Goal: Task Accomplishment & Management: Complete application form

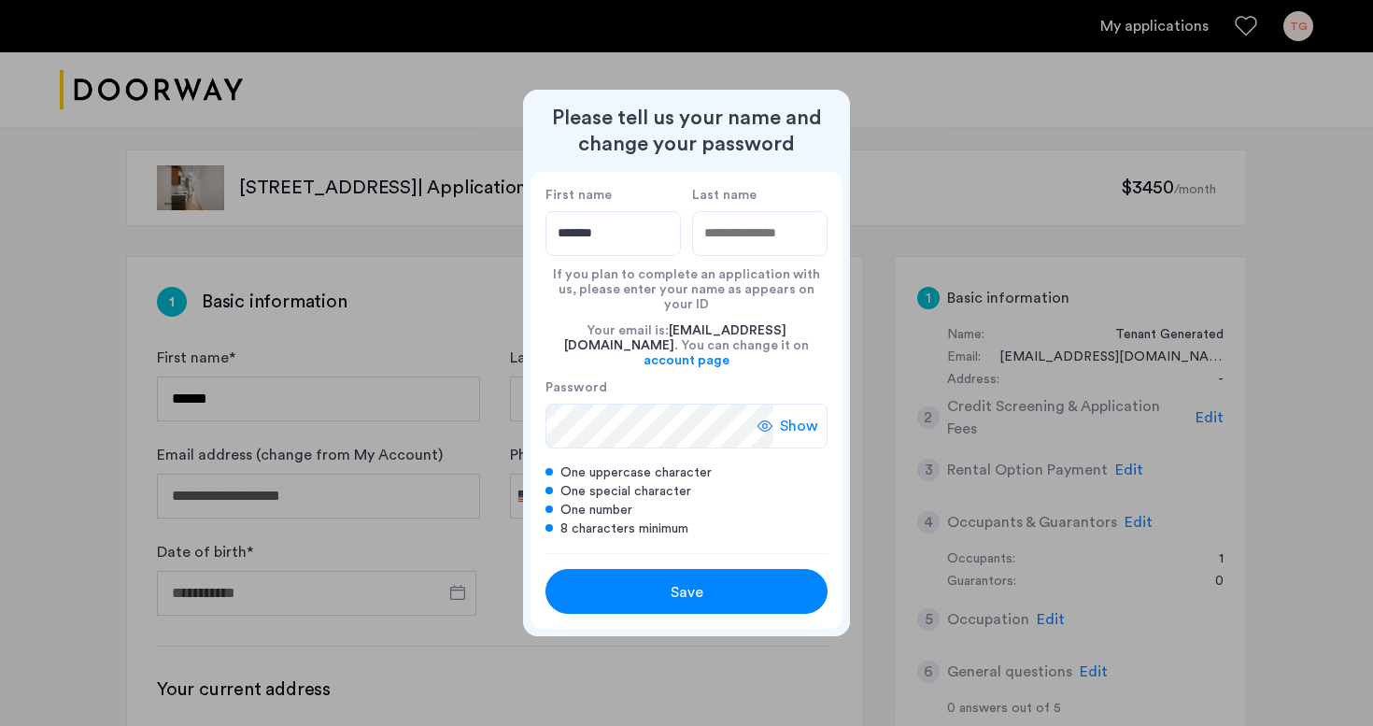
type input "*******"
click at [783, 256] on input "Last name" at bounding box center [759, 233] width 135 height 45
type input "******"
click at [761, 418] on icon at bounding box center [764, 425] width 15 height 15
click at [663, 569] on button "Save" at bounding box center [686, 591] width 282 height 45
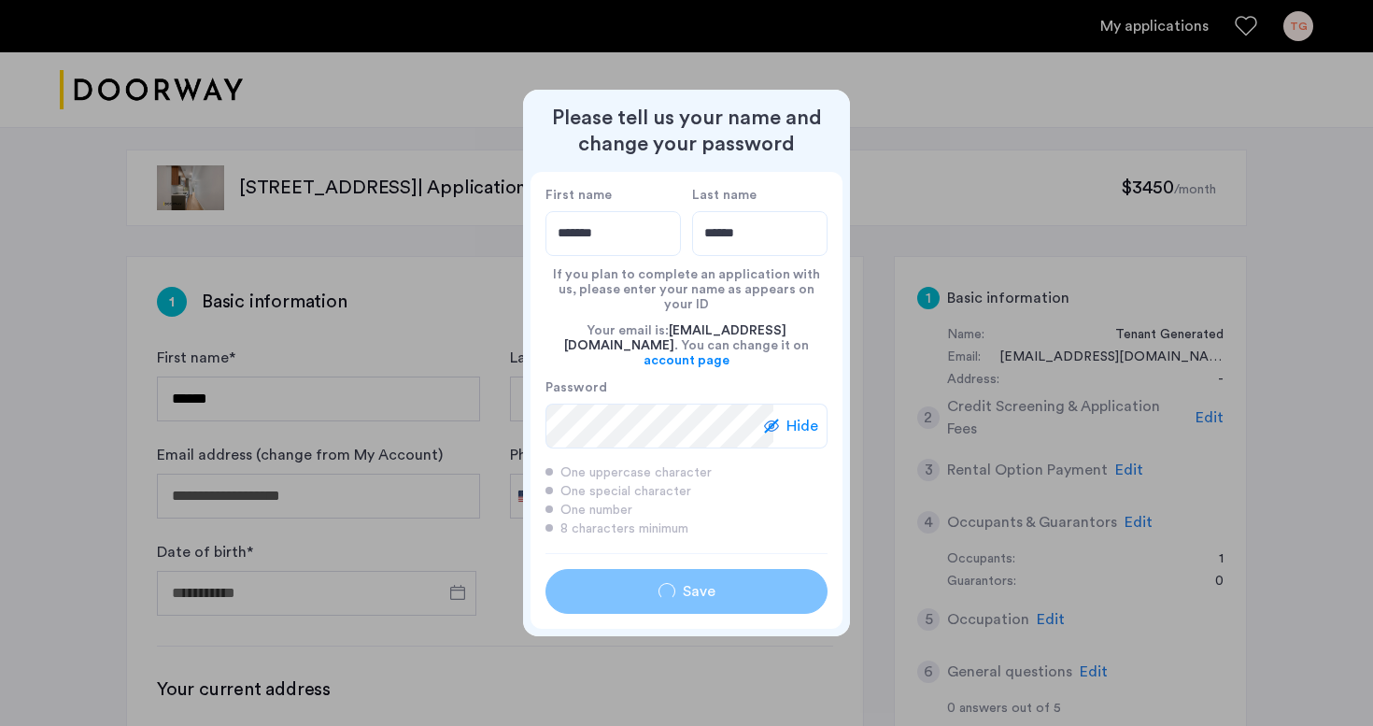
type input "*******"
type input "******"
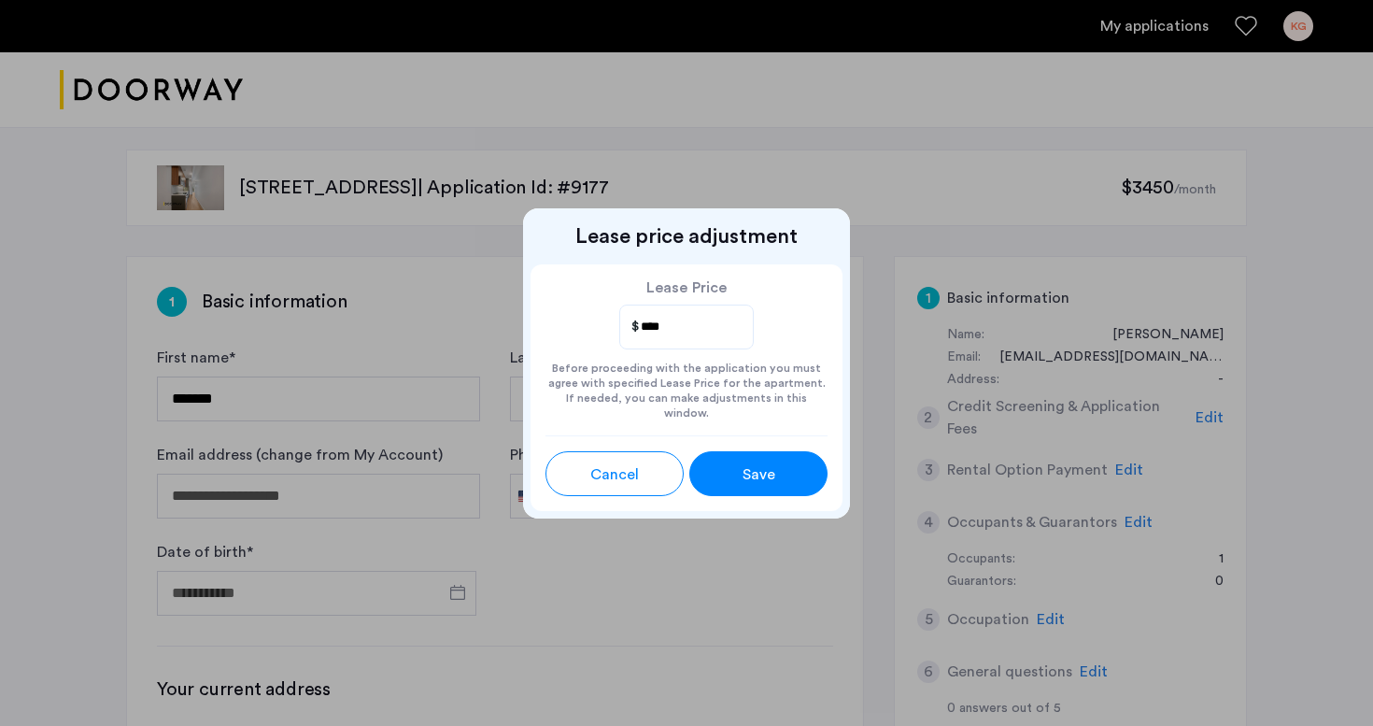
click at [742, 469] on span "Save" at bounding box center [758, 474] width 33 height 22
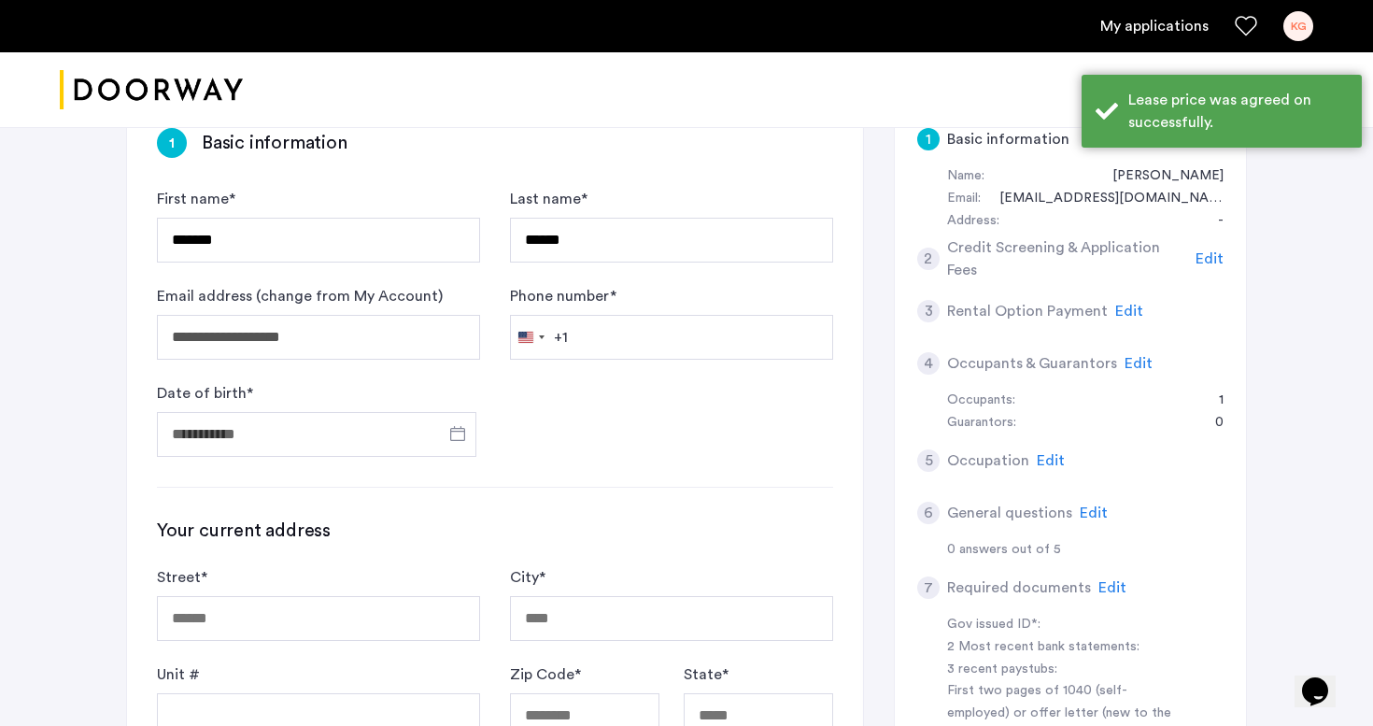
scroll to position [195, 0]
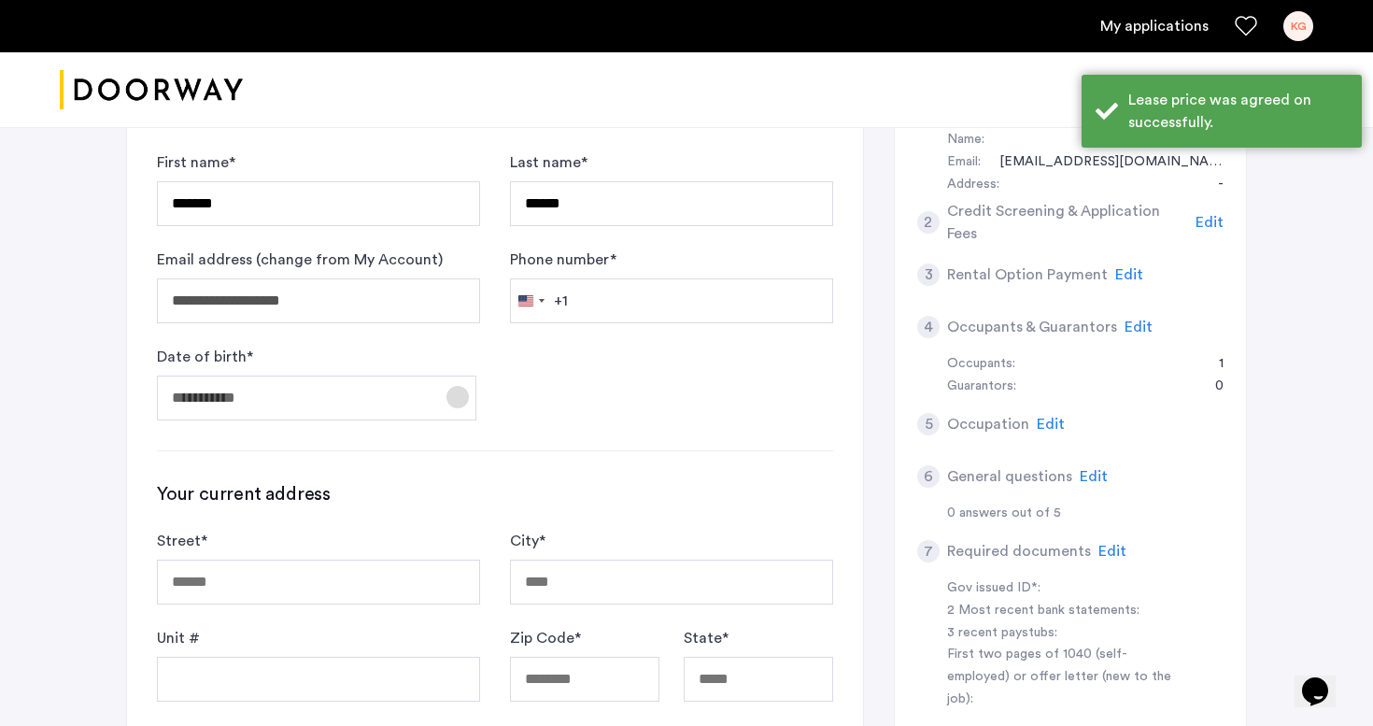
click at [459, 399] on span "Open calendar" at bounding box center [457, 396] width 45 height 45
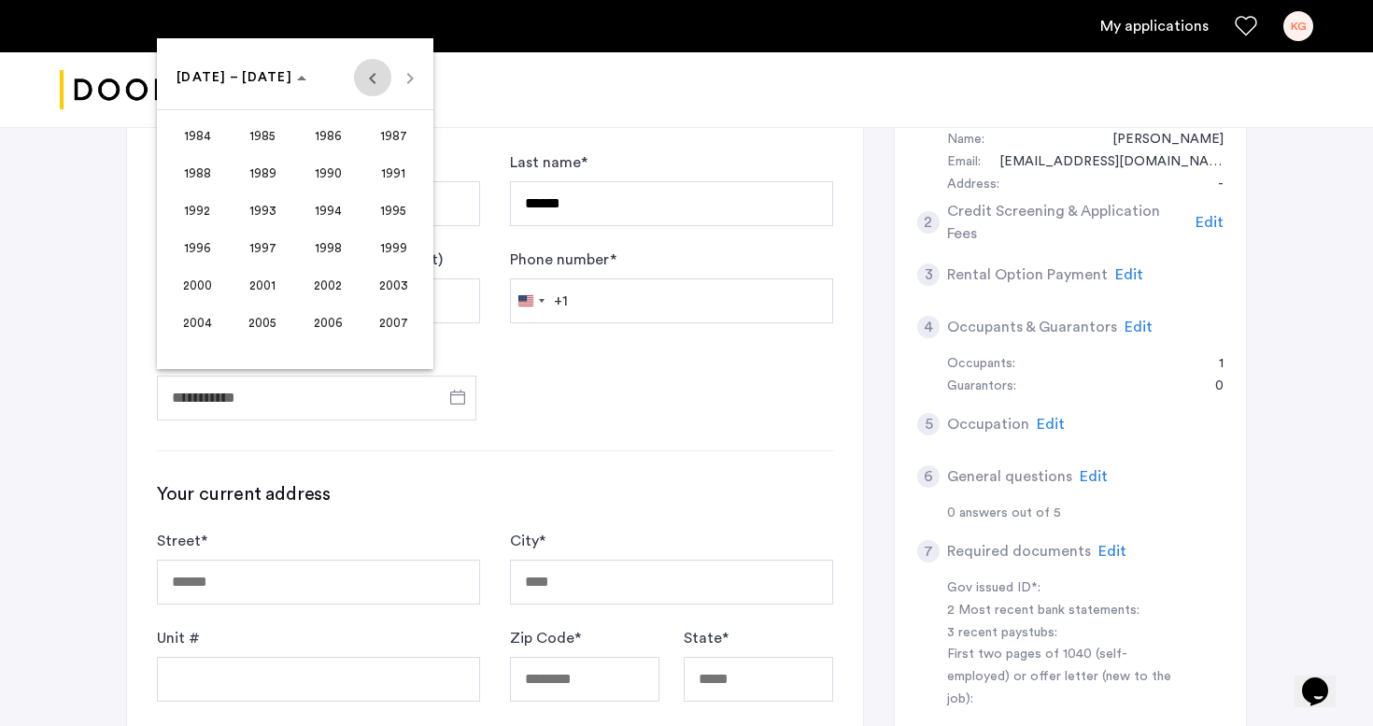
click at [375, 86] on span "Previous 24 years" at bounding box center [372, 77] width 37 height 37
click at [409, 81] on span "Next 24 years" at bounding box center [409, 77] width 37 height 37
click at [375, 203] on span "1995" at bounding box center [393, 210] width 59 height 34
click at [380, 253] on span "DEC" at bounding box center [393, 248] width 59 height 34
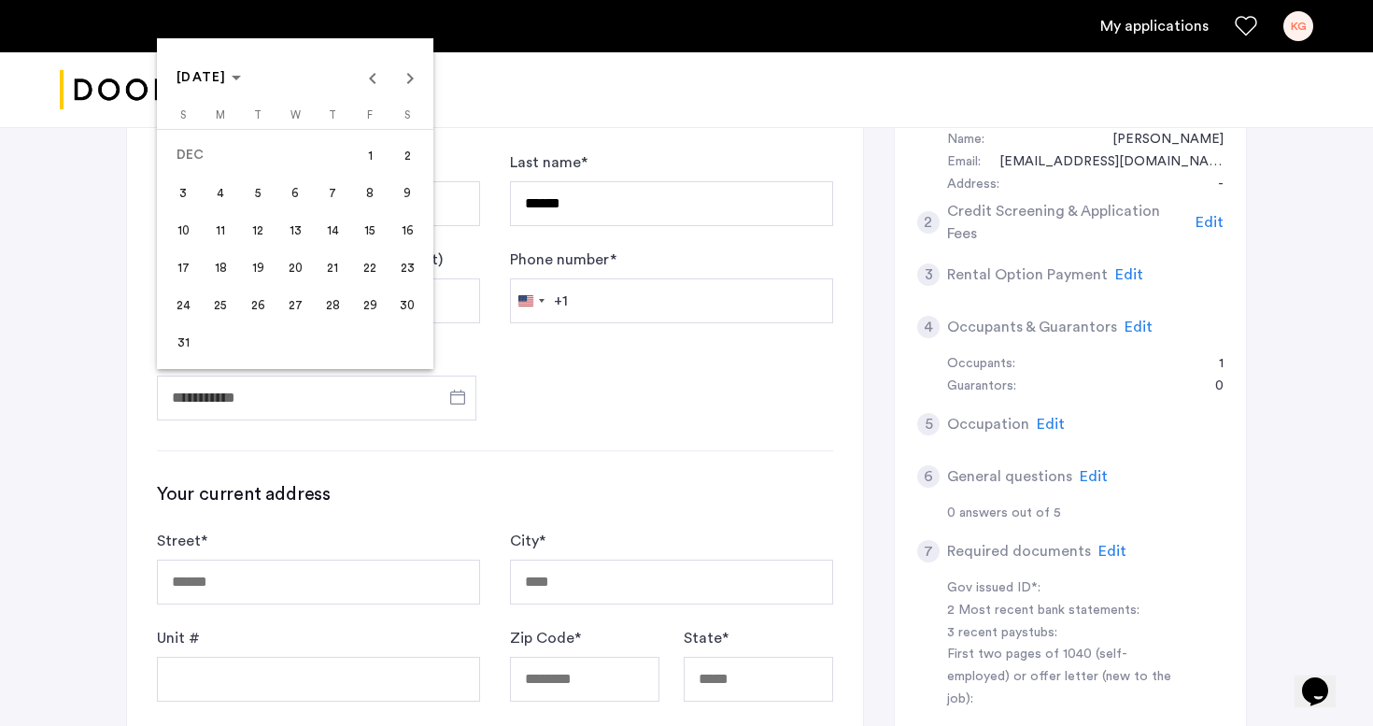
click at [293, 271] on span "20" at bounding box center [295, 267] width 34 height 34
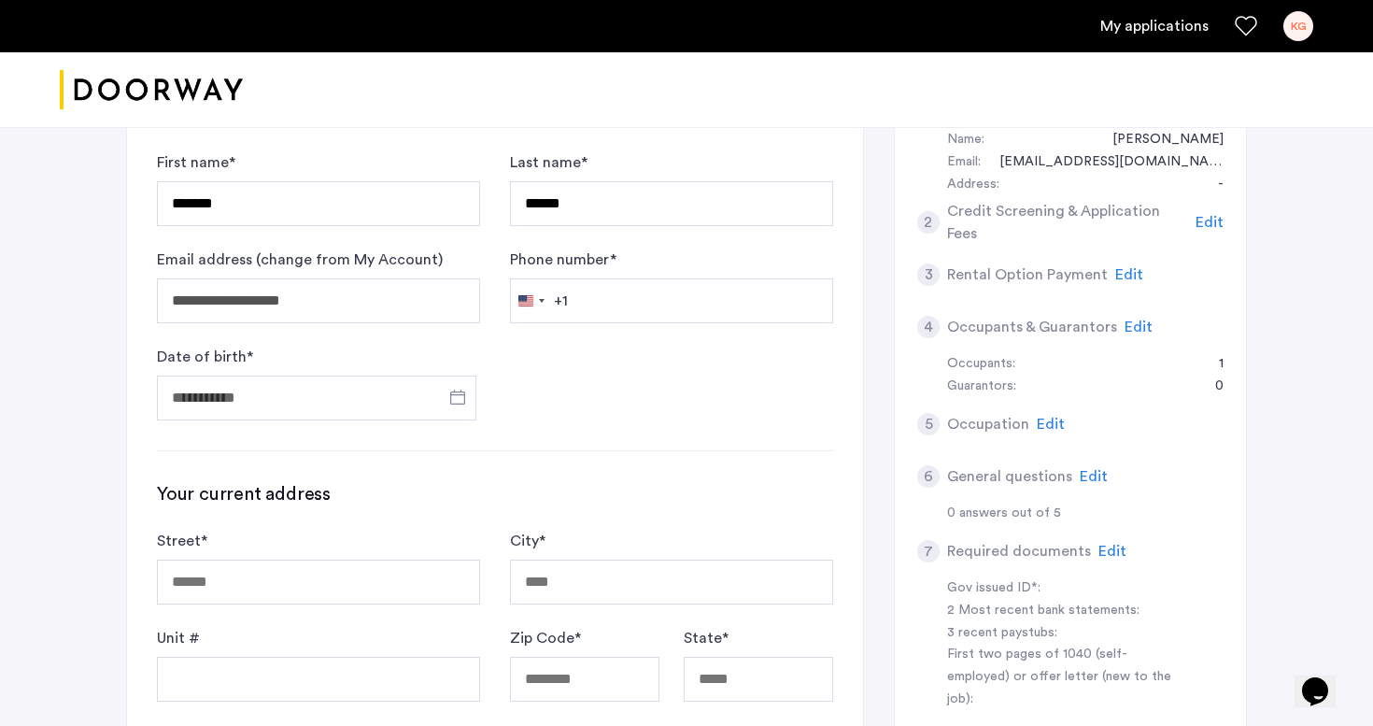
type input "**********"
click at [582, 306] on input "Phone number *" at bounding box center [671, 300] width 323 height 45
type input "**********"
click at [600, 373] on form "**********" at bounding box center [495, 285] width 676 height 269
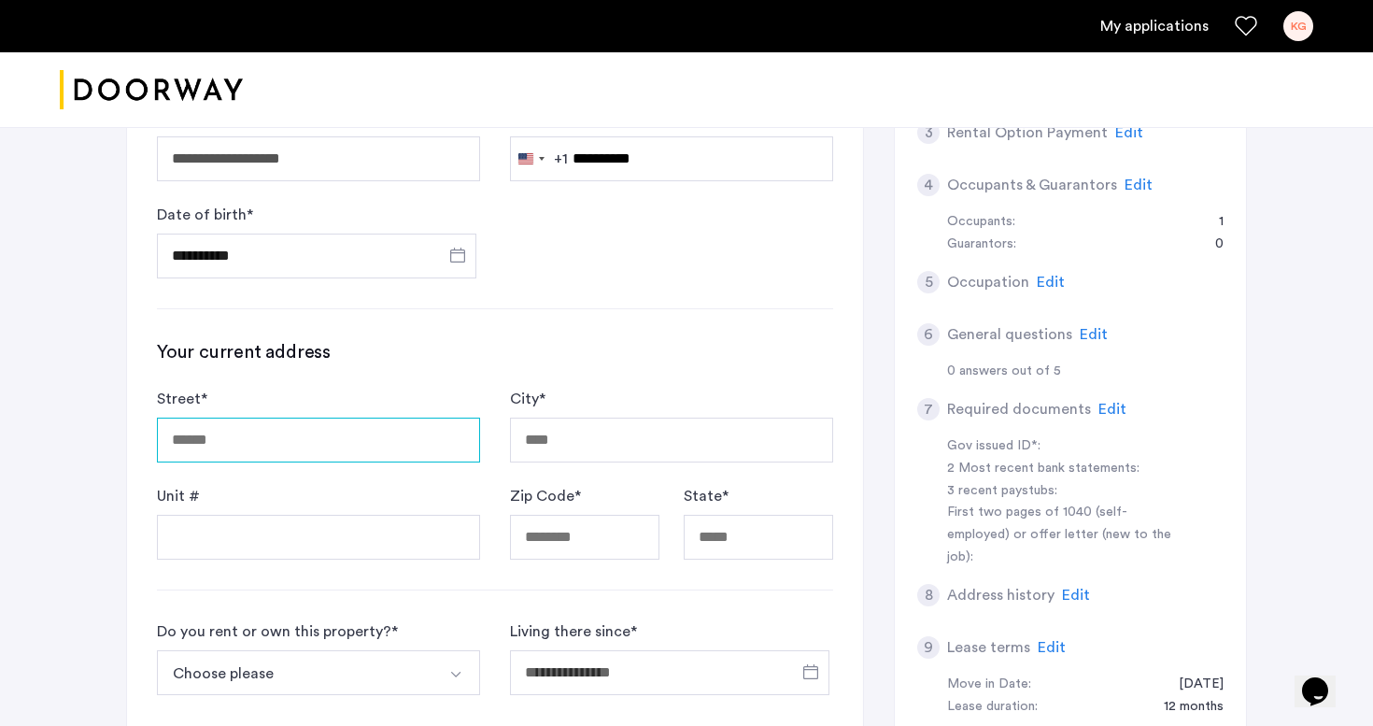
click at [360, 421] on input "Street *" at bounding box center [318, 439] width 323 height 45
type input "**********"
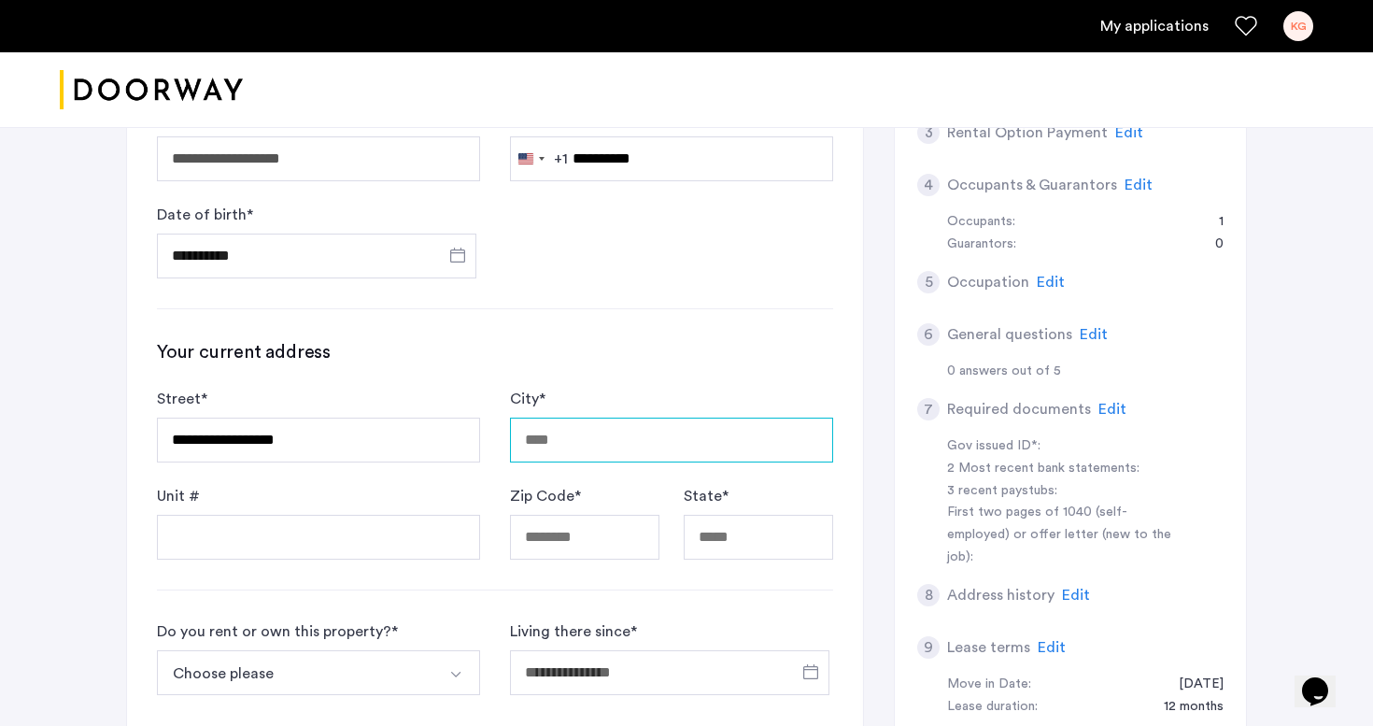
type input "********"
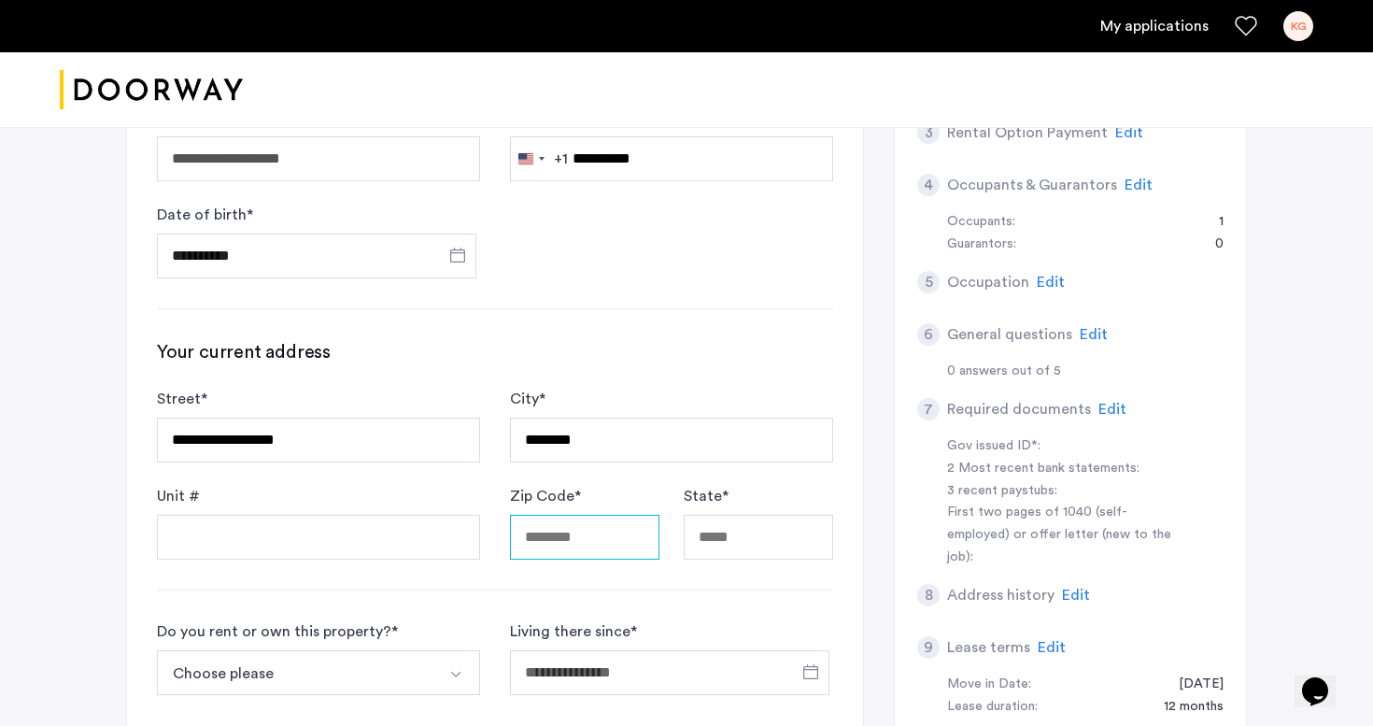
type input "*****"
type input "********"
click at [364, 520] on input "Unit #" at bounding box center [318, 537] width 323 height 45
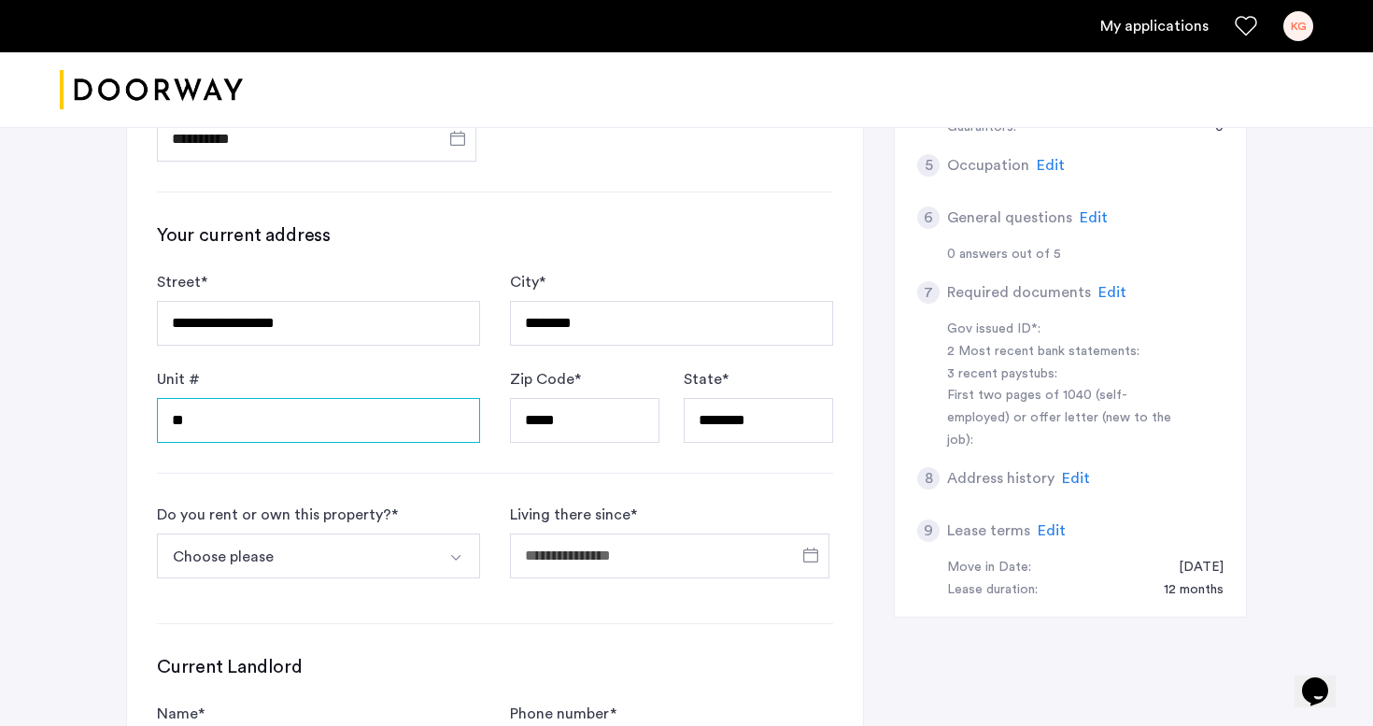
scroll to position [465, 0]
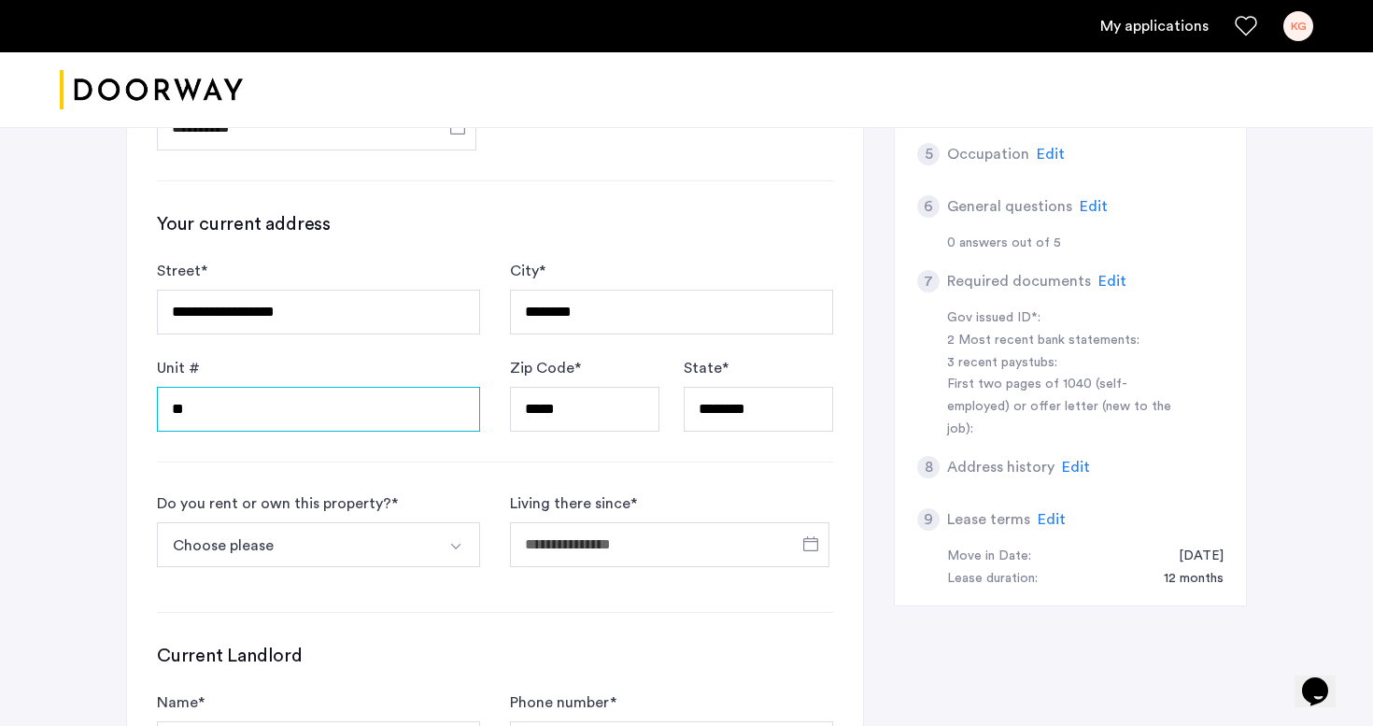
type input "**"
click at [407, 549] on button "Choose please" at bounding box center [296, 544] width 279 height 45
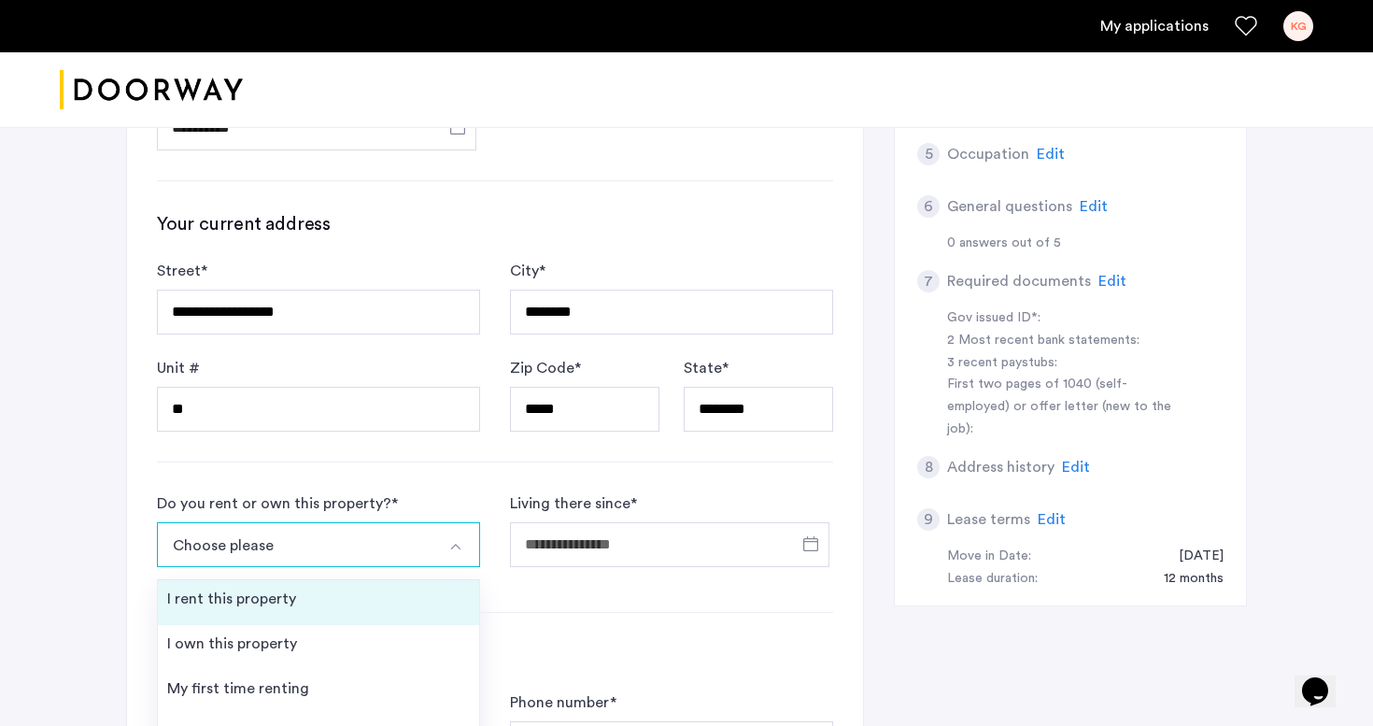
click at [378, 600] on li "I rent this property" at bounding box center [318, 602] width 321 height 45
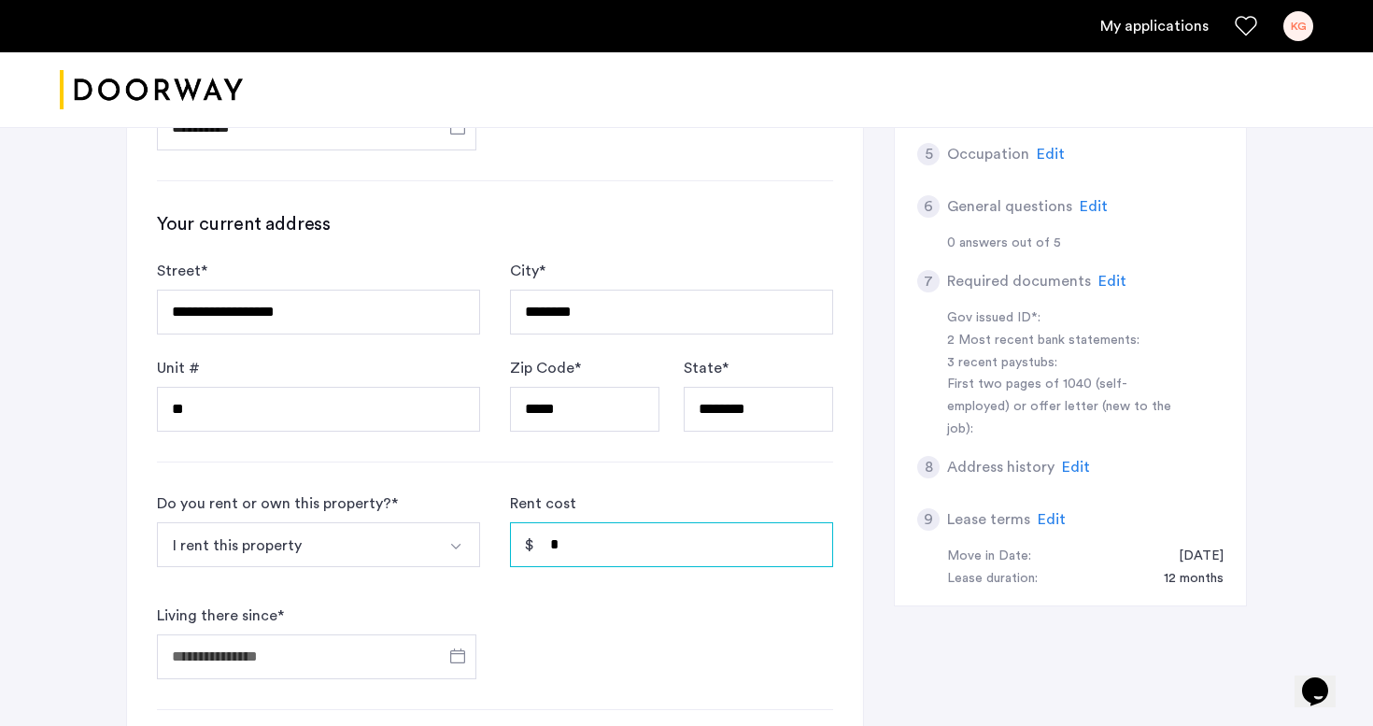
click at [566, 541] on input "*" at bounding box center [671, 544] width 323 height 45
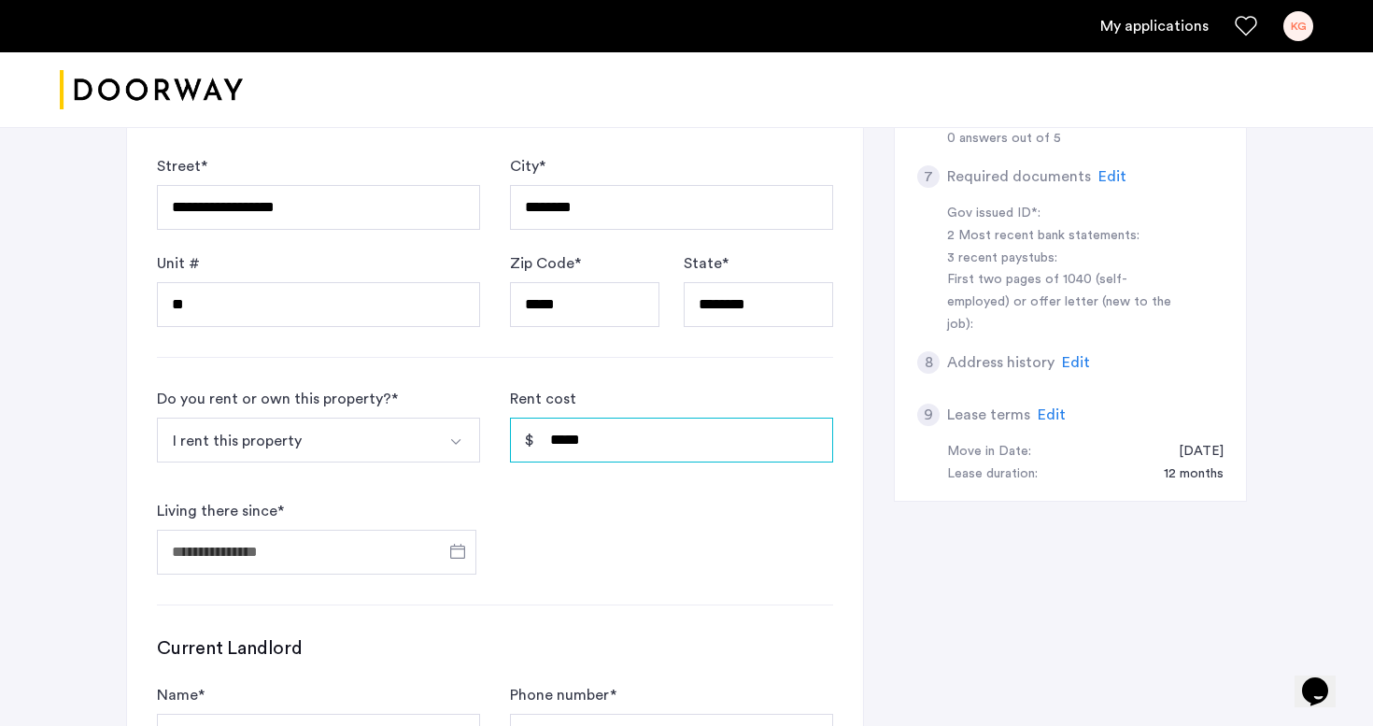
scroll to position [587, 0]
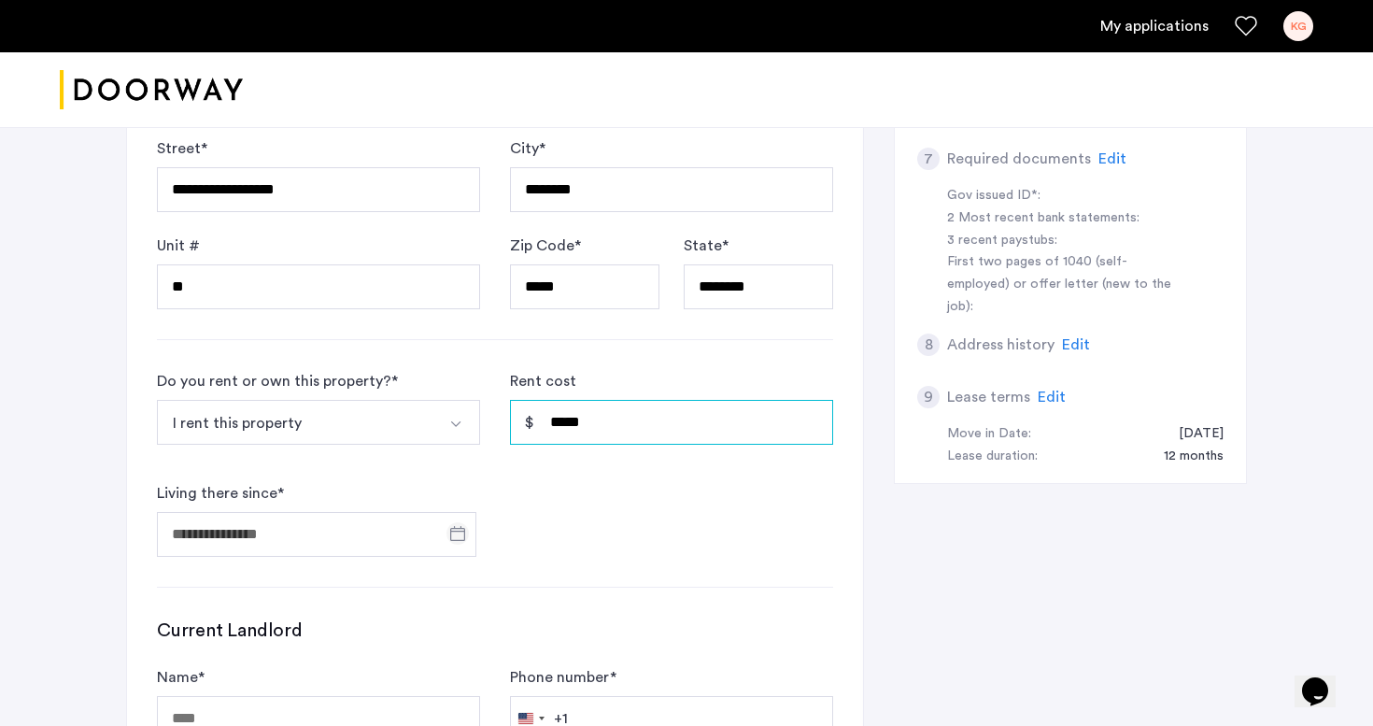
type input "*****"
click at [435, 543] on span "Open calendar" at bounding box center [457, 533] width 45 height 45
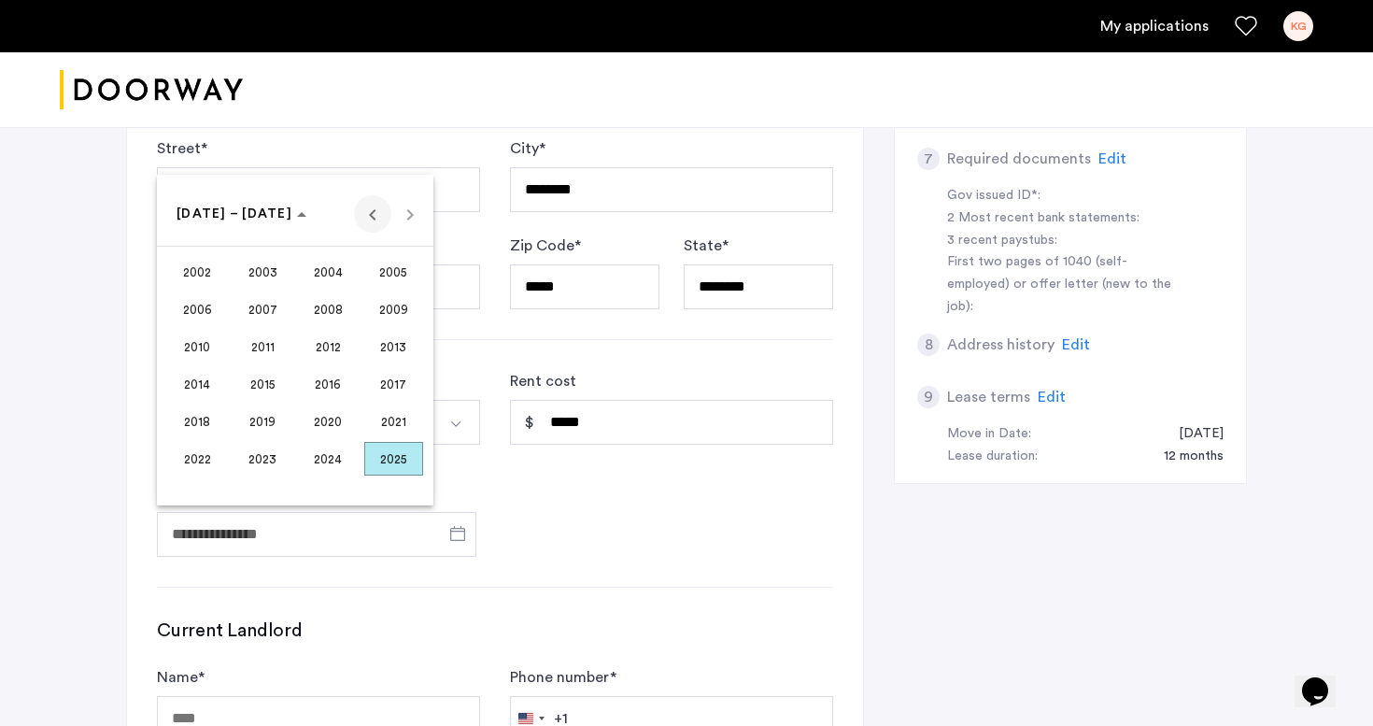
click at [369, 225] on span "Previous 24 years" at bounding box center [372, 213] width 37 height 37
click at [415, 220] on span "Next 24 years" at bounding box center [409, 213] width 37 height 37
drag, startPoint x: 414, startPoint y: 220, endPoint x: 205, endPoint y: 452, distance: 311.5
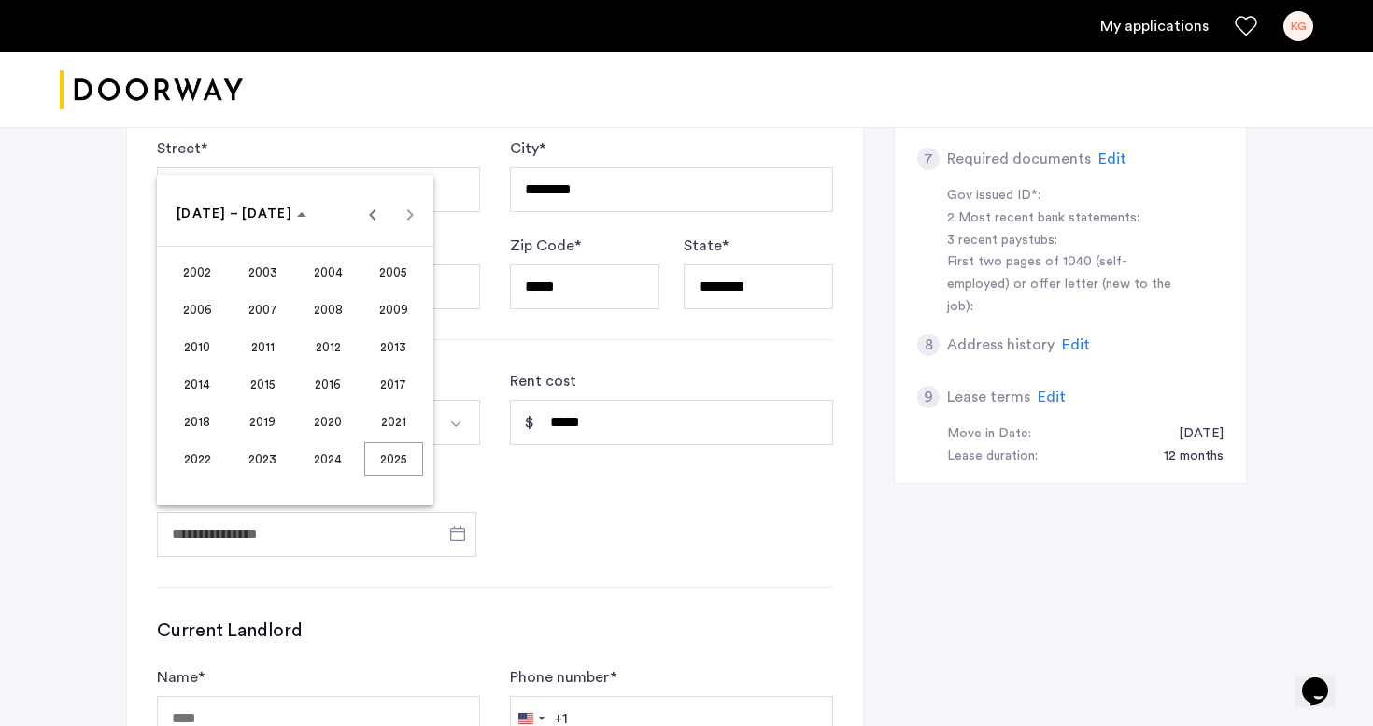
click at [205, 452] on mat-calendar "2002 to 2025 2002 – 2025 2002 2003 2004 2005 2006 2007 2008 2009 2010 2011 2012…" at bounding box center [295, 340] width 276 height 331
click at [205, 452] on span "2022" at bounding box center [197, 459] width 59 height 34
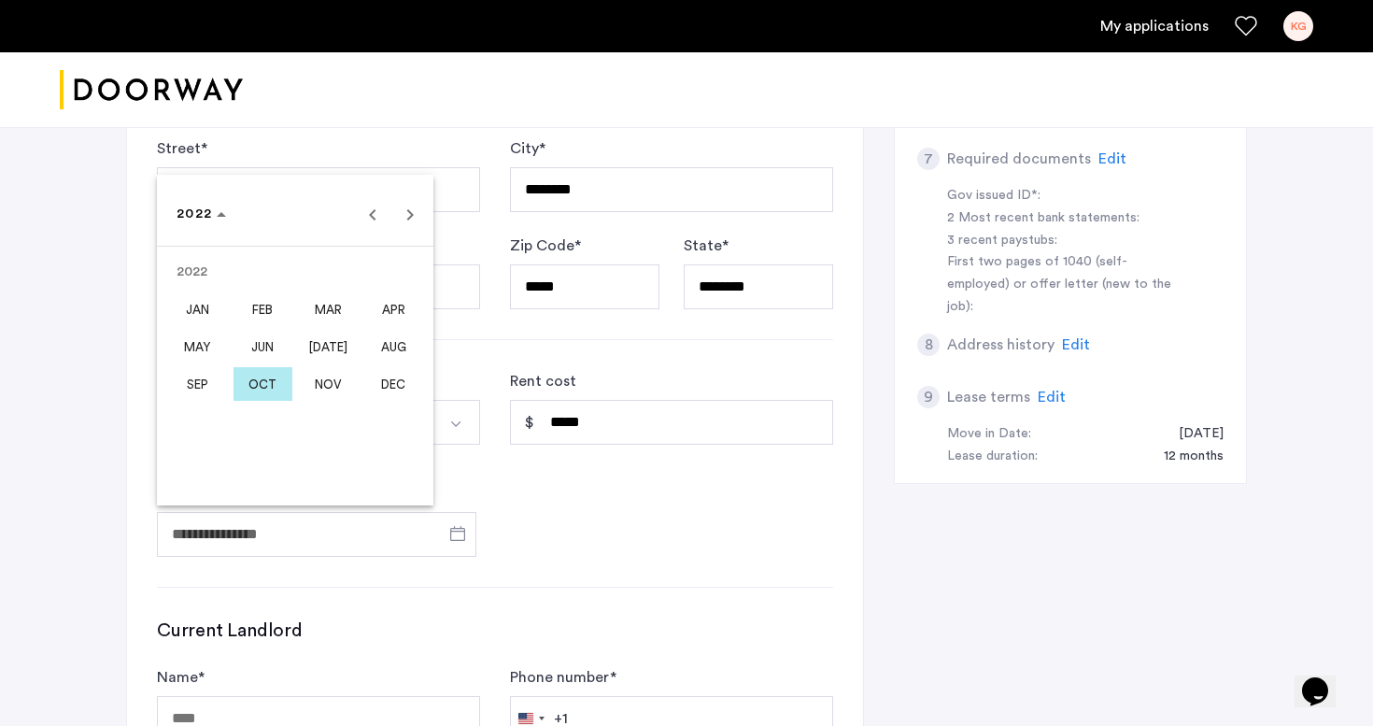
click at [264, 382] on span "OCT" at bounding box center [262, 384] width 59 height 34
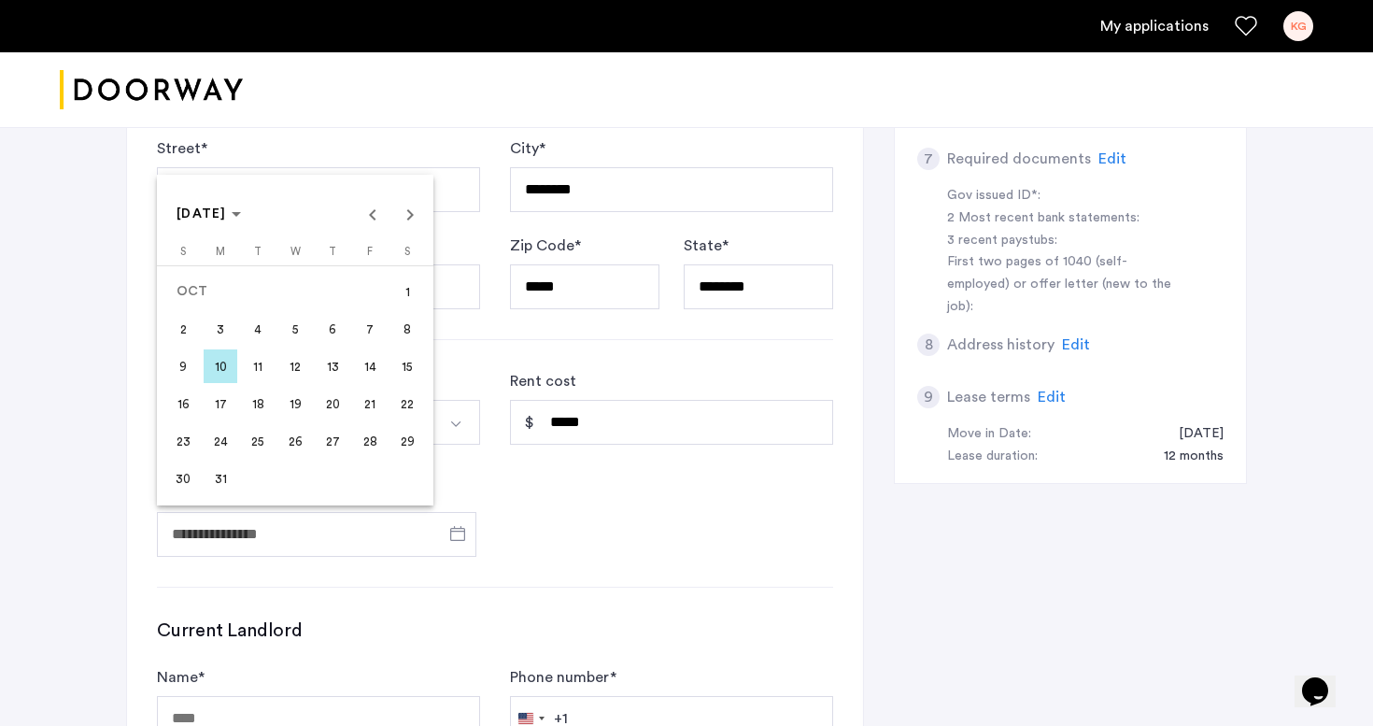
click at [394, 372] on span "15" at bounding box center [407, 366] width 34 height 34
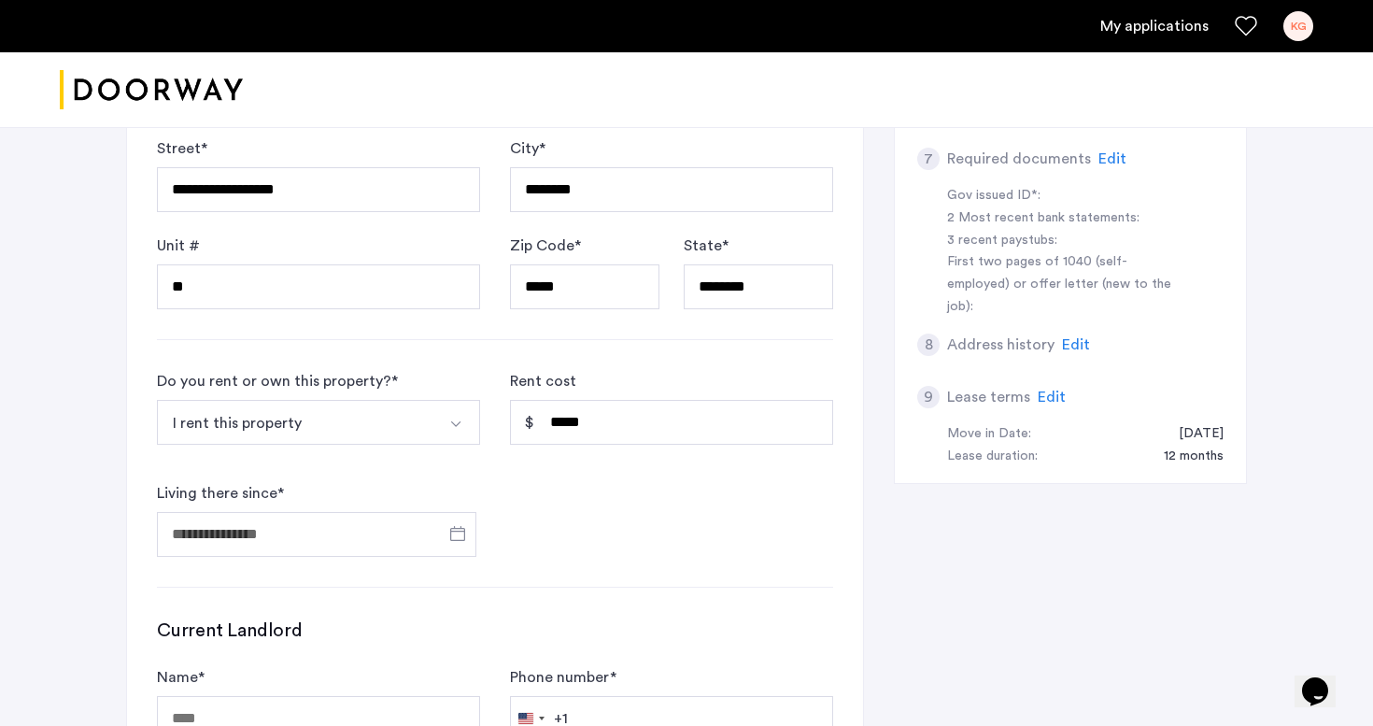
type input "**********"
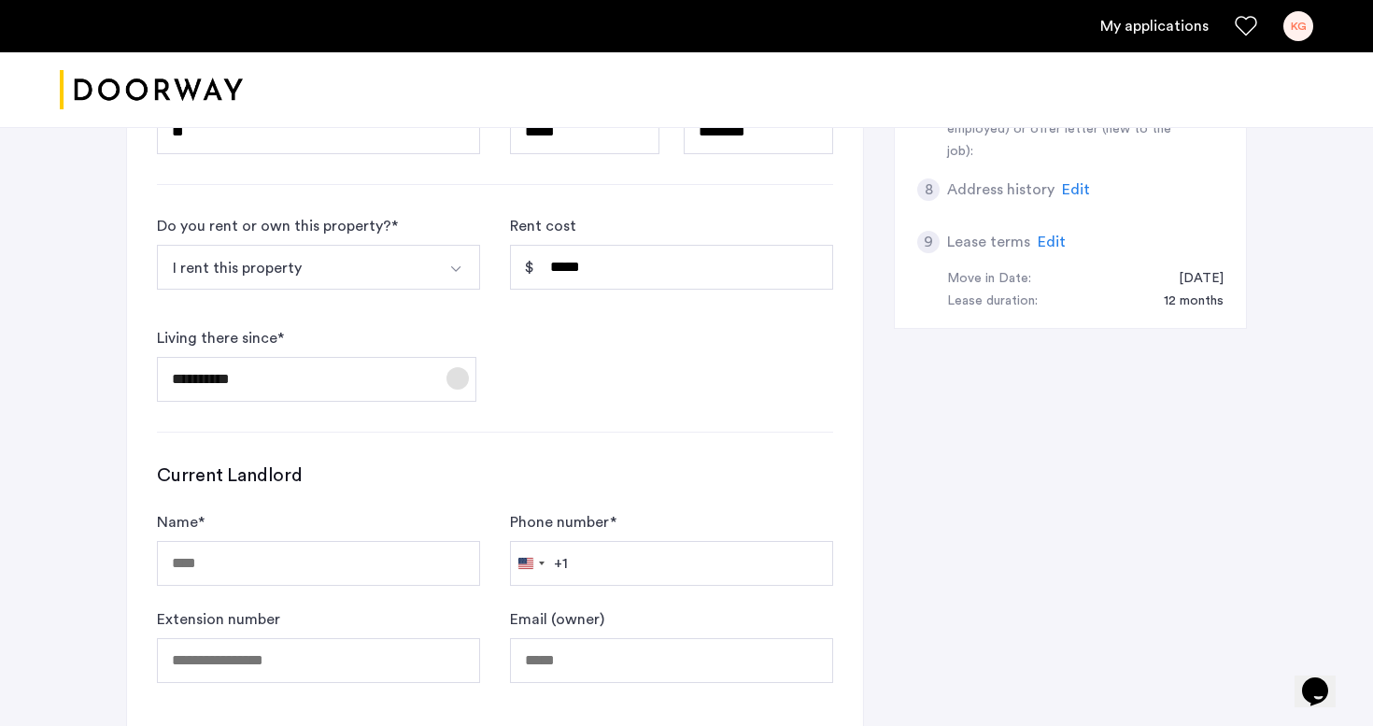
scroll to position [785, 0]
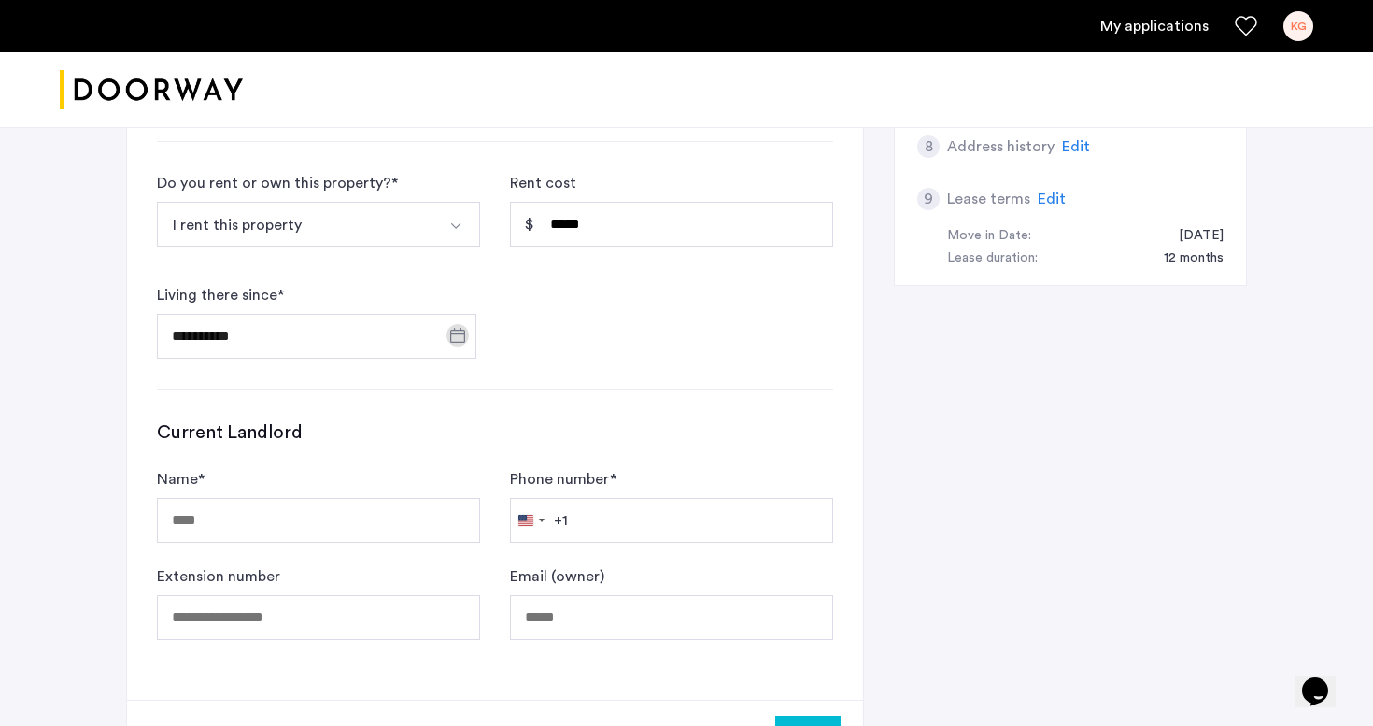
click at [374, 550] on form "Name * Phone number * United States +1 +1 244 results found Afghanistan +93 Åla…" at bounding box center [495, 554] width 676 height 172
click at [374, 522] on input "Name *" at bounding box center [318, 520] width 323 height 45
type input "****"
click at [587, 513] on input "Phone number *" at bounding box center [671, 520] width 323 height 45
click at [588, 540] on input "Phone number *" at bounding box center [671, 520] width 323 height 45
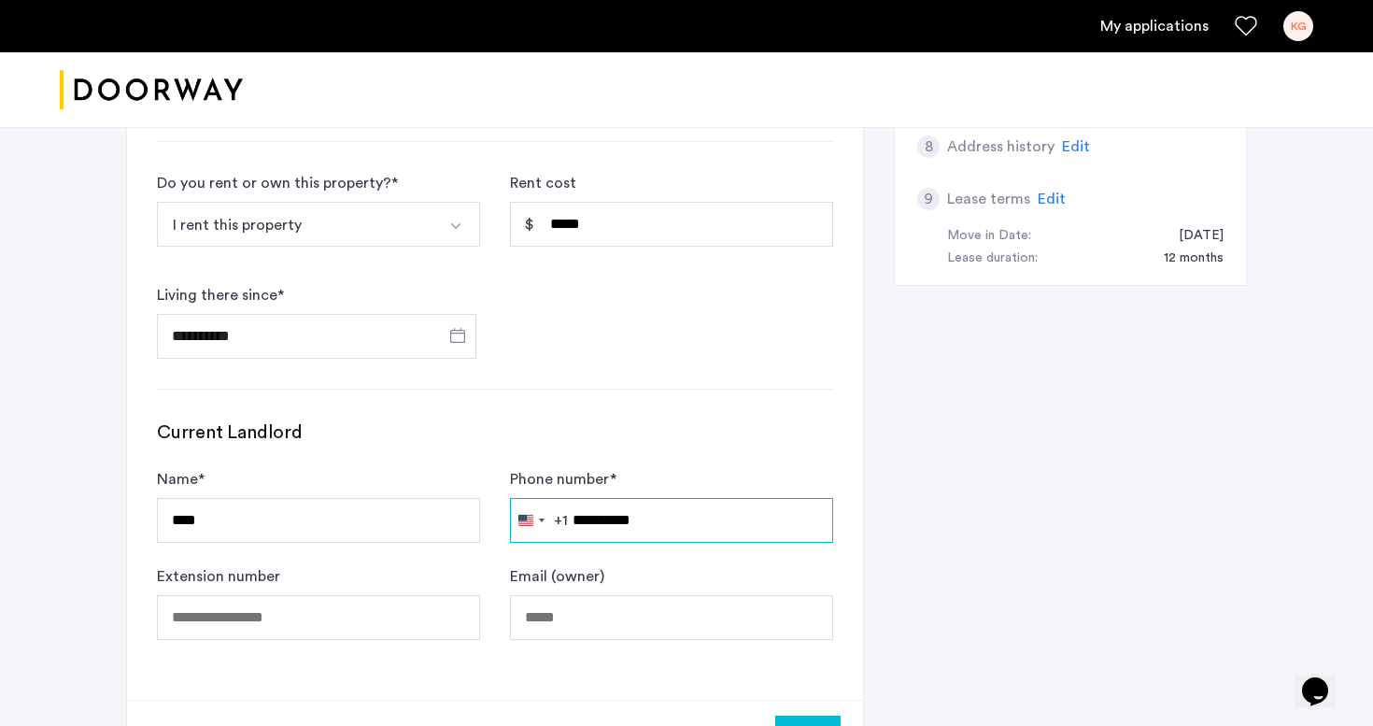
type input "**********"
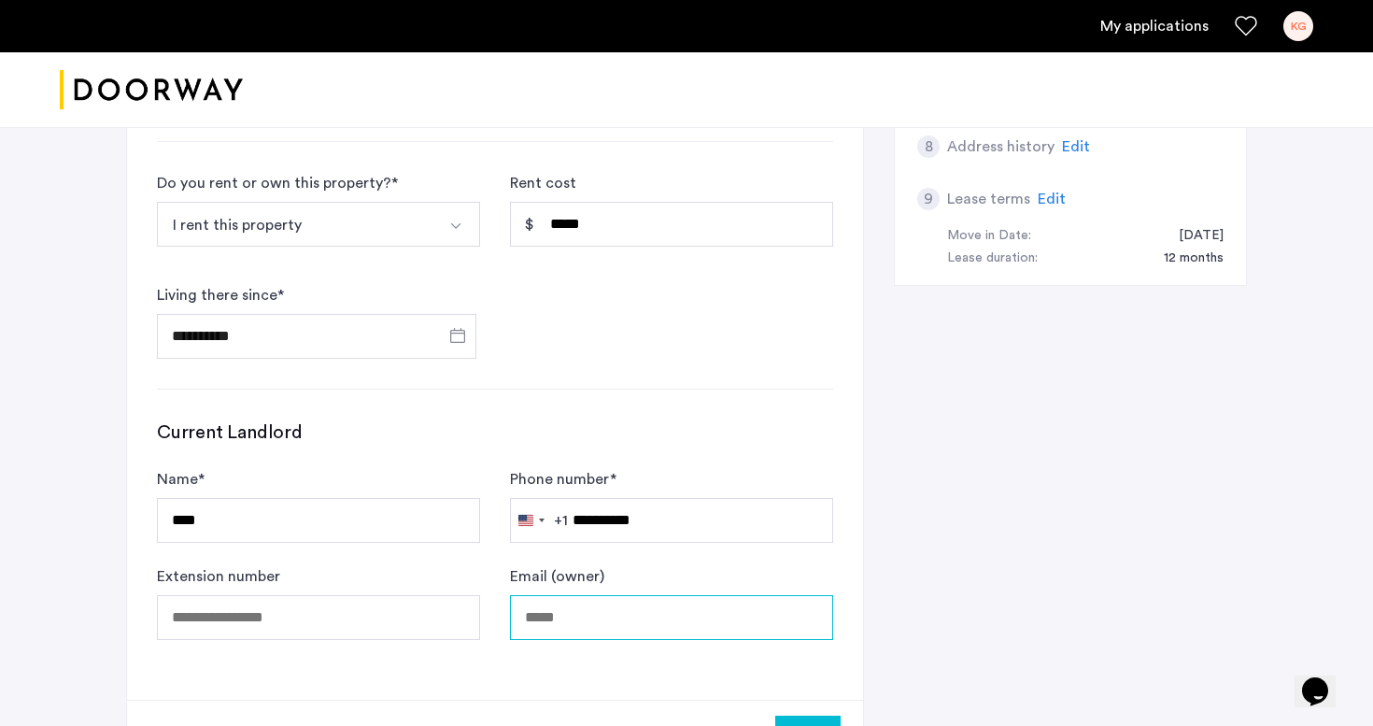
click at [526, 630] on input "Email (owner)" at bounding box center [671, 617] width 323 height 45
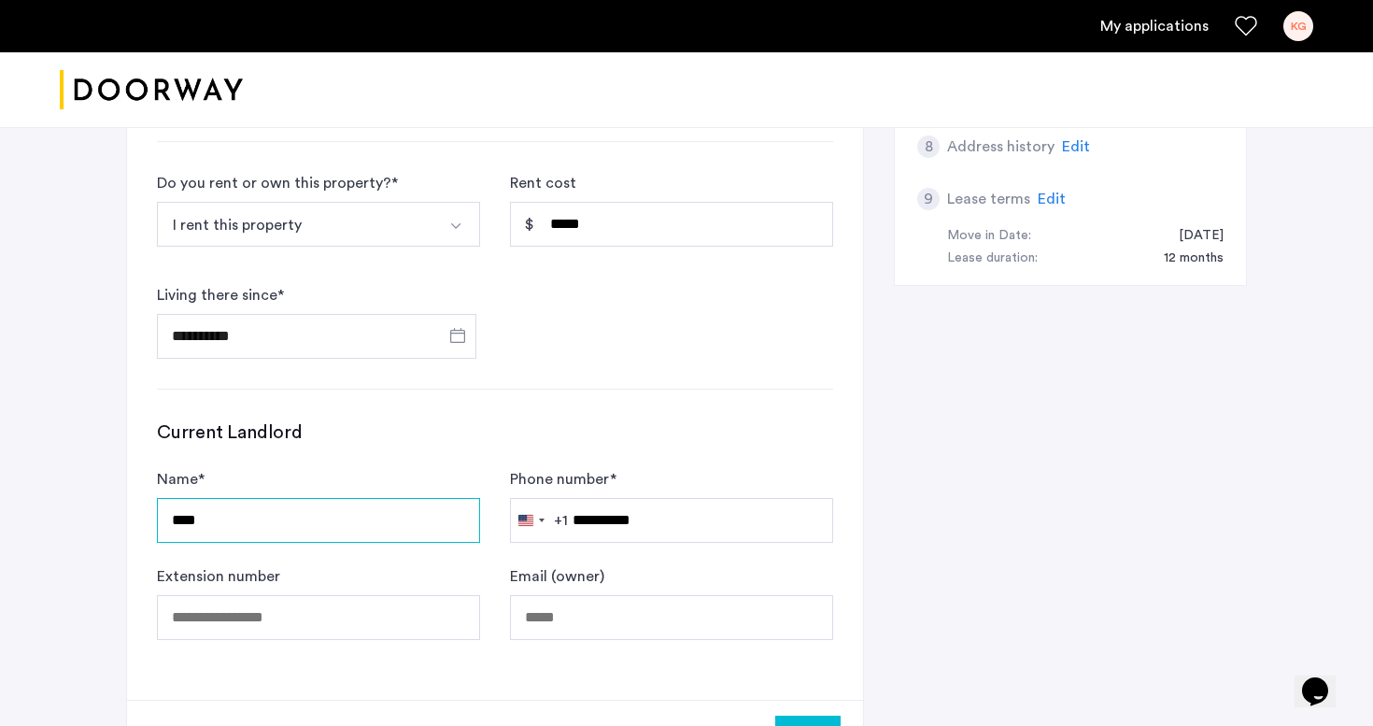
click at [393, 519] on input "****" at bounding box center [318, 520] width 323 height 45
type input "**********"
click at [512, 413] on div "**********" at bounding box center [495, 85] width 736 height 1228
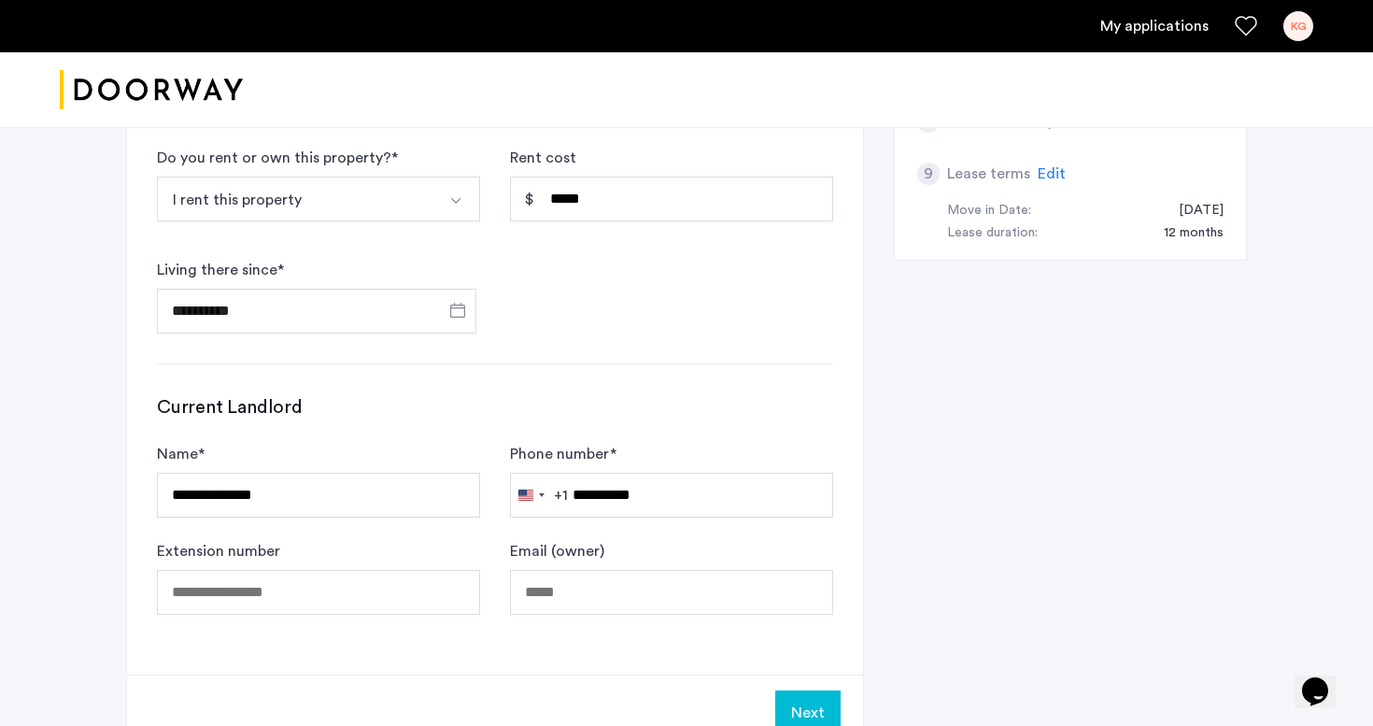
scroll to position [809, 0]
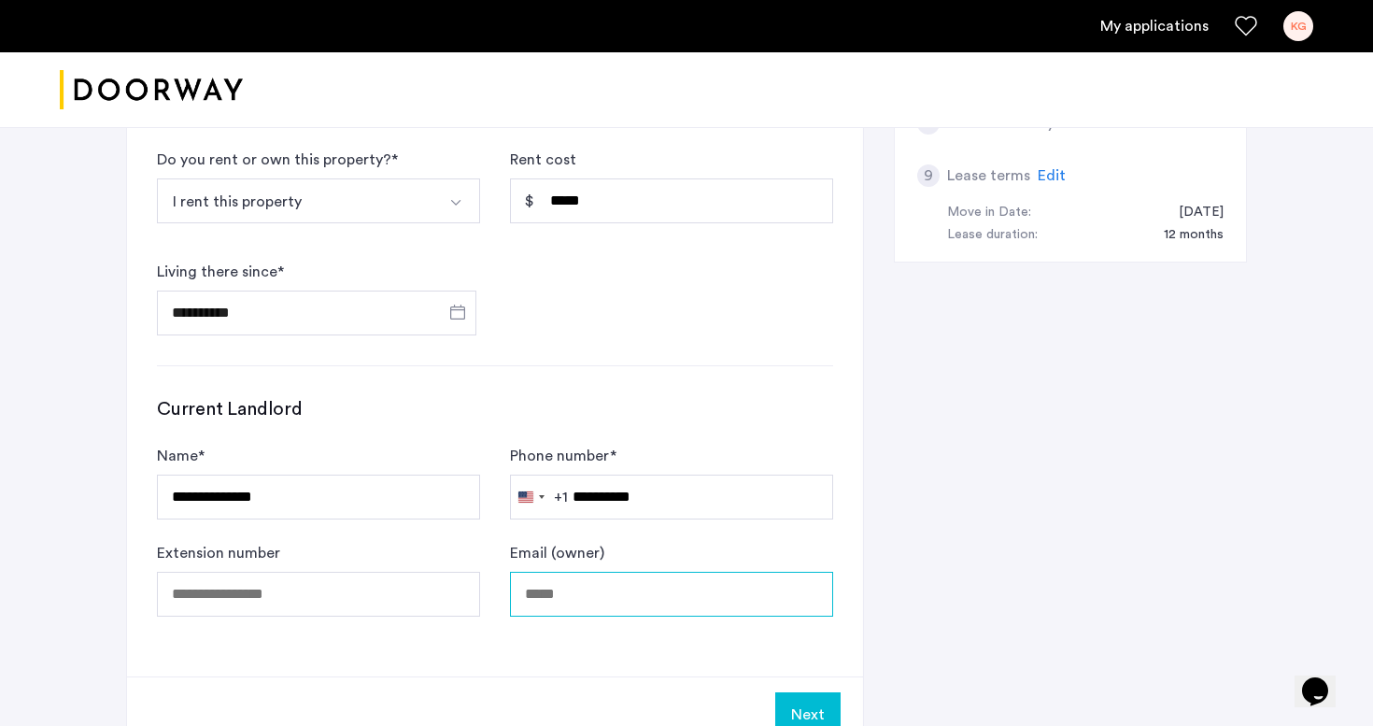
click at [610, 608] on input "Email (owner)" at bounding box center [671, 594] width 323 height 45
click at [569, 639] on div "**********" at bounding box center [495, 62] width 736 height 1228
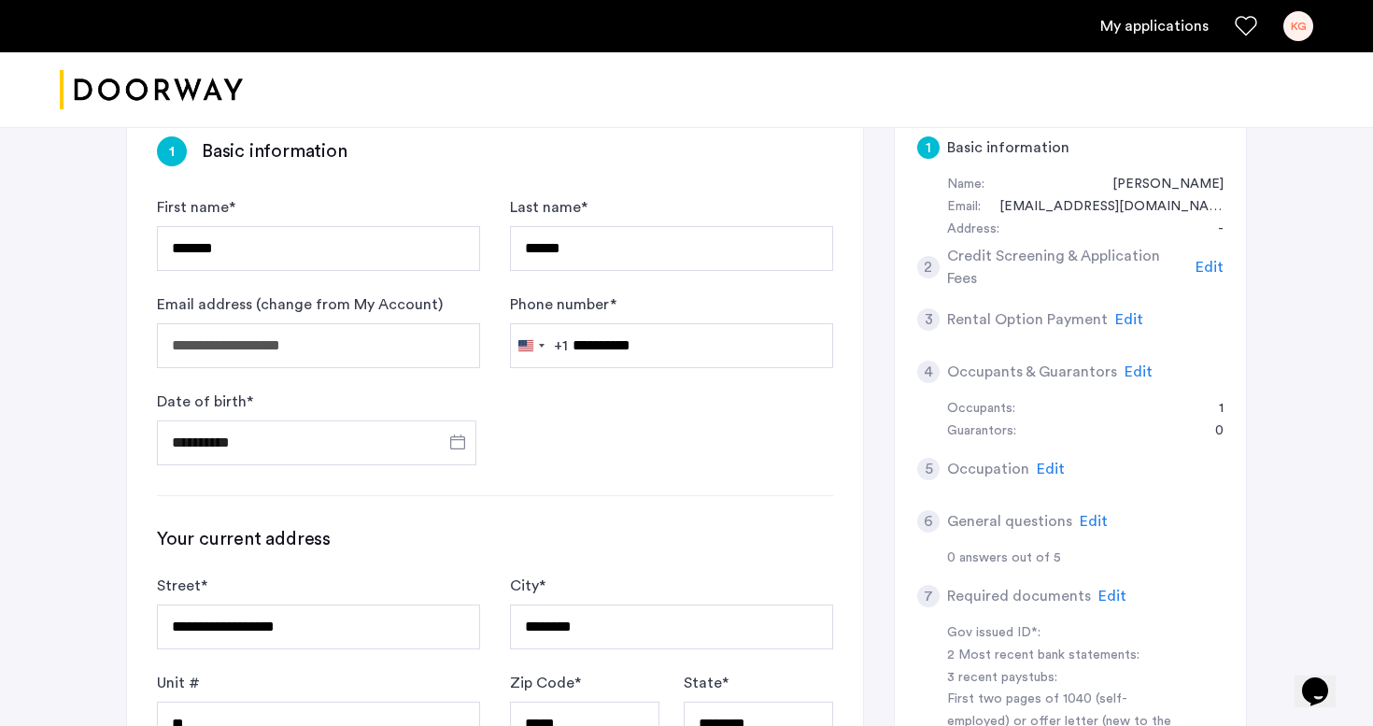
scroll to position [153, 0]
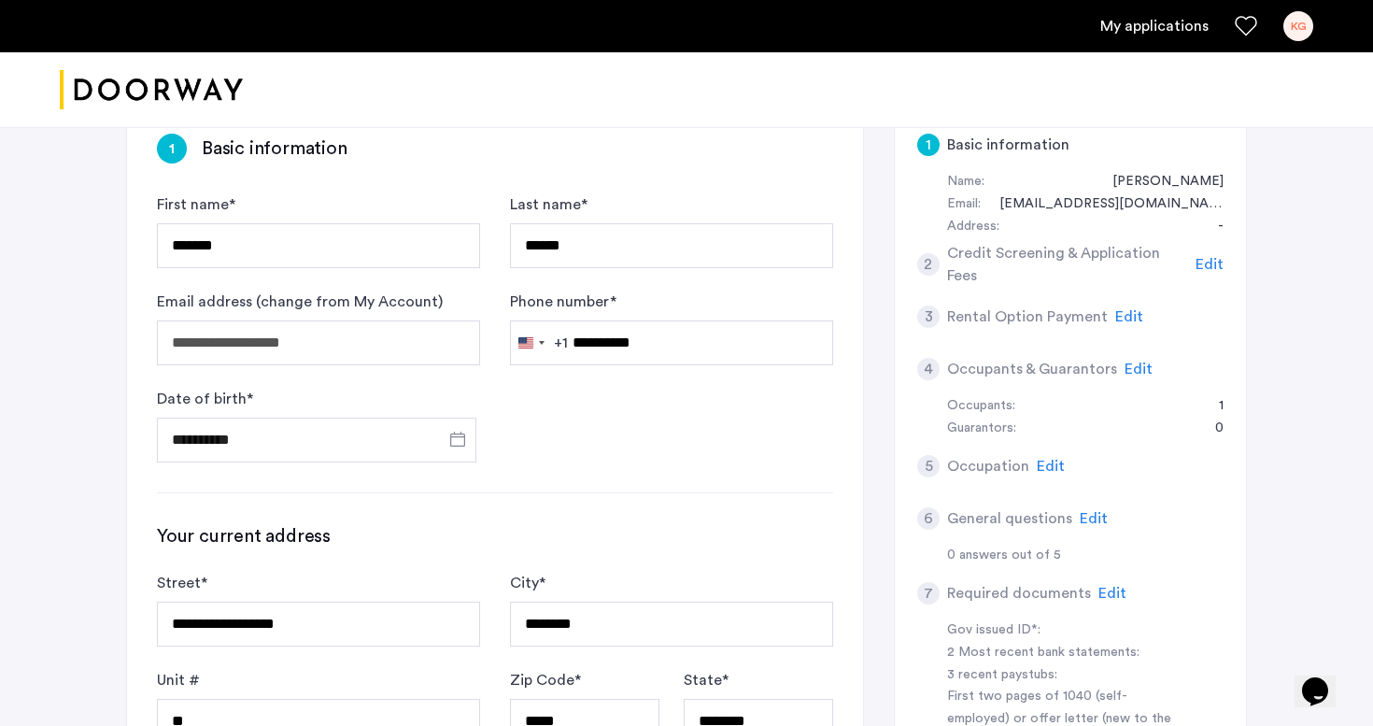
click at [1199, 267] on span "Edit" at bounding box center [1209, 264] width 28 height 15
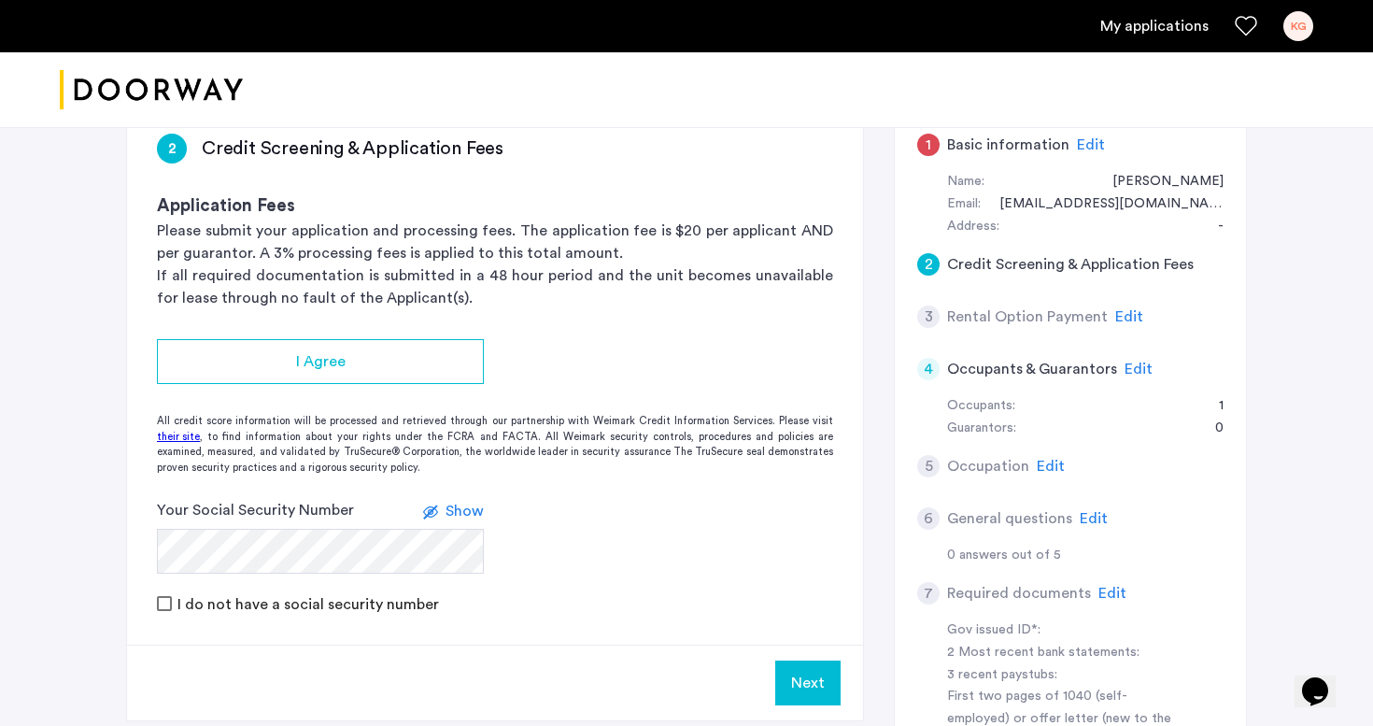
click at [1199, 268] on div "2 Credit Screening & Application Fees" at bounding box center [1070, 264] width 306 height 52
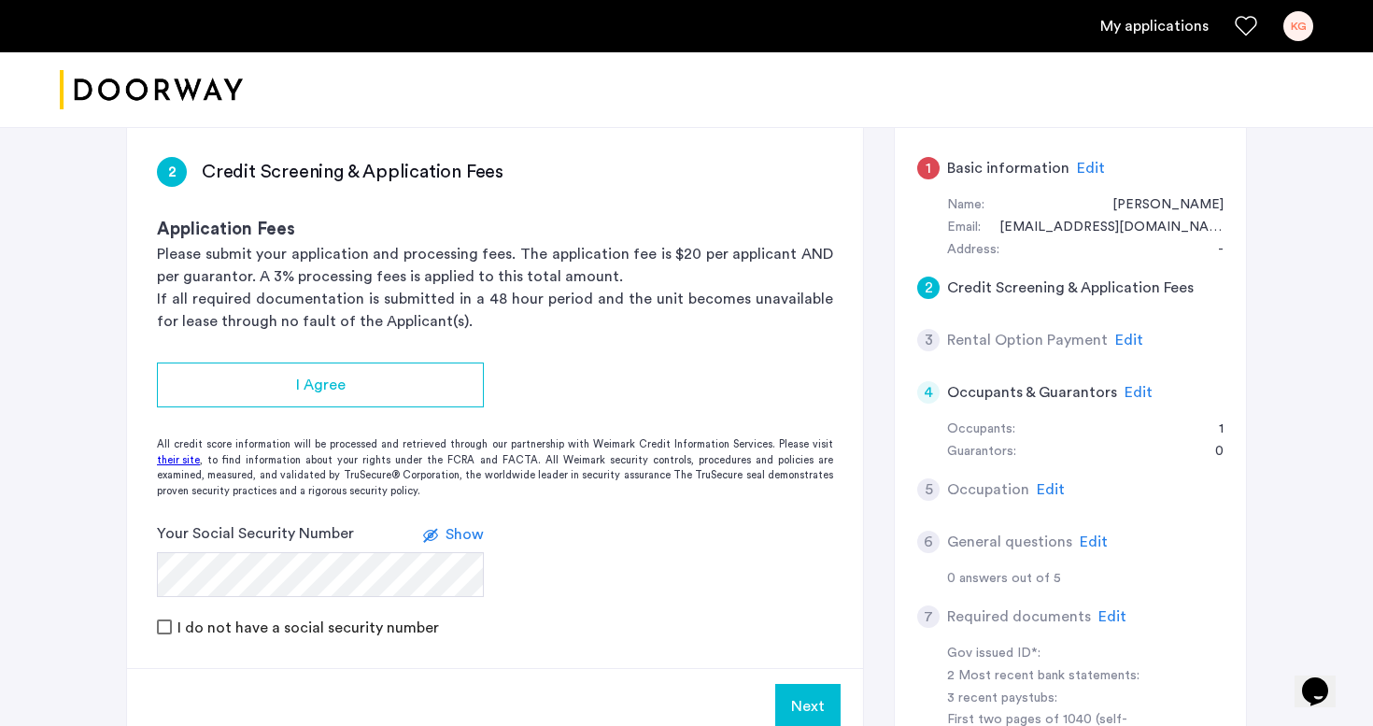
scroll to position [151, 0]
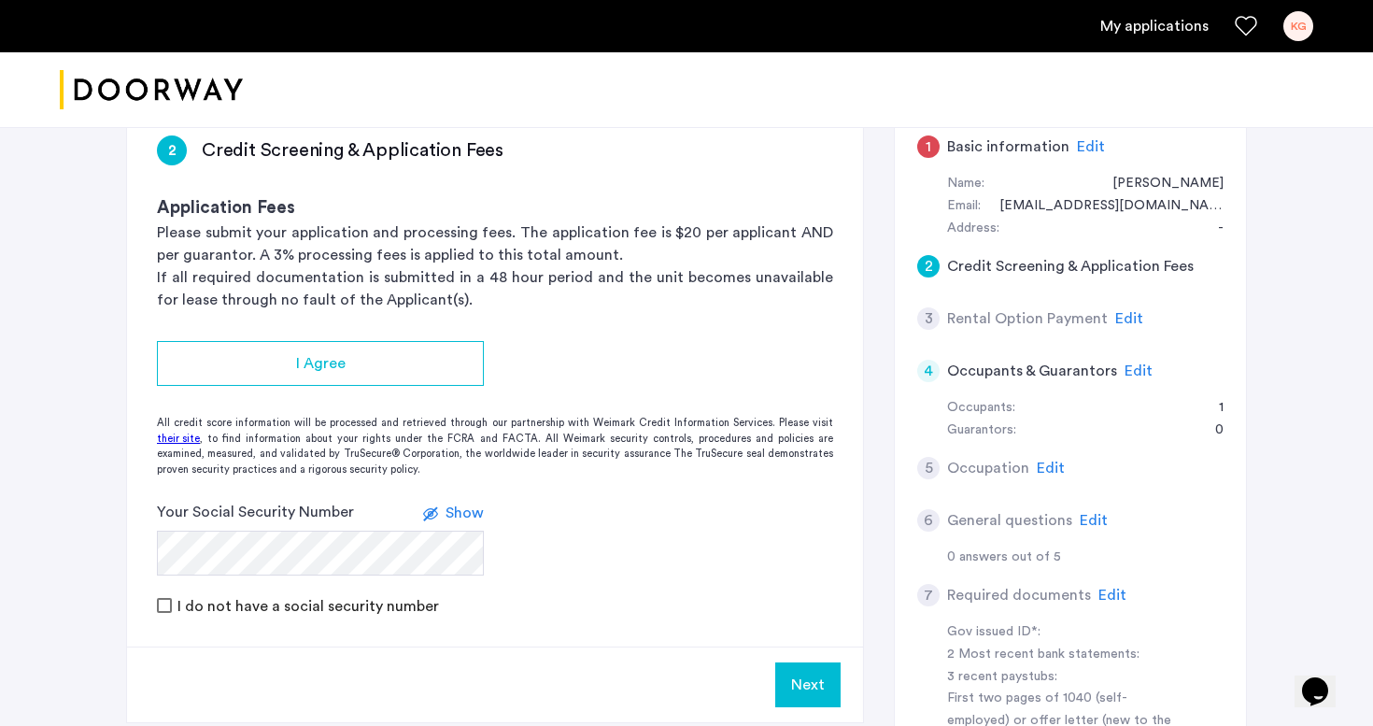
click at [1038, 191] on div "Name: Kessera Grimes" at bounding box center [1085, 184] width 276 height 22
click at [1092, 151] on span "Edit" at bounding box center [1091, 146] width 28 height 15
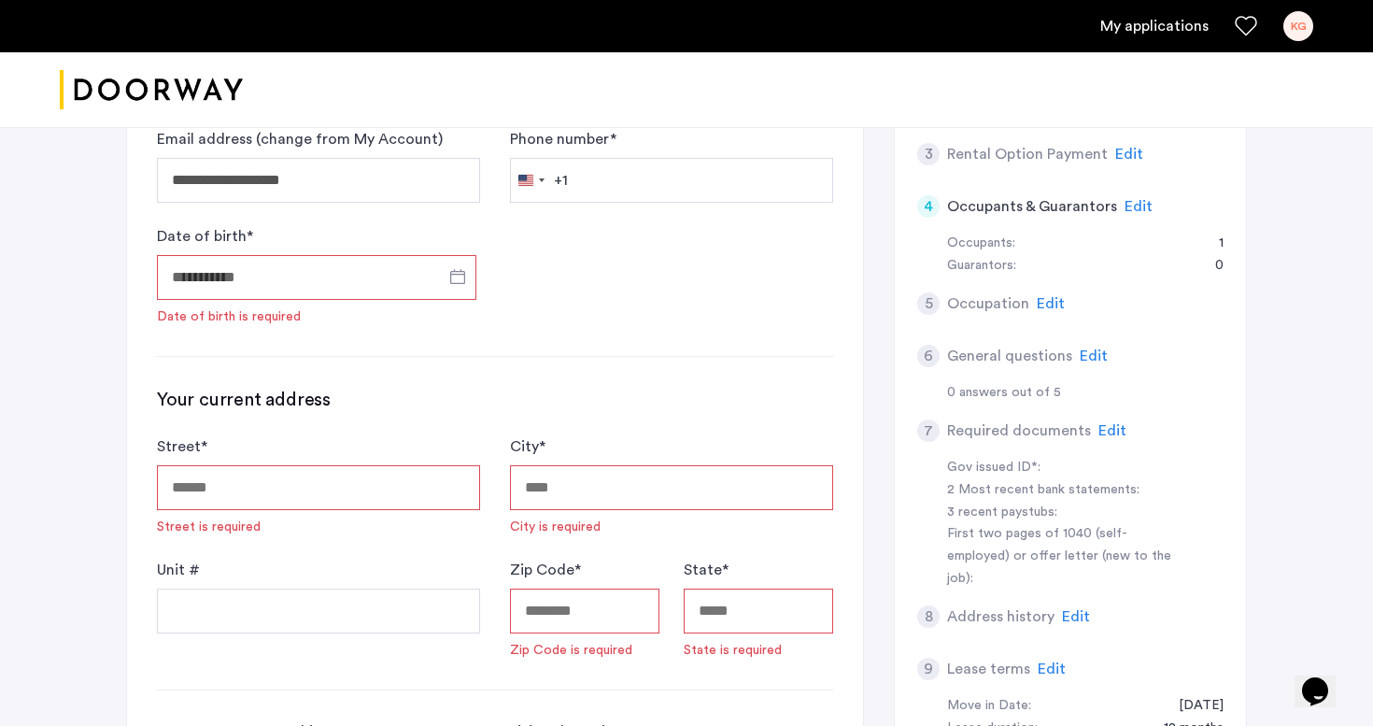
scroll to position [311, 0]
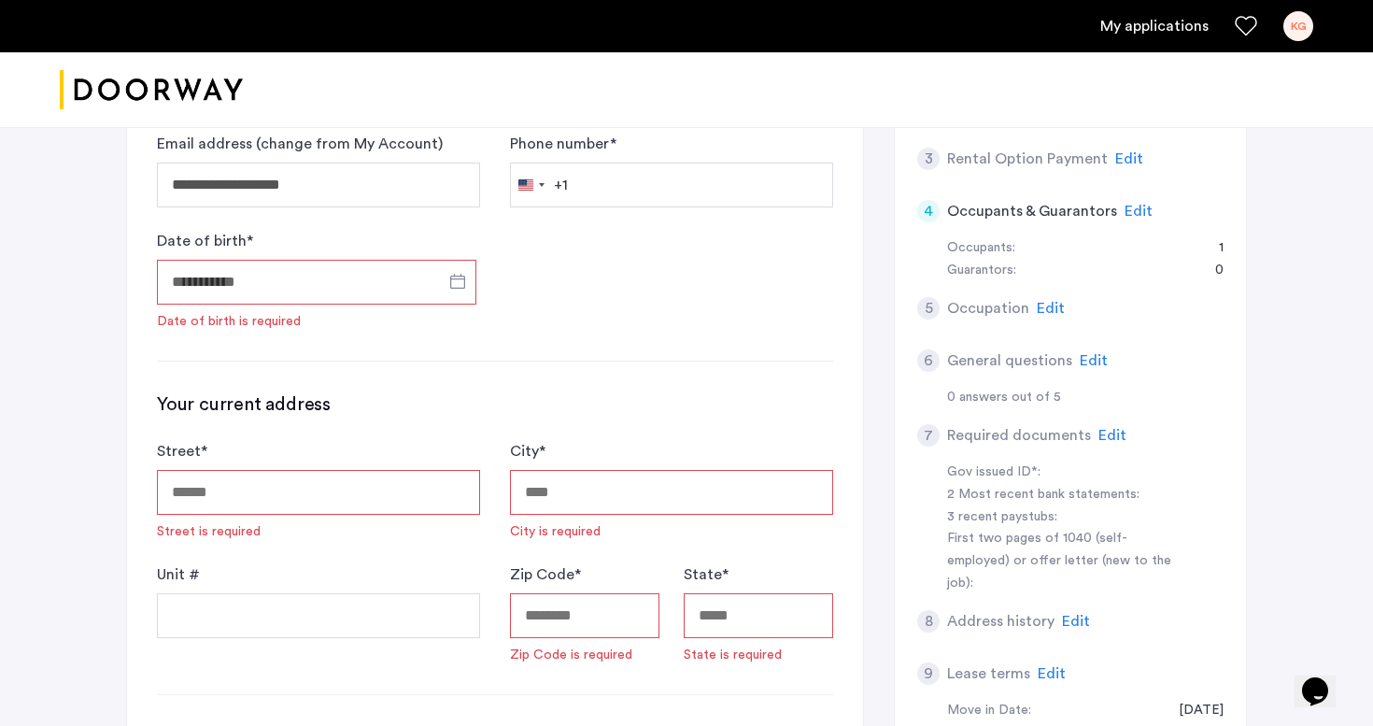
click at [317, 273] on input "Date of birth *" at bounding box center [316, 282] width 319 height 45
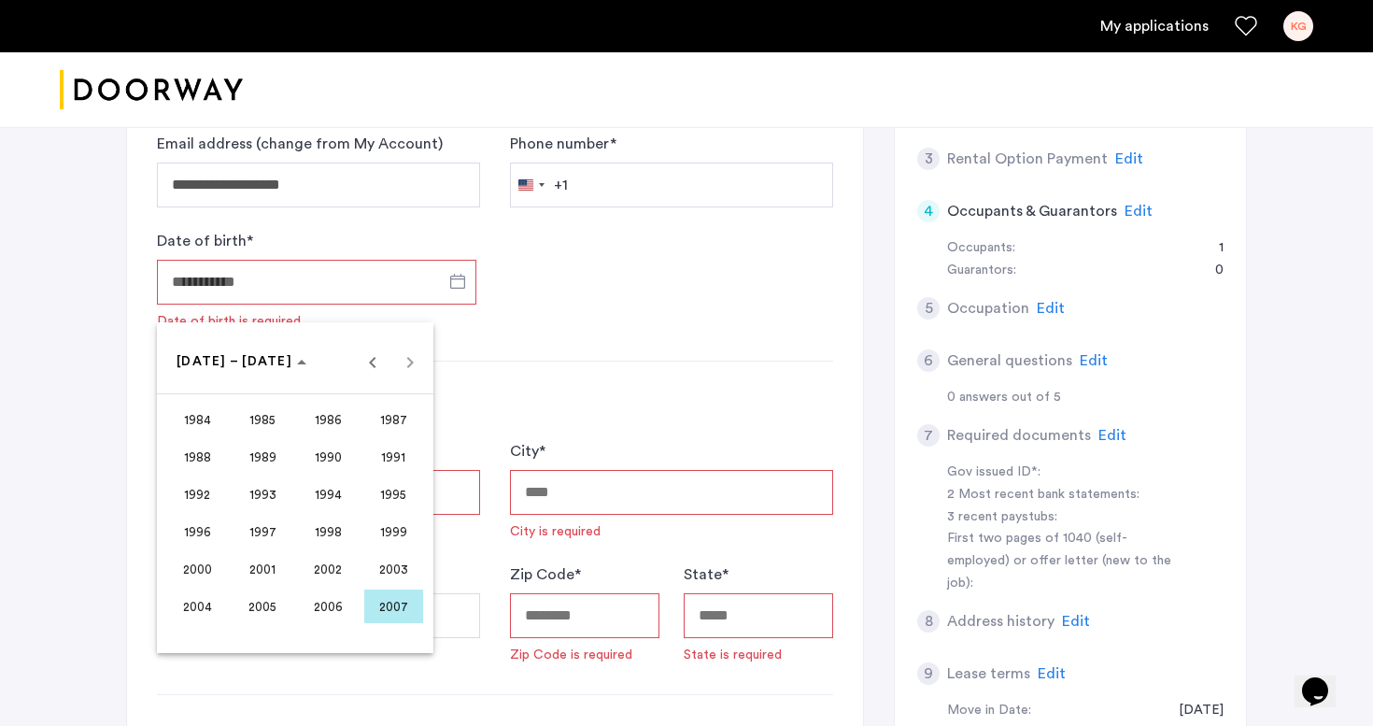
click at [391, 490] on span "1995" at bounding box center [393, 494] width 59 height 34
click at [377, 526] on span "DEC" at bounding box center [393, 532] width 59 height 34
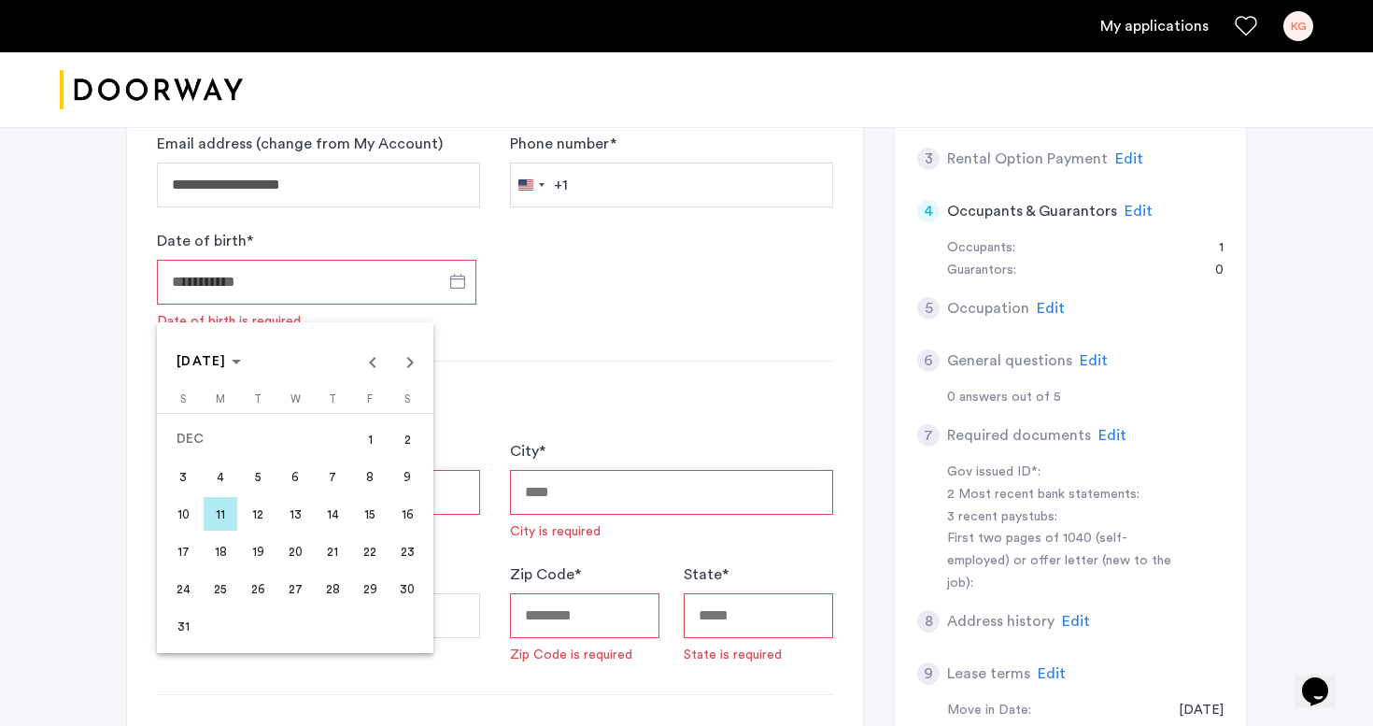
click at [292, 550] on span "20" at bounding box center [295, 551] width 34 height 34
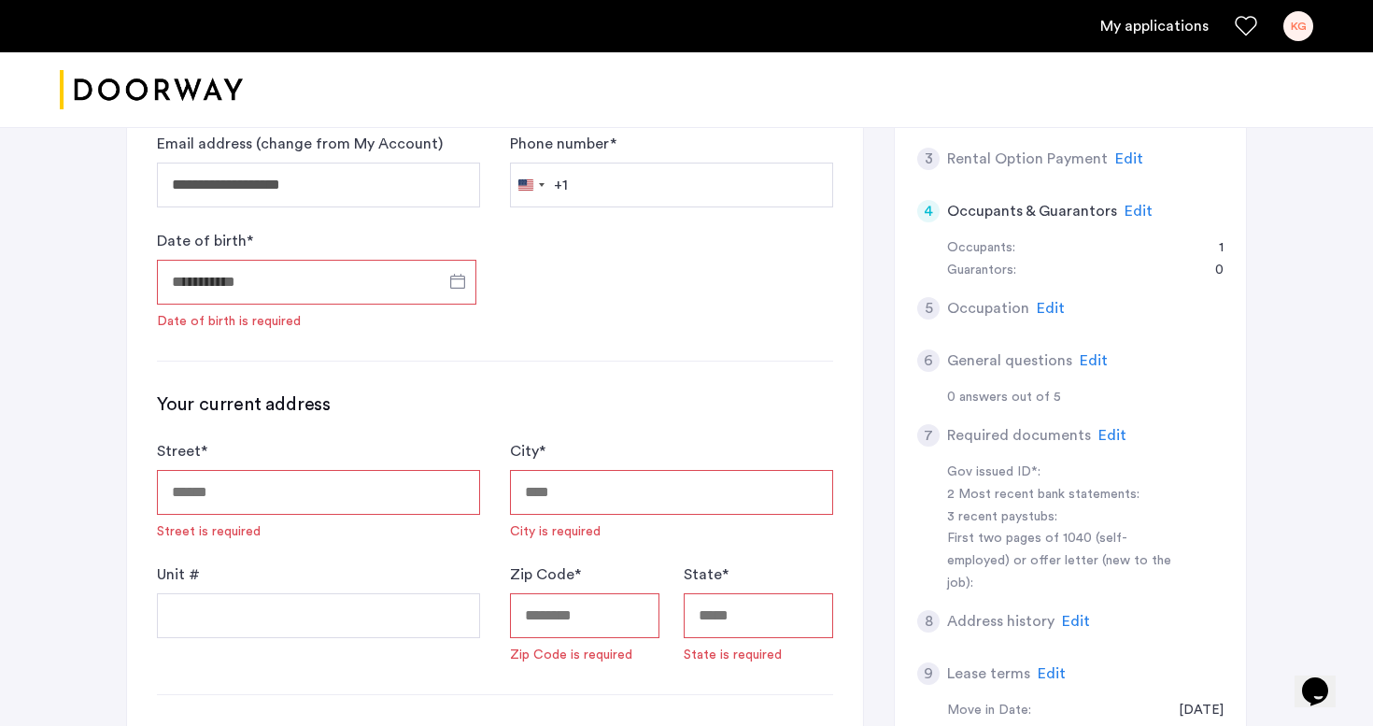
type input "**********"
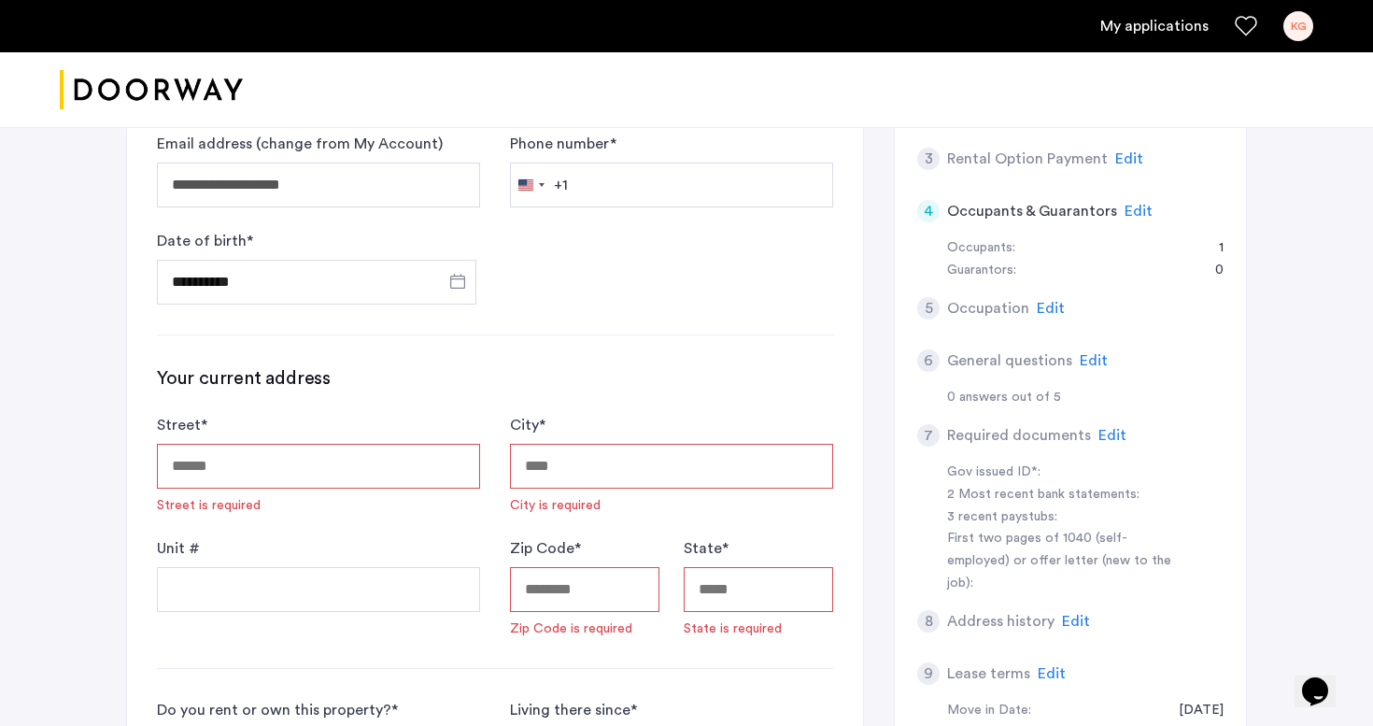
click at [325, 459] on input "Street *" at bounding box center [318, 466] width 323 height 45
type input "**********"
type input "********"
type input "*****"
type input "********"
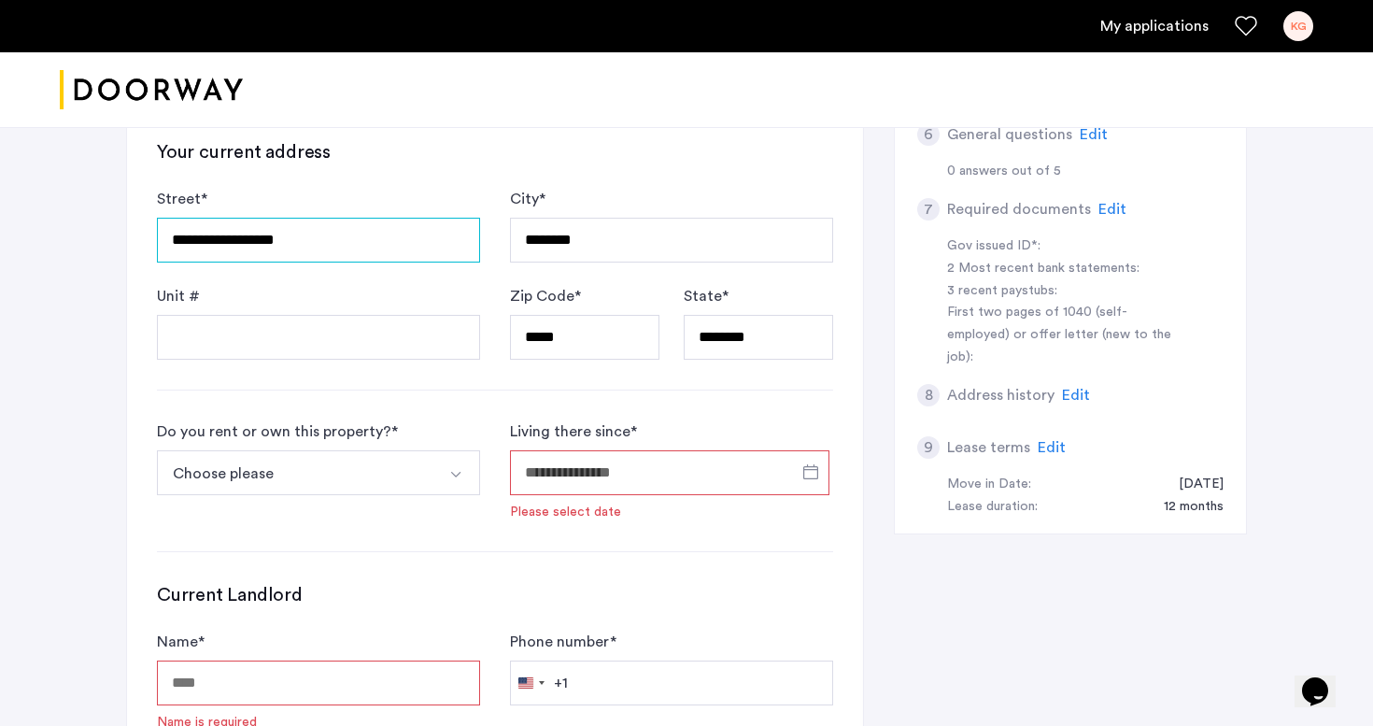
scroll to position [520, 0]
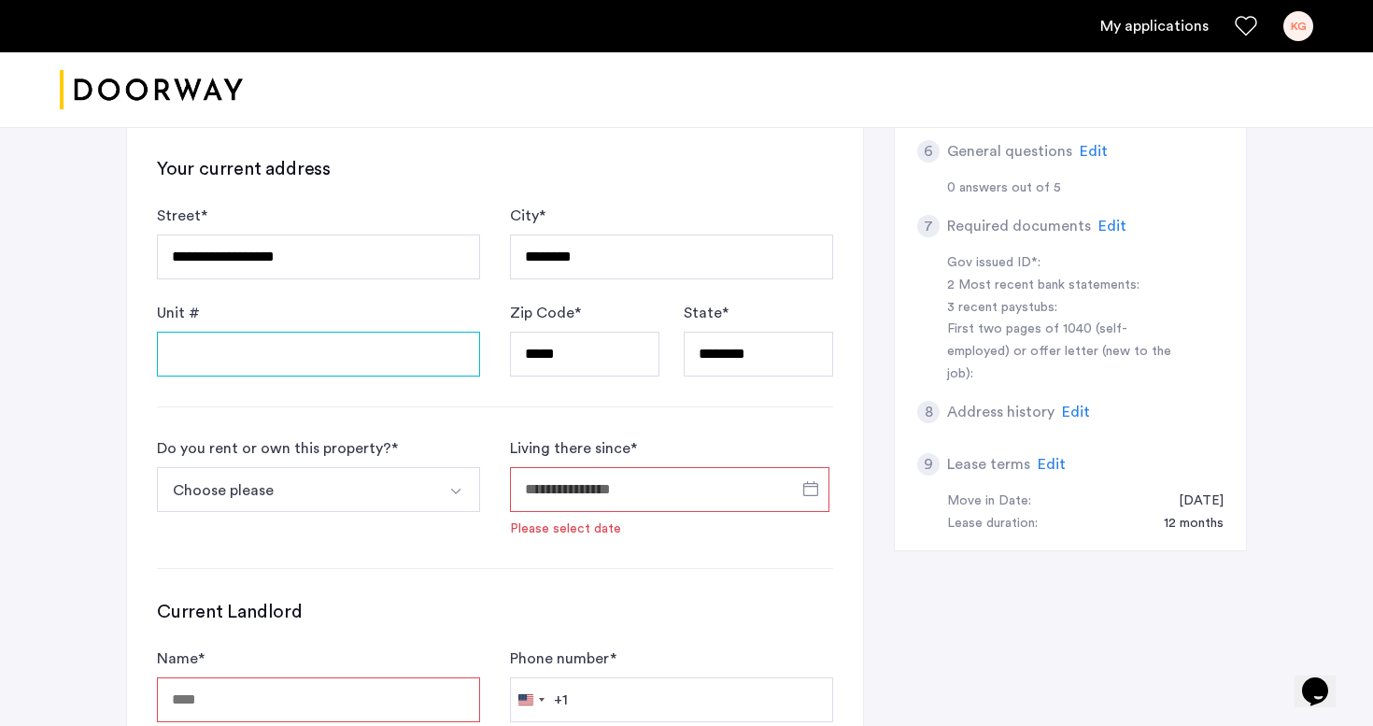
click at [424, 368] on input "Unit #" at bounding box center [318, 354] width 323 height 45
type input "**"
click at [554, 480] on input "Living there since *" at bounding box center [669, 489] width 319 height 45
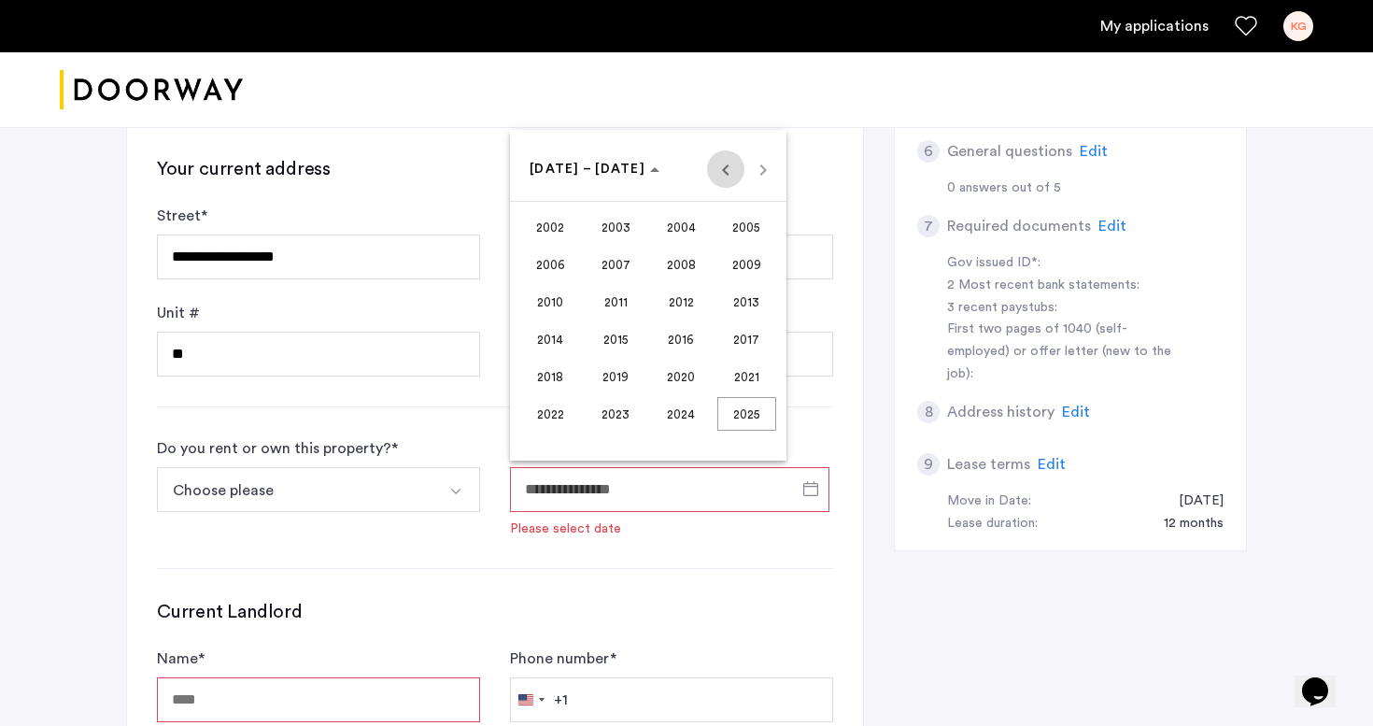
click at [724, 179] on span "Previous 24 years" at bounding box center [725, 168] width 37 height 37
click at [771, 161] on span "Next 24 years" at bounding box center [762, 168] width 37 height 37
click at [559, 415] on span "2022" at bounding box center [550, 414] width 59 height 34
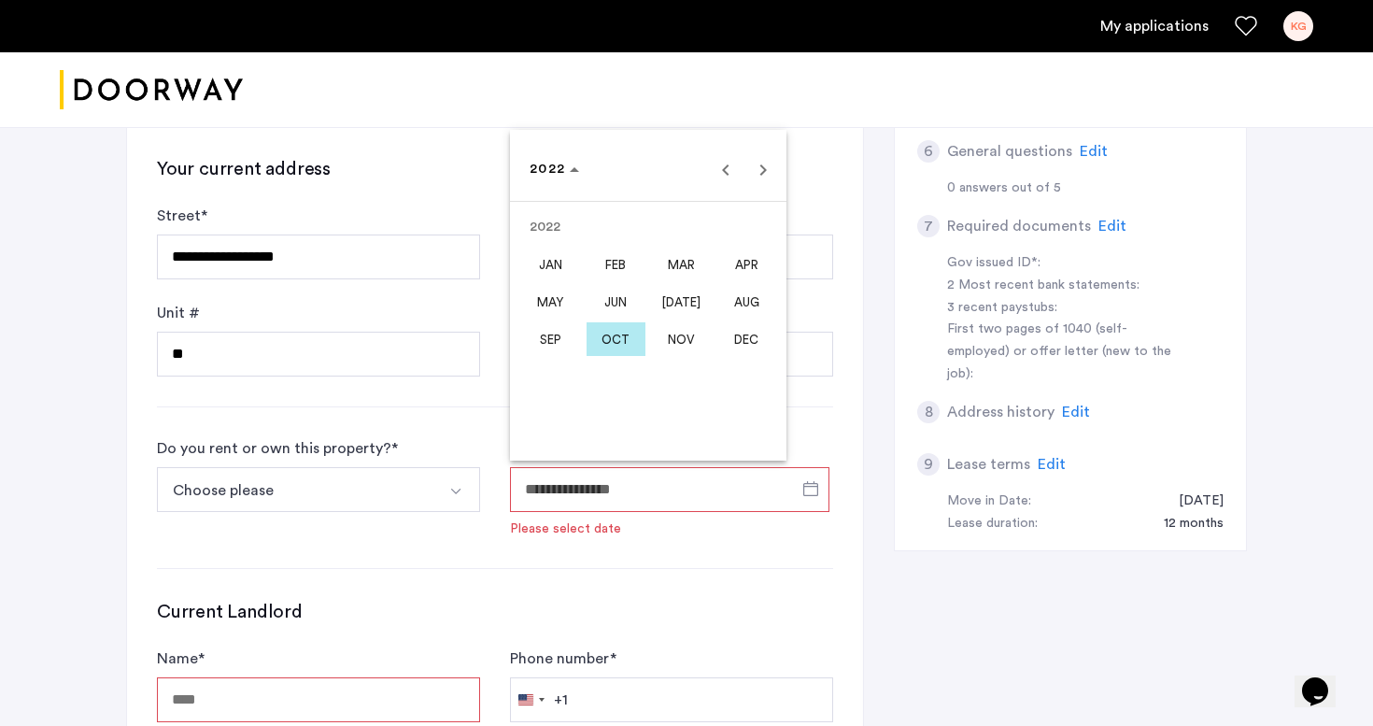
click at [630, 338] on span "OCT" at bounding box center [615, 339] width 59 height 34
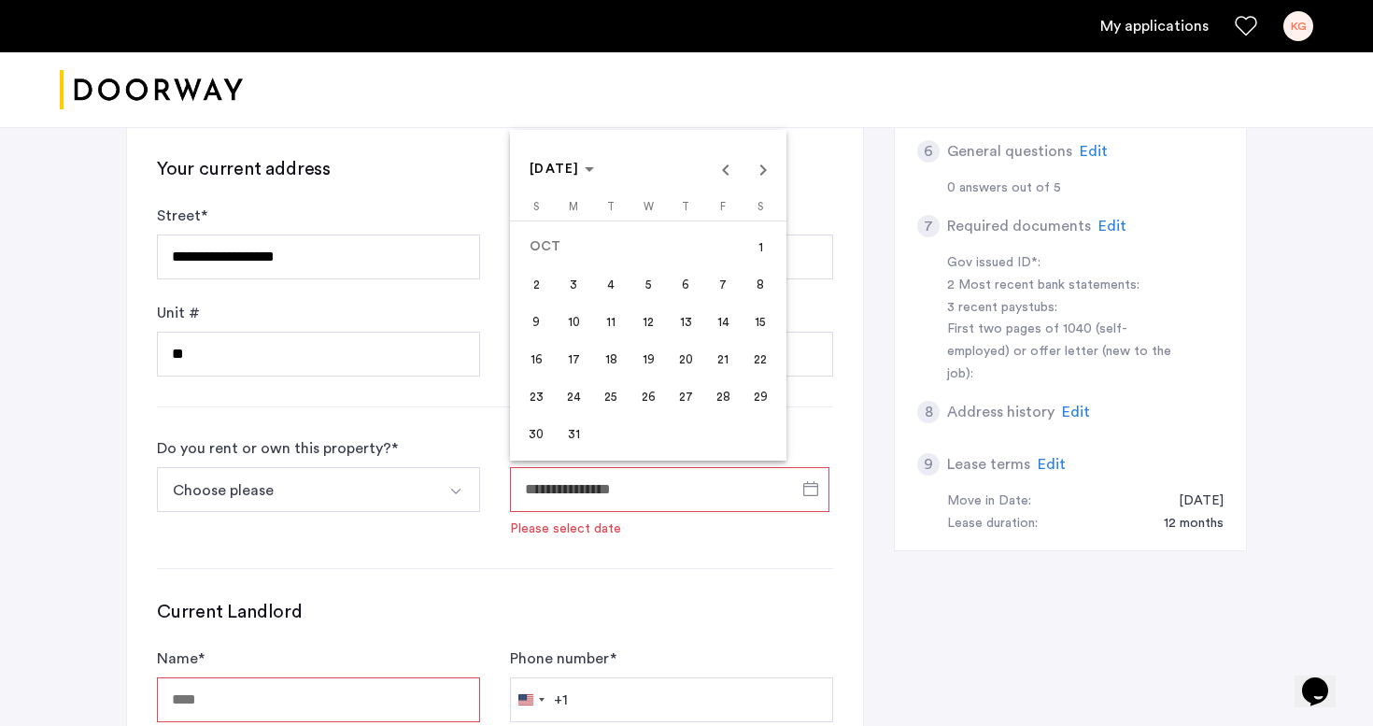
click at [754, 315] on span "15" at bounding box center [760, 321] width 34 height 34
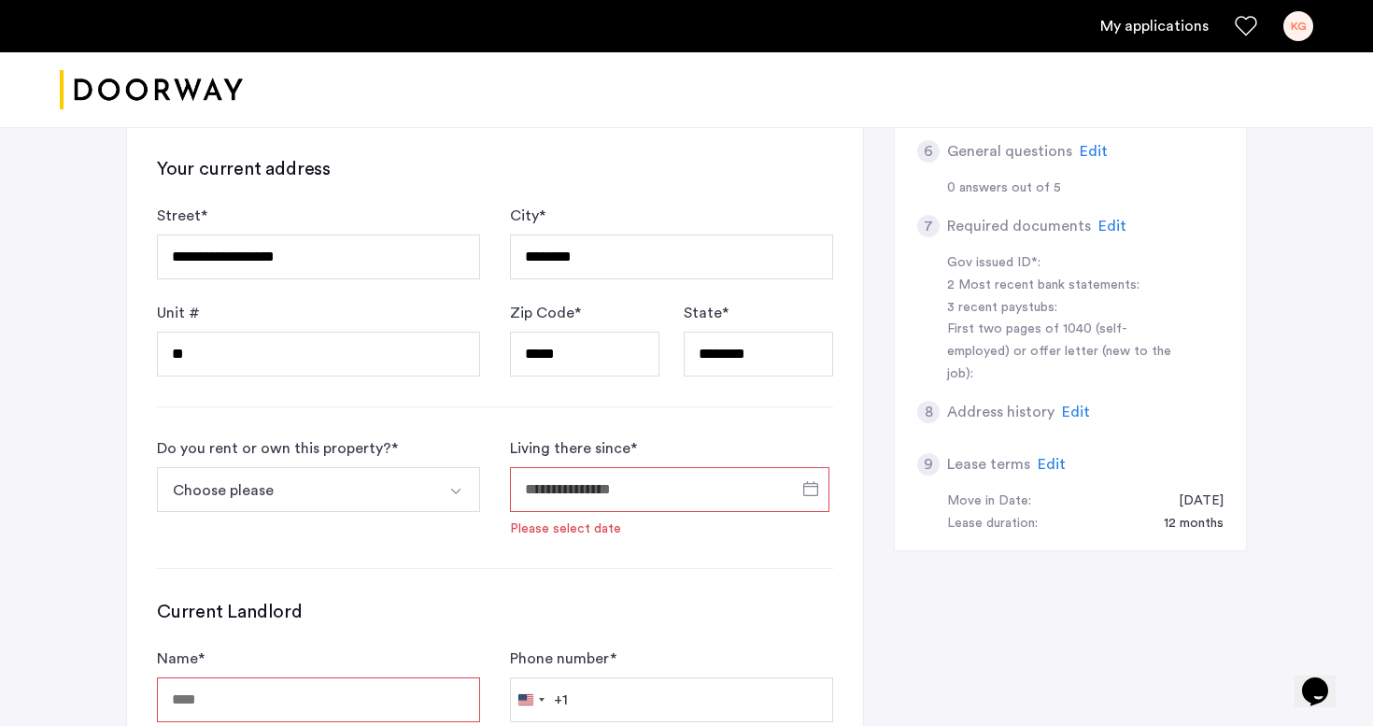
type input "**********"
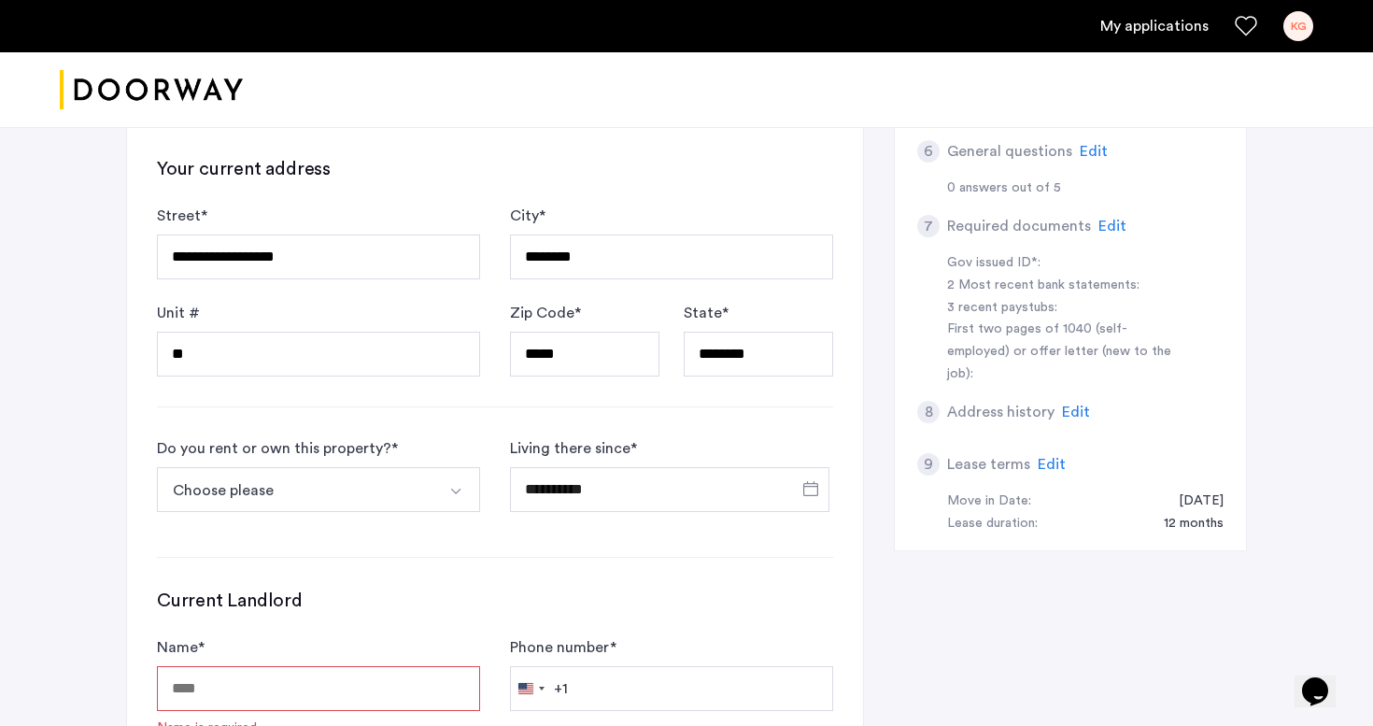
click at [371, 505] on button "Choose please" at bounding box center [296, 489] width 279 height 45
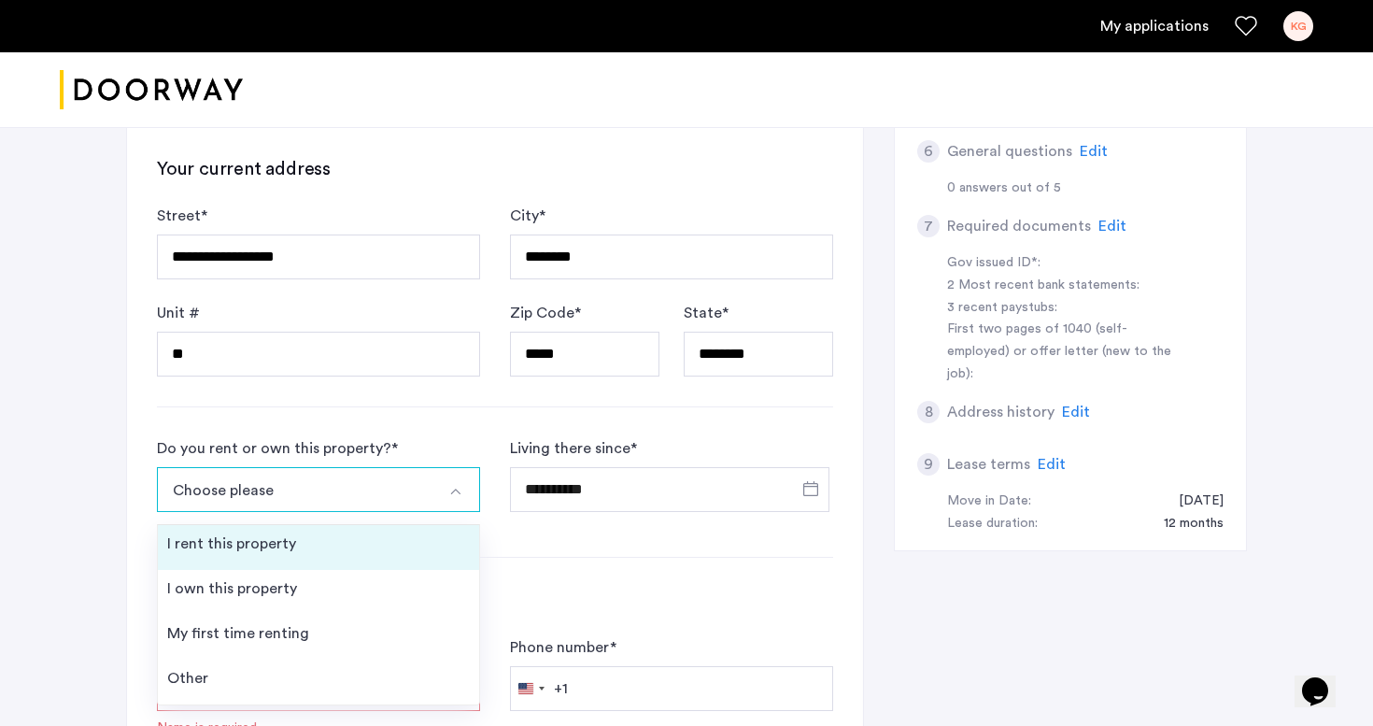
click at [331, 531] on li "I rent this property" at bounding box center [318, 547] width 321 height 45
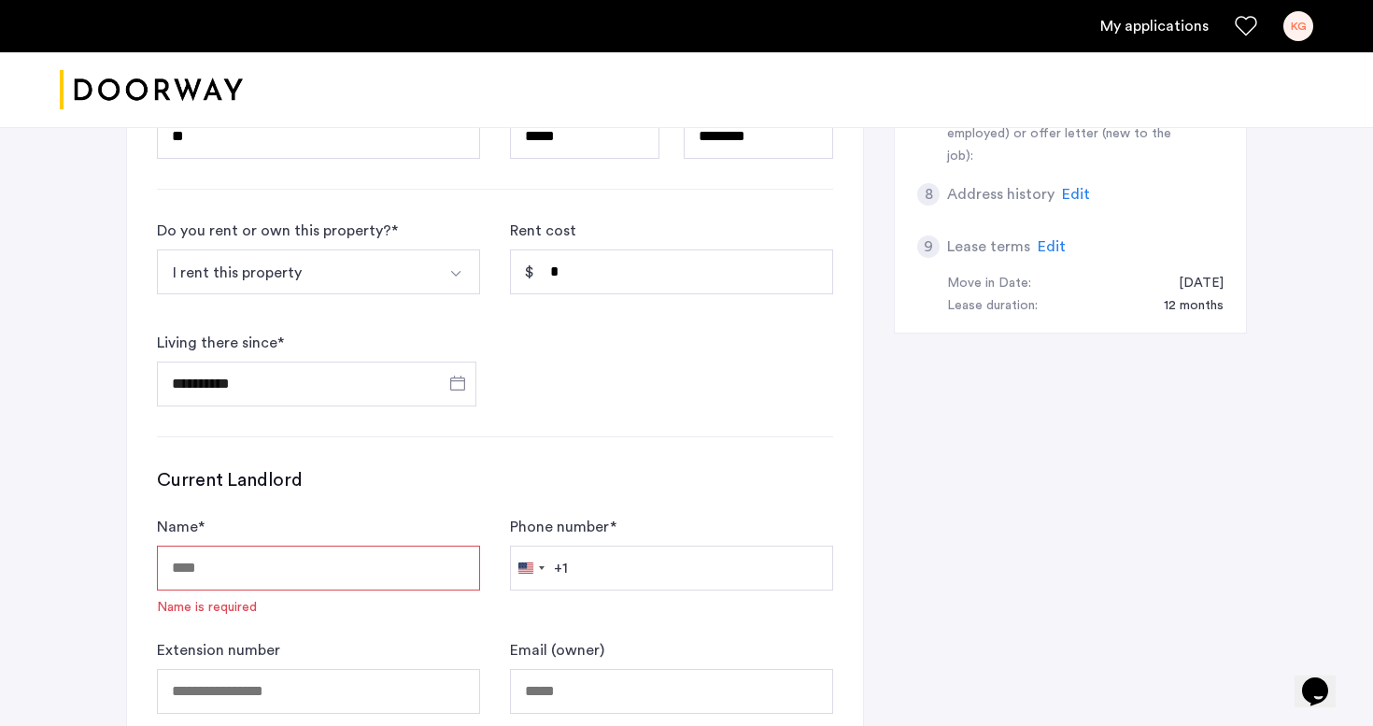
scroll to position [880, 0]
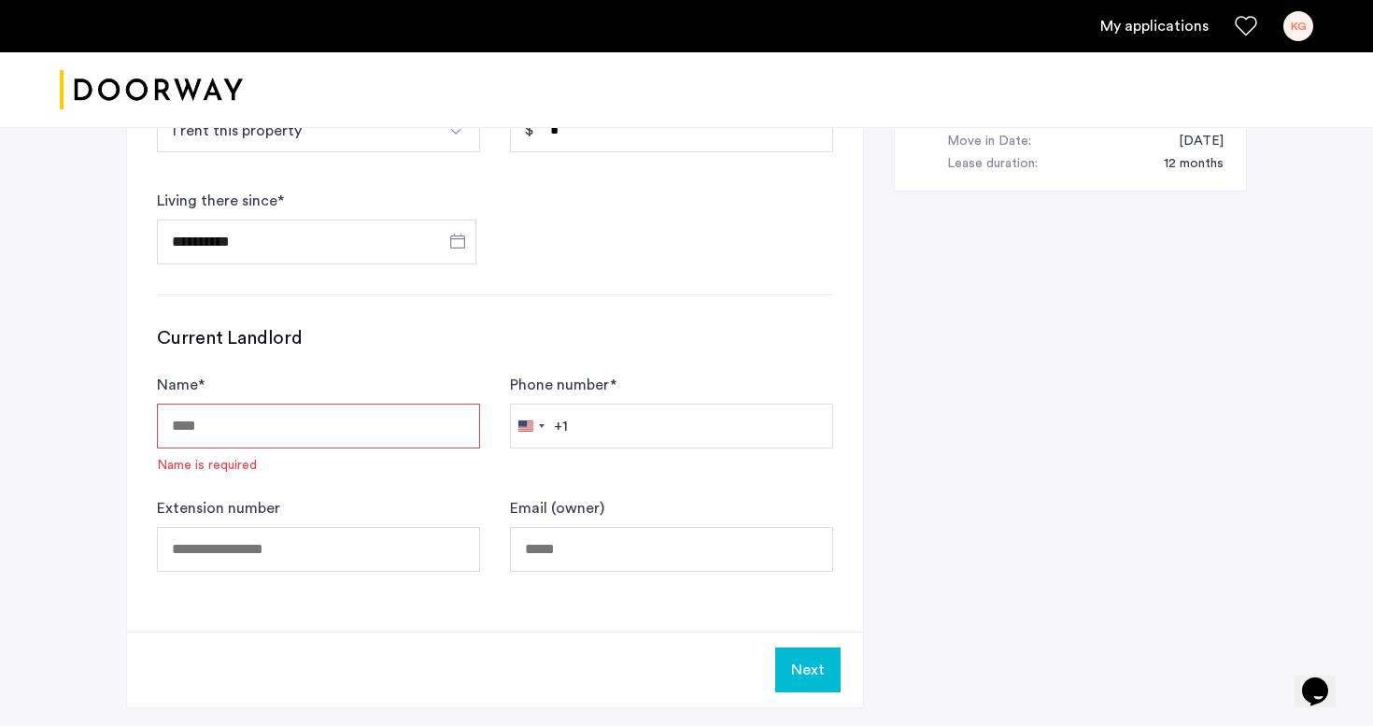
click at [315, 438] on input "Name *" at bounding box center [318, 425] width 323 height 45
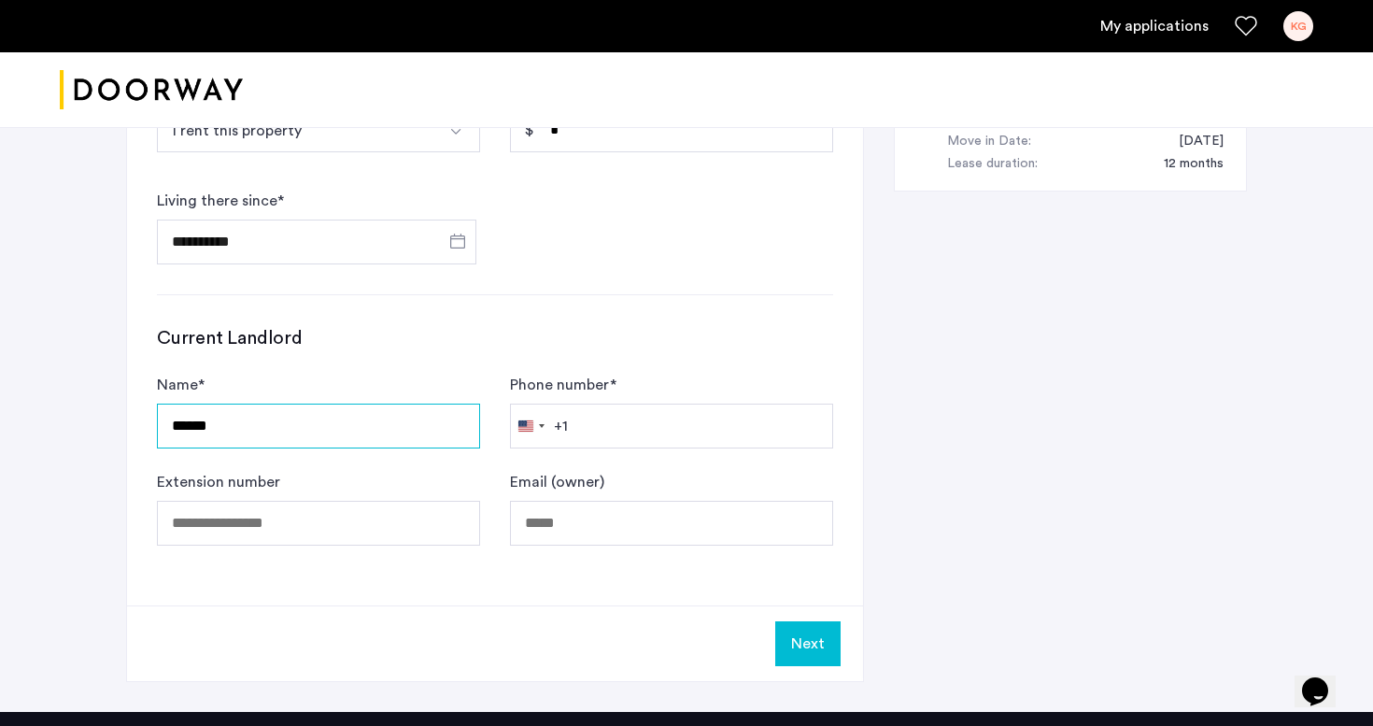
type input "**********"
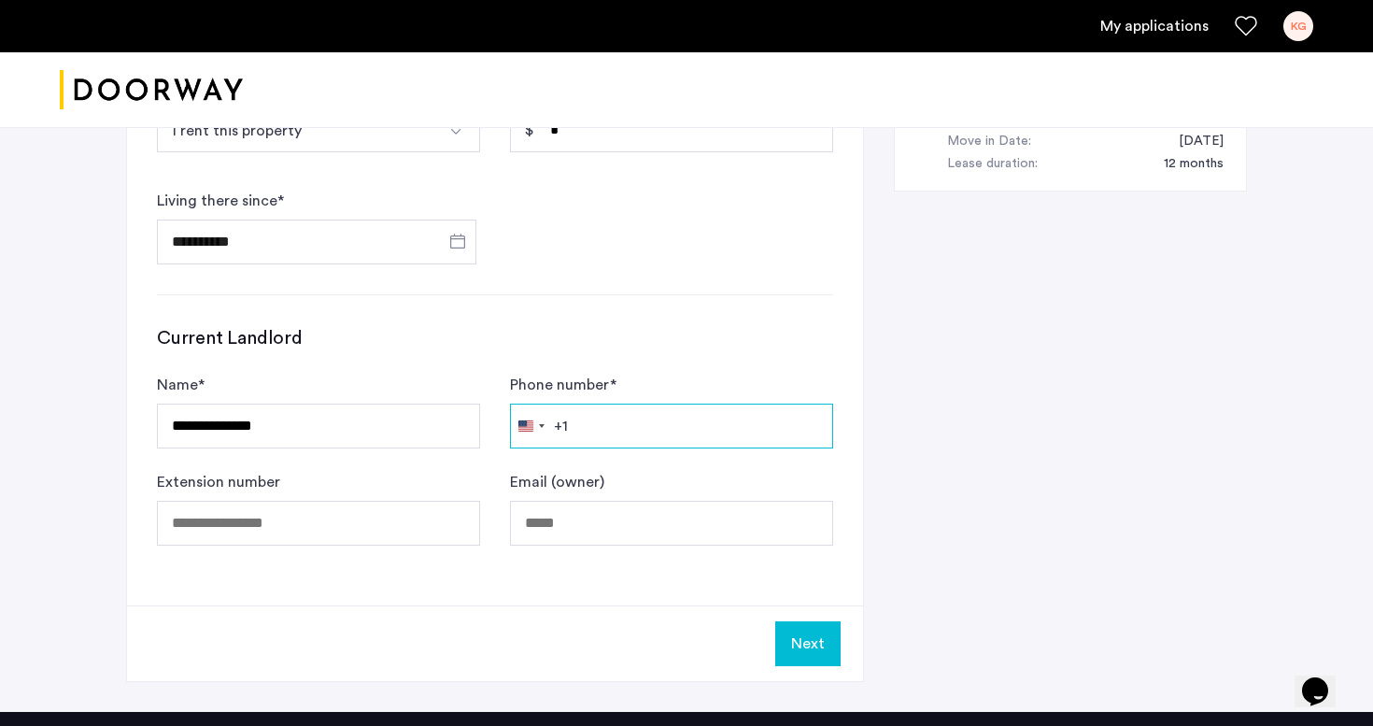
click at [588, 435] on input "Phone number *" at bounding box center [671, 425] width 323 height 45
type input "**********"
click at [799, 642] on button "Next" at bounding box center [807, 643] width 65 height 45
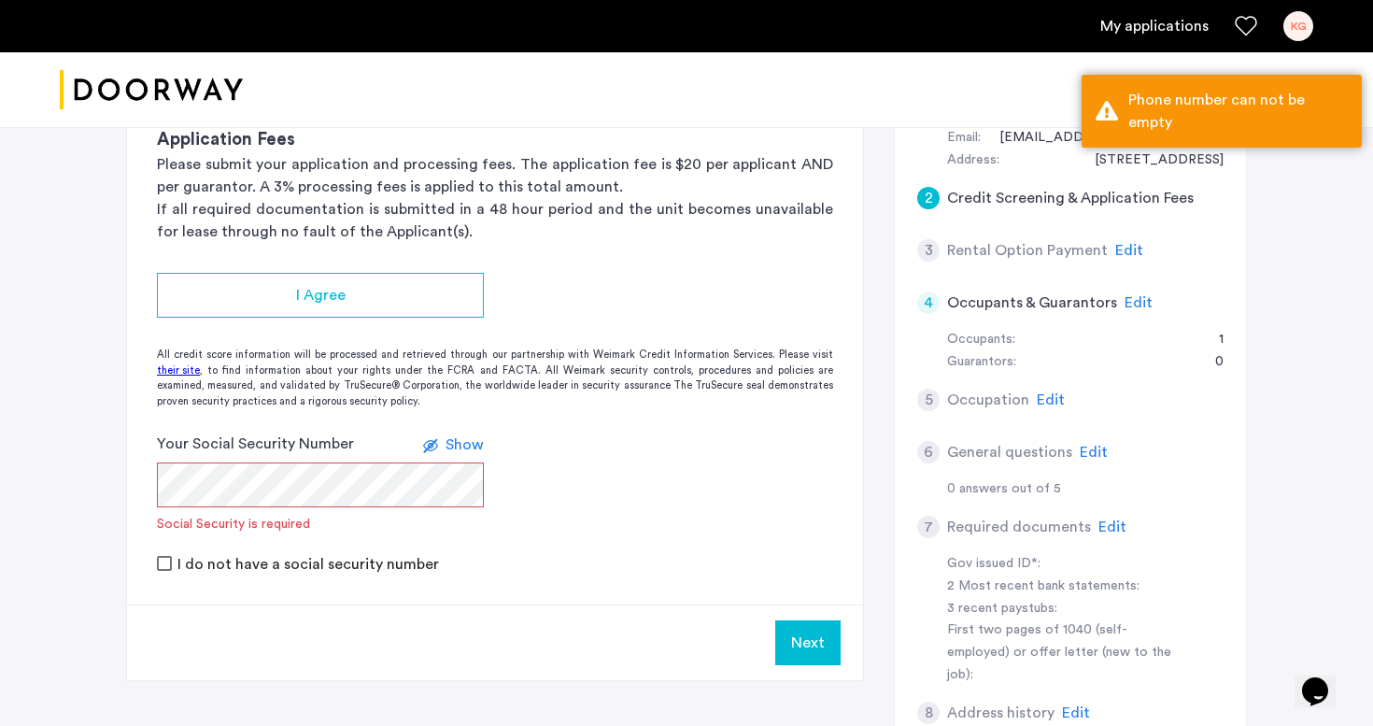
scroll to position [0, 0]
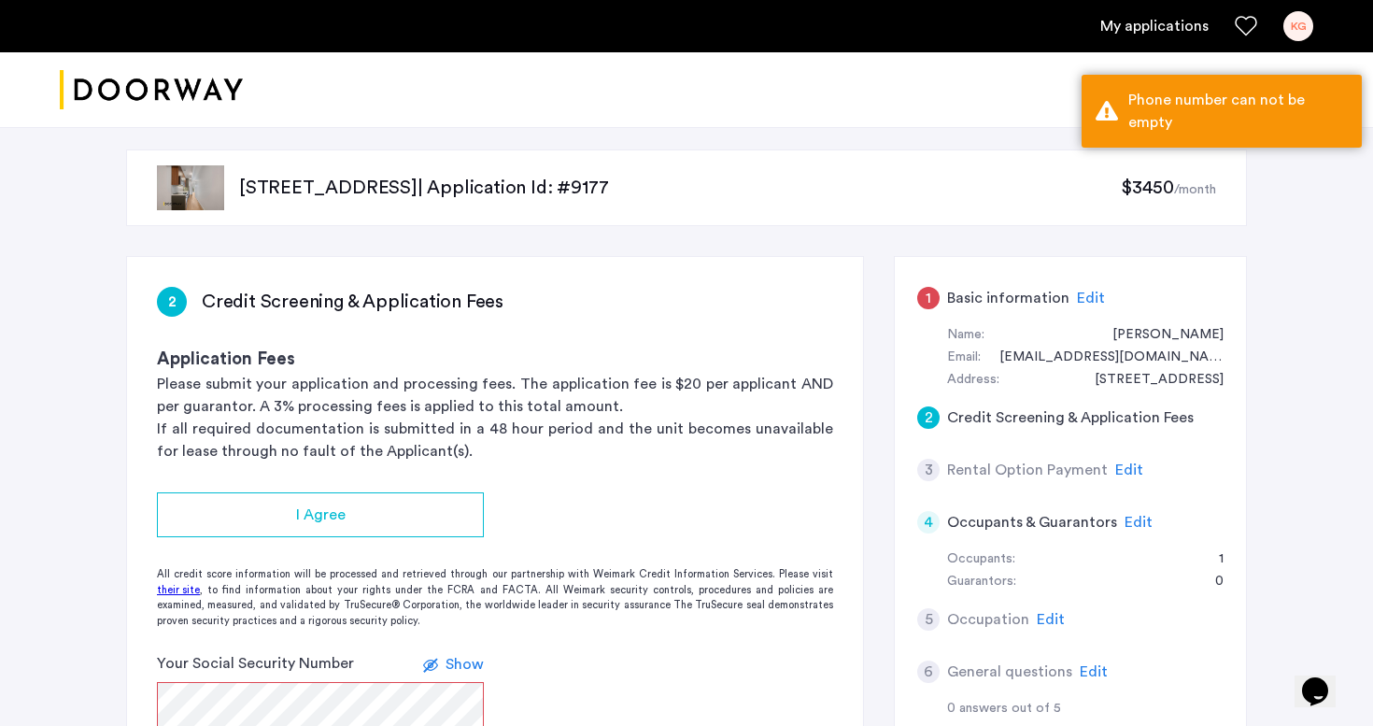
click at [1044, 348] on div "Email: kesseravg@gmail.com" at bounding box center [1085, 357] width 276 height 22
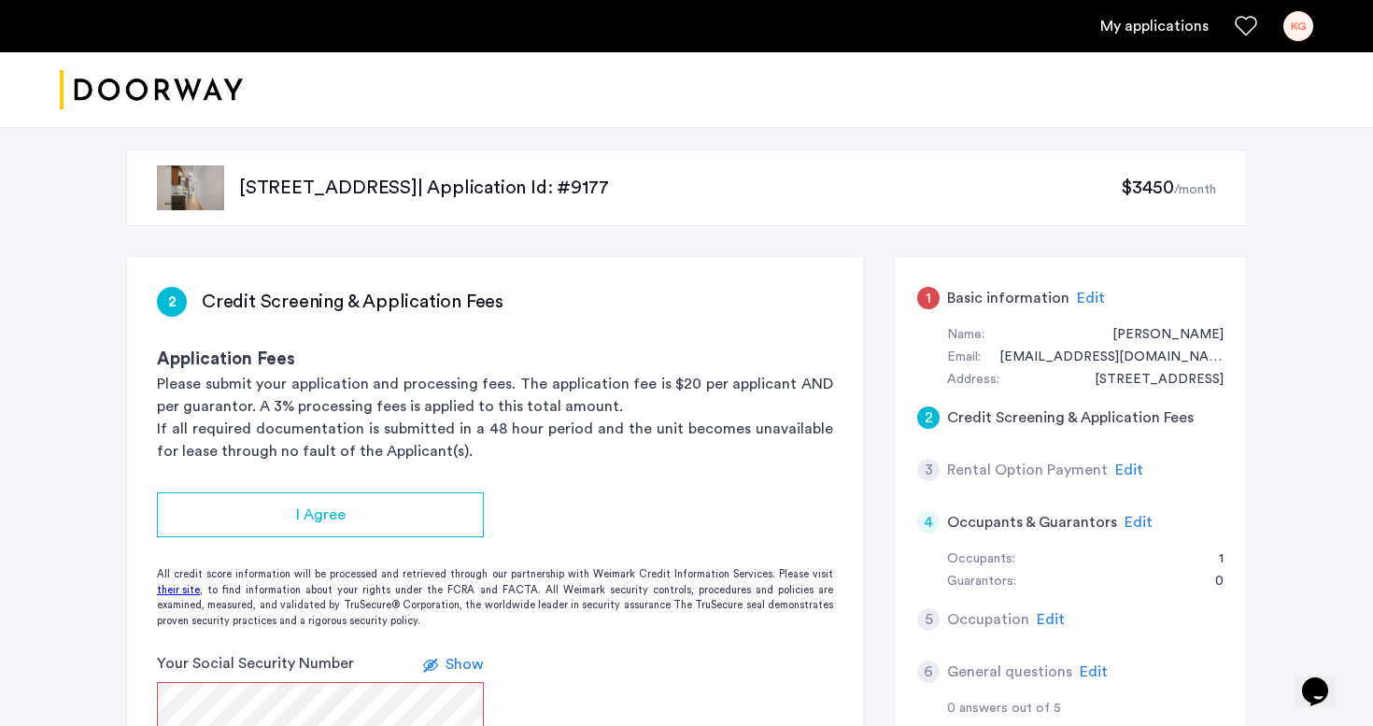
click at [1083, 298] on span "Edit" at bounding box center [1091, 297] width 28 height 15
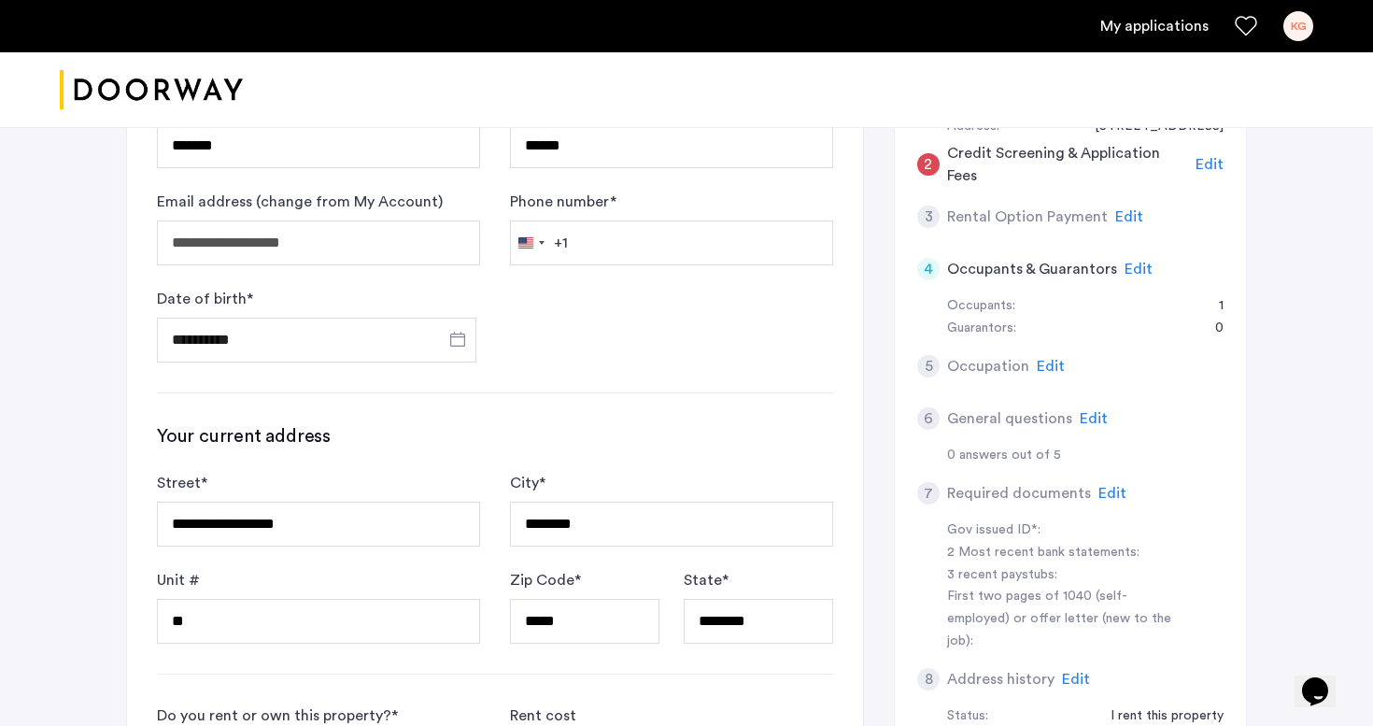
scroll to position [254, 0]
click at [663, 264] on form "**********" at bounding box center [495, 226] width 676 height 269
click at [663, 237] on input "Phone number *" at bounding box center [671, 241] width 323 height 45
type input "**********"
click at [668, 399] on div "**********" at bounding box center [495, 617] width 736 height 1228
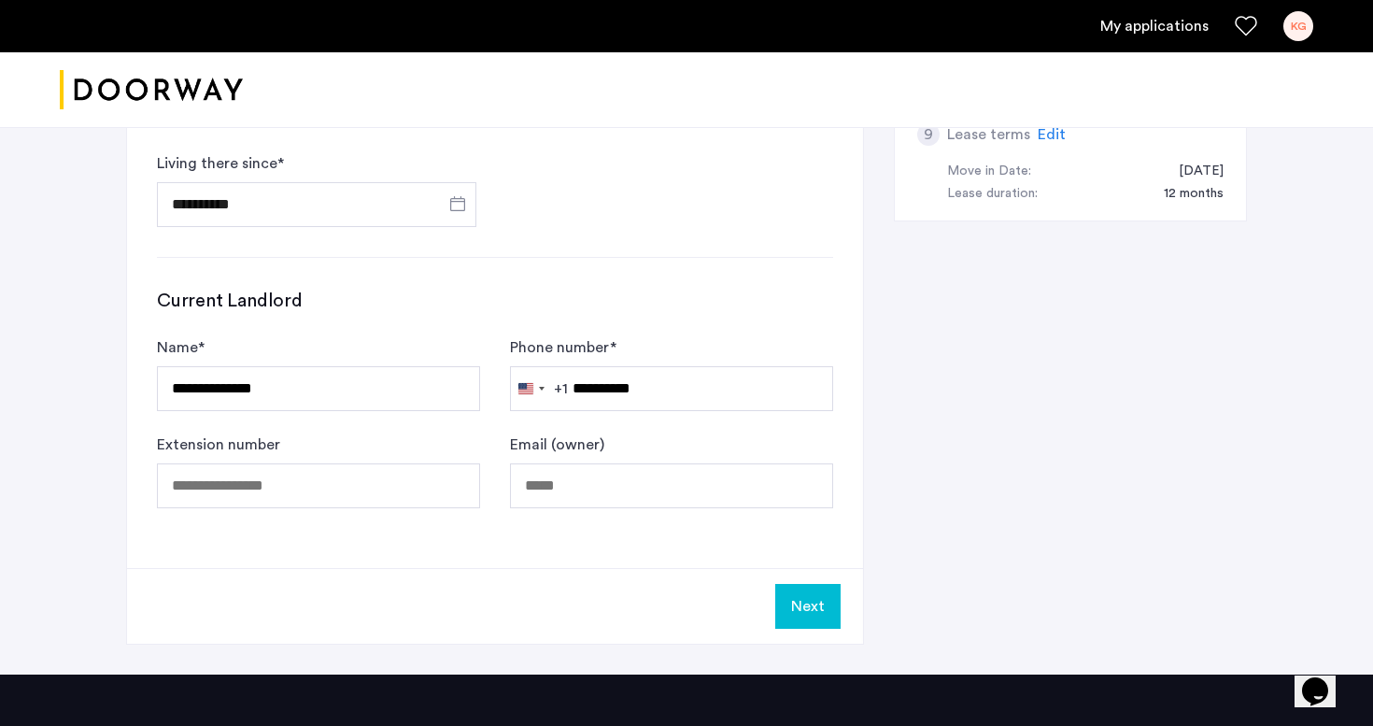
scroll to position [991, 0]
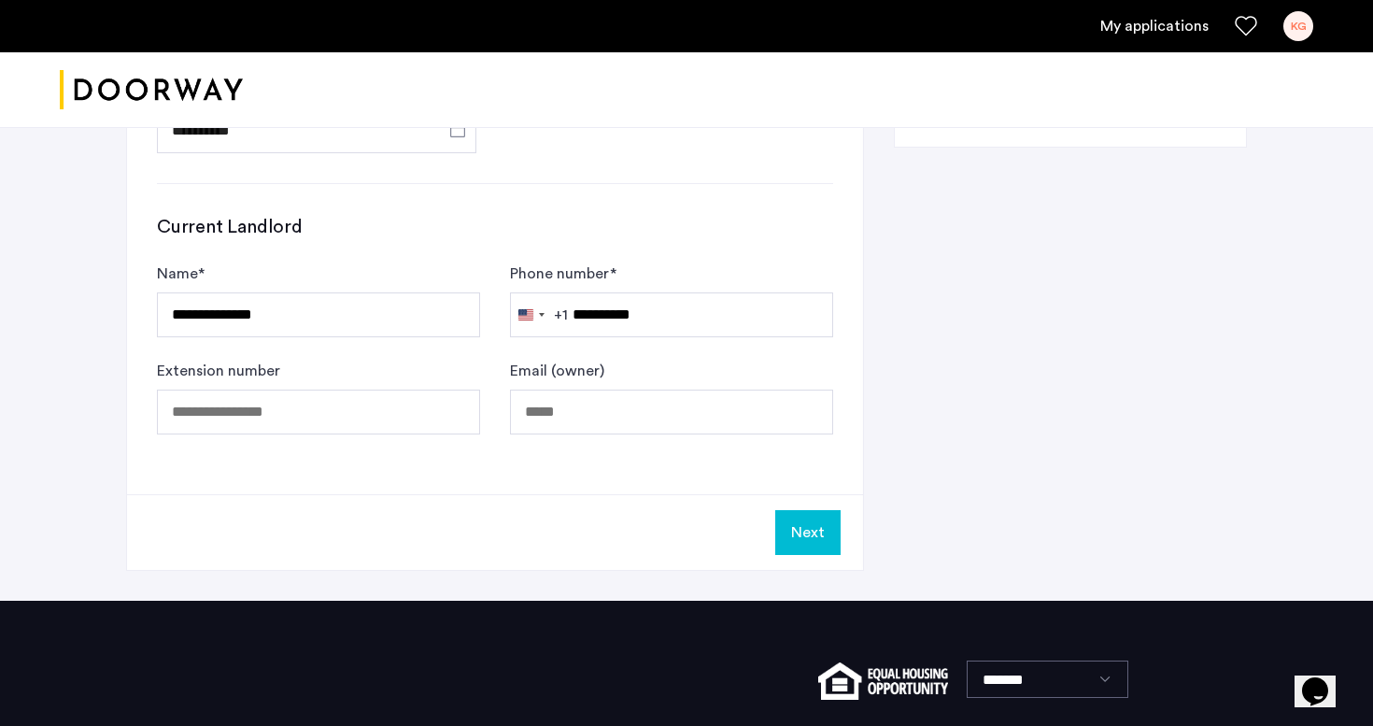
click at [798, 540] on button "Next" at bounding box center [807, 532] width 65 height 45
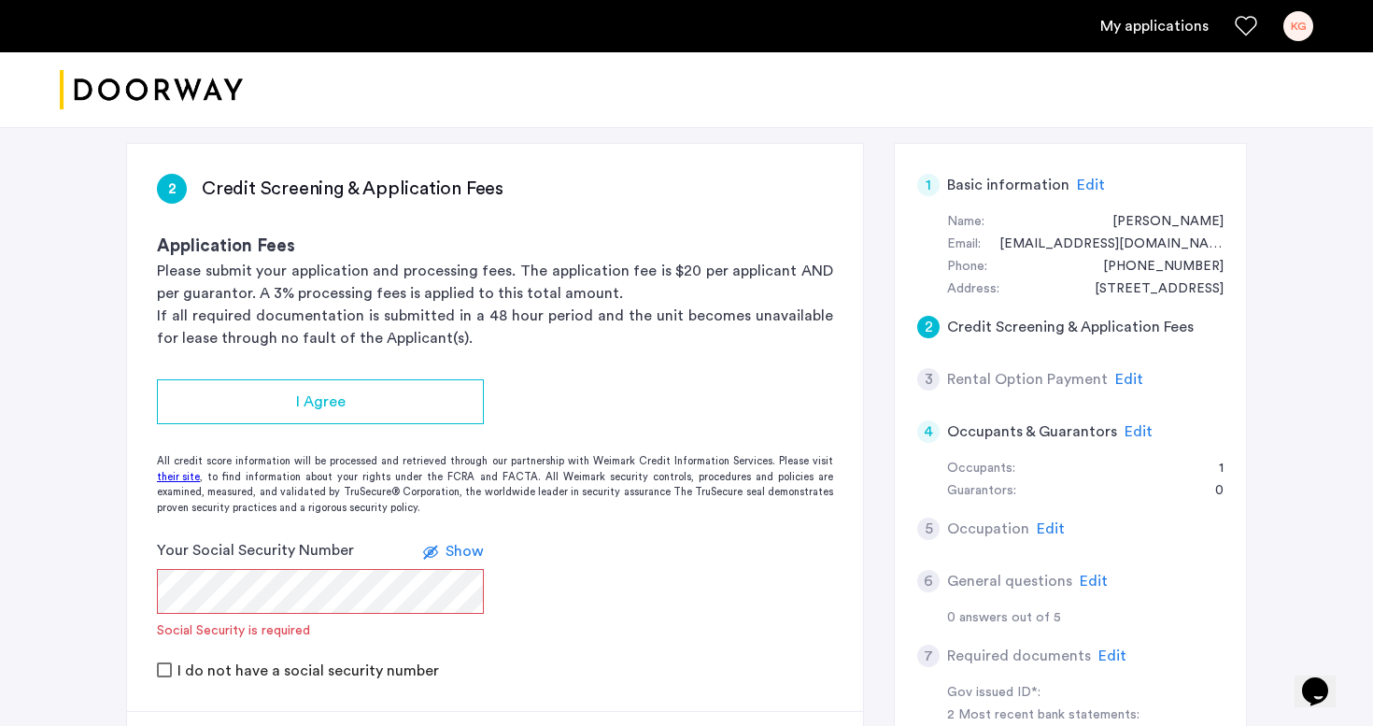
scroll to position [118, 0]
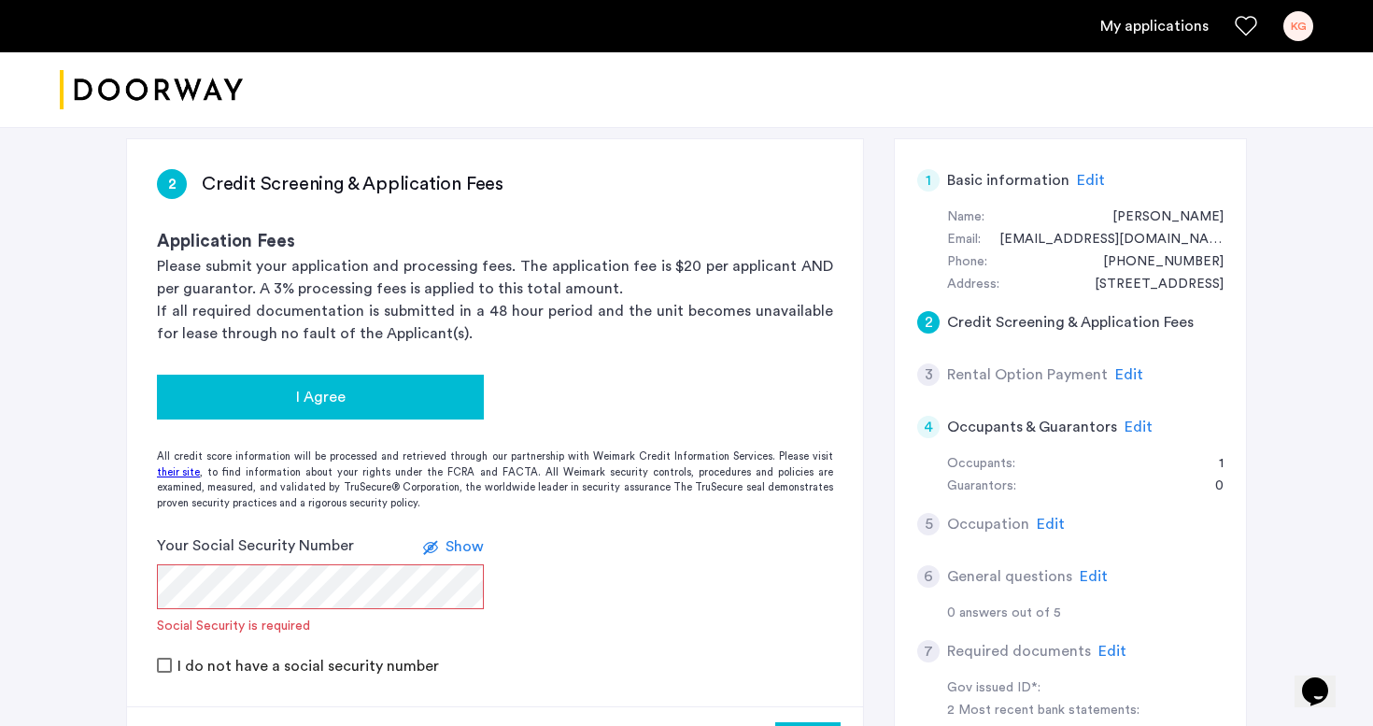
click at [434, 402] on div "I Agree" at bounding box center [320, 397] width 297 height 22
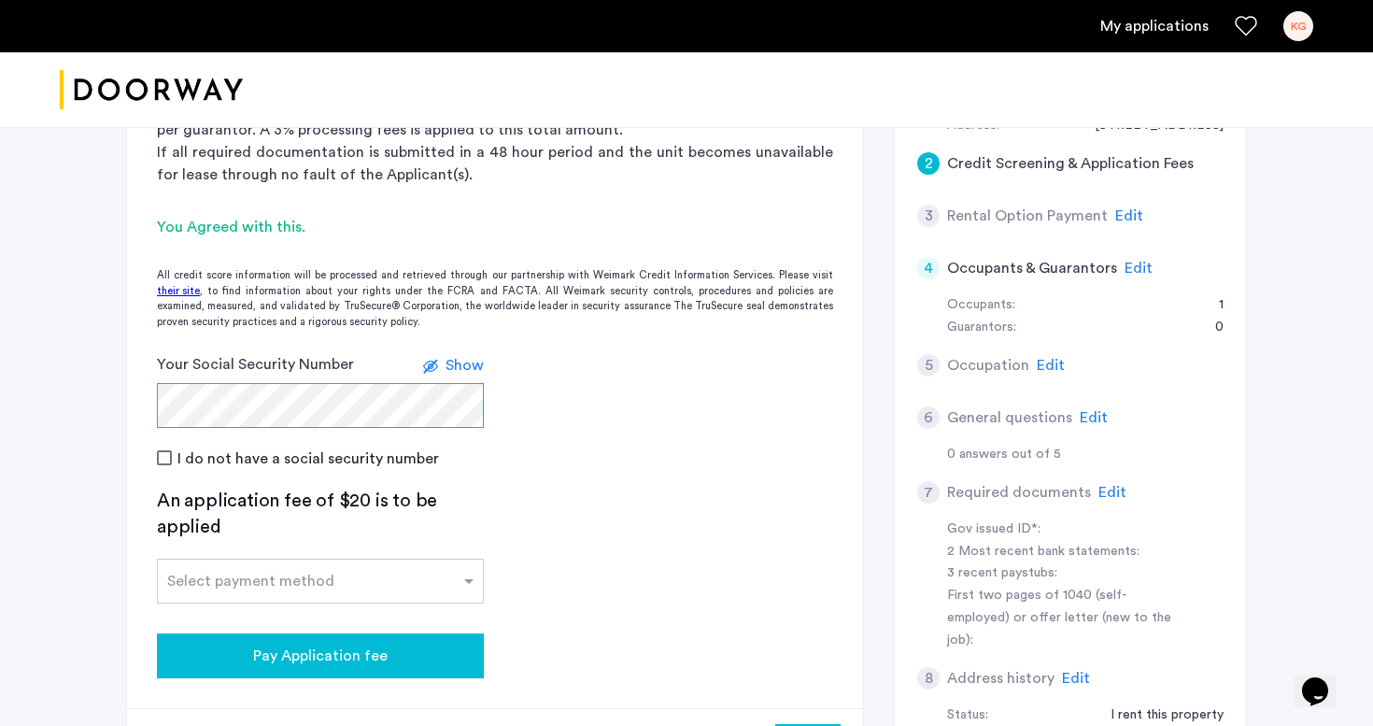
scroll to position [299, 0]
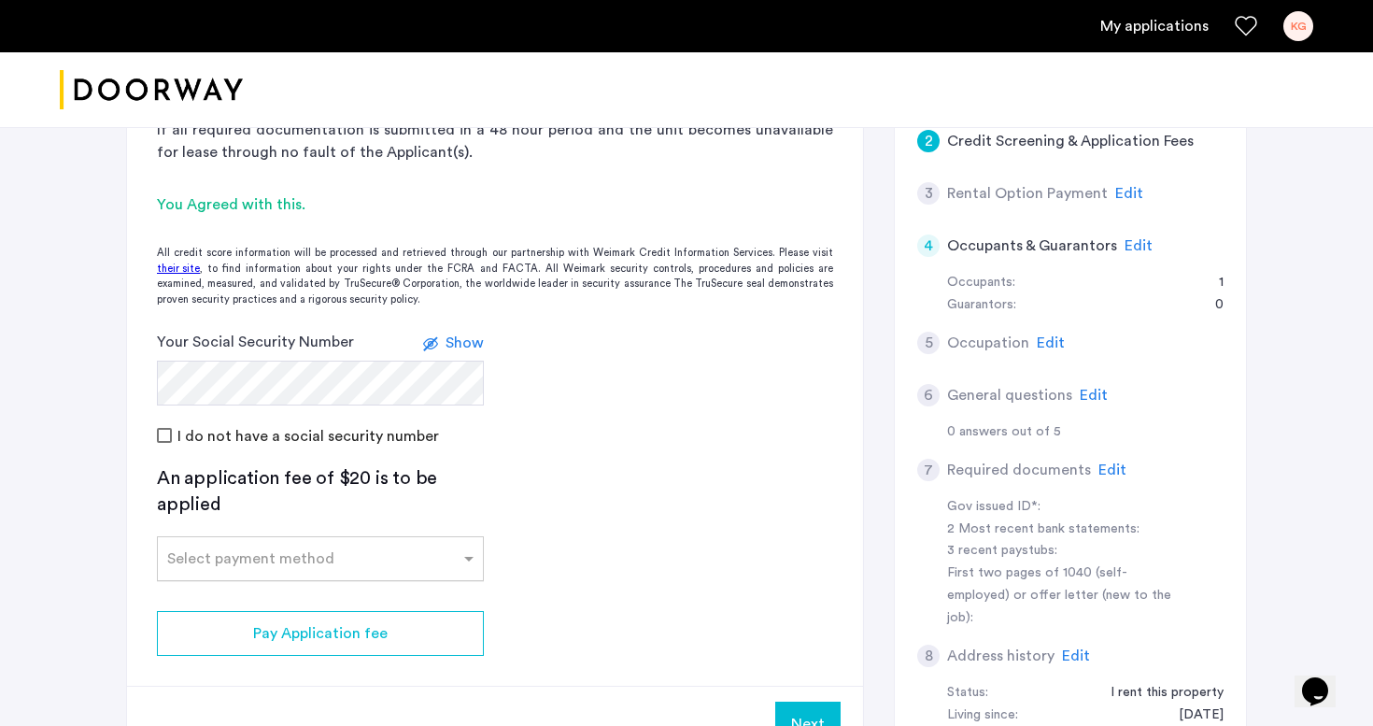
click at [279, 548] on input "text" at bounding box center [301, 554] width 269 height 13
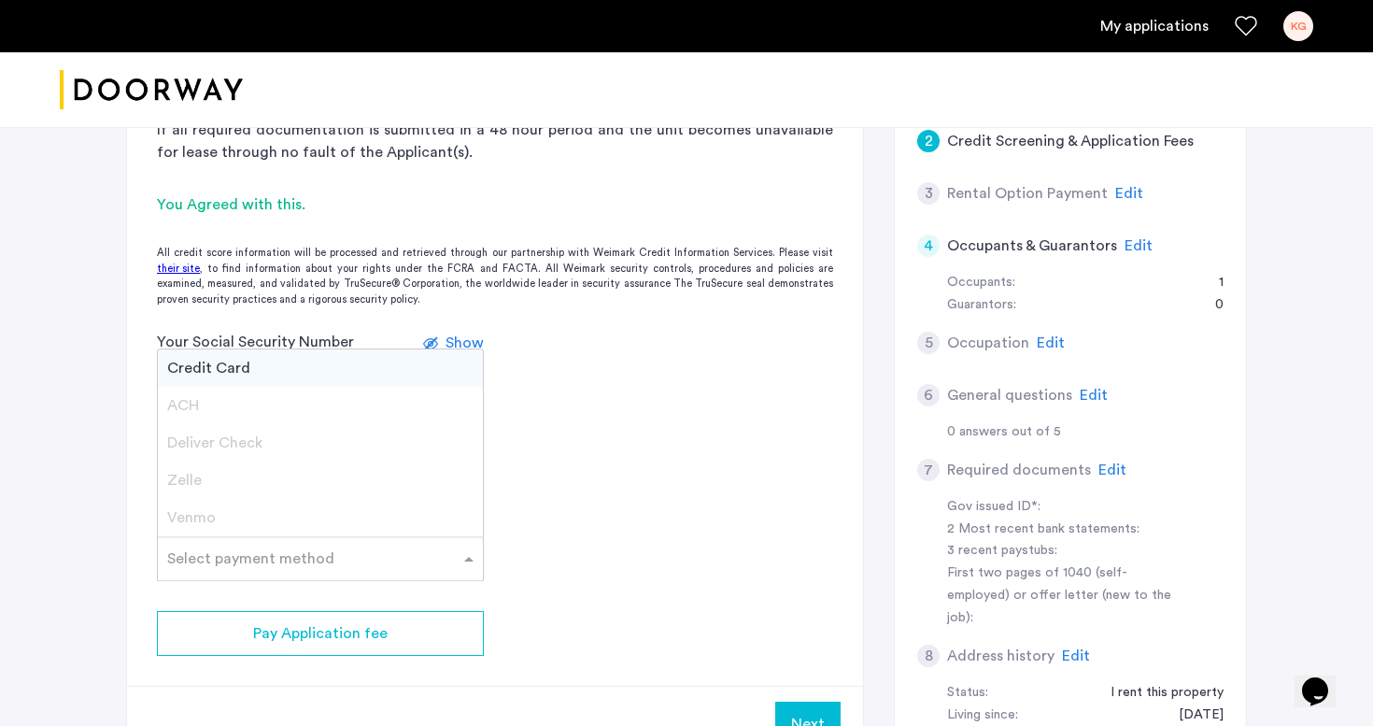
click at [605, 560] on app-credit-screening "2 Credit Screening & Application Fees Application Fees Please submit your appli…" at bounding box center [495, 359] width 736 height 803
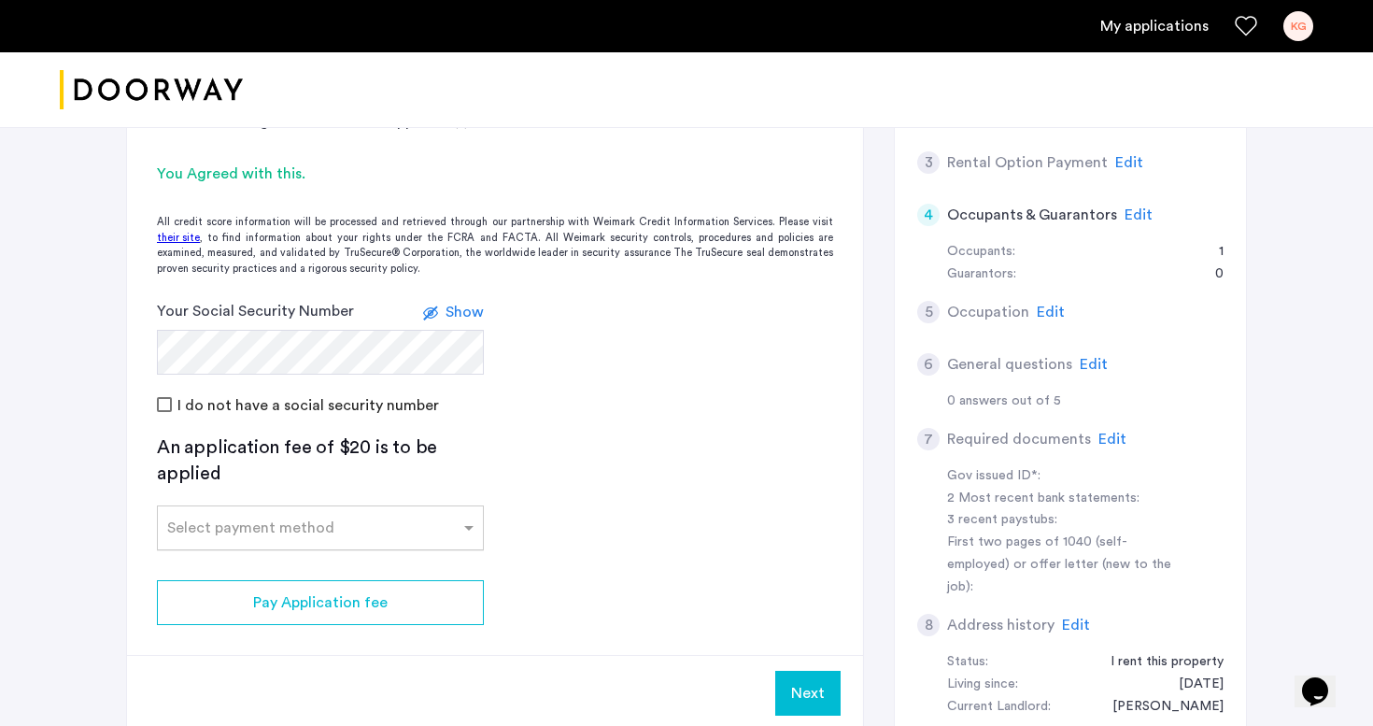
scroll to position [360, 0]
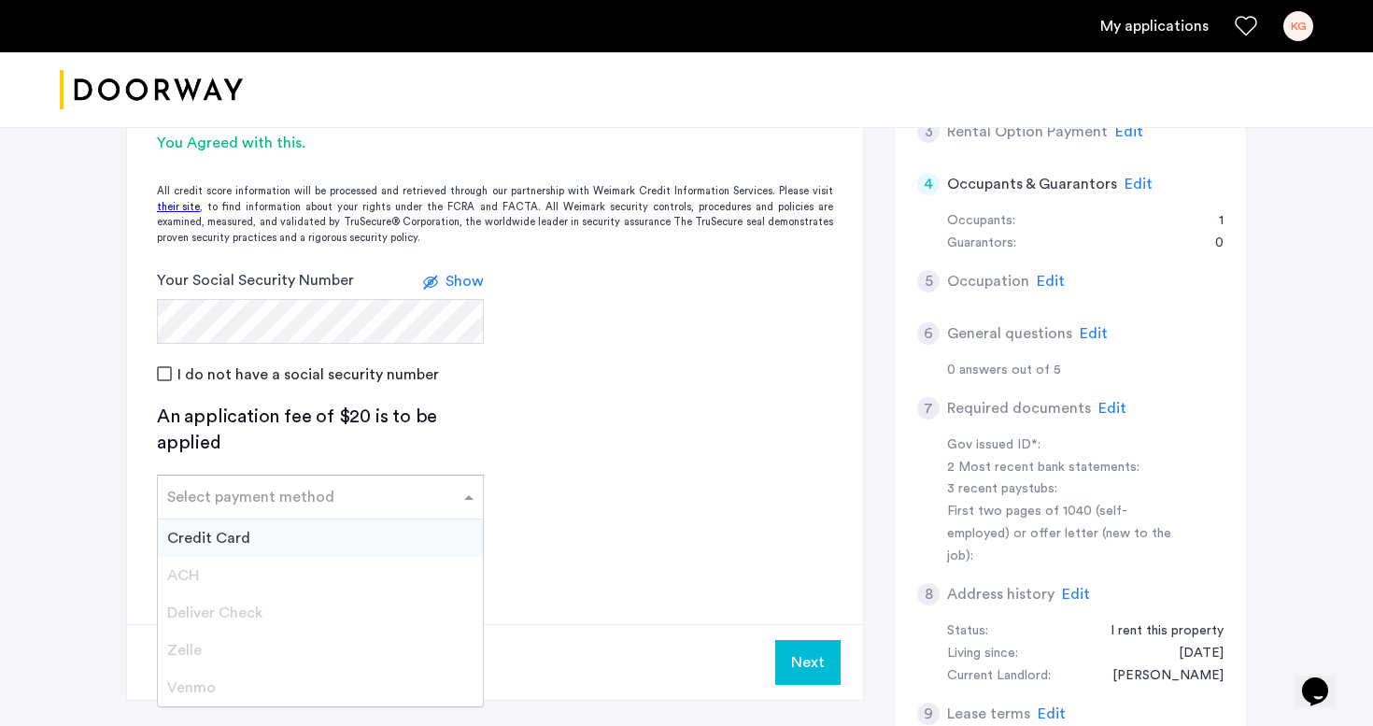
click at [411, 512] on div "Select payment method" at bounding box center [320, 496] width 327 height 45
click at [344, 545] on div "Credit Card" at bounding box center [320, 537] width 325 height 37
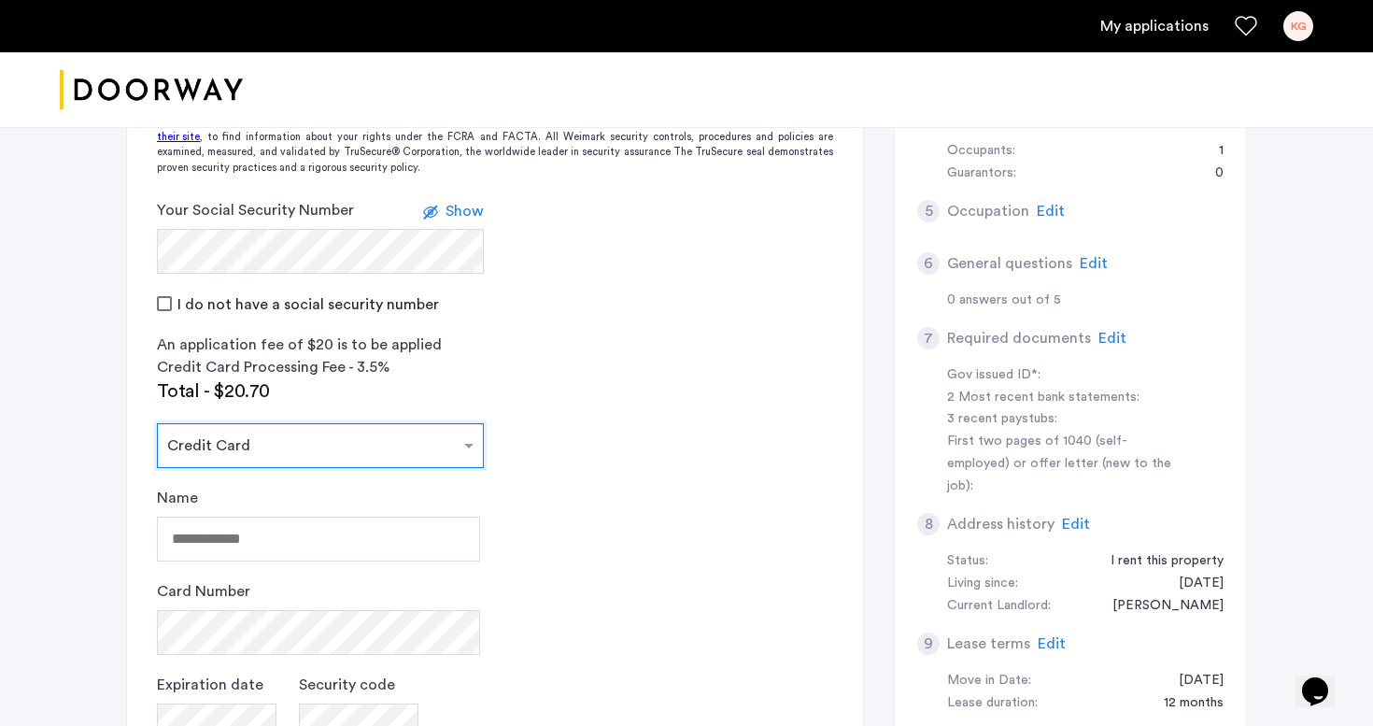
scroll to position [471, 0]
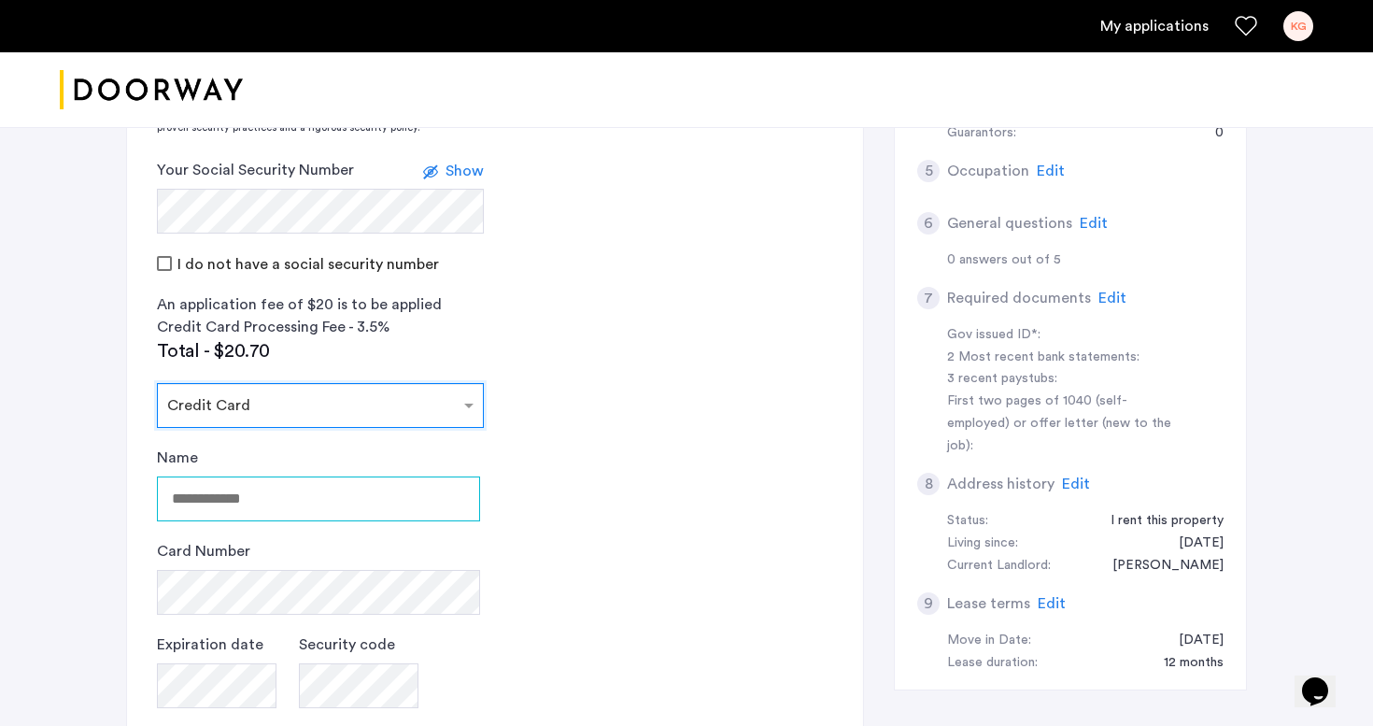
click at [373, 487] on input "Name" at bounding box center [318, 498] width 323 height 45
type input "**********"
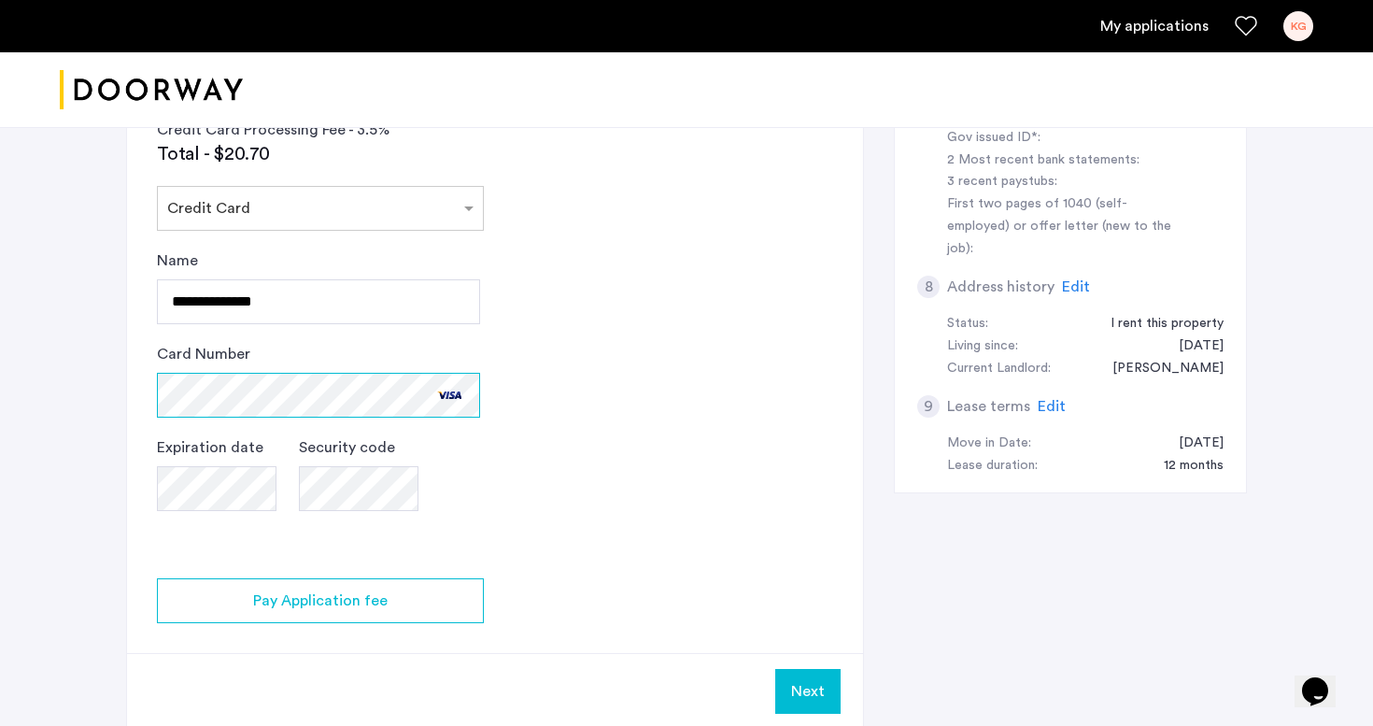
scroll to position [646, 0]
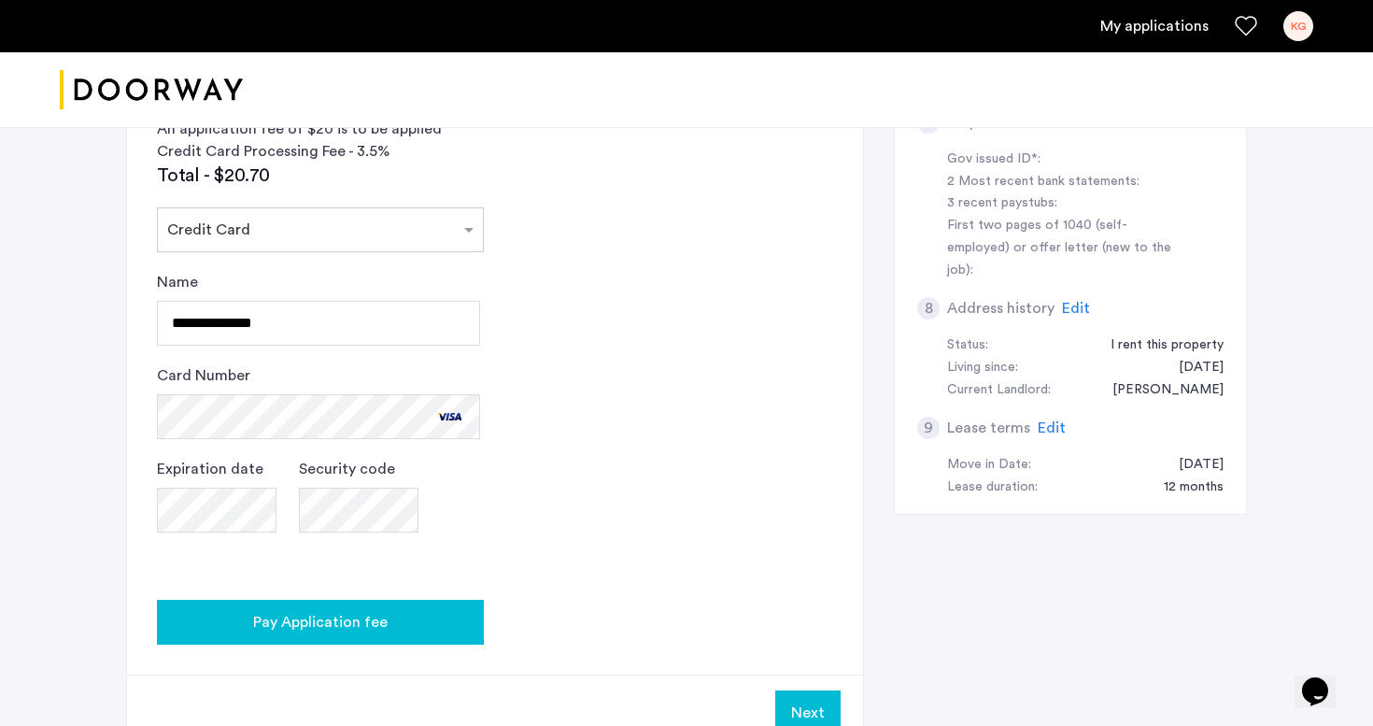
click at [361, 614] on span "Pay Application fee" at bounding box center [320, 622] width 134 height 22
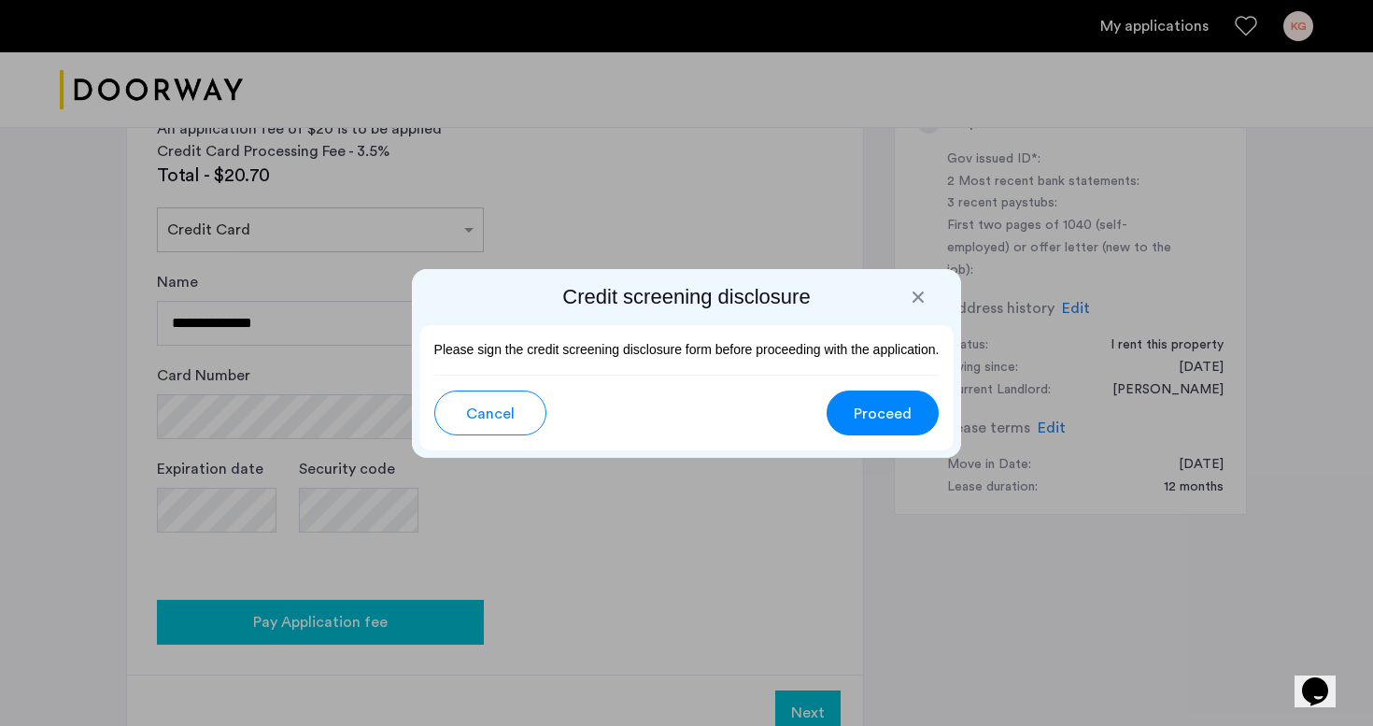
scroll to position [0, 0]
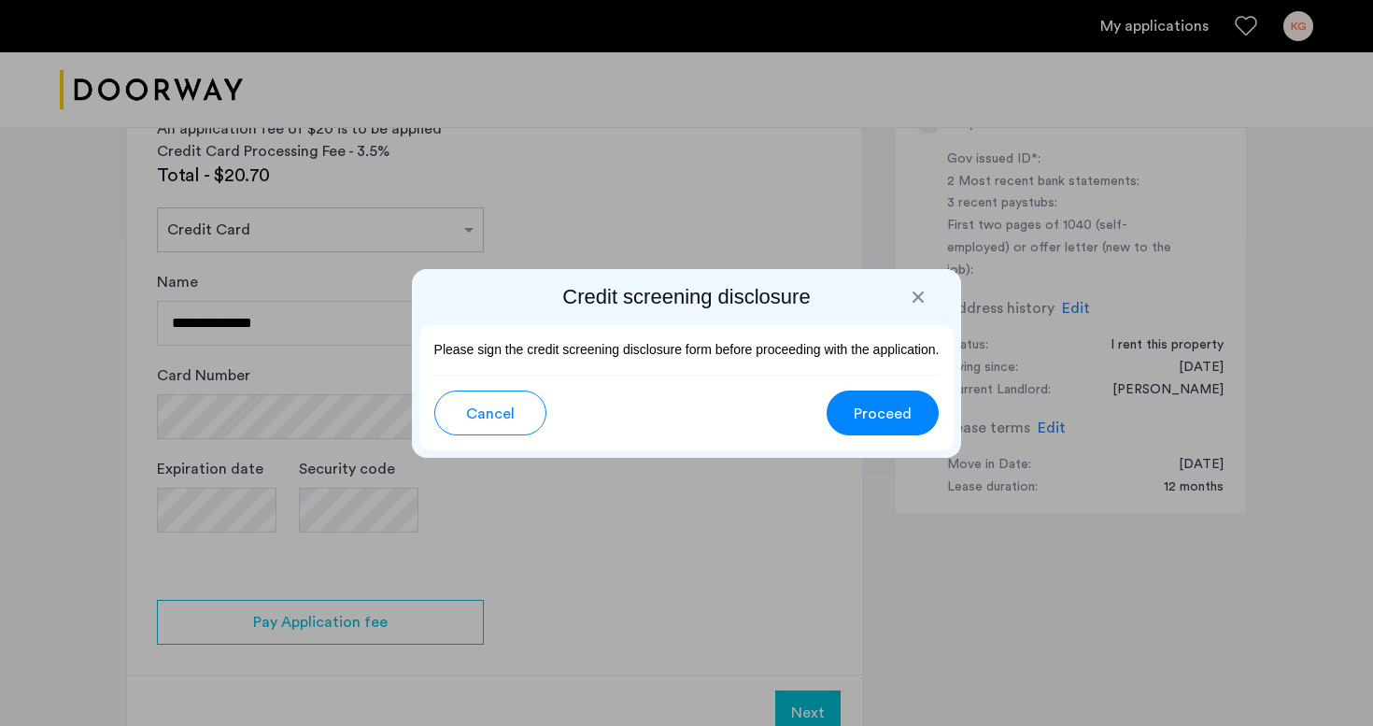
click at [910, 412] on span "Proceed" at bounding box center [883, 413] width 58 height 22
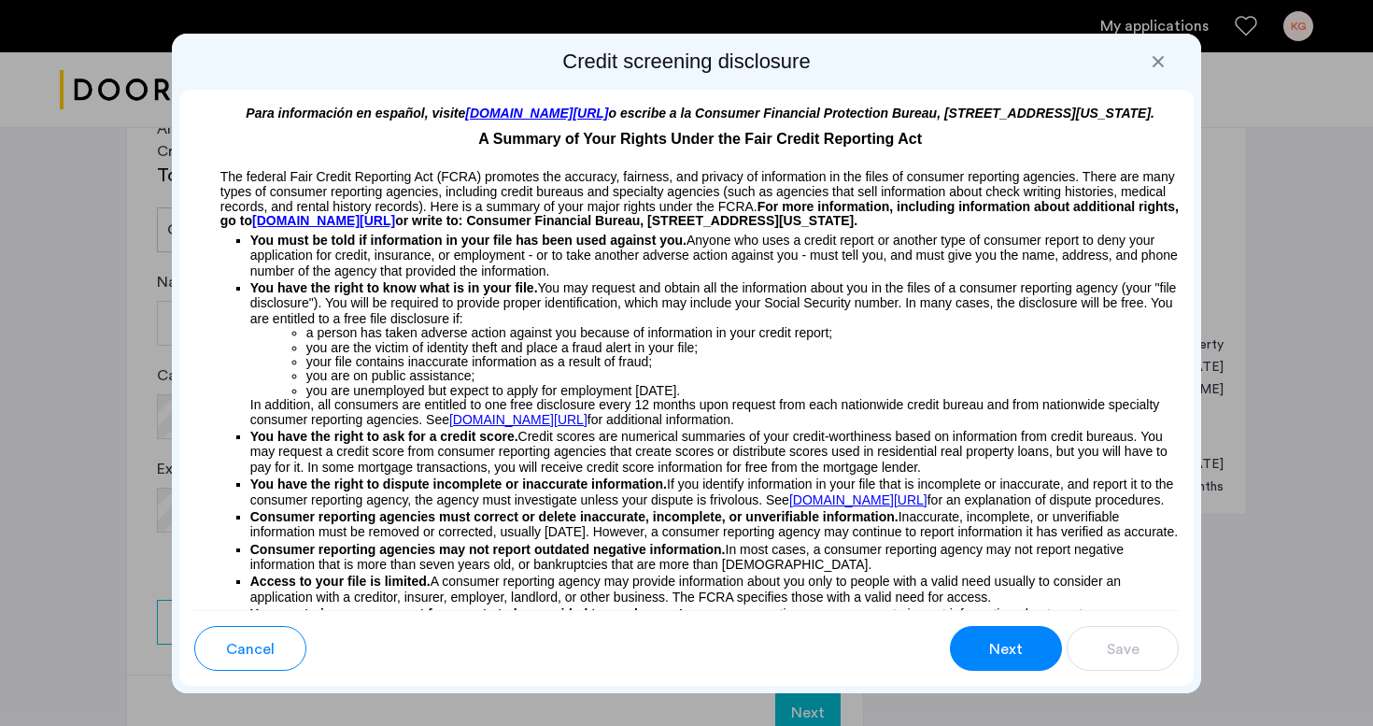
click at [252, 656] on span "Cancel" at bounding box center [250, 649] width 49 height 22
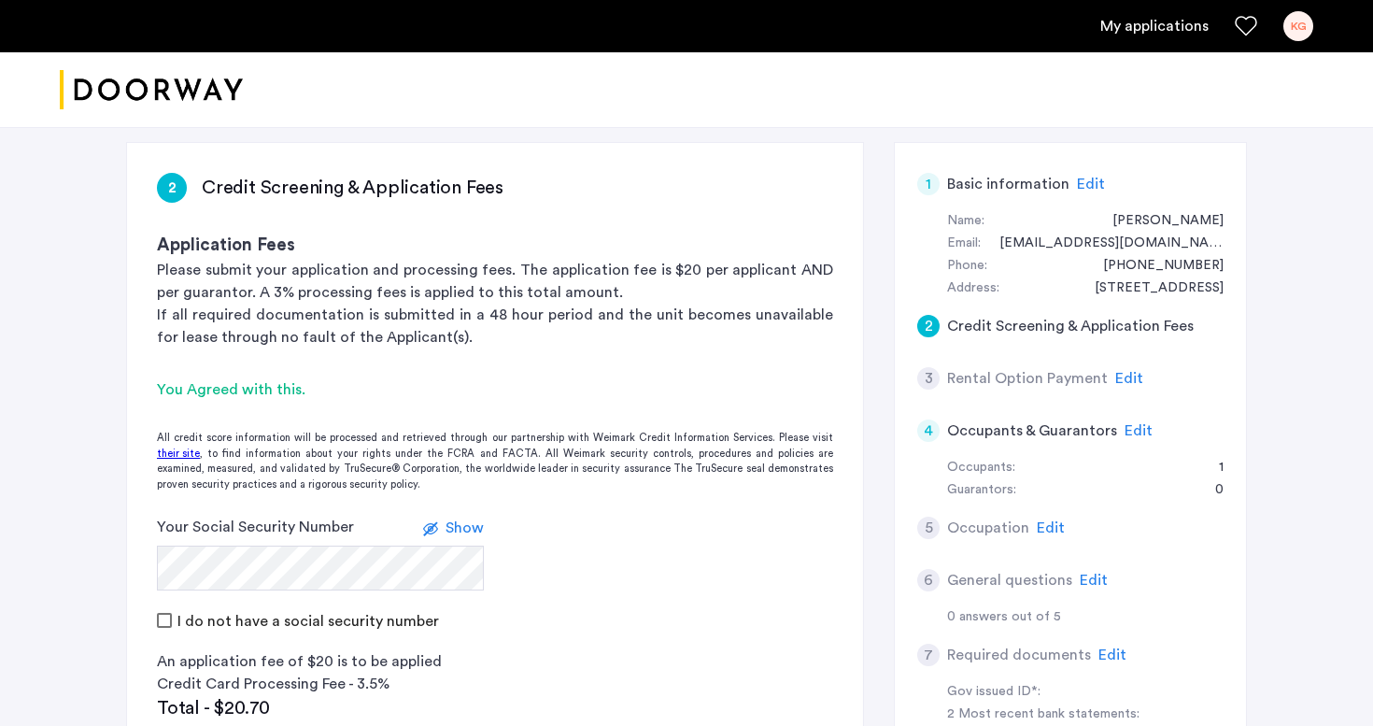
scroll to position [112, 0]
click at [1125, 431] on span "Edit" at bounding box center [1138, 432] width 28 height 15
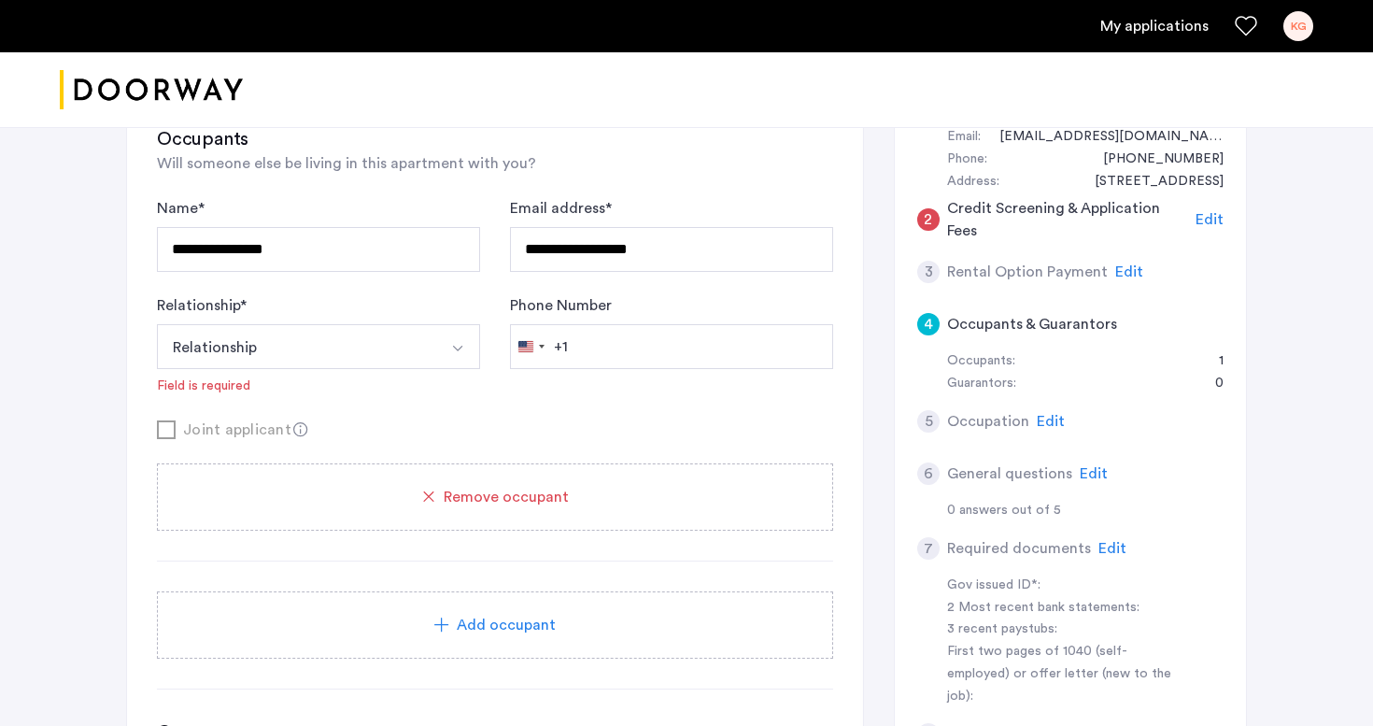
scroll to position [222, 0]
click at [406, 257] on input "**********" at bounding box center [318, 247] width 323 height 45
click at [331, 257] on input "**********" at bounding box center [318, 247] width 323 height 45
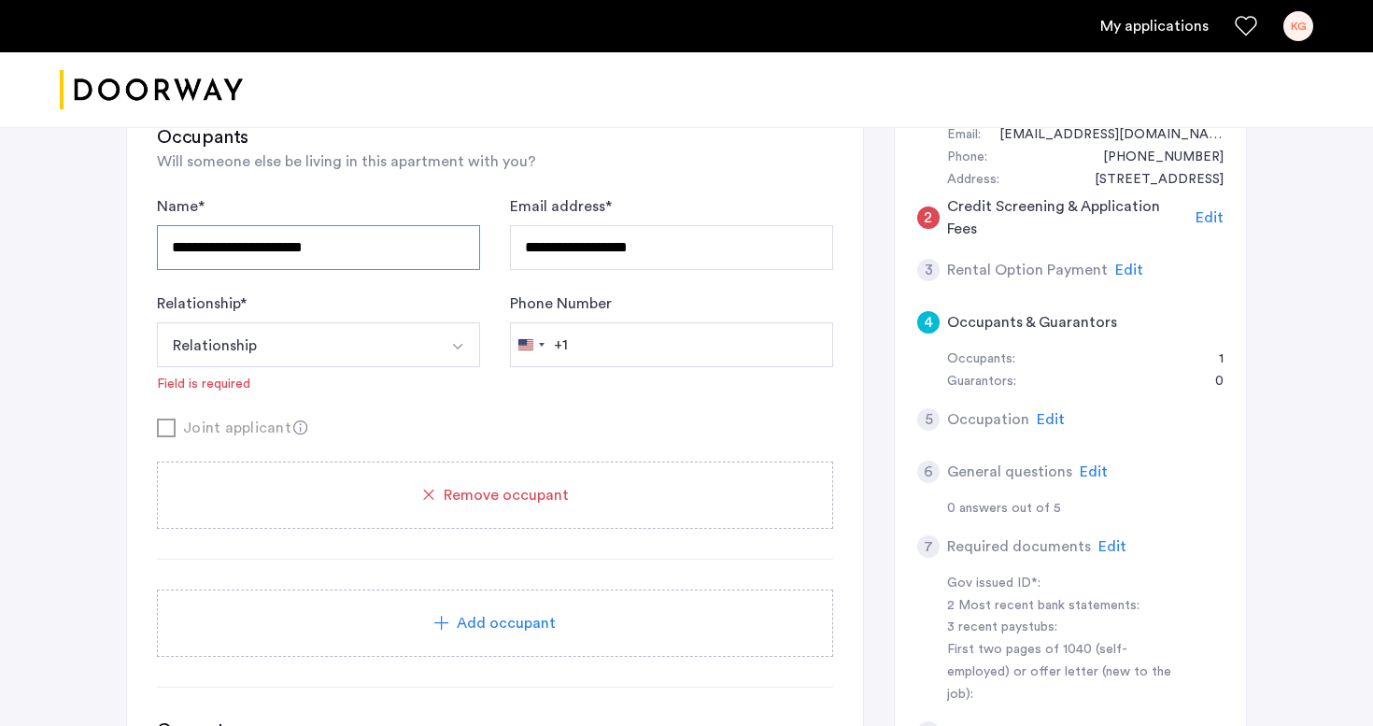
type input "**********"
click at [71, 353] on div "**********" at bounding box center [686, 493] width 1373 height 1192
click at [233, 353] on button "Relationship" at bounding box center [296, 344] width 279 height 45
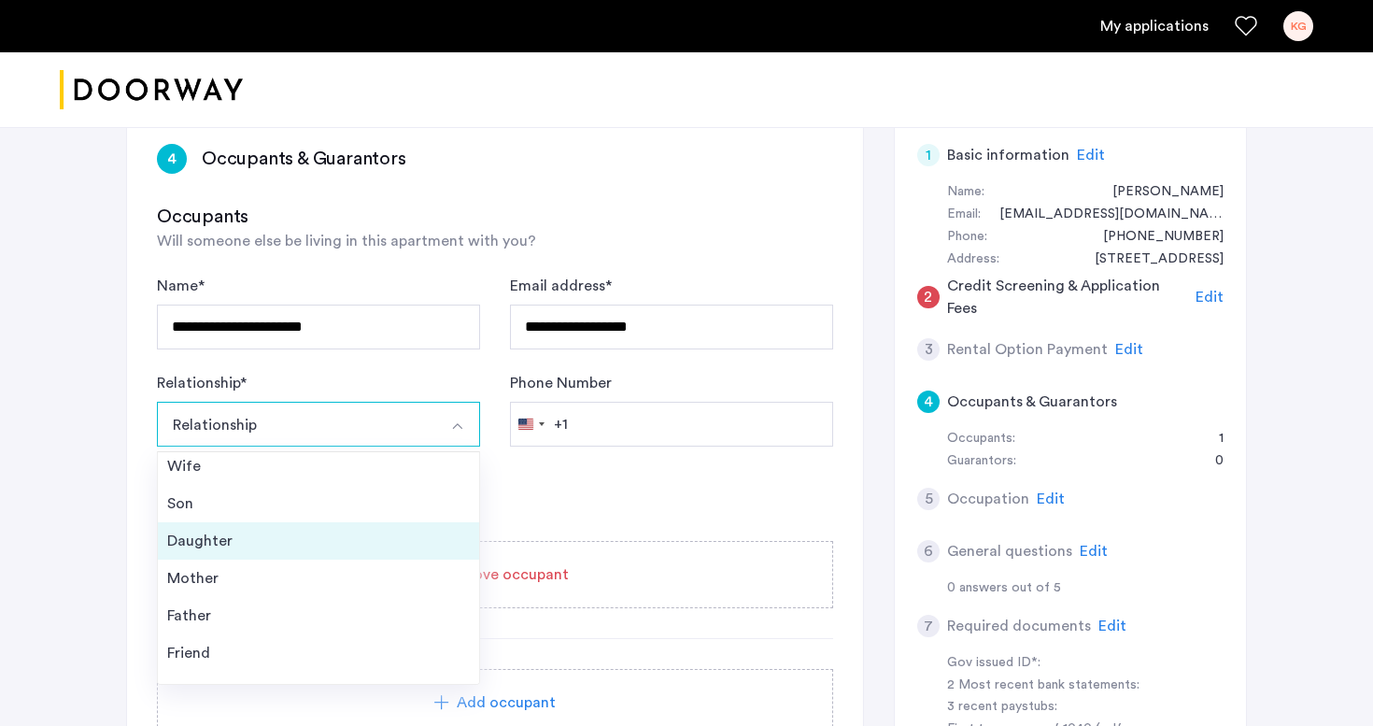
scroll to position [67, 0]
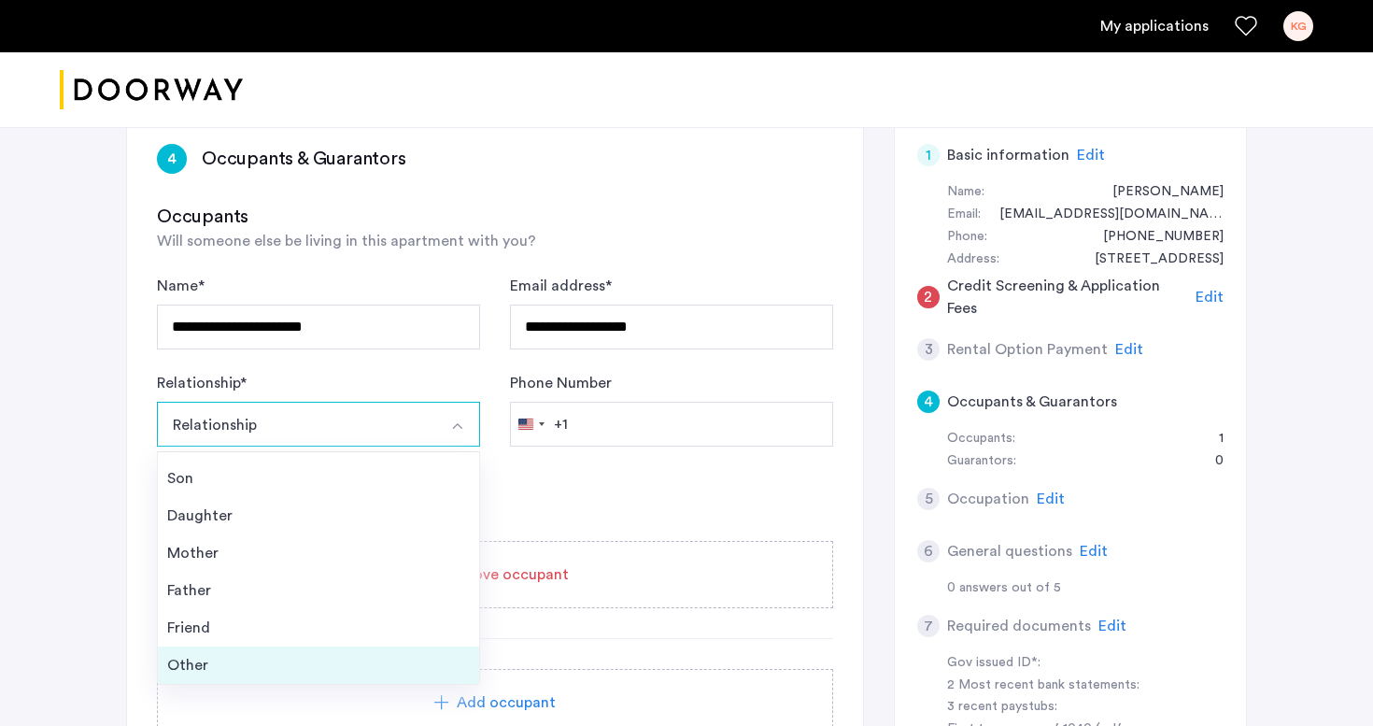
click at [214, 654] on div "Other" at bounding box center [318, 665] width 303 height 22
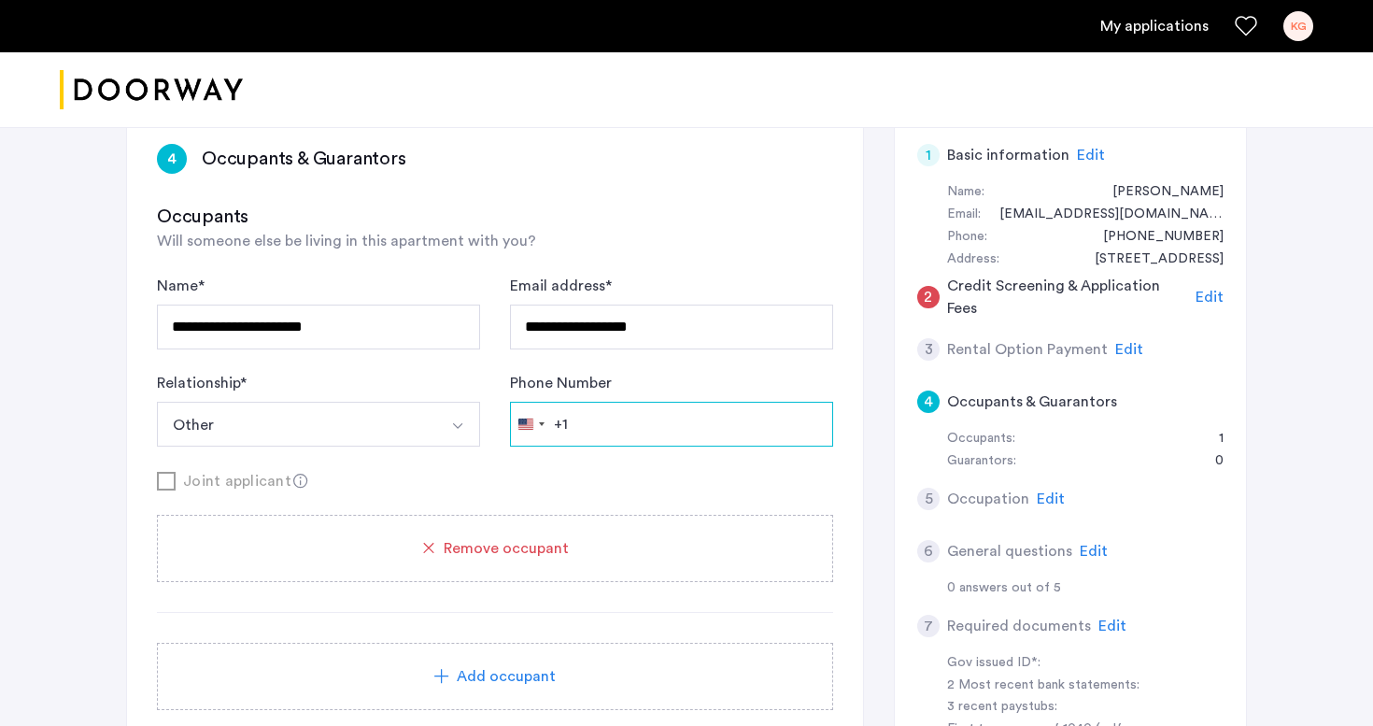
click at [587, 408] on input "Phone Number" at bounding box center [671, 424] width 323 height 45
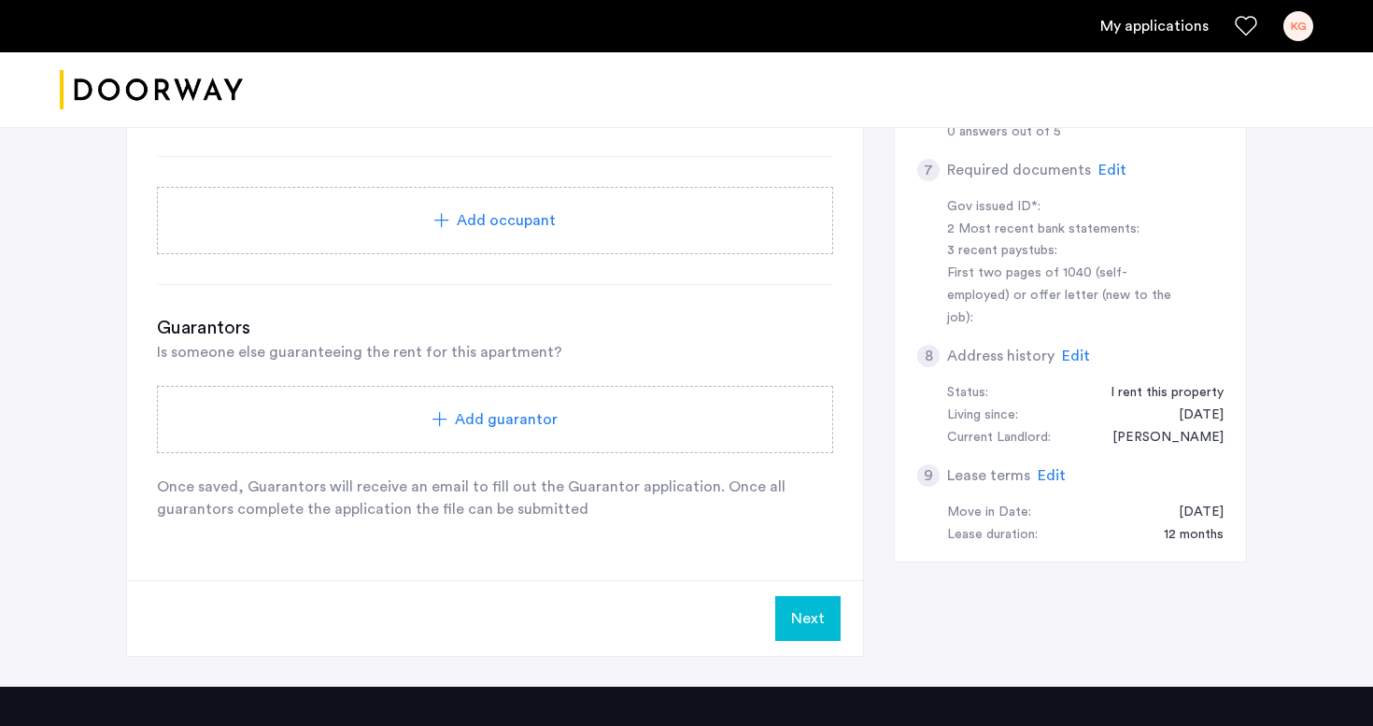
scroll to position [651, 0]
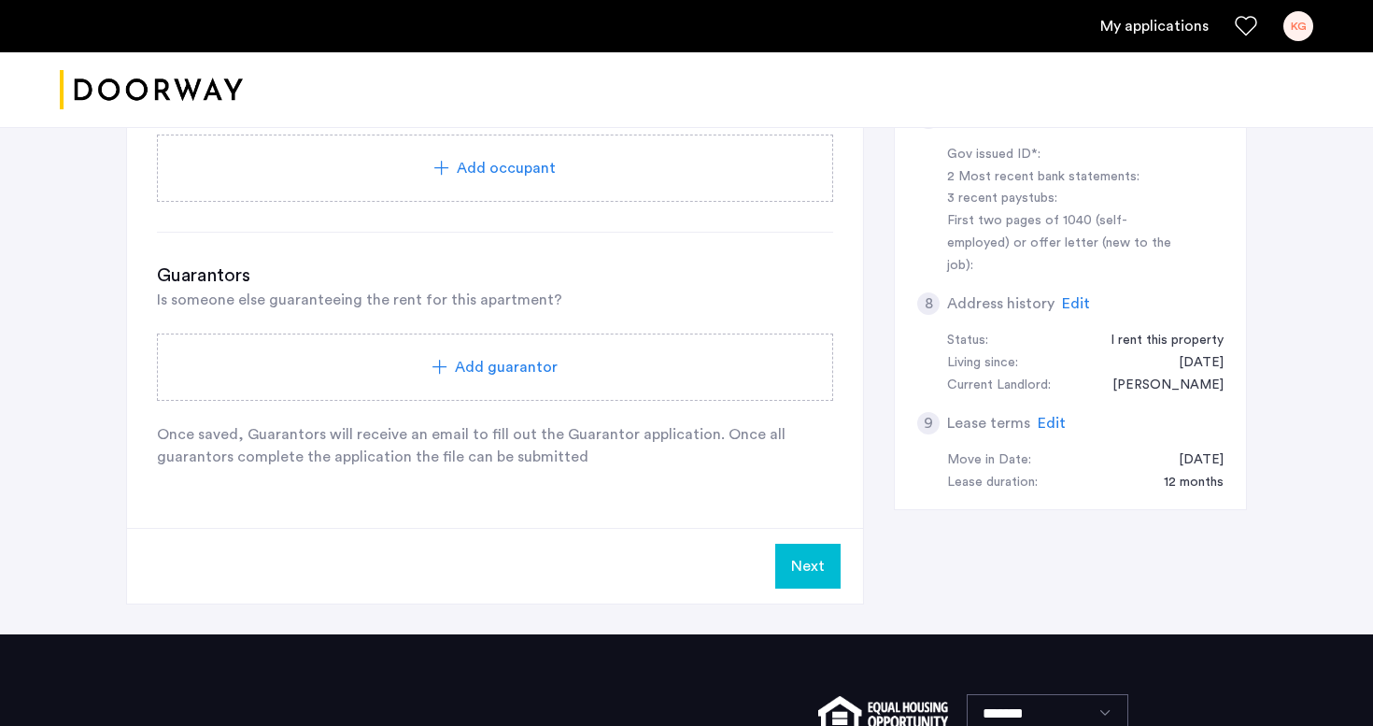
type input "**********"
click at [819, 558] on button "Next" at bounding box center [807, 566] width 65 height 45
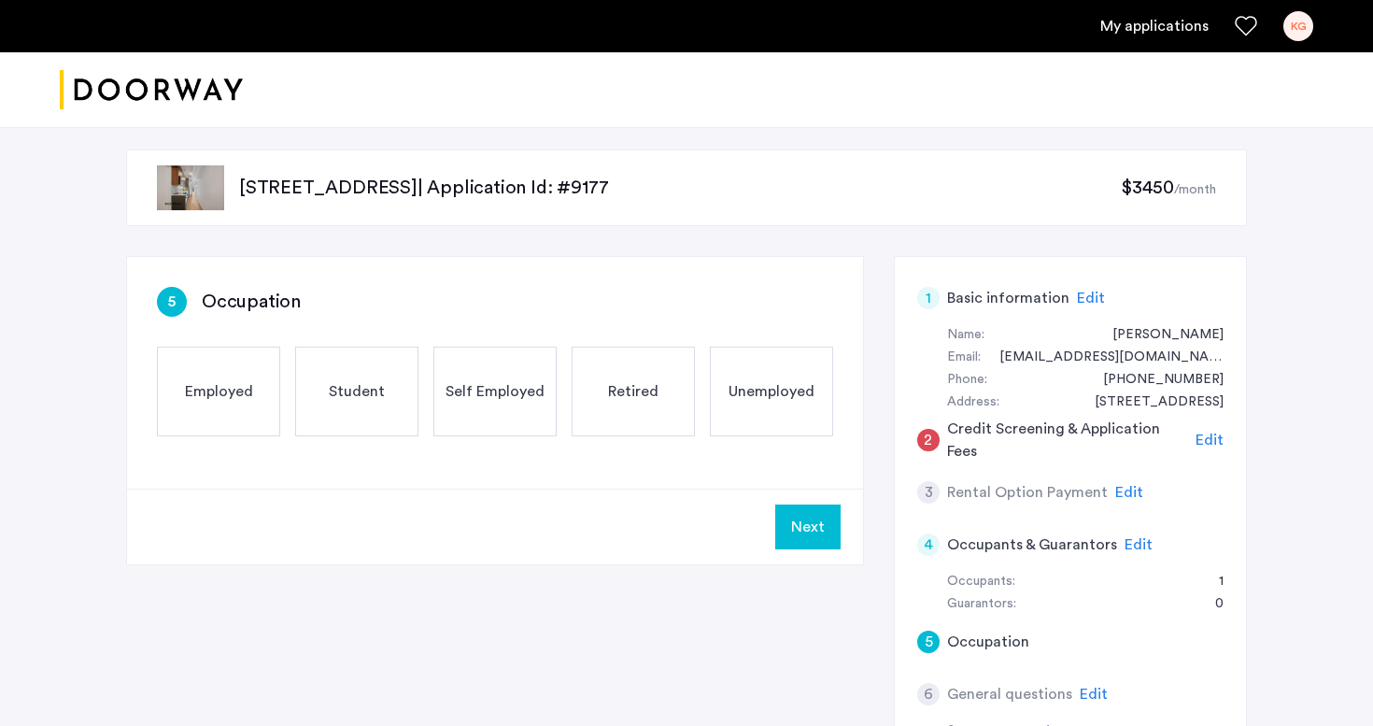
click at [258, 409] on div "Employed" at bounding box center [218, 391] width 123 height 90
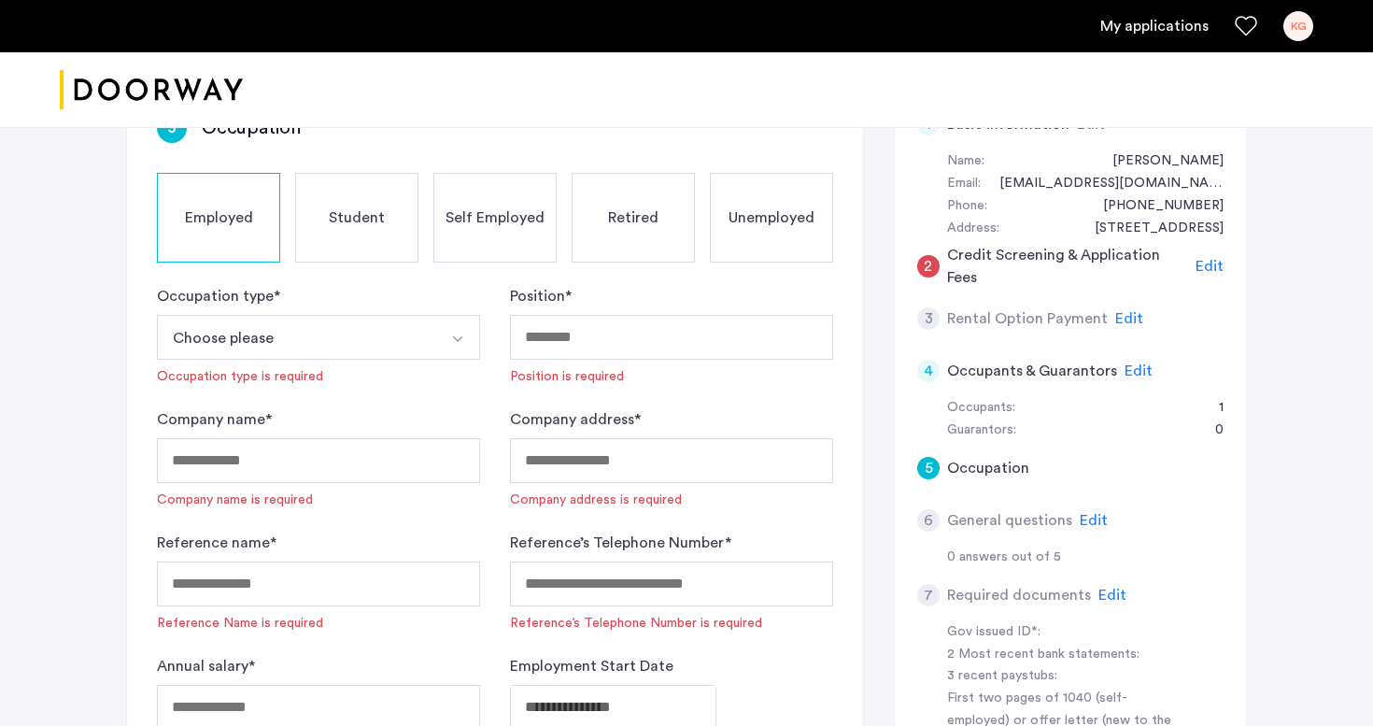
scroll to position [178, 0]
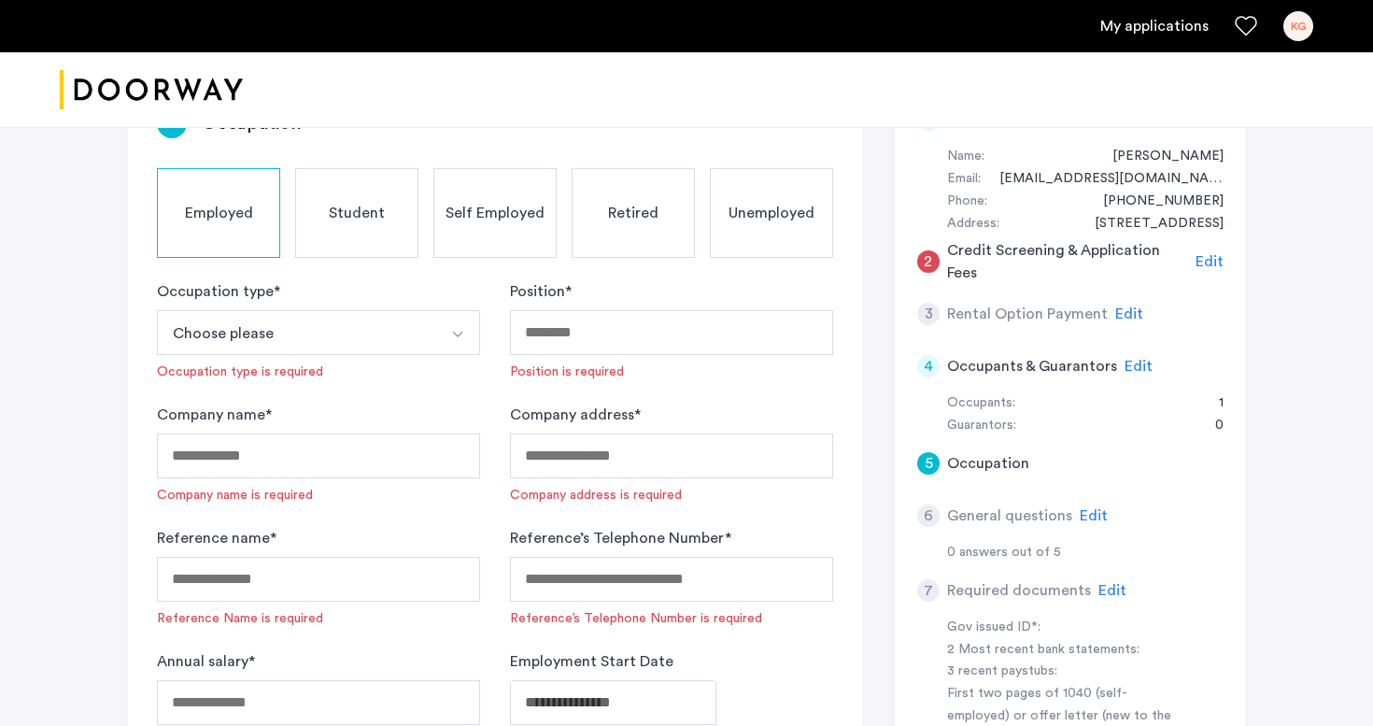
click at [374, 348] on button "Choose please" at bounding box center [296, 332] width 279 height 45
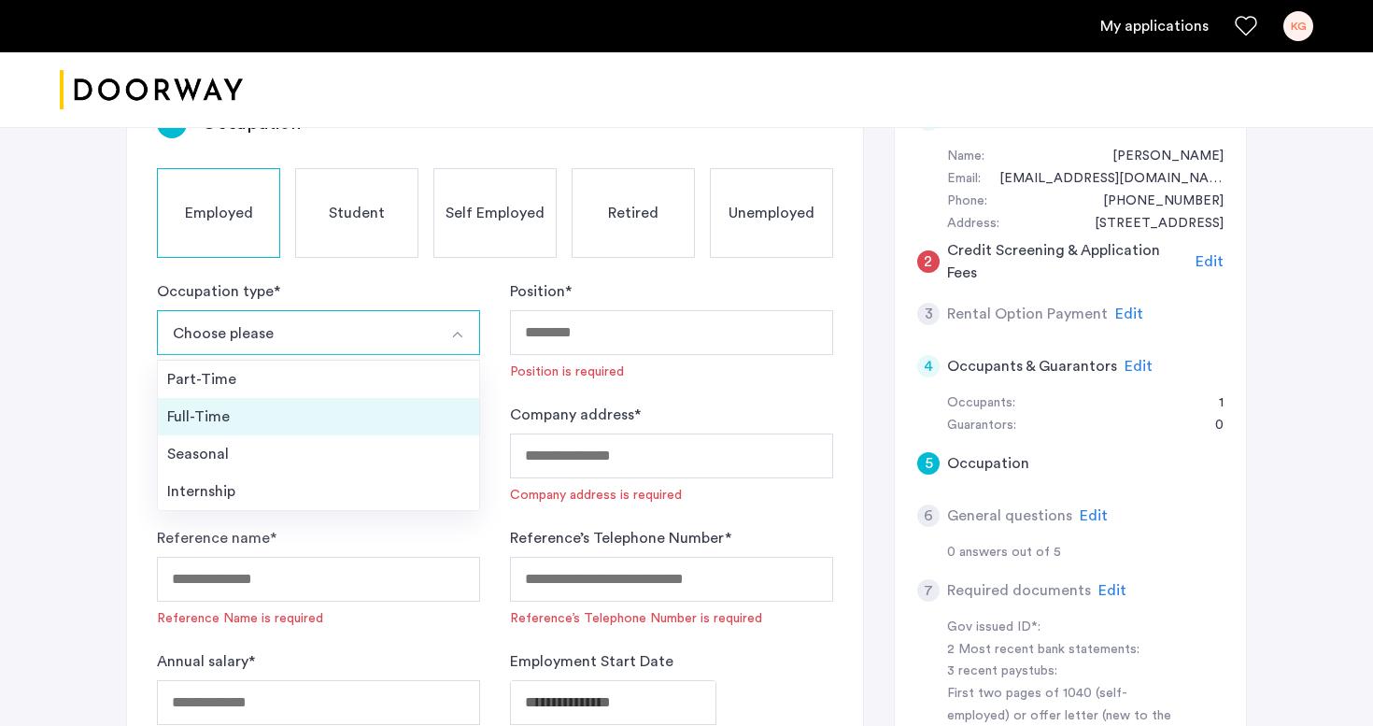
click at [346, 406] on div "Full-Time" at bounding box center [318, 416] width 303 height 22
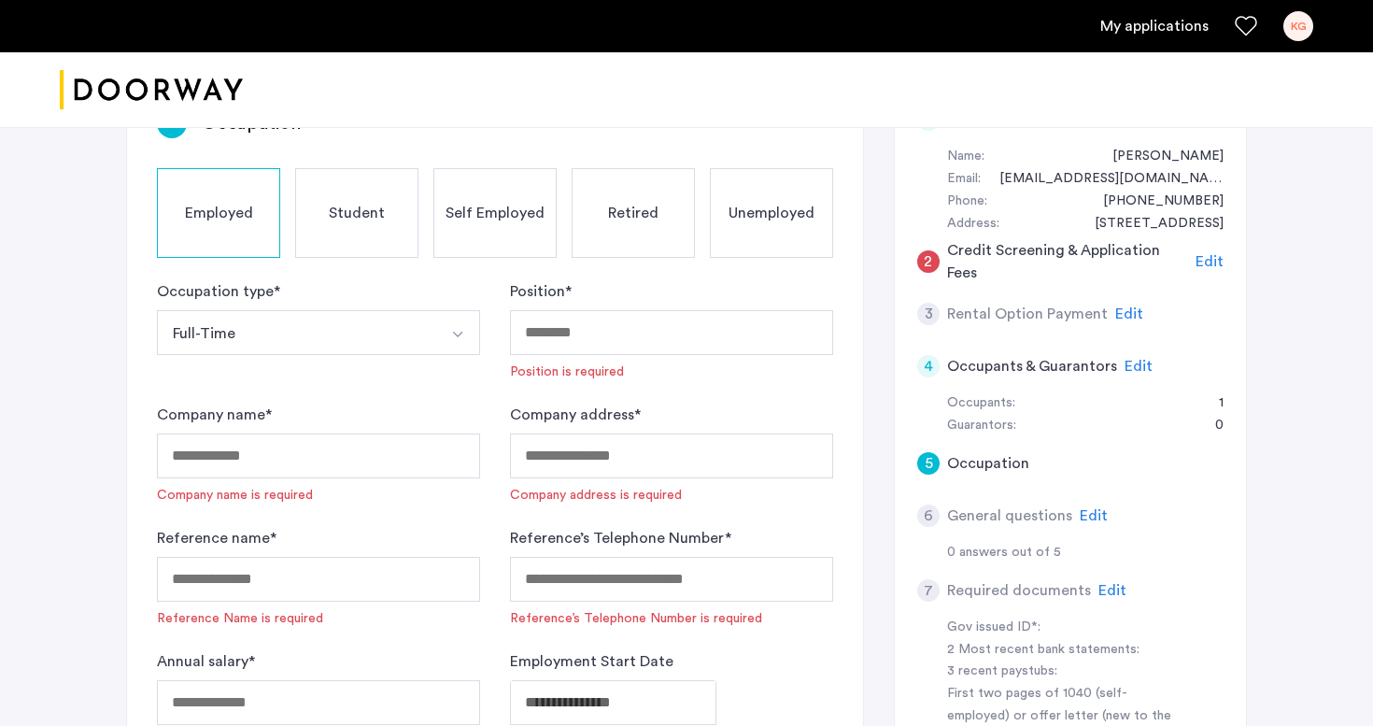
click at [564, 360] on div "Position * Position is required" at bounding box center [671, 330] width 323 height 101
click at [564, 346] on input "Position *" at bounding box center [671, 332] width 323 height 45
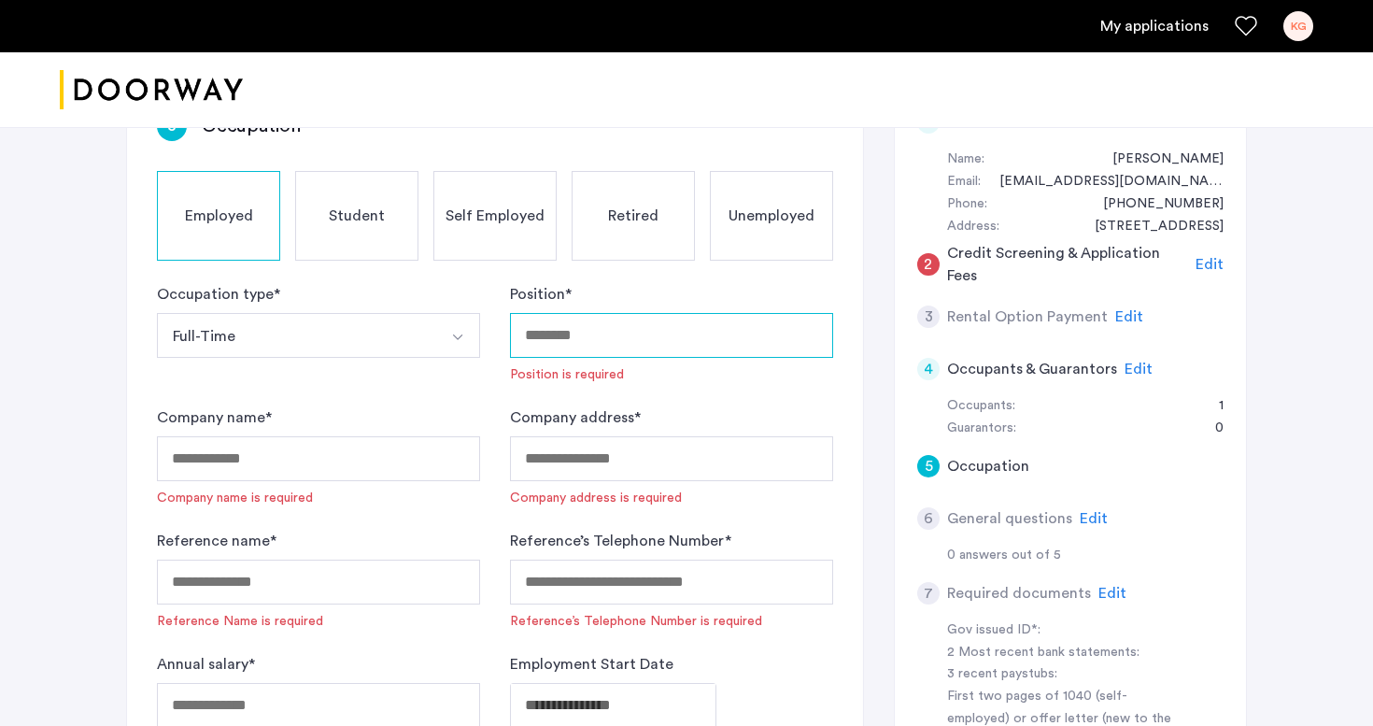
scroll to position [185, 0]
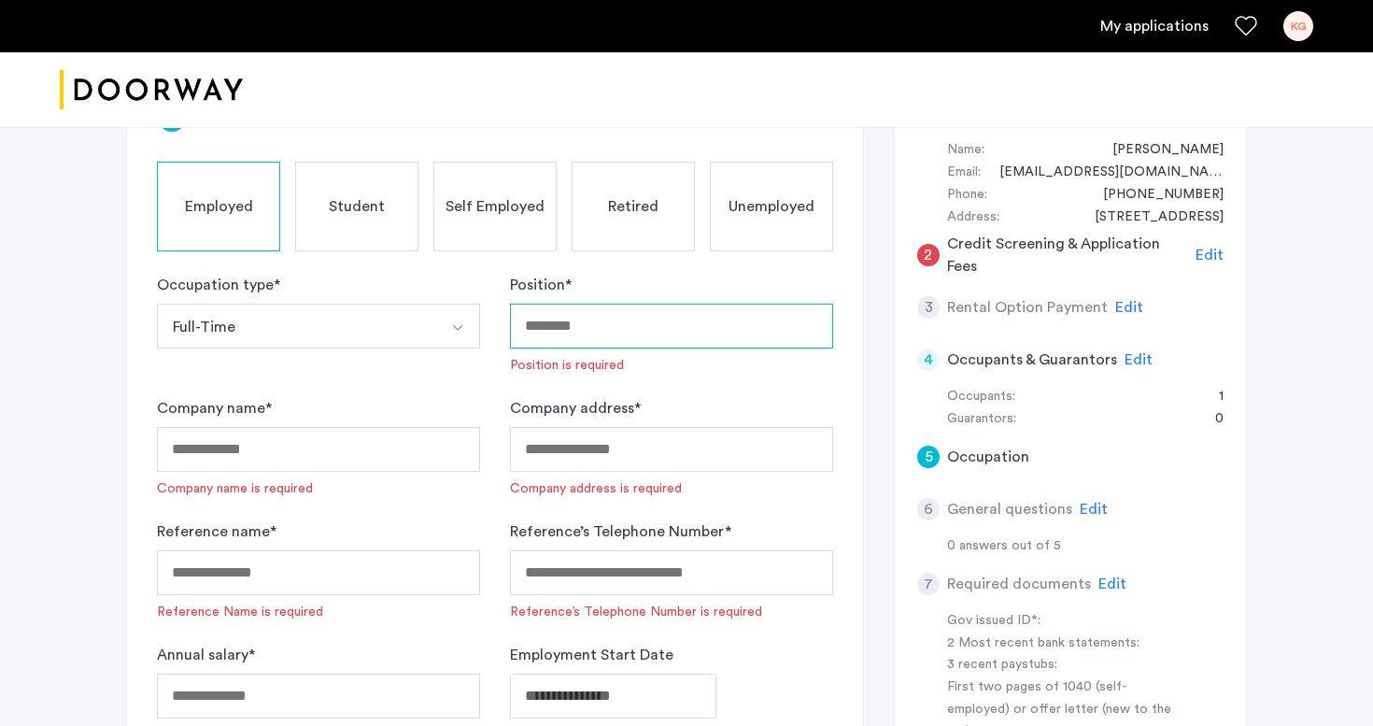
click at [647, 325] on input "Position *" at bounding box center [671, 326] width 323 height 45
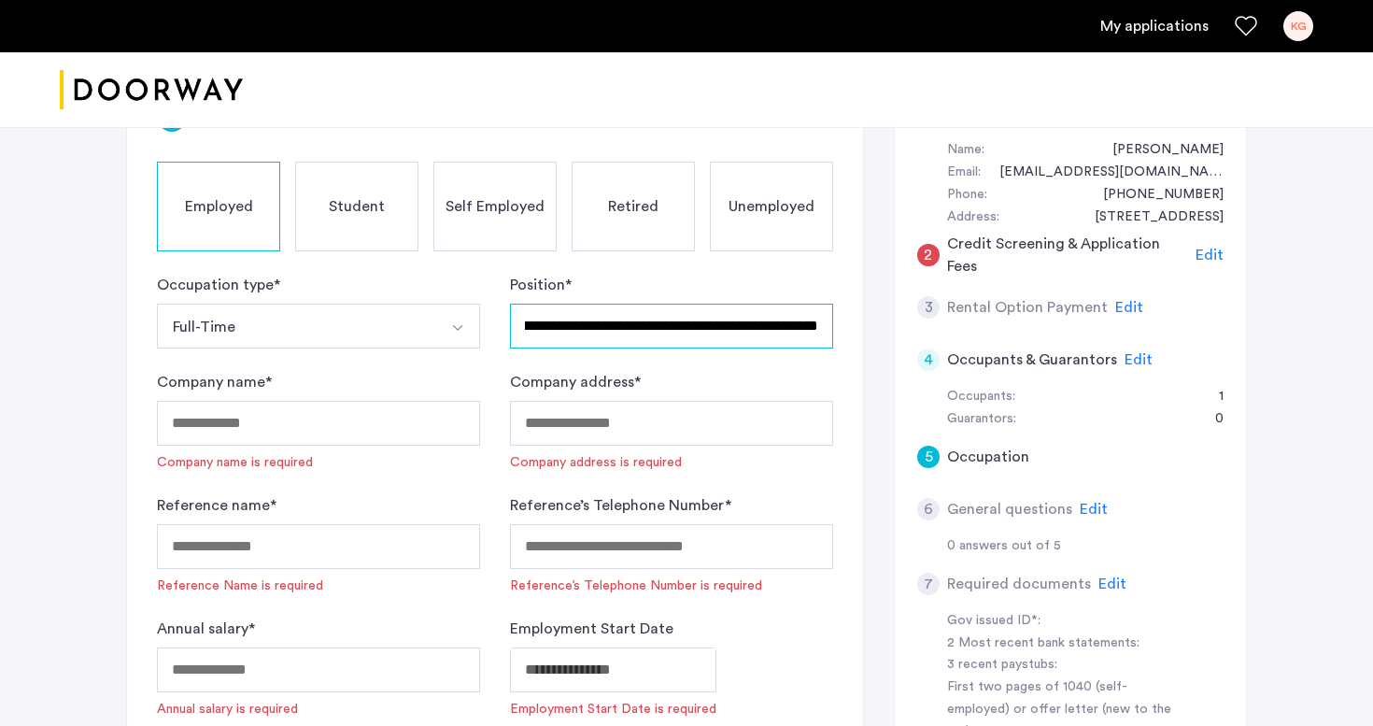
scroll to position [0, 137]
type input "**********"
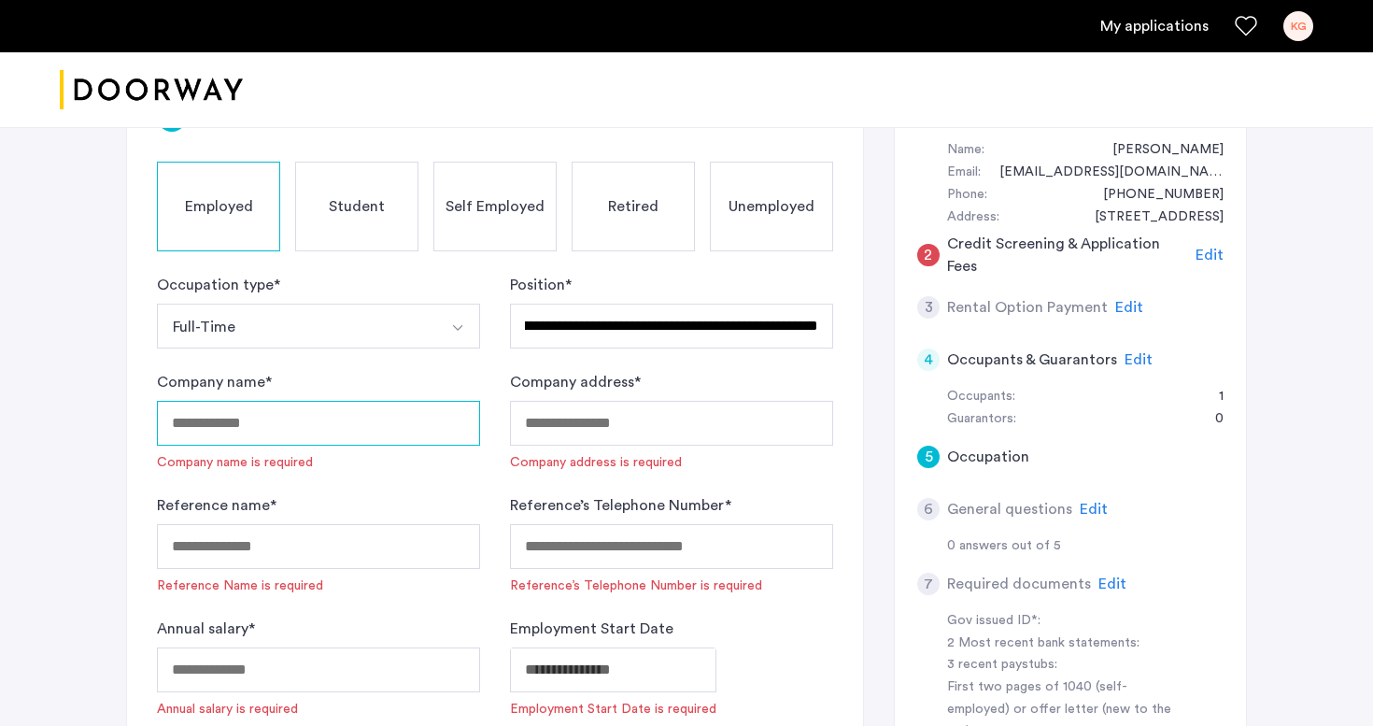
scroll to position [0, 0]
click at [323, 432] on input "Company name *" at bounding box center [318, 423] width 323 height 45
type input "*"
click at [310, 421] on input "Company name *" at bounding box center [318, 423] width 323 height 45
type input "*"
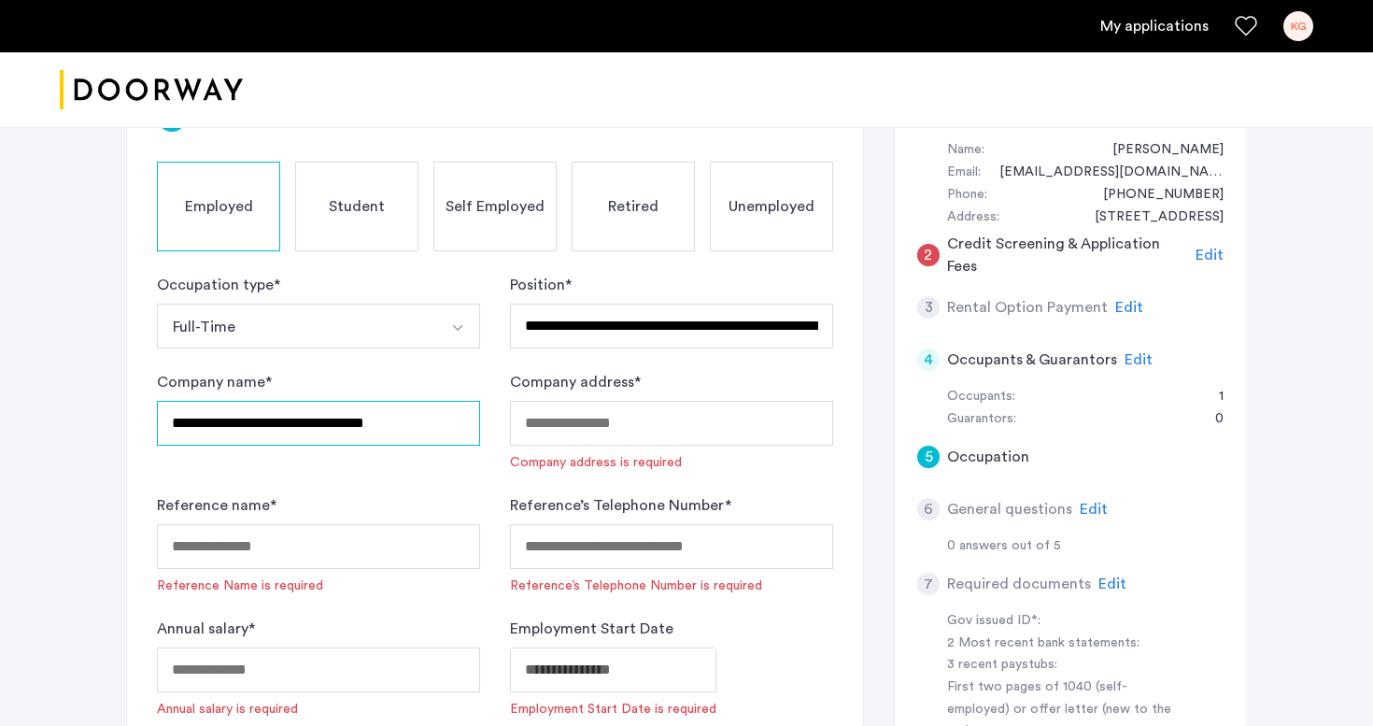
type input "**********"
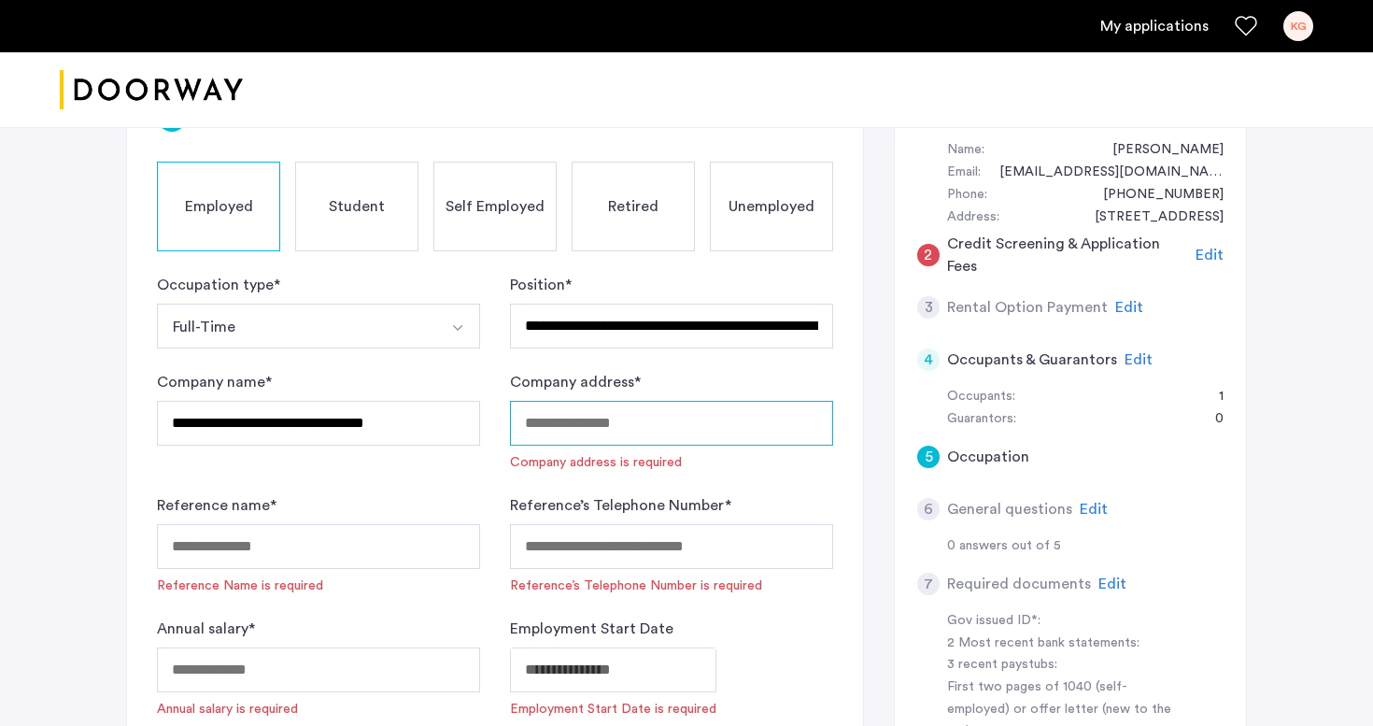
click at [606, 422] on input "Company address *" at bounding box center [671, 423] width 323 height 45
click at [571, 418] on input "Company address *" at bounding box center [671, 423] width 323 height 45
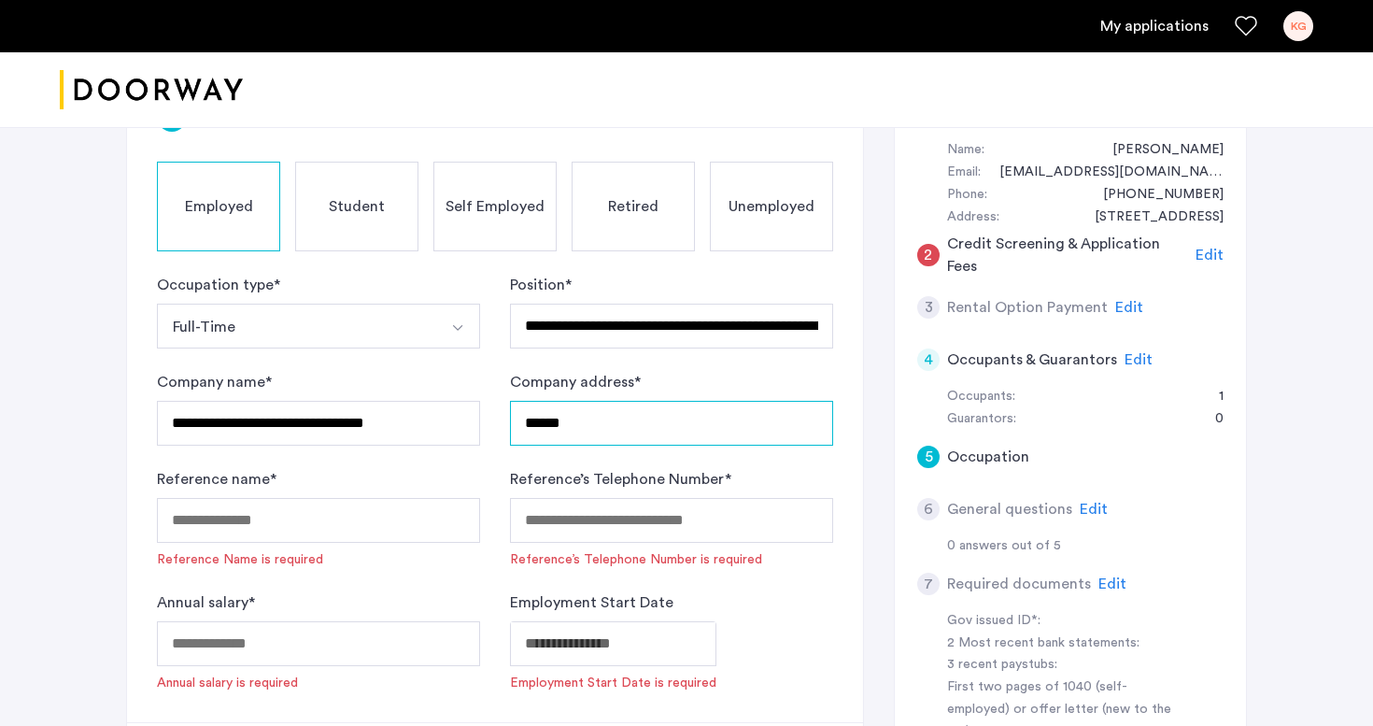
type input "******"
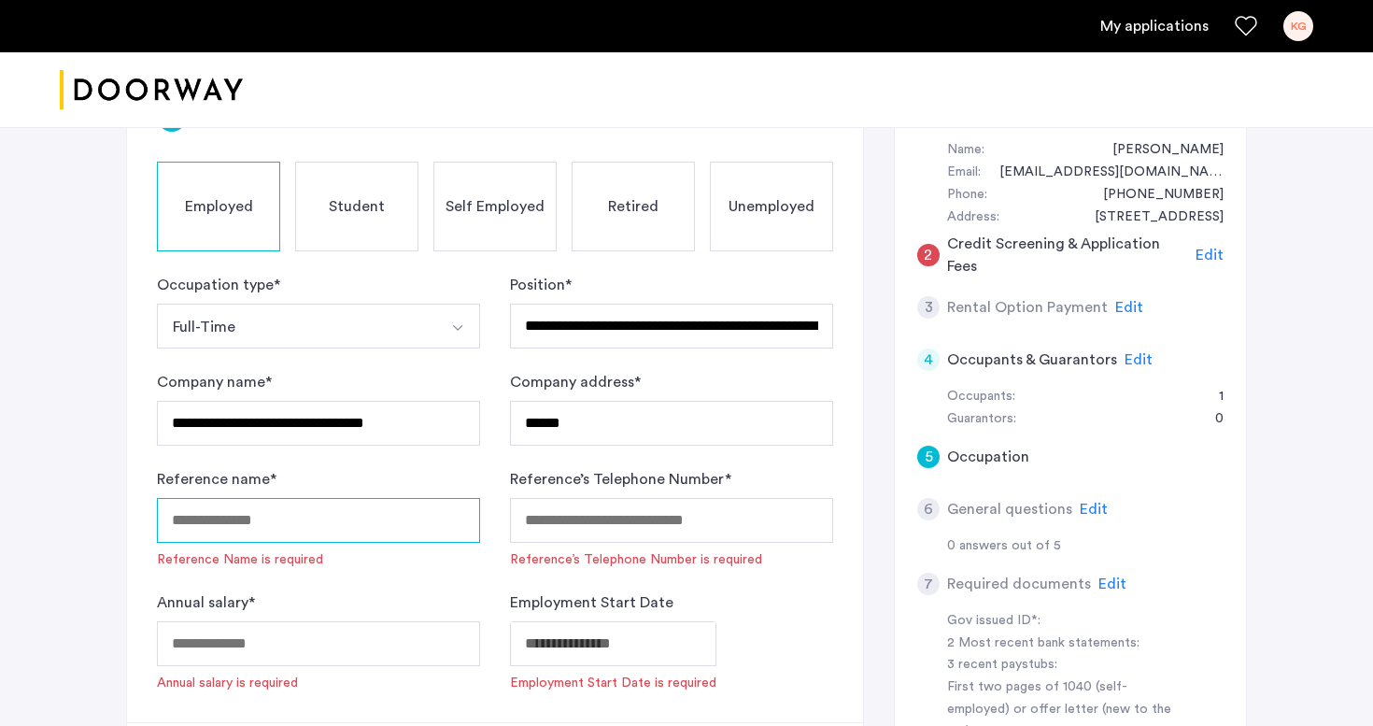
click at [351, 527] on input "Reference name *" at bounding box center [318, 520] width 323 height 45
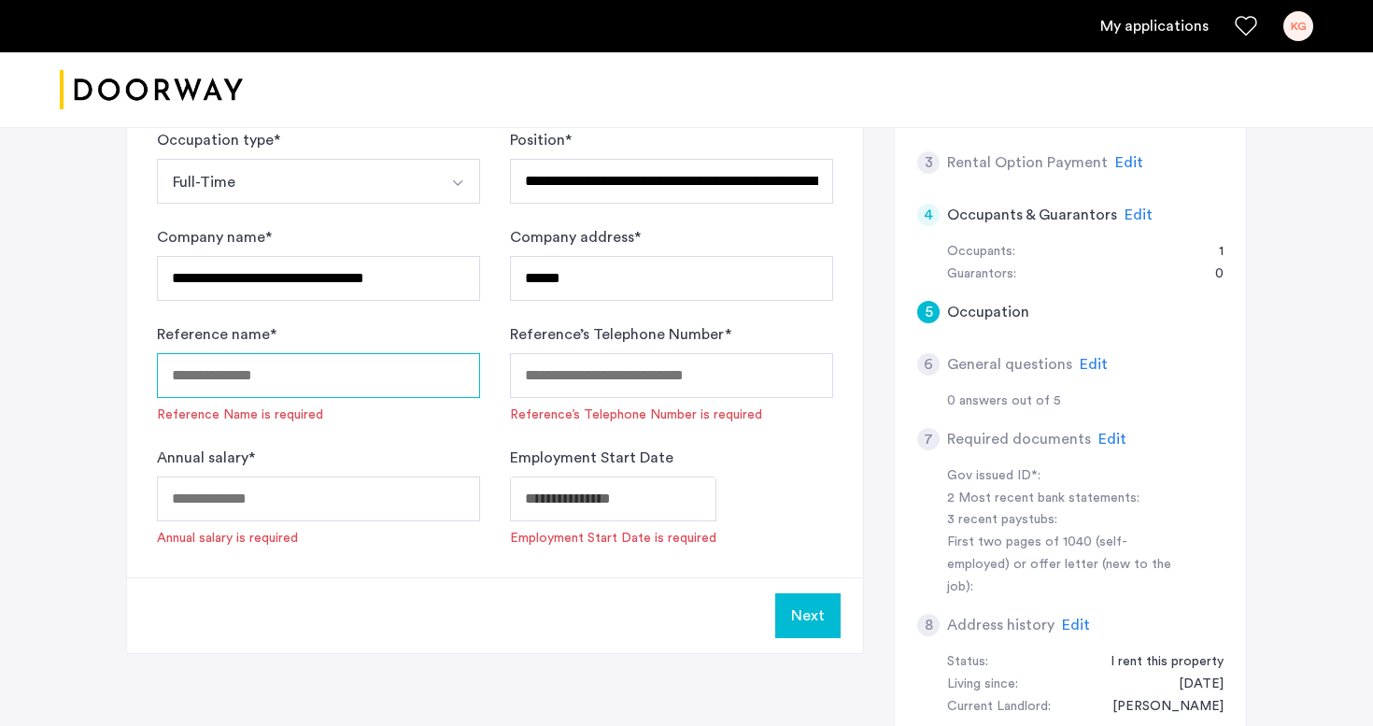
scroll to position [324, 0]
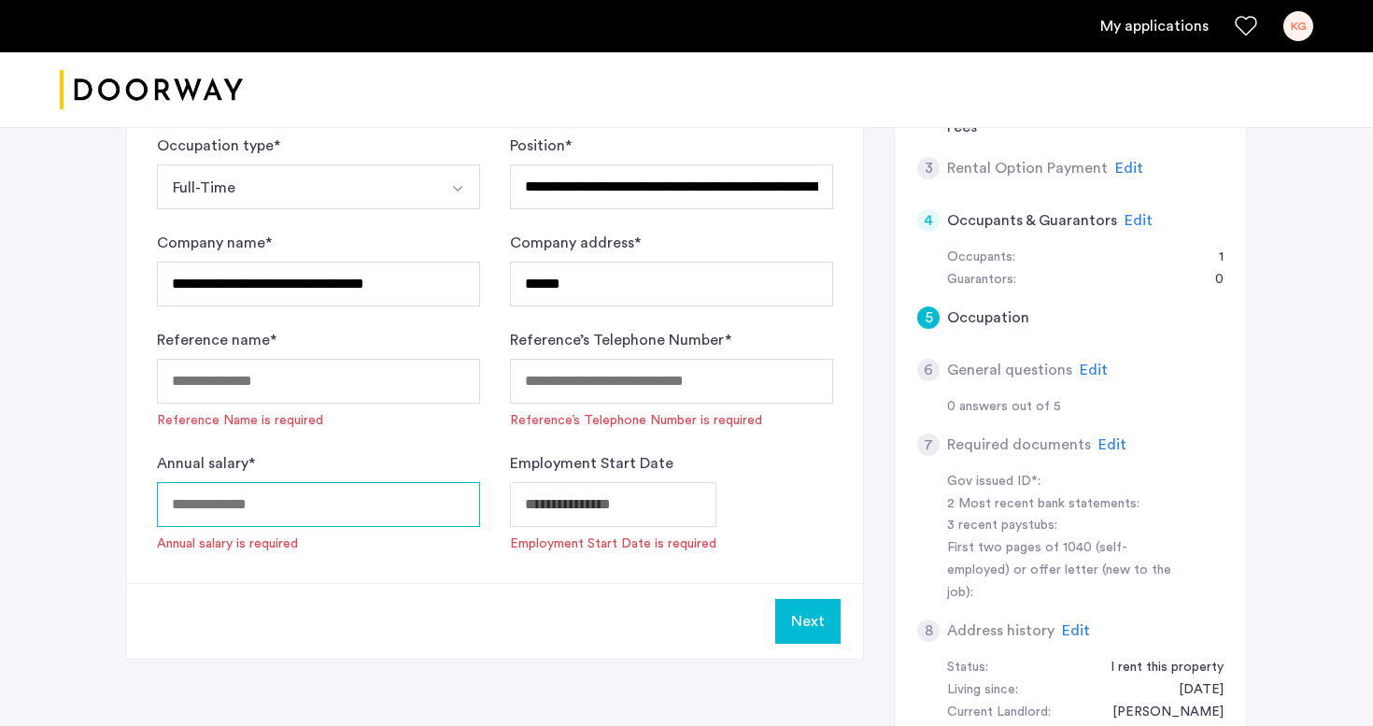
click at [342, 497] on input "Annual salary *" at bounding box center [318, 504] width 323 height 45
type input "*****"
click at [626, 402] on body "**********" at bounding box center [686, 39] width 1373 height 726
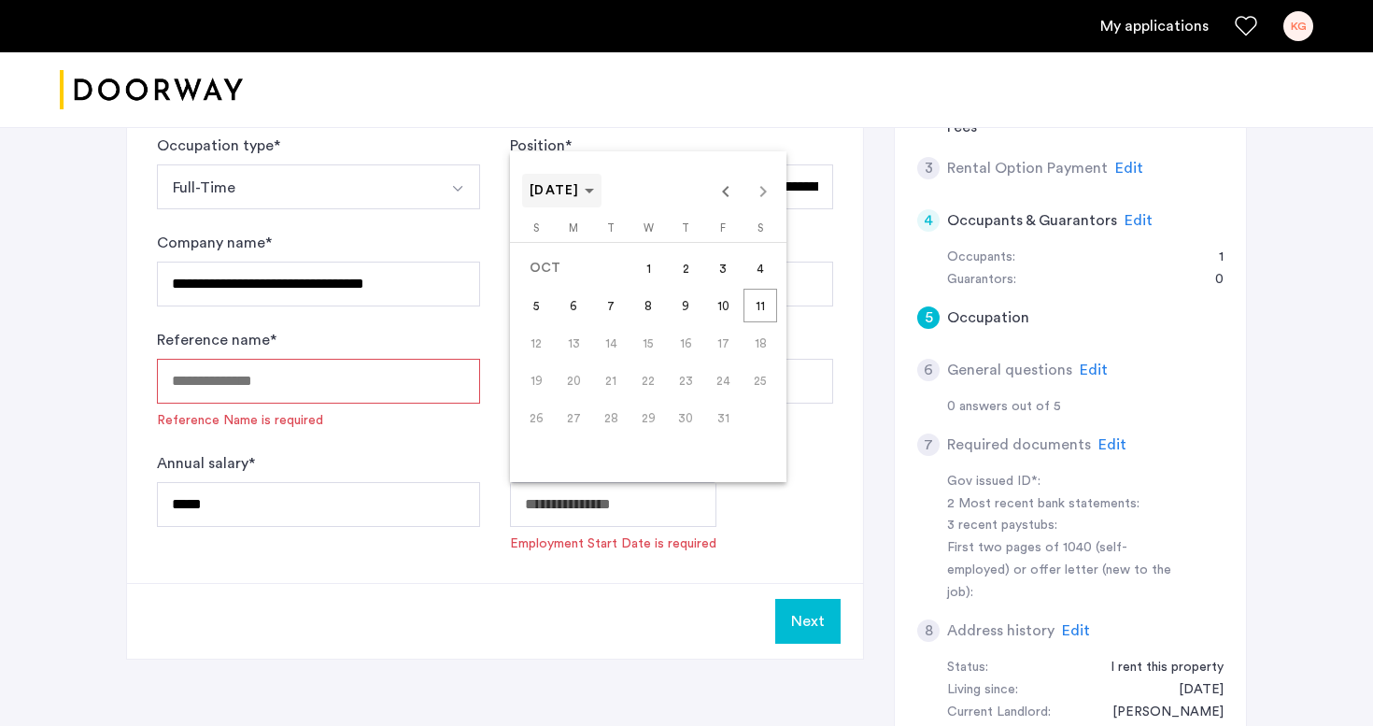
click at [594, 191] on polygon "Choose month and year" at bounding box center [589, 191] width 9 height 5
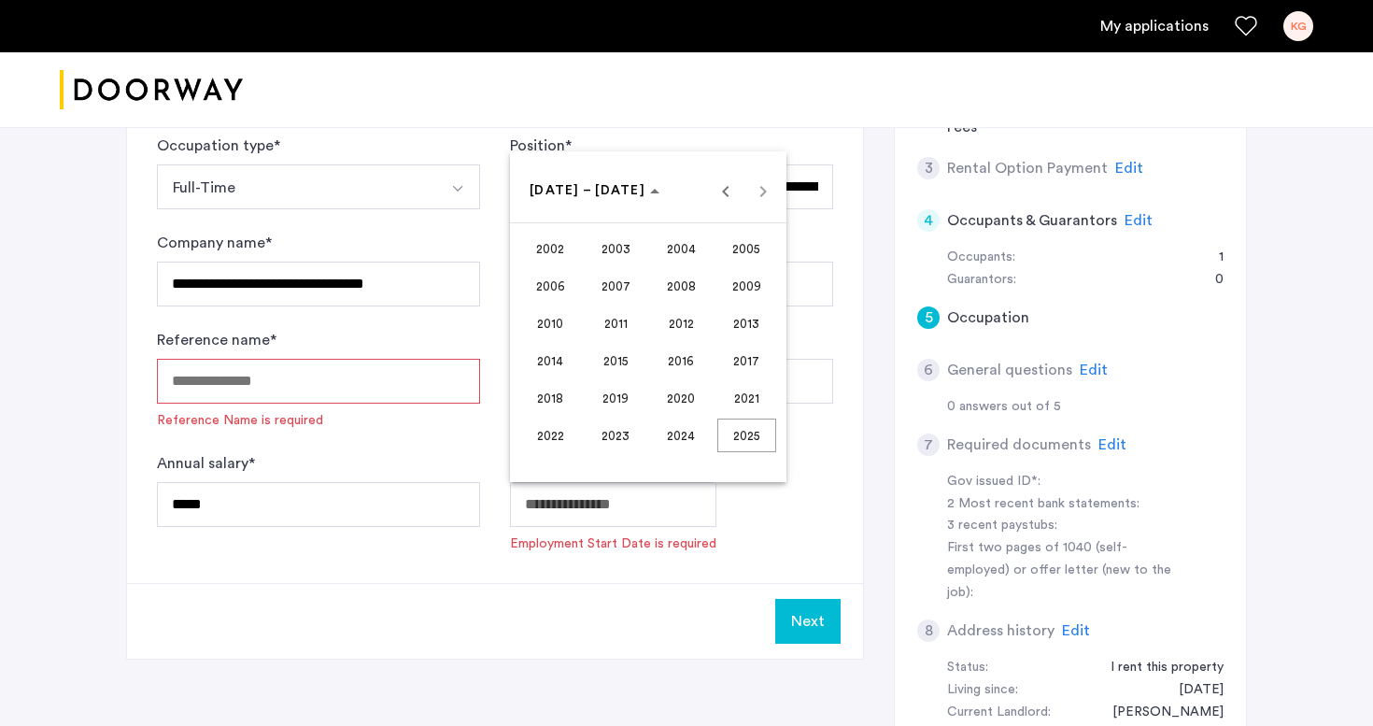
click at [557, 360] on span "2014" at bounding box center [550, 361] width 59 height 34
click at [624, 280] on span "FEB" at bounding box center [615, 286] width 59 height 34
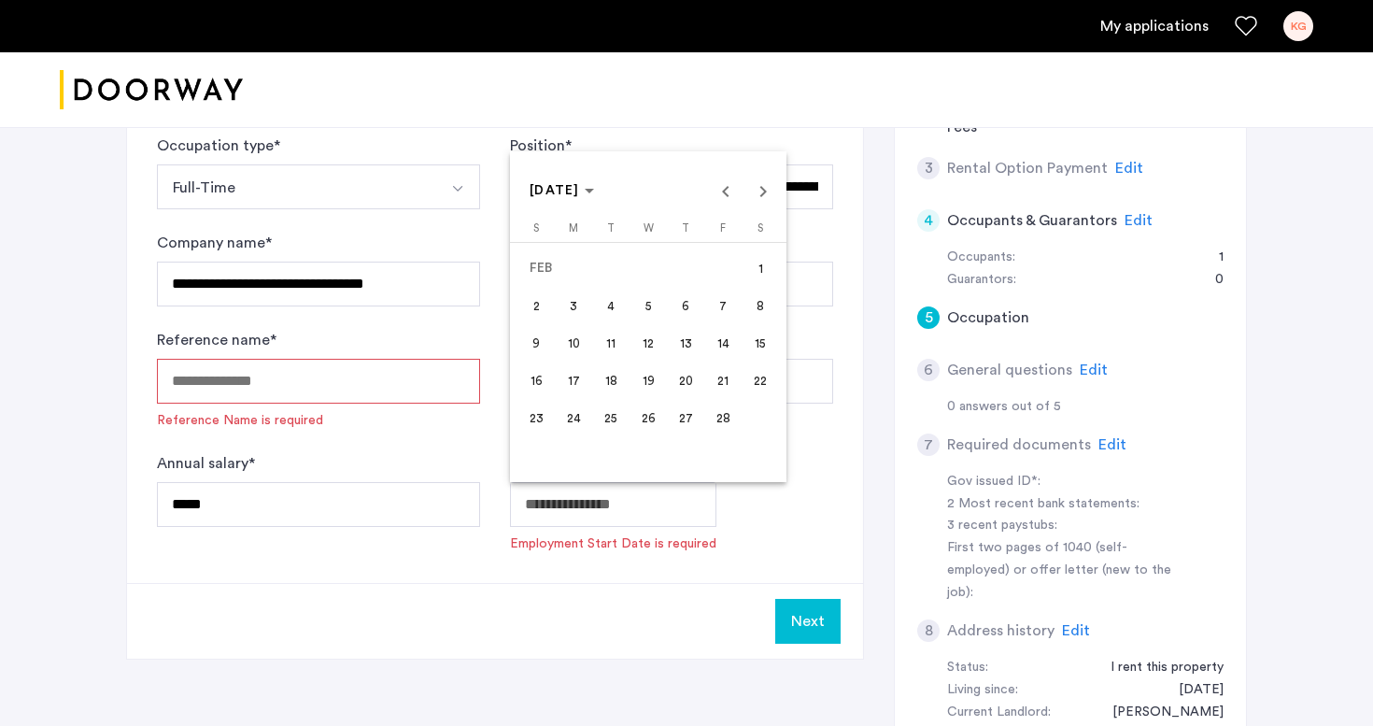
click at [760, 274] on span "1" at bounding box center [760, 268] width 34 height 34
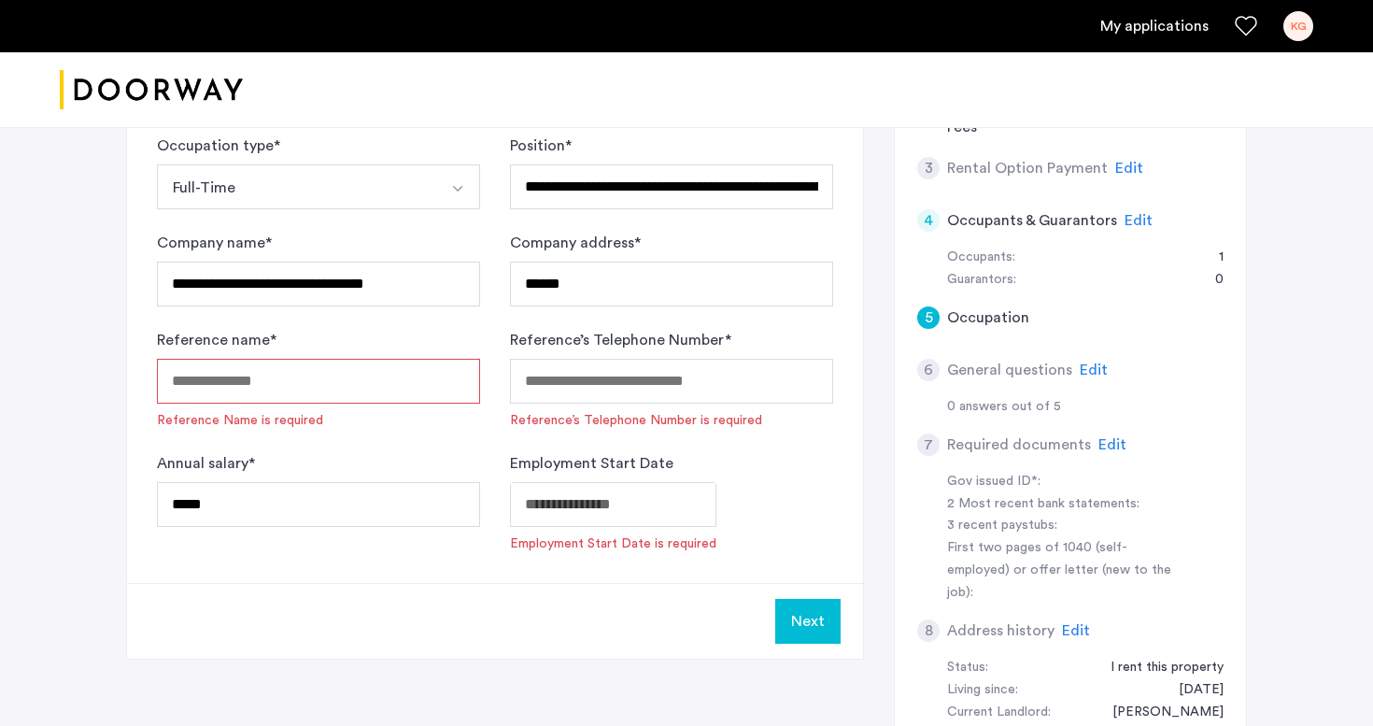
type input "**********"
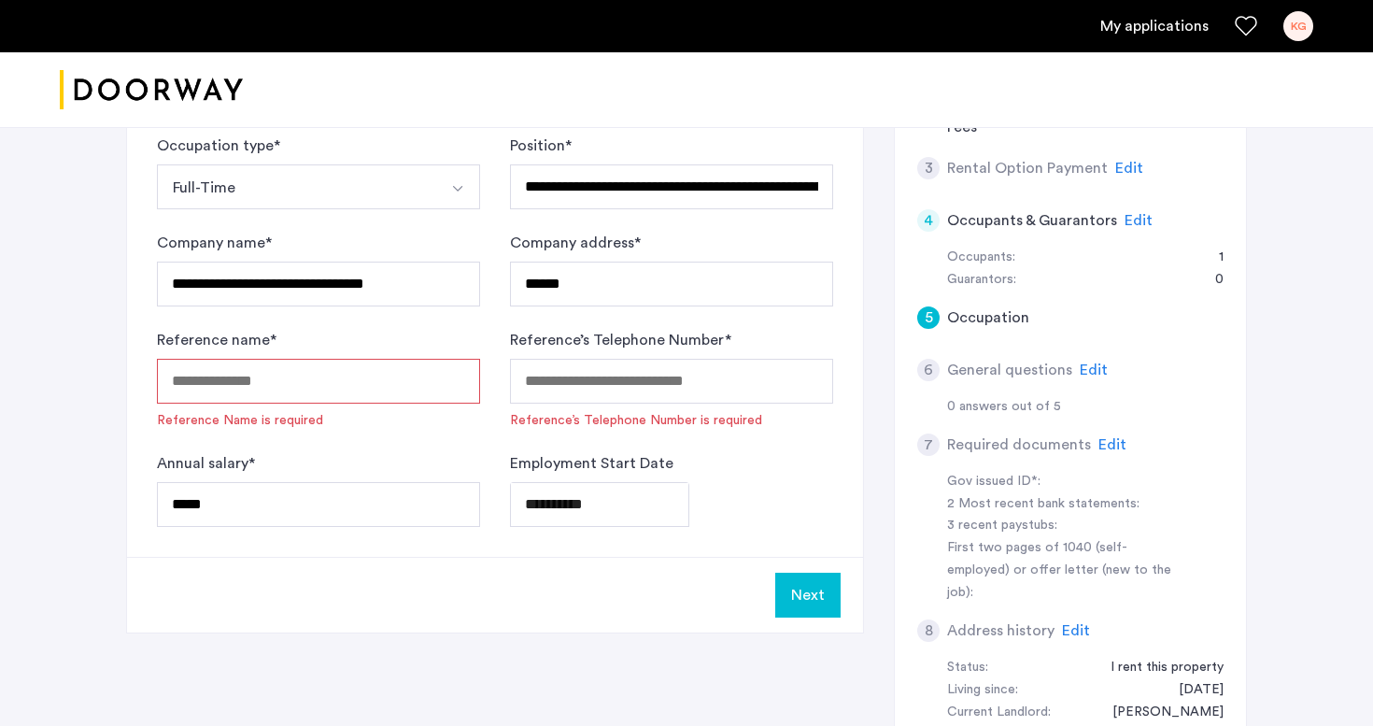
click at [334, 381] on input "Reference name *" at bounding box center [318, 381] width 323 height 45
click at [338, 382] on input "Reference name *" at bounding box center [318, 381] width 323 height 45
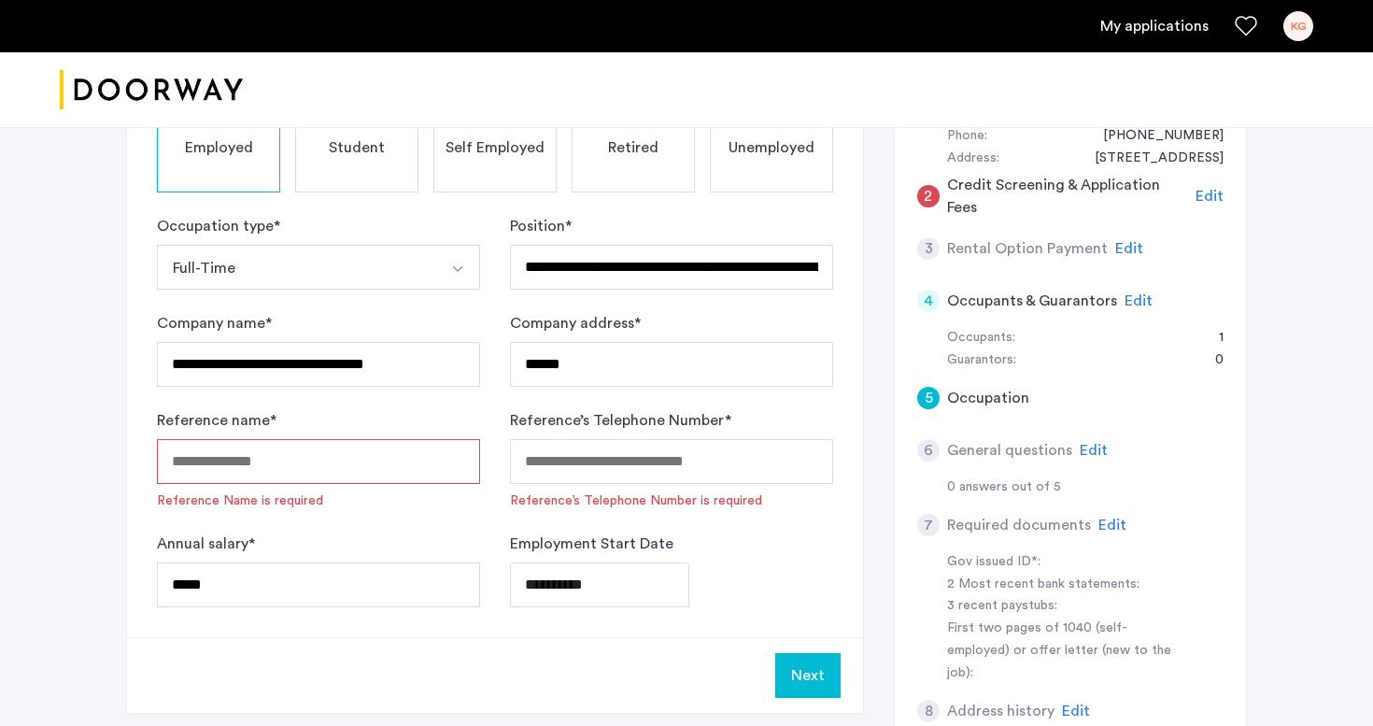
scroll to position [242, 0]
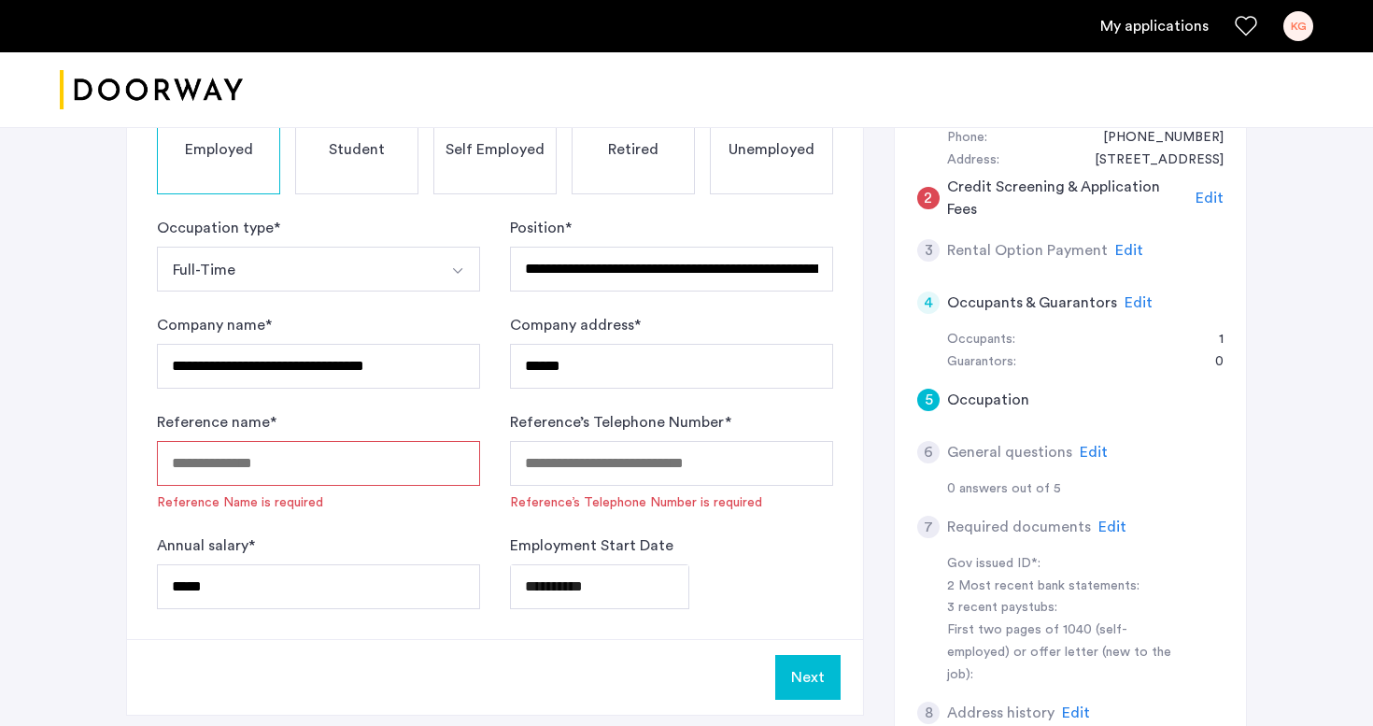
click at [341, 467] on input "Reference name *" at bounding box center [318, 463] width 323 height 45
type input "**********"
click at [697, 472] on input "Reference’s Telephone Number *" at bounding box center [671, 463] width 323 height 45
click at [810, 678] on button "Next" at bounding box center [807, 677] width 65 height 45
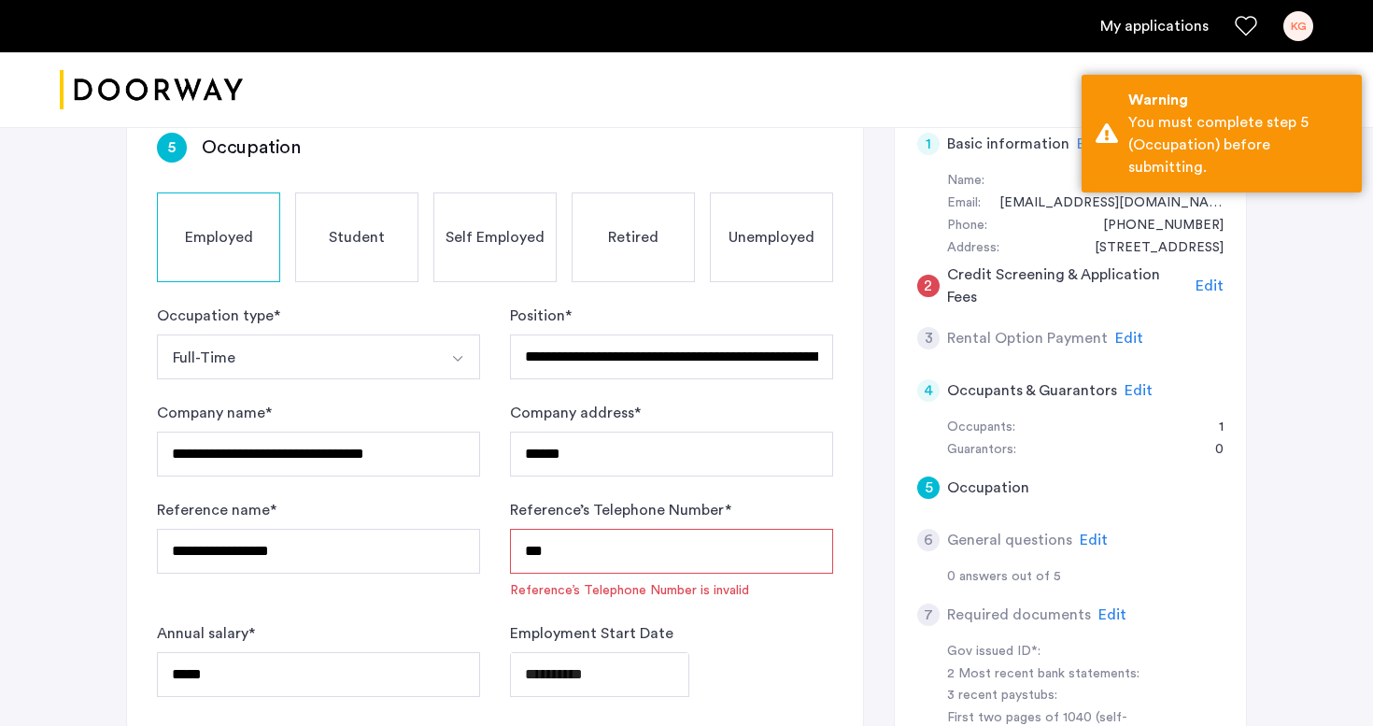
scroll to position [156, 0]
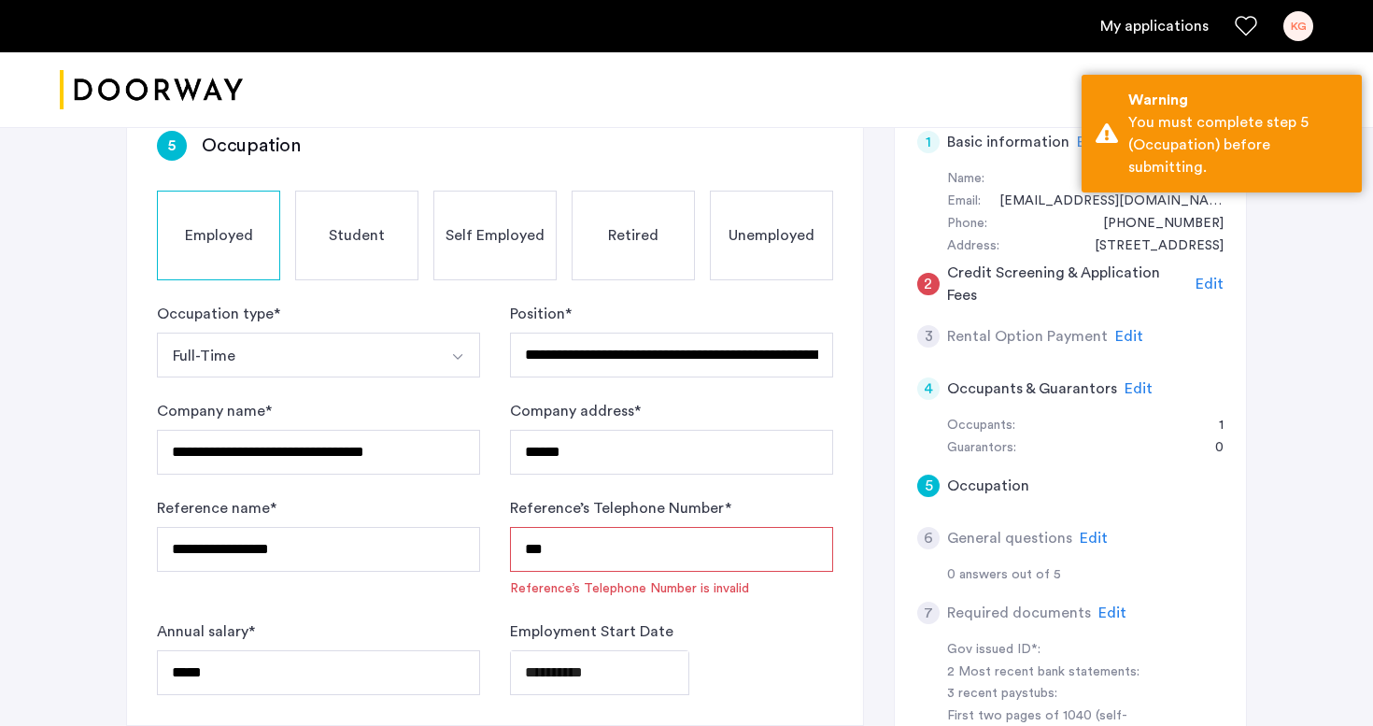
click at [755, 539] on input "***" at bounding box center [671, 549] width 323 height 45
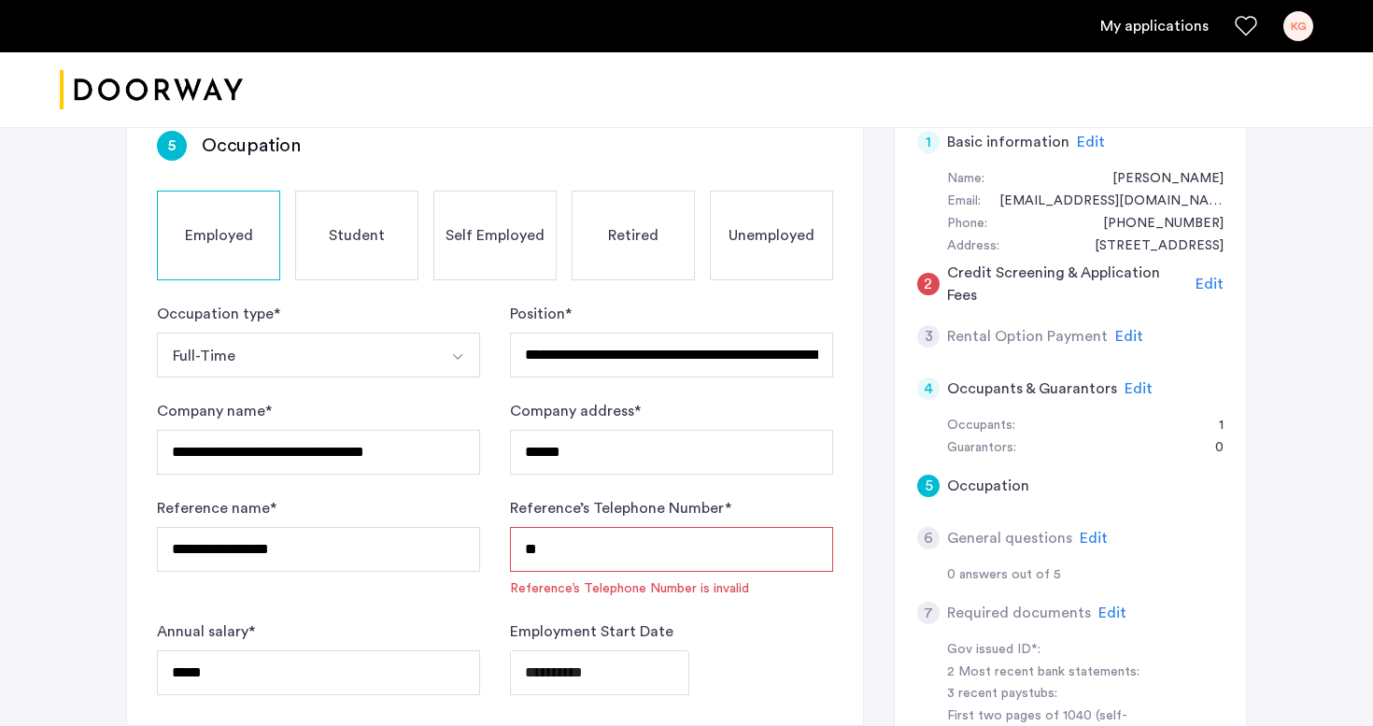
type input "*"
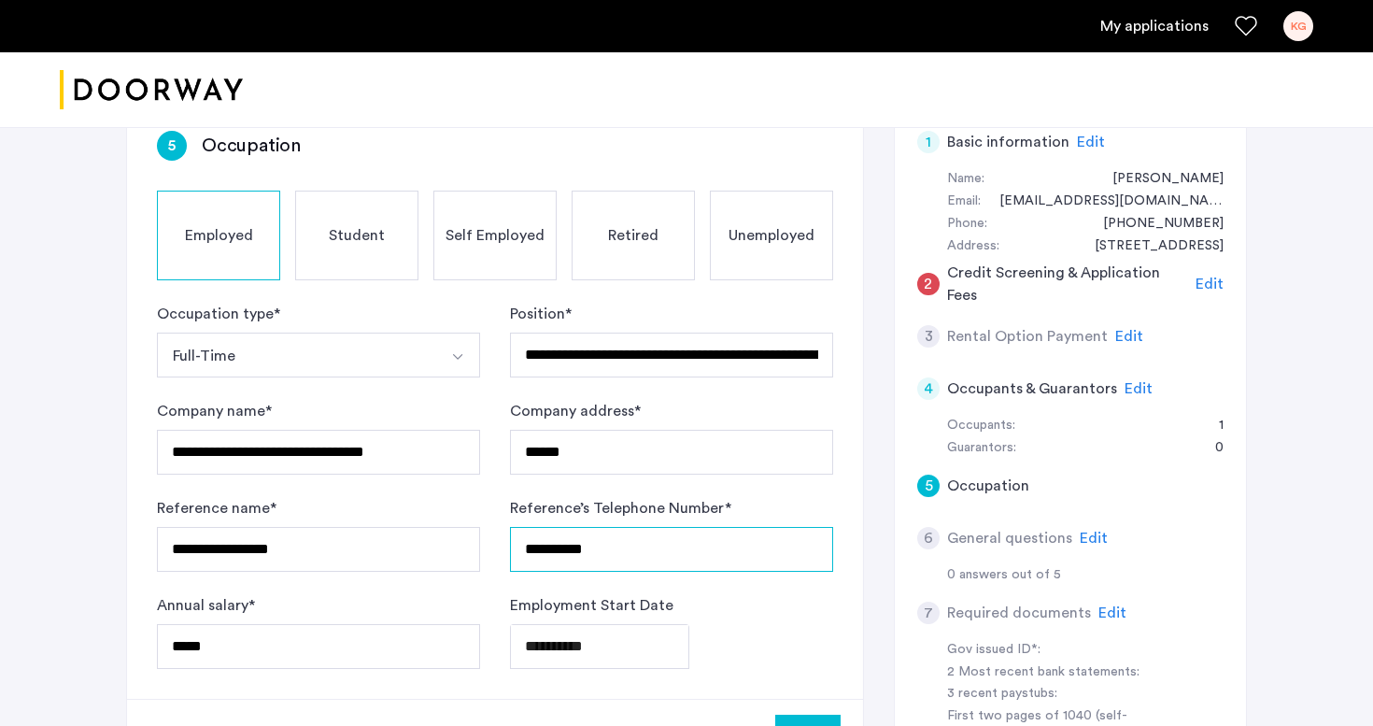
type input "**********"
click at [879, 635] on div "**********" at bounding box center [686, 567] width 1121 height 935
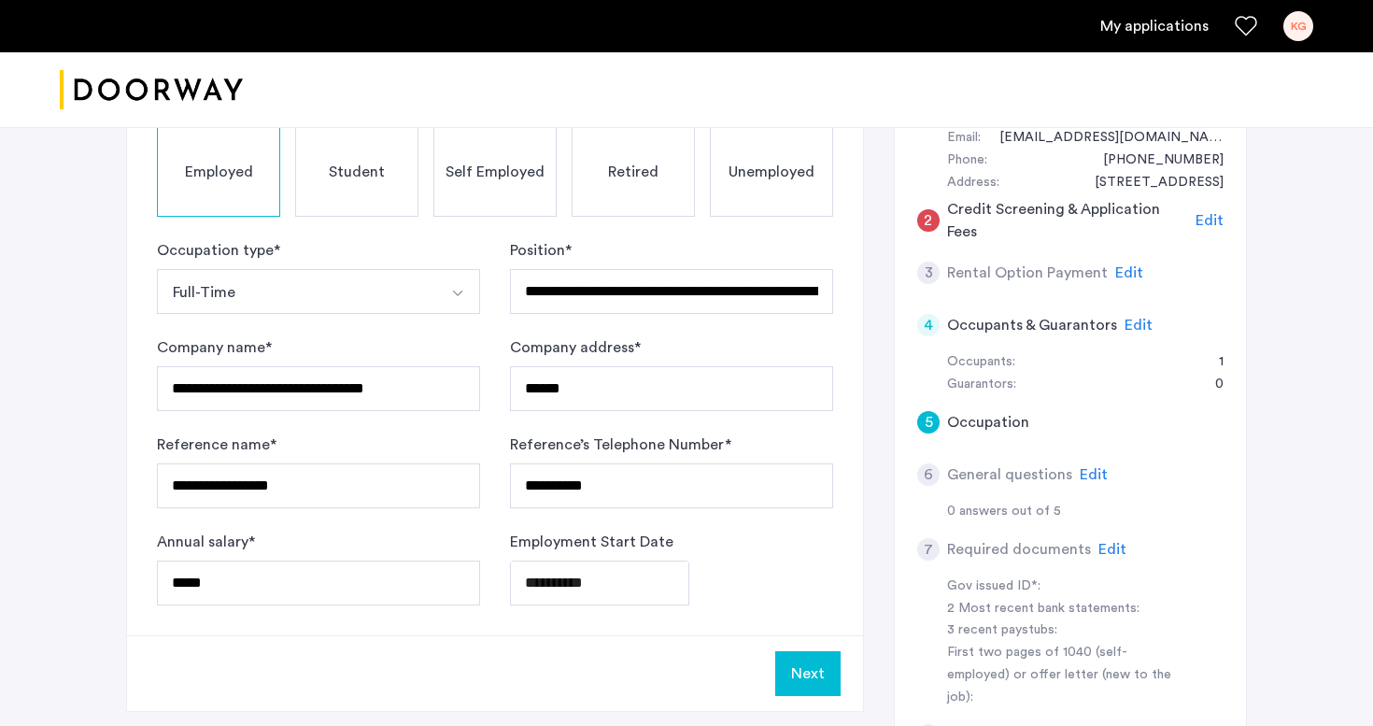
scroll to position [254, 0]
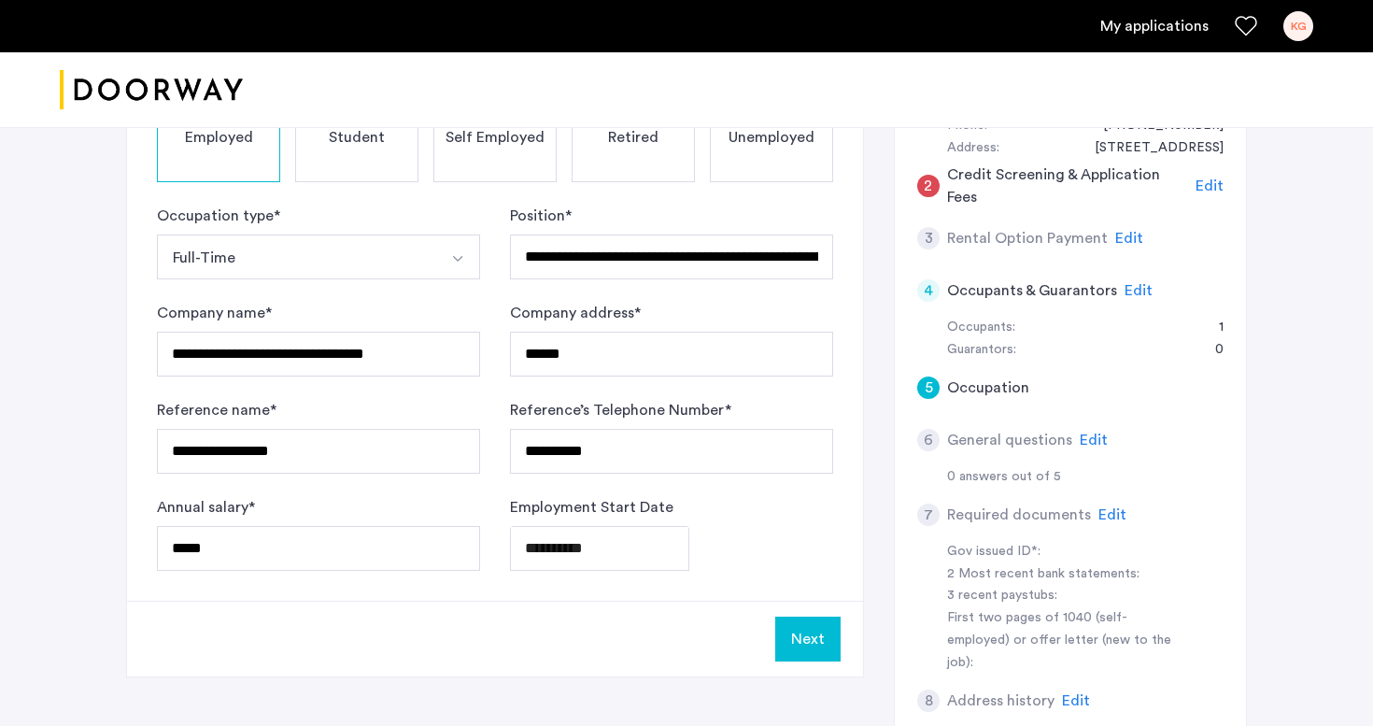
click at [823, 648] on button "Next" at bounding box center [807, 638] width 65 height 45
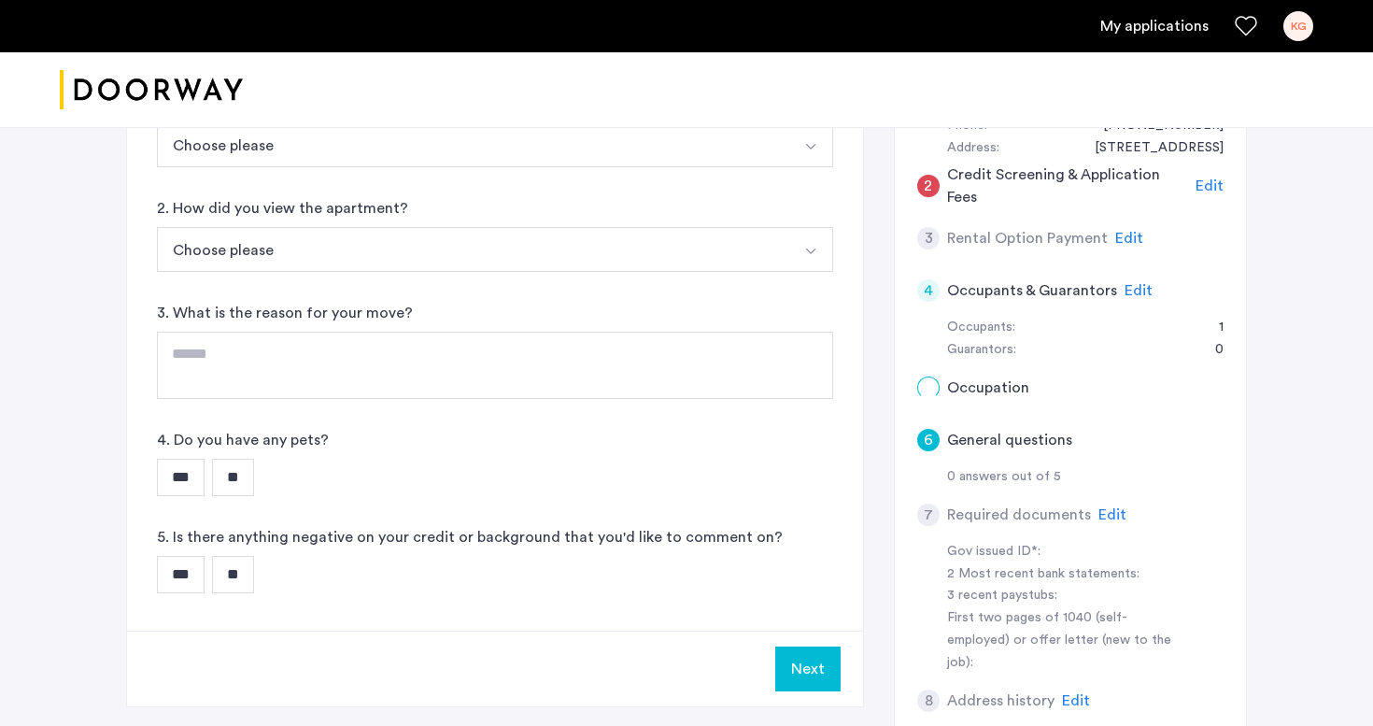
scroll to position [0, 0]
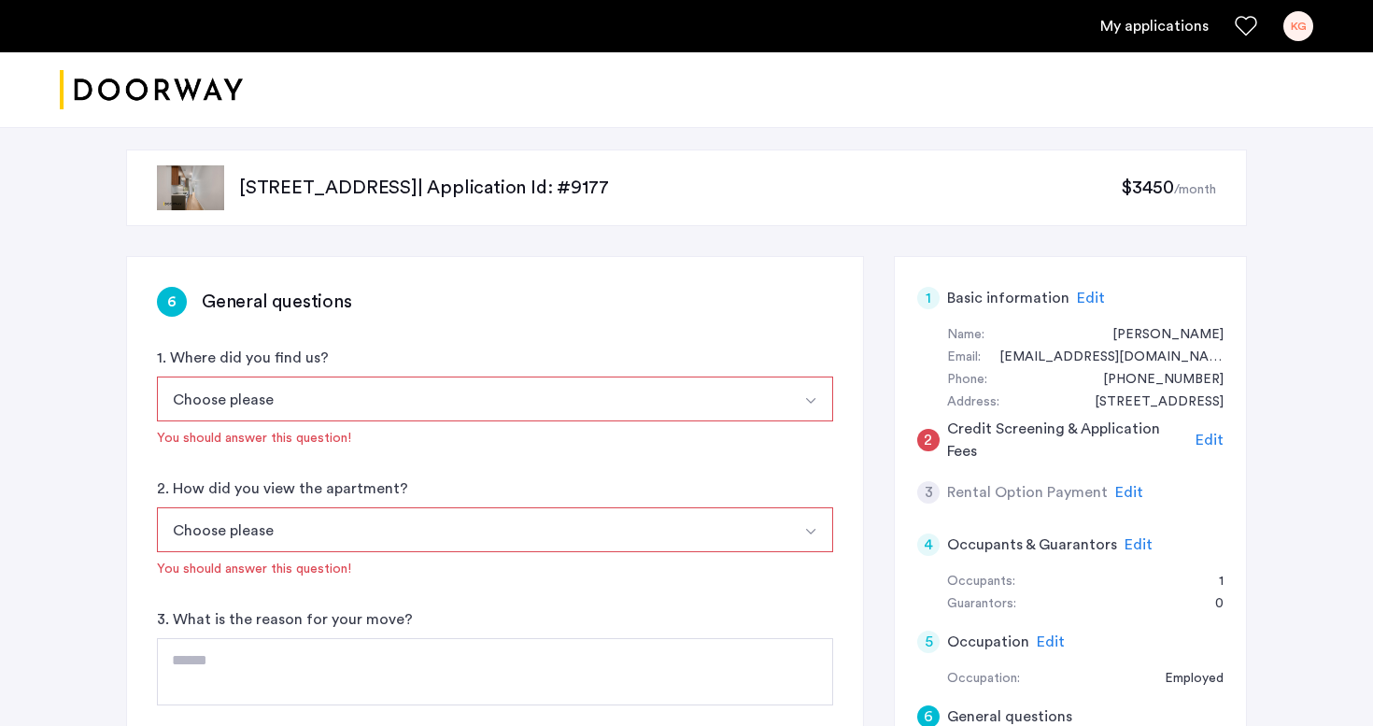
click at [485, 410] on button "Choose please" at bounding box center [473, 398] width 632 height 45
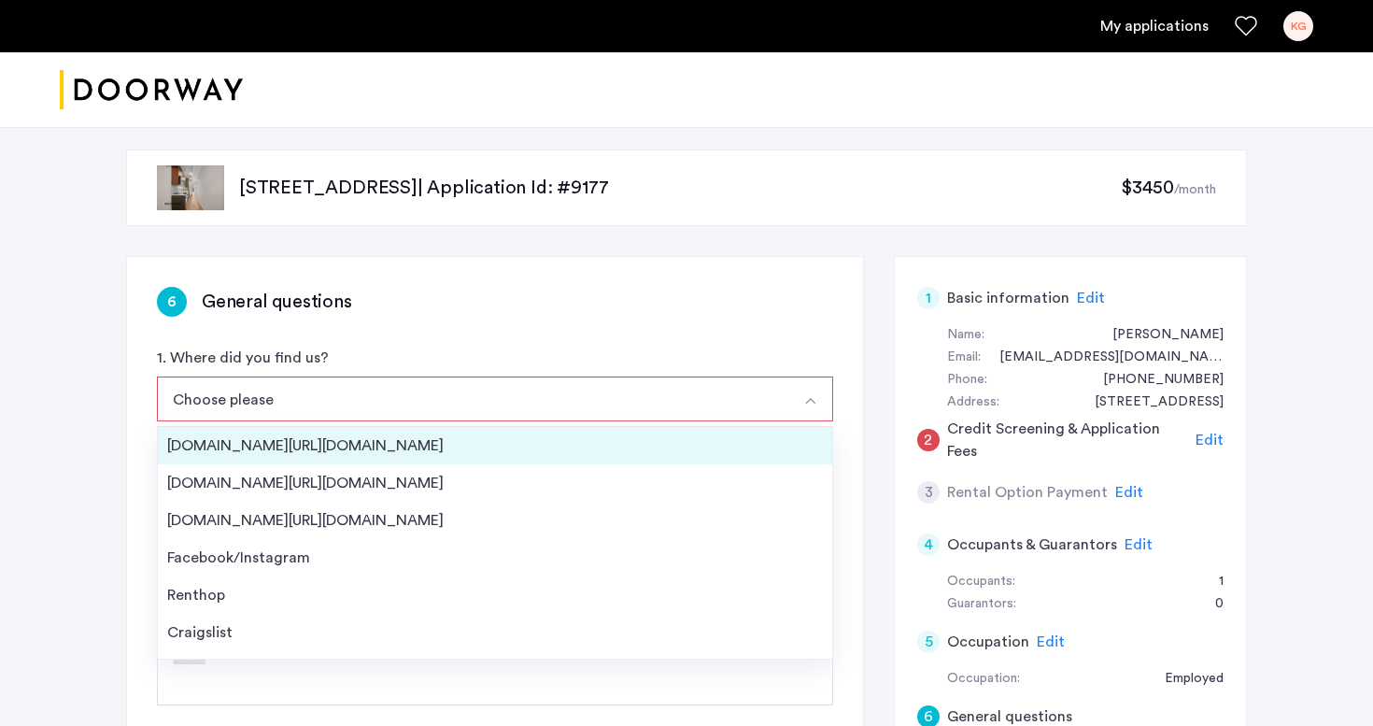
click at [438, 442] on div "Streeteasy.com/Zillow.com" at bounding box center [495, 445] width 656 height 22
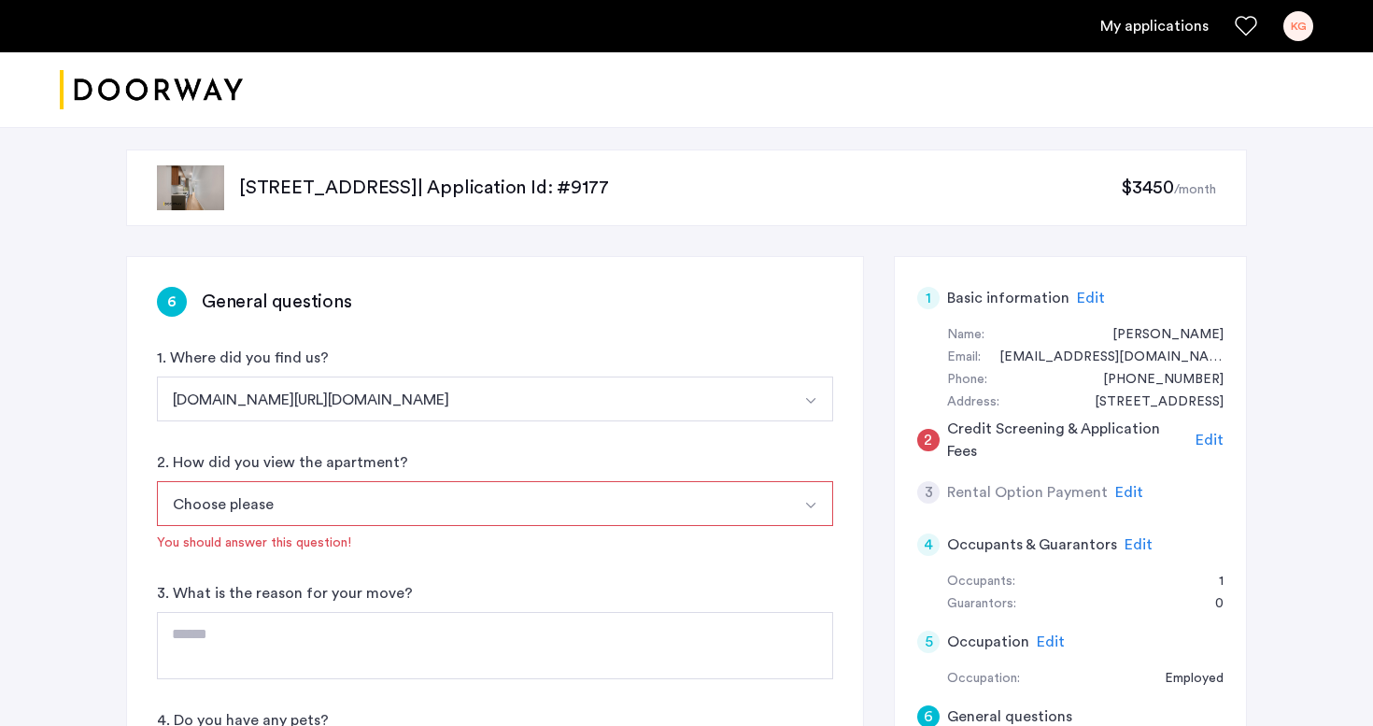
click at [428, 506] on button "Choose please" at bounding box center [473, 503] width 632 height 45
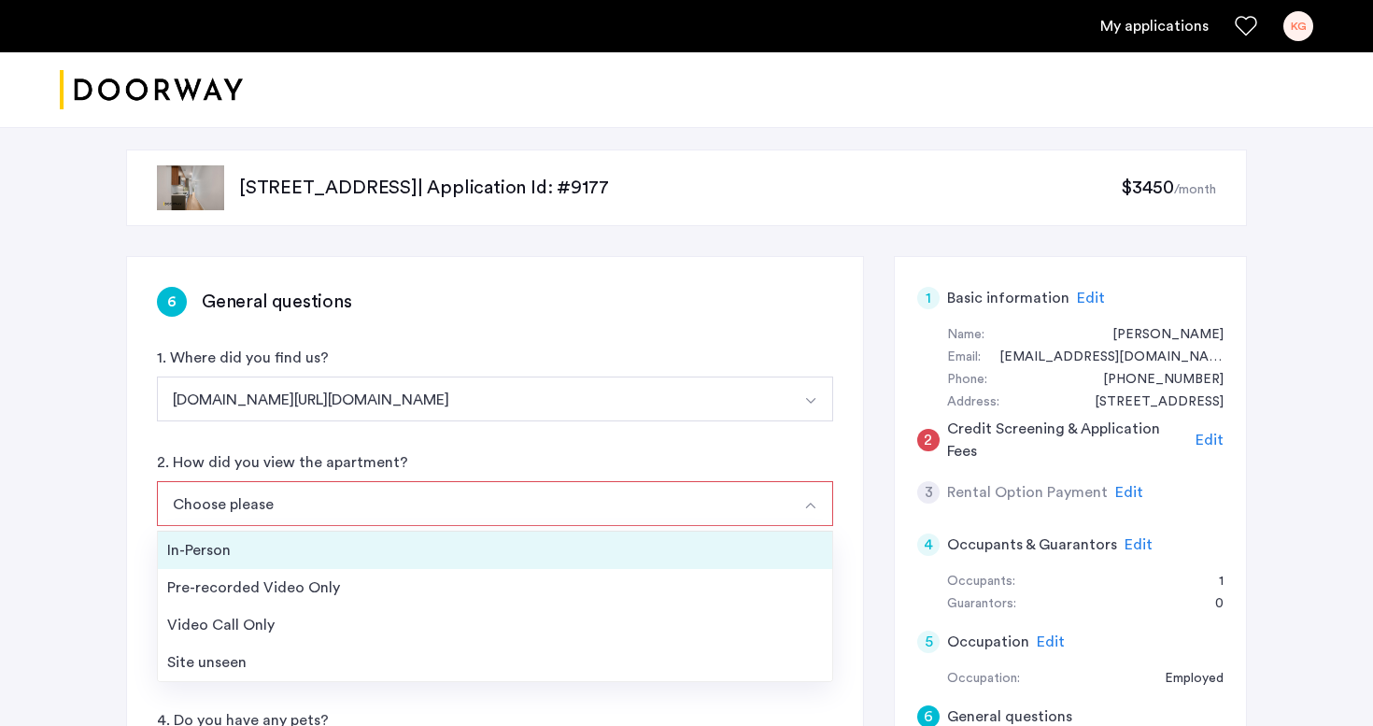
click at [400, 549] on div "In-Person" at bounding box center [495, 550] width 656 height 22
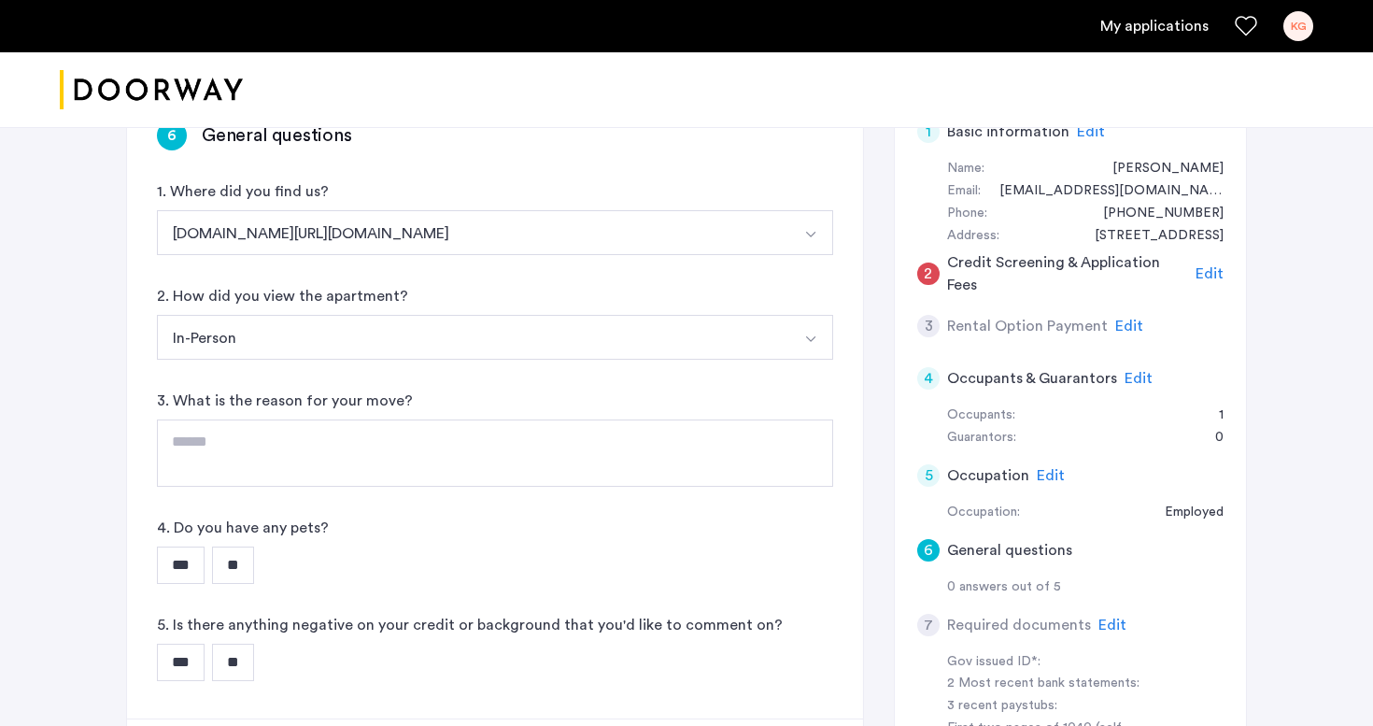
scroll to position [168, 0]
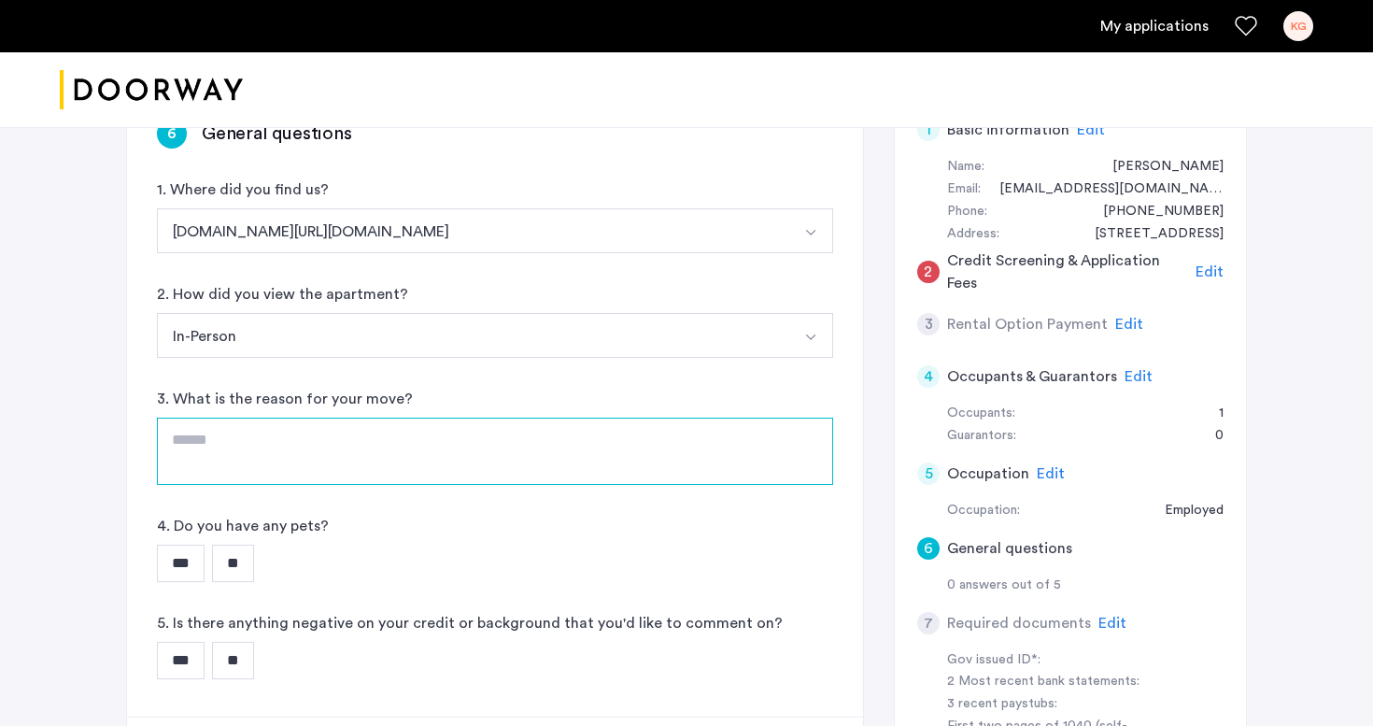
click at [402, 455] on textarea at bounding box center [495, 450] width 676 height 67
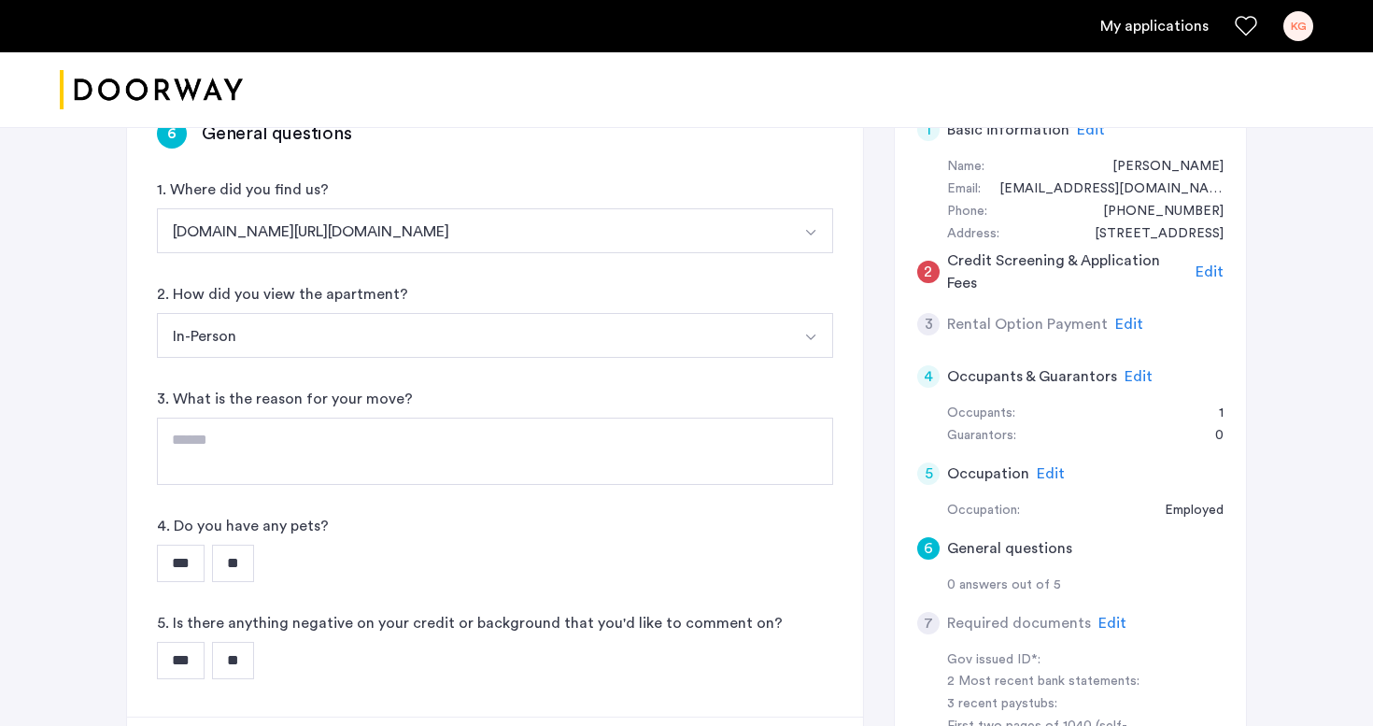
click at [254, 558] on input "**" at bounding box center [233, 562] width 42 height 37
click at [237, 661] on input "**" at bounding box center [233, 660] width 42 height 37
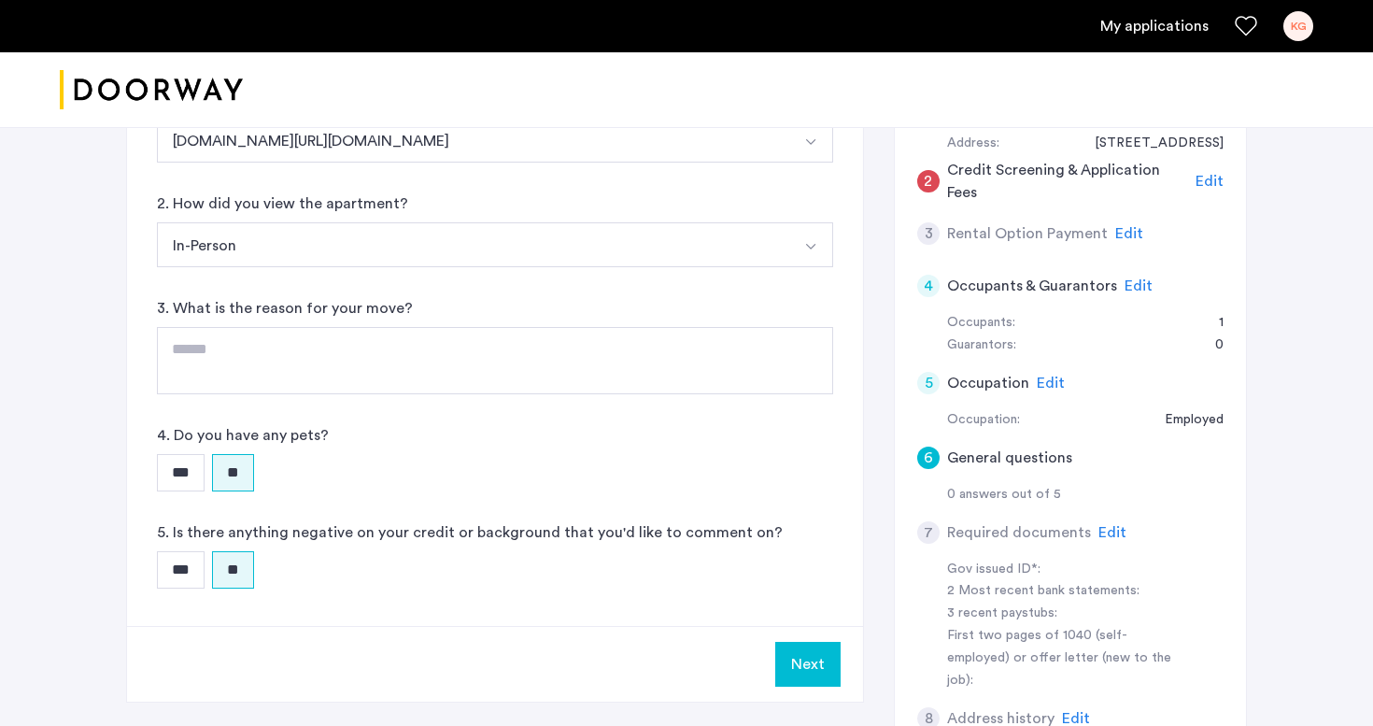
scroll to position [261, 0]
click at [187, 565] on input "***" at bounding box center [181, 567] width 48 height 37
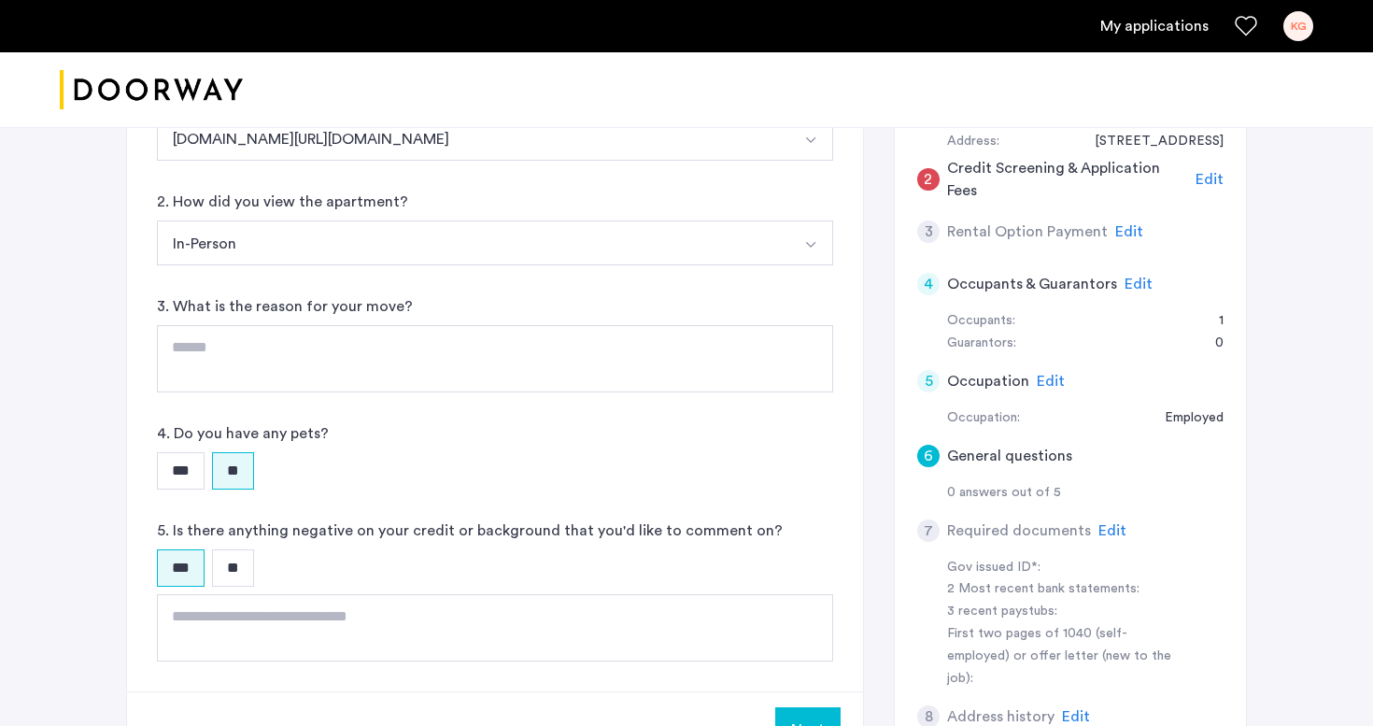
click at [243, 565] on input "**" at bounding box center [233, 567] width 42 height 37
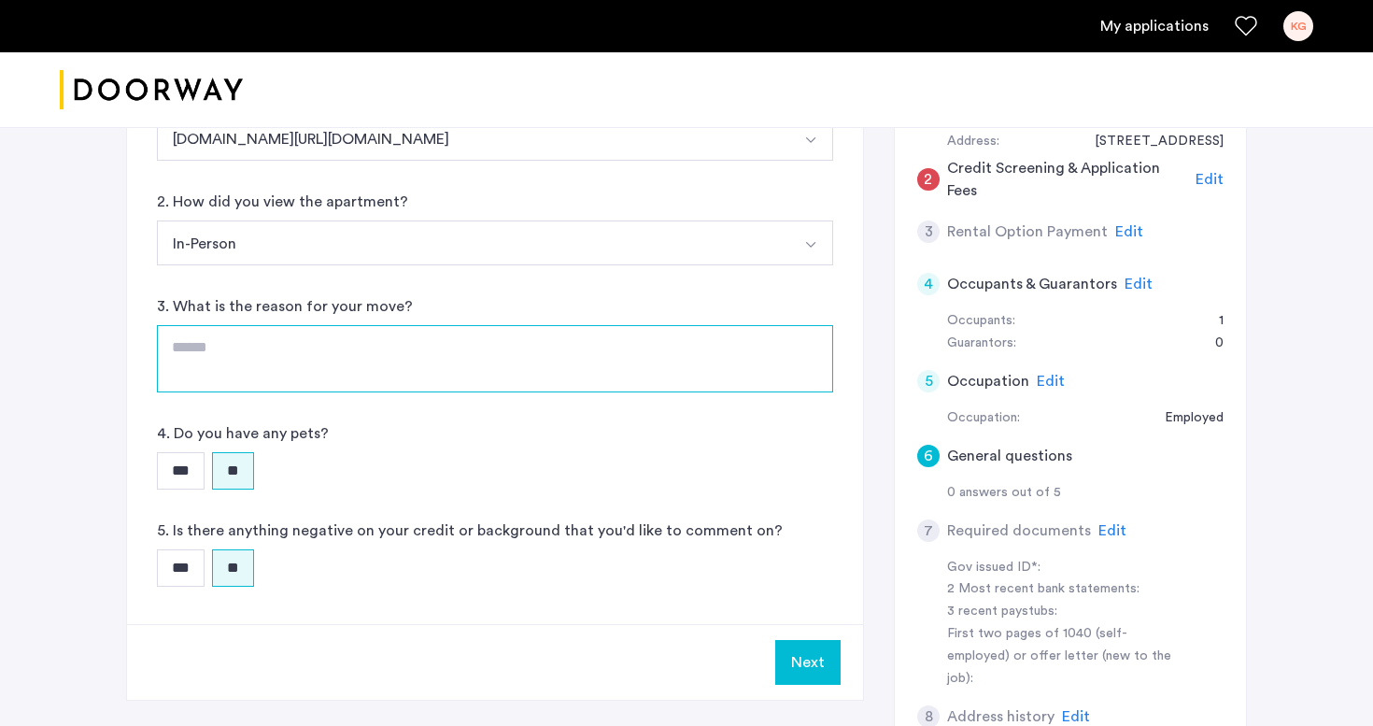
click at [382, 351] on textarea at bounding box center [495, 358] width 676 height 67
click at [402, 348] on textarea at bounding box center [495, 358] width 676 height 67
type textarea "**********"
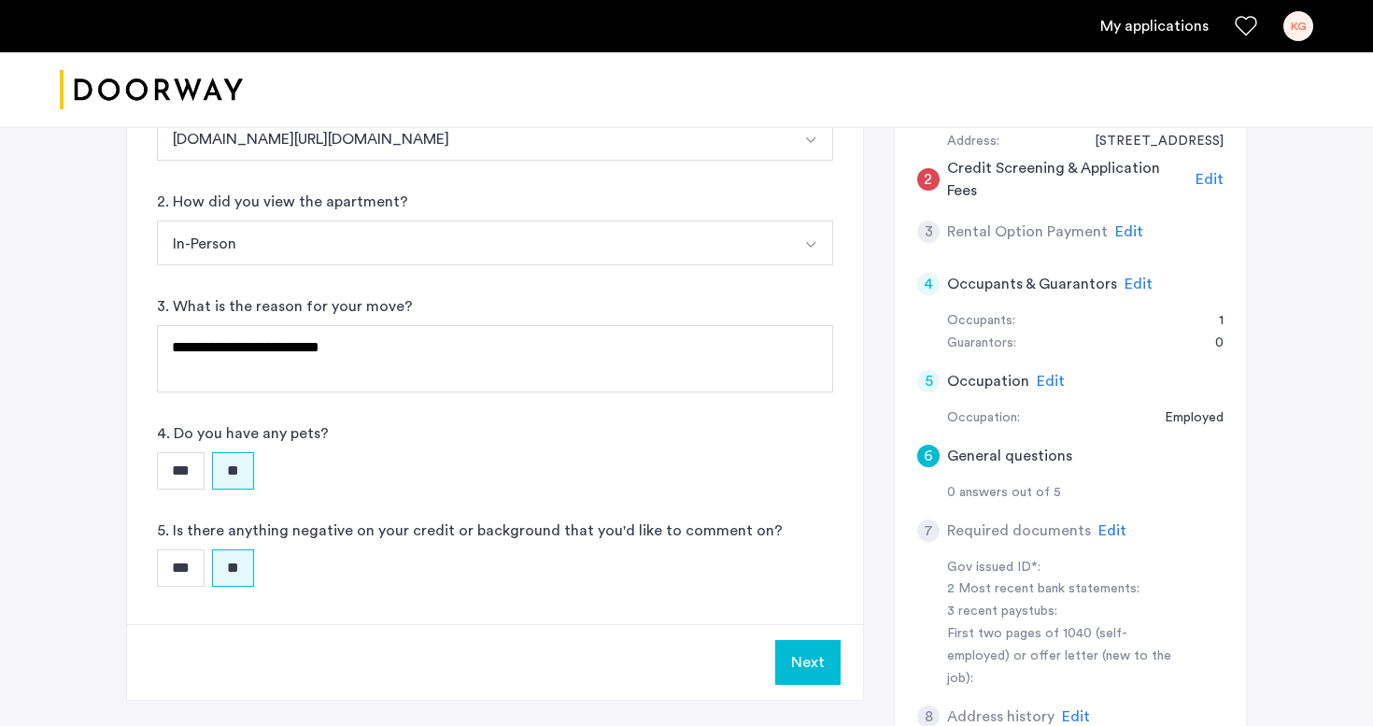
click at [818, 666] on button "Next" at bounding box center [807, 662] width 65 height 45
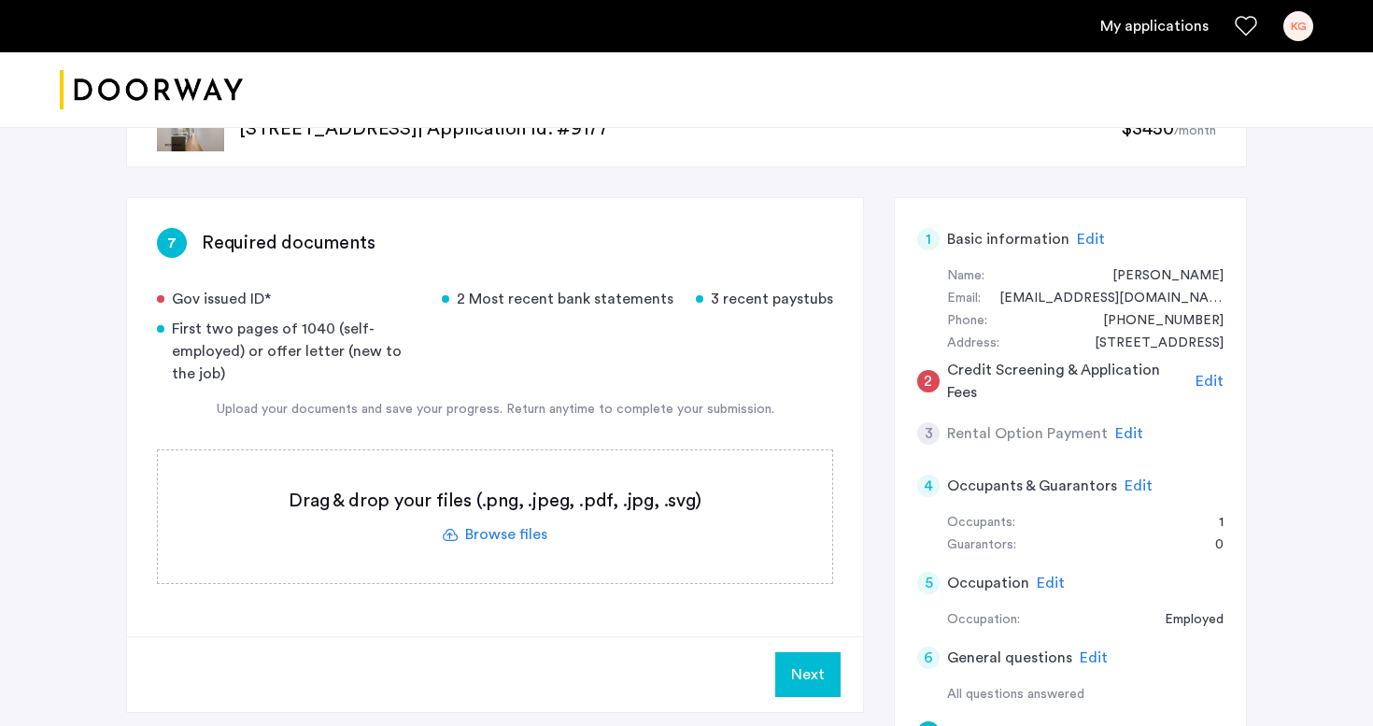
scroll to position [45, 0]
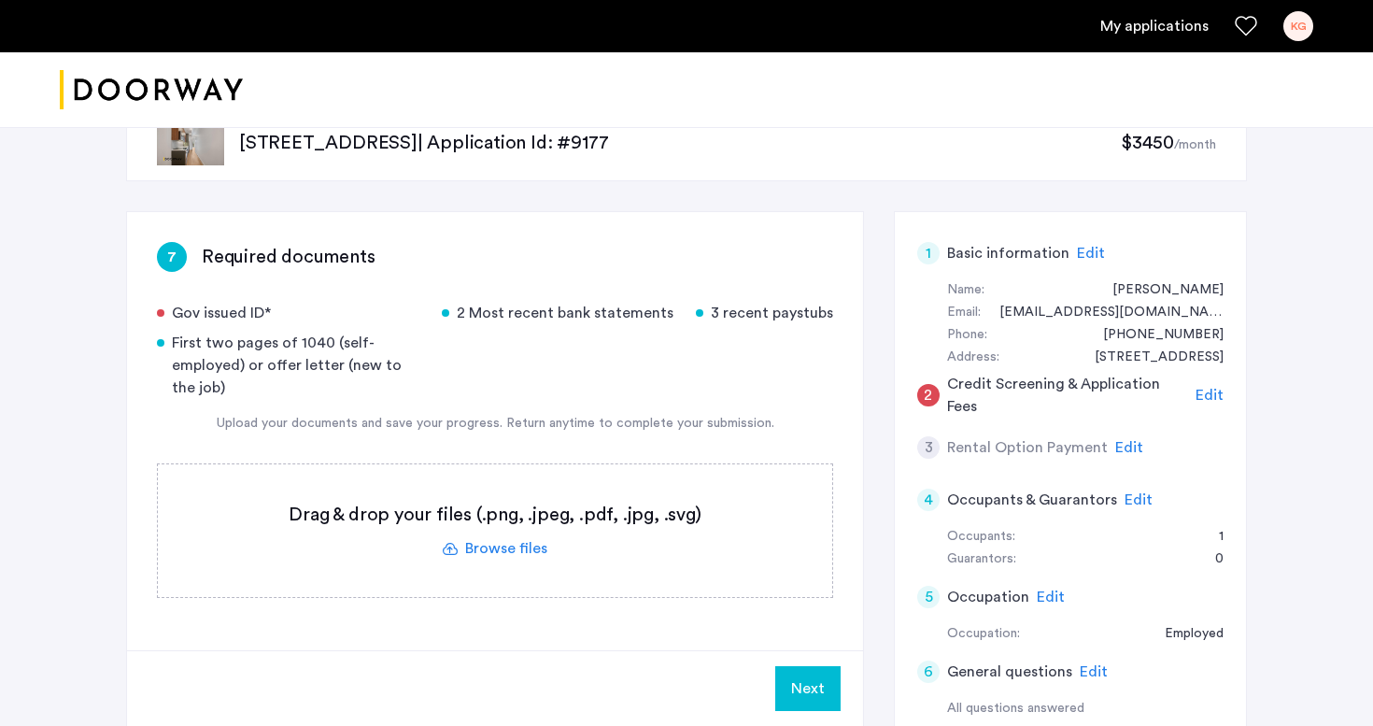
click at [1081, 259] on span "Edit" at bounding box center [1091, 253] width 28 height 15
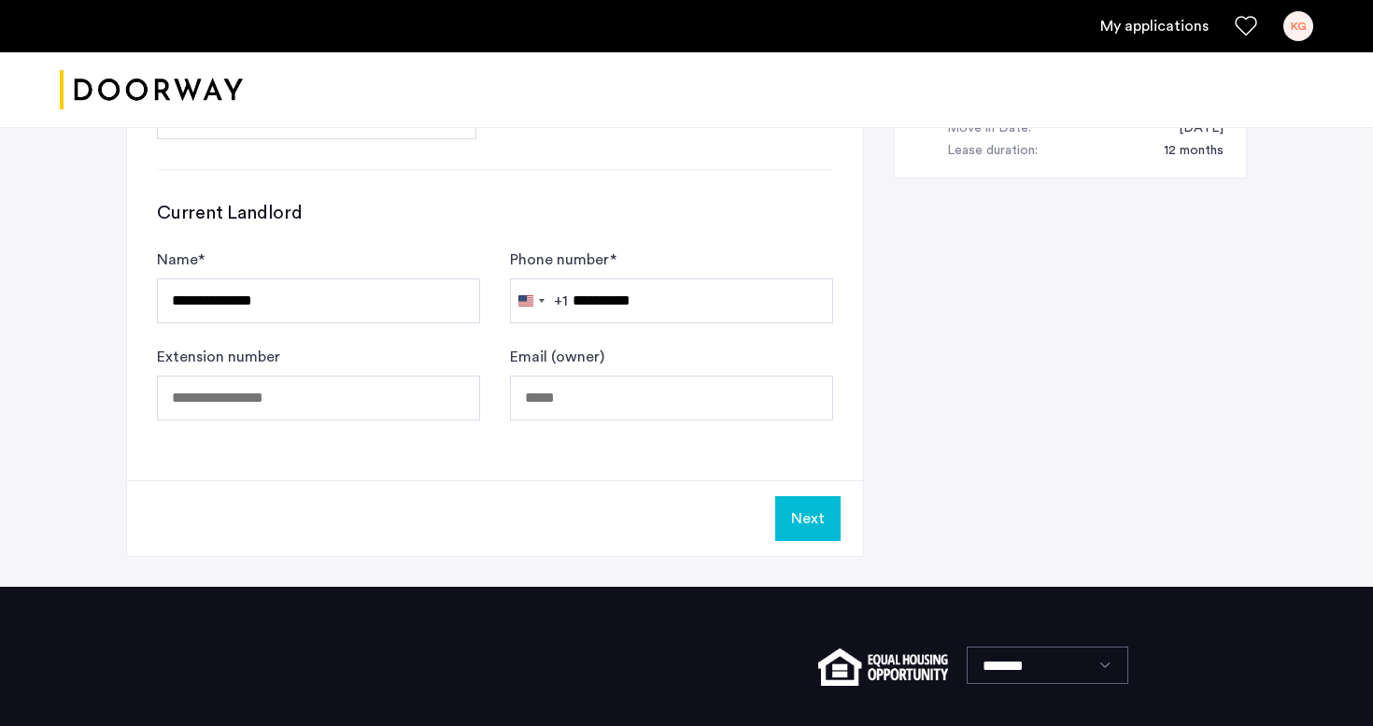
scroll to position [1006, 0]
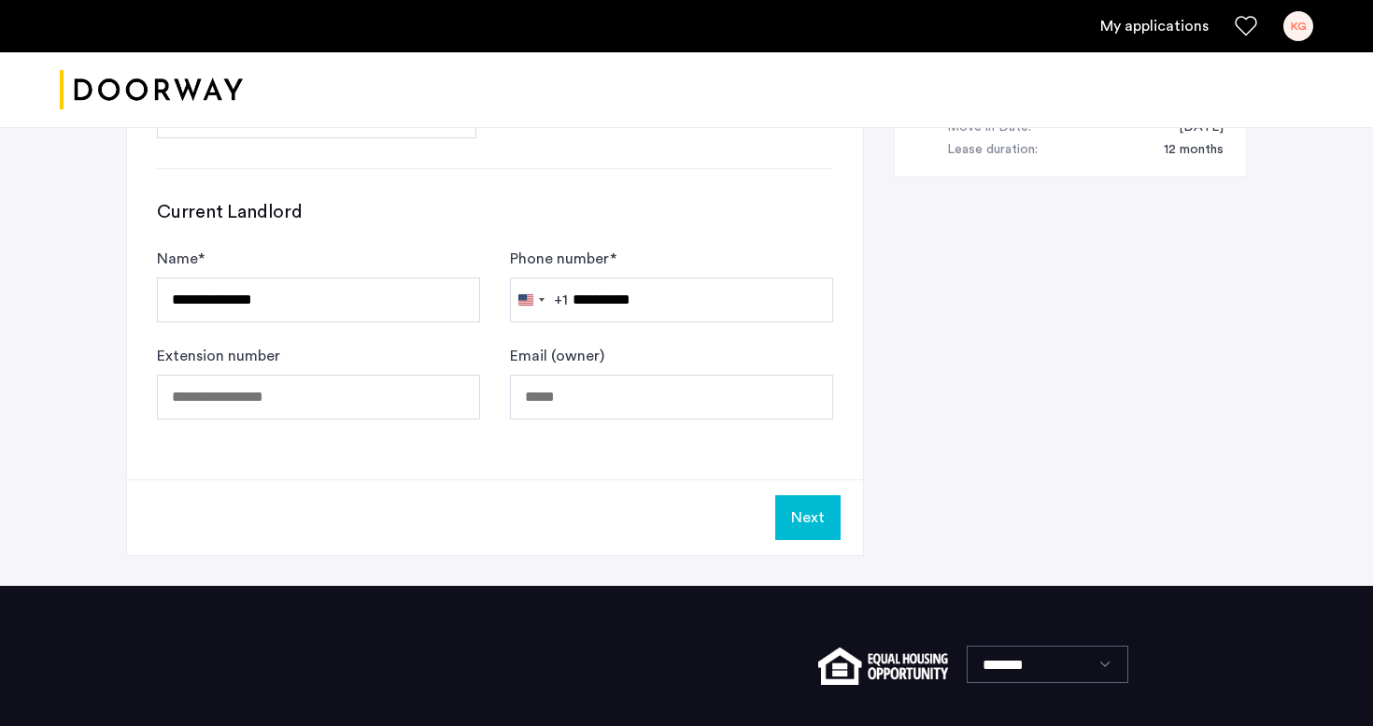
click at [805, 515] on button "Next" at bounding box center [807, 517] width 65 height 45
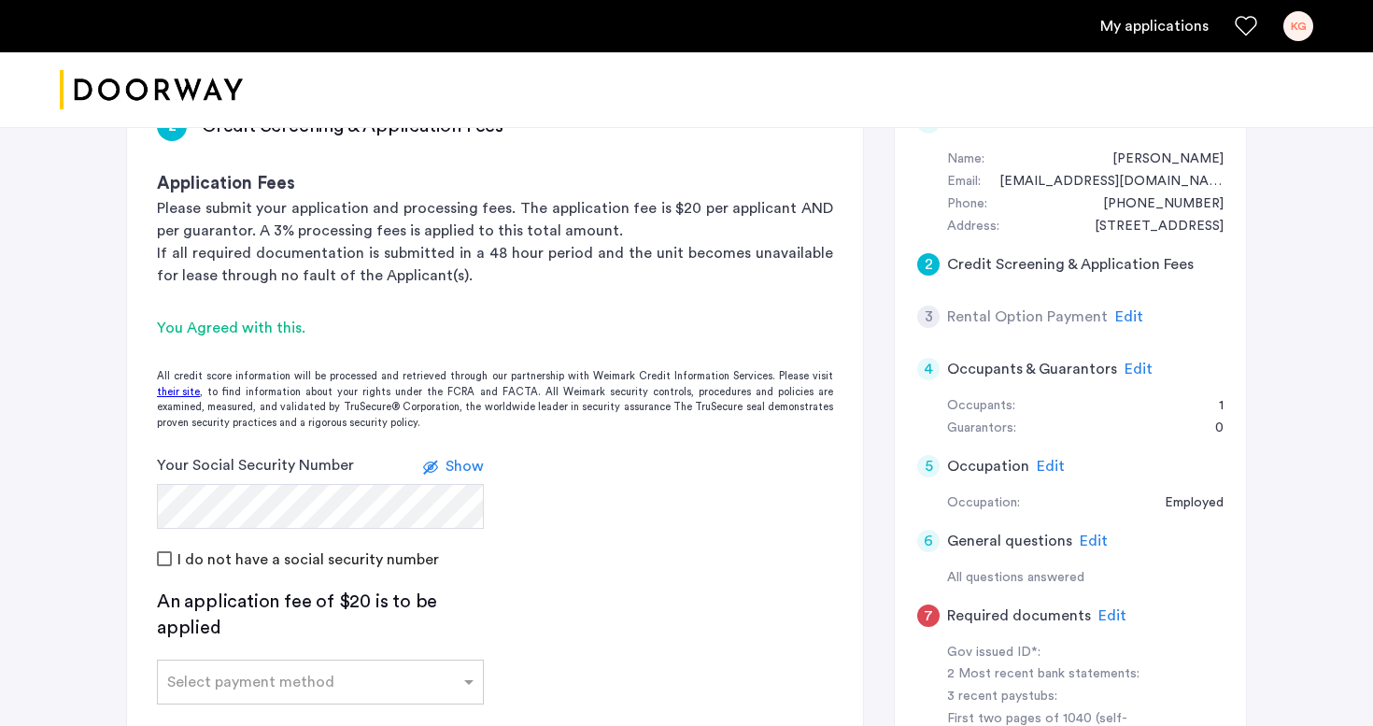
scroll to position [175, 0]
click at [1117, 376] on div "4 Occupants & Guarantors Edit" at bounding box center [1070, 370] width 306 height 52
click at [1125, 376] on span "Edit" at bounding box center [1138, 369] width 28 height 15
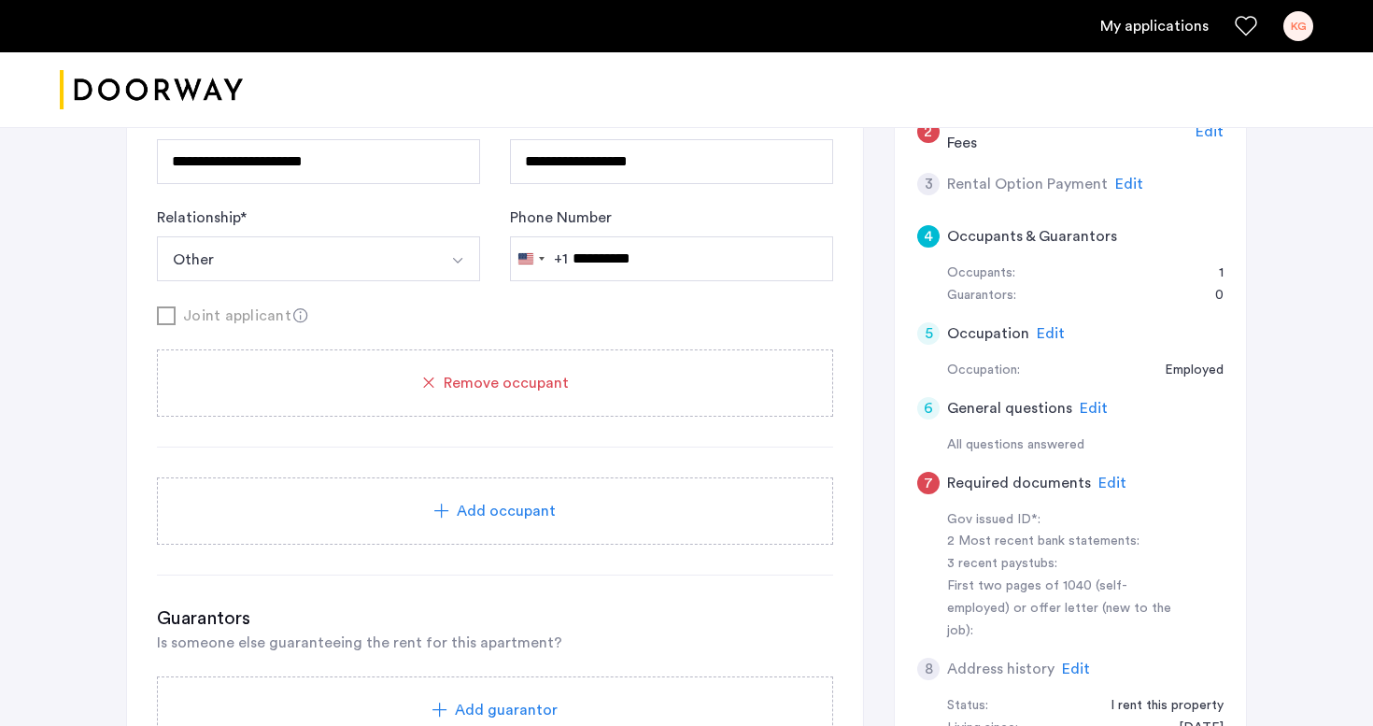
scroll to position [323, 0]
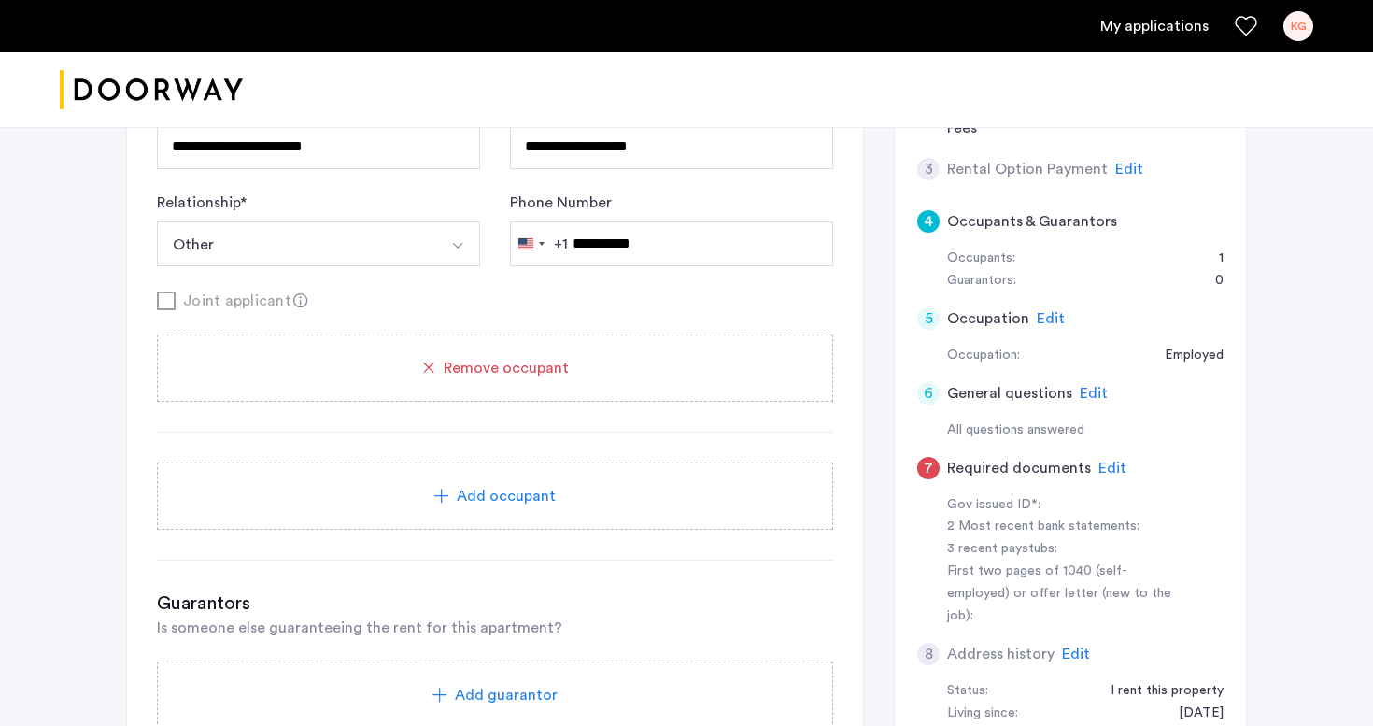
click at [517, 515] on div "Add occupant" at bounding box center [495, 495] width 676 height 67
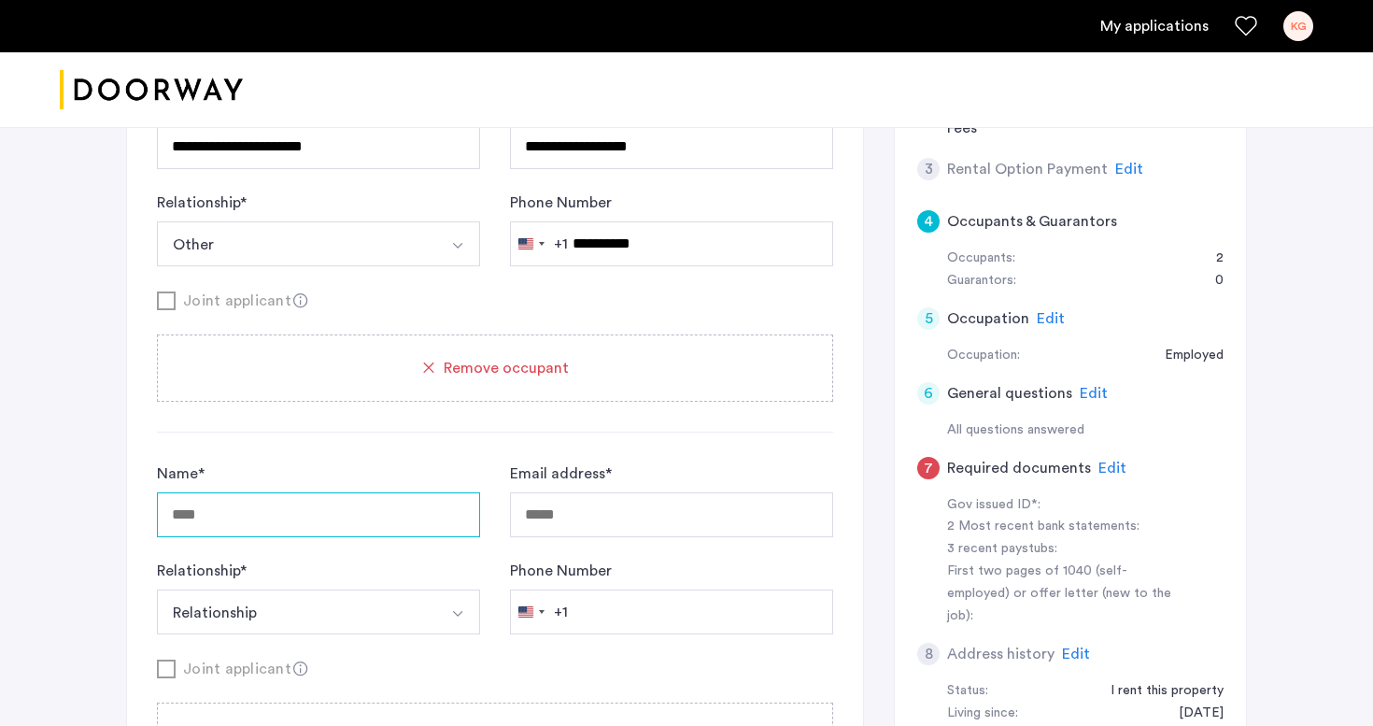
click at [371, 507] on input "Name *" at bounding box center [318, 514] width 323 height 45
type input "**********"
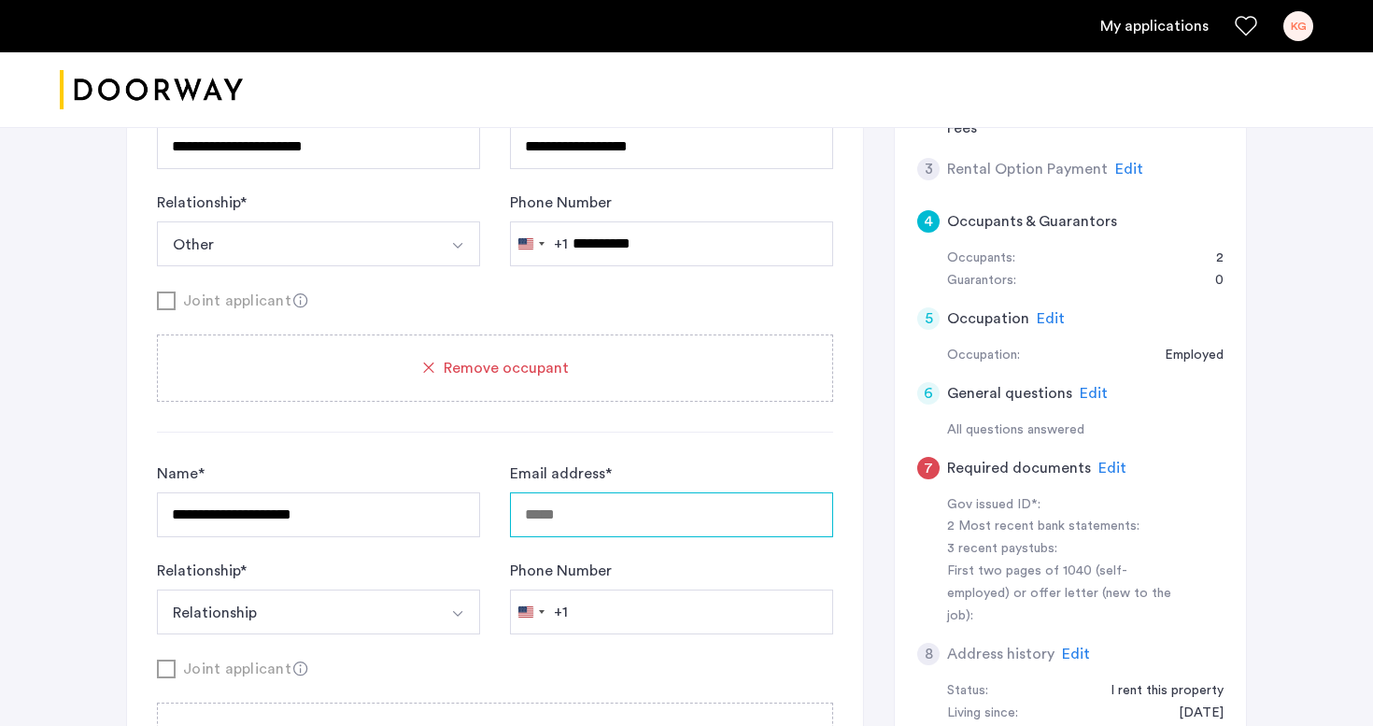
type input "**********"
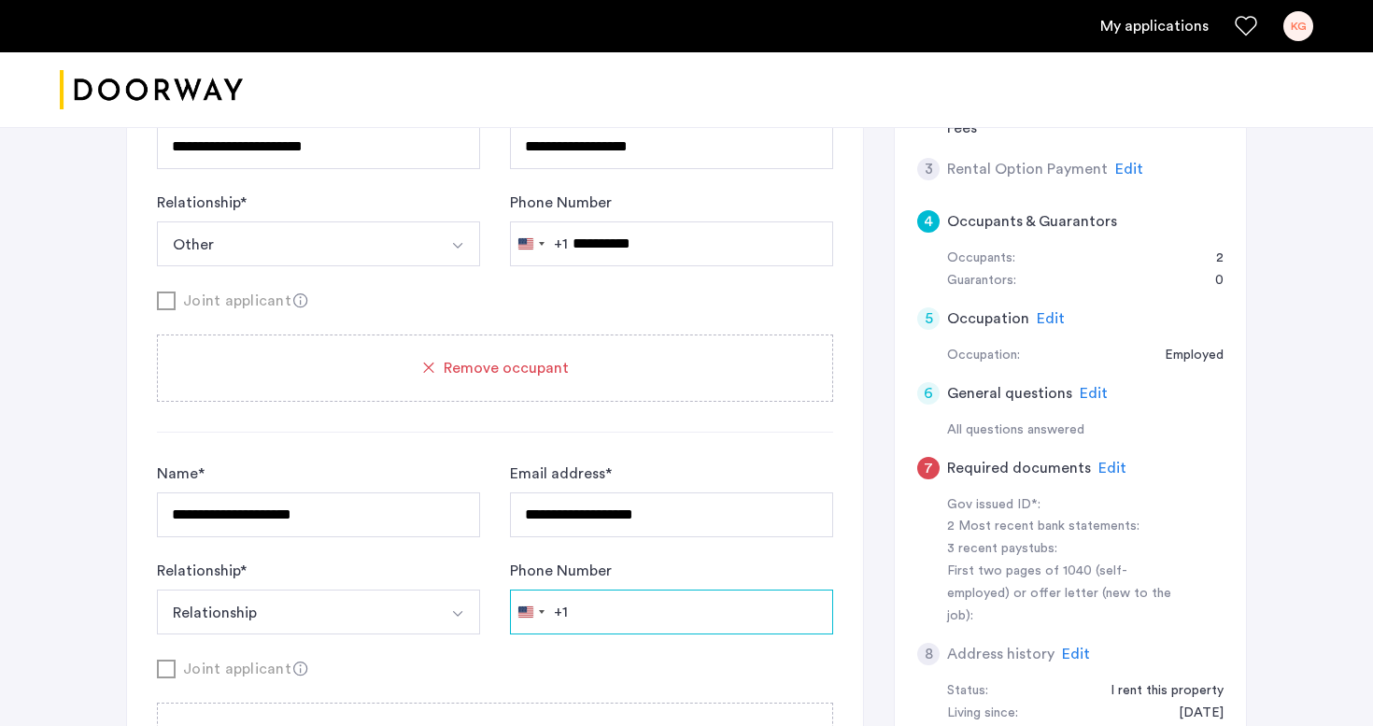
type input "**********"
click at [336, 604] on button "Relationship" at bounding box center [296, 611] width 279 height 45
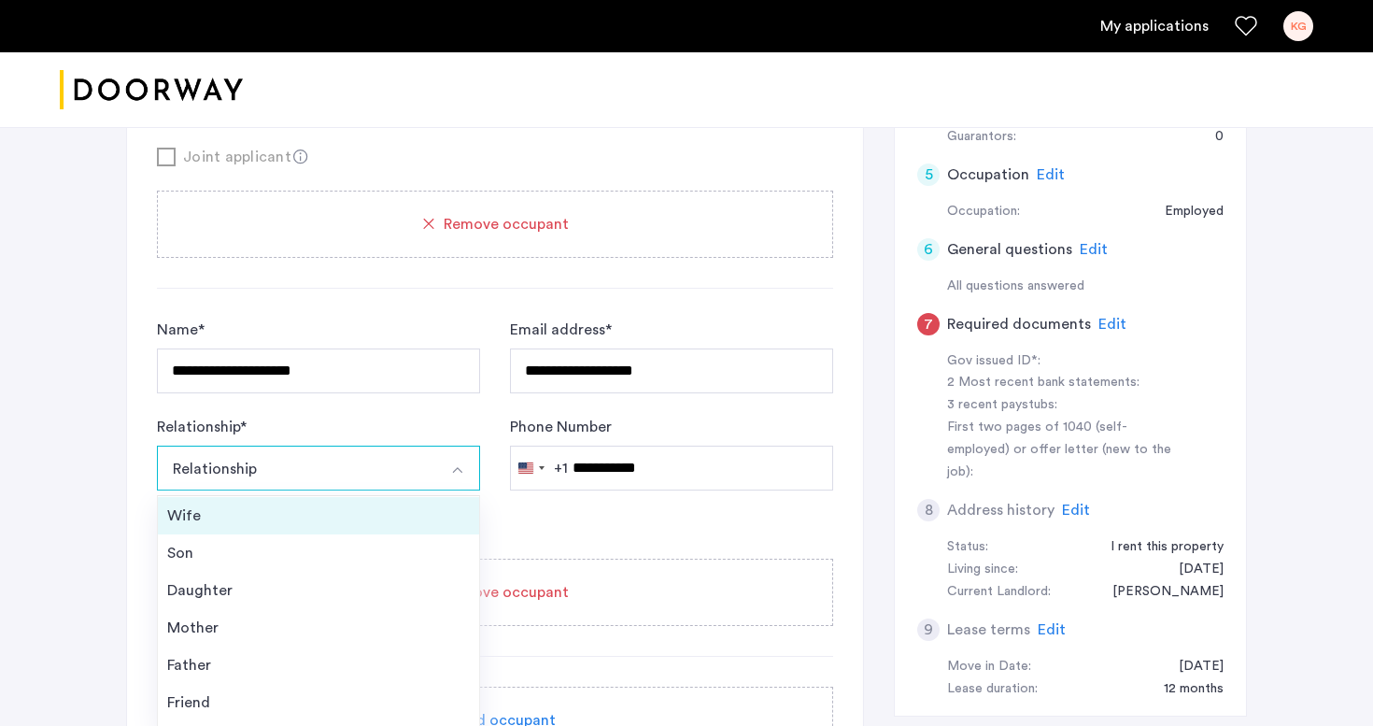
scroll to position [67, 0]
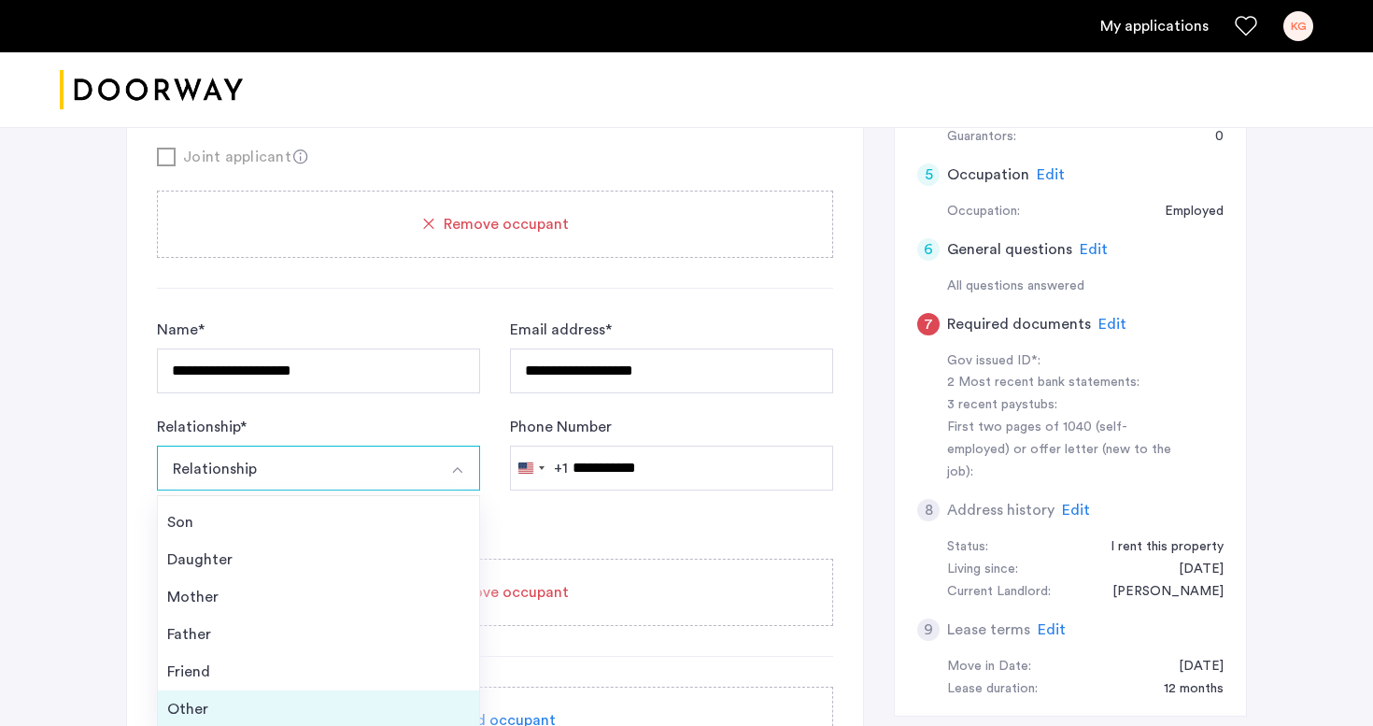
click at [287, 696] on li "Other" at bounding box center [318, 708] width 321 height 37
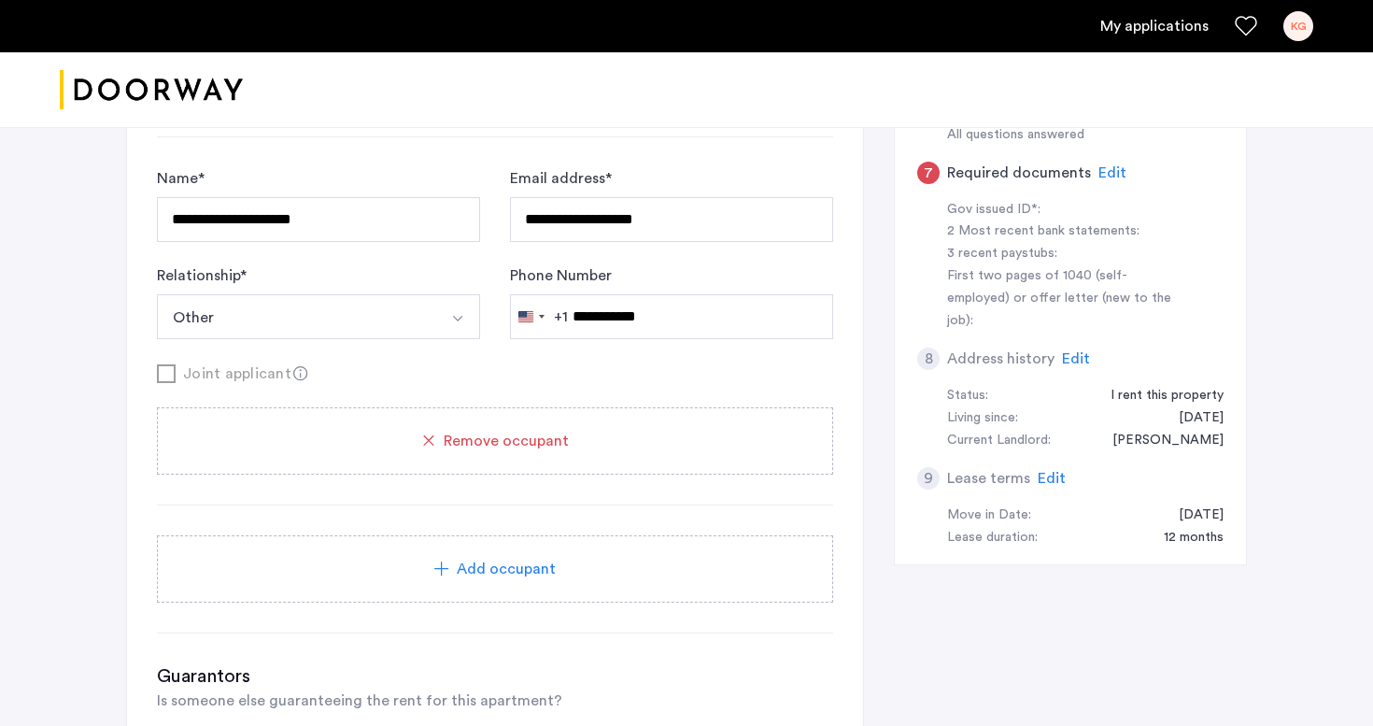
scroll to position [930, 0]
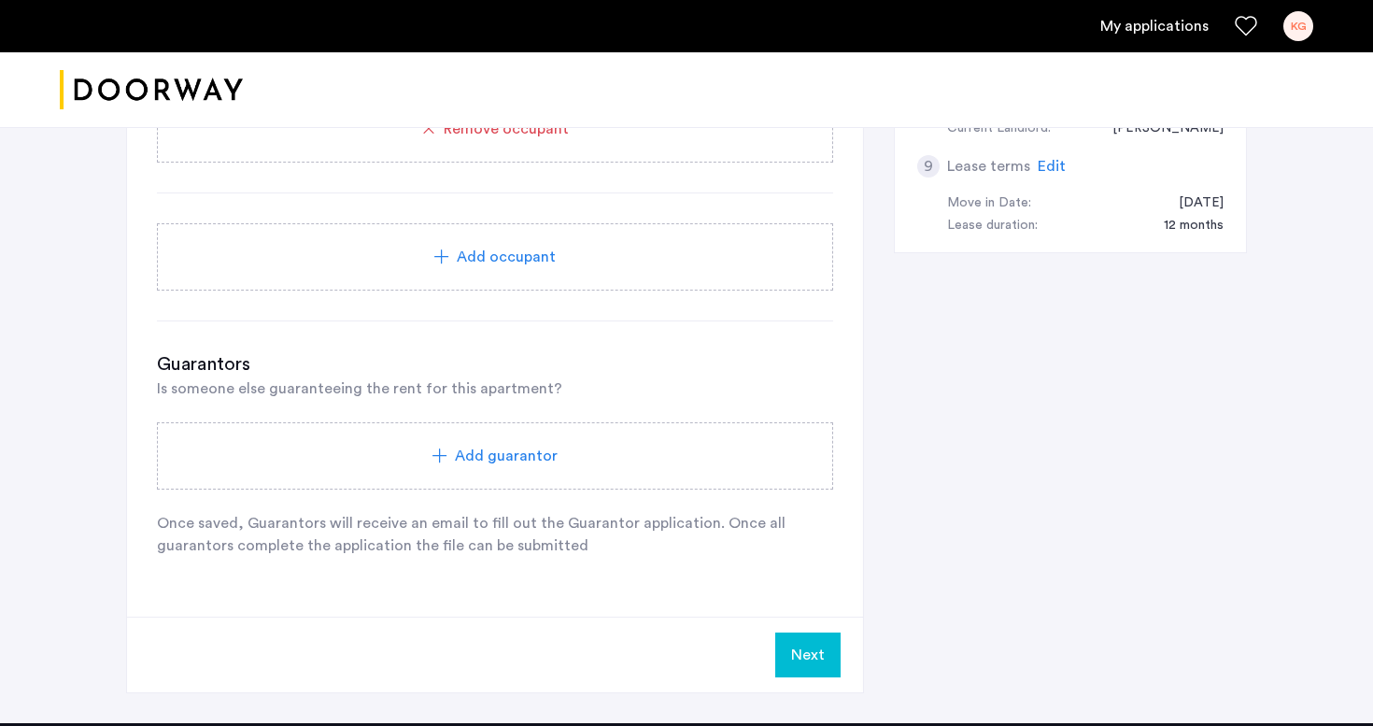
click at [814, 666] on button "Next" at bounding box center [807, 654] width 65 height 45
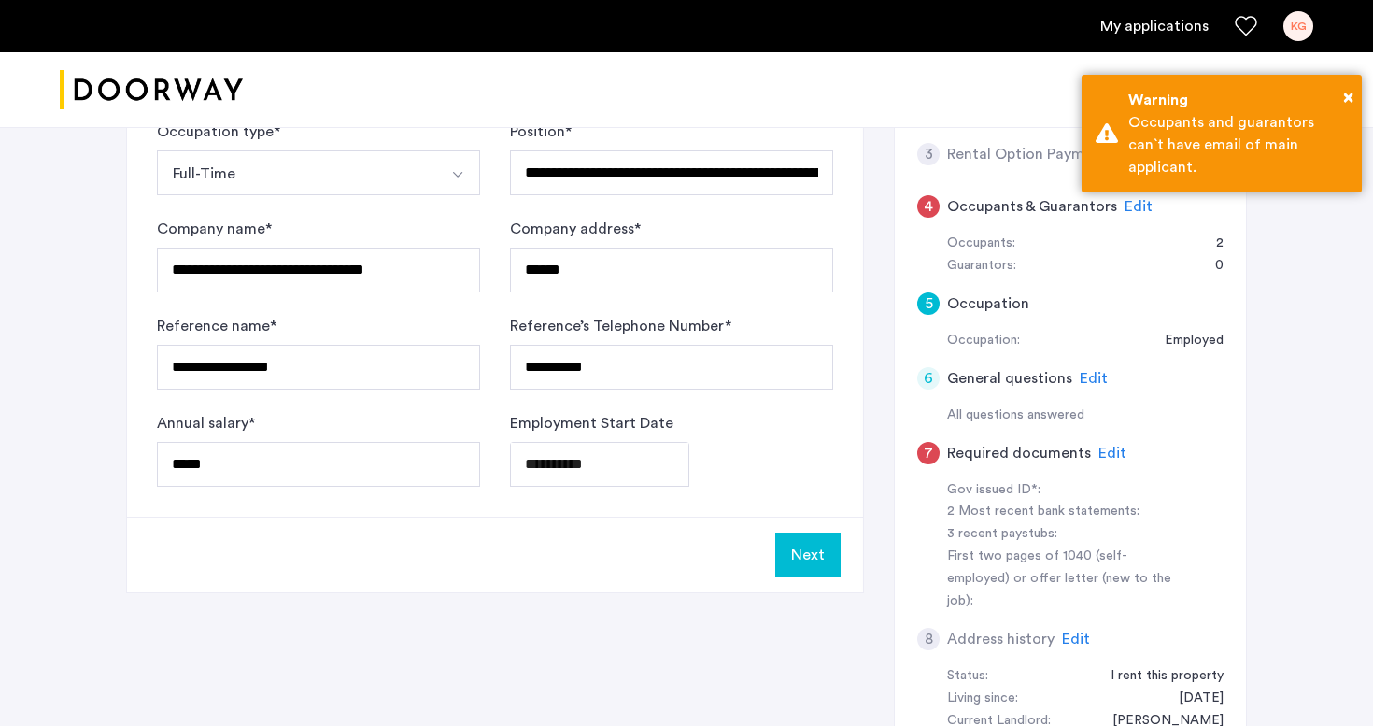
scroll to position [337, 0]
click at [810, 571] on button "Next" at bounding box center [807, 555] width 65 height 45
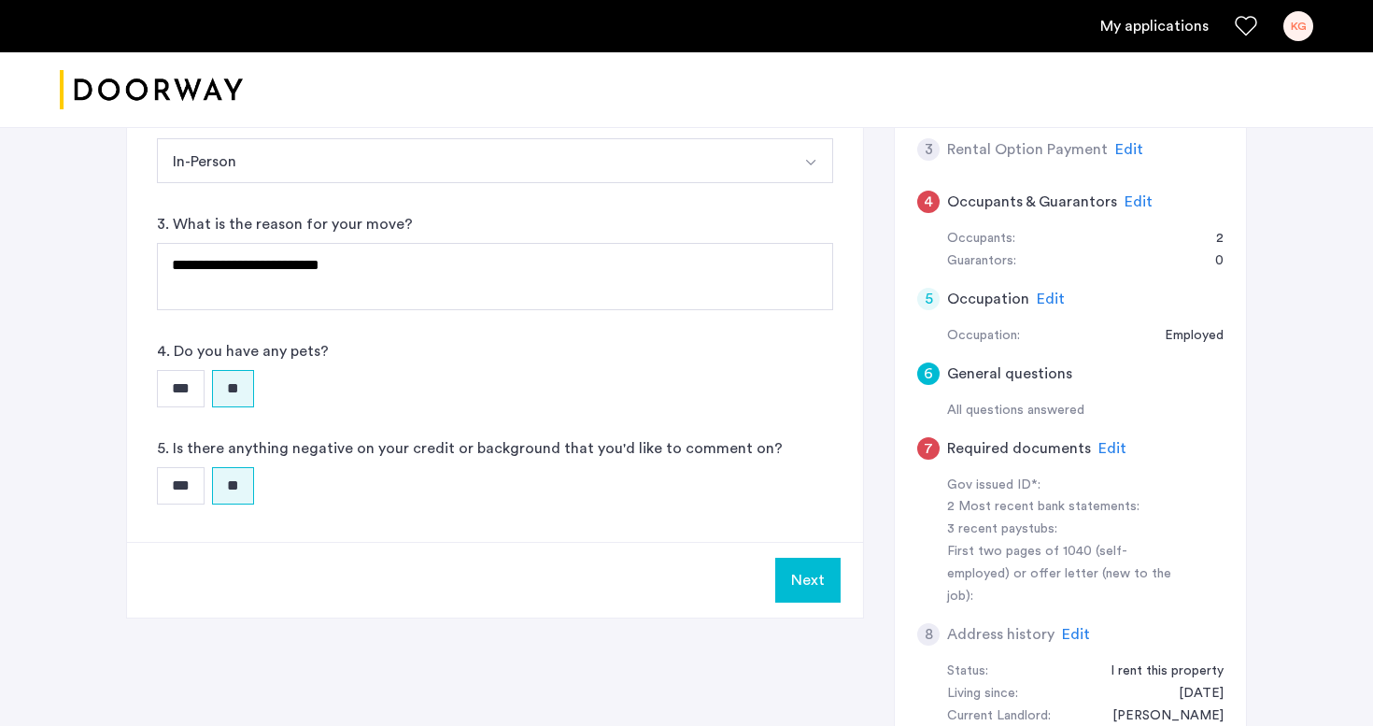
scroll to position [350, 0]
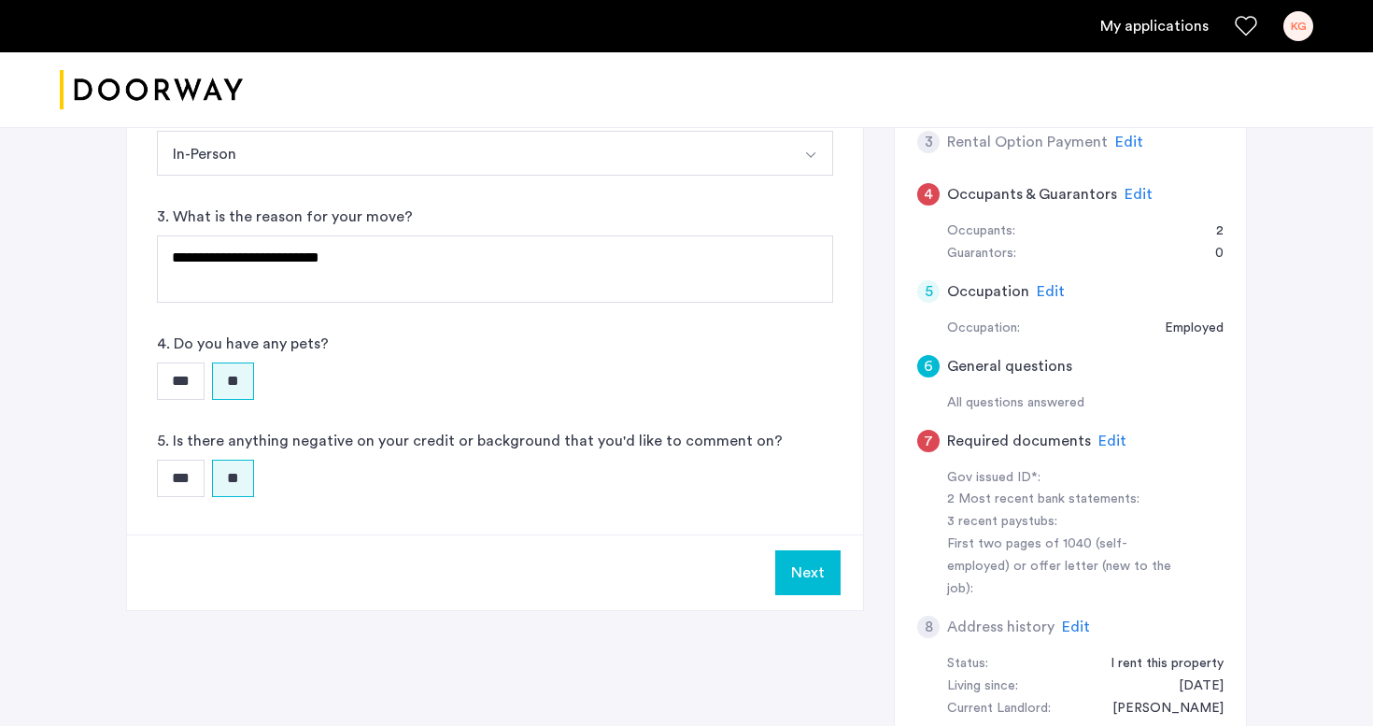
click at [791, 578] on button "Next" at bounding box center [807, 572] width 65 height 45
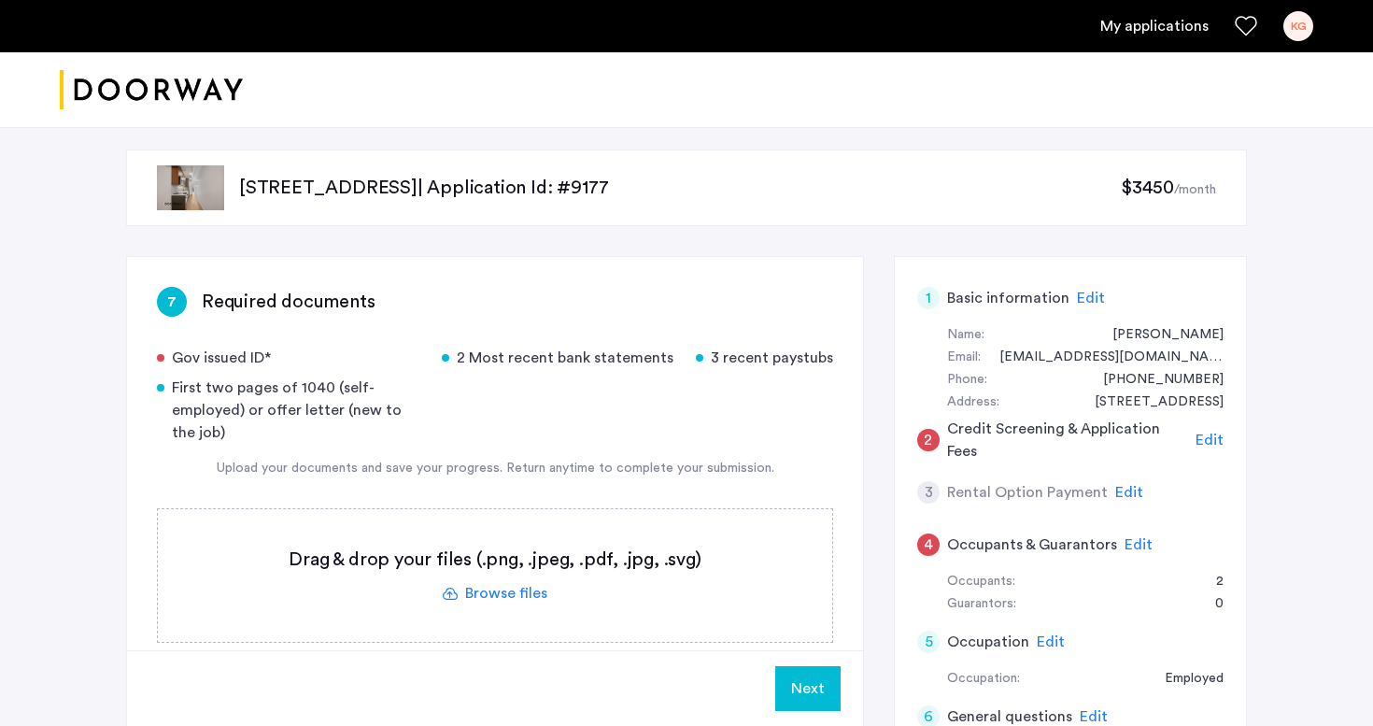
click at [1138, 540] on span "Edit" at bounding box center [1138, 544] width 28 height 15
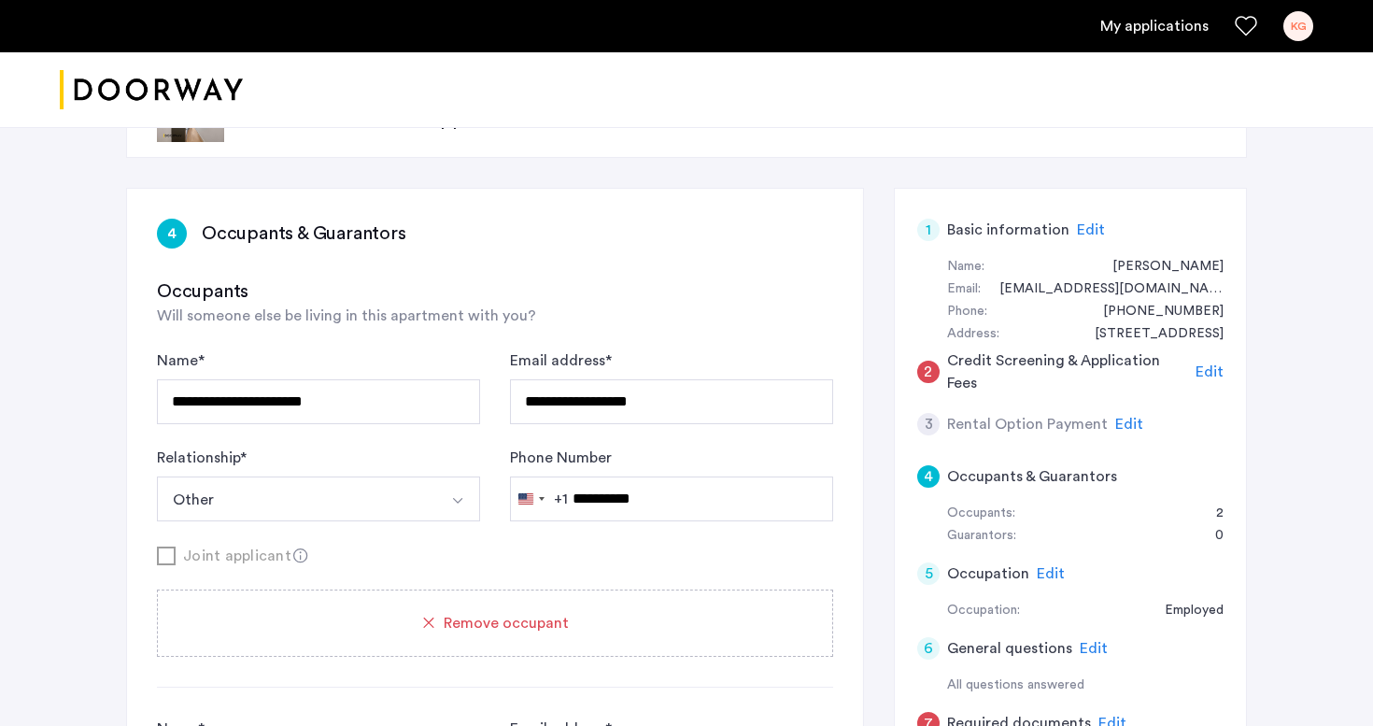
scroll to position [58, 0]
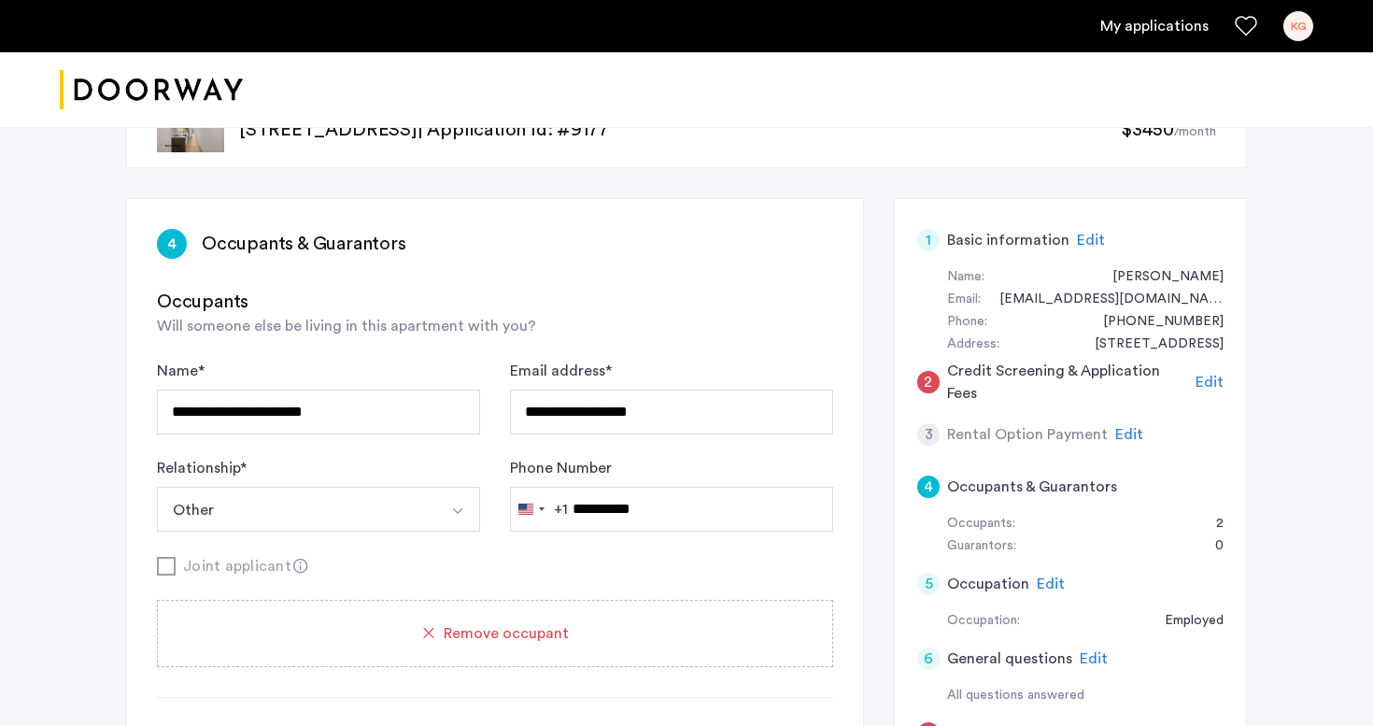
click at [1085, 247] on span "Edit" at bounding box center [1091, 240] width 28 height 15
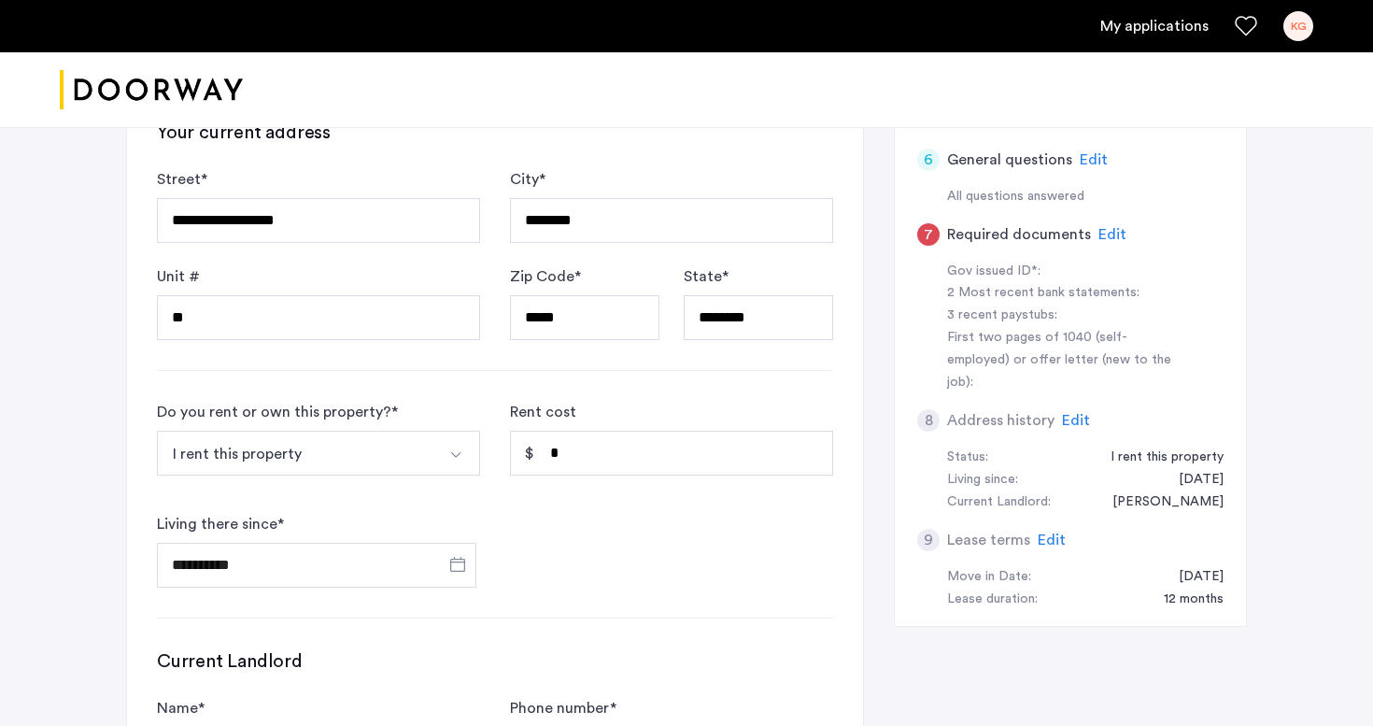
scroll to position [525, 0]
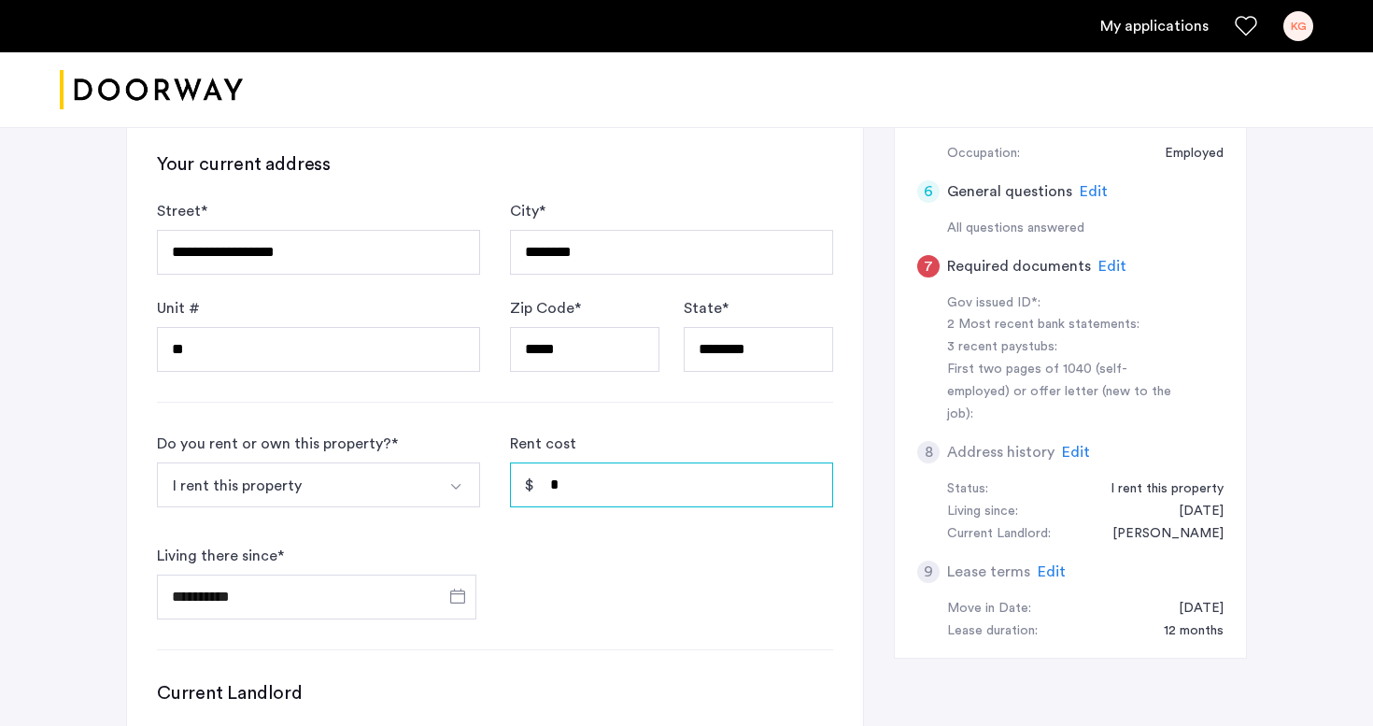
click at [623, 481] on input "*" at bounding box center [671, 484] width 323 height 45
type input "*"
type input "*****"
click at [667, 583] on form "**********" at bounding box center [495, 525] width 676 height 187
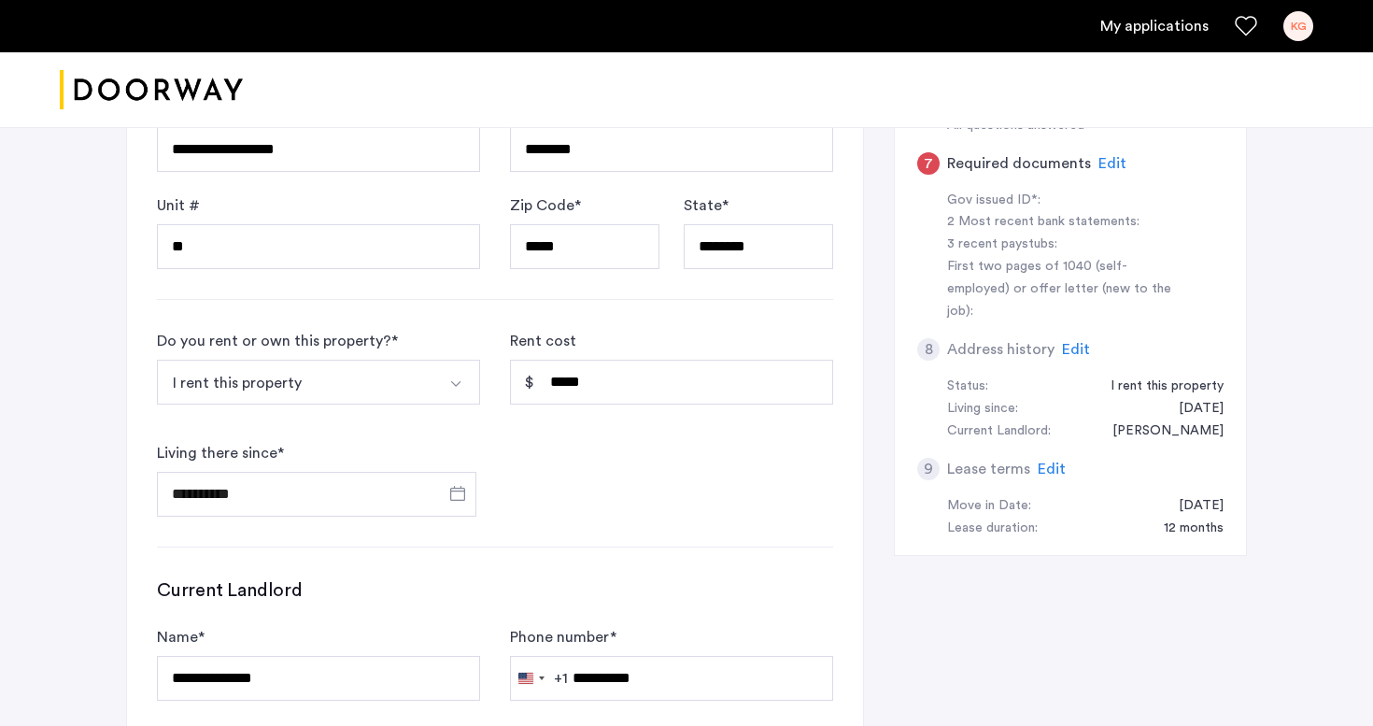
scroll to position [1023, 0]
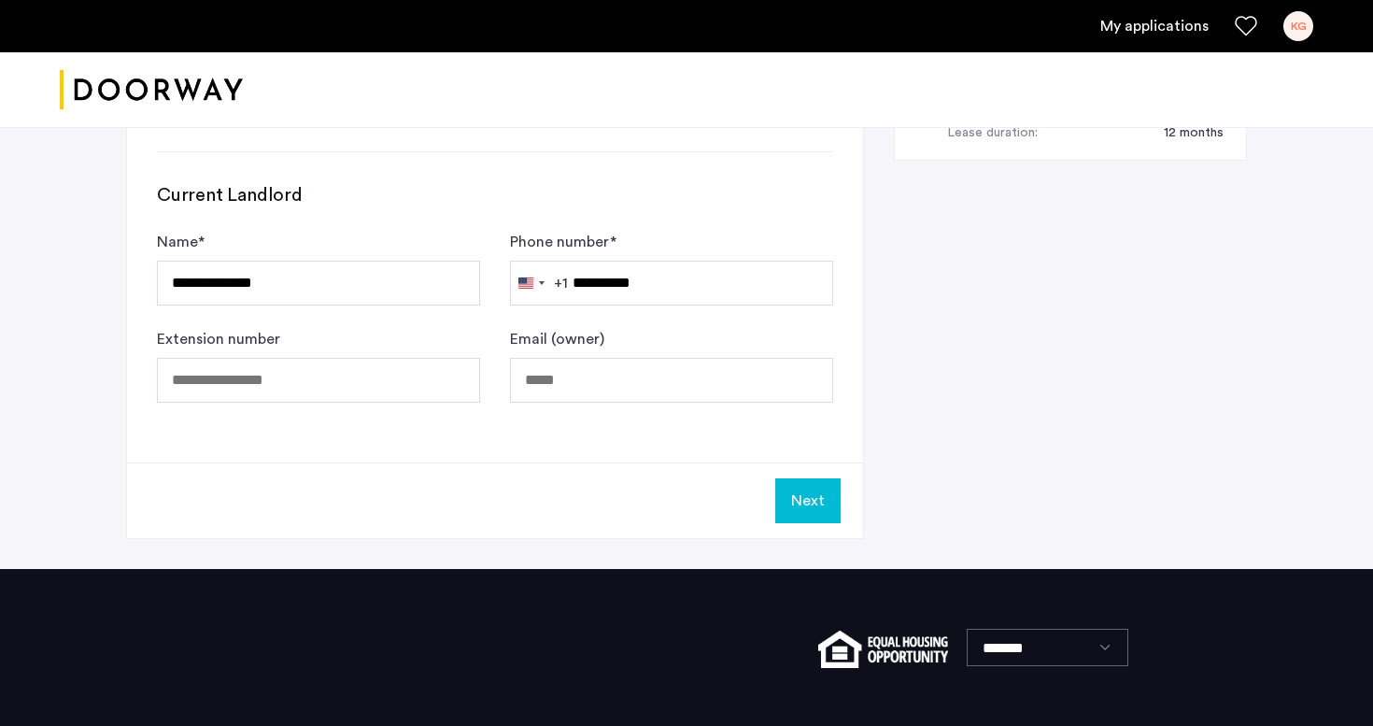
click at [799, 515] on button "Next" at bounding box center [807, 500] width 65 height 45
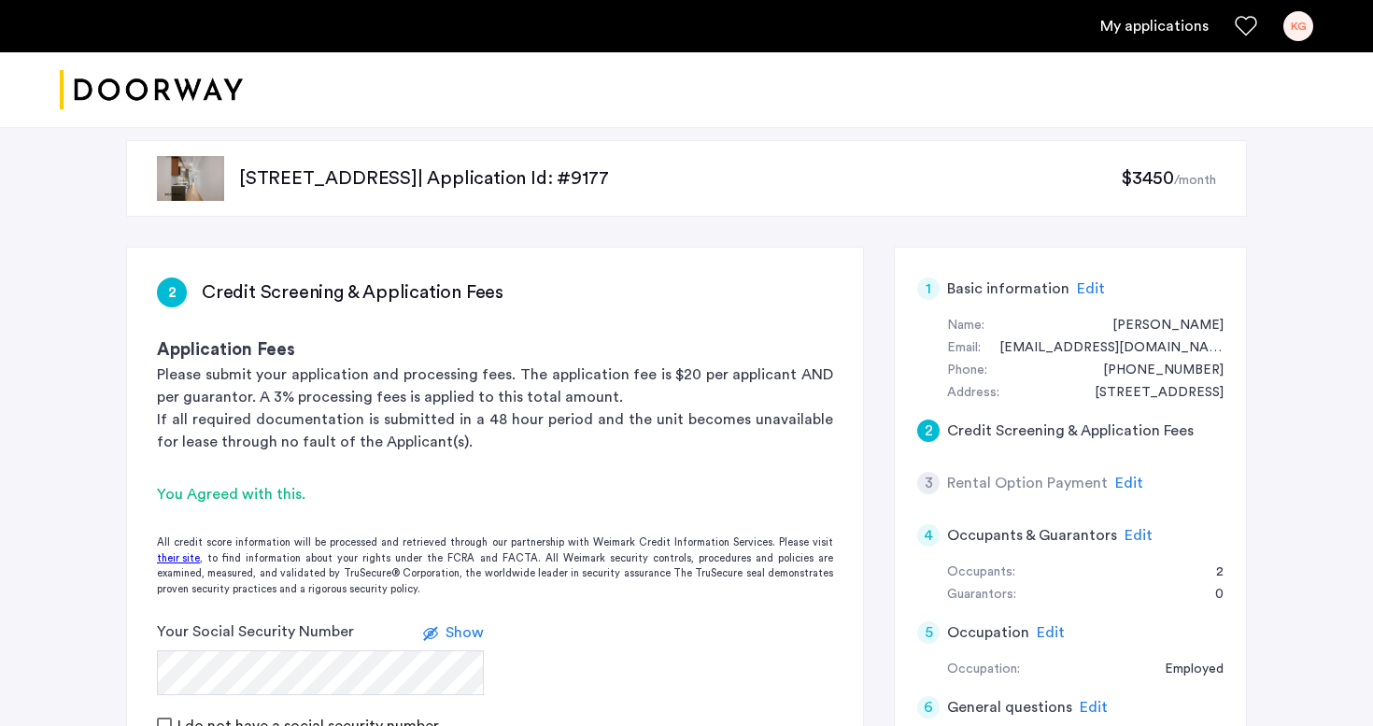
scroll to position [91, 0]
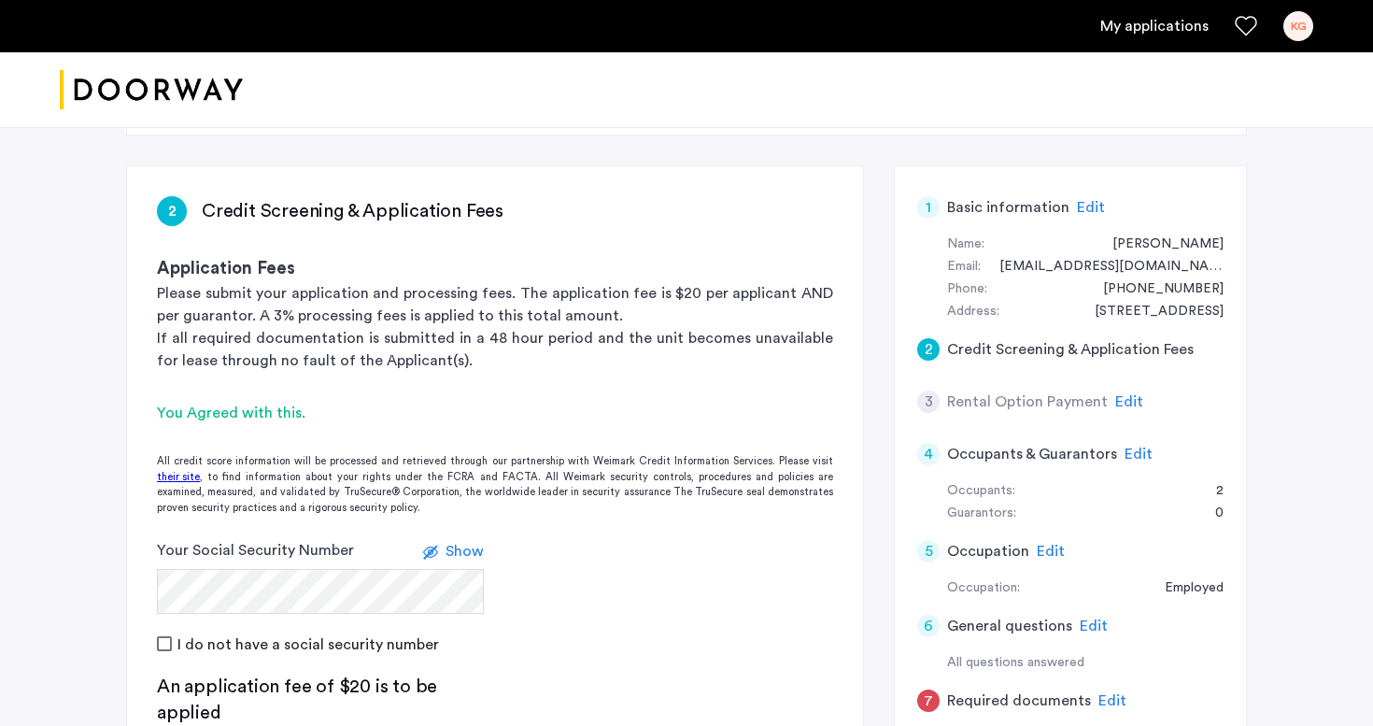
click at [1122, 406] on span "Edit" at bounding box center [1129, 401] width 28 height 15
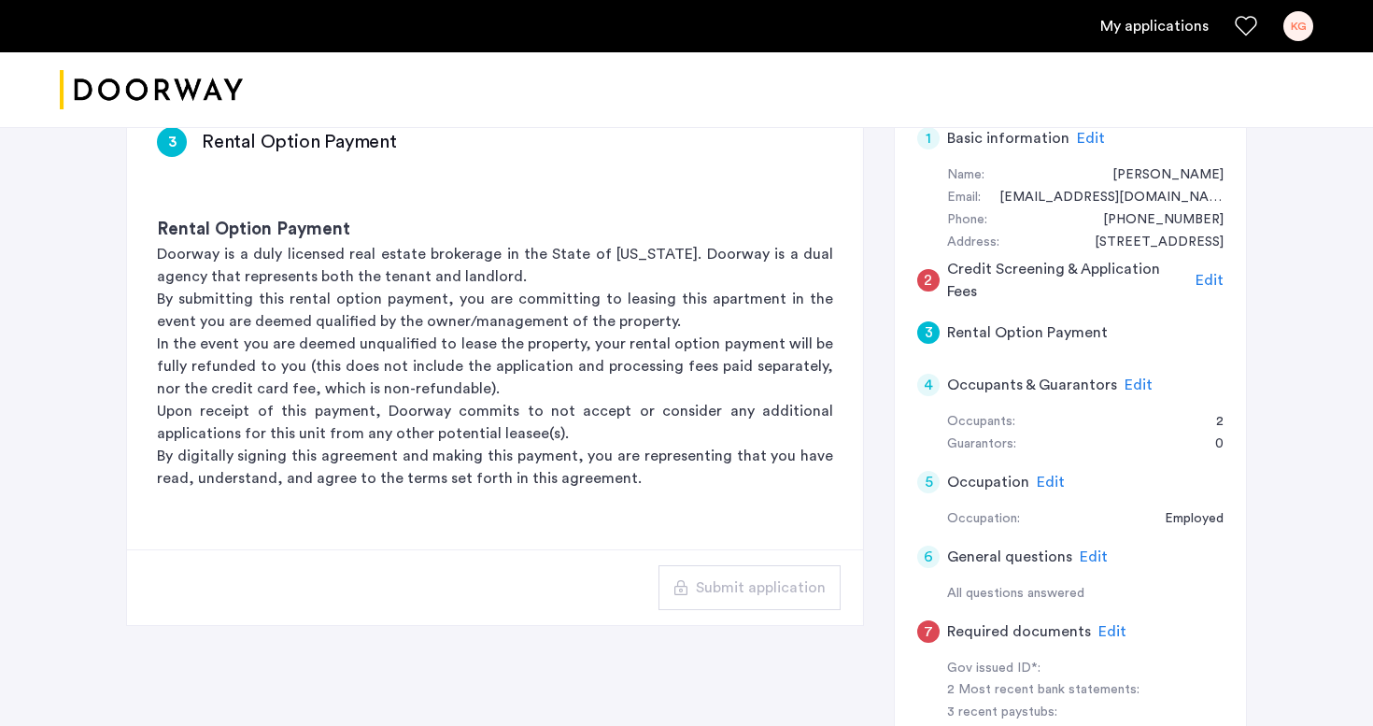
scroll to position [143, 0]
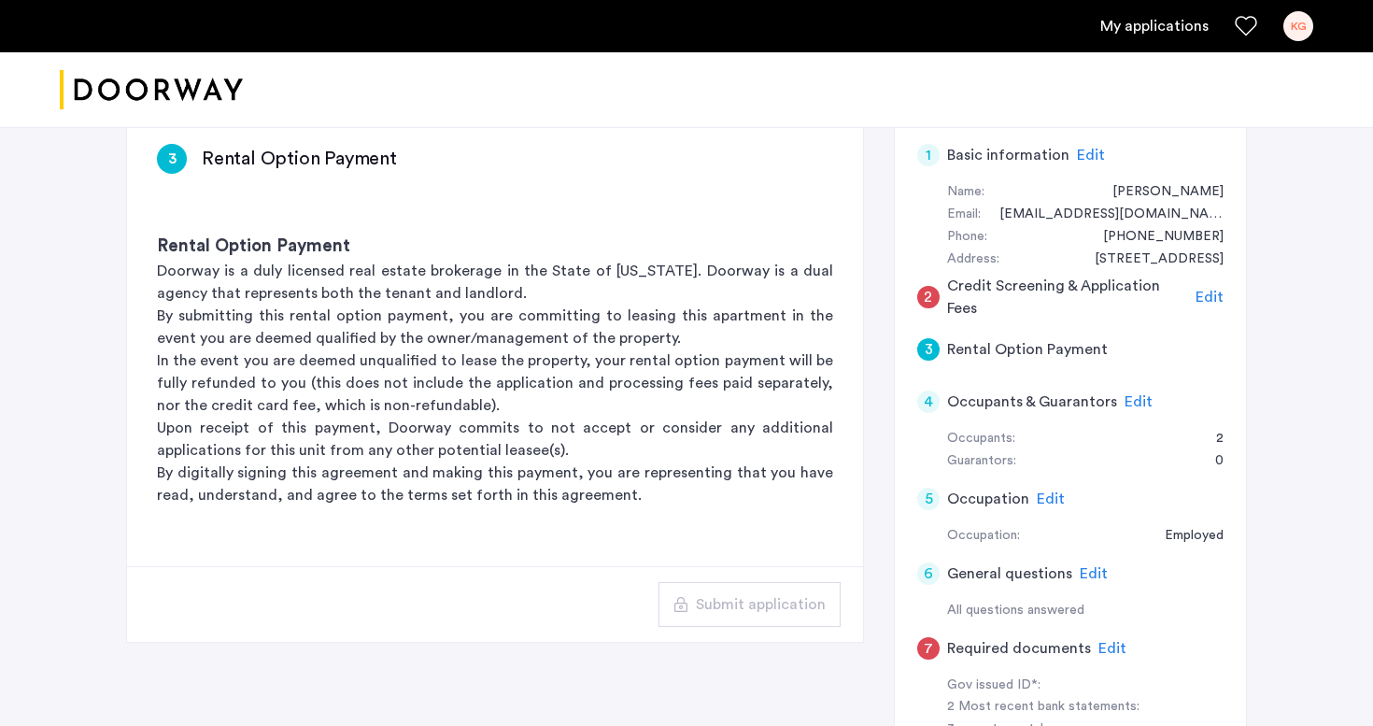
click at [1209, 296] on span "Edit" at bounding box center [1209, 296] width 28 height 15
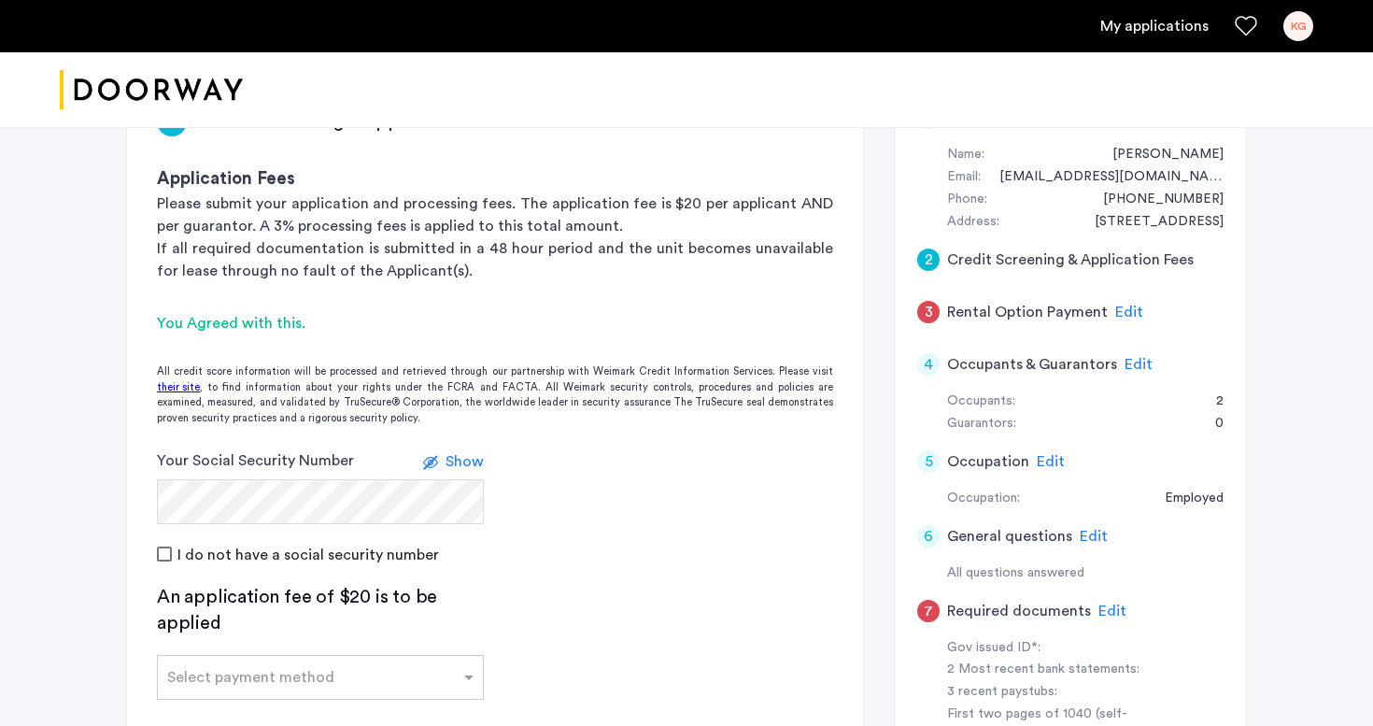
scroll to position [123, 0]
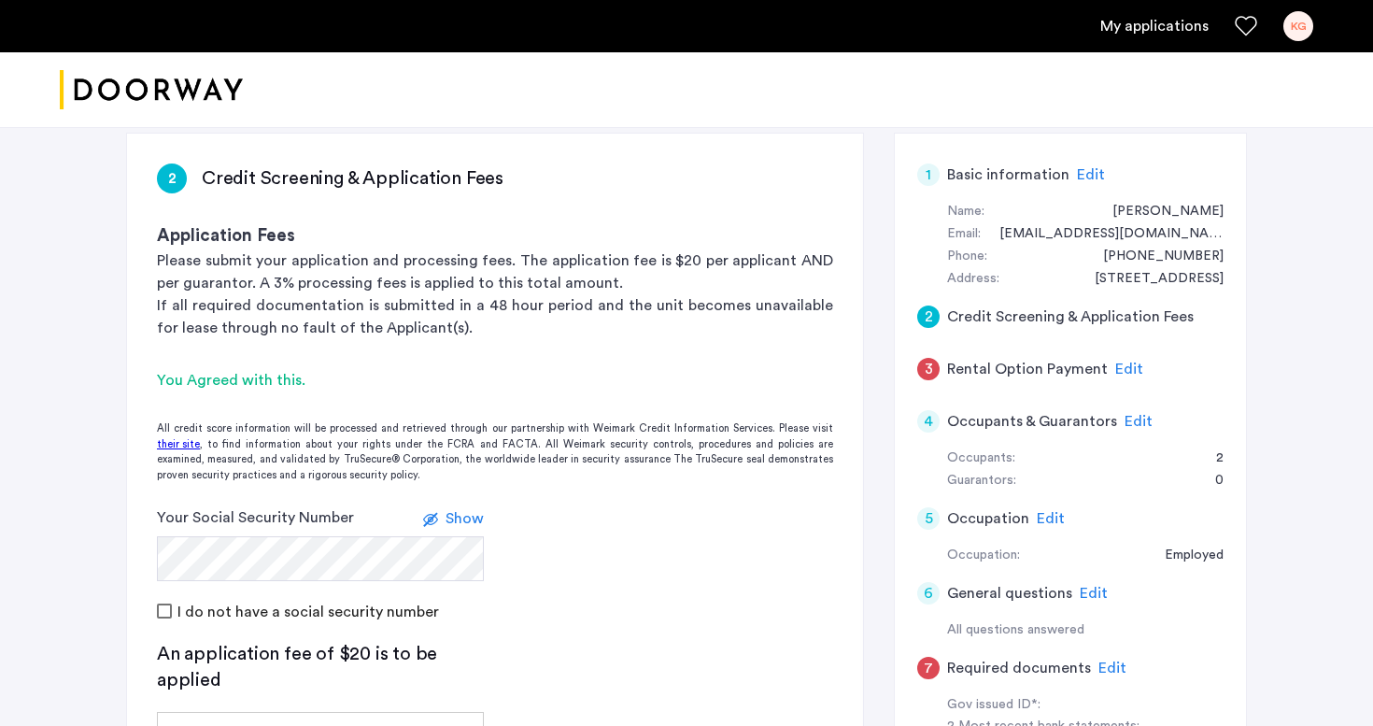
click at [1054, 515] on span "Edit" at bounding box center [1051, 518] width 28 height 15
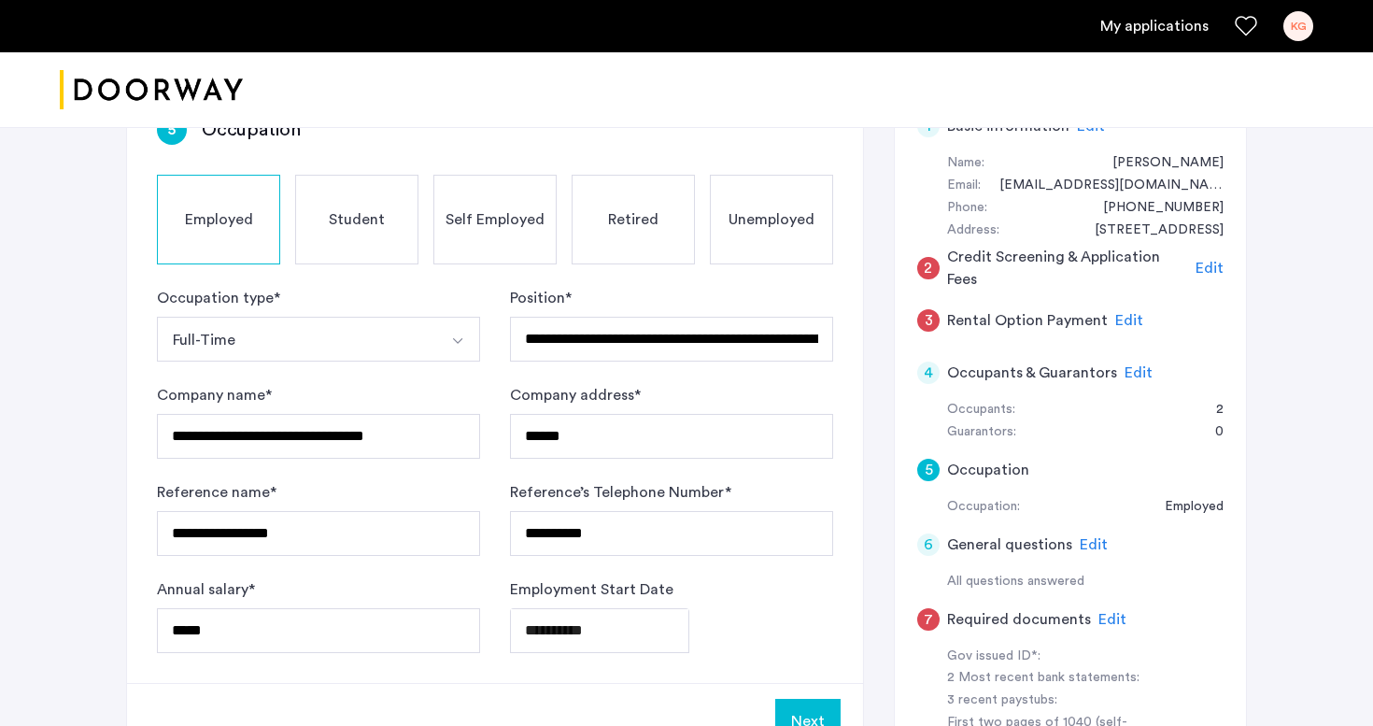
scroll to position [197, 0]
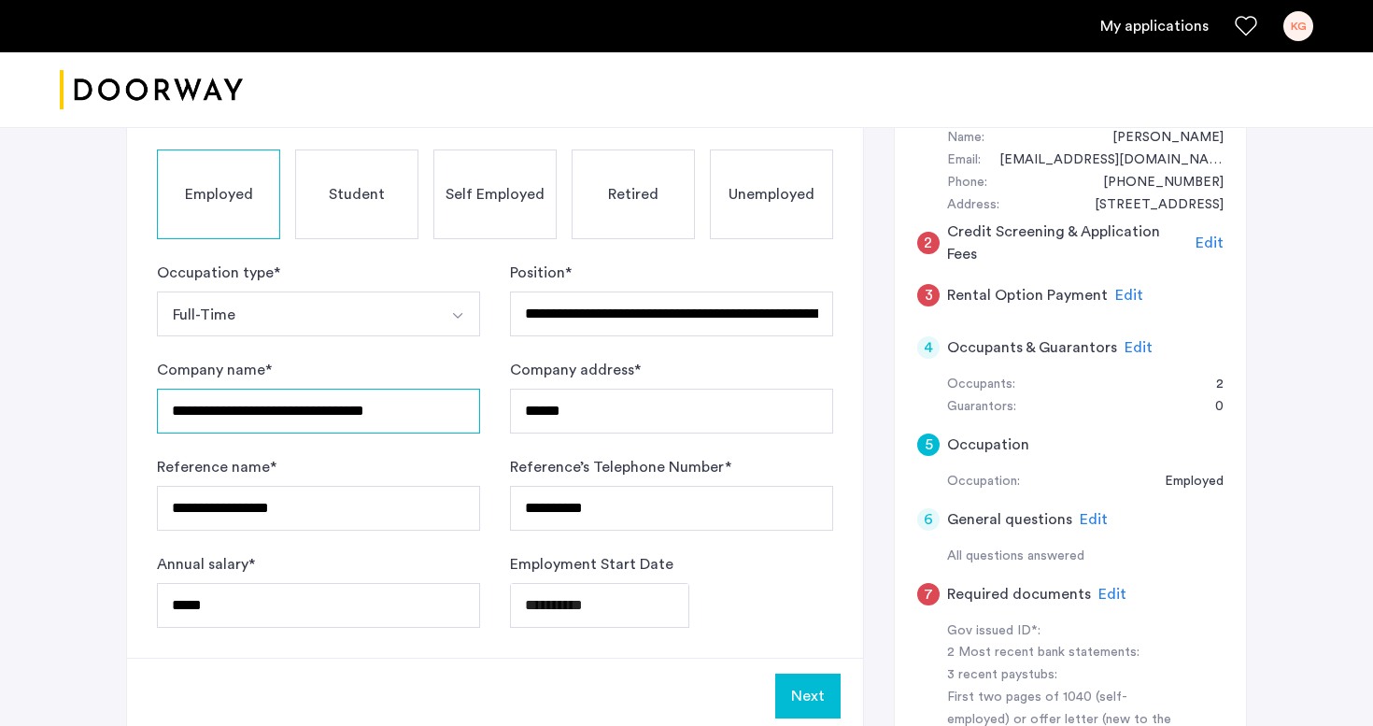
click at [374, 411] on input "**********" at bounding box center [318, 410] width 323 height 45
type input "**********"
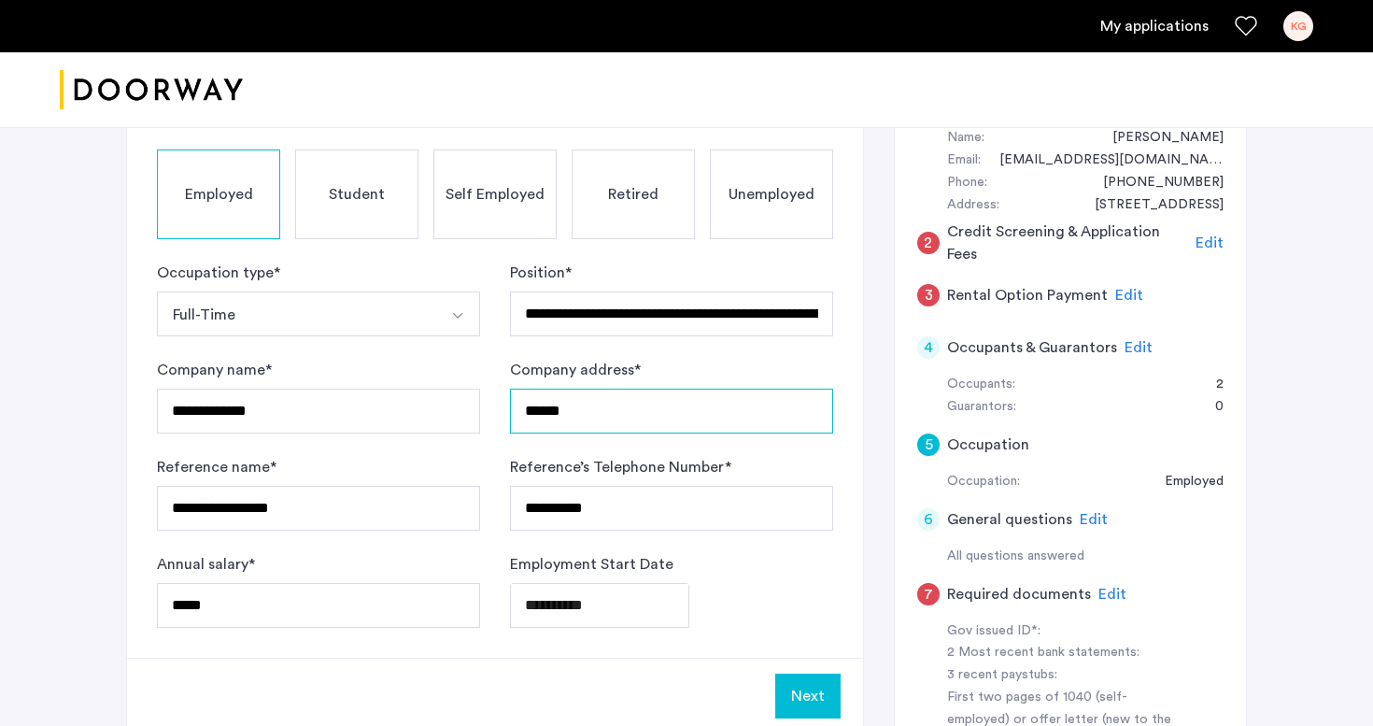
click at [595, 412] on input "******" at bounding box center [671, 410] width 323 height 45
click at [540, 413] on input "**********" at bounding box center [671, 410] width 323 height 45
click at [665, 417] on input "**********" at bounding box center [671, 410] width 323 height 45
type input "**********"
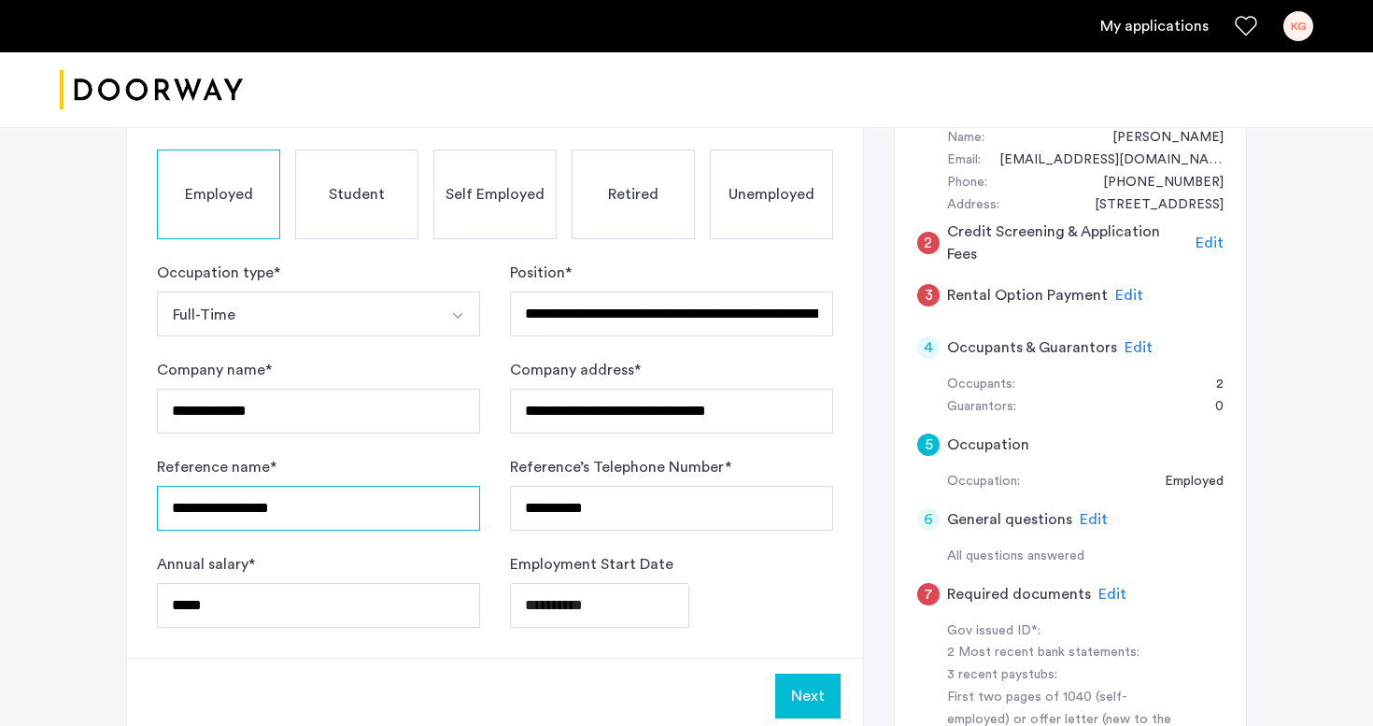
click at [387, 520] on input "**********" at bounding box center [318, 508] width 323 height 45
type input "******"
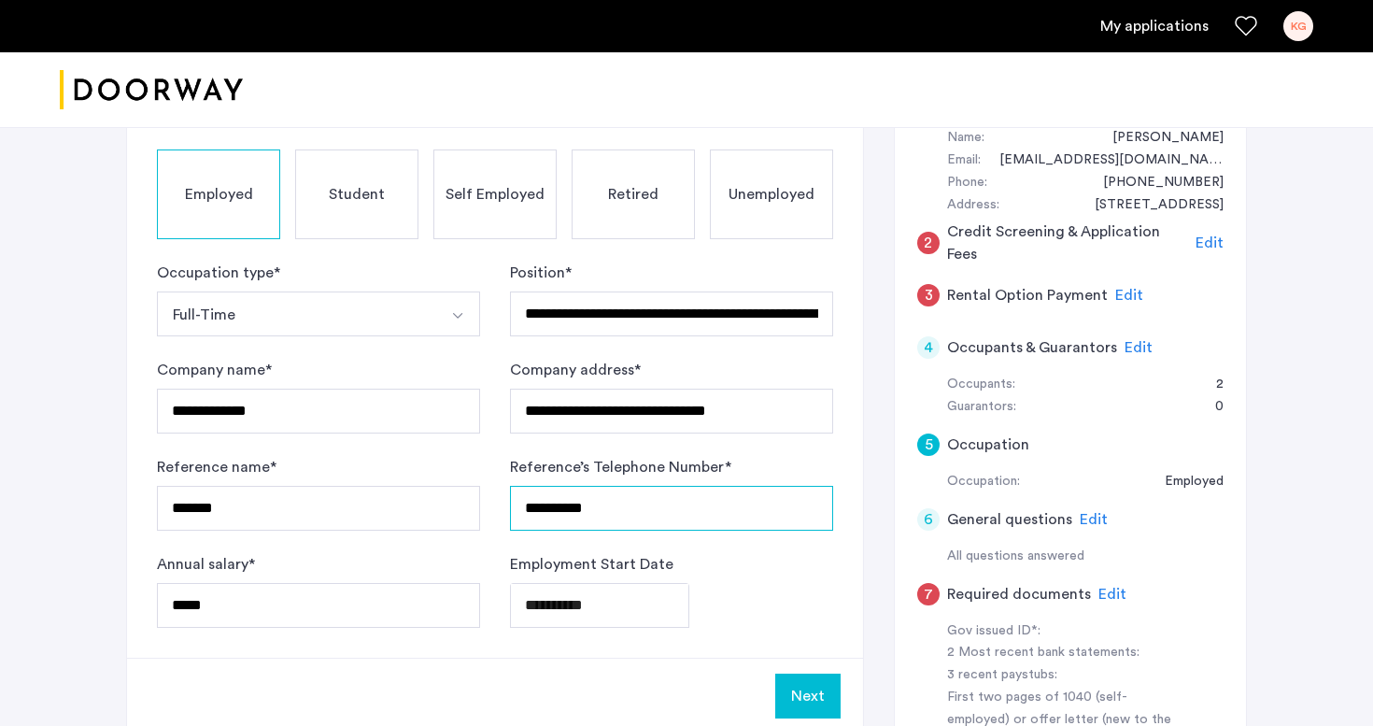
click at [576, 519] on input "**********" at bounding box center [671, 508] width 323 height 45
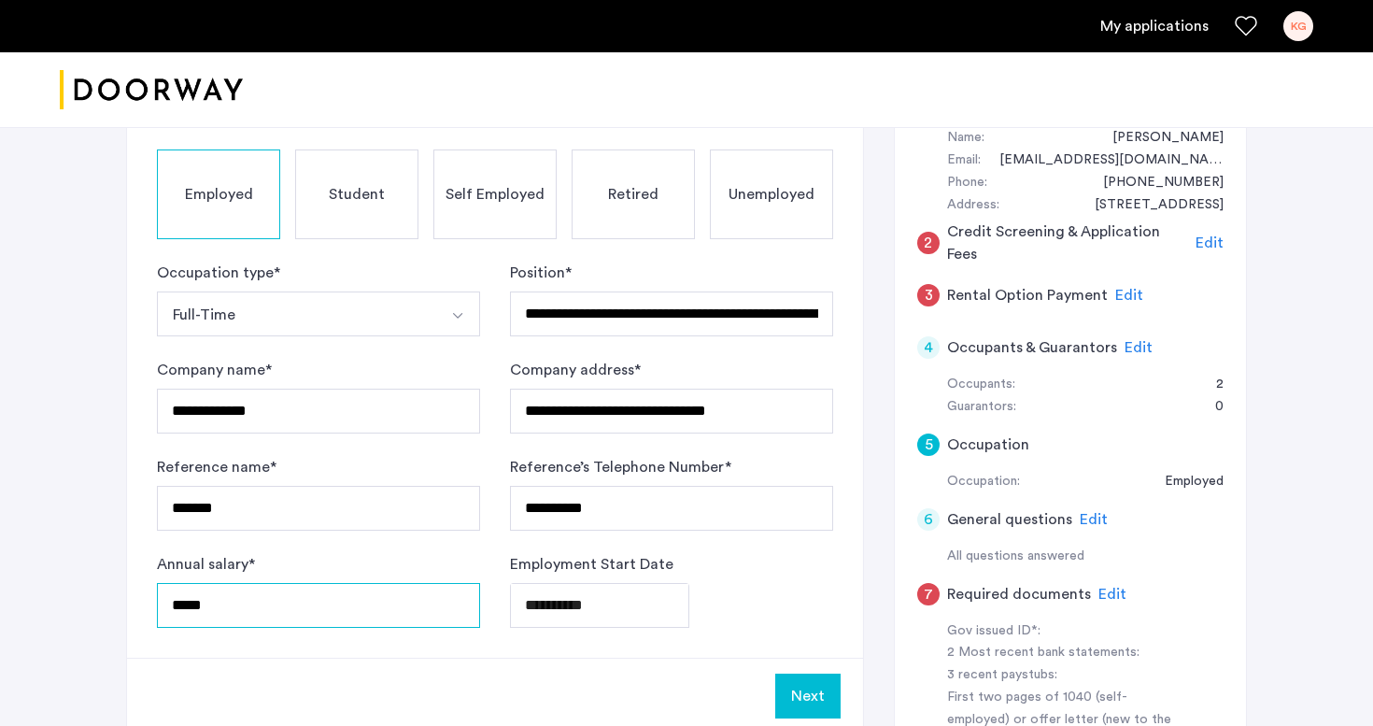
click at [258, 613] on input "*****" at bounding box center [318, 605] width 323 height 45
click at [540, 529] on body "**********" at bounding box center [686, 166] width 1373 height 726
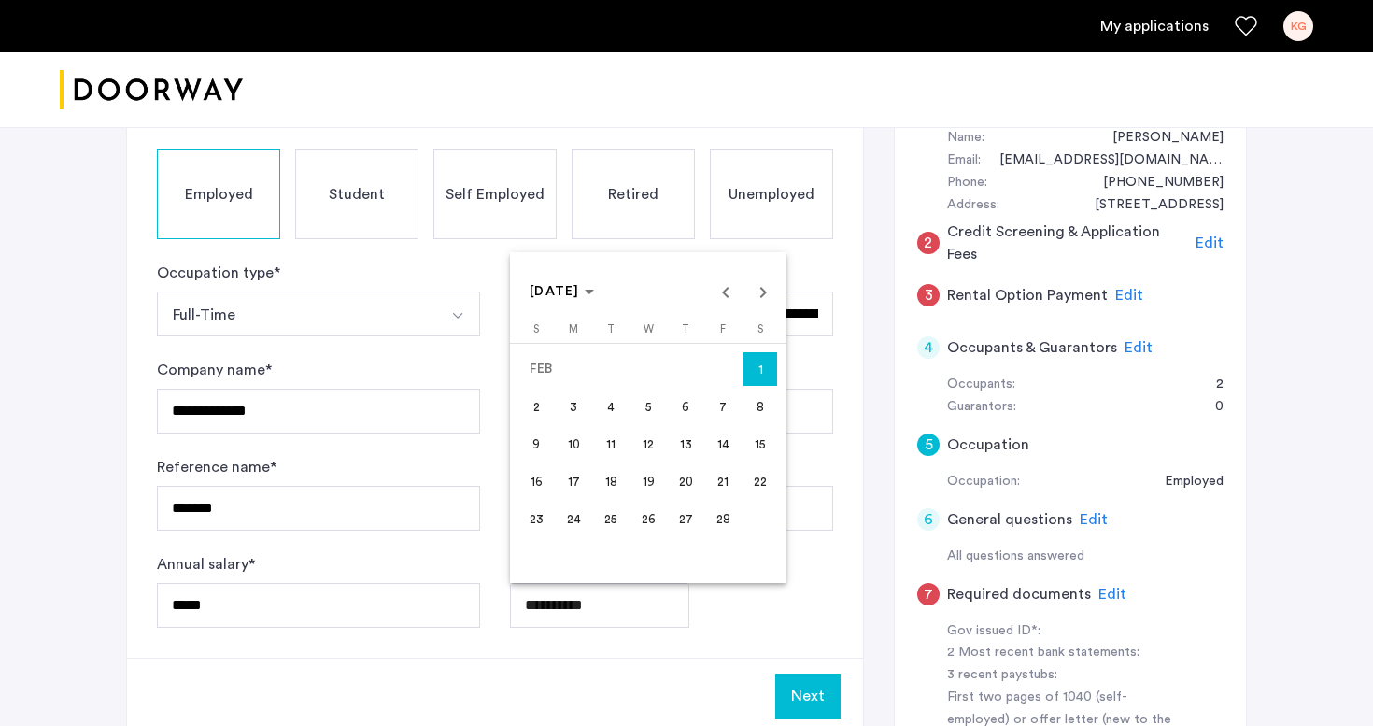
click at [540, 609] on div at bounding box center [686, 363] width 1373 height 726
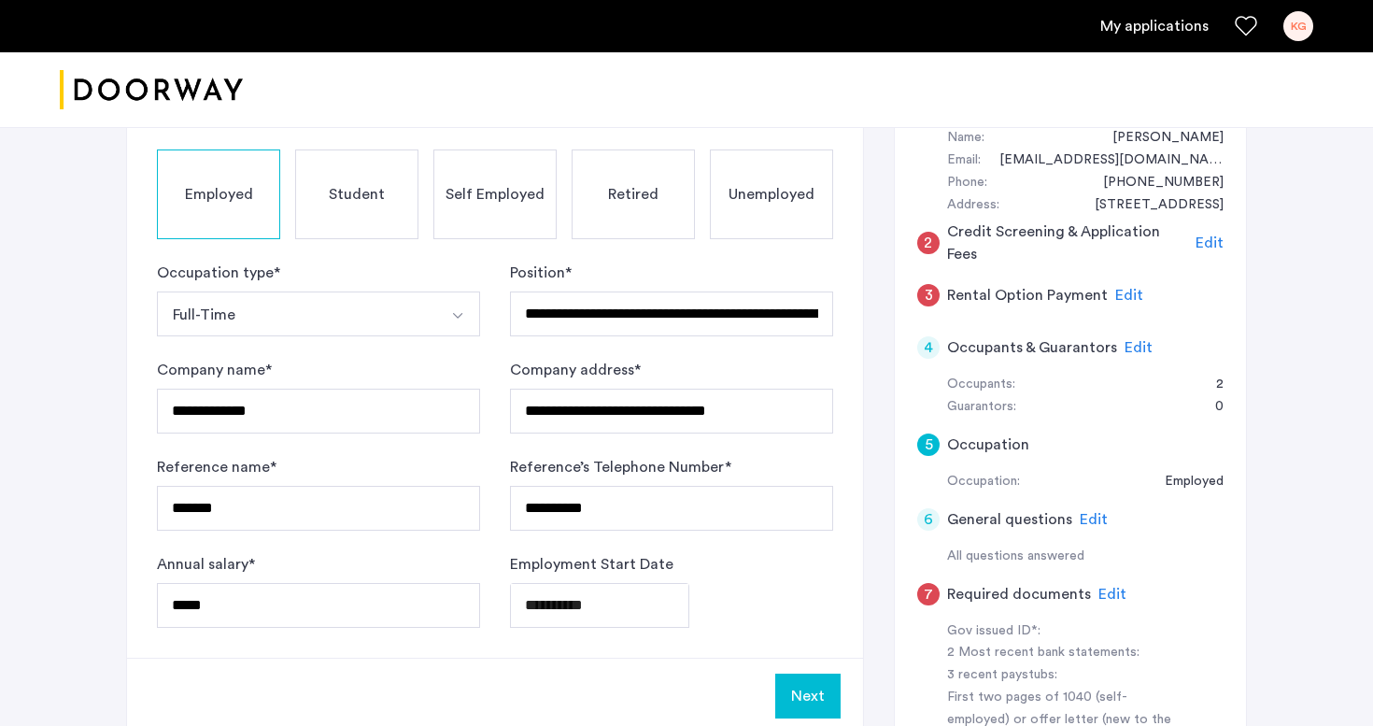
click at [548, 529] on body "**********" at bounding box center [686, 166] width 1373 height 726
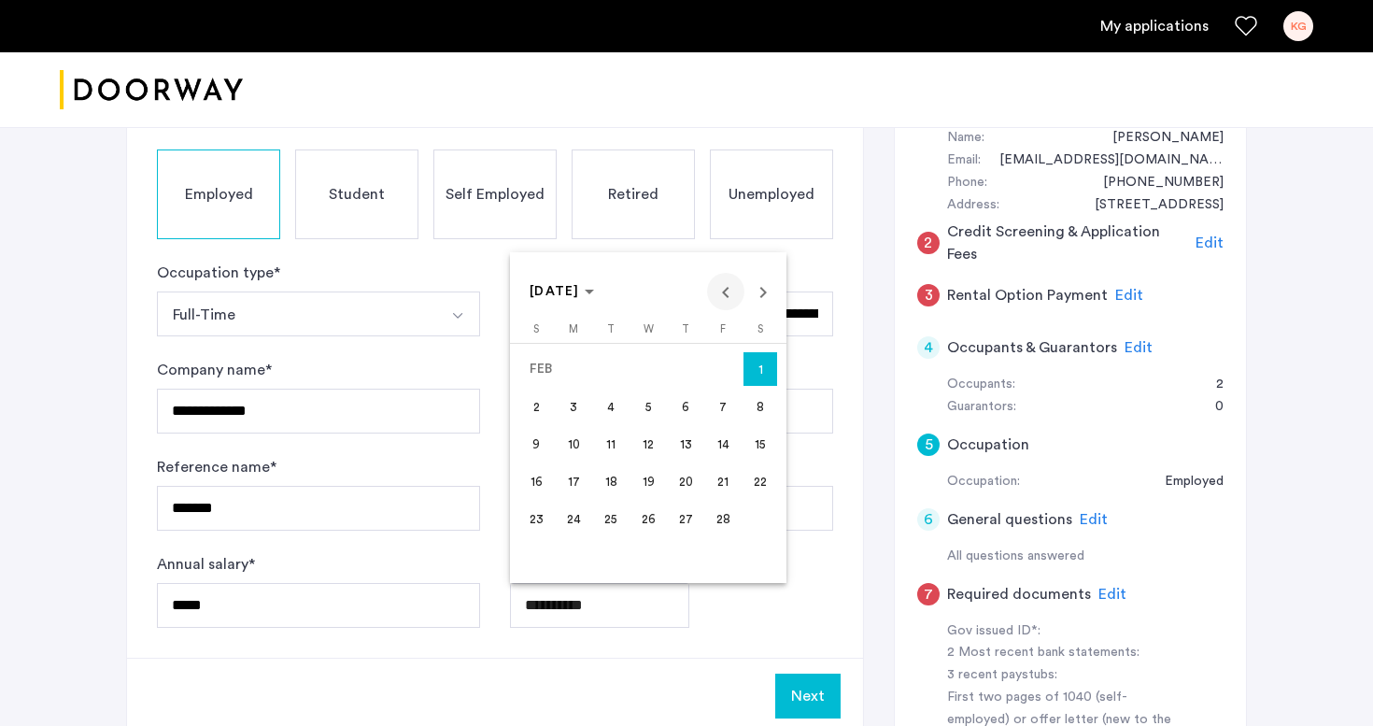
click at [719, 288] on span "Previous month" at bounding box center [725, 291] width 37 height 37
click at [756, 294] on span "Next month" at bounding box center [762, 291] width 37 height 37
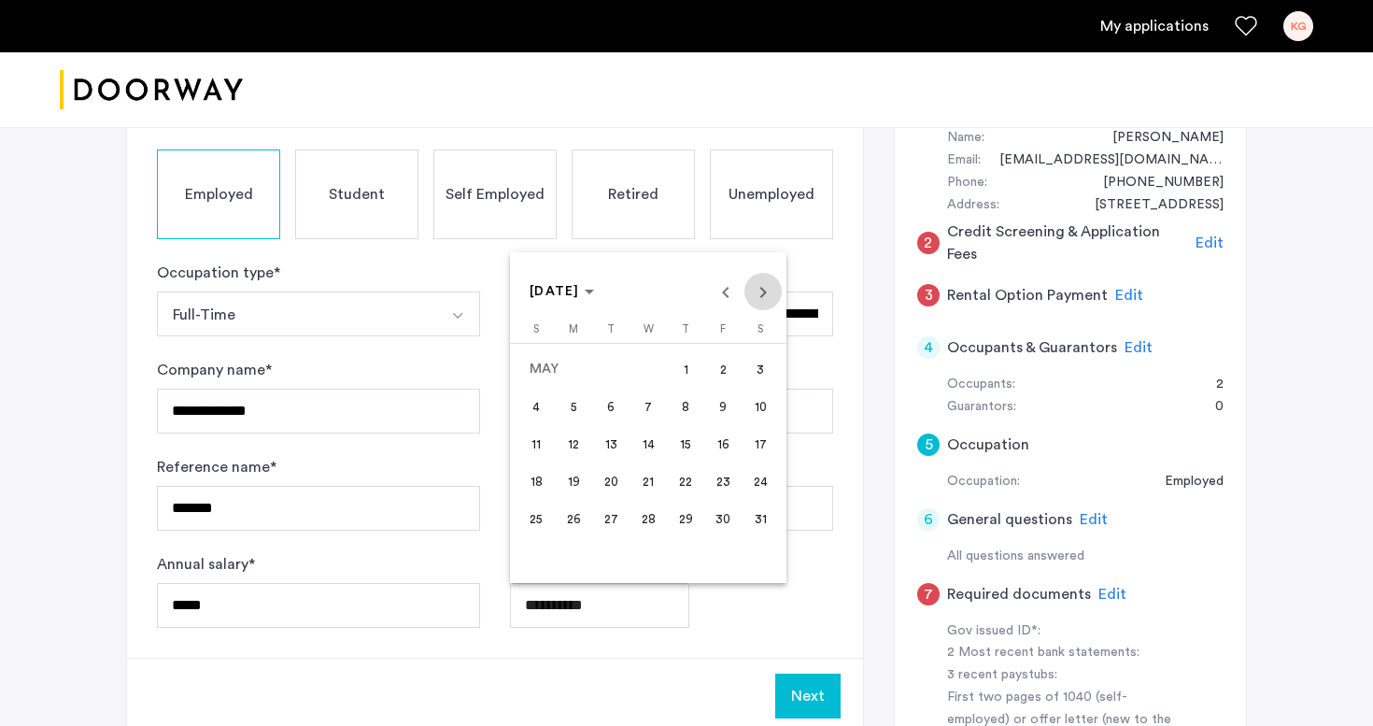
click at [756, 294] on span "Next month" at bounding box center [762, 291] width 37 height 37
click at [579, 301] on span "Choose month and year" at bounding box center [561, 291] width 79 height 45
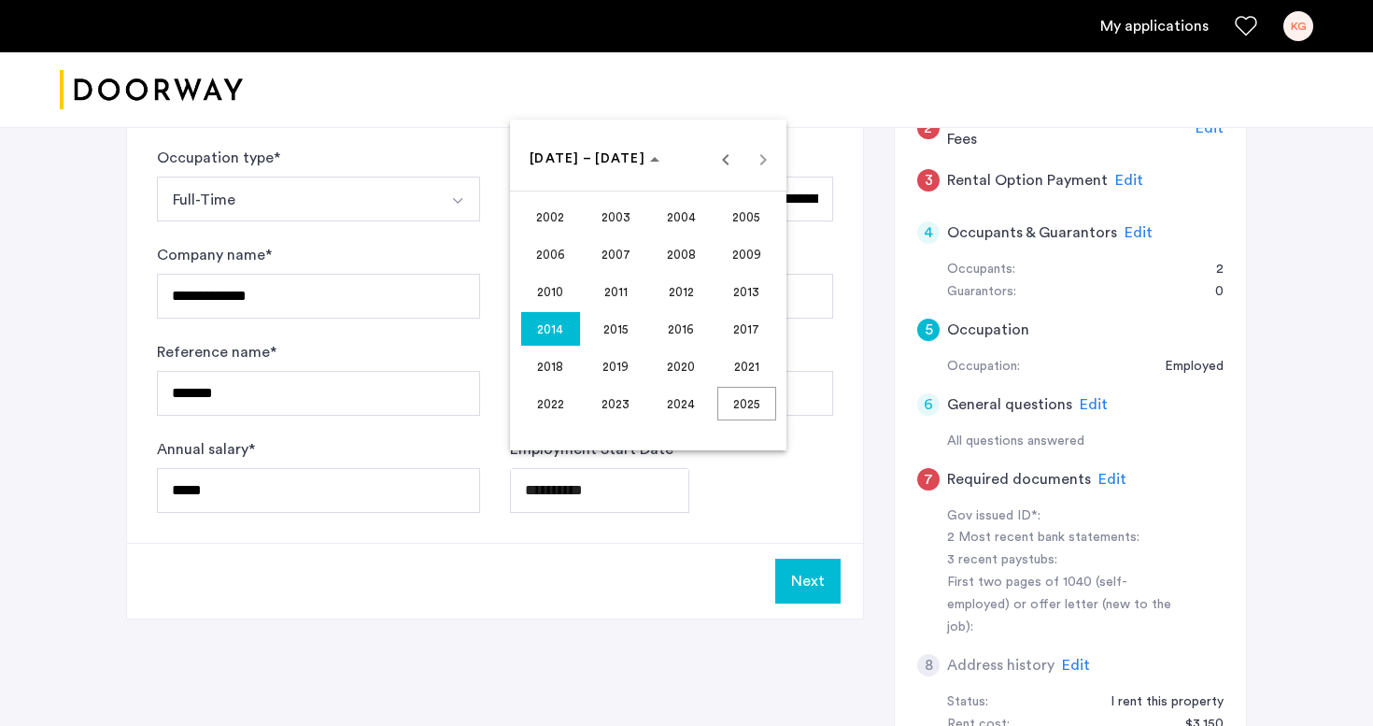
scroll to position [330, 0]
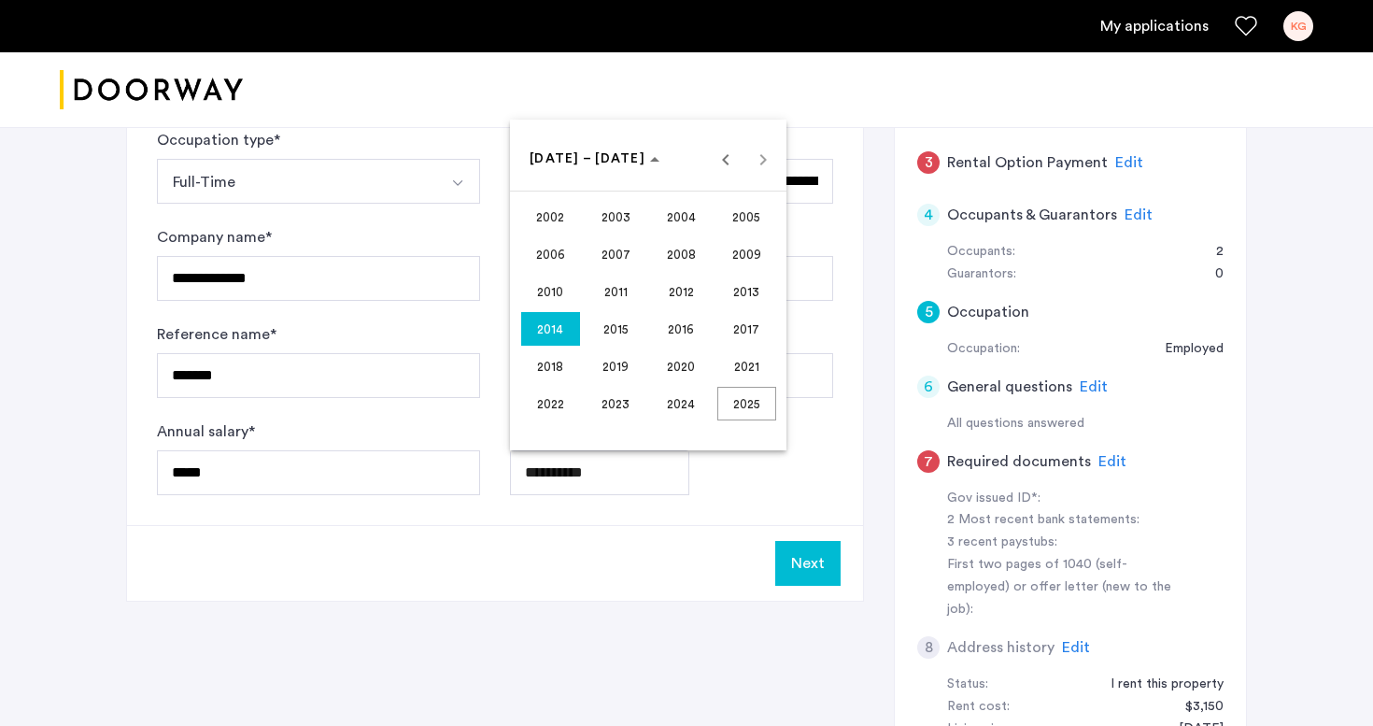
click at [723, 402] on span "2025" at bounding box center [746, 404] width 59 height 34
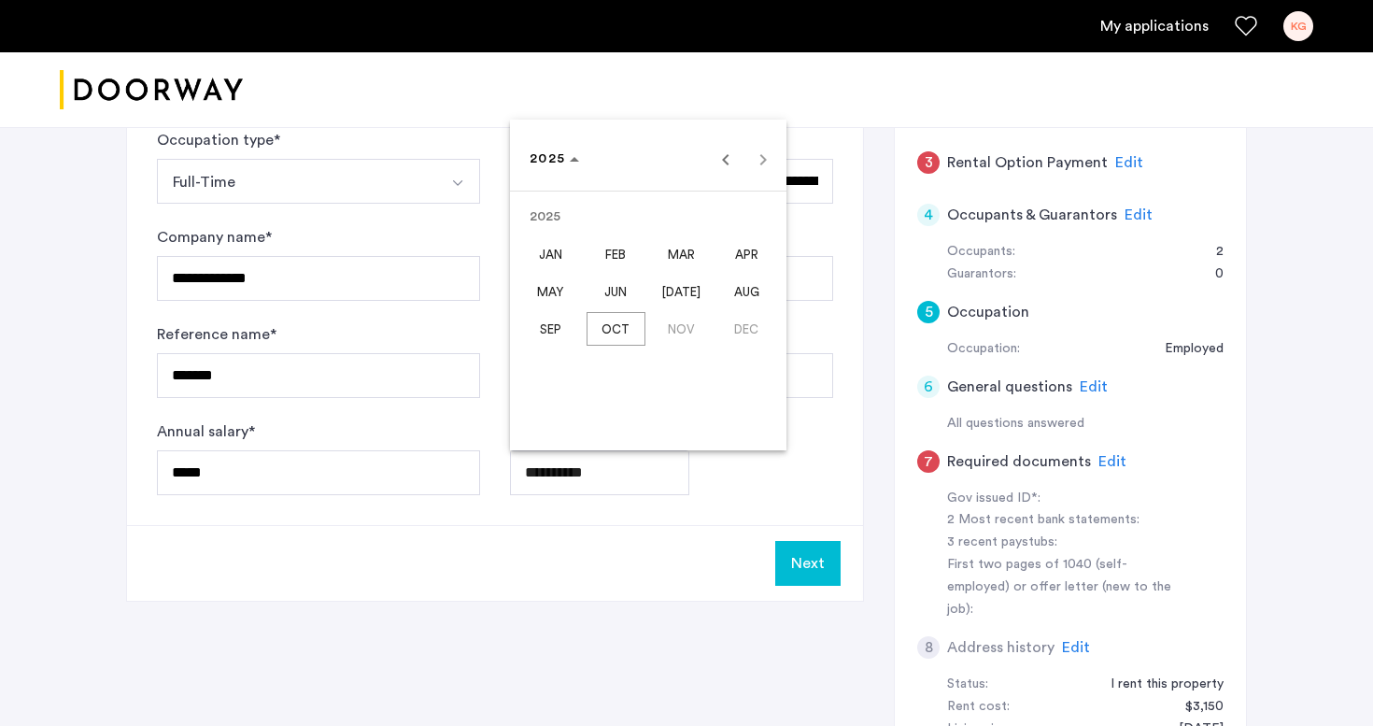
click at [729, 260] on span "APR" at bounding box center [746, 254] width 59 height 34
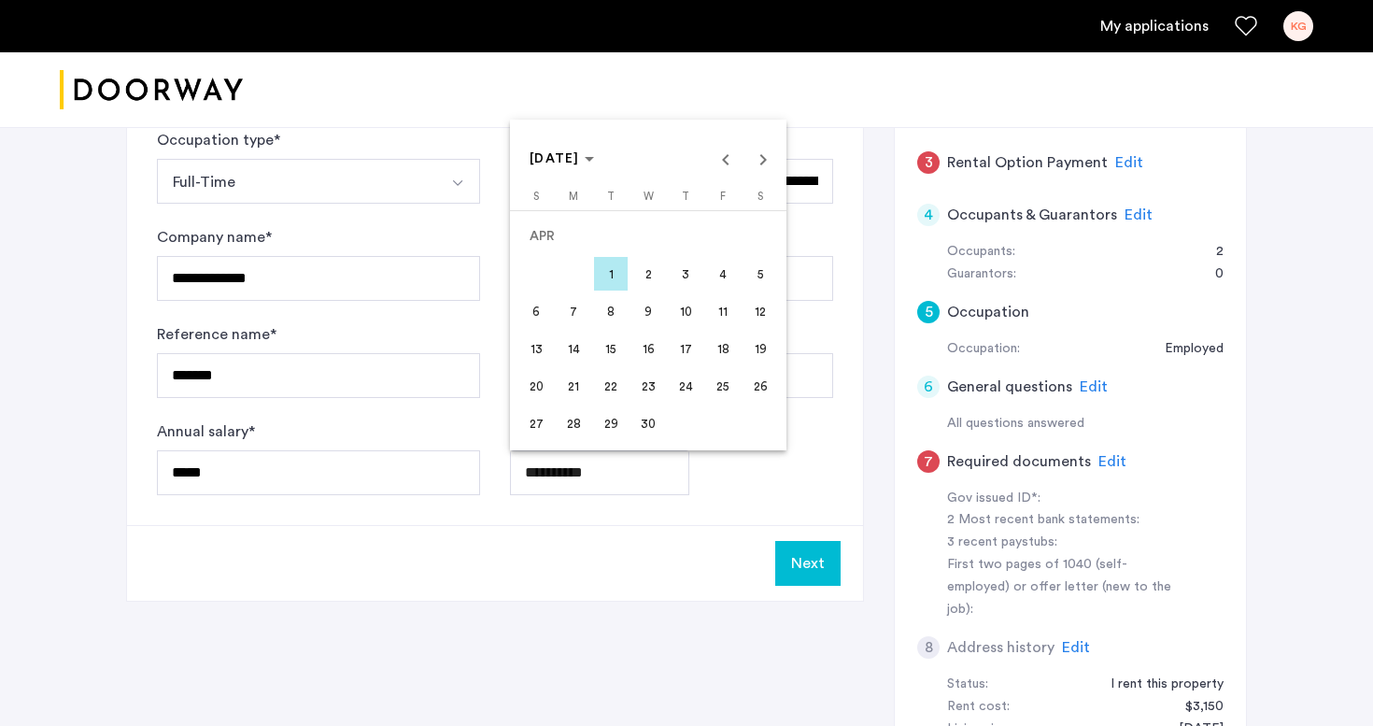
click at [575, 381] on span "21" at bounding box center [574, 386] width 34 height 34
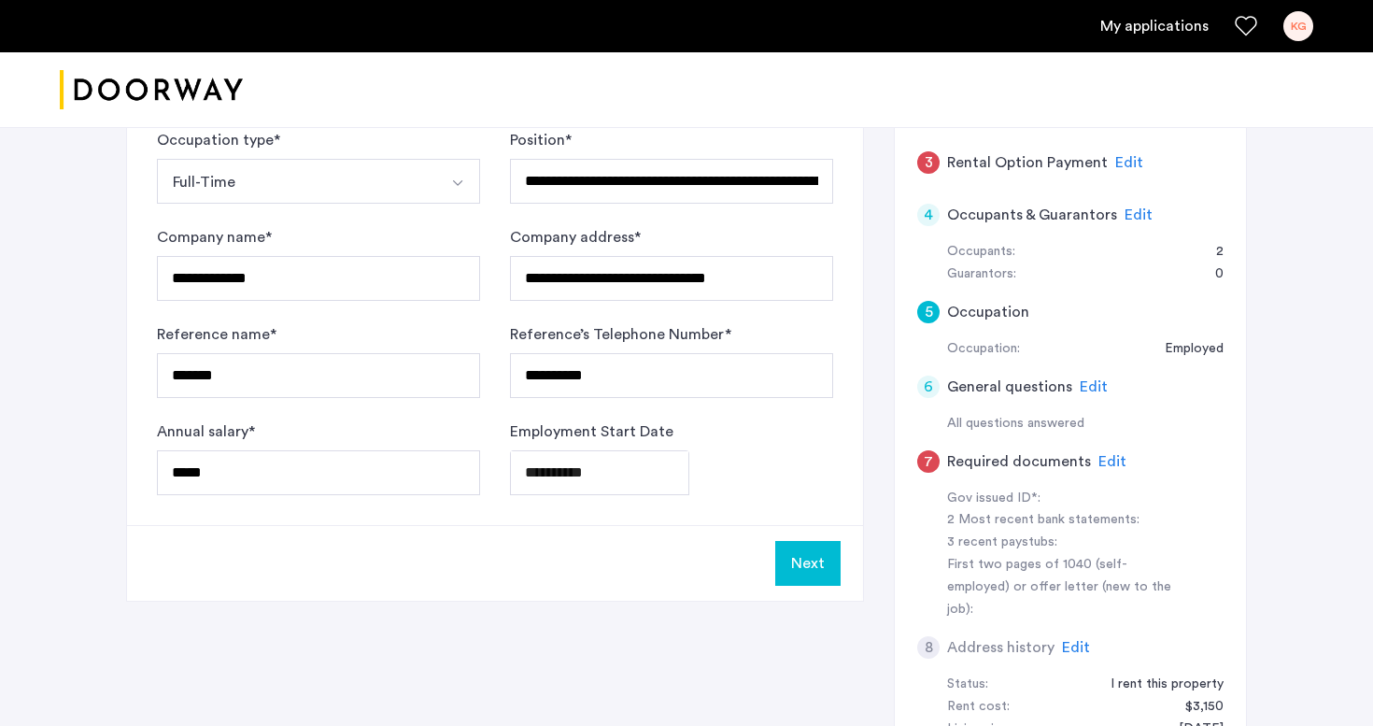
type input "**********"
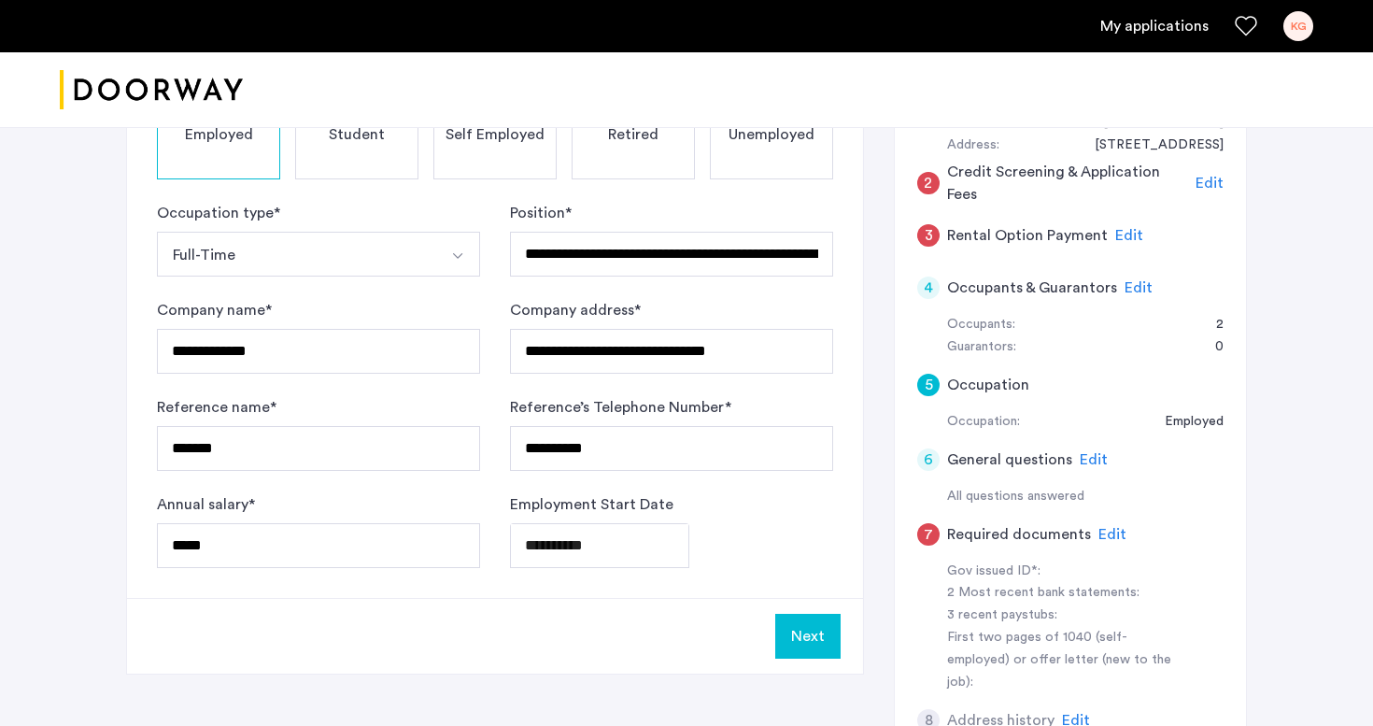
scroll to position [254, 0]
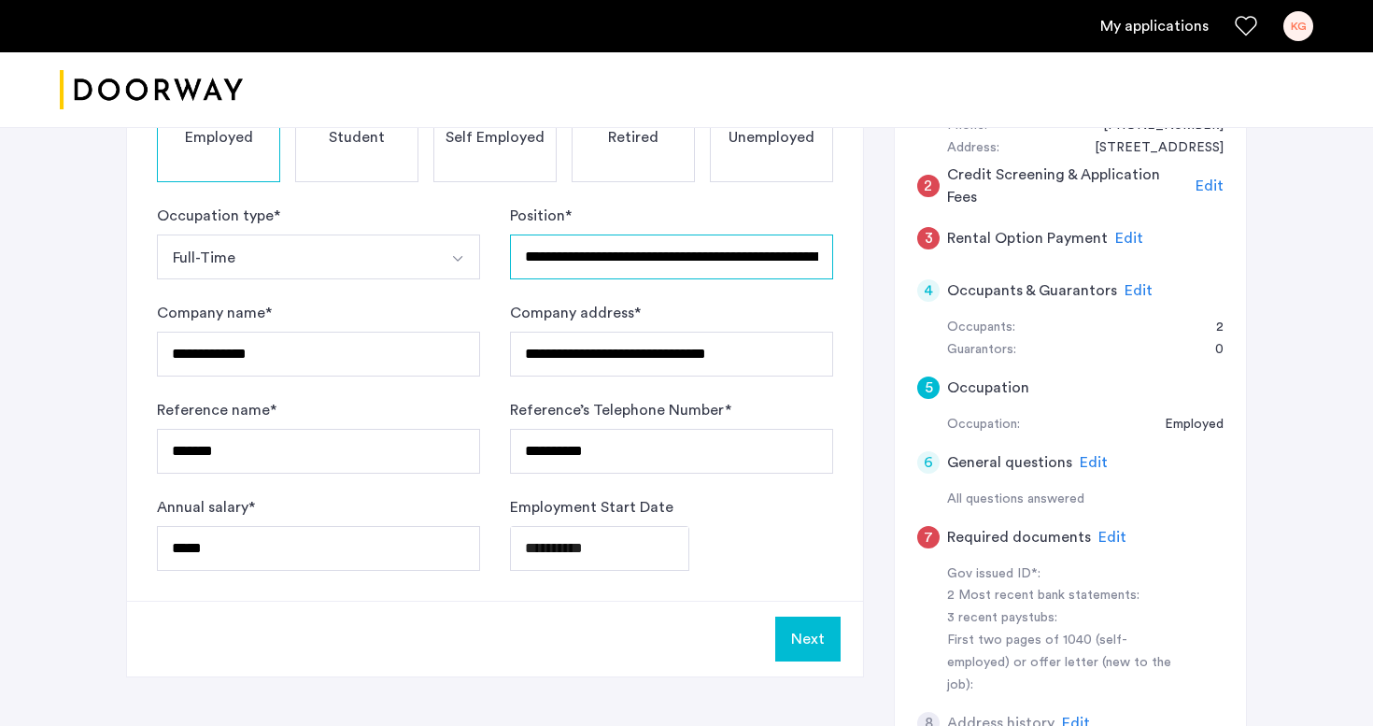
click at [624, 272] on input "**********" at bounding box center [671, 256] width 323 height 45
type input "**********"
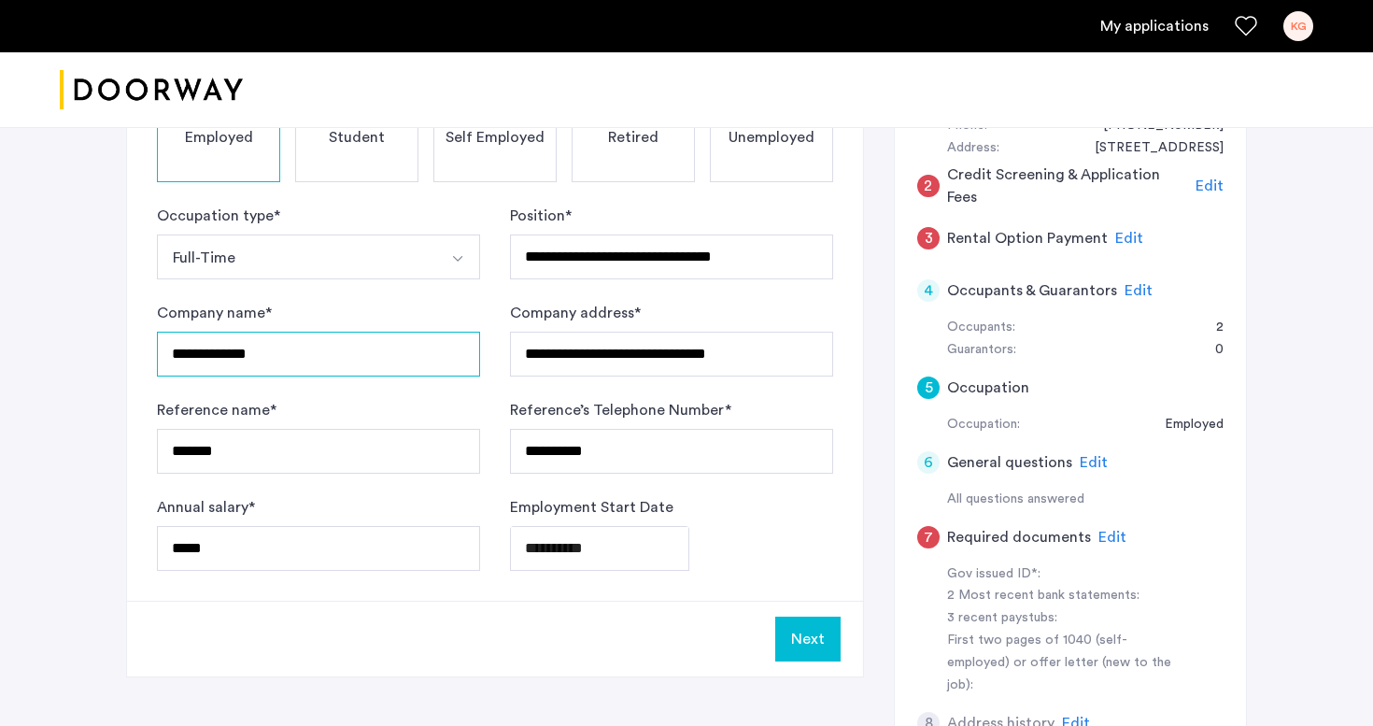
click at [374, 372] on input "**********" at bounding box center [318, 354] width 323 height 45
click at [312, 367] on input "**********" at bounding box center [318, 354] width 323 height 45
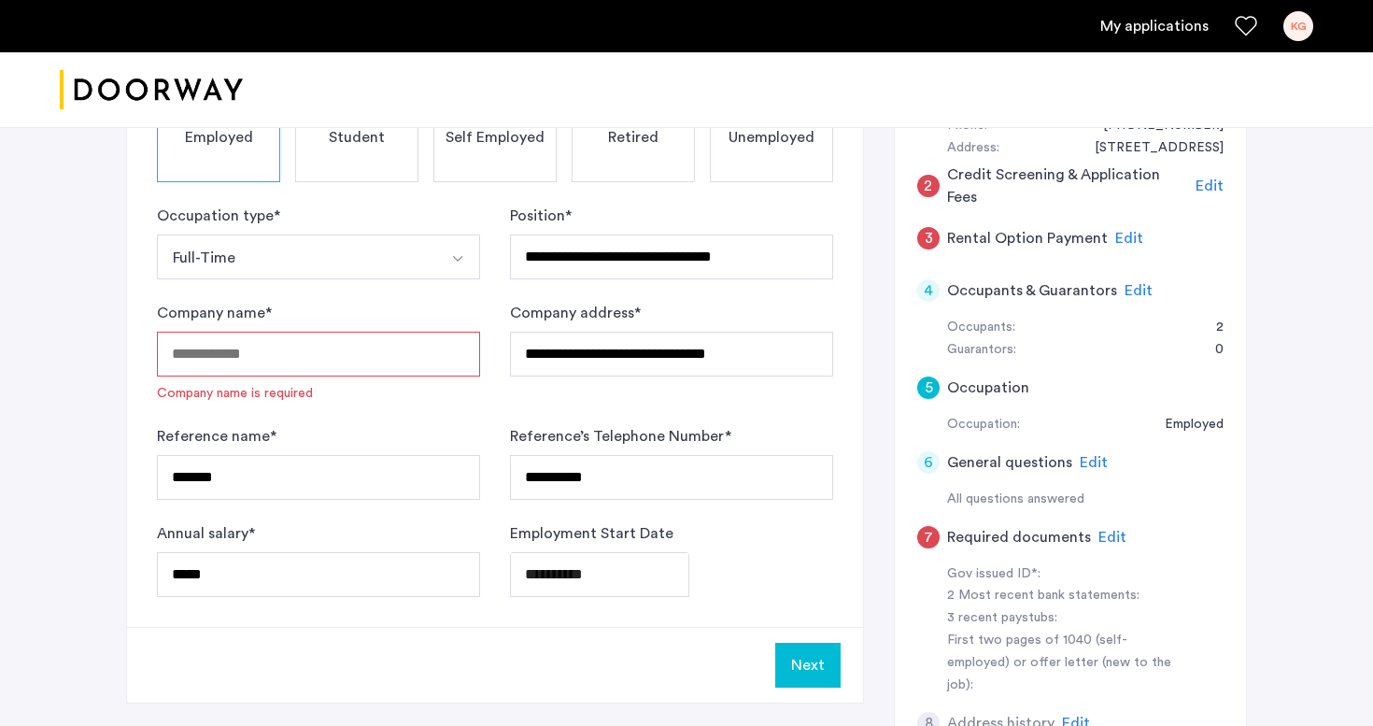
paste input "**********"
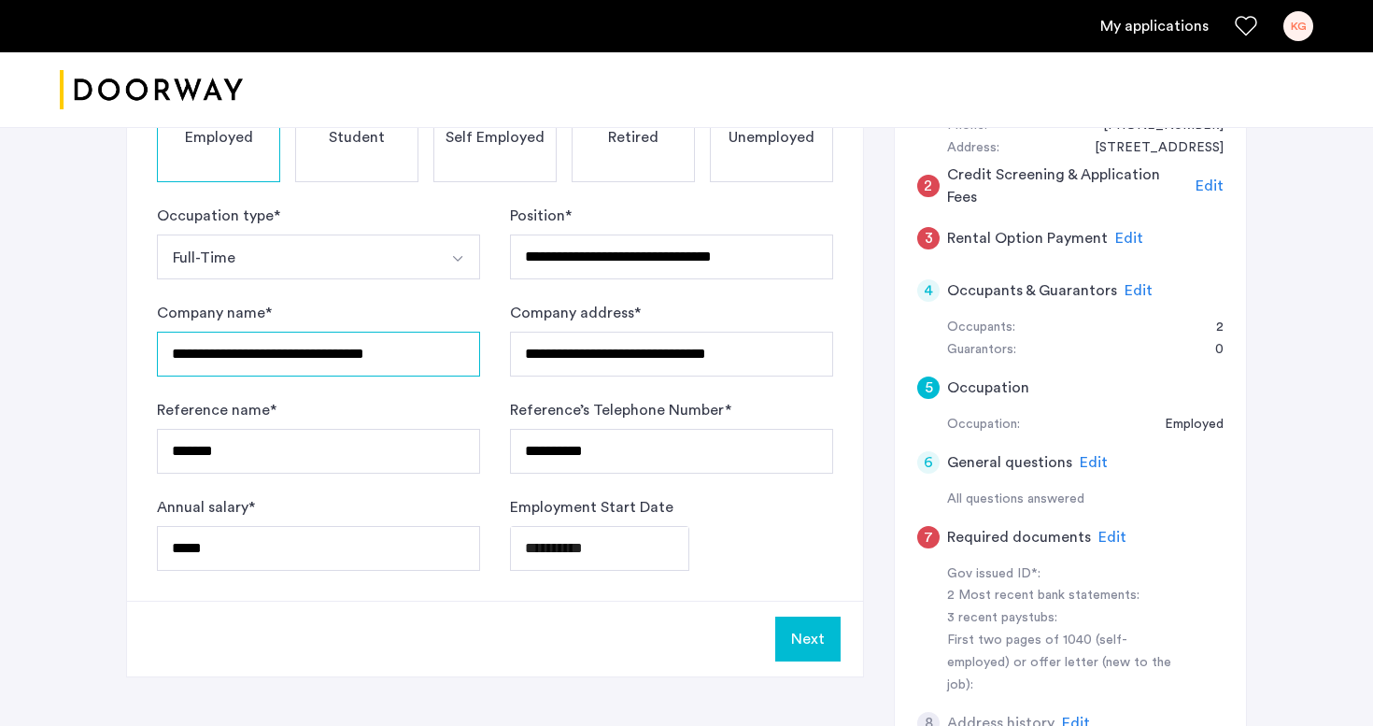
type input "**********"
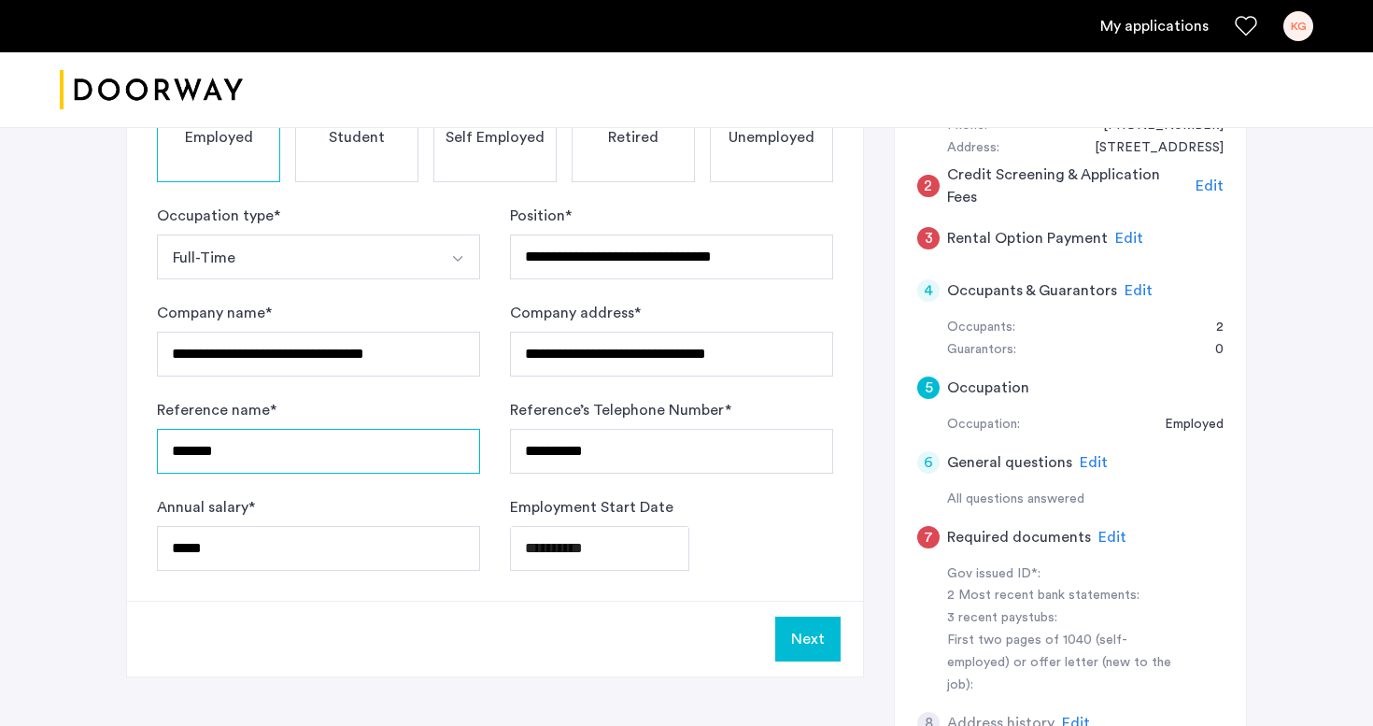
click at [283, 472] on input "******" at bounding box center [318, 451] width 323 height 45
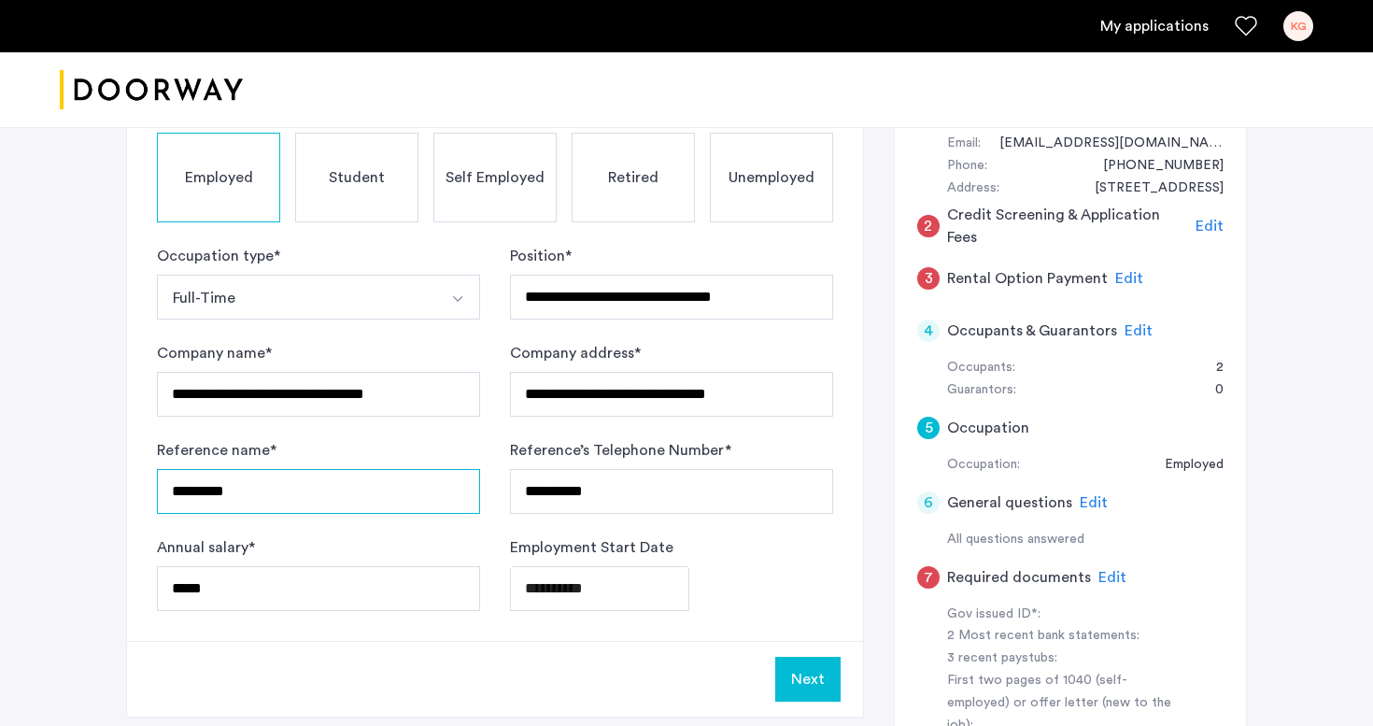
scroll to position [247, 0]
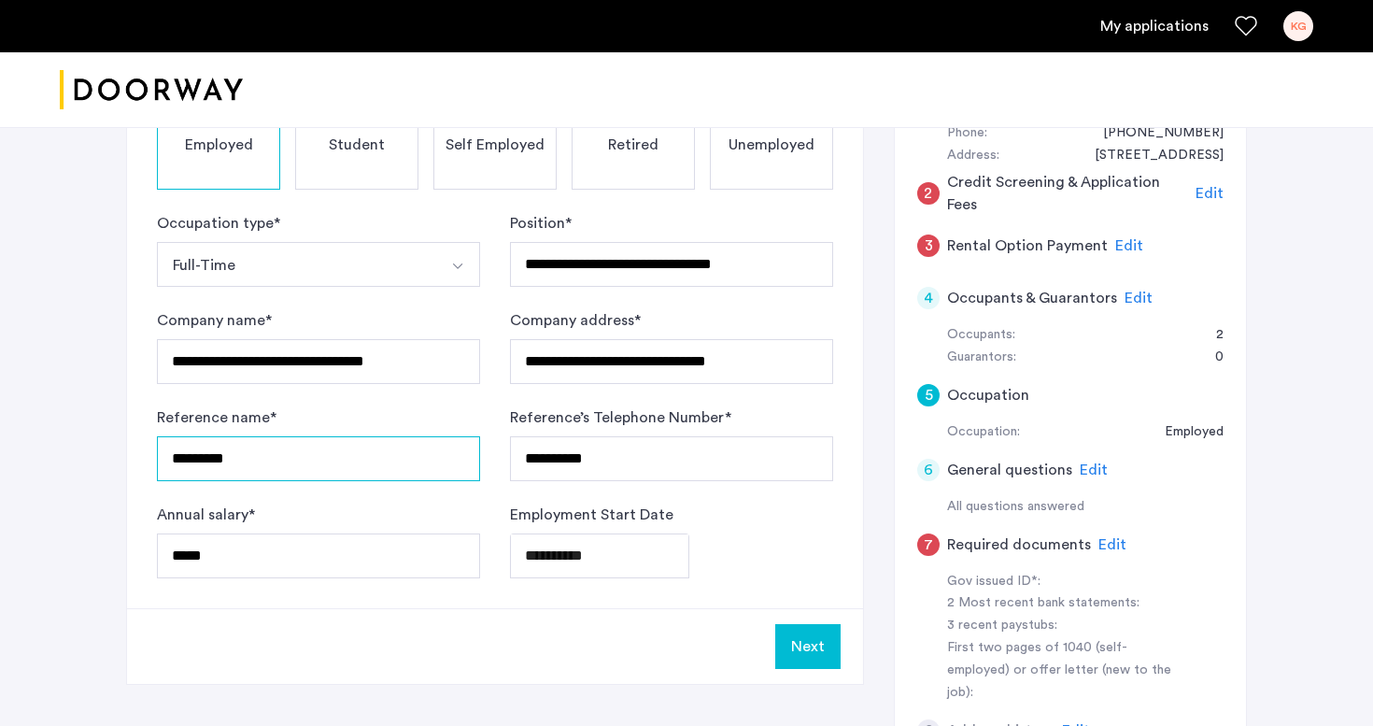
type input "*********"
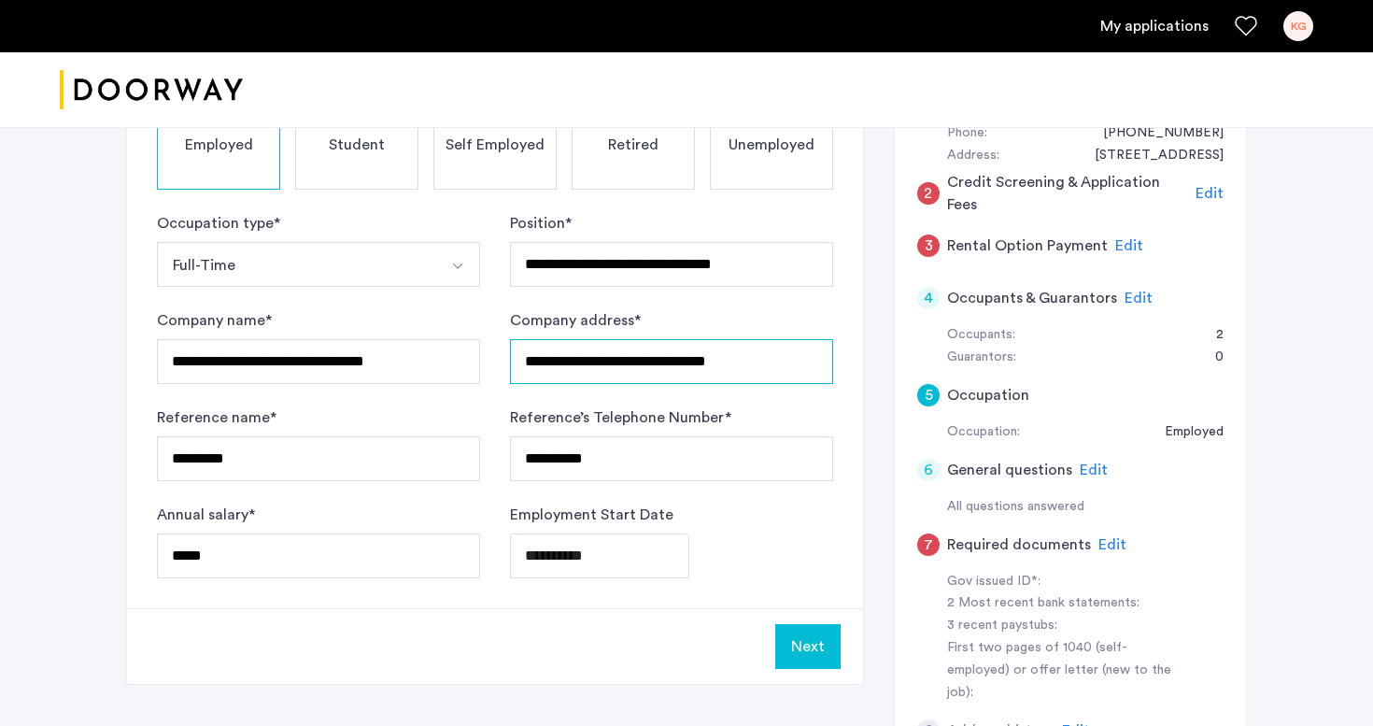
click at [546, 361] on input "**********" at bounding box center [671, 361] width 323 height 45
click at [621, 348] on input "**********" at bounding box center [671, 361] width 323 height 45
type input "**********"
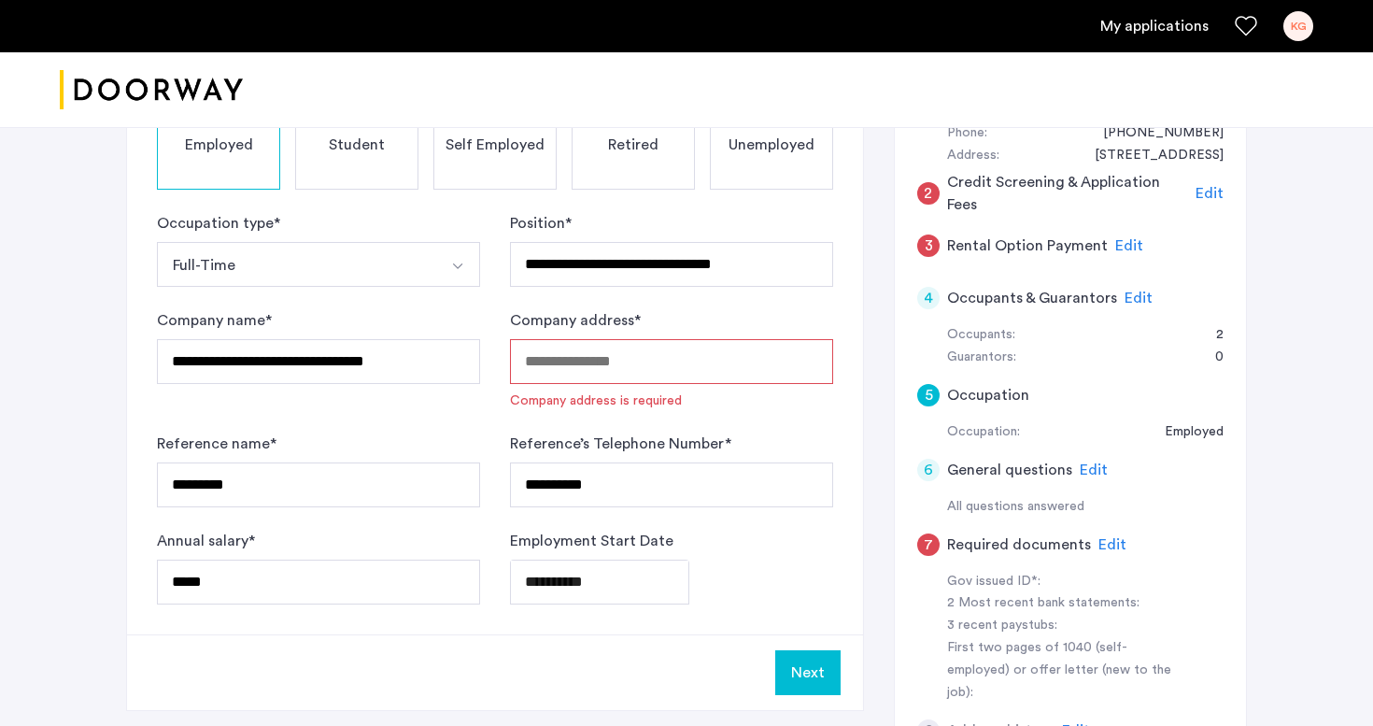
paste input "**********"
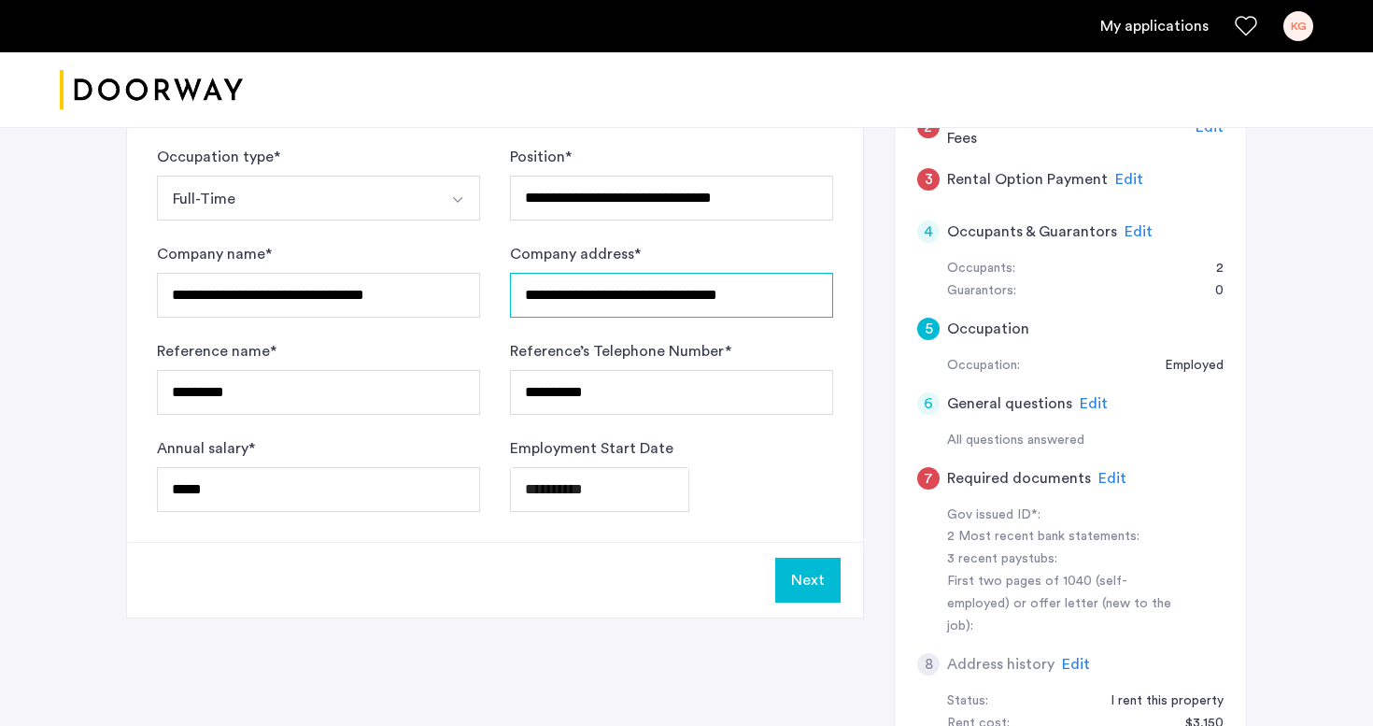
scroll to position [314, 0]
type input "**********"
click at [802, 587] on button "Next" at bounding box center [807, 579] width 65 height 45
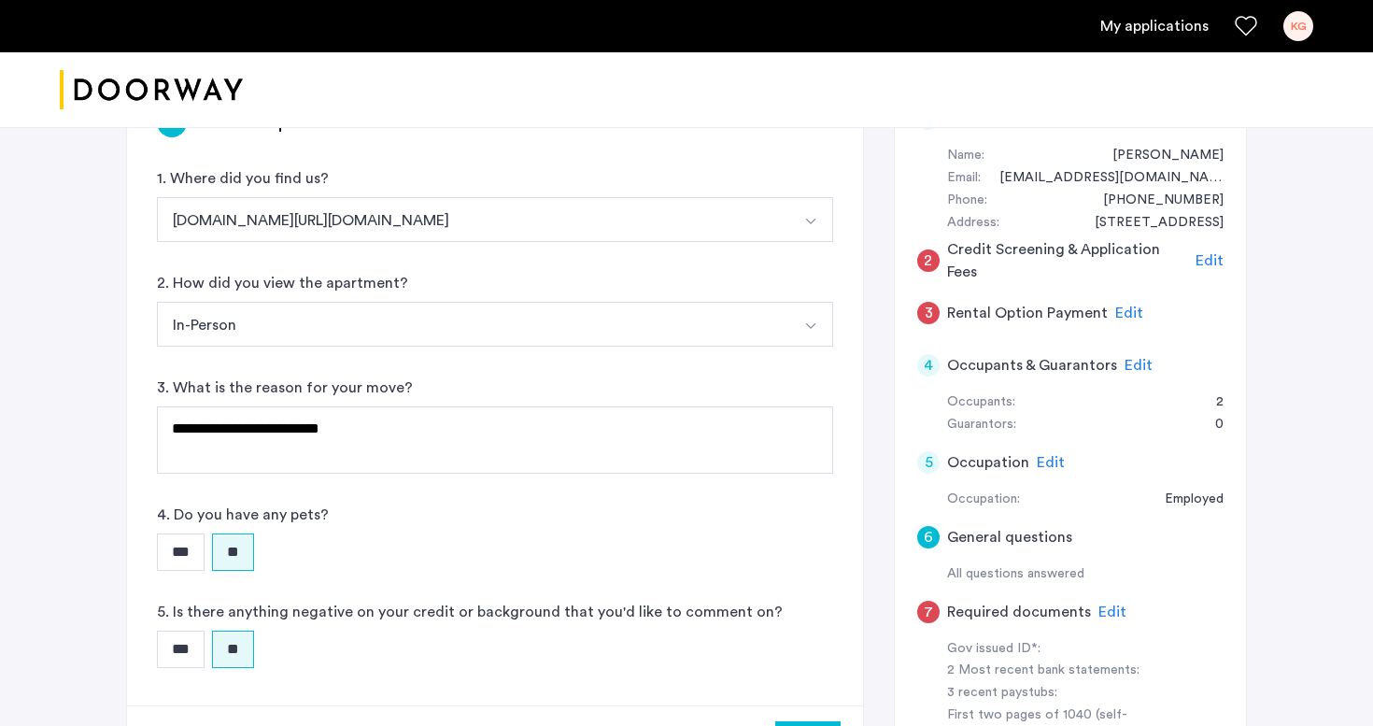
scroll to position [183, 0]
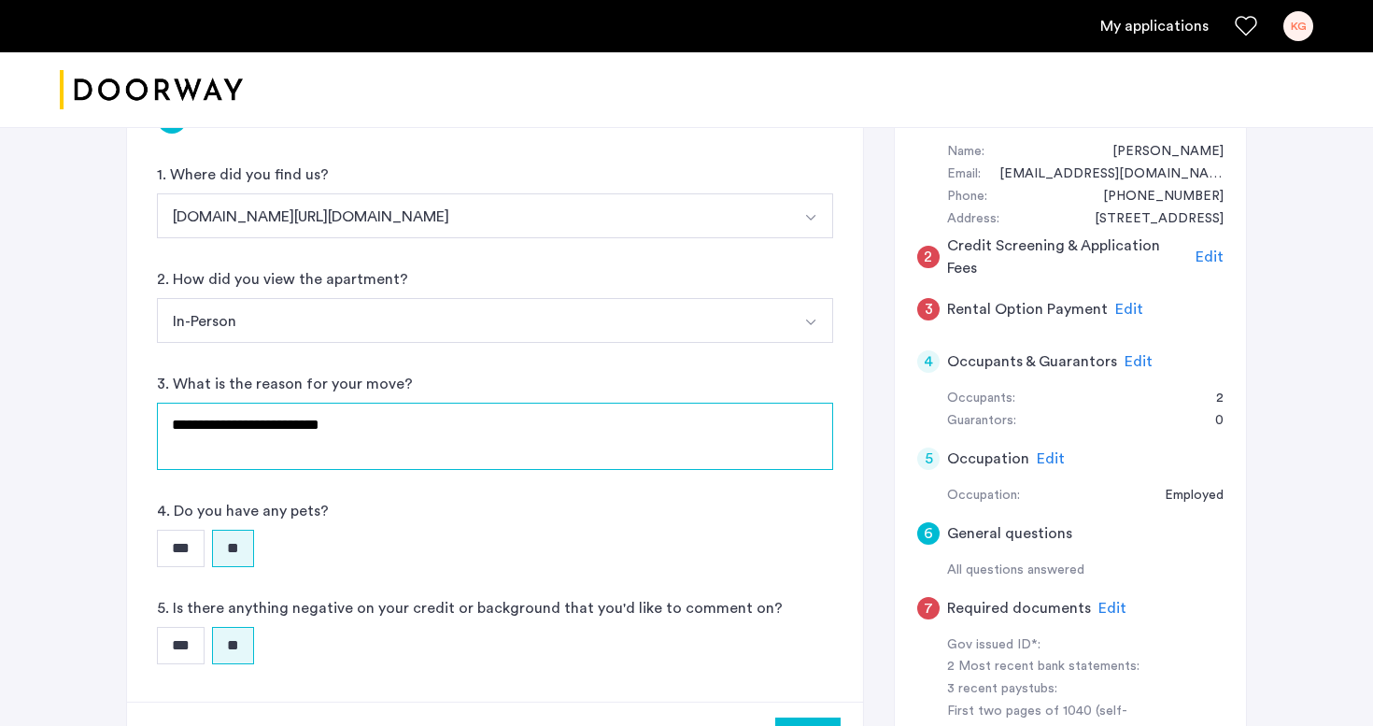
drag, startPoint x: 302, startPoint y: 425, endPoint x: 126, endPoint y: 425, distance: 175.6
click at [126, 425] on div "**********" at bounding box center [495, 425] width 738 height 705
click at [215, 420] on textarea "**********" at bounding box center [495, 435] width 676 height 67
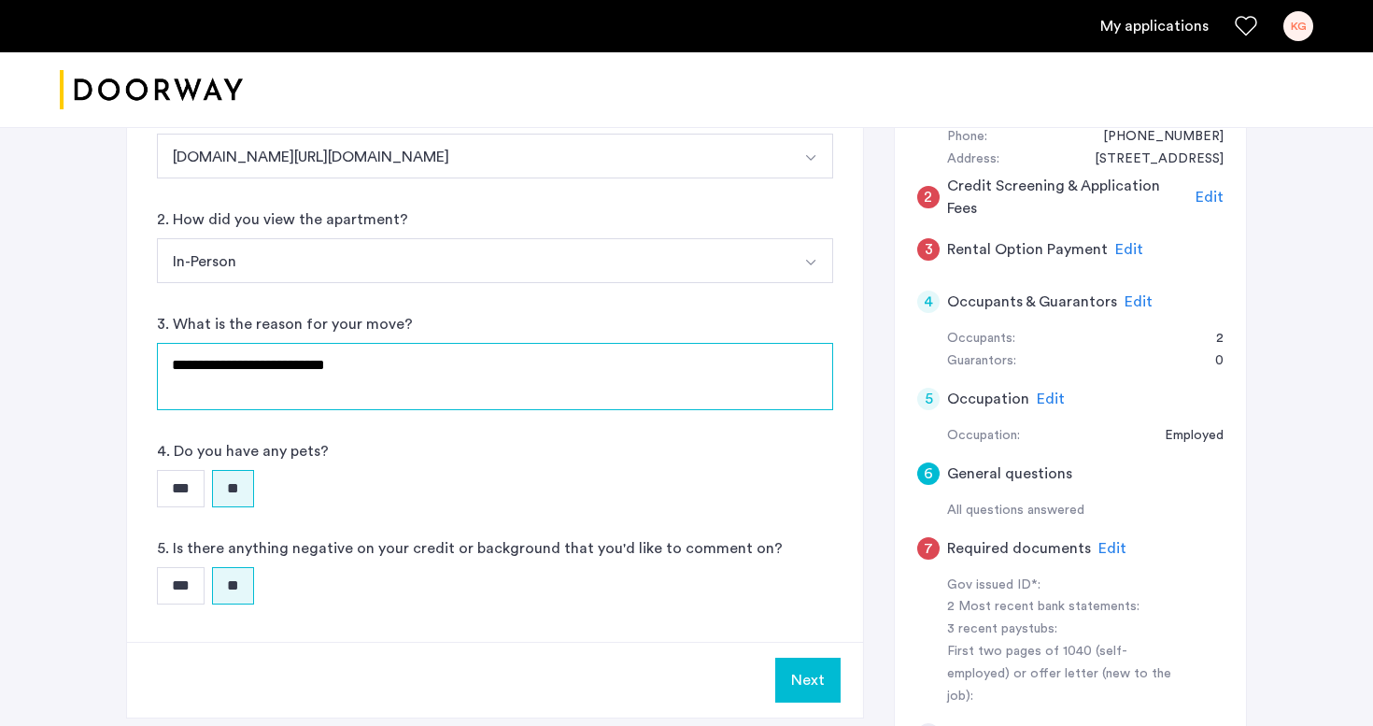
scroll to position [330, 0]
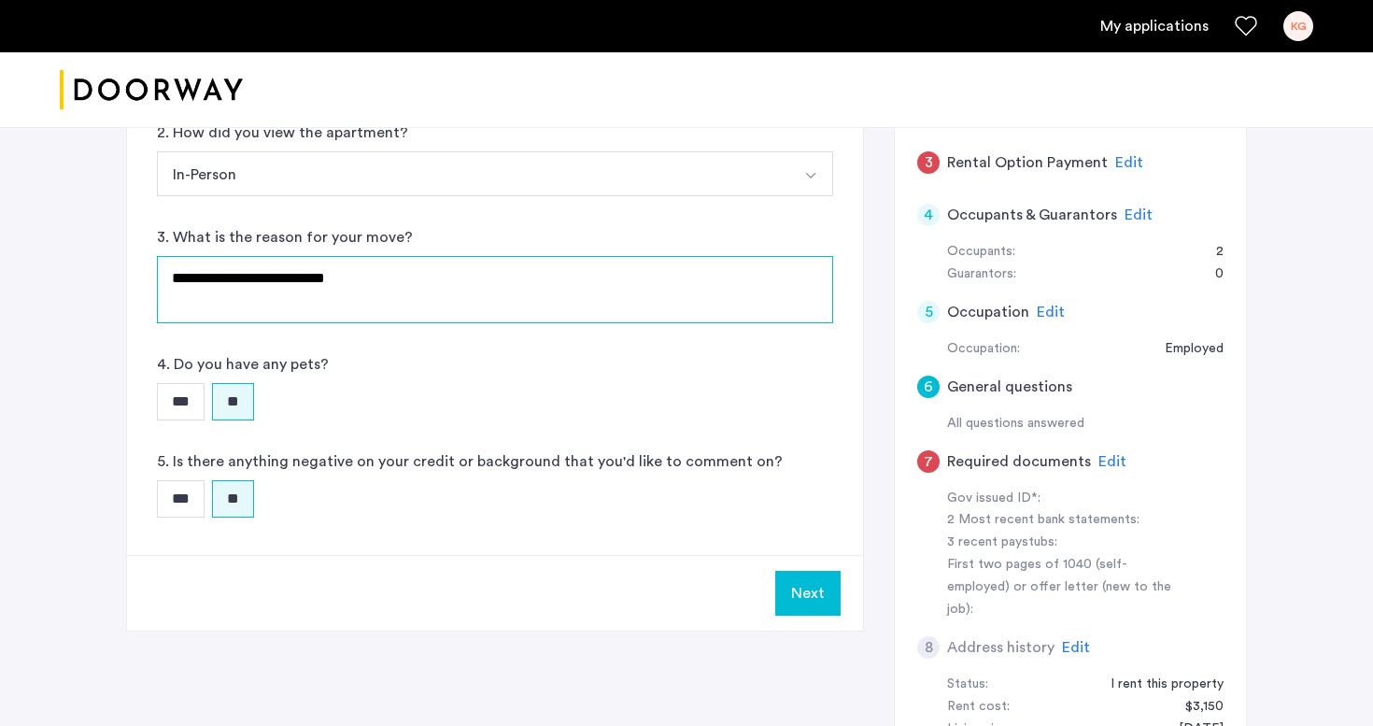
type textarea "**********"
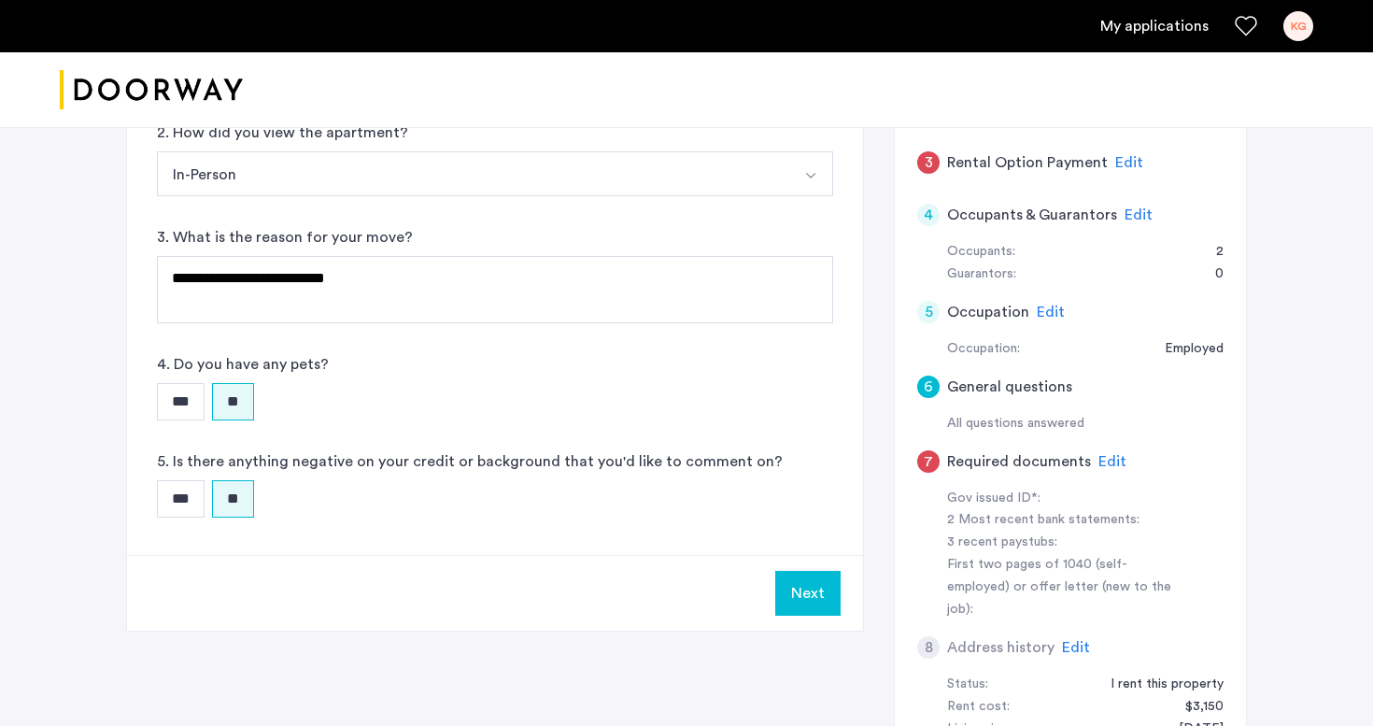
click at [808, 587] on button "Next" at bounding box center [807, 593] width 65 height 45
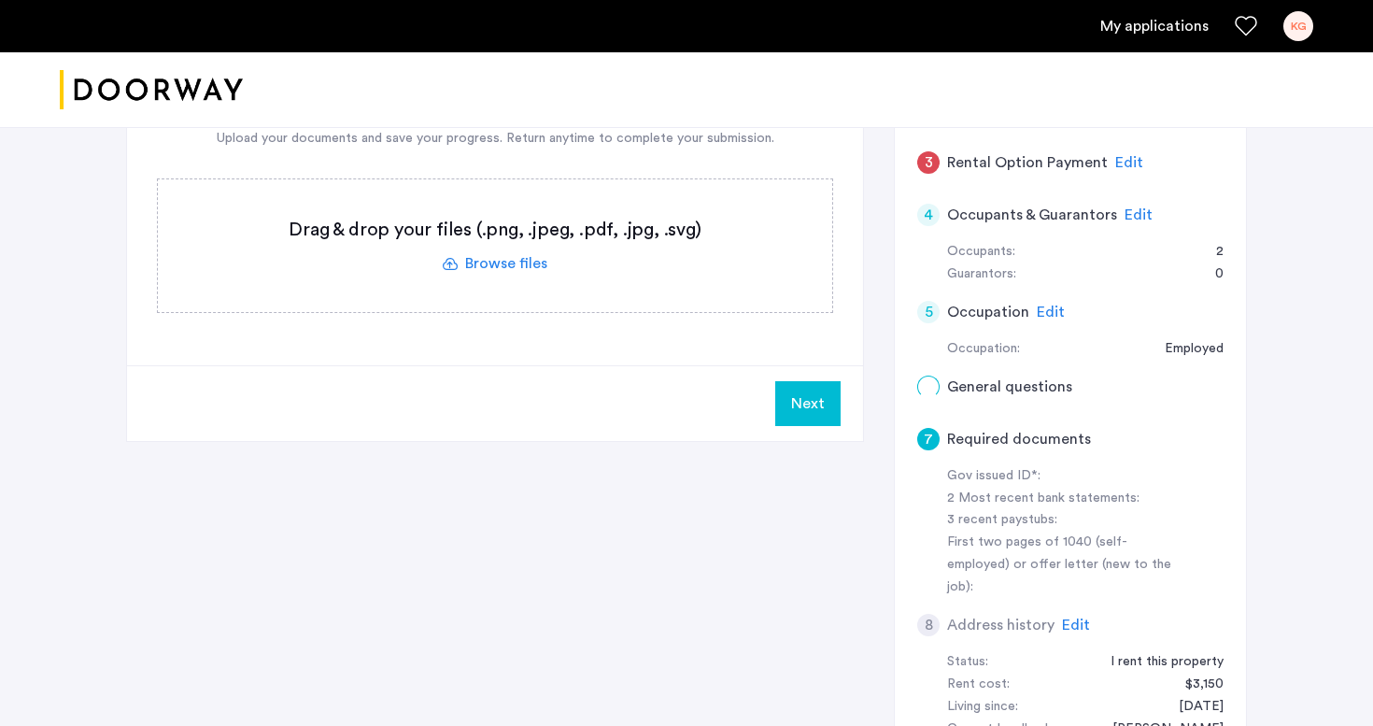
scroll to position [0, 0]
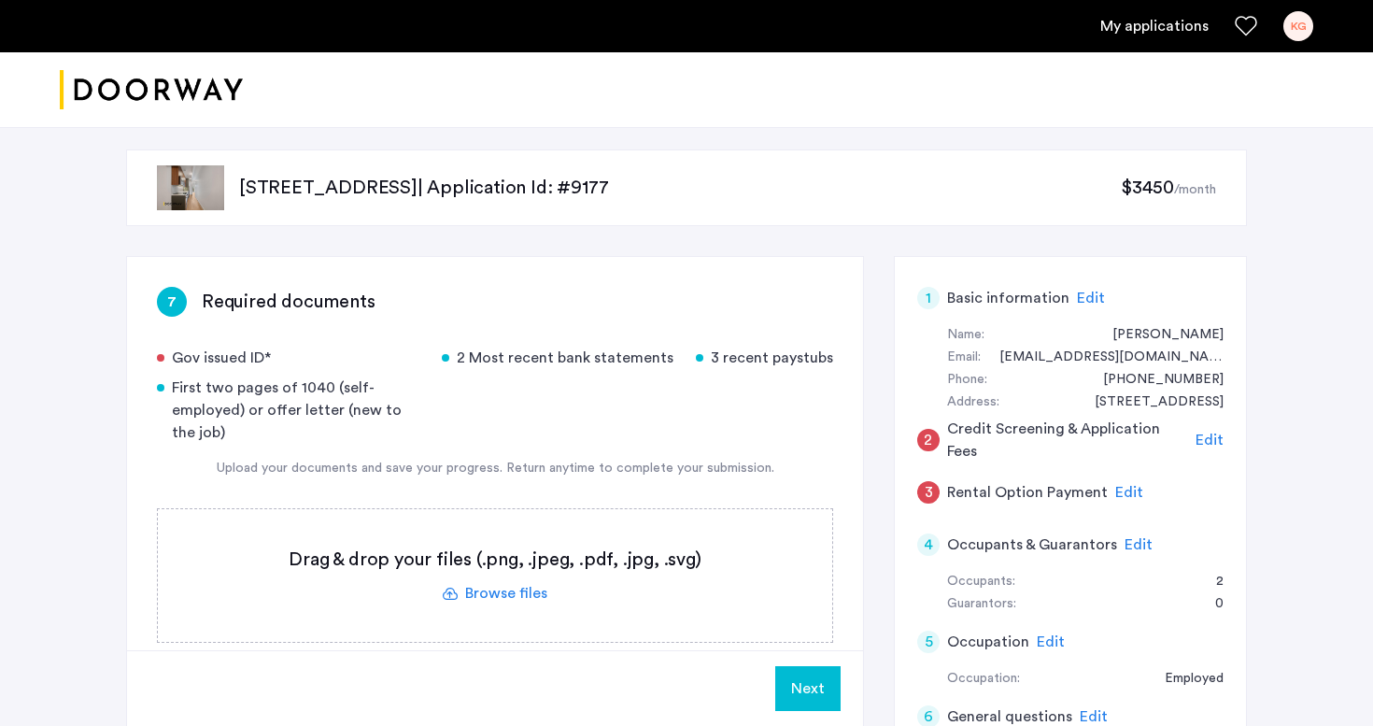
click at [503, 591] on label at bounding box center [495, 575] width 674 height 133
click at [0, 0] on input "file" at bounding box center [0, 0] width 0 height 0
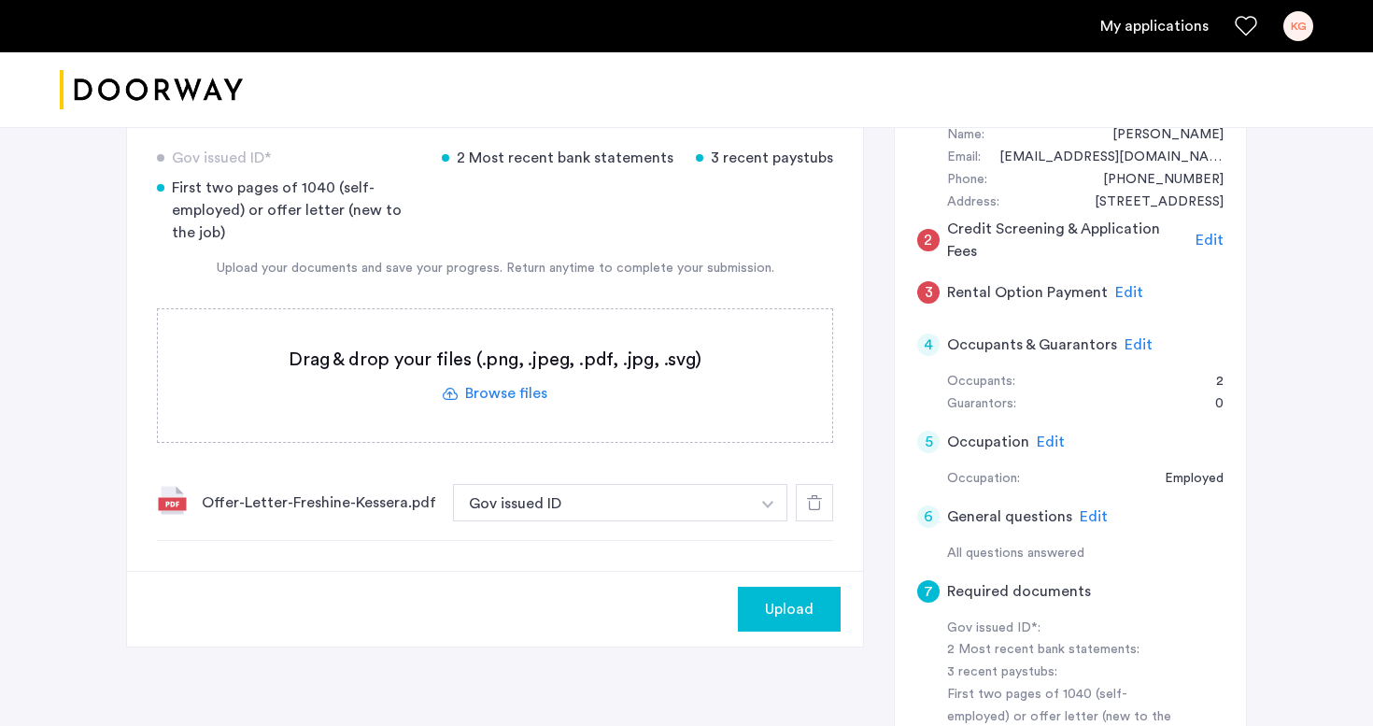
scroll to position [198, 0]
click at [807, 501] on icon at bounding box center [814, 504] width 15 height 15
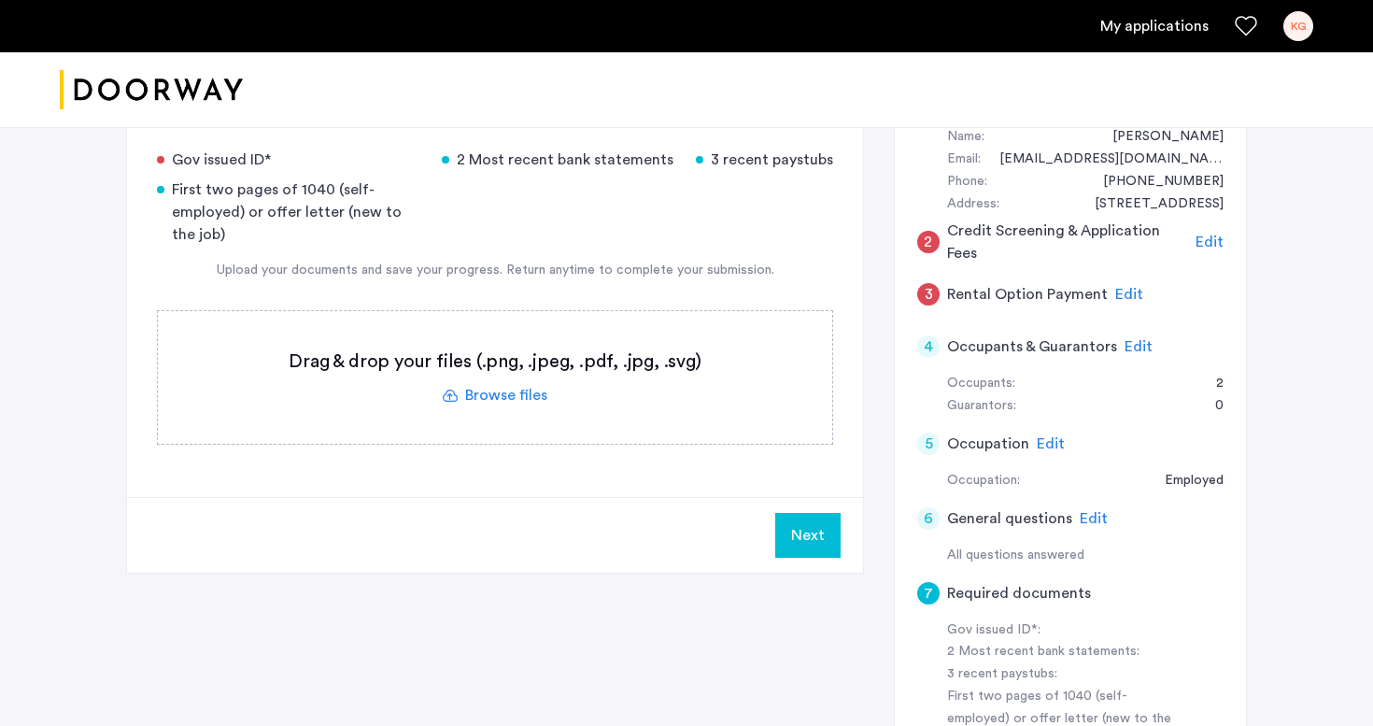
click at [568, 400] on label at bounding box center [495, 377] width 674 height 133
click at [0, 0] on input "file" at bounding box center [0, 0] width 0 height 0
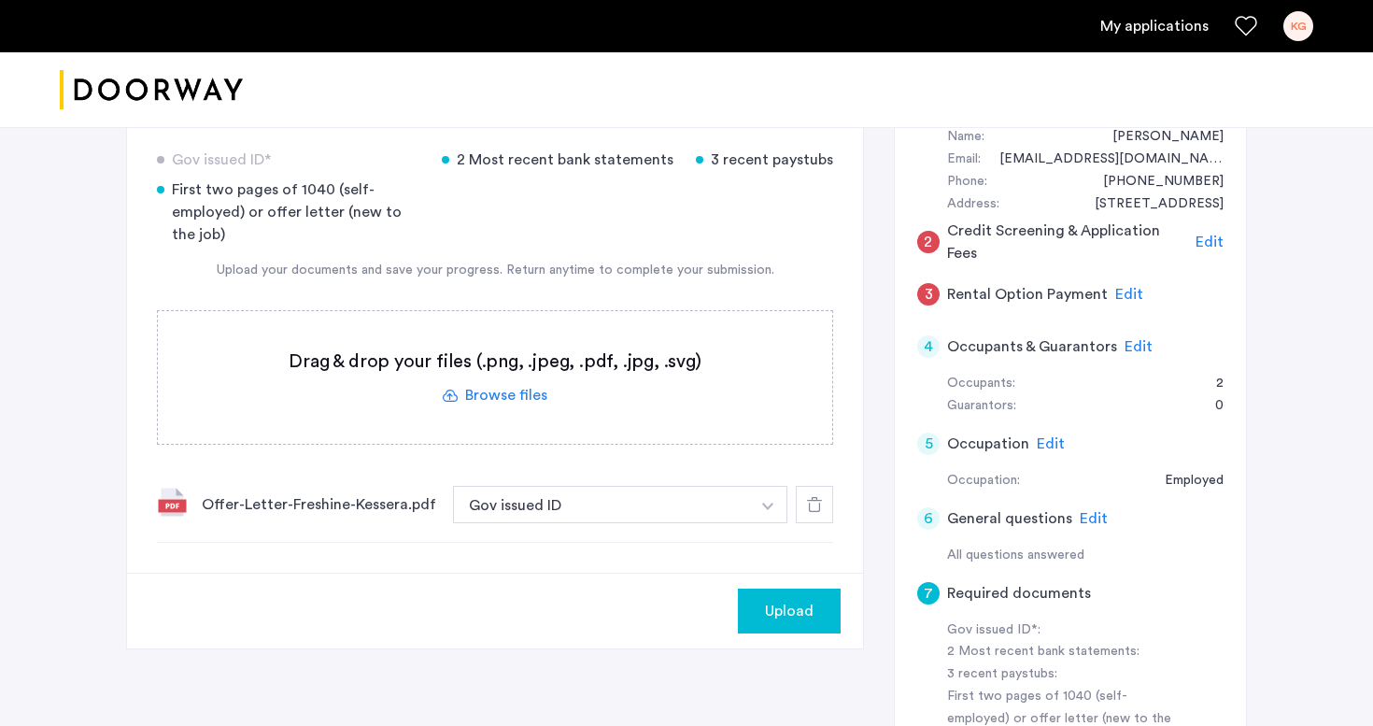
click at [537, 529] on div "Offer-Letter-Freshine-Kessera.pdf Gov issued ID + 2 Most recent bank statements…" at bounding box center [495, 505] width 676 height 76
click at [540, 517] on button "Gov issued ID" at bounding box center [601, 504] width 297 height 37
click at [755, 507] on button "button" at bounding box center [768, 504] width 38 height 37
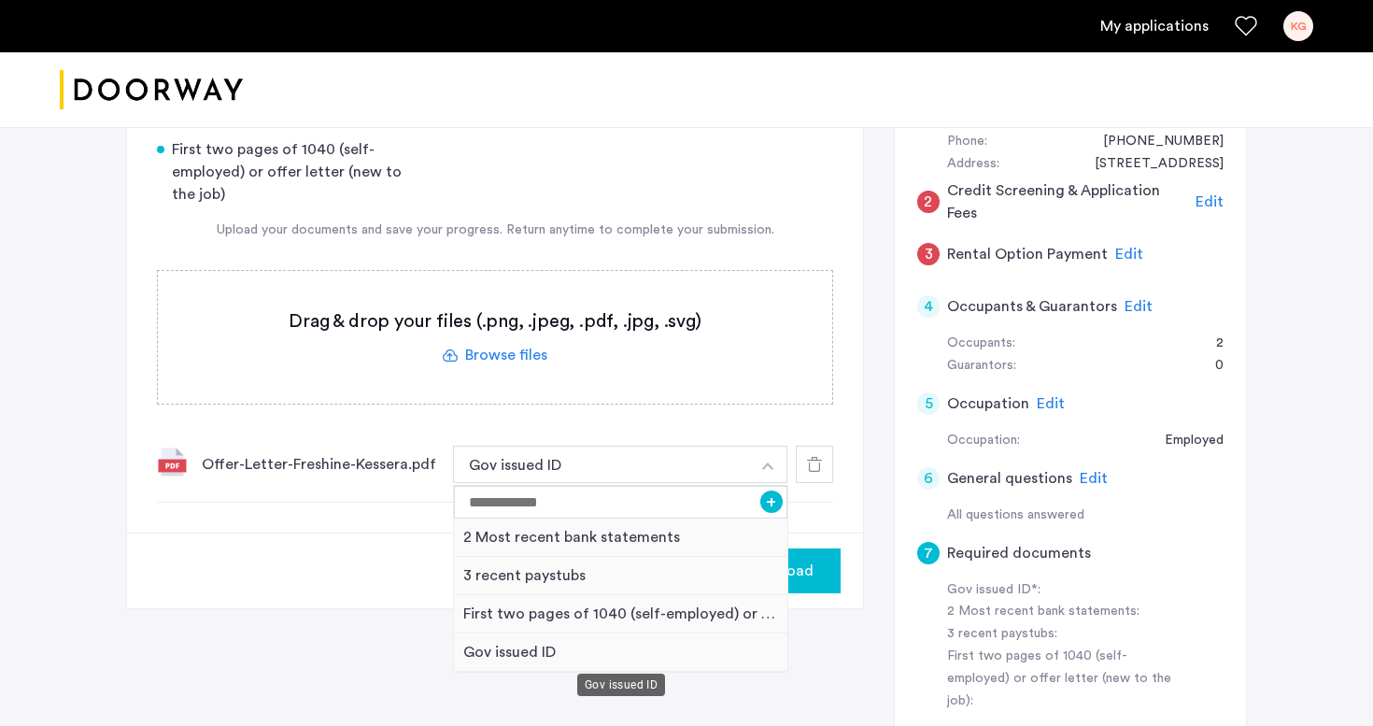
scroll to position [245, 0]
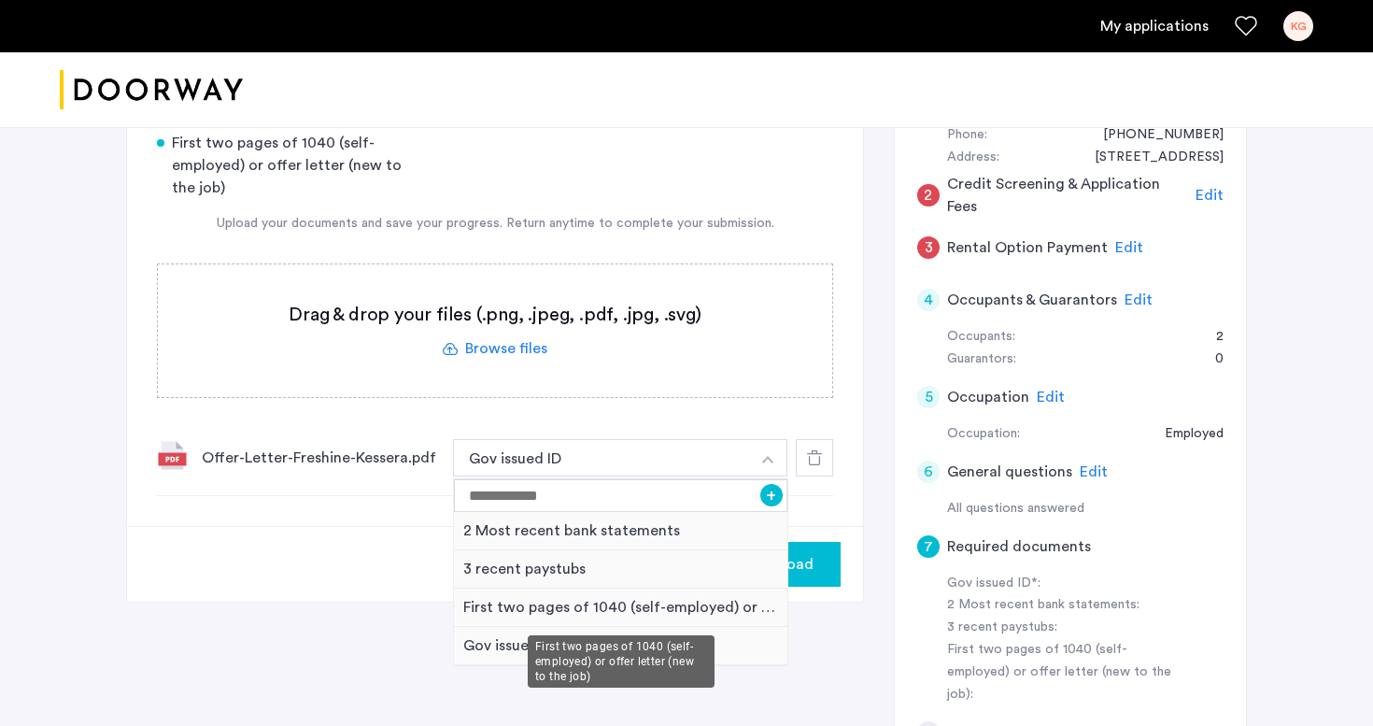
click at [587, 610] on div "First two pages of 1040 (self-employed) or offer letter (new to the job)" at bounding box center [620, 607] width 333 height 38
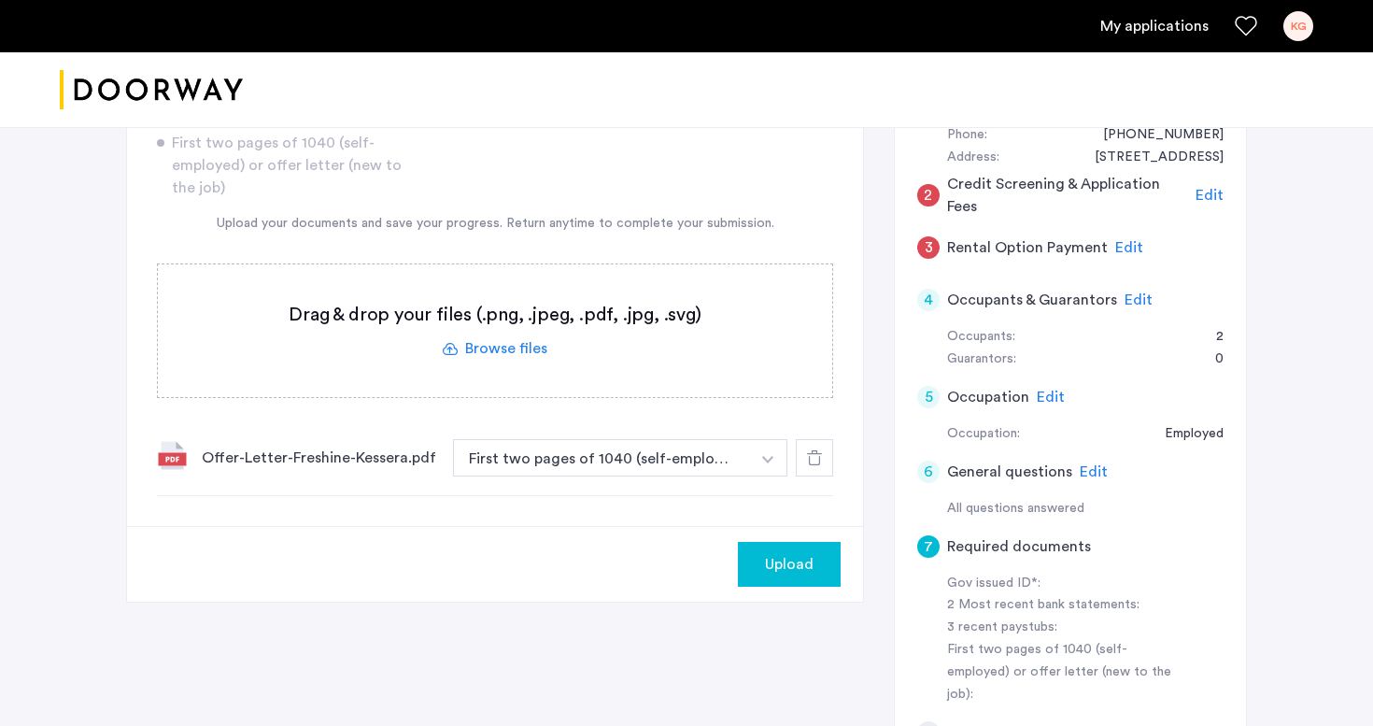
click at [612, 353] on label at bounding box center [495, 330] width 674 height 133
click at [0, 0] on input "file" at bounding box center [0, 0] width 0 height 0
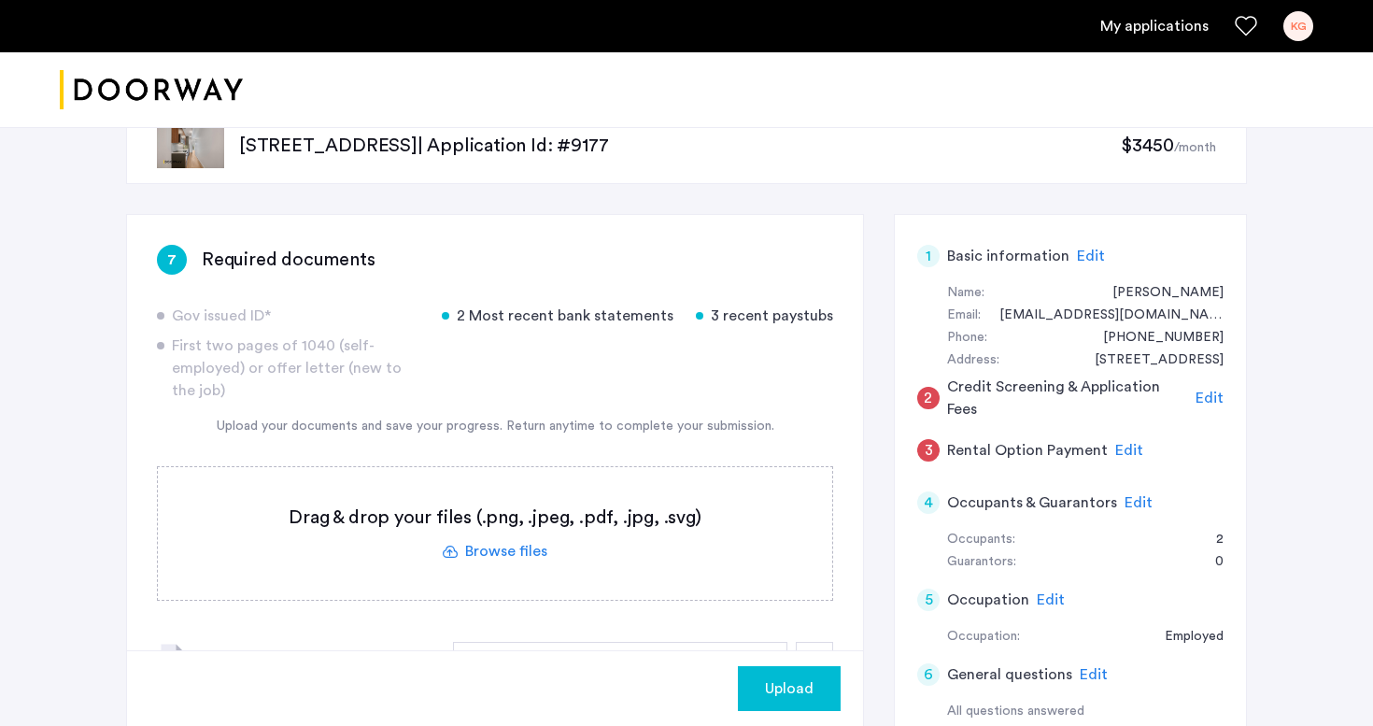
scroll to position [30, 0]
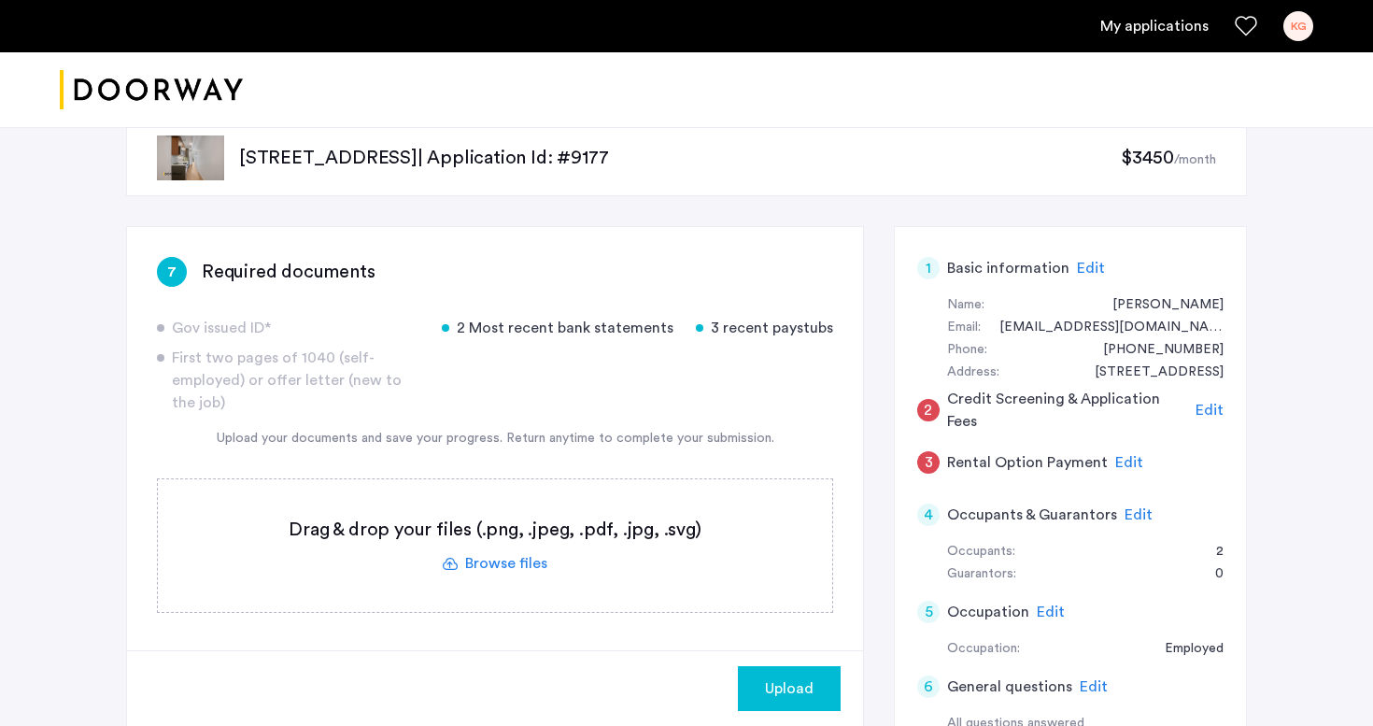
click at [485, 533] on label at bounding box center [495, 545] width 674 height 133
click at [0, 0] on input "file" at bounding box center [0, 0] width 0 height 0
click at [514, 556] on label at bounding box center [495, 545] width 674 height 133
click at [0, 0] on input "file" at bounding box center [0, 0] width 0 height 0
click at [498, 555] on label at bounding box center [495, 545] width 674 height 133
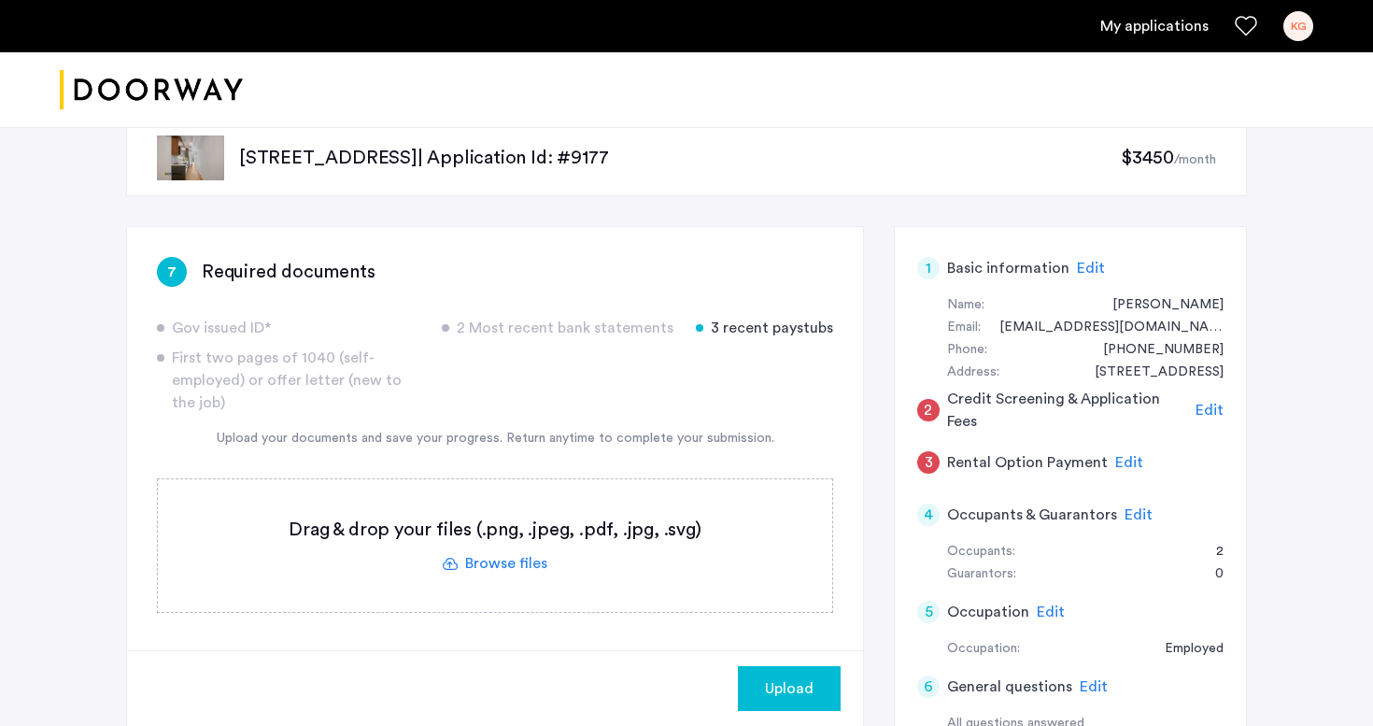
click at [0, 0] on input "file" at bounding box center [0, 0] width 0 height 0
click at [491, 549] on label at bounding box center [495, 545] width 674 height 133
click at [0, 0] on input "file" at bounding box center [0, 0] width 0 height 0
click at [494, 560] on label at bounding box center [495, 545] width 674 height 133
click at [0, 0] on input "file" at bounding box center [0, 0] width 0 height 0
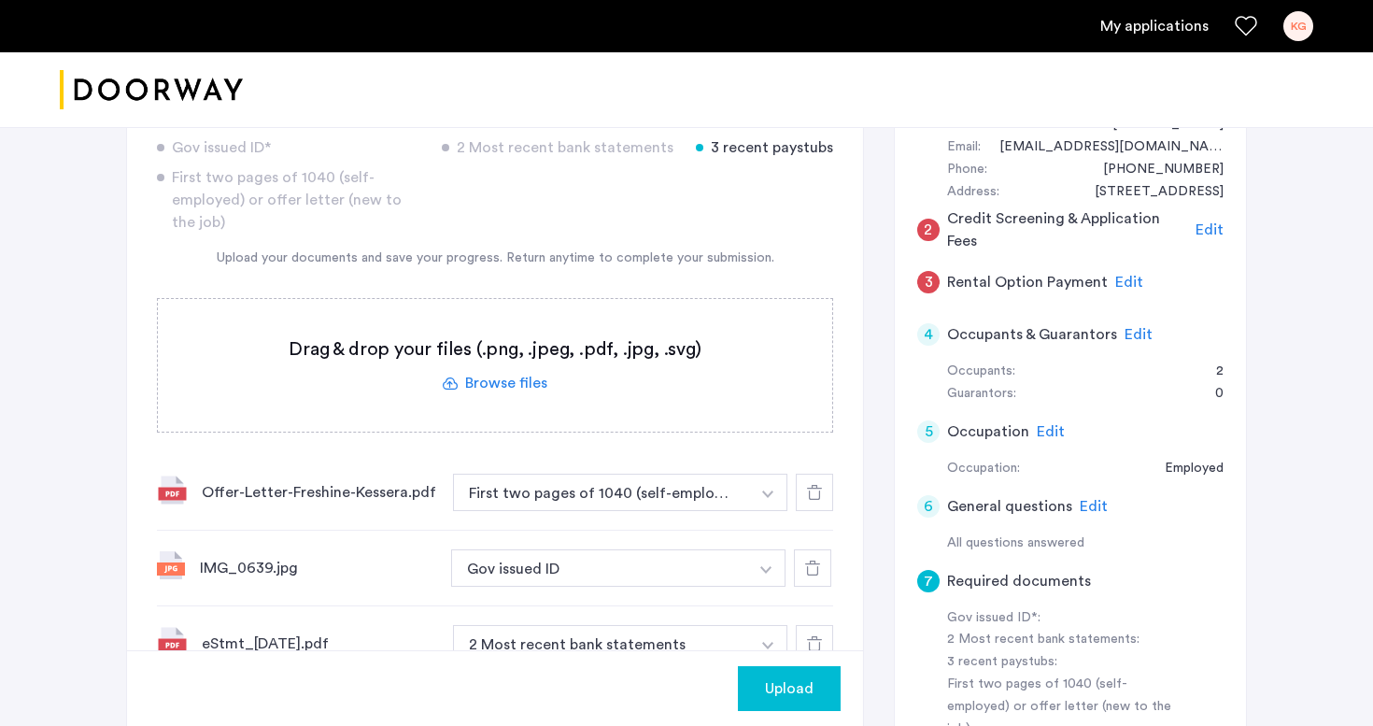
scroll to position [158, 0]
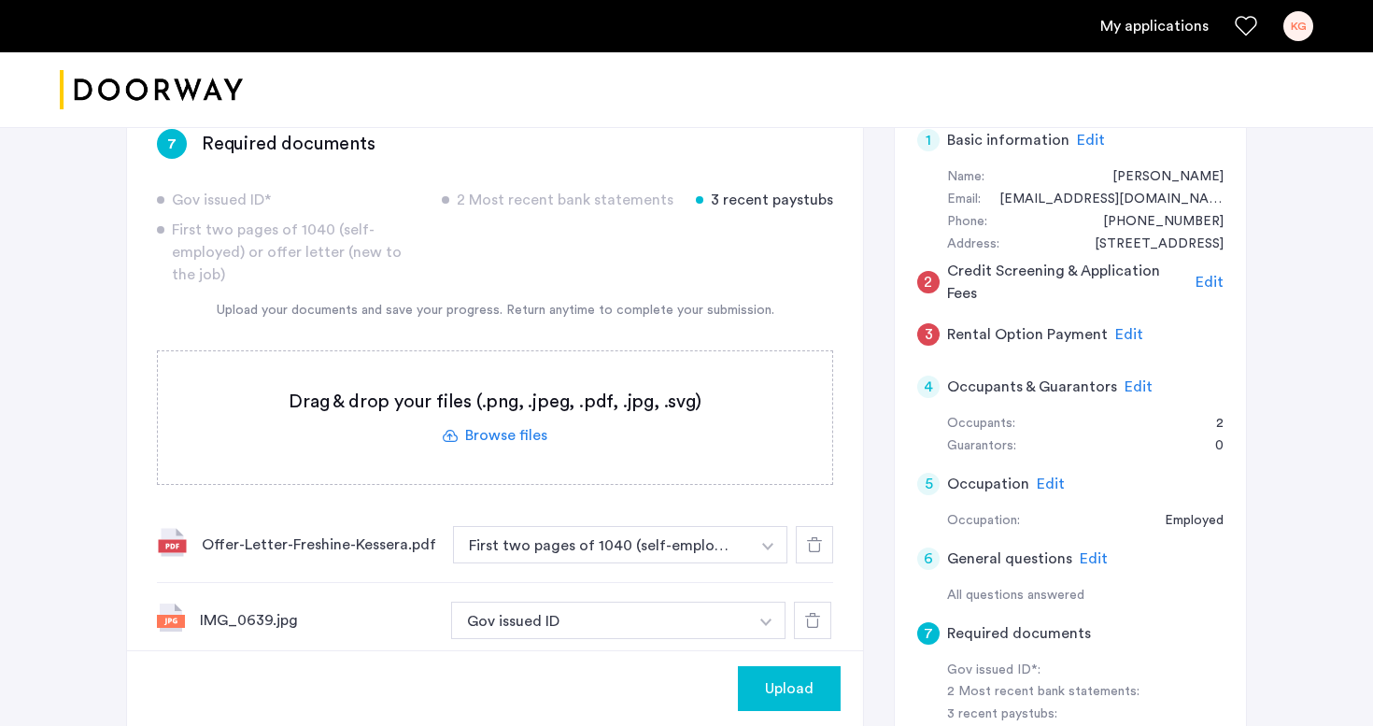
click at [573, 403] on label at bounding box center [495, 417] width 674 height 133
click at [0, 0] on input "file" at bounding box center [0, 0] width 0 height 0
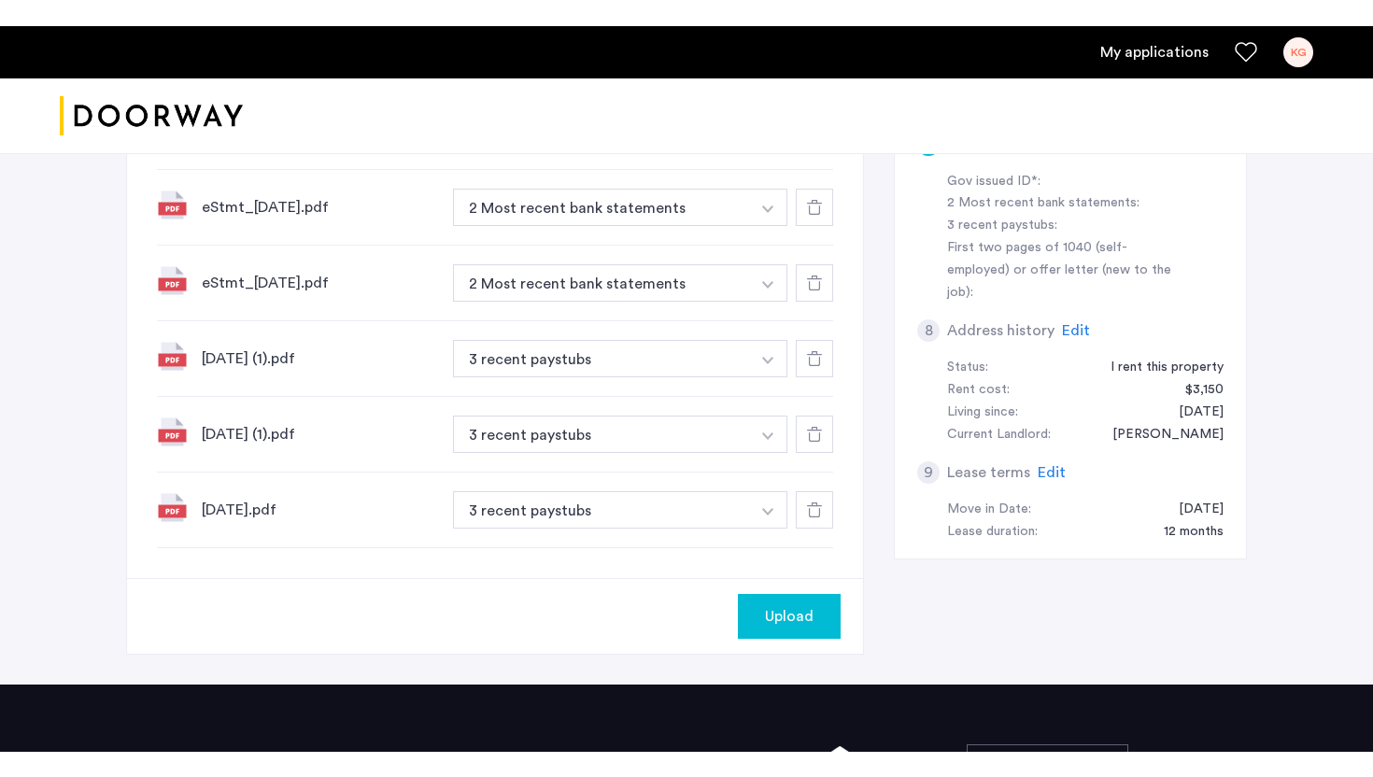
scroll to position [674, 0]
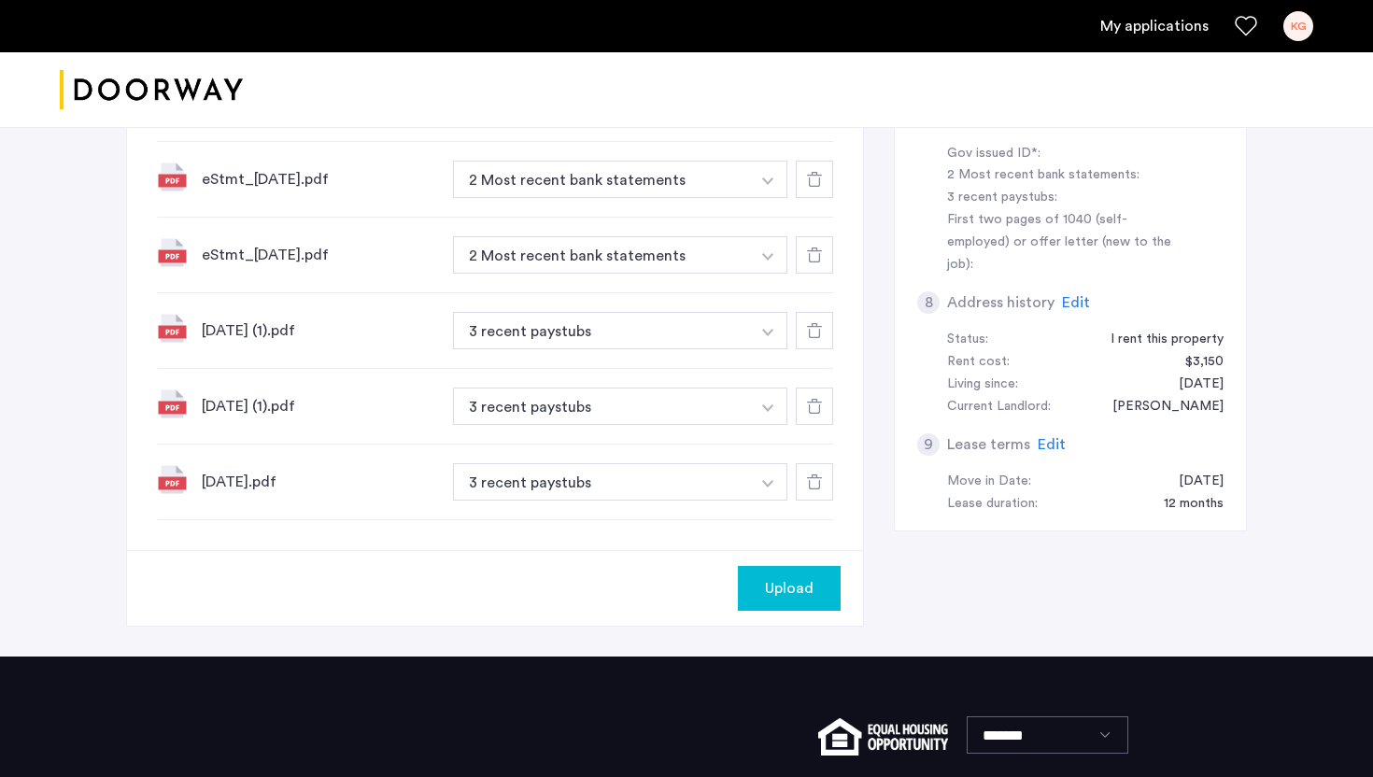
click at [786, 600] on button "Upload" at bounding box center [789, 588] width 103 height 45
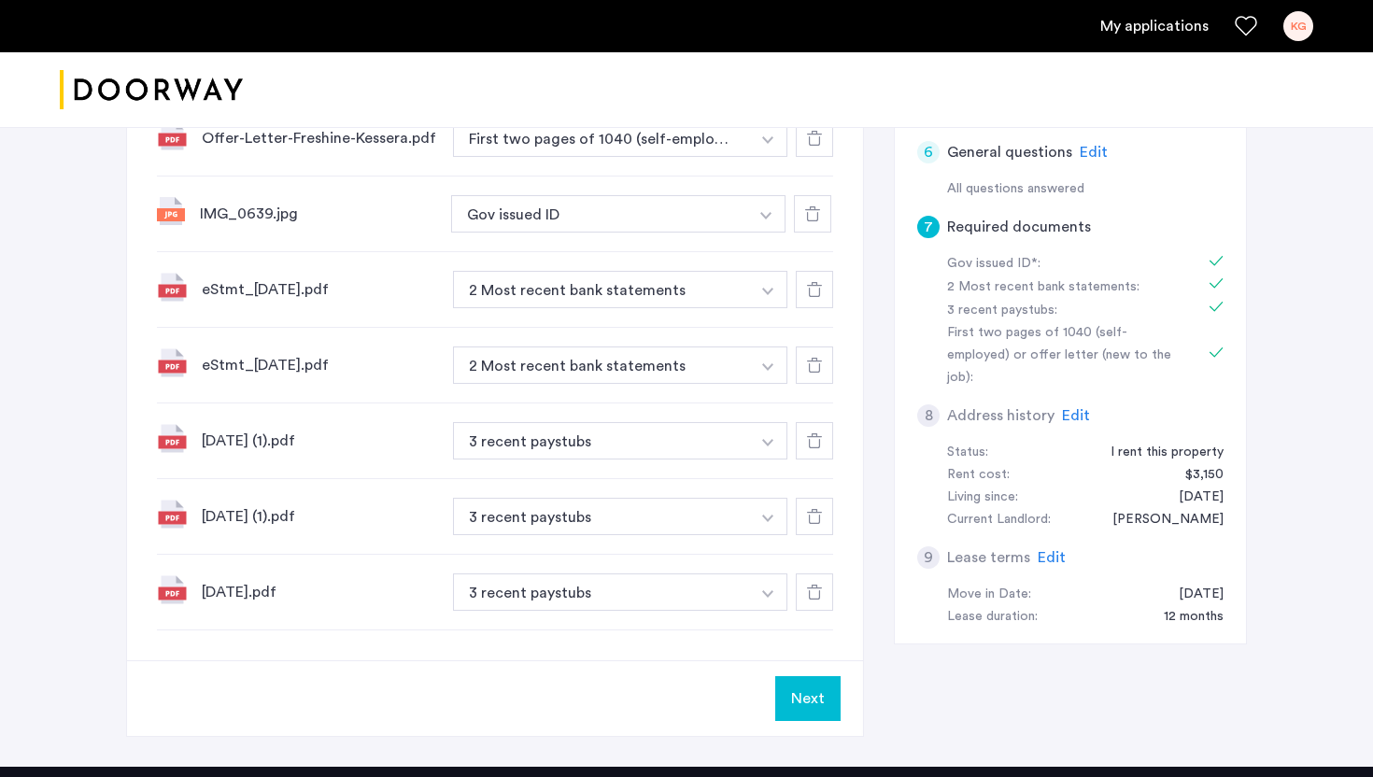
scroll to position [583, 0]
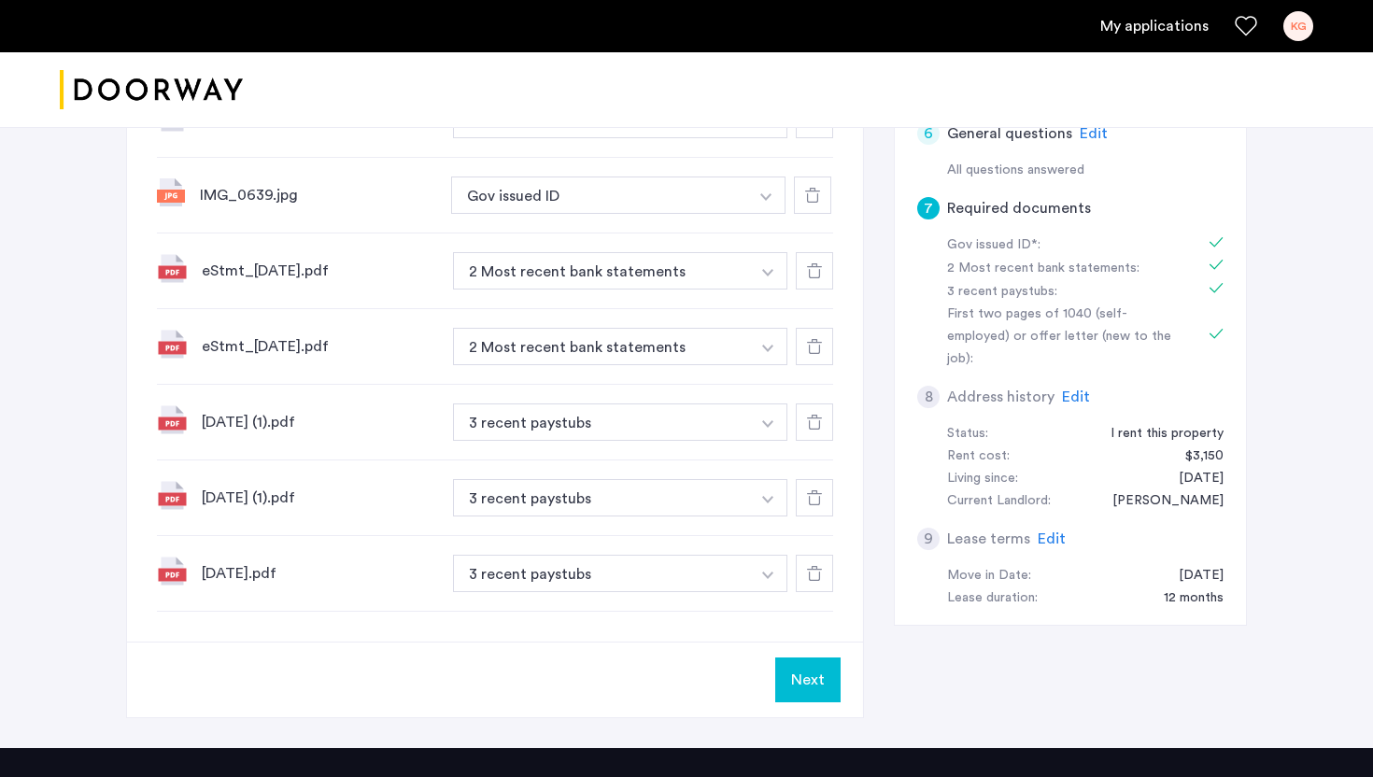
click at [805, 686] on button "Next" at bounding box center [807, 679] width 65 height 45
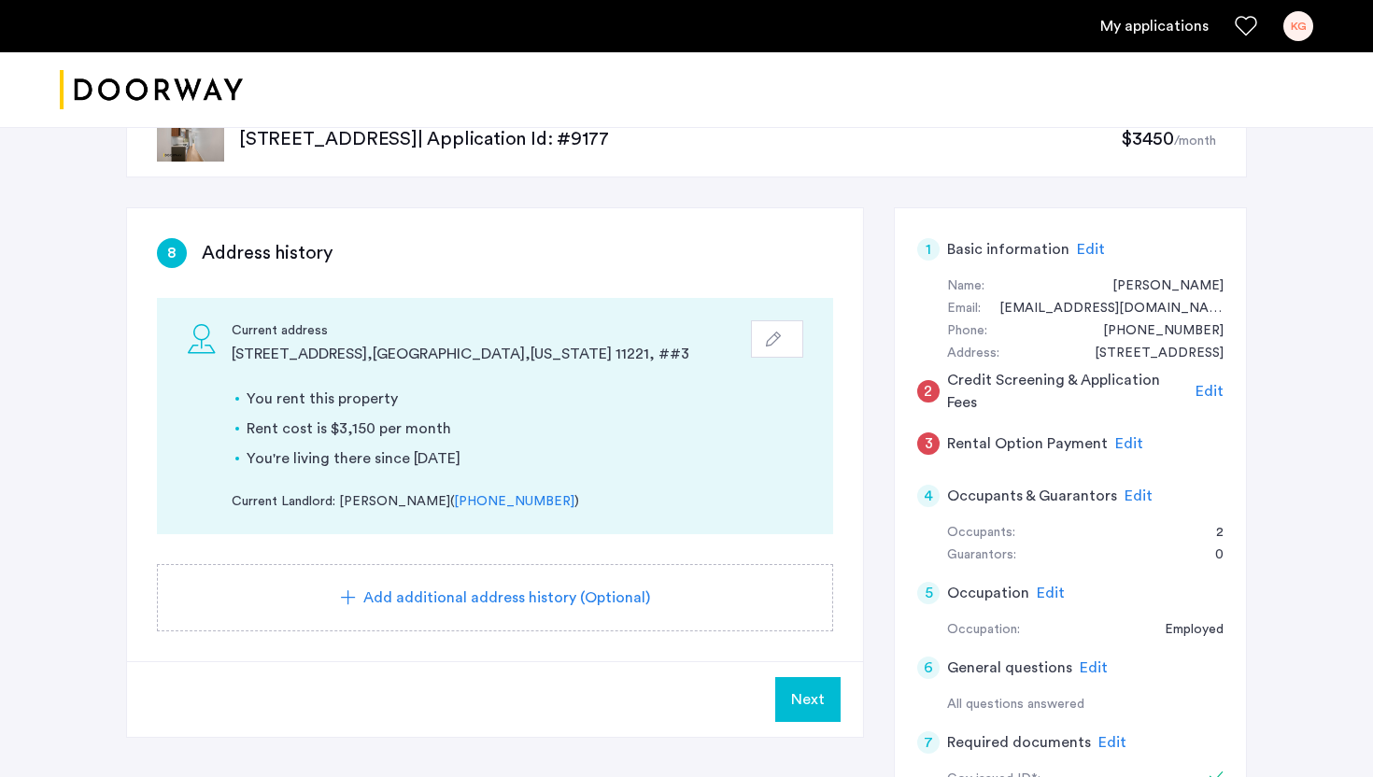
scroll to position [54, 0]
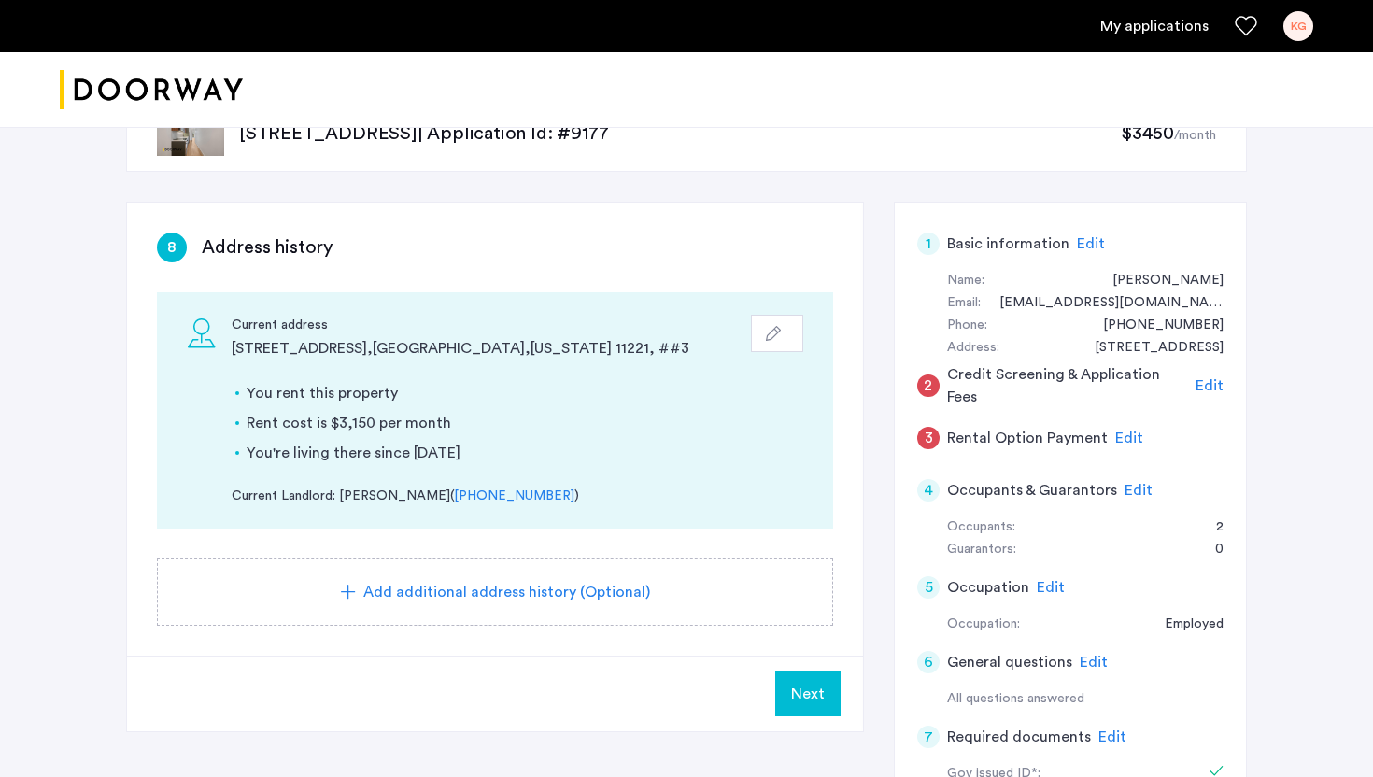
click at [788, 342] on button "button" at bounding box center [777, 333] width 52 height 37
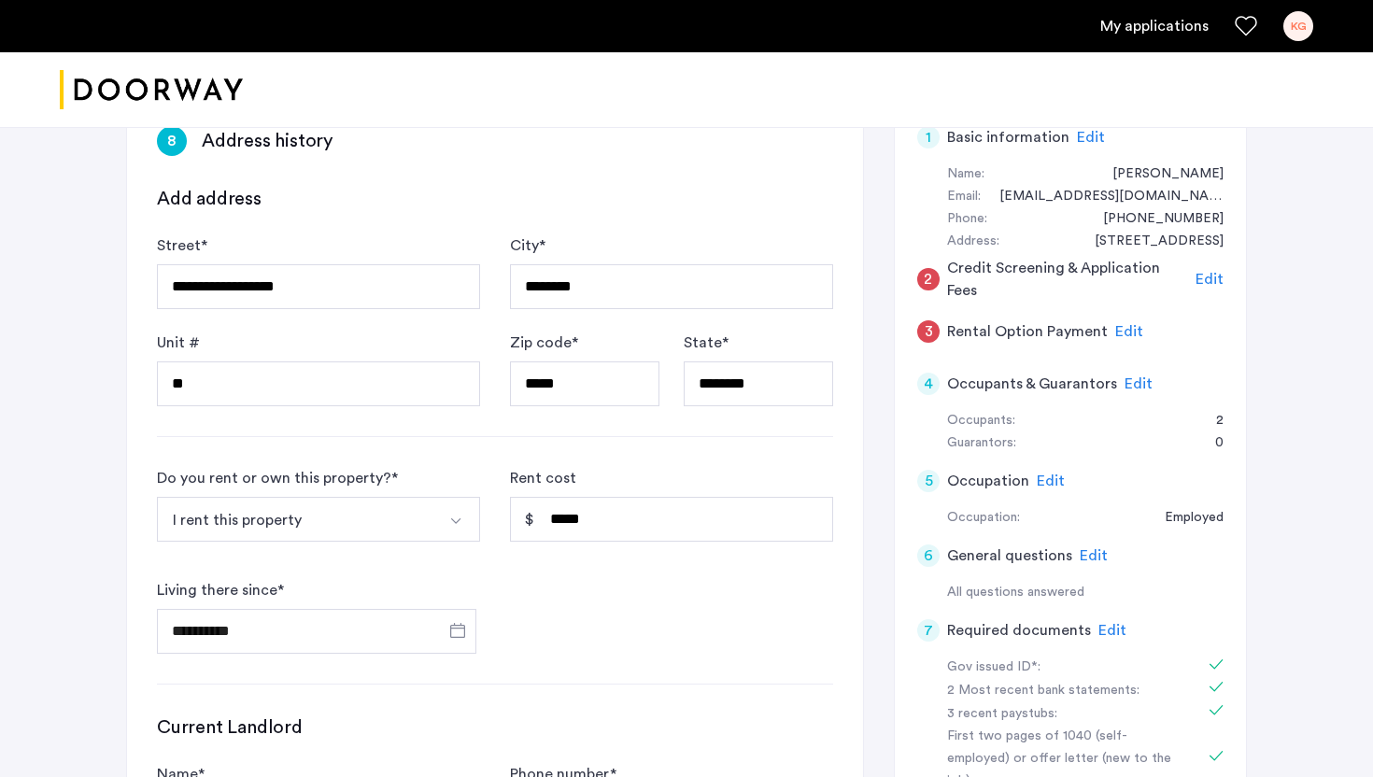
scroll to position [164, 0]
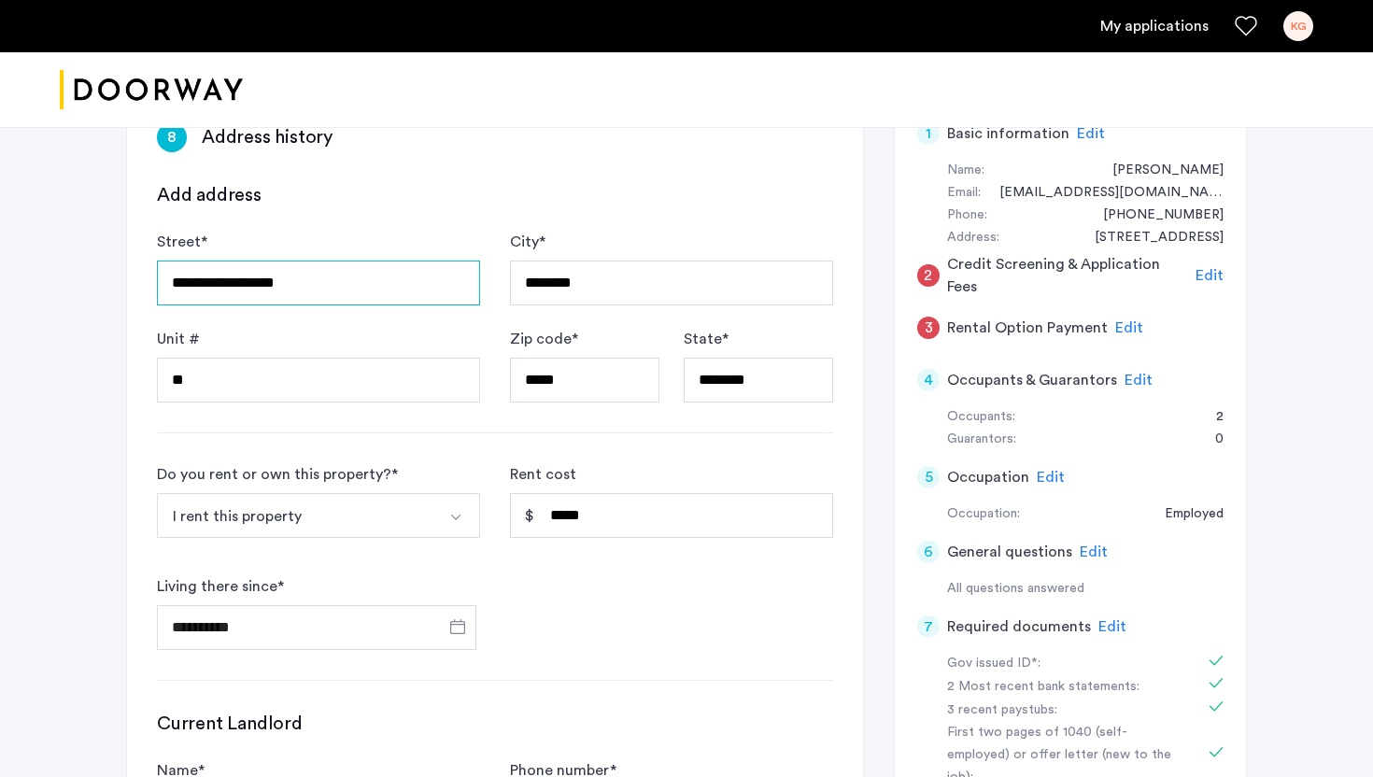
click at [272, 288] on input "**********" at bounding box center [318, 283] width 323 height 45
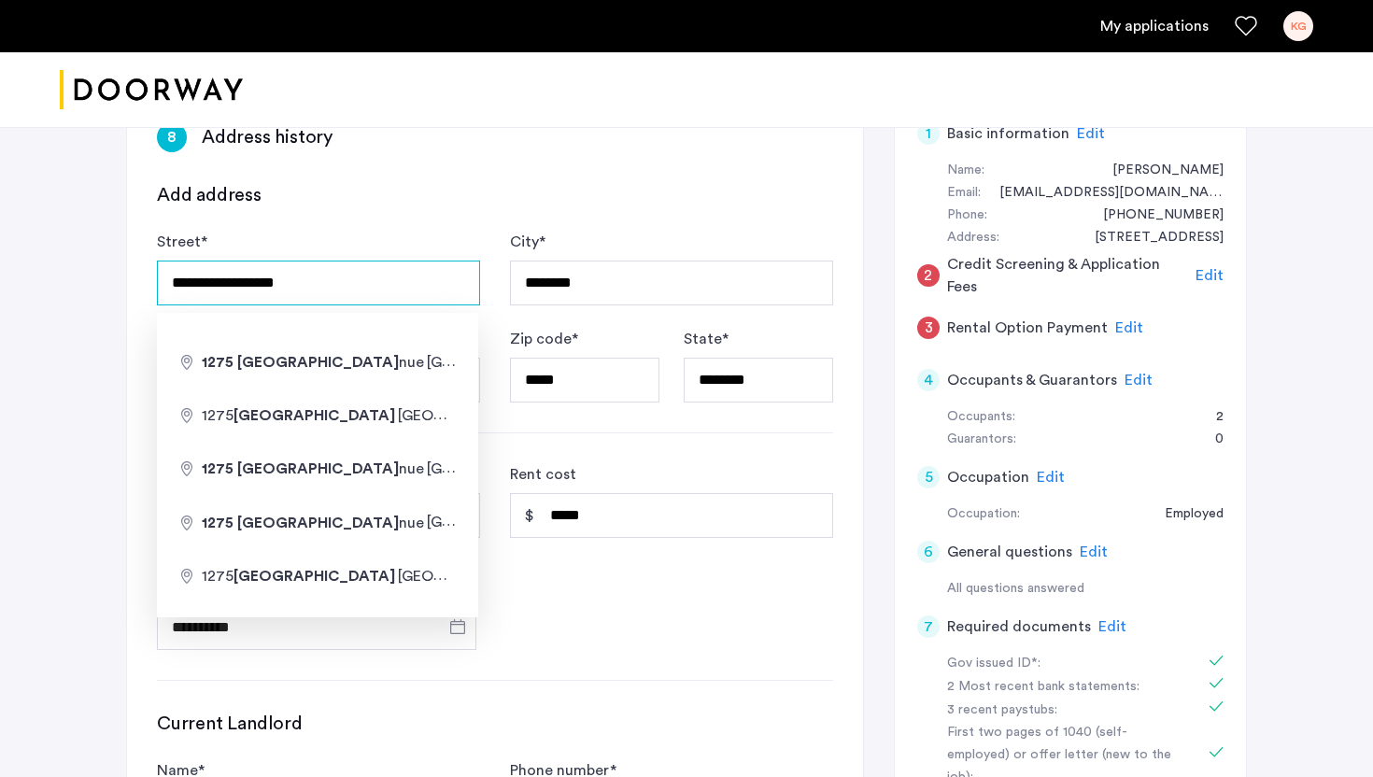
click at [179, 286] on input "**********" at bounding box center [318, 283] width 323 height 45
click at [203, 281] on input "**********" at bounding box center [318, 283] width 323 height 45
type input "**********"
click at [72, 428] on div "**********" at bounding box center [686, 575] width 1373 height 1240
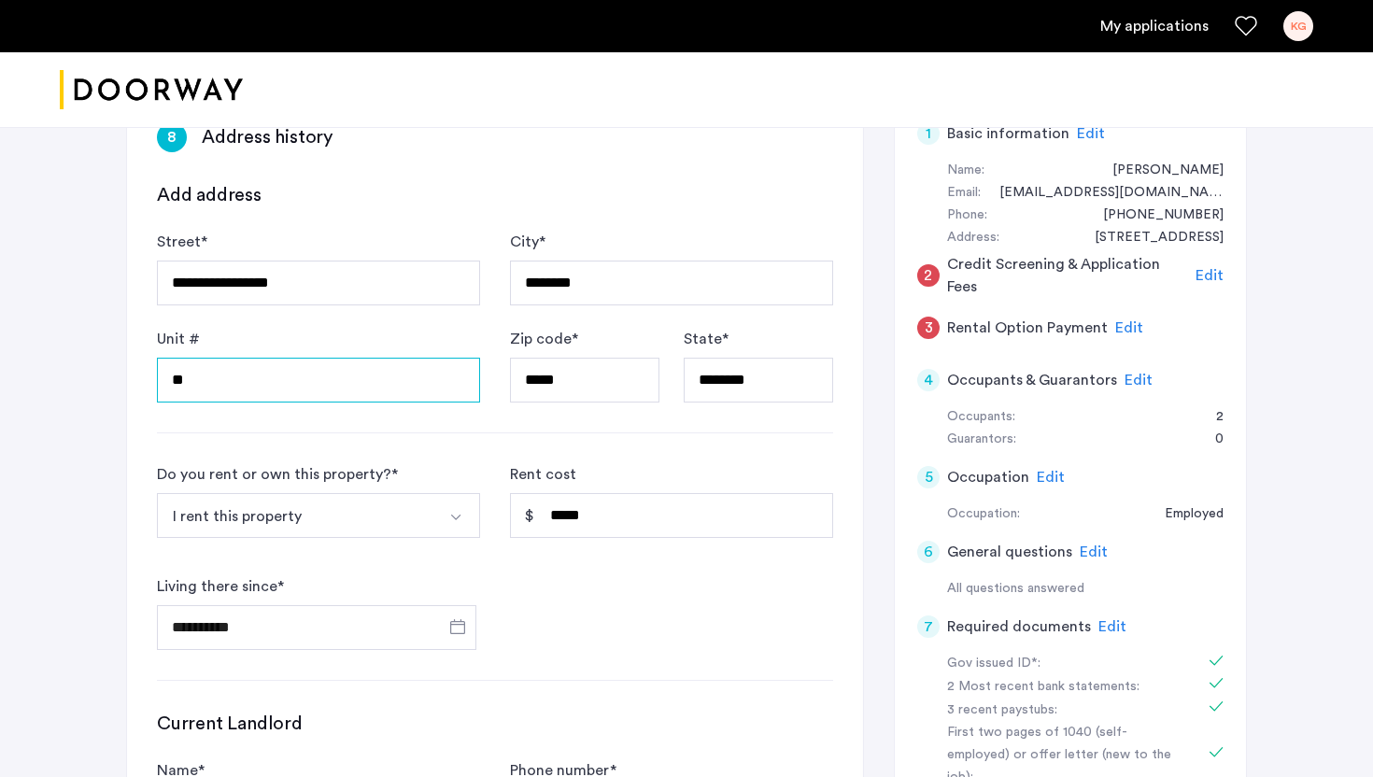
click at [207, 388] on input "**" at bounding box center [318, 380] width 323 height 45
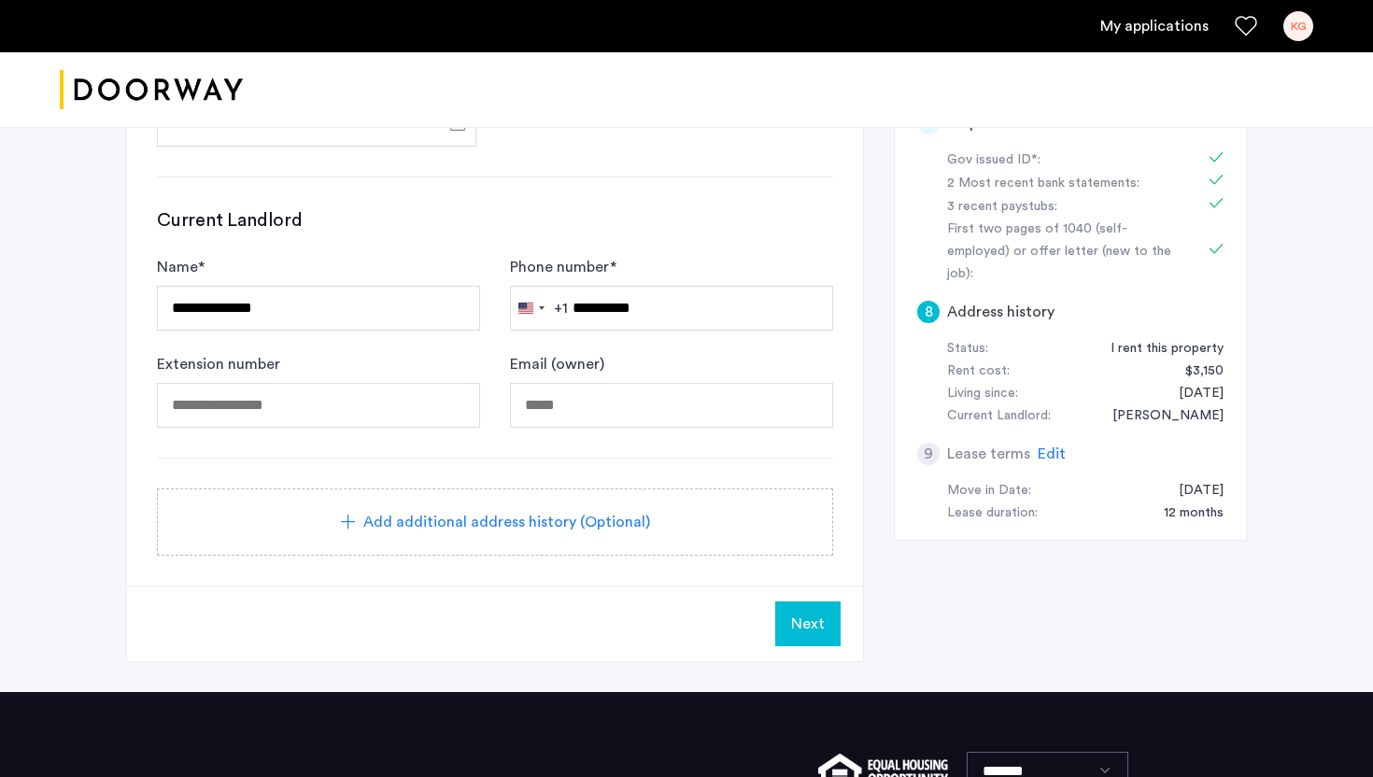
scroll to position [730, 0]
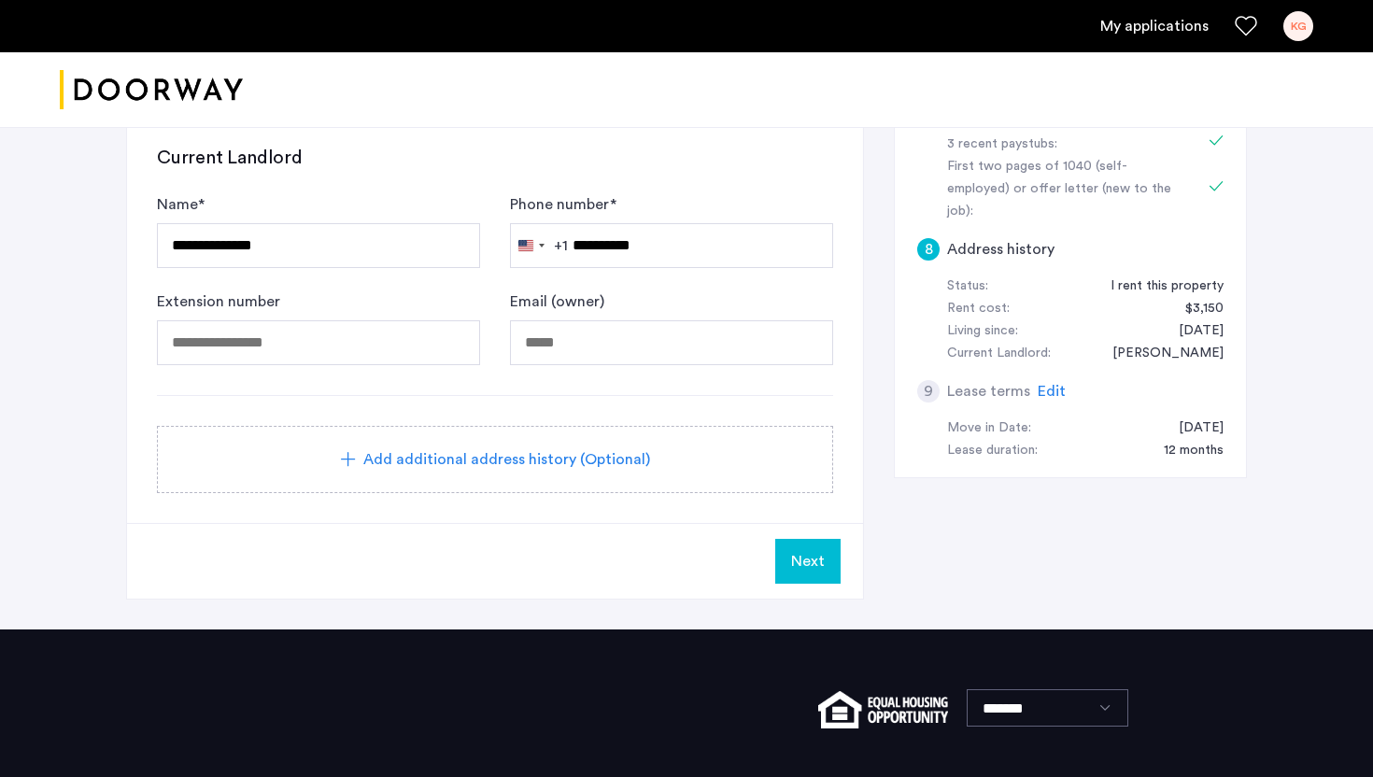
type input "*"
click at [803, 544] on button "Next" at bounding box center [807, 561] width 65 height 45
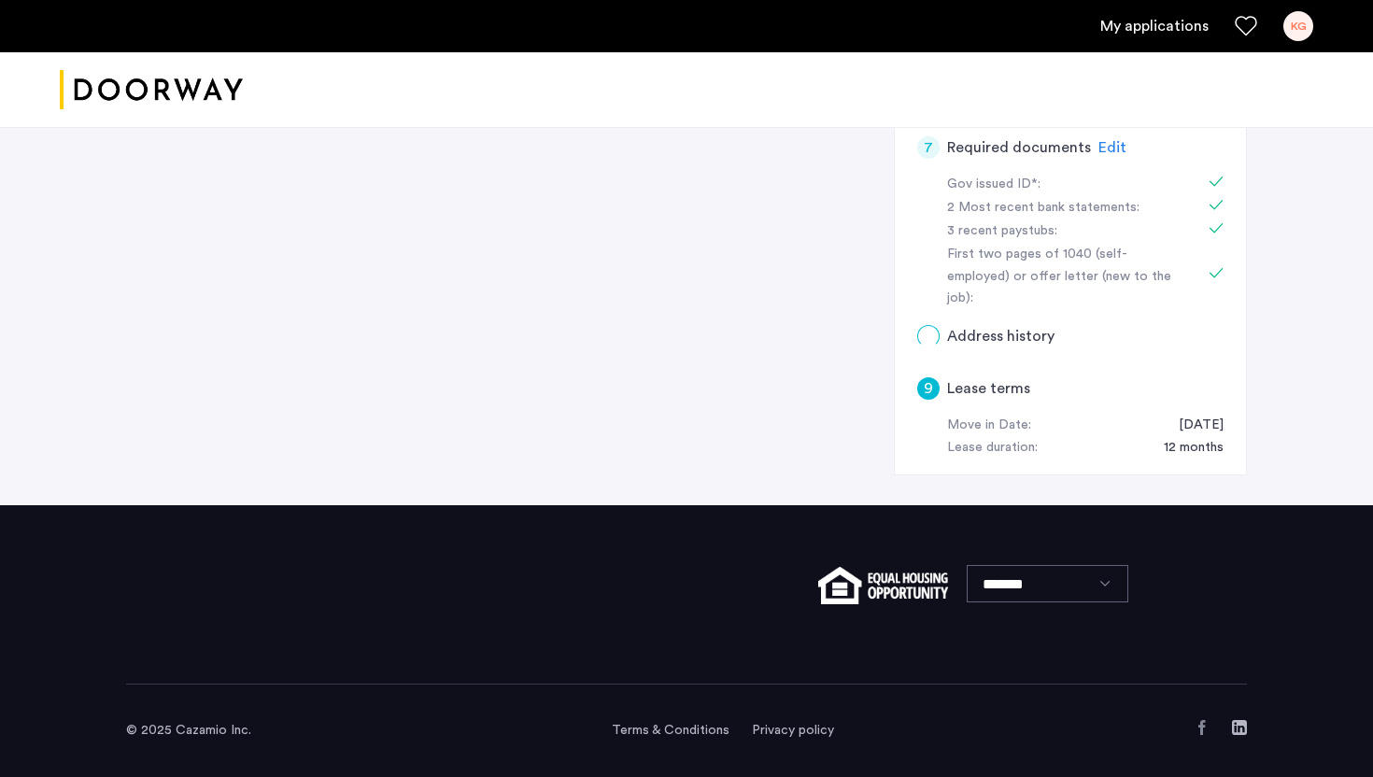
scroll to position [0, 0]
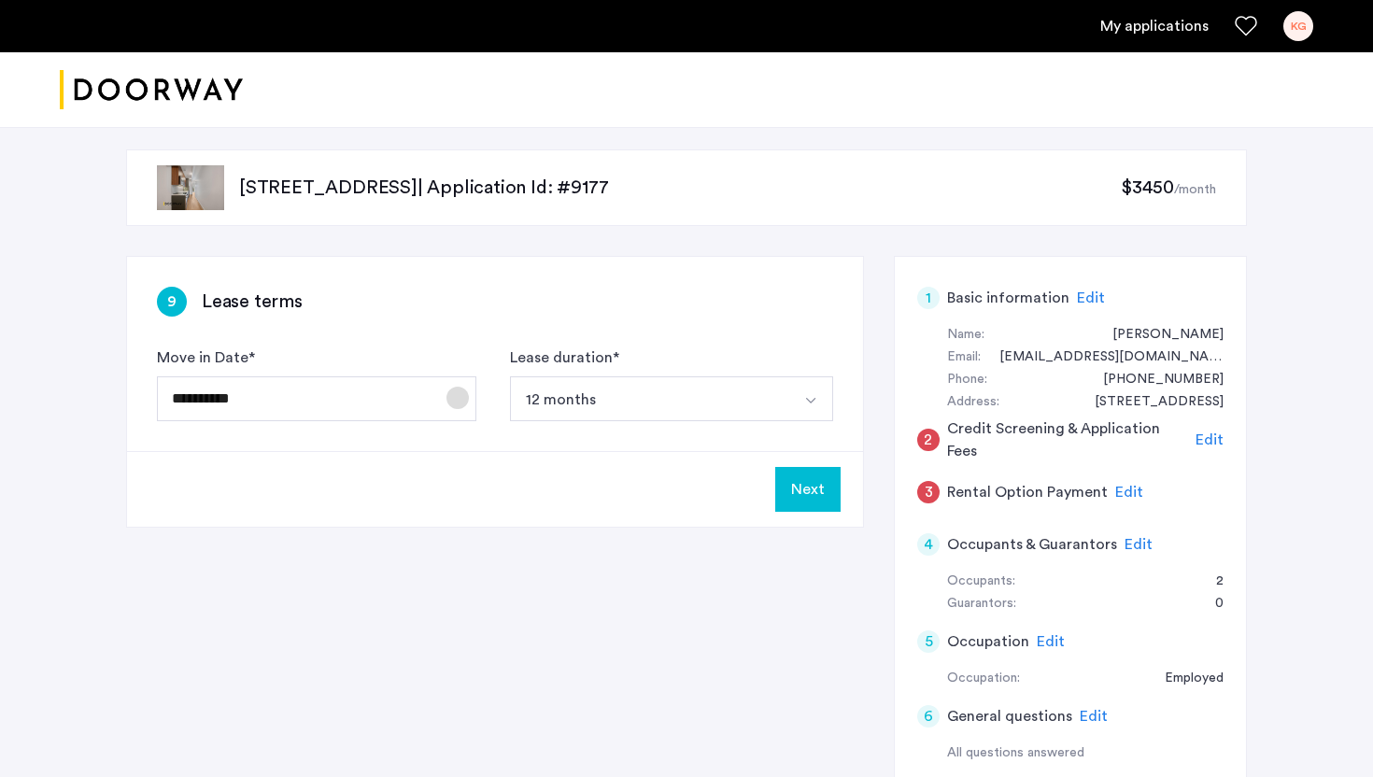
click at [462, 417] on span "Open calendar" at bounding box center [457, 397] width 45 height 45
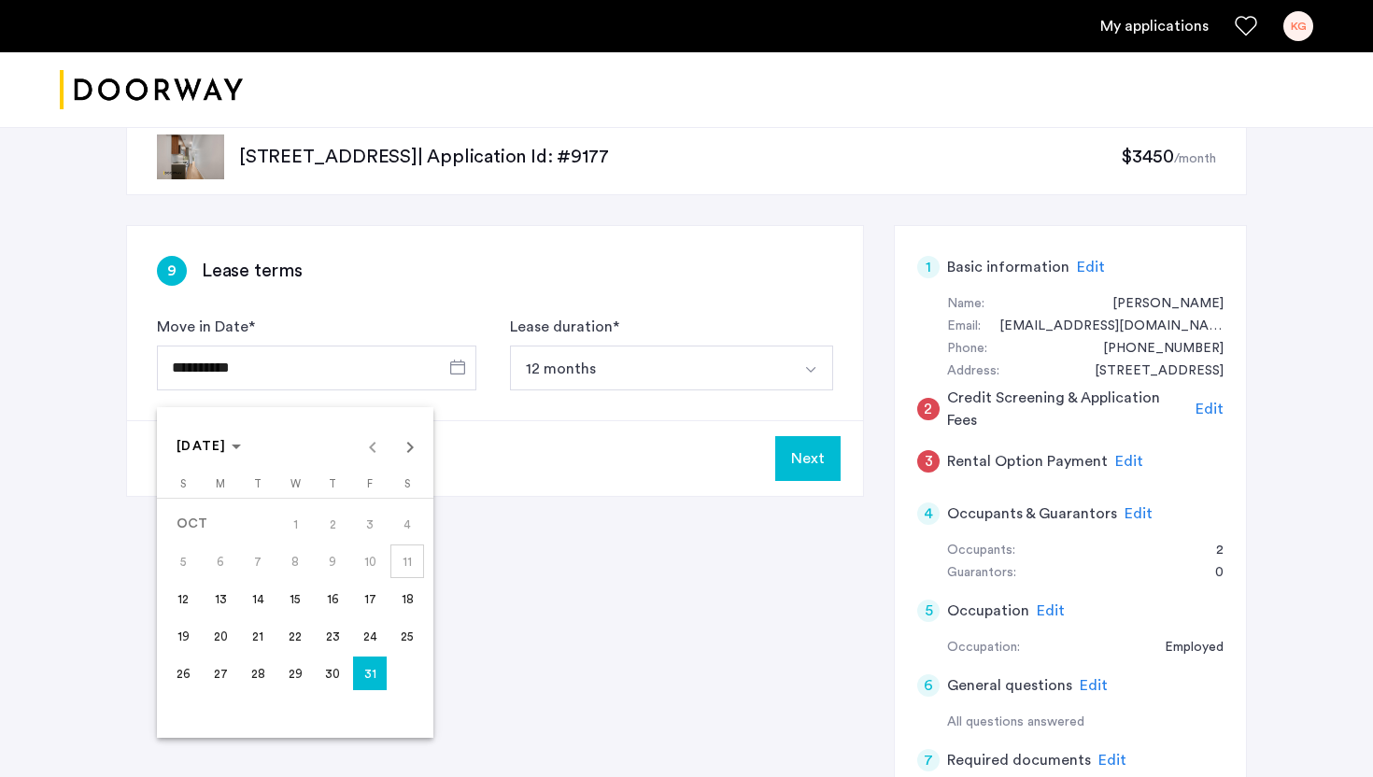
scroll to position [33, 0]
click at [368, 671] on span "31" at bounding box center [370, 673] width 34 height 34
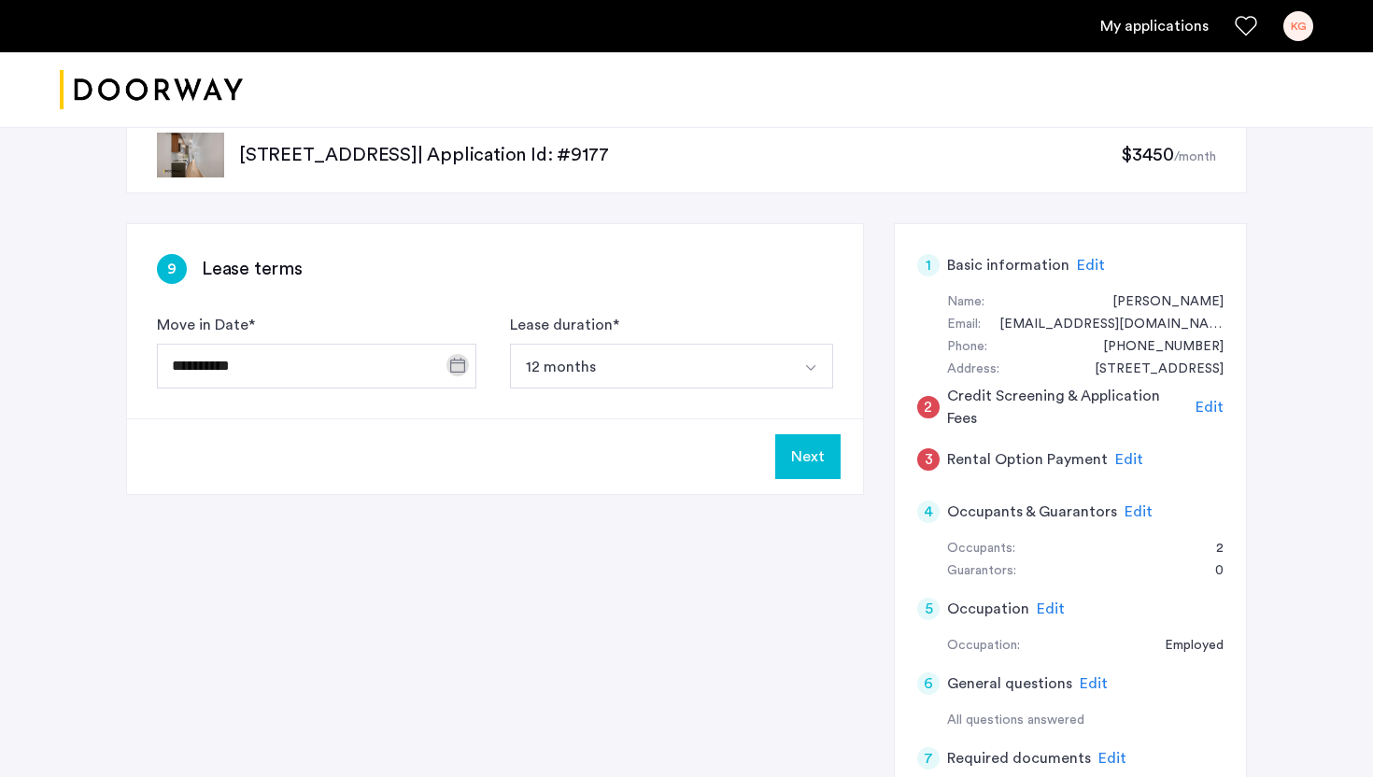
click at [671, 368] on button "12 months" at bounding box center [649, 366] width 279 height 45
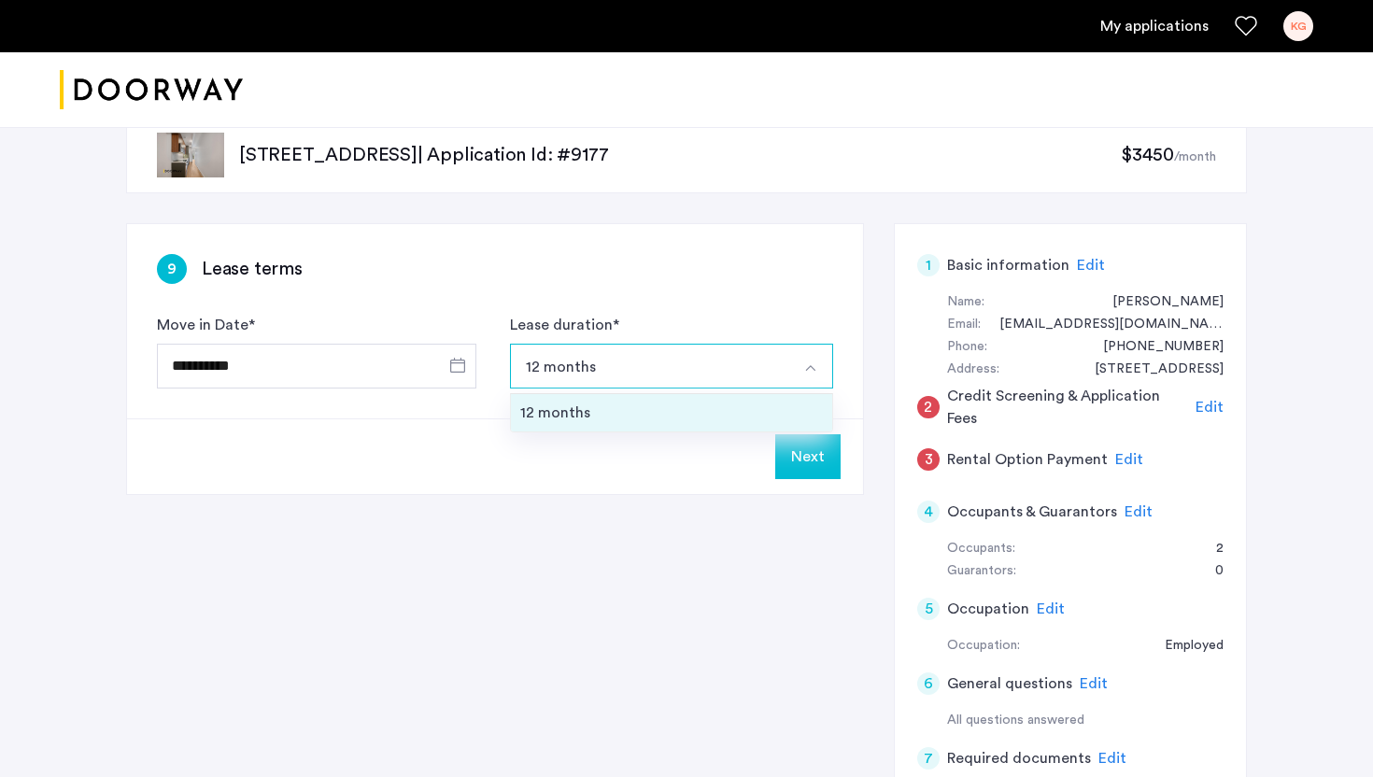
click at [642, 421] on div "12 months" at bounding box center [671, 413] width 303 height 22
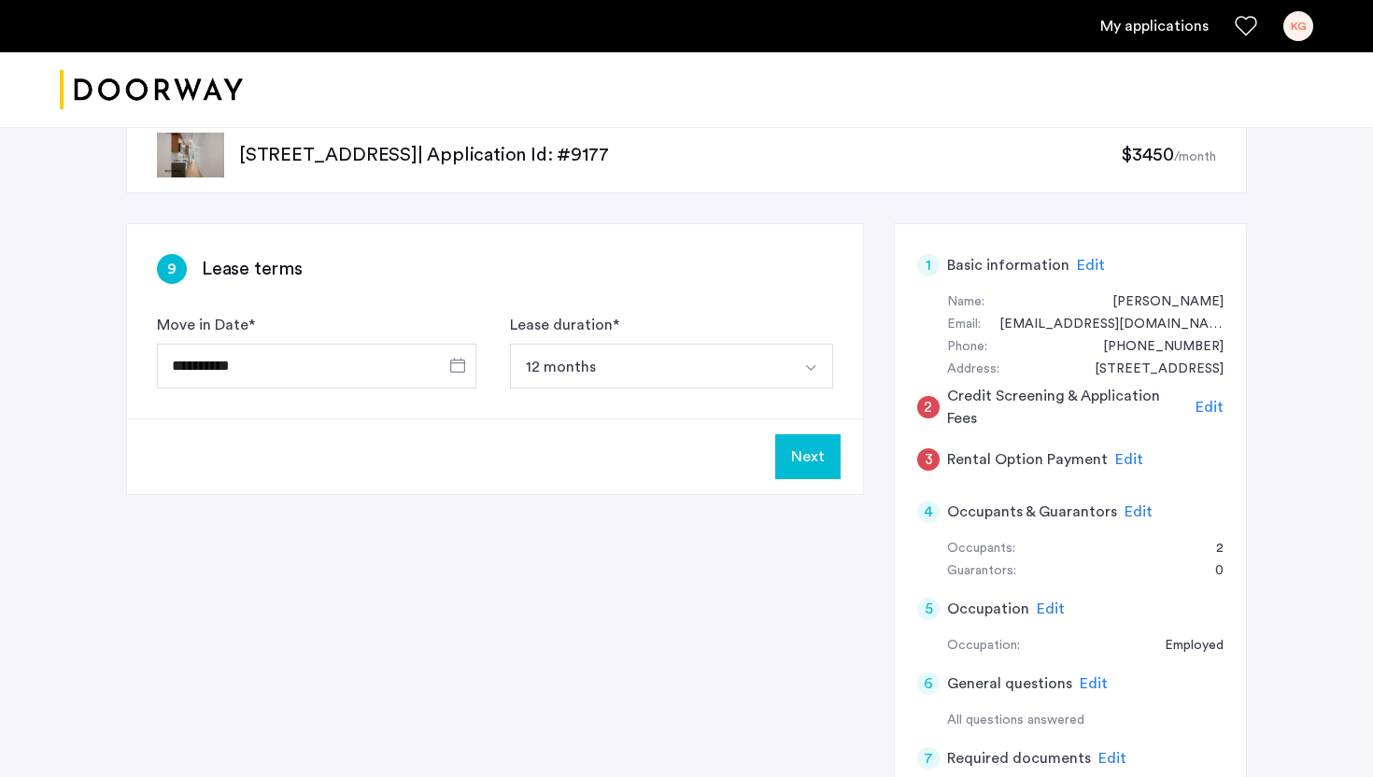
click at [641, 465] on div "Next" at bounding box center [495, 456] width 736 height 76
click at [802, 471] on button "Next" at bounding box center [807, 456] width 65 height 45
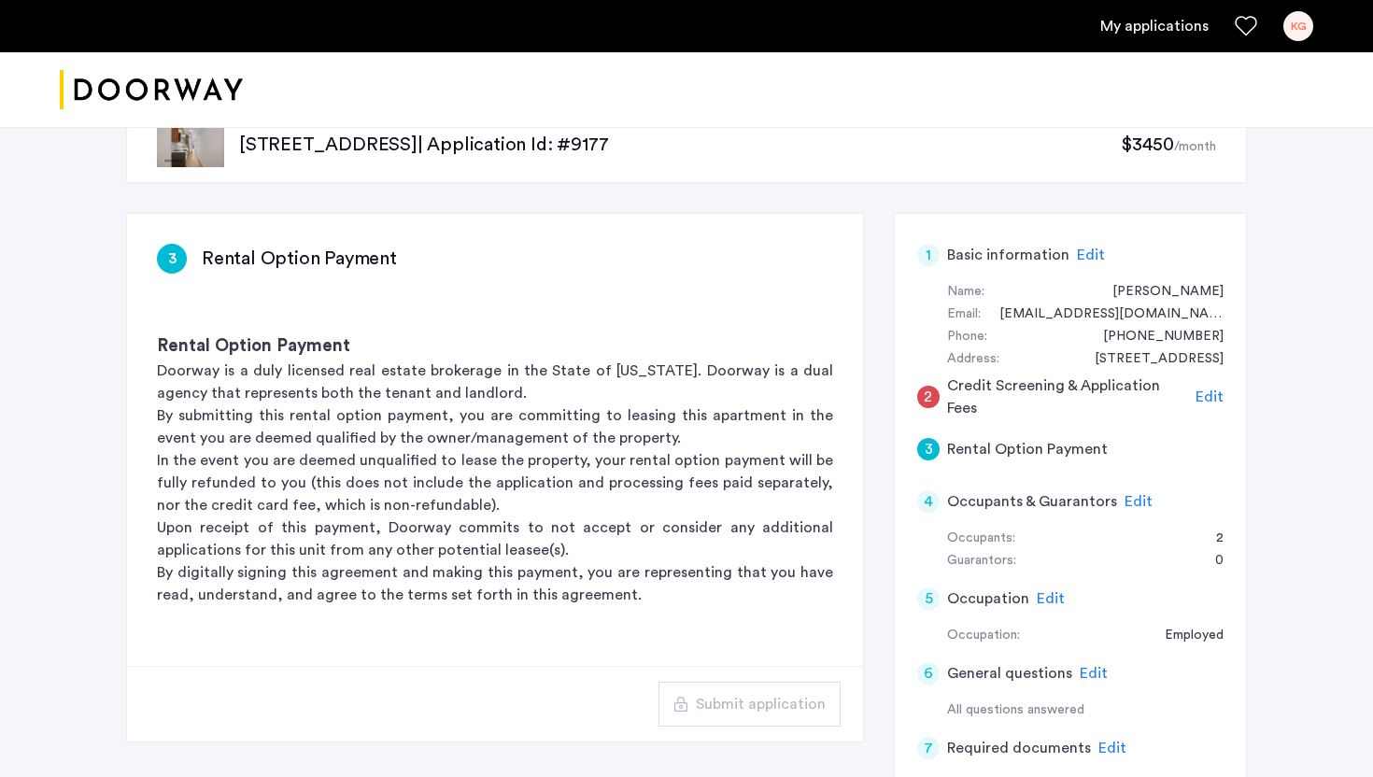
scroll to position [34, 0]
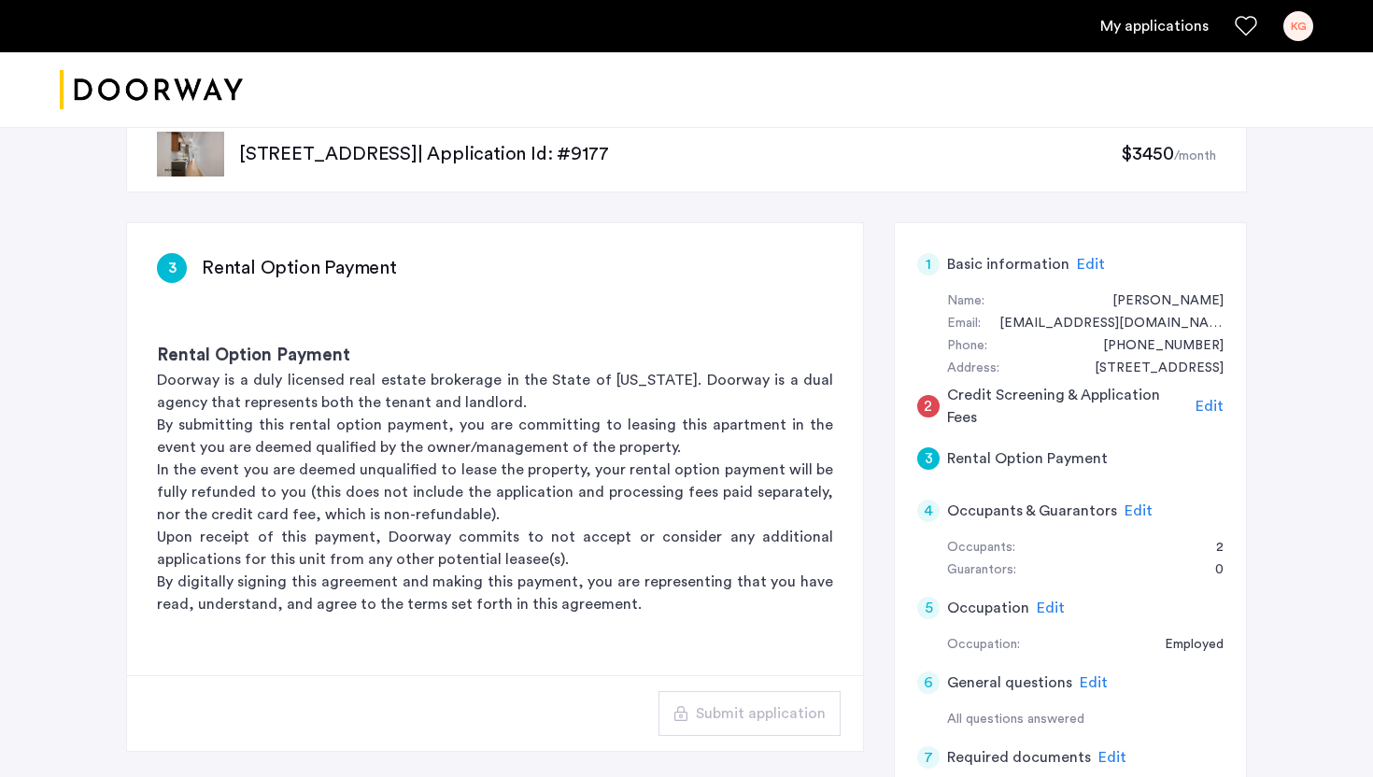
click at [1089, 266] on span "Edit" at bounding box center [1091, 264] width 28 height 15
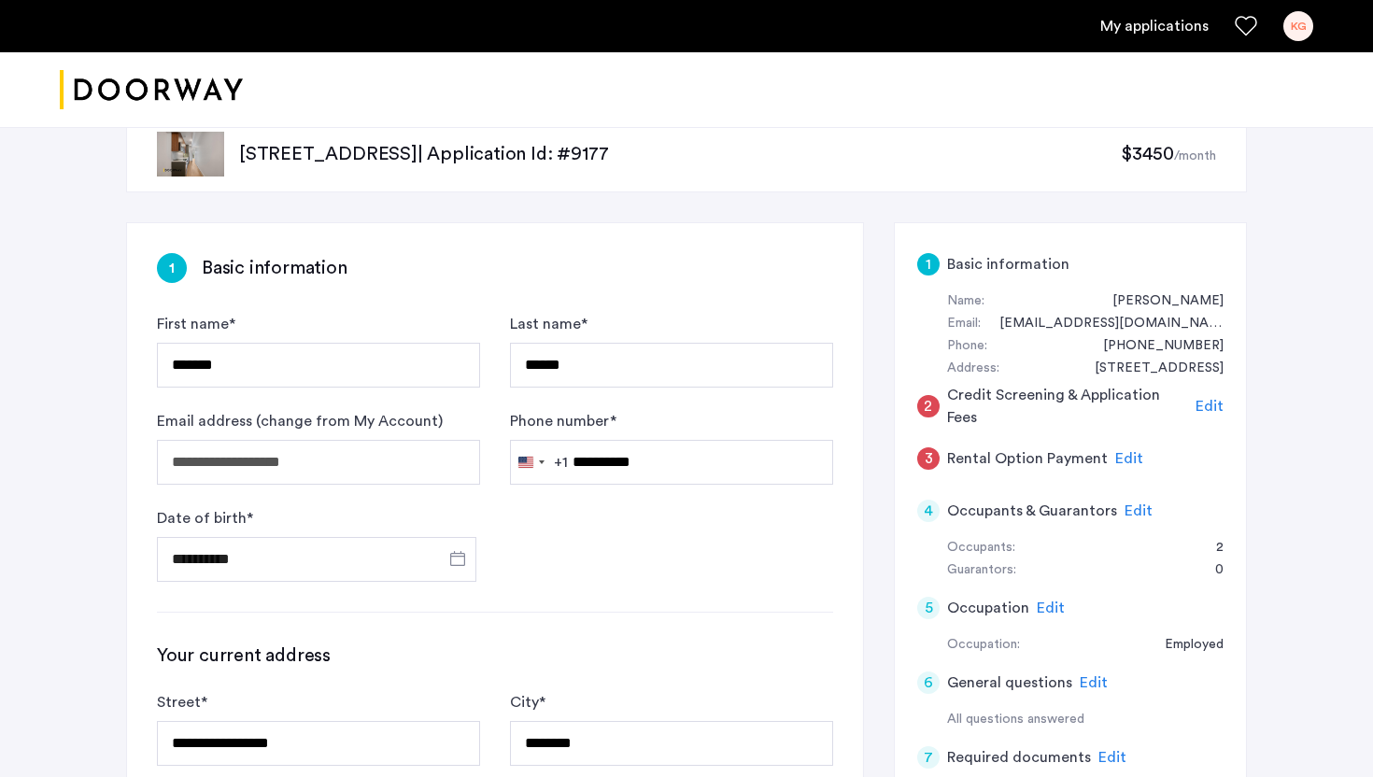
scroll to position [136, 0]
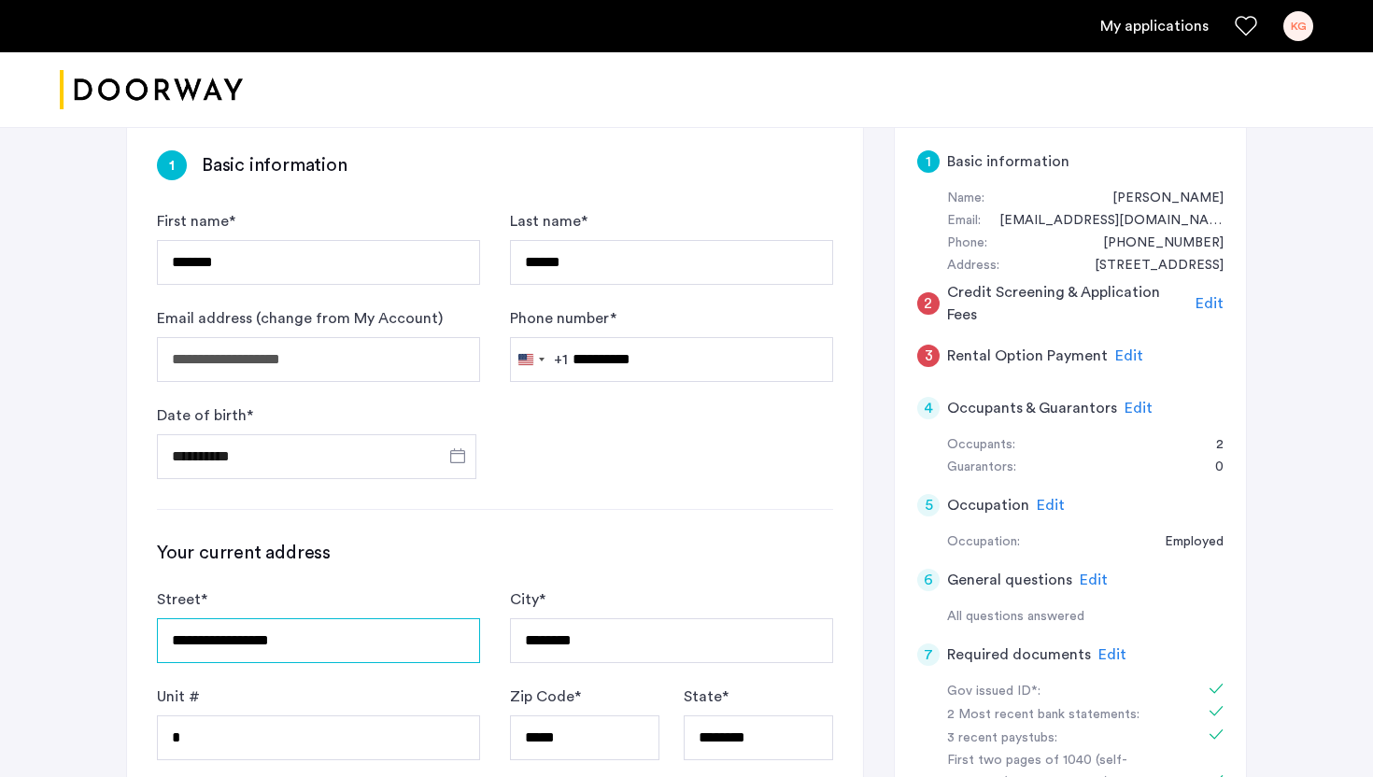
click at [172, 644] on input "**********" at bounding box center [318, 640] width 323 height 45
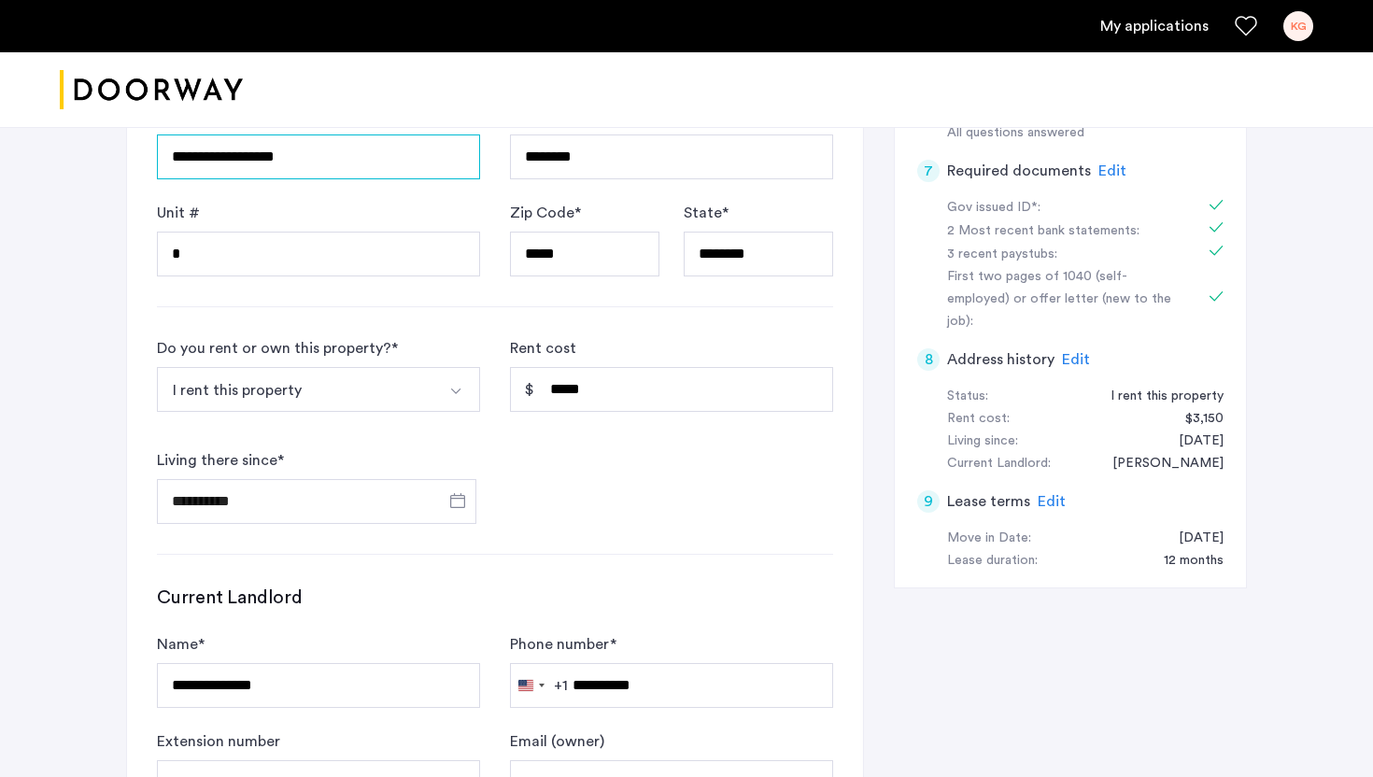
scroll to position [1086, 0]
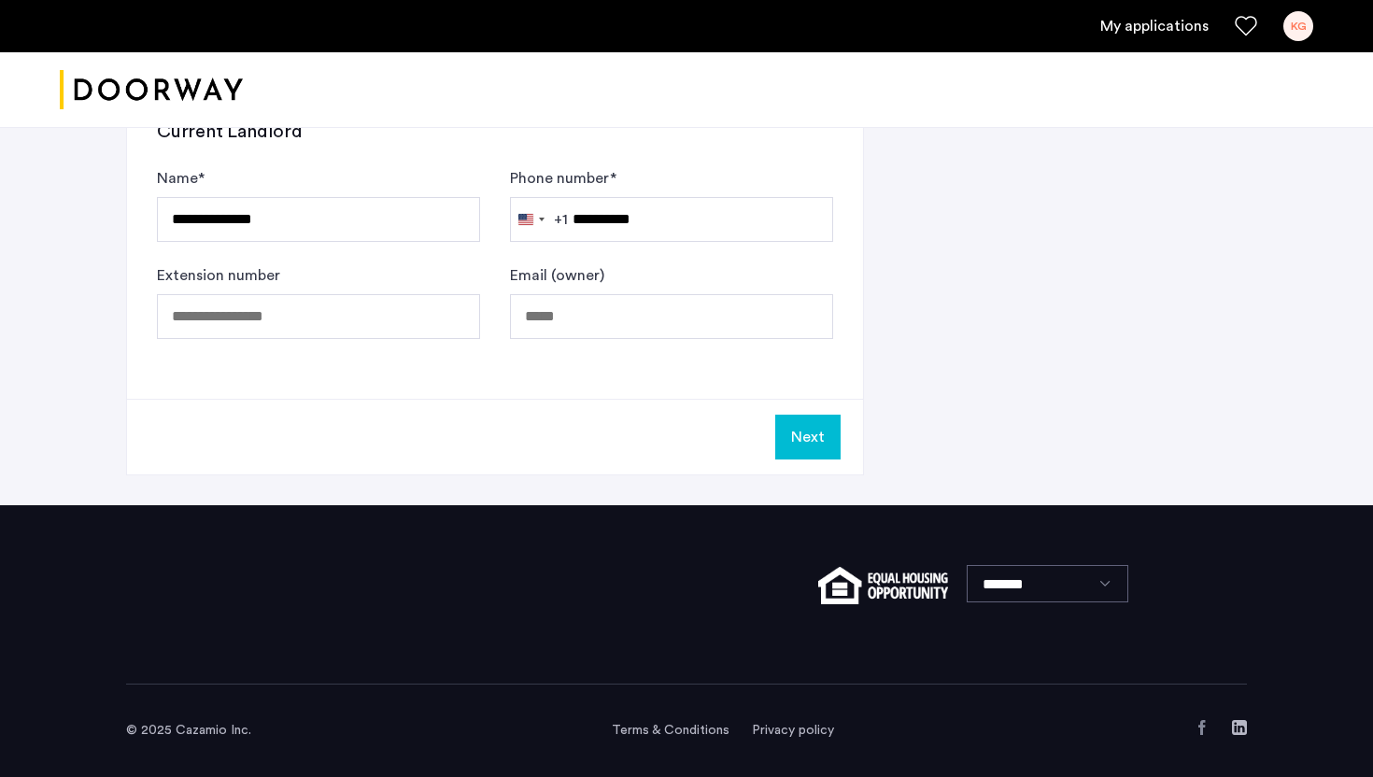
type input "**********"
click at [799, 440] on button "Next" at bounding box center [807, 437] width 65 height 45
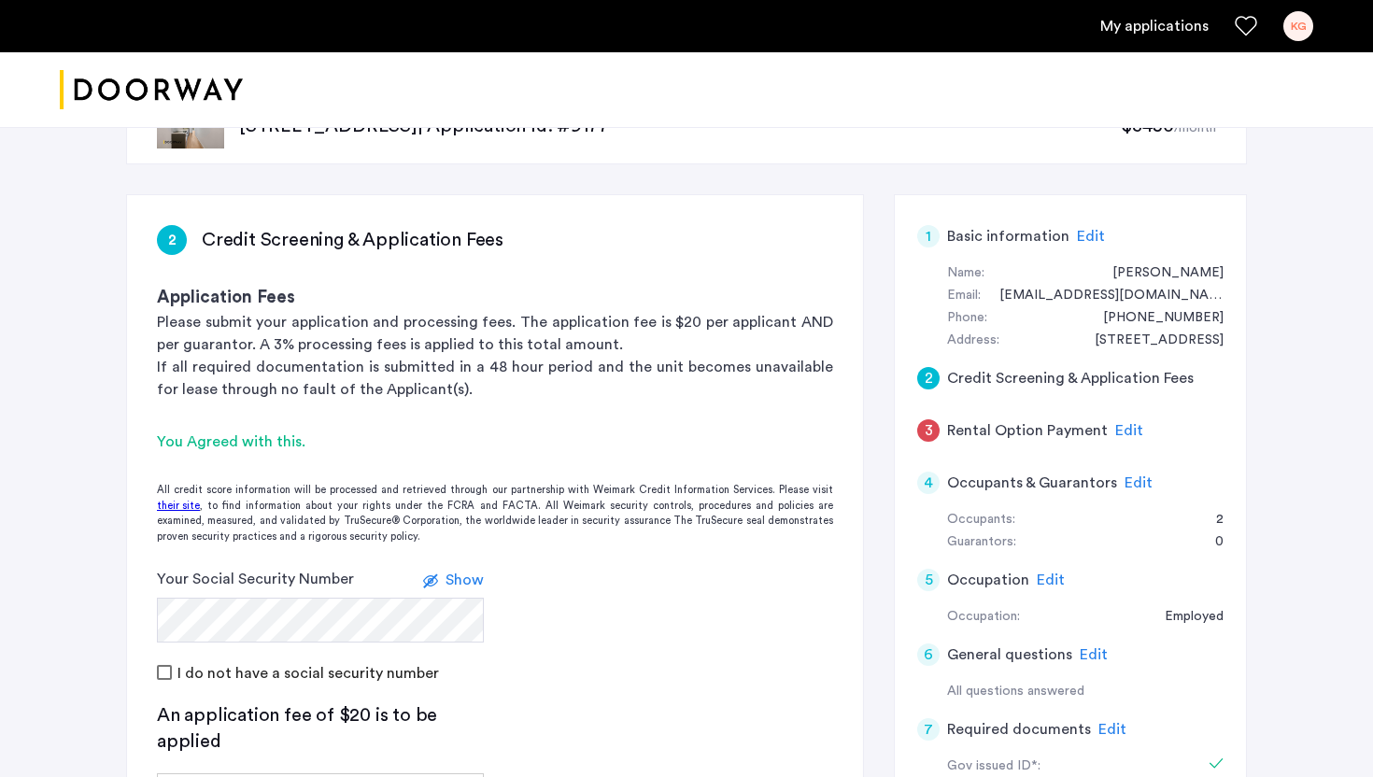
scroll to position [88, 0]
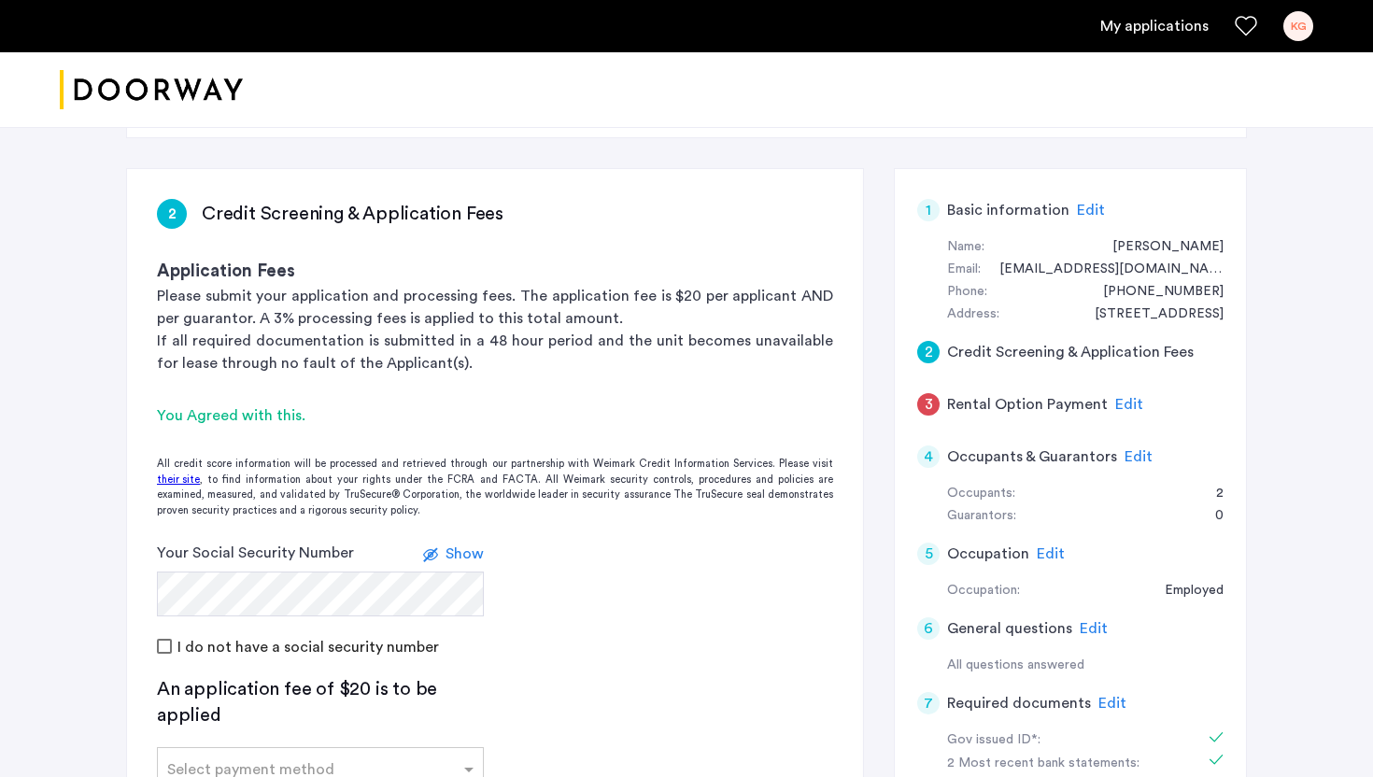
click at [1117, 406] on span "Edit" at bounding box center [1129, 404] width 28 height 15
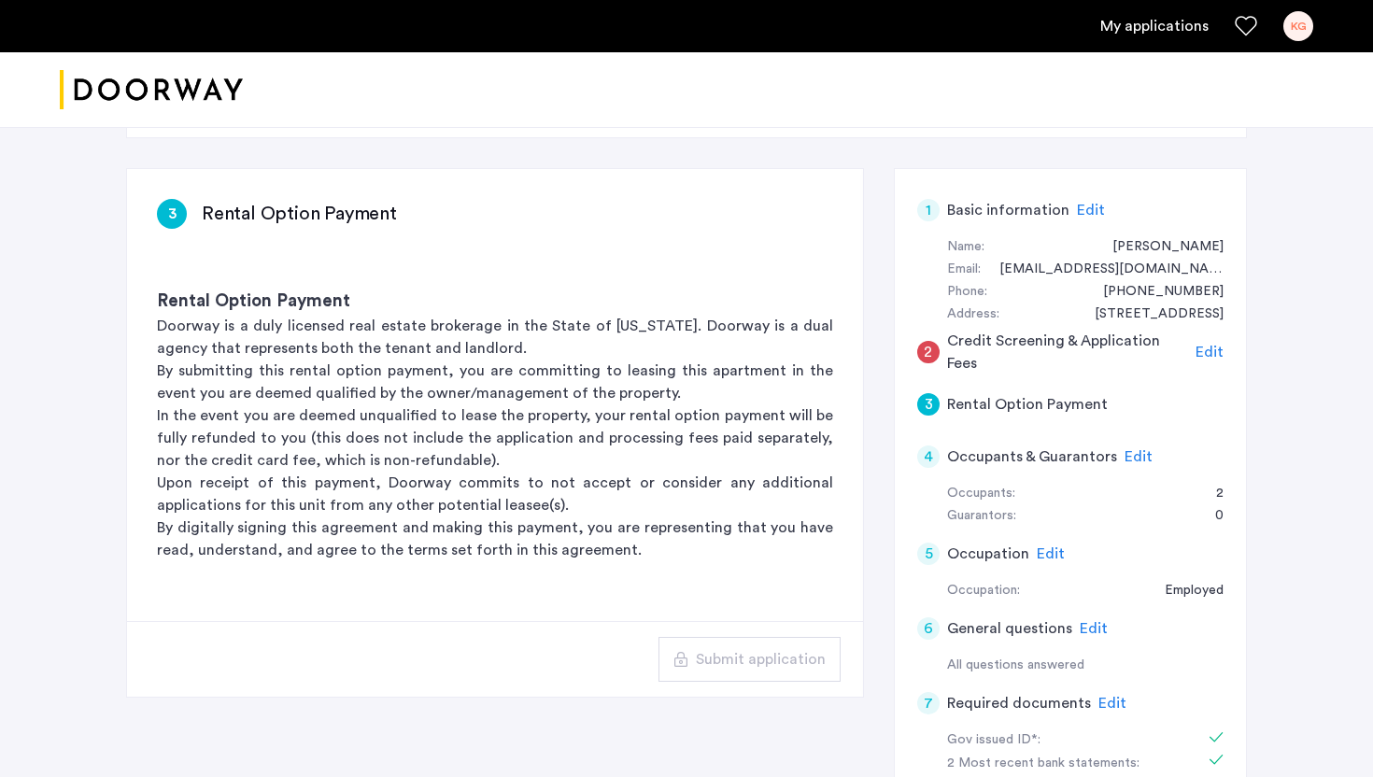
click at [1210, 345] on span "Edit" at bounding box center [1209, 352] width 28 height 15
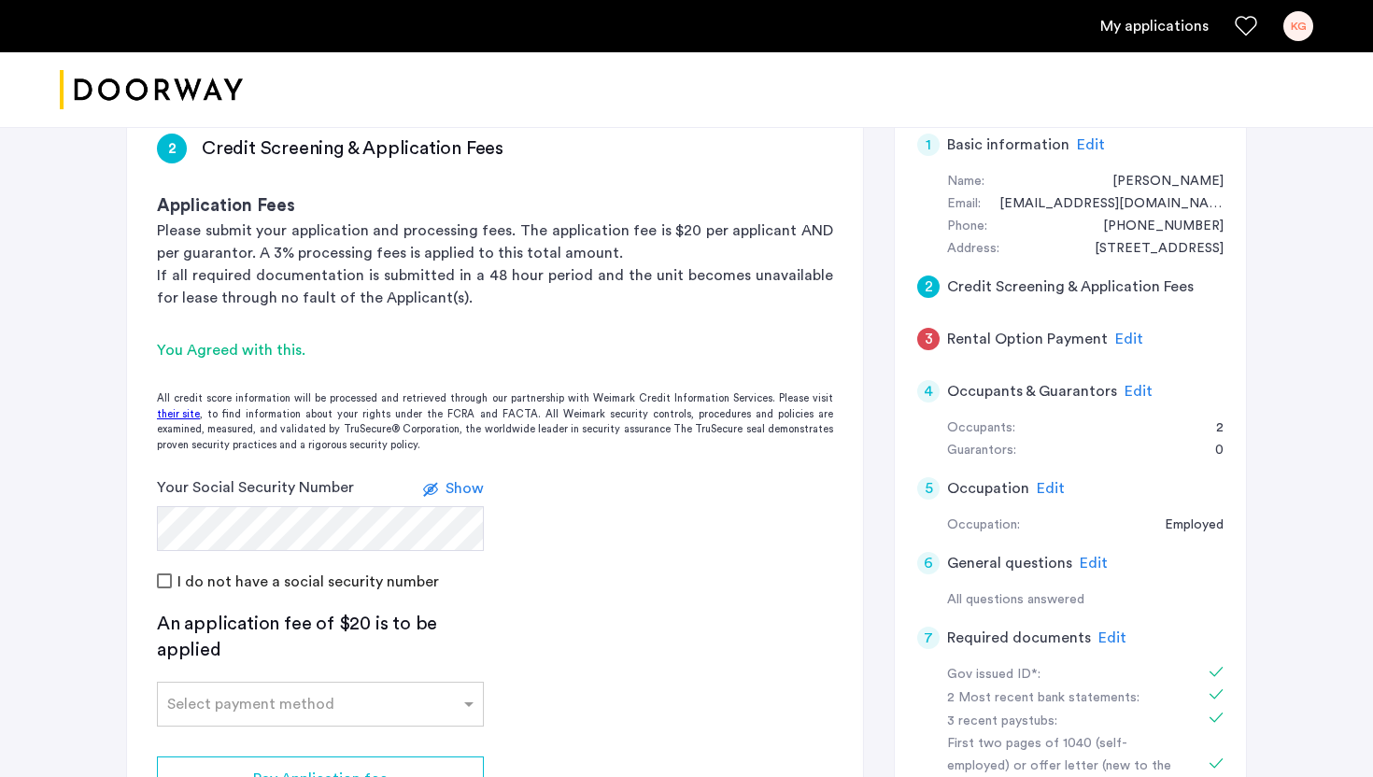
scroll to position [226, 0]
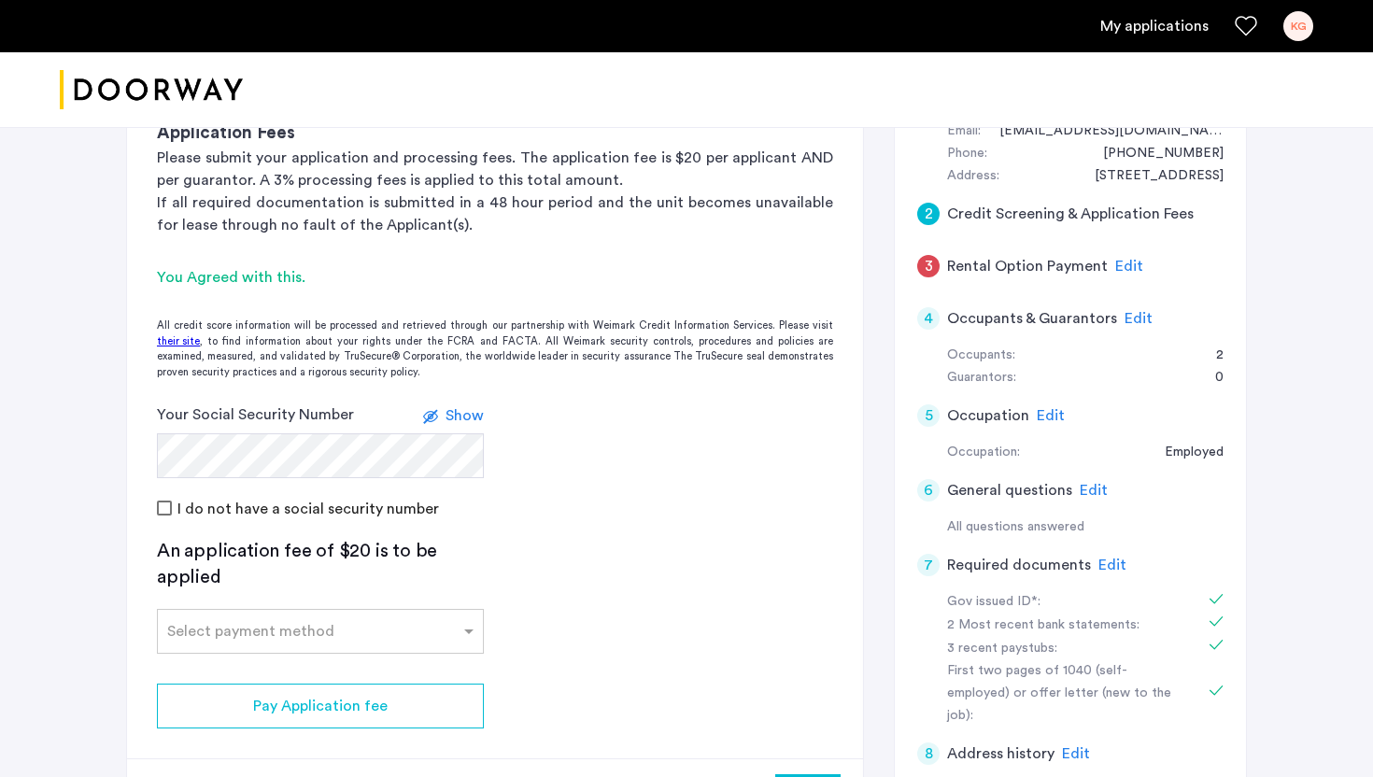
click at [472, 425] on div "Show" at bounding box center [464, 415] width 38 height 22
click at [566, 497] on div "I do not have a social security number" at bounding box center [495, 508] width 676 height 22
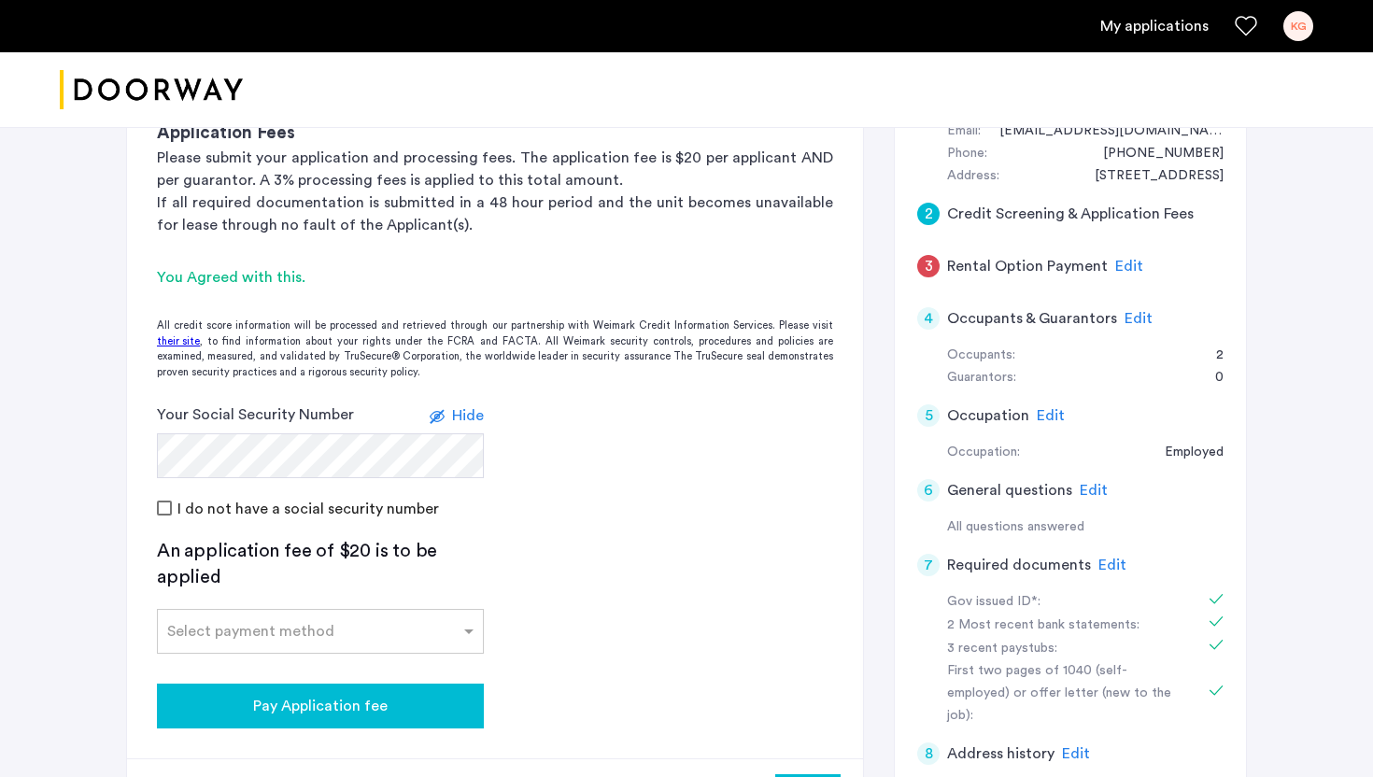
click at [266, 702] on span "Pay Application fee" at bounding box center [320, 706] width 134 height 22
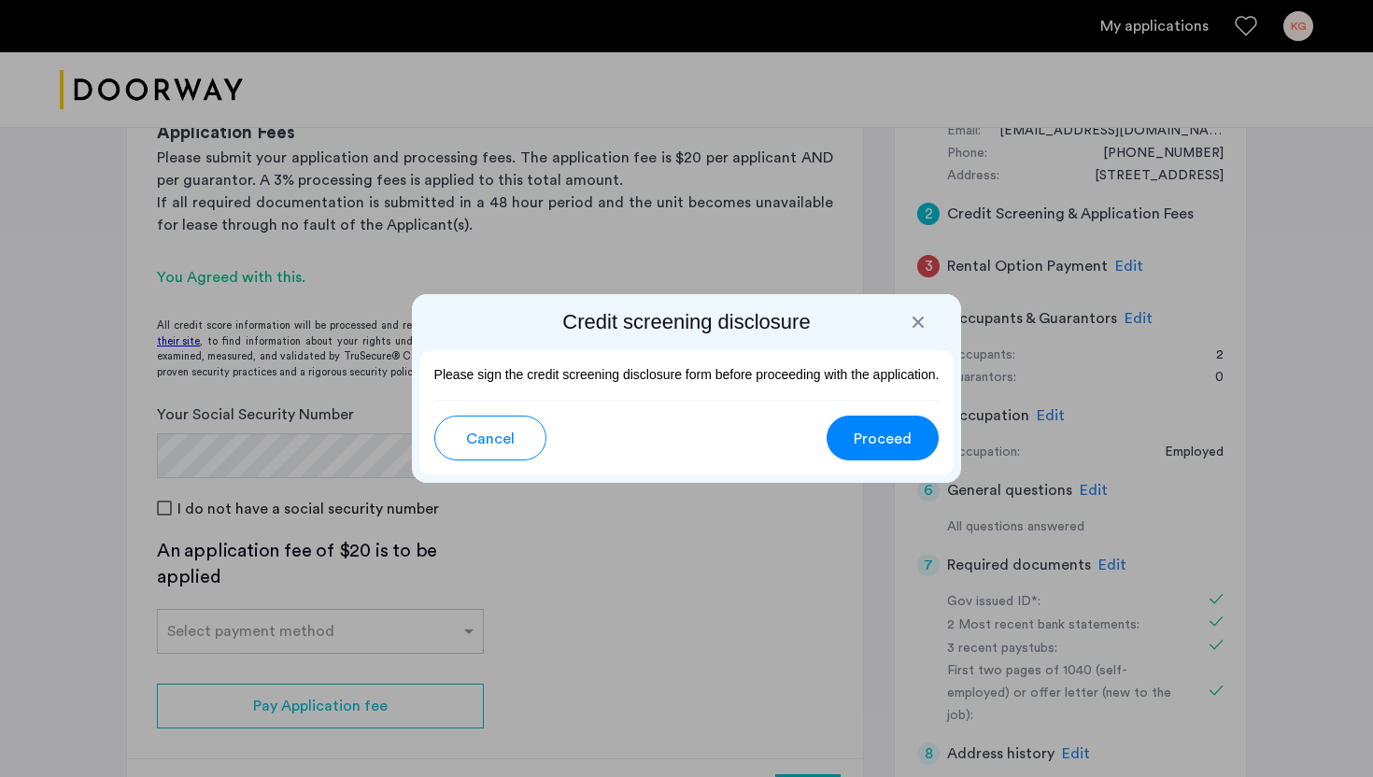
click at [694, 462] on div "Credit screening disclosure Please sign the credit screening disclosure form be…" at bounding box center [686, 388] width 1373 height 777
click at [498, 445] on span "Cancel" at bounding box center [490, 439] width 49 height 22
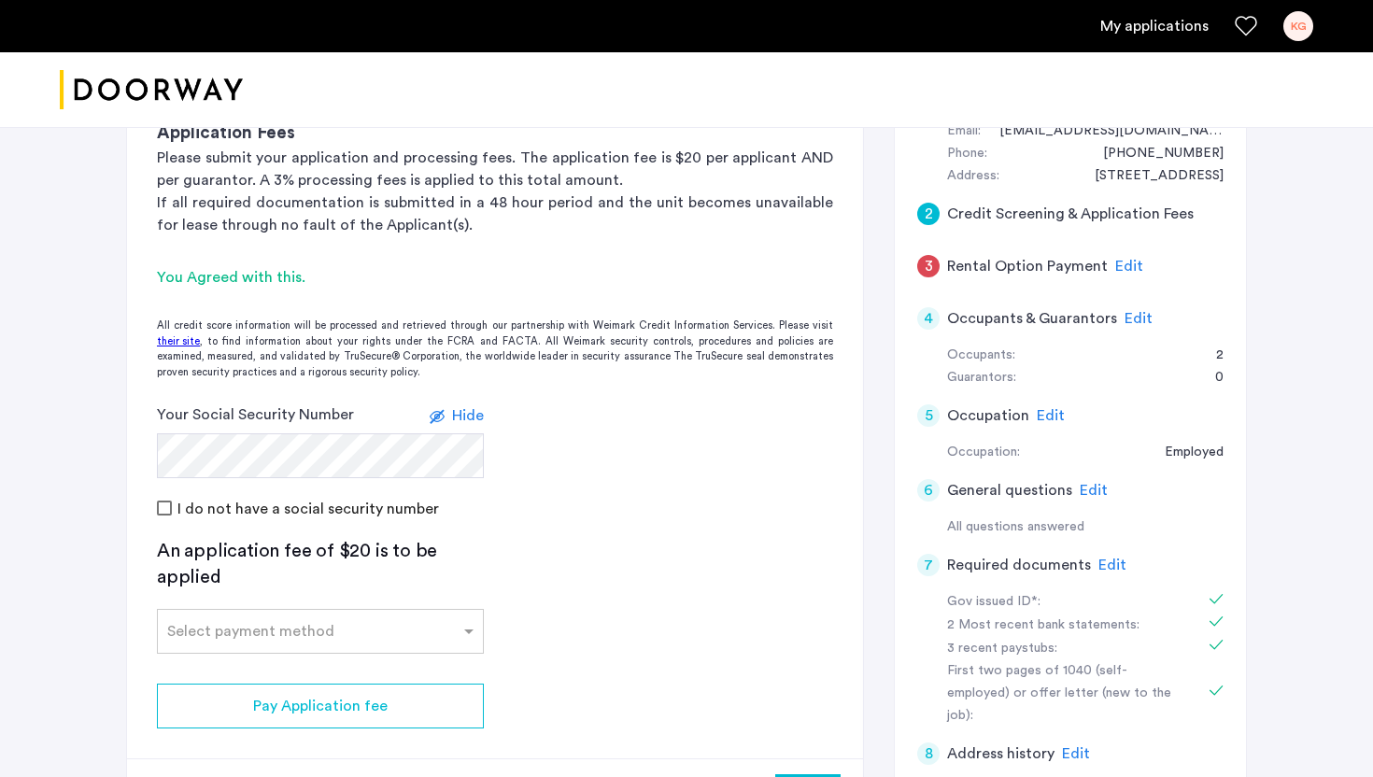
scroll to position [226, 0]
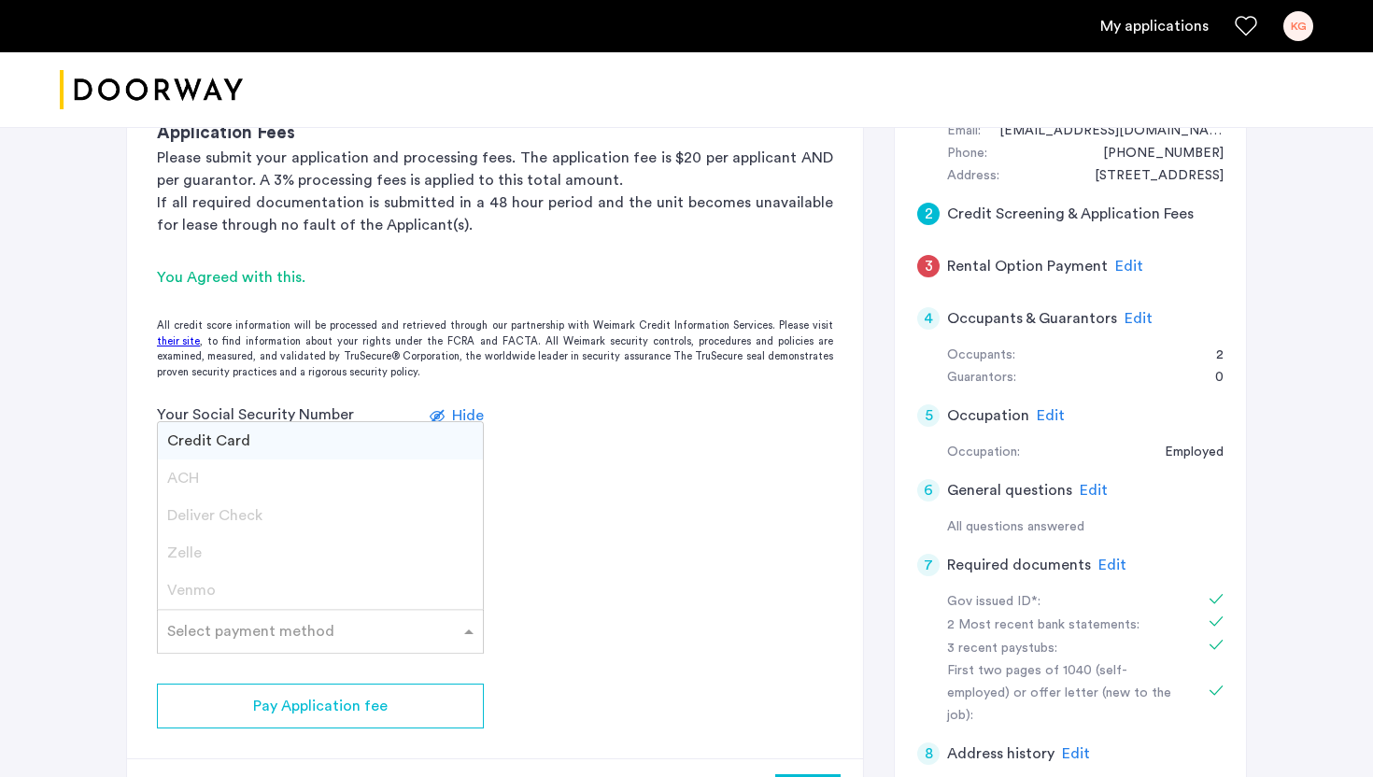
click at [393, 651] on div "Select payment method" at bounding box center [320, 631] width 327 height 45
click at [583, 638] on app-credit-screening "2 Credit Screening & Application Fees Application Fees Please submit your appli…" at bounding box center [495, 432] width 736 height 803
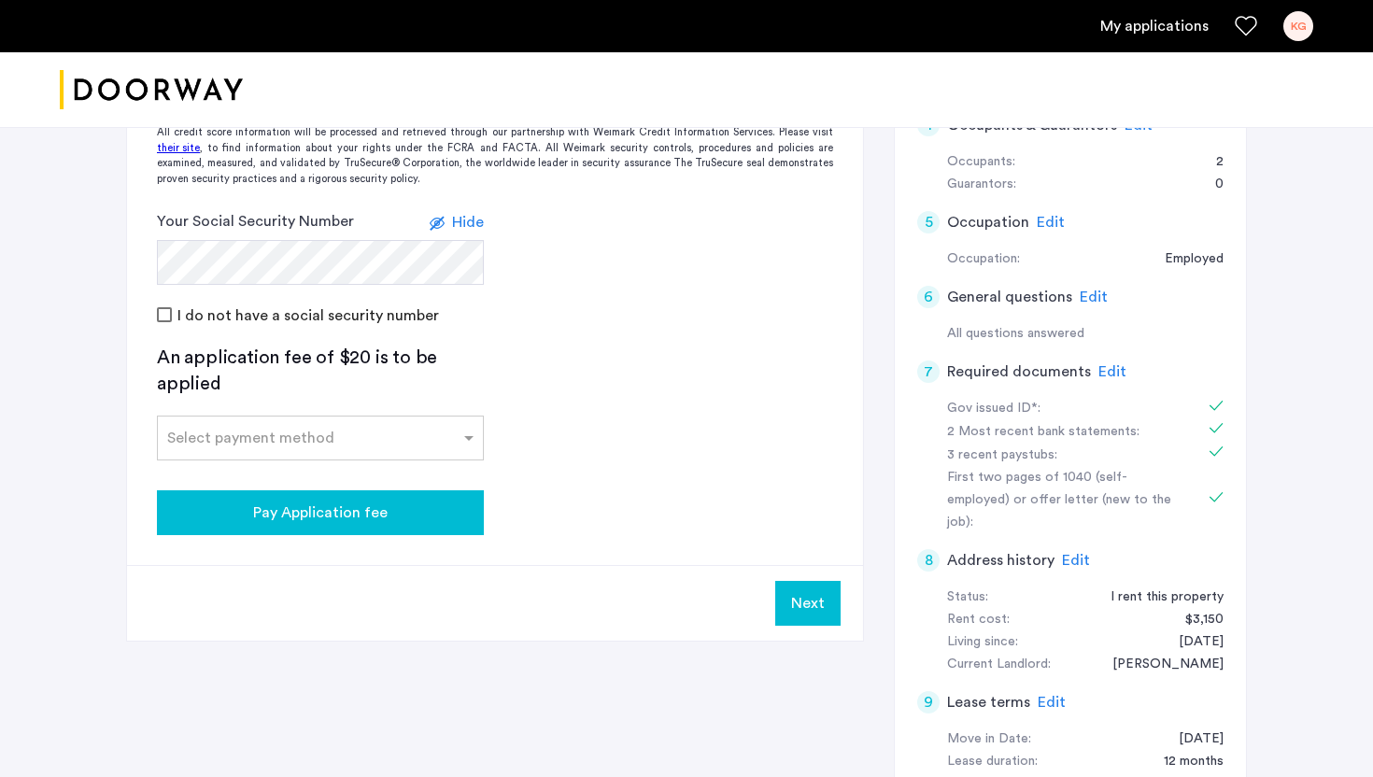
scroll to position [440, 0]
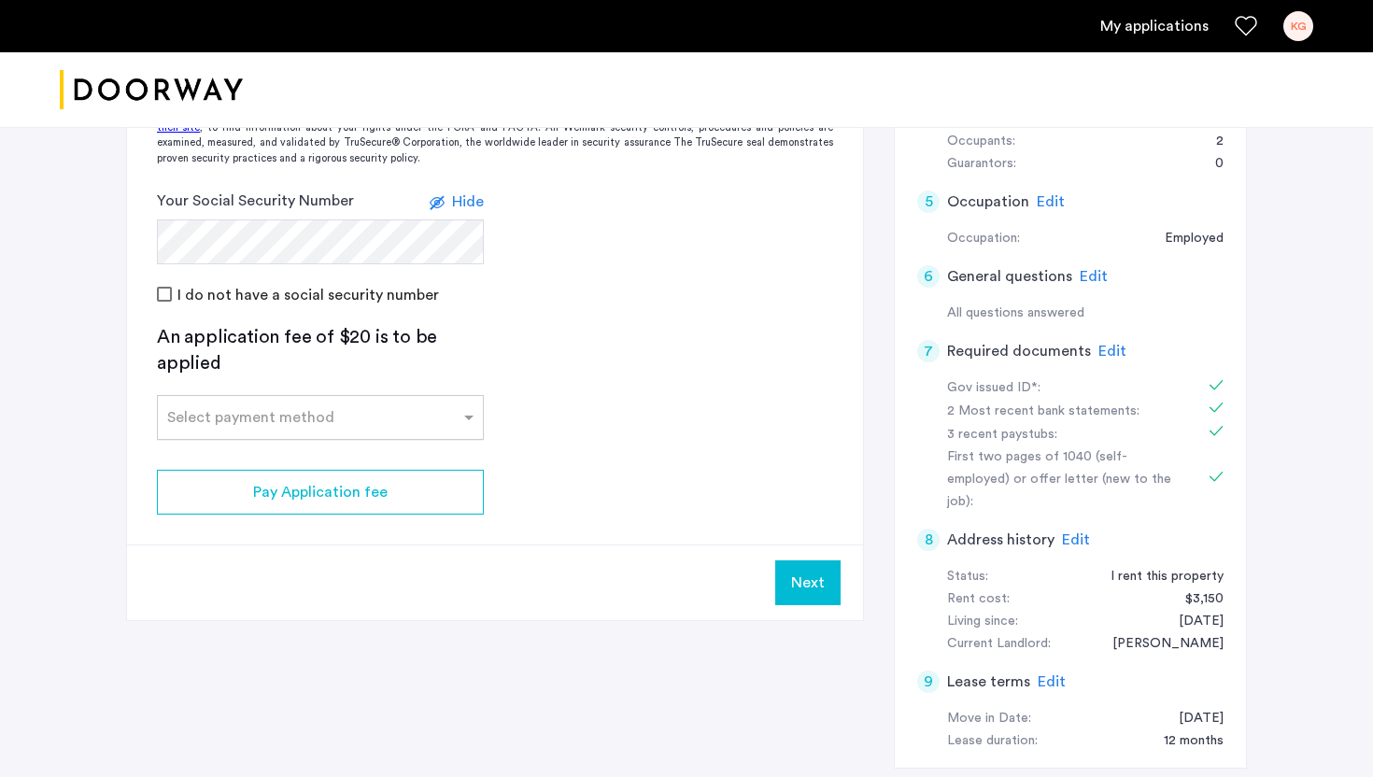
click at [393, 420] on div at bounding box center [320, 412] width 325 height 22
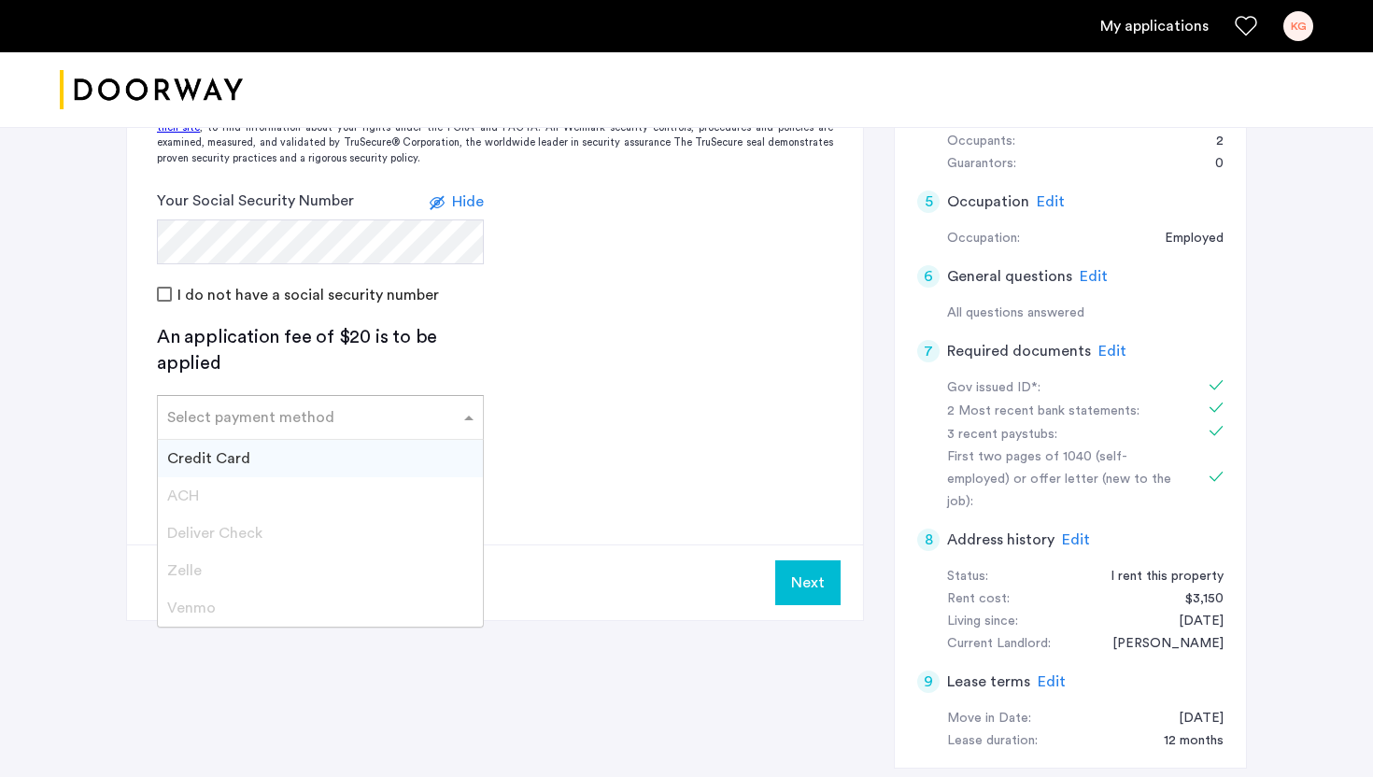
click at [334, 464] on div "Credit Card" at bounding box center [320, 458] width 325 height 37
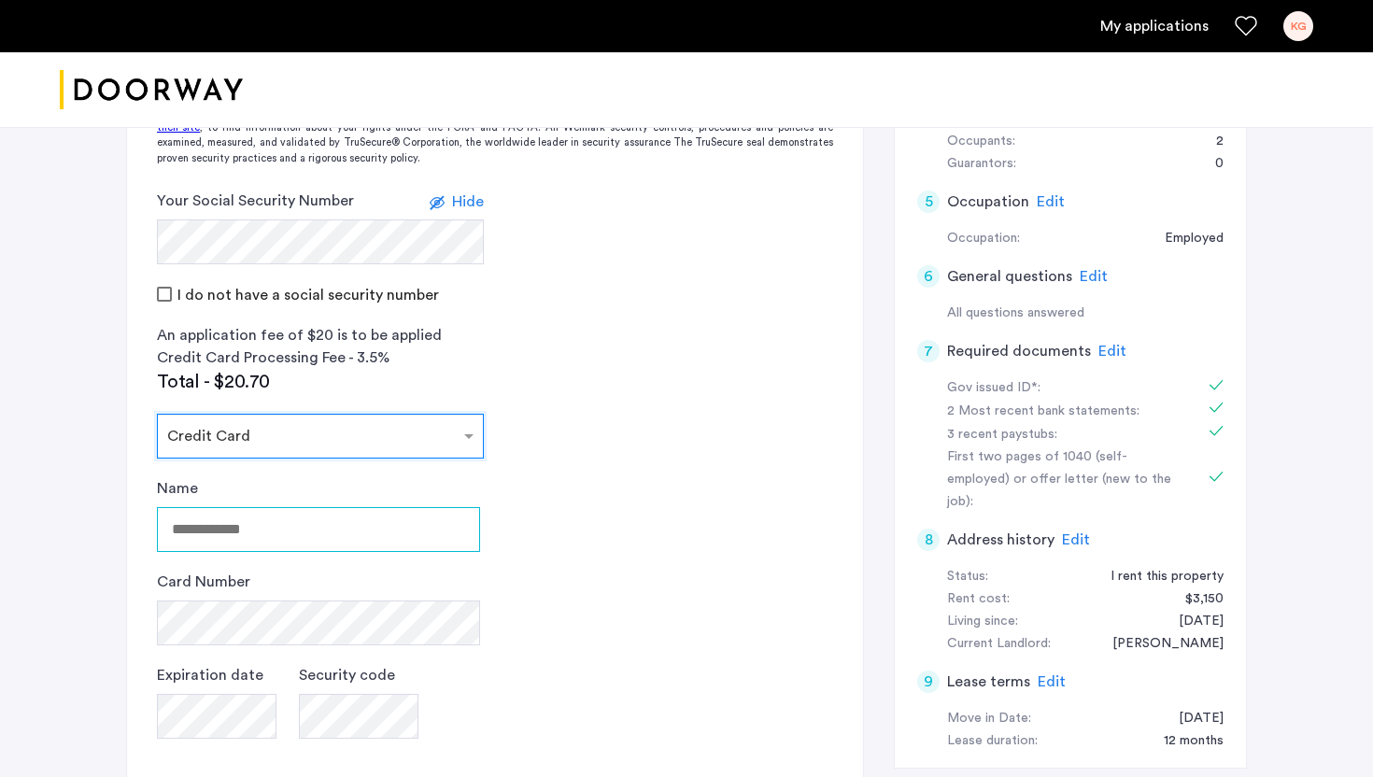
click at [275, 527] on input "Name" at bounding box center [318, 529] width 323 height 45
type input "**********"
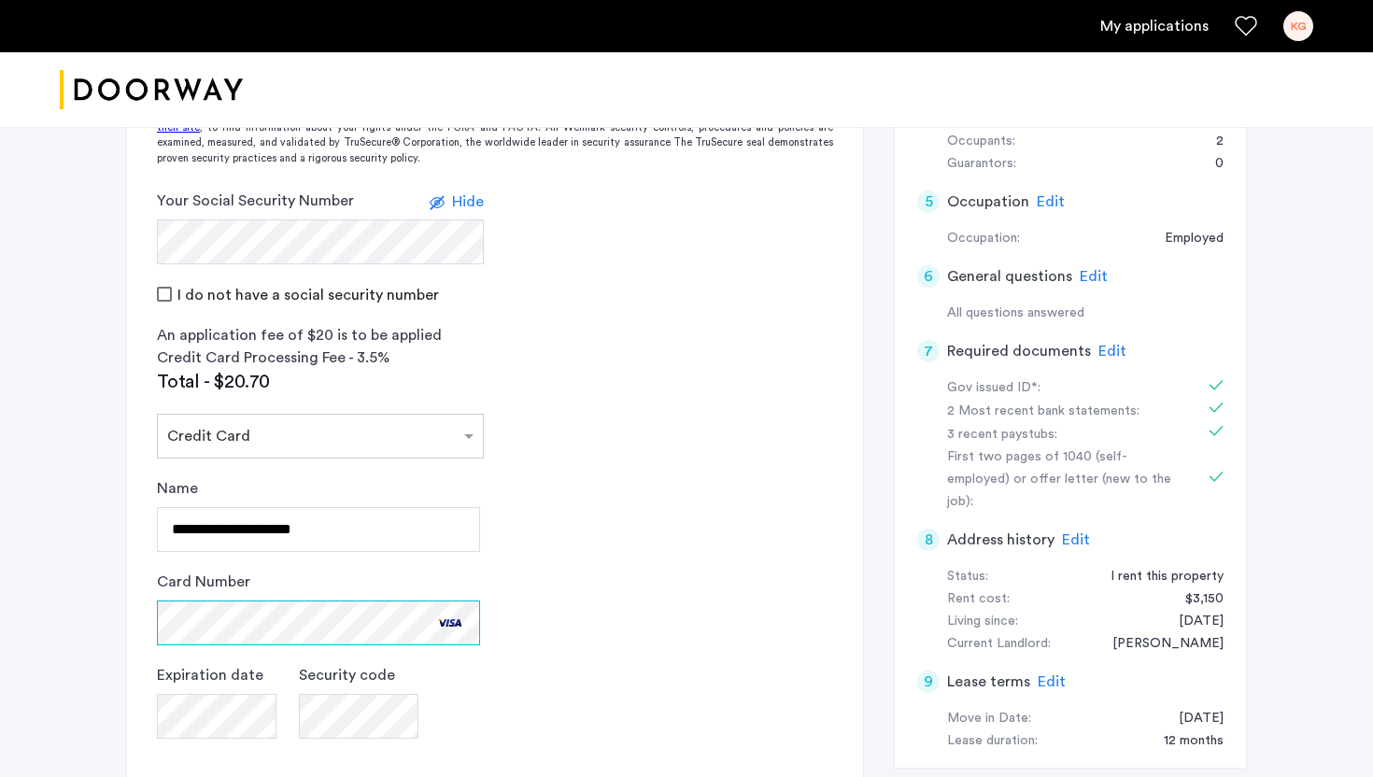
scroll to position [704, 0]
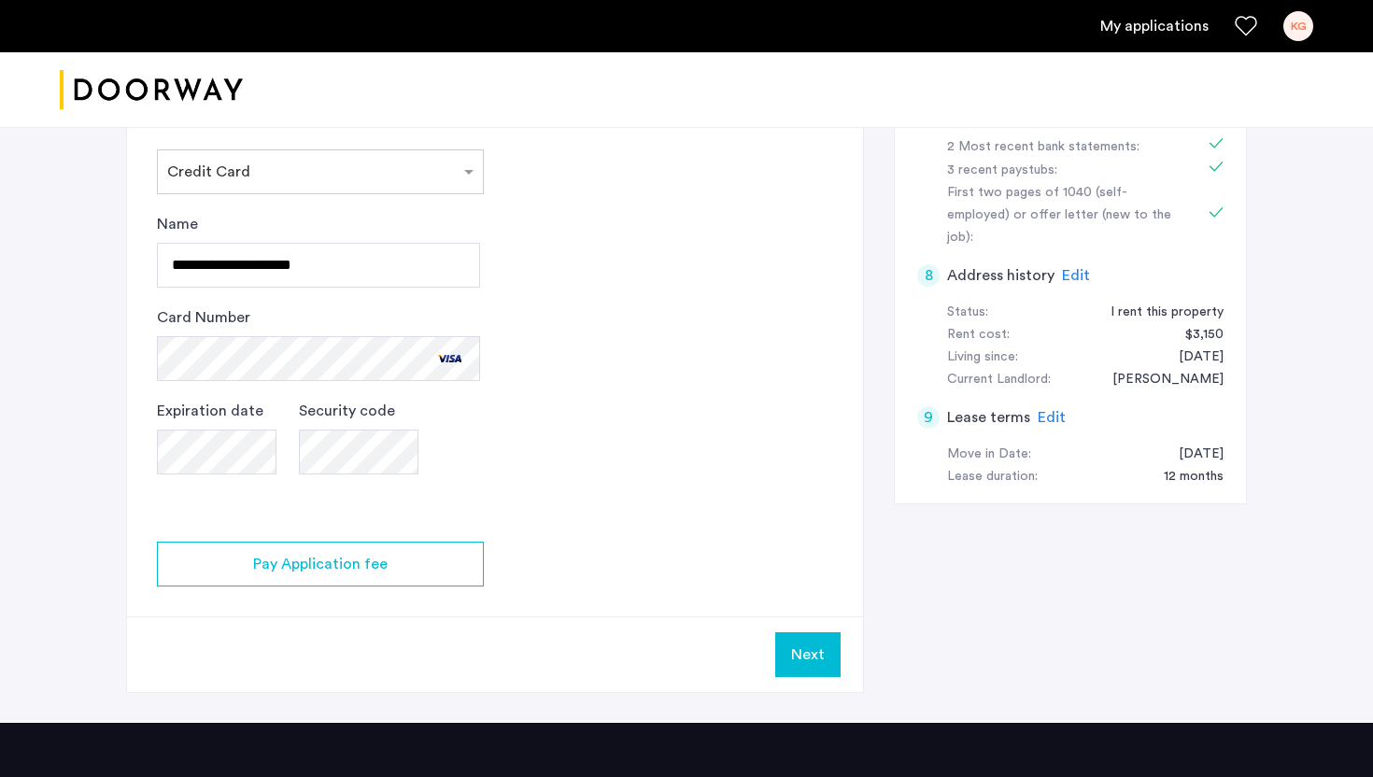
click at [503, 425] on app-credit-screening "2 Credit Screening & Application Fees Application Fees Please submit your appli…" at bounding box center [495, 122] width 736 height 1139
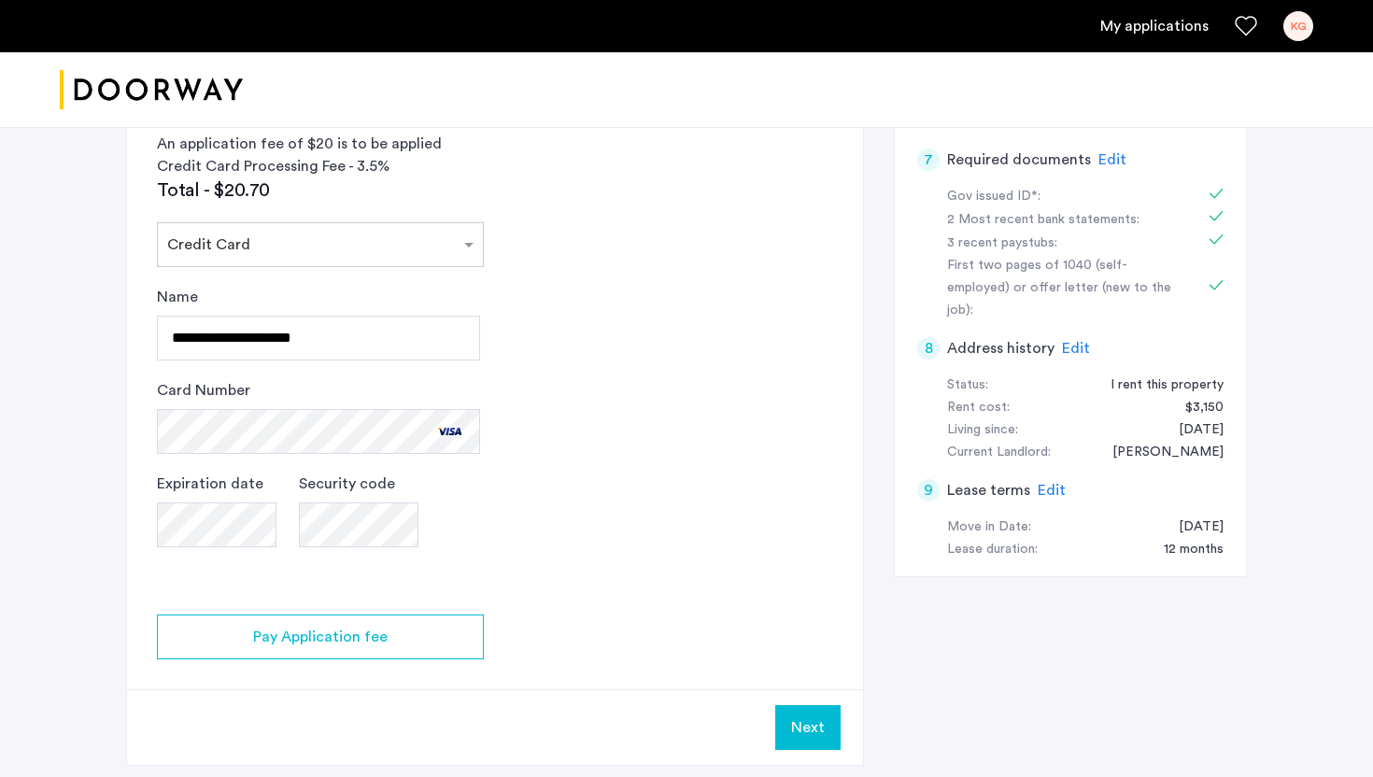
scroll to position [642, 0]
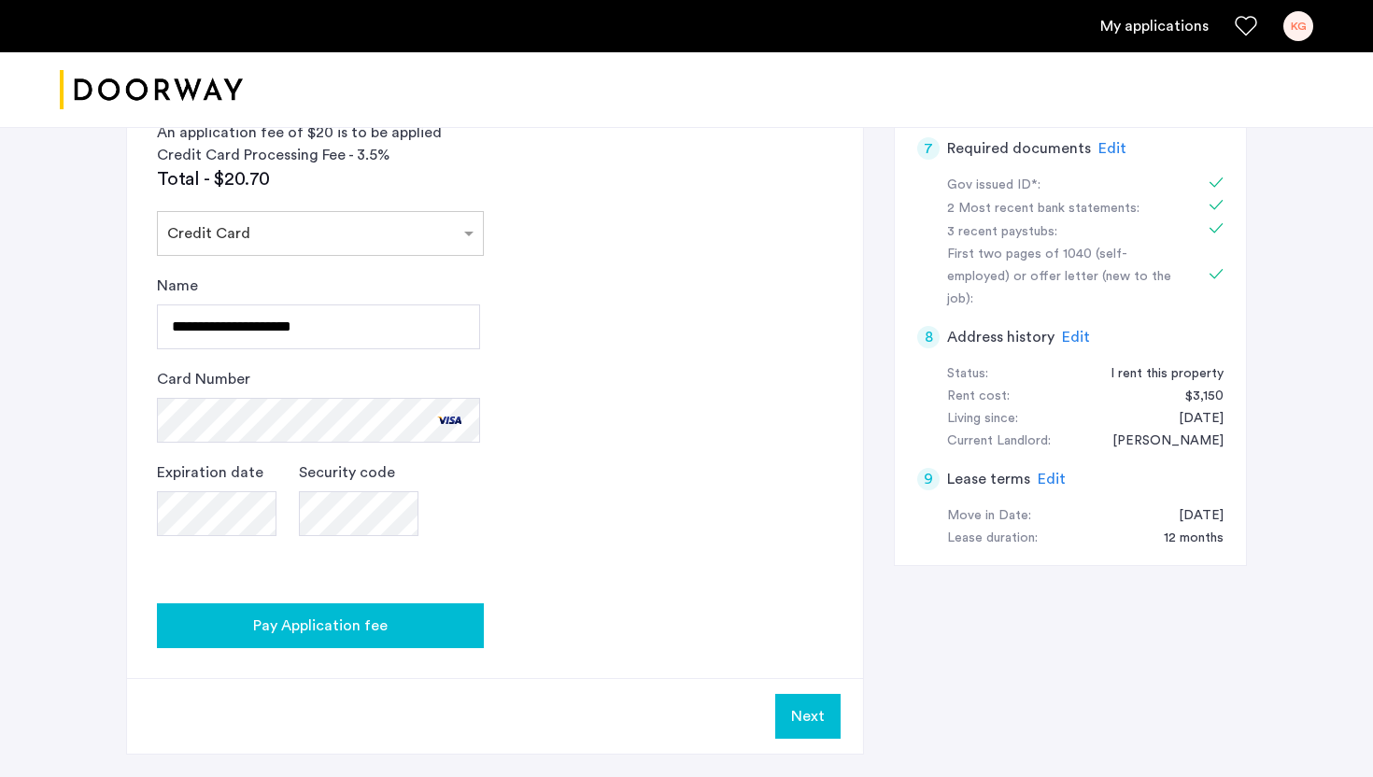
click at [460, 618] on div "Pay Application fee" at bounding box center [320, 625] width 297 height 22
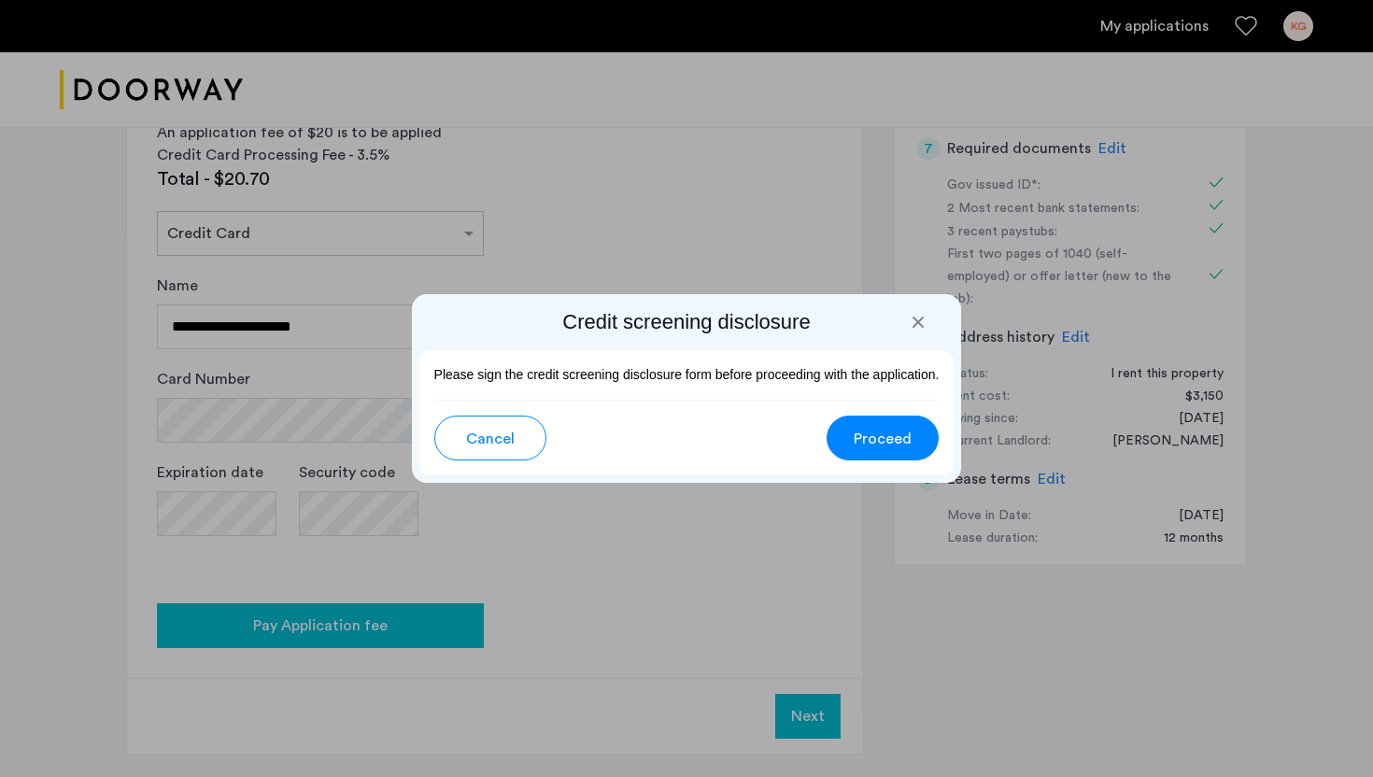
scroll to position [0, 0]
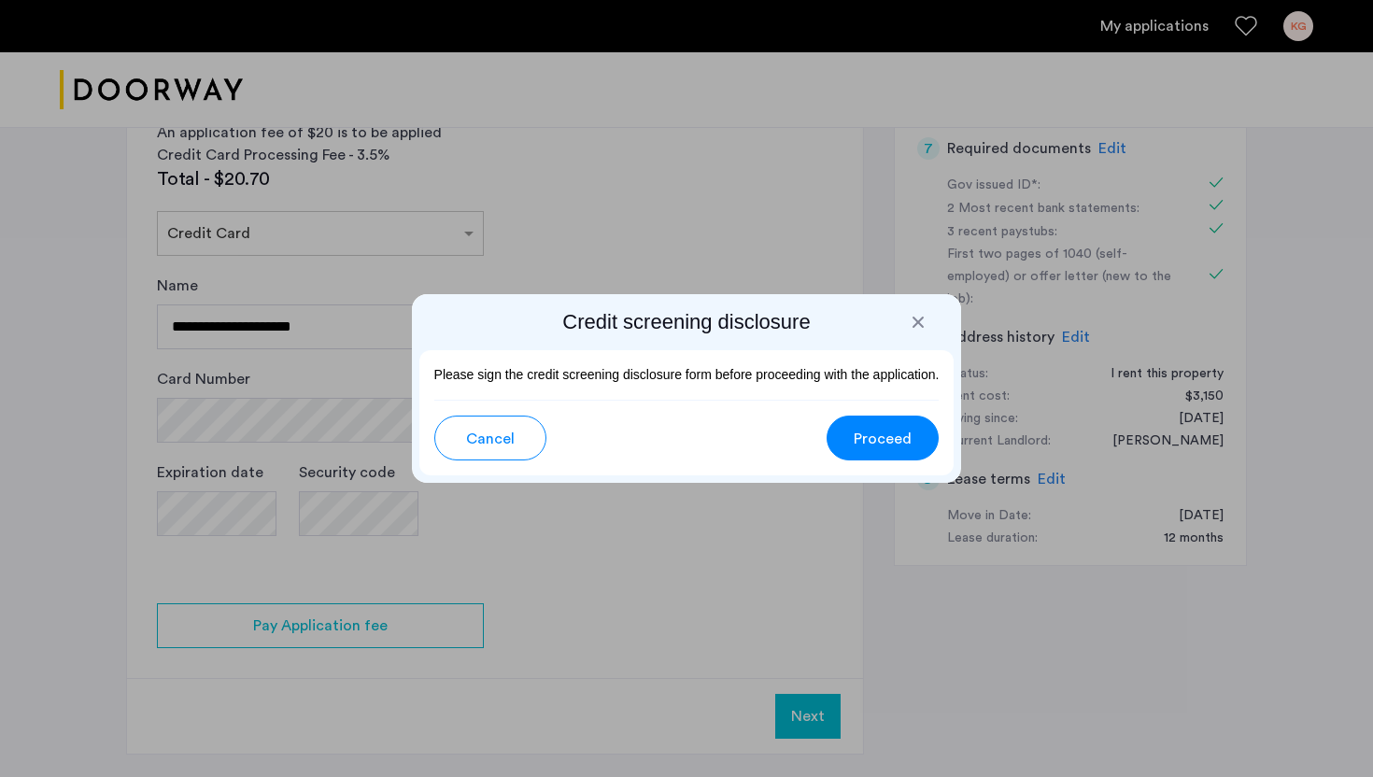
click at [848, 430] on button "Proceed" at bounding box center [882, 438] width 112 height 45
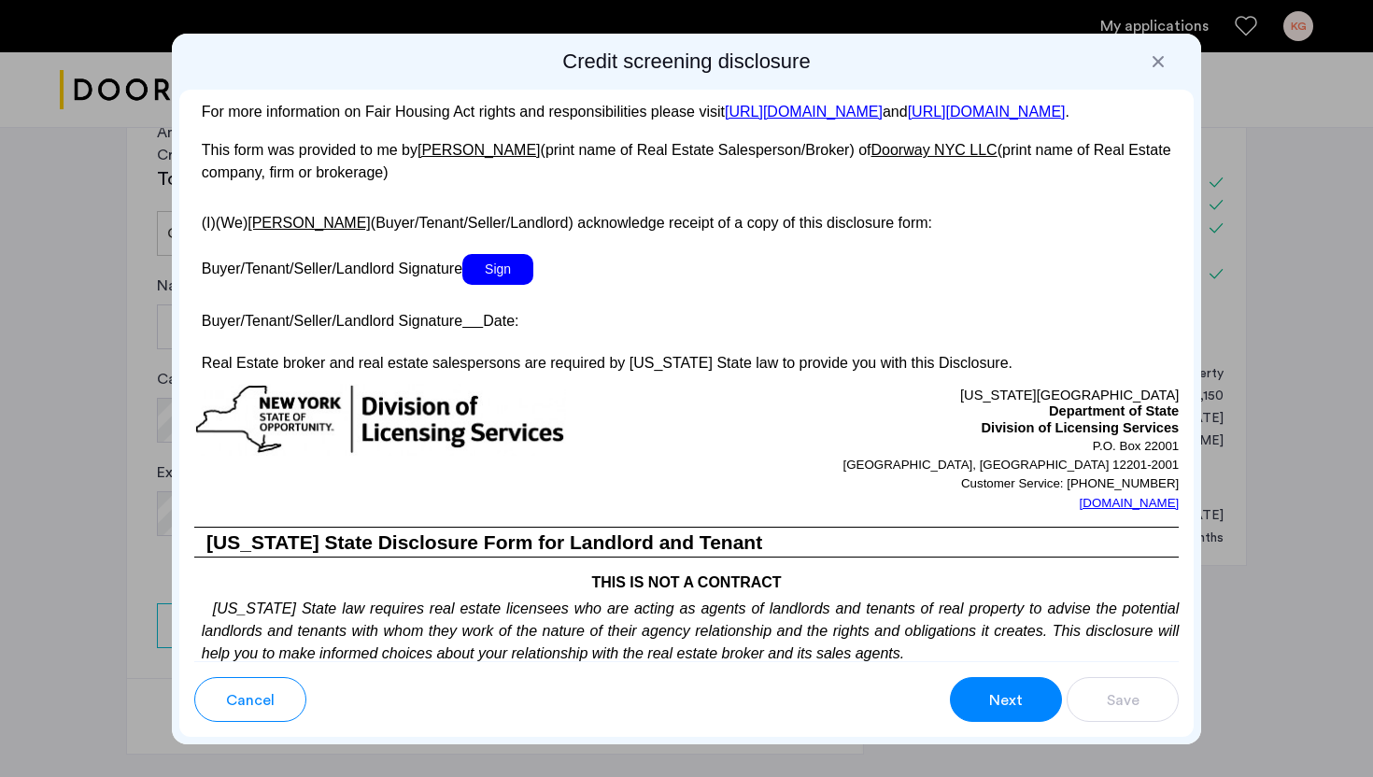
scroll to position [3435, 0]
click at [510, 286] on span "Sign" at bounding box center [497, 270] width 71 height 31
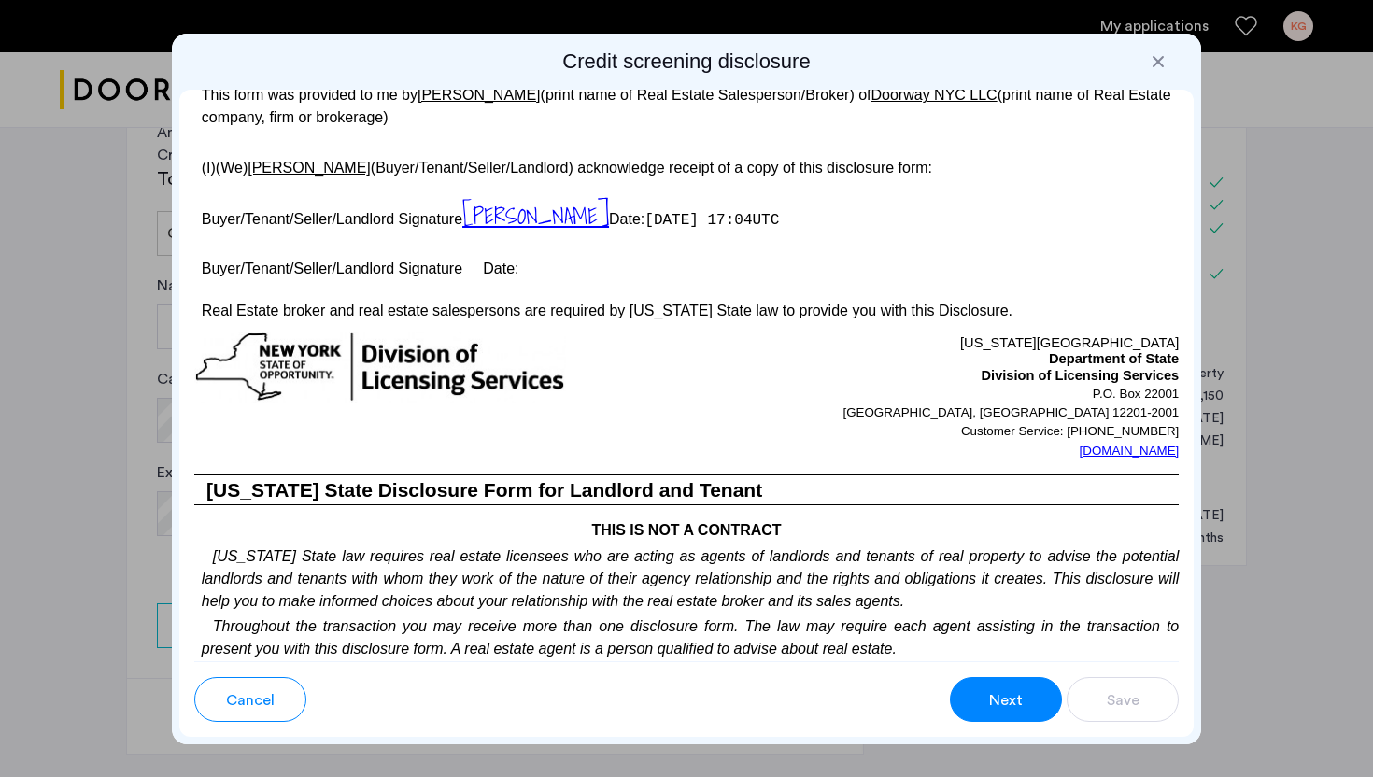
scroll to position [3499, 0]
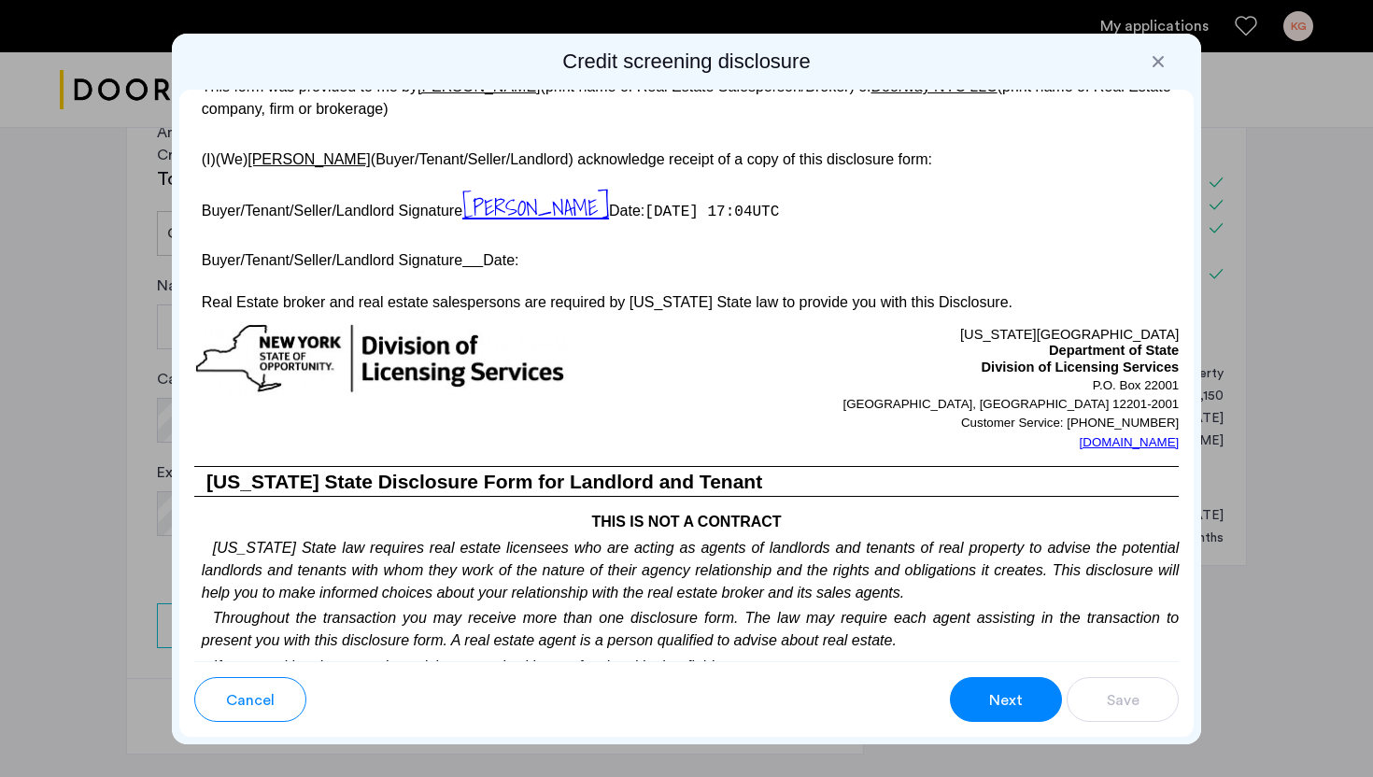
click at [483, 268] on u at bounding box center [472, 260] width 21 height 16
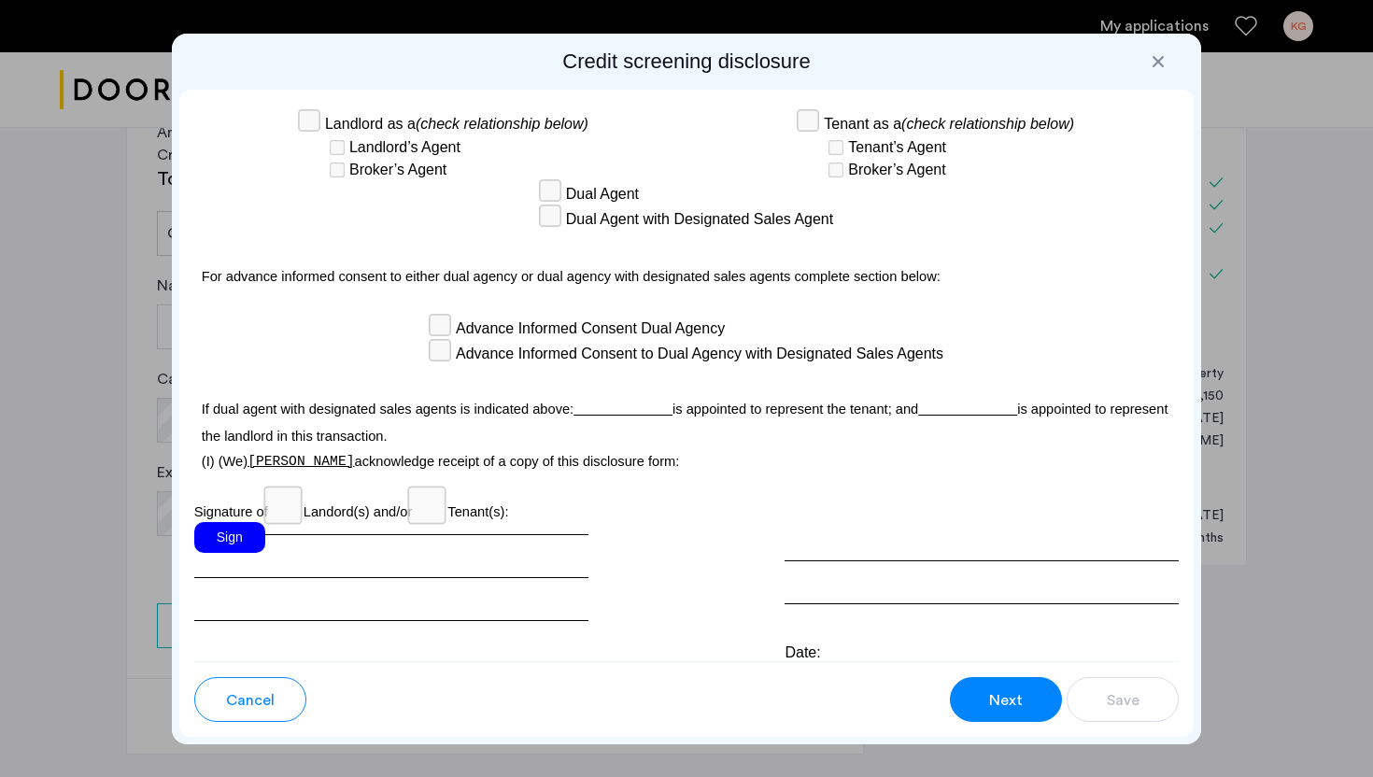
scroll to position [5397, 0]
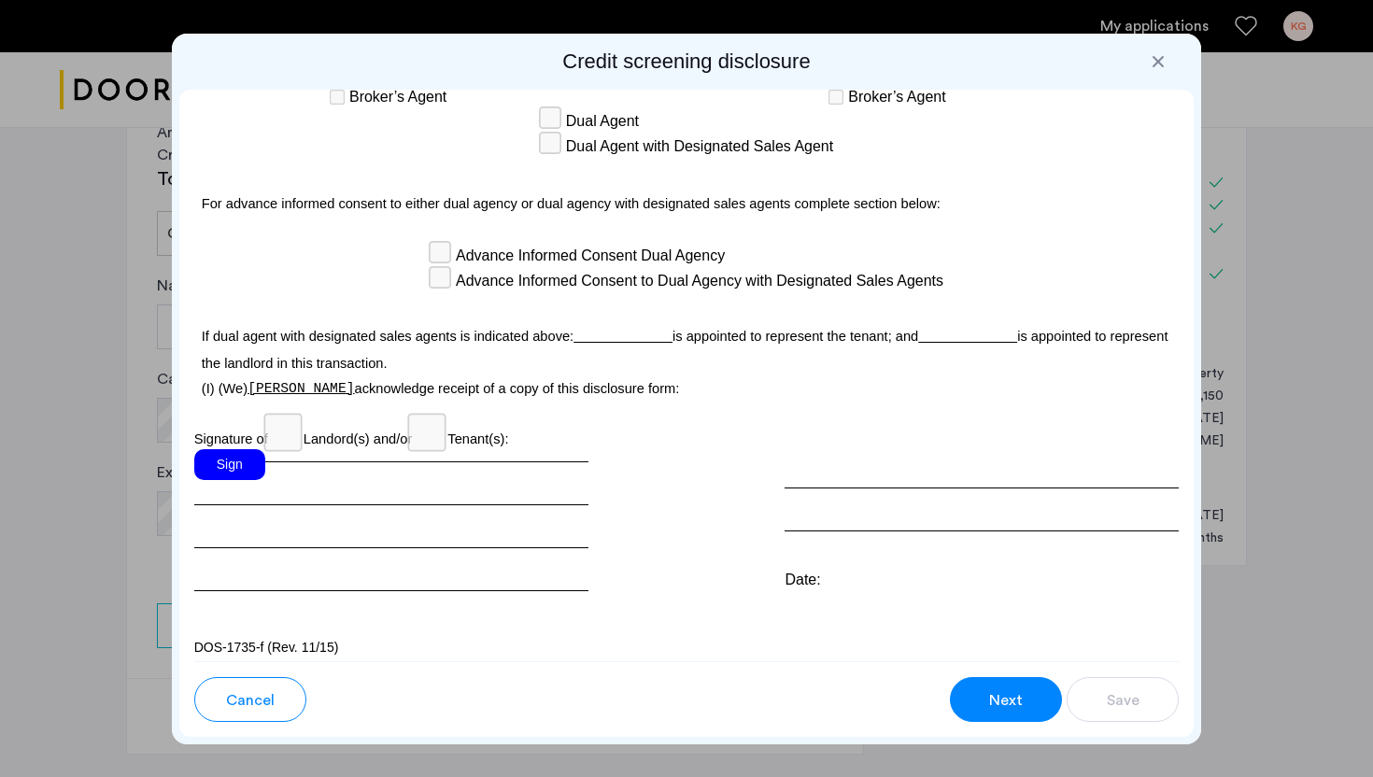
click at [242, 458] on div "Sign" at bounding box center [229, 464] width 71 height 31
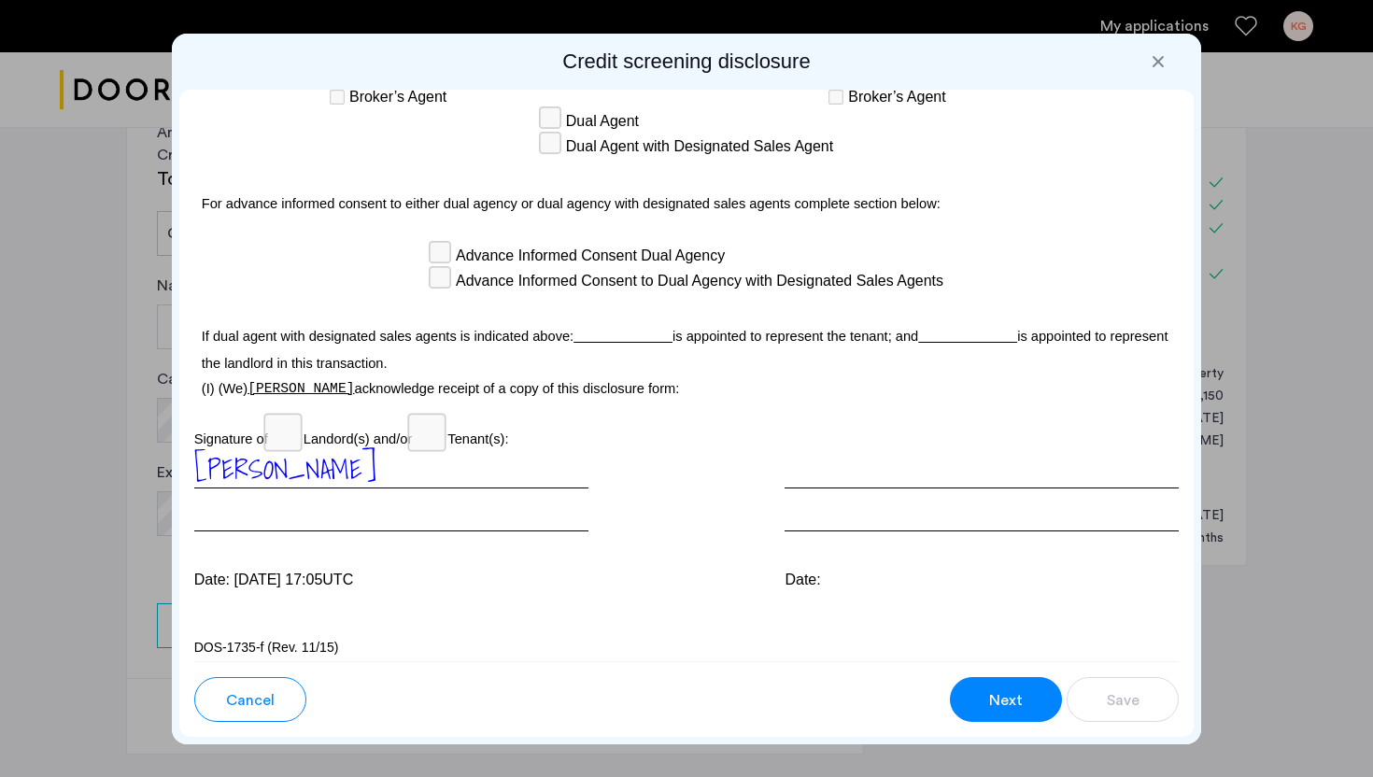
click at [990, 678] on button "Next" at bounding box center [1006, 699] width 112 height 45
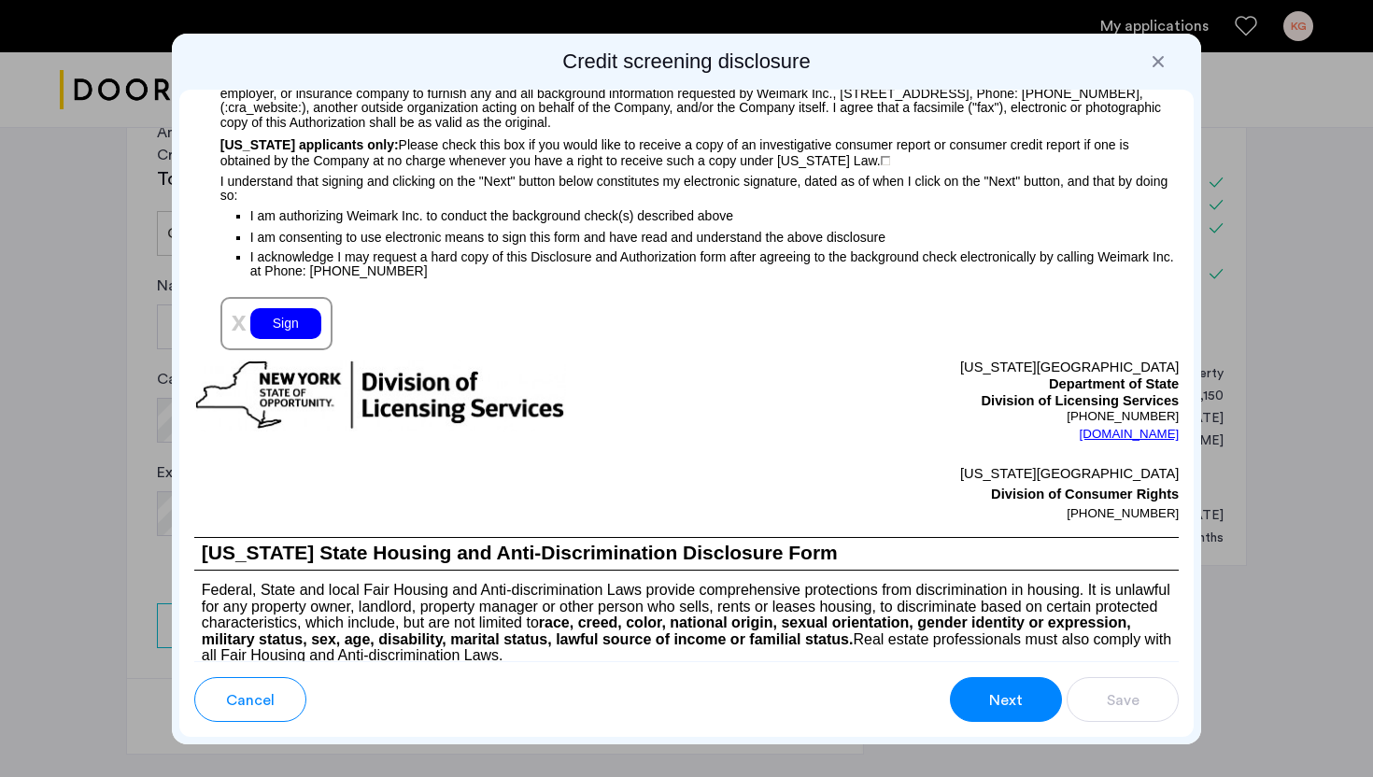
scroll to position [2067, 0]
click at [270, 340] on div "Sign" at bounding box center [285, 324] width 71 height 31
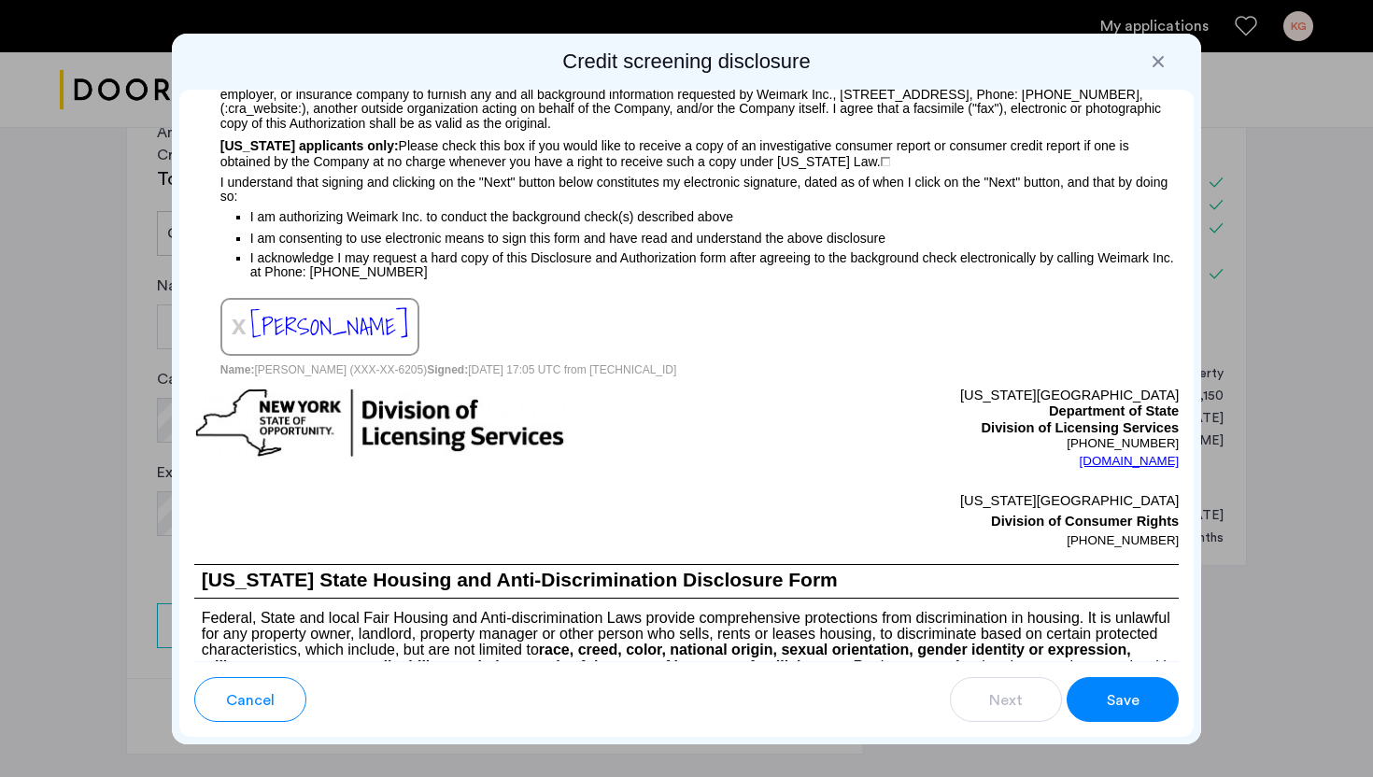
click at [1132, 697] on span "Save" at bounding box center [1123, 700] width 33 height 22
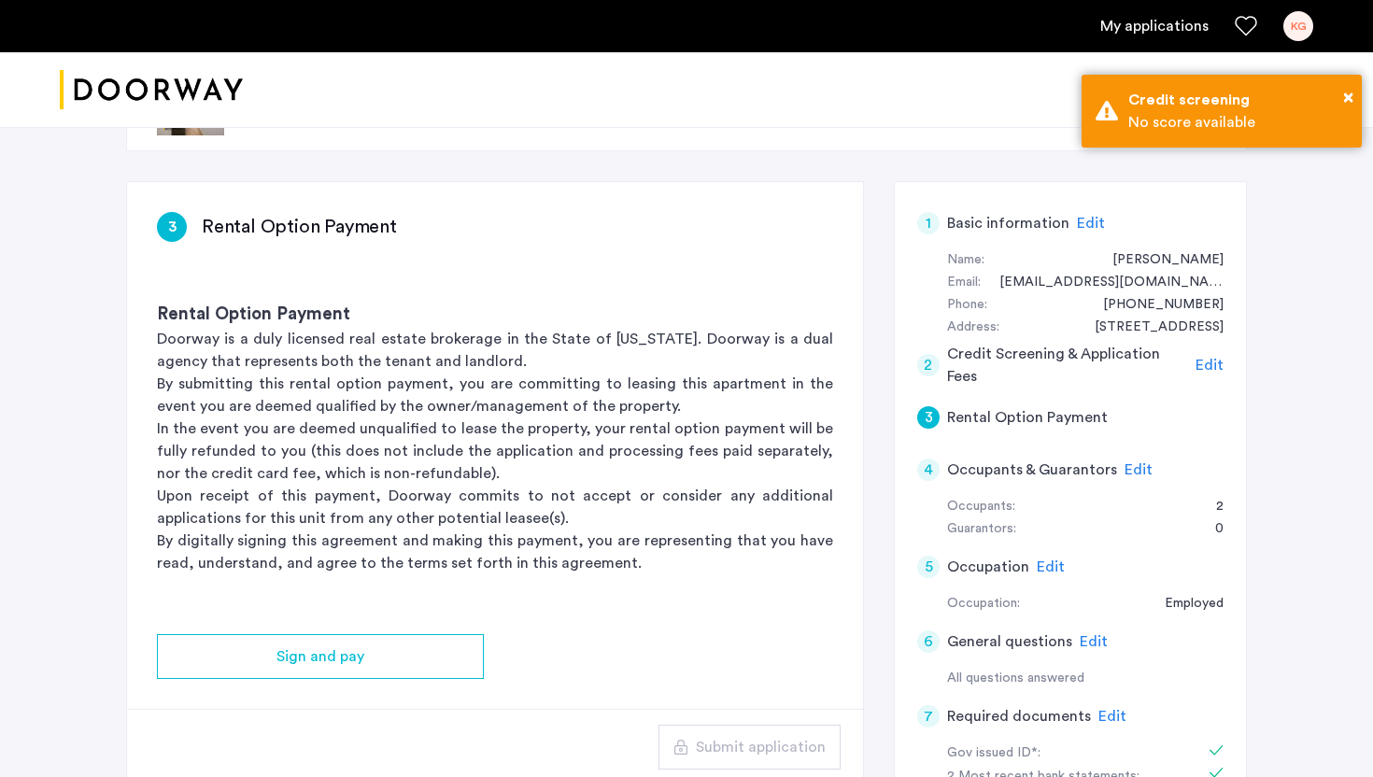
scroll to position [0, 0]
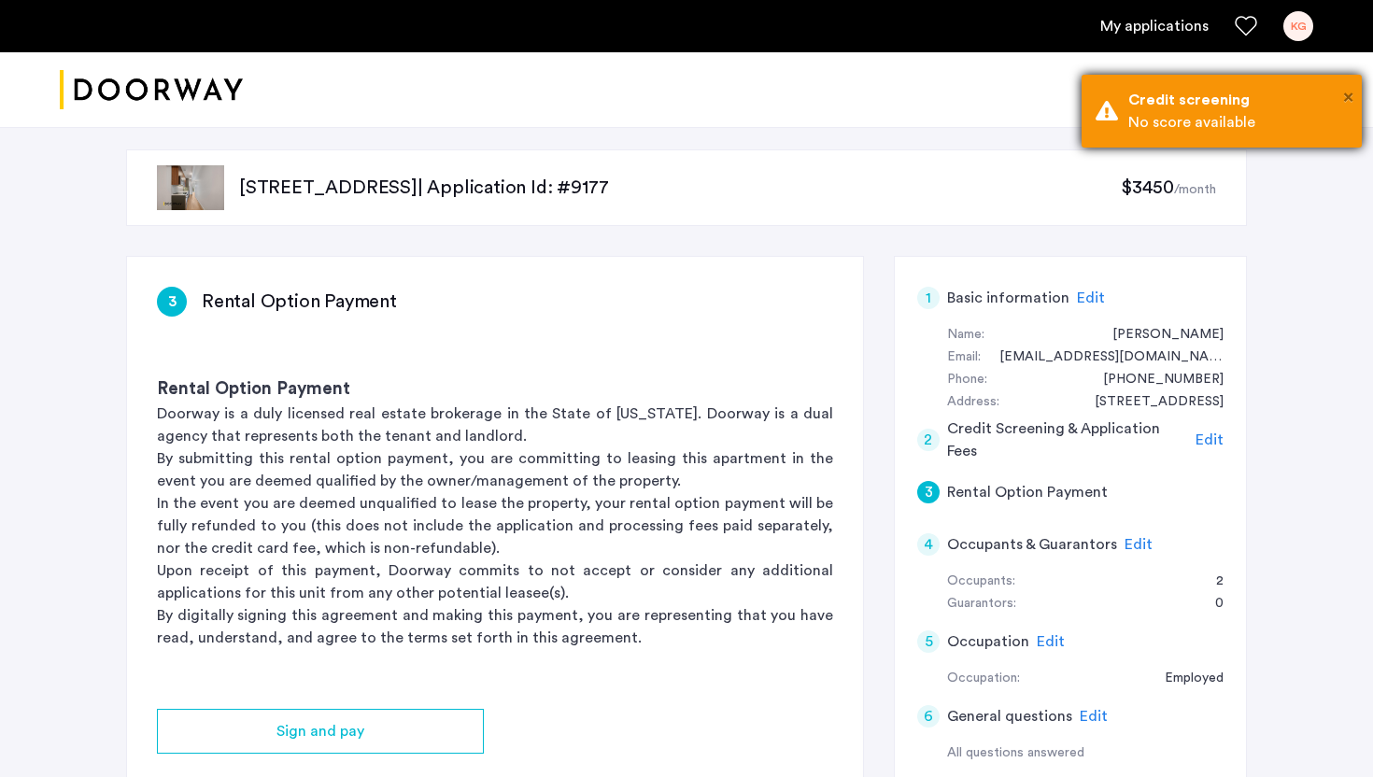
click at [1346, 94] on span "×" at bounding box center [1348, 97] width 10 height 19
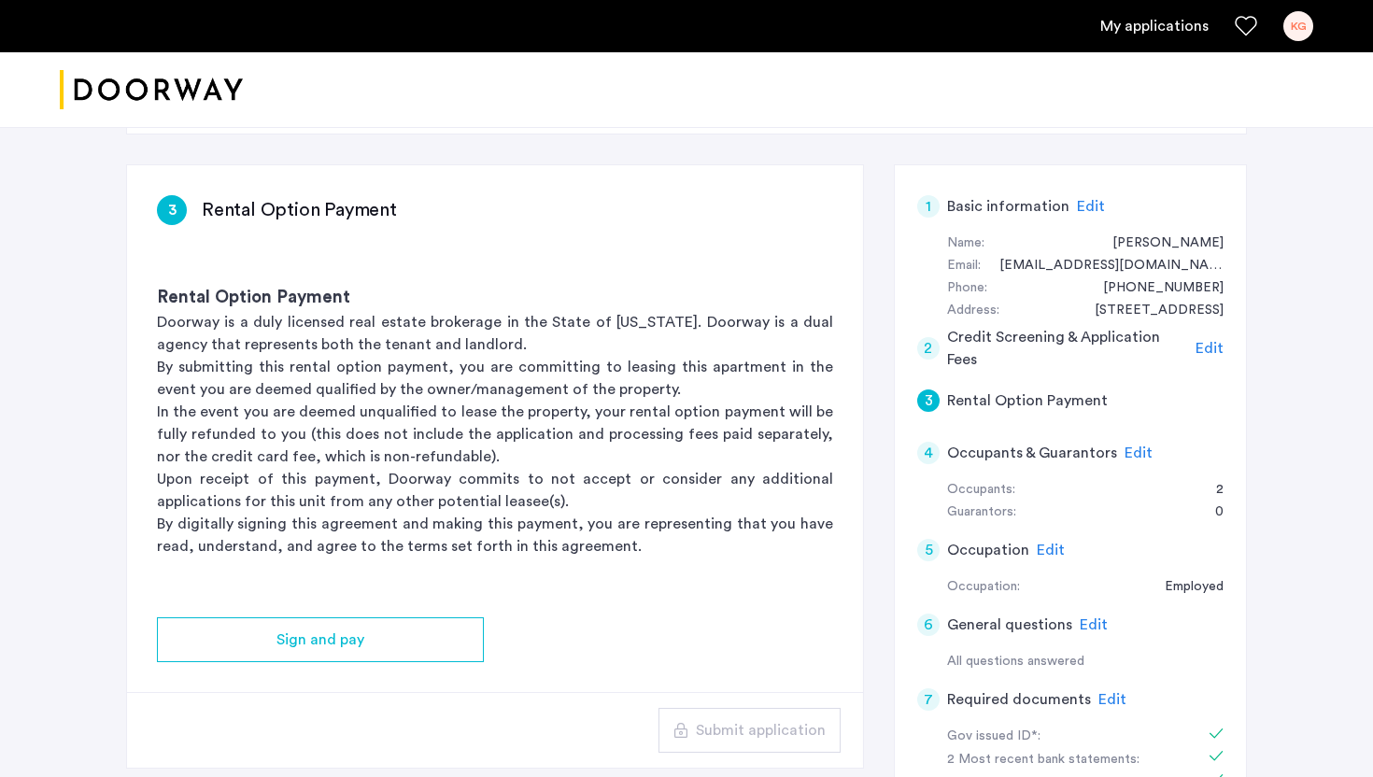
scroll to position [94, 0]
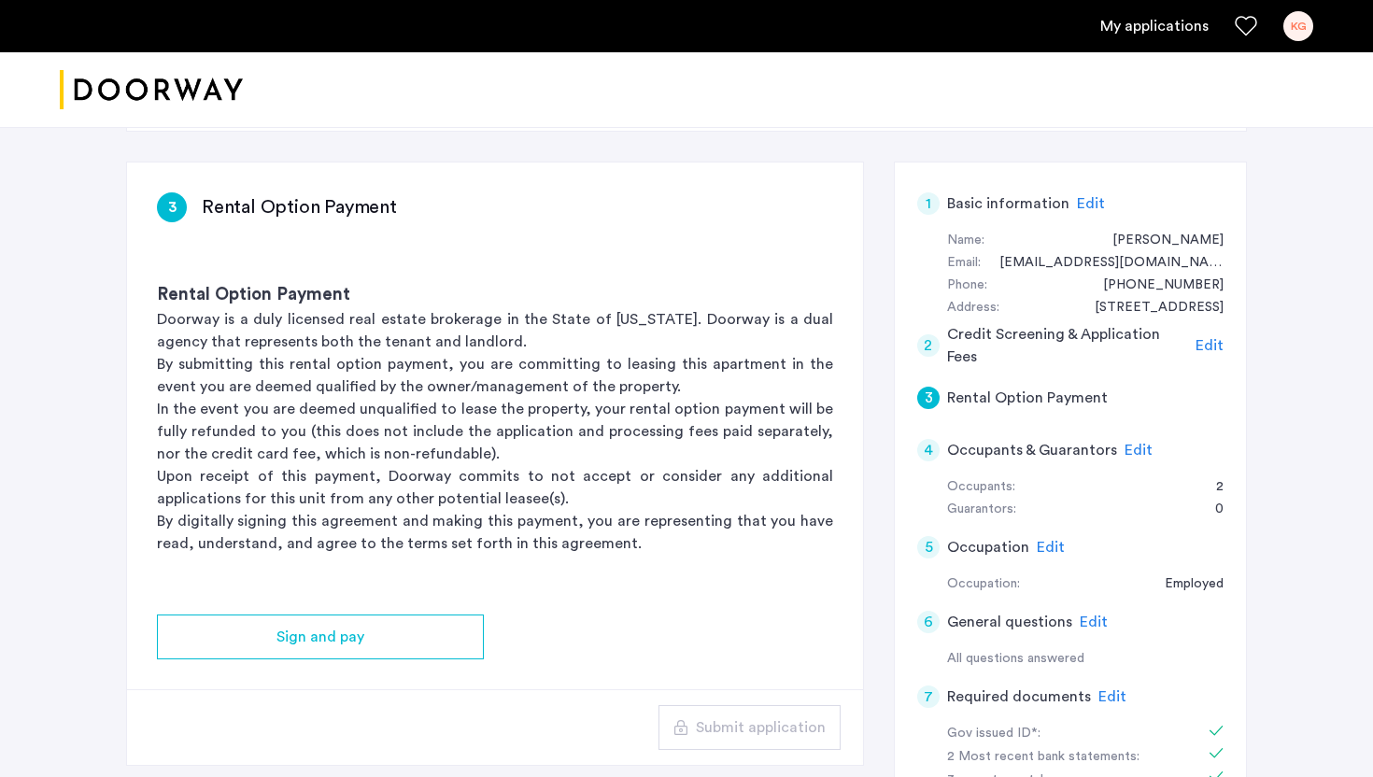
click at [1221, 343] on span "Edit" at bounding box center [1209, 345] width 28 height 15
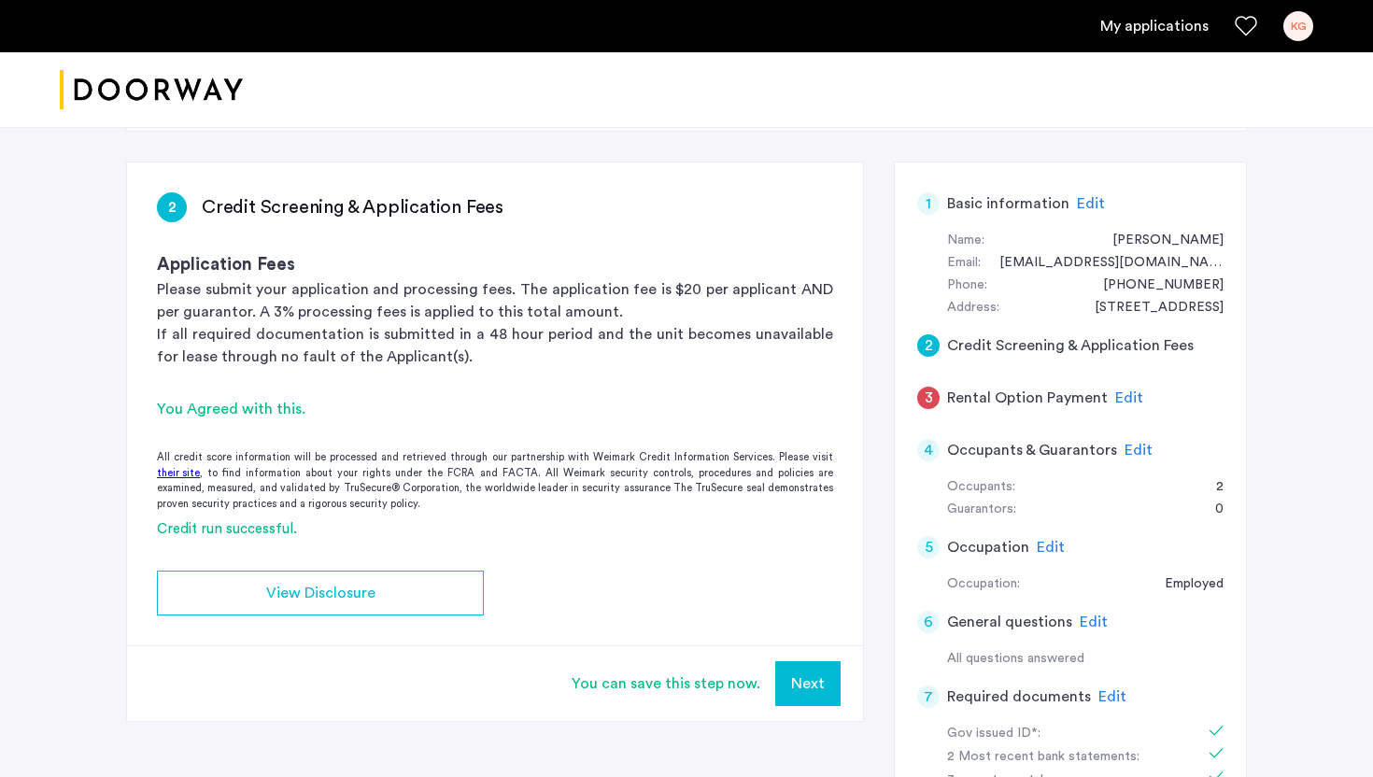
click at [1115, 401] on span "Edit" at bounding box center [1129, 397] width 28 height 15
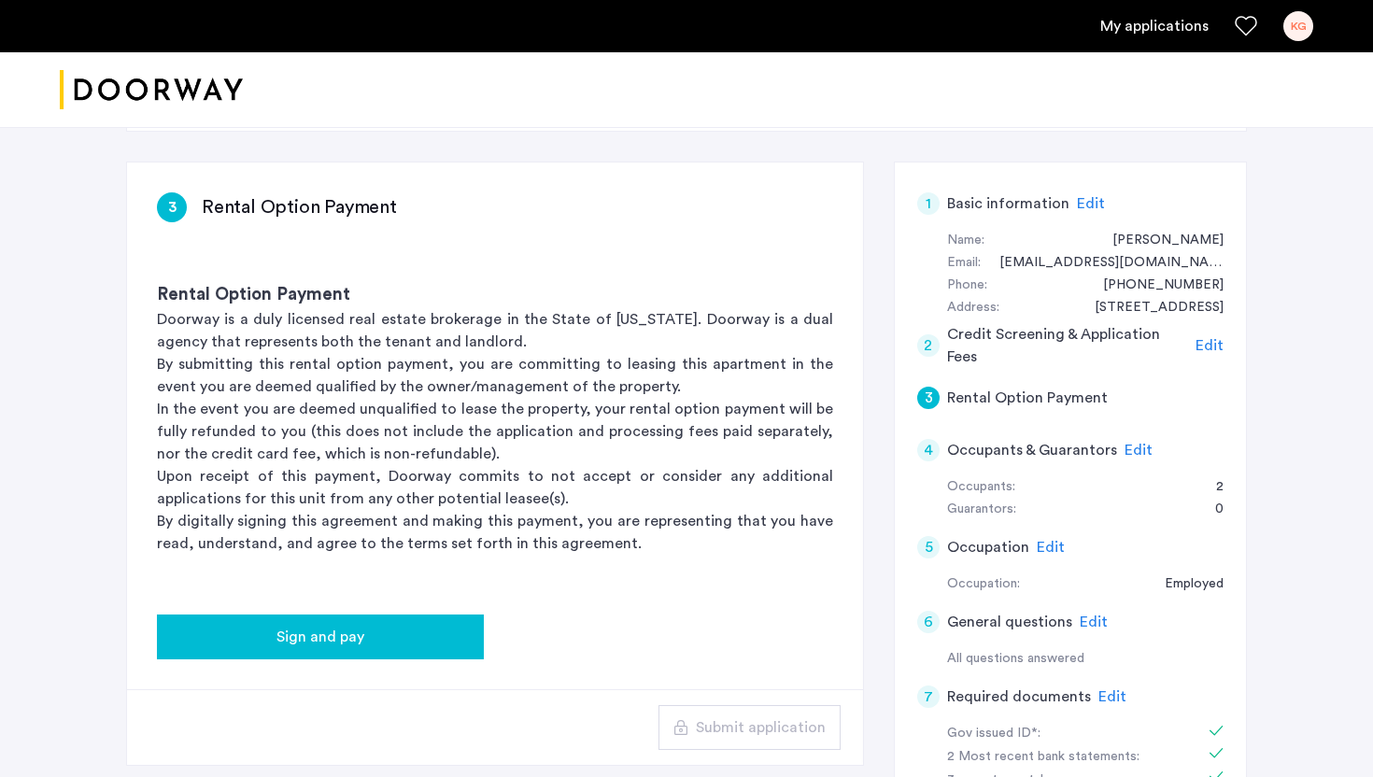
click at [425, 635] on div "Sign and pay" at bounding box center [320, 637] width 297 height 22
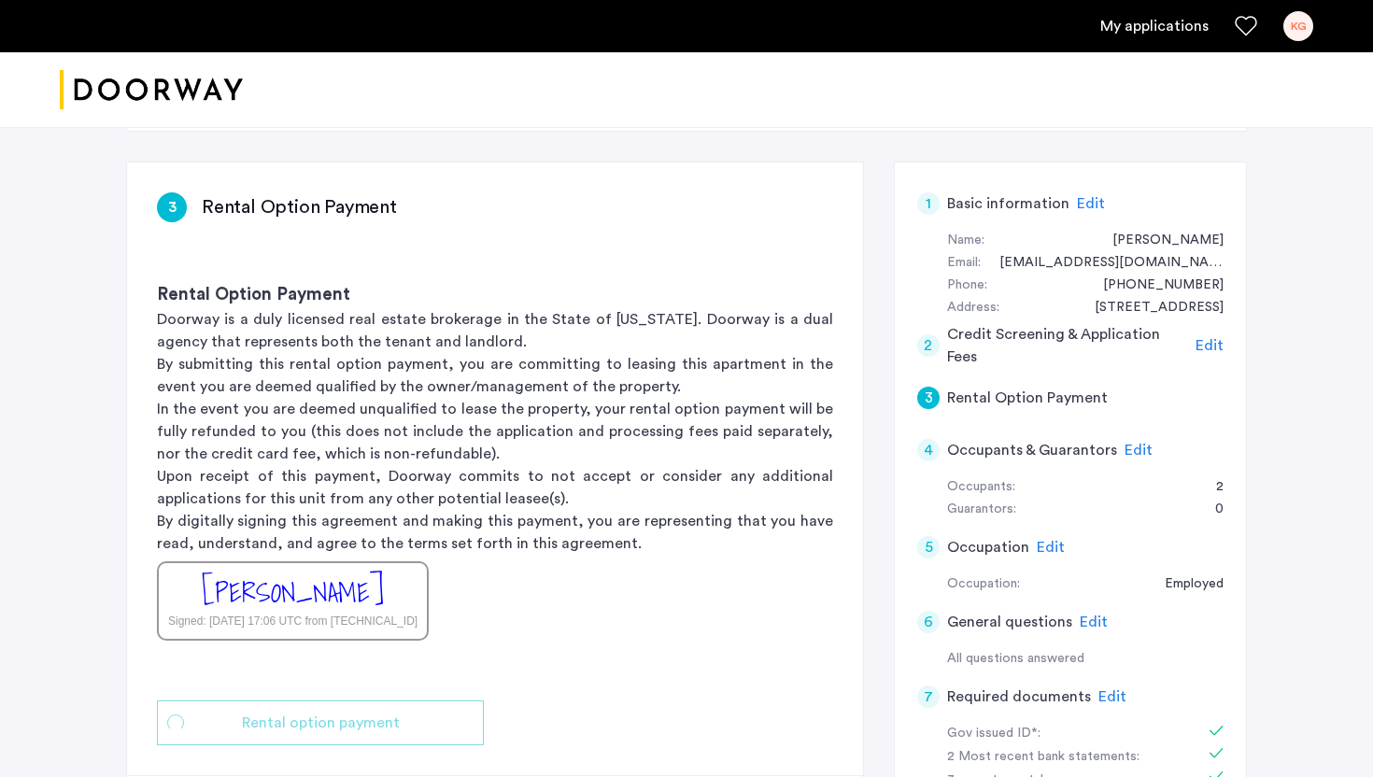
scroll to position [0, 0]
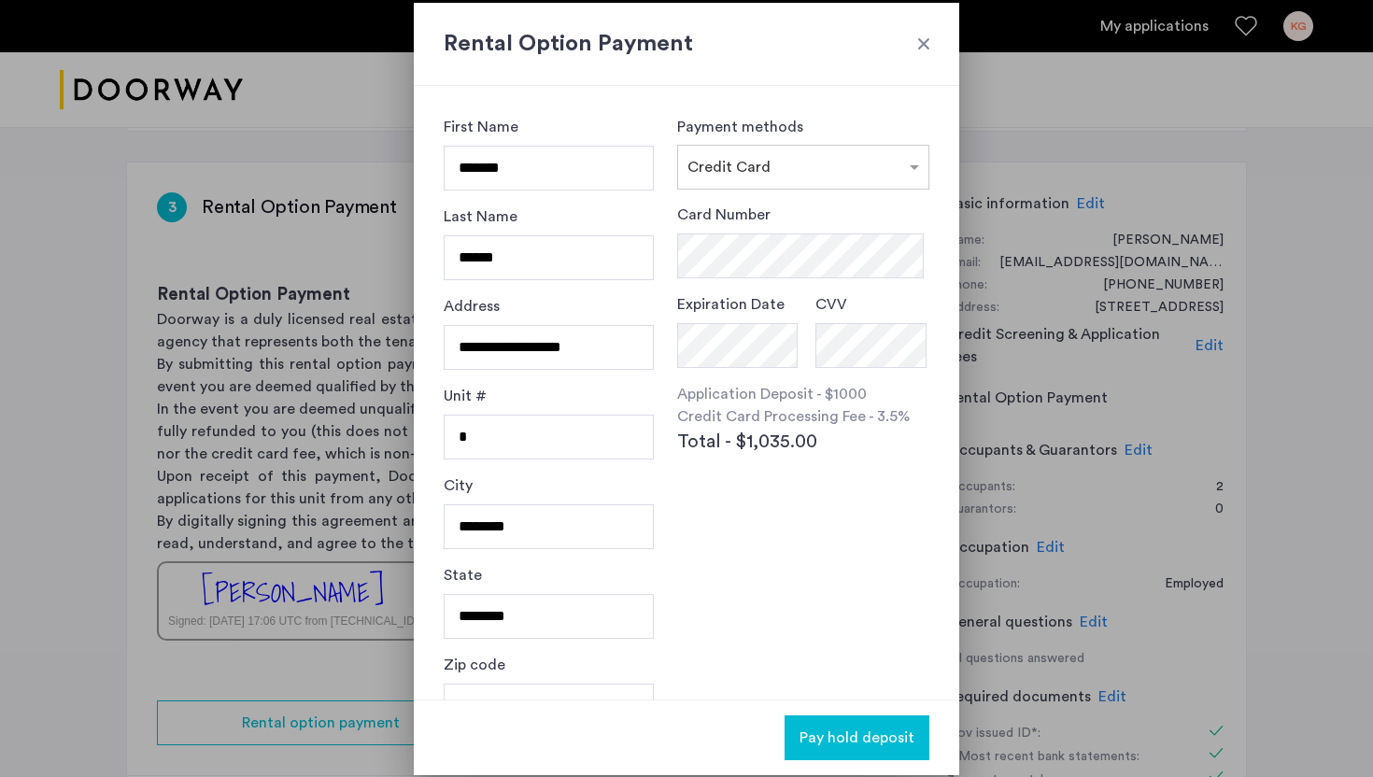
click at [930, 38] on div at bounding box center [923, 44] width 19 height 19
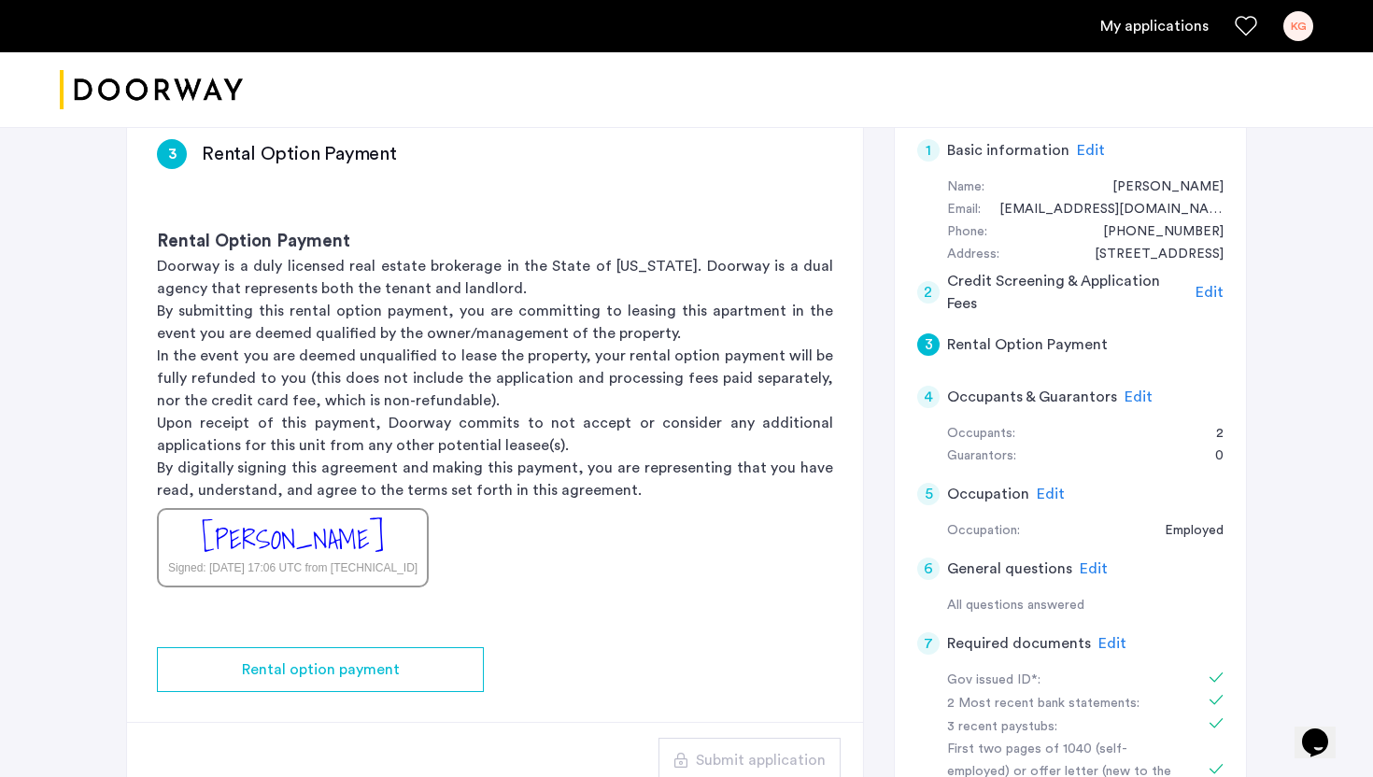
scroll to position [260, 0]
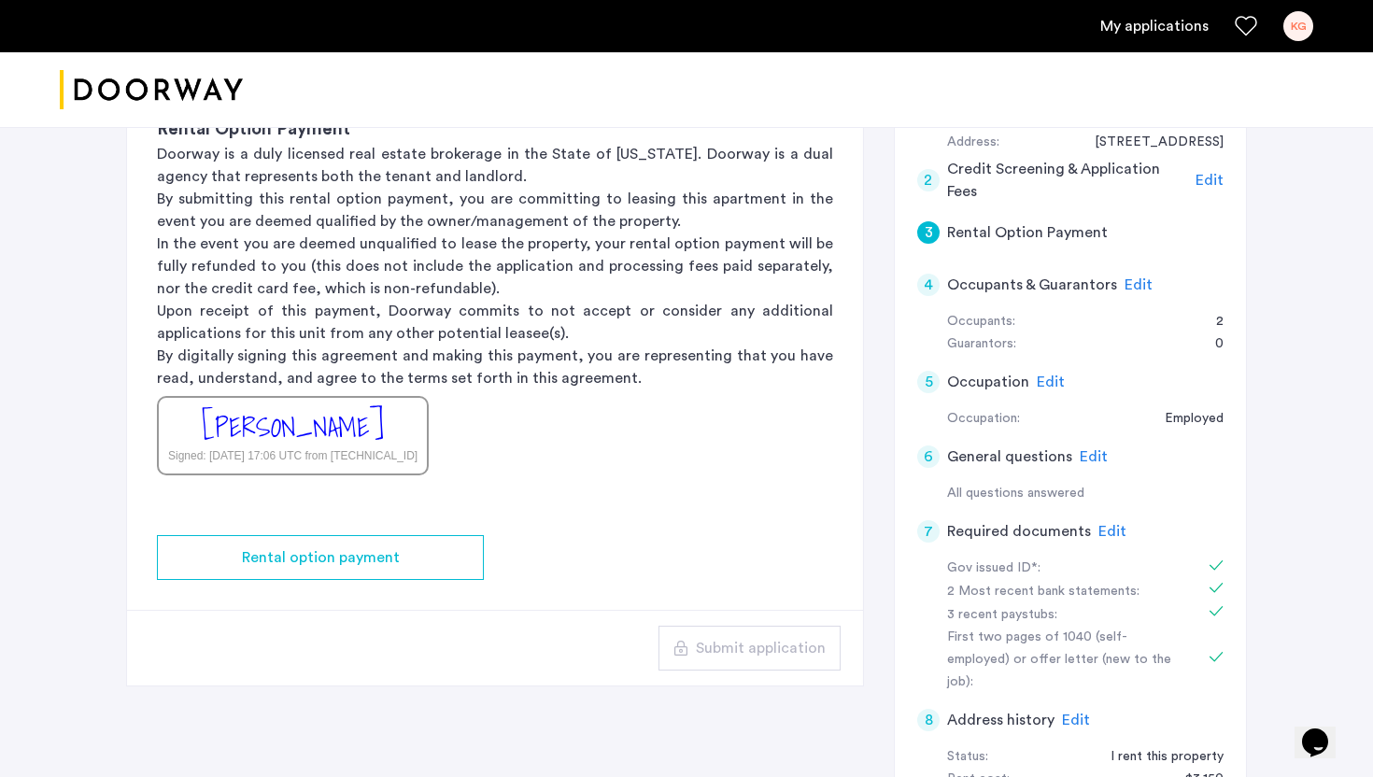
click at [630, 583] on app-rental-option-payment "3 Rental Option Payment Rental Option Payment Doorway is a duly licensed real e…" at bounding box center [495, 341] width 736 height 688
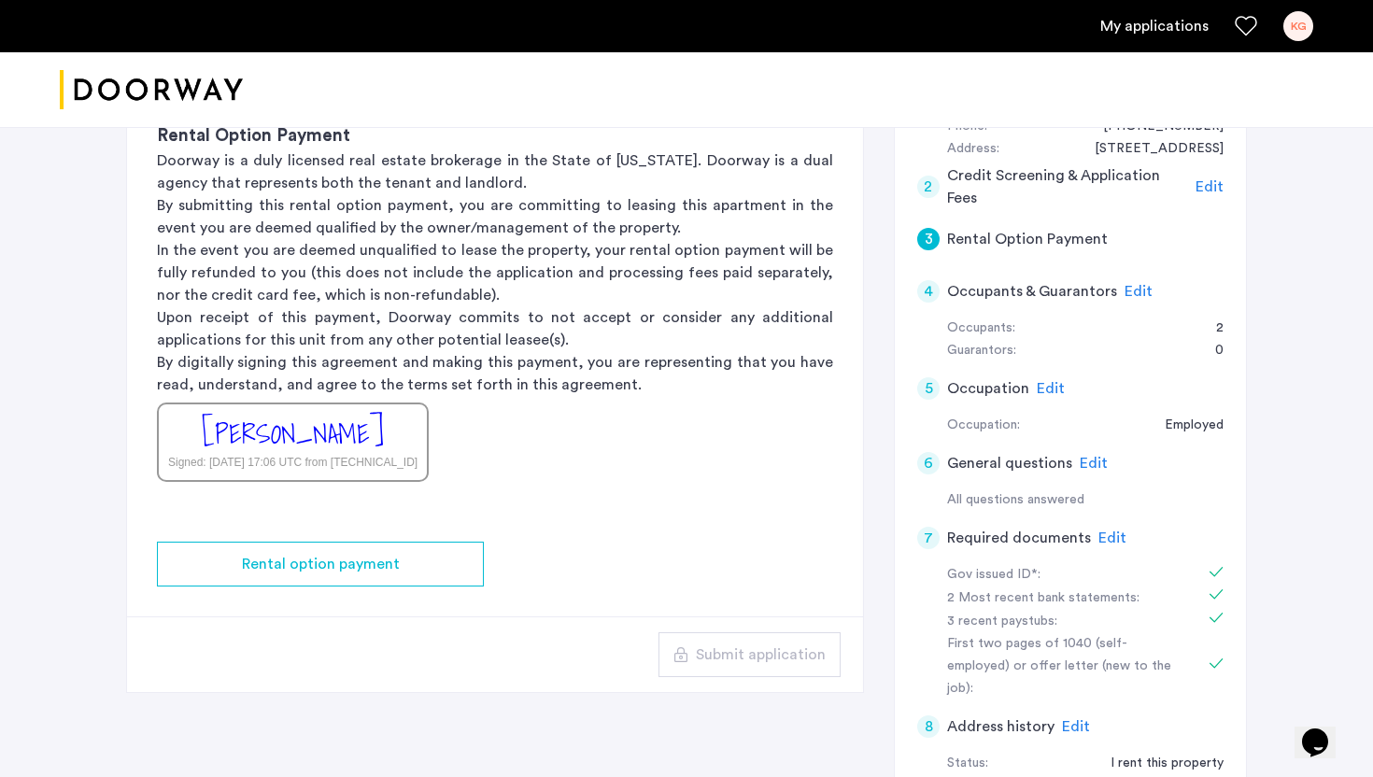
scroll to position [215, 0]
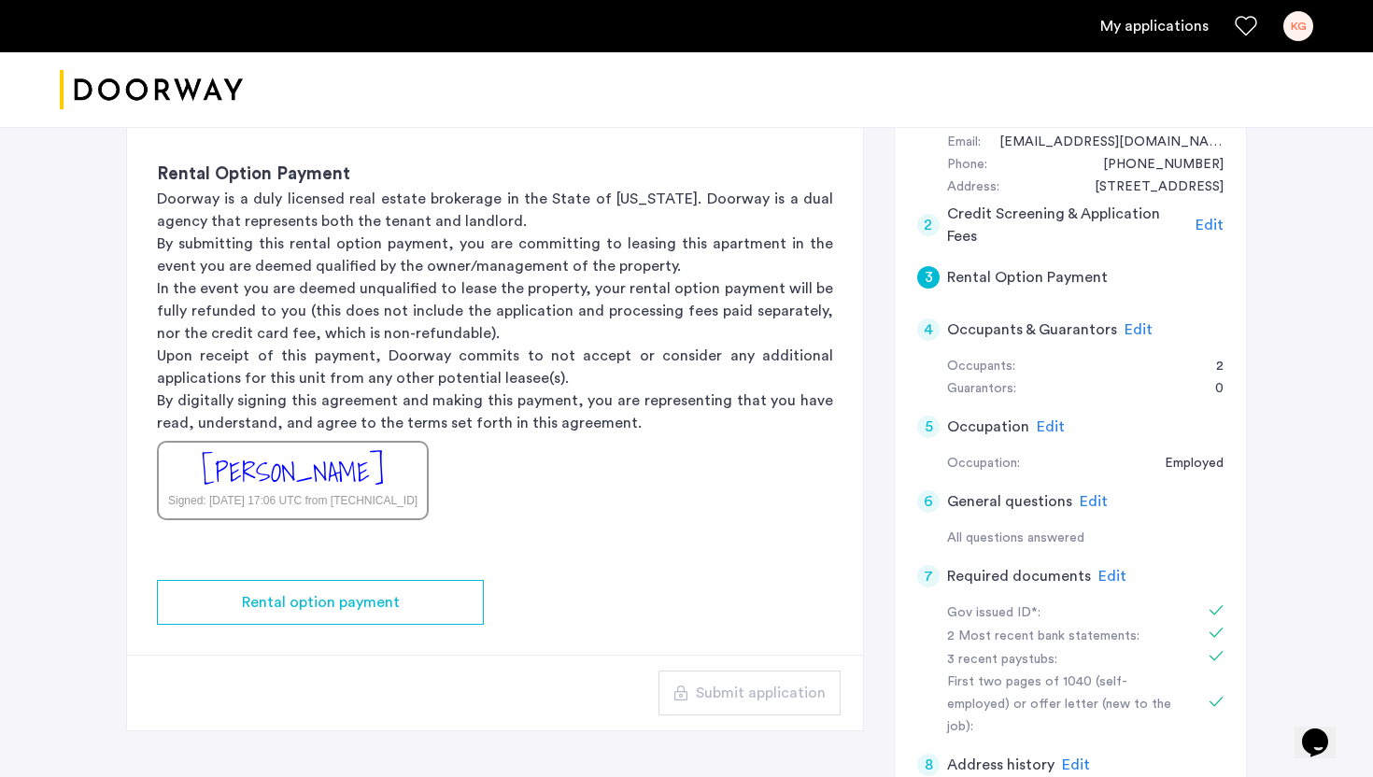
click at [1019, 278] on h5 "Rental Option Payment" at bounding box center [1027, 277] width 161 height 22
click at [1202, 230] on span "Edit" at bounding box center [1209, 225] width 28 height 15
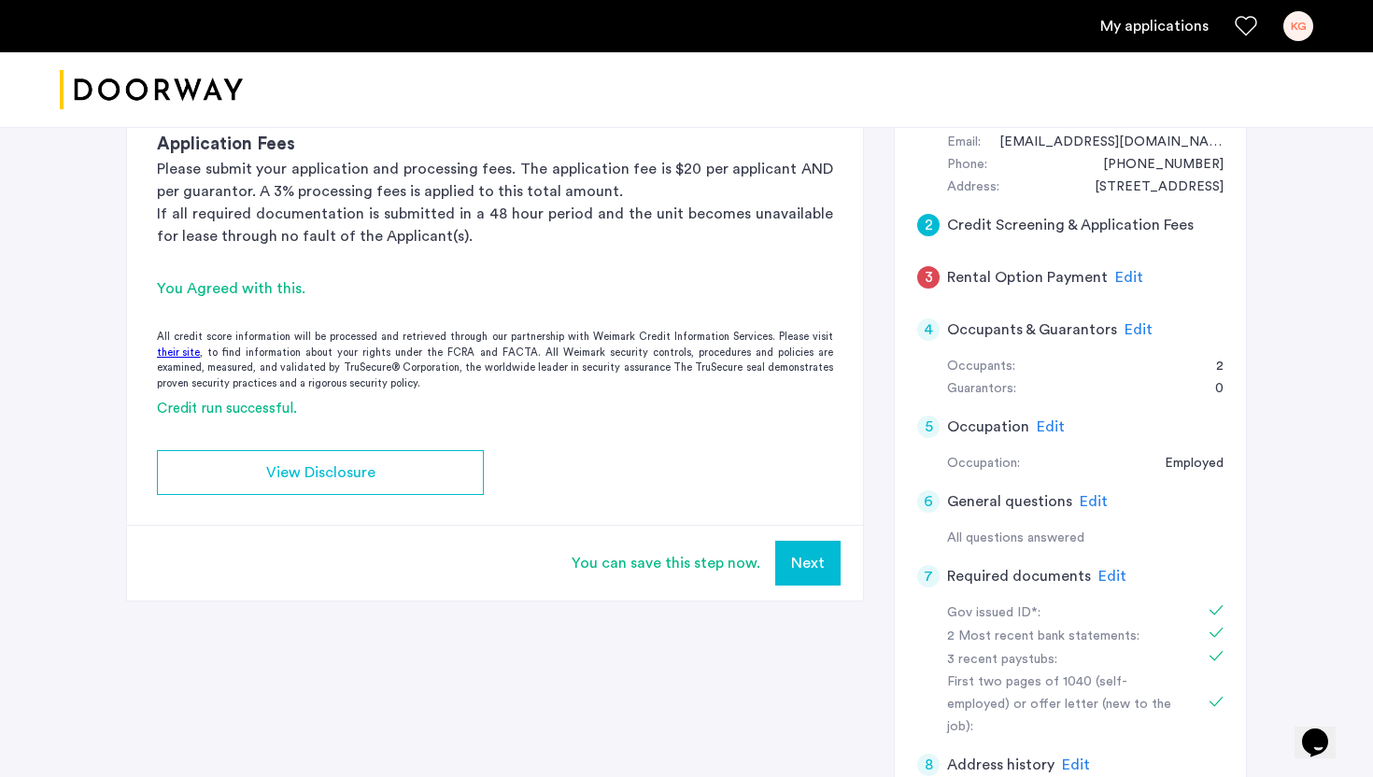
click at [1117, 278] on span "Edit" at bounding box center [1129, 277] width 28 height 15
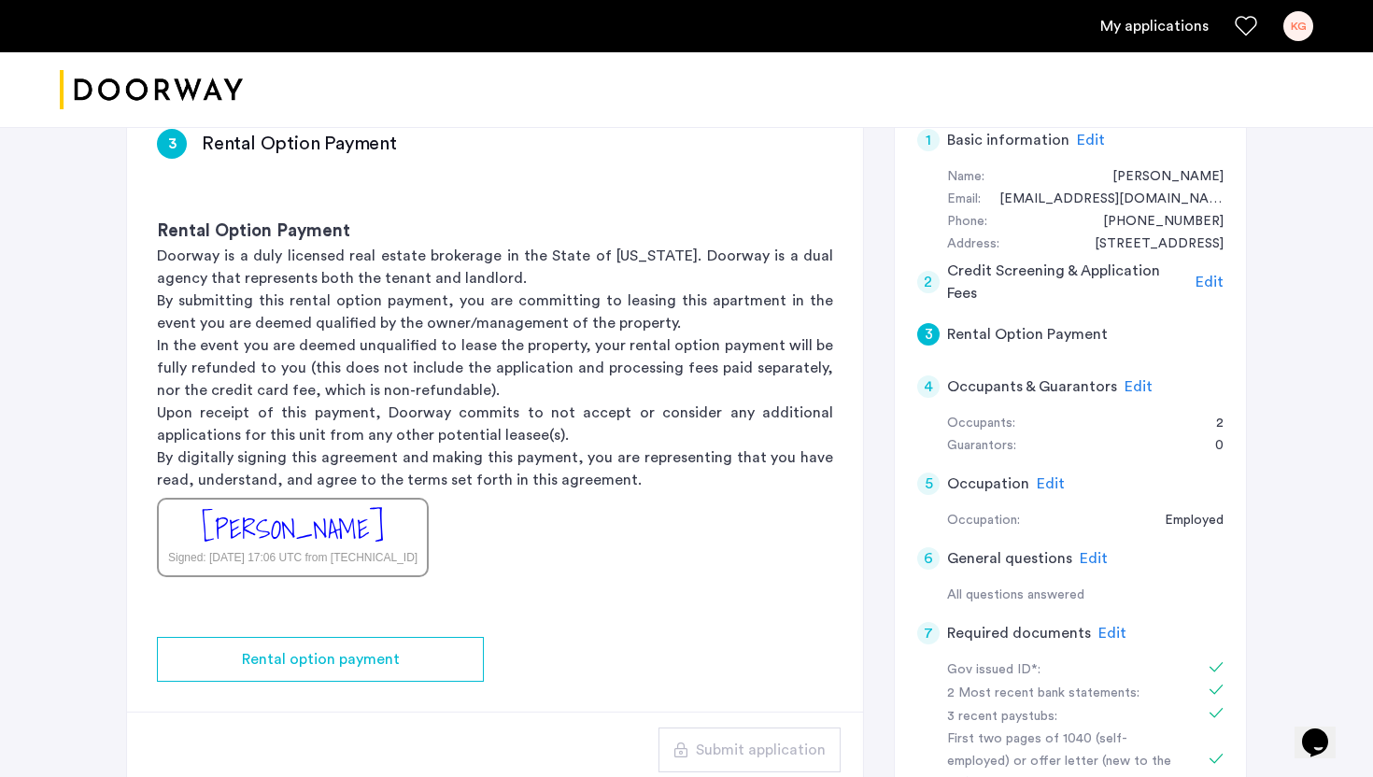
scroll to position [148, 0]
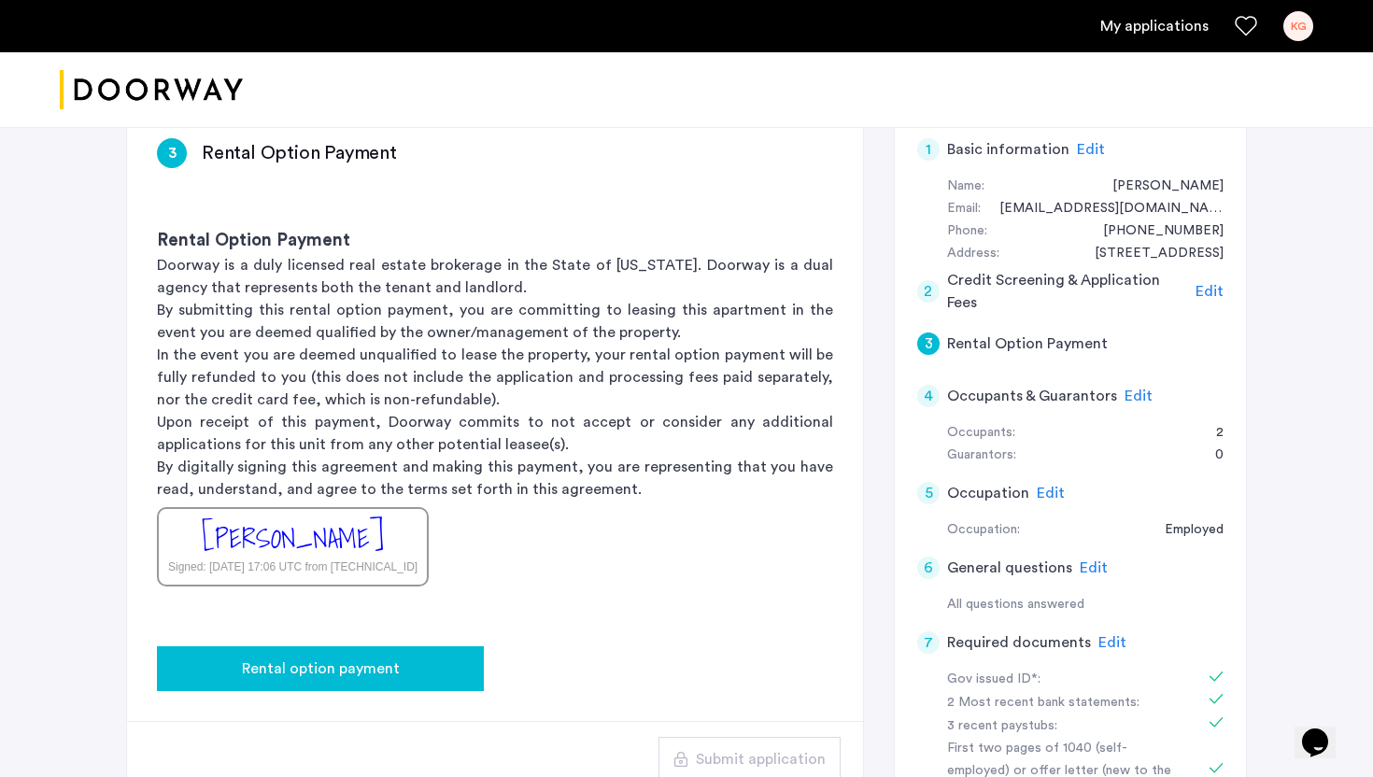
click at [346, 683] on button "Rental option payment" at bounding box center [320, 668] width 327 height 45
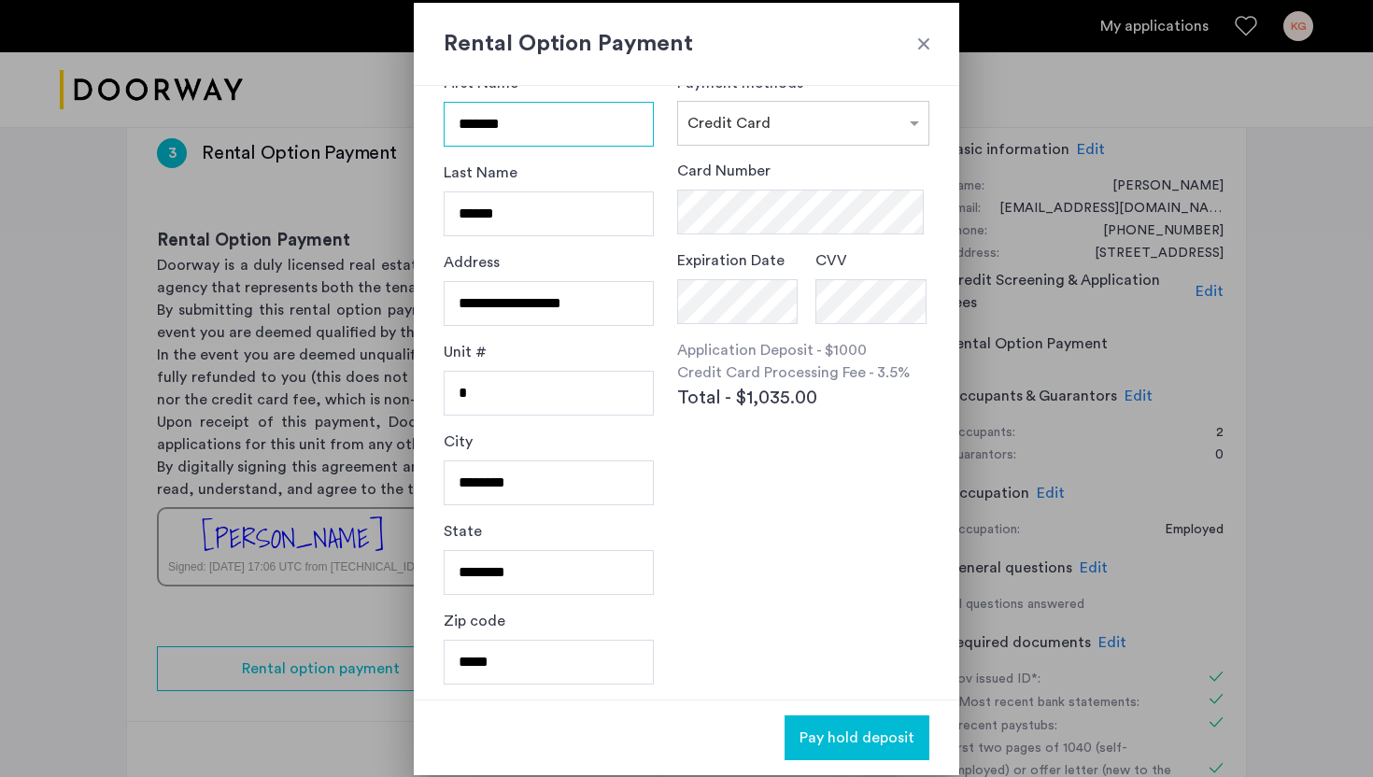
scroll to position [0, 0]
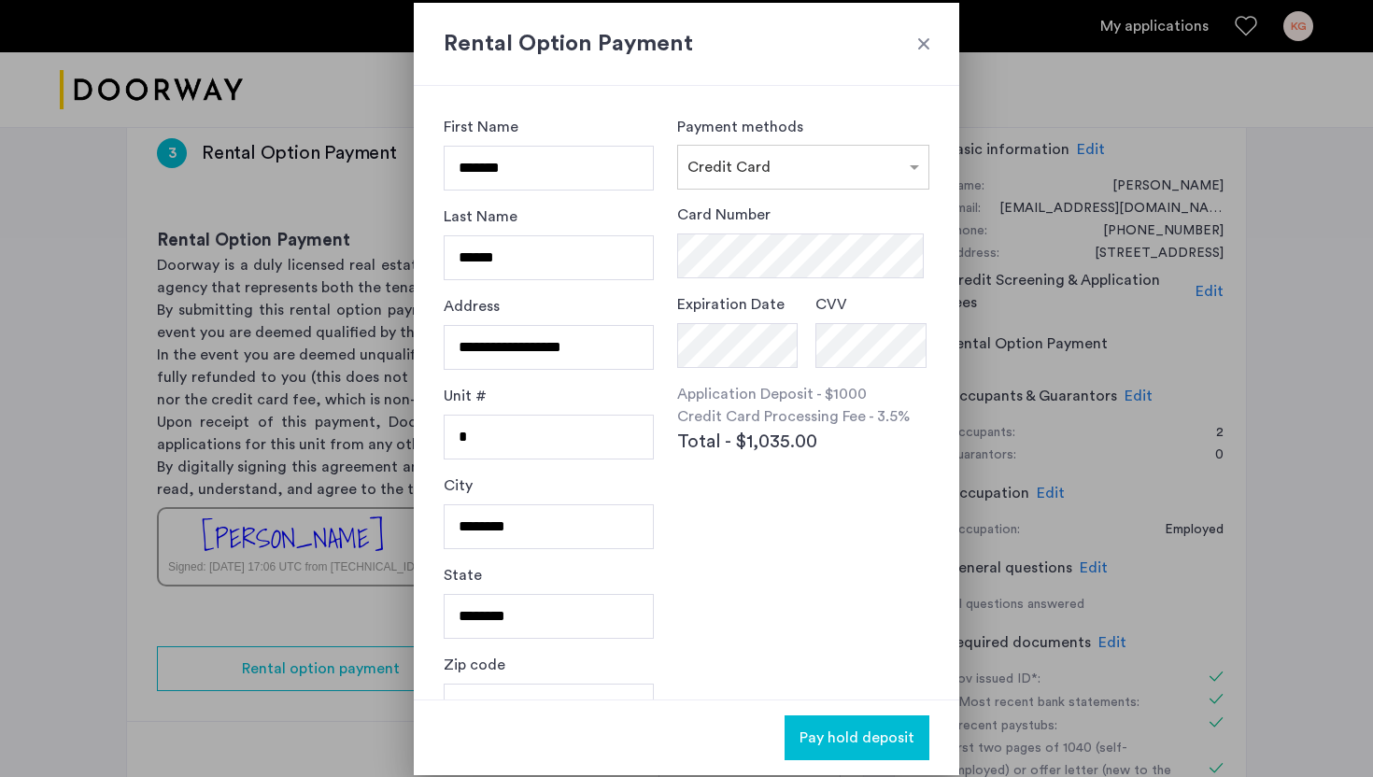
click at [928, 59] on h2 "Rental Option Payment" at bounding box center [687, 44] width 486 height 34
click at [919, 46] on div at bounding box center [923, 44] width 19 height 19
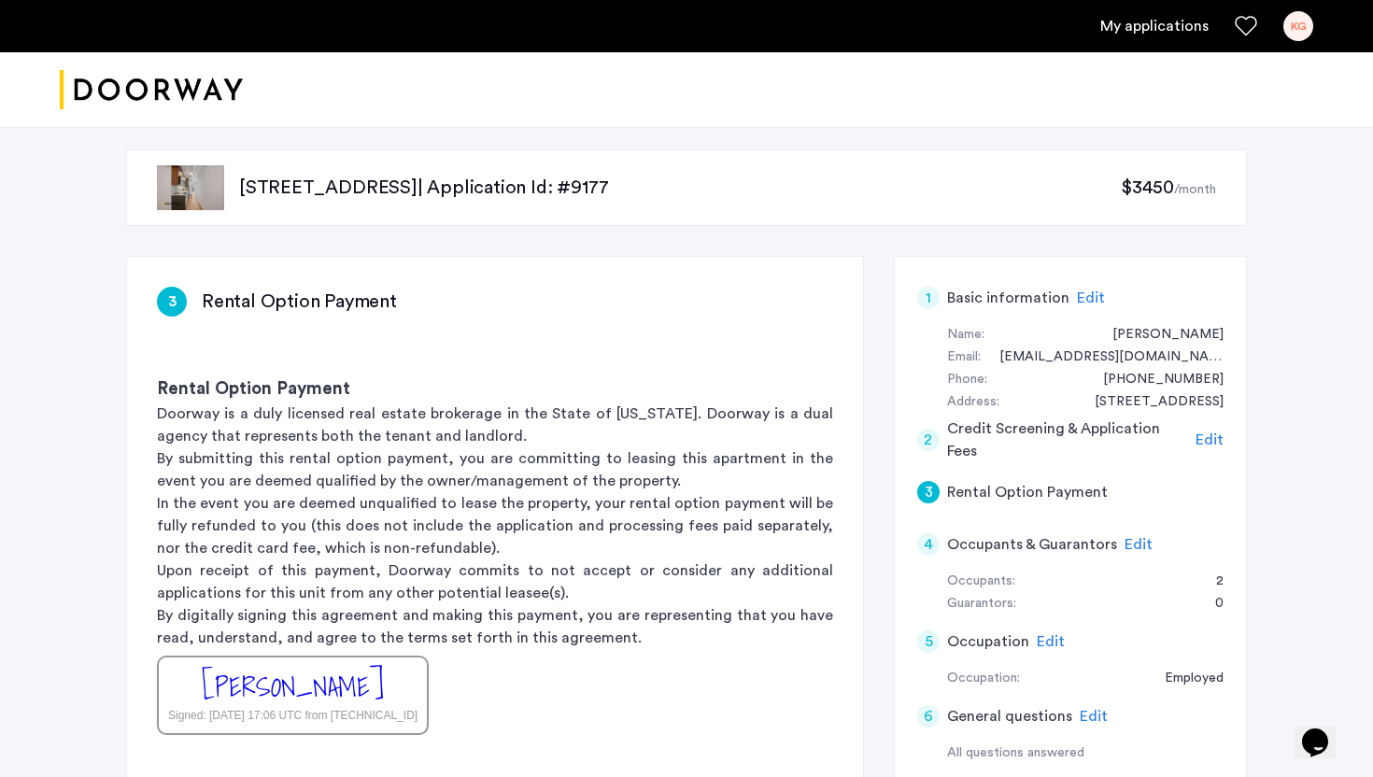
click at [1127, 544] on span "Edit" at bounding box center [1138, 544] width 28 height 15
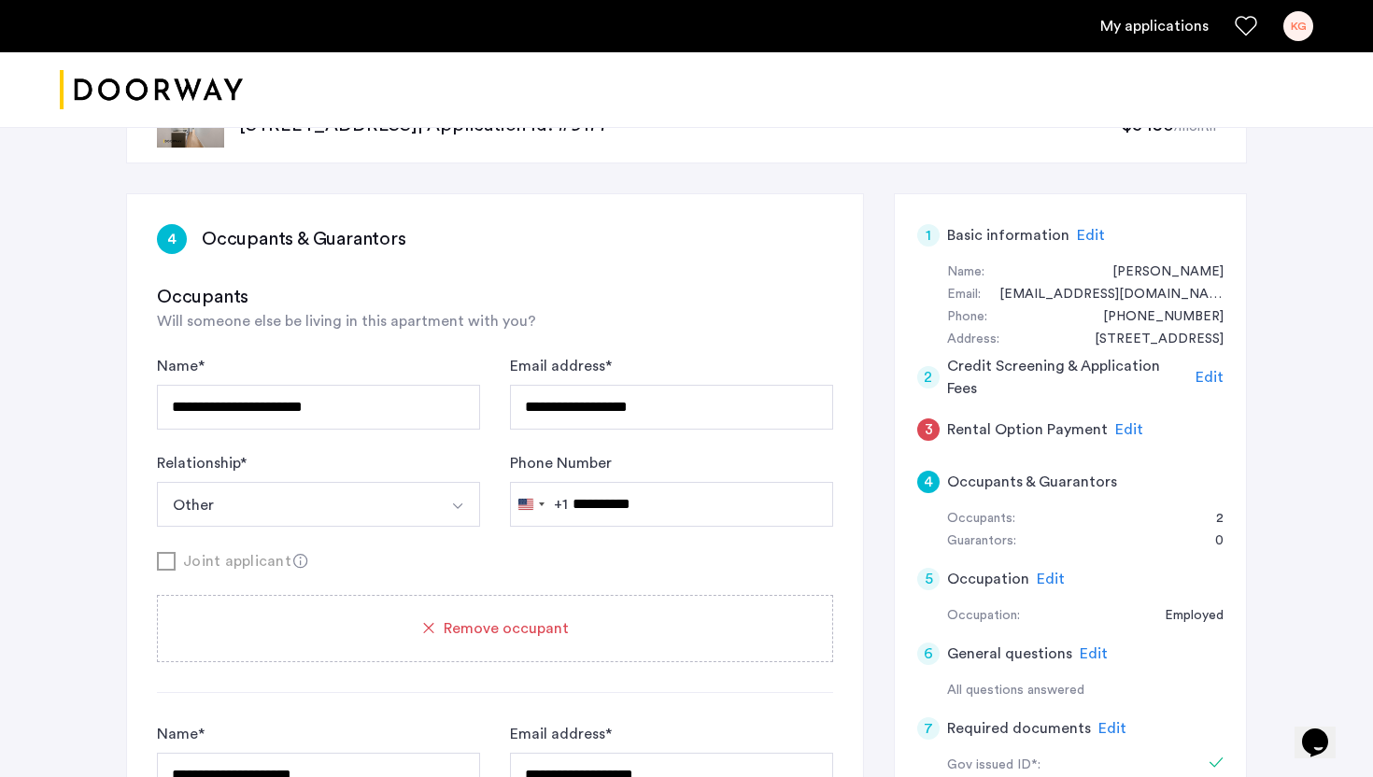
scroll to position [64, 0]
click at [1123, 434] on span "Edit" at bounding box center [1129, 428] width 28 height 15
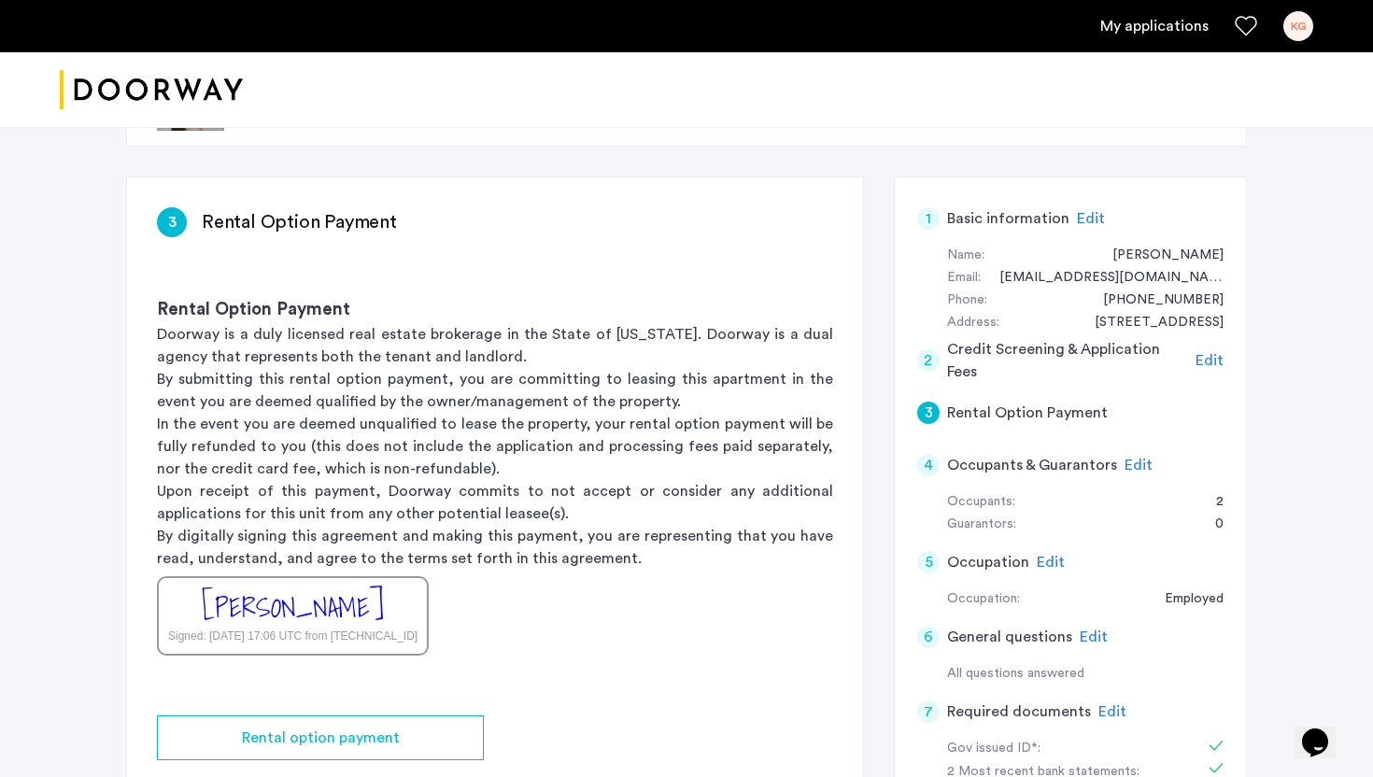
scroll to position [49, 0]
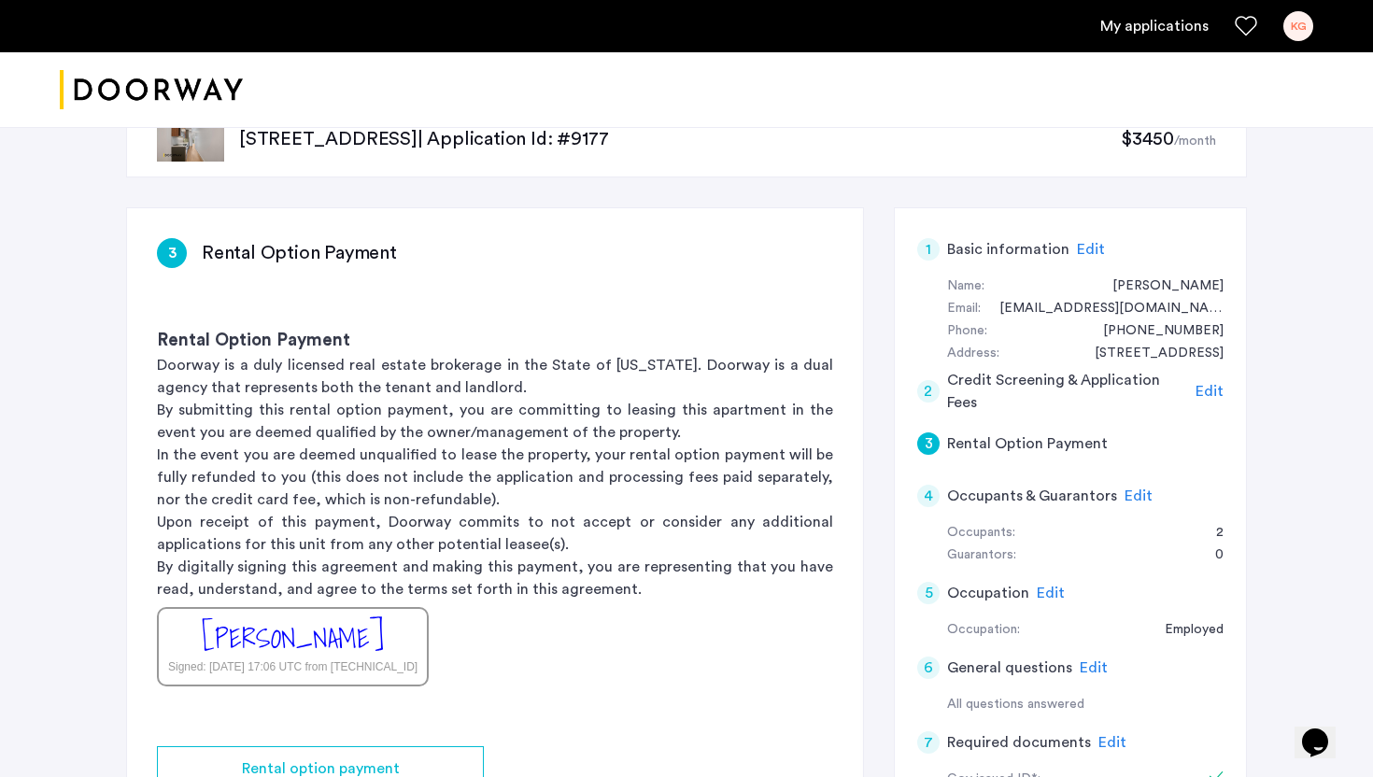
click at [1206, 394] on span "Edit" at bounding box center [1209, 391] width 28 height 15
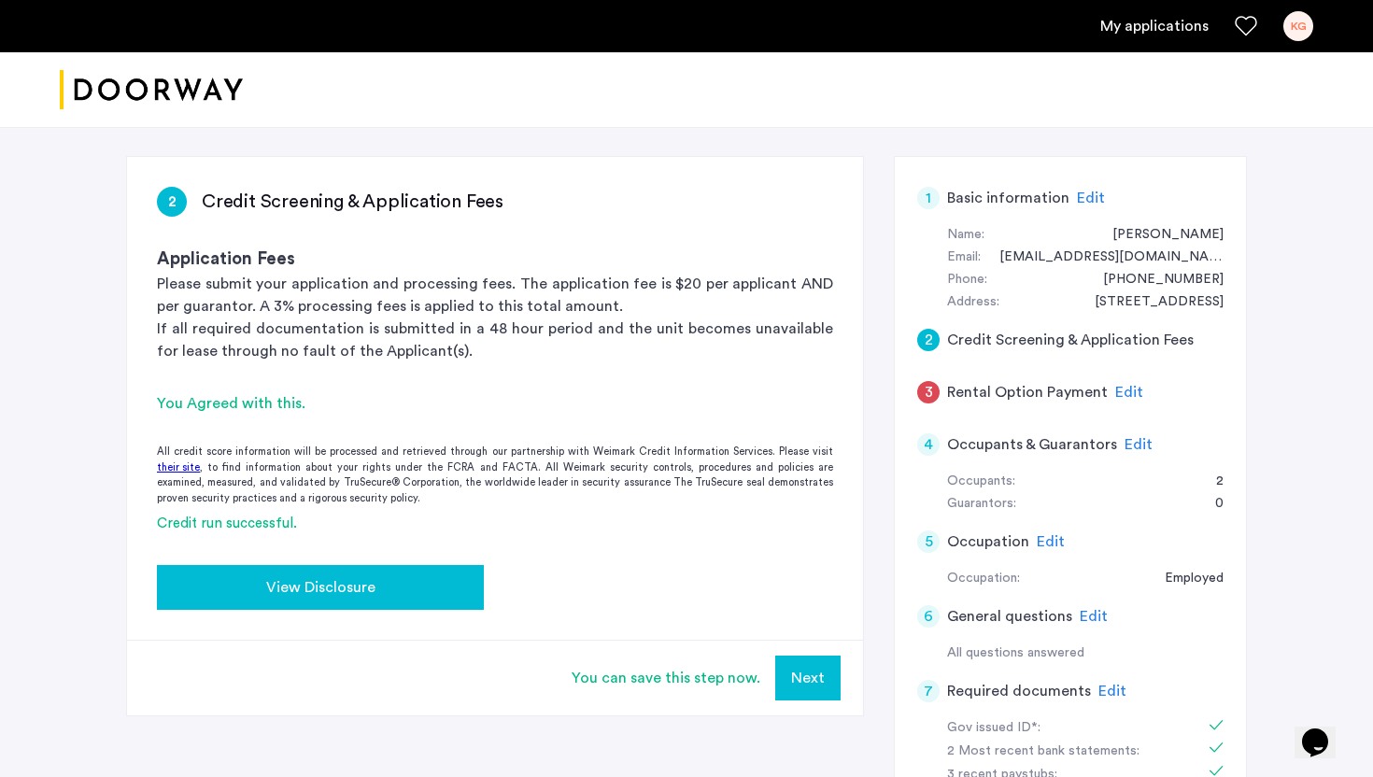
scroll to position [111, 0]
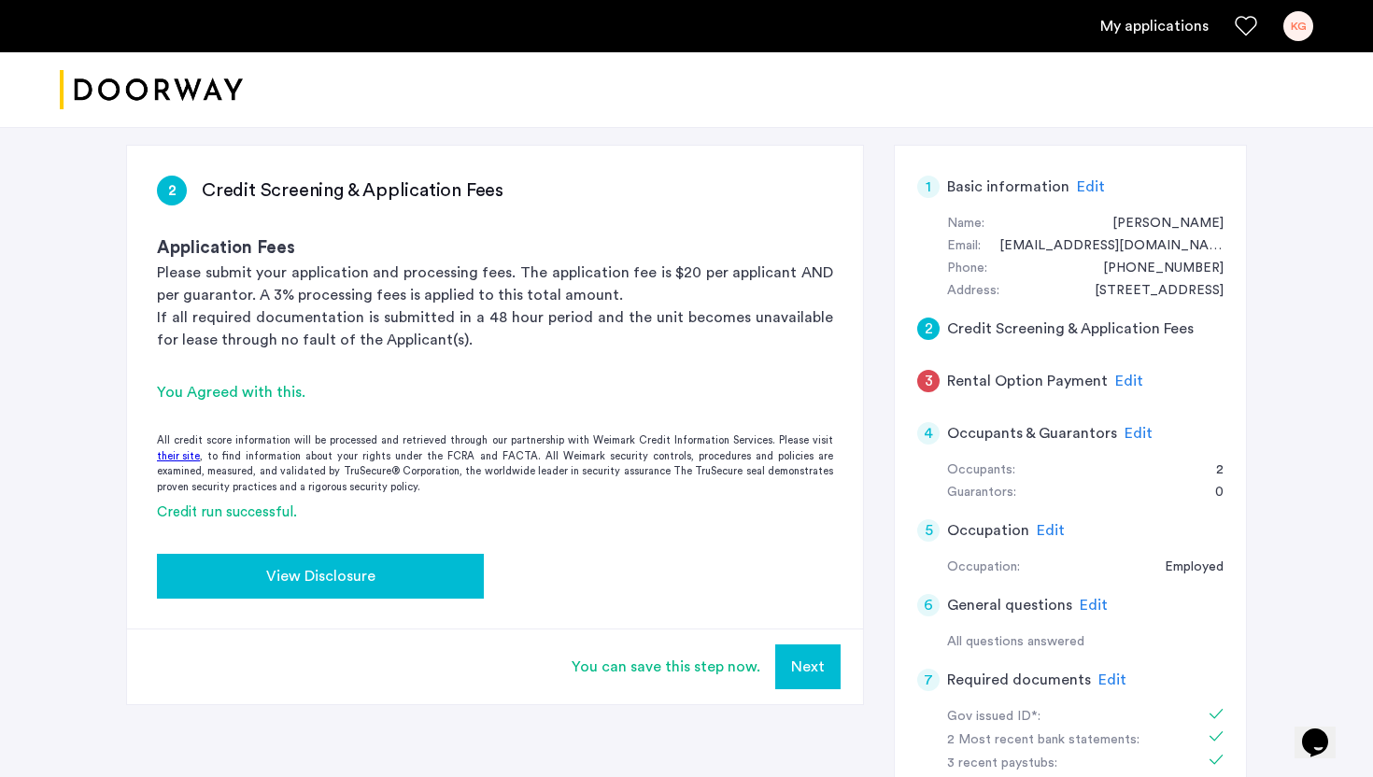
click at [423, 583] on div "View Disclosure" at bounding box center [320, 576] width 297 height 22
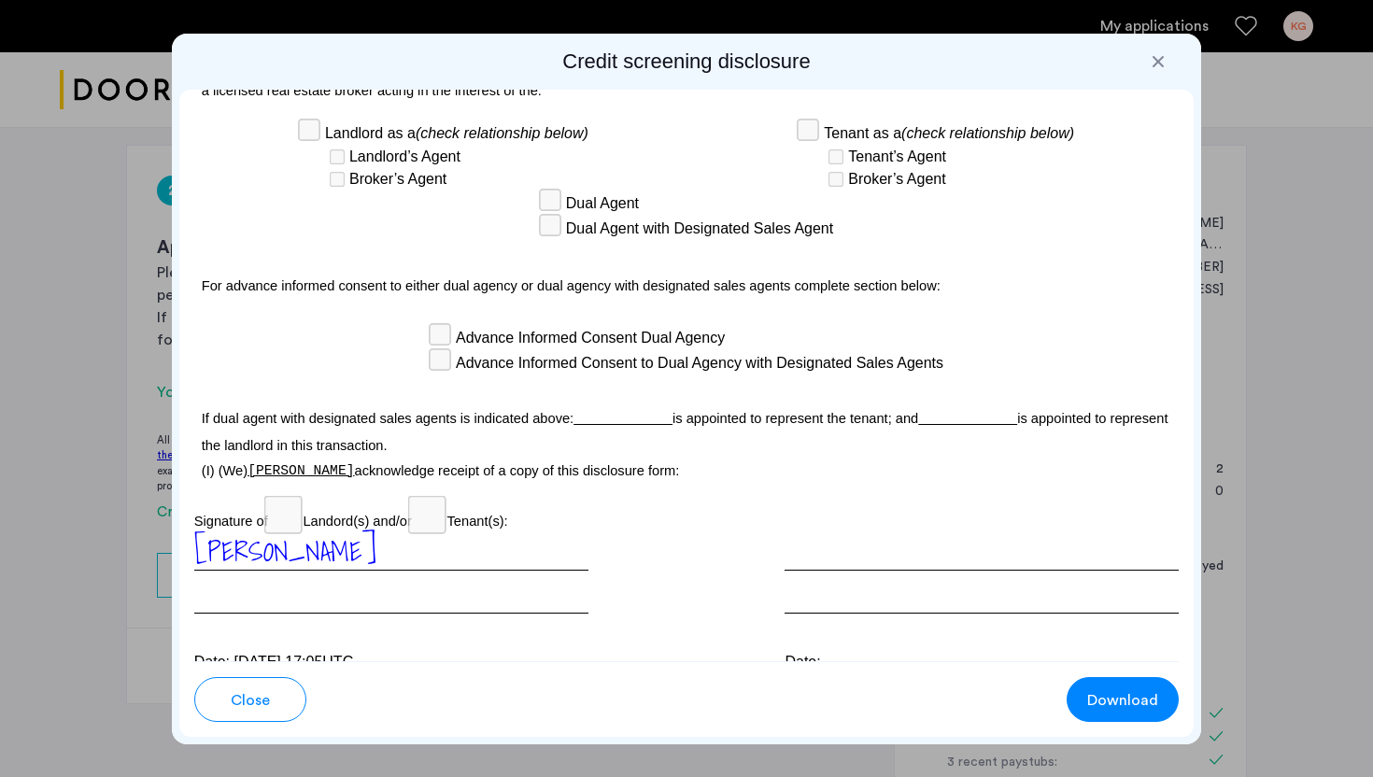
scroll to position [5311, 0]
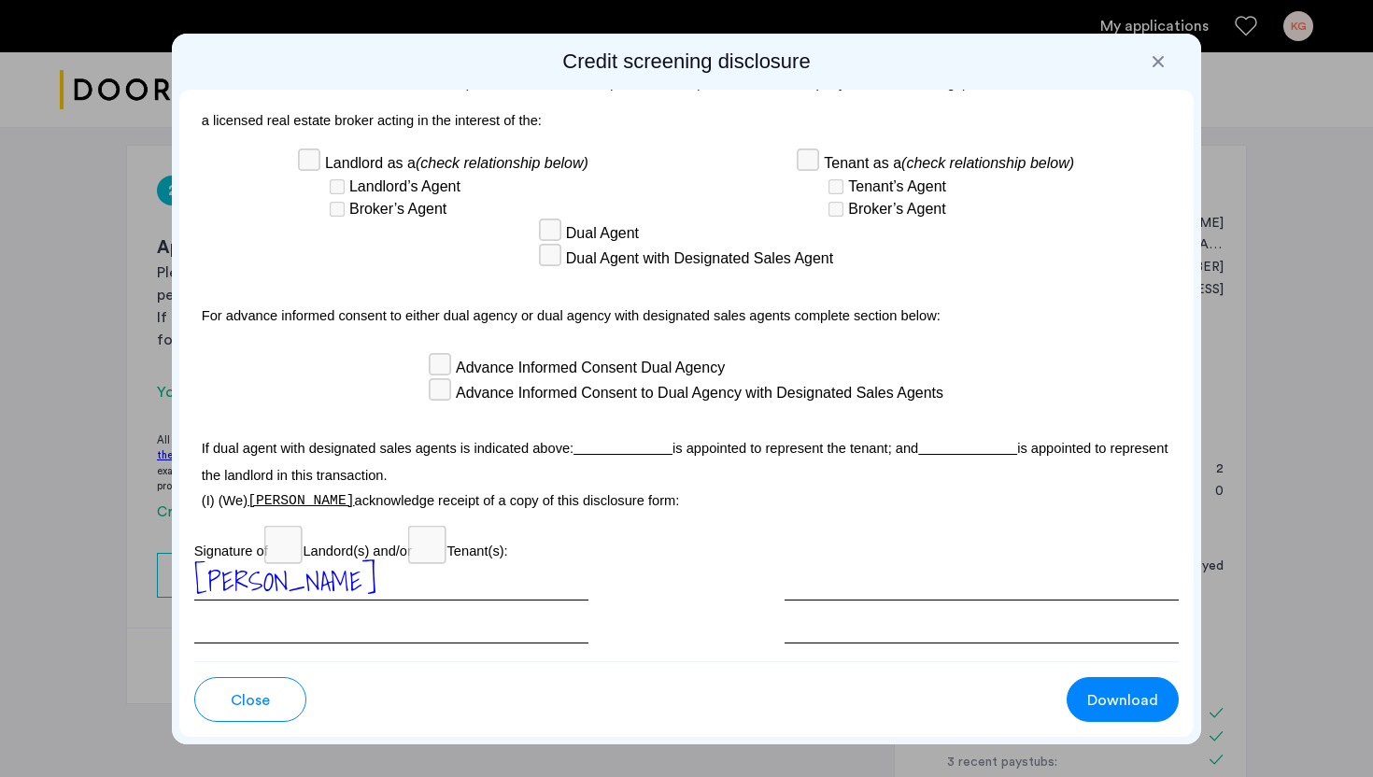
click at [1160, 56] on div at bounding box center [1158, 61] width 19 height 19
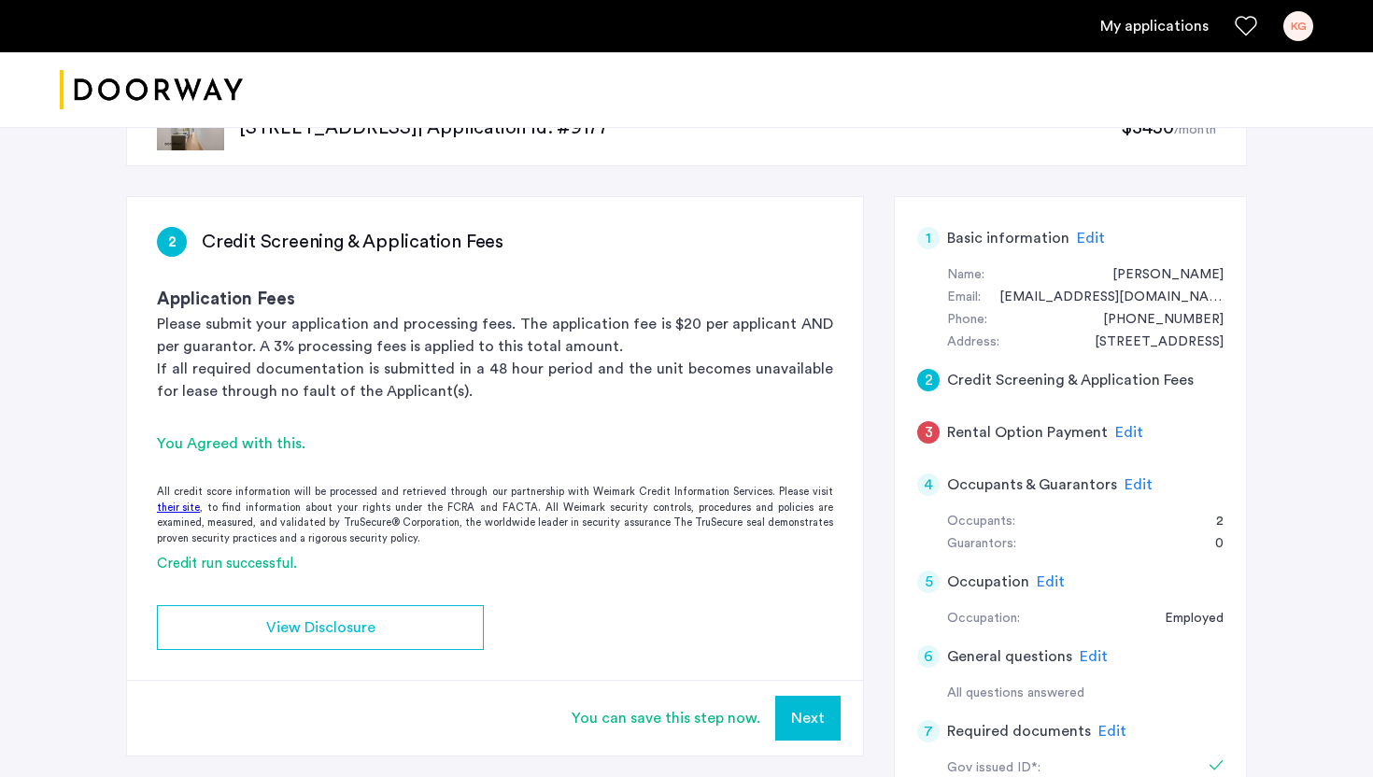
scroll to position [0, 0]
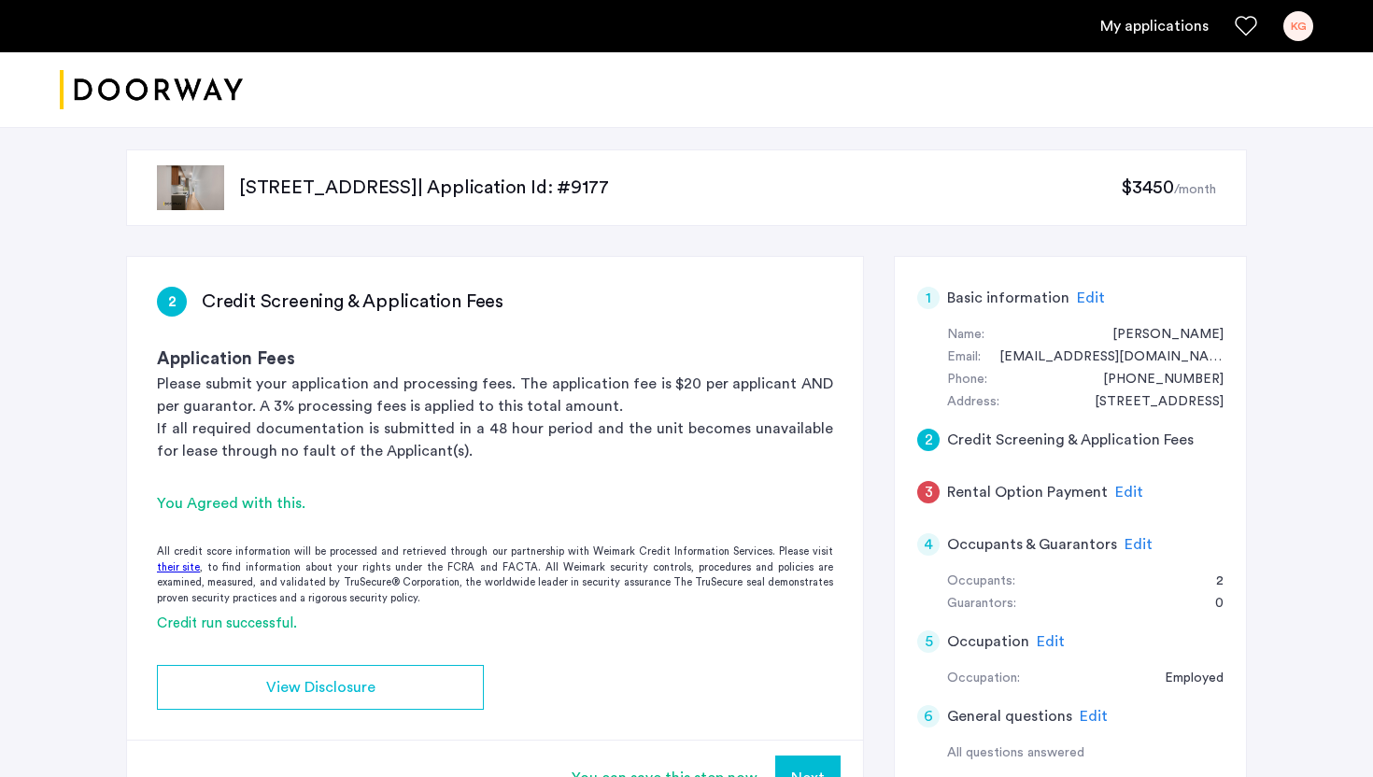
click at [1128, 502] on div "Edit" at bounding box center [1129, 492] width 28 height 22
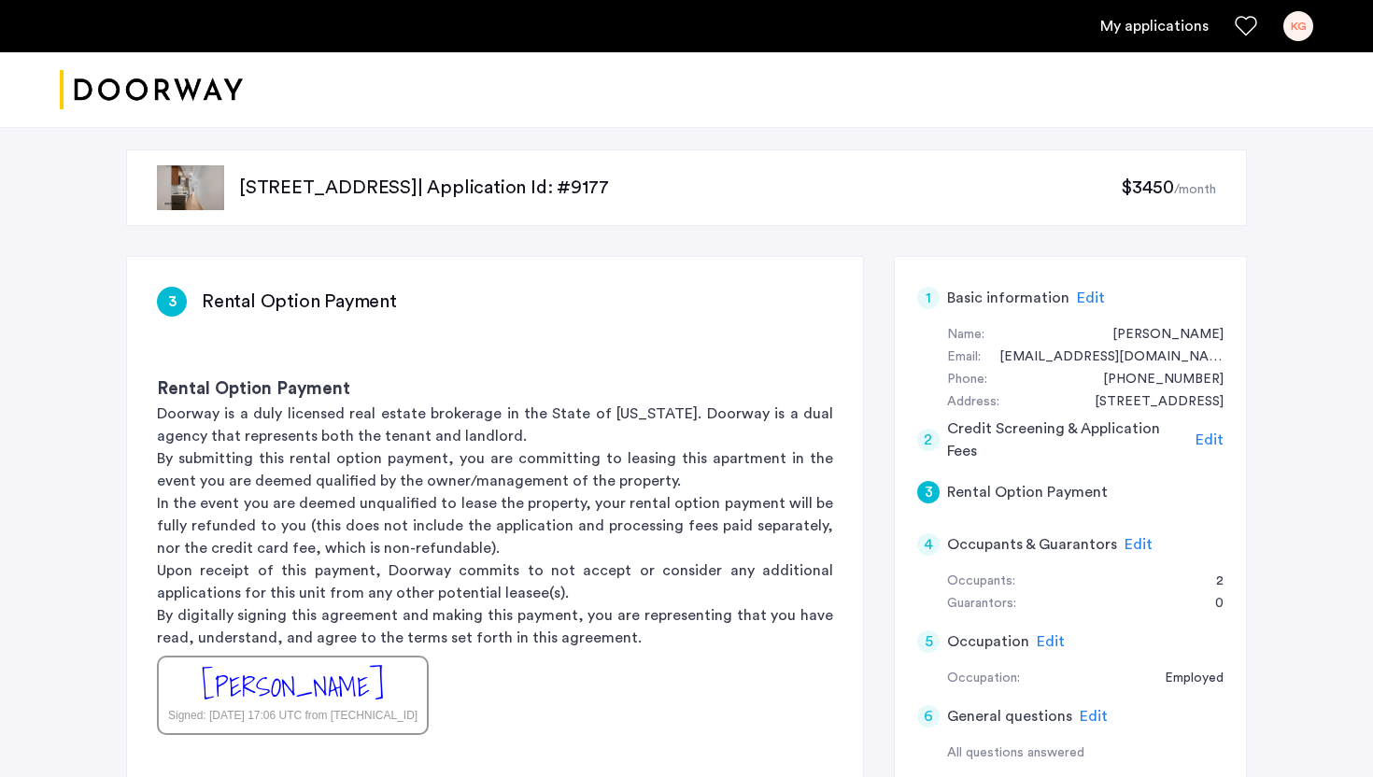
scroll to position [117, 0]
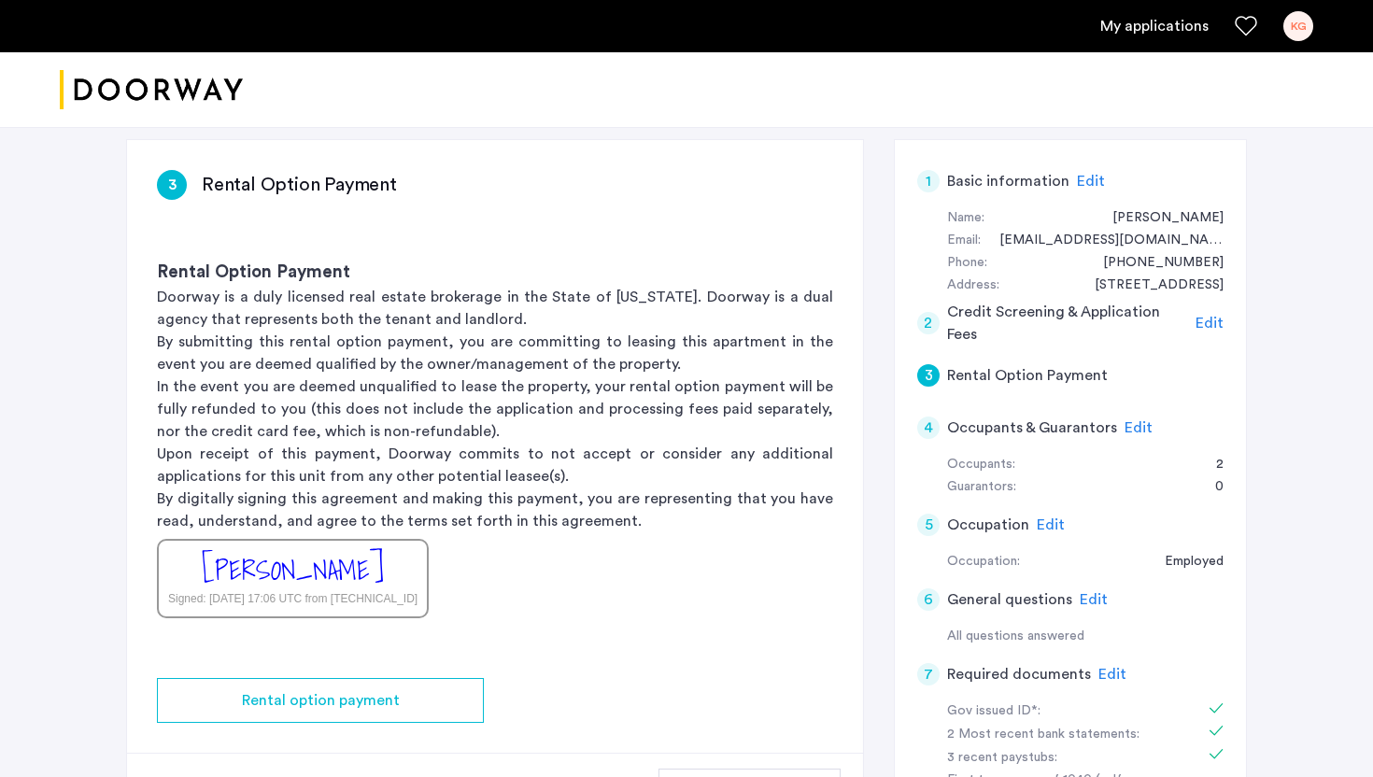
click at [294, 586] on div "[PERSON_NAME]" at bounding box center [293, 570] width 182 height 40
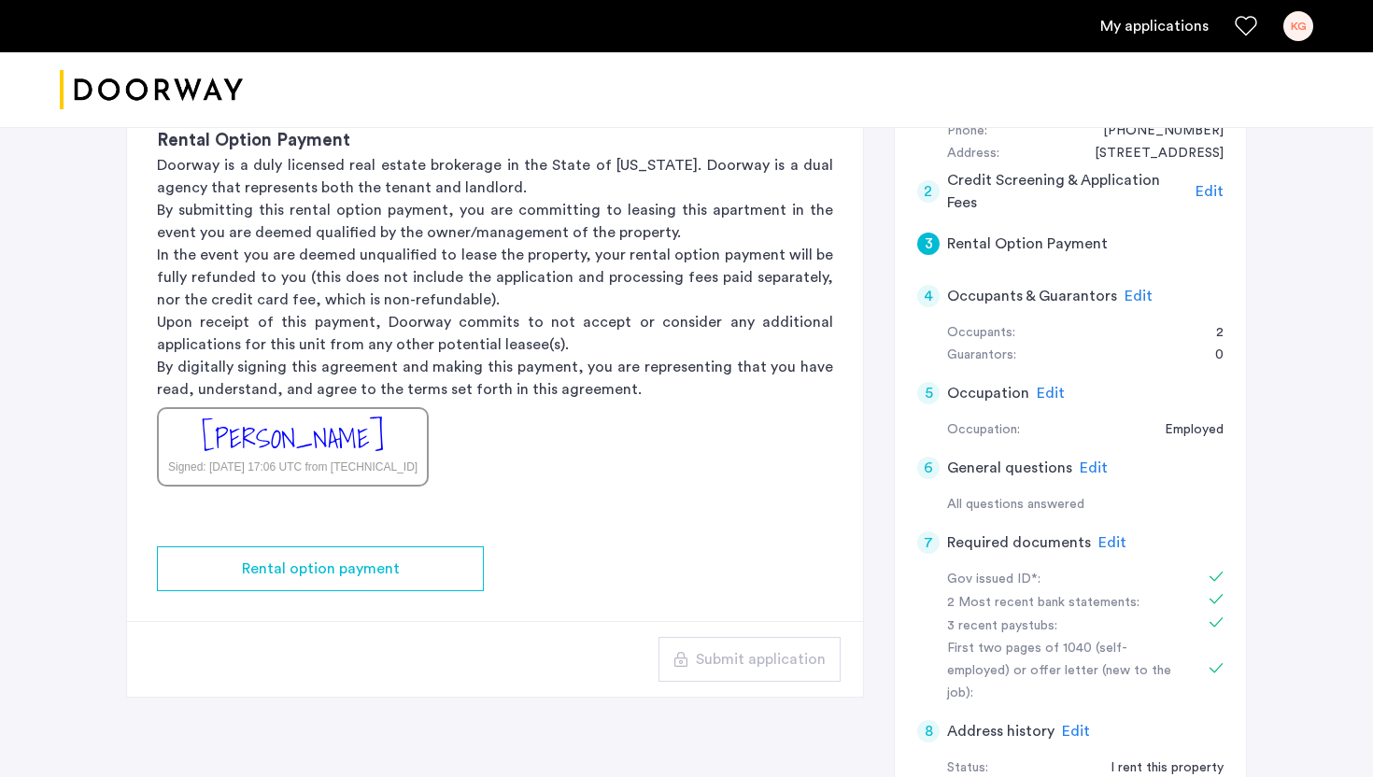
scroll to position [107, 0]
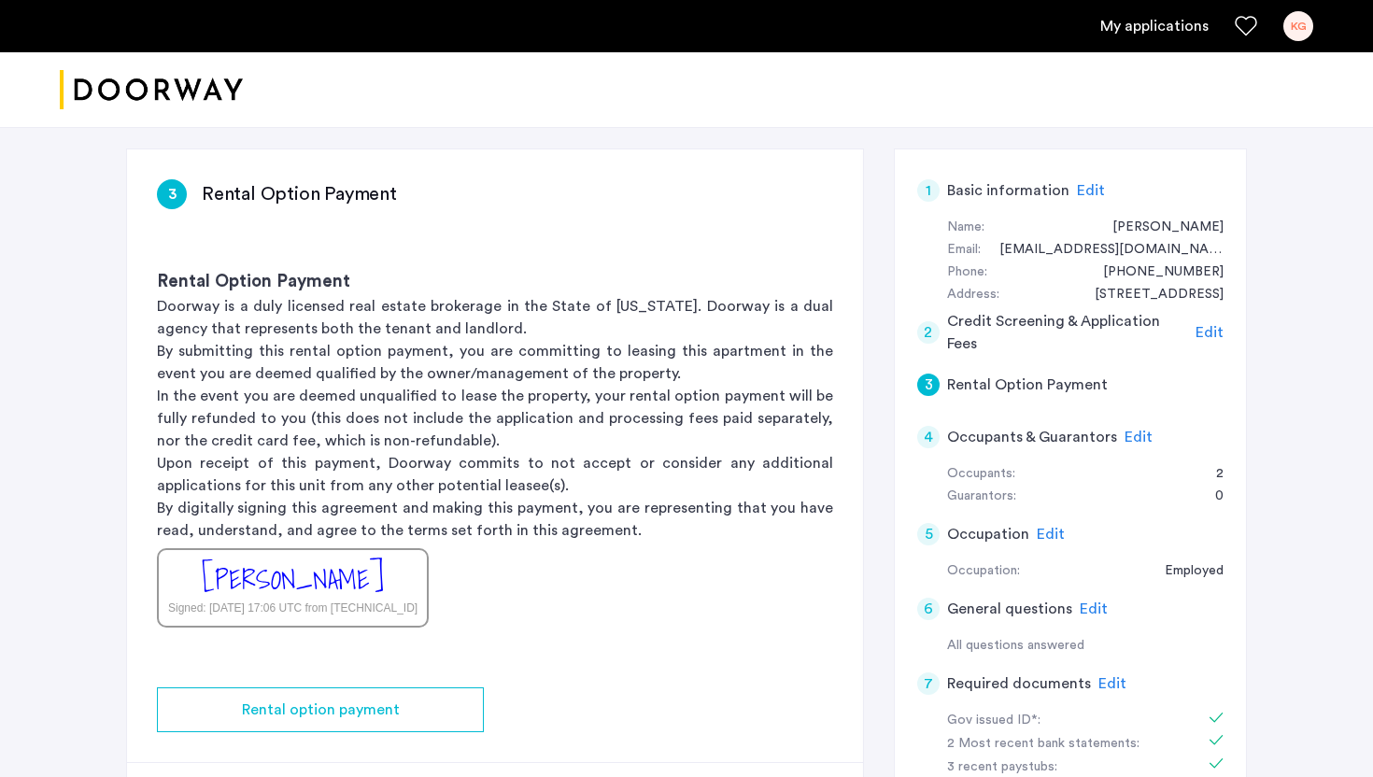
click at [329, 593] on div "[PERSON_NAME]" at bounding box center [293, 579] width 182 height 40
click at [964, 385] on h5 "Rental Option Payment" at bounding box center [1027, 385] width 161 height 22
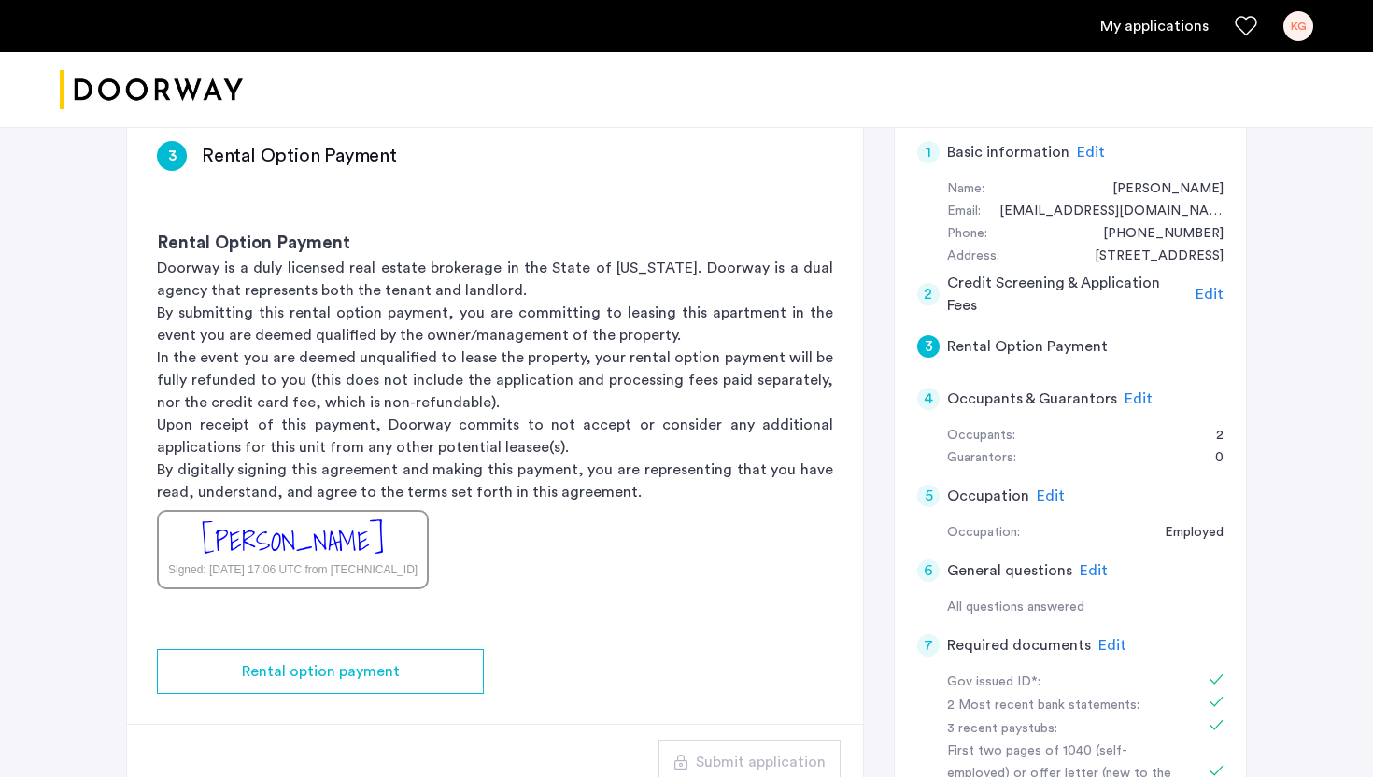
scroll to position [164, 0]
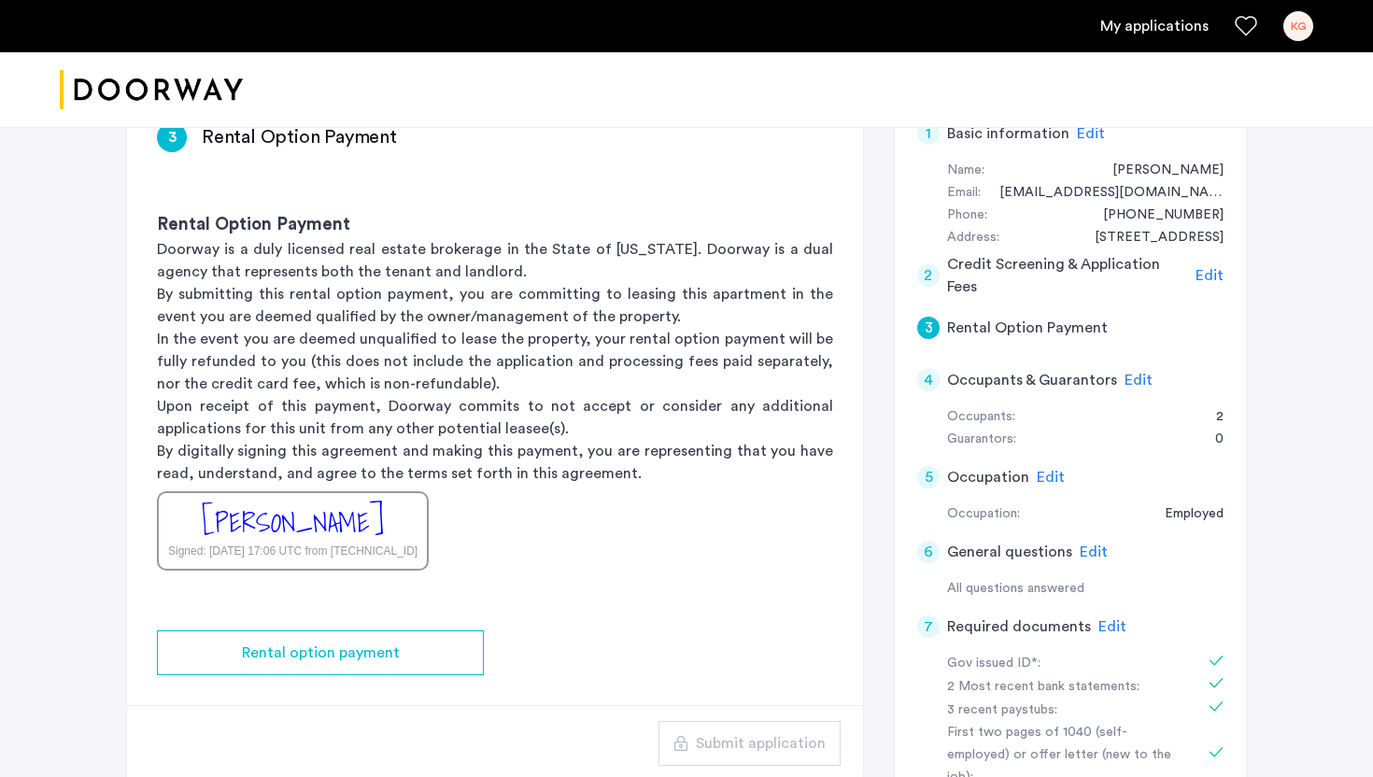
click at [284, 519] on div "[PERSON_NAME]" at bounding box center [293, 522] width 182 height 40
click at [289, 519] on div "[PERSON_NAME]" at bounding box center [293, 522] width 182 height 40
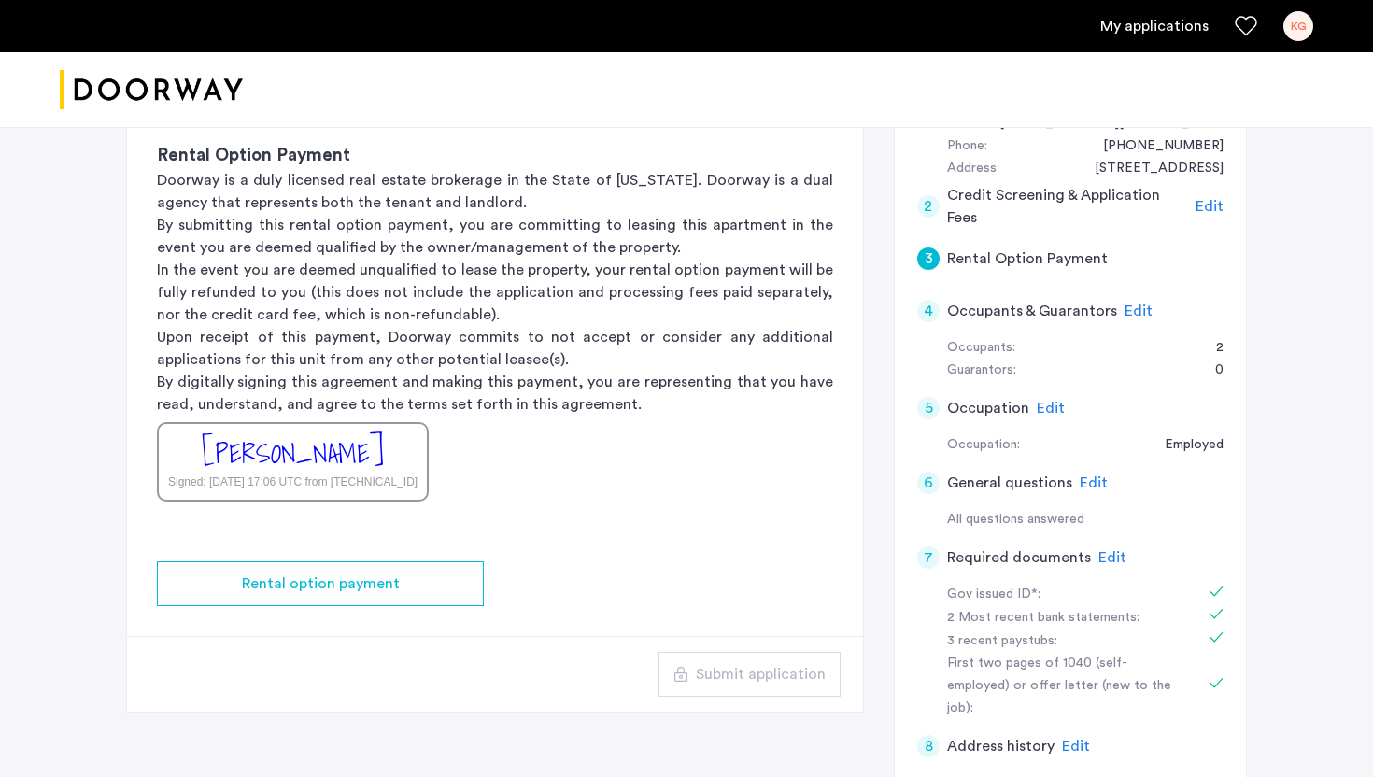
scroll to position [309, 0]
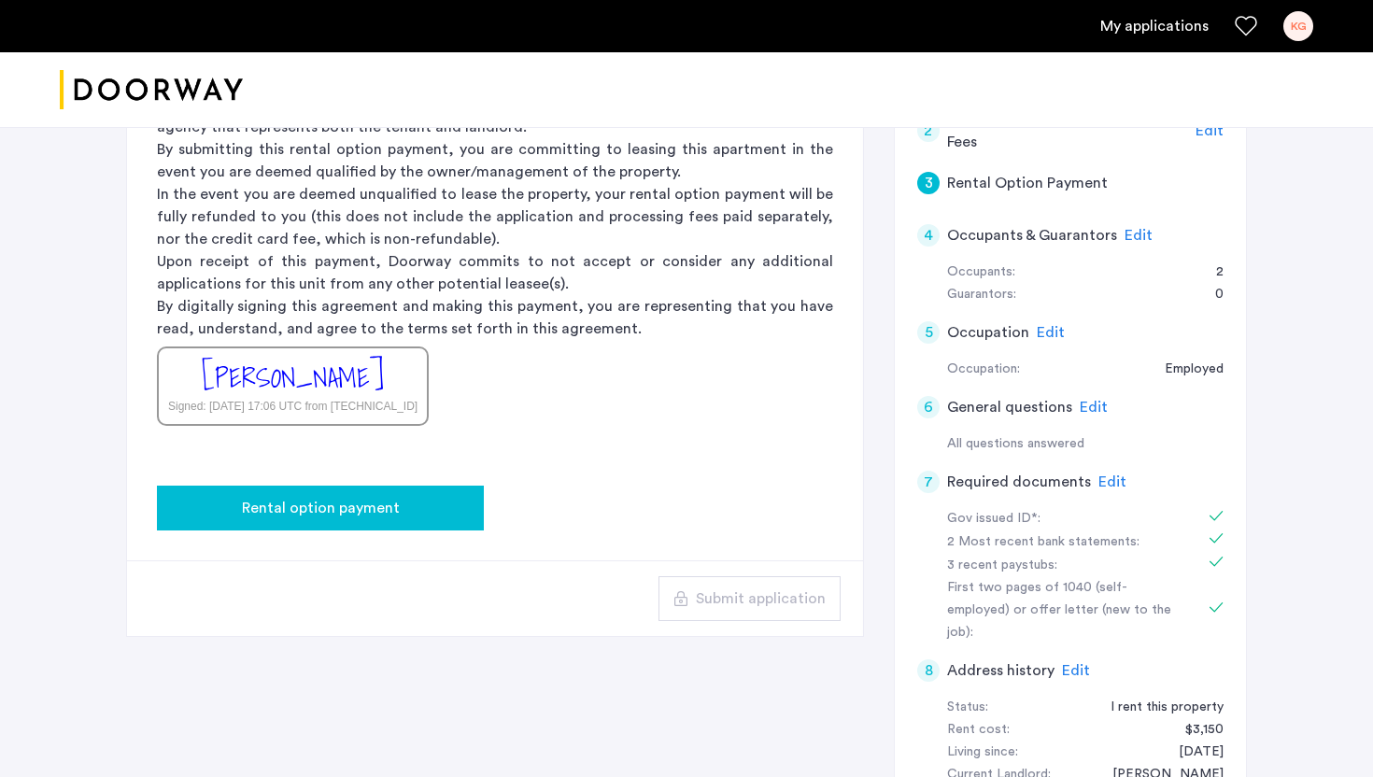
click at [405, 509] on div "Rental option payment" at bounding box center [320, 508] width 297 height 22
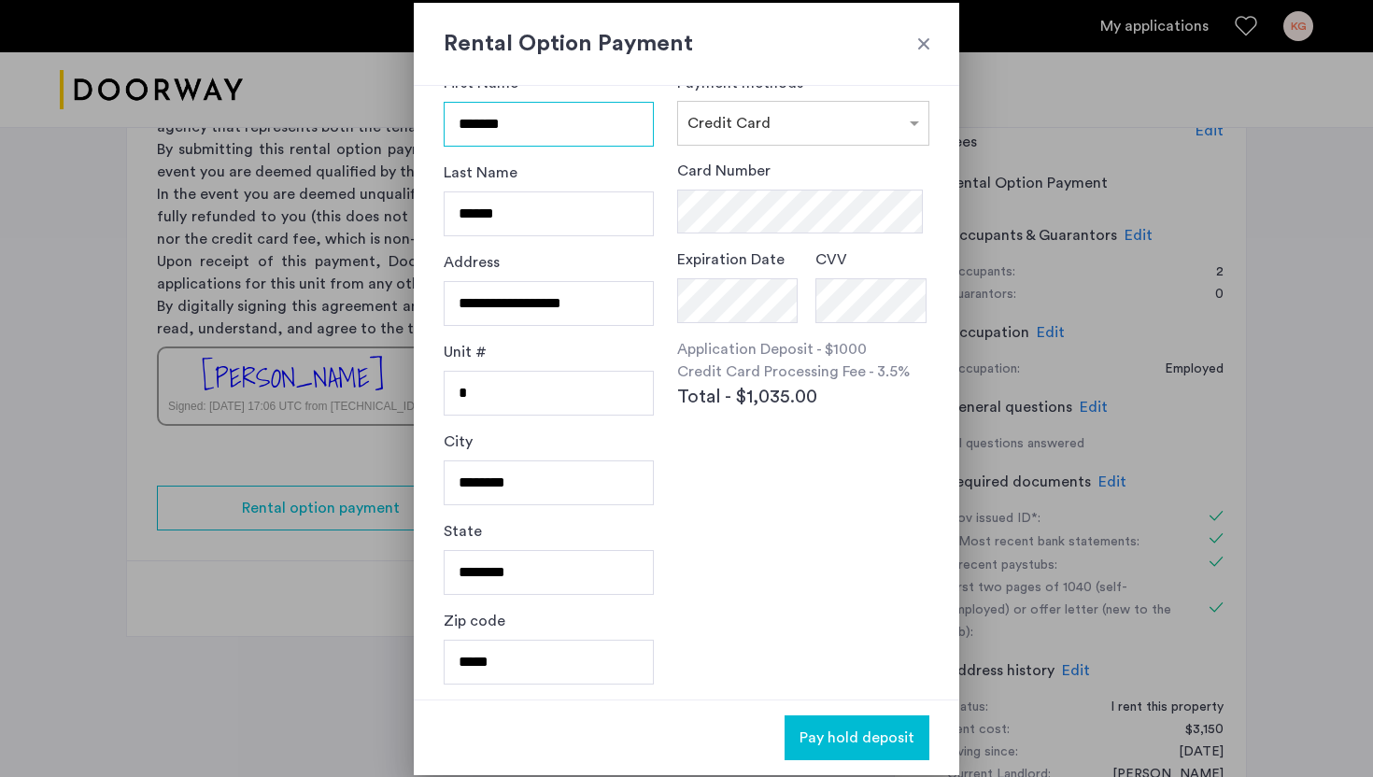
scroll to position [0, 0]
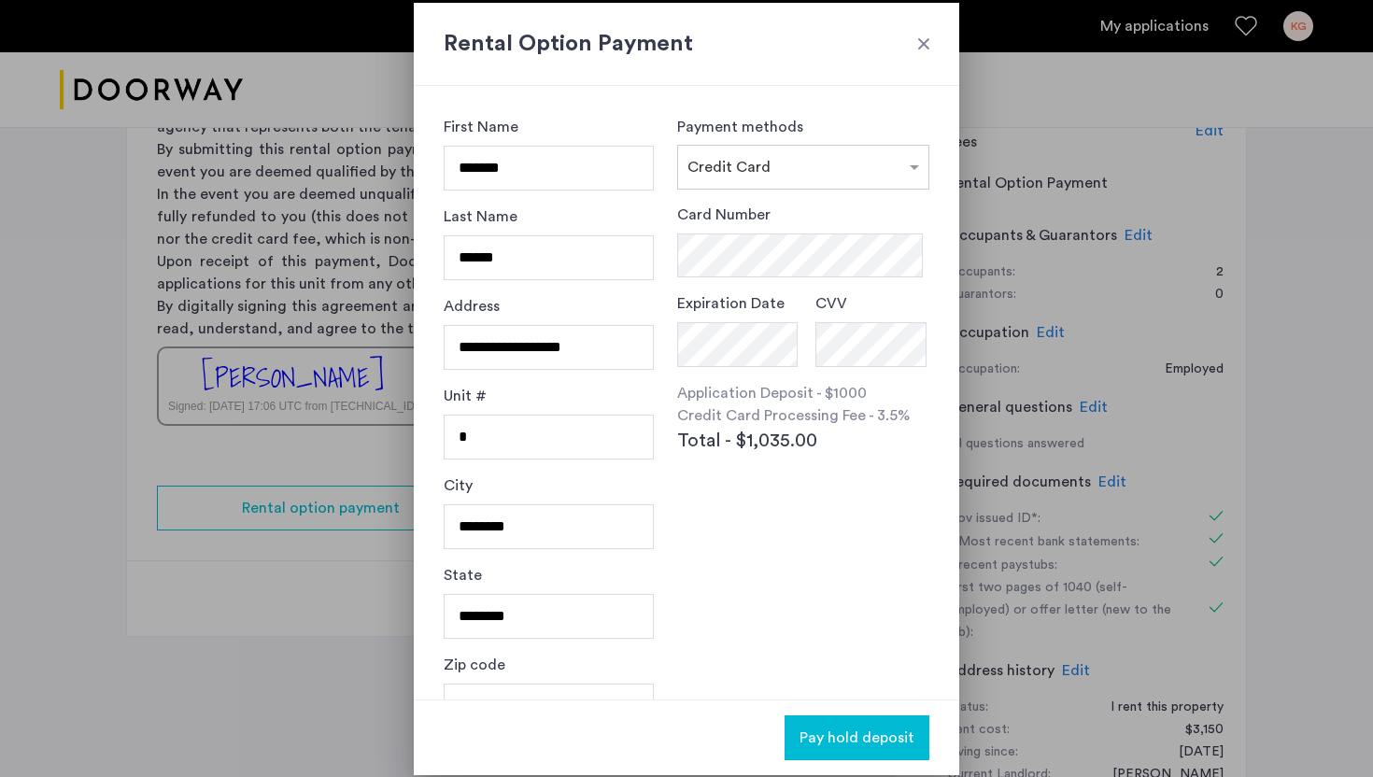
click at [927, 42] on div at bounding box center [923, 44] width 19 height 19
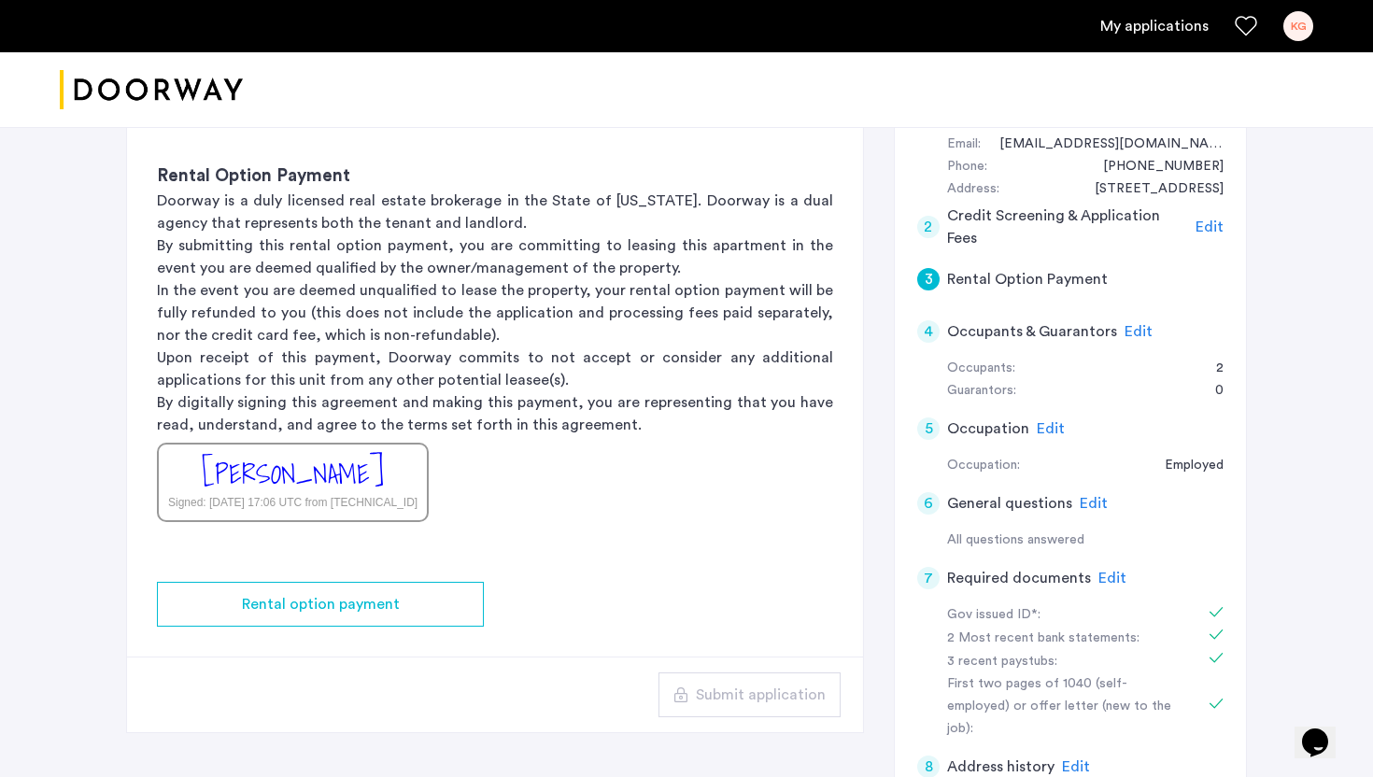
scroll to position [191, 0]
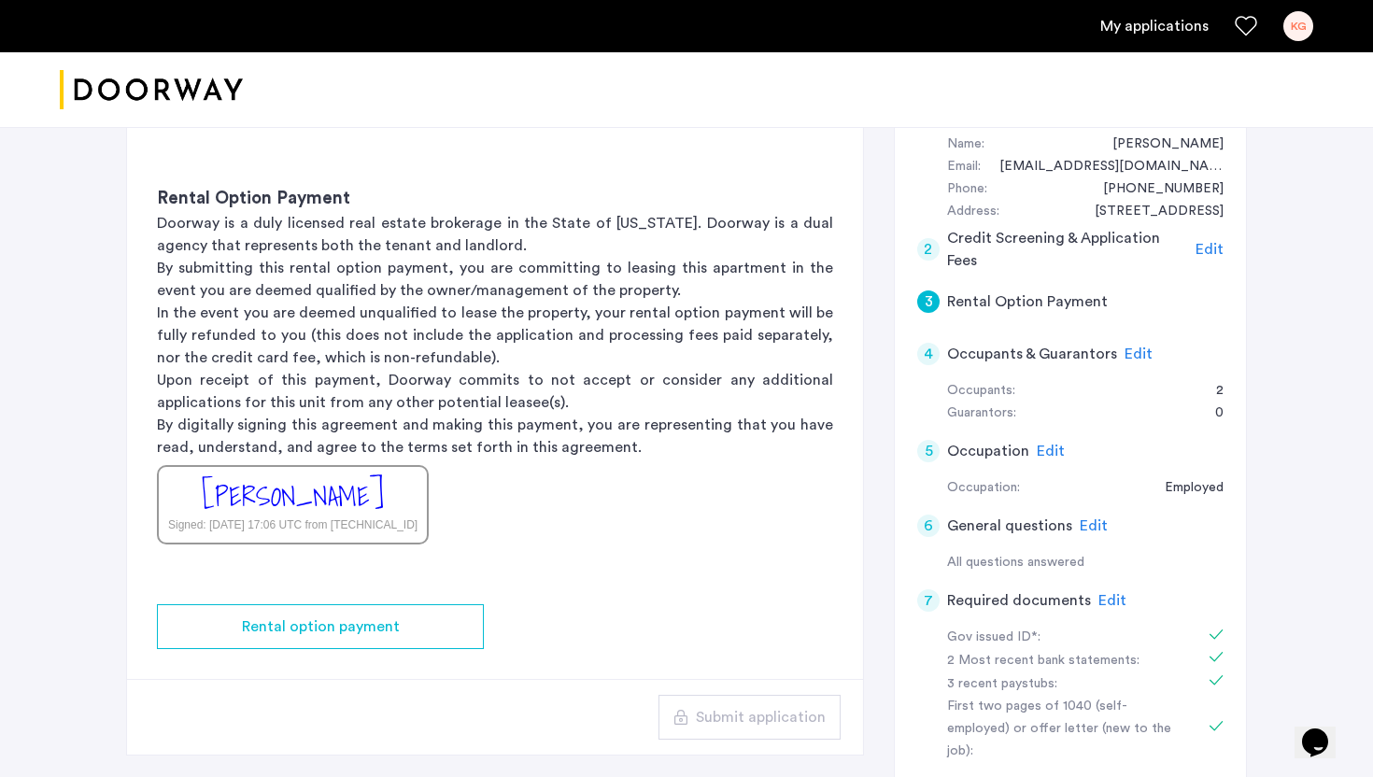
click at [1019, 291] on h5 "Rental Option Payment" at bounding box center [1027, 301] width 161 height 22
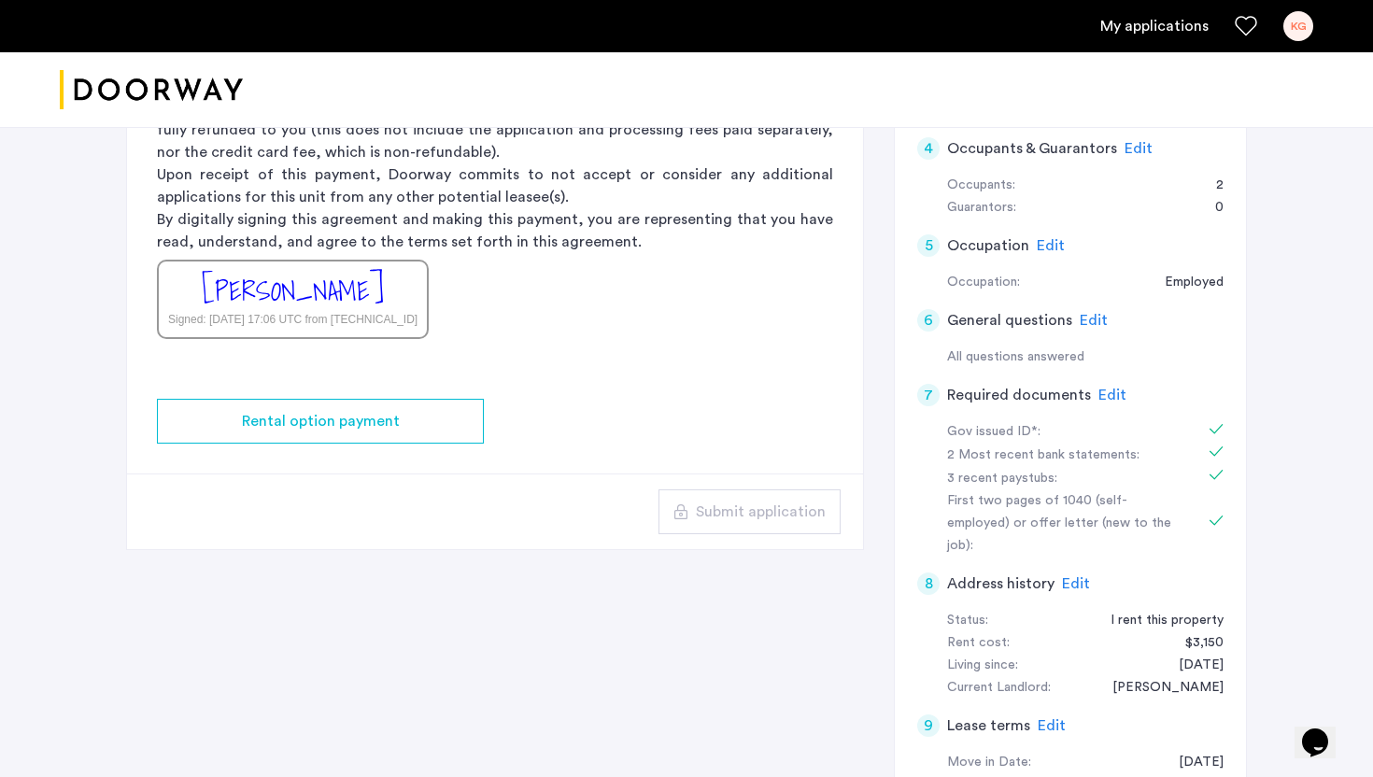
scroll to position [229, 0]
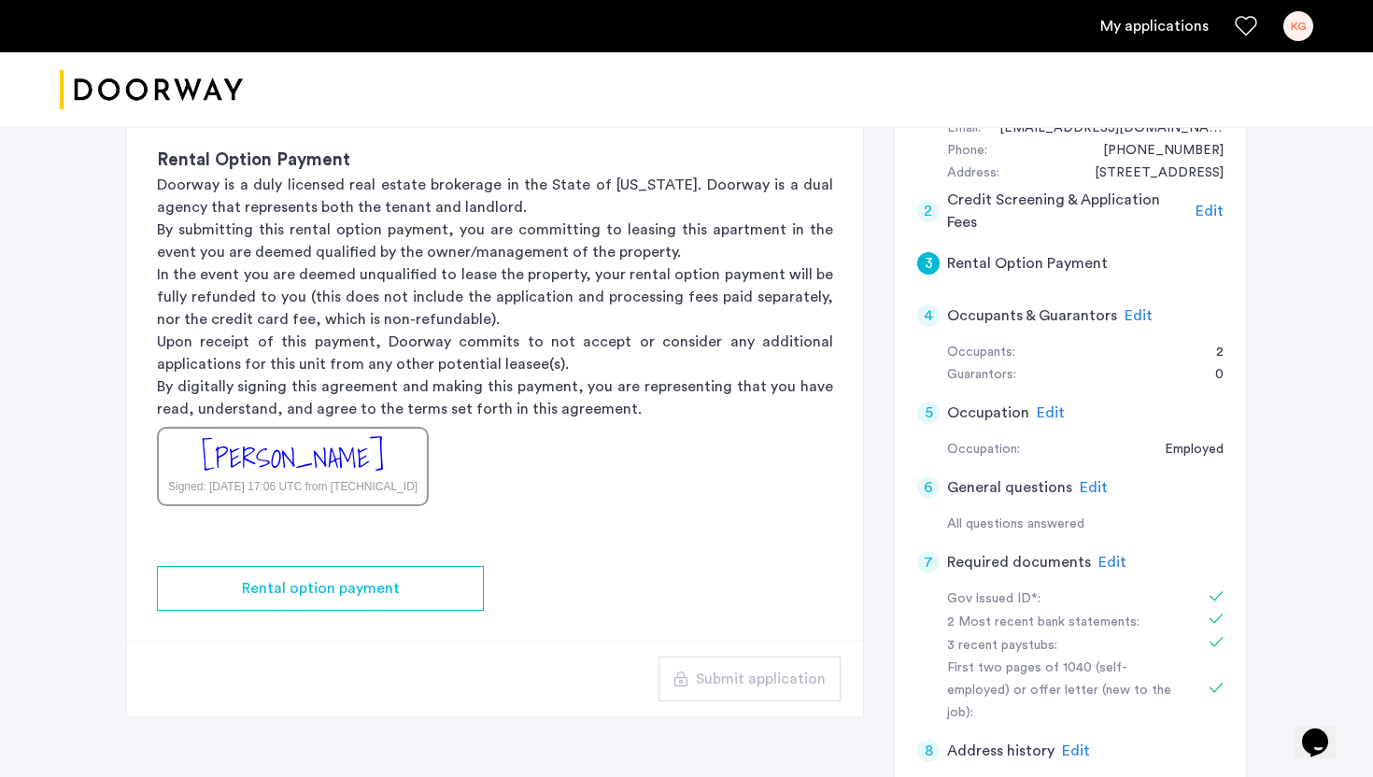
click at [1060, 274] on h5 "Rental Option Payment" at bounding box center [1027, 263] width 161 height 22
click at [409, 475] on div "Kessera Grimes Signed: Oct 11, 2025 at 17:06 UTC from 172.70.110.34" at bounding box center [293, 466] width 272 height 79
click at [402, 485] on div "Signed: Oct 11, 2025 at 17:06 UTC from 172.70.110.34" at bounding box center [292, 486] width 249 height 17
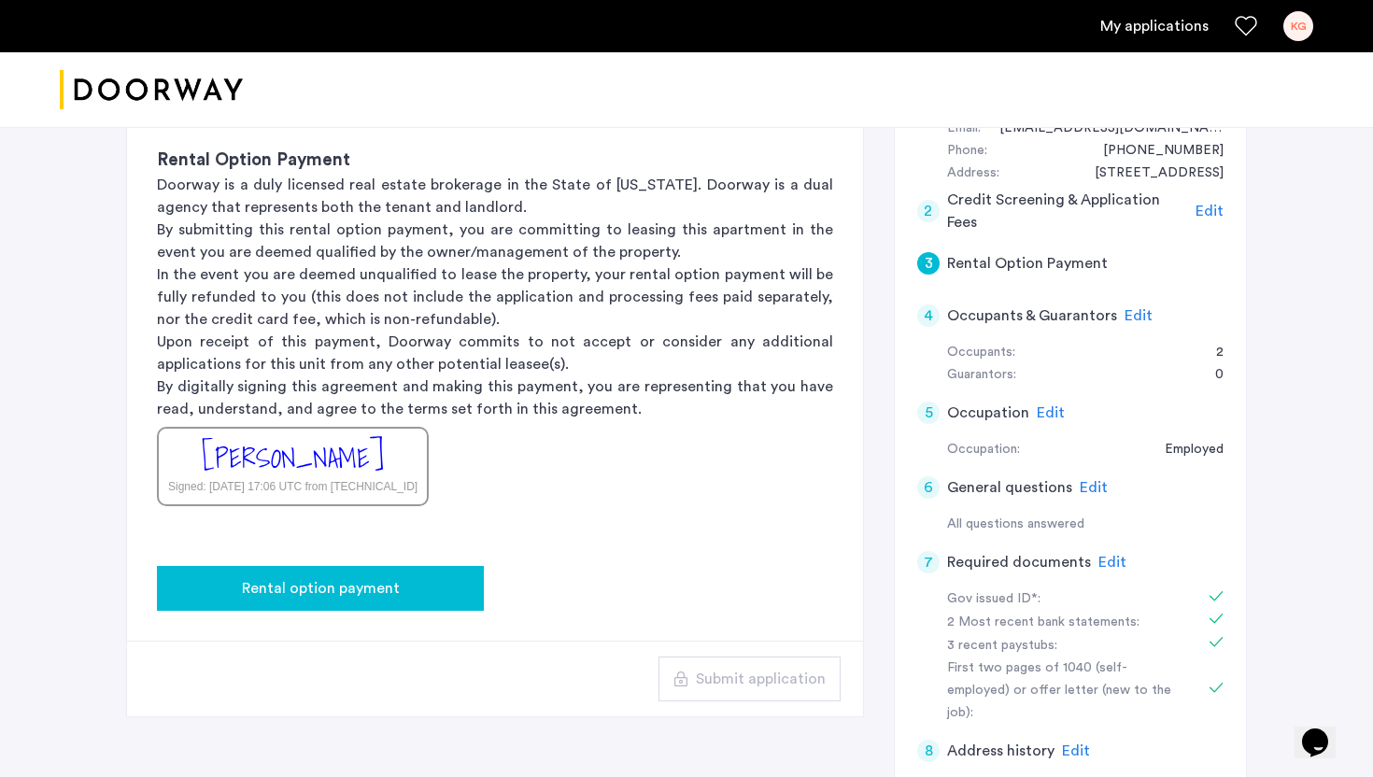
click at [354, 586] on span "Rental option payment" at bounding box center [321, 588] width 158 height 22
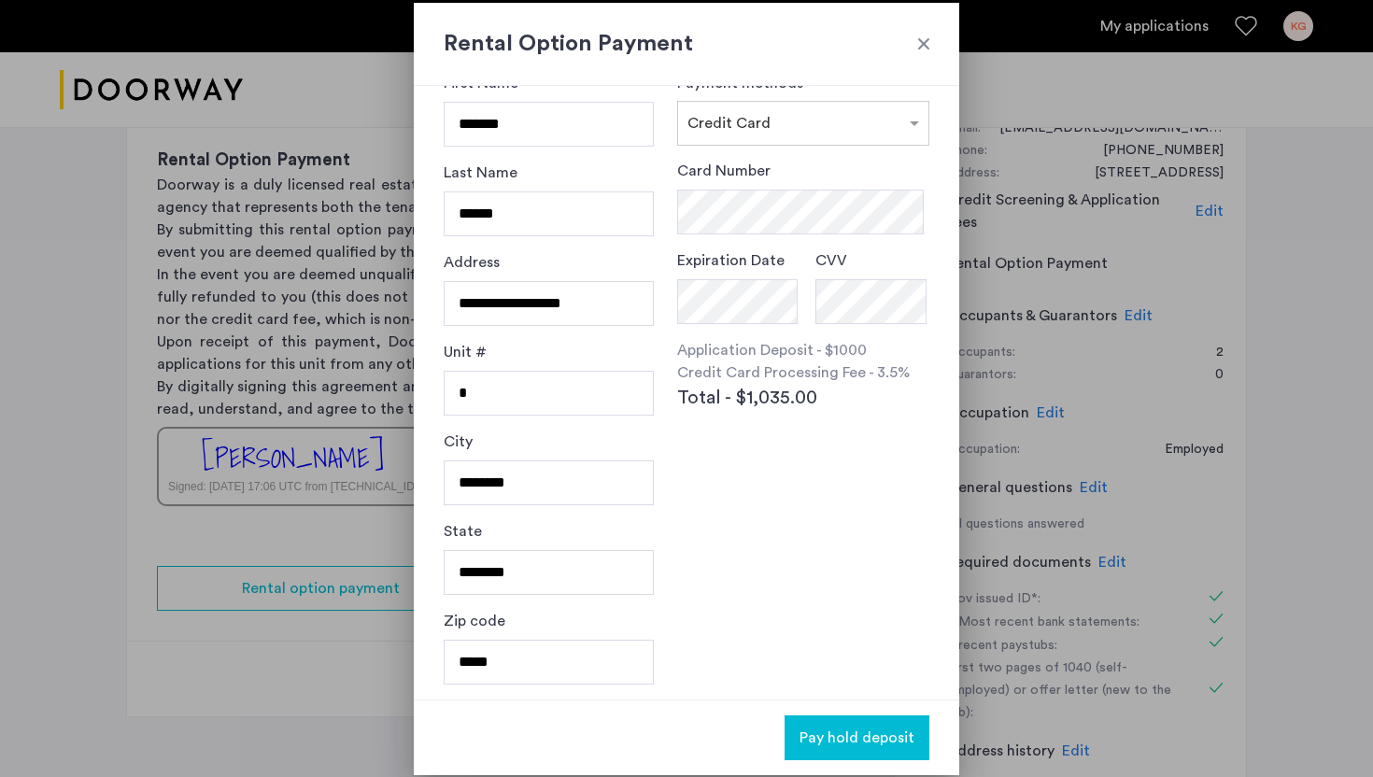
scroll to position [0, 0]
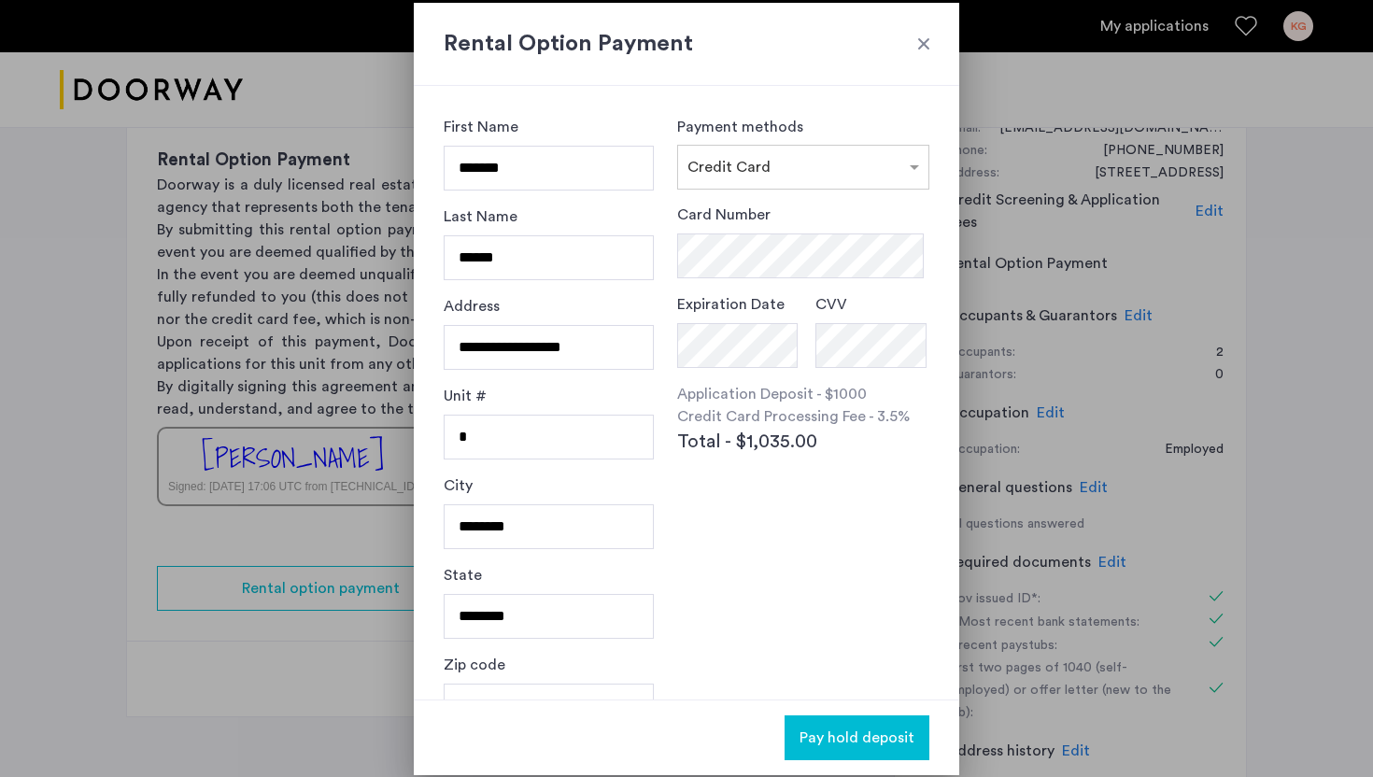
click at [563, 191] on div "First Name *******" at bounding box center [549, 161] width 210 height 90
click at [912, 35] on h2 "Rental Option Payment" at bounding box center [687, 44] width 486 height 34
click at [929, 37] on div at bounding box center [923, 44] width 19 height 19
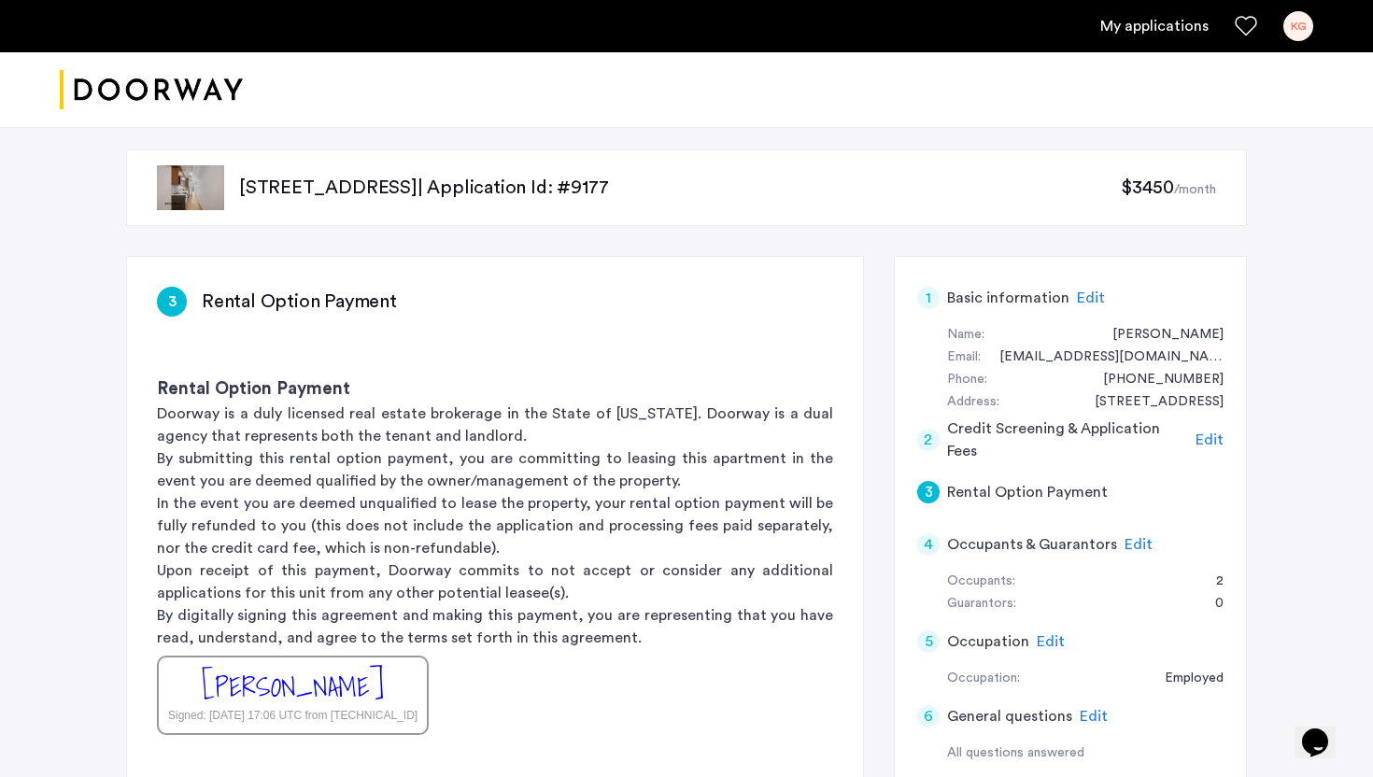
click at [1206, 447] on span "Edit" at bounding box center [1209, 439] width 28 height 15
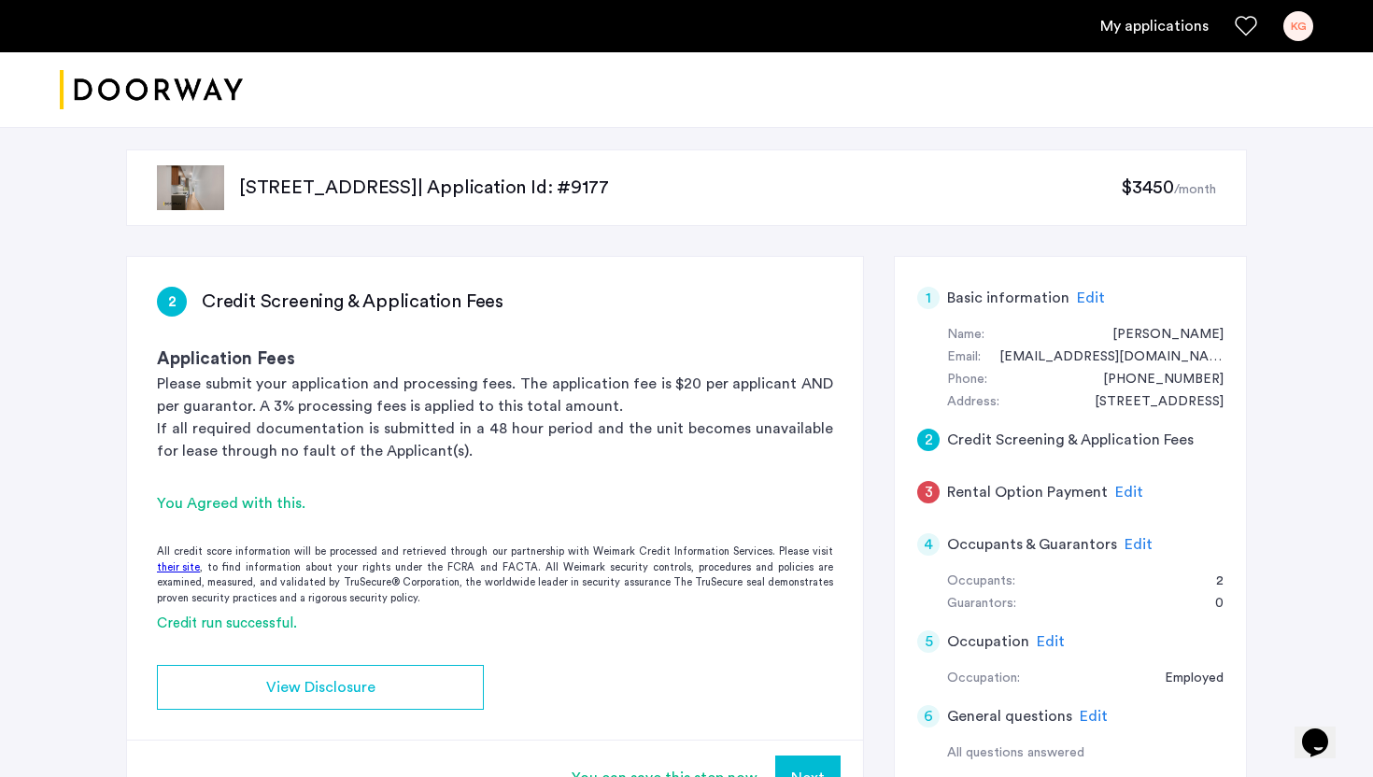
click at [1122, 490] on span "Edit" at bounding box center [1129, 492] width 28 height 15
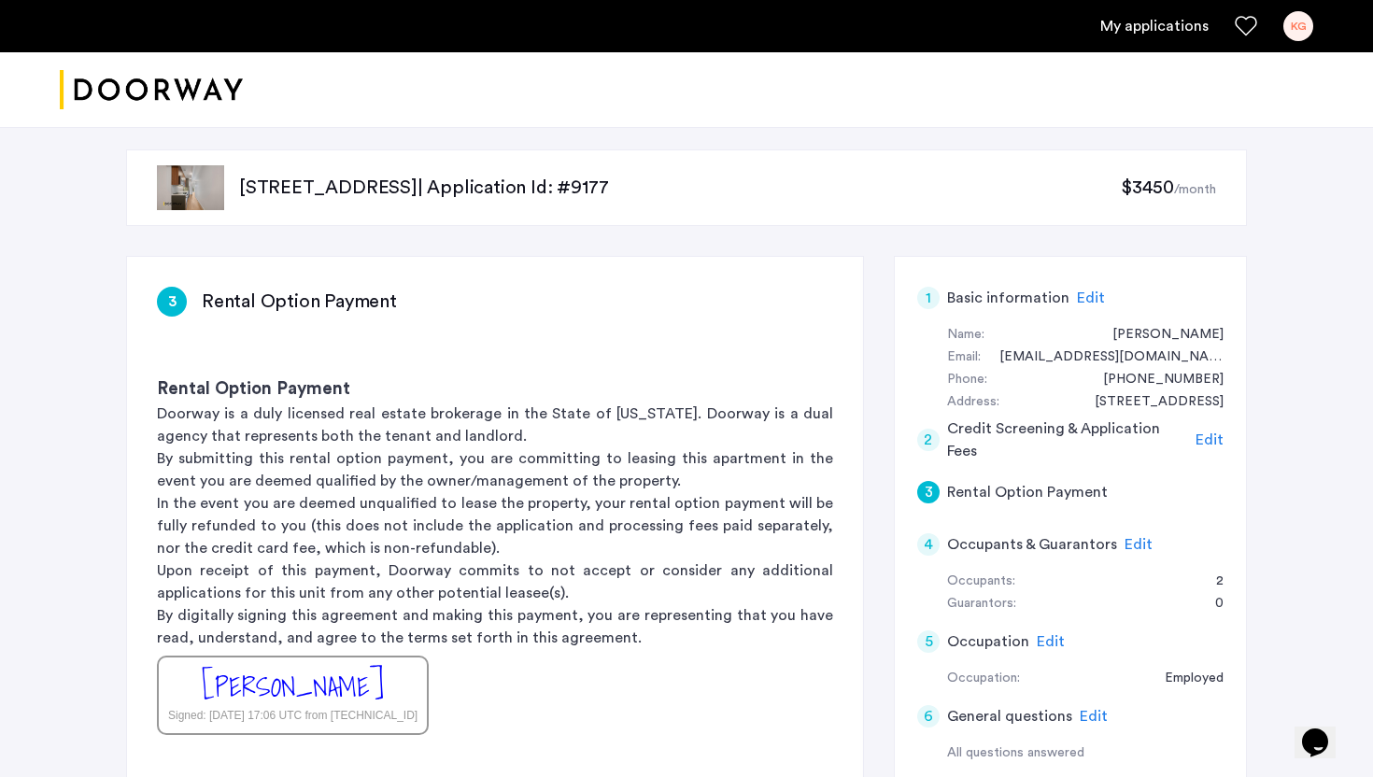
click at [337, 713] on div "Signed: Oct 11, 2025 at 17:06 UTC from 172.70.110.34" at bounding box center [292, 715] width 249 height 17
click at [336, 713] on div "Signed: Oct 11, 2025 at 17:06 UTC from 172.70.110.34" at bounding box center [292, 715] width 249 height 17
click at [333, 706] on div "[PERSON_NAME]" at bounding box center [293, 687] width 182 height 40
click at [333, 707] on div "Signed: Oct 11, 2025 at 17:06 UTC from 172.70.110.34" at bounding box center [292, 715] width 249 height 17
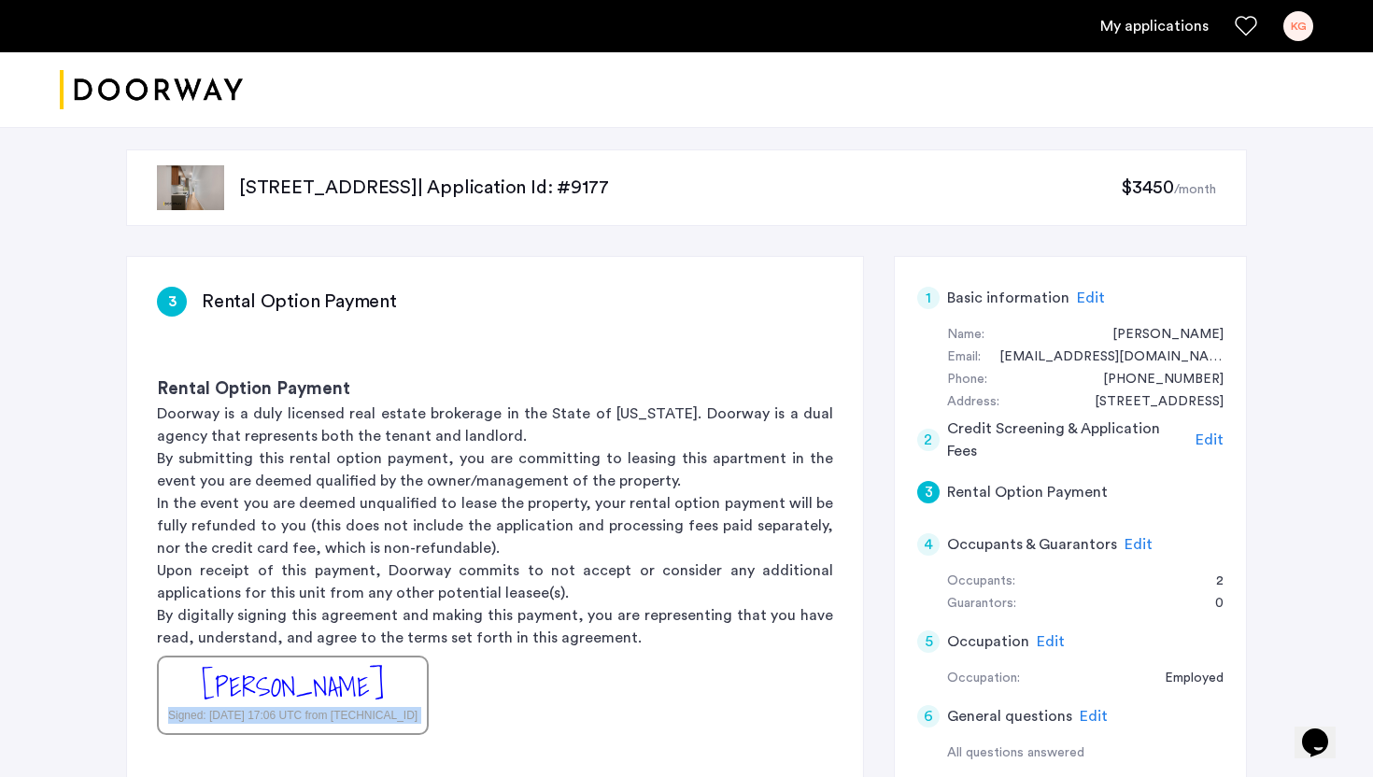
click at [333, 707] on div "Signed: Oct 11, 2025 at 17:06 UTC from 172.70.110.34" at bounding box center [292, 715] width 249 height 17
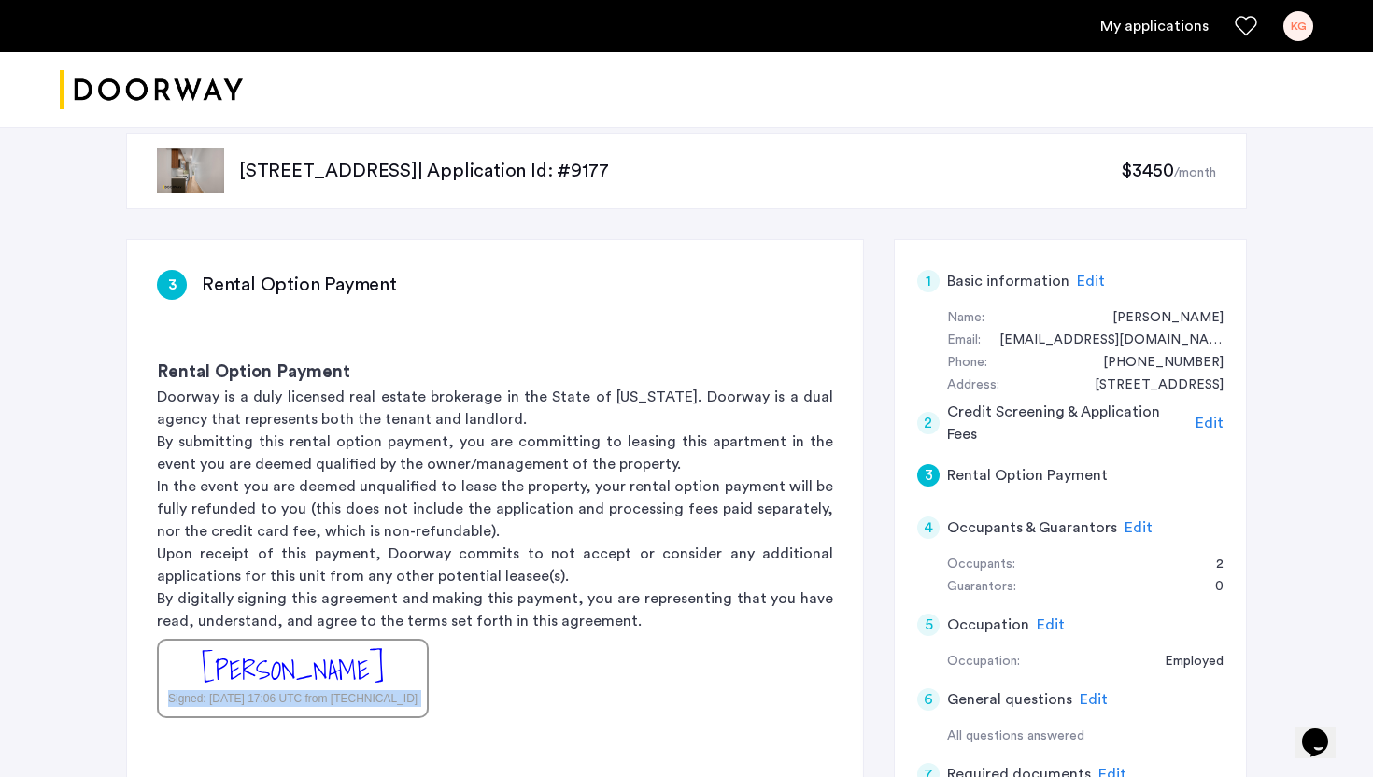
scroll to position [17, 0]
click at [388, 412] on p "Doorway is a duly licensed real estate brokerage in the State of New York. Door…" at bounding box center [495, 408] width 676 height 45
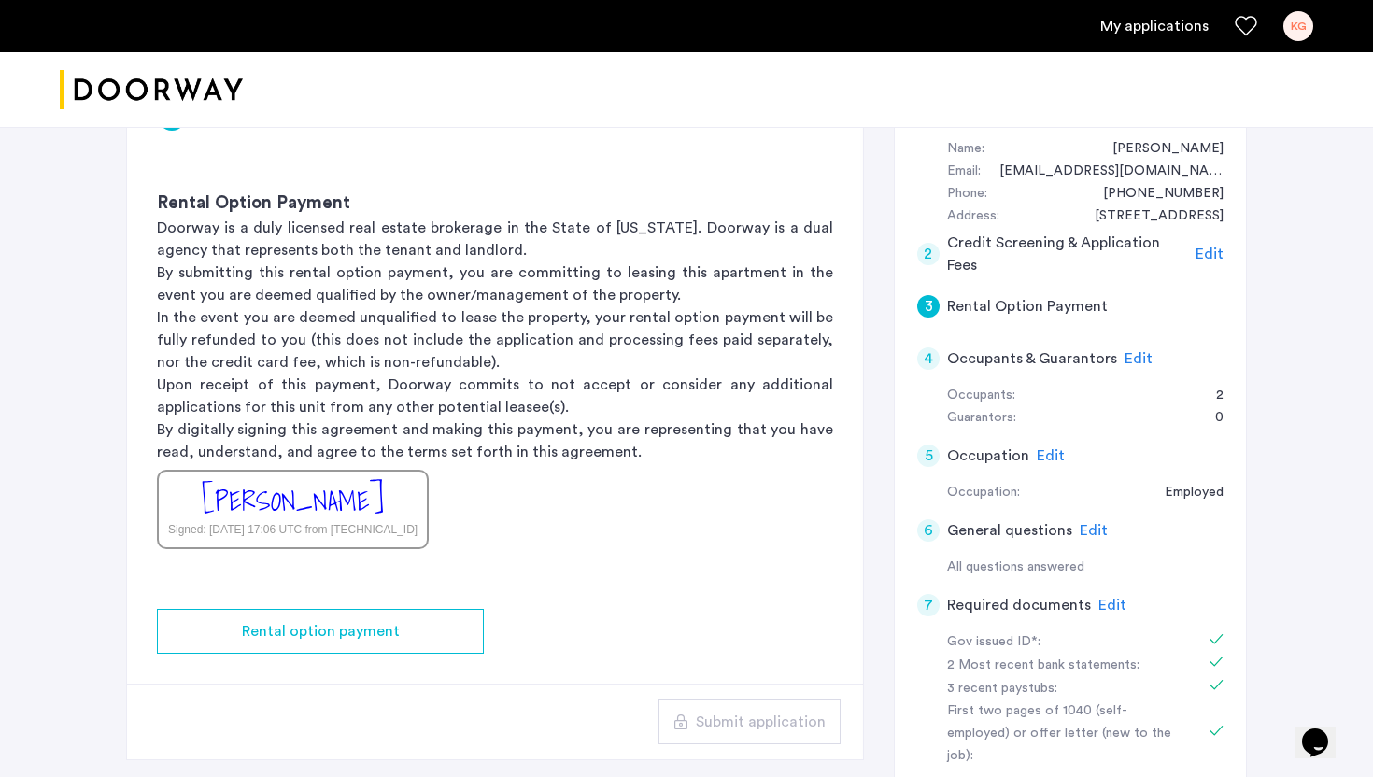
scroll to position [301, 0]
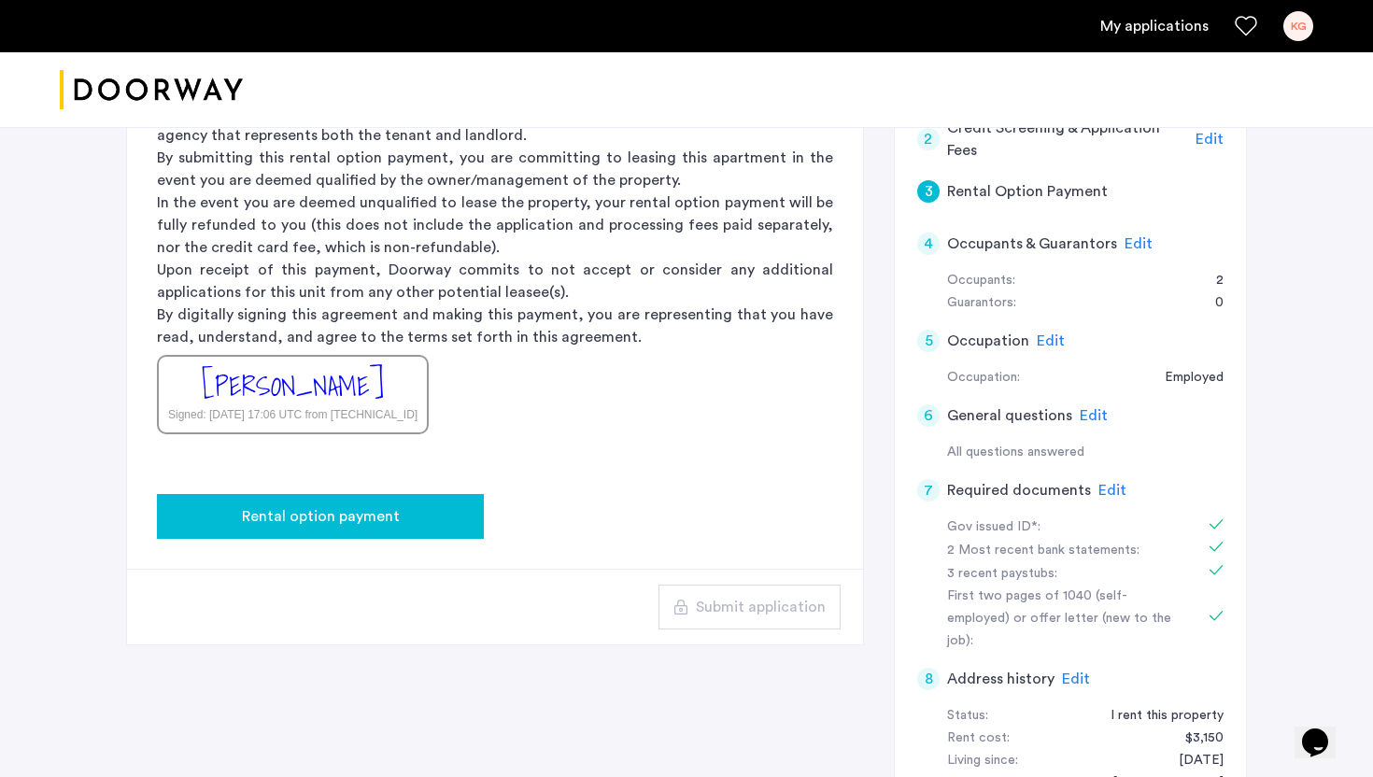
click at [359, 525] on span "Rental option payment" at bounding box center [321, 516] width 158 height 22
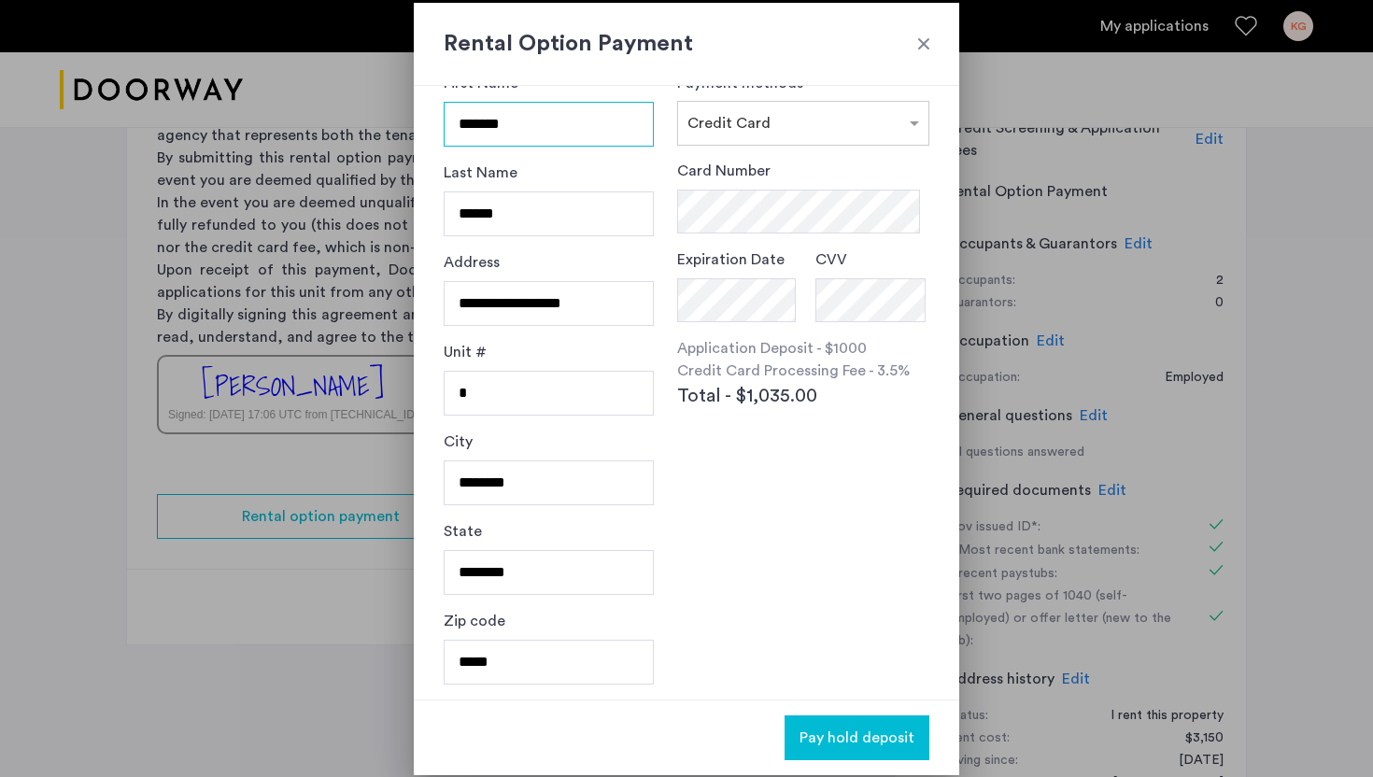
scroll to position [0, 0]
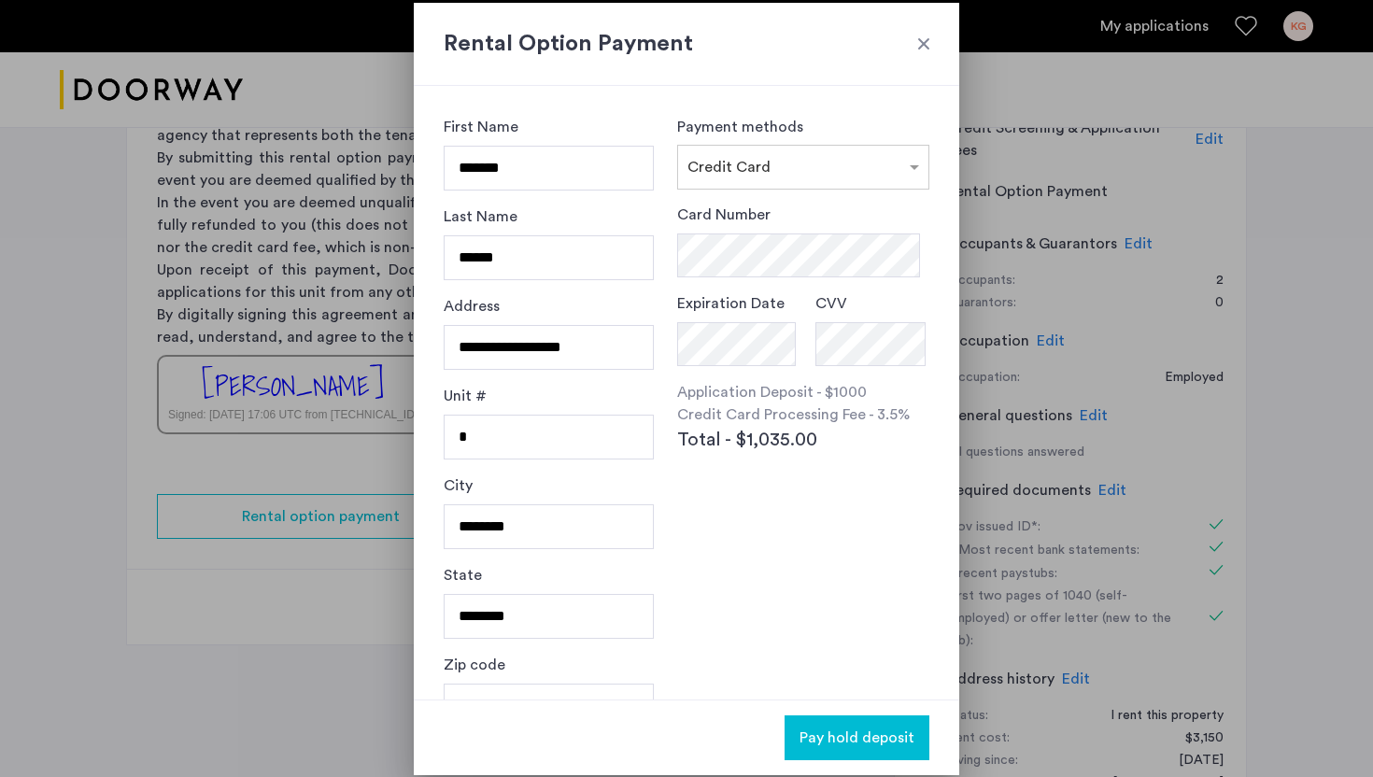
click at [926, 46] on div at bounding box center [923, 44] width 19 height 19
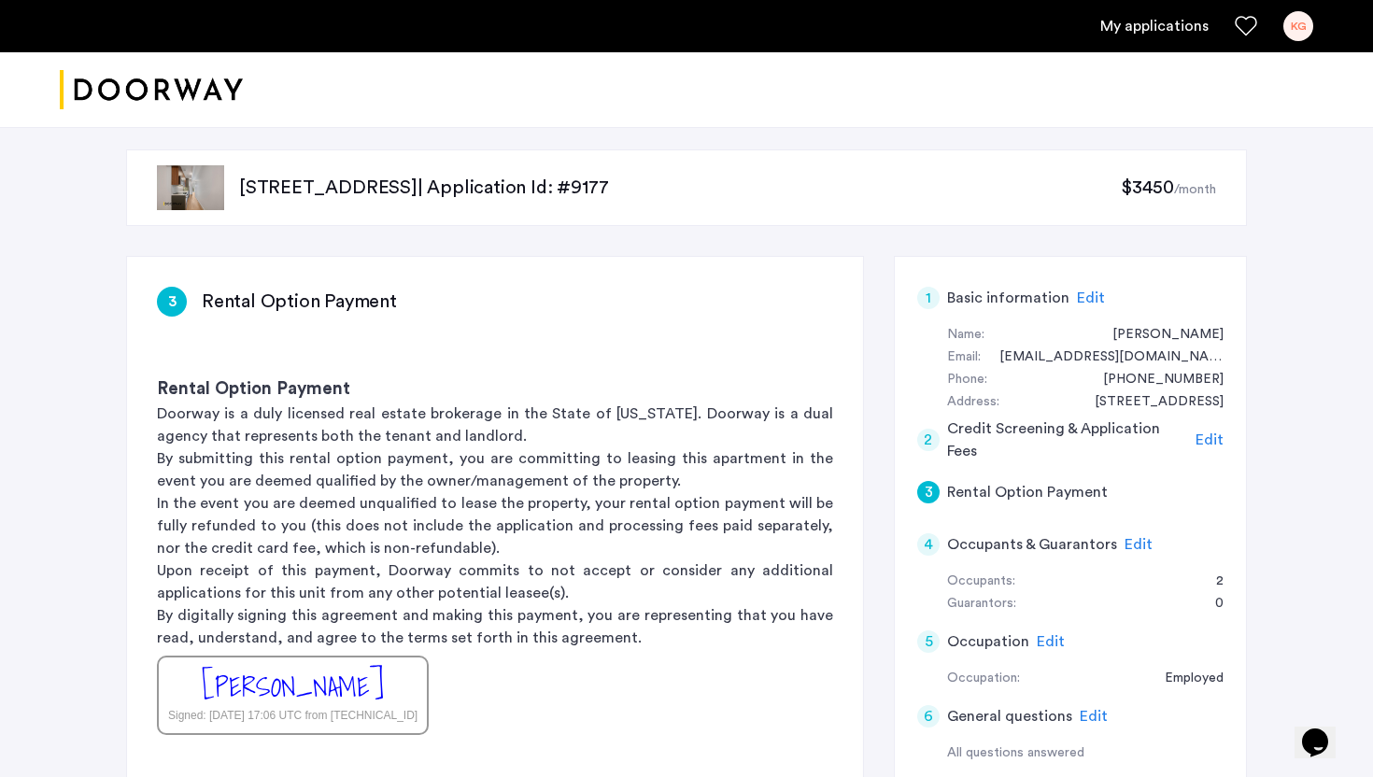
click at [923, 446] on div "2" at bounding box center [928, 440] width 22 height 22
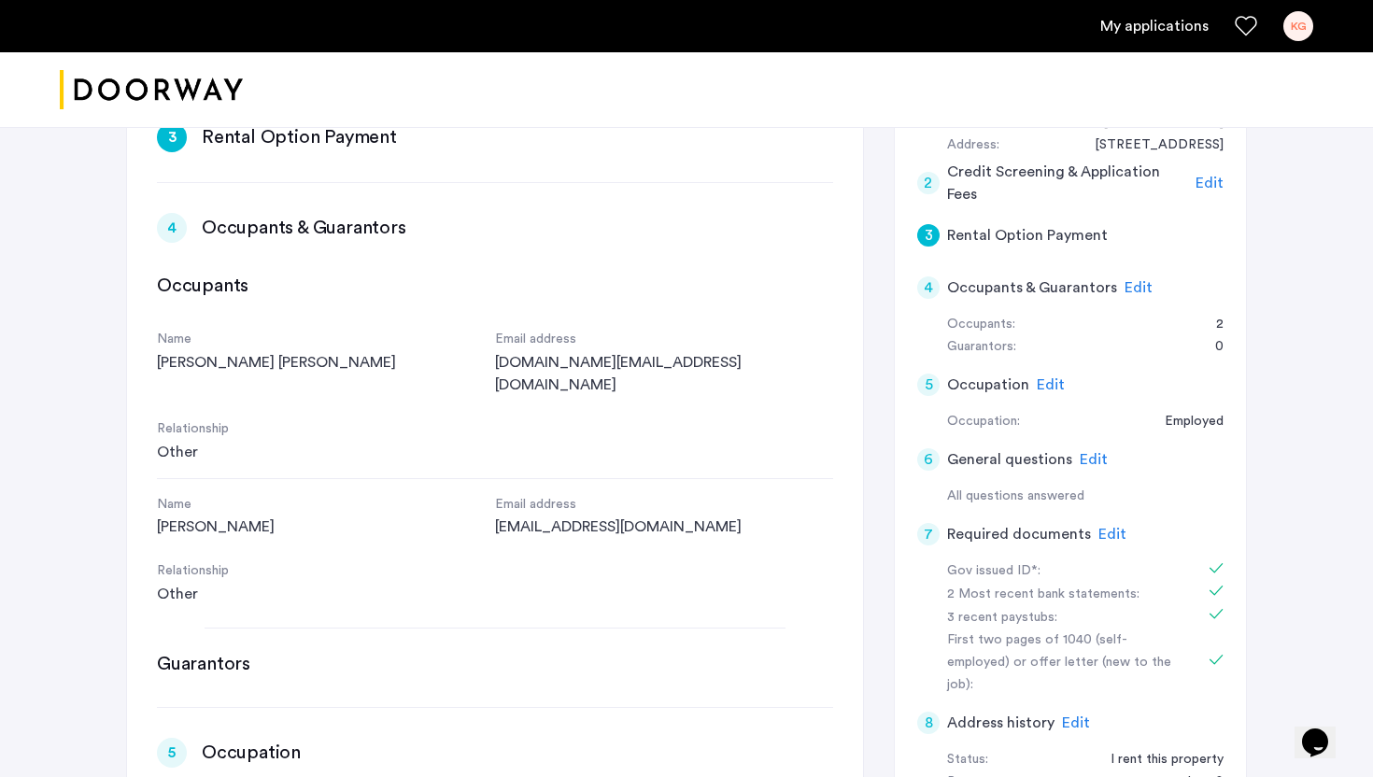
click at [926, 186] on div "2" at bounding box center [928, 183] width 22 height 22
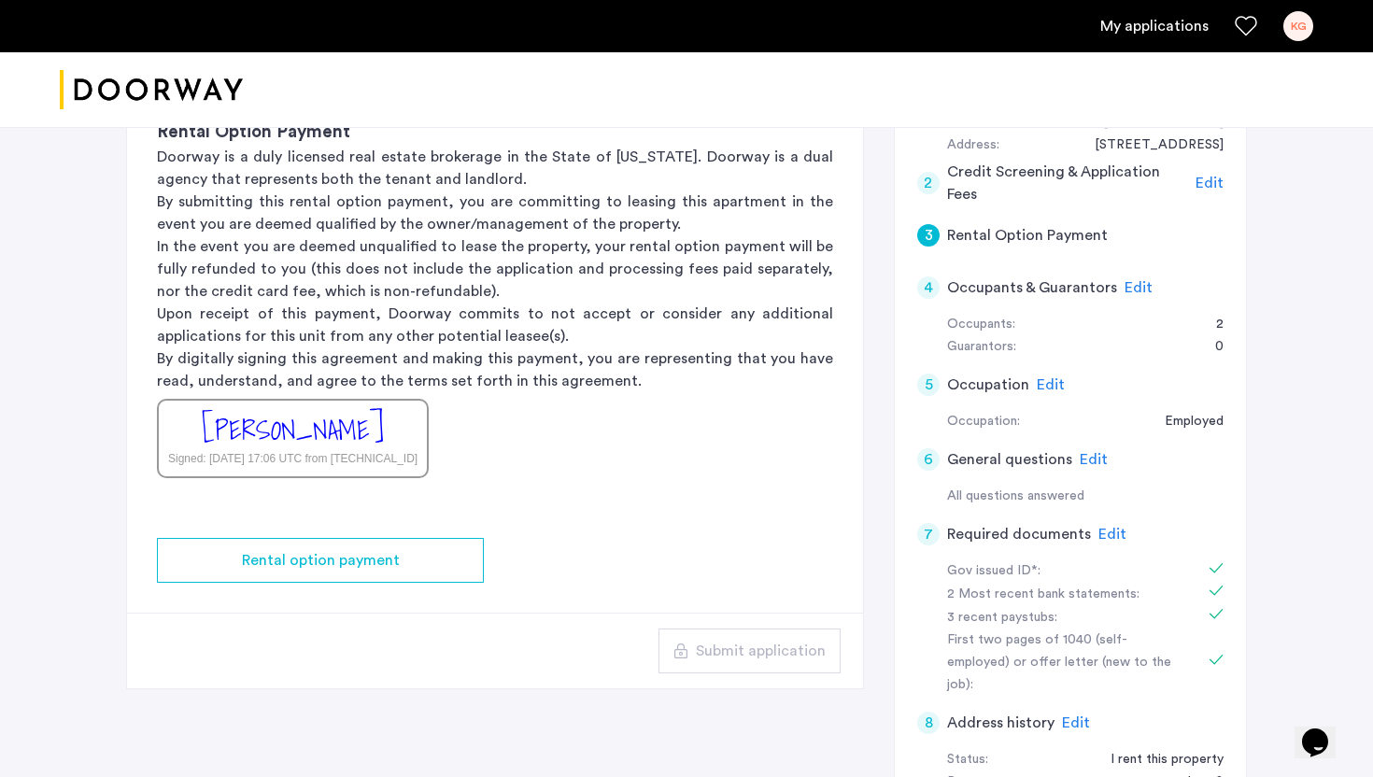
click at [926, 186] on div "2" at bounding box center [928, 183] width 22 height 22
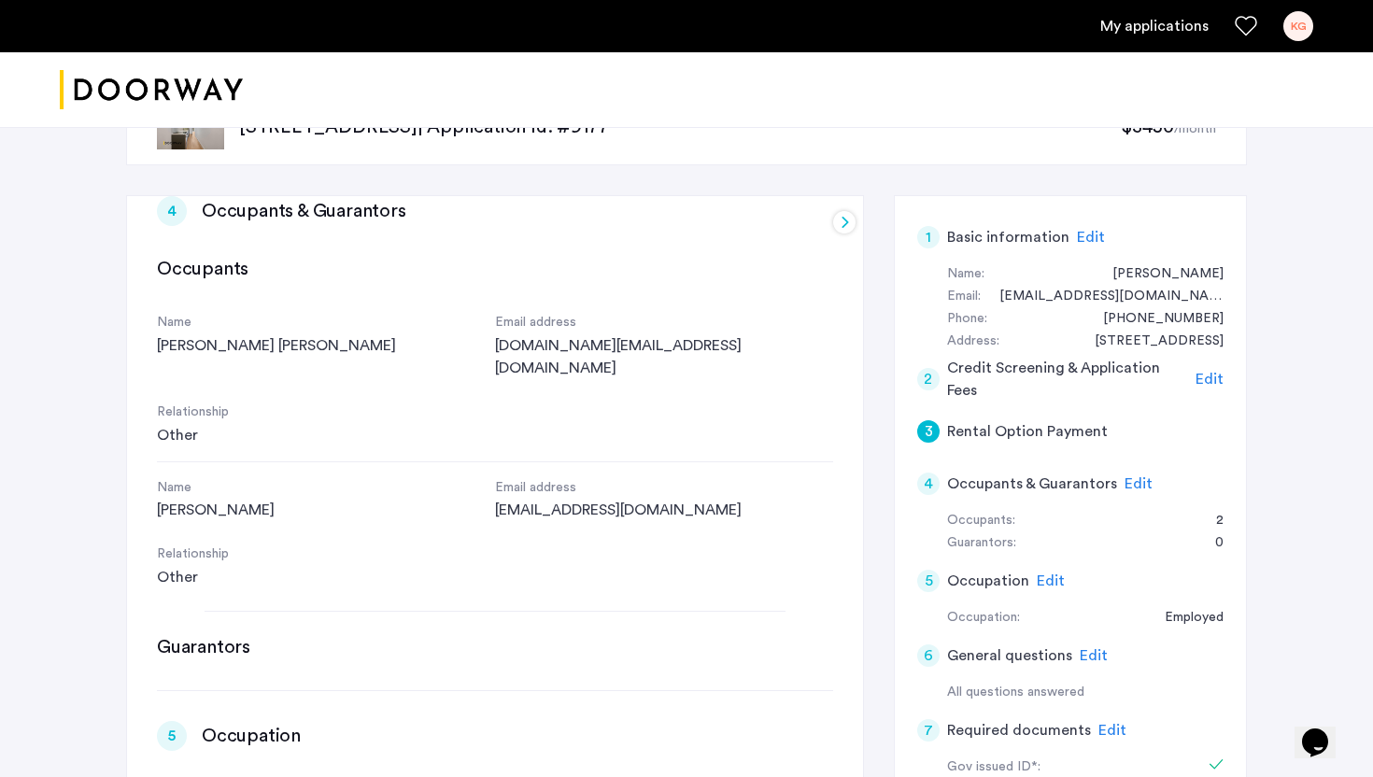
scroll to position [846, 0]
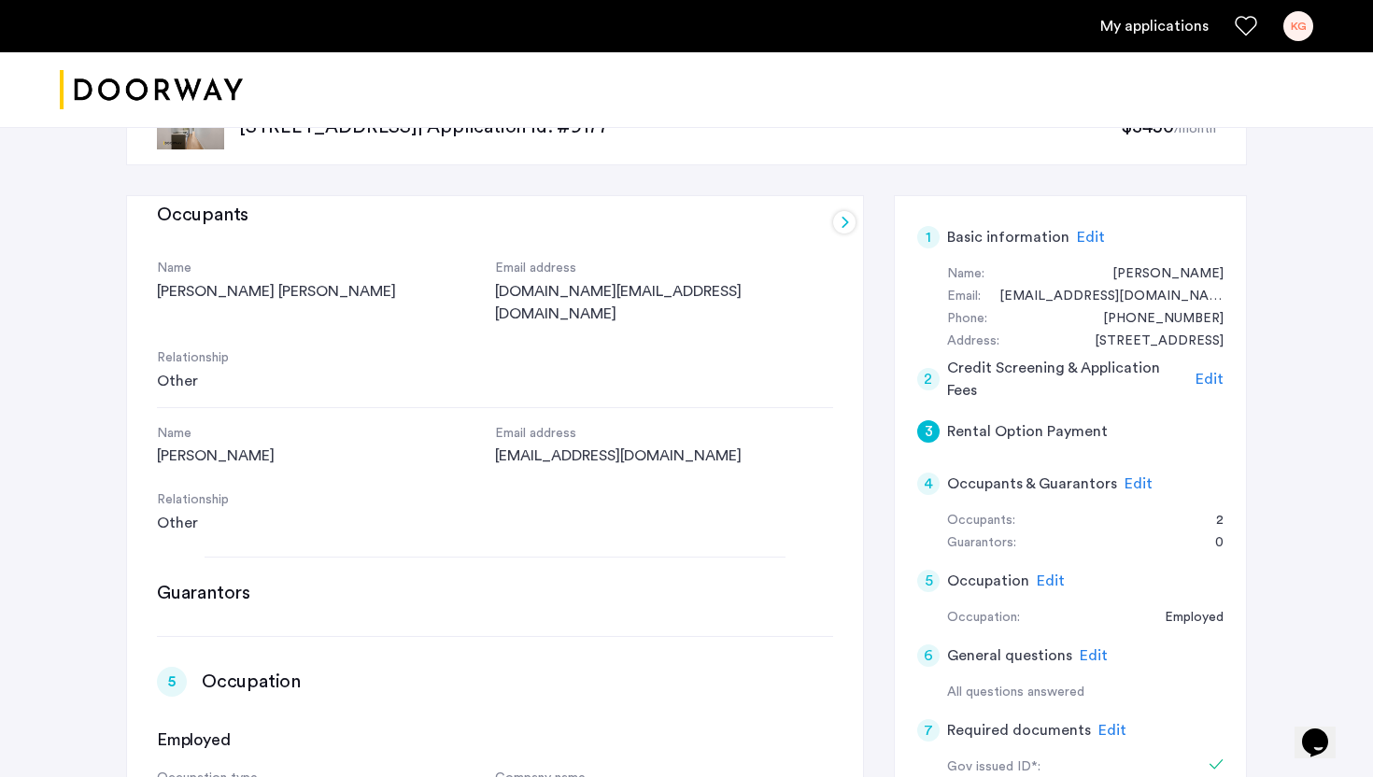
click at [1218, 375] on span "Edit" at bounding box center [1209, 379] width 28 height 15
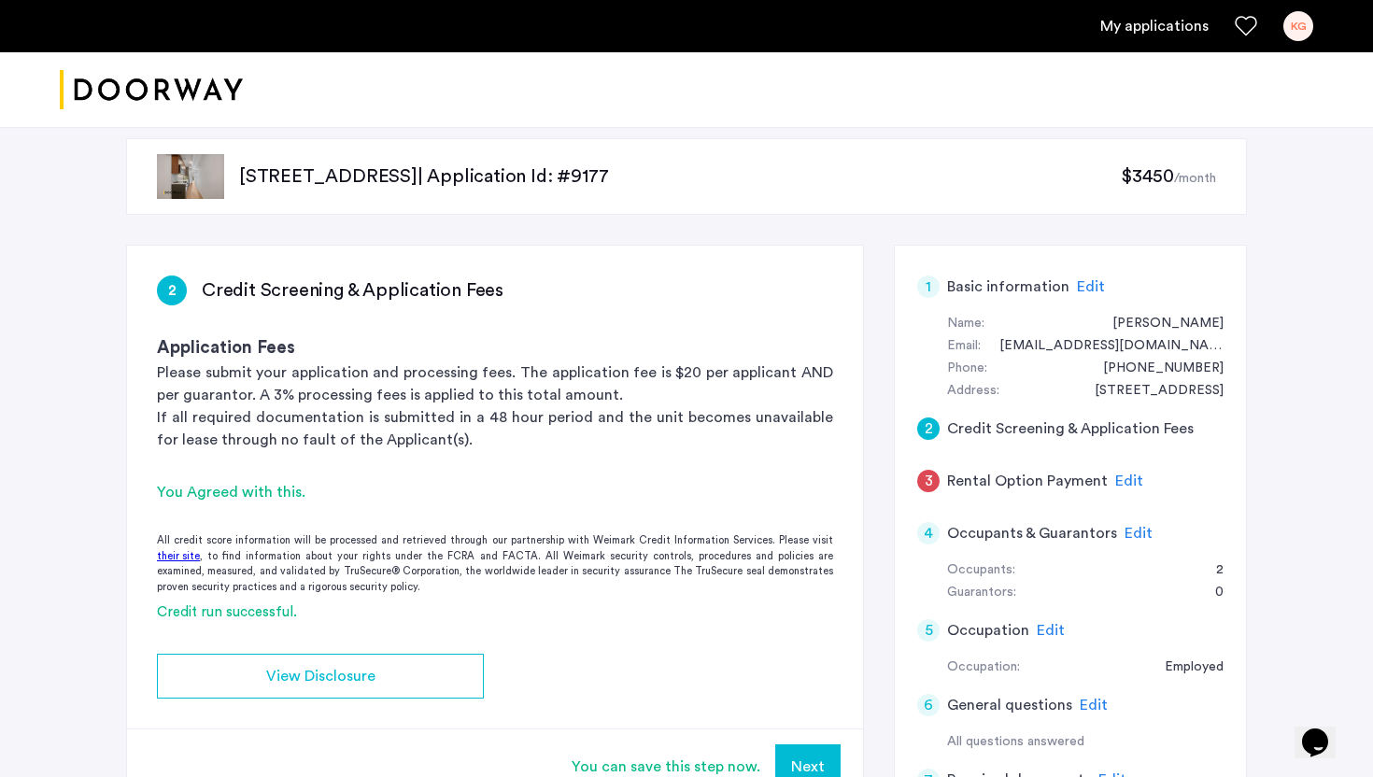
scroll to position [0, 0]
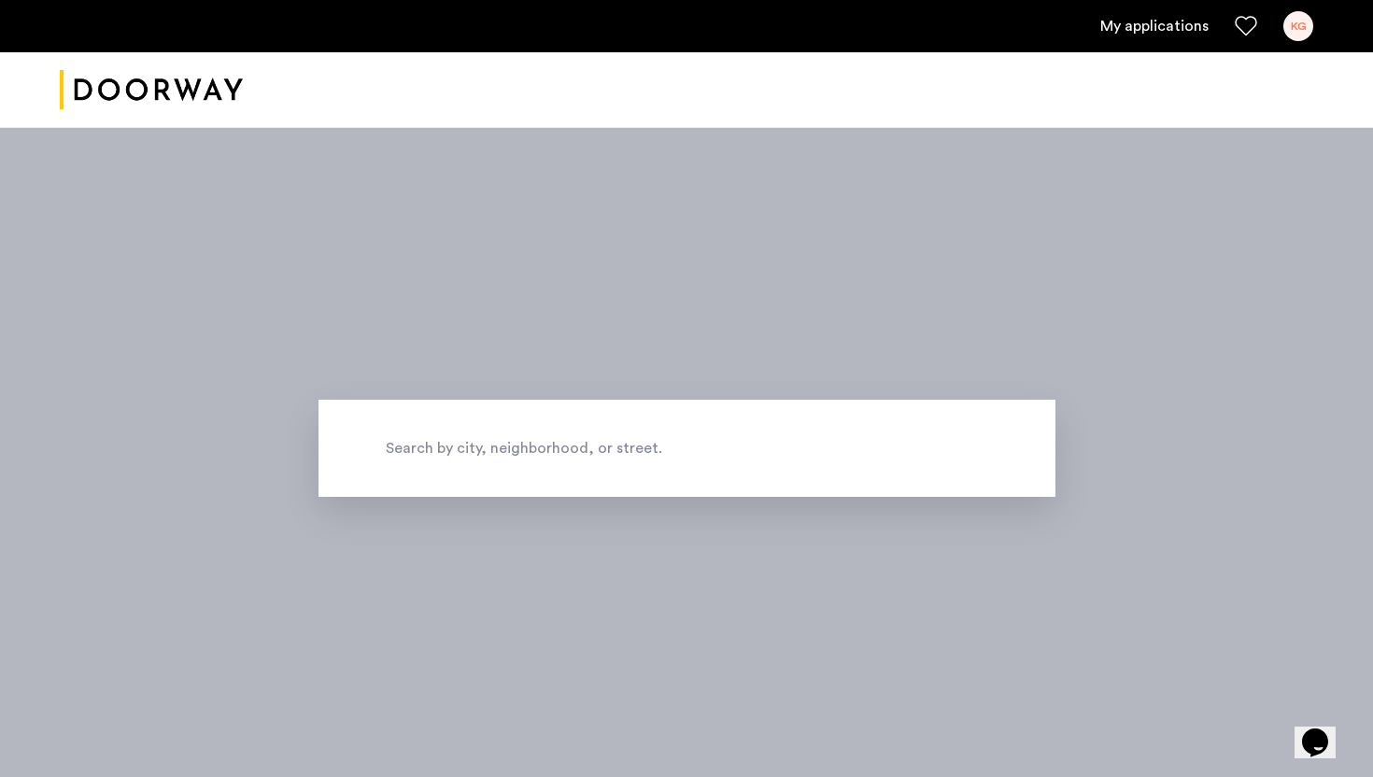
click at [1318, 33] on div "My applications KG" at bounding box center [686, 26] width 1373 height 52
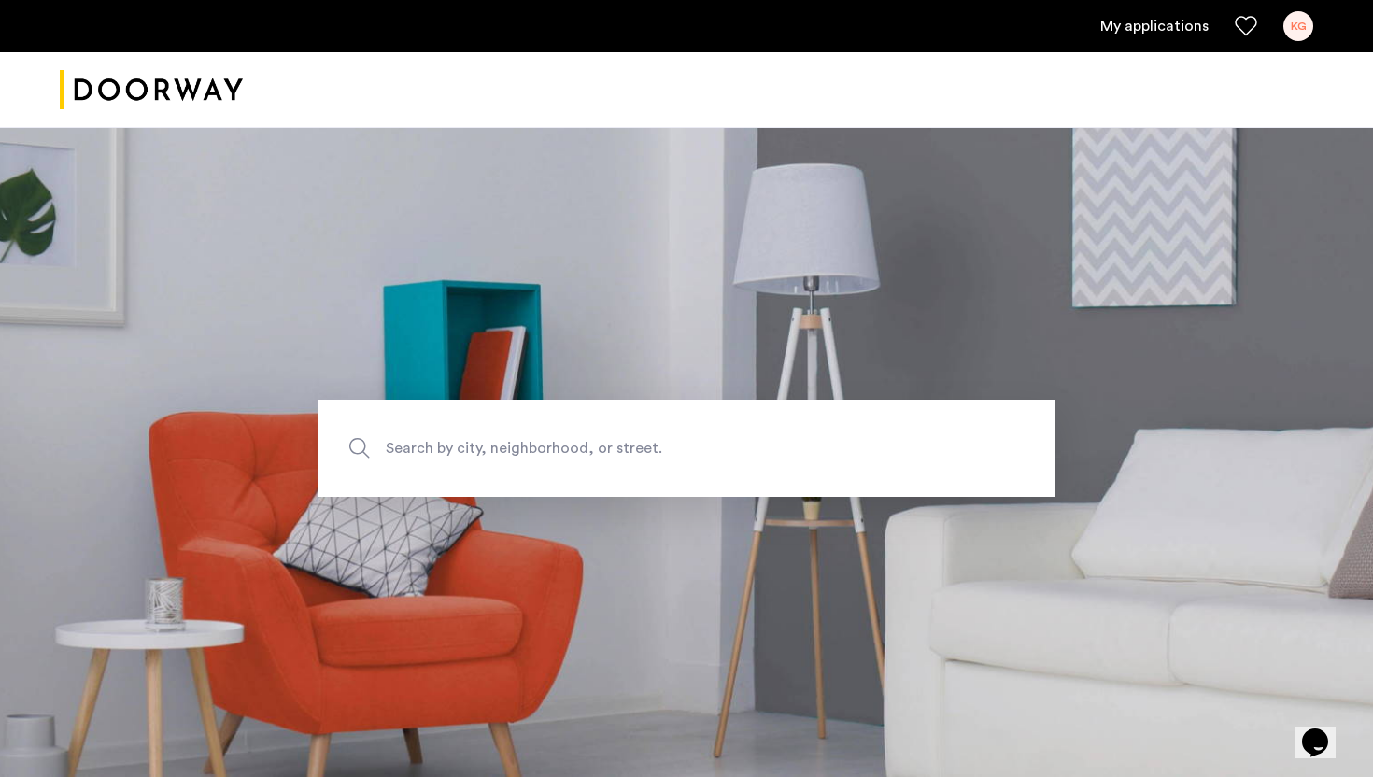
click at [1297, 31] on div "KG" at bounding box center [1298, 26] width 30 height 30
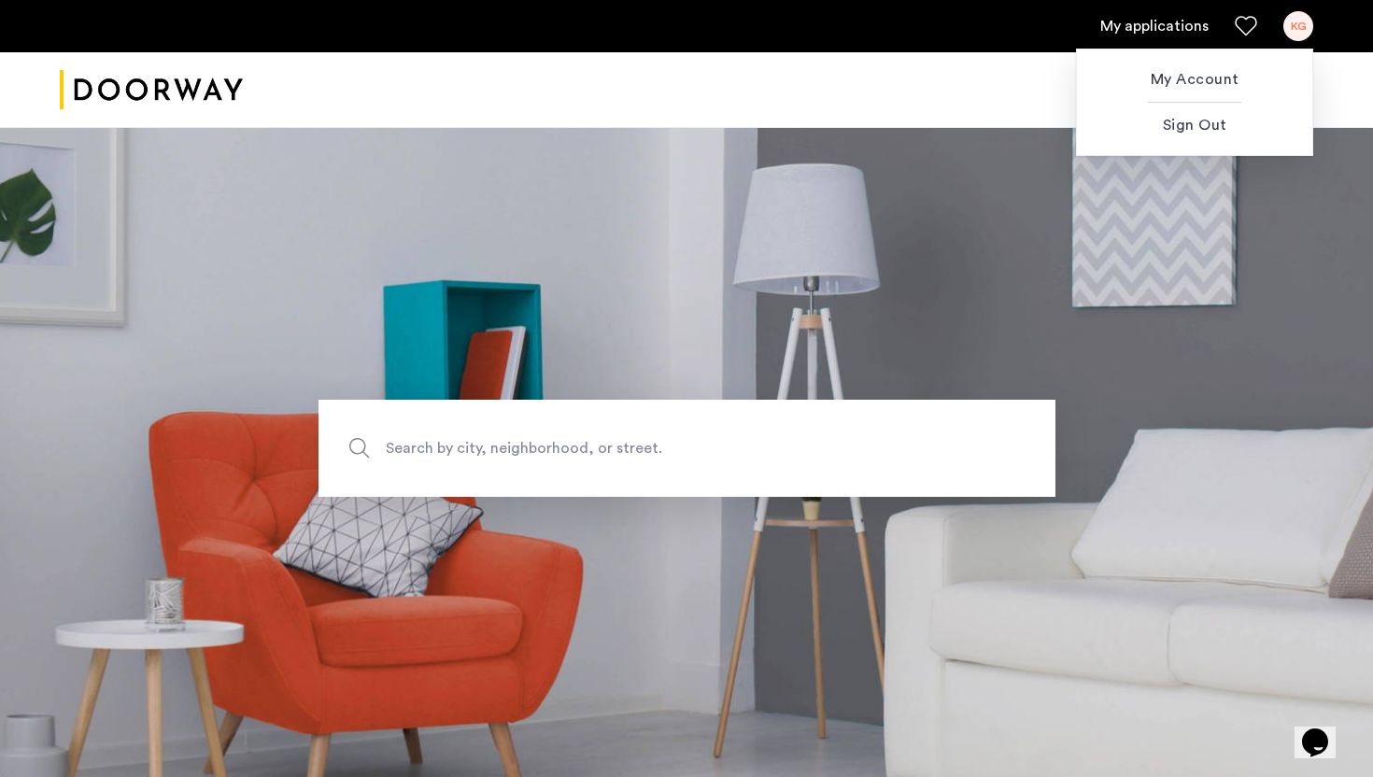
click at [1165, 23] on div at bounding box center [686, 388] width 1373 height 777
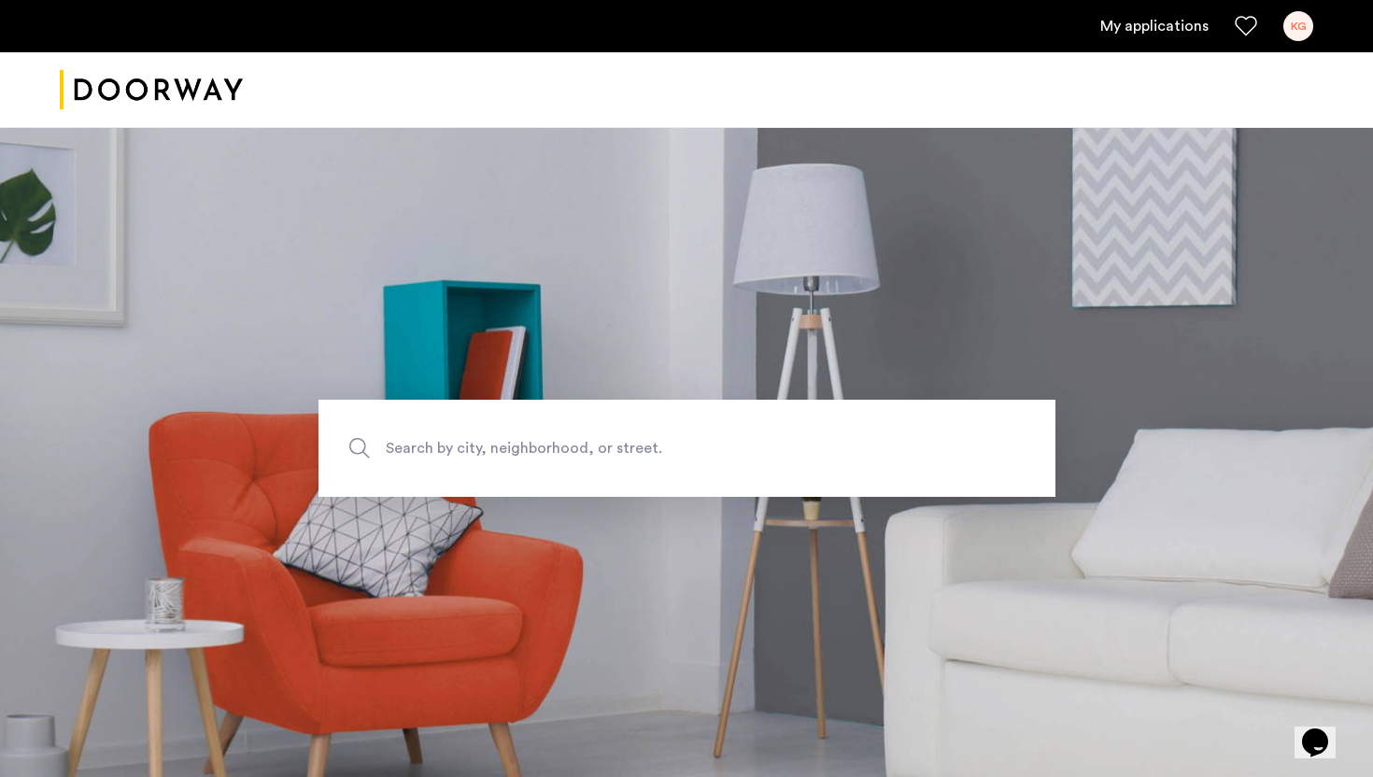
click at [1165, 23] on link "My applications" at bounding box center [1154, 26] width 108 height 22
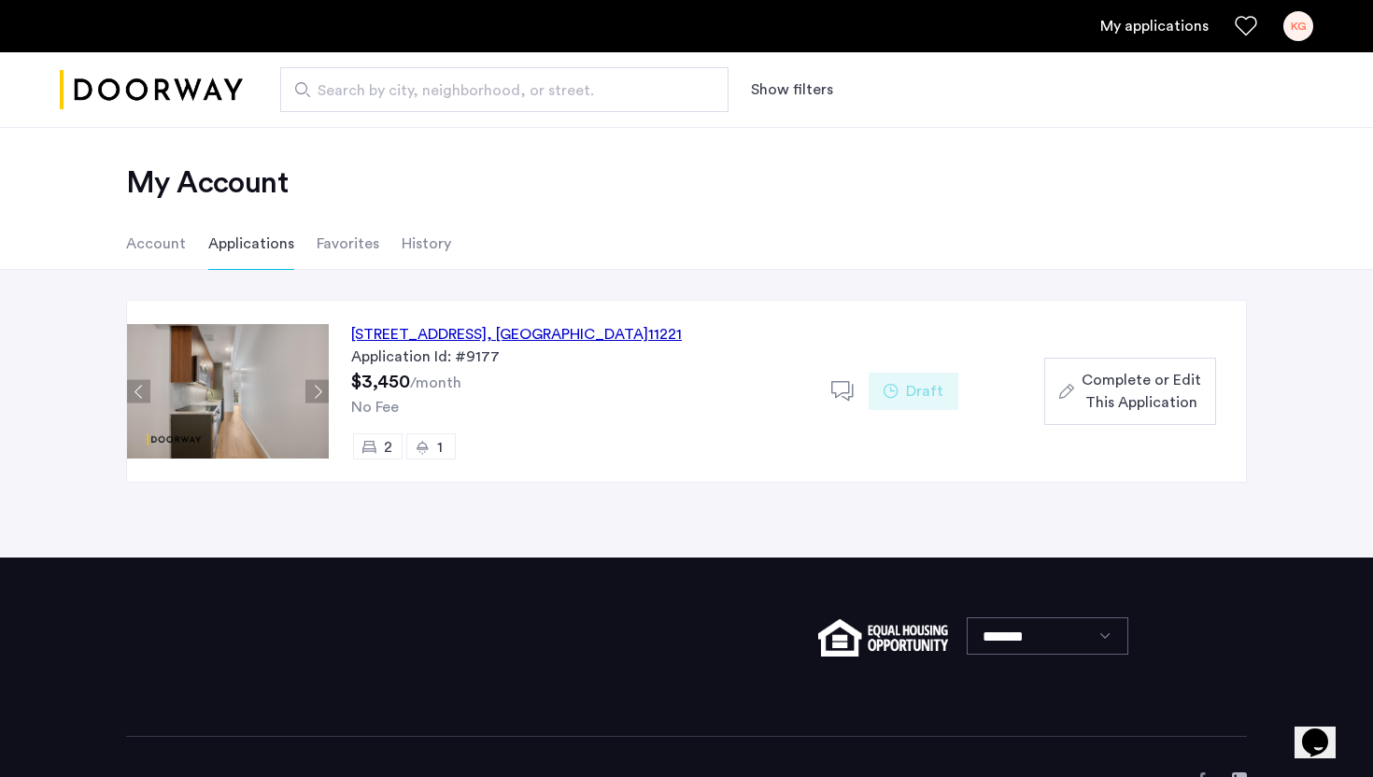
click at [1091, 388] on span "Complete or Edit This Application" at bounding box center [1141, 391] width 120 height 45
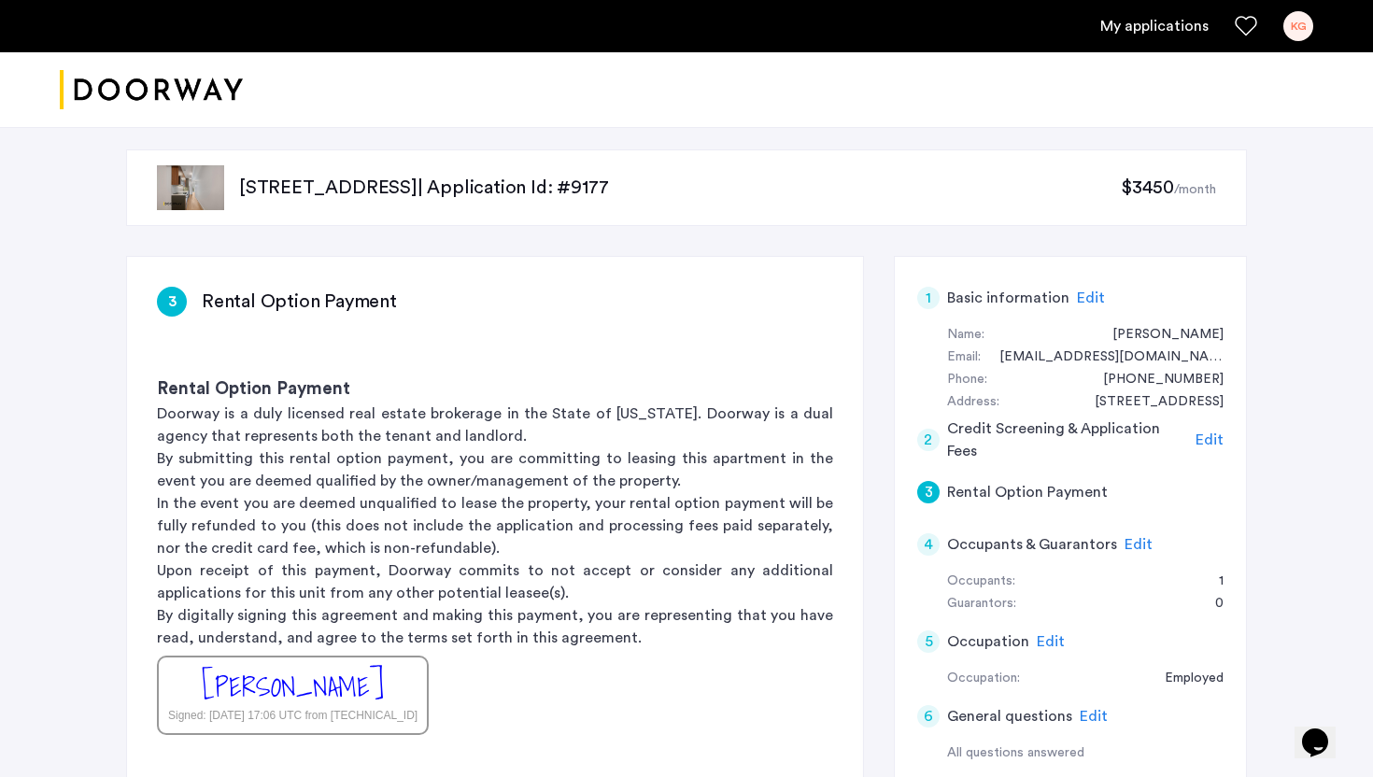
click at [1078, 291] on span "Edit" at bounding box center [1091, 297] width 28 height 15
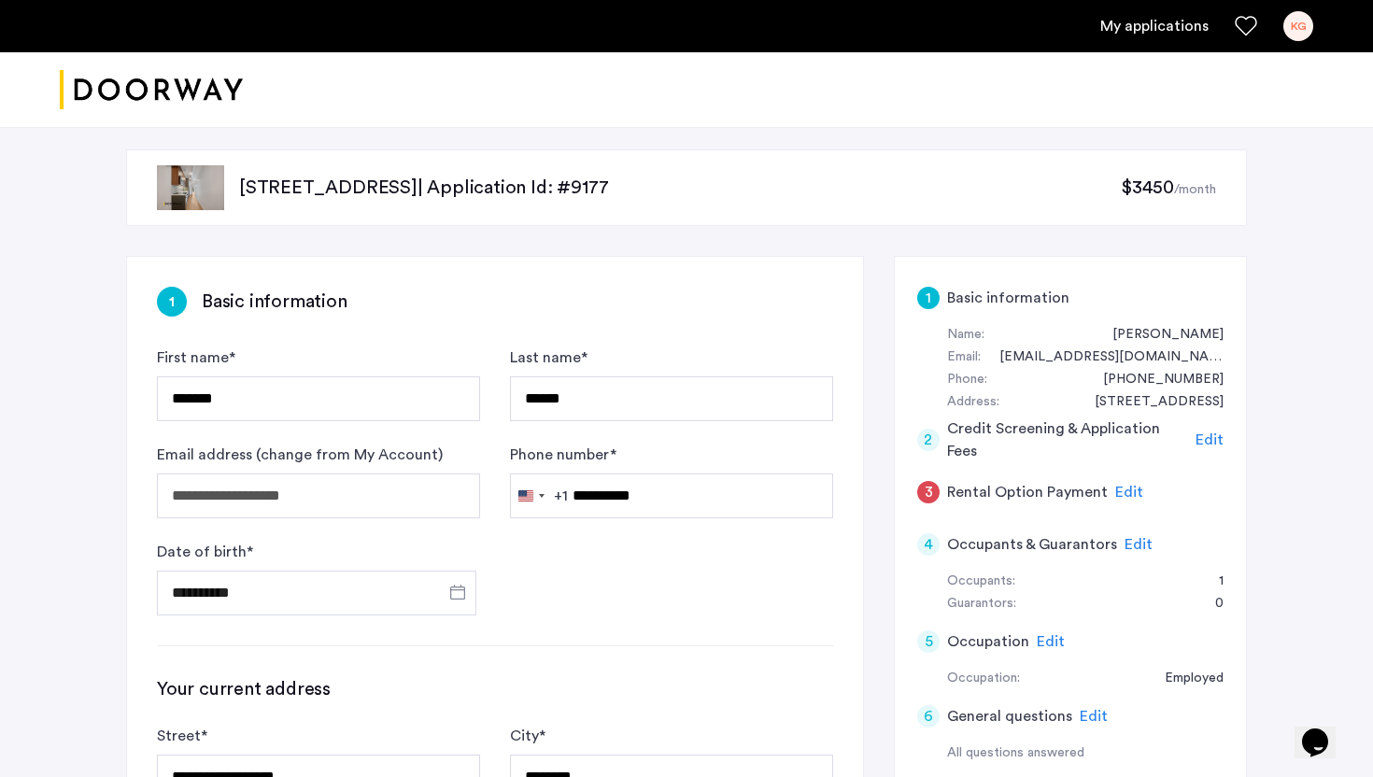
click at [1207, 441] on span "Edit" at bounding box center [1209, 439] width 28 height 15
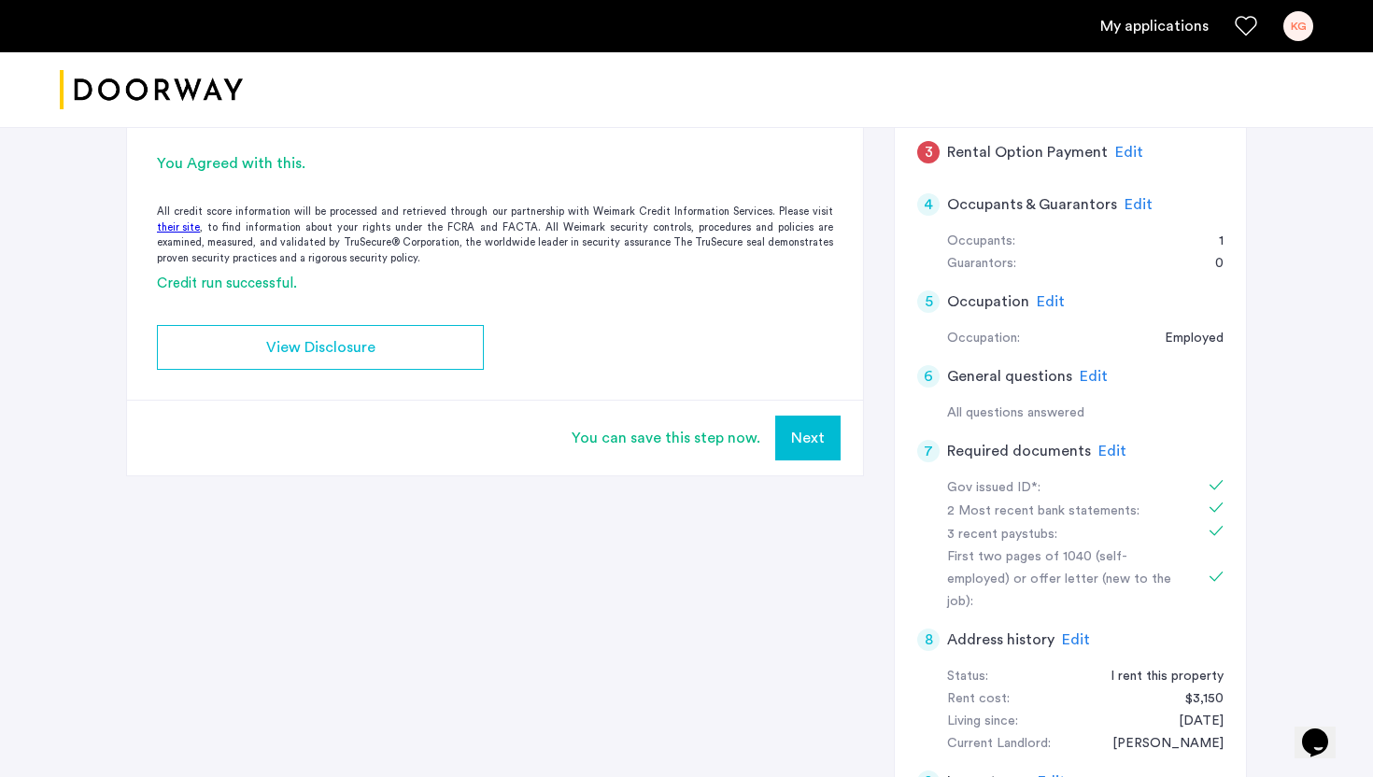
scroll to position [272, 0]
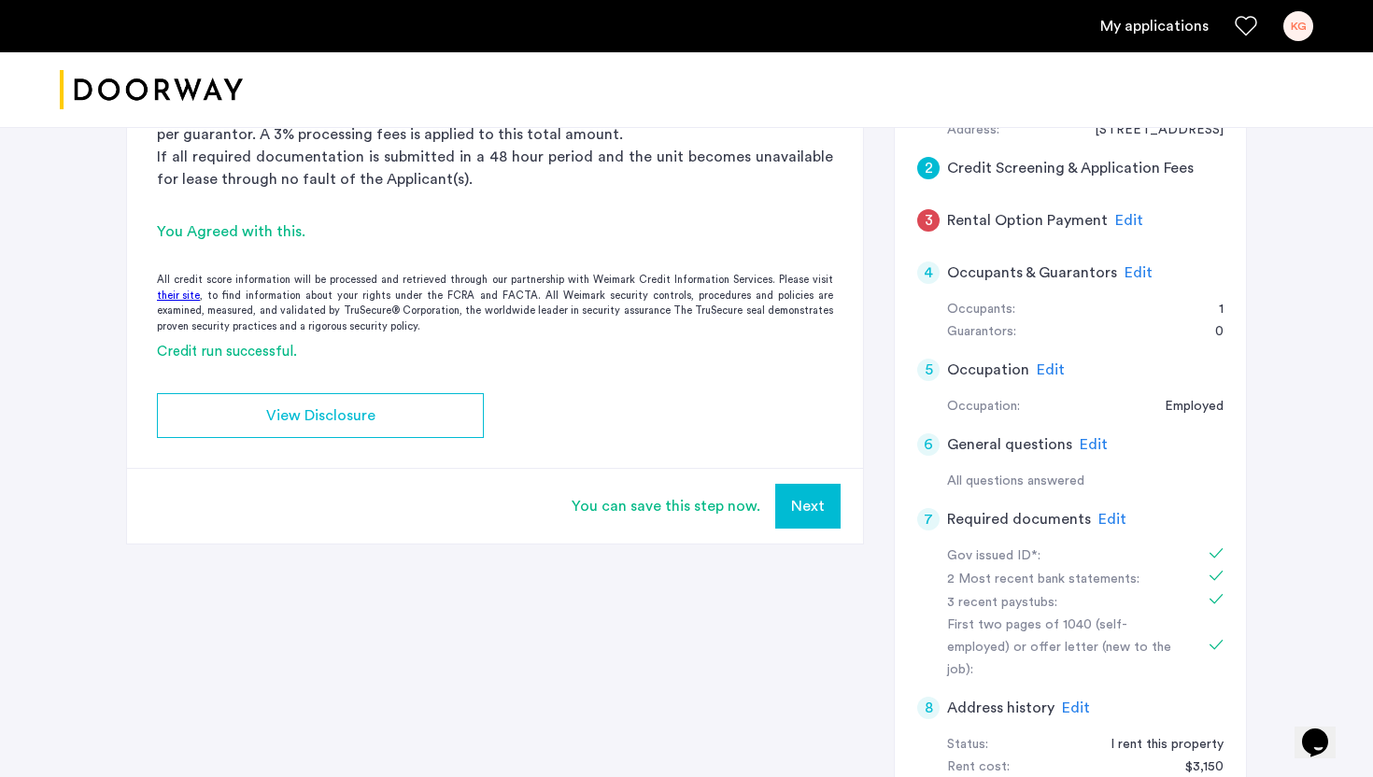
click at [1052, 371] on span "Edit" at bounding box center [1051, 369] width 28 height 15
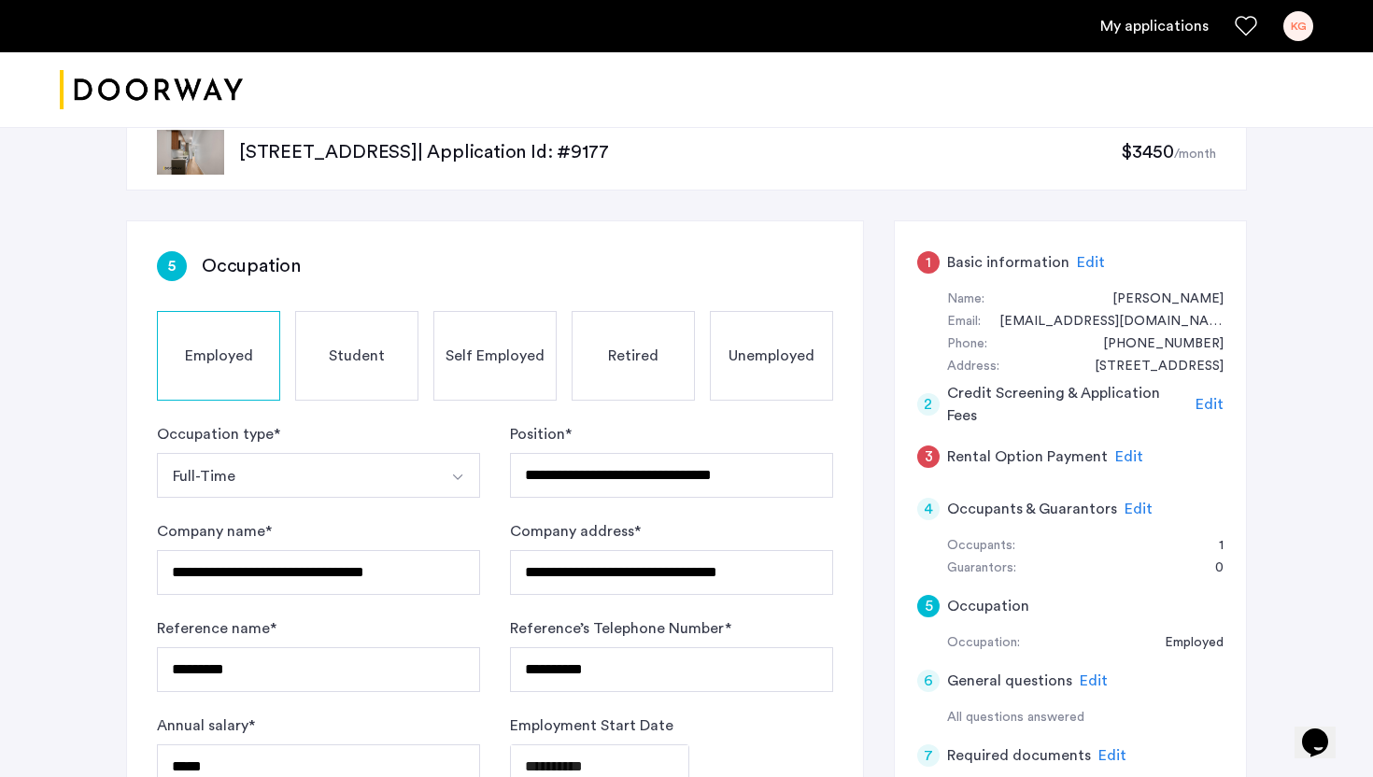
scroll to position [38, 0]
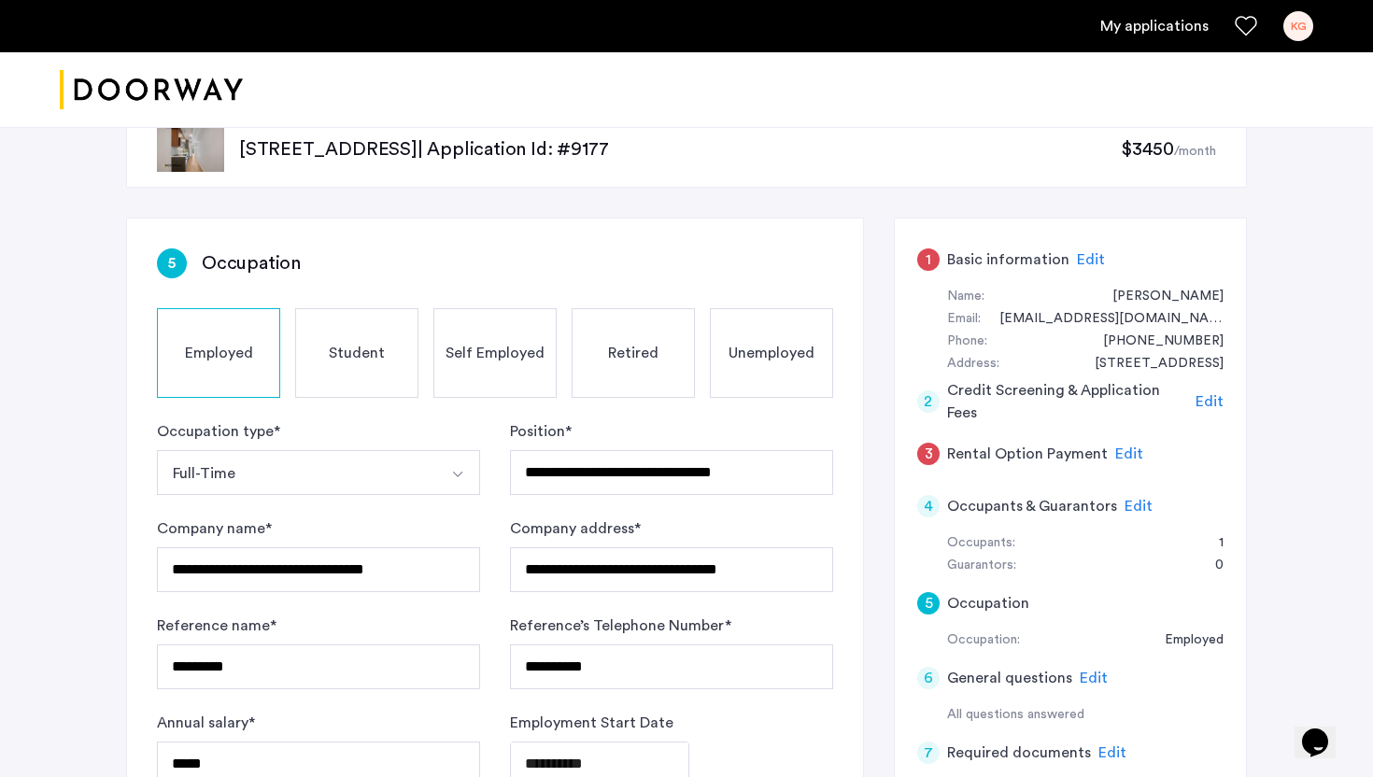
click at [1133, 506] on span "Edit" at bounding box center [1138, 506] width 28 height 15
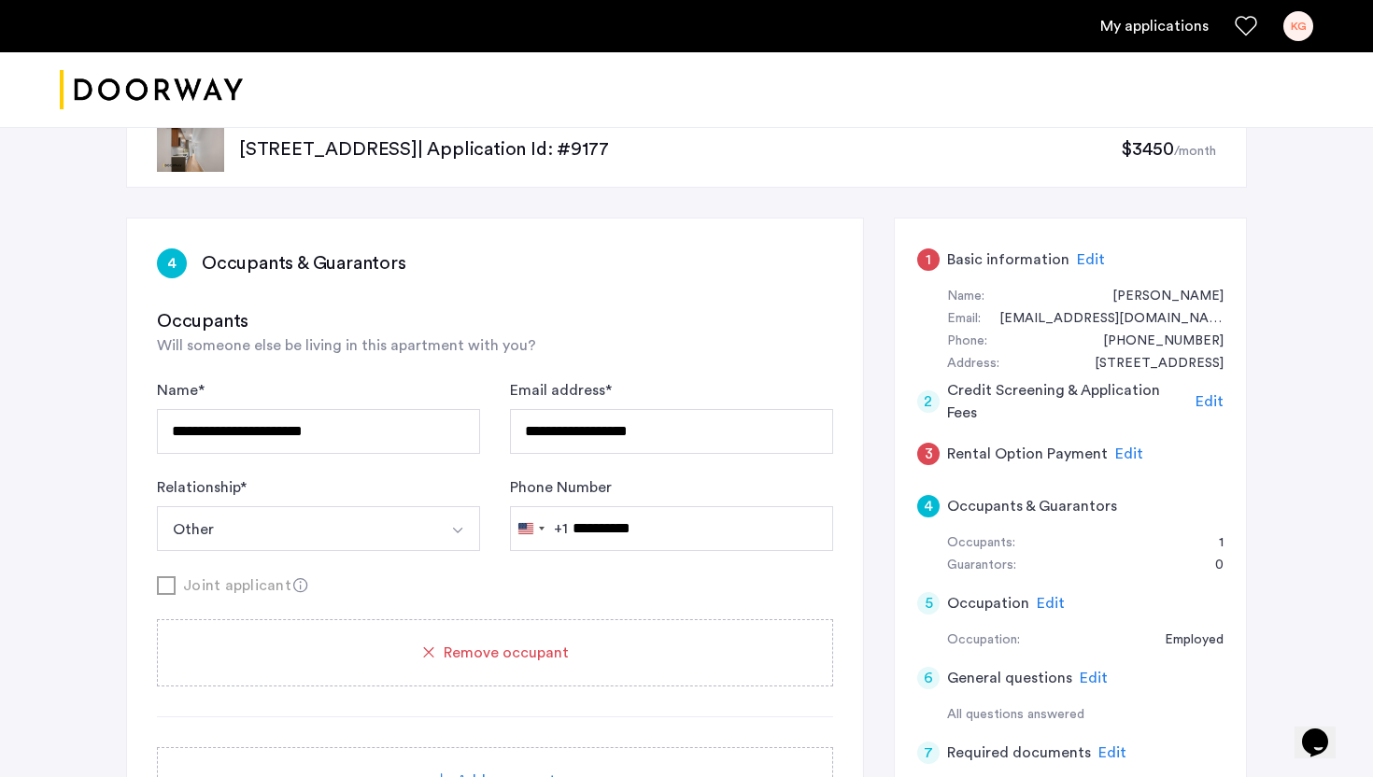
click at [433, 645] on icon at bounding box center [428, 652] width 21 height 21
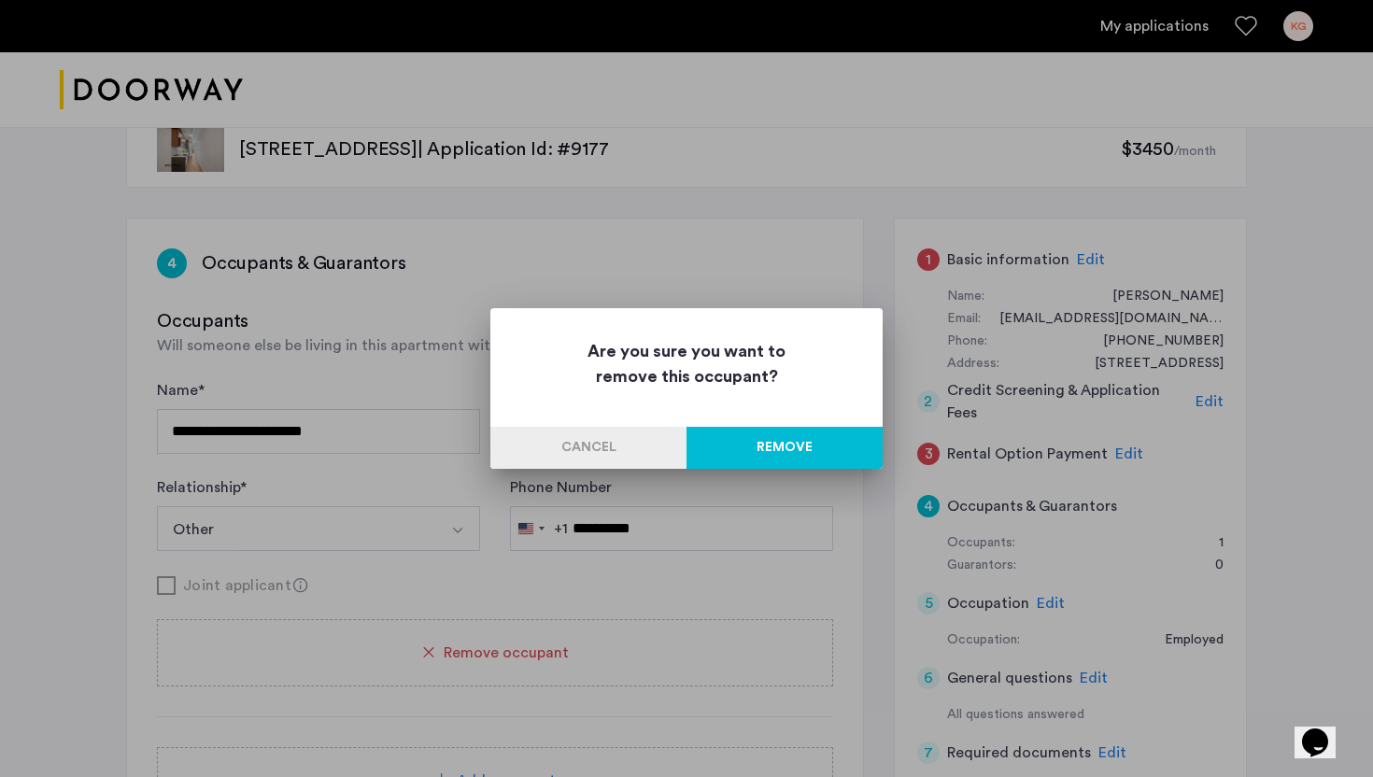
click at [750, 436] on button "Remove" at bounding box center [784, 448] width 196 height 42
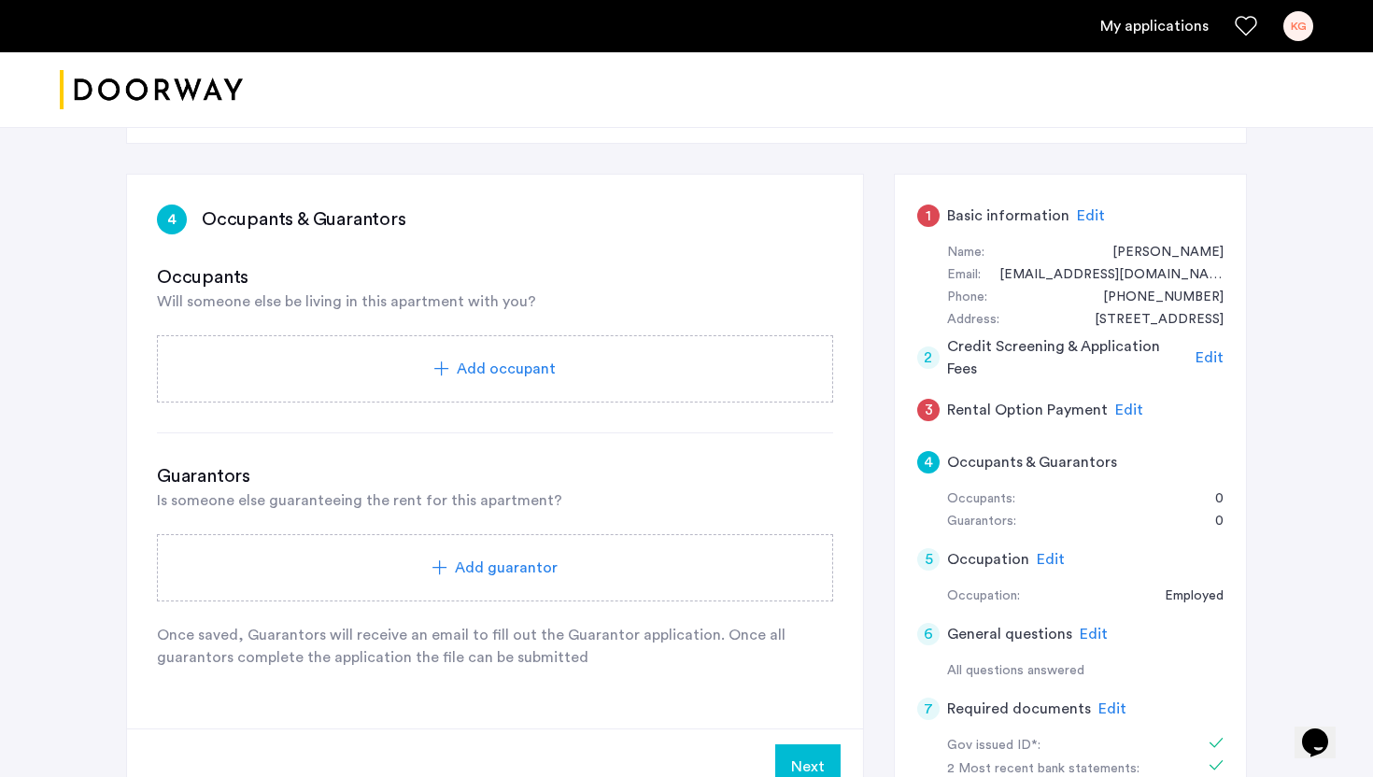
scroll to position [90, 0]
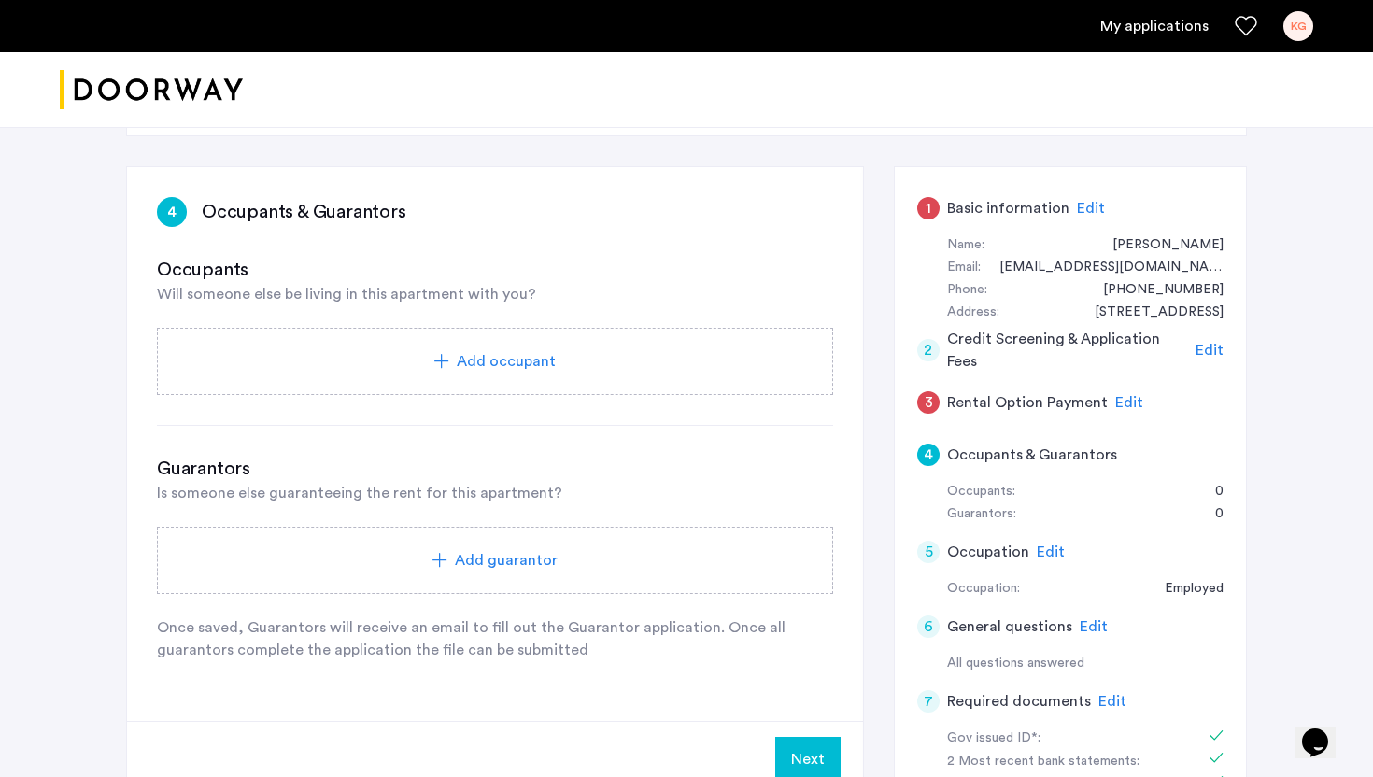
click at [826, 725] on button "Next" at bounding box center [807, 759] width 65 height 45
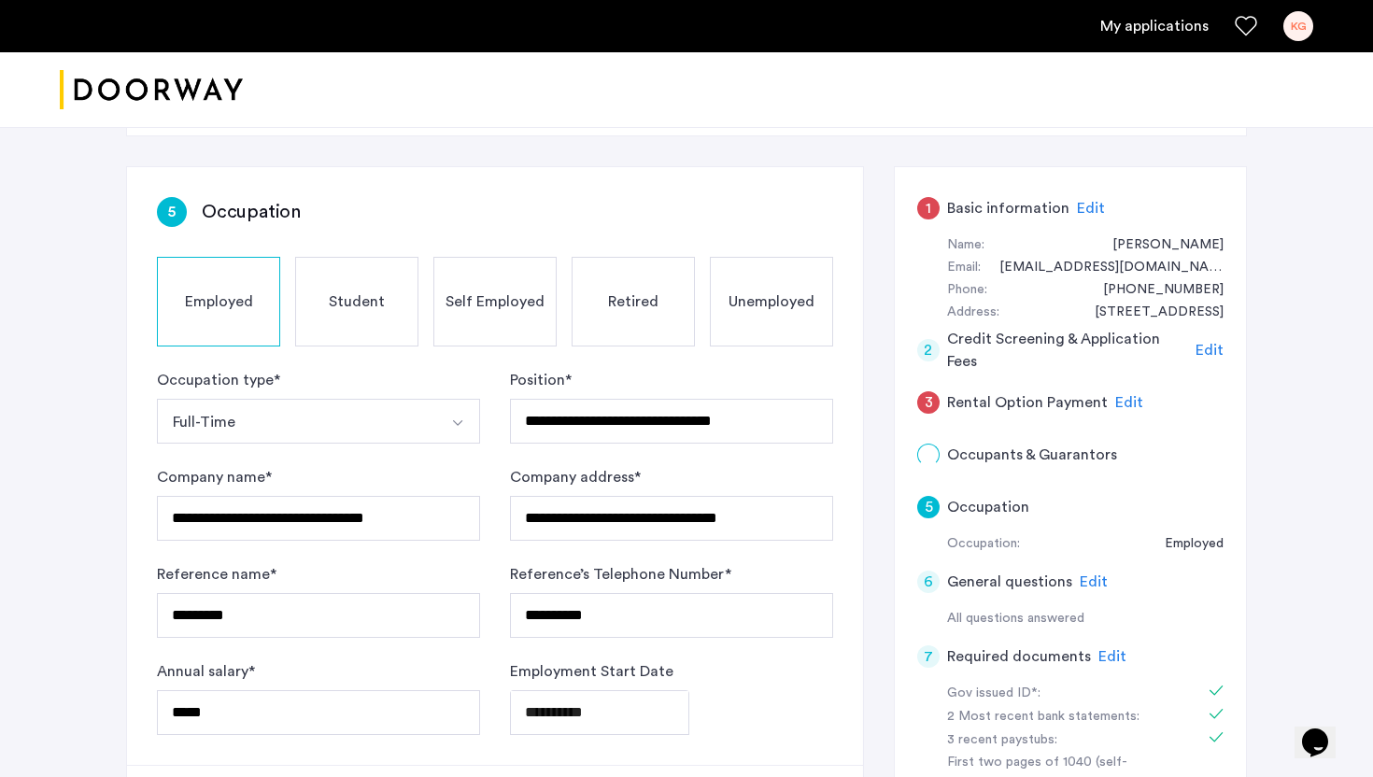
scroll to position [0, 0]
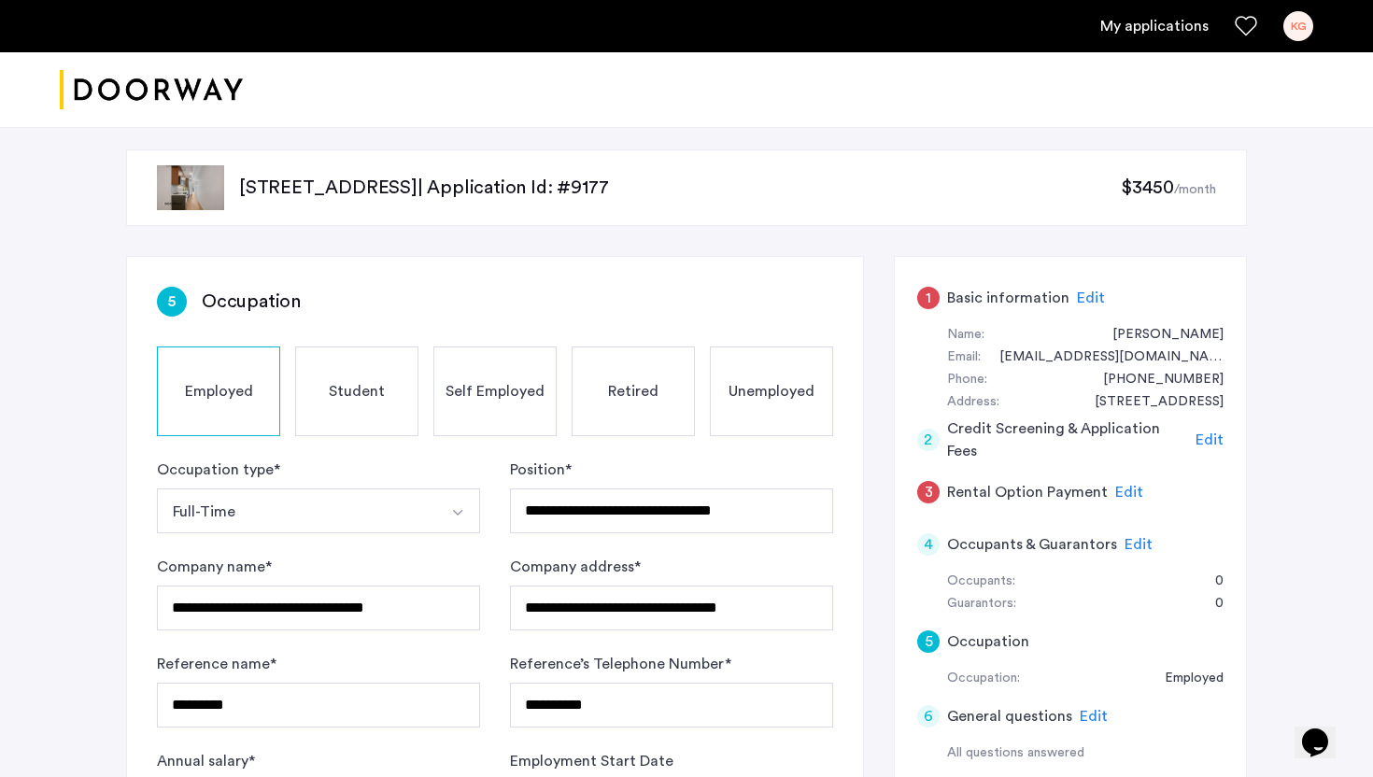
click at [1129, 495] on span "Edit" at bounding box center [1129, 492] width 28 height 15
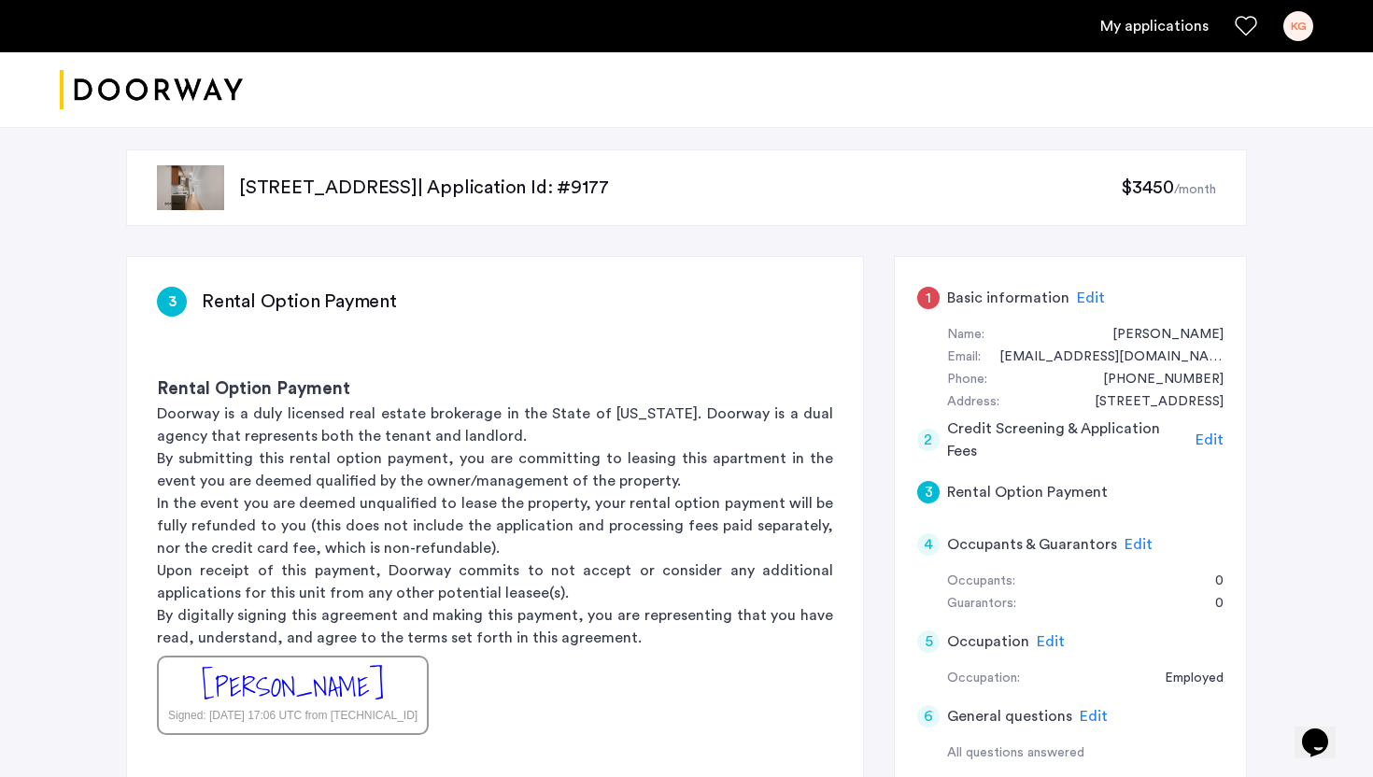
click at [1081, 302] on span "Edit" at bounding box center [1091, 297] width 28 height 15
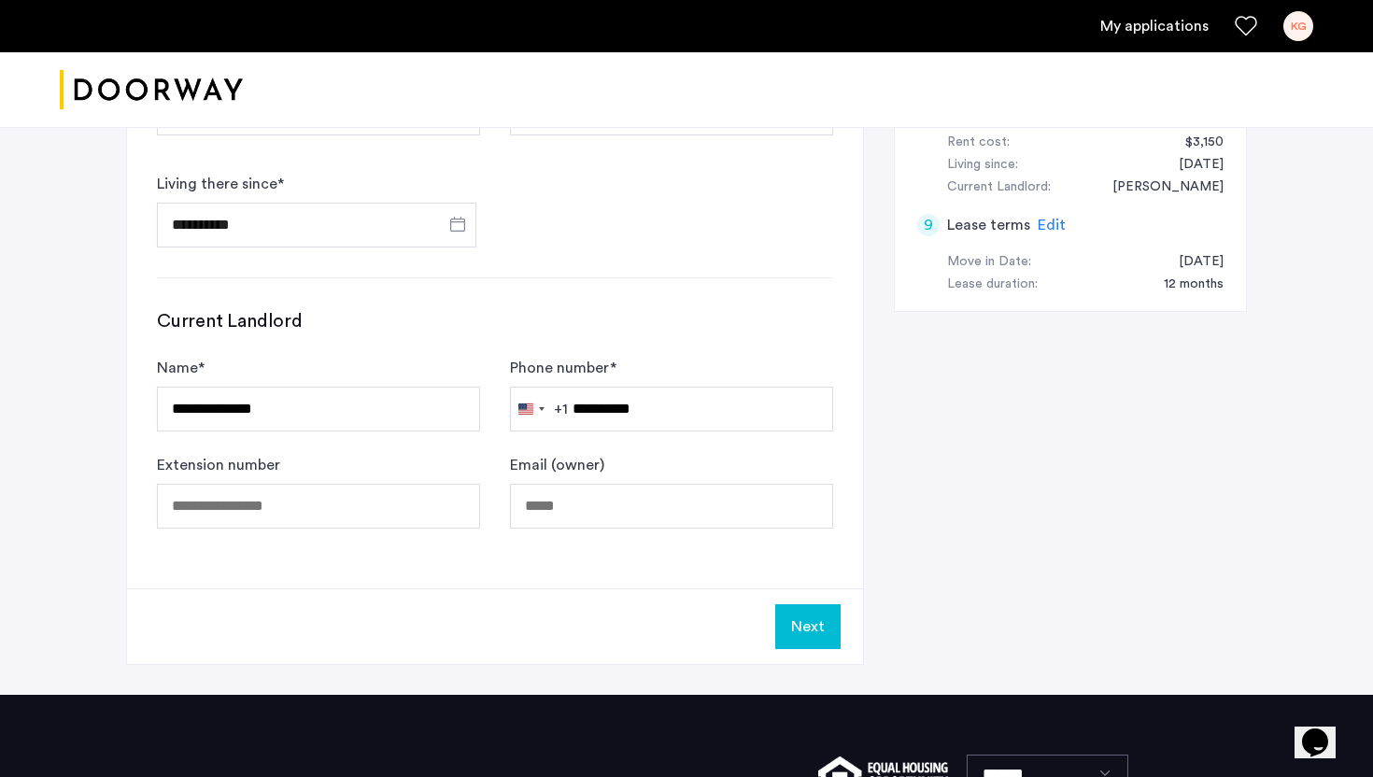
scroll to position [929, 0]
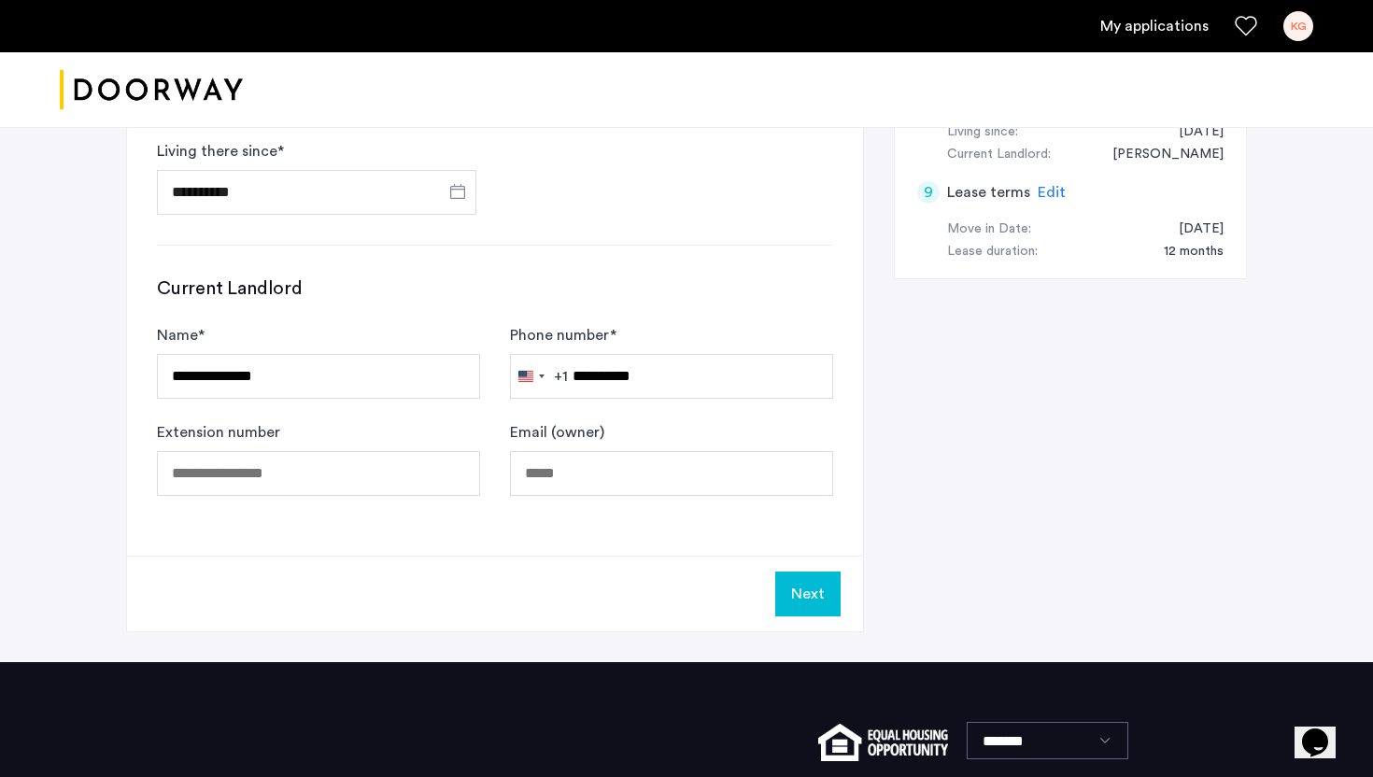
click at [826, 574] on button "Next" at bounding box center [807, 594] width 65 height 45
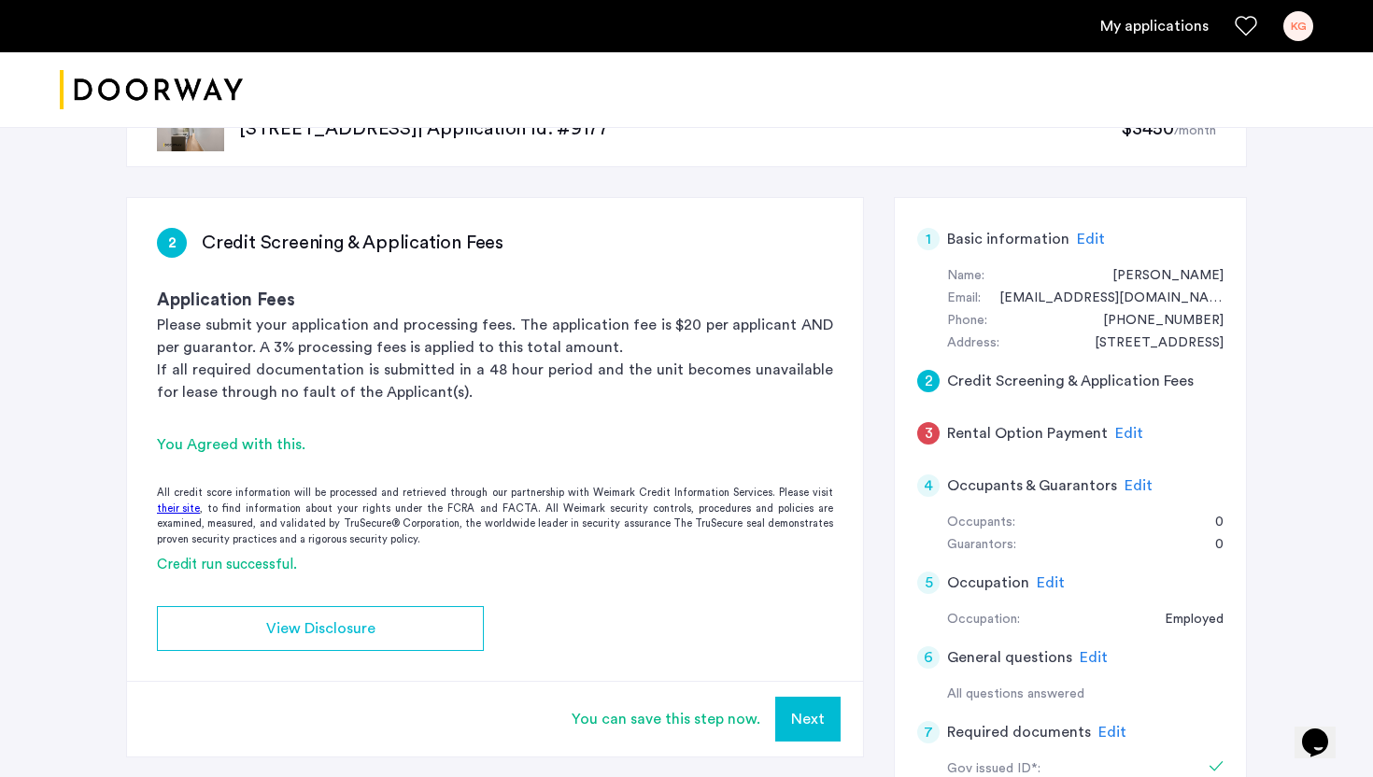
scroll to position [92, 0]
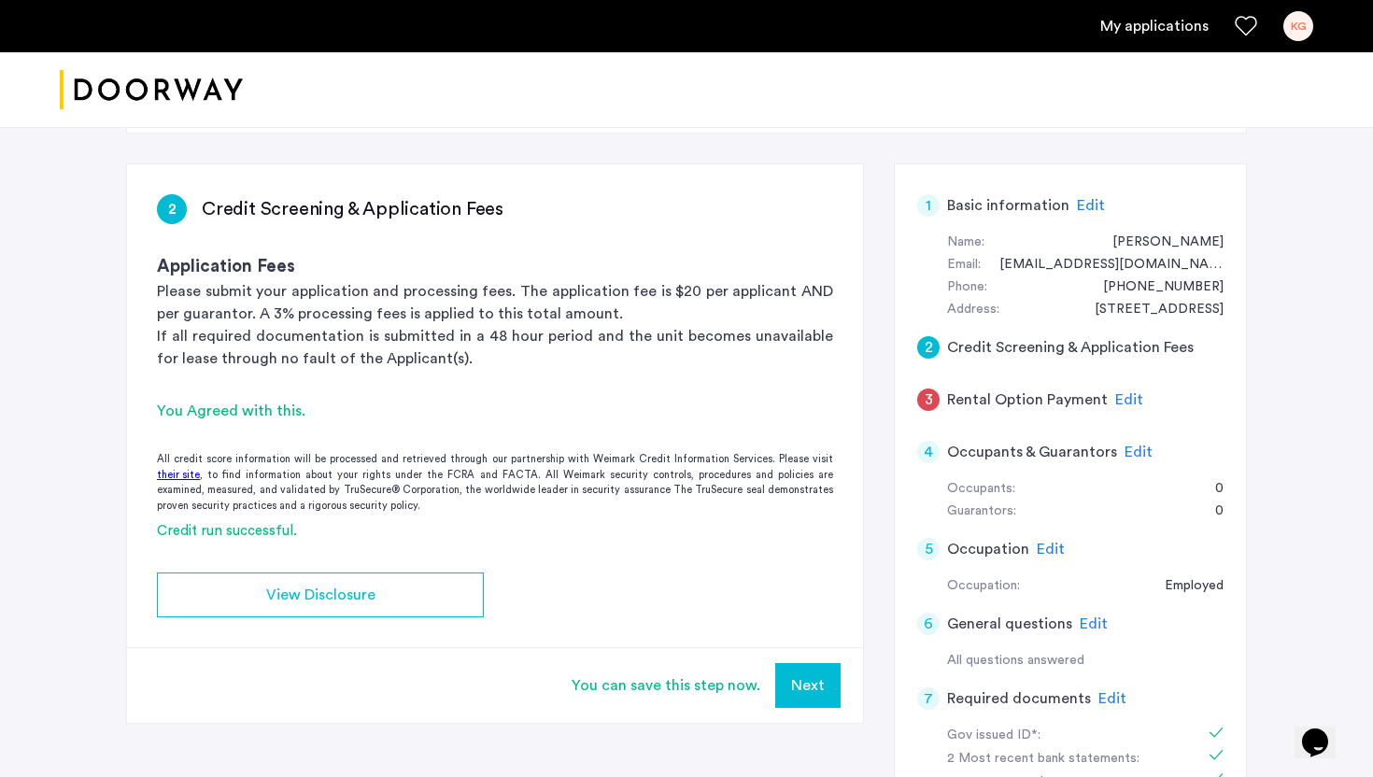
click at [798, 678] on button "Next" at bounding box center [807, 685] width 65 height 45
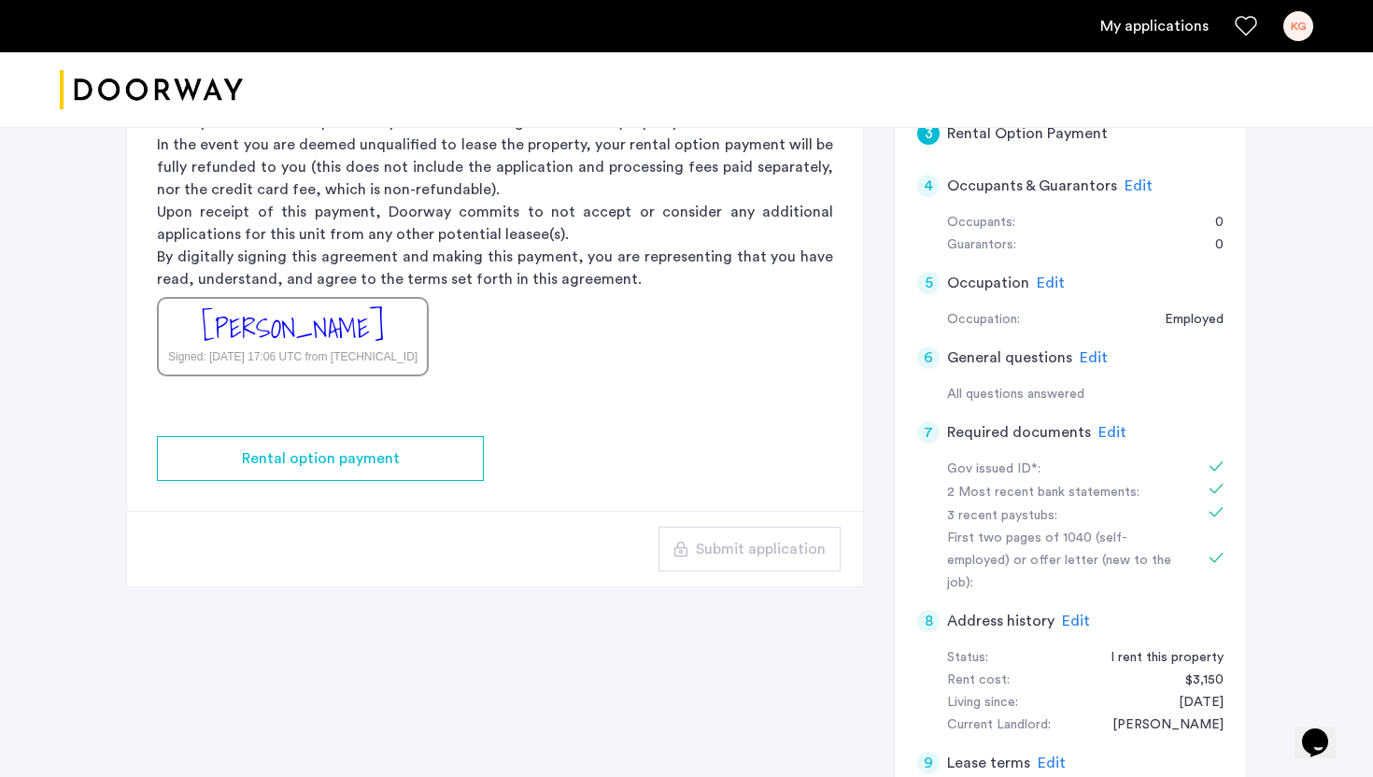
scroll to position [465, 0]
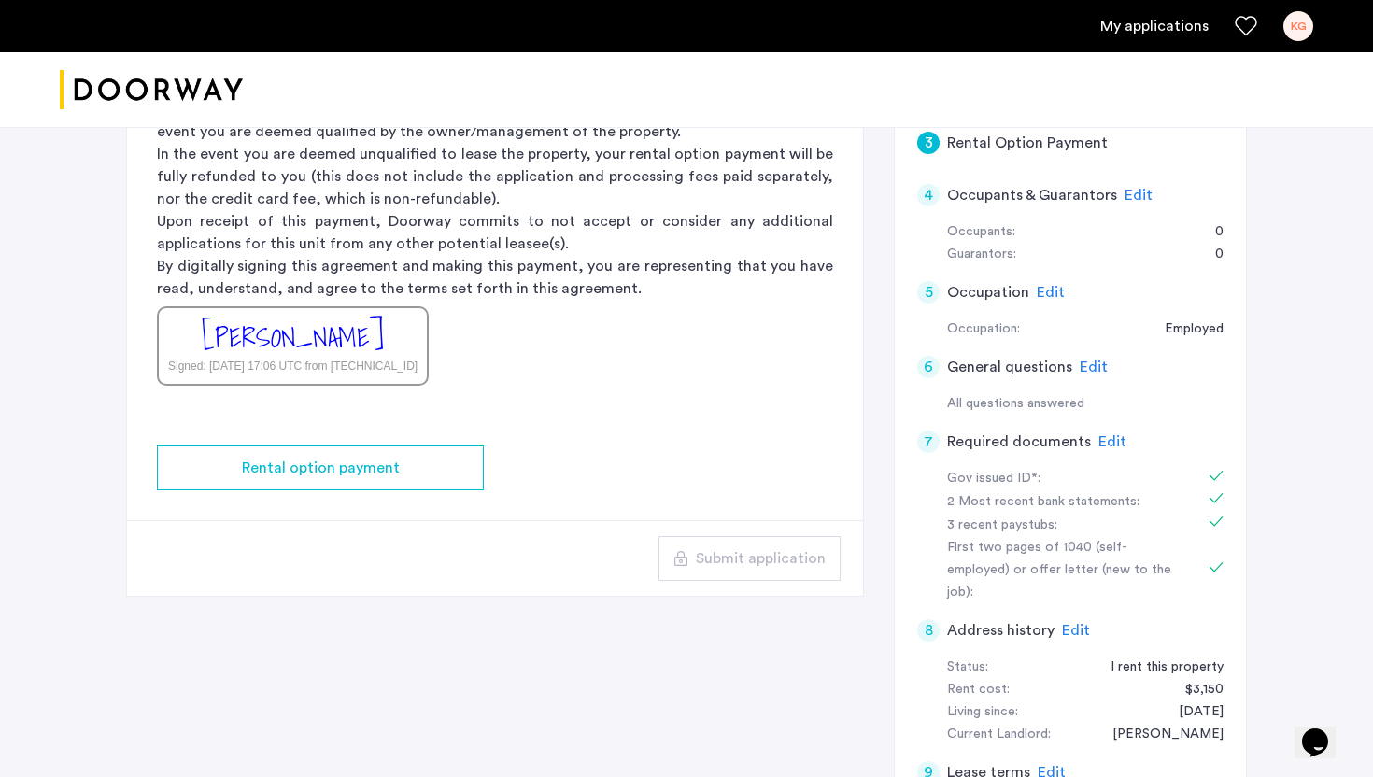
click at [360, 310] on div "Kessera Grimes Signed: Oct 11, 2025 at 17:06 UTC from 172.70.110.34" at bounding box center [293, 345] width 272 height 79
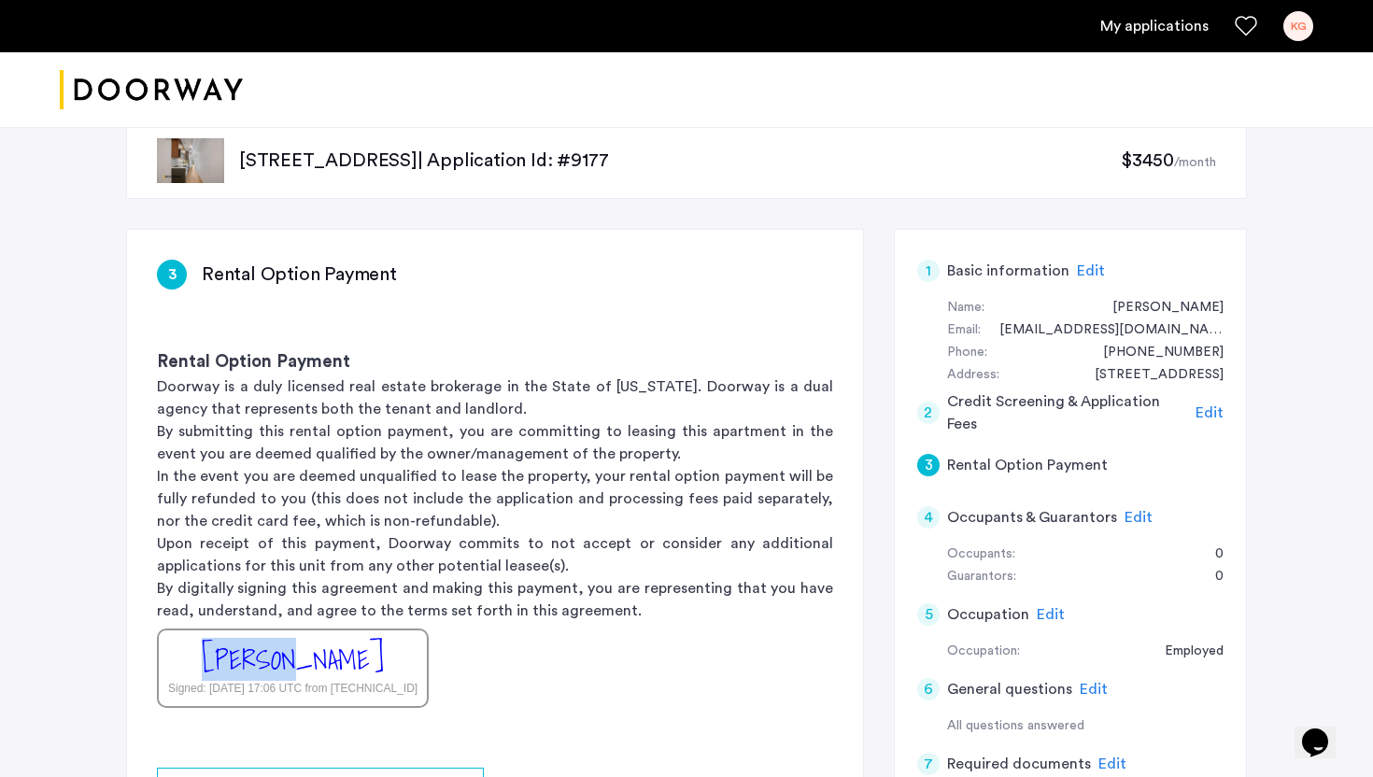
scroll to position [0, 0]
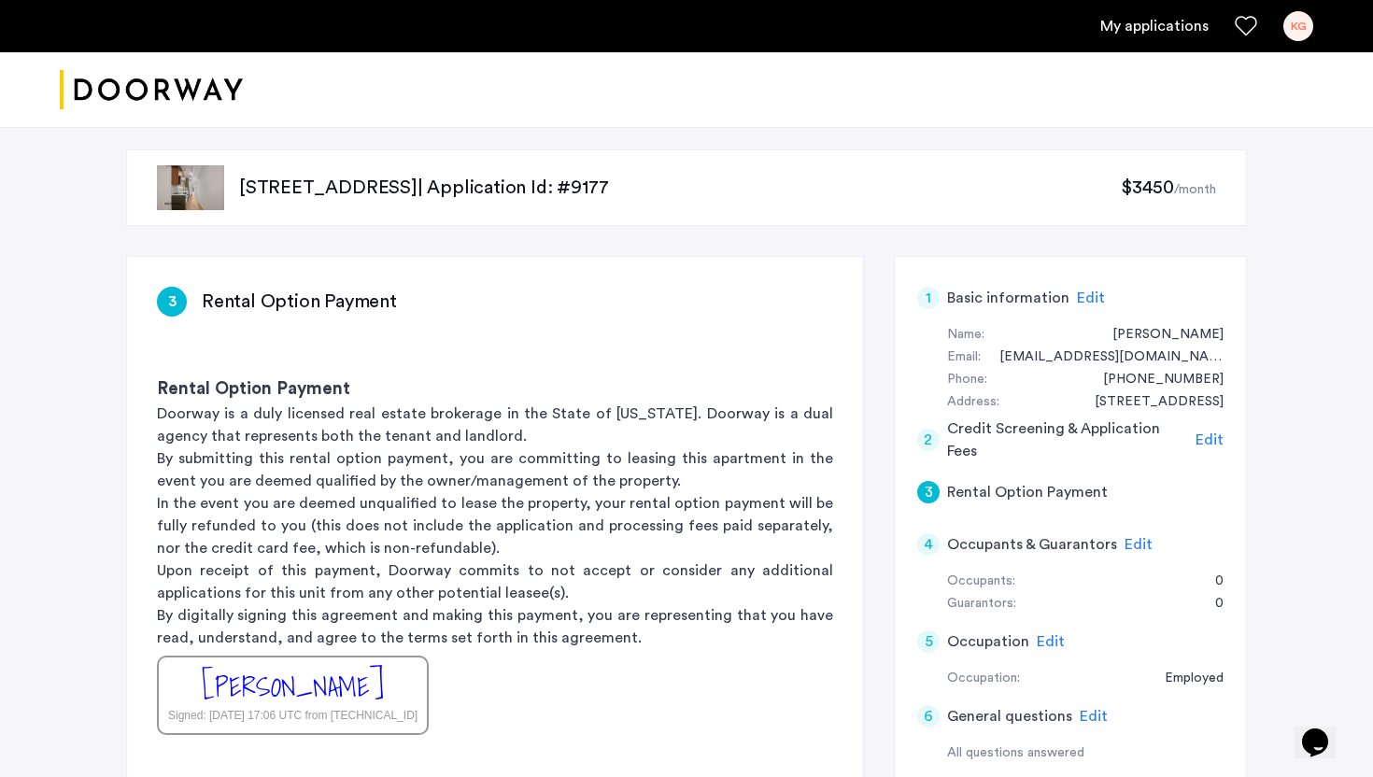
click at [960, 490] on h5 "Rental Option Payment" at bounding box center [1027, 492] width 161 height 22
click at [1214, 437] on span "Edit" at bounding box center [1209, 439] width 28 height 15
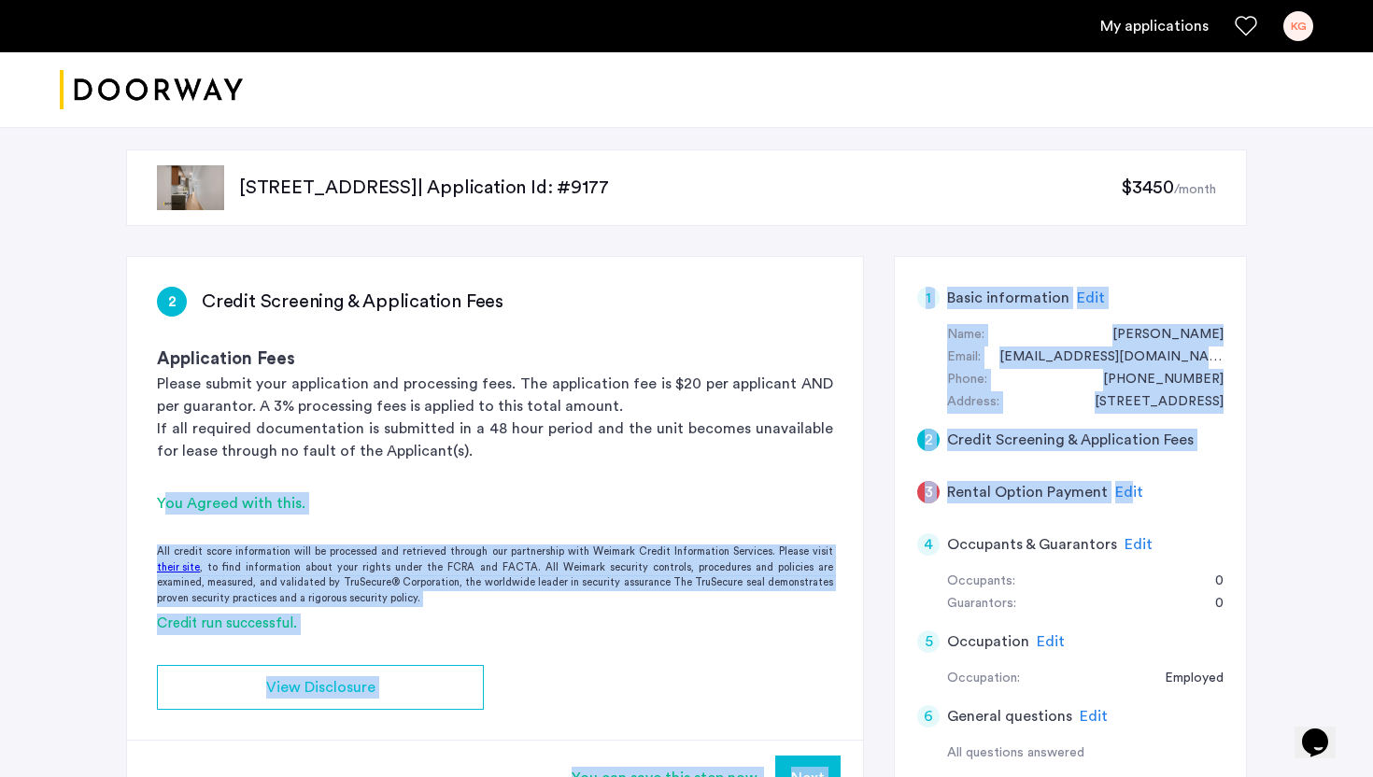
drag, startPoint x: 1126, startPoint y: 488, endPoint x: 787, endPoint y: 483, distance: 339.0
click at [787, 483] on div "2 Credit Screening & Application Fees Application Fees Please submit your appli…" at bounding box center [686, 747] width 1121 height 982
click at [517, 570] on div "All credit score information will be processed and retrieved through our partne…" at bounding box center [495, 575] width 736 height 62
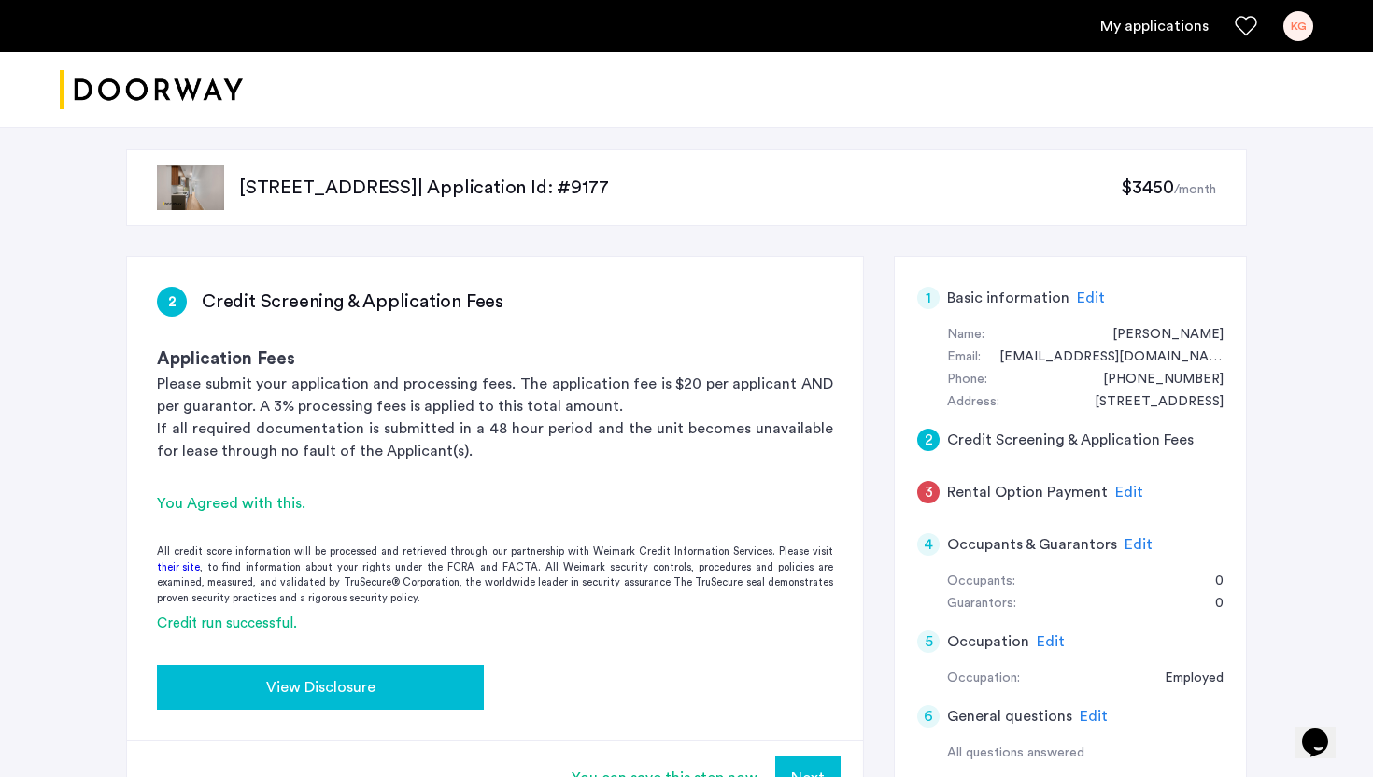
click at [352, 668] on button "View Disclosure" at bounding box center [320, 687] width 327 height 45
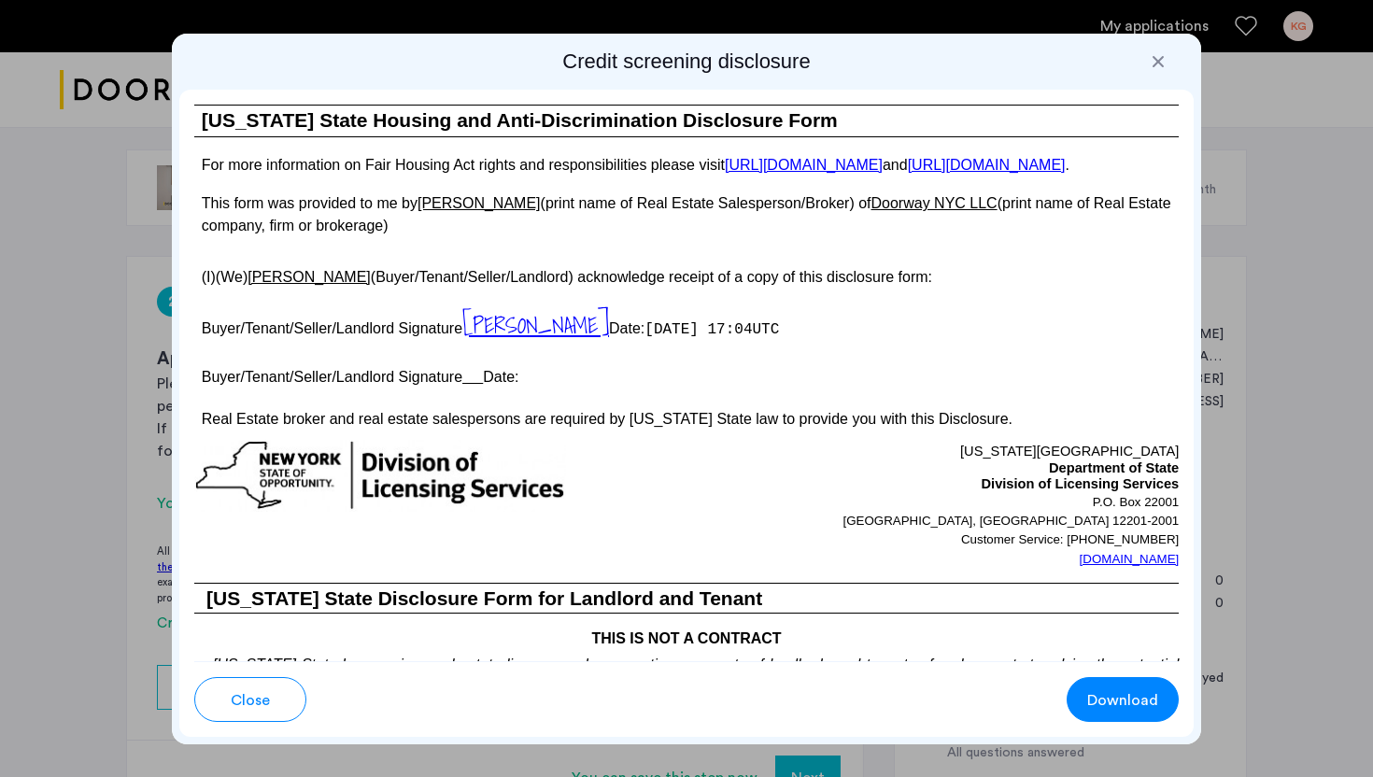
scroll to position [3446, 0]
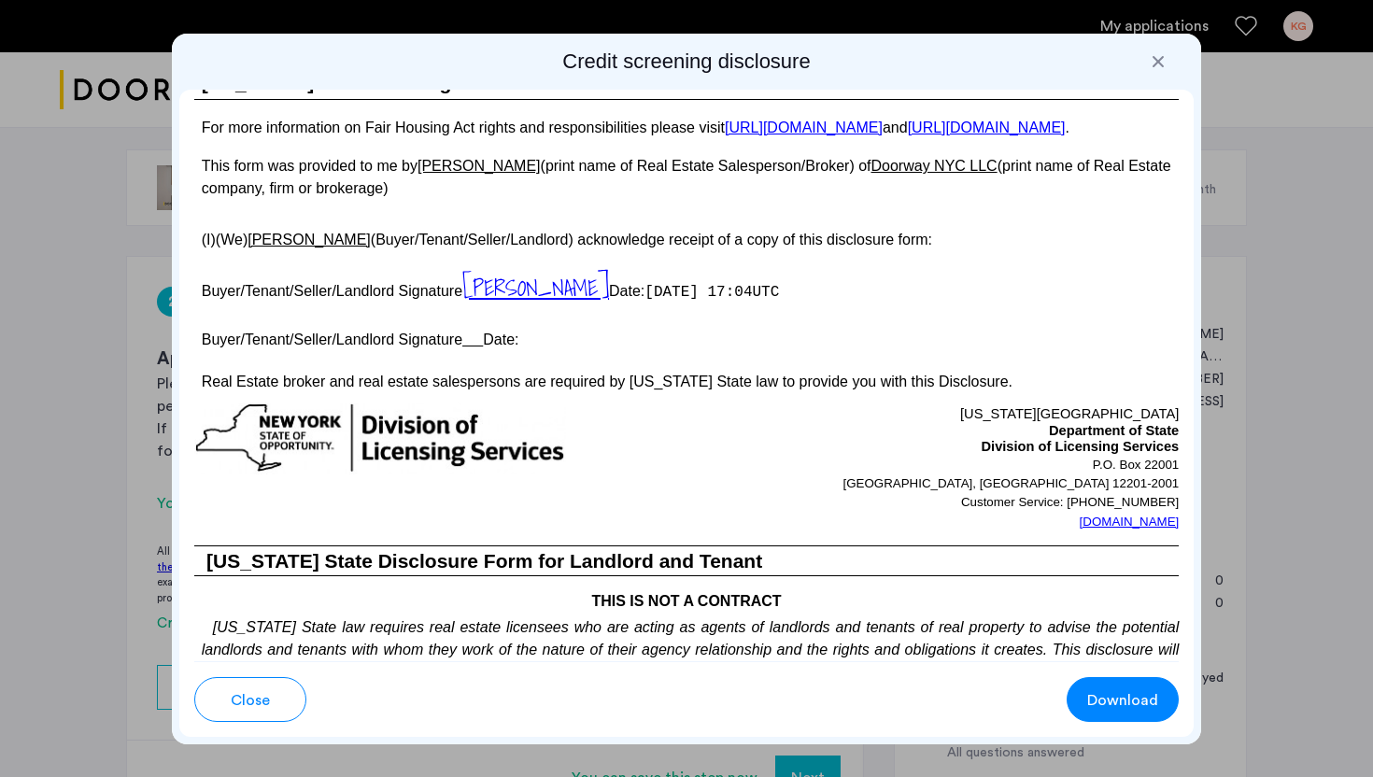
click at [1156, 60] on div at bounding box center [1158, 61] width 19 height 19
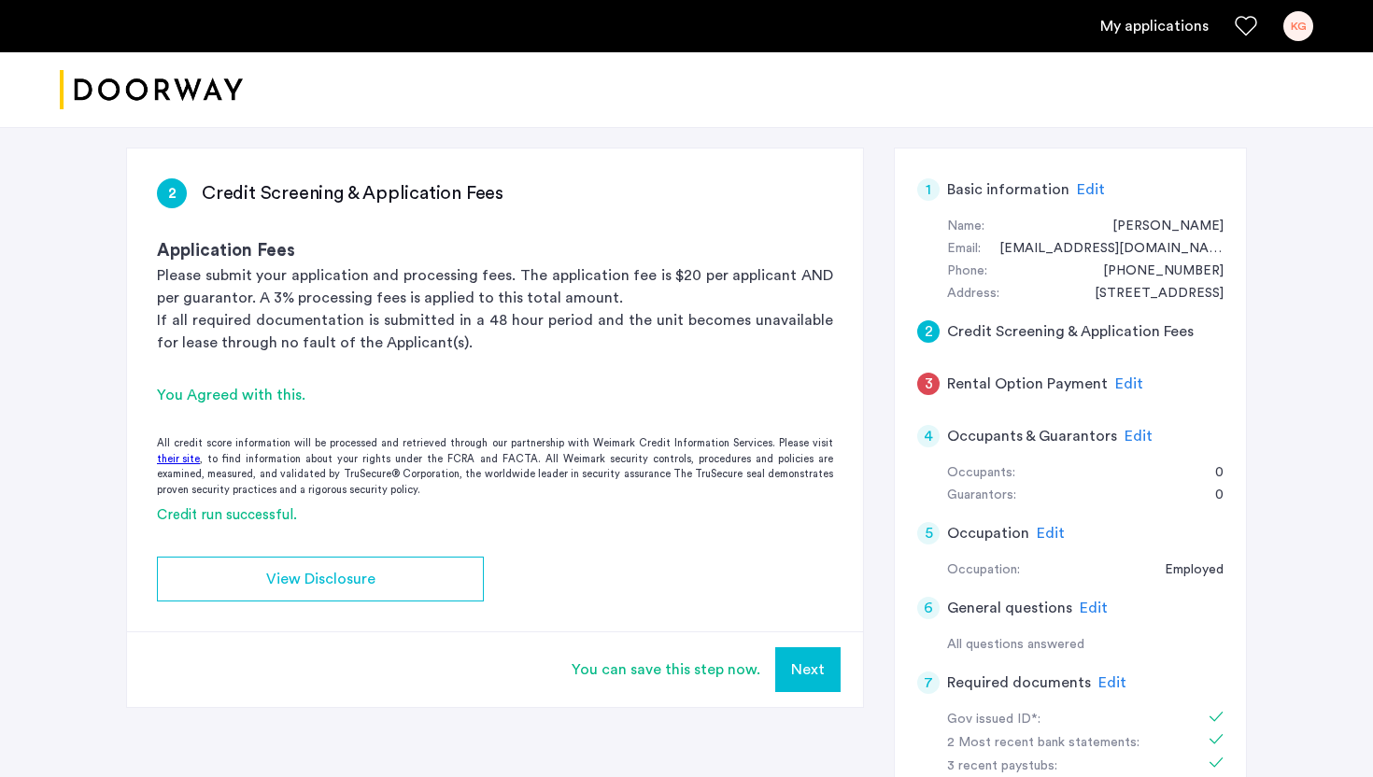
scroll to position [206, 0]
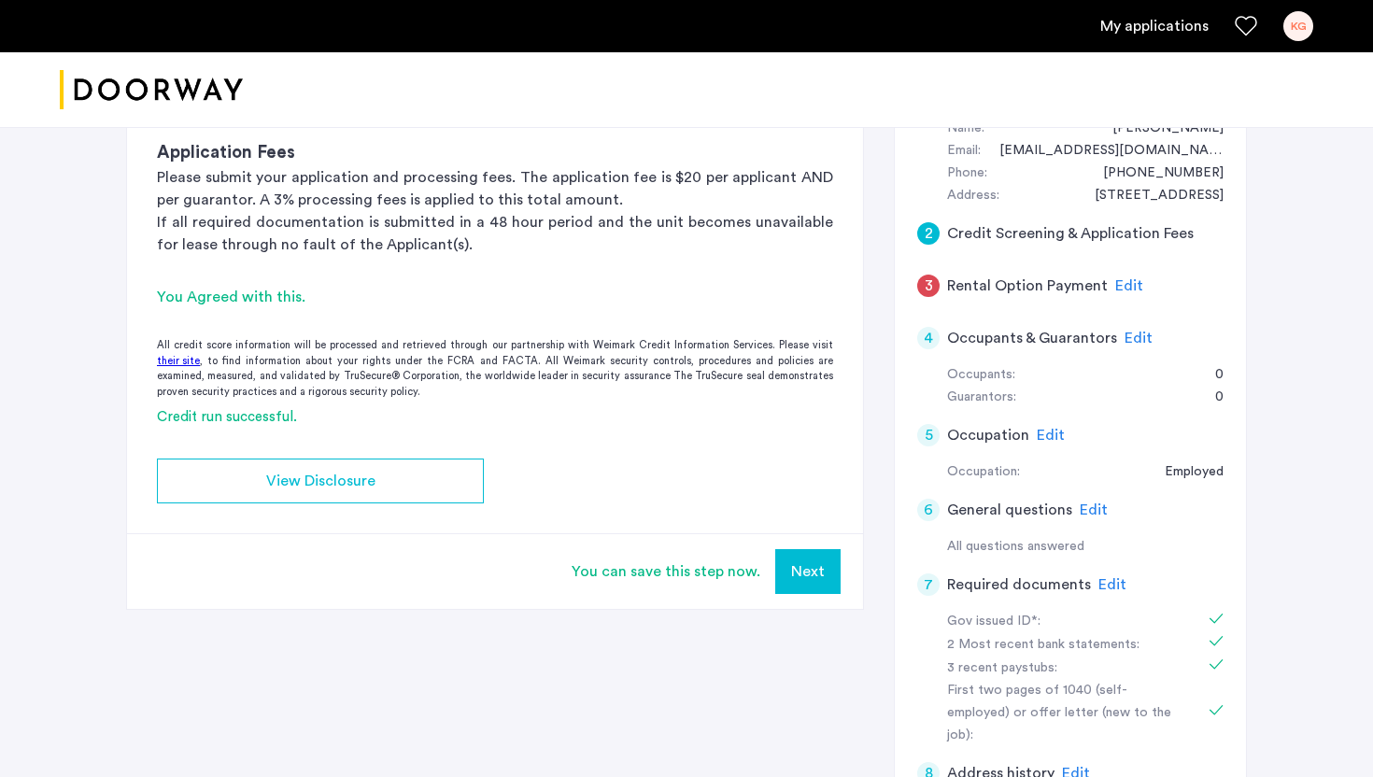
click at [799, 589] on button "Next" at bounding box center [807, 571] width 65 height 45
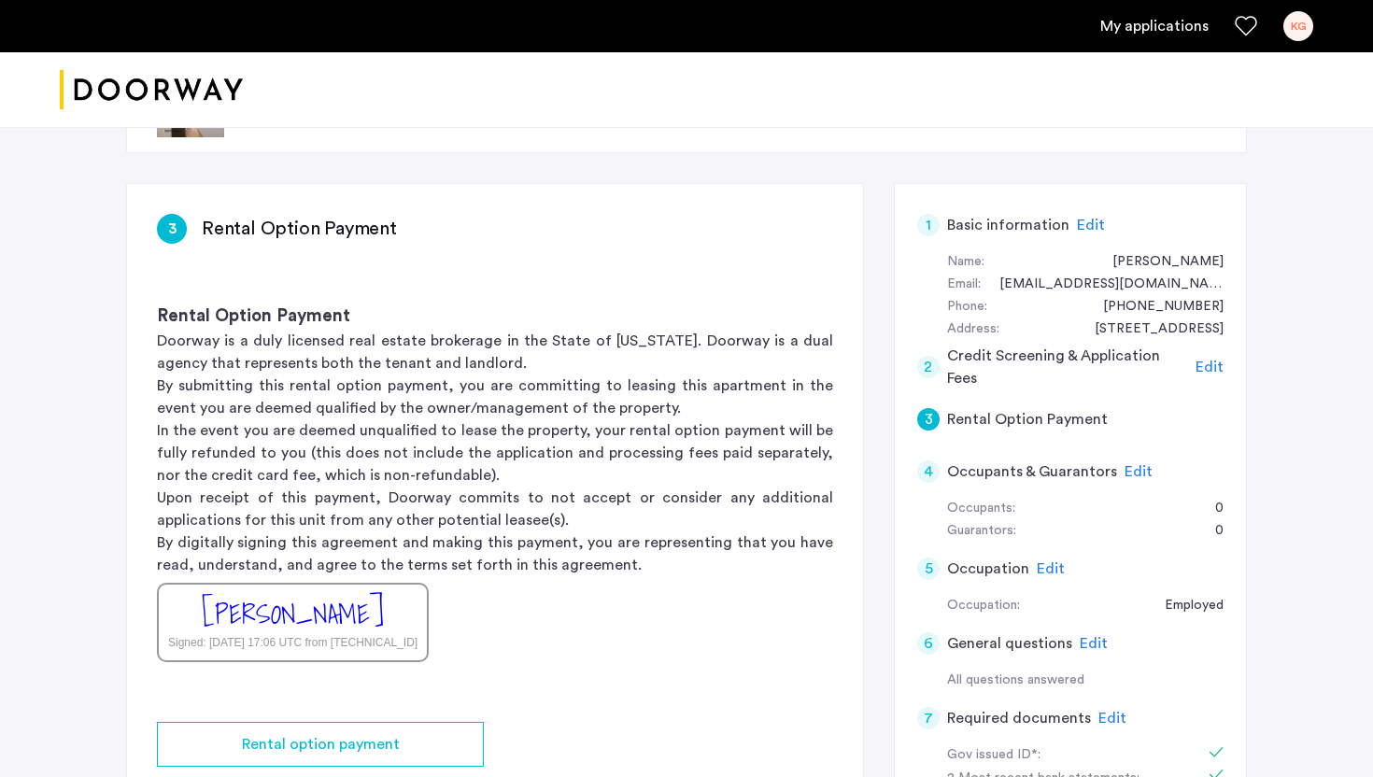
scroll to position [0, 0]
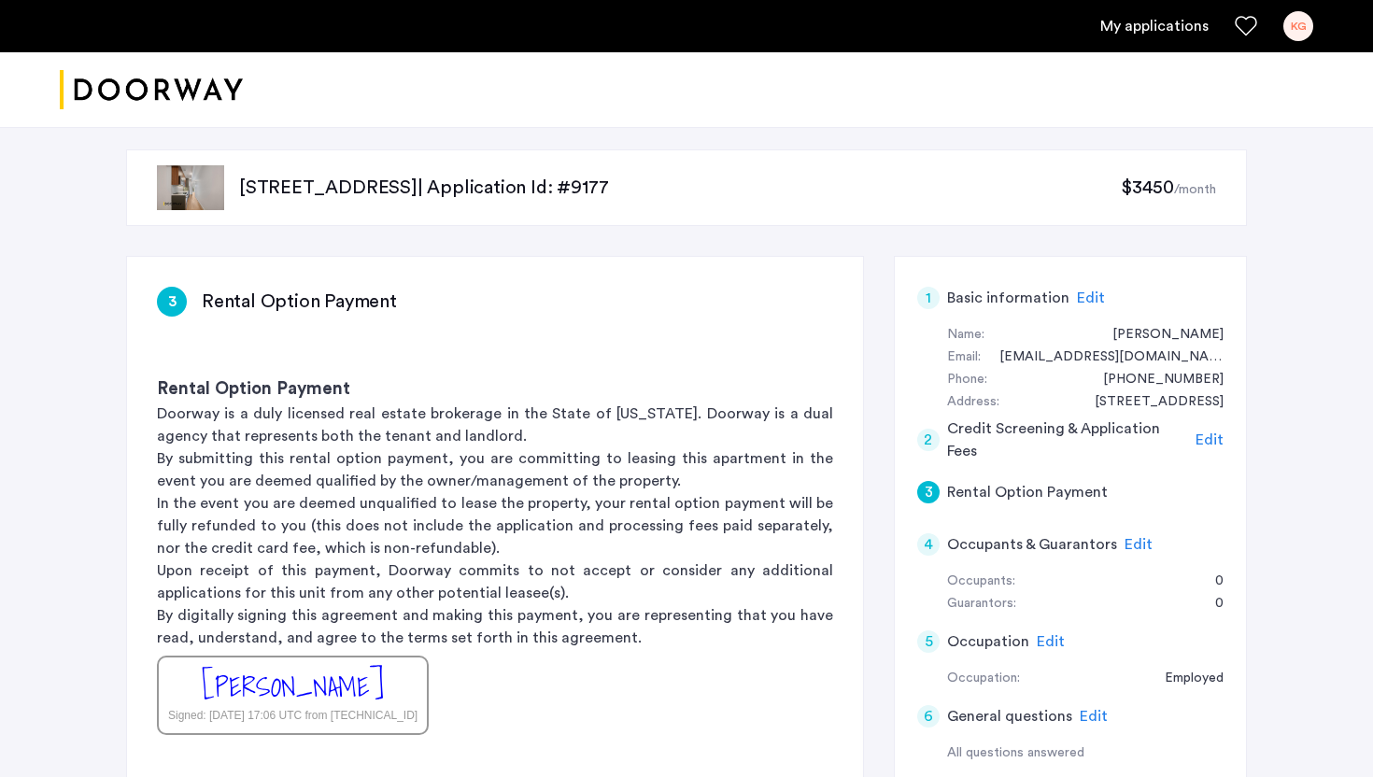
click at [1072, 488] on h5 "Rental Option Payment" at bounding box center [1027, 492] width 161 height 22
click at [1124, 537] on span "Edit" at bounding box center [1138, 544] width 28 height 15
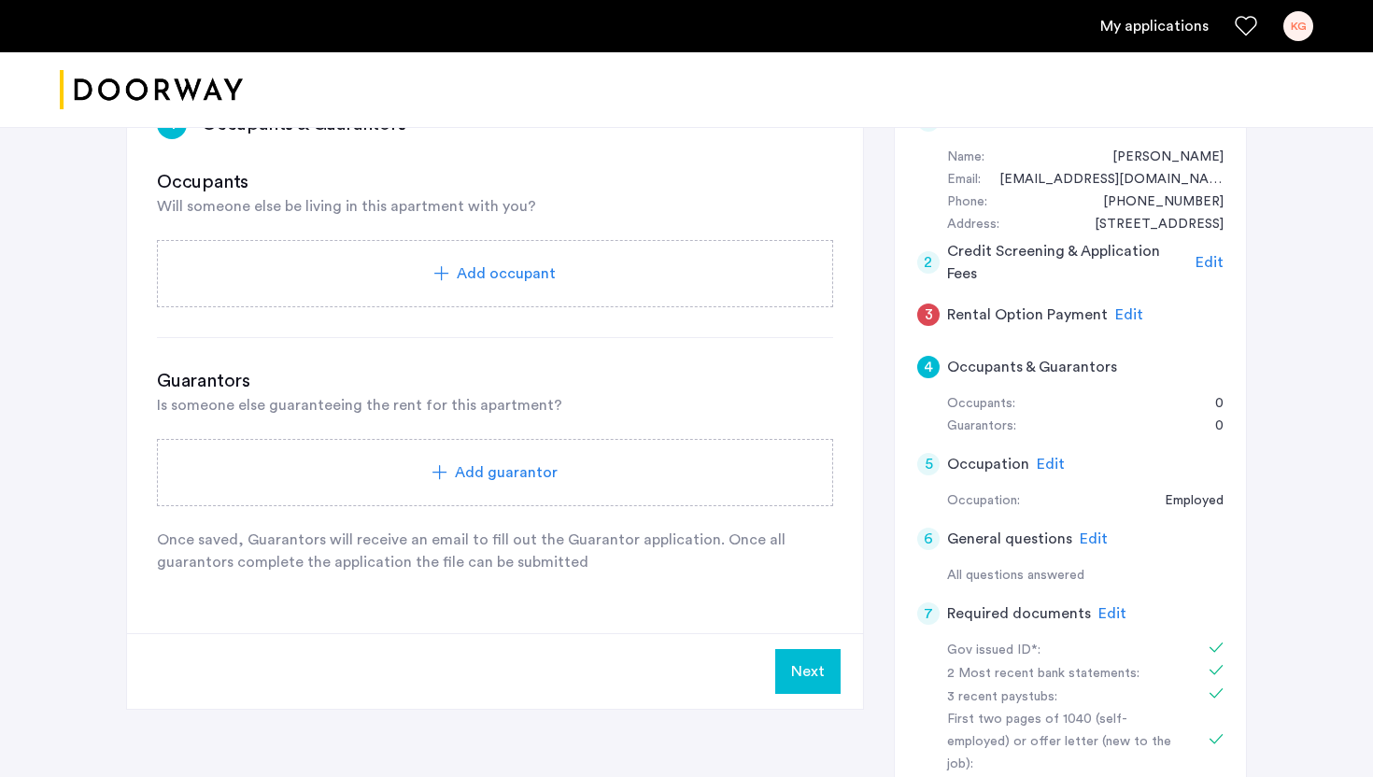
scroll to position [169, 0]
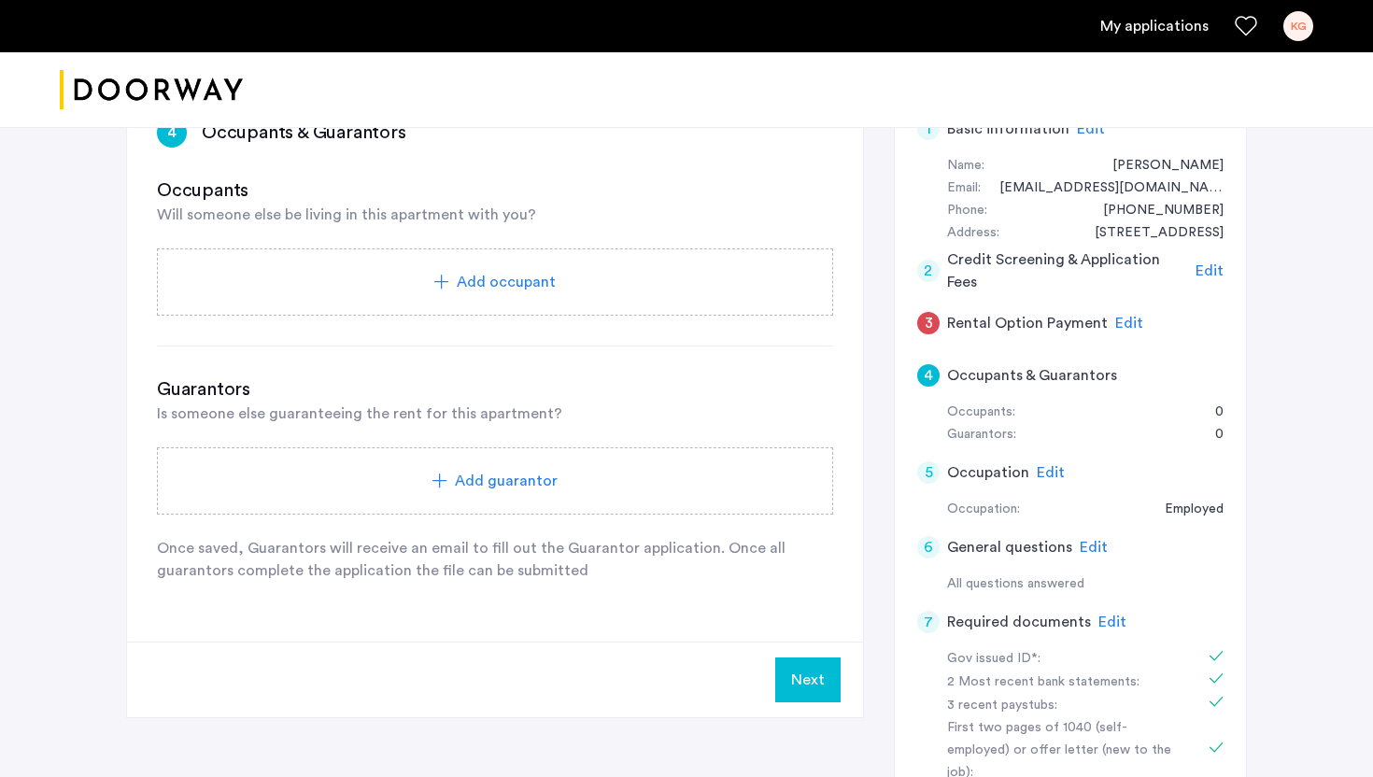
click at [596, 302] on div "Add occupant" at bounding box center [495, 281] width 676 height 67
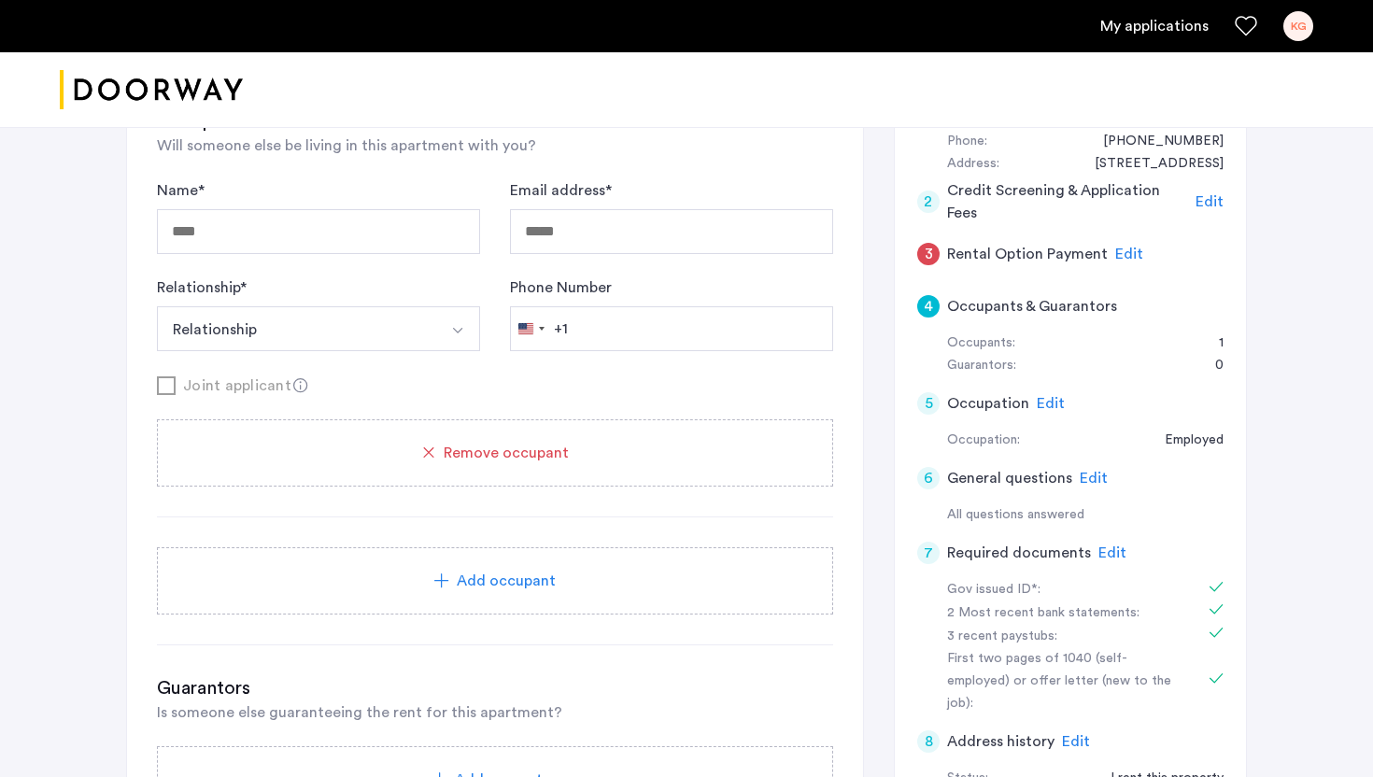
scroll to position [208, 0]
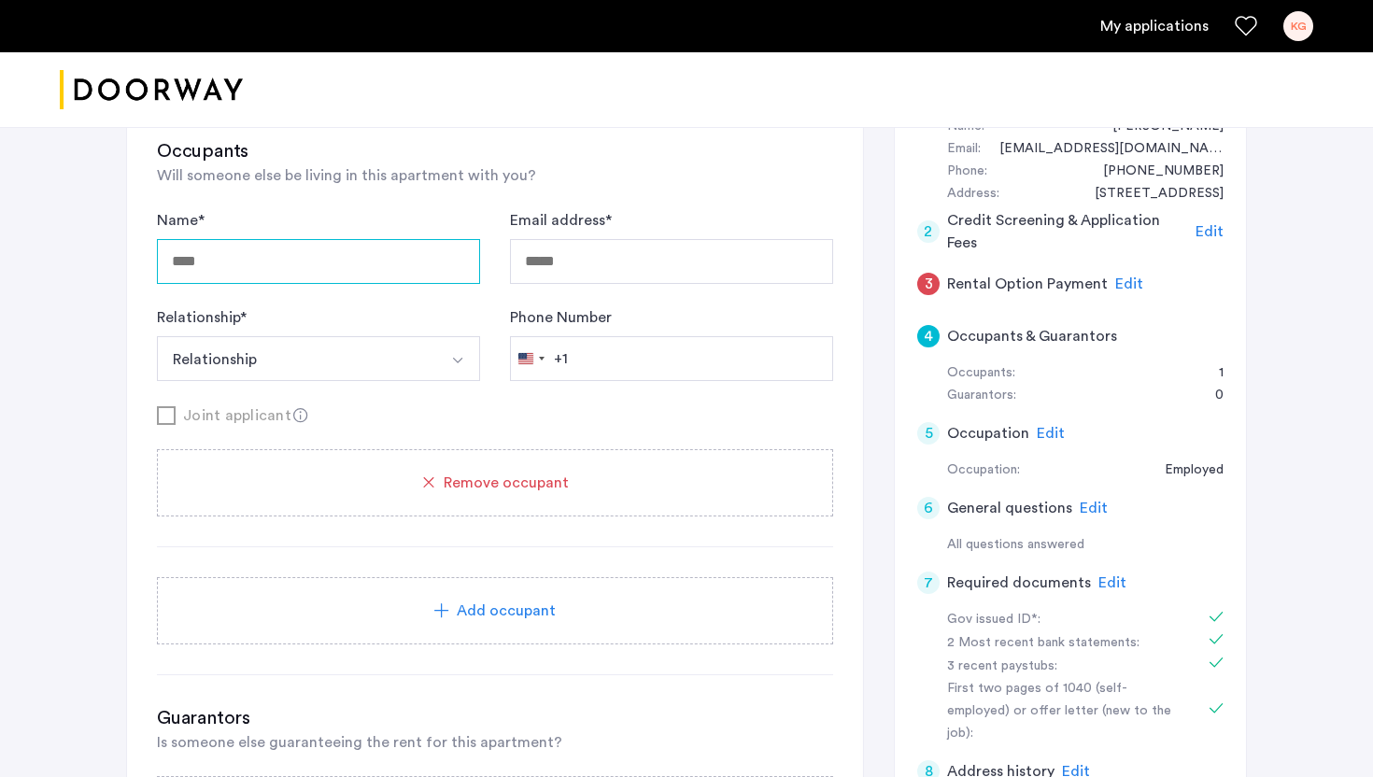
click at [383, 272] on input "Name *" at bounding box center [318, 261] width 323 height 45
type input "**********"
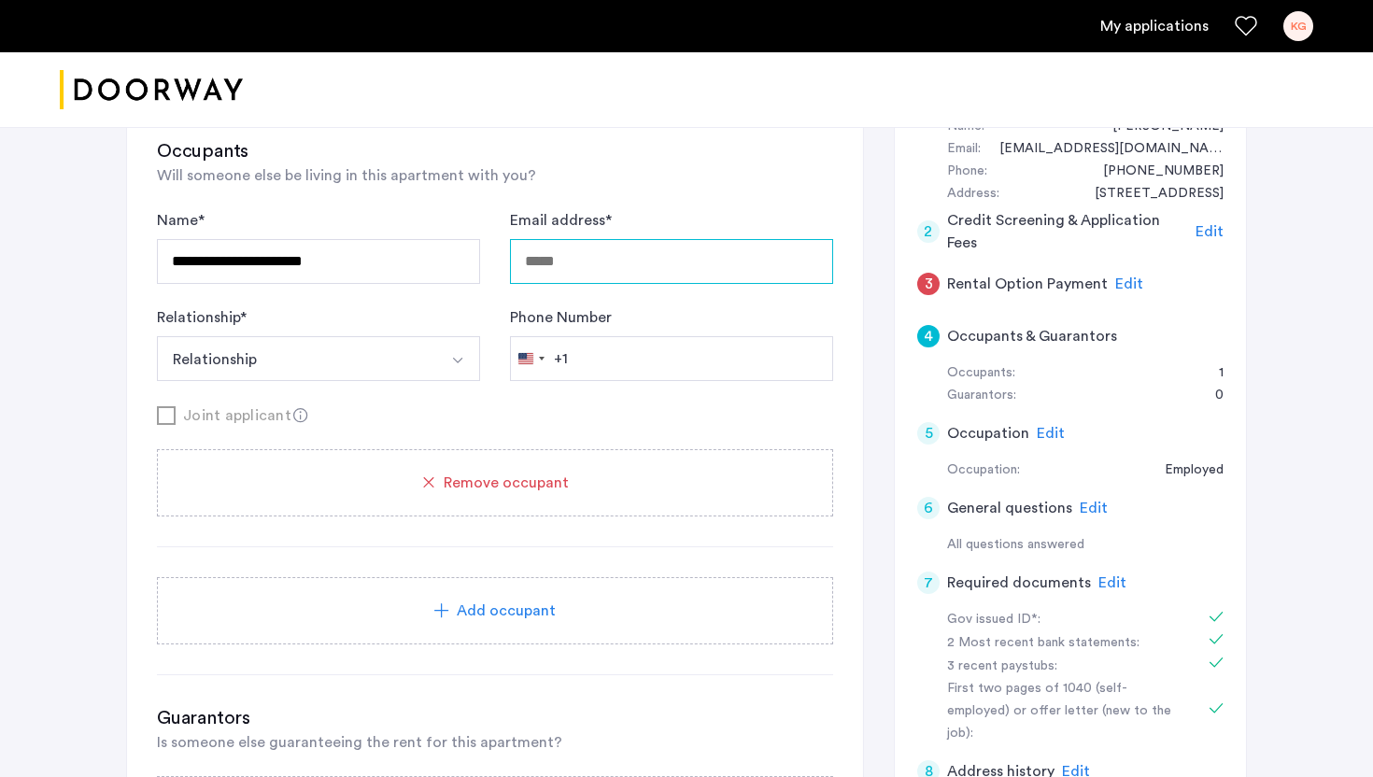
click at [567, 276] on input "Email address *" at bounding box center [671, 261] width 323 height 45
type input "**********"
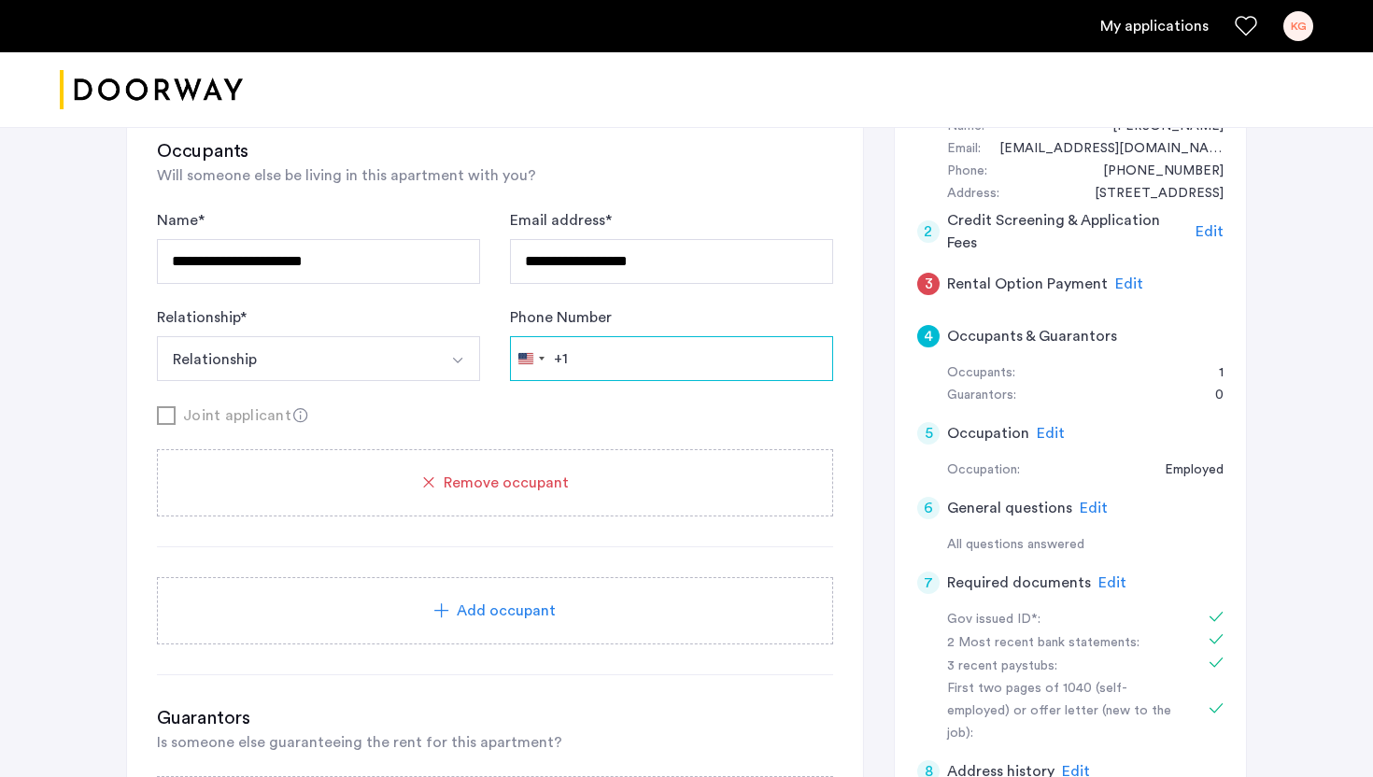
click at [596, 362] on input "Phone Number" at bounding box center [671, 358] width 323 height 45
type input "*"
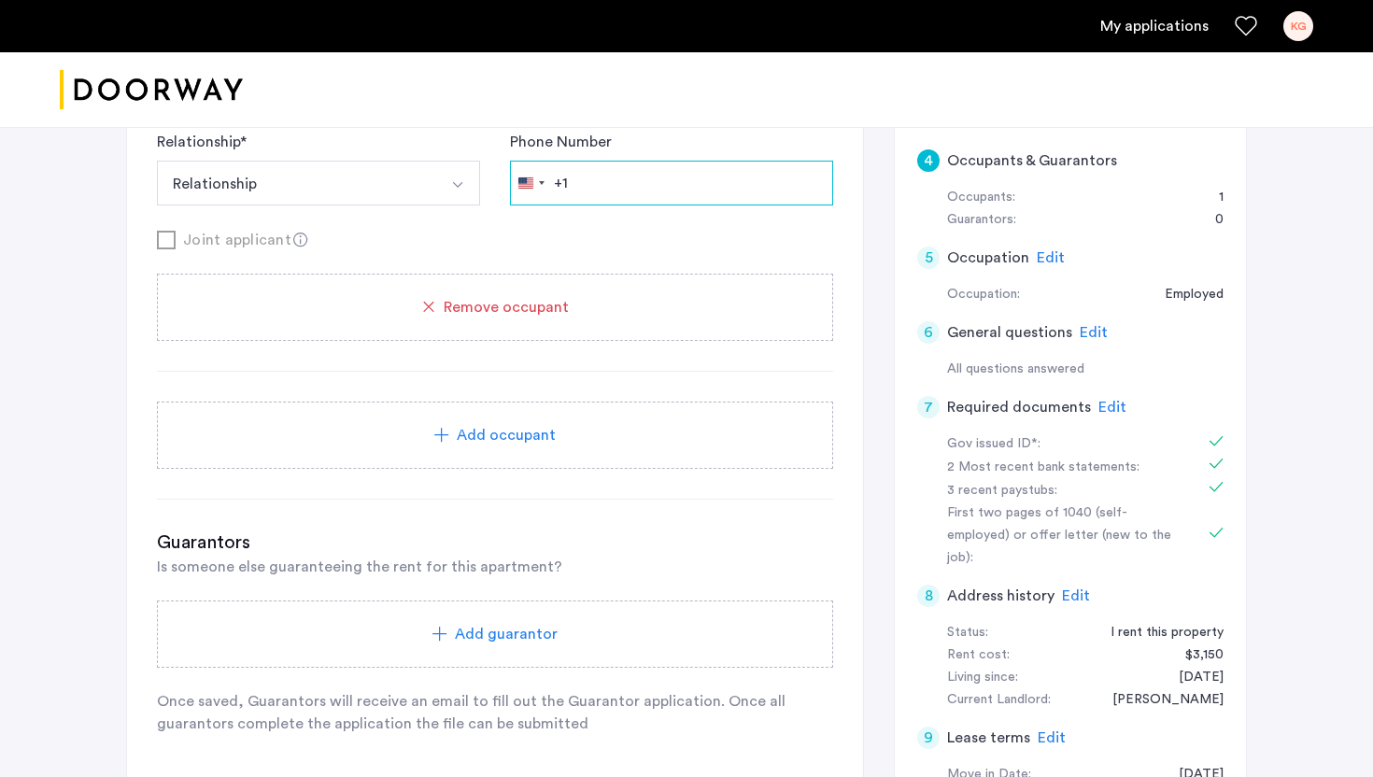
scroll to position [386, 0]
paste input "**********"
click at [577, 184] on input "**********" at bounding box center [671, 181] width 323 height 45
type input "**********"
click at [534, 232] on div "Joint applicant" at bounding box center [495, 237] width 676 height 23
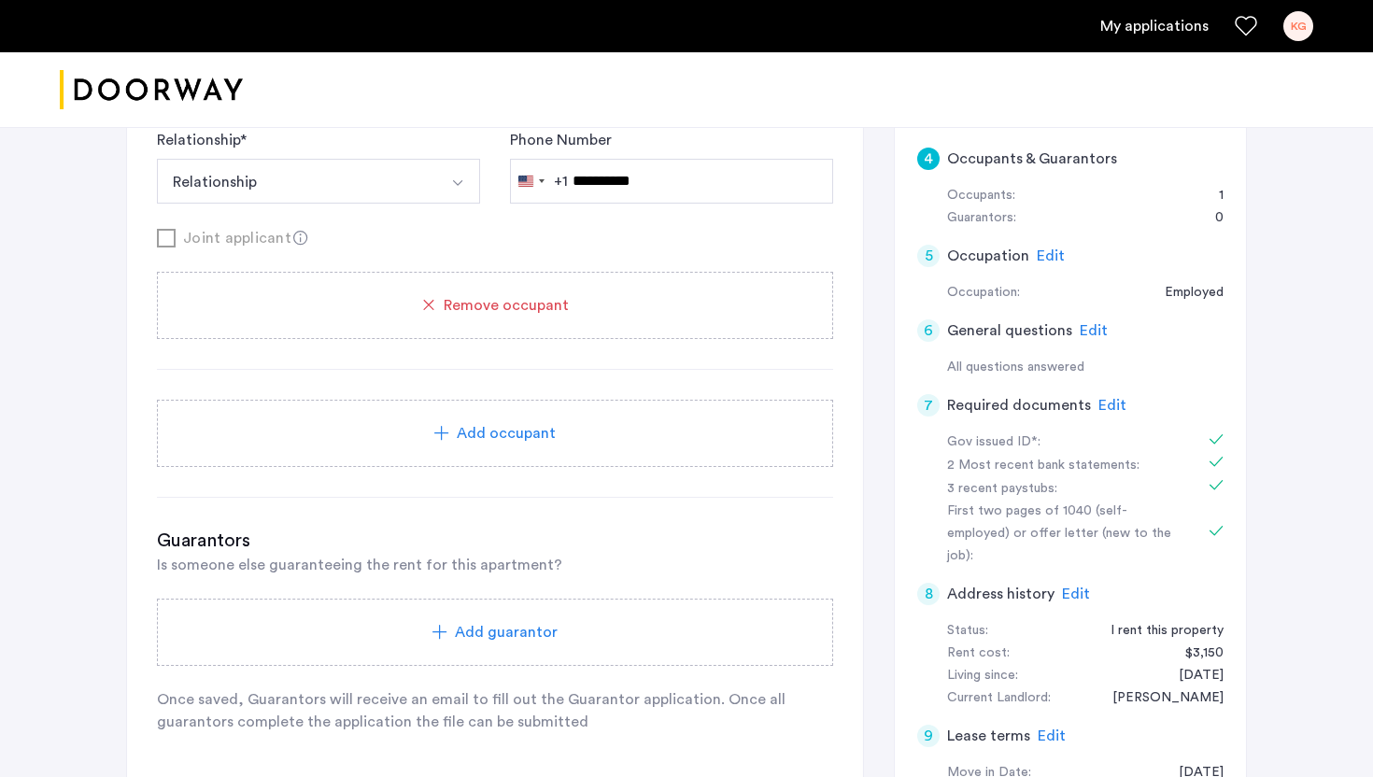
click at [574, 440] on div "Add occupant" at bounding box center [494, 433] width 631 height 22
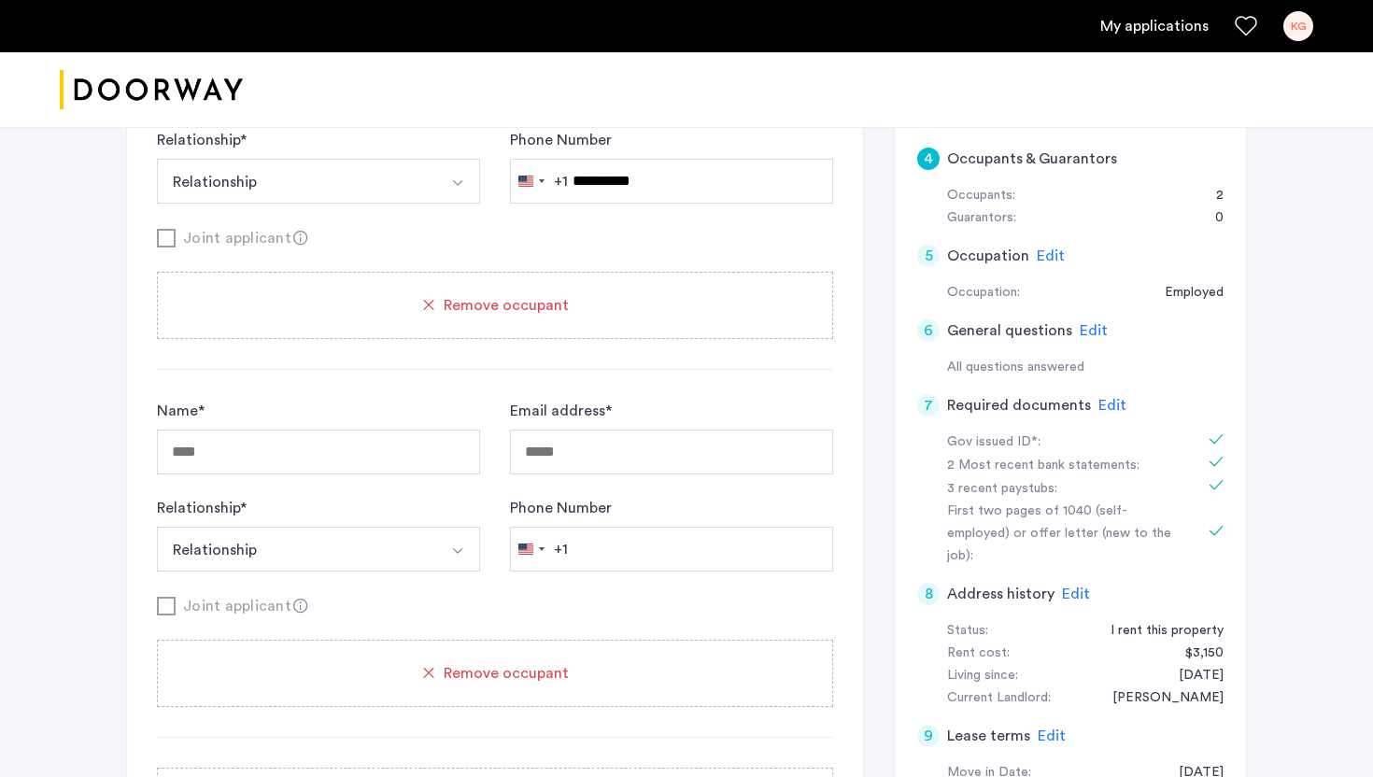
click at [532, 663] on span "Remove occupant" at bounding box center [506, 673] width 125 height 22
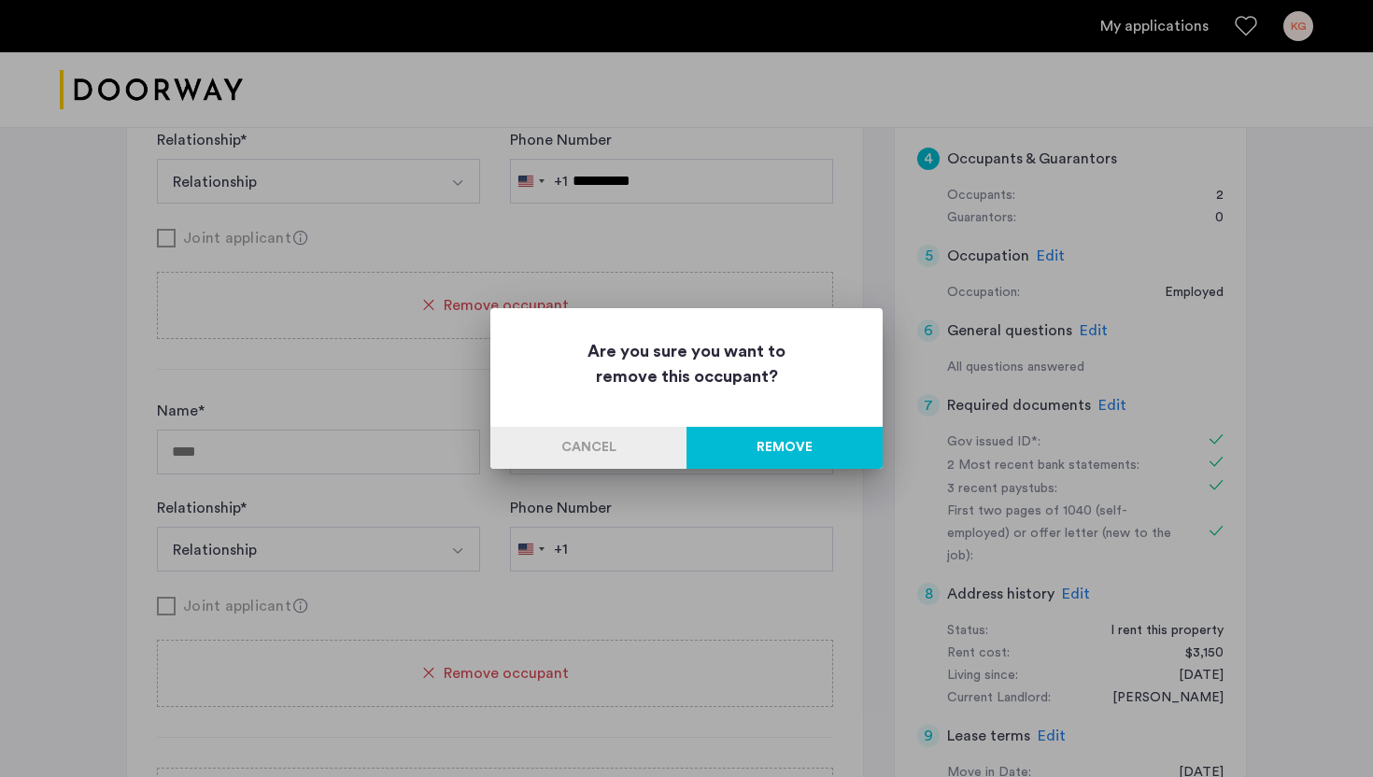
scroll to position [0, 0]
click at [765, 439] on button "Remove" at bounding box center [784, 448] width 196 height 42
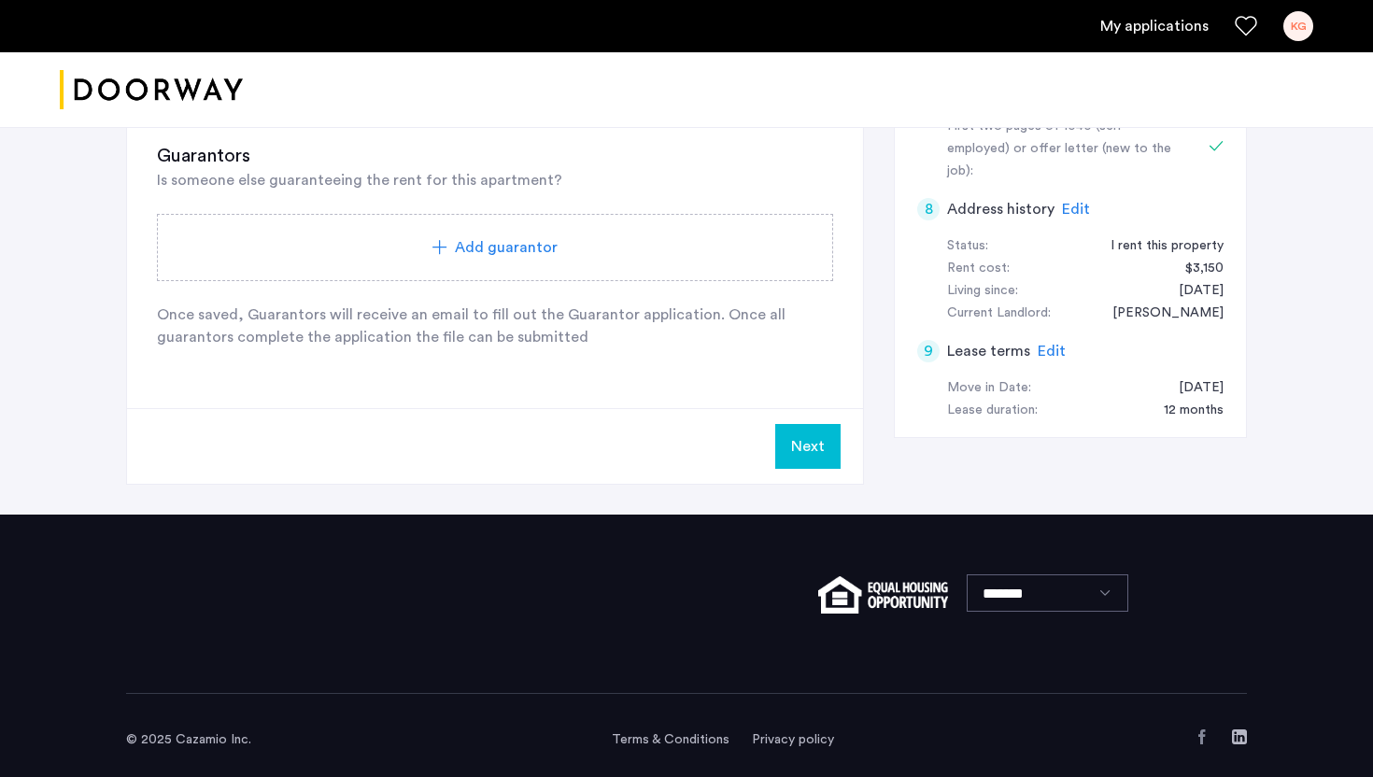
click at [806, 454] on button "Next" at bounding box center [807, 446] width 65 height 45
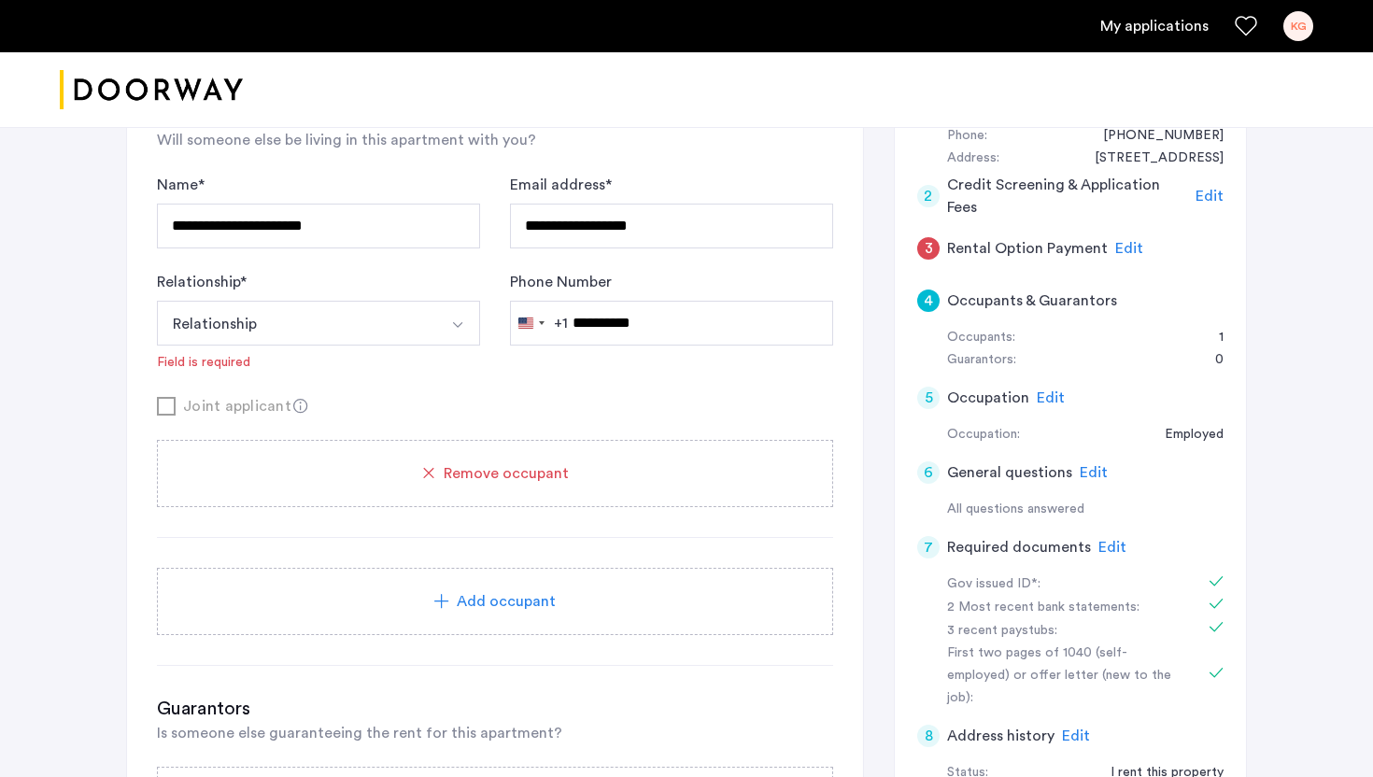
scroll to position [232, 0]
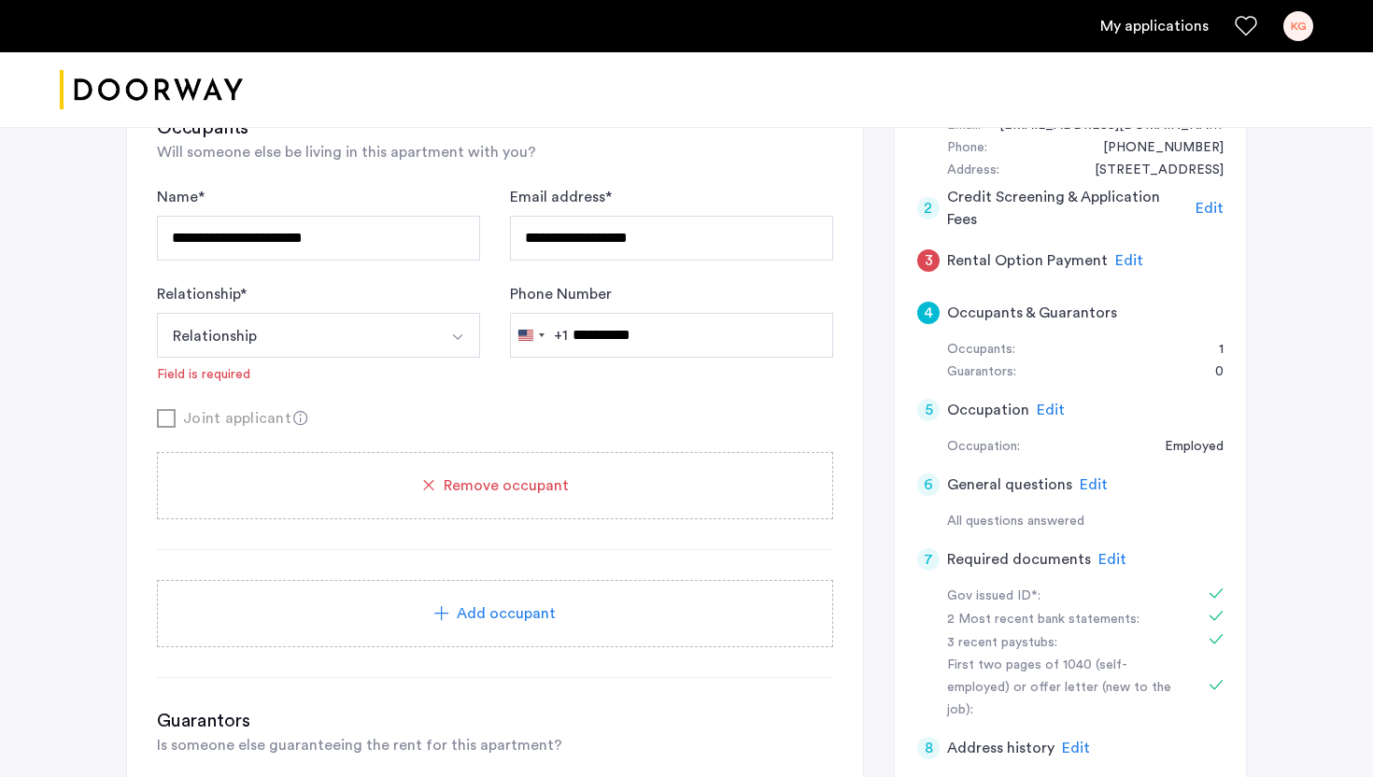
click at [174, 415] on div "Joint applicant" at bounding box center [495, 417] width 676 height 23
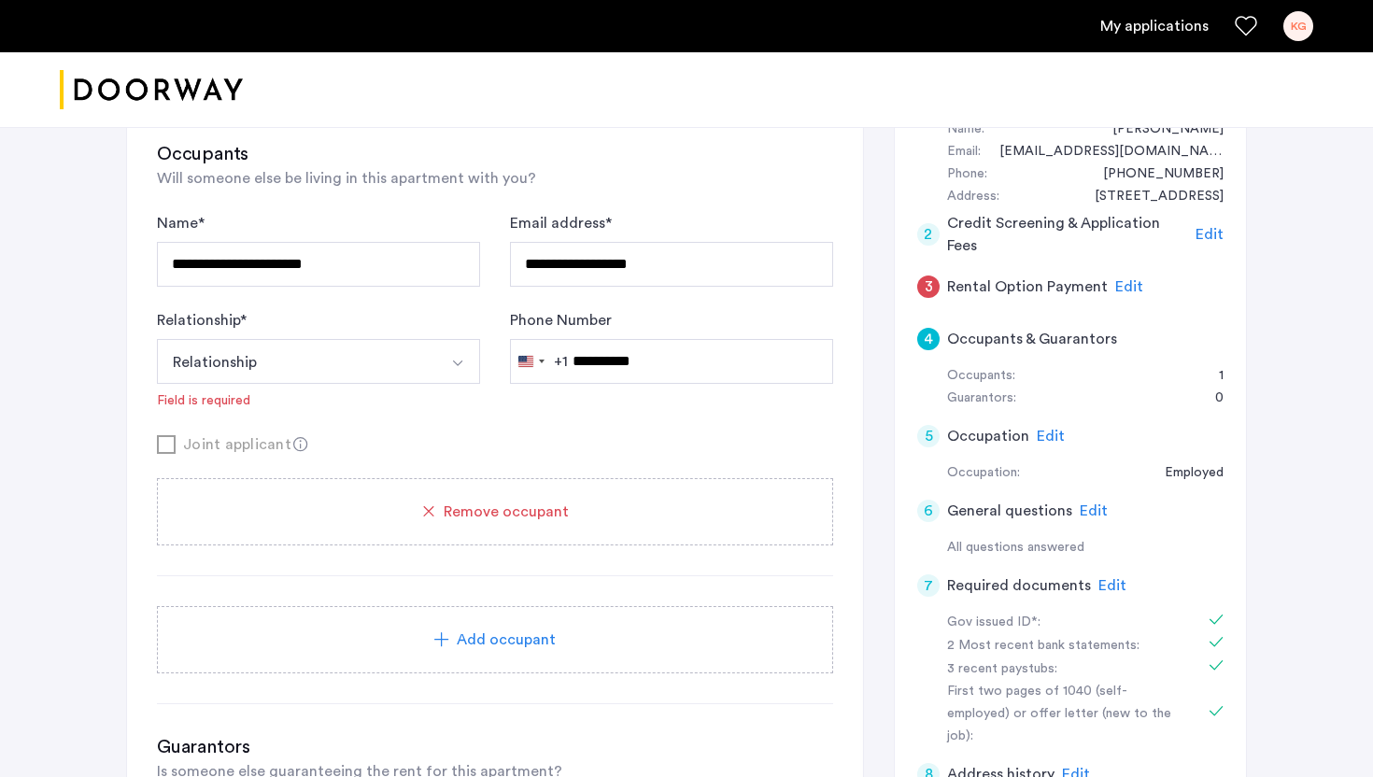
click at [293, 444] on use at bounding box center [300, 444] width 14 height 14
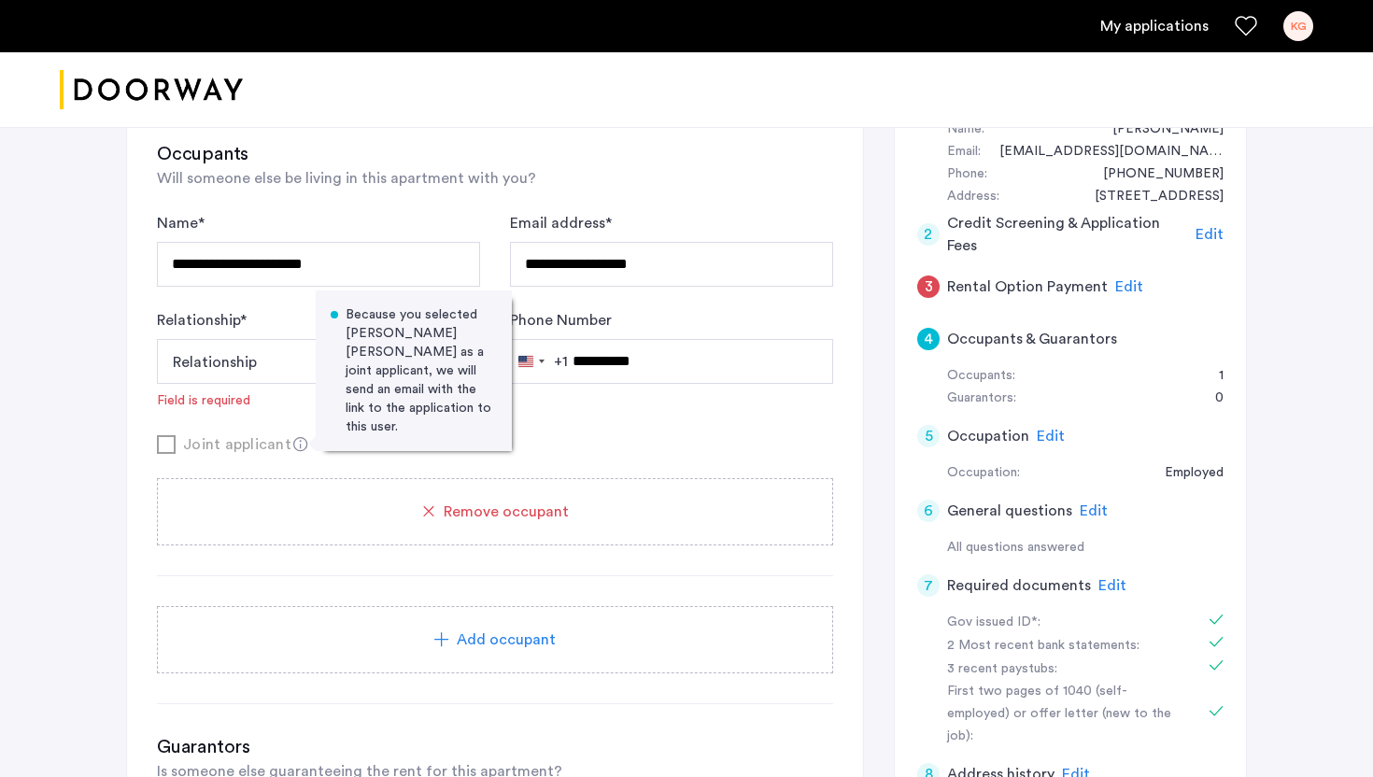
scroll to position [188, 0]
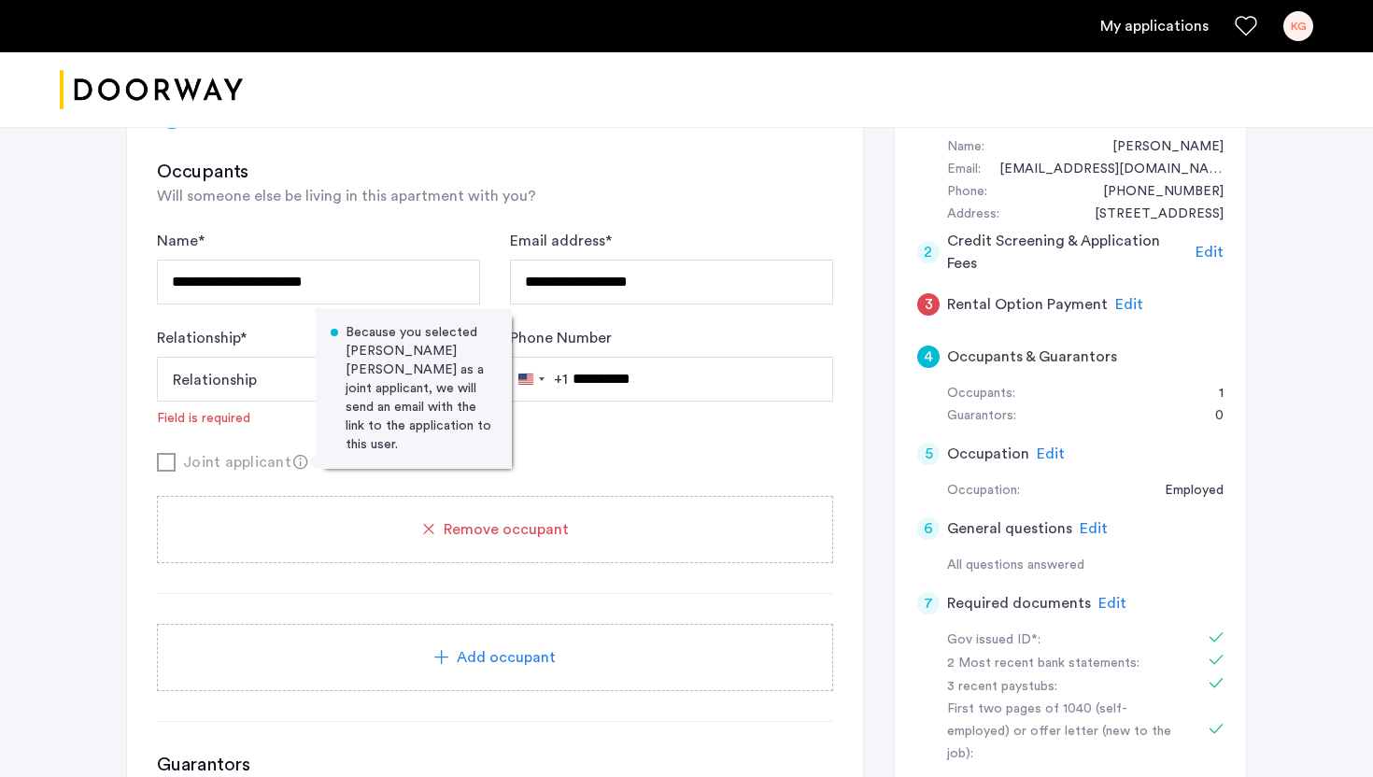
click at [176, 455] on div "Joint applicant Because you selected Michael Beverly Collins as a joint applica…" at bounding box center [495, 461] width 676 height 23
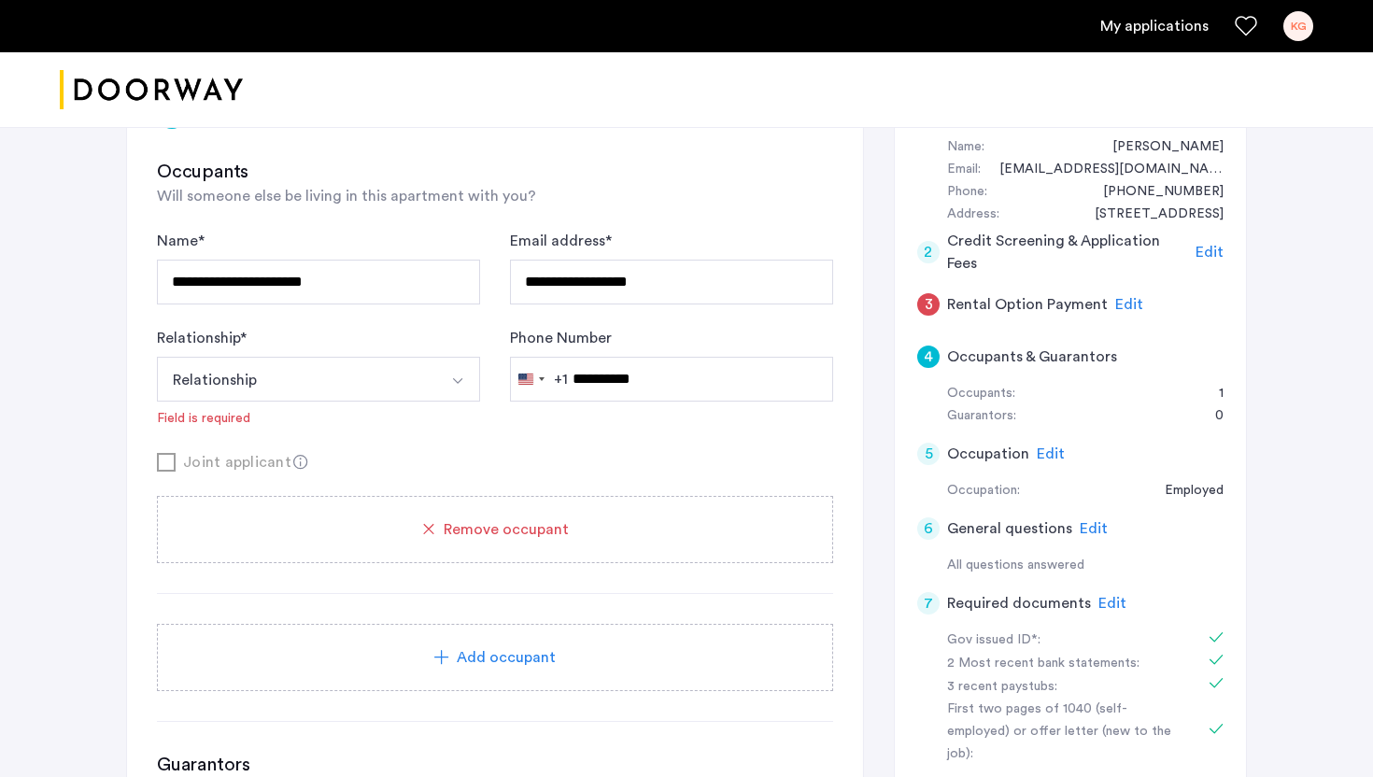
click at [428, 529] on icon at bounding box center [428, 529] width 21 height 21
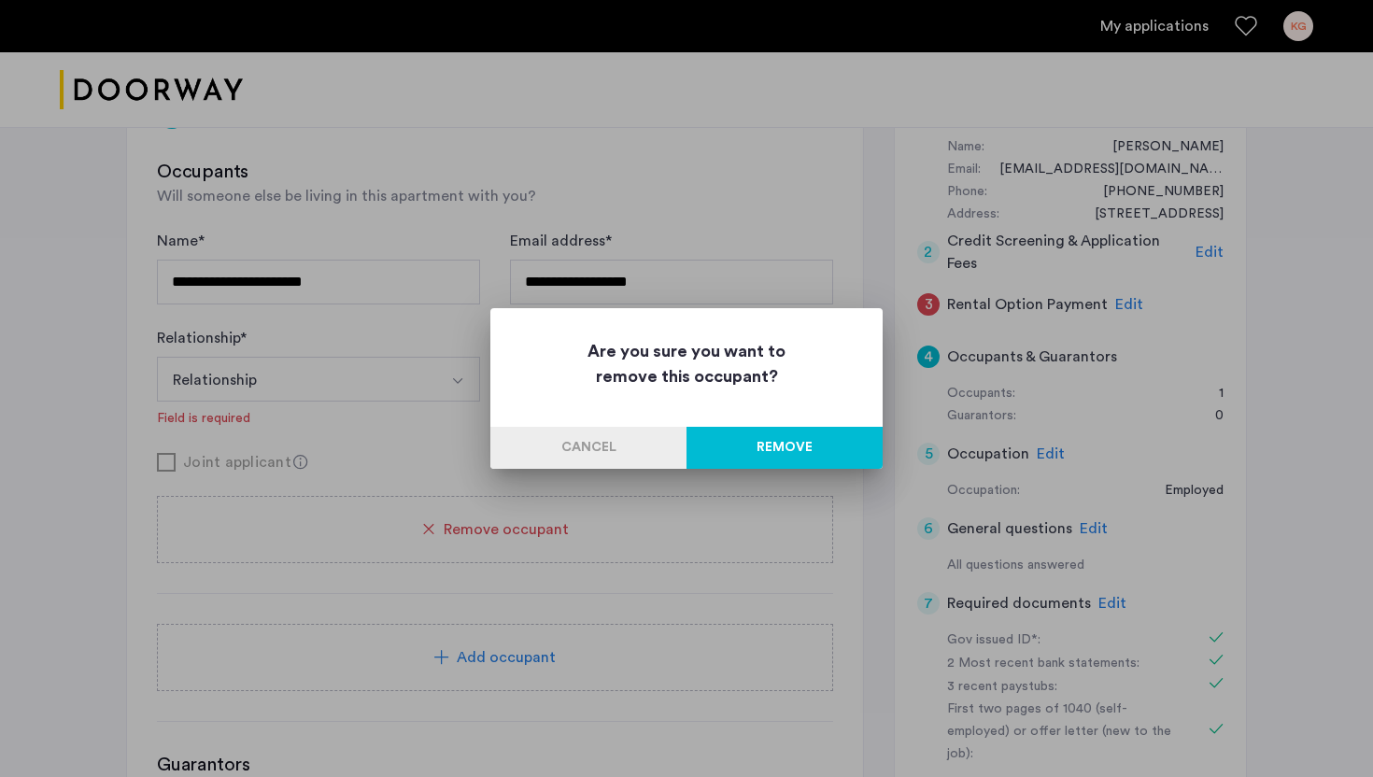
click at [800, 433] on button "Remove" at bounding box center [784, 448] width 196 height 42
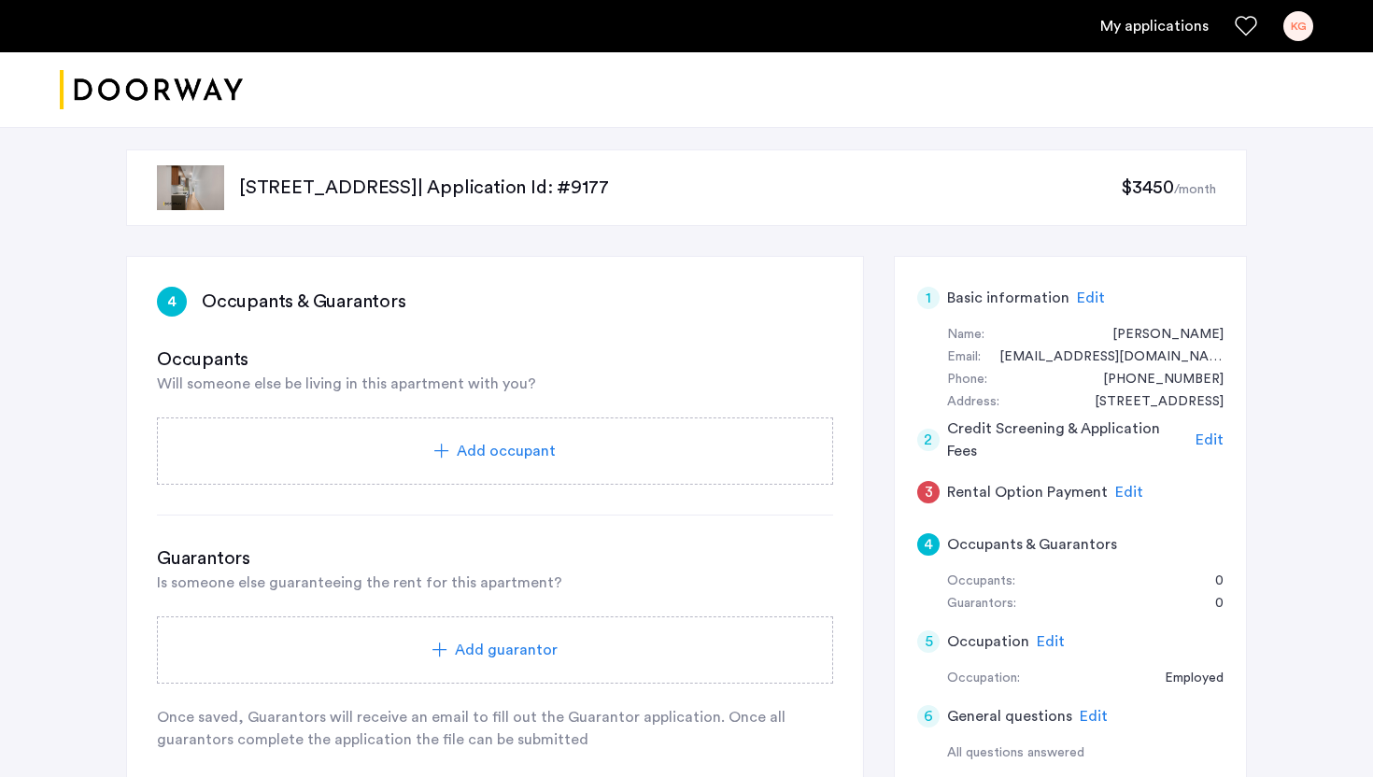
scroll to position [188, 0]
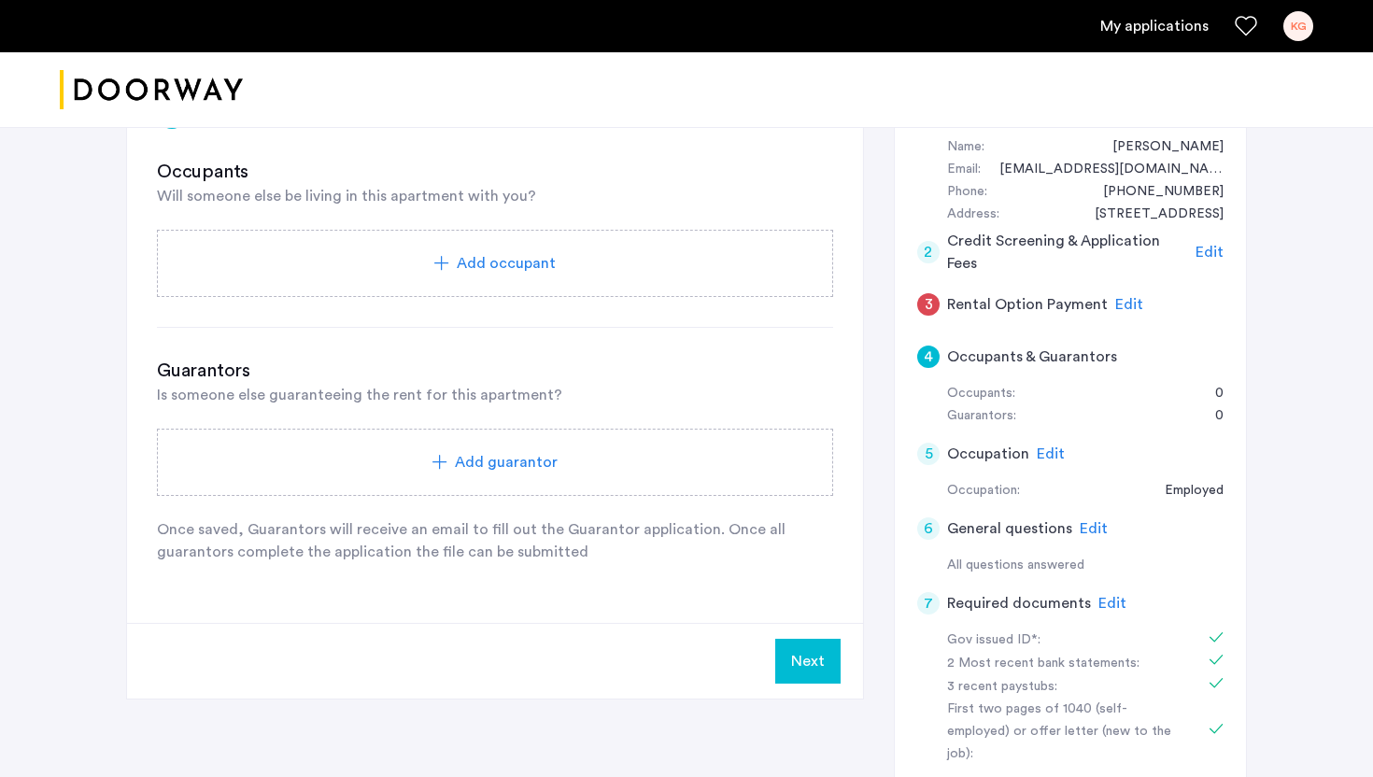
click at [818, 672] on button "Next" at bounding box center [807, 661] width 65 height 45
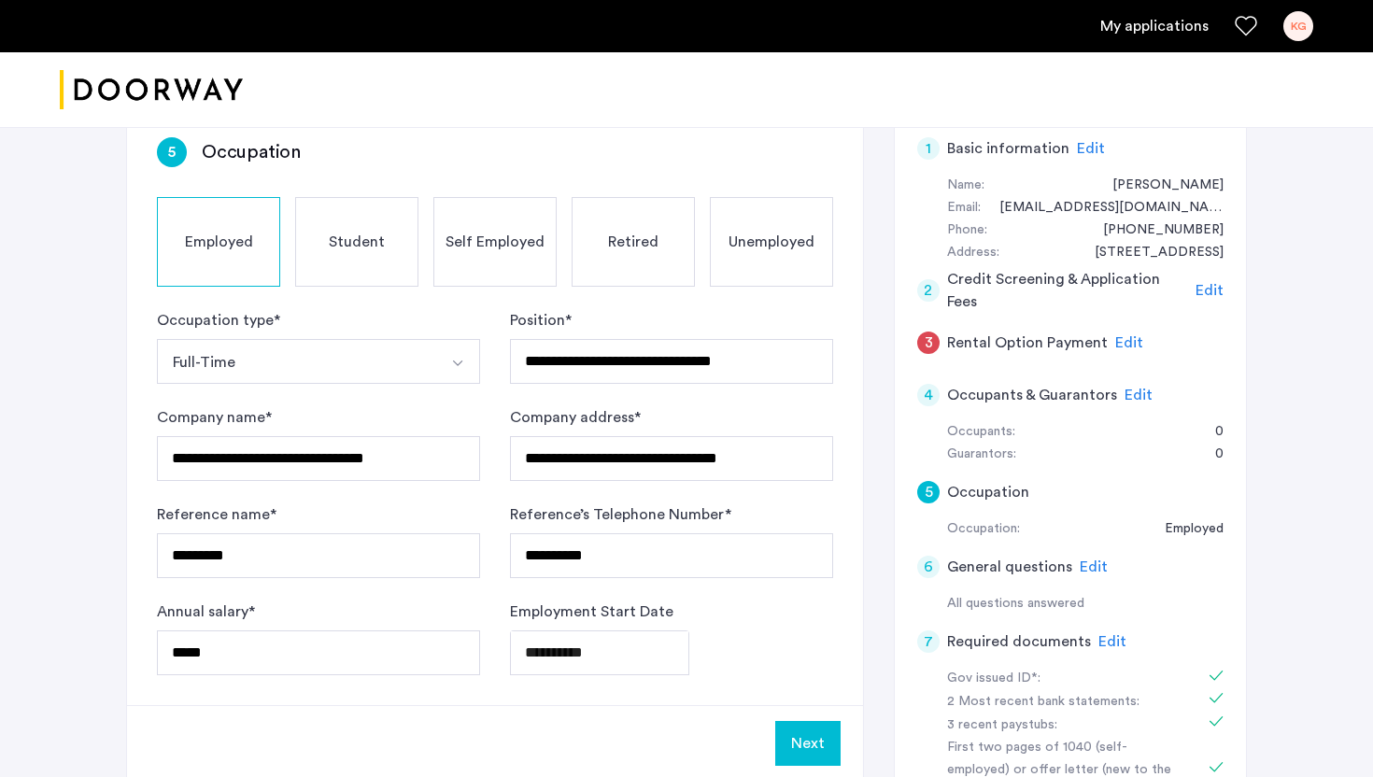
scroll to position [235, 0]
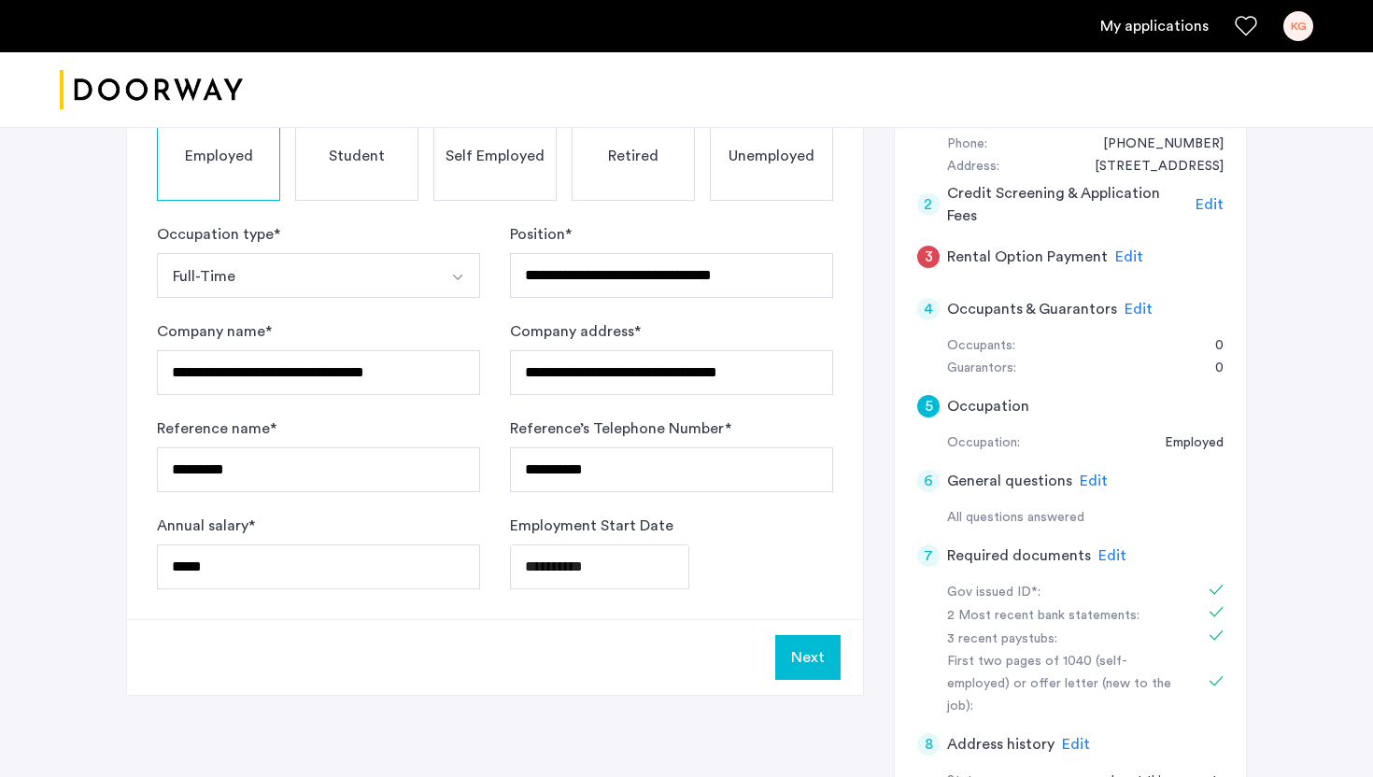
click at [816, 662] on button "Next" at bounding box center [807, 657] width 65 height 45
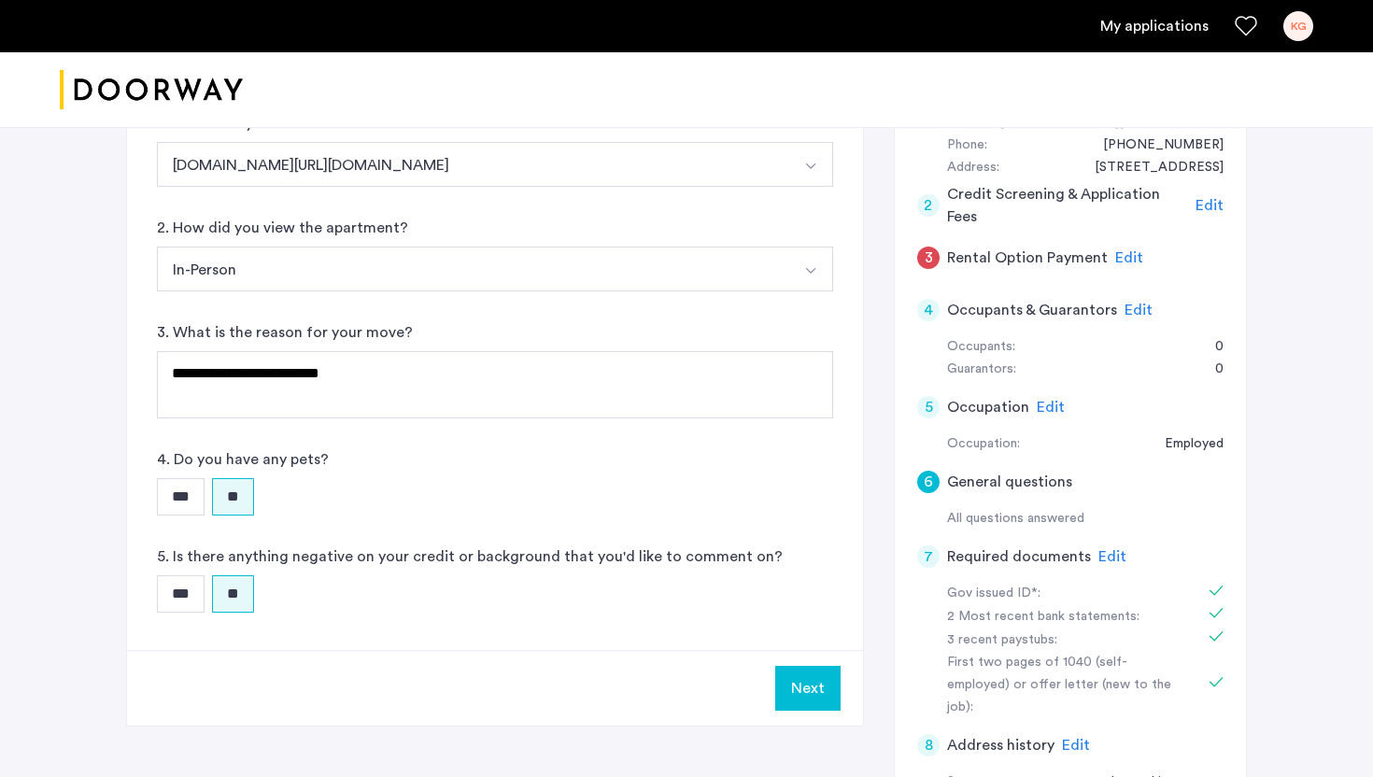
scroll to position [236, 0]
click at [833, 691] on button "Next" at bounding box center [807, 686] width 65 height 45
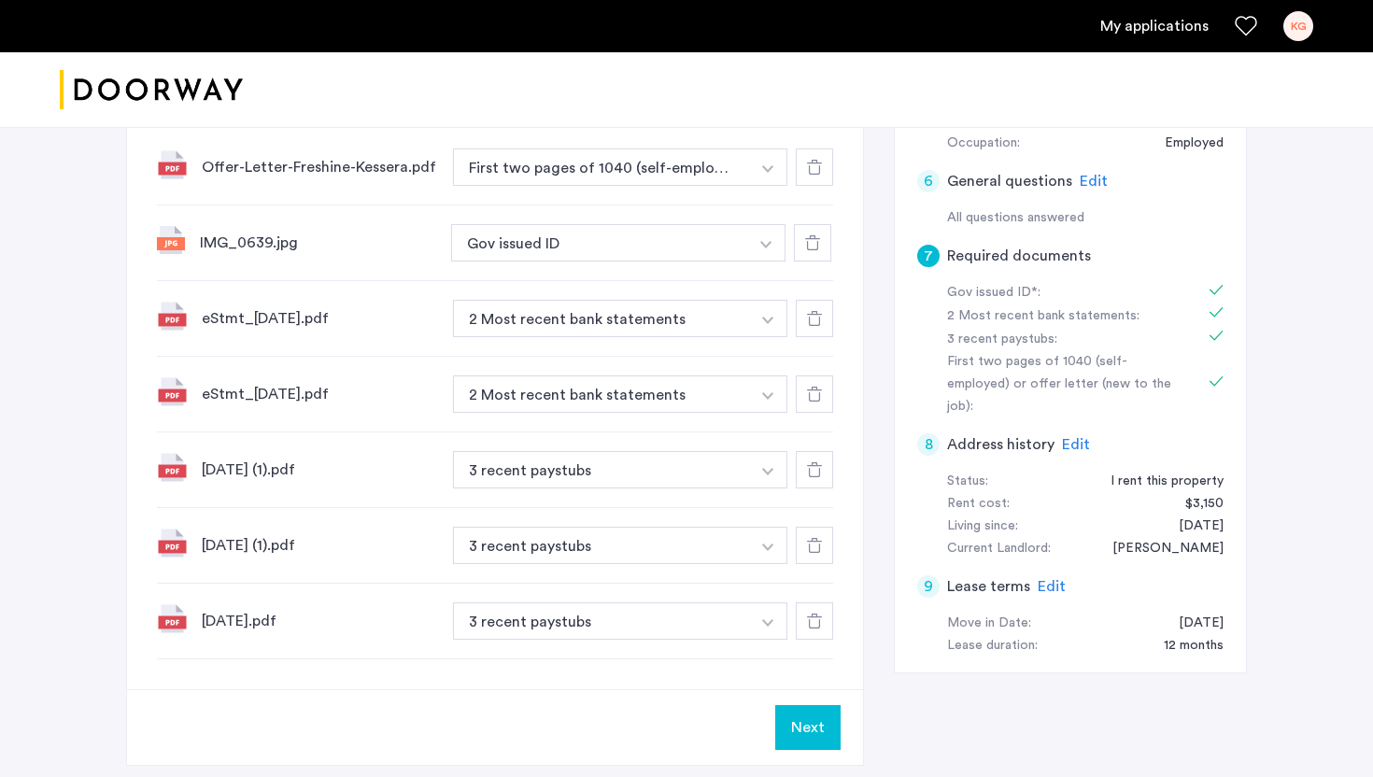
scroll to position [540, 0]
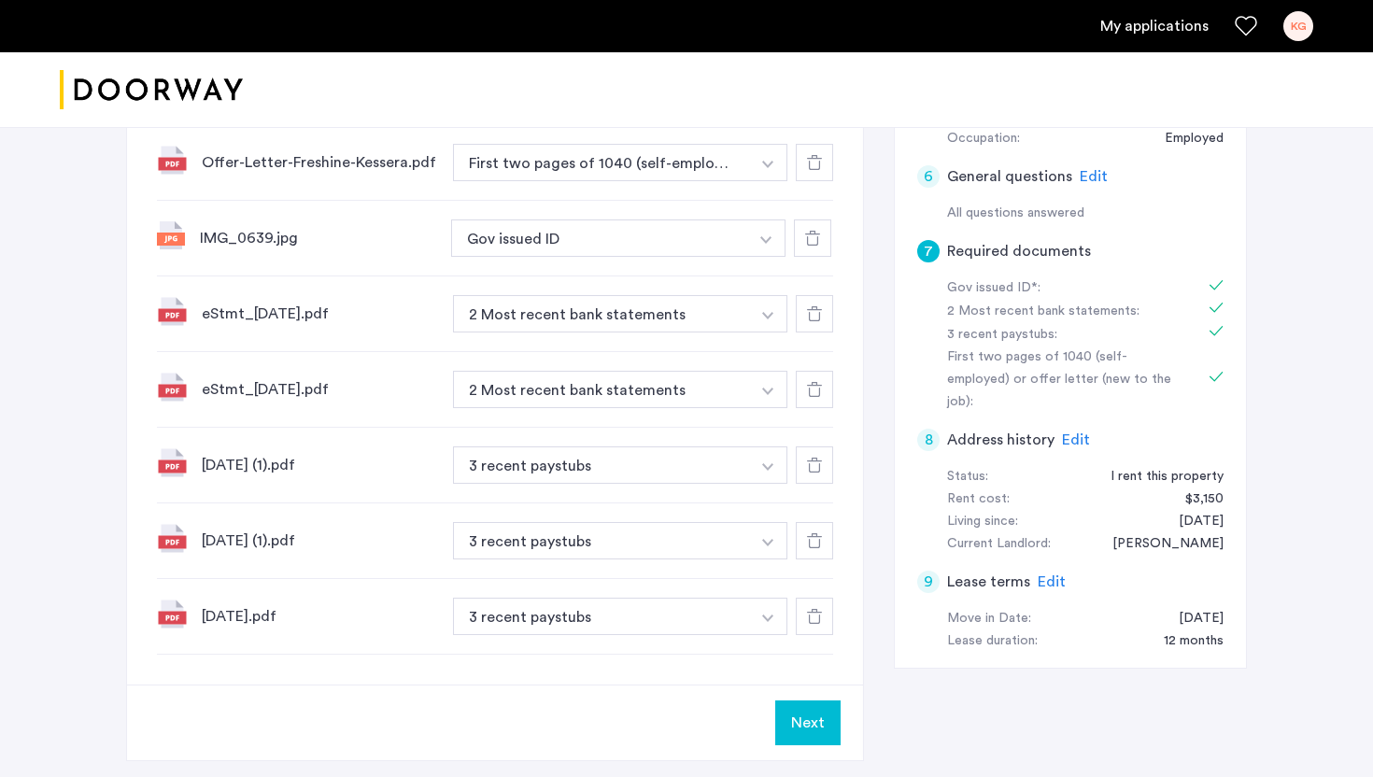
click at [806, 725] on button "Next" at bounding box center [807, 722] width 65 height 45
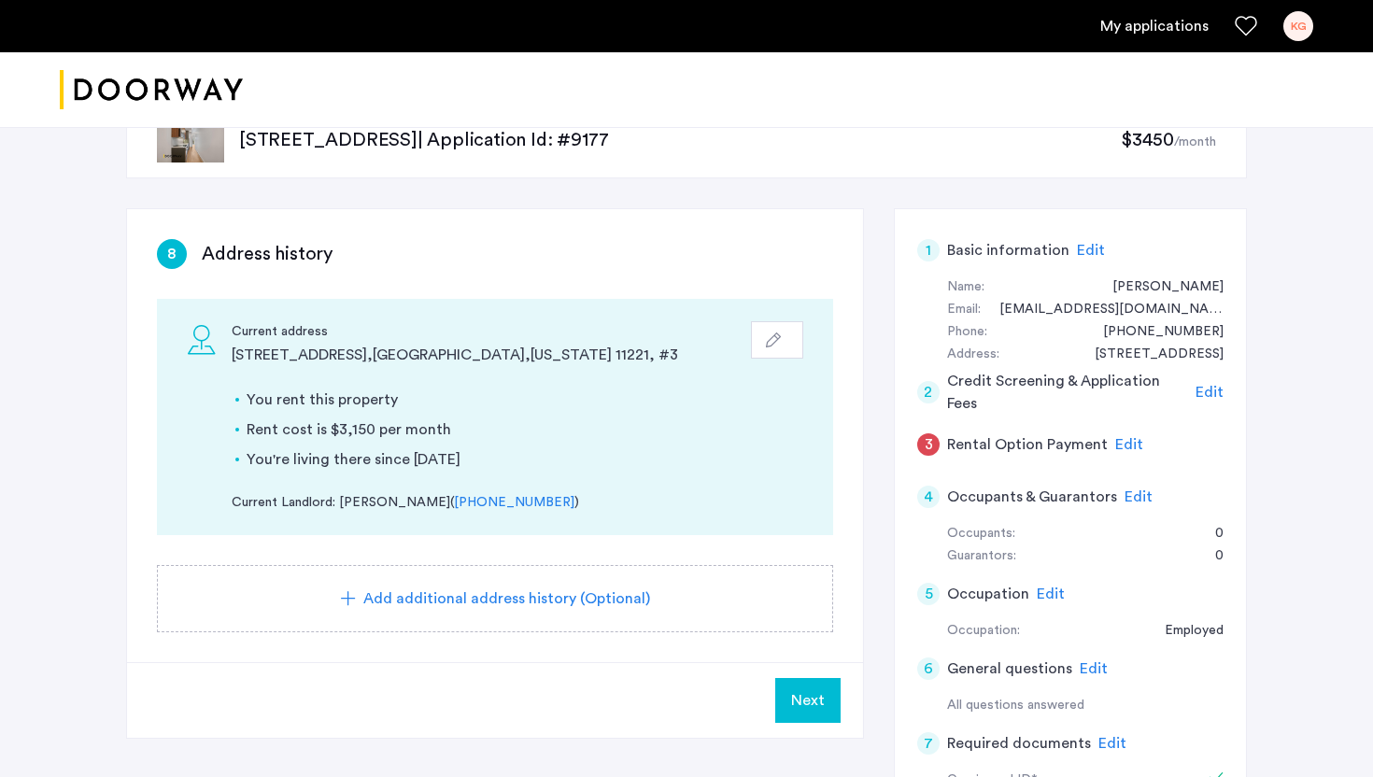
scroll to position [50, 0]
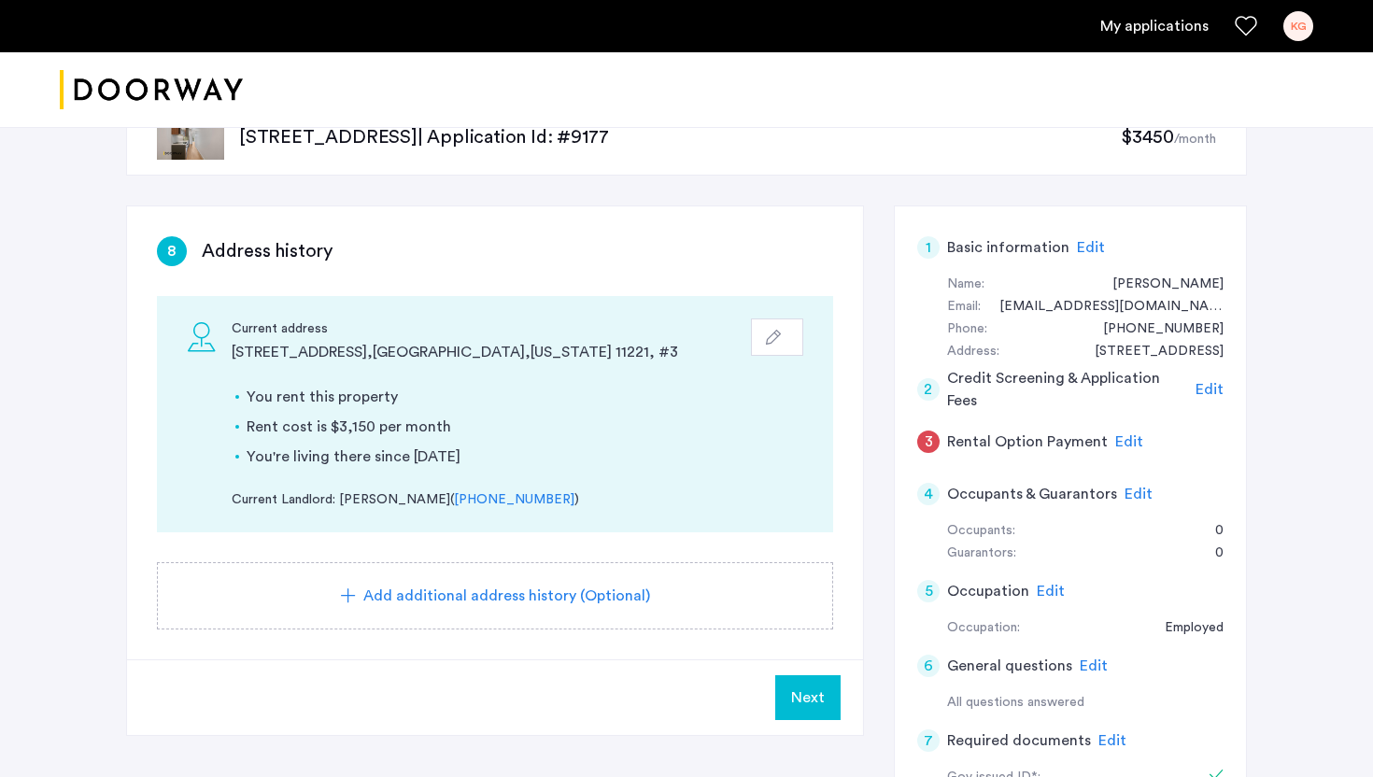
click at [814, 713] on button "Next" at bounding box center [807, 697] width 65 height 45
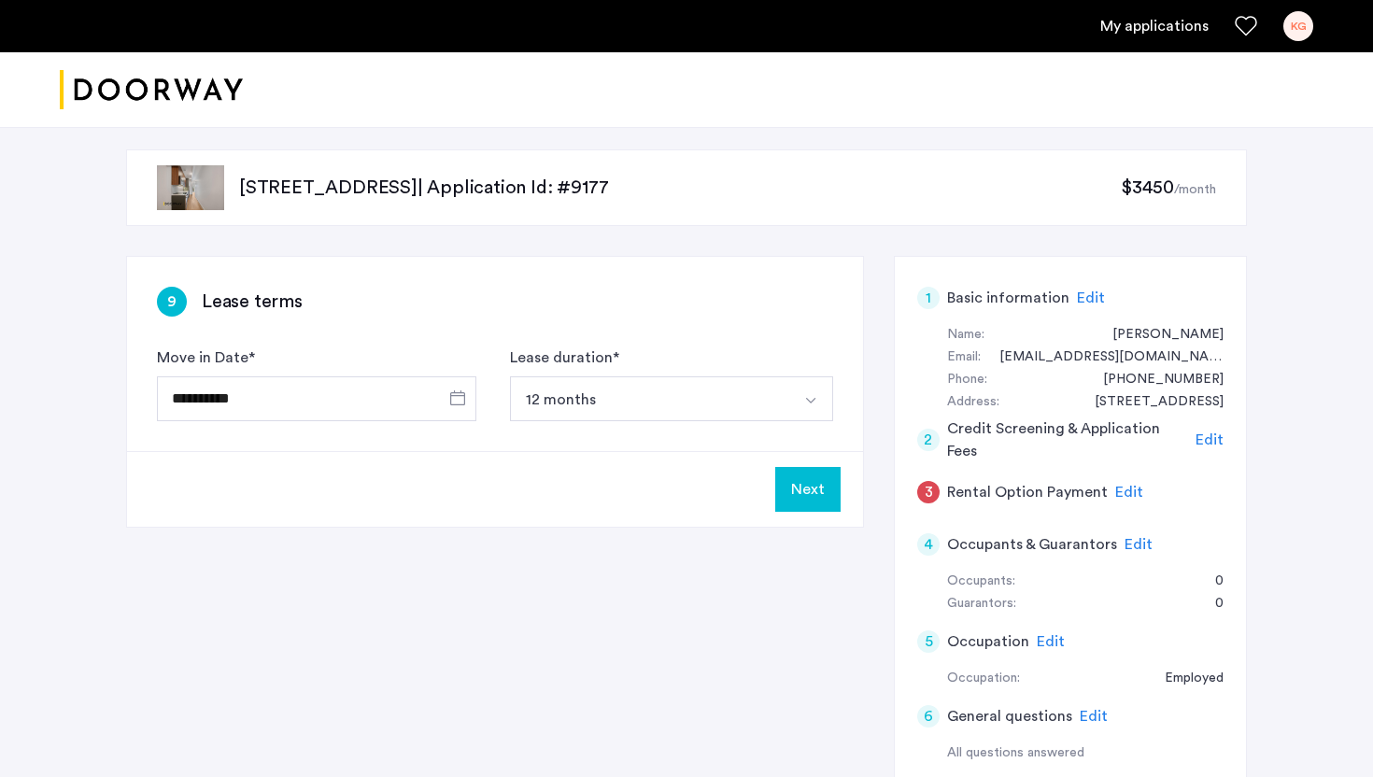
click at [799, 491] on button "Next" at bounding box center [807, 489] width 65 height 45
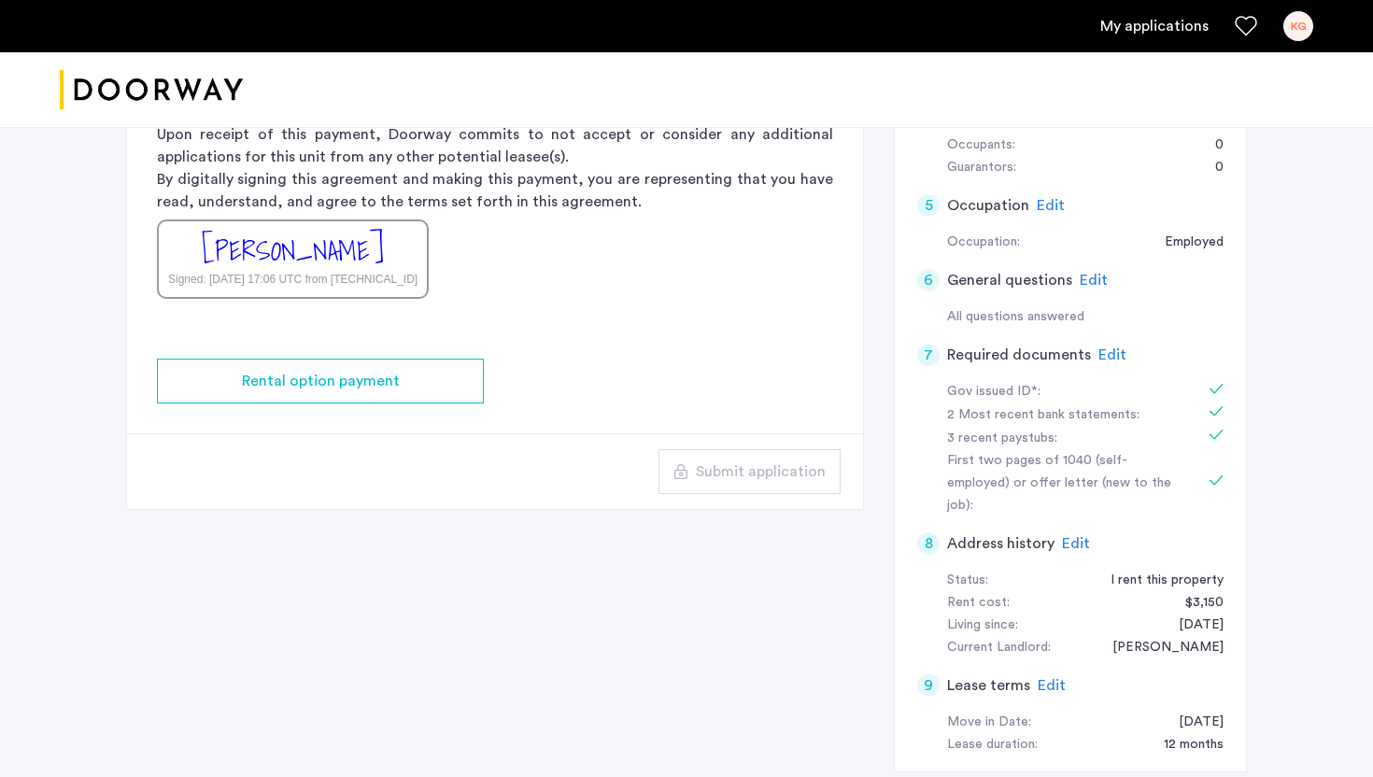
scroll to position [122, 0]
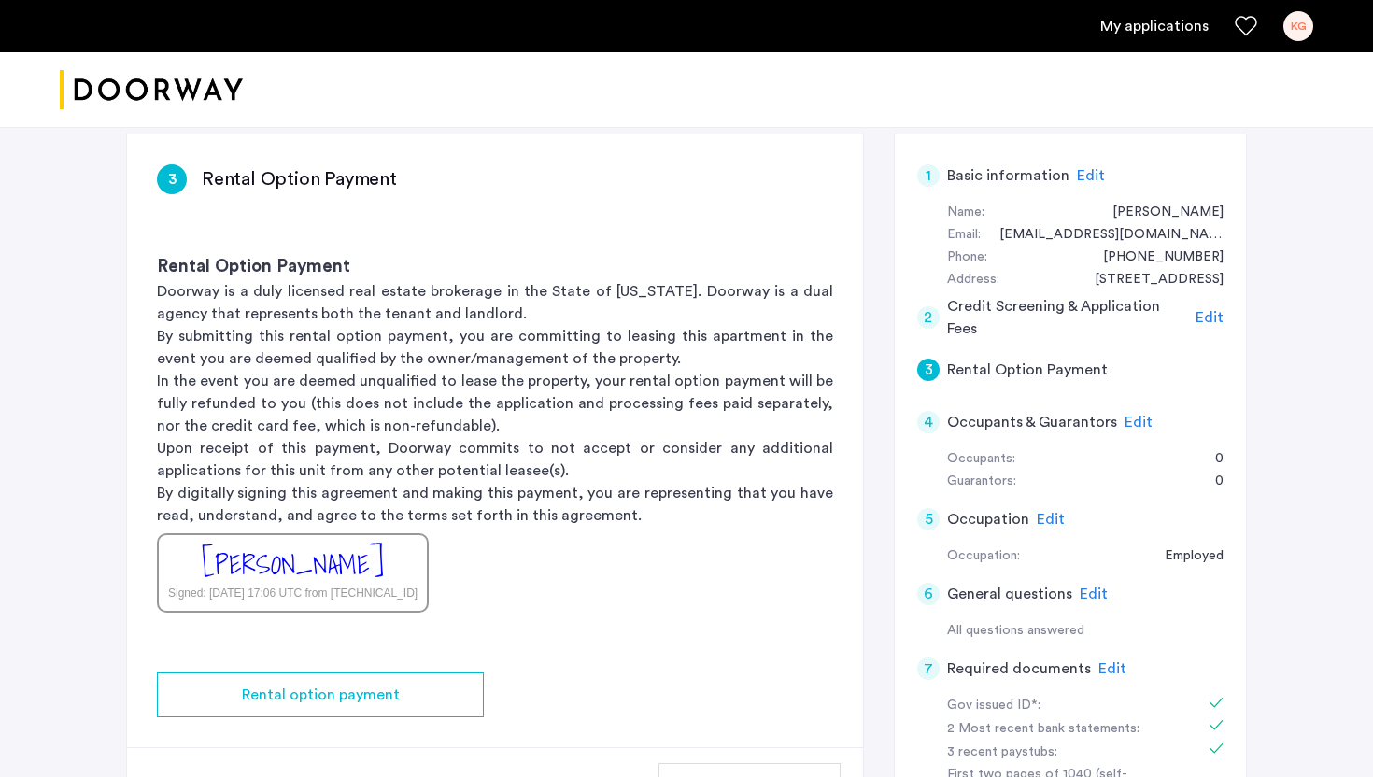
click at [334, 603] on div "Kessera Grimes Signed: Oct 11, 2025 at 17:06 UTC from 172.70.110.34" at bounding box center [293, 572] width 272 height 79
click at [293, 286] on p "Doorway is a duly licensed real estate brokerage in the State of New York. Door…" at bounding box center [495, 302] width 676 height 45
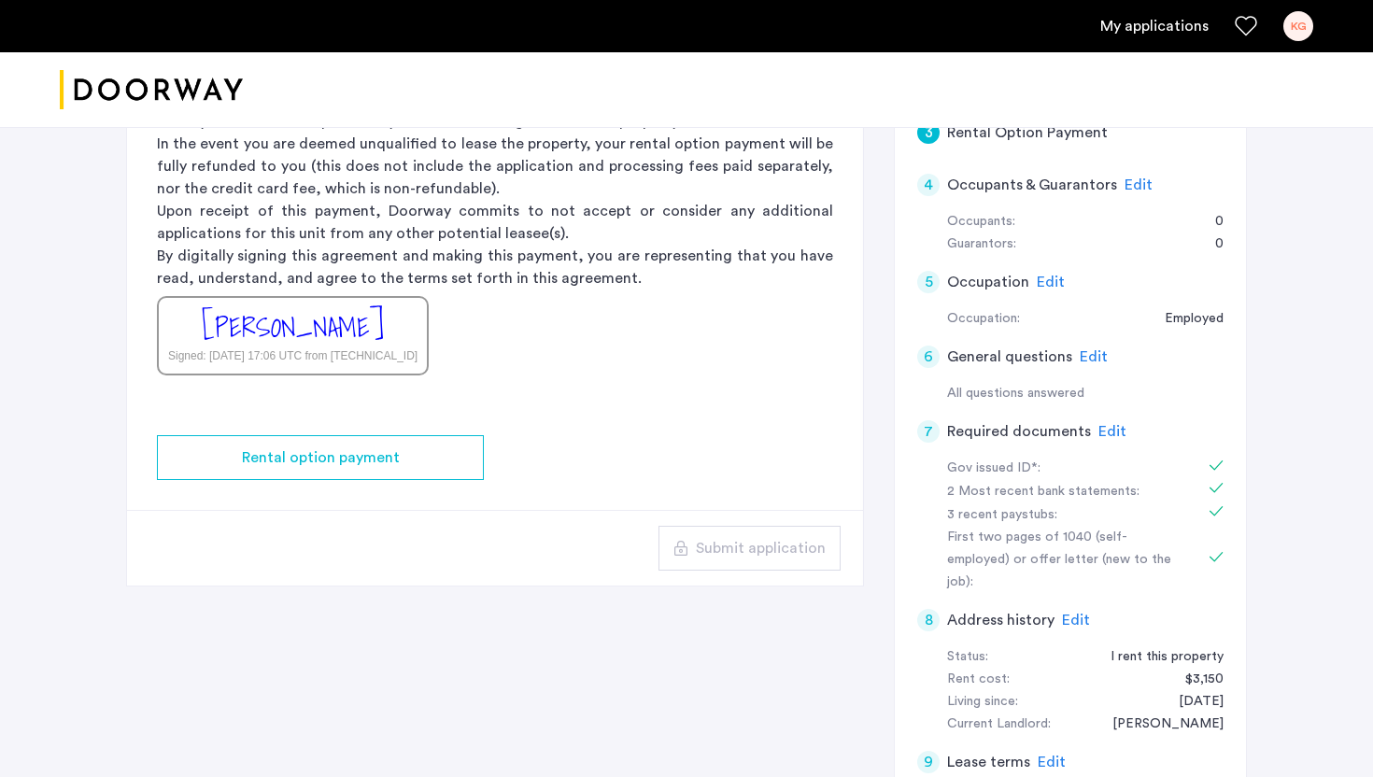
scroll to position [260, 0]
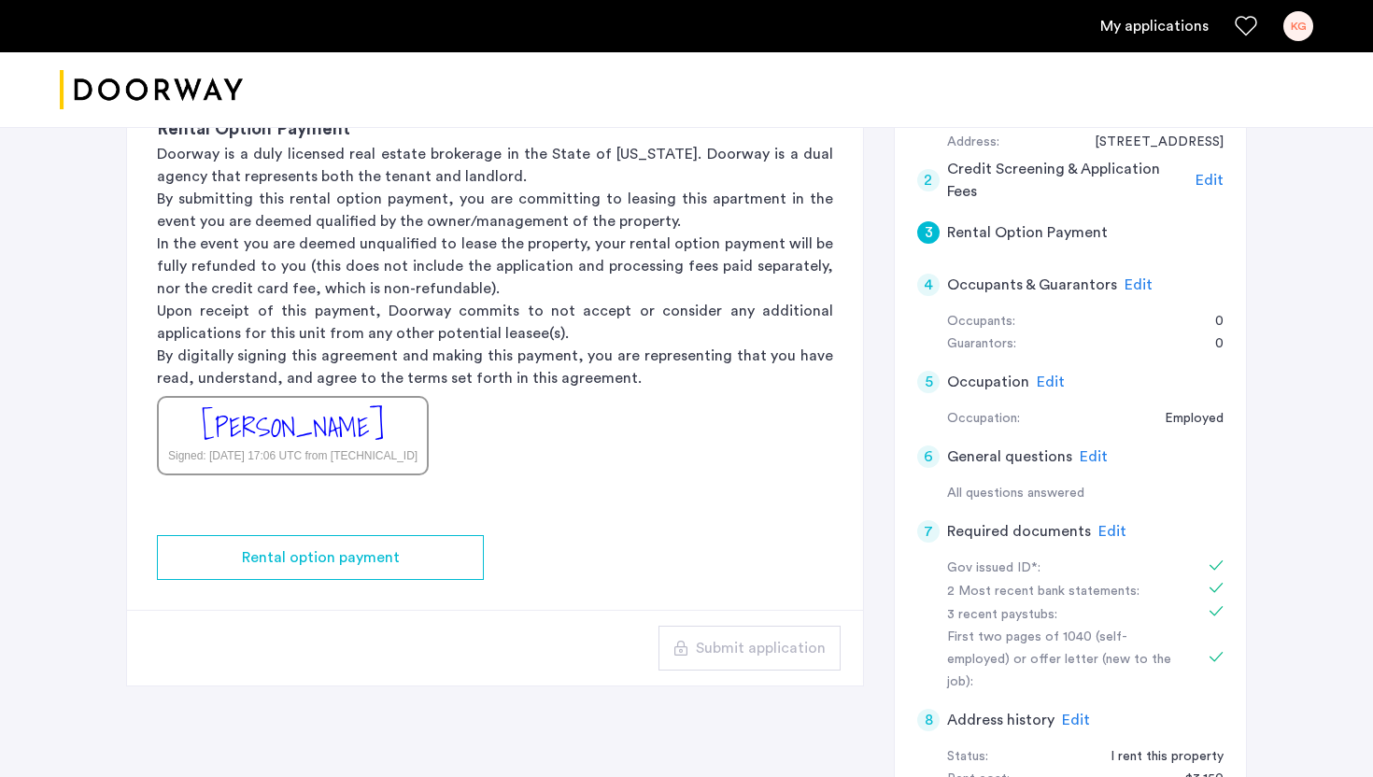
click at [1084, 234] on h5 "Rental Option Payment" at bounding box center [1027, 232] width 161 height 22
click at [1125, 277] on span "Edit" at bounding box center [1138, 284] width 28 height 15
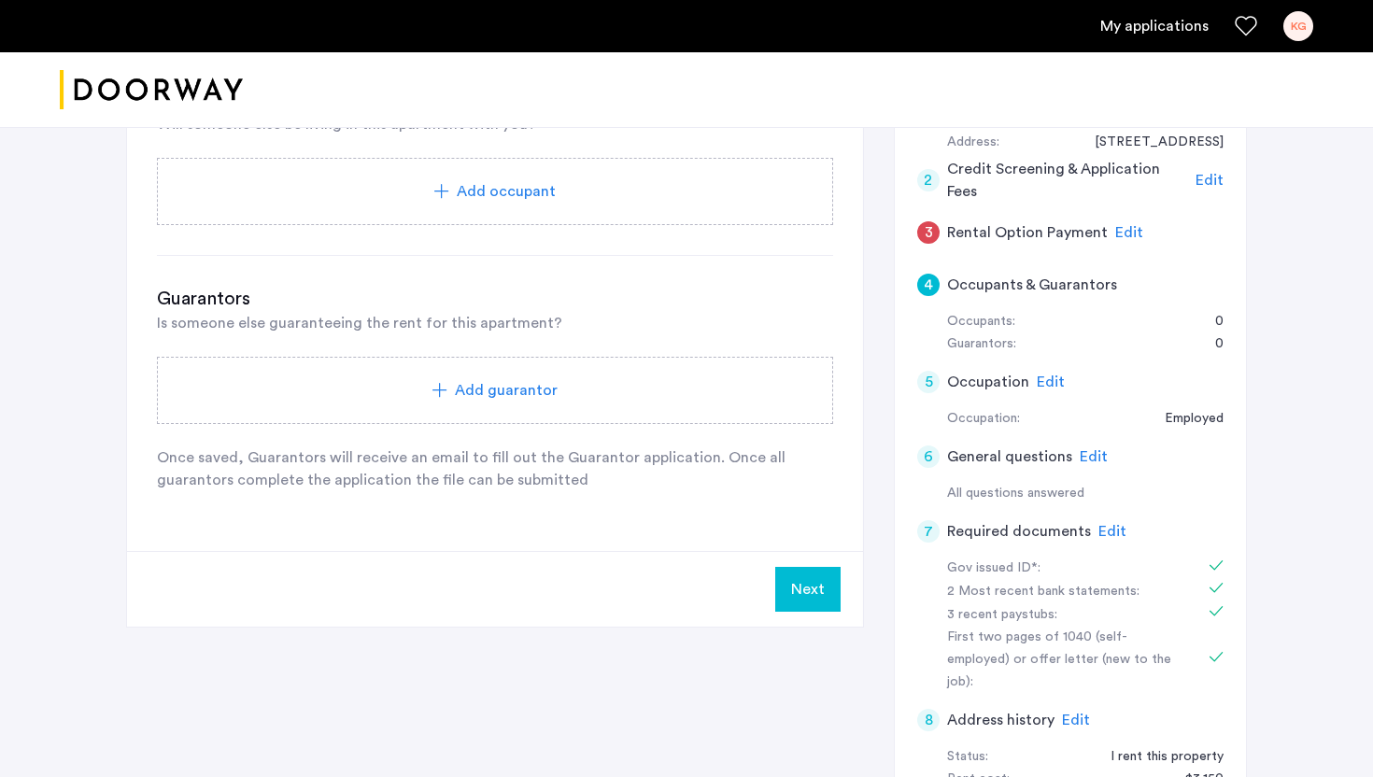
click at [1127, 227] on span "Edit" at bounding box center [1129, 232] width 28 height 15
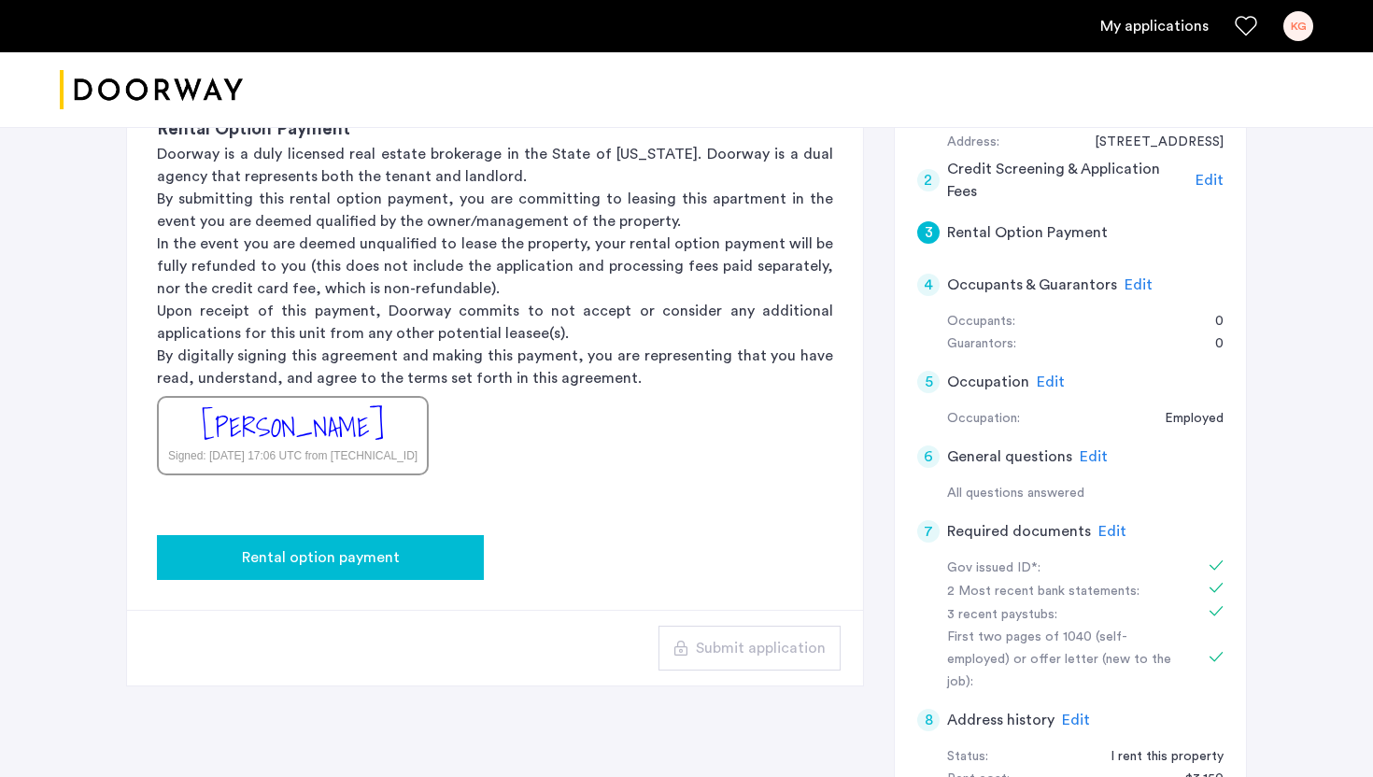
click at [404, 571] on button "Rental option payment" at bounding box center [320, 557] width 327 height 45
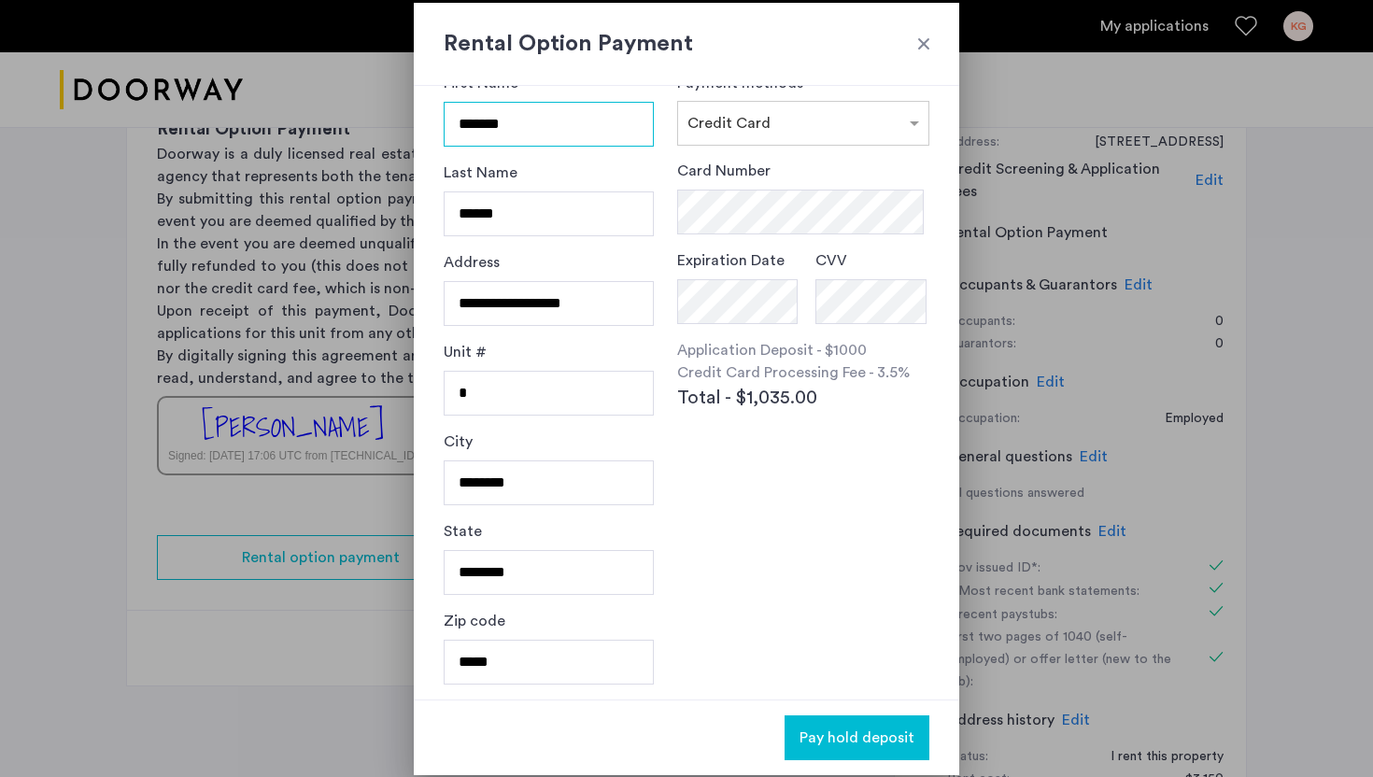
scroll to position [0, 0]
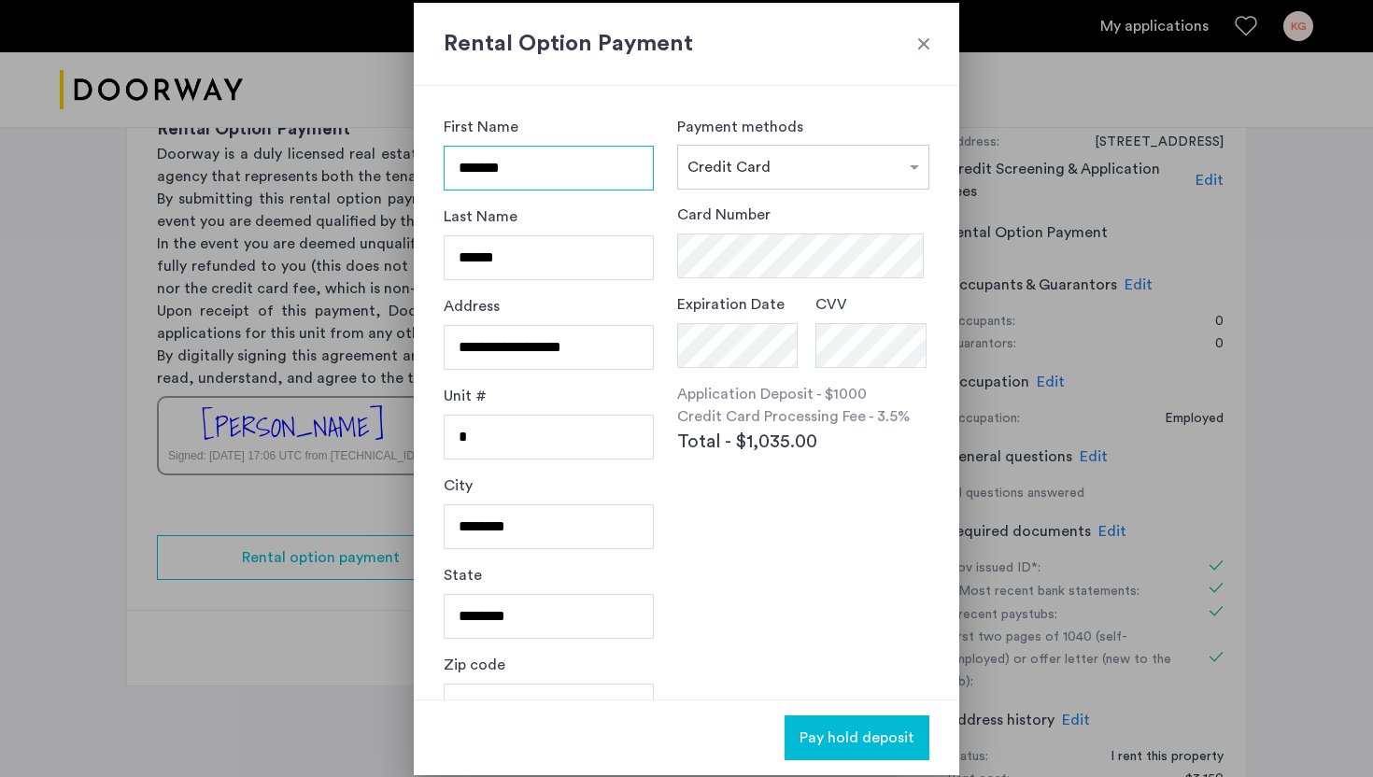
click at [472, 187] on input "*******" at bounding box center [549, 168] width 210 height 45
click at [478, 166] on input "*******" at bounding box center [549, 168] width 210 height 45
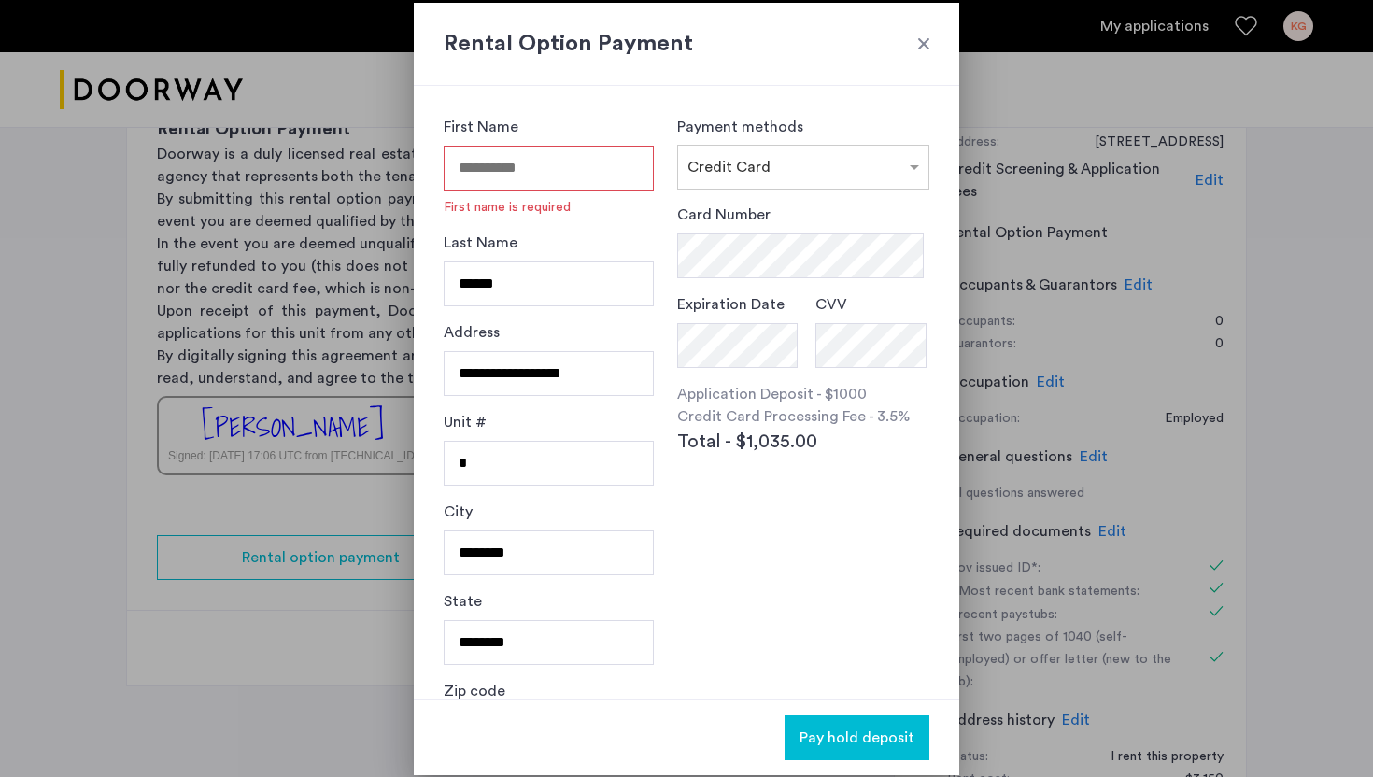
click at [495, 227] on form "**********" at bounding box center [549, 443] width 210 height 654
click at [494, 245] on label "Last Name" at bounding box center [481, 243] width 74 height 22
click at [494, 261] on input "******" at bounding box center [549, 283] width 210 height 45
click at [494, 288] on input "******" at bounding box center [549, 283] width 210 height 45
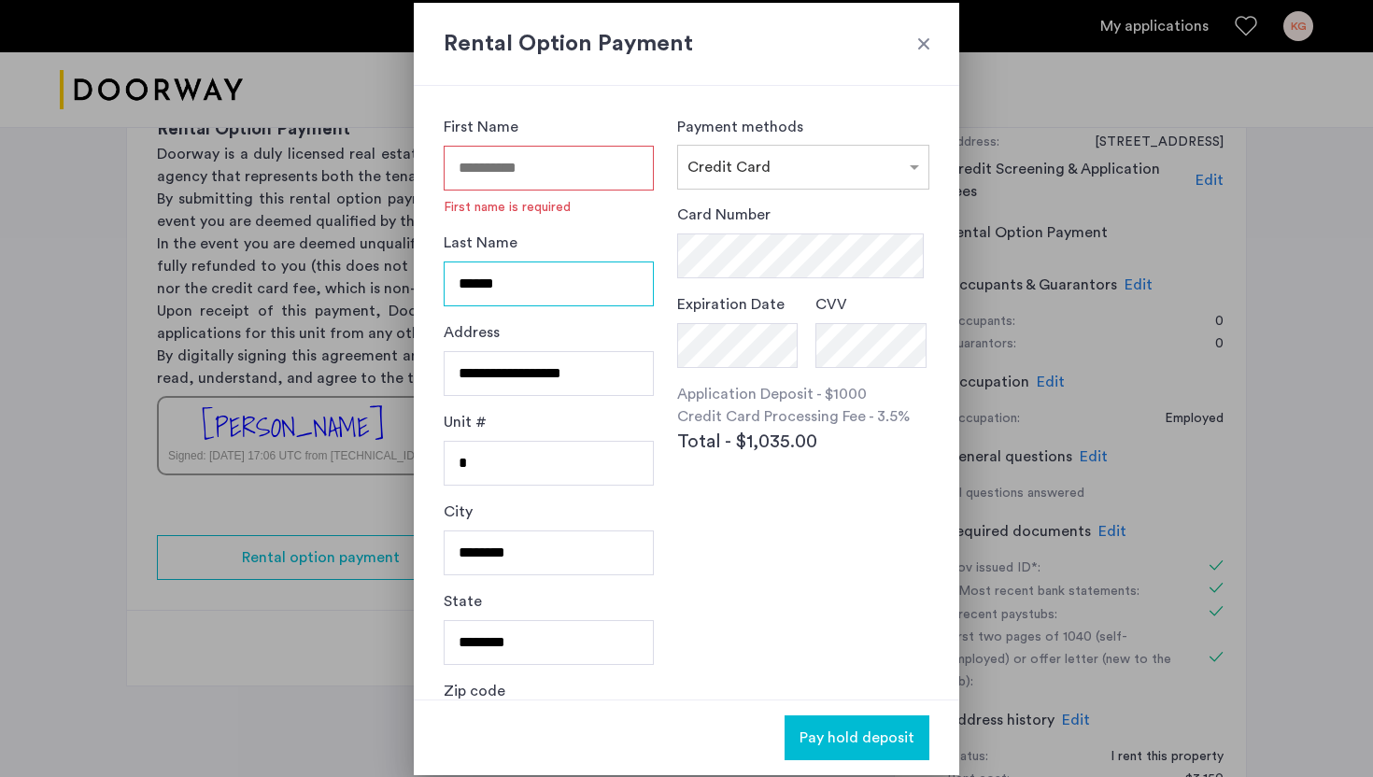
click at [494, 288] on input "******" at bounding box center [549, 283] width 210 height 45
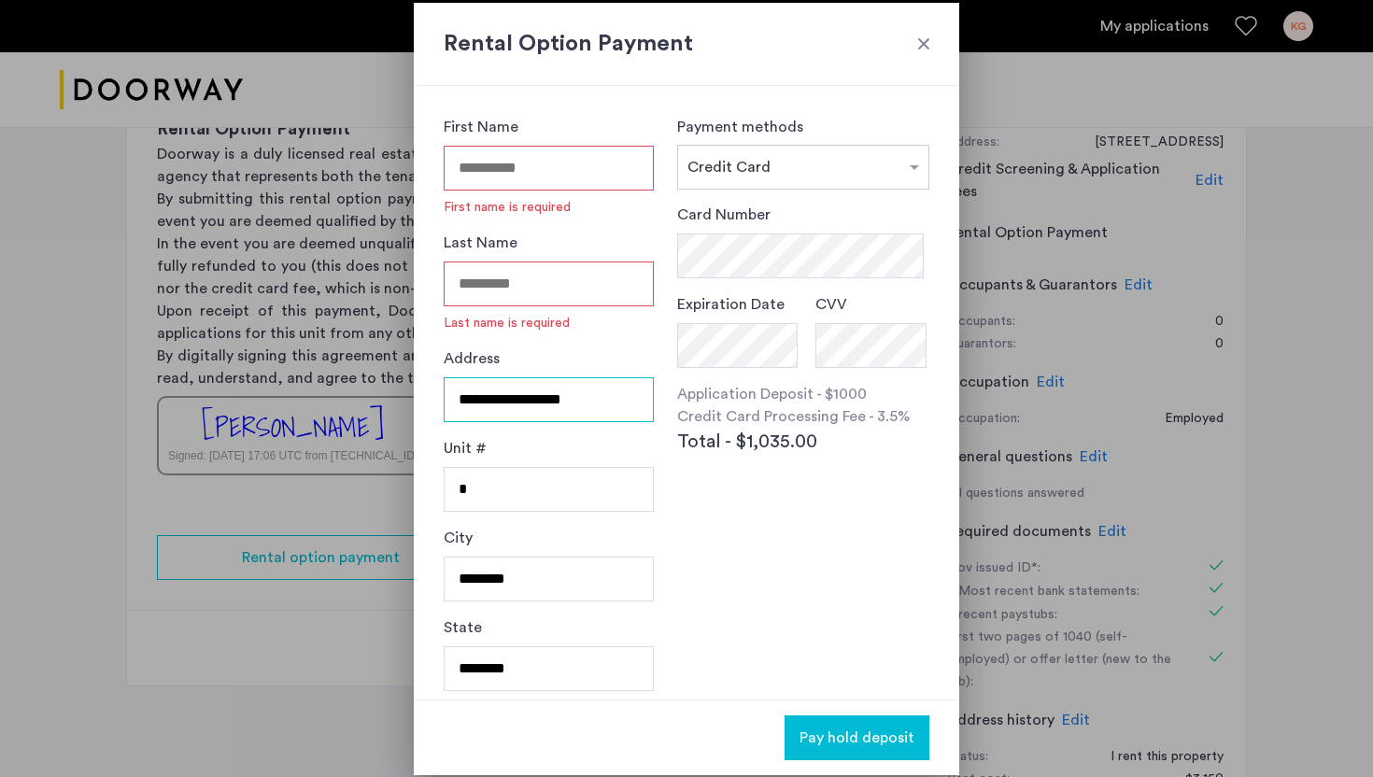
click at [499, 378] on input "**********" at bounding box center [549, 399] width 210 height 45
click at [480, 448] on form "First Name First name is required Last Name Last name is required Address Unit …" at bounding box center [549, 456] width 210 height 680
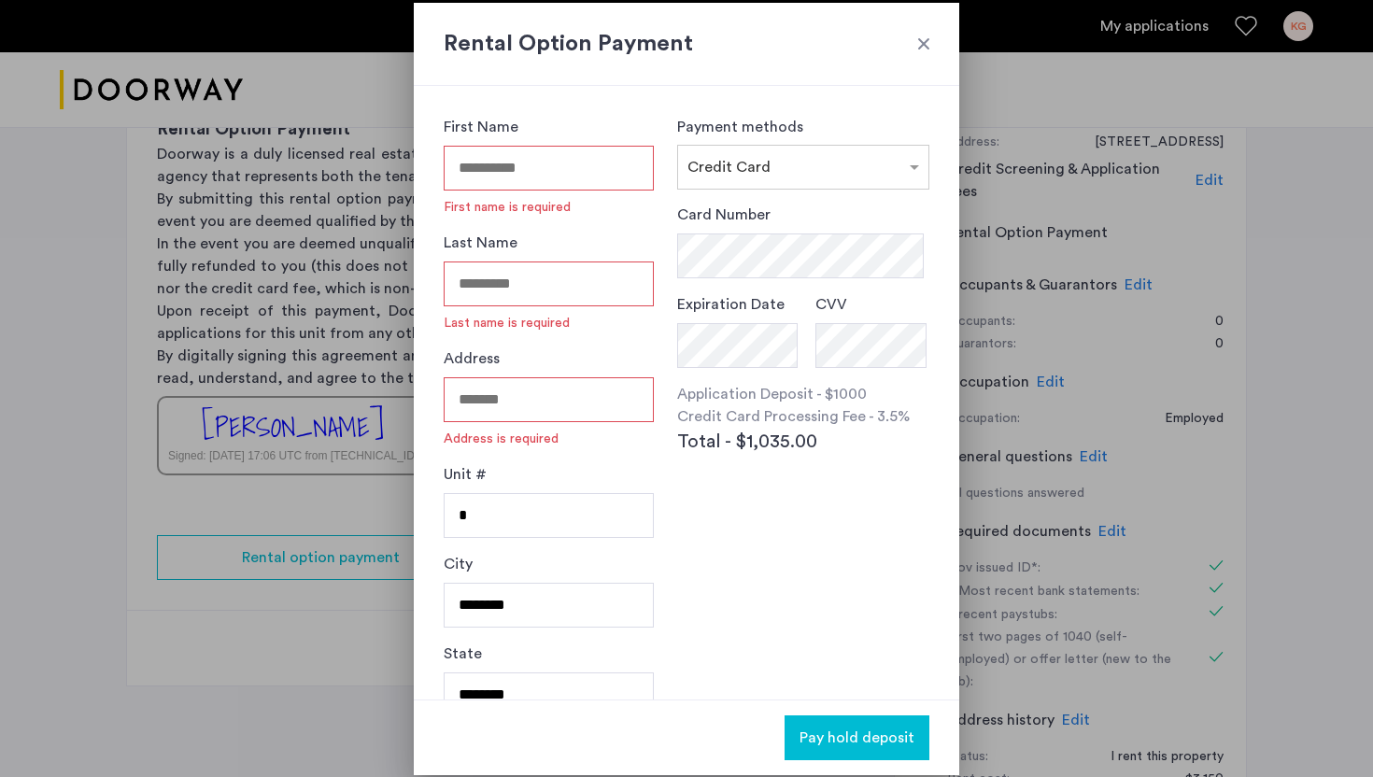
click at [480, 477] on label "Unit #" at bounding box center [465, 474] width 43 height 22
click at [480, 493] on input "*" at bounding box center [549, 515] width 210 height 45
click at [480, 520] on input "*" at bounding box center [549, 515] width 210 height 45
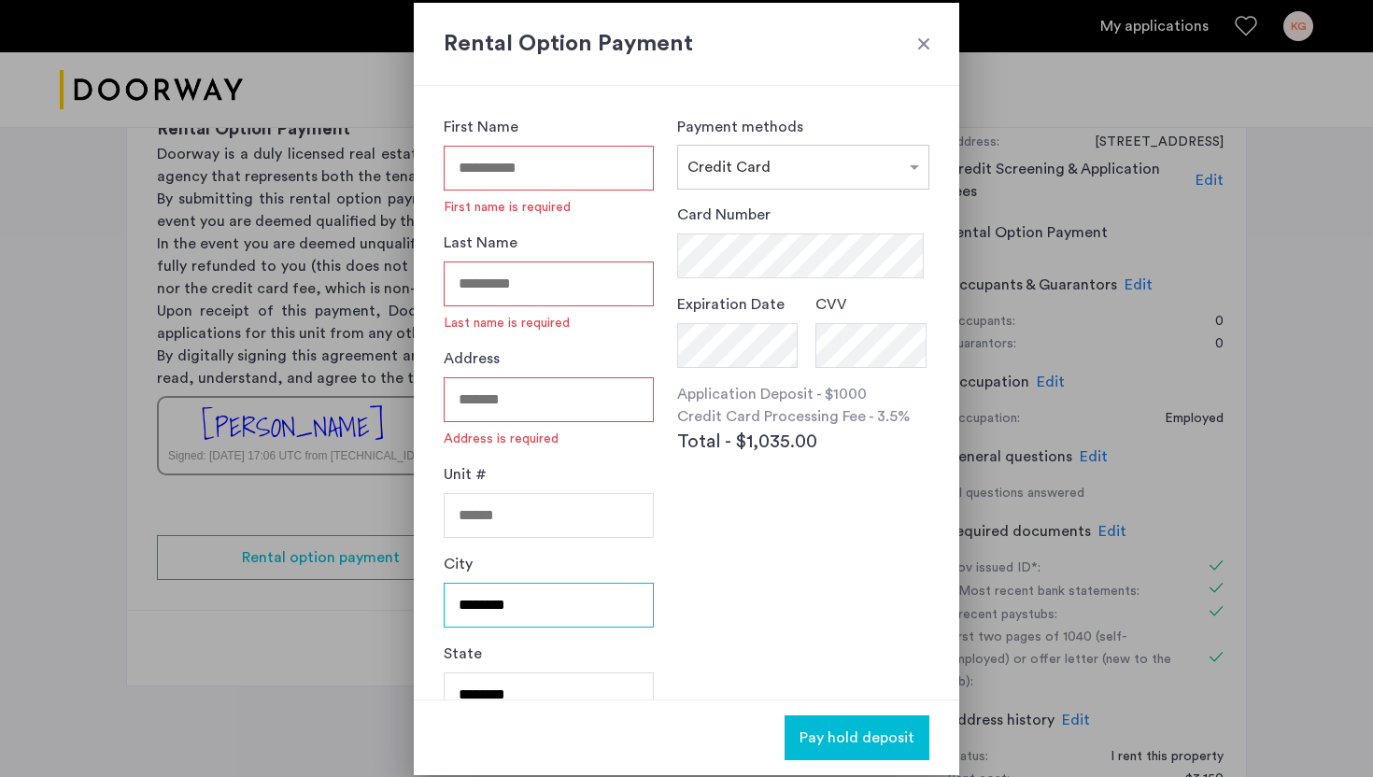
click at [474, 606] on input "********" at bounding box center [549, 605] width 210 height 45
click at [494, 674] on div "State ********" at bounding box center [549, 687] width 210 height 90
click at [494, 674] on div "State ********" at bounding box center [549, 714] width 210 height 90
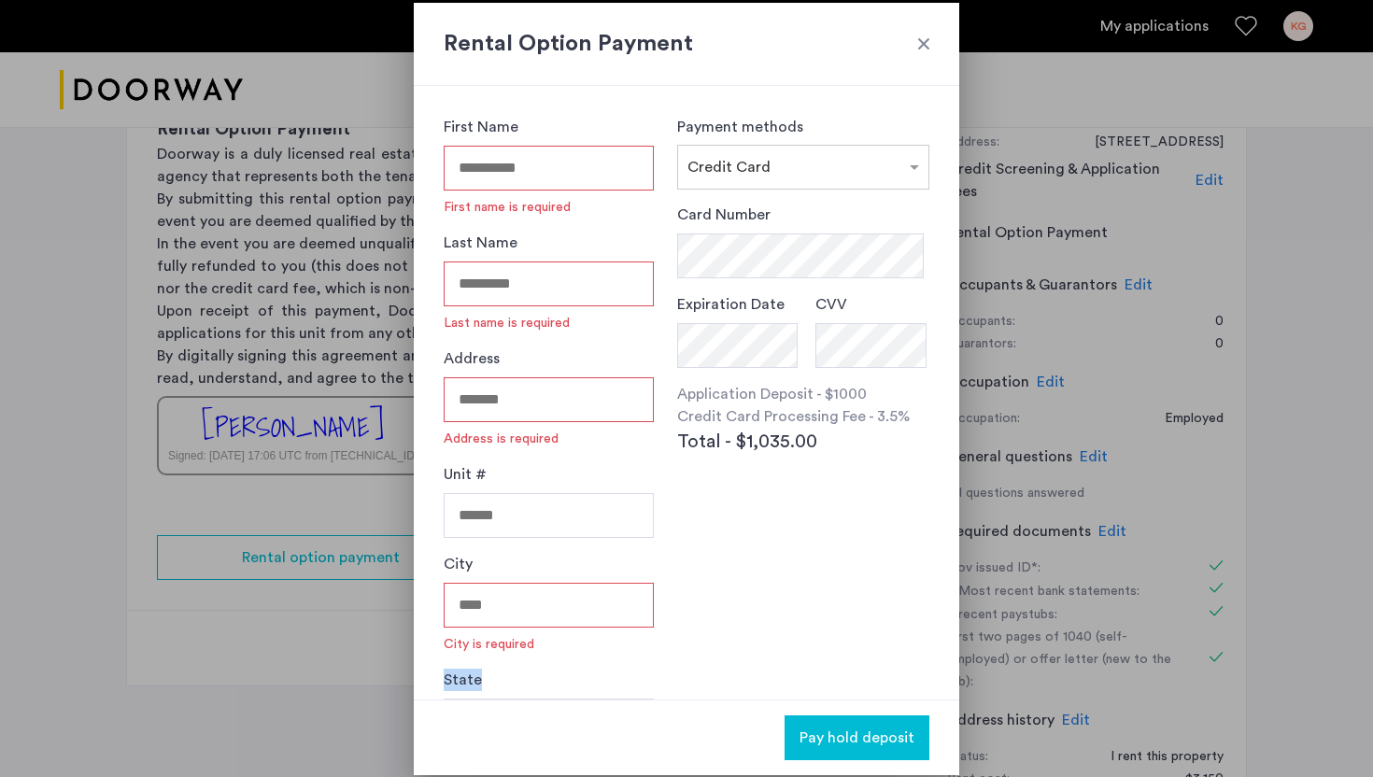
click at [494, 674] on div "State ********" at bounding box center [549, 714] width 210 height 90
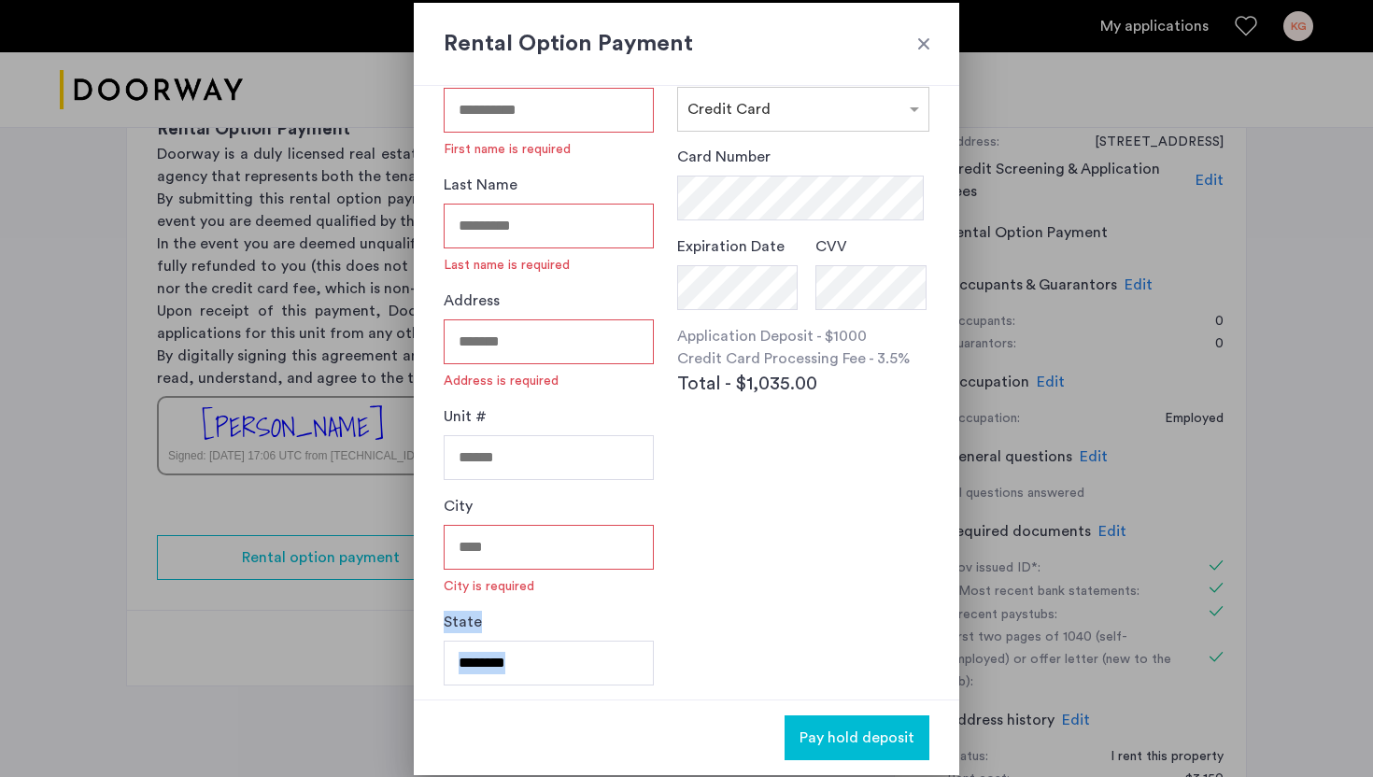
scroll to position [119, 0]
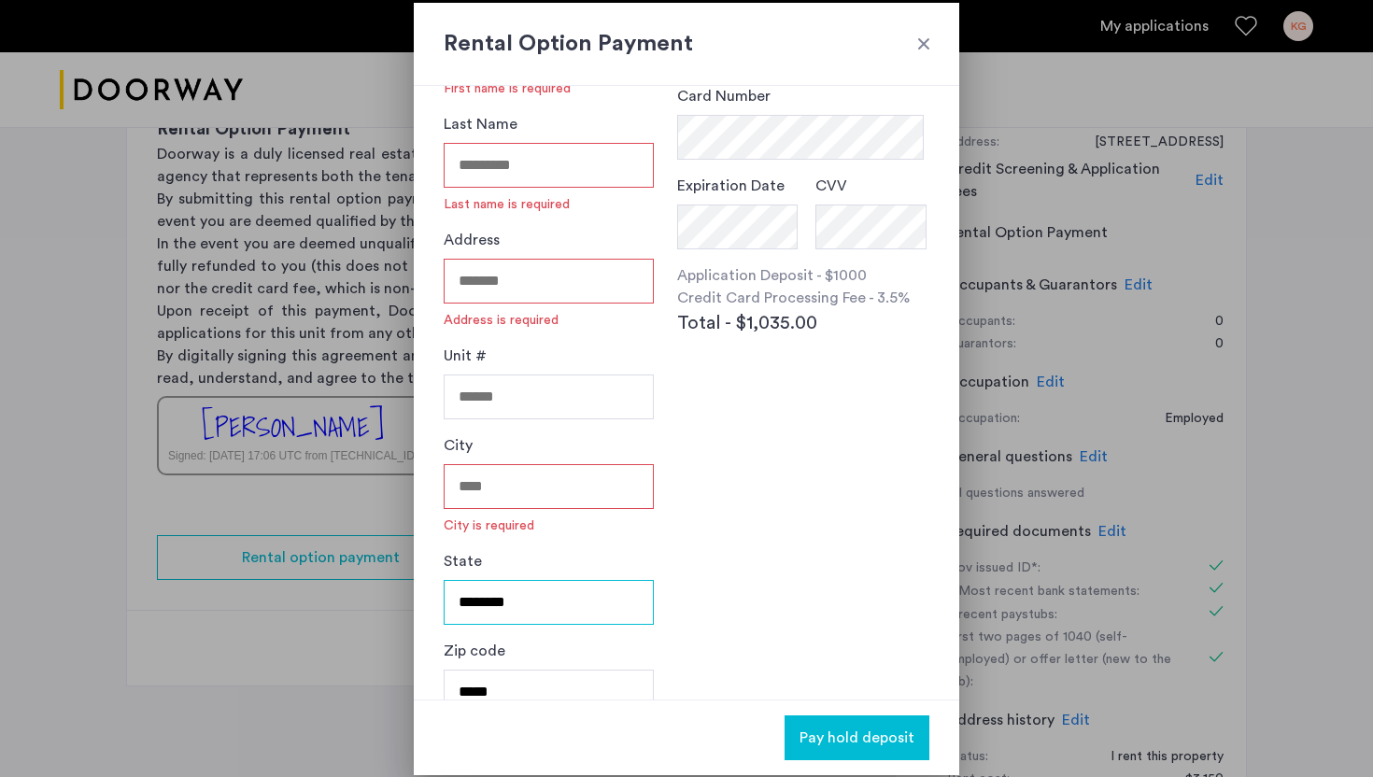
click at [493, 609] on input "********" at bounding box center [549, 602] width 210 height 45
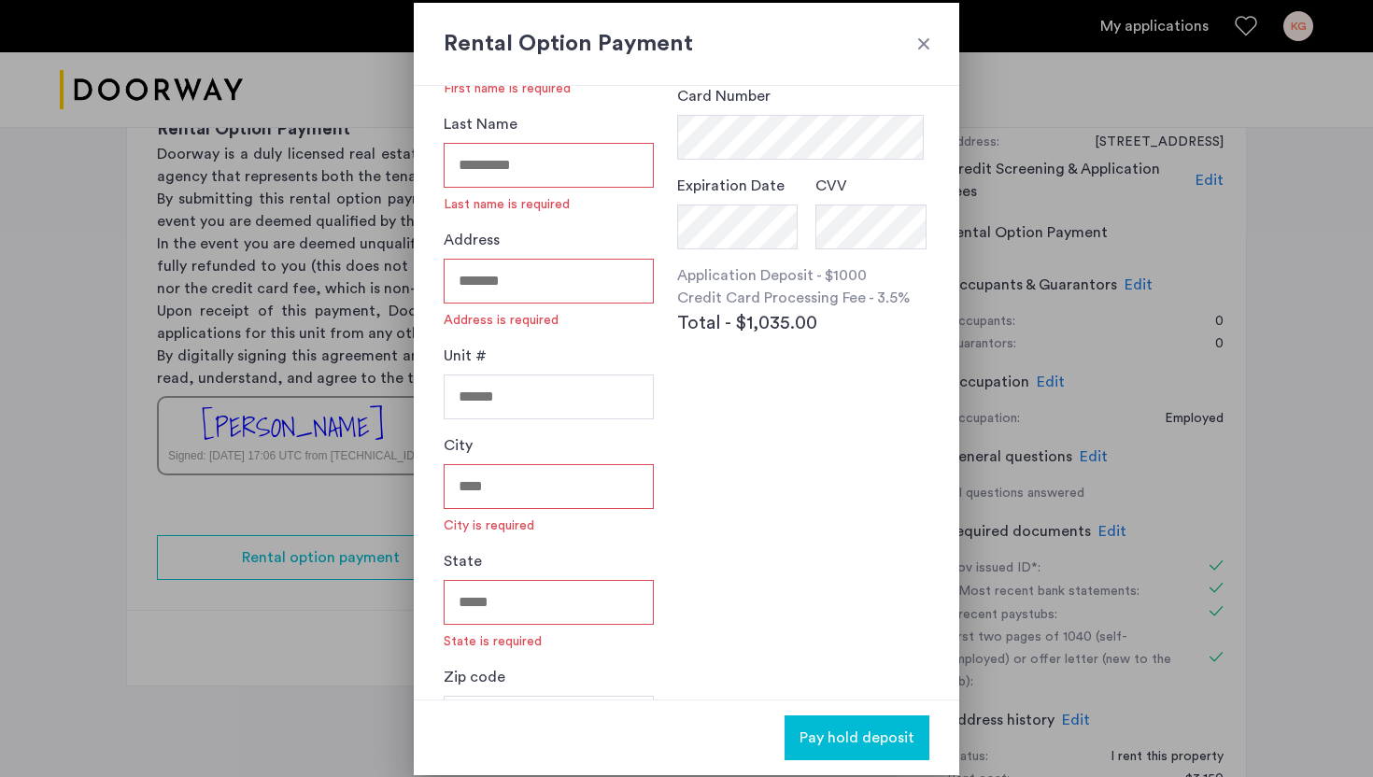
scroll to position [175, 0]
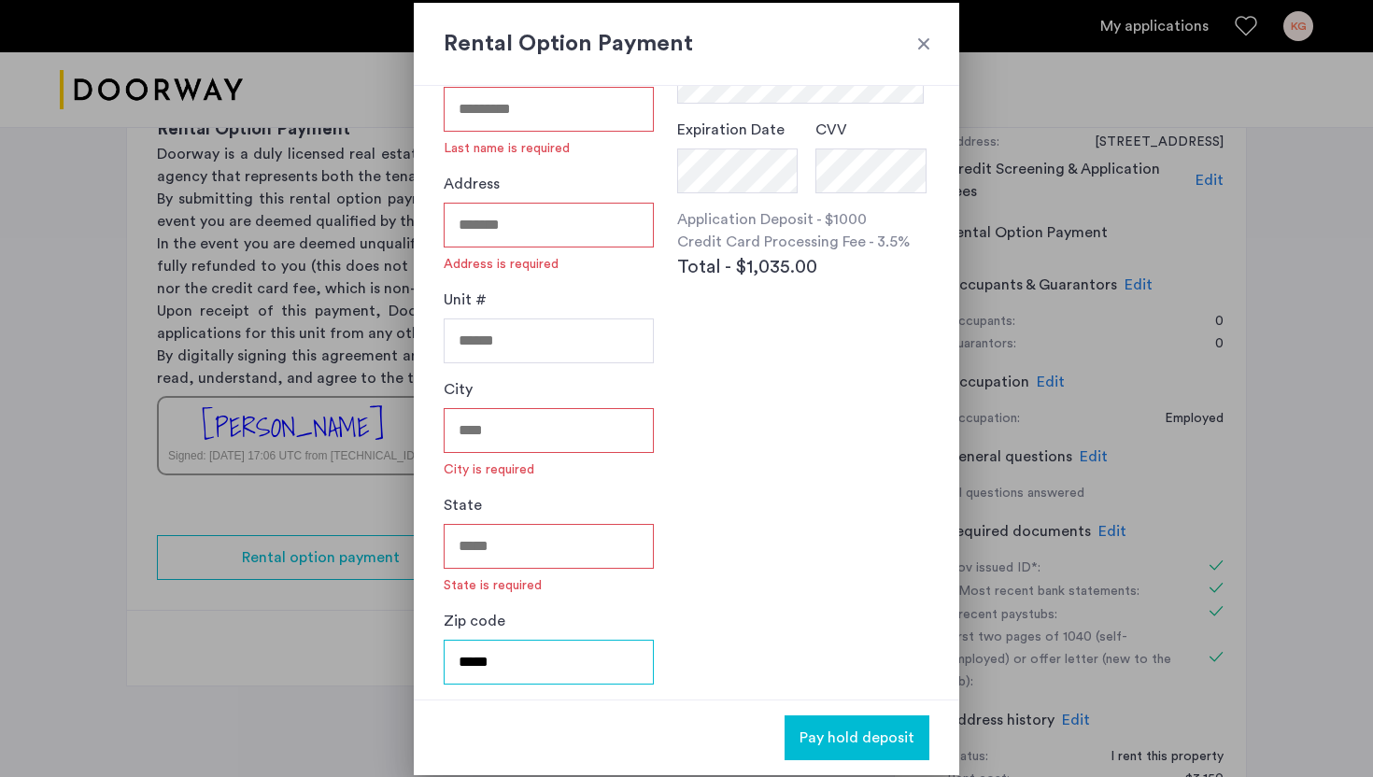
click at [489, 660] on input "*****" at bounding box center [549, 662] width 210 height 45
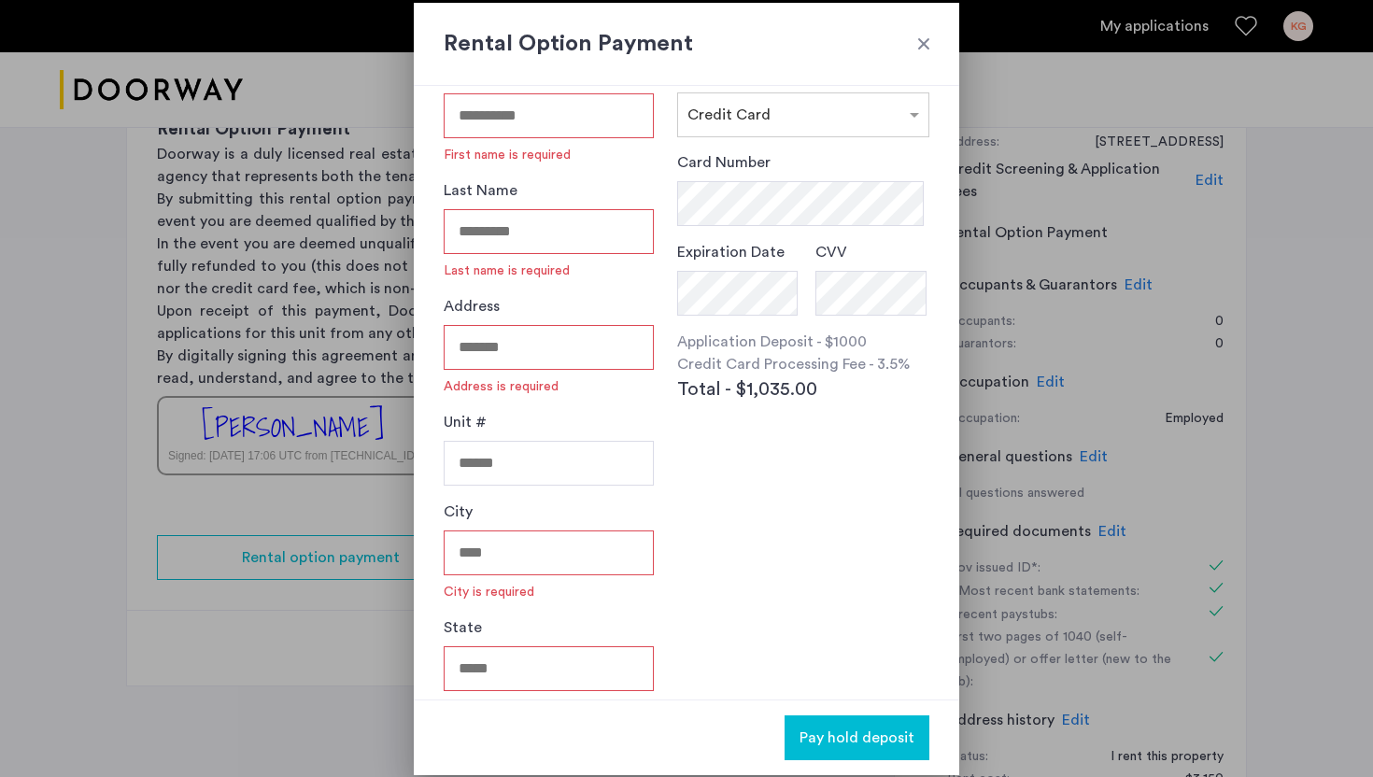
scroll to position [0, 0]
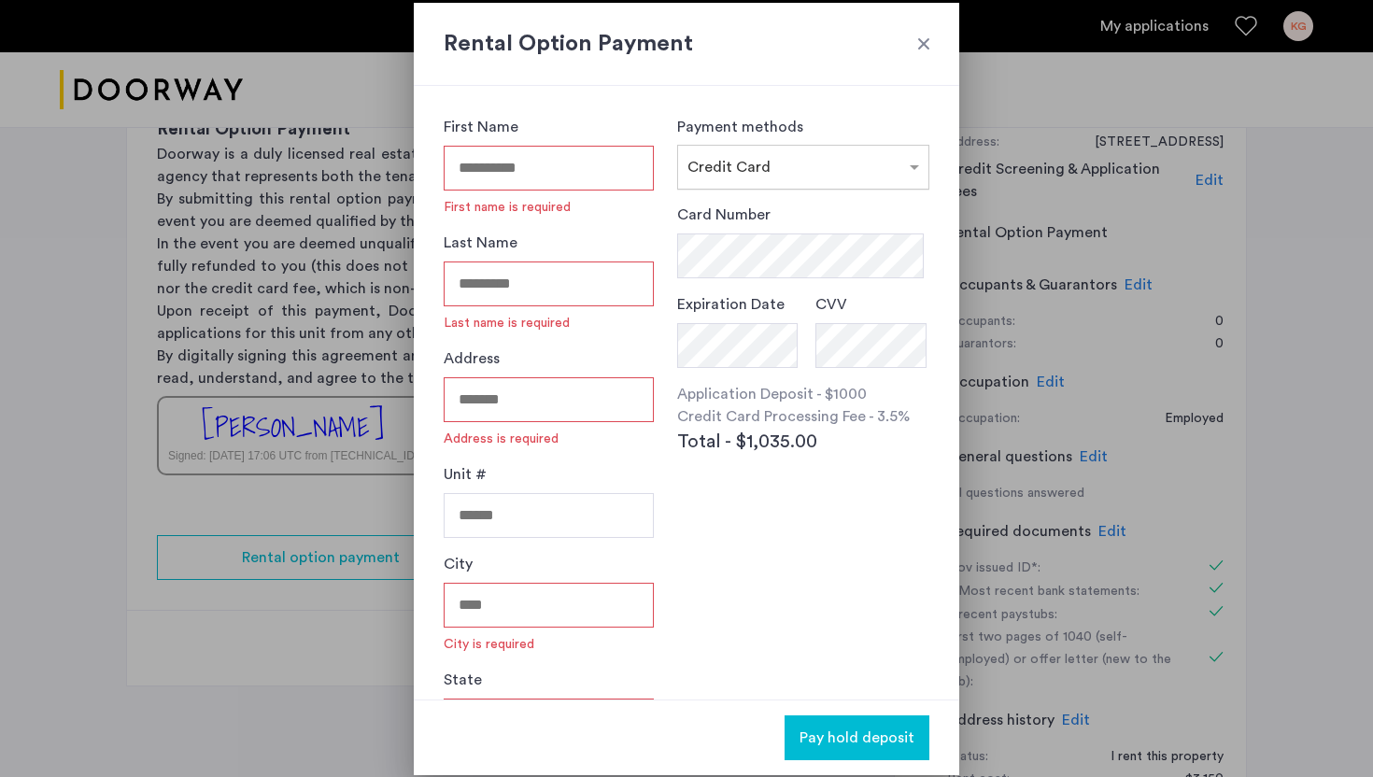
click at [790, 157] on input "text" at bounding box center [784, 163] width 194 height 13
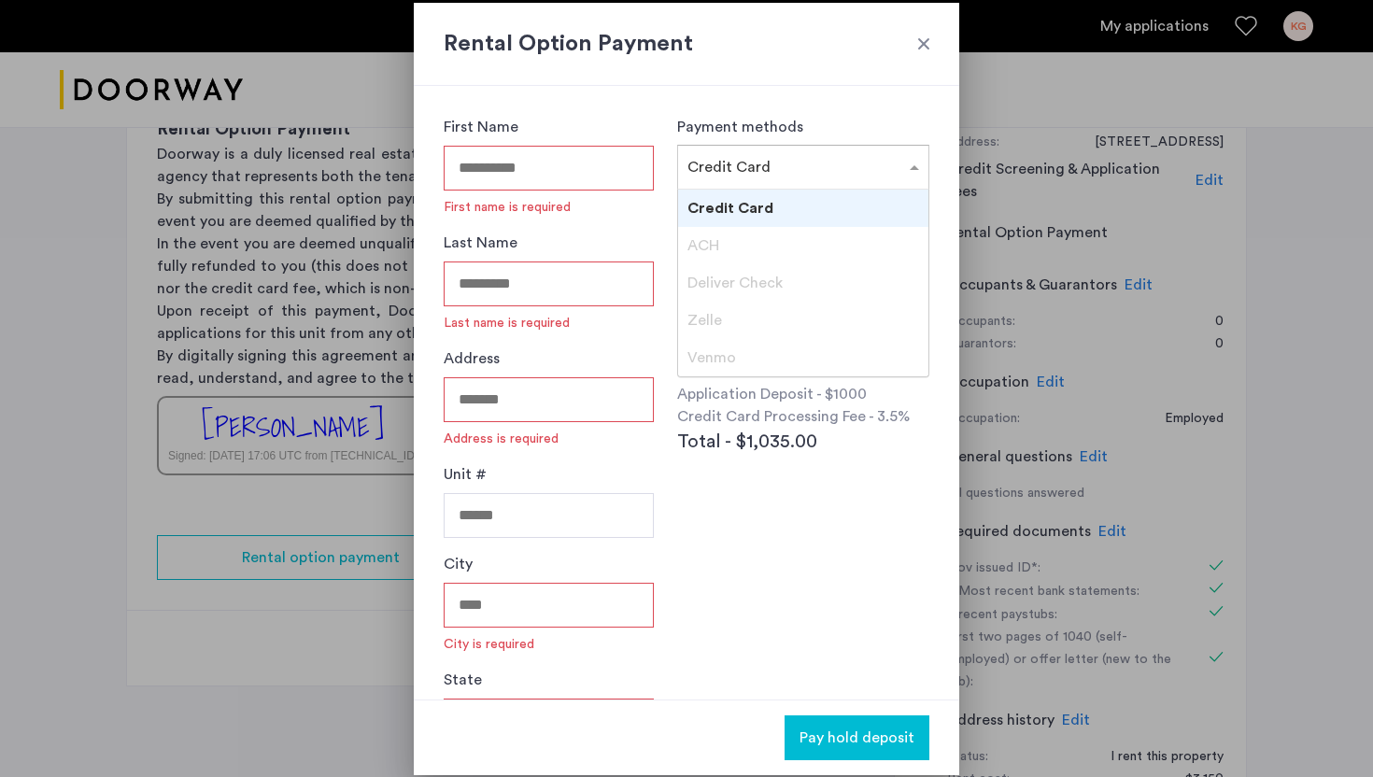
click at [839, 111] on div "First Name First name is required Last Name Last name is required Address Addre…" at bounding box center [686, 393] width 545 height 614
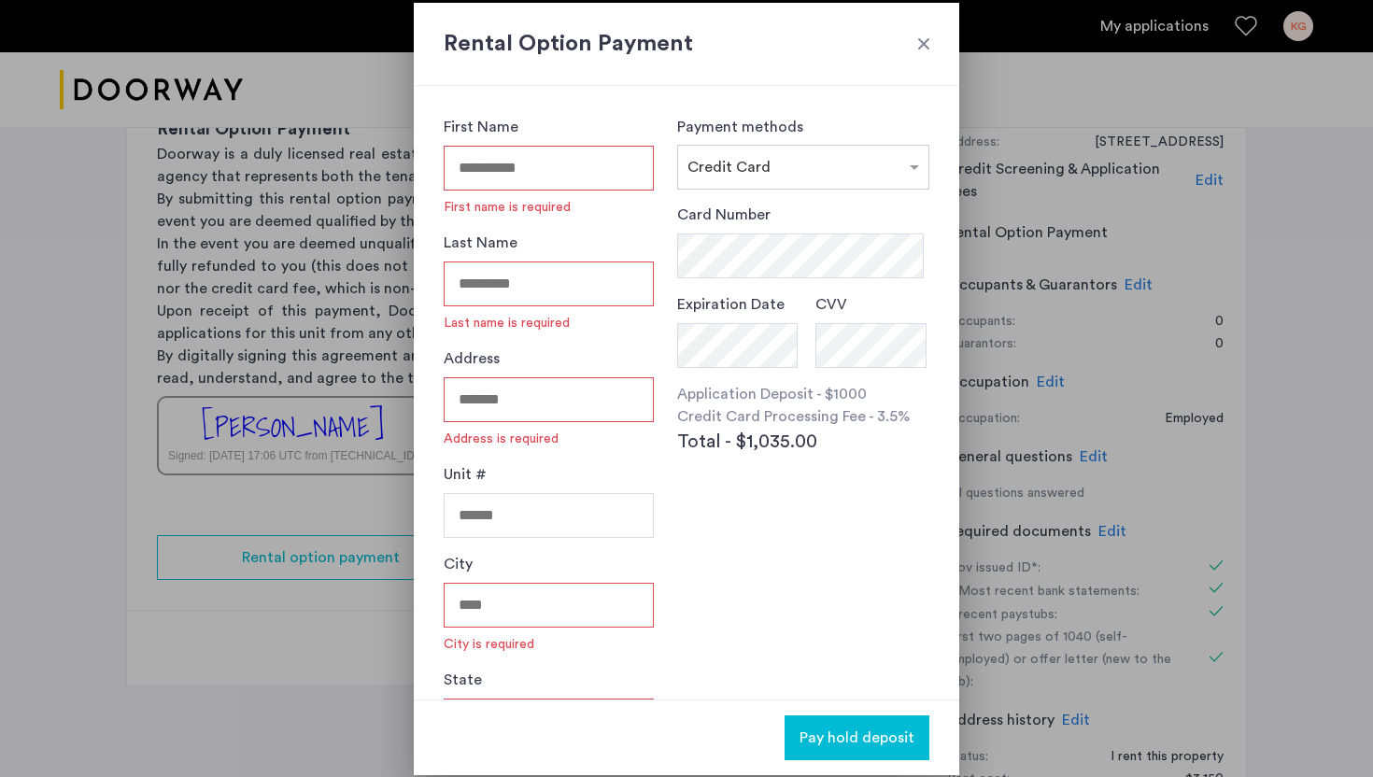
click at [919, 51] on div at bounding box center [923, 44] width 19 height 19
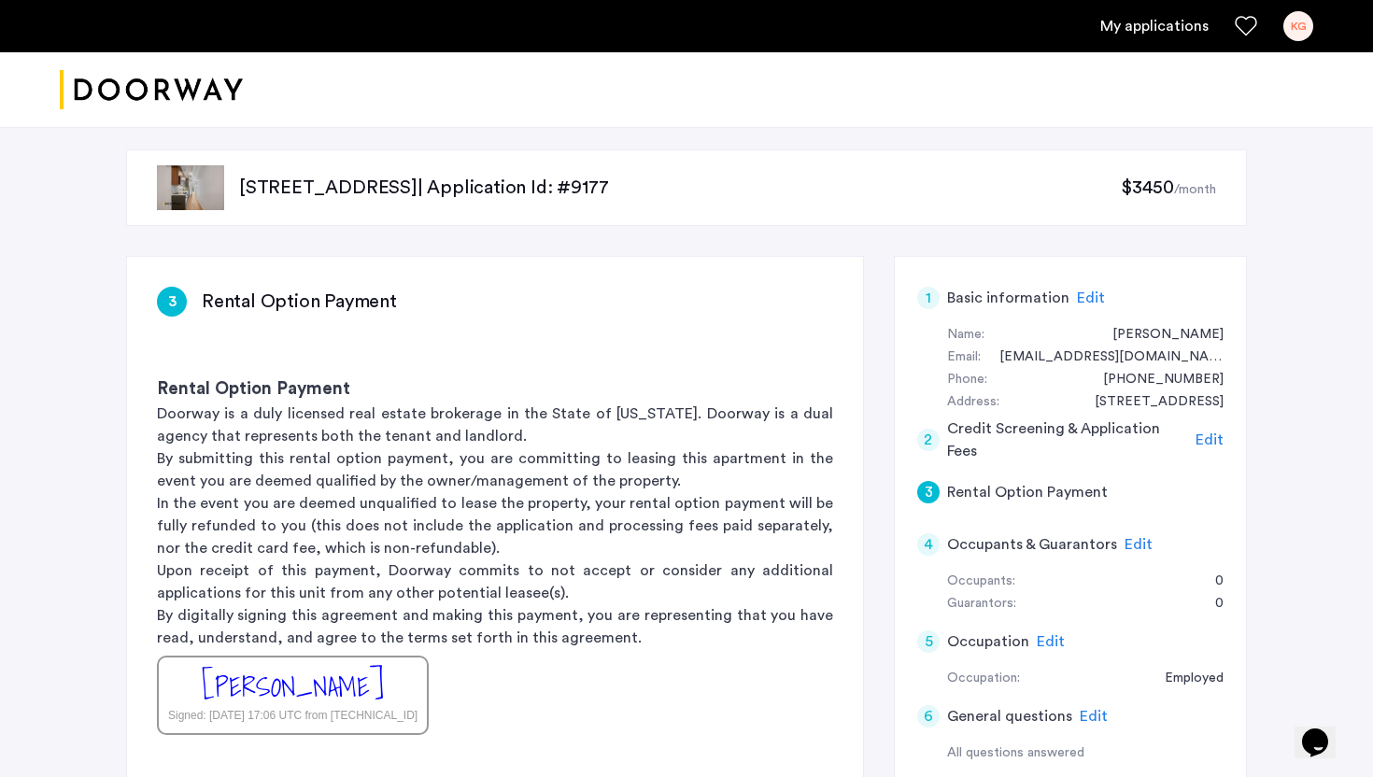
scroll to position [260, 0]
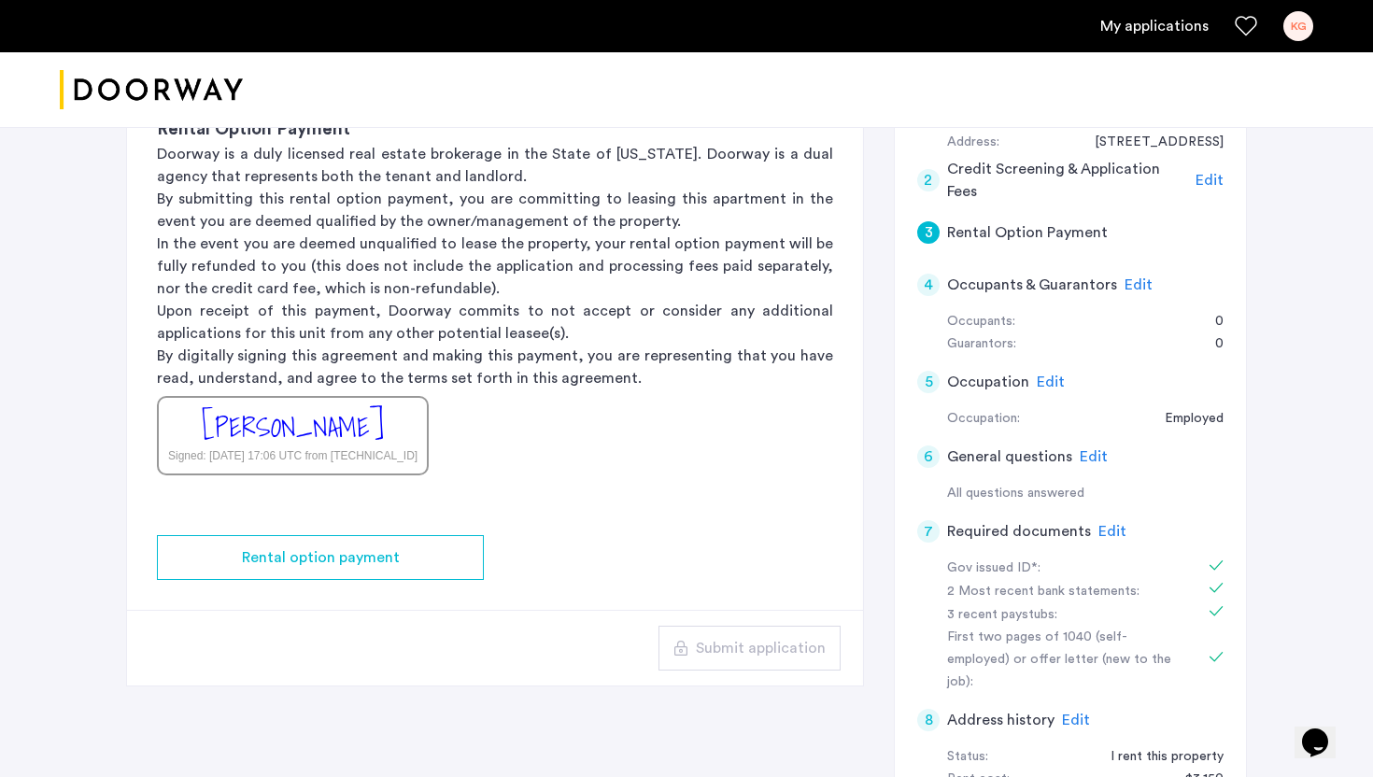
click at [332, 464] on div "Kessera Grimes Signed: Oct 11, 2025 at 17:06 UTC from 172.70.110.34" at bounding box center [293, 435] width 272 height 79
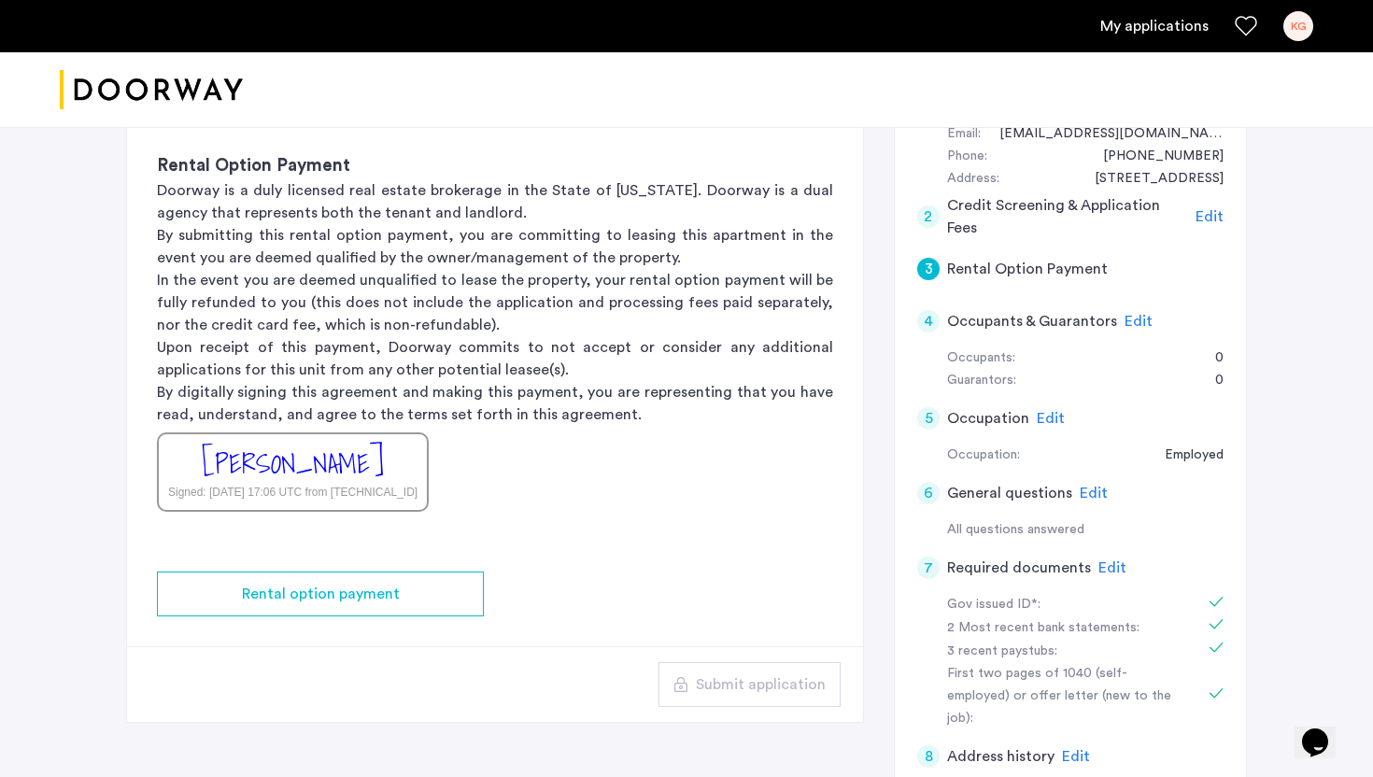
scroll to position [0, 0]
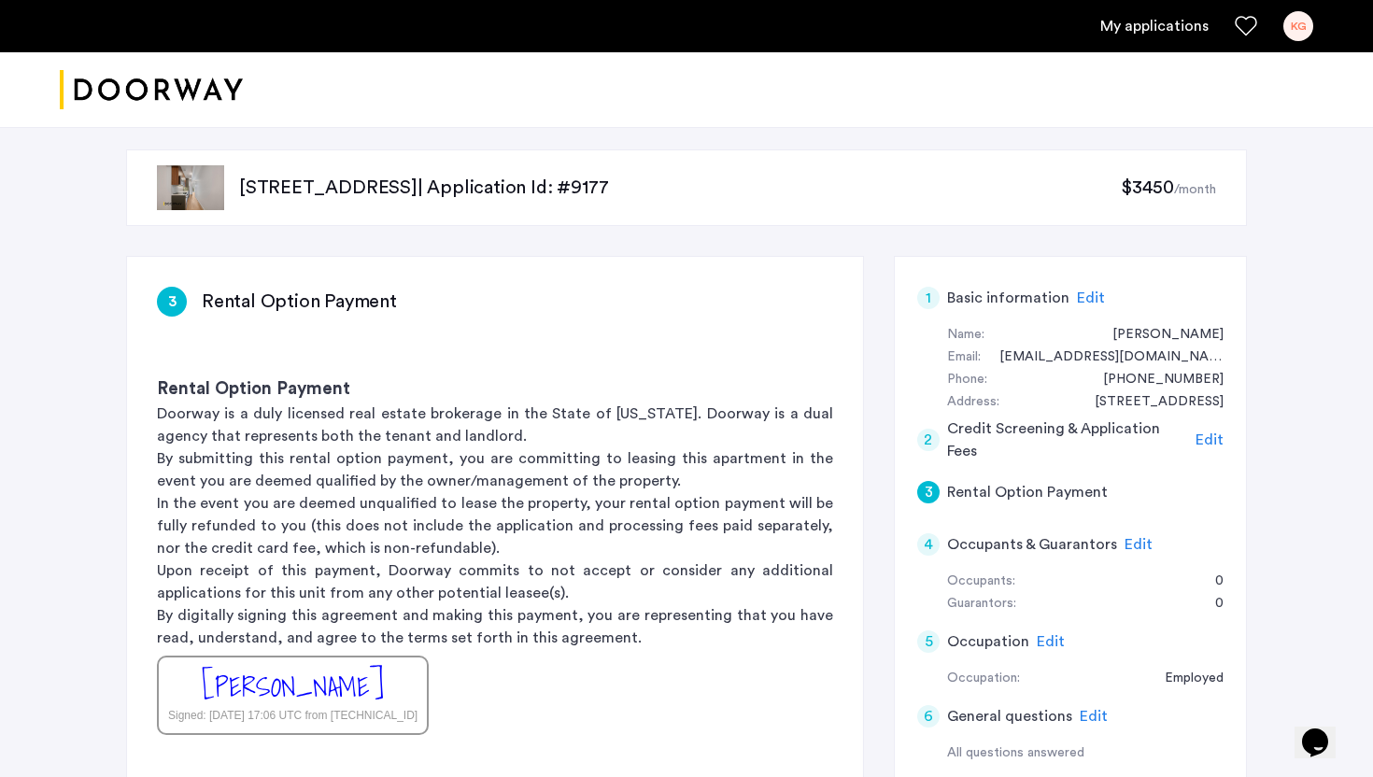
click at [164, 92] on img "Cazamio logo" at bounding box center [151, 90] width 183 height 70
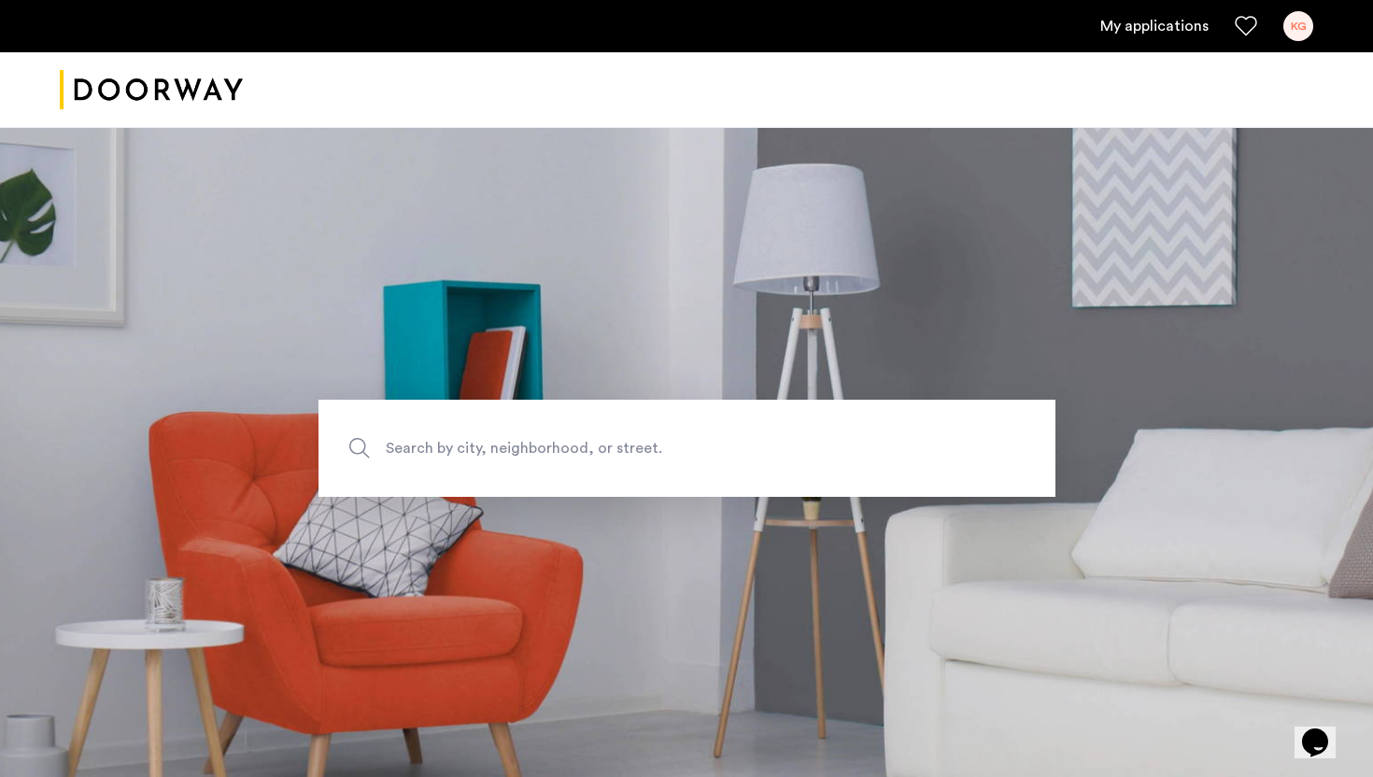
click at [1204, 31] on link "My applications" at bounding box center [1154, 26] width 108 height 22
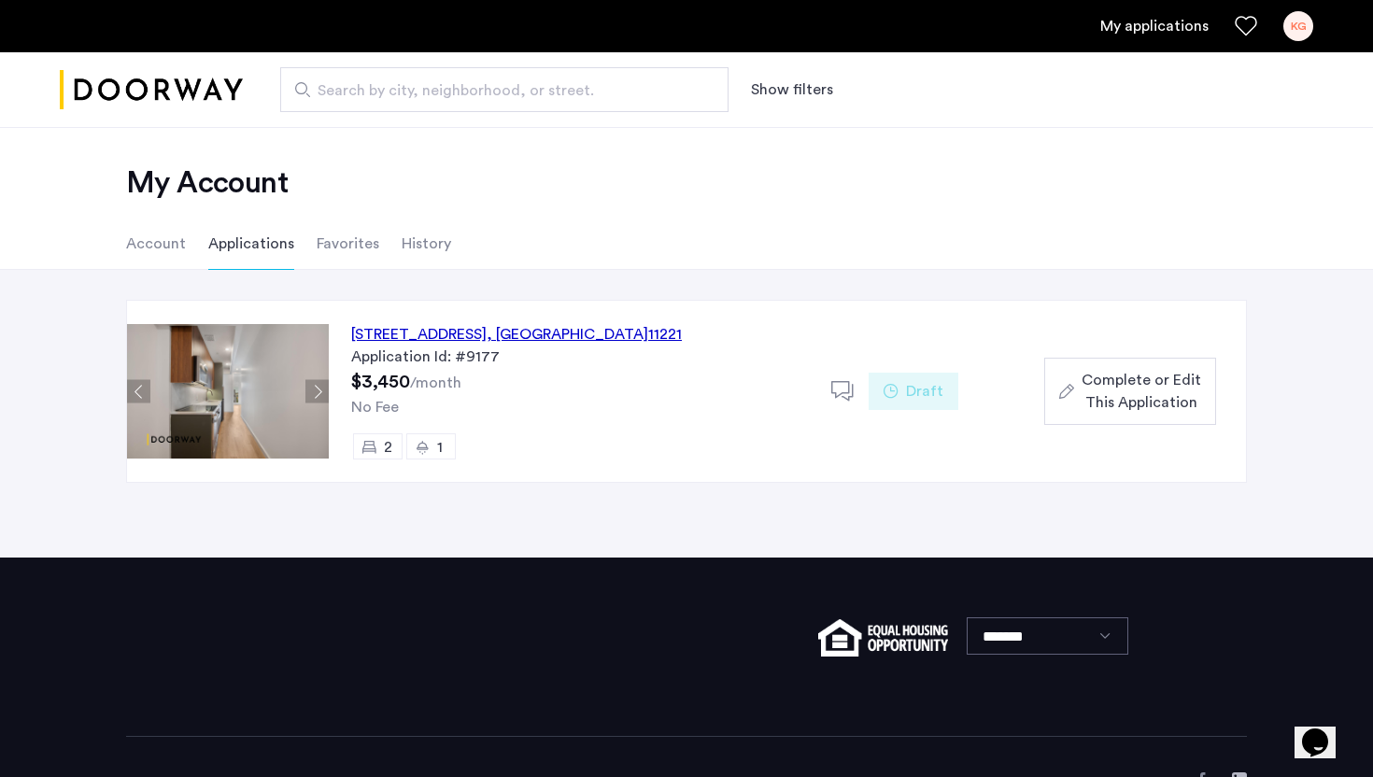
click at [1103, 404] on span "Complete or Edit This Application" at bounding box center [1141, 391] width 120 height 45
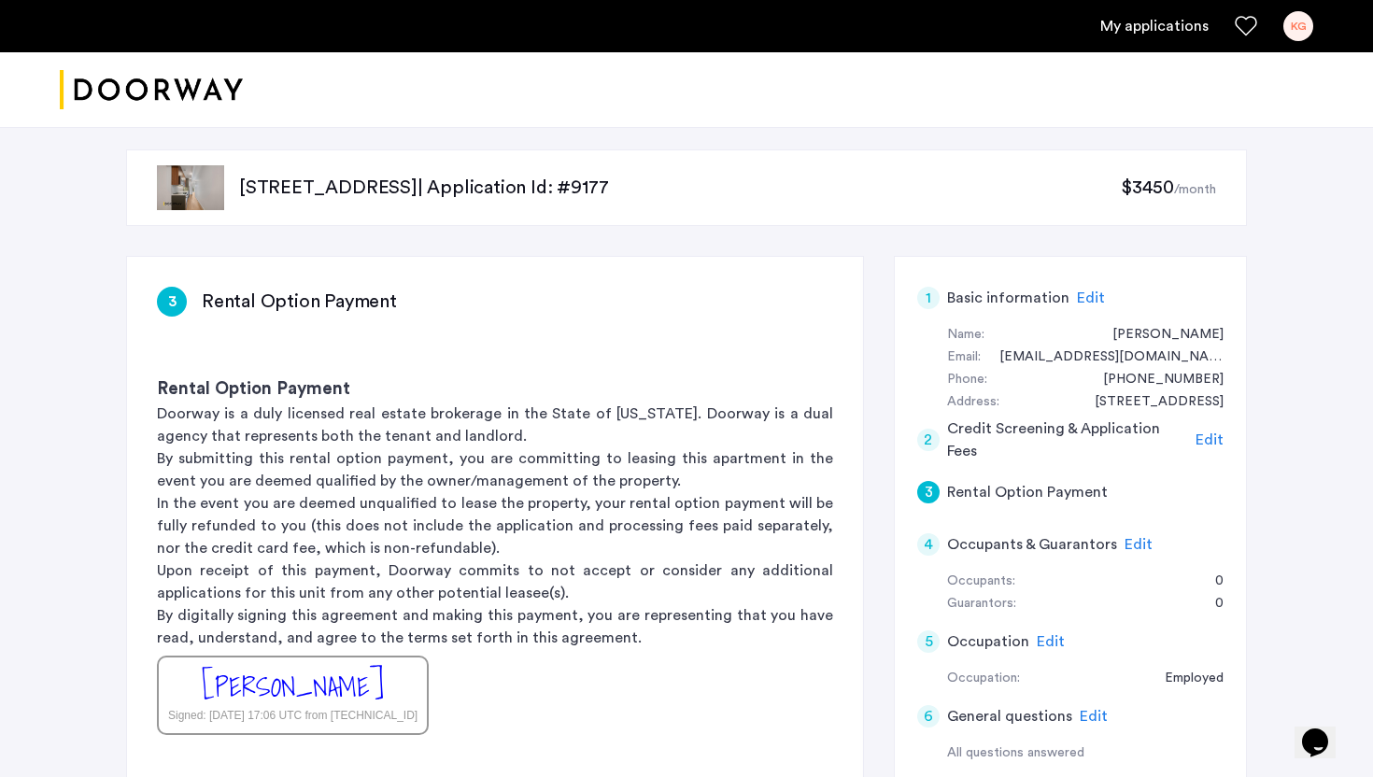
click at [1102, 486] on div "3 Rental Option Payment" at bounding box center [1070, 492] width 306 height 52
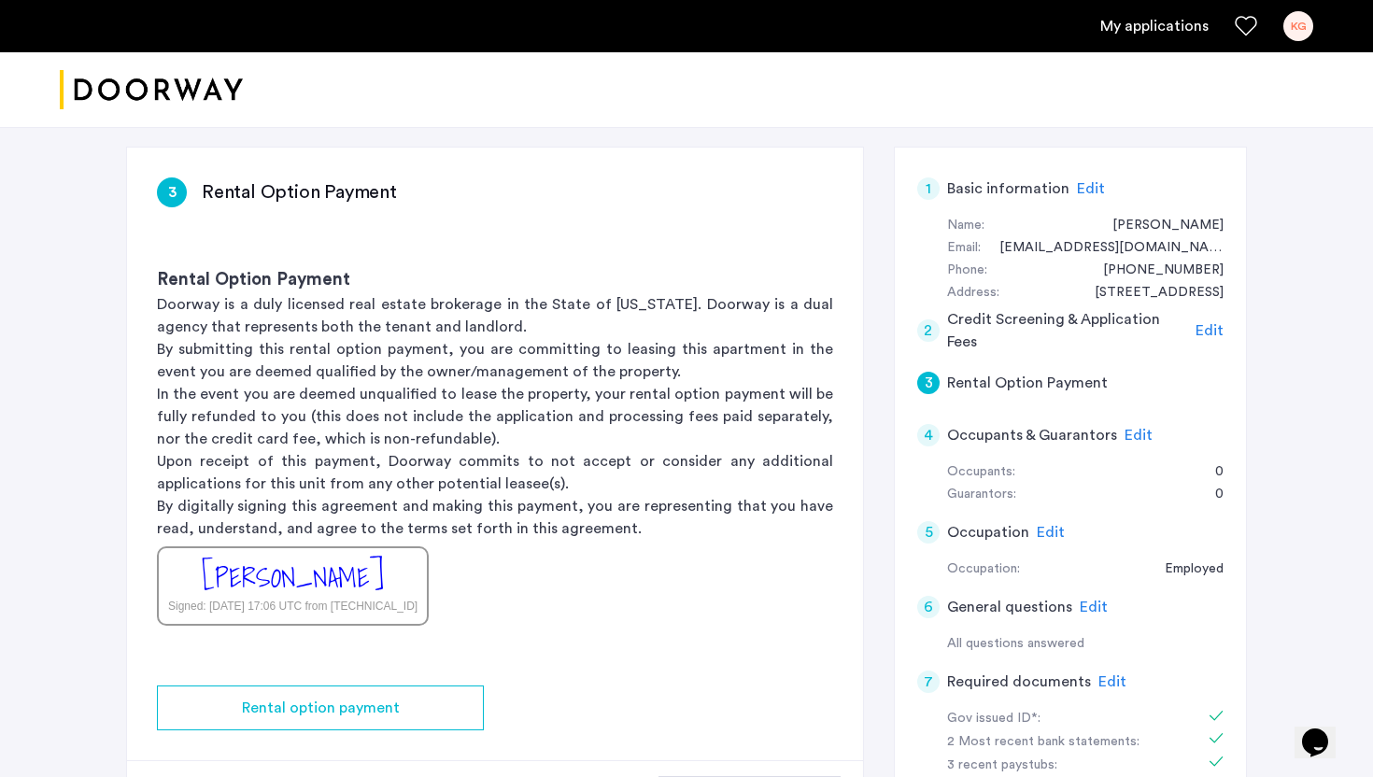
scroll to position [95, 0]
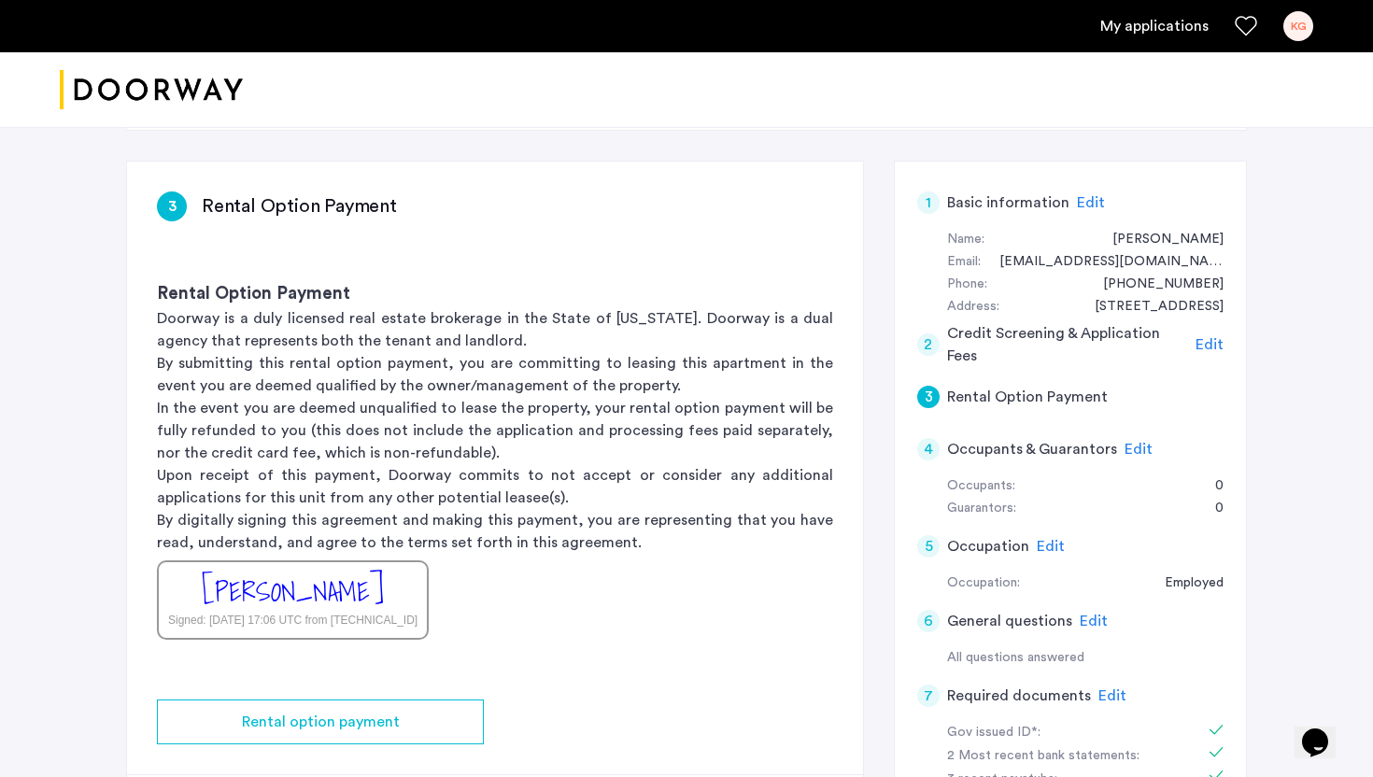
click at [1201, 345] on span "Edit" at bounding box center [1209, 344] width 28 height 15
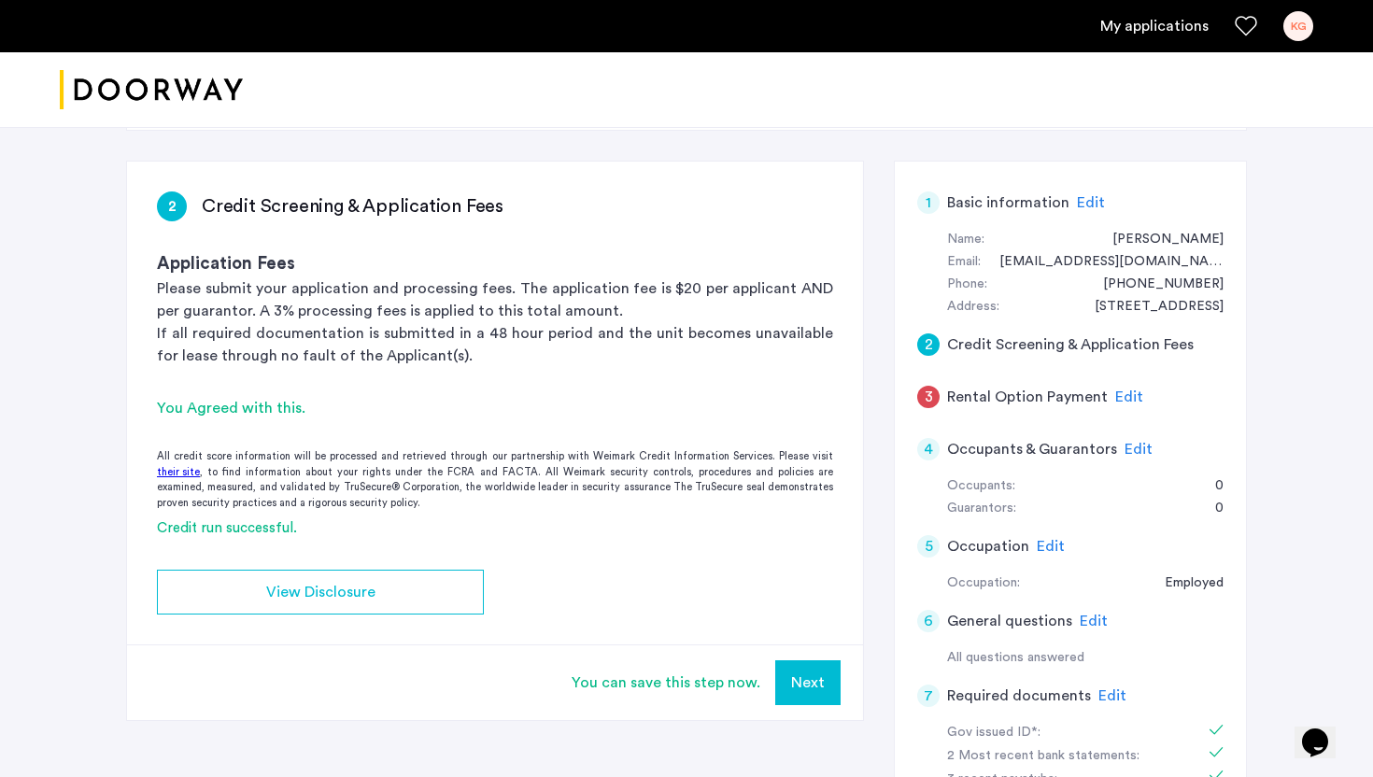
click at [298, 307] on p "Please submit your application and processing fees. The application fee is $20 …" at bounding box center [495, 299] width 676 height 45
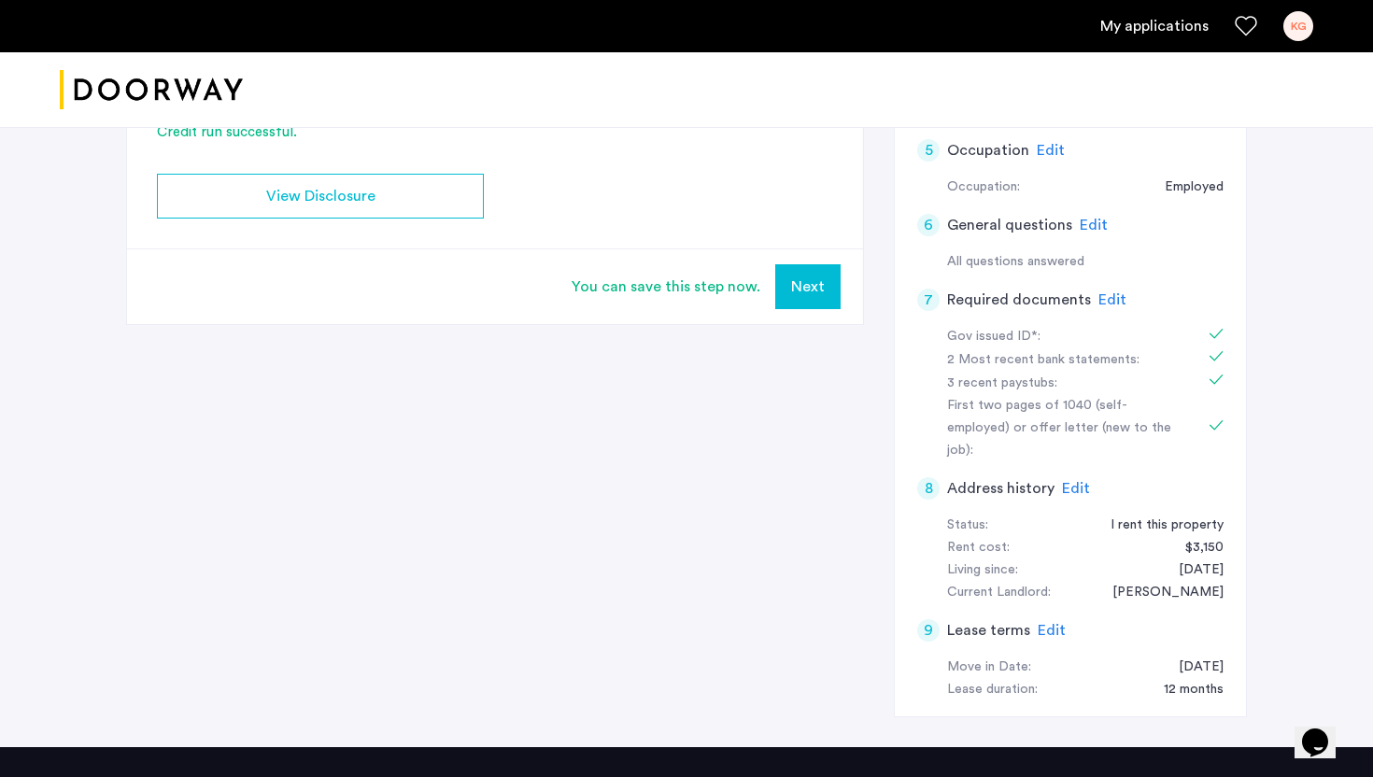
scroll to position [0, 0]
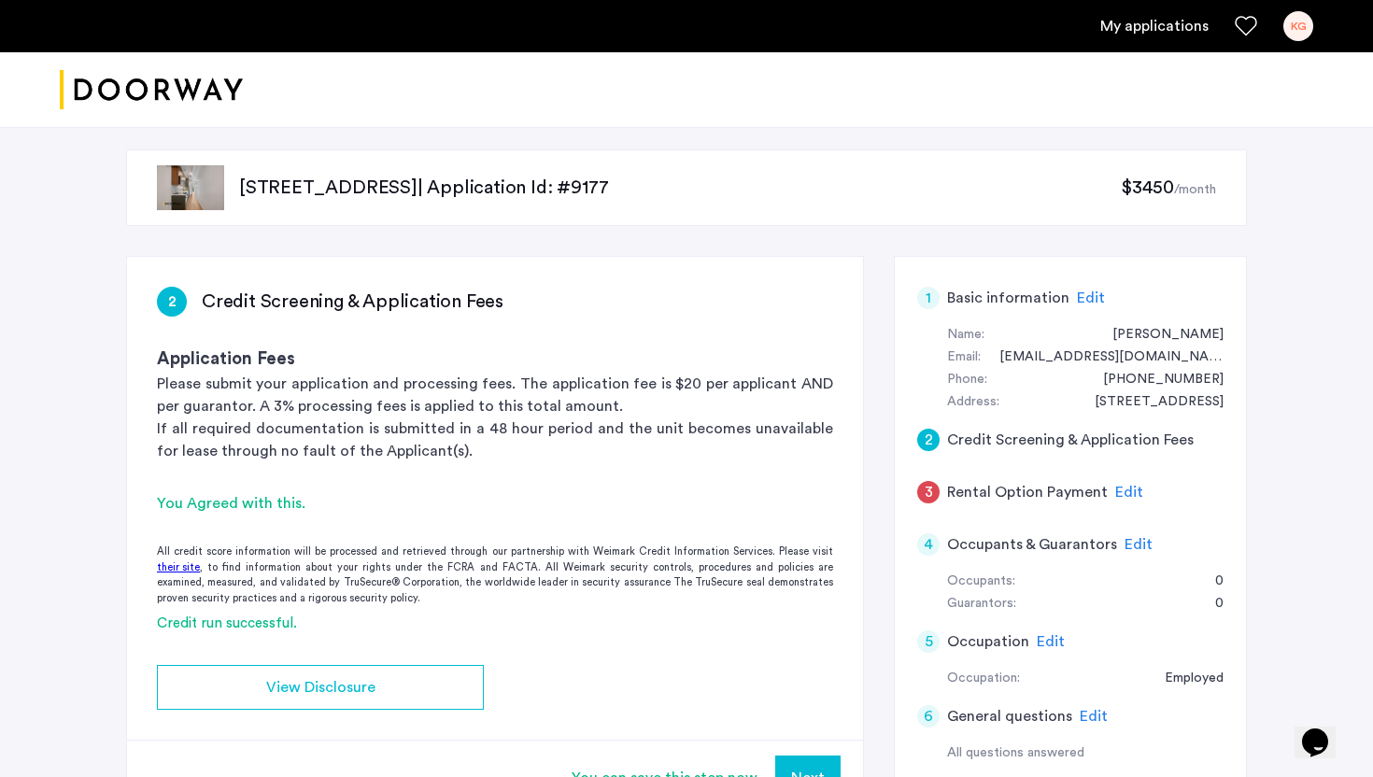
click at [1118, 37] on ul "My applications KG" at bounding box center [686, 26] width 1253 height 30
click at [1123, 24] on link "My applications" at bounding box center [1154, 26] width 108 height 22
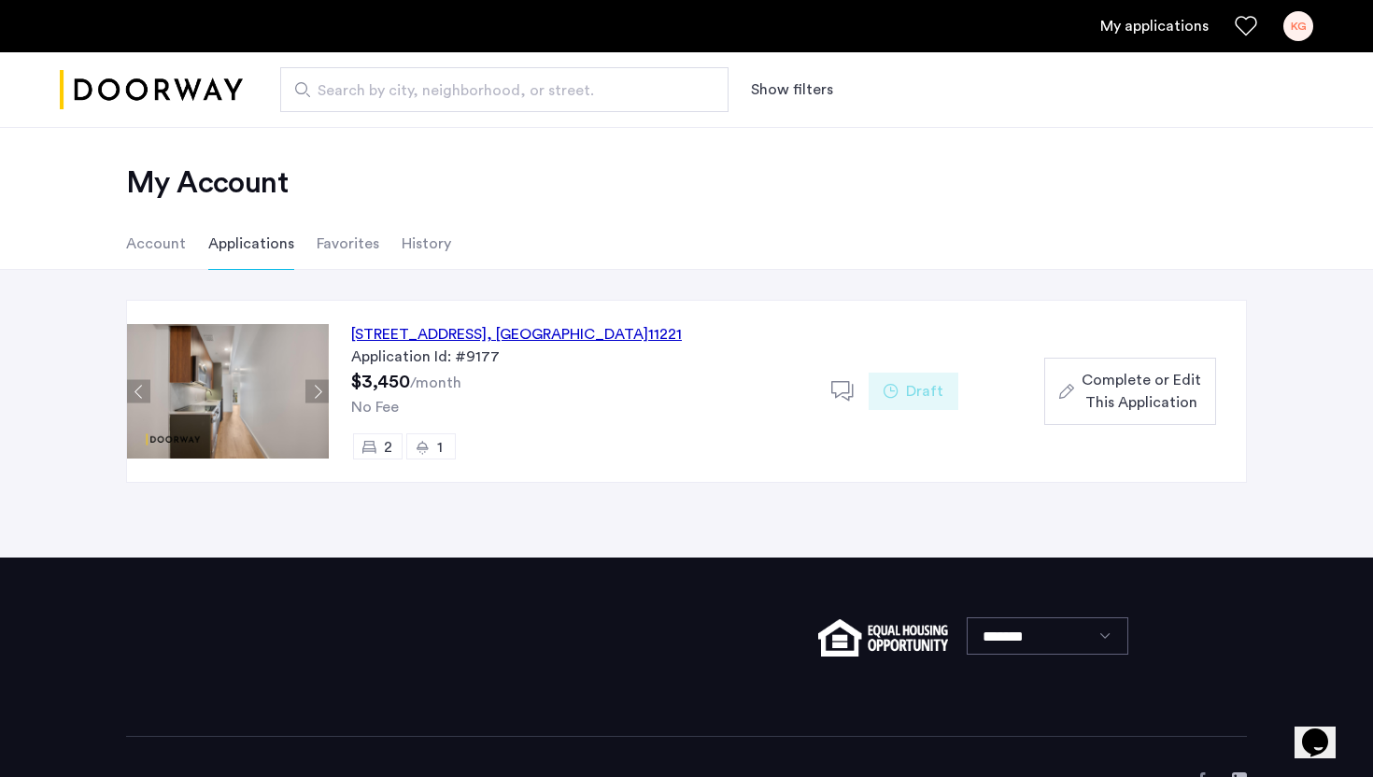
click at [279, 411] on img at bounding box center [227, 391] width 202 height 134
click at [436, 318] on div "972 Bushwick Avenue, Unit 7E, Brooklyn , NY 11221 Application Id: #9177 $3,450 …" at bounding box center [580, 391] width 502 height 181
click at [493, 332] on div "972 Bushwick Avenue, Unit 7E, Brooklyn , NY 11221" at bounding box center [516, 334] width 331 height 22
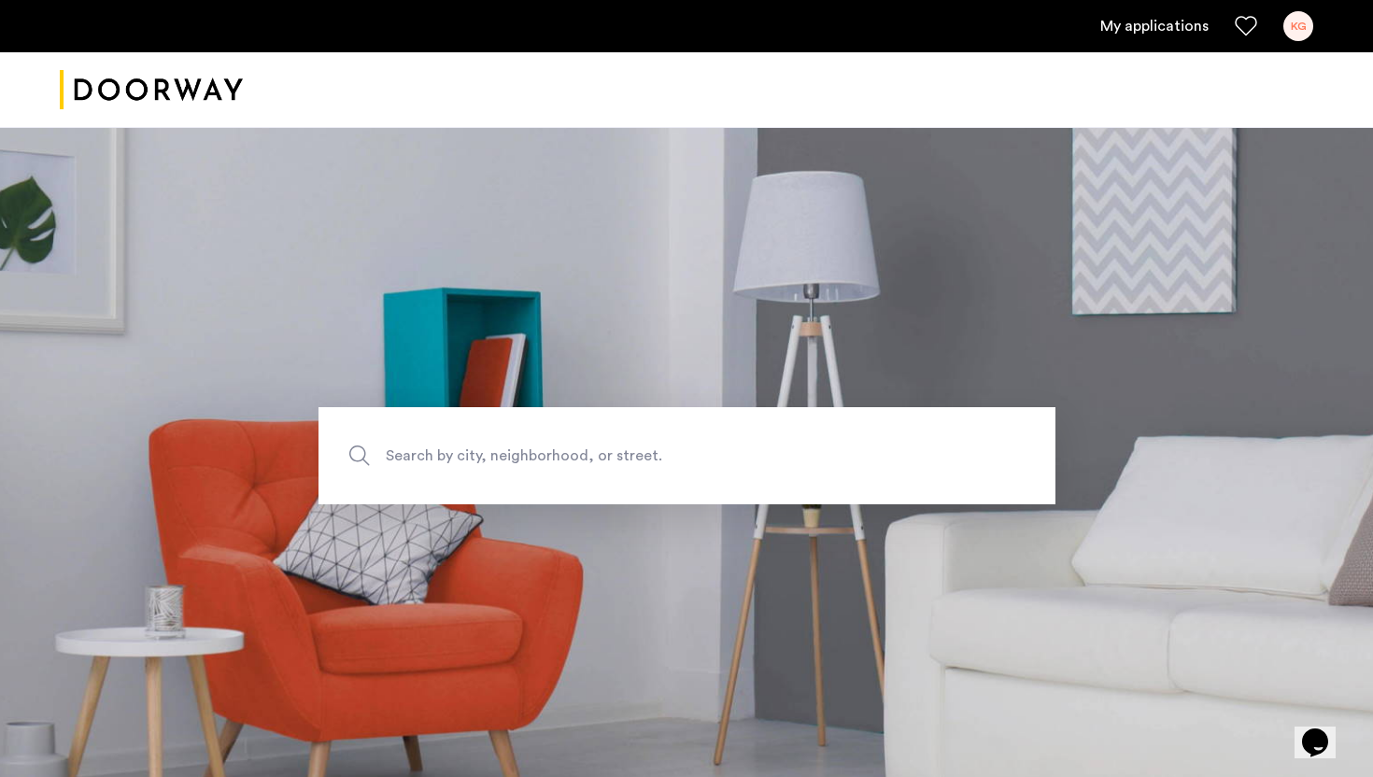
click at [1140, 28] on link "My applications" at bounding box center [1154, 26] width 108 height 22
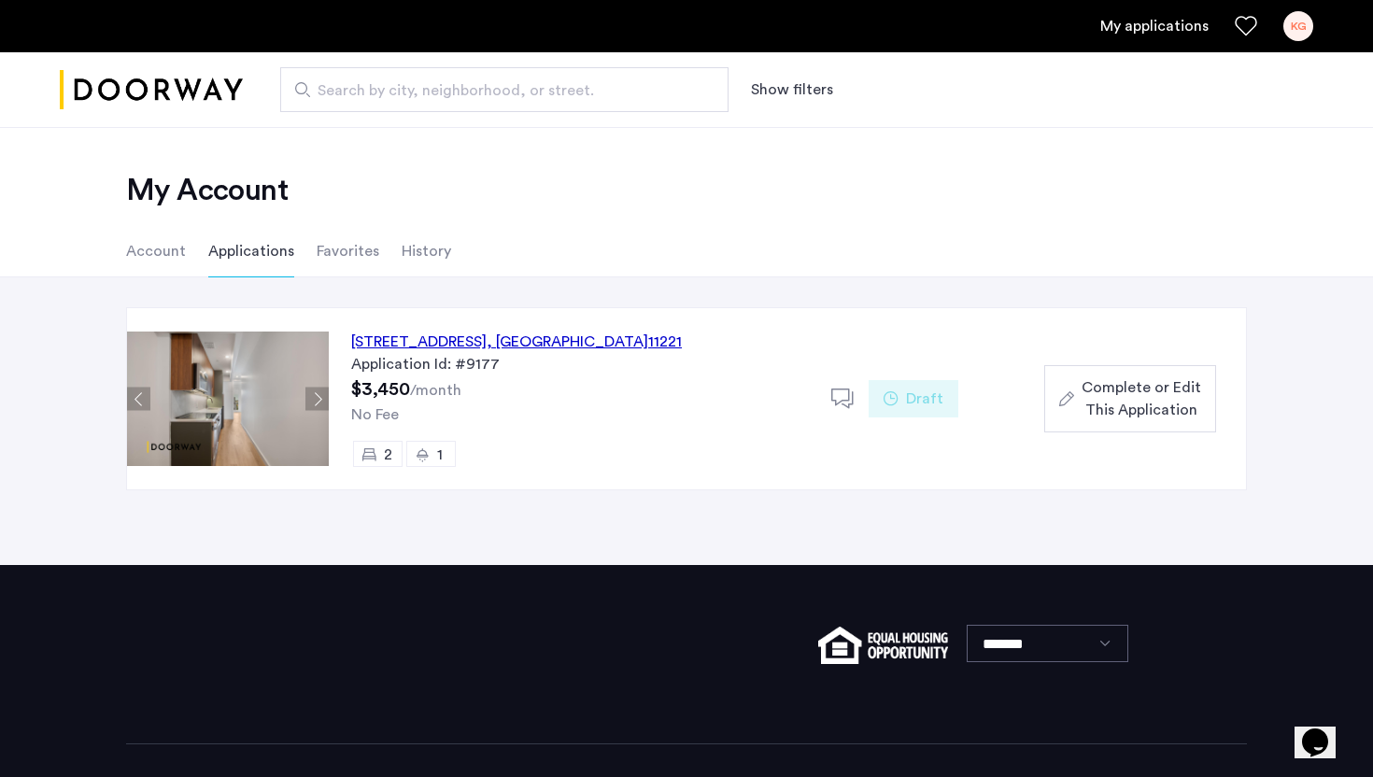
click at [1128, 393] on span "Complete or Edit This Application" at bounding box center [1141, 398] width 120 height 45
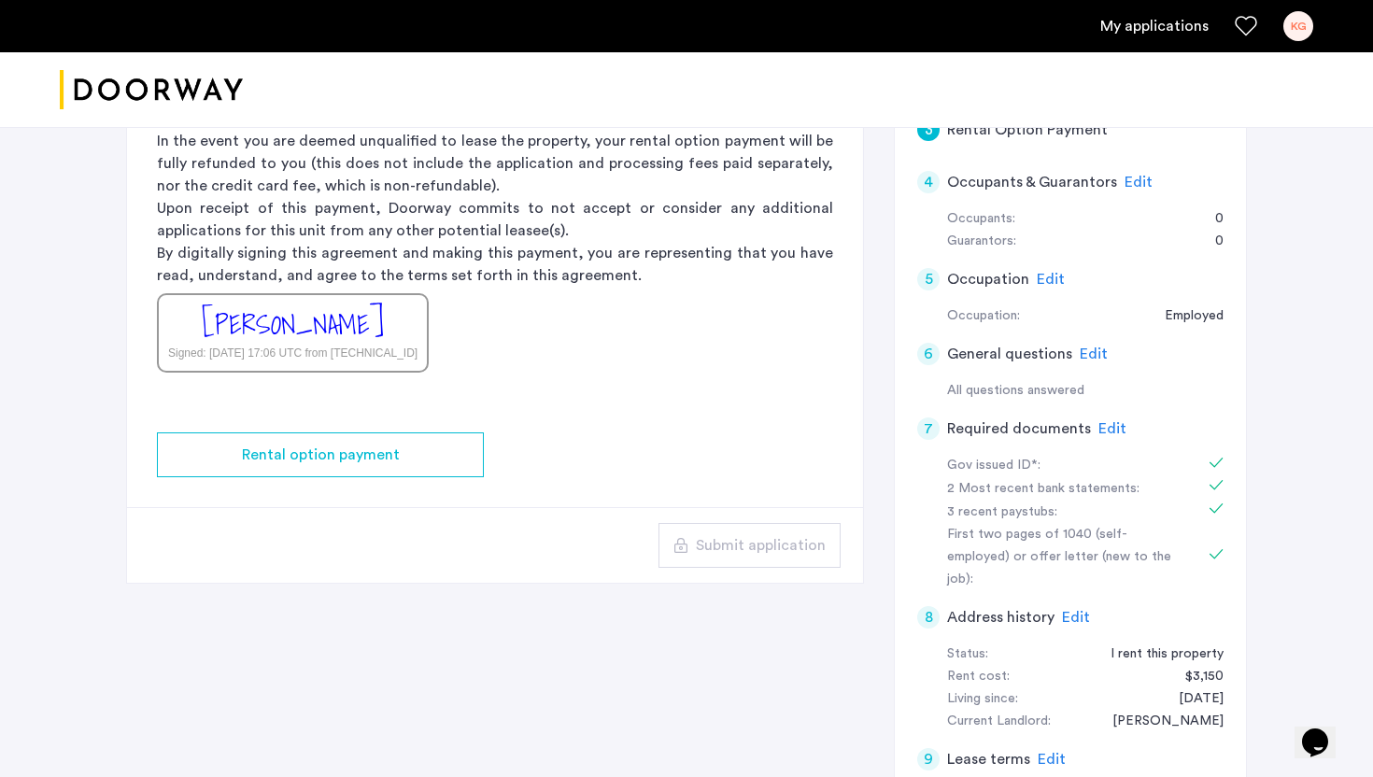
scroll to position [311, 0]
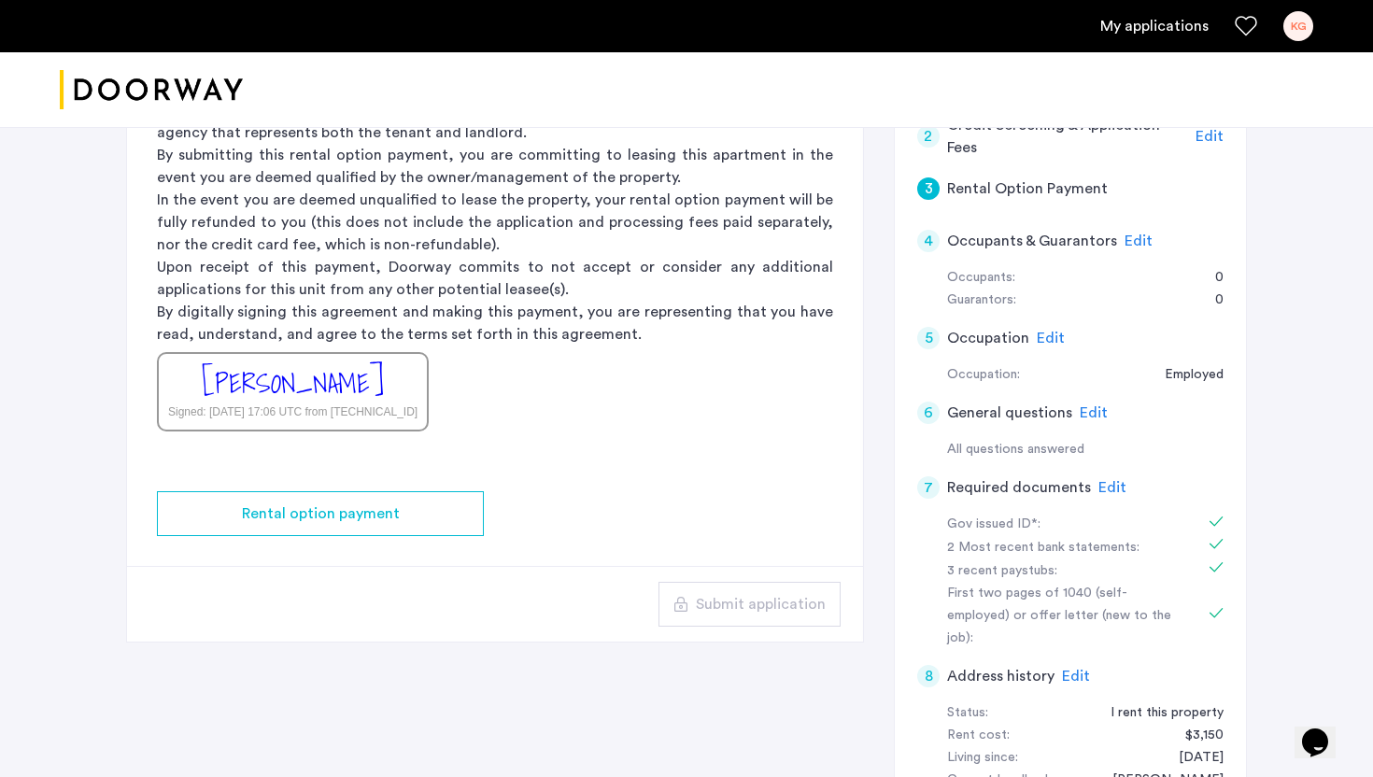
click at [1155, 346] on div "5 Occupation Edit" at bounding box center [1070, 338] width 306 height 52
click at [1082, 411] on span "Edit" at bounding box center [1094, 412] width 28 height 15
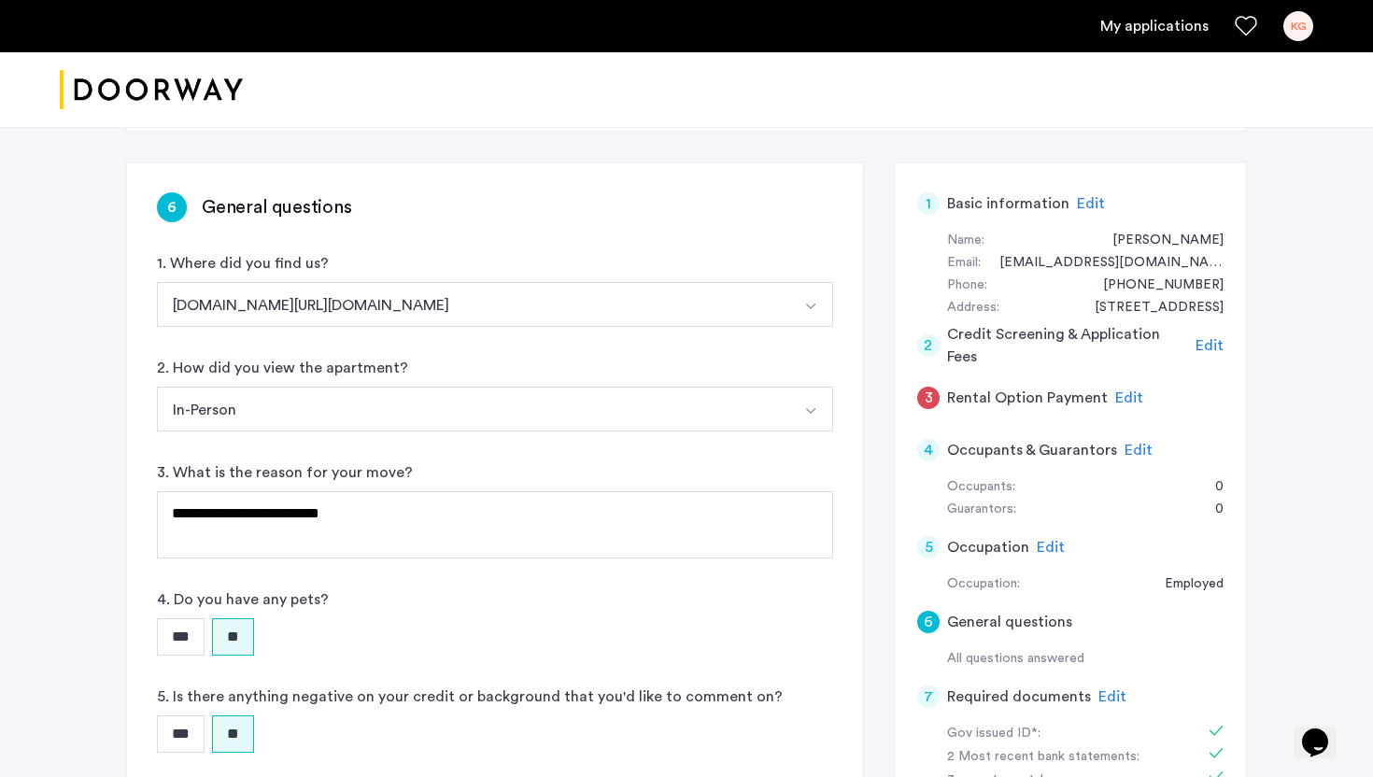
scroll to position [103, 0]
click at [1116, 399] on span "Edit" at bounding box center [1129, 396] width 28 height 15
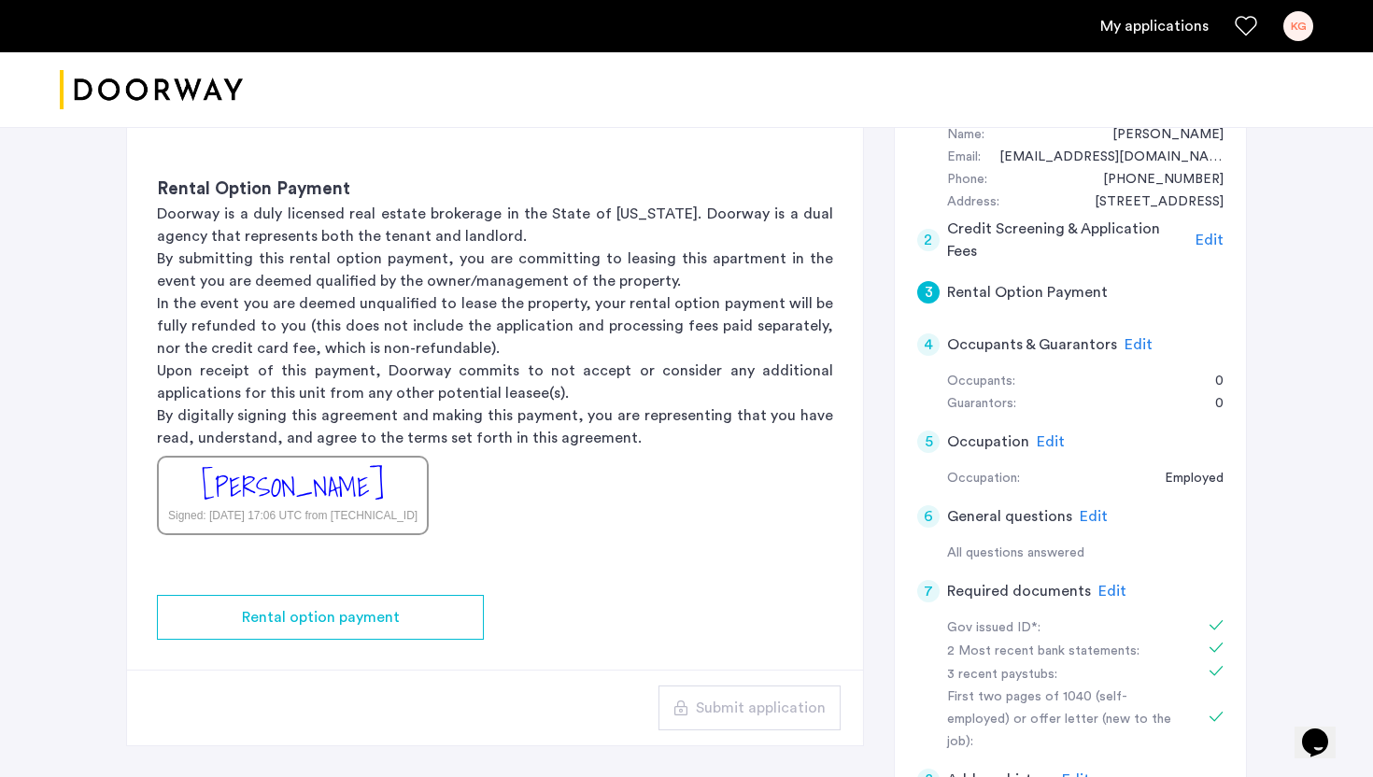
scroll to position [203, 0]
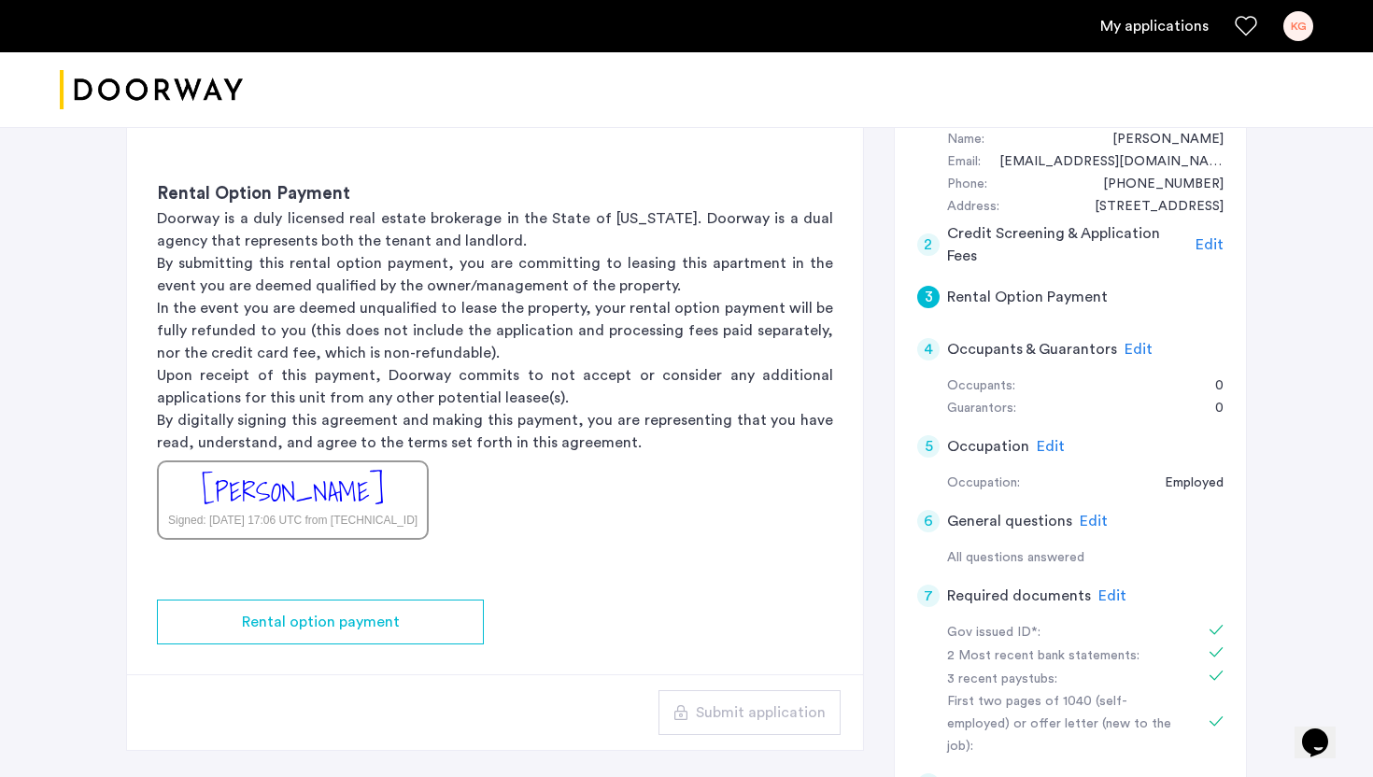
click at [1212, 247] on span "Edit" at bounding box center [1209, 244] width 28 height 15
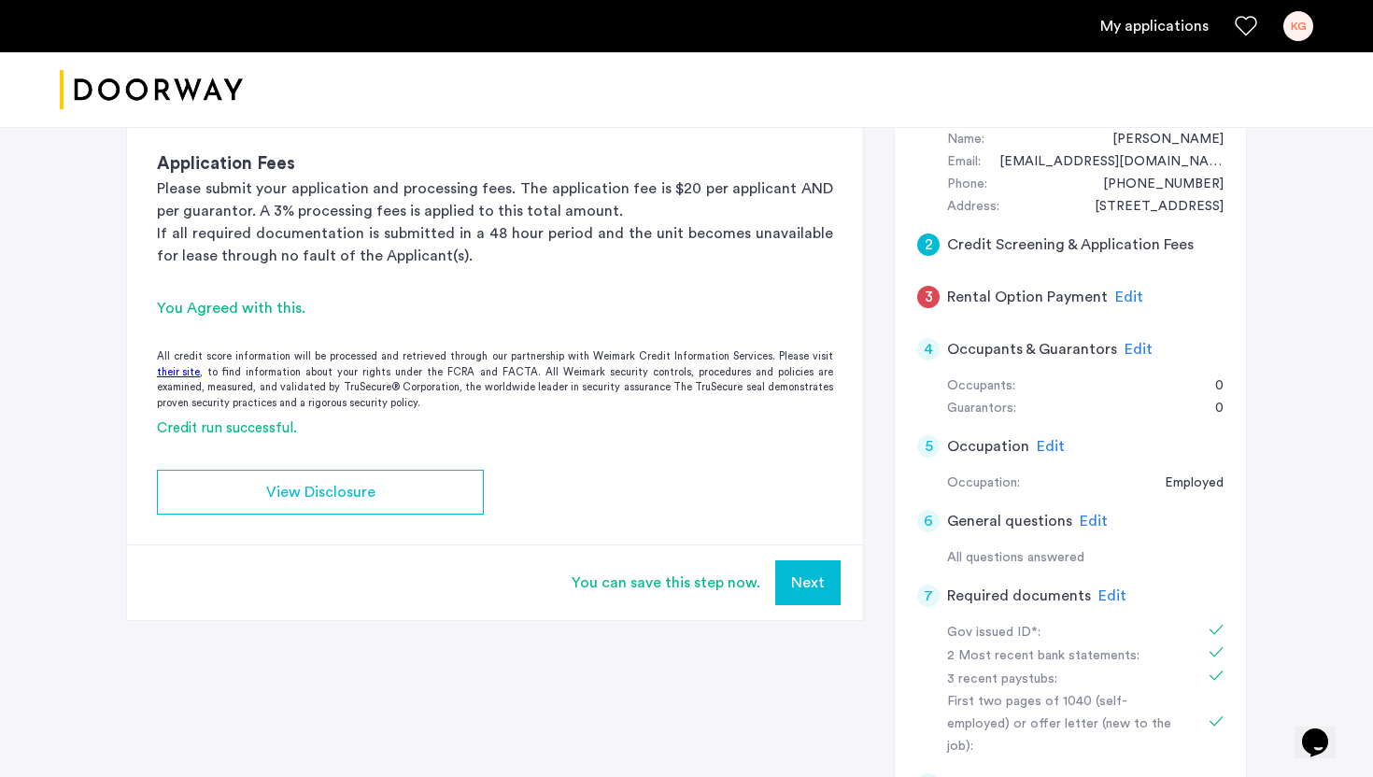
click at [819, 587] on button "Next" at bounding box center [807, 582] width 65 height 45
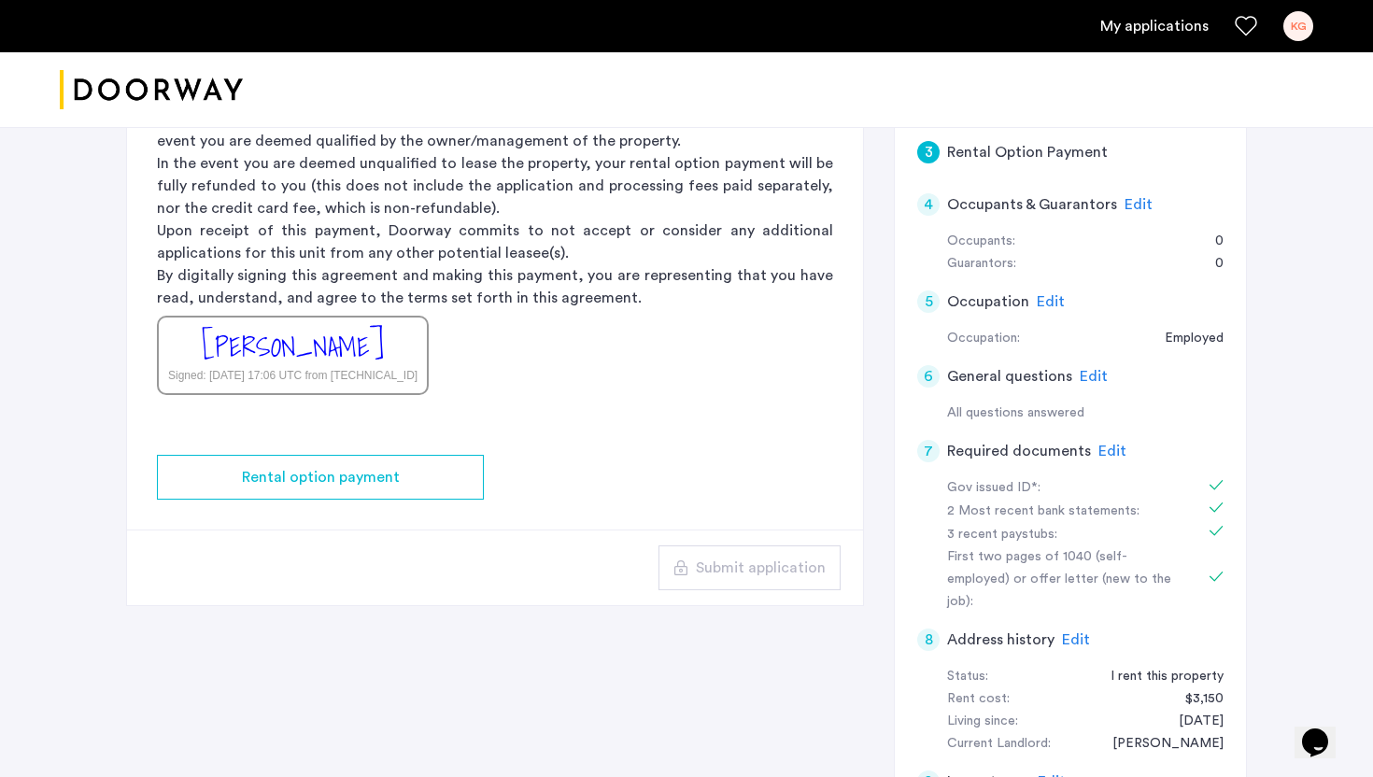
scroll to position [321, 0]
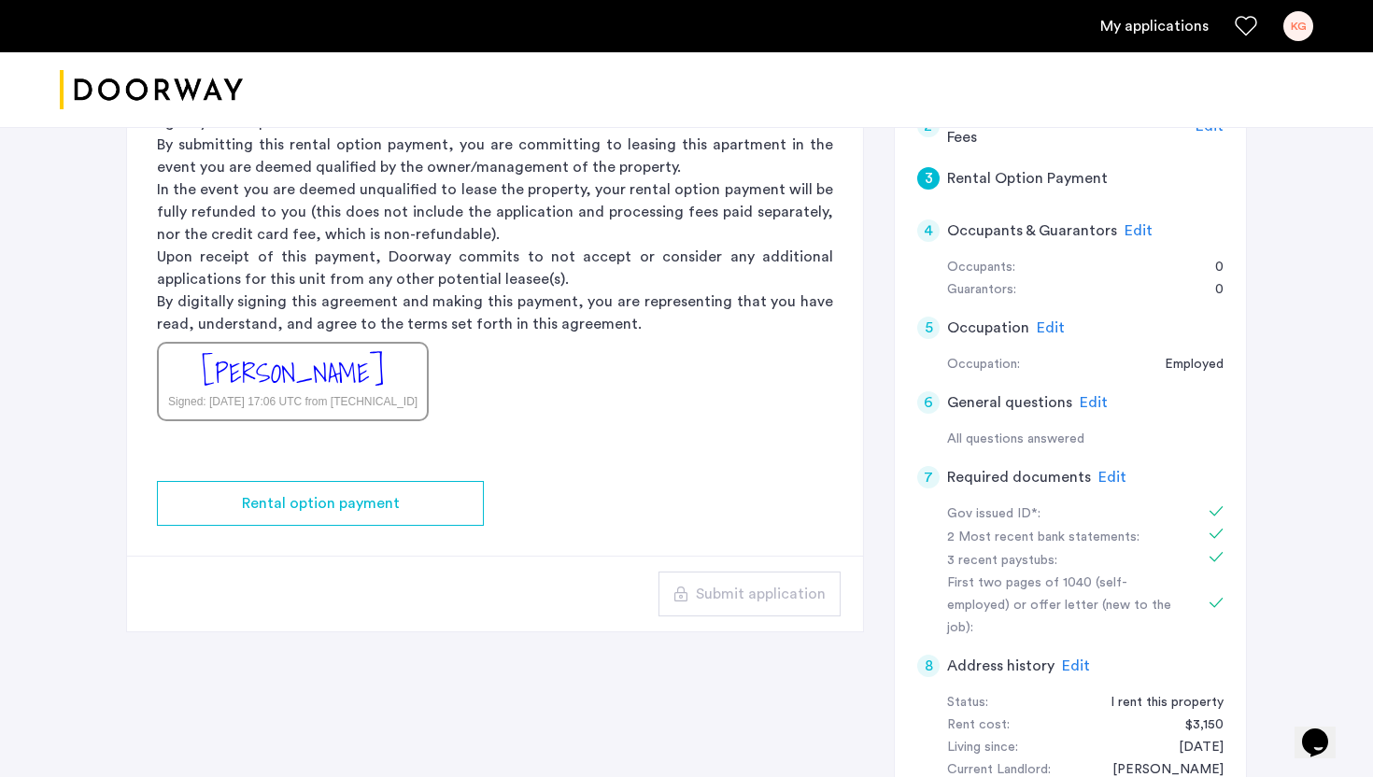
click at [1129, 230] on span "Edit" at bounding box center [1138, 230] width 28 height 15
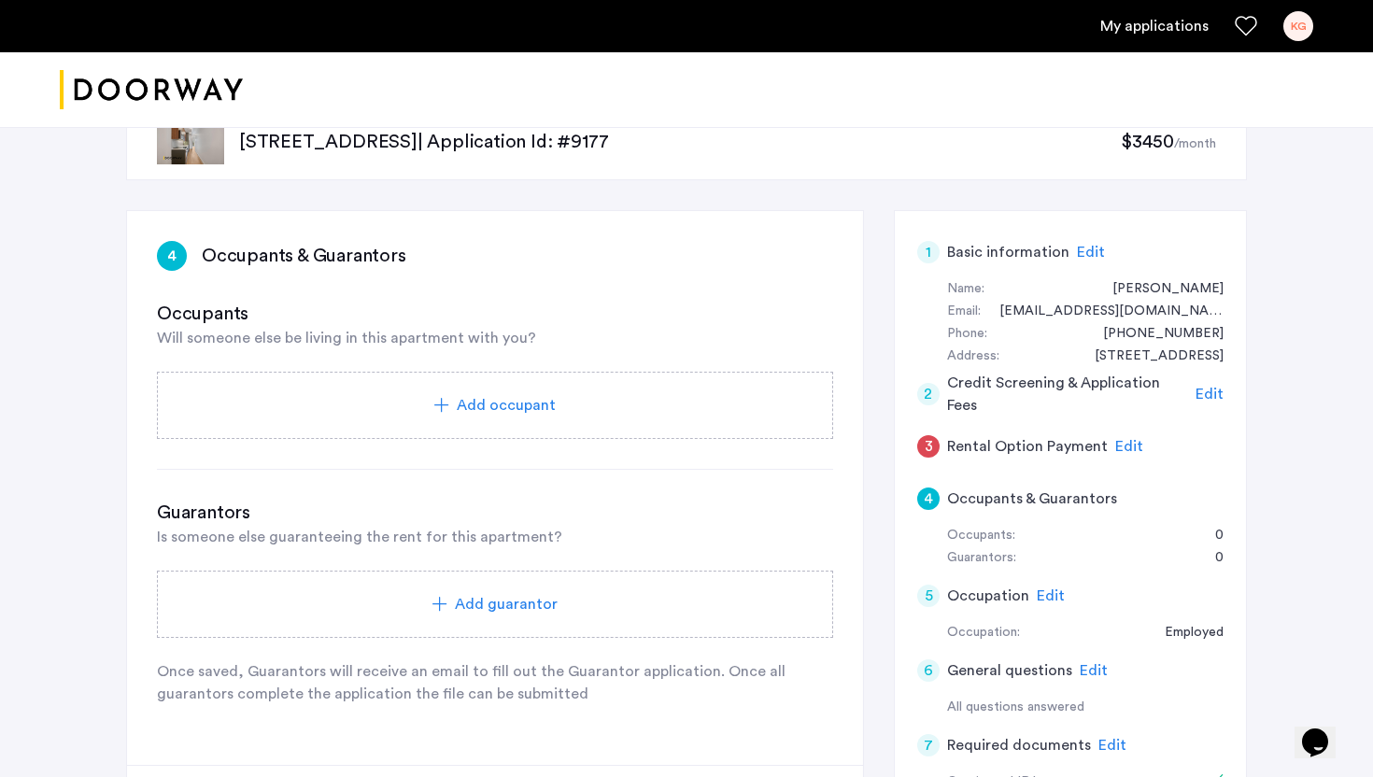
scroll to position [0, 0]
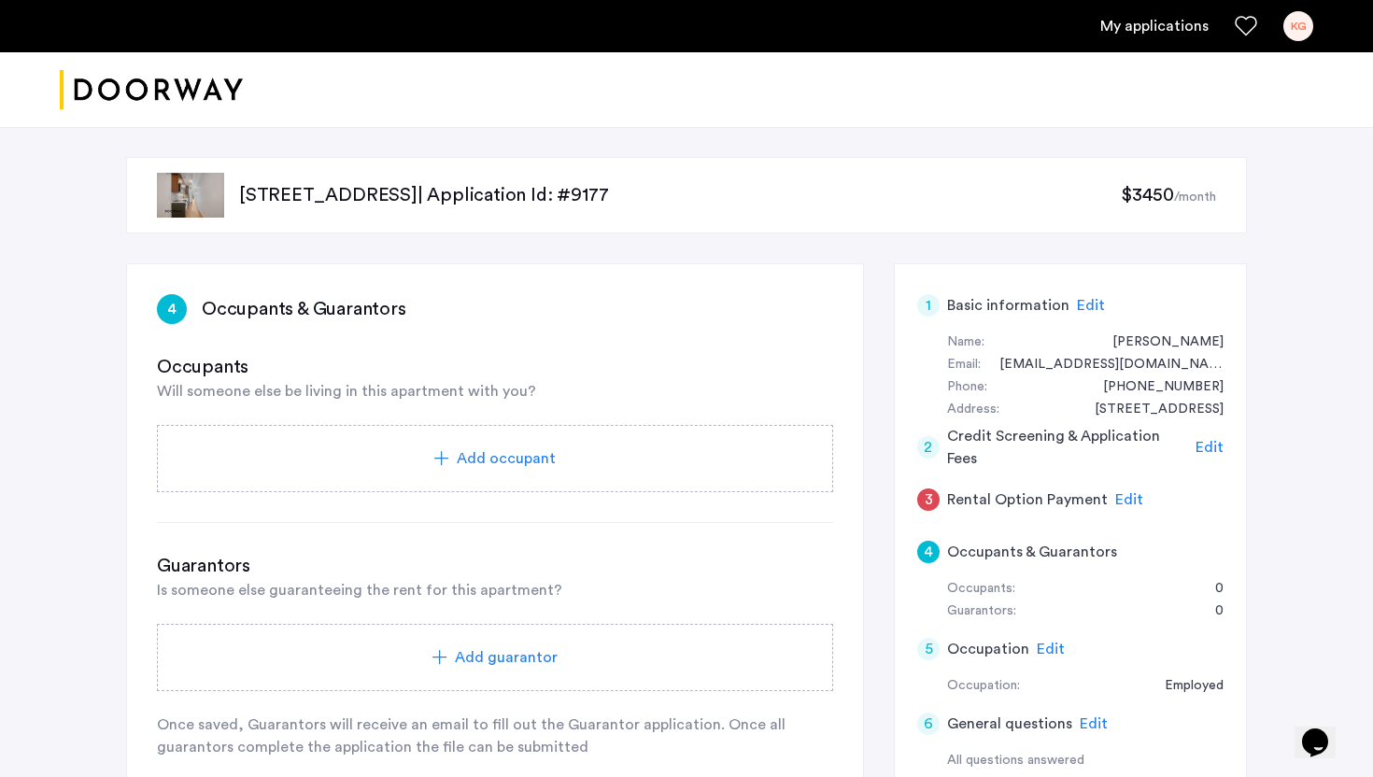
click at [786, 470] on div "Add occupant" at bounding box center [495, 458] width 676 height 67
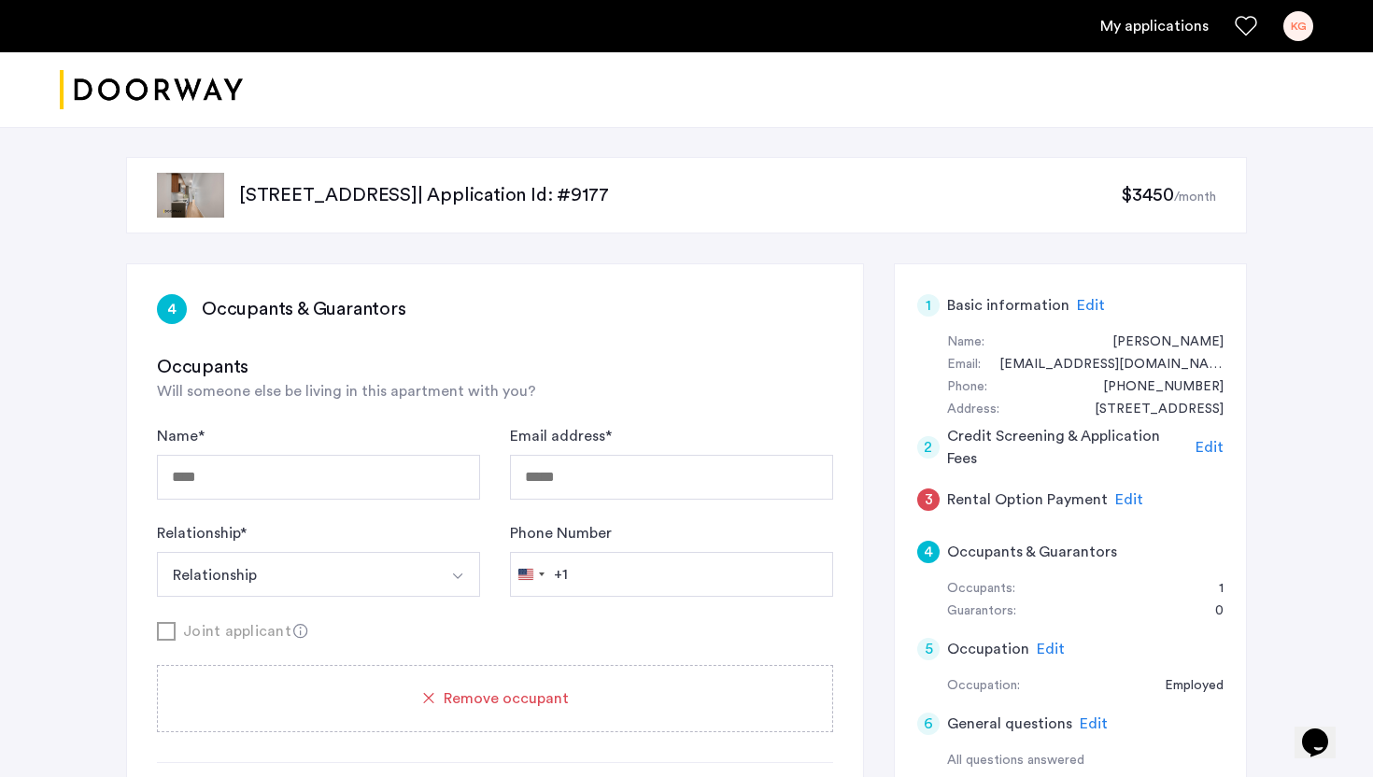
click at [295, 631] on icon at bounding box center [300, 631] width 15 height 15
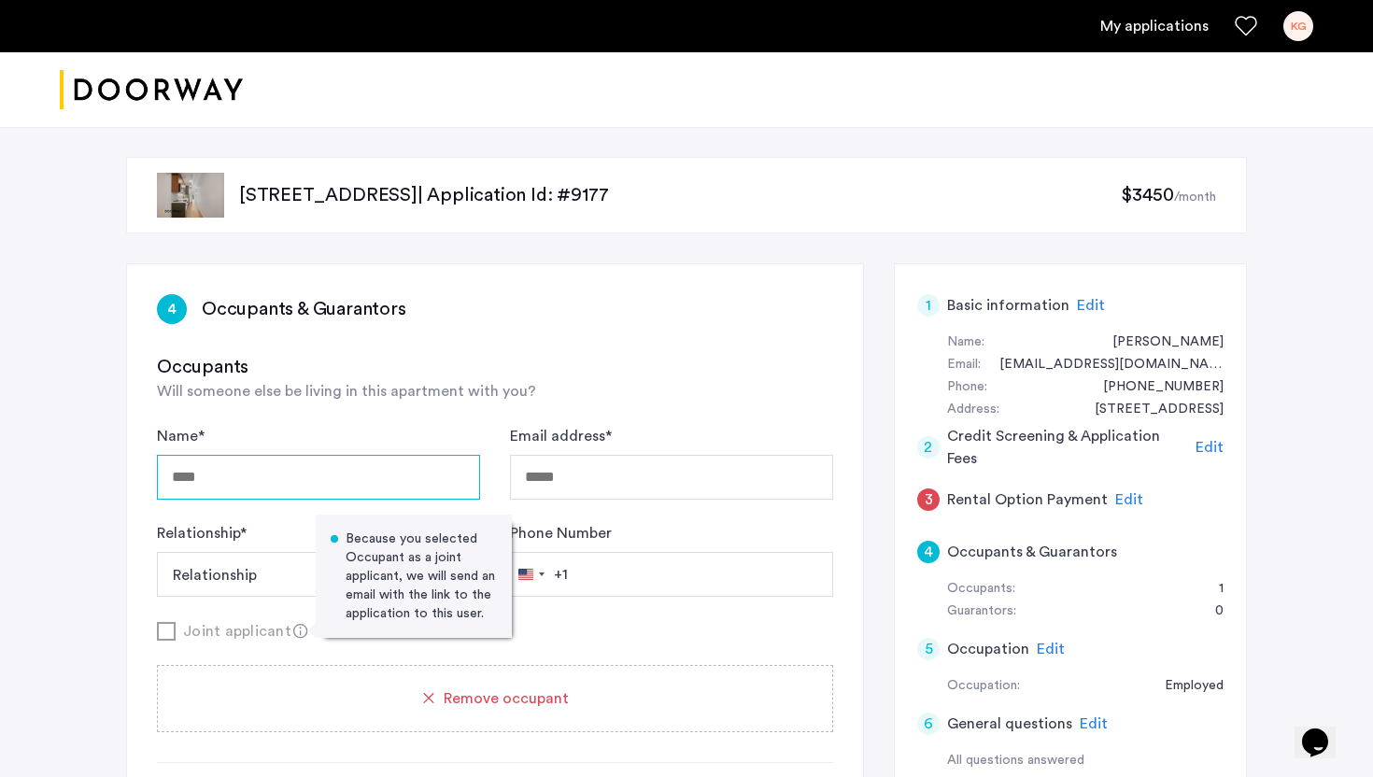
click at [271, 487] on input "Name *" at bounding box center [318, 477] width 323 height 45
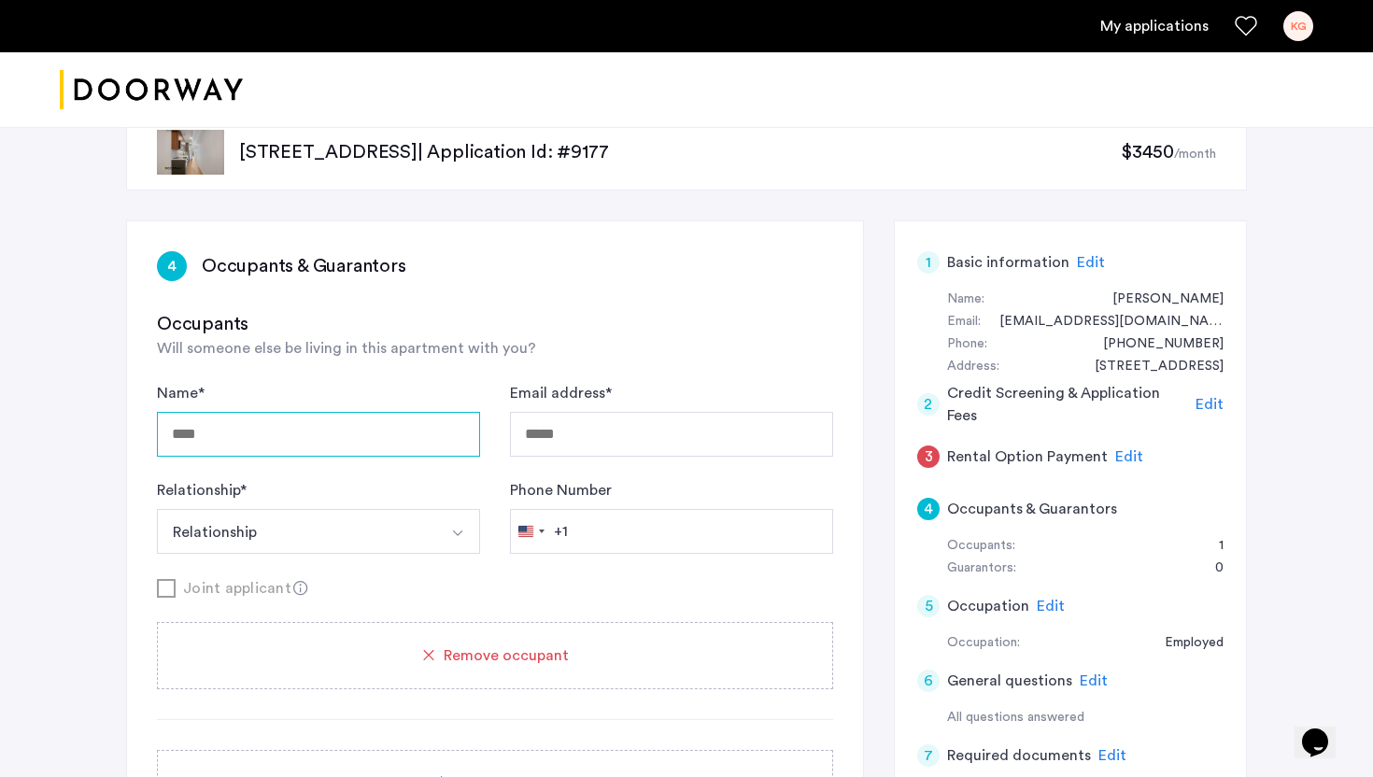
scroll to position [132, 0]
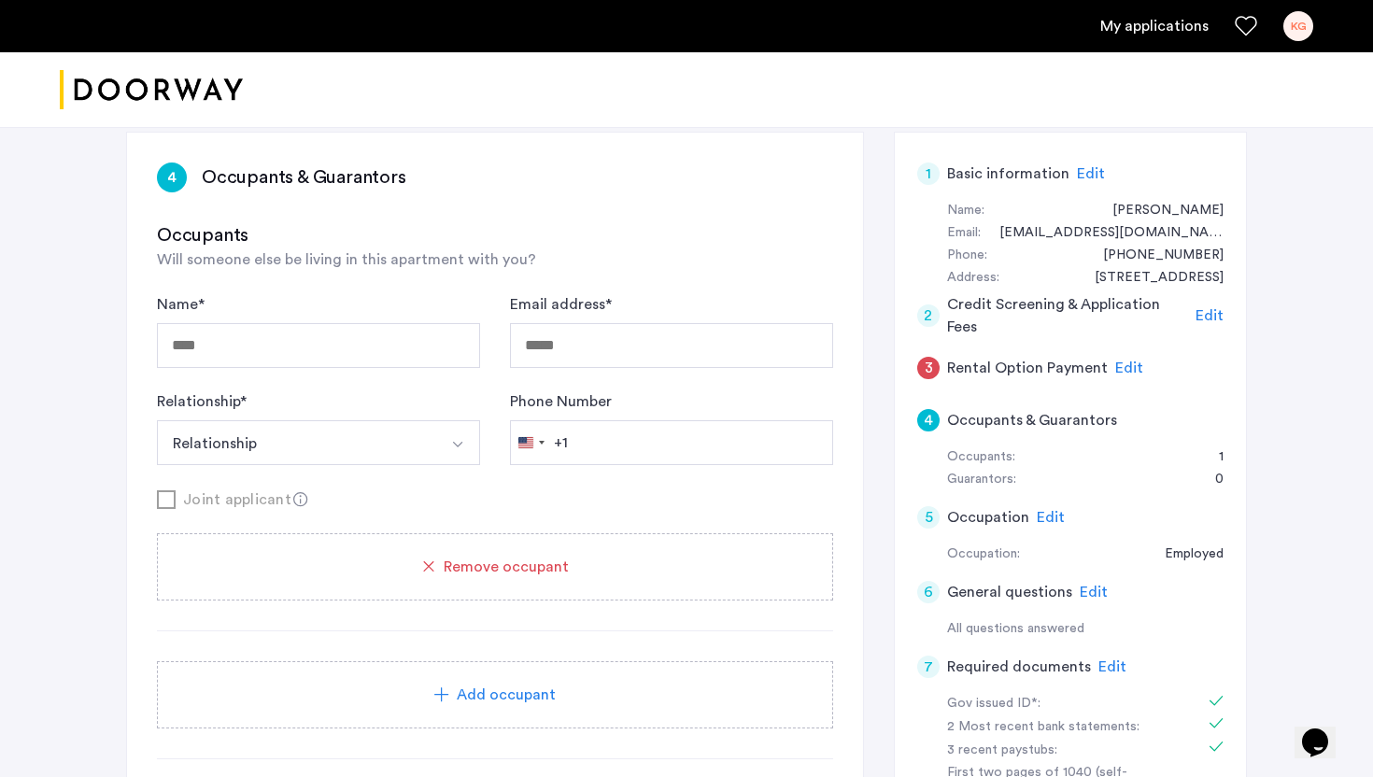
click at [330, 370] on div "Name * Email address * Relationship * Relationship Husband Wife Son Daughter Mo…" at bounding box center [495, 379] width 676 height 172
click at [330, 369] on div "Name * Email address * Relationship * Relationship Husband Wife Son Daughter Mo…" at bounding box center [495, 379] width 676 height 172
click at [330, 356] on input "Name *" at bounding box center [318, 345] width 323 height 45
type input "**********"
click at [564, 360] on input "Email address *" at bounding box center [671, 345] width 323 height 45
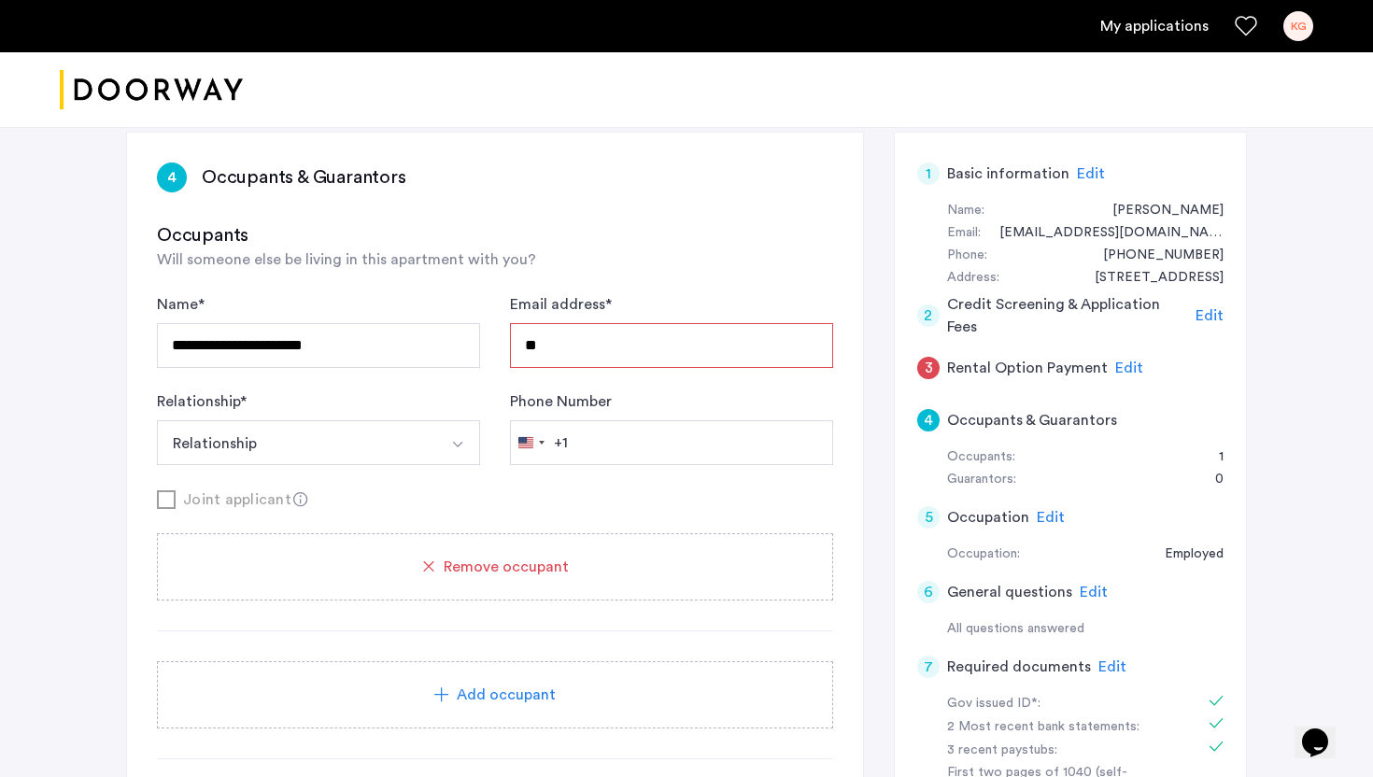
type input "*"
paste input "**********"
click at [545, 344] on input "**********" at bounding box center [671, 345] width 323 height 45
click at [529, 344] on input "**********" at bounding box center [671, 345] width 323 height 45
click at [536, 345] on input "**********" at bounding box center [671, 345] width 323 height 45
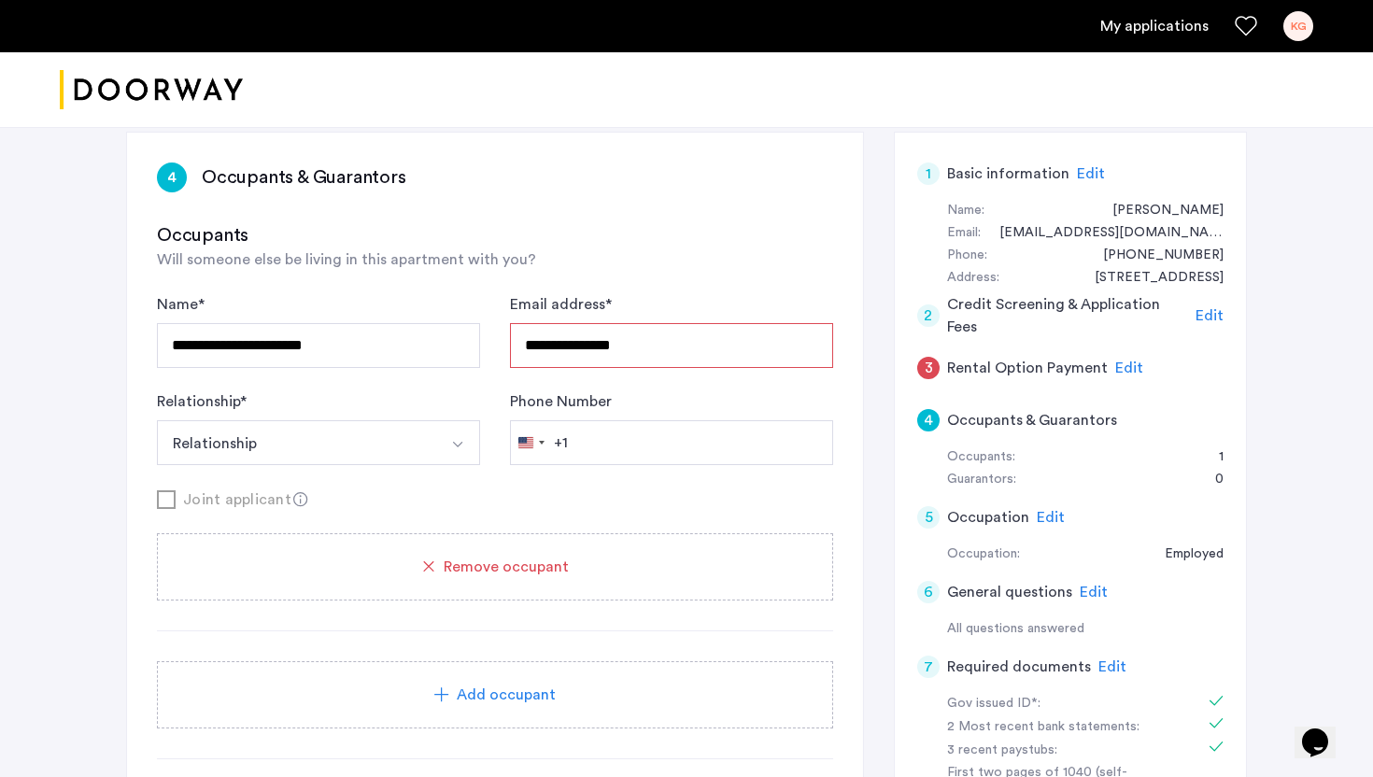
click at [557, 346] on input "**********" at bounding box center [671, 345] width 323 height 45
click at [681, 289] on div "**********" at bounding box center [495, 475] width 676 height 506
click at [357, 462] on button "Relationship" at bounding box center [296, 442] width 279 height 45
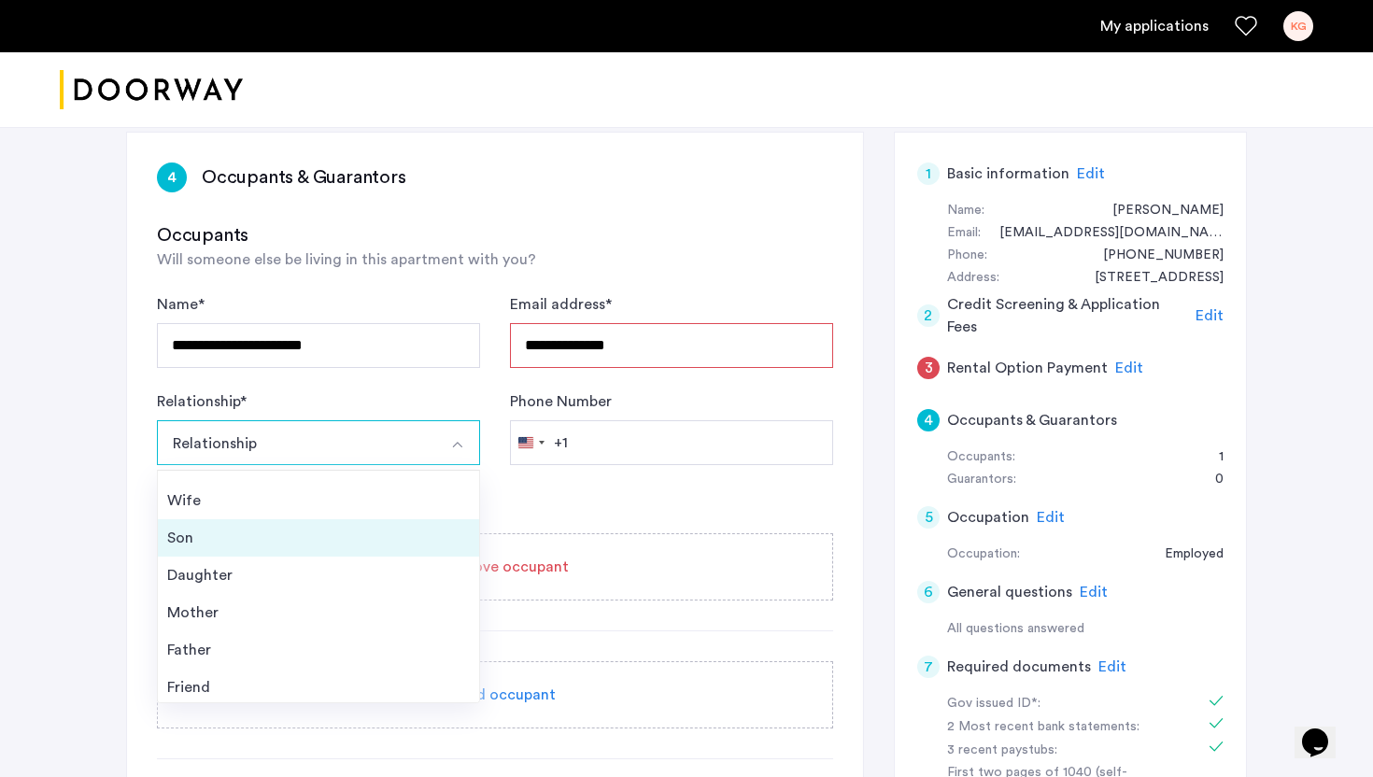
scroll to position [0, 0]
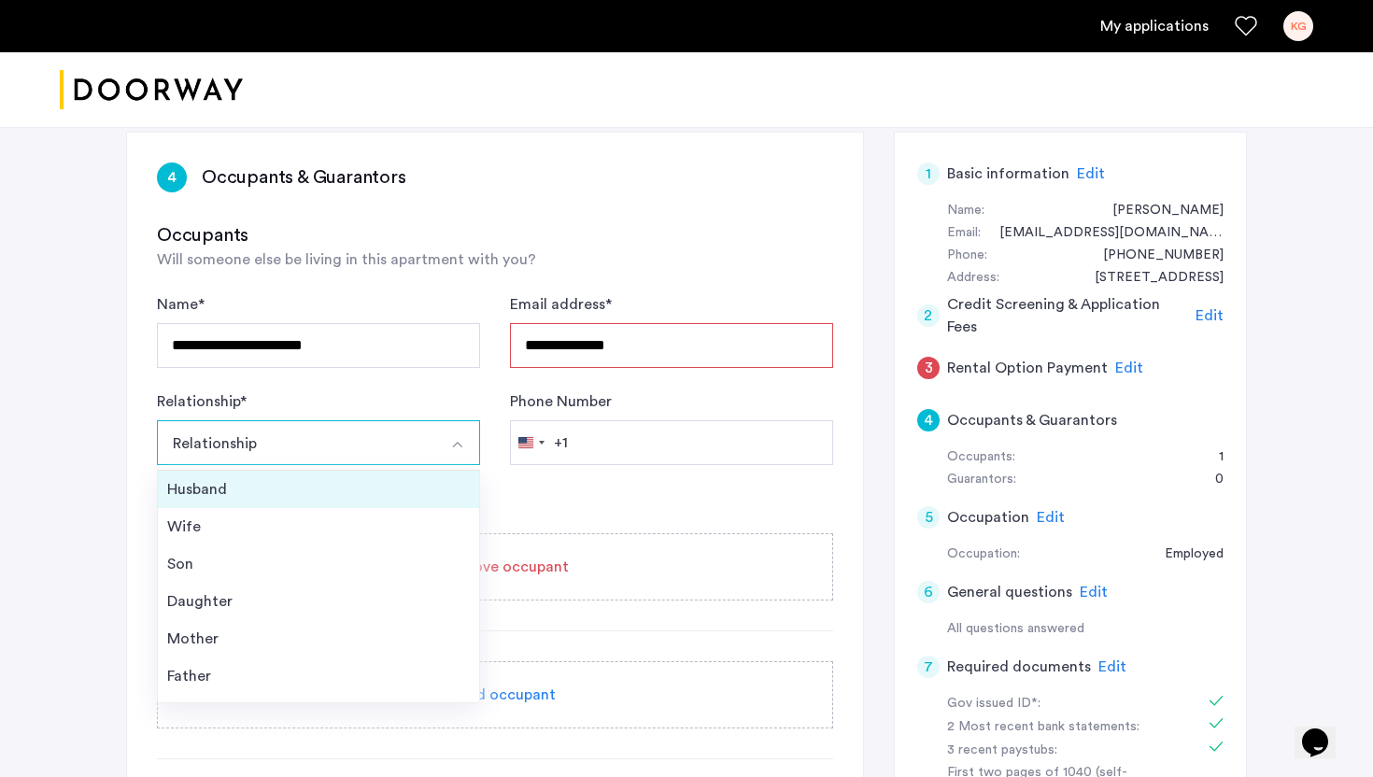
click at [301, 501] on li "Husband" at bounding box center [318, 489] width 321 height 37
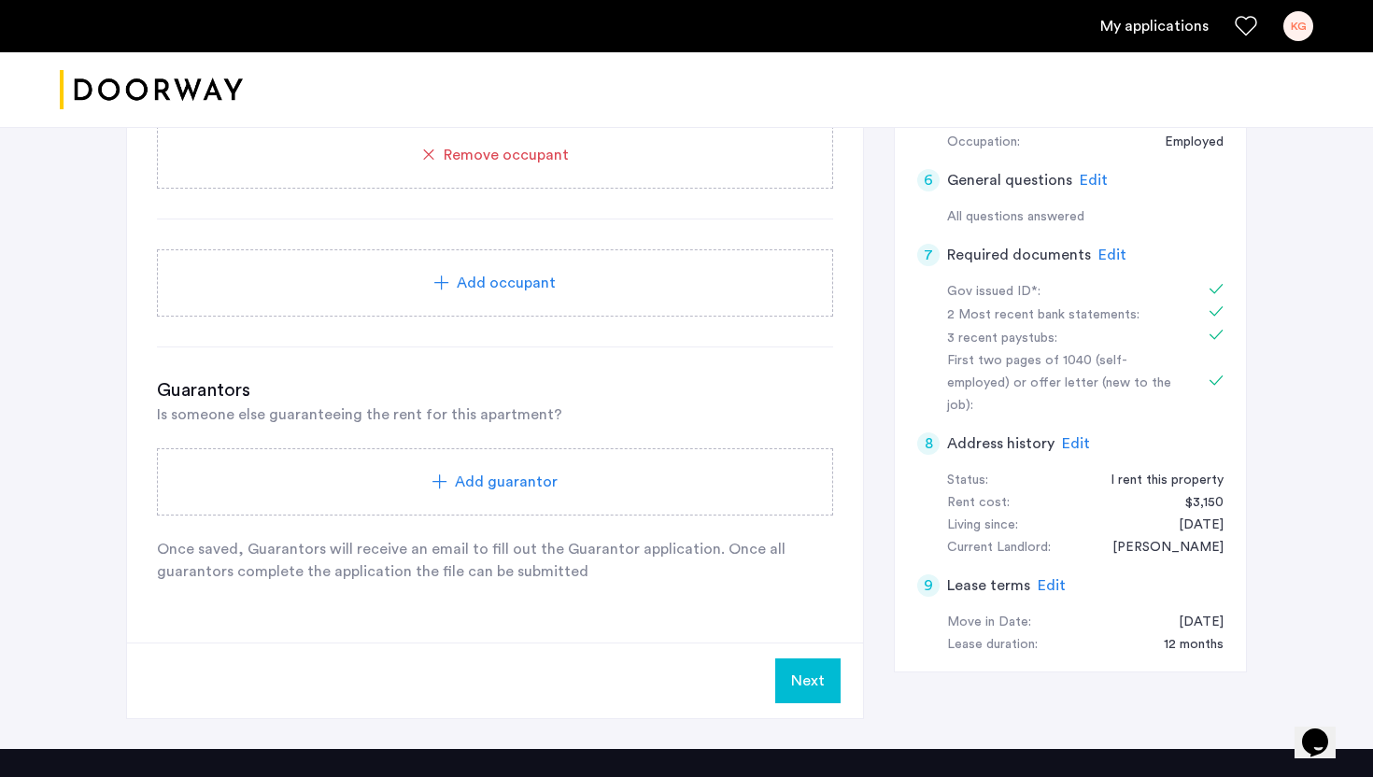
click at [787, 686] on button "Next" at bounding box center [807, 680] width 65 height 45
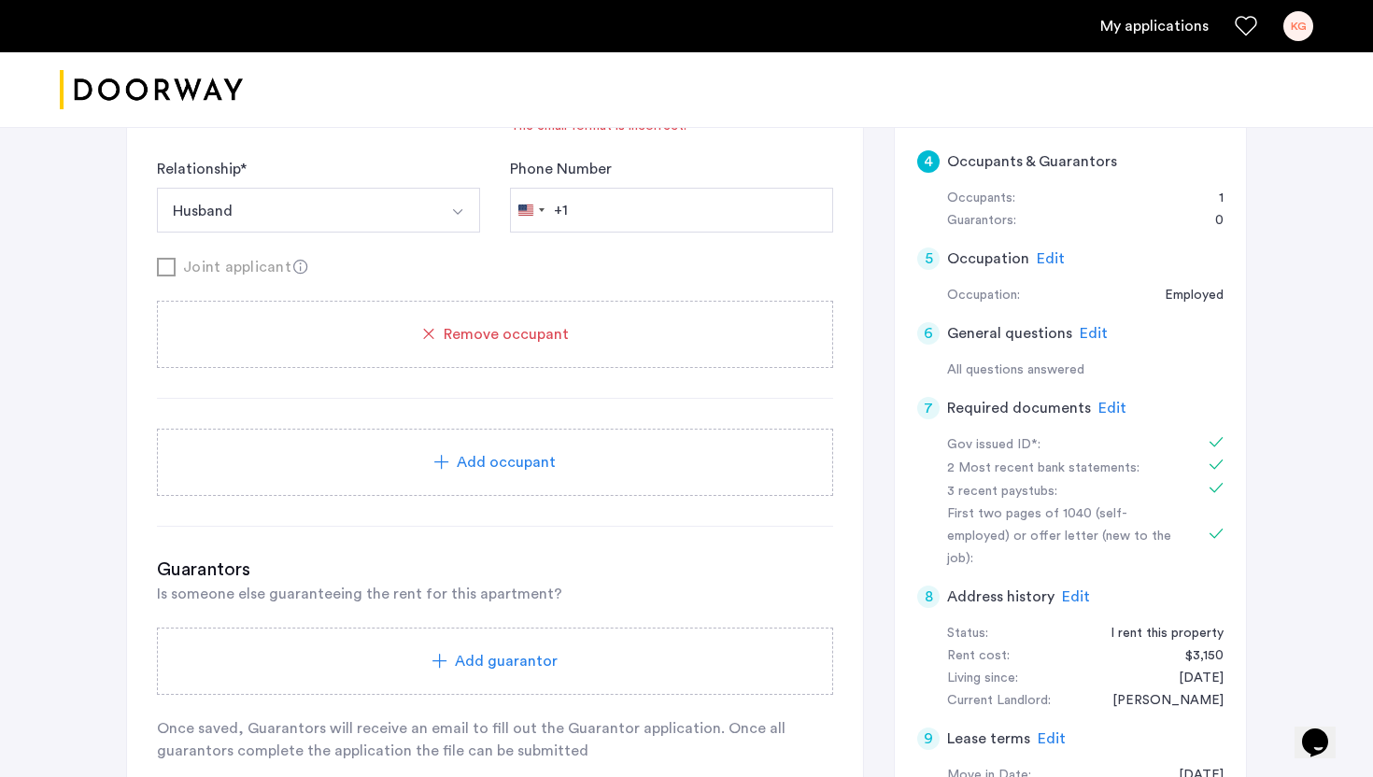
scroll to position [407, 0]
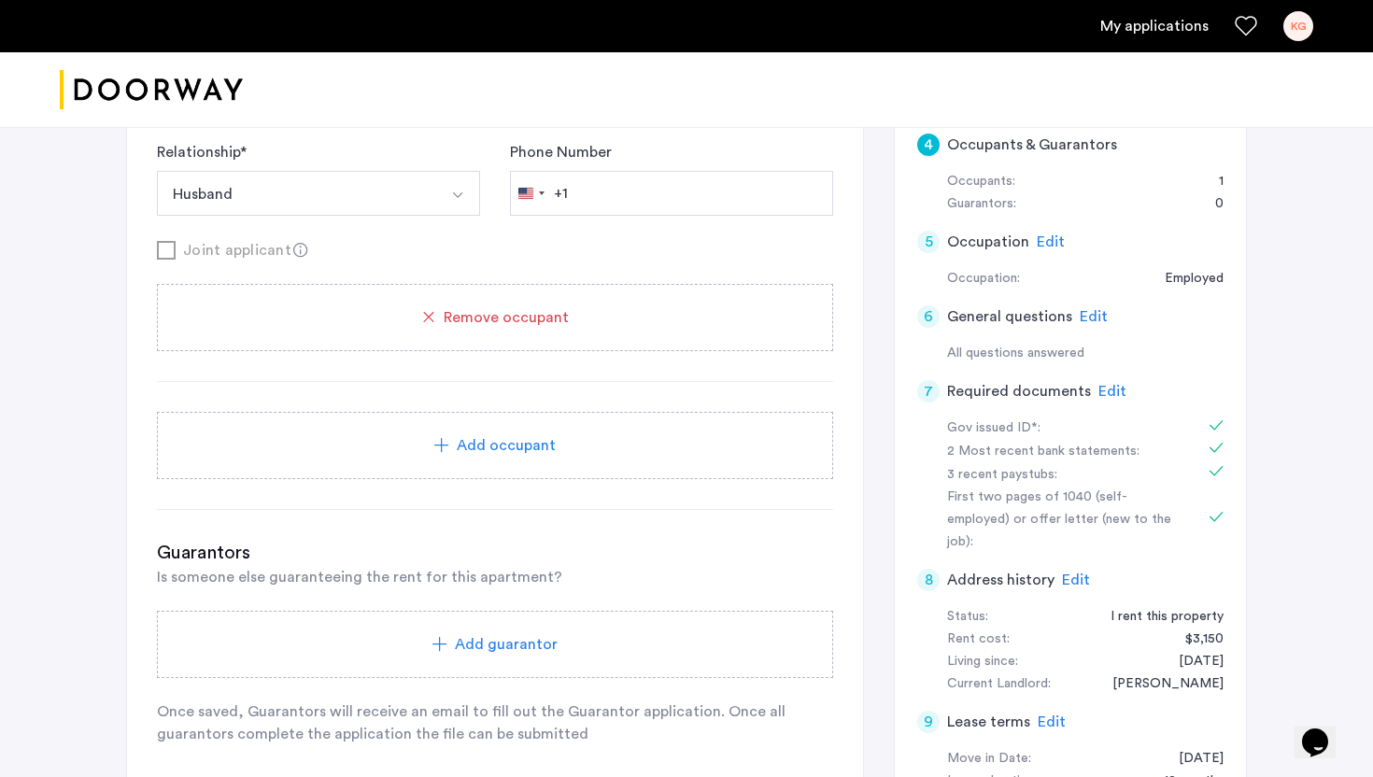
click at [619, 432] on div "Add occupant" at bounding box center [495, 445] width 676 height 67
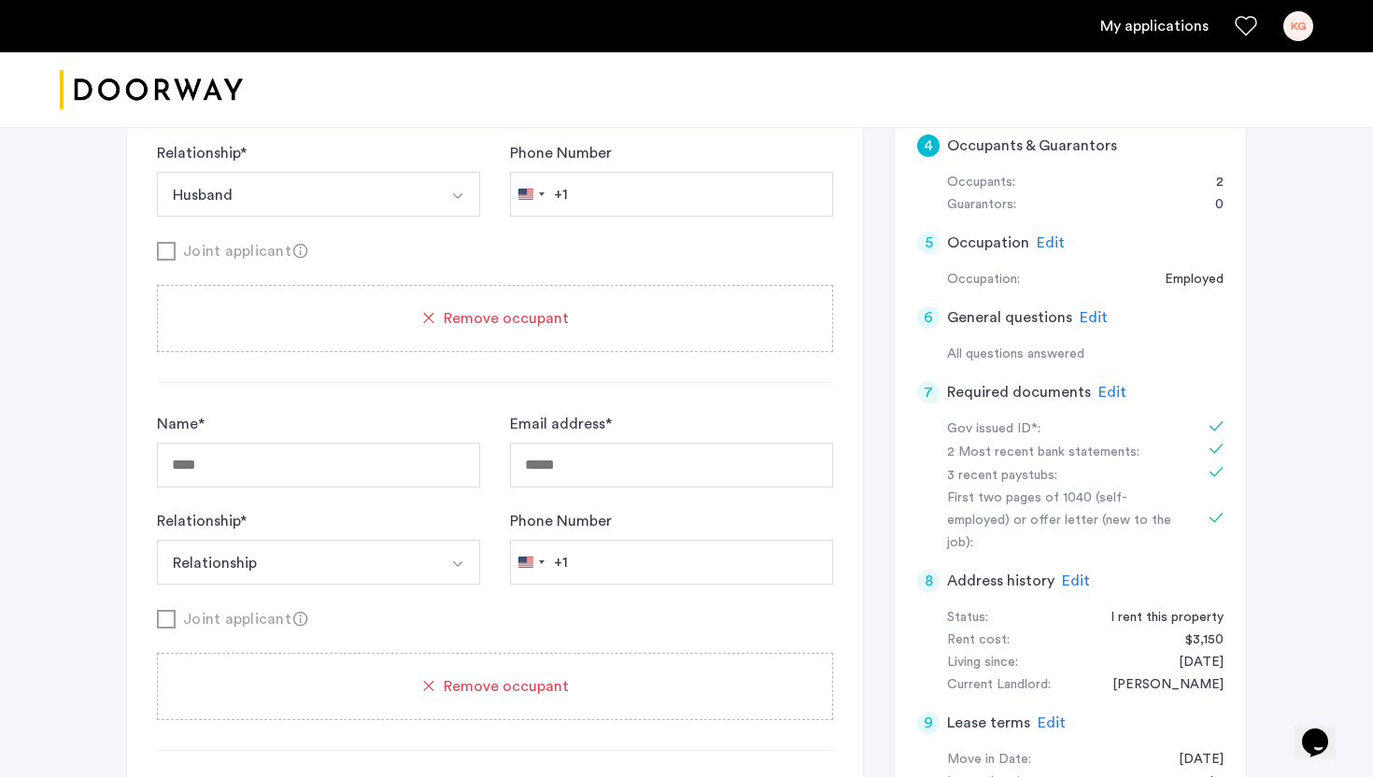
scroll to position [400, 0]
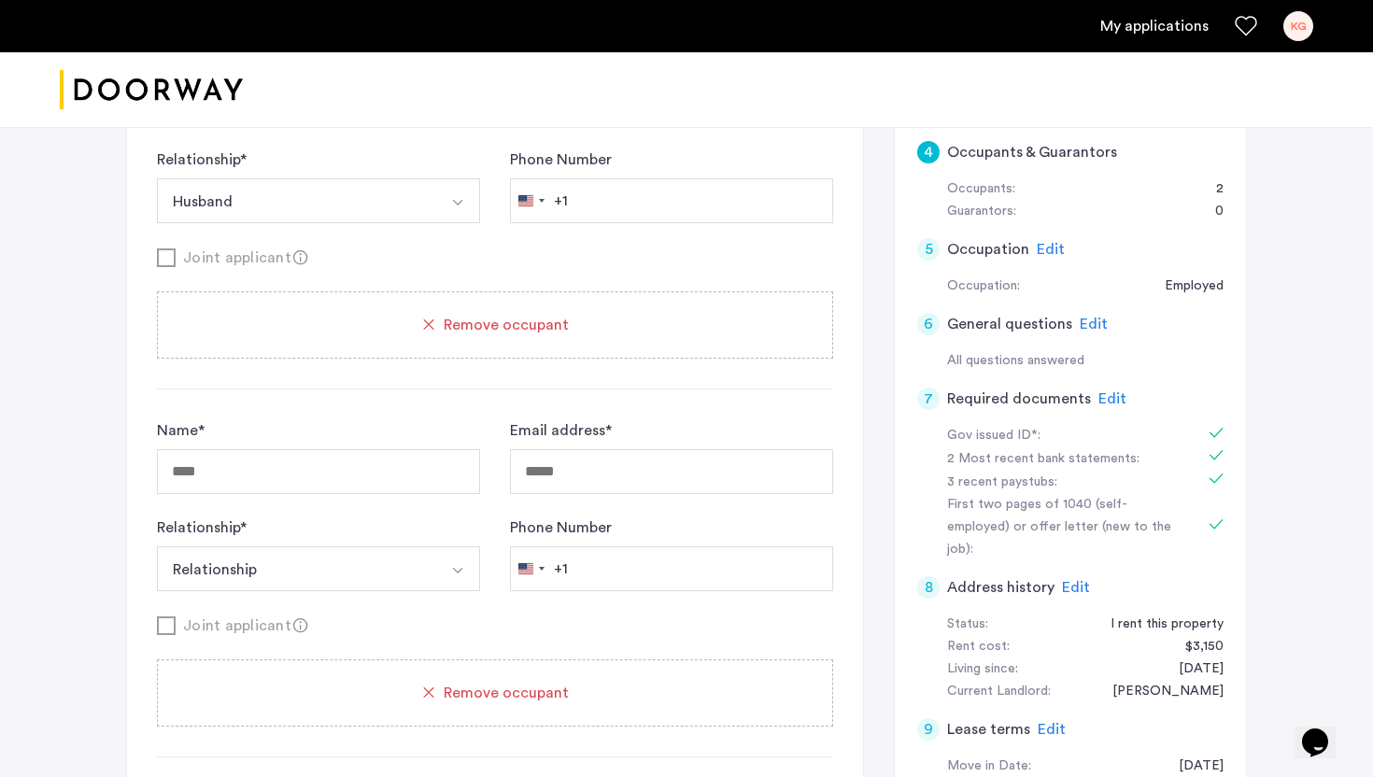
click at [474, 699] on span "Remove occupant" at bounding box center [506, 693] width 125 height 22
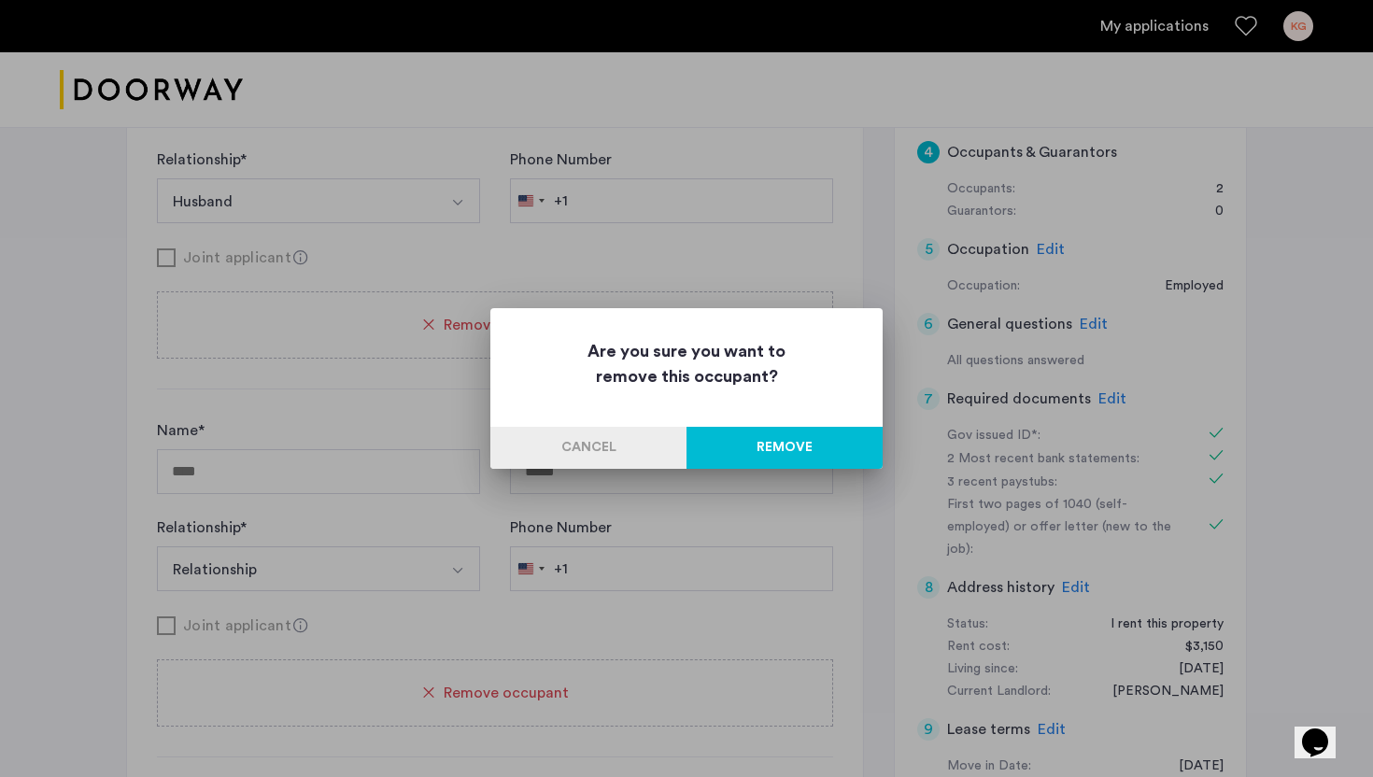
click at [754, 444] on button "Remove" at bounding box center [784, 448] width 196 height 42
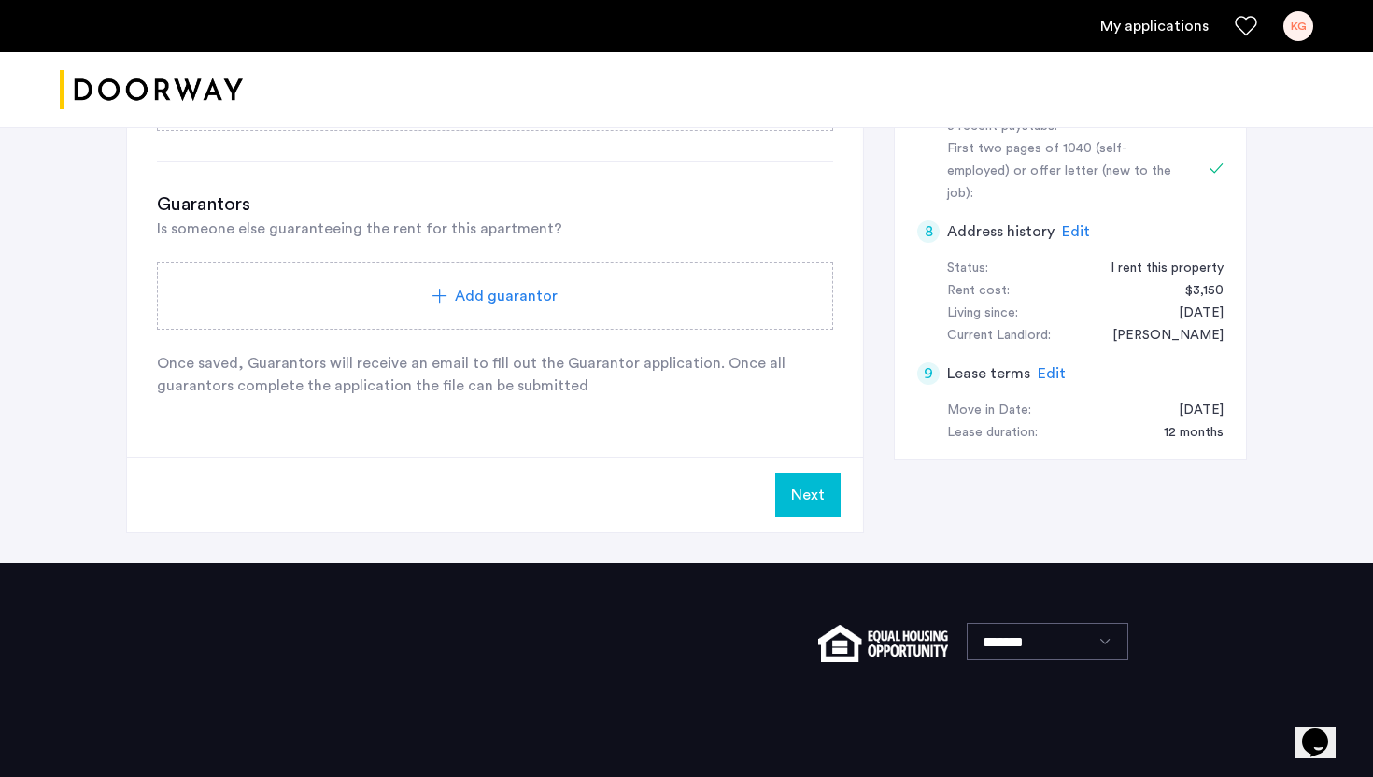
scroll to position [744, 0]
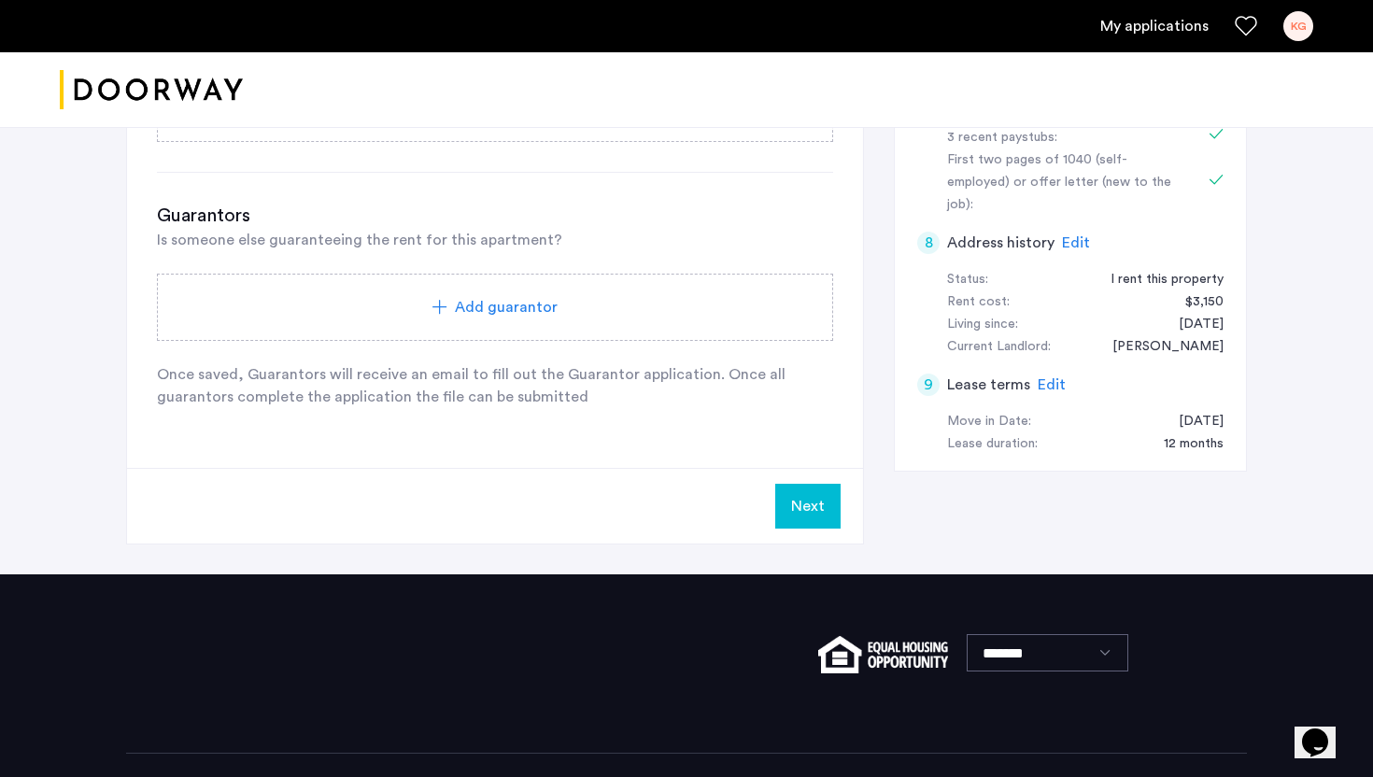
click at [819, 515] on button "Next" at bounding box center [807, 506] width 65 height 45
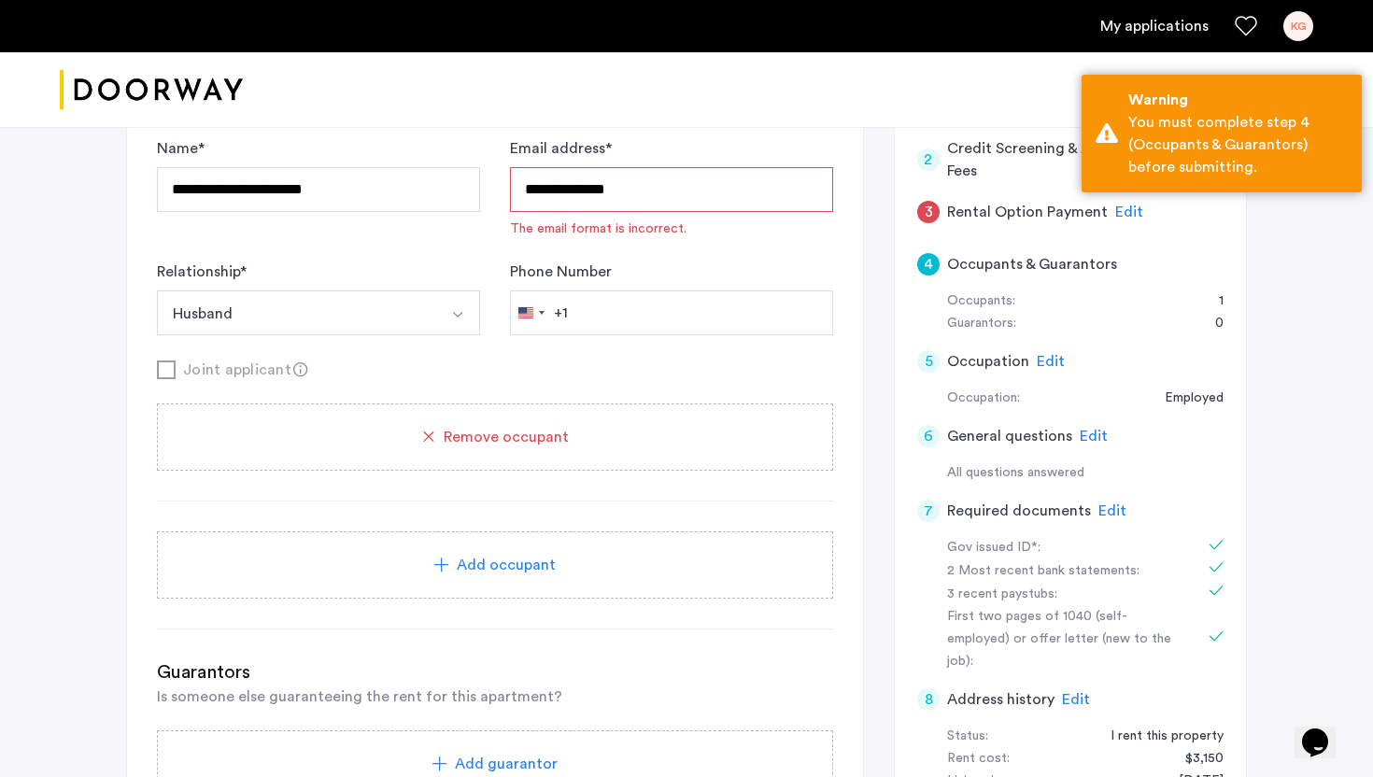
scroll to position [0, 0]
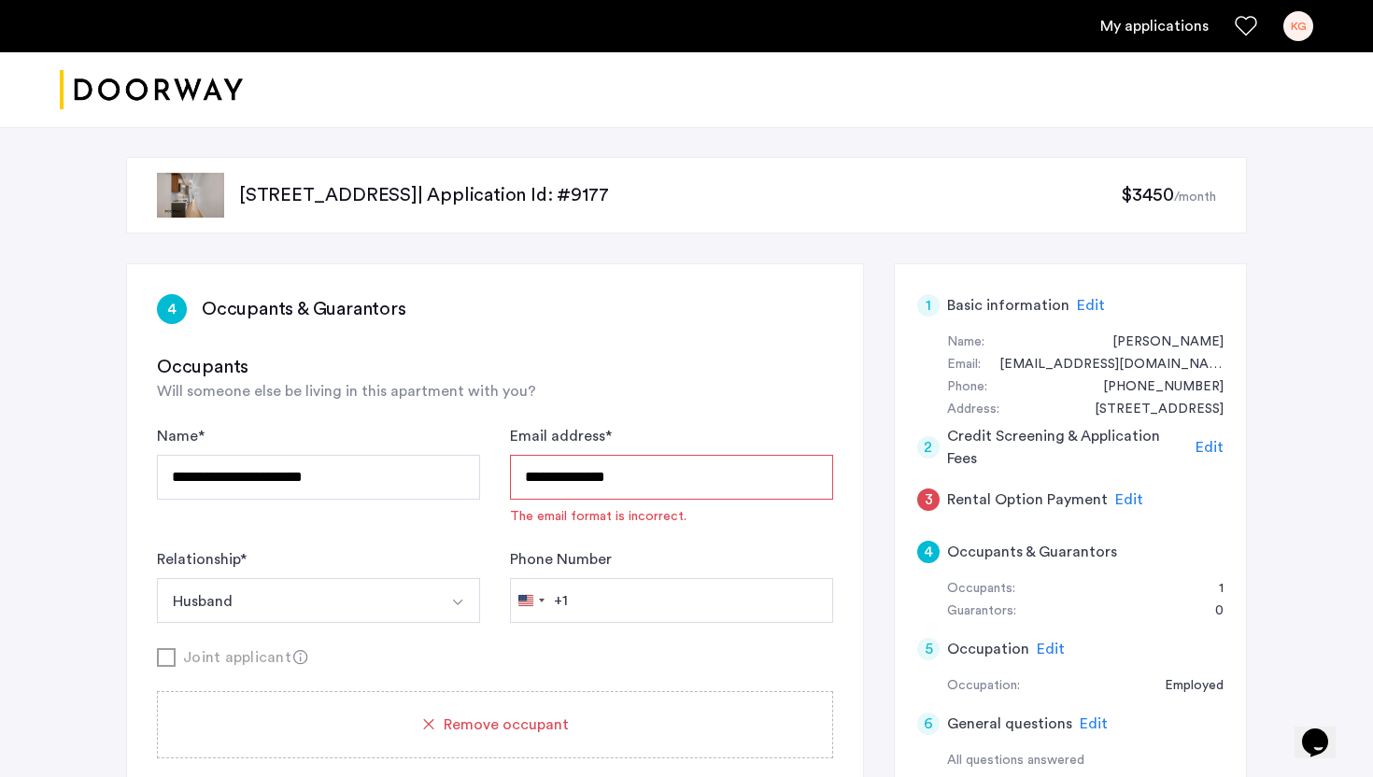
click at [529, 472] on input "**********" at bounding box center [671, 477] width 323 height 45
click at [594, 476] on input "**********" at bounding box center [671, 477] width 323 height 45
click at [668, 392] on div "Occupants Will someone else be living in this apartment with you?" at bounding box center [495, 378] width 676 height 49
click at [562, 476] on input "**********" at bounding box center [671, 477] width 323 height 45
drag, startPoint x: 536, startPoint y: 475, endPoint x: 501, endPoint y: 475, distance: 34.6
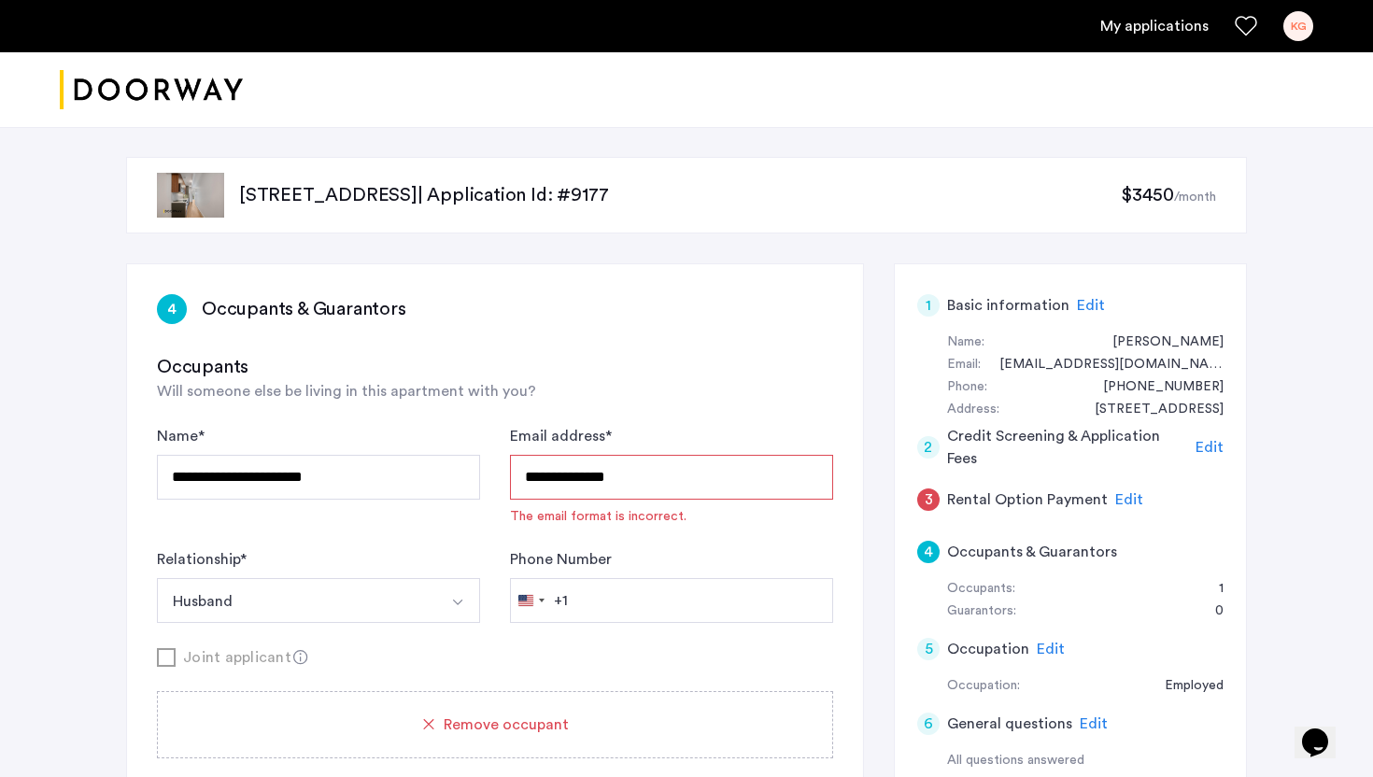
click at [501, 475] on div "**********" at bounding box center [495, 524] width 676 height 198
type input "**********"
click at [529, 487] on input "**********" at bounding box center [671, 477] width 323 height 45
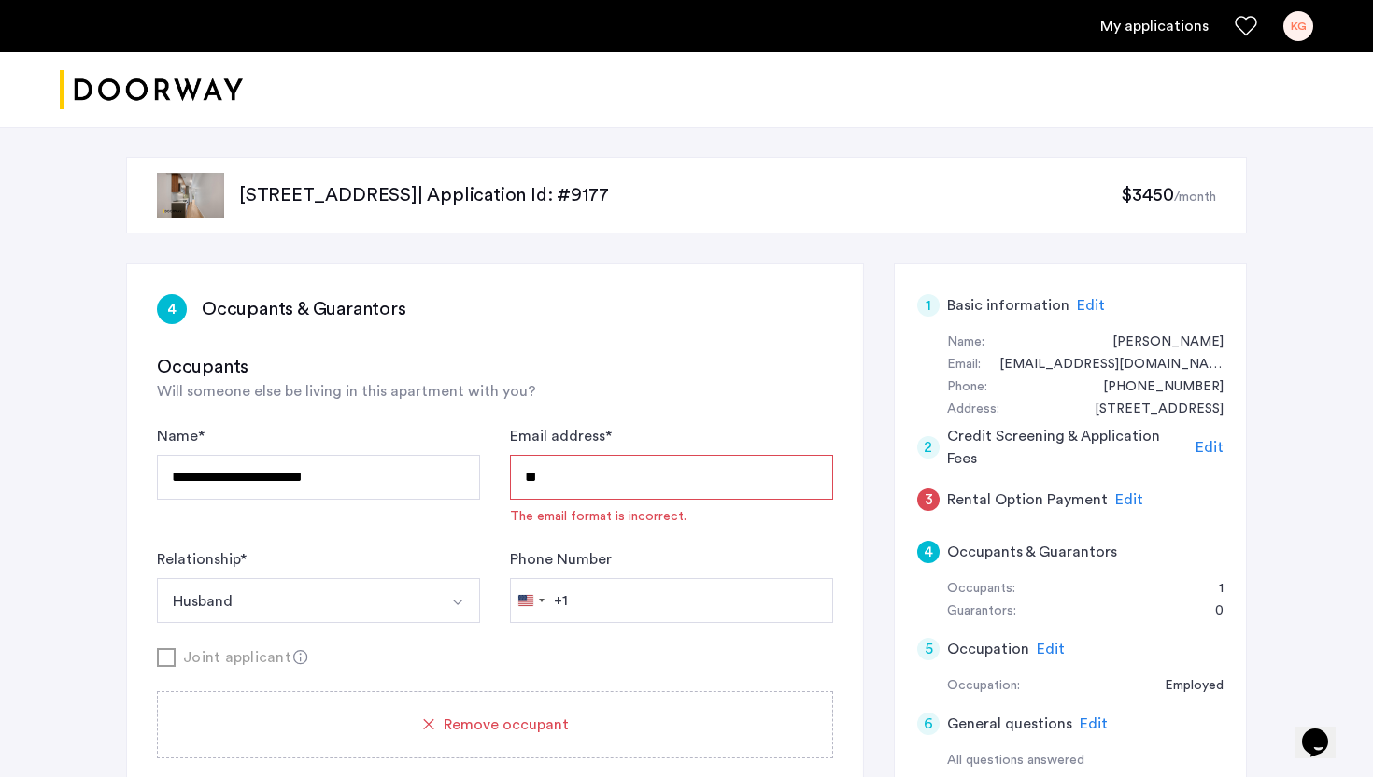
type input "**********"
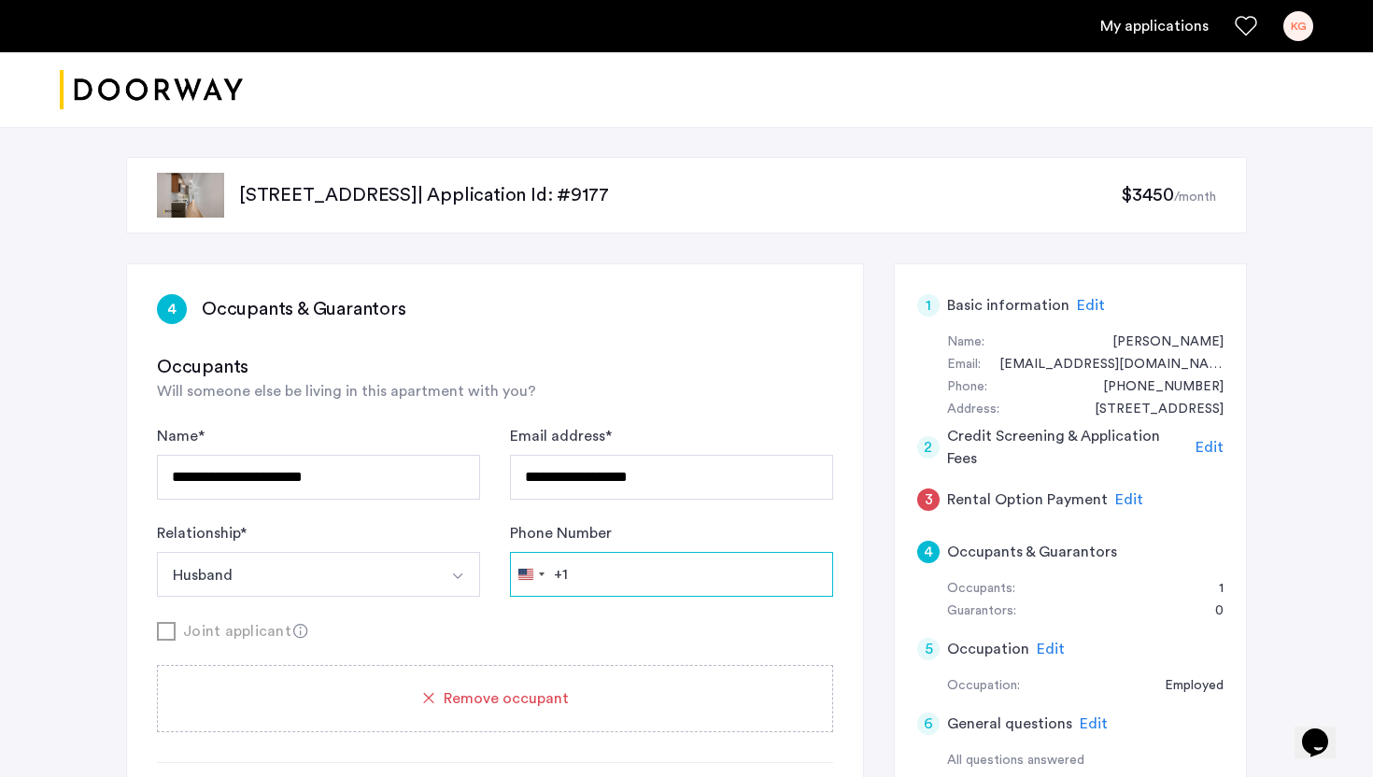
click at [636, 589] on input "Phone Number" at bounding box center [671, 574] width 323 height 45
click at [628, 587] on input "Phone Number" at bounding box center [671, 574] width 323 height 45
click at [628, 586] on input "Phone Number" at bounding box center [671, 574] width 323 height 45
paste input "**********"
click at [580, 577] on input "**********" at bounding box center [671, 574] width 323 height 45
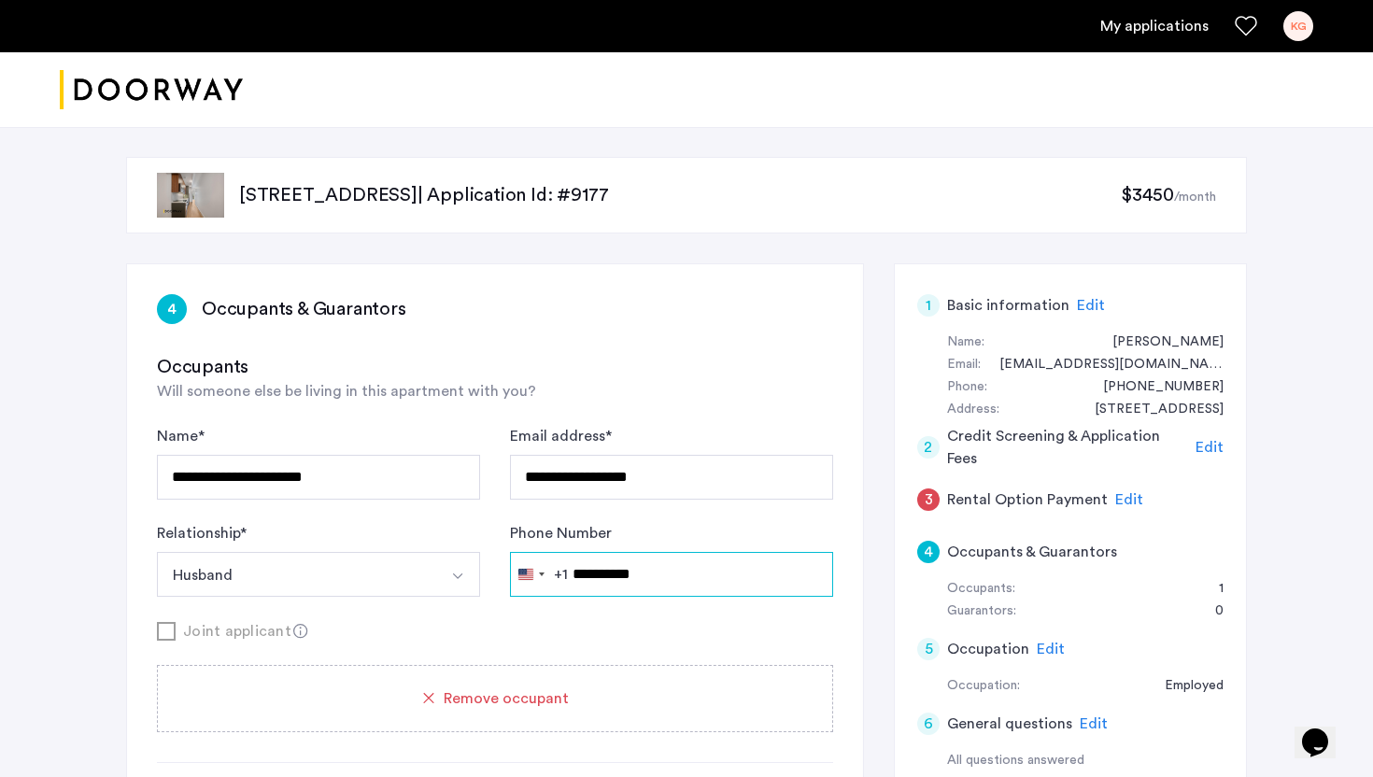
type input "**********"
click at [686, 399] on div "Occupants Will someone else be living in this apartment with you?" at bounding box center [495, 378] width 676 height 49
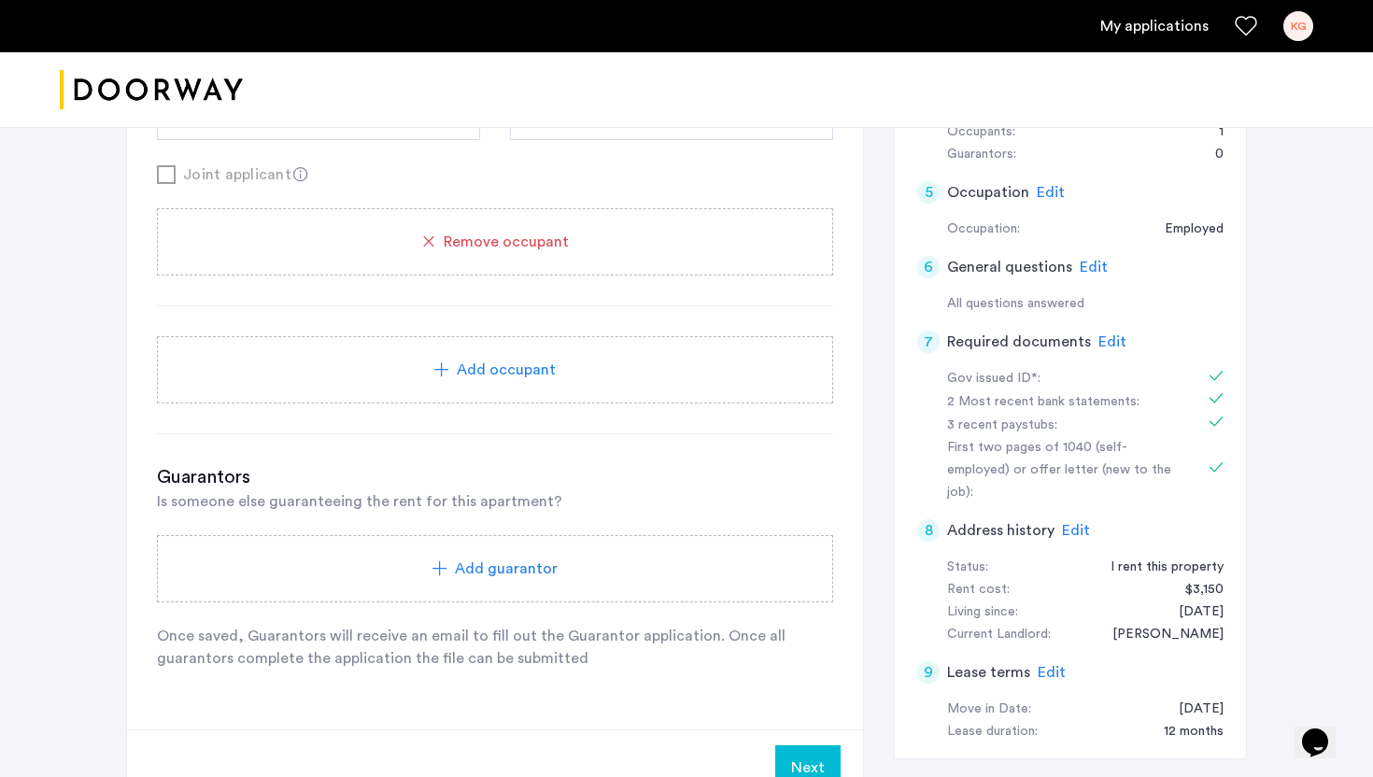
scroll to position [787, 0]
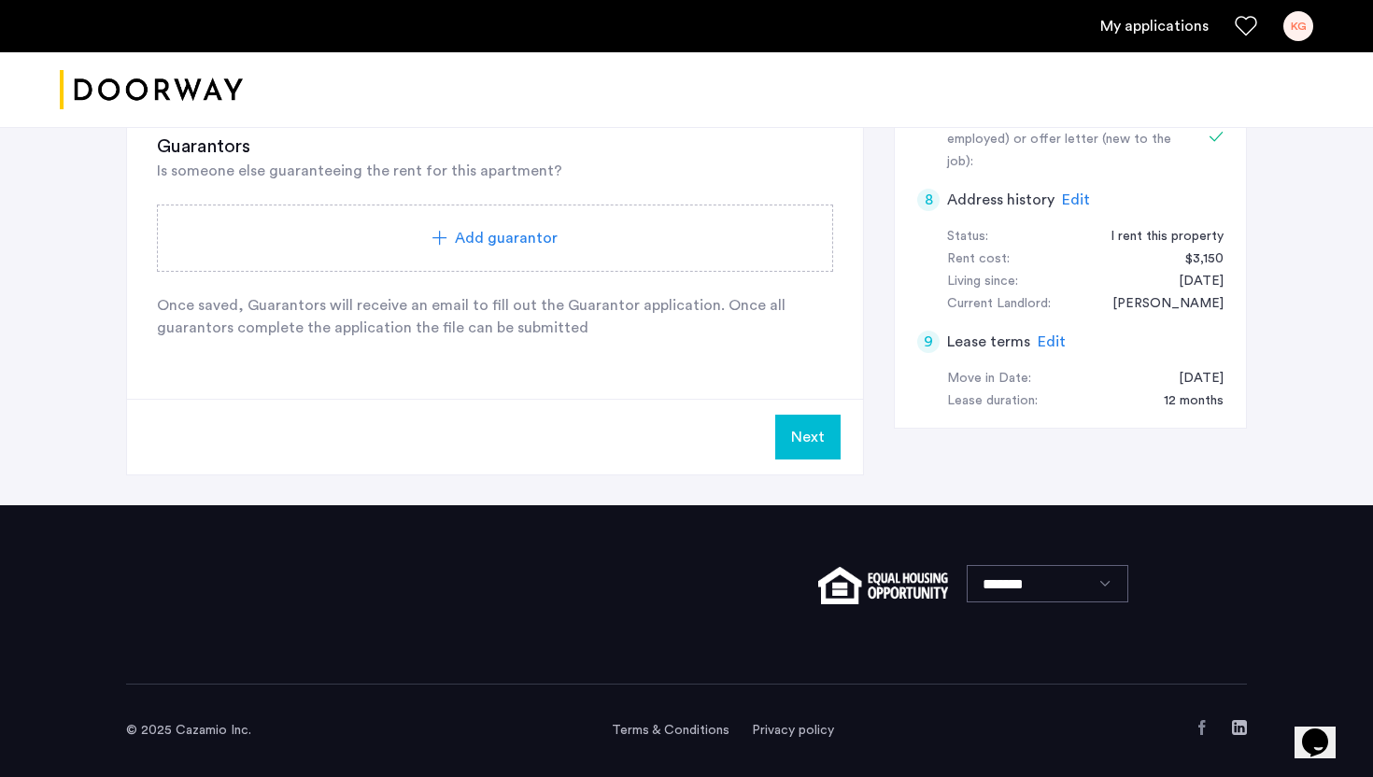
click at [810, 431] on button "Next" at bounding box center [807, 437] width 65 height 45
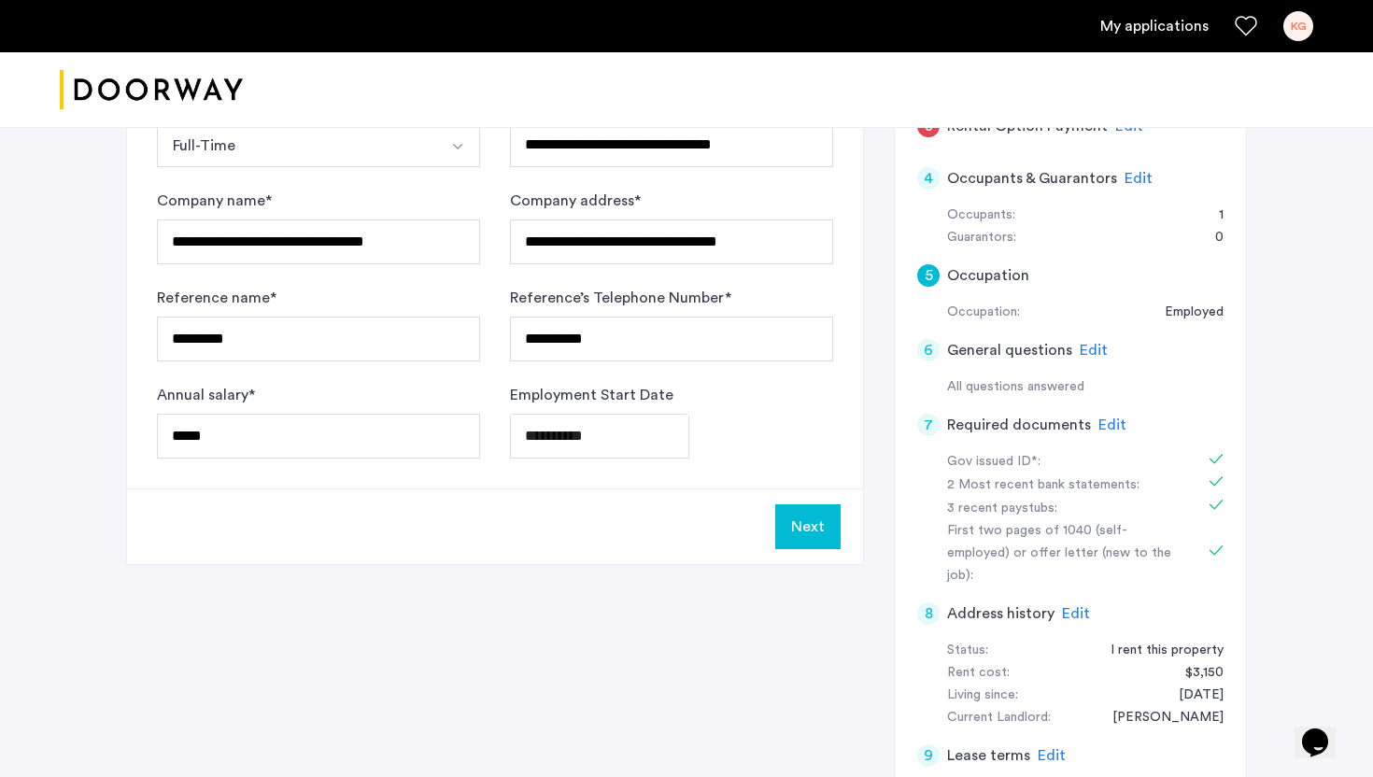
scroll to position [300, 0]
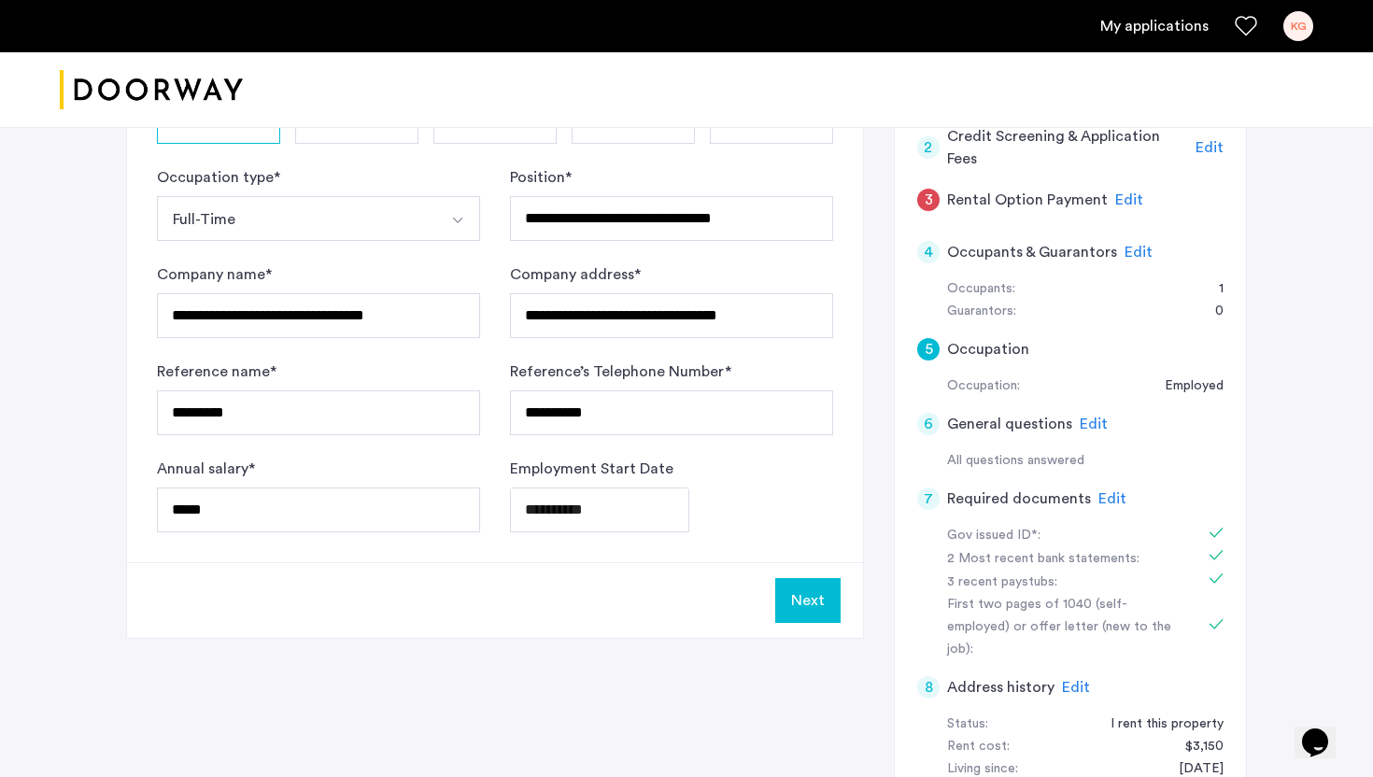
click at [803, 603] on button "Next" at bounding box center [807, 600] width 65 height 45
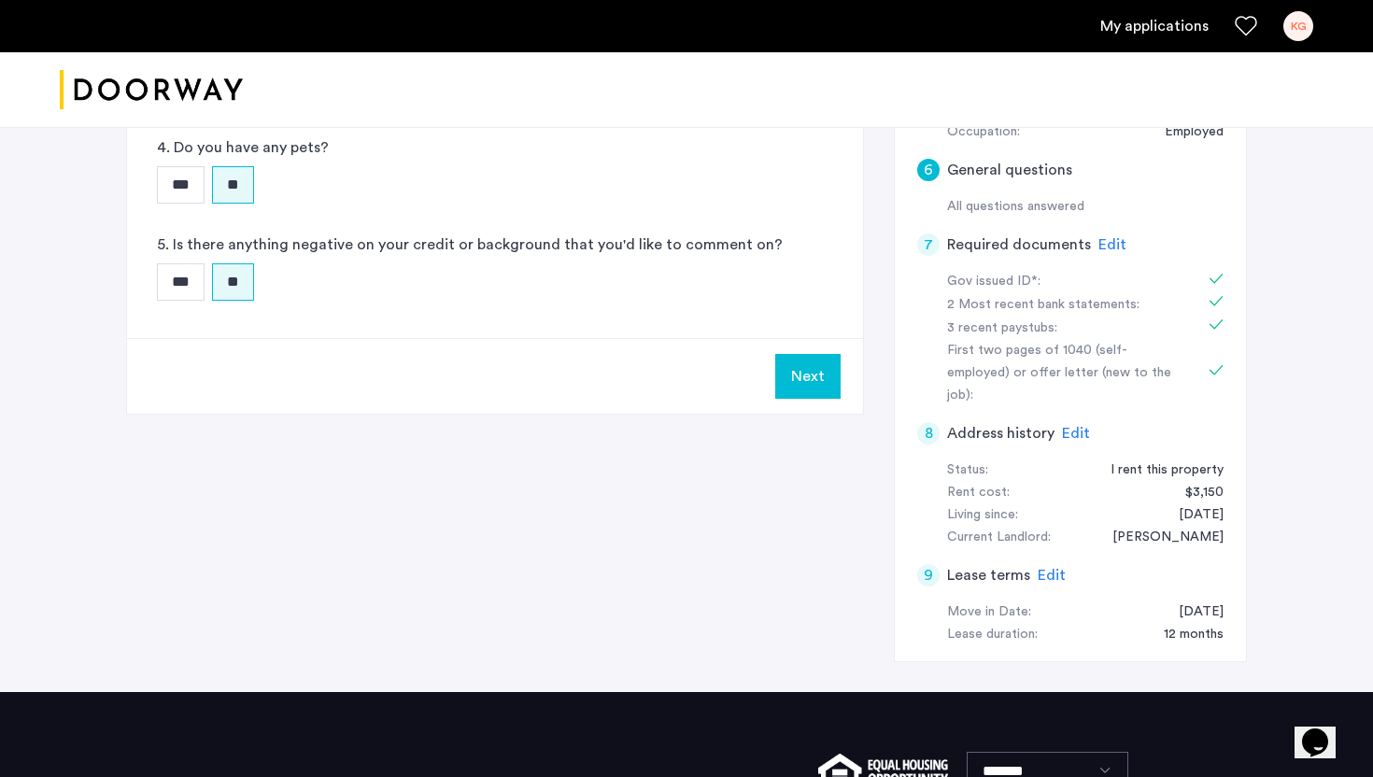
scroll to position [639, 0]
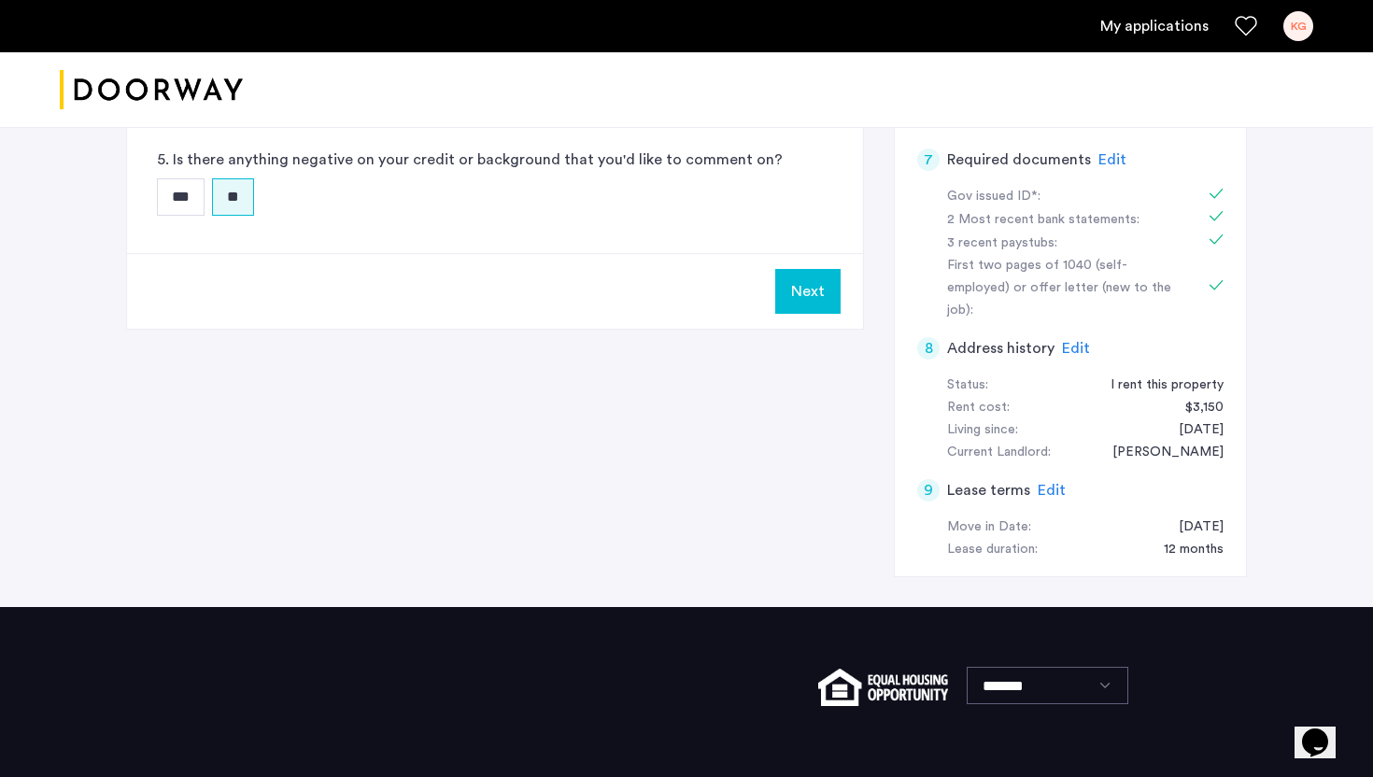
click at [807, 294] on button "Next" at bounding box center [807, 291] width 65 height 45
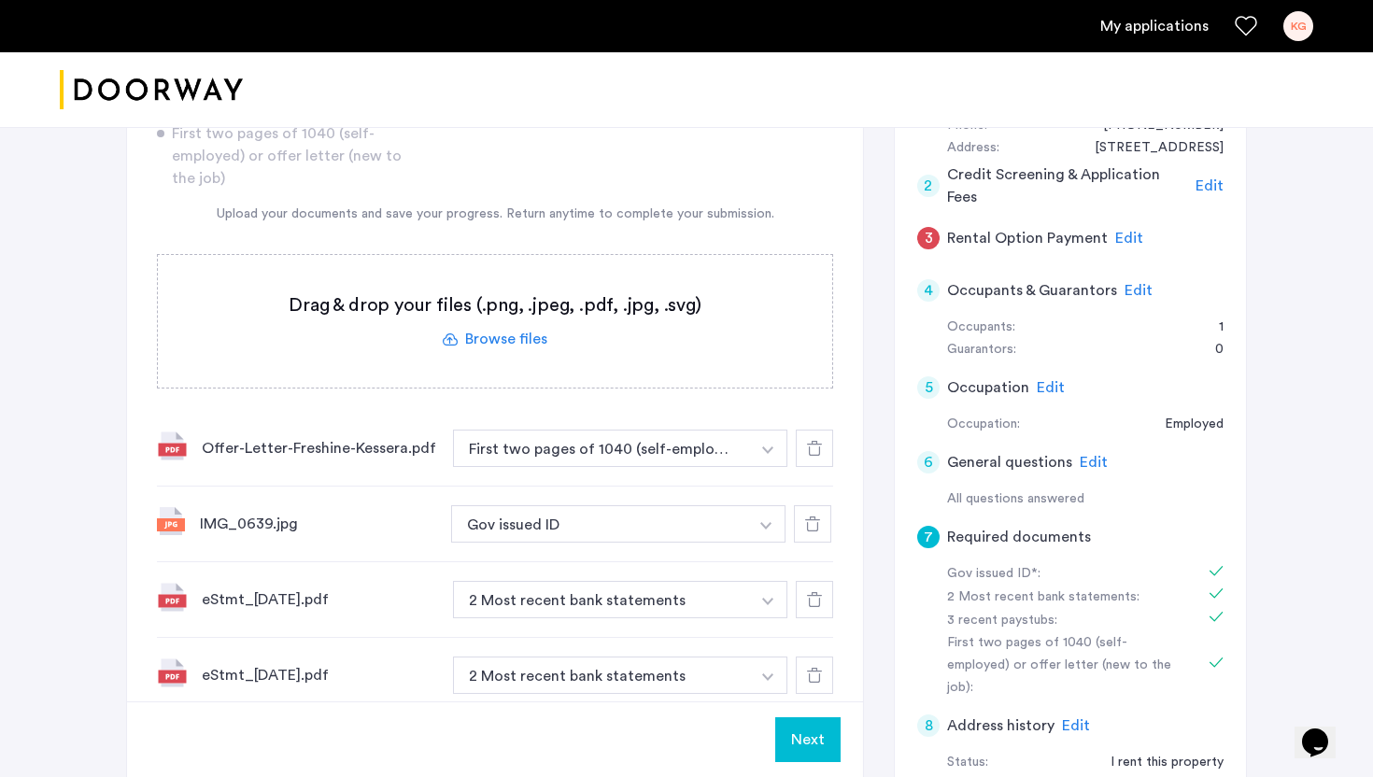
scroll to position [258, 0]
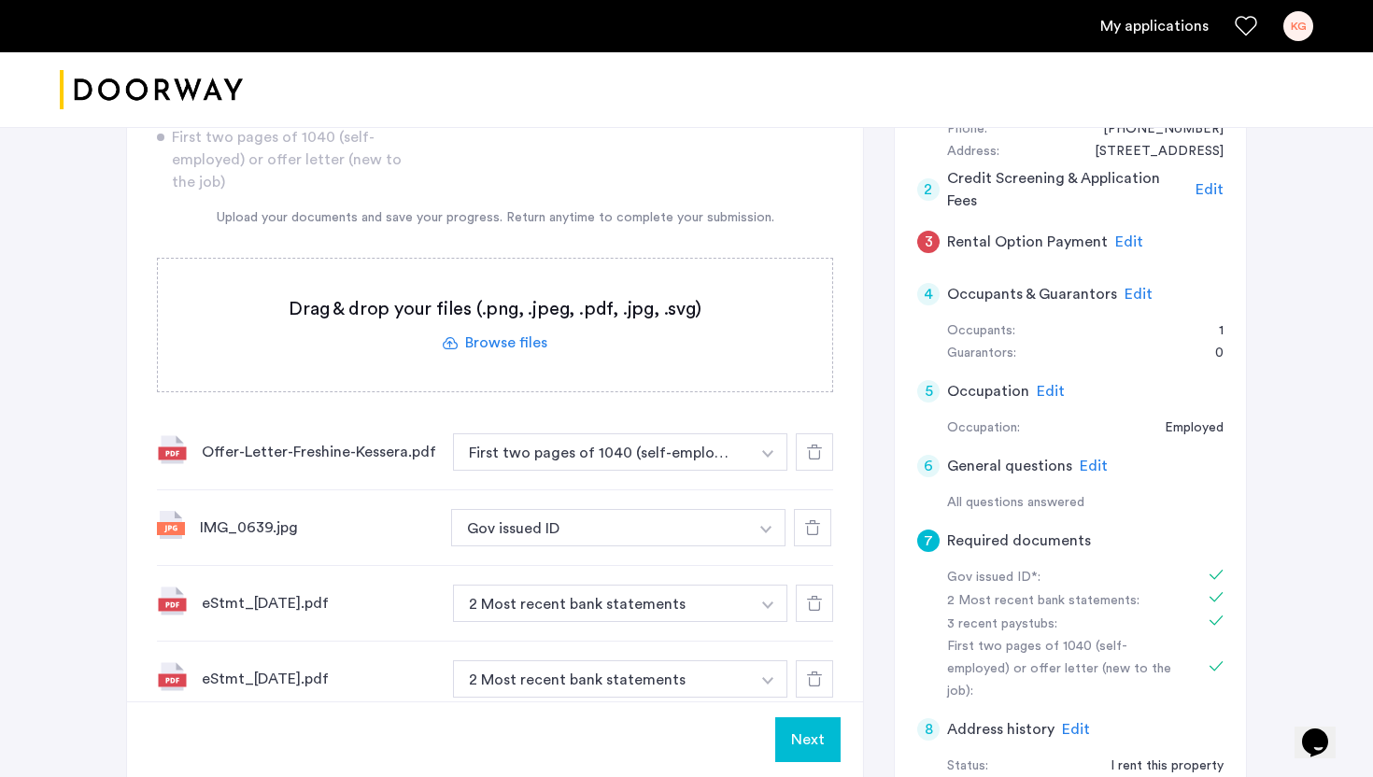
click at [363, 326] on label at bounding box center [495, 325] width 674 height 133
click at [0, 0] on input "file" at bounding box center [0, 0] width 0 height 0
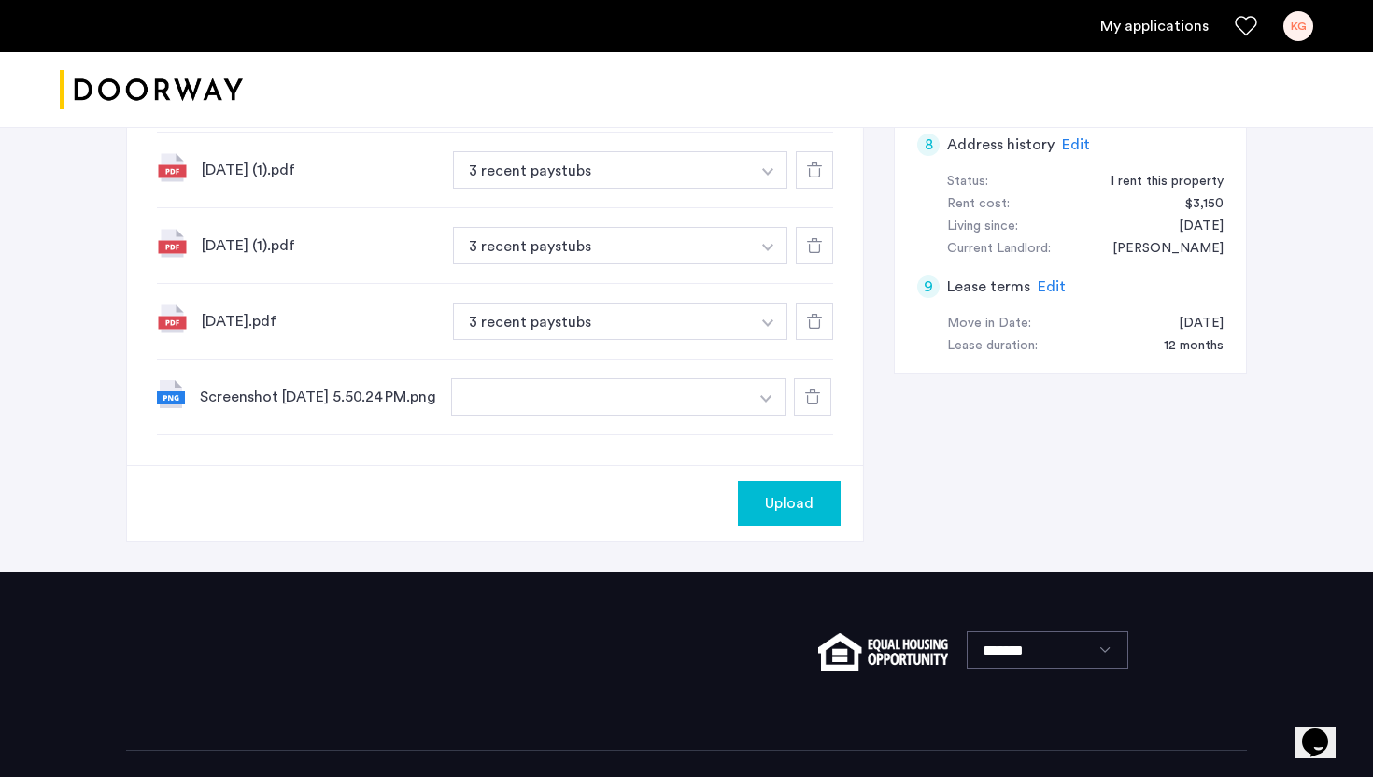
scroll to position [824, 0]
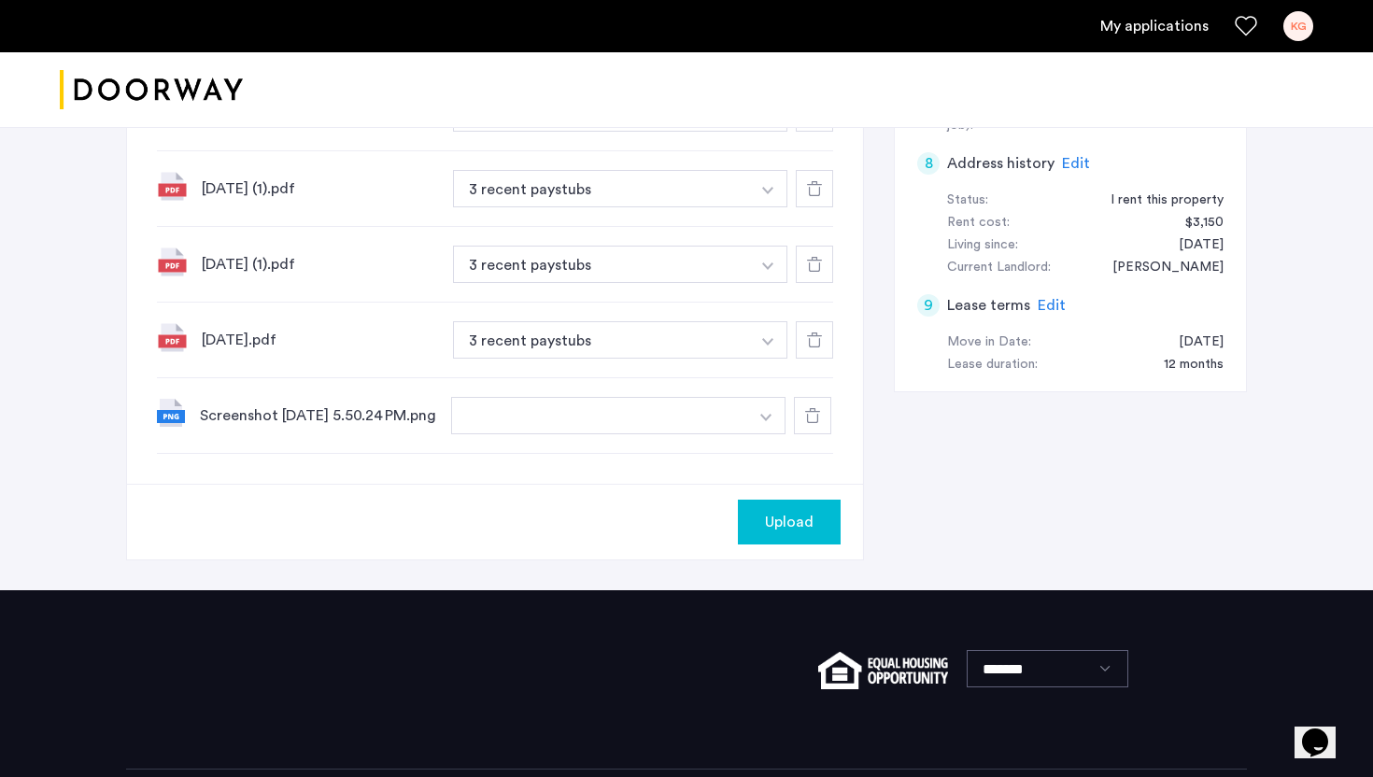
click at [780, 542] on button "Upload" at bounding box center [789, 522] width 103 height 45
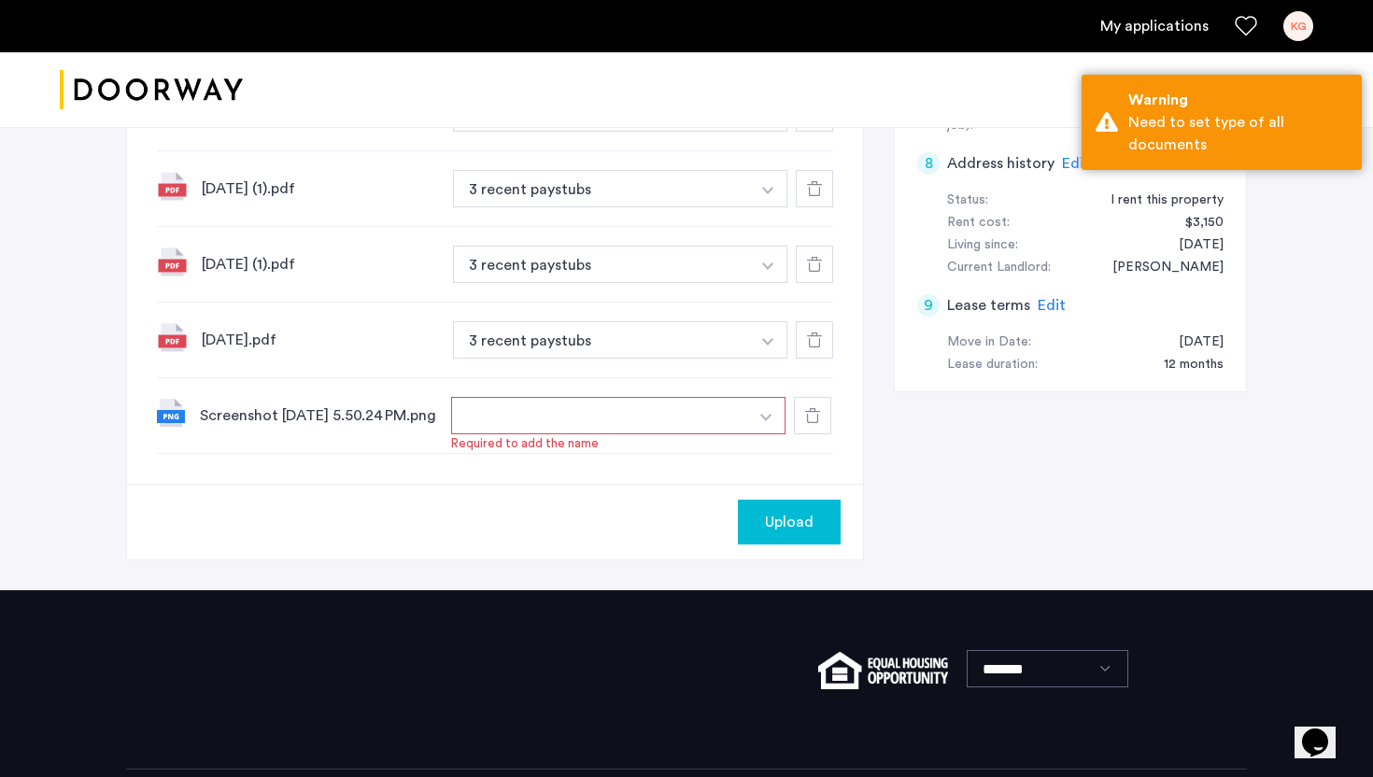
click at [699, 433] on button "button" at bounding box center [599, 415] width 297 height 37
click at [759, 426] on button "button" at bounding box center [766, 415] width 38 height 37
click at [643, 457] on input at bounding box center [618, 453] width 333 height 33
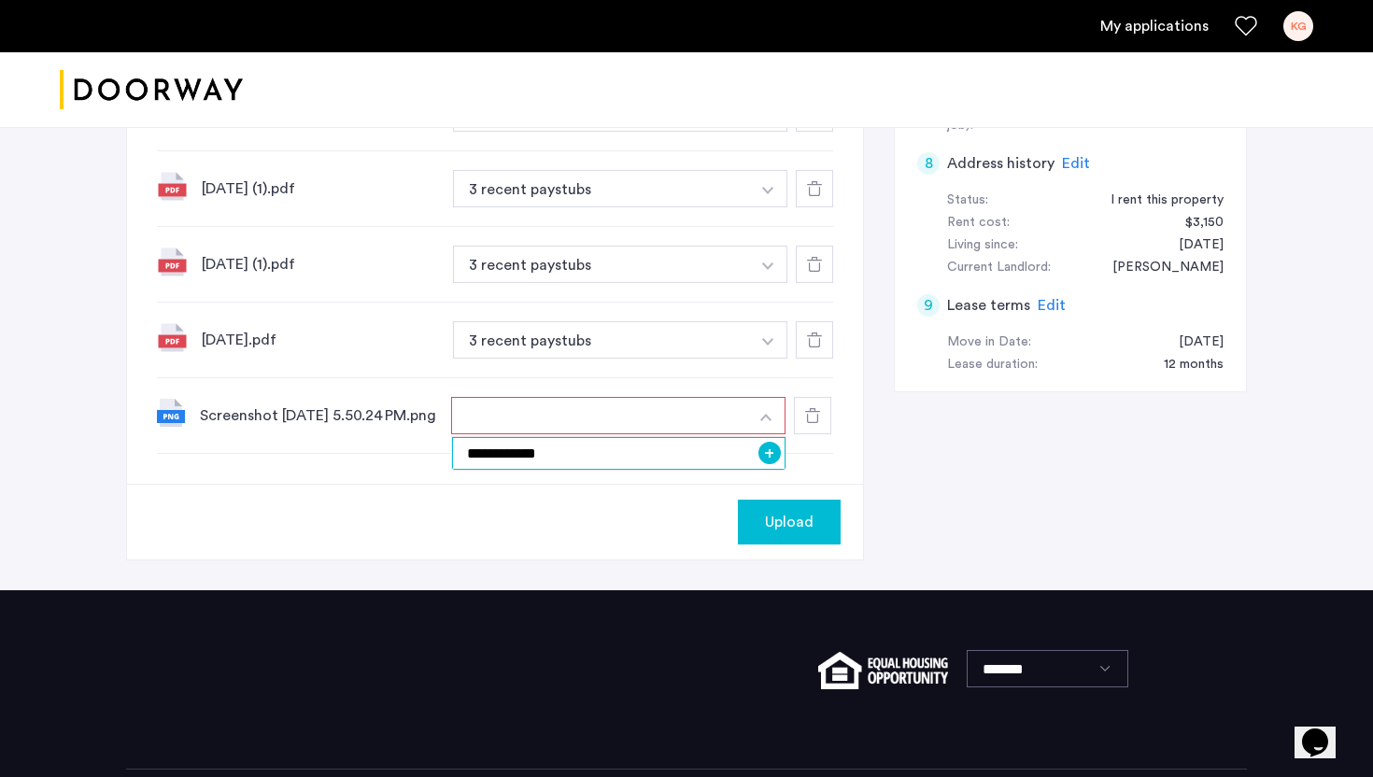
type input "**********"
click at [868, 506] on div "**********" at bounding box center [686, 15] width 1121 height 1151
click at [671, 427] on button "button" at bounding box center [599, 415] width 297 height 37
click at [738, 433] on button "button" at bounding box center [599, 415] width 297 height 37
click at [738, 419] on button "button" at bounding box center [599, 415] width 297 height 37
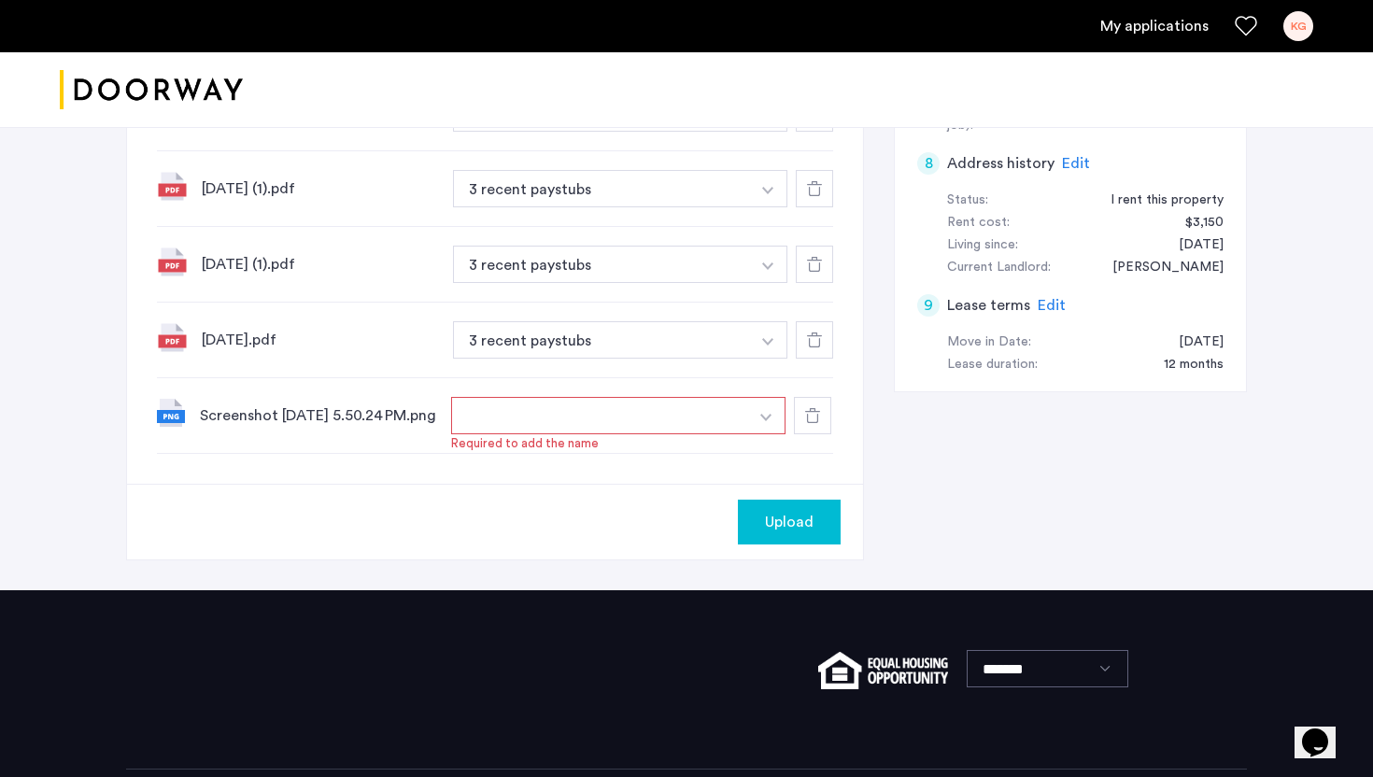
click at [638, 425] on button "button" at bounding box center [599, 415] width 297 height 37
click at [781, 533] on span "Upload" at bounding box center [789, 522] width 49 height 22
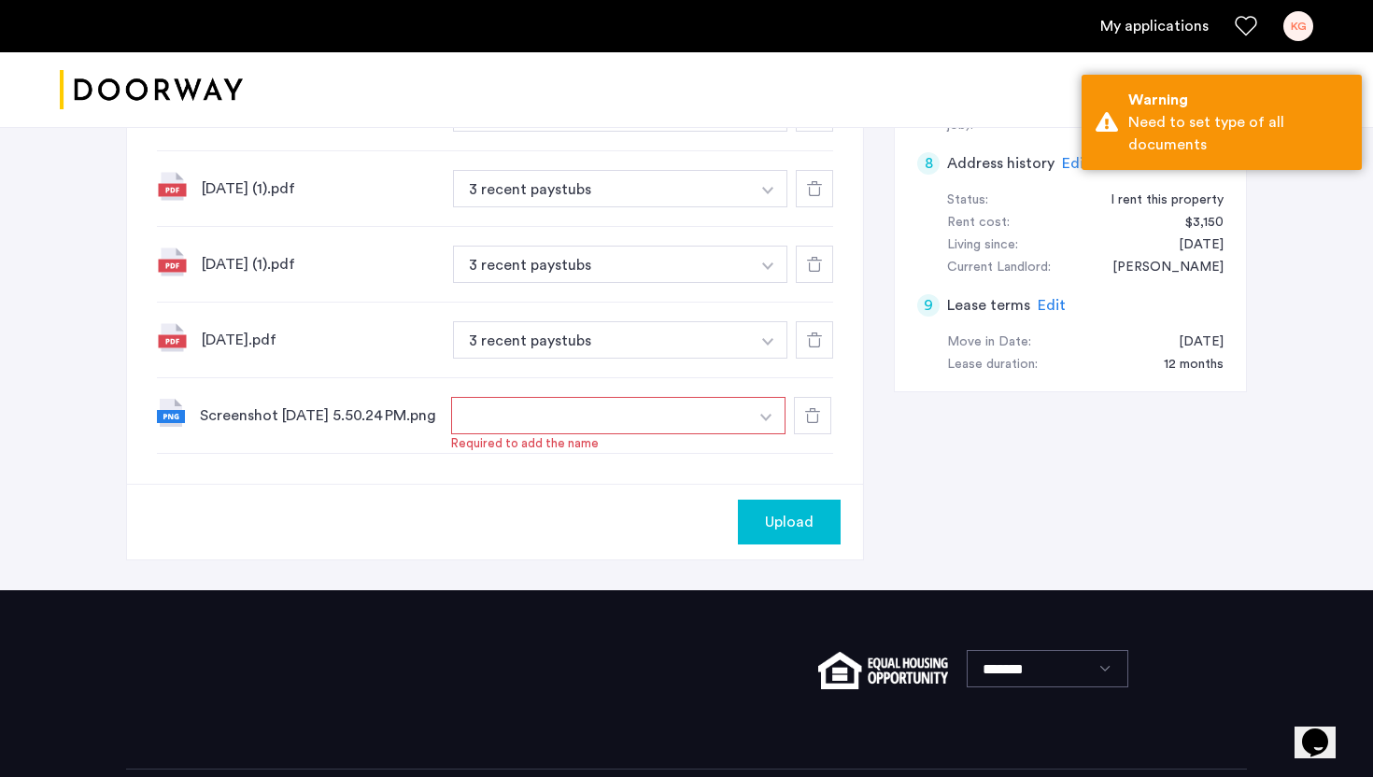
click at [660, 426] on button "button" at bounding box center [599, 415] width 297 height 37
click at [753, 422] on button "button" at bounding box center [766, 415] width 38 height 37
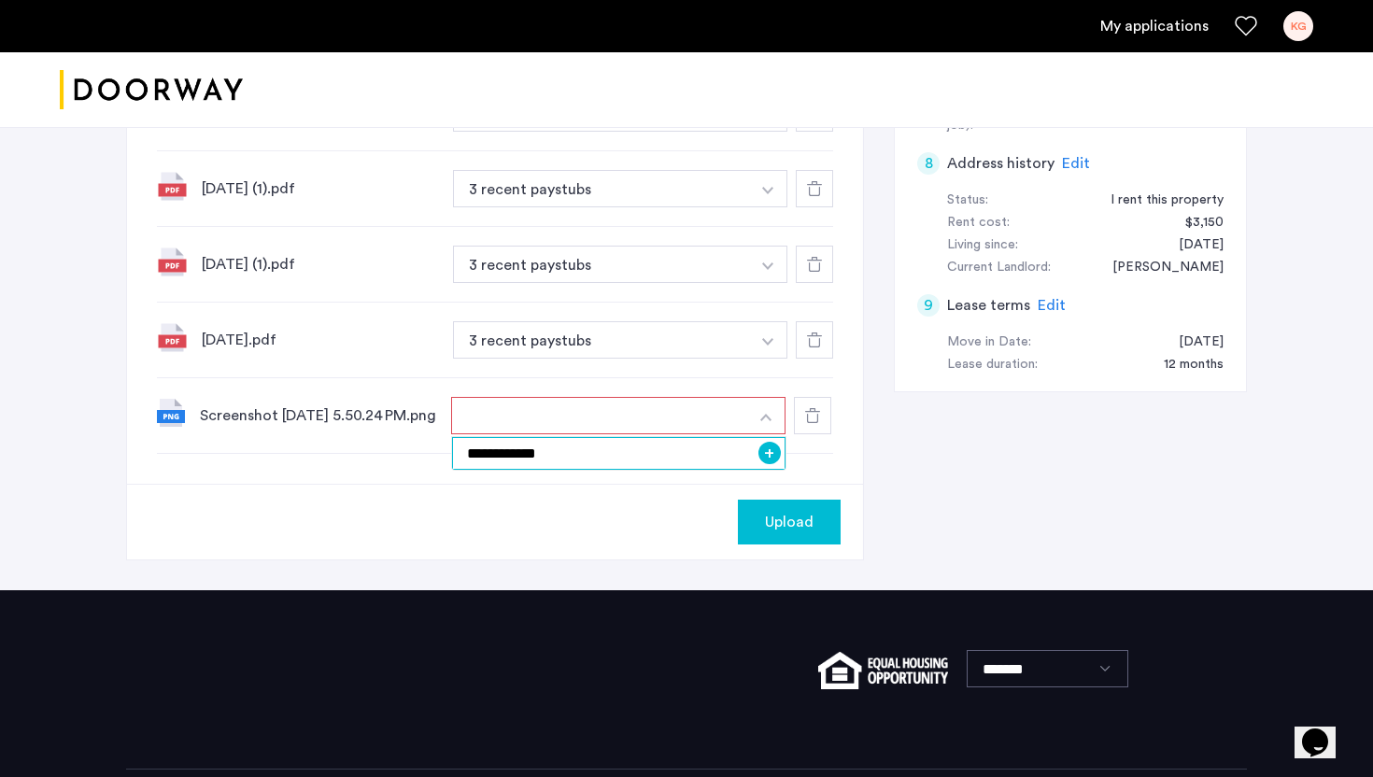
click at [739, 455] on input "**********" at bounding box center [618, 453] width 333 height 33
click at [768, 457] on button "+" at bounding box center [769, 453] width 22 height 22
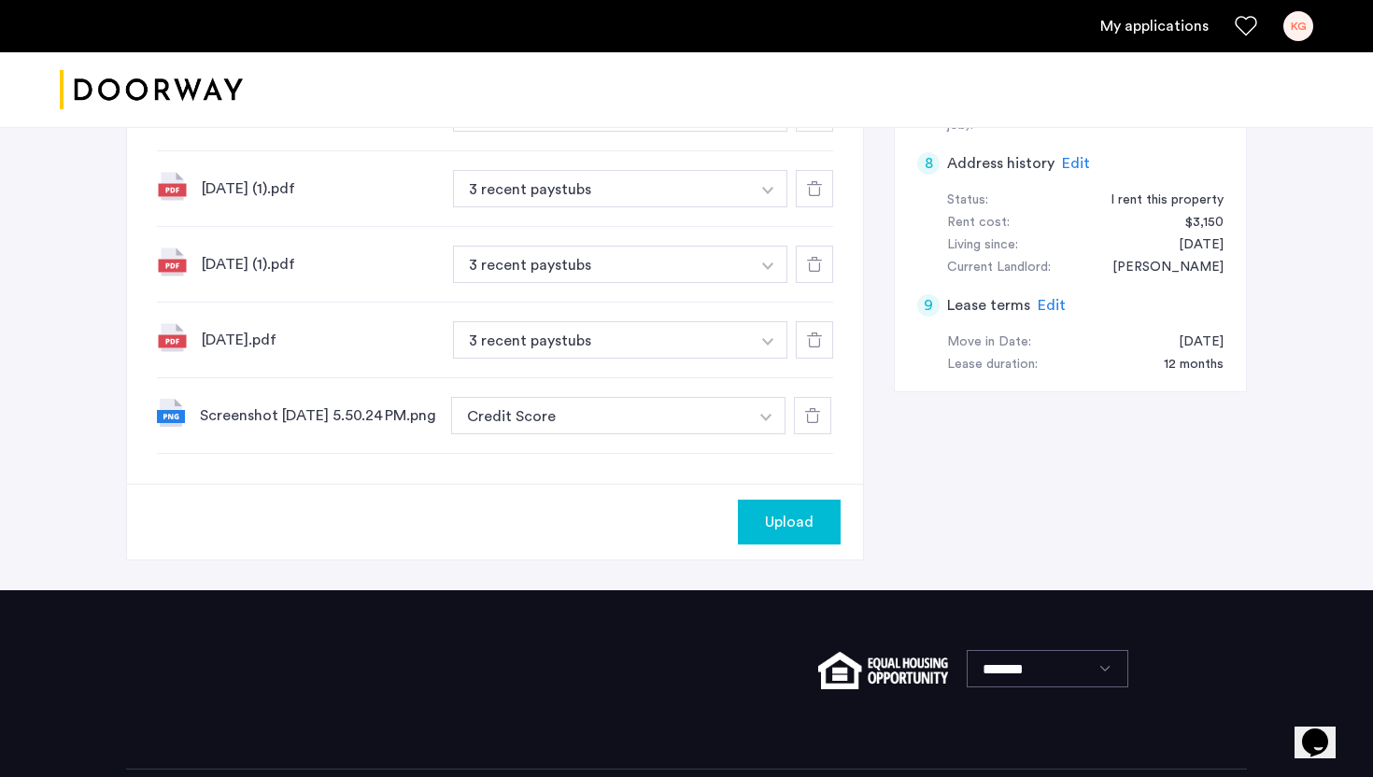
click at [790, 511] on button "Upload" at bounding box center [789, 522] width 103 height 45
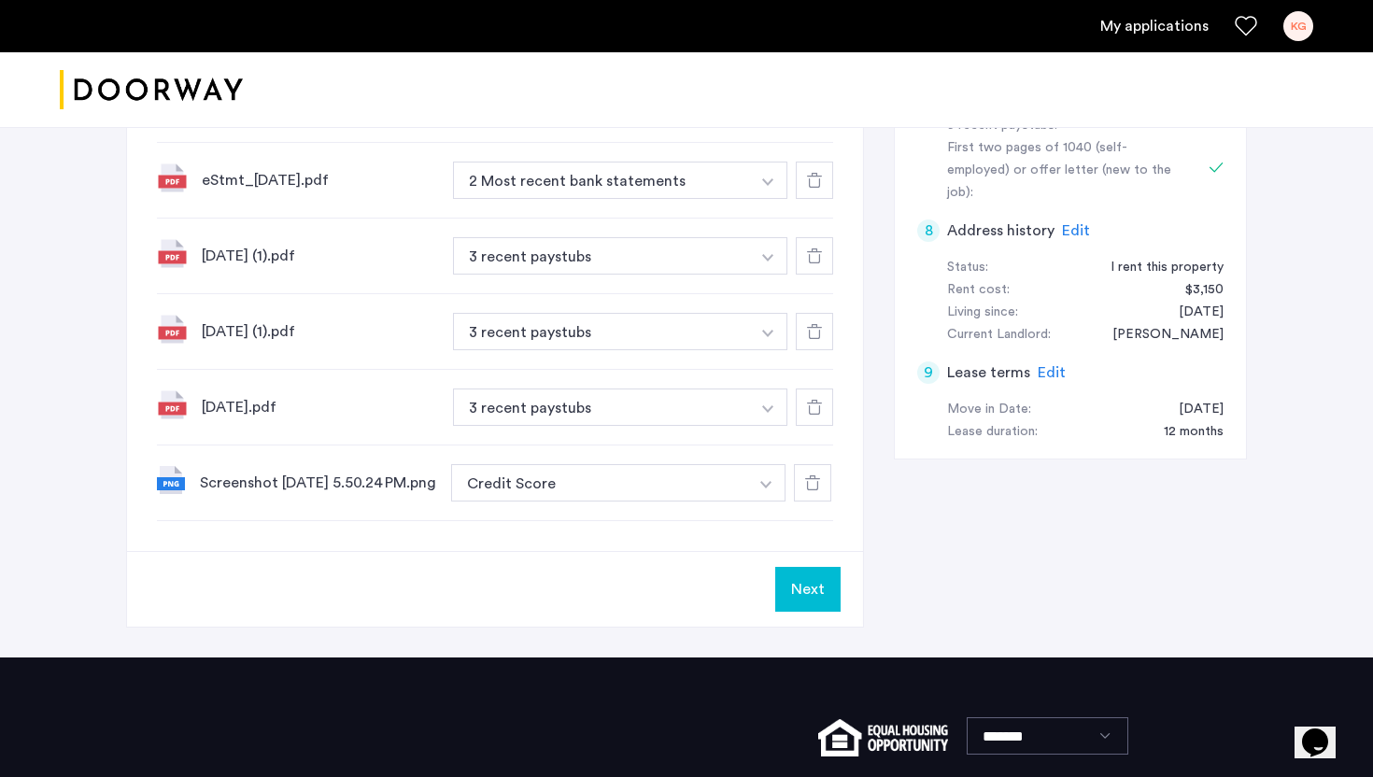
scroll to position [916, 0]
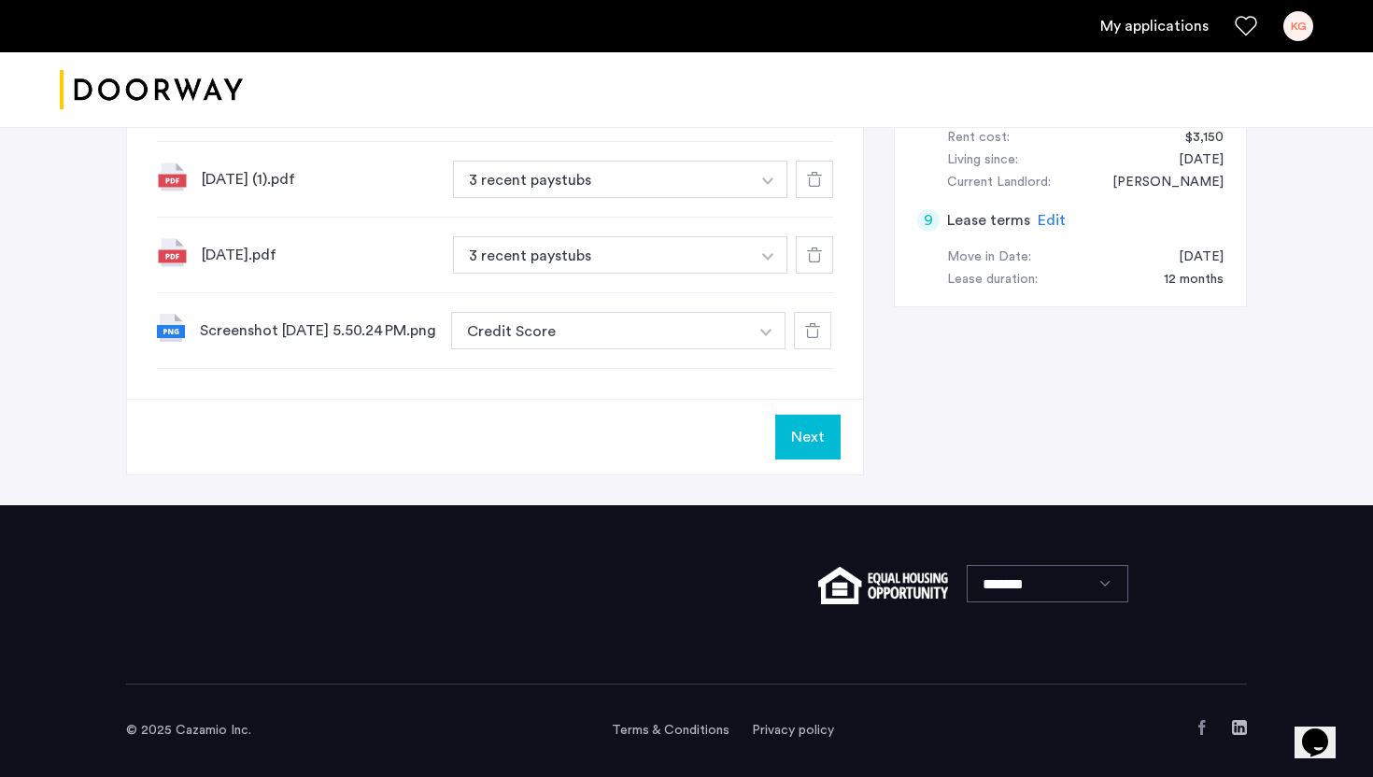
click at [789, 425] on button "Next" at bounding box center [807, 437] width 65 height 45
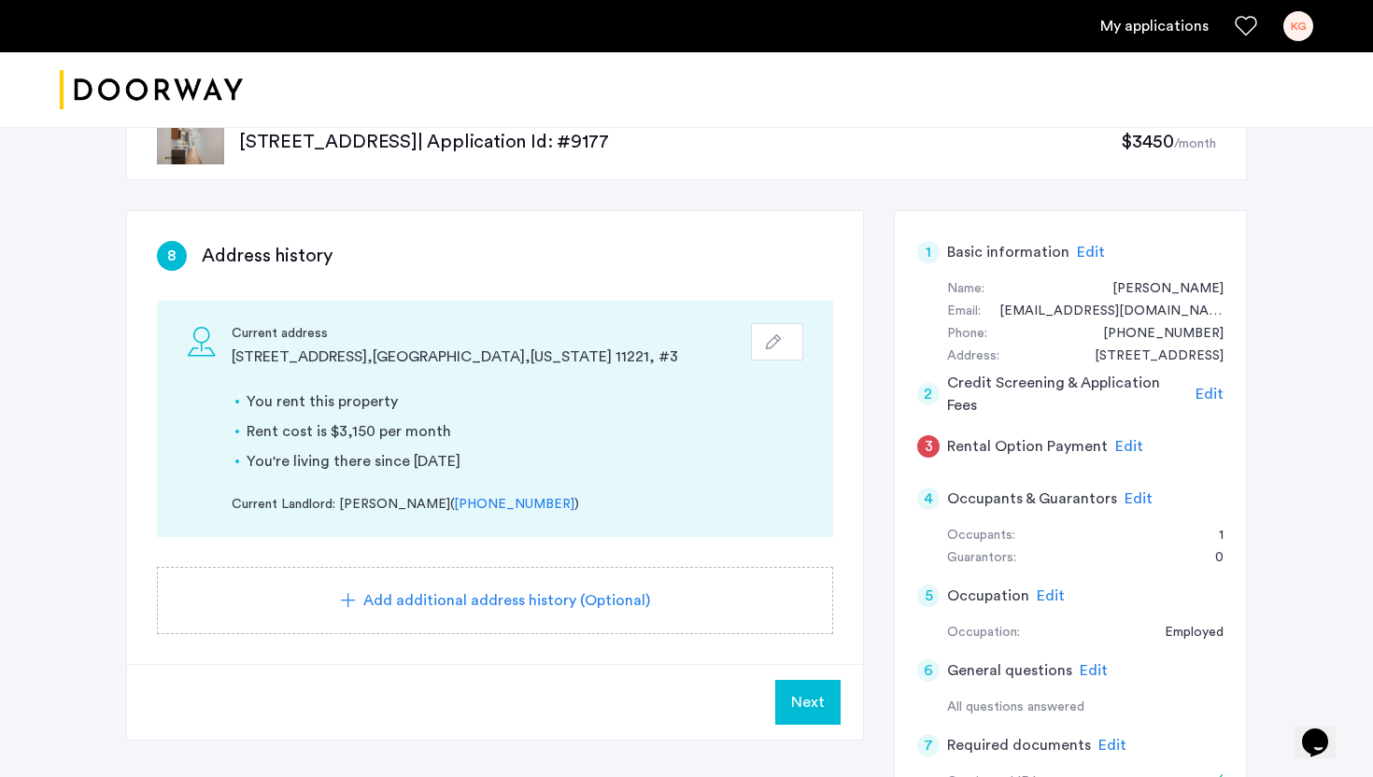
scroll to position [77, 0]
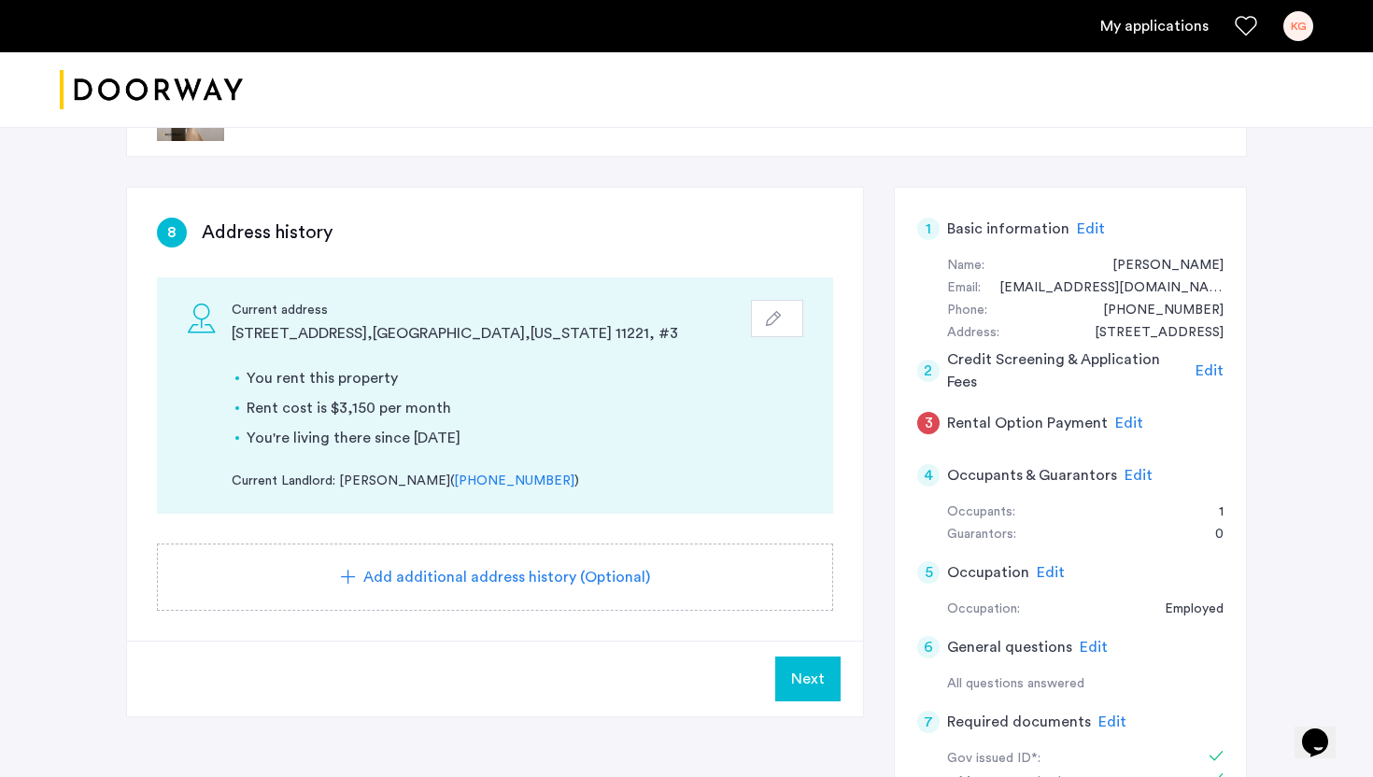
click at [813, 674] on span "Next" at bounding box center [808, 679] width 34 height 22
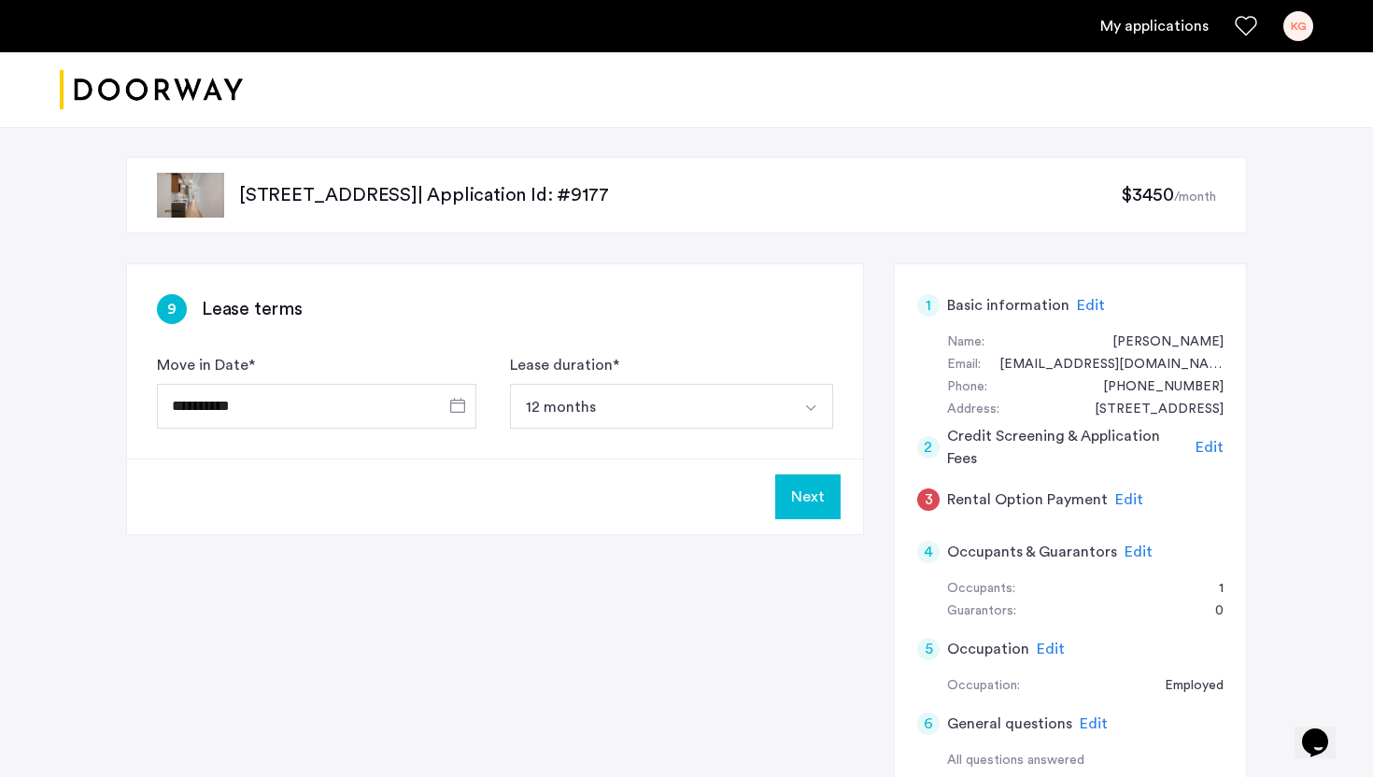
click at [830, 492] on button "Next" at bounding box center [807, 496] width 65 height 45
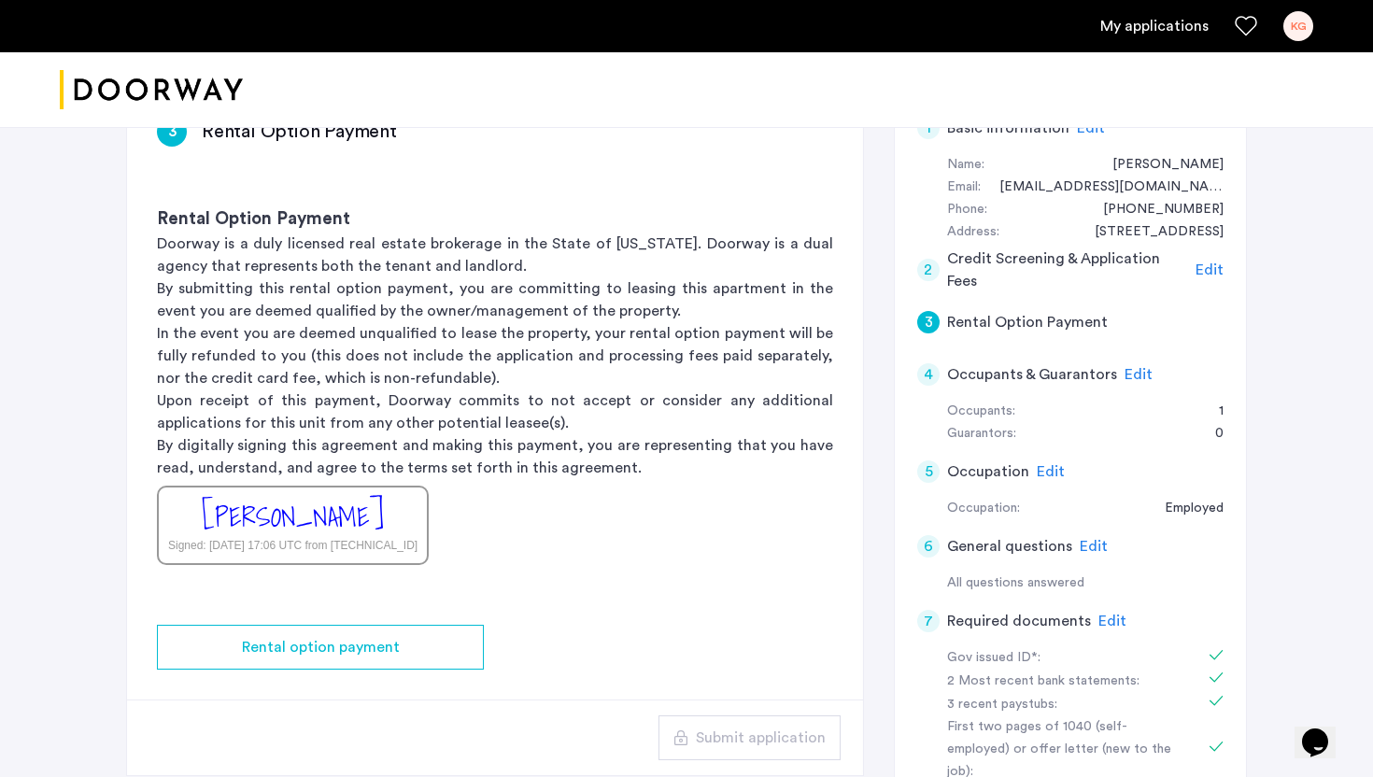
scroll to position [219, 0]
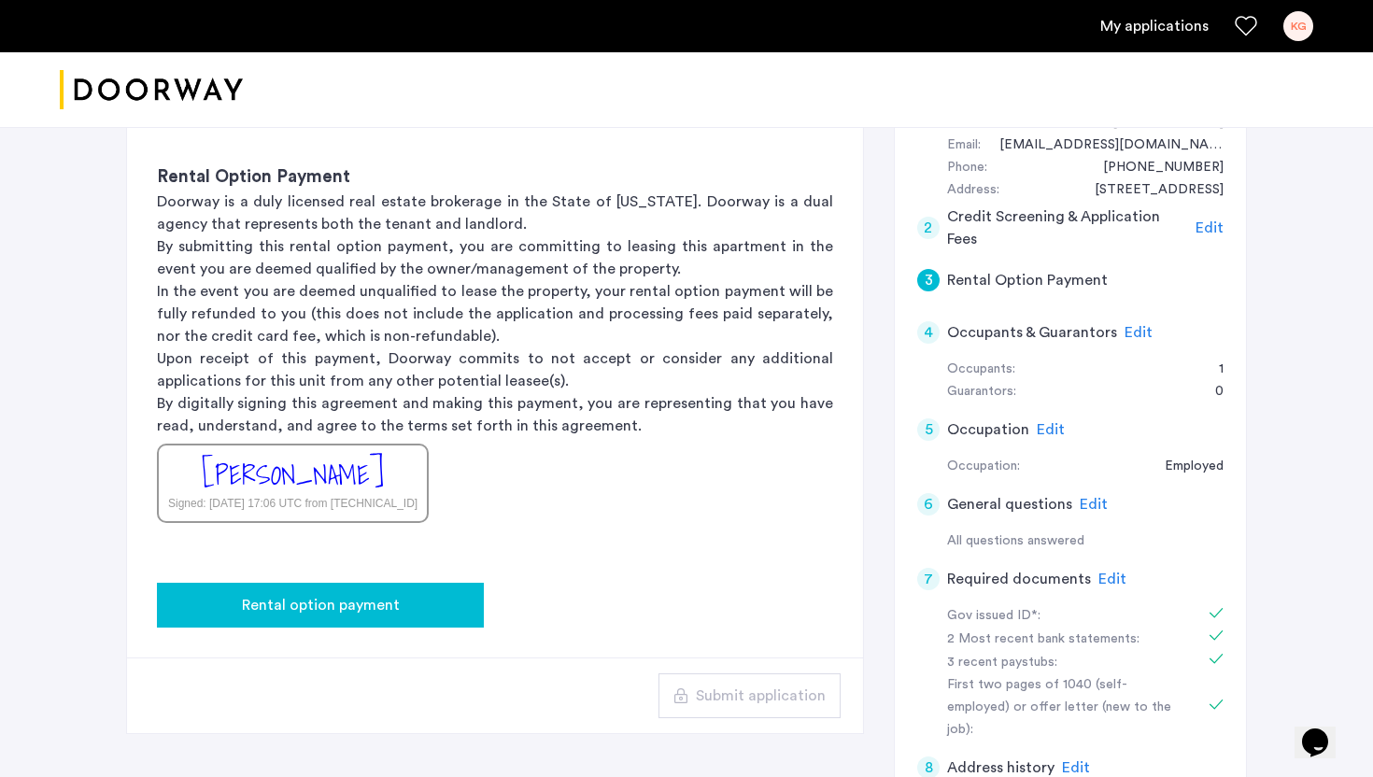
click at [417, 599] on div "Rental option payment" at bounding box center [320, 605] width 297 height 22
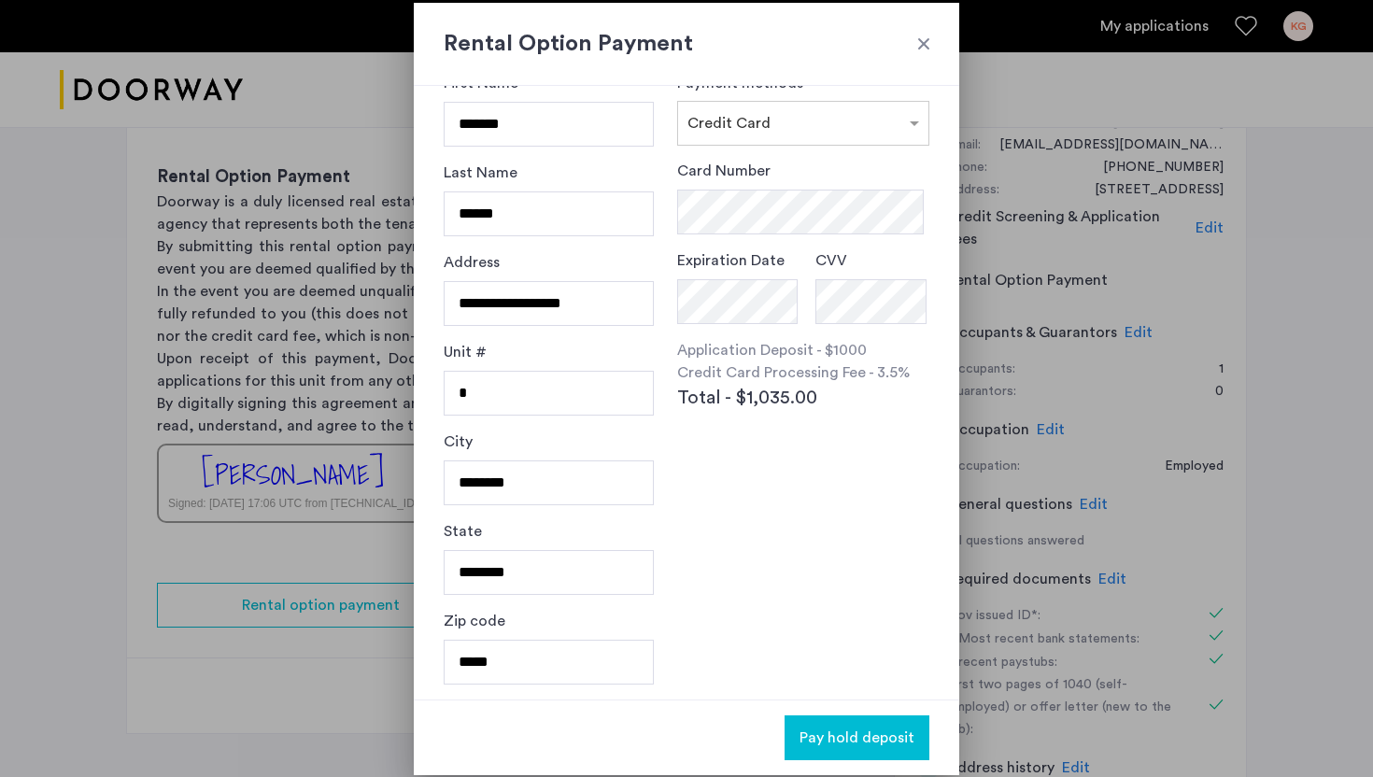
scroll to position [22, 0]
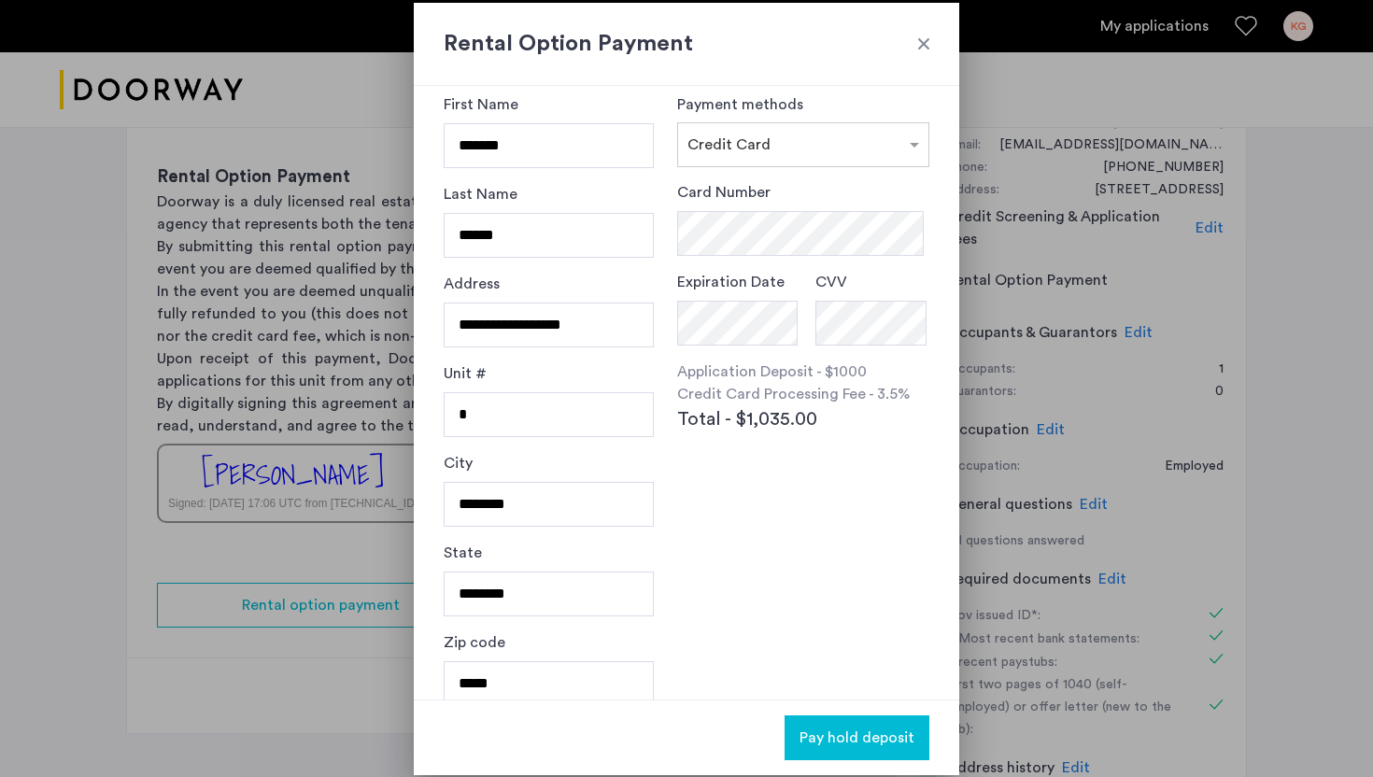
click at [920, 48] on div at bounding box center [923, 44] width 19 height 19
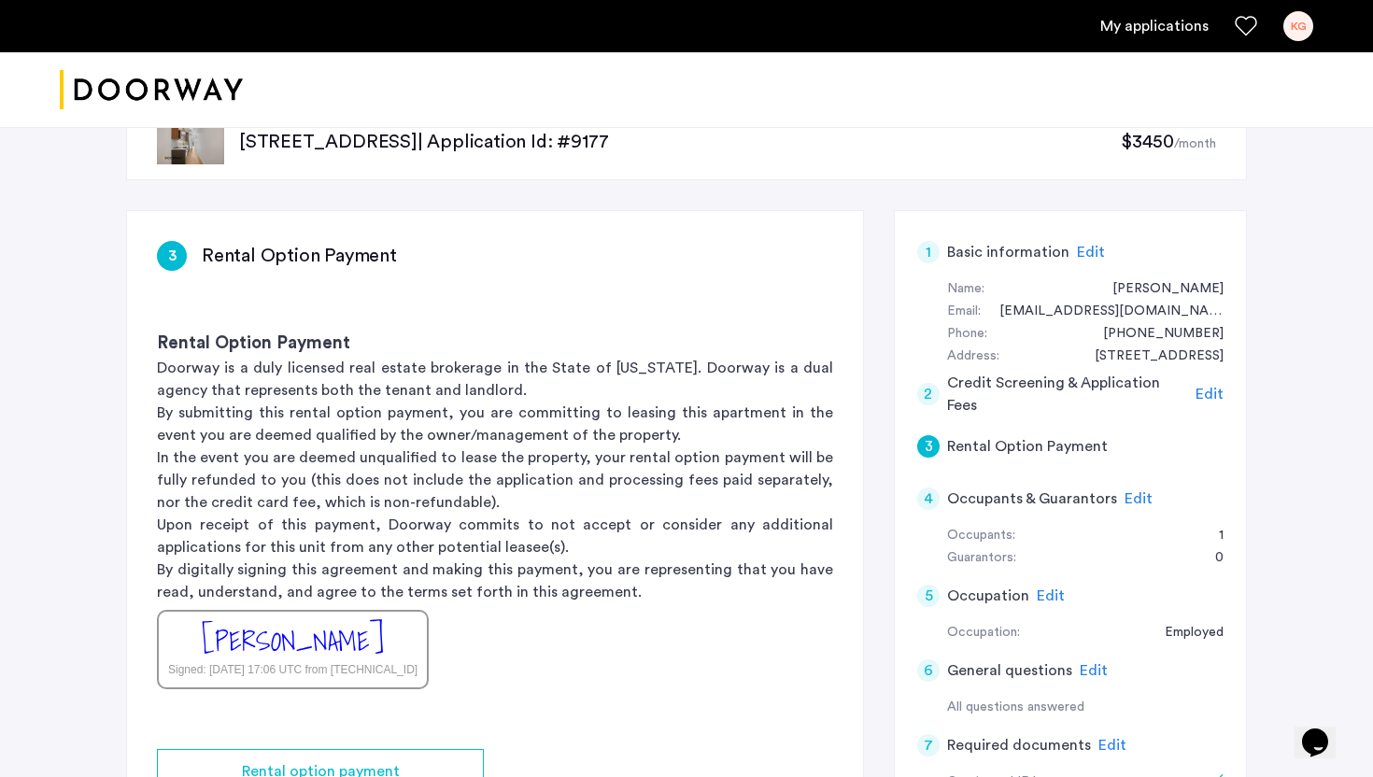
scroll to position [34, 0]
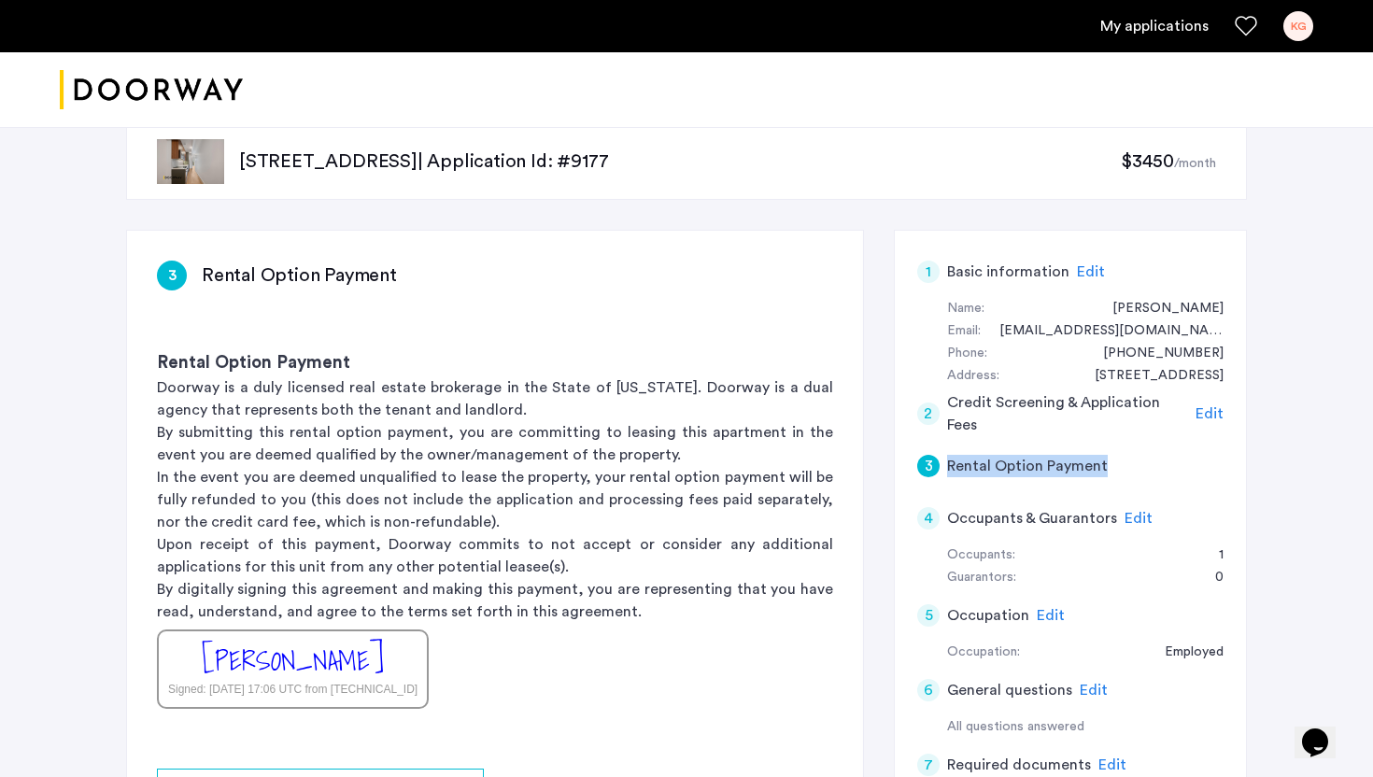
drag, startPoint x: 1113, startPoint y: 464, endPoint x: 936, endPoint y: 464, distance: 177.4
click at [937, 464] on div "3 Rental Option Payment" at bounding box center [1070, 466] width 306 height 52
copy div "Rental Option Payment"
click at [608, 204] on div "972 Bushwick Avenue, Unit 7E, Brooklyn, NY 11221 | Application Id: #9177 $3450 …" at bounding box center [686, 652] width 1177 height 1119
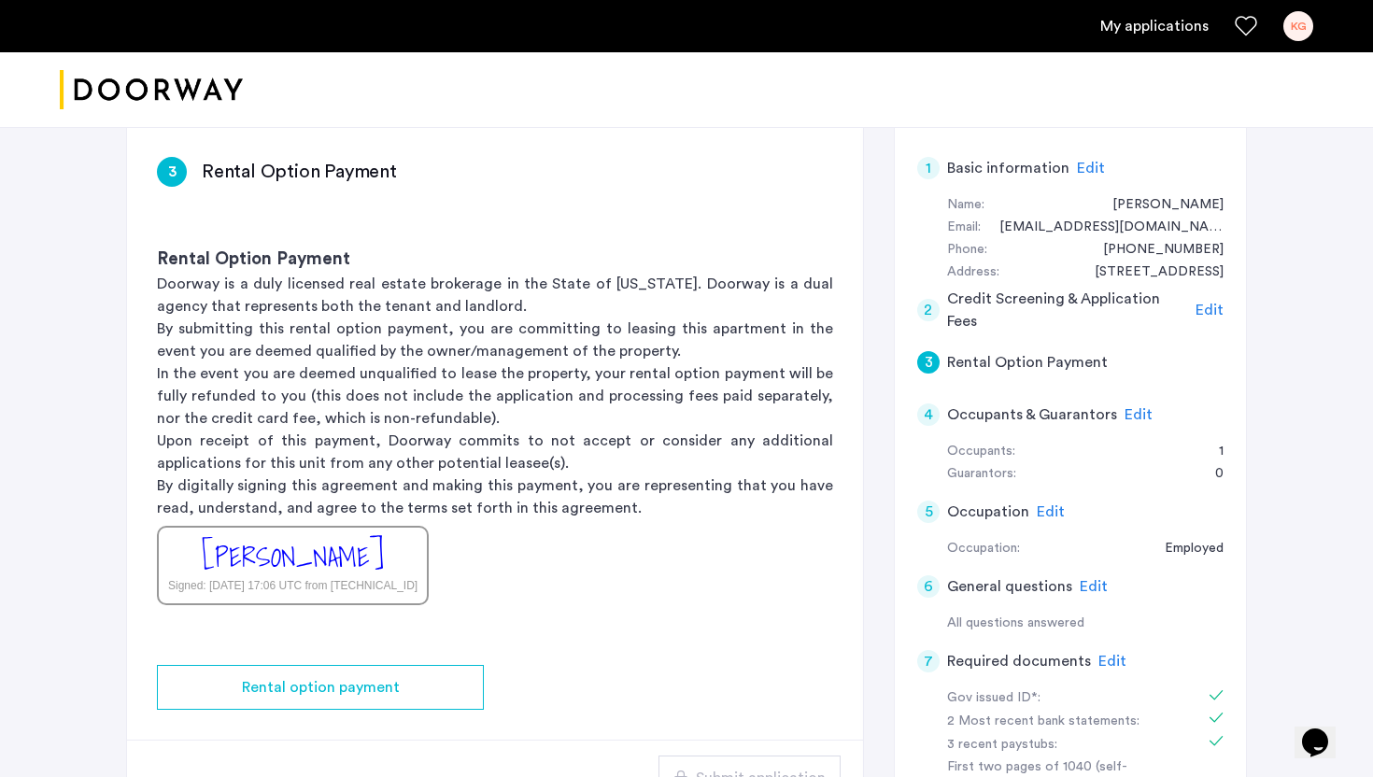
scroll to position [150, 0]
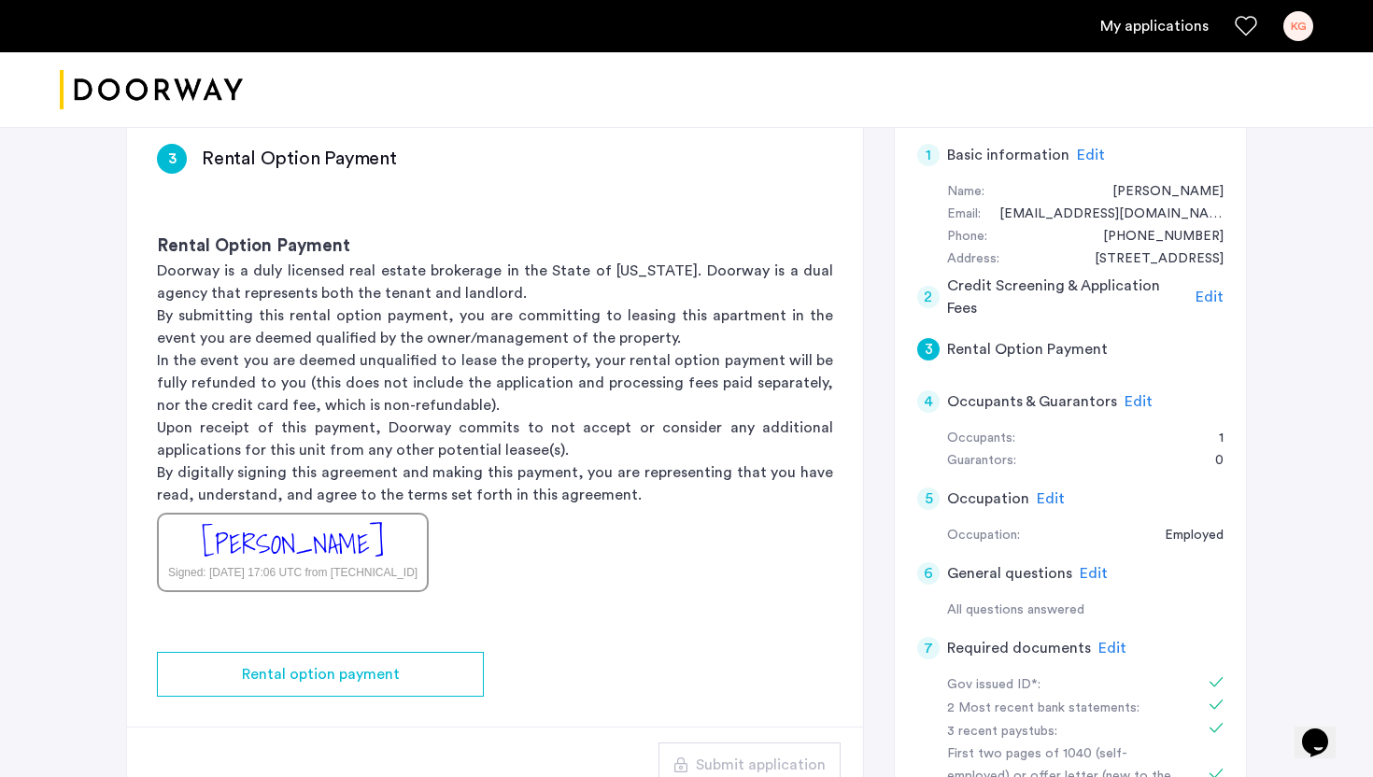
click at [1027, 492] on div "5 Occupation Edit" at bounding box center [1070, 499] width 306 height 52
click at [1044, 495] on span "Edit" at bounding box center [1051, 498] width 28 height 15
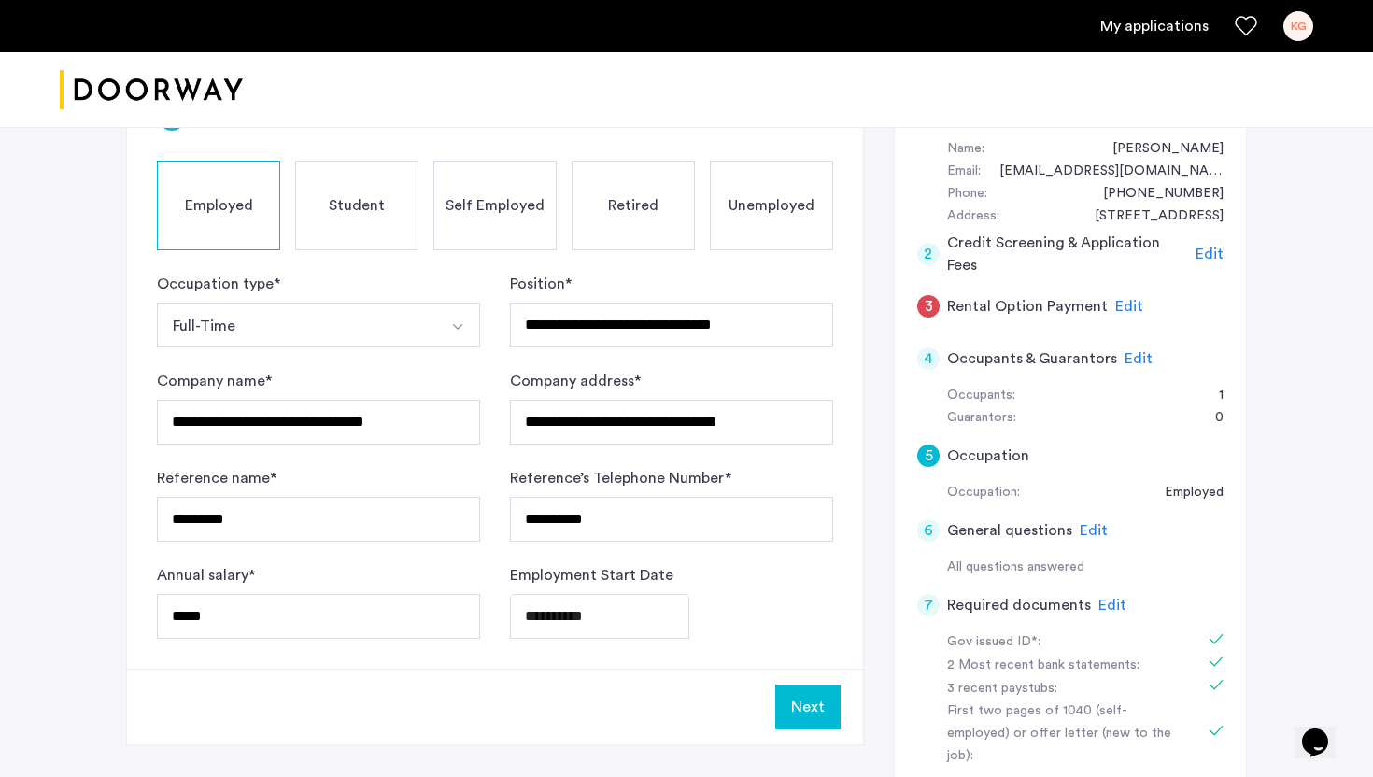
scroll to position [201, 0]
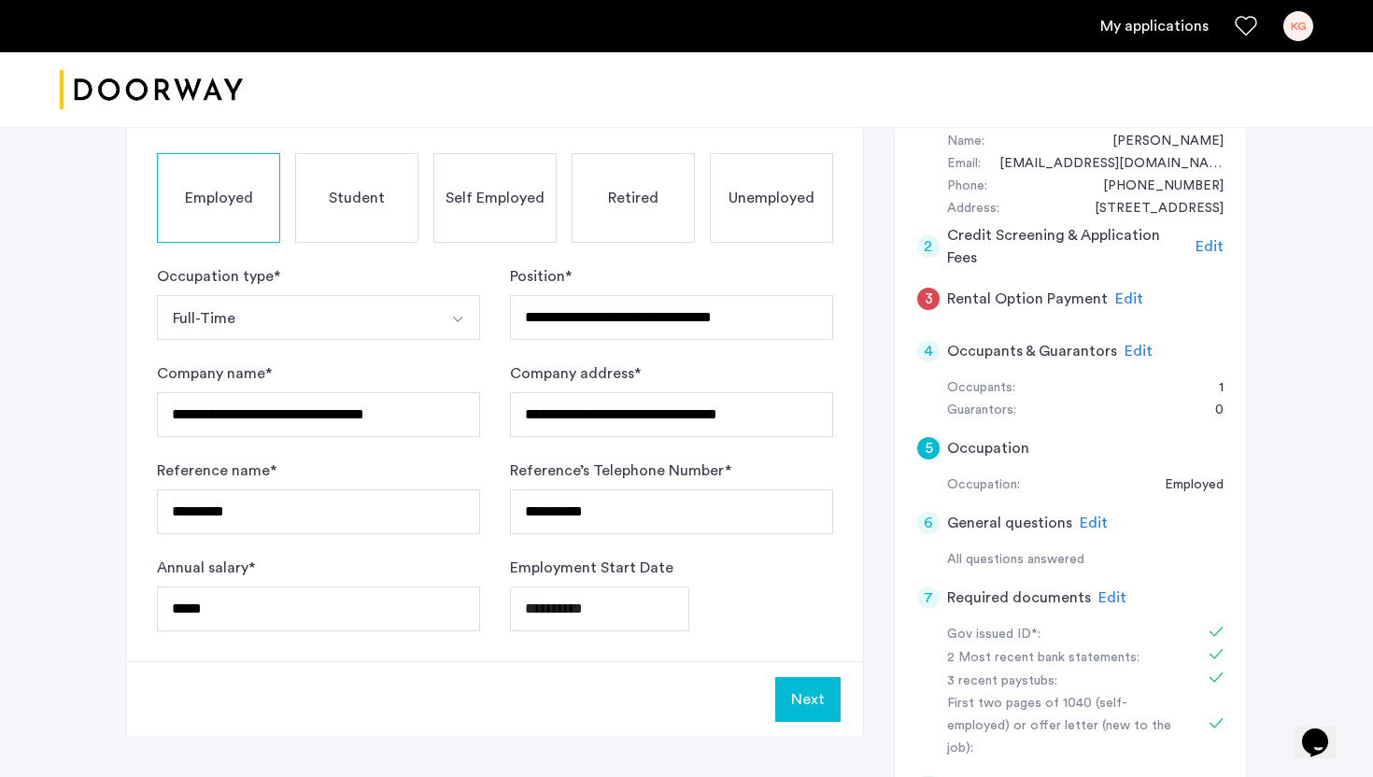
click at [815, 705] on button "Next" at bounding box center [807, 699] width 65 height 45
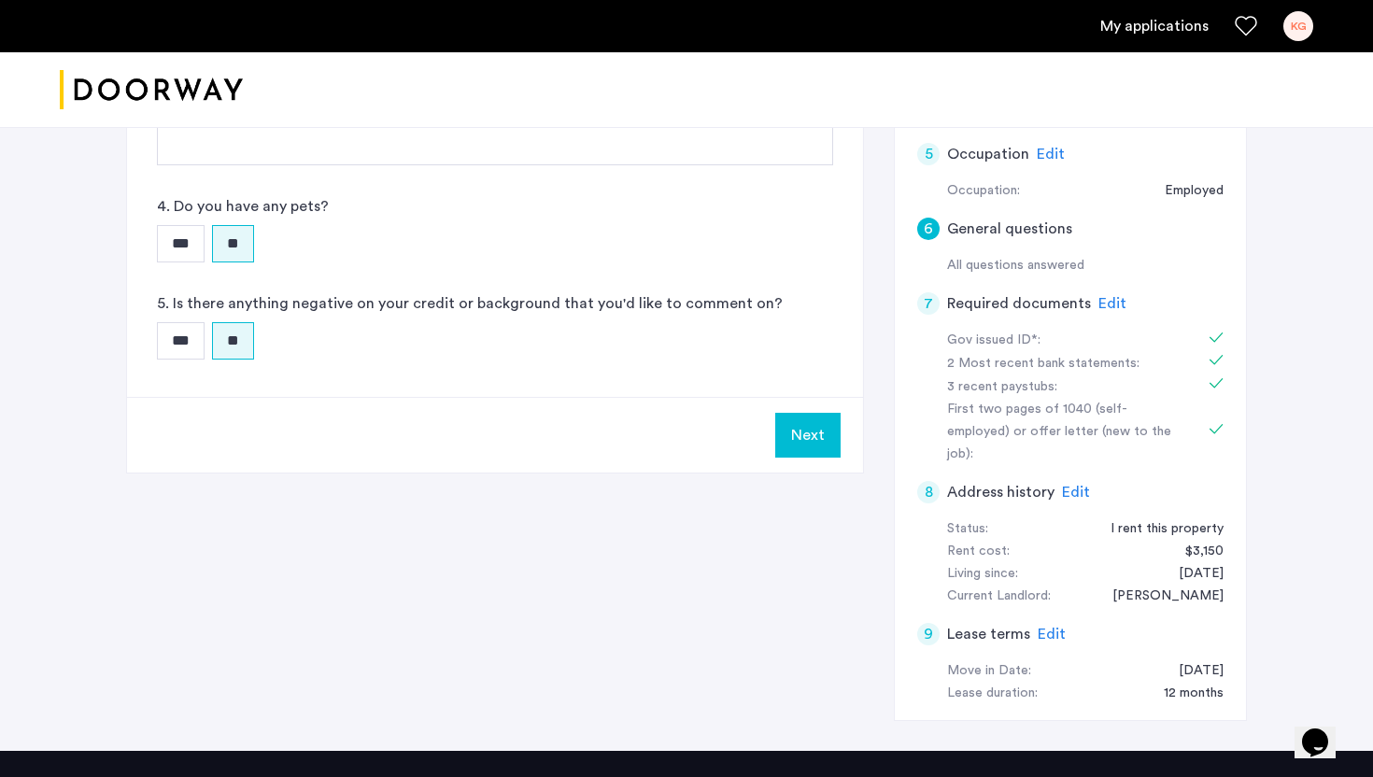
scroll to position [585, 0]
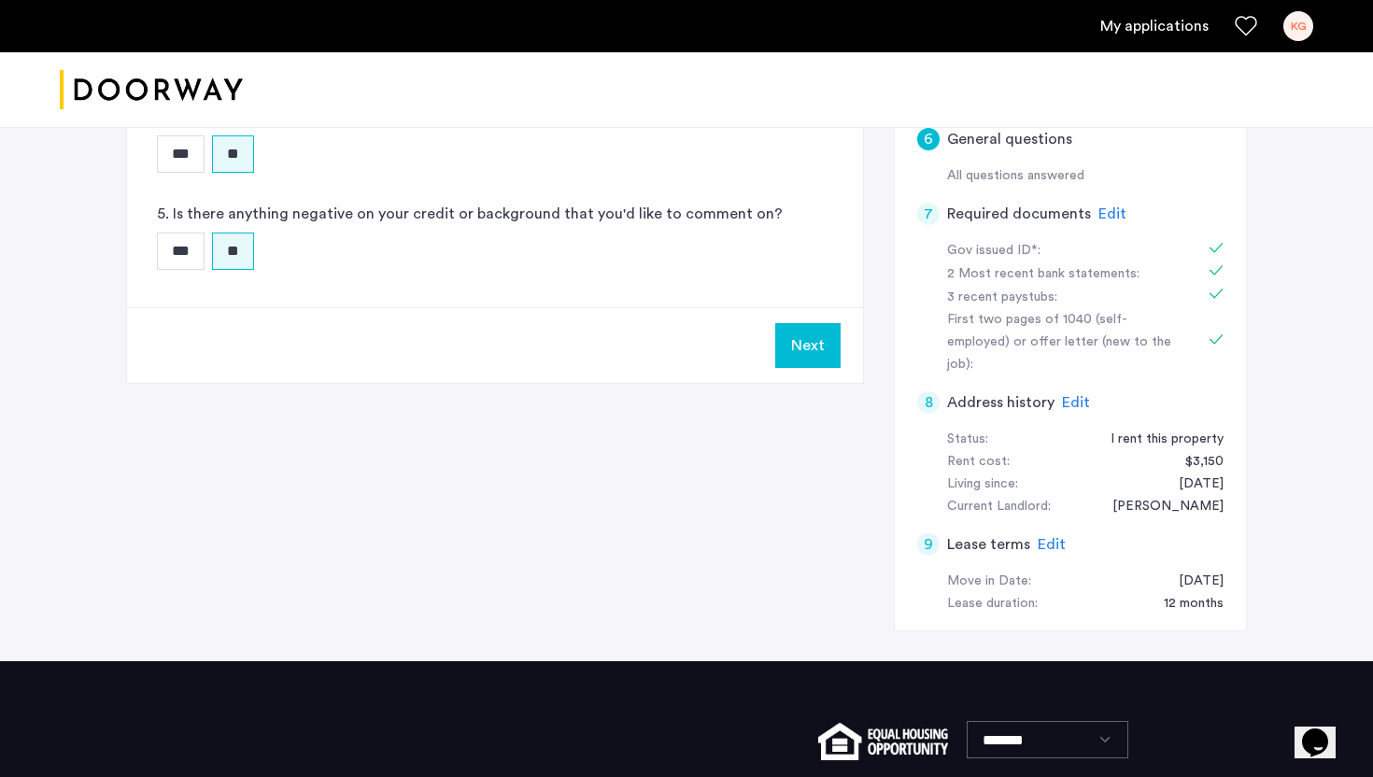
click at [804, 358] on button "Next" at bounding box center [807, 345] width 65 height 45
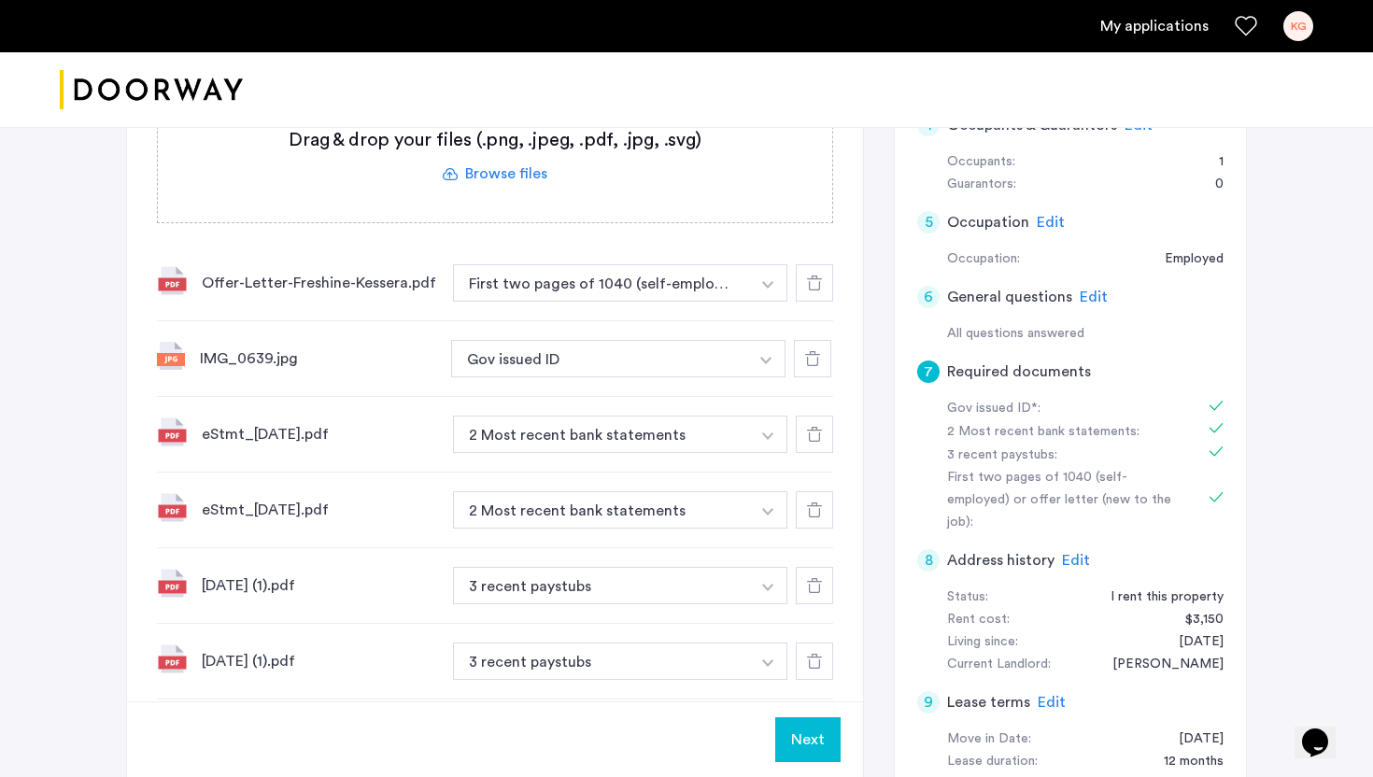
scroll to position [518, 0]
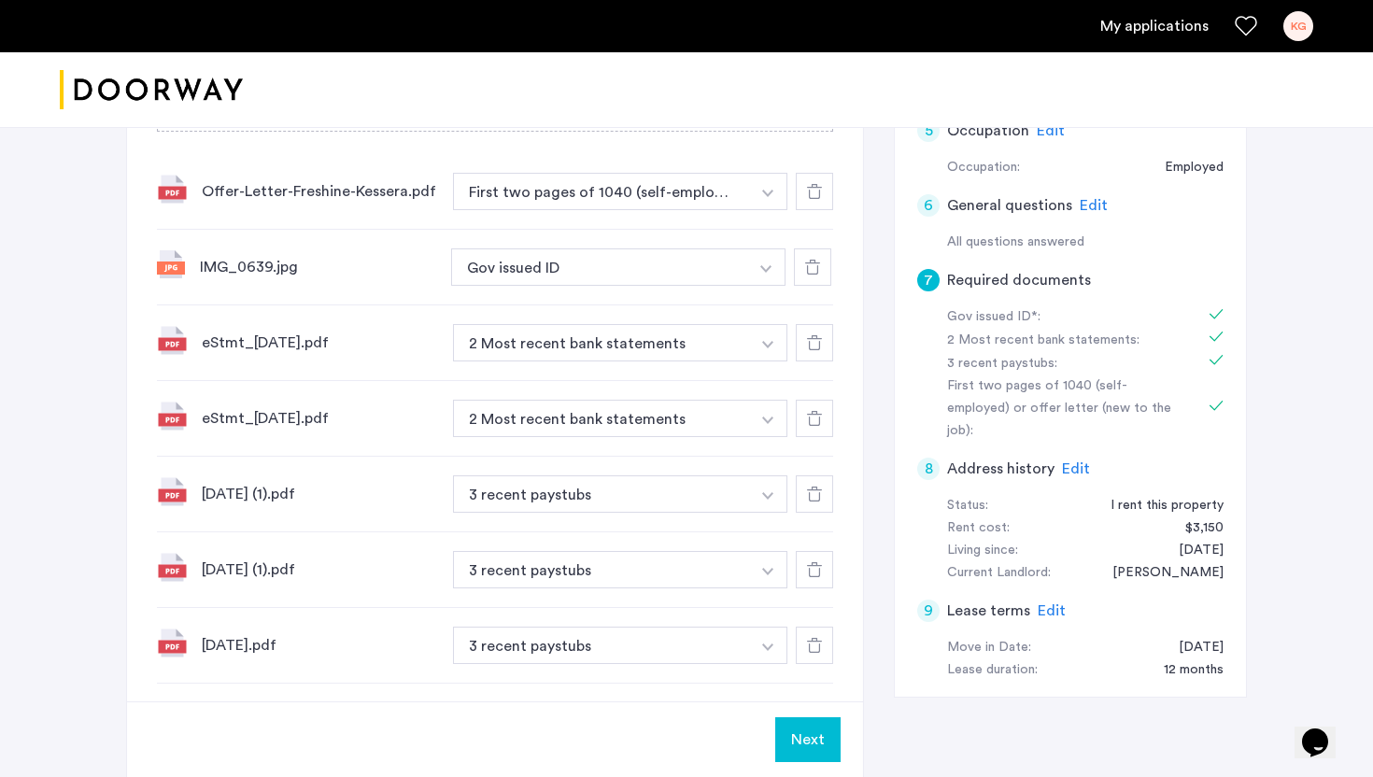
click at [800, 730] on button "Next" at bounding box center [807, 739] width 65 height 45
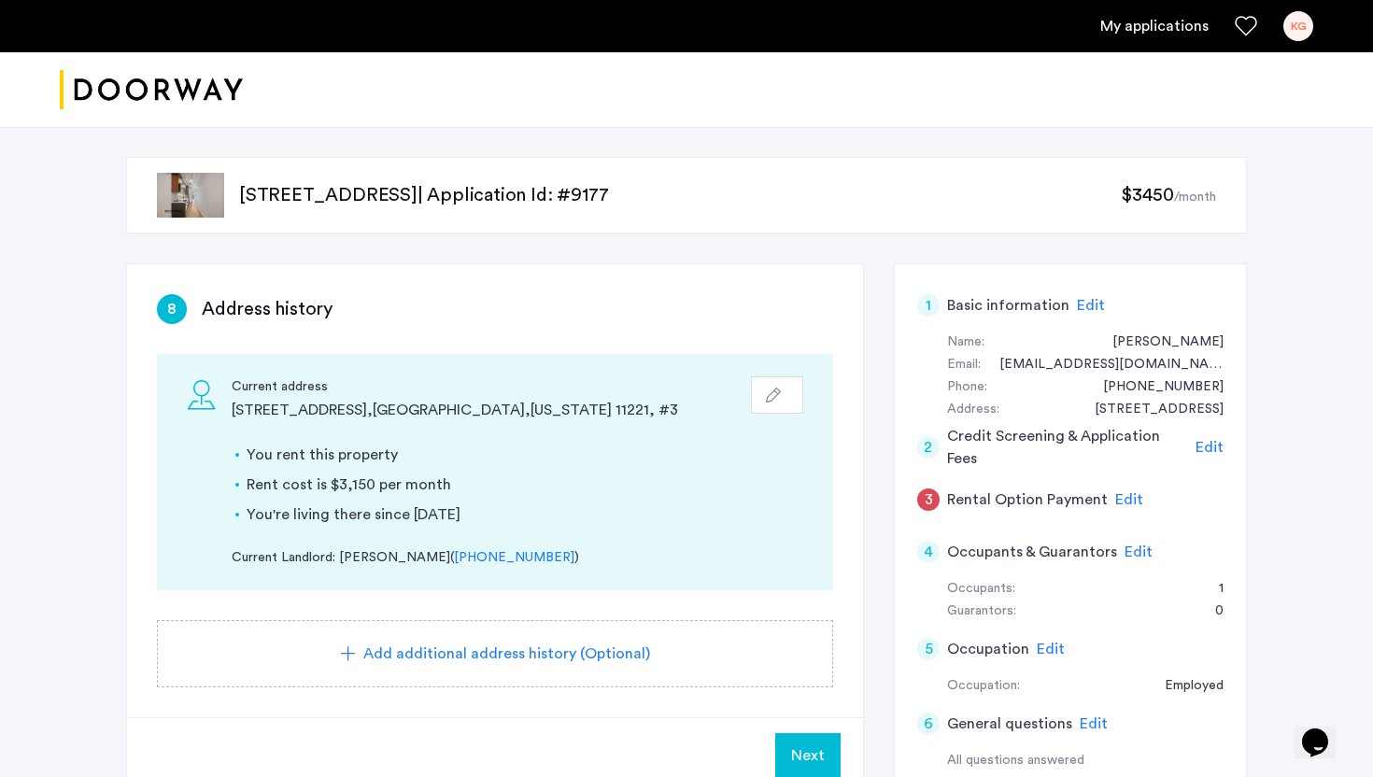
click at [802, 744] on span "Next" at bounding box center [808, 755] width 34 height 22
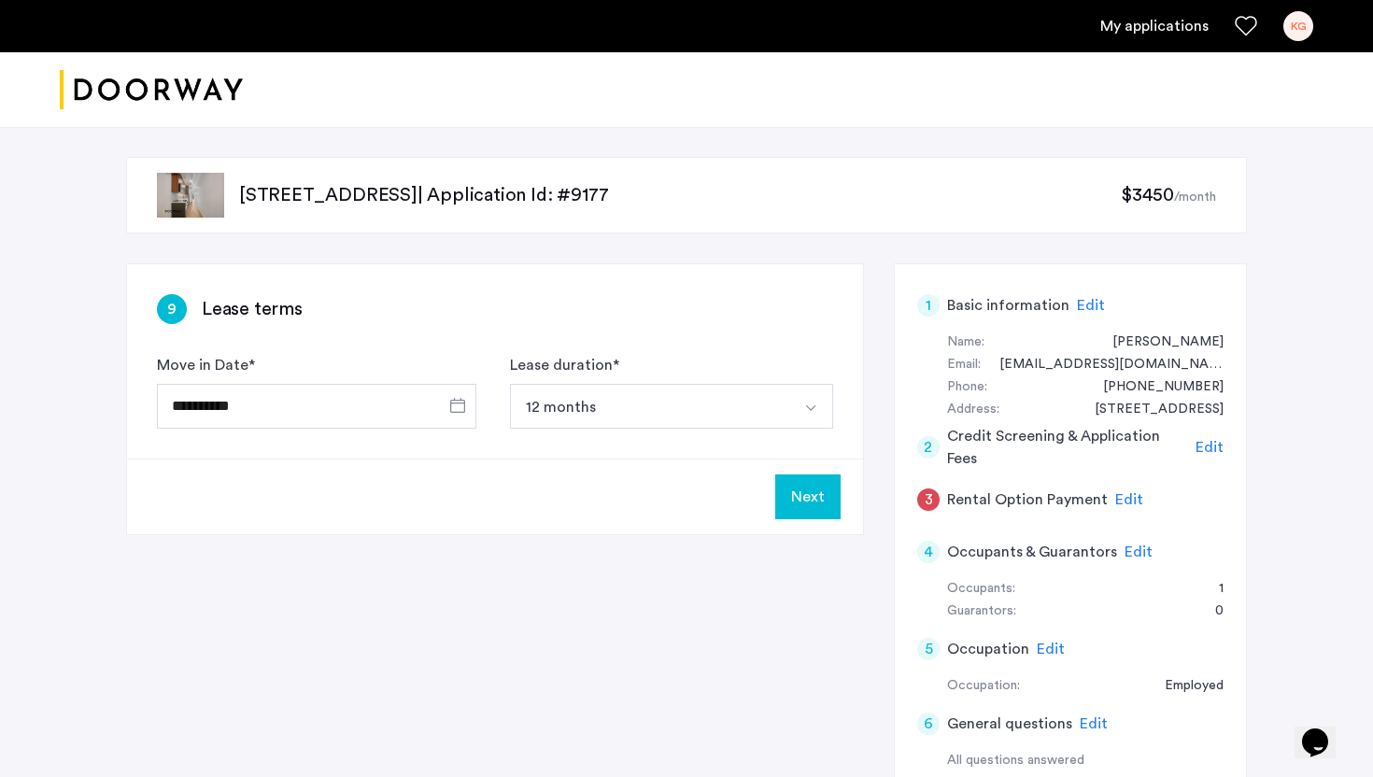
click at [800, 510] on button "Next" at bounding box center [807, 496] width 65 height 45
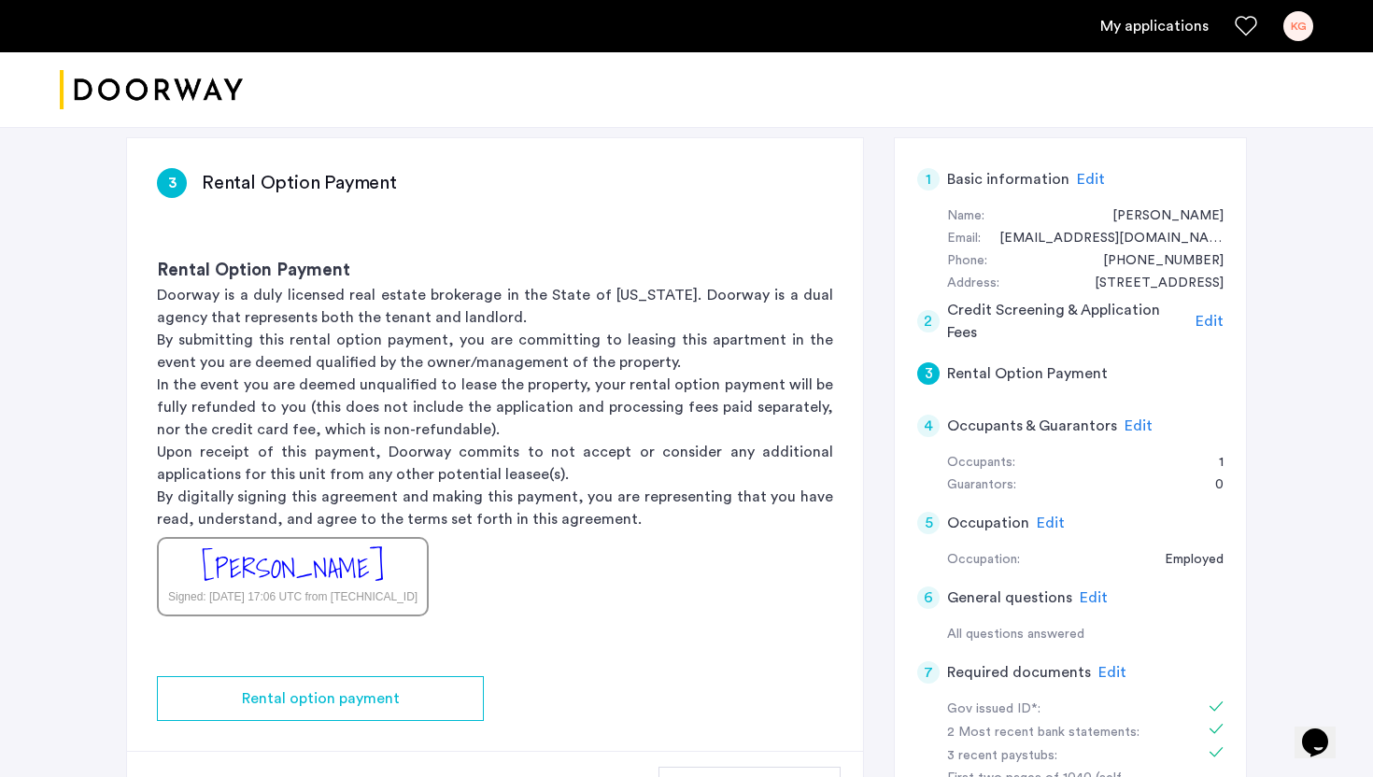
scroll to position [205, 0]
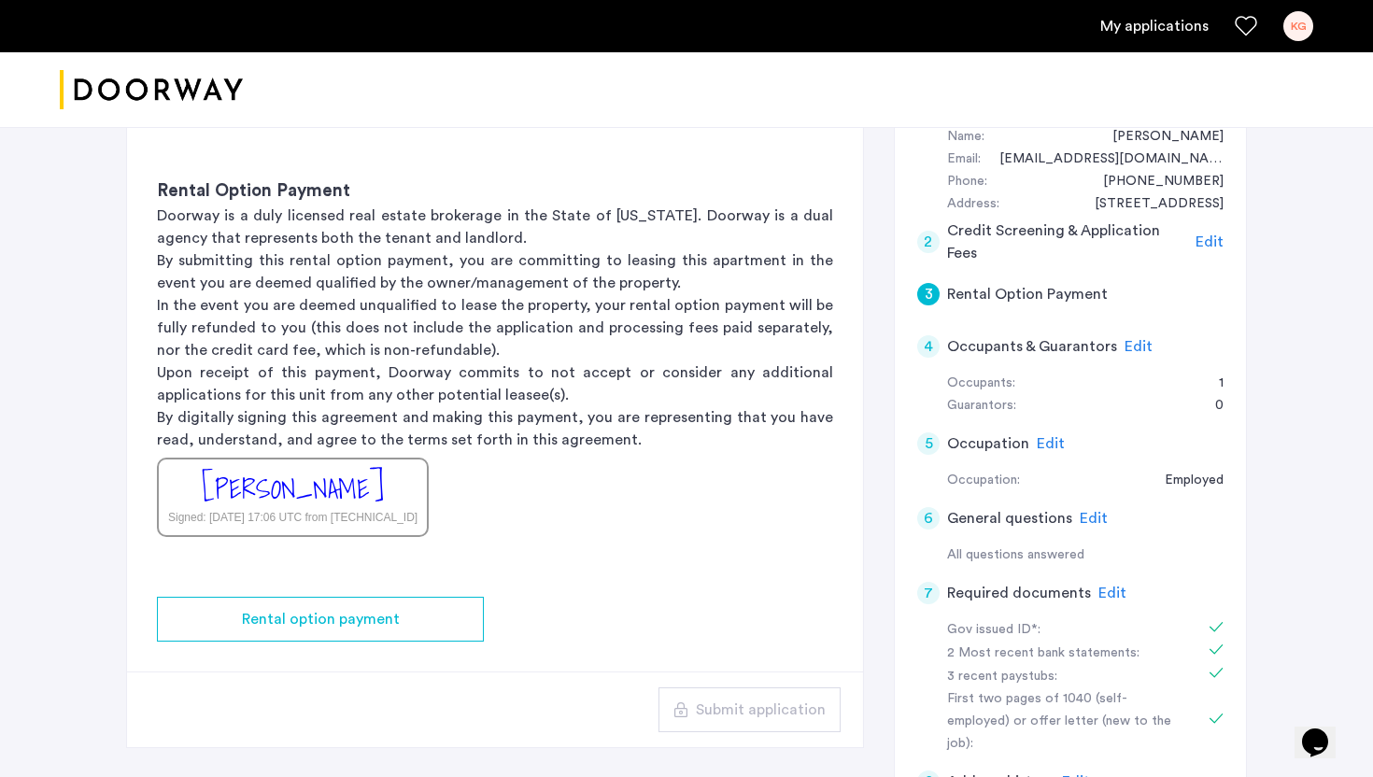
click at [1205, 245] on span "Edit" at bounding box center [1209, 241] width 28 height 15
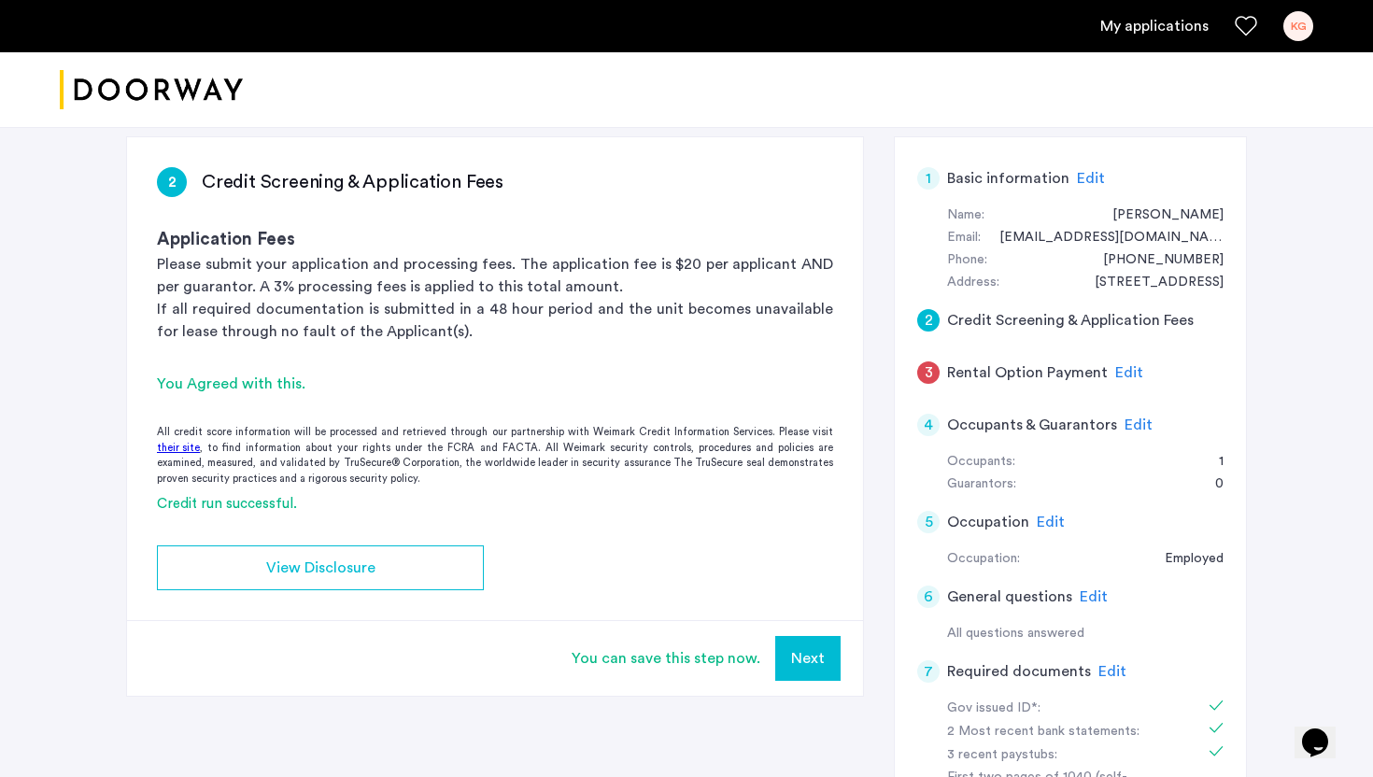
scroll to position [119, 0]
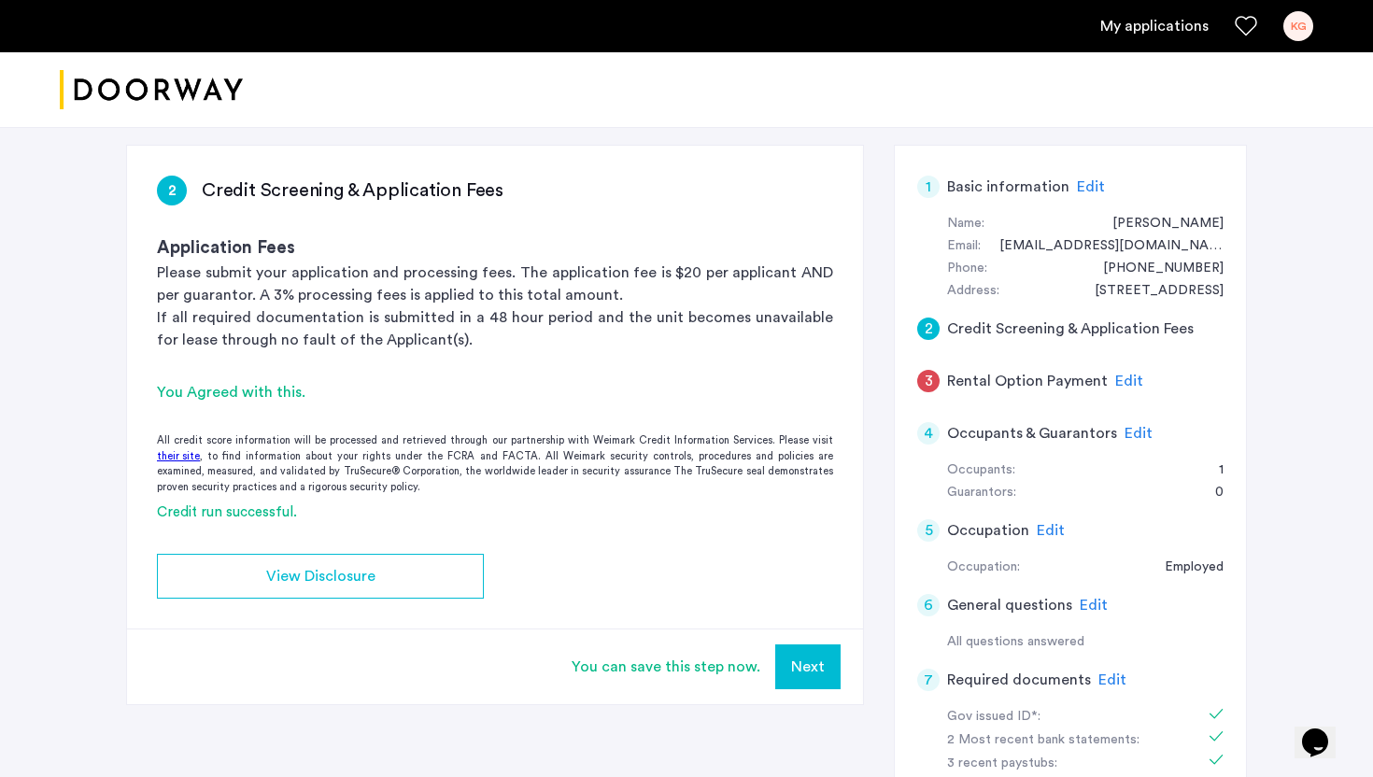
click at [802, 677] on button "Next" at bounding box center [807, 666] width 65 height 45
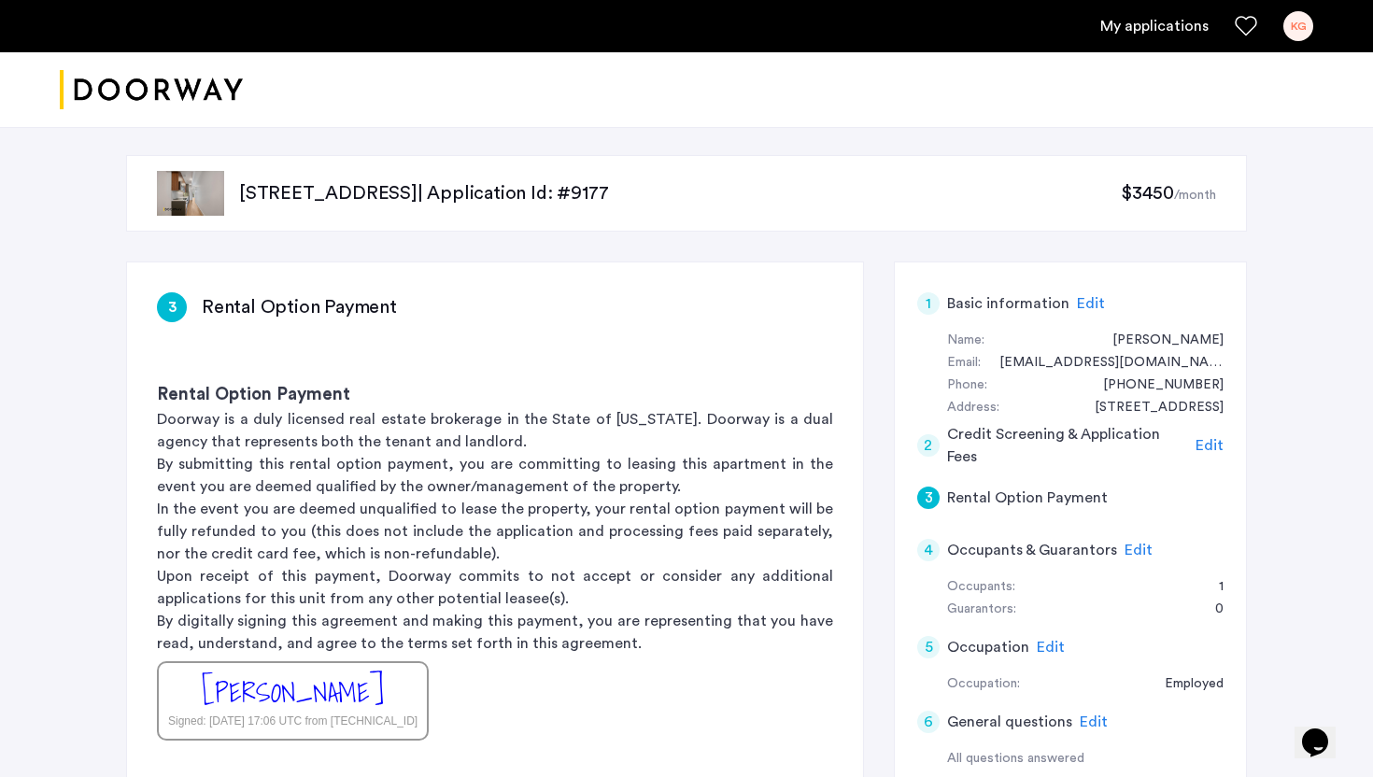
scroll to position [0, 0]
click at [1298, 21] on div "KG" at bounding box center [1298, 26] width 30 height 30
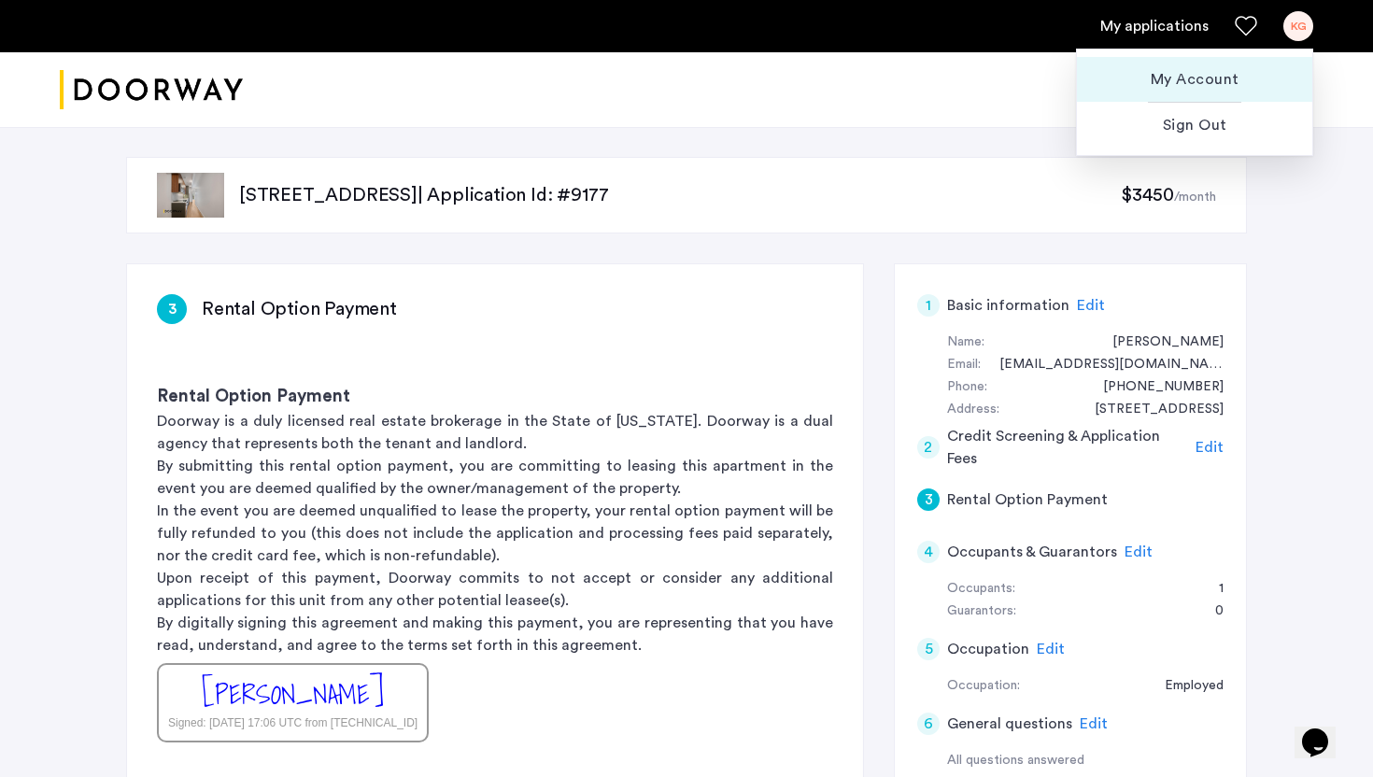
click at [1199, 76] on span "My Account" at bounding box center [1194, 79] width 205 height 22
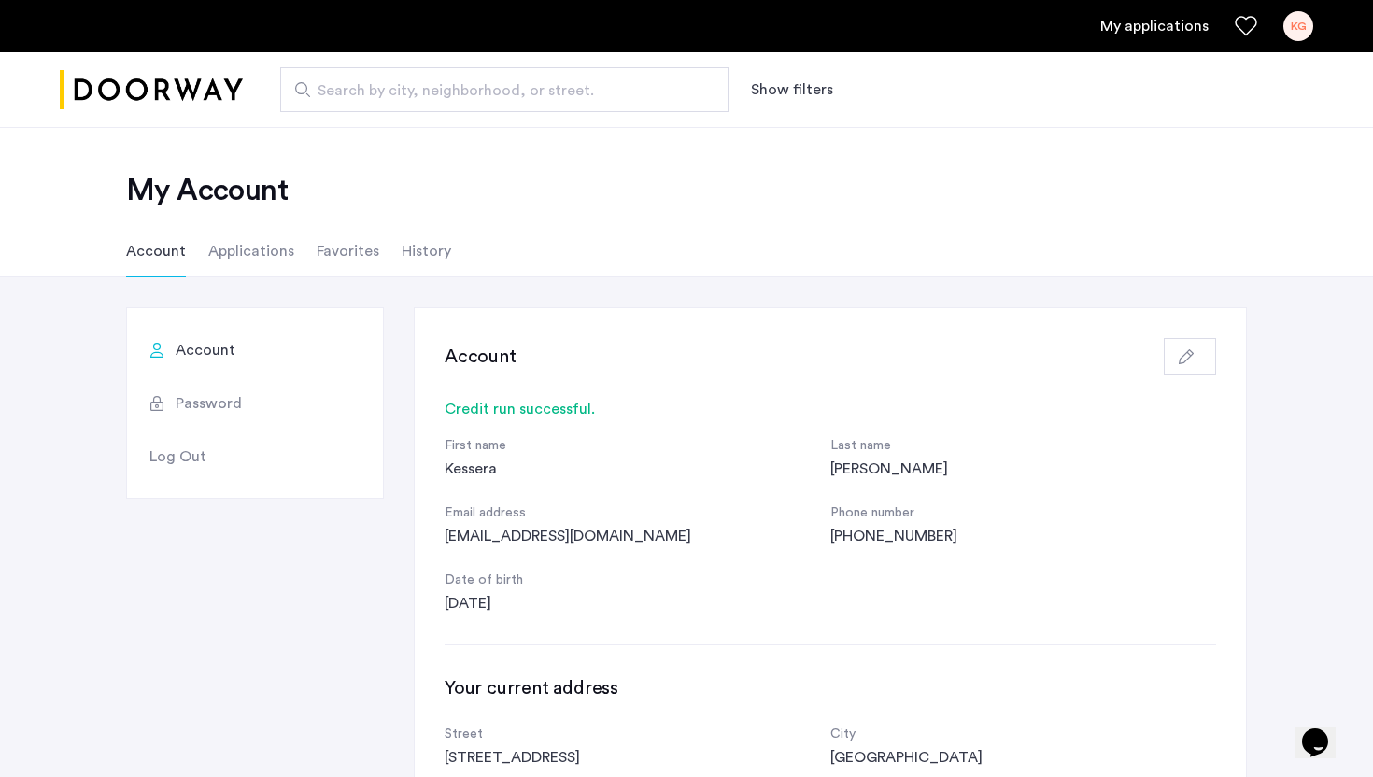
click at [247, 262] on li "Applications" at bounding box center [251, 251] width 86 height 52
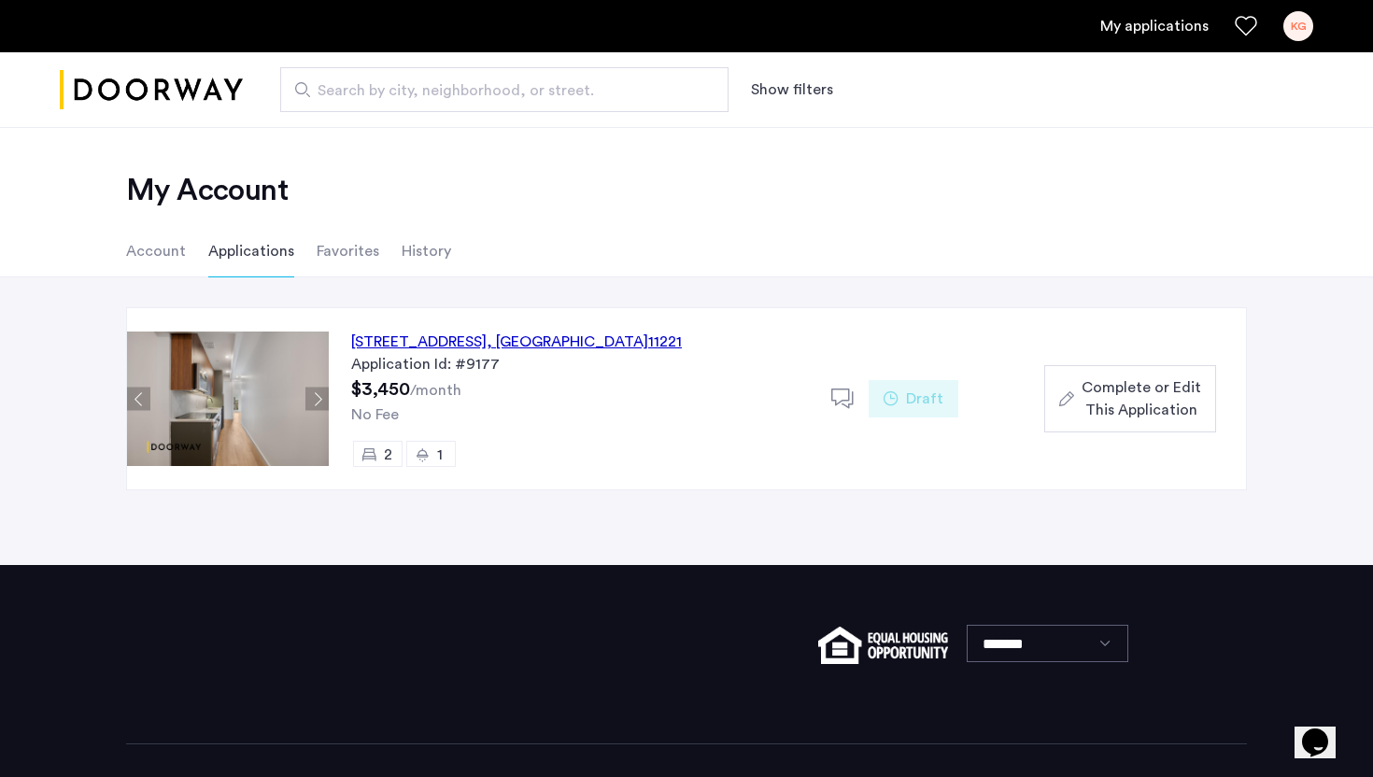
click at [343, 258] on li "Favorites" at bounding box center [348, 251] width 63 height 52
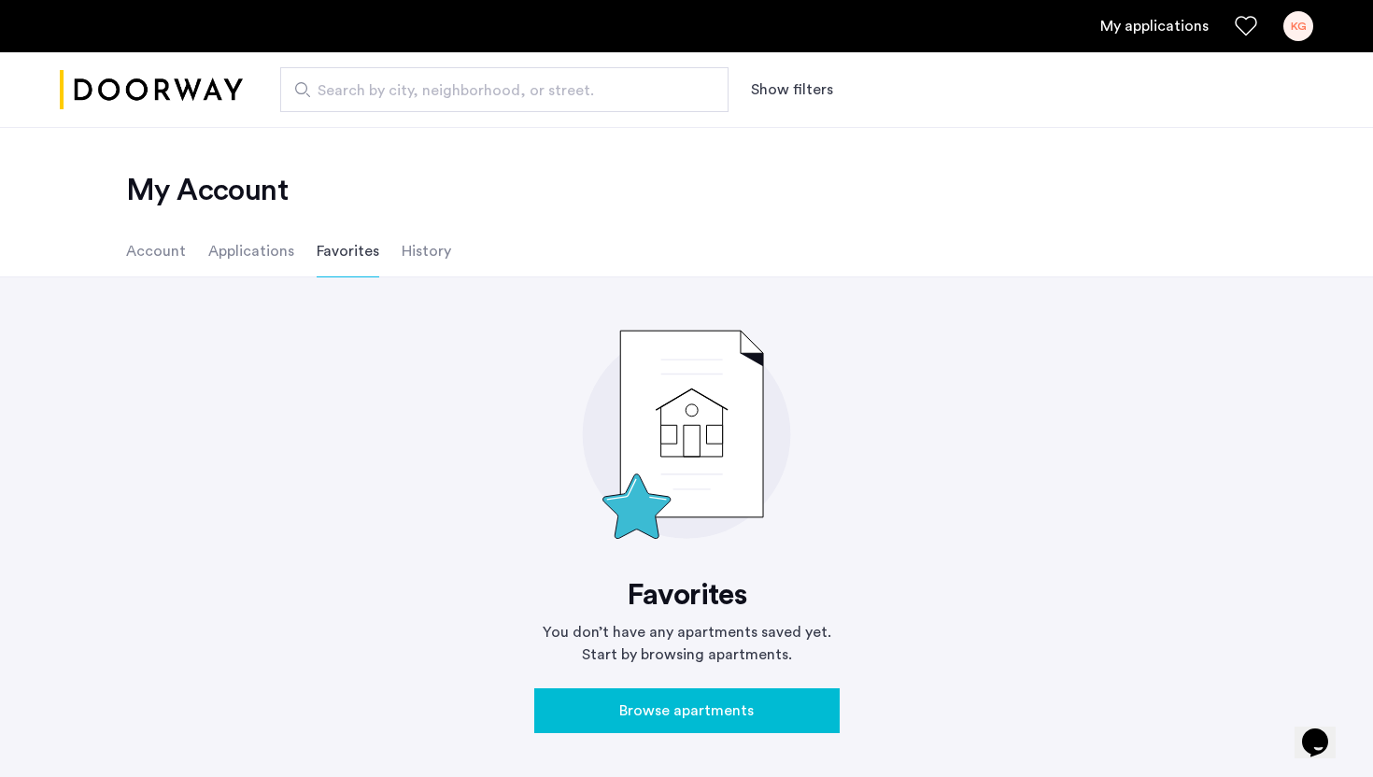
click at [407, 261] on li "History" at bounding box center [426, 251] width 49 height 52
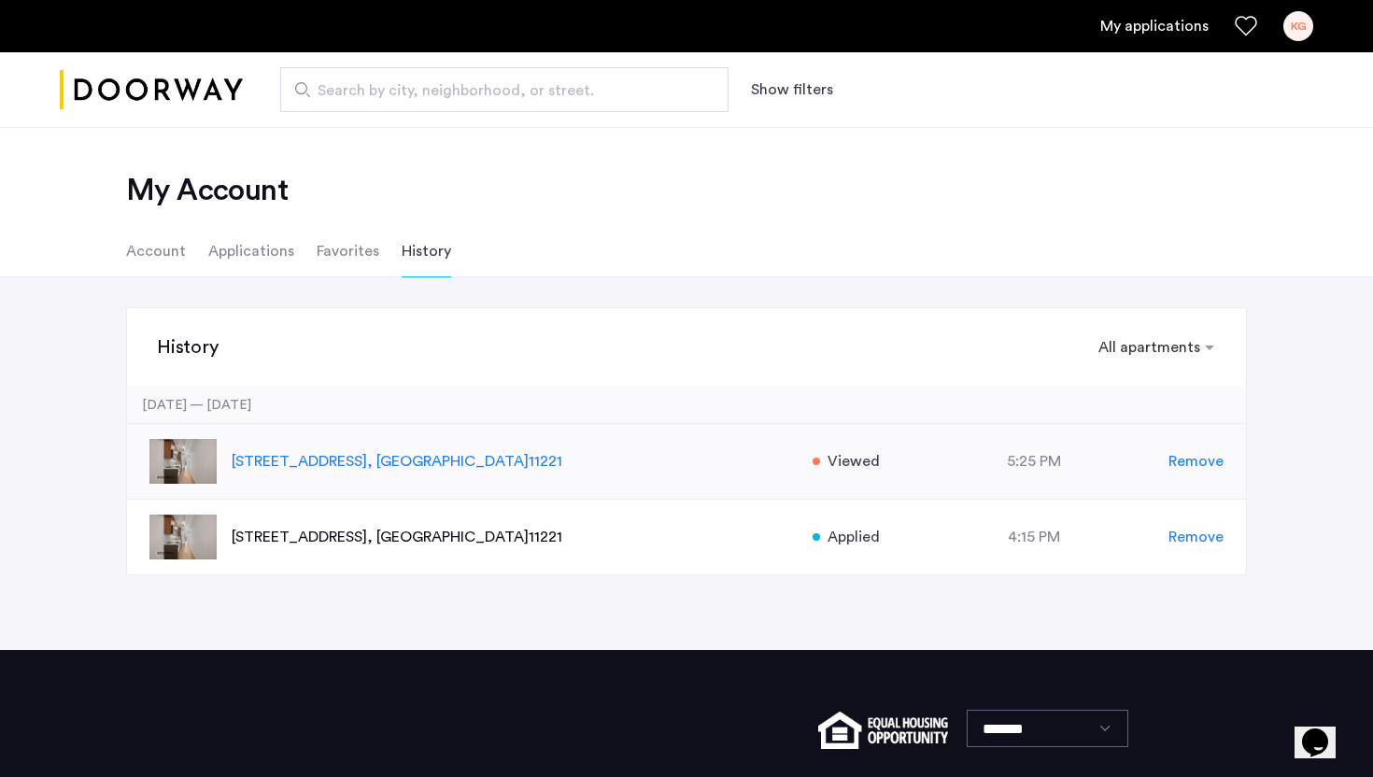
click at [969, 459] on div "5:25 PM" at bounding box center [1034, 461] width 269 height 22
click at [1006, 464] on div "5:56 PM" at bounding box center [1034, 461] width 269 height 22
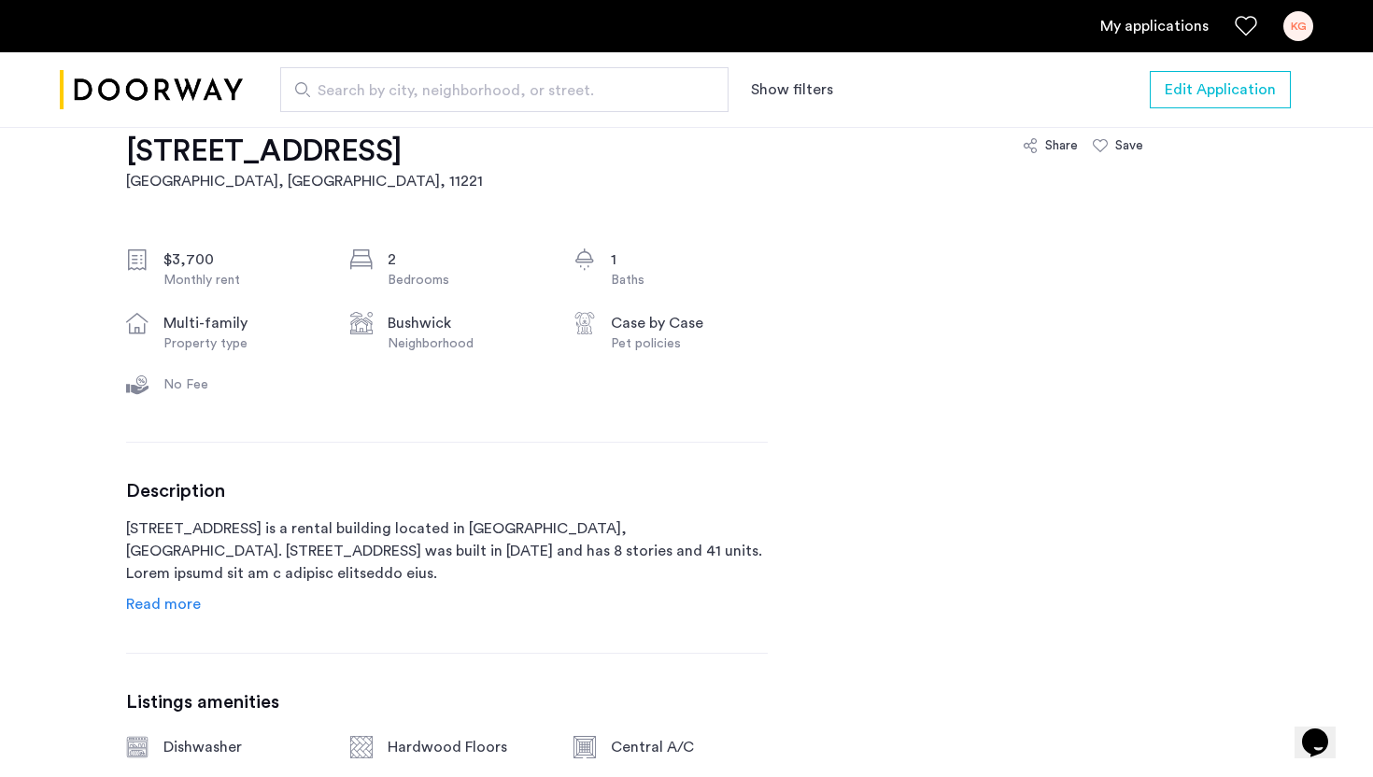
scroll to position [357, 0]
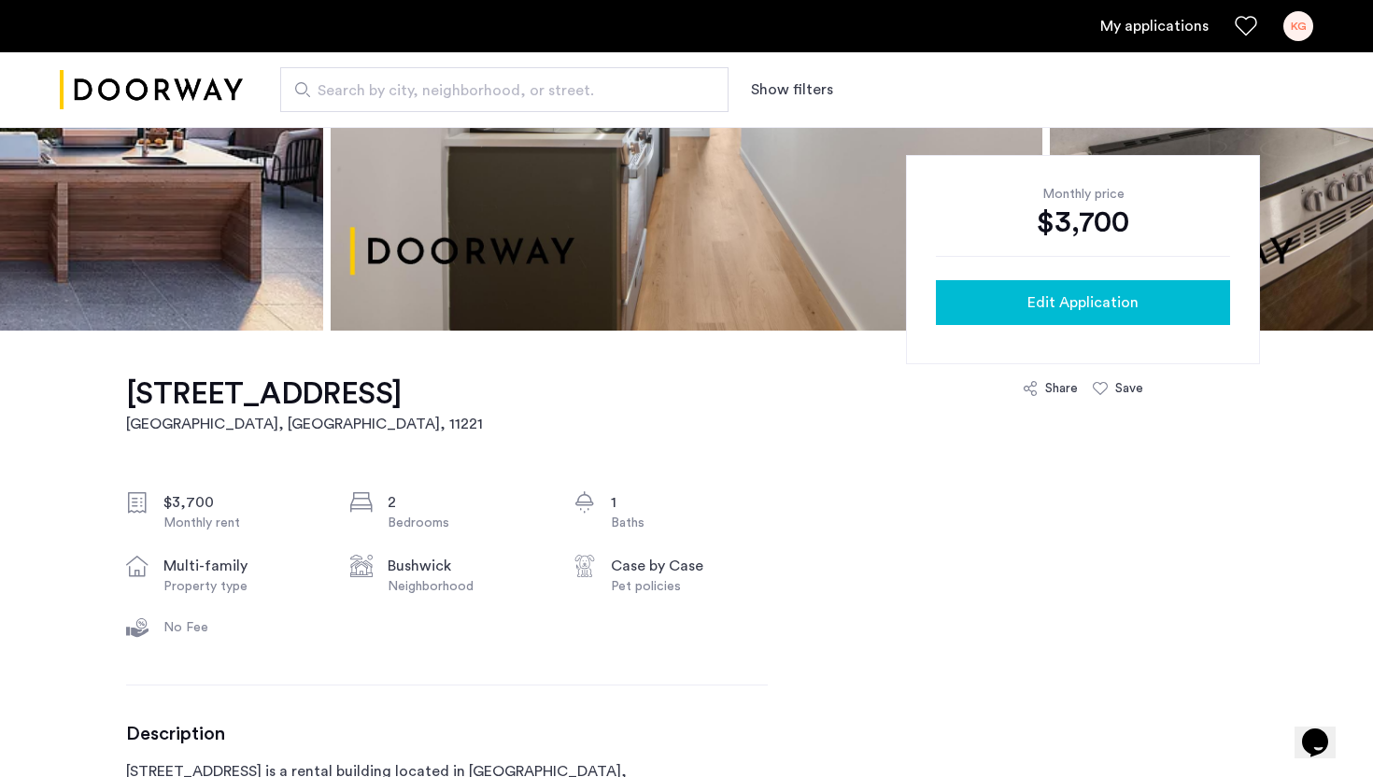
click at [1078, 296] on span "Edit Application" at bounding box center [1082, 302] width 111 height 22
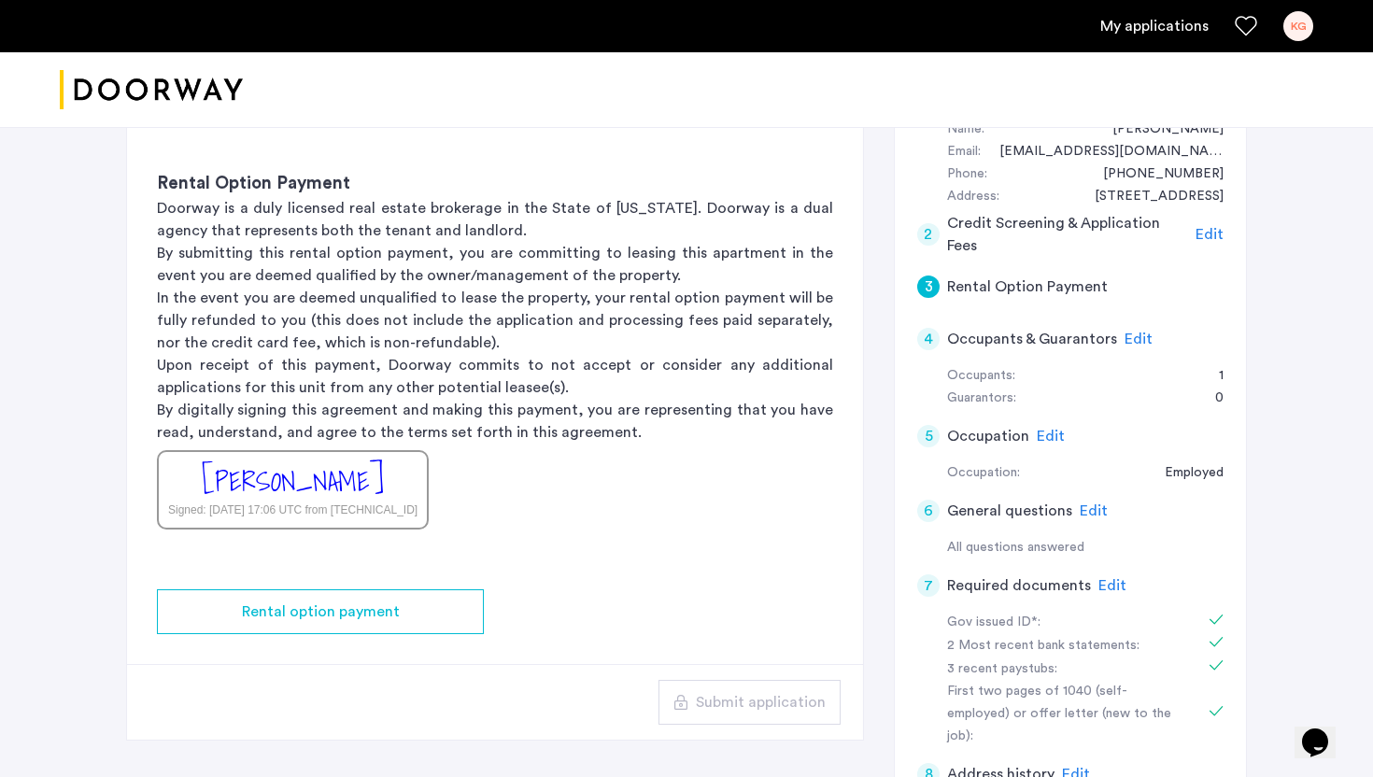
scroll to position [159, 0]
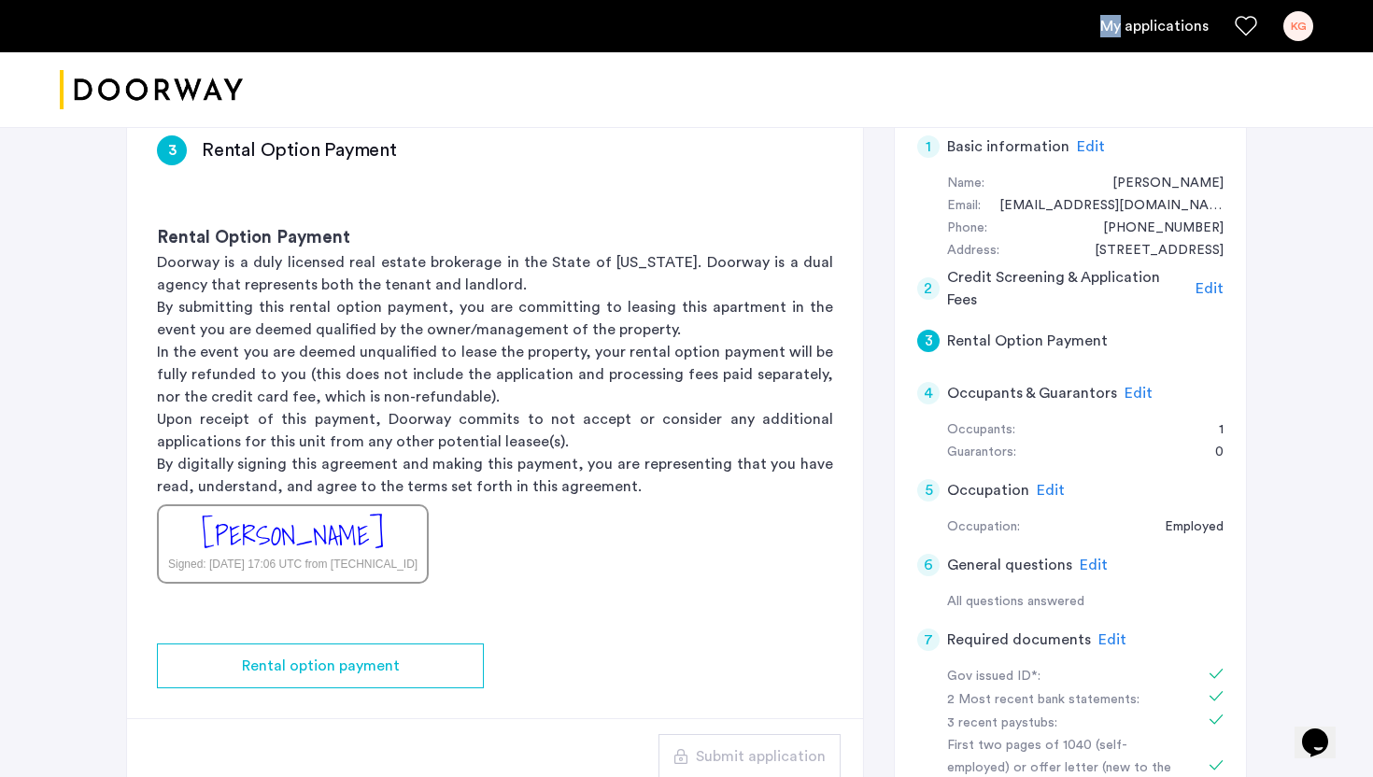
click at [21, 3] on div "My applications KG" at bounding box center [686, 26] width 1373 height 52
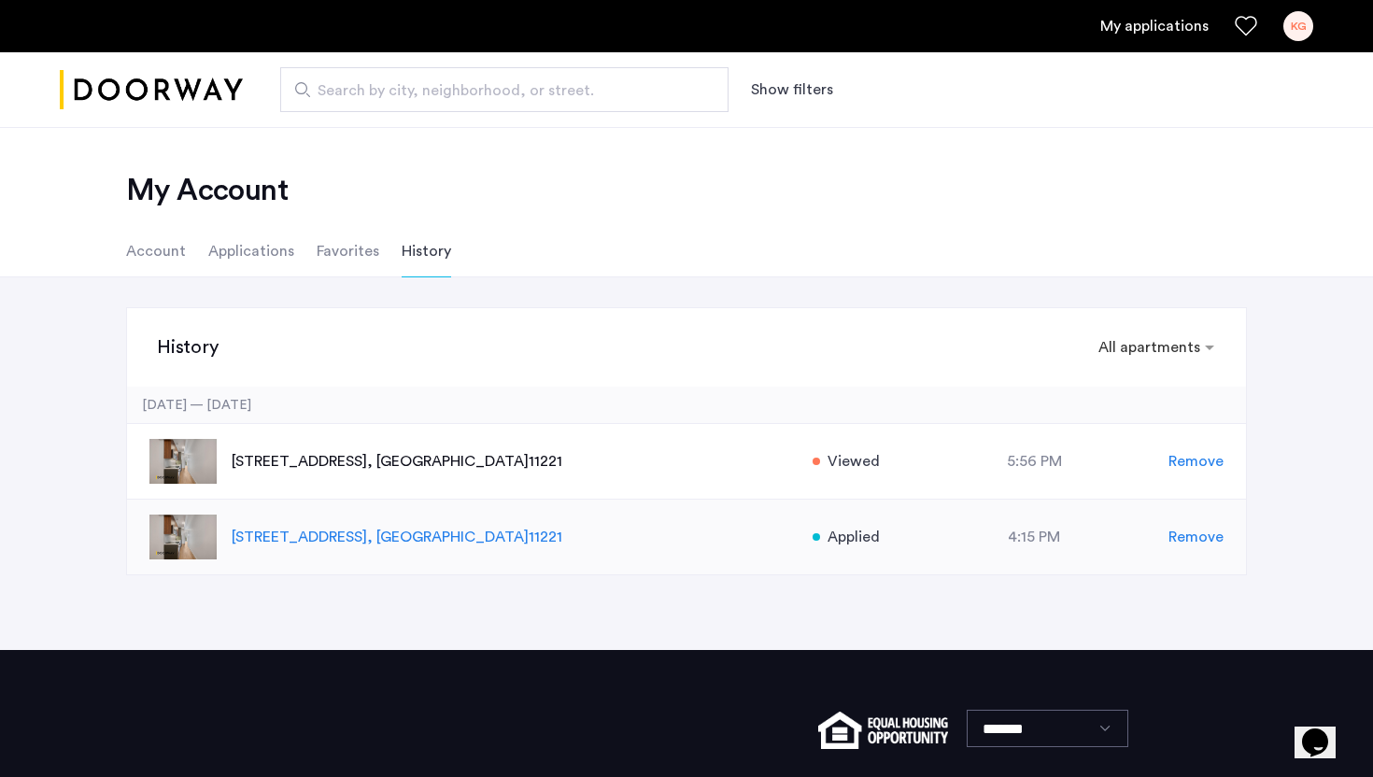
click at [438, 544] on p "[STREET_ADDRESS]" at bounding box center [512, 537] width 561 height 22
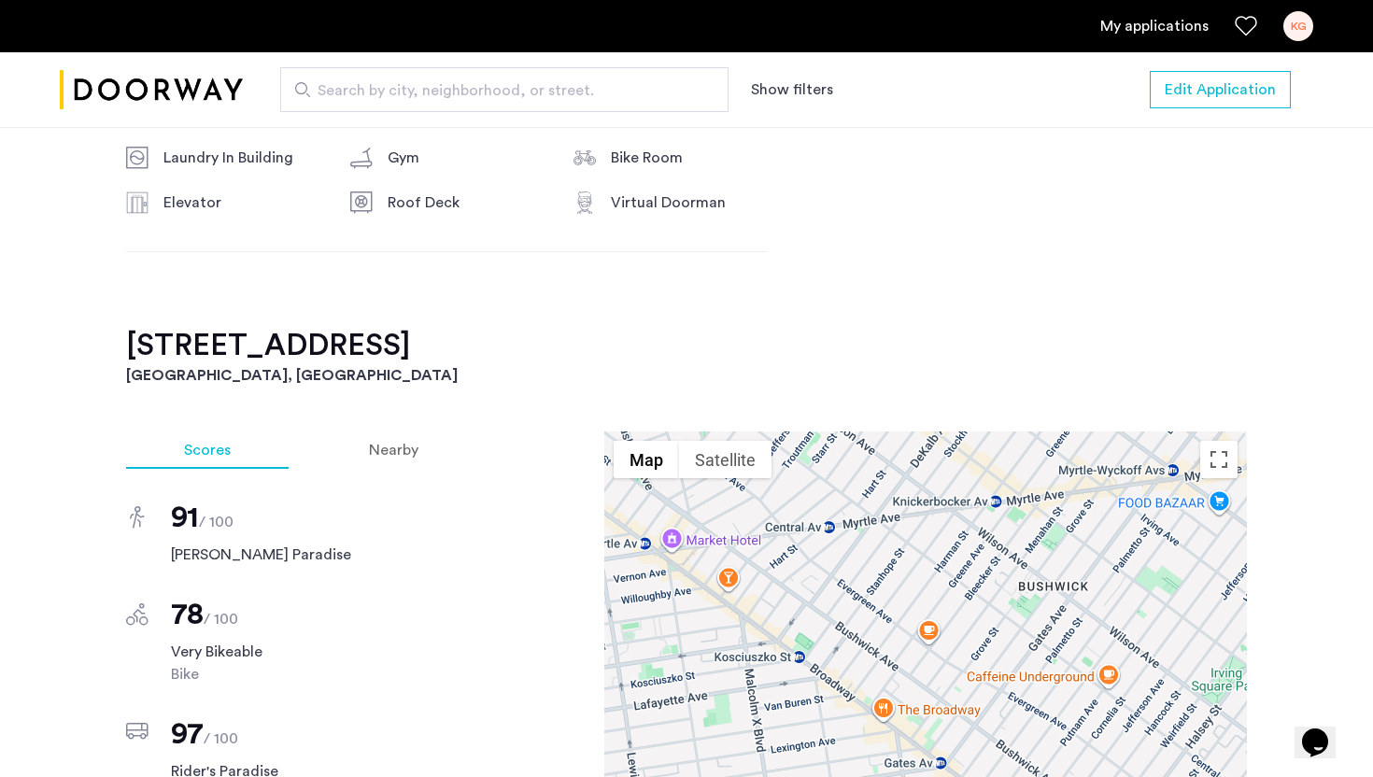
scroll to position [1342, 0]
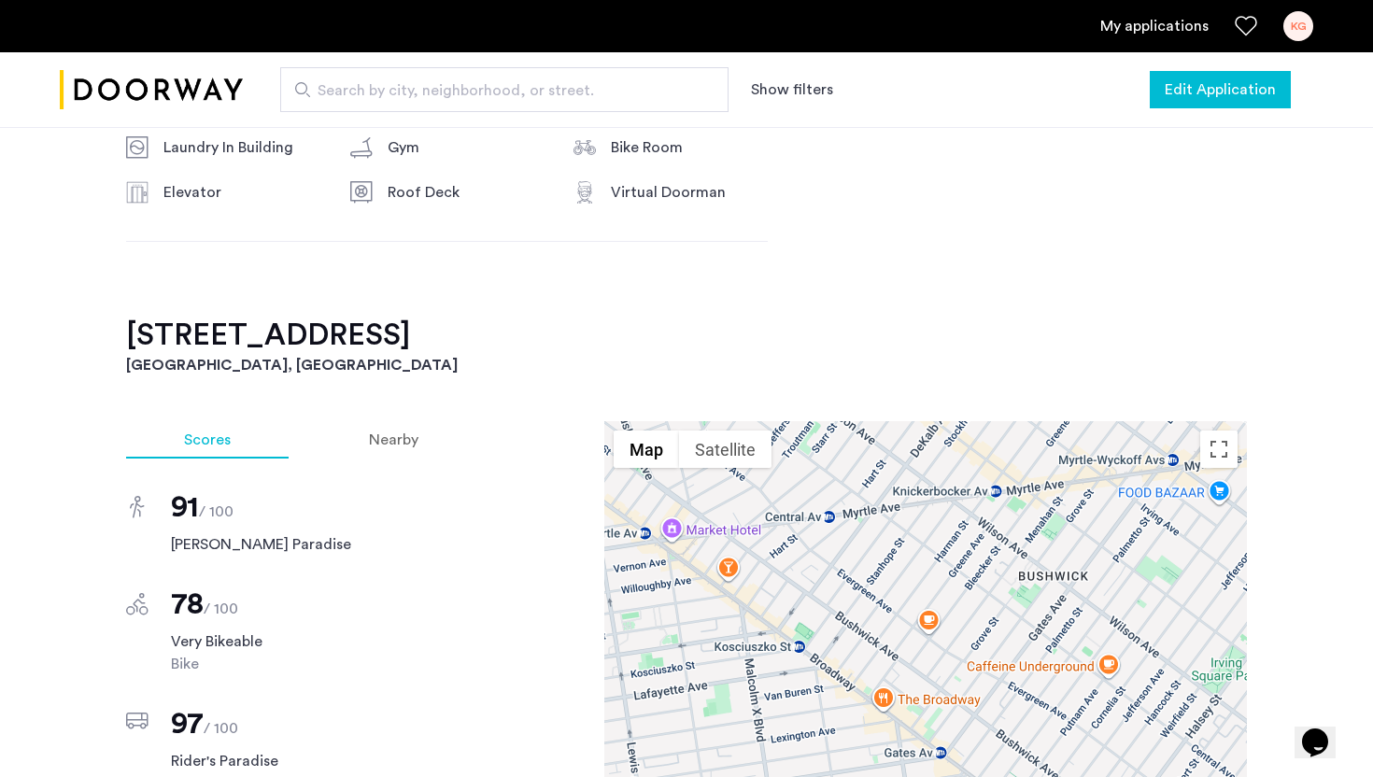
click at [1242, 102] on button "Edit Application" at bounding box center [1220, 89] width 141 height 37
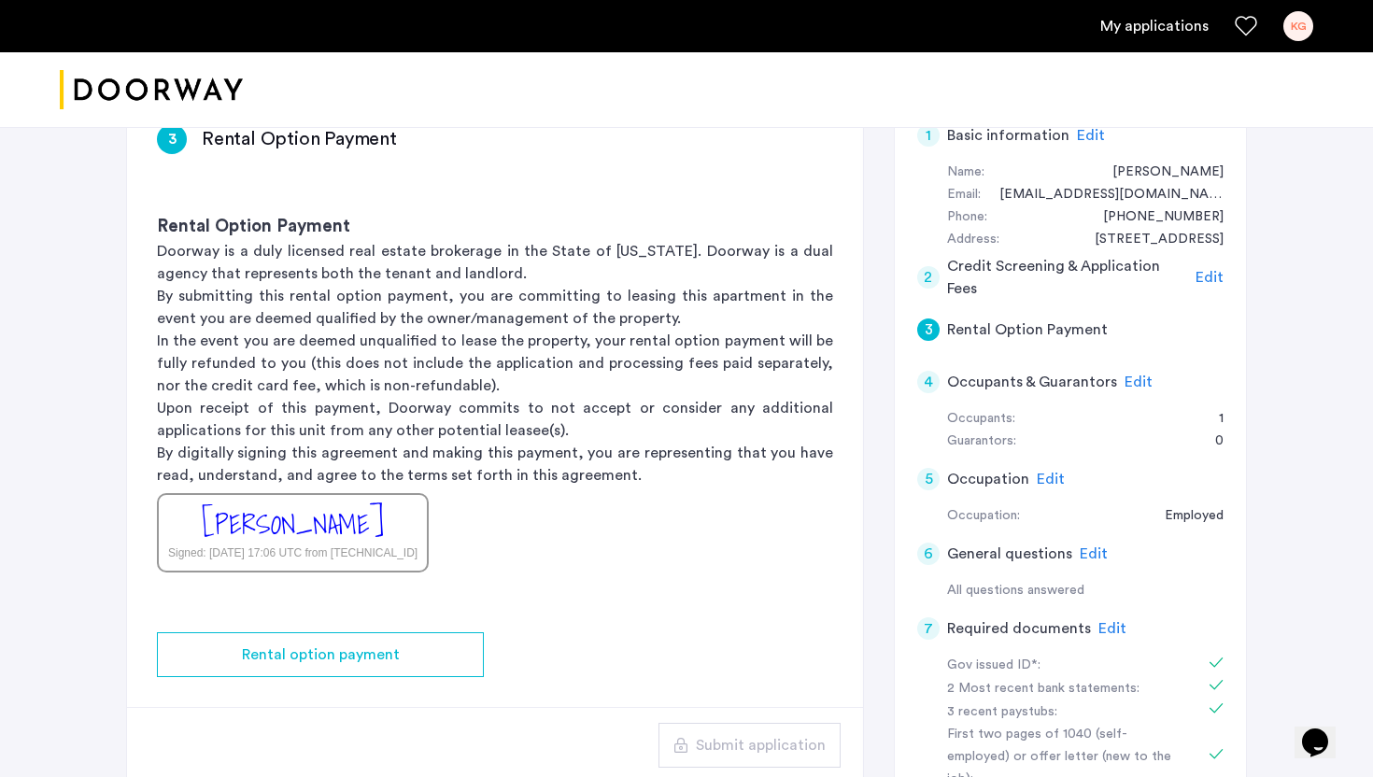
scroll to position [219, 0]
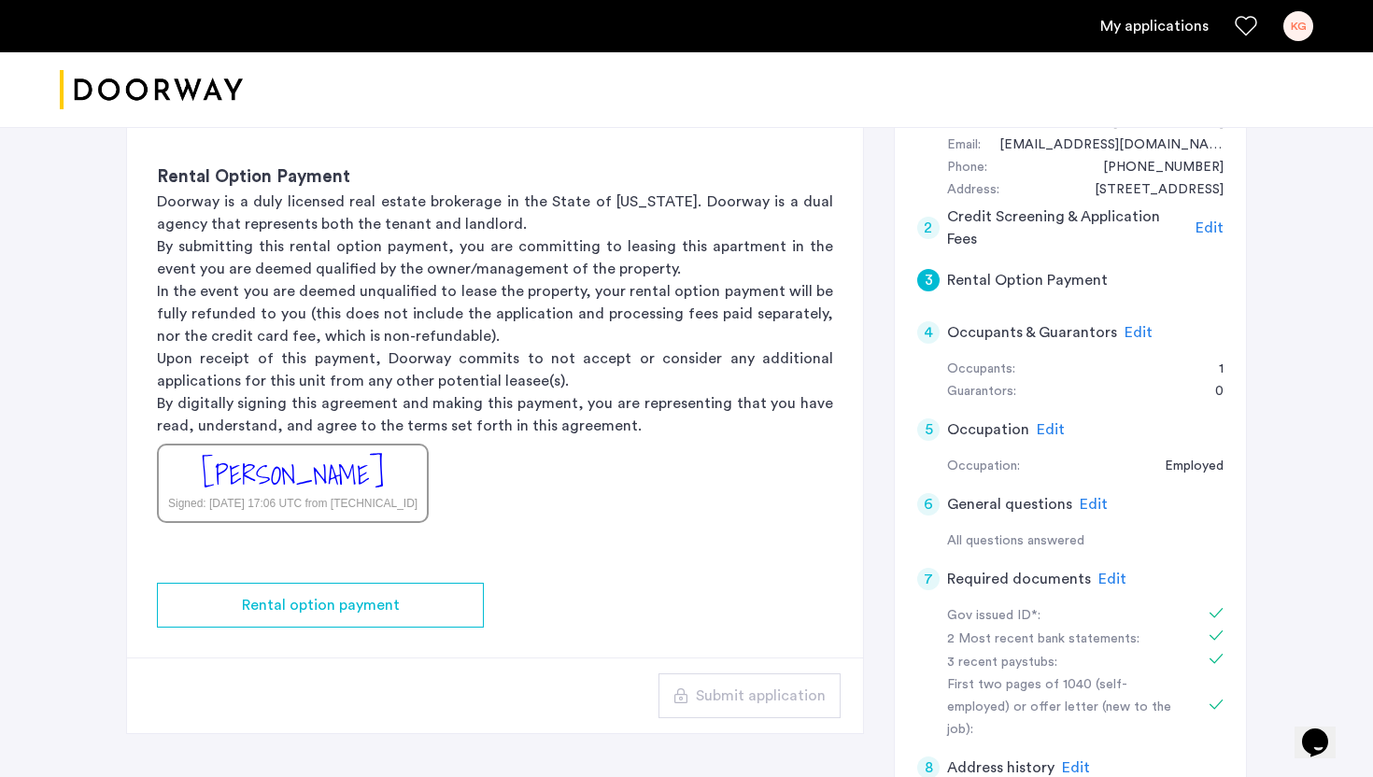
click at [1000, 281] on h5 "Rental Option Payment" at bounding box center [1027, 280] width 161 height 22
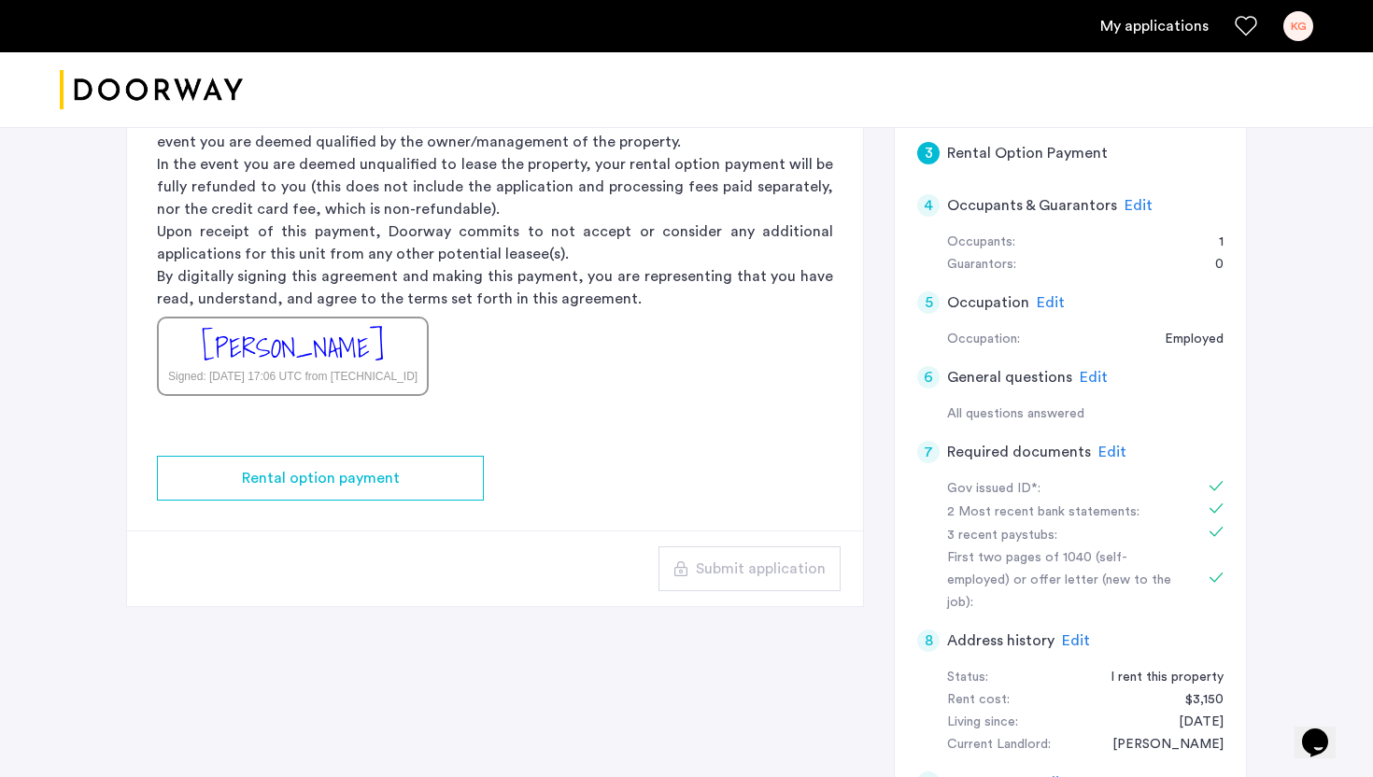
scroll to position [436, 0]
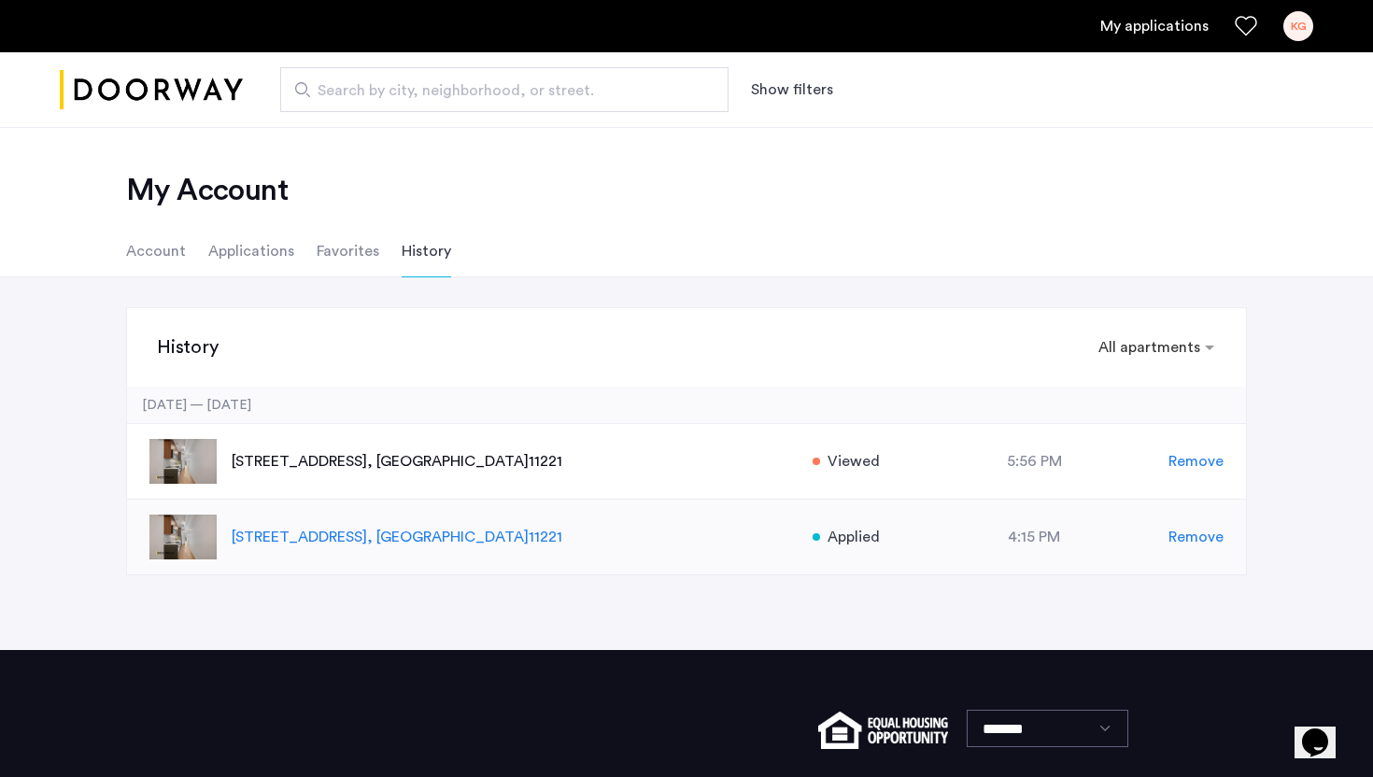
click at [662, 524] on div "972 Bushwick Avenue, Unit 7E, Brooklyn , NY 11221 Applied at 4:15 PM Remove" at bounding box center [686, 538] width 1119 height 76
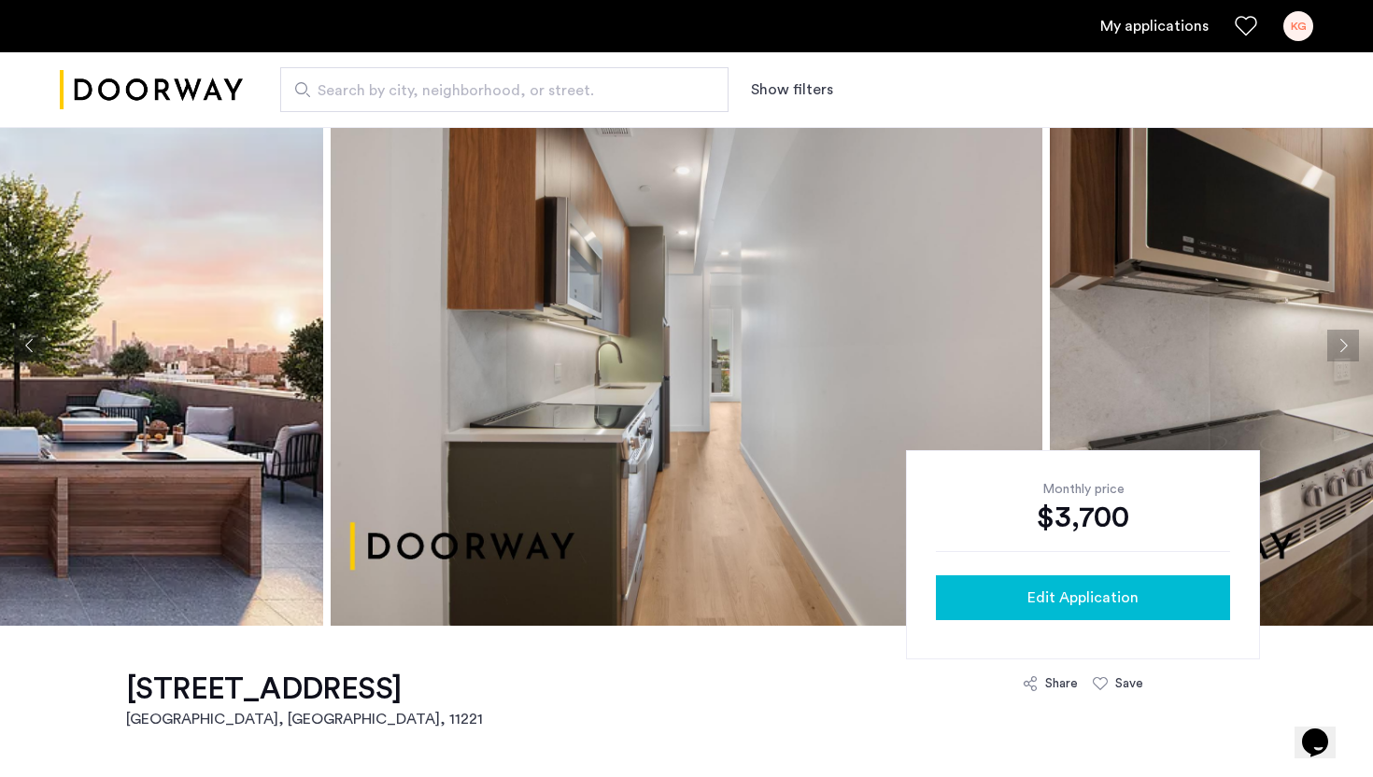
scroll to position [90, 0]
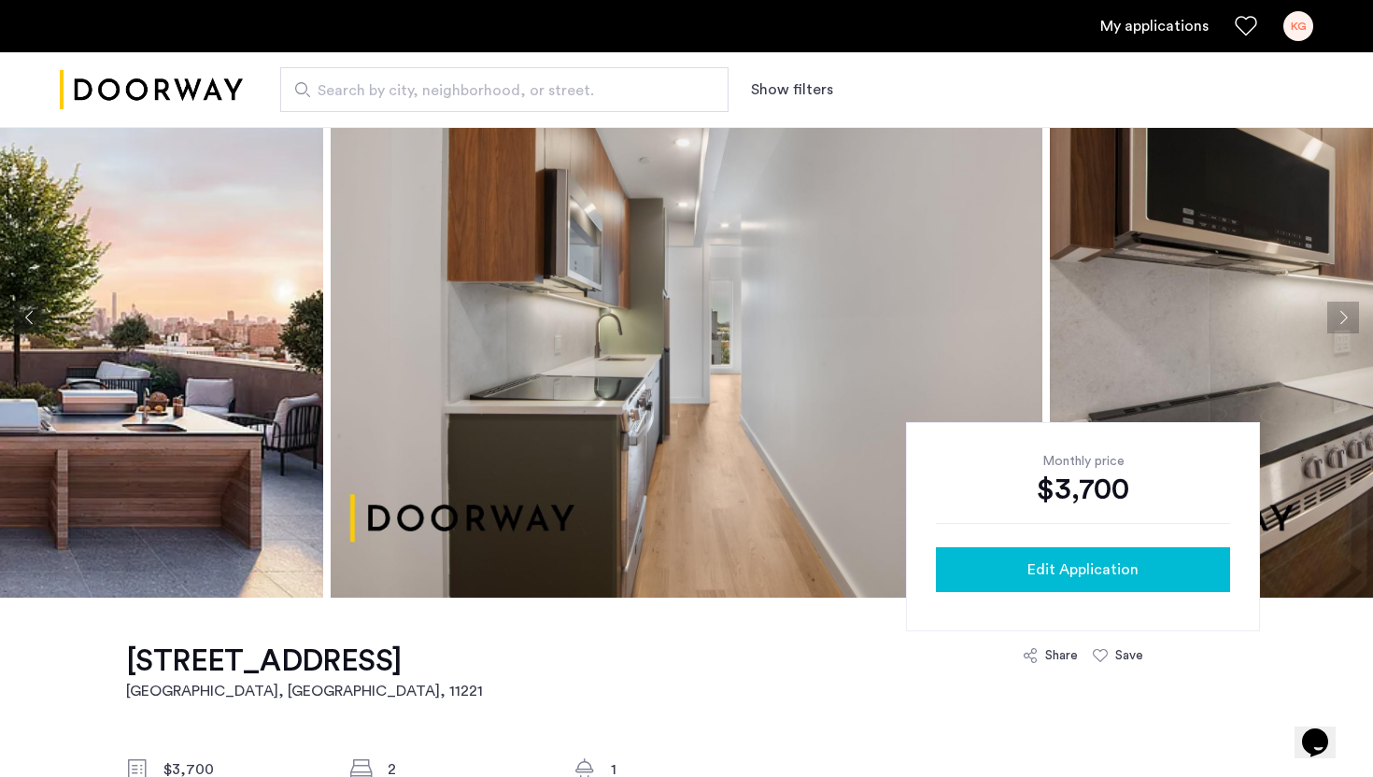
click at [997, 559] on div "Edit Application" at bounding box center [1083, 569] width 264 height 22
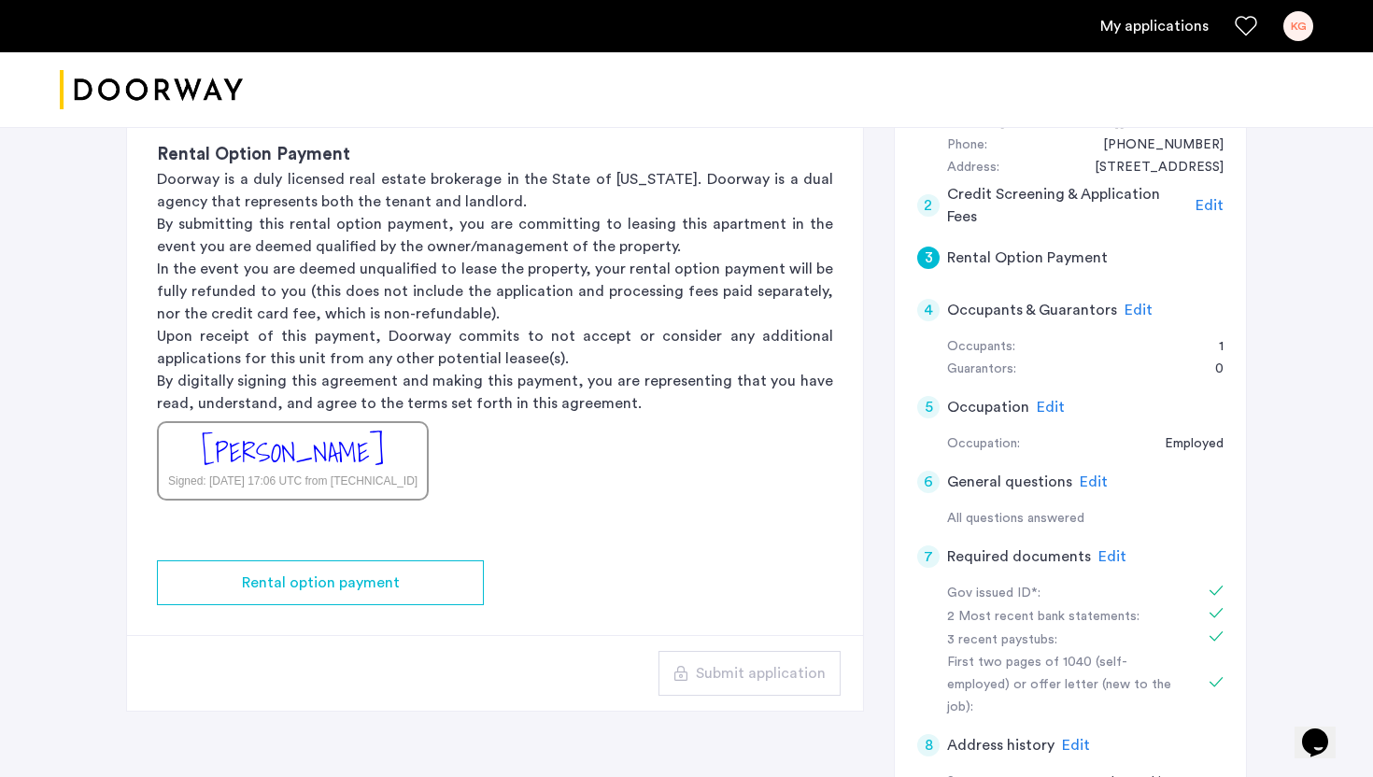
scroll to position [169, 0]
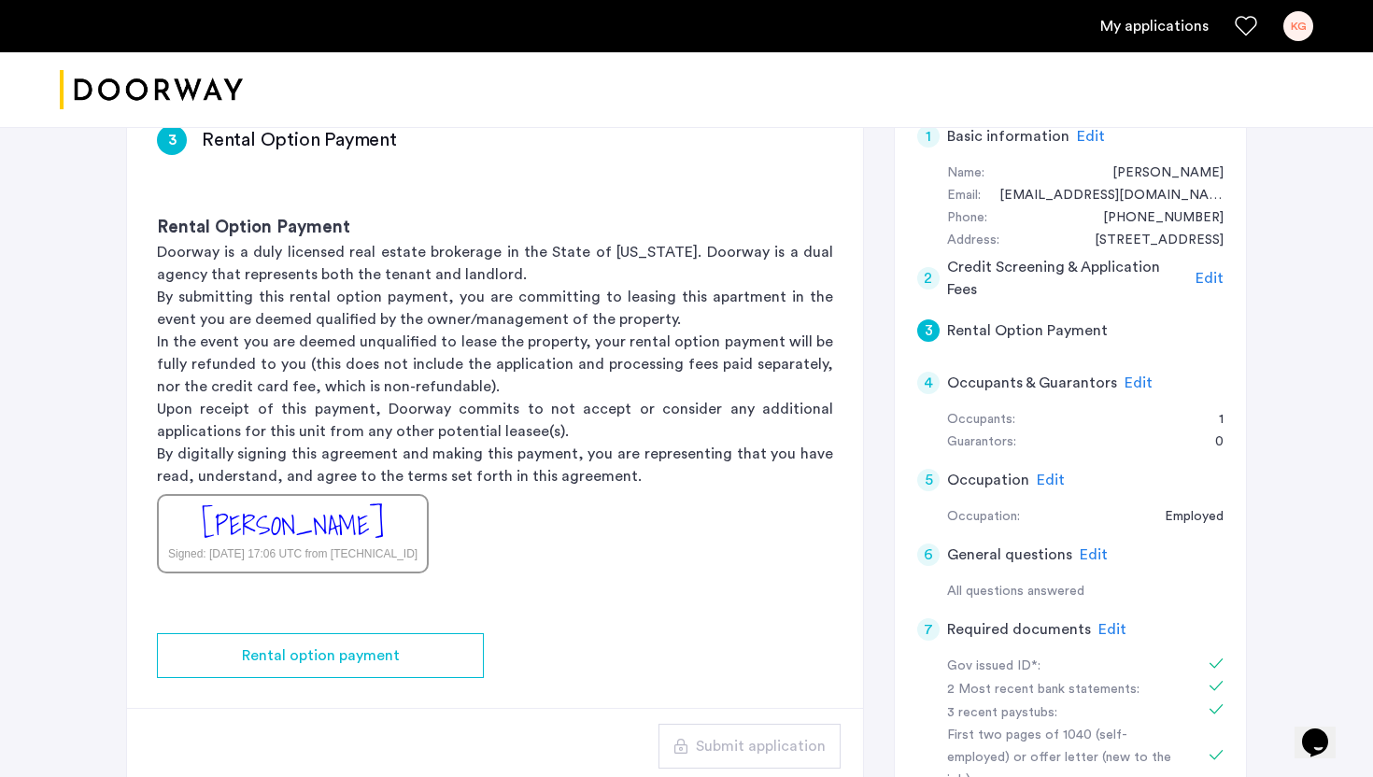
click at [1215, 280] on span "Edit" at bounding box center [1209, 278] width 28 height 15
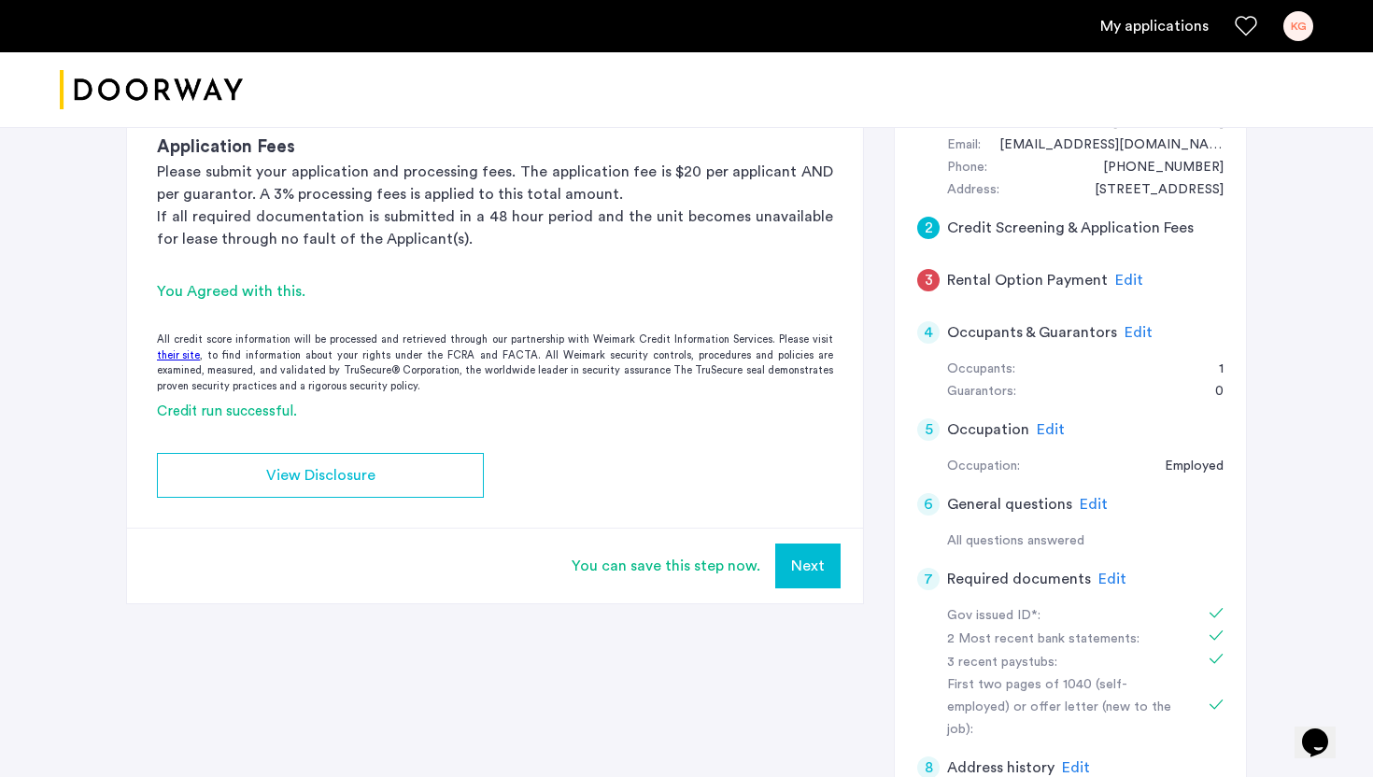
scroll to position [227, 0]
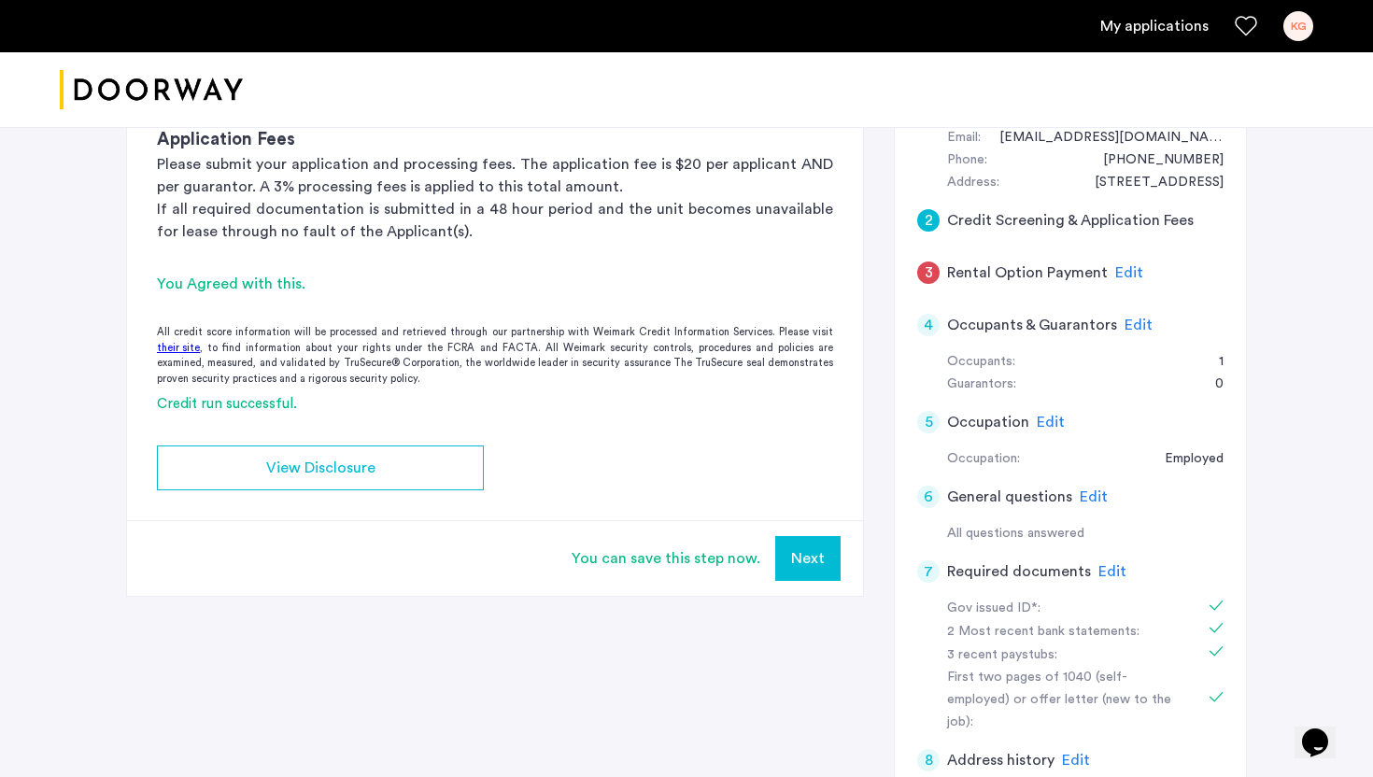
click at [1113, 572] on span "Edit" at bounding box center [1112, 571] width 28 height 15
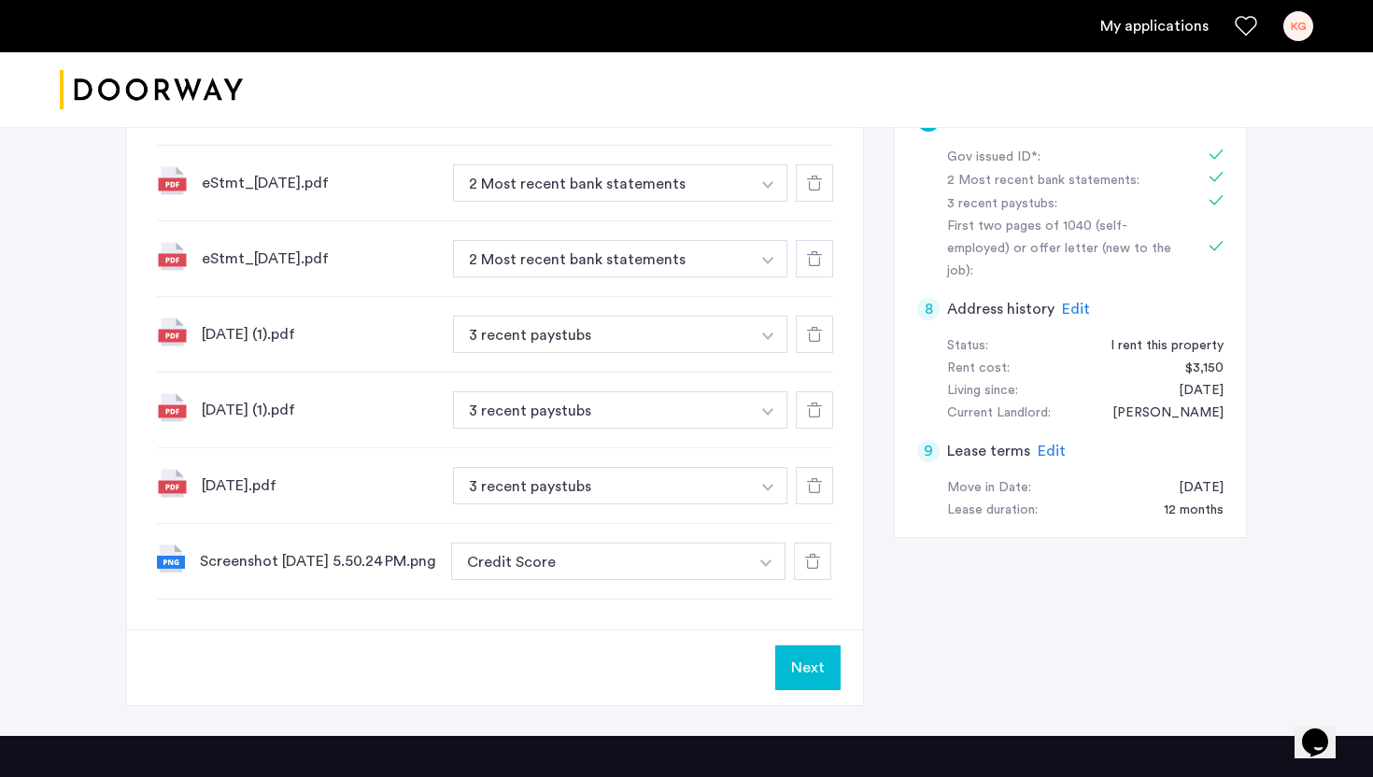
scroll to position [685, 0]
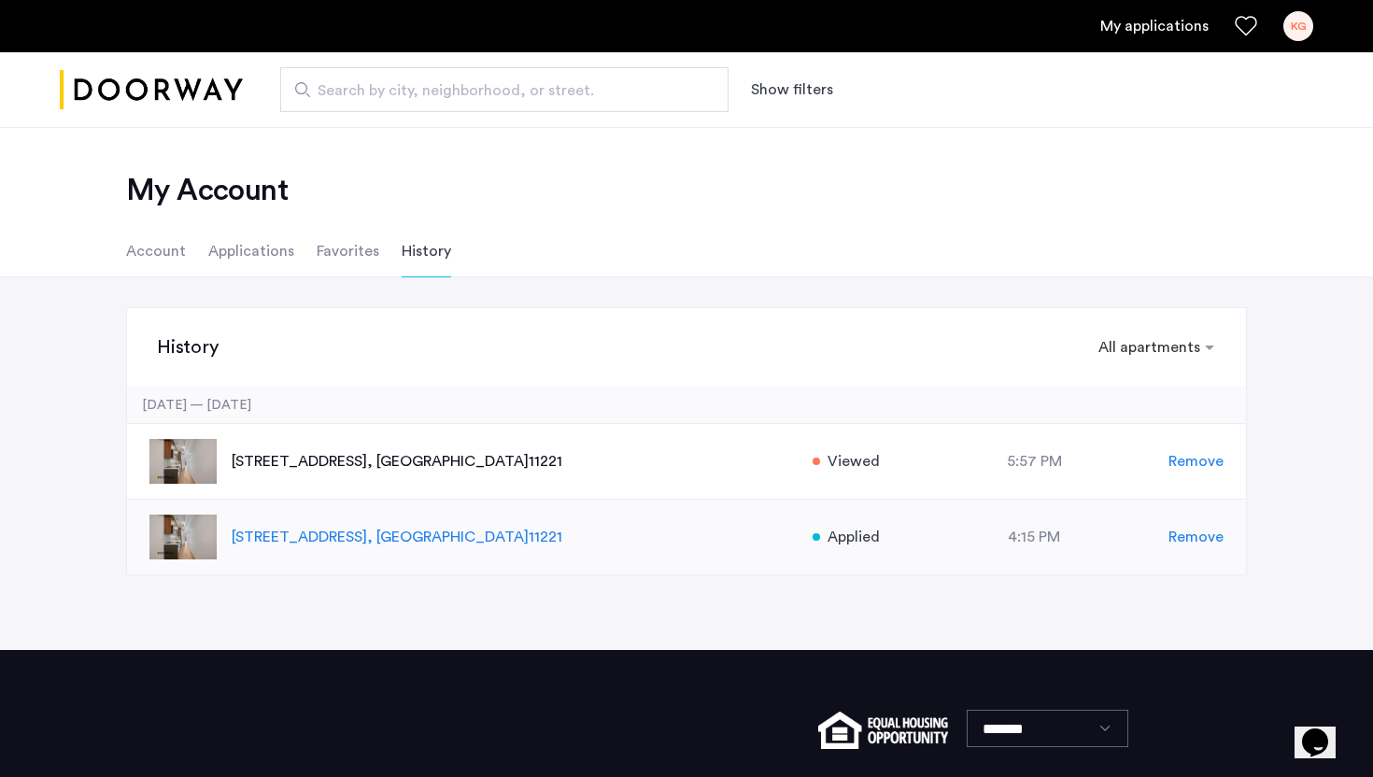
click at [350, 548] on div "[STREET_ADDRESS] Applied at 4:15 PM Remove" at bounding box center [686, 538] width 1119 height 76
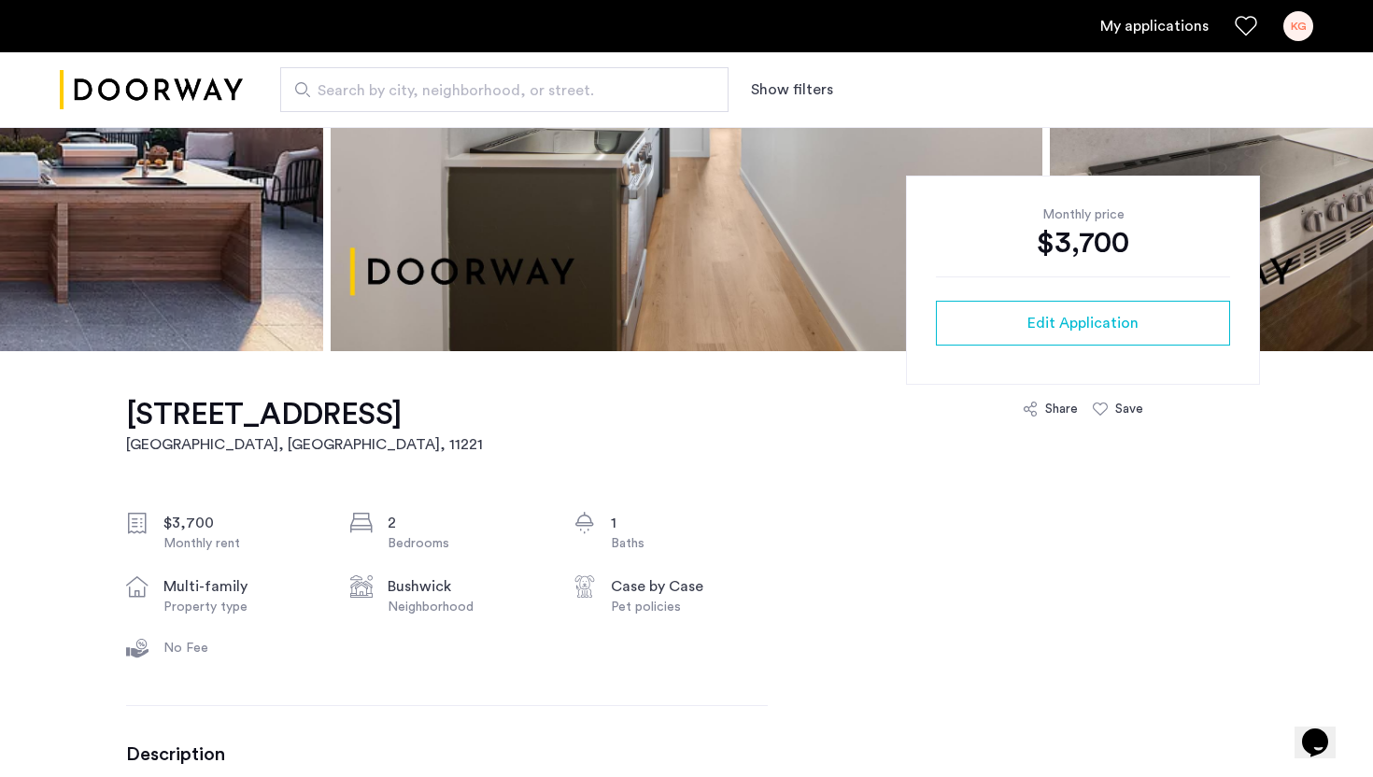
scroll to position [333, 0]
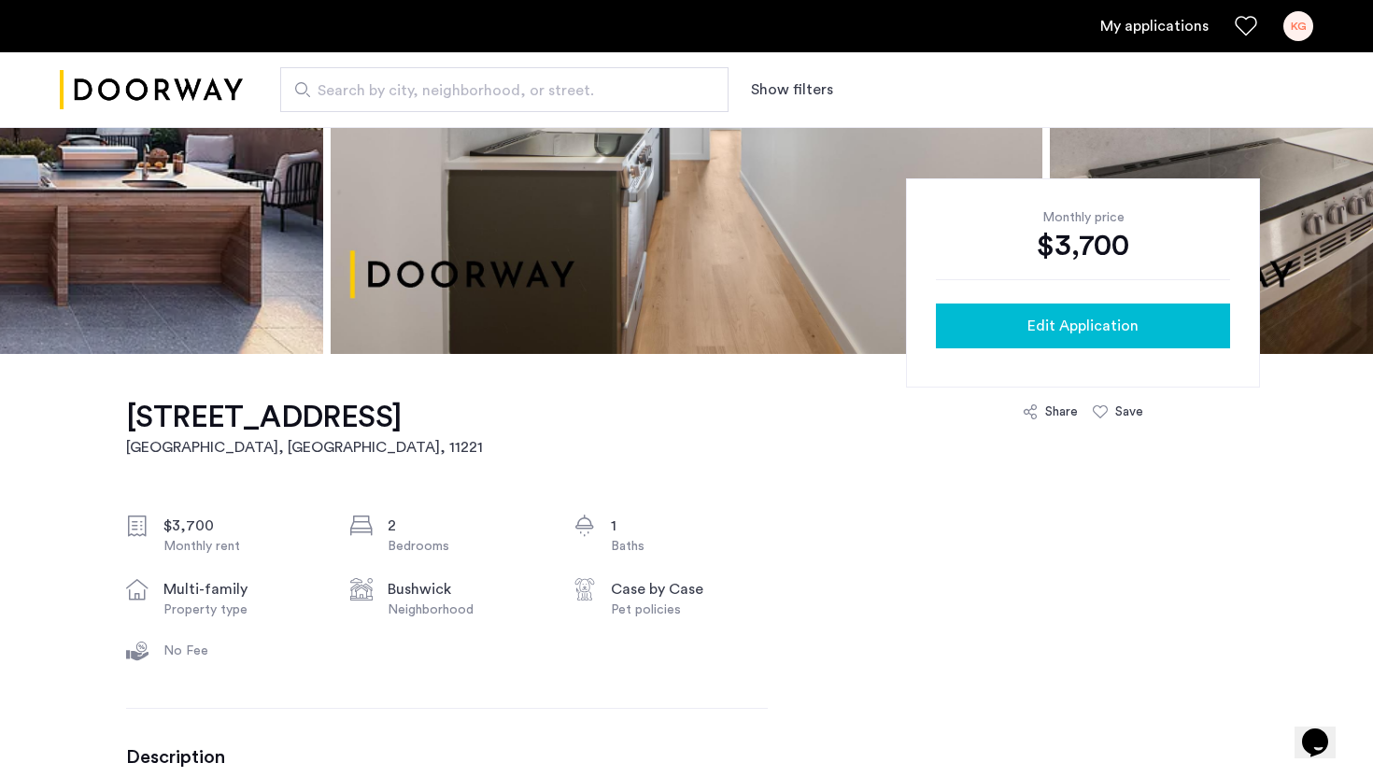
click at [984, 325] on div "Edit Application" at bounding box center [1083, 326] width 264 height 22
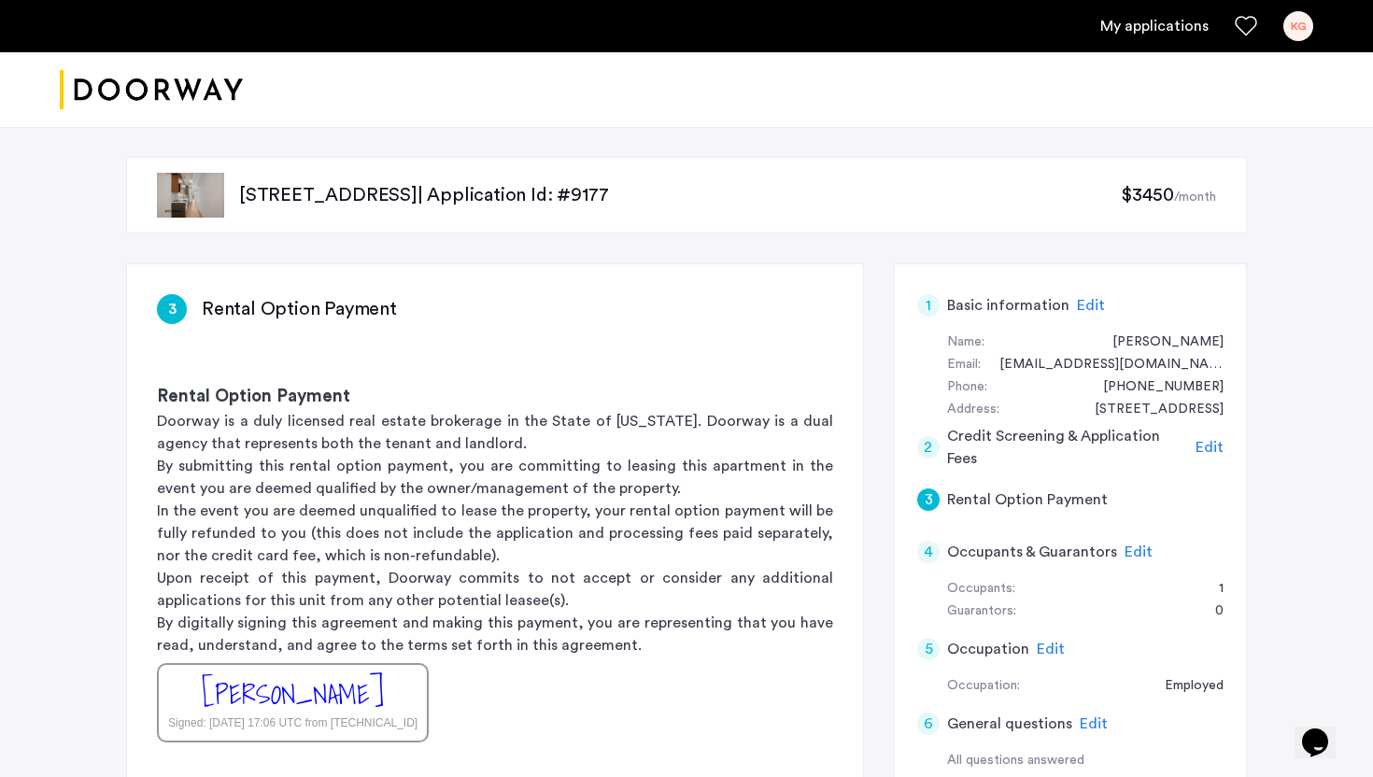
click at [1292, 36] on div "KG" at bounding box center [1298, 26] width 30 height 30
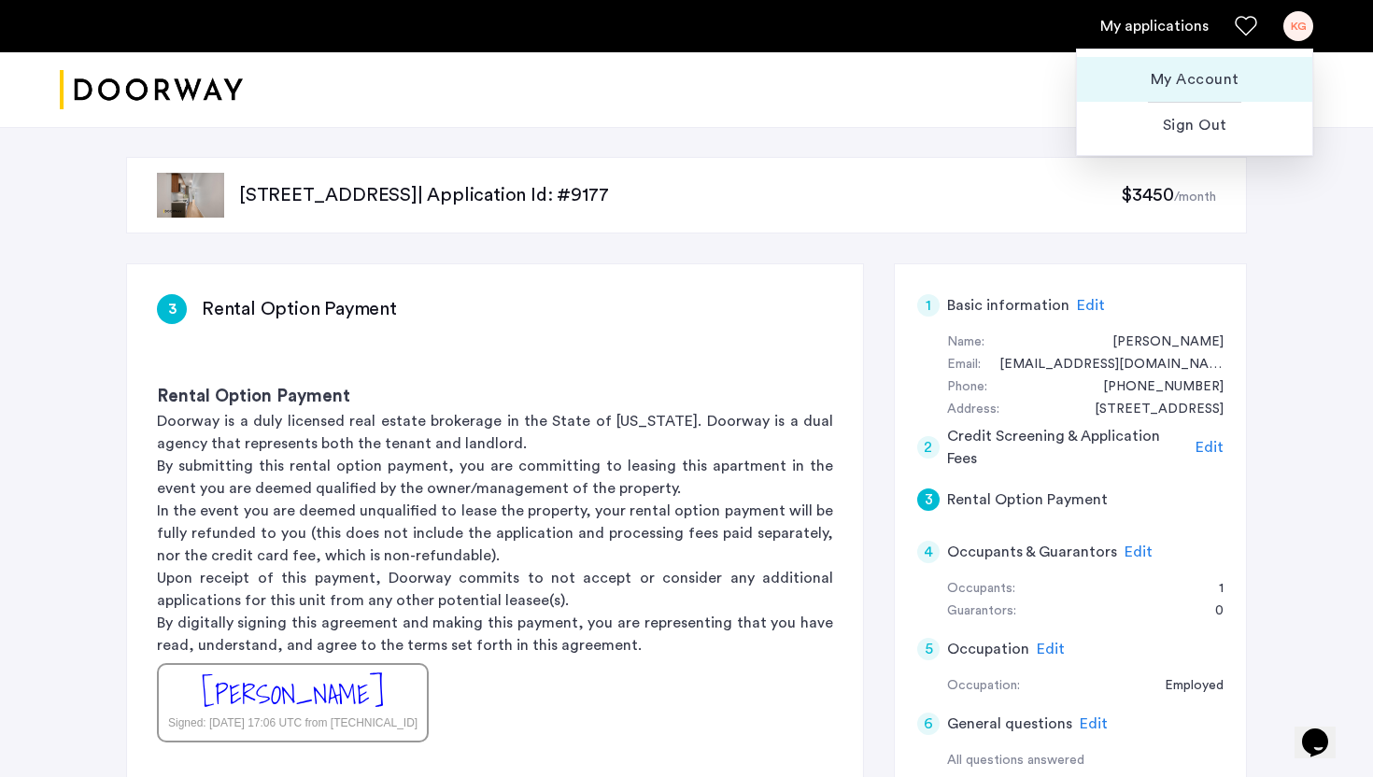
click at [1188, 82] on span "My Account" at bounding box center [1194, 79] width 205 height 22
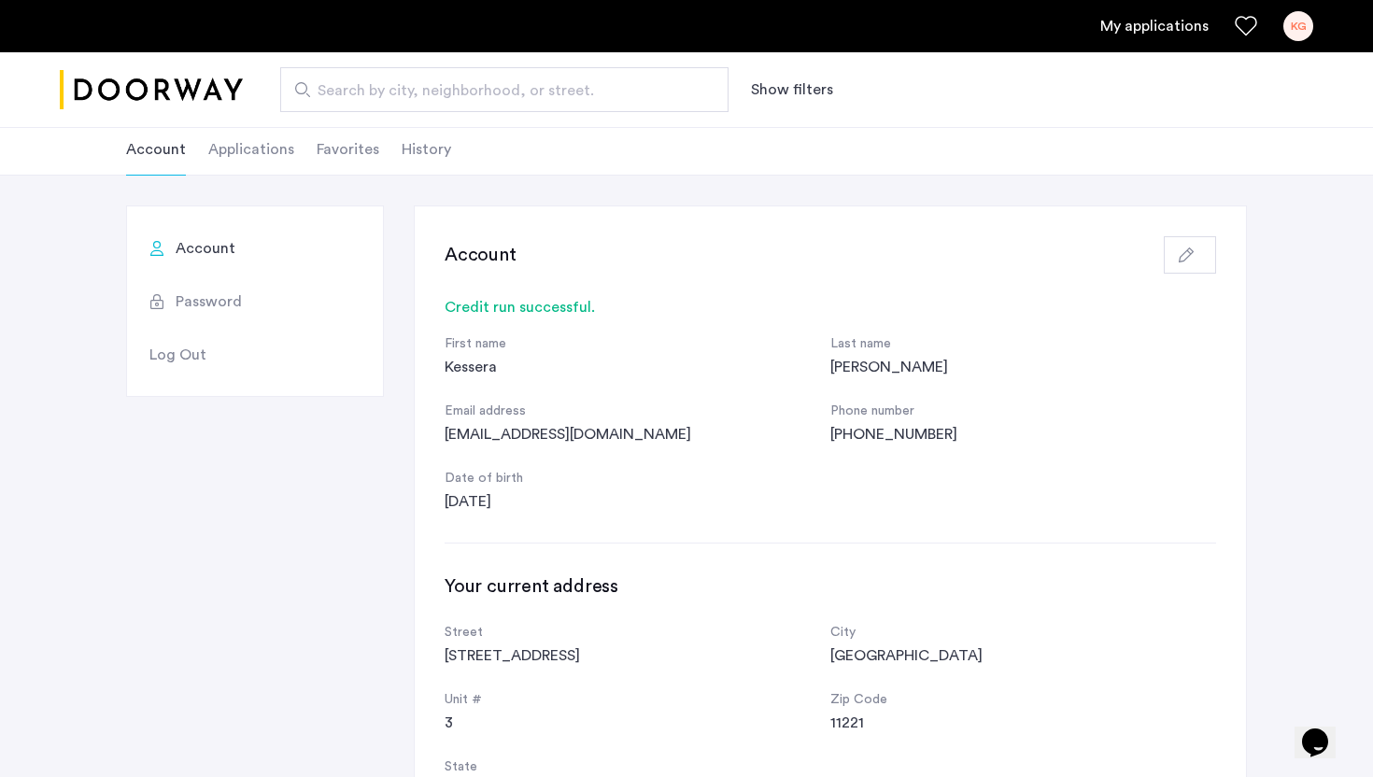
scroll to position [60, 0]
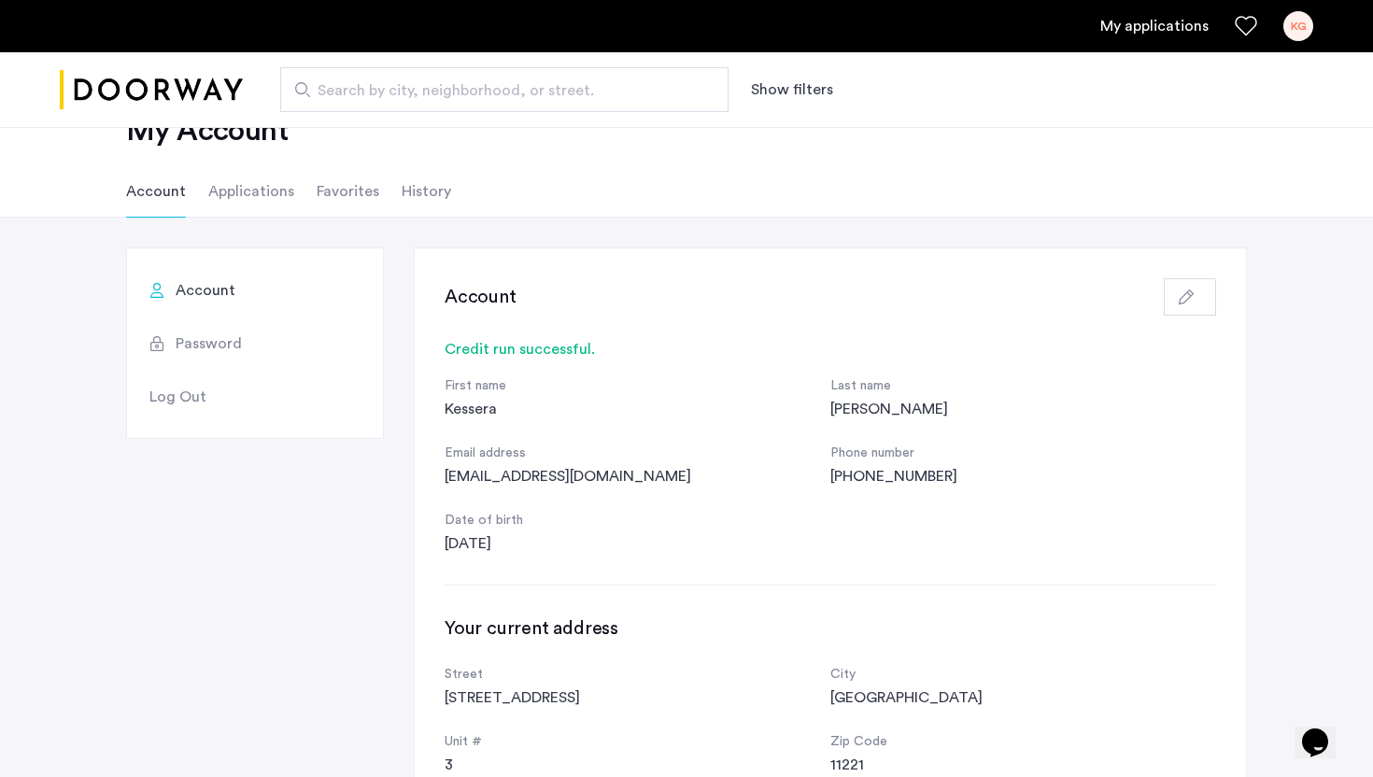
click at [1188, 305] on button "button" at bounding box center [1190, 296] width 52 height 37
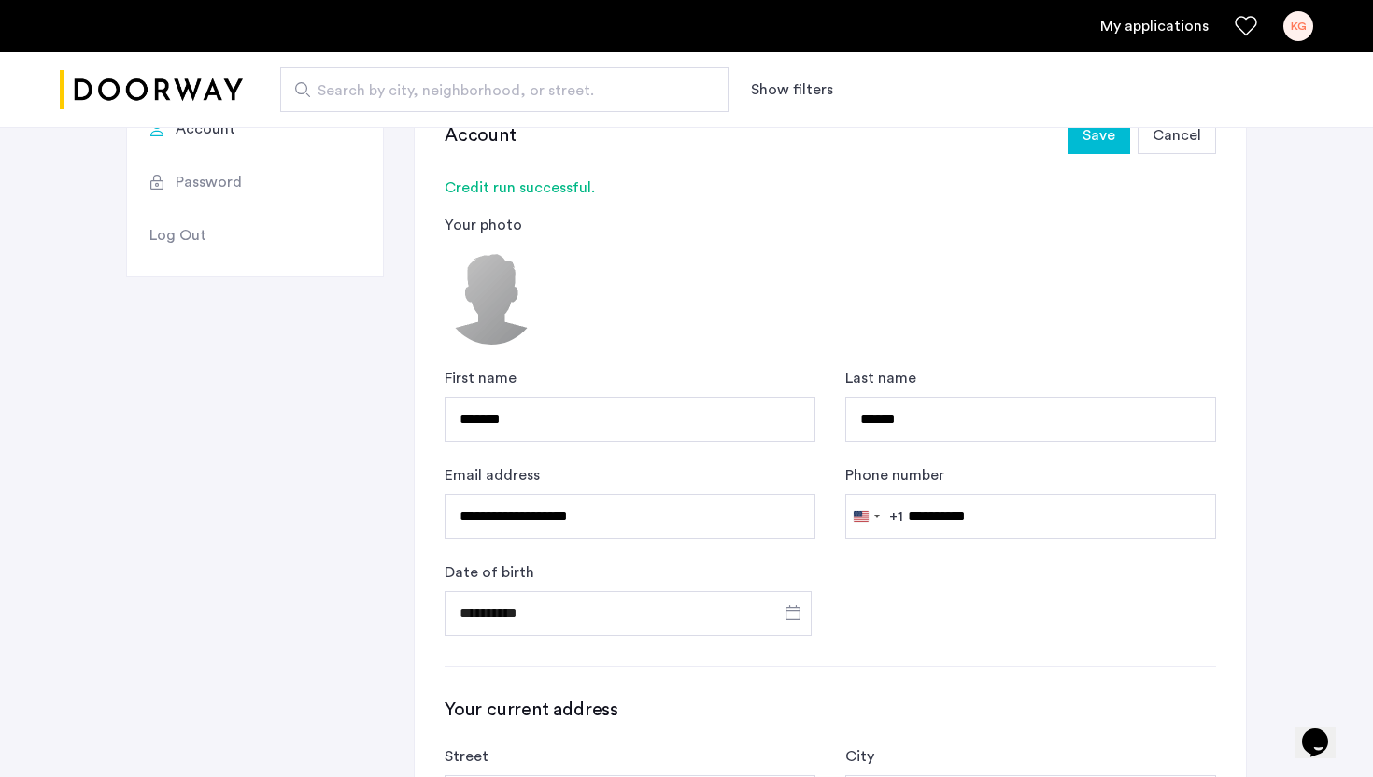
scroll to position [78, 0]
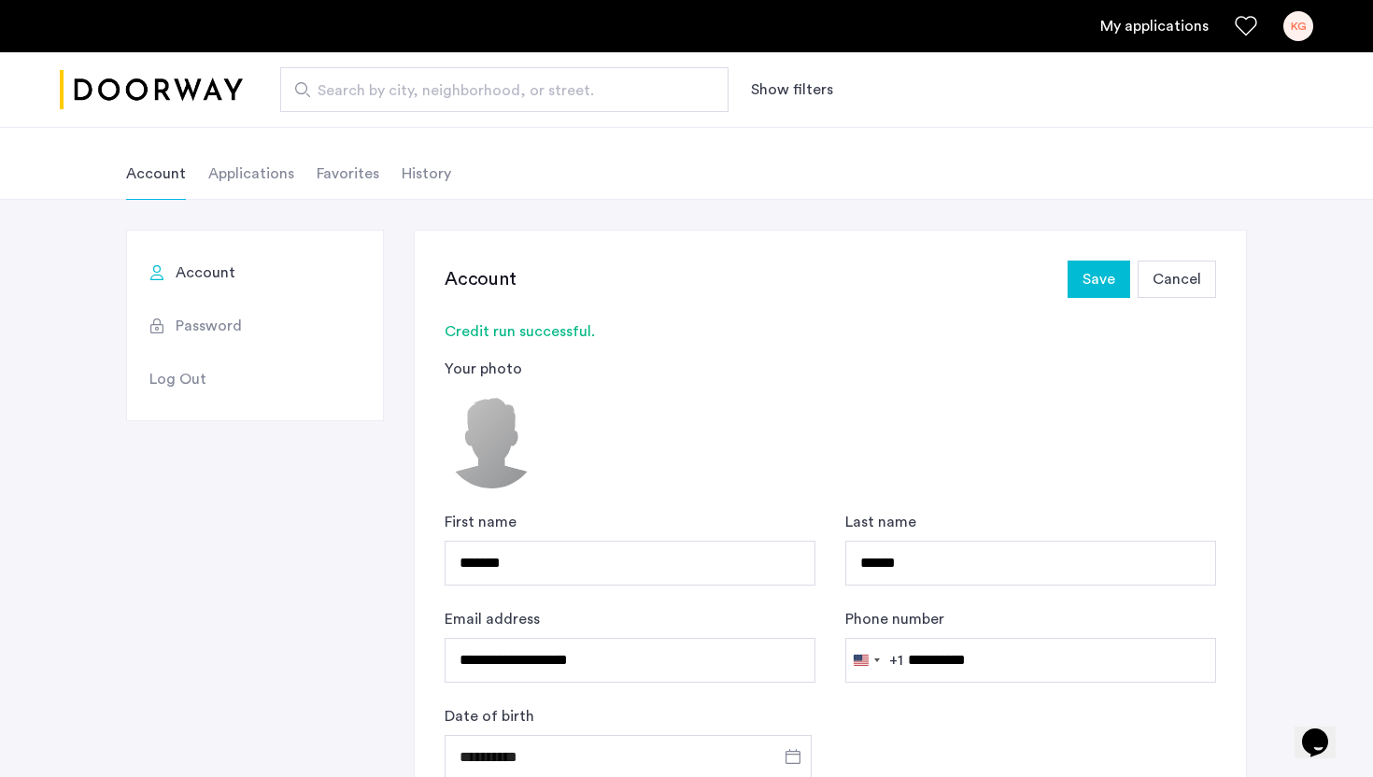
click at [249, 187] on li "Applications" at bounding box center [251, 174] width 86 height 52
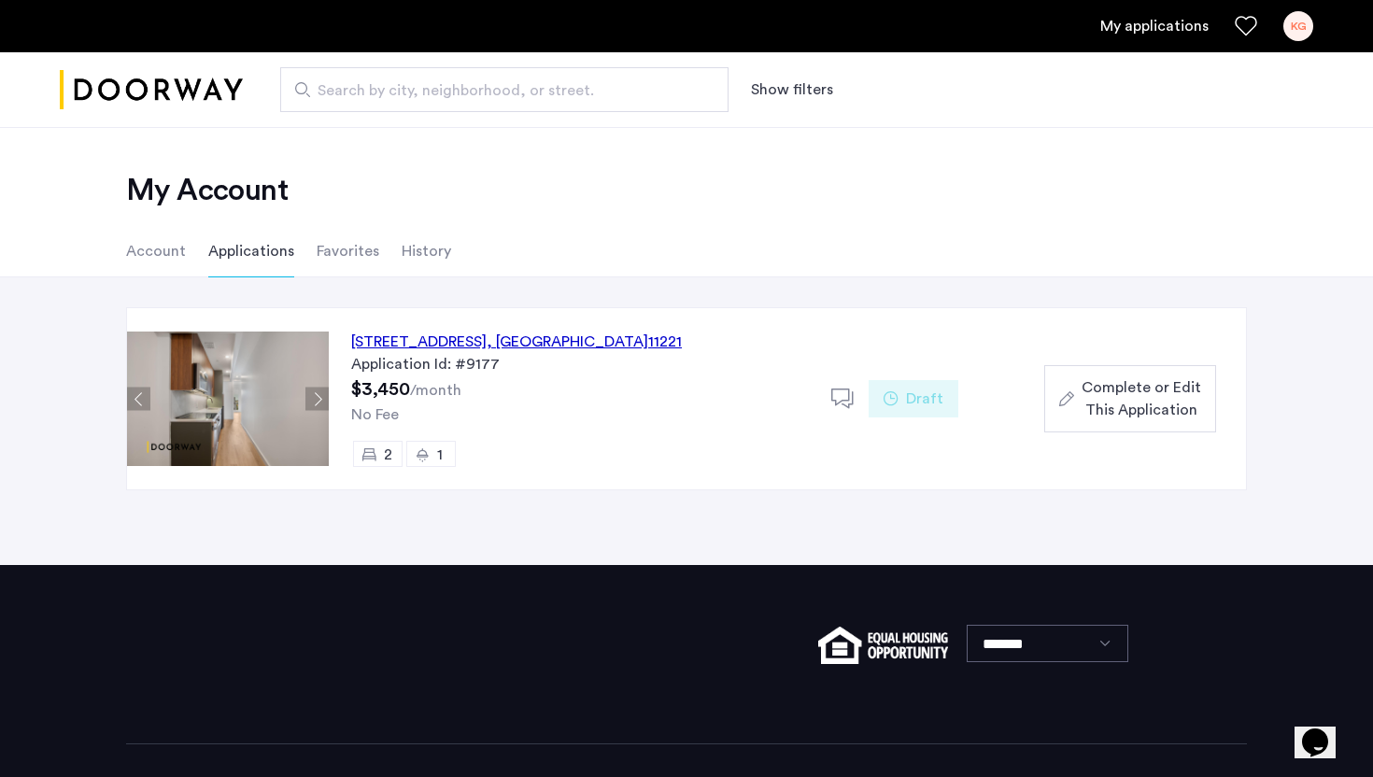
click at [338, 247] on li "Favorites" at bounding box center [348, 251] width 63 height 52
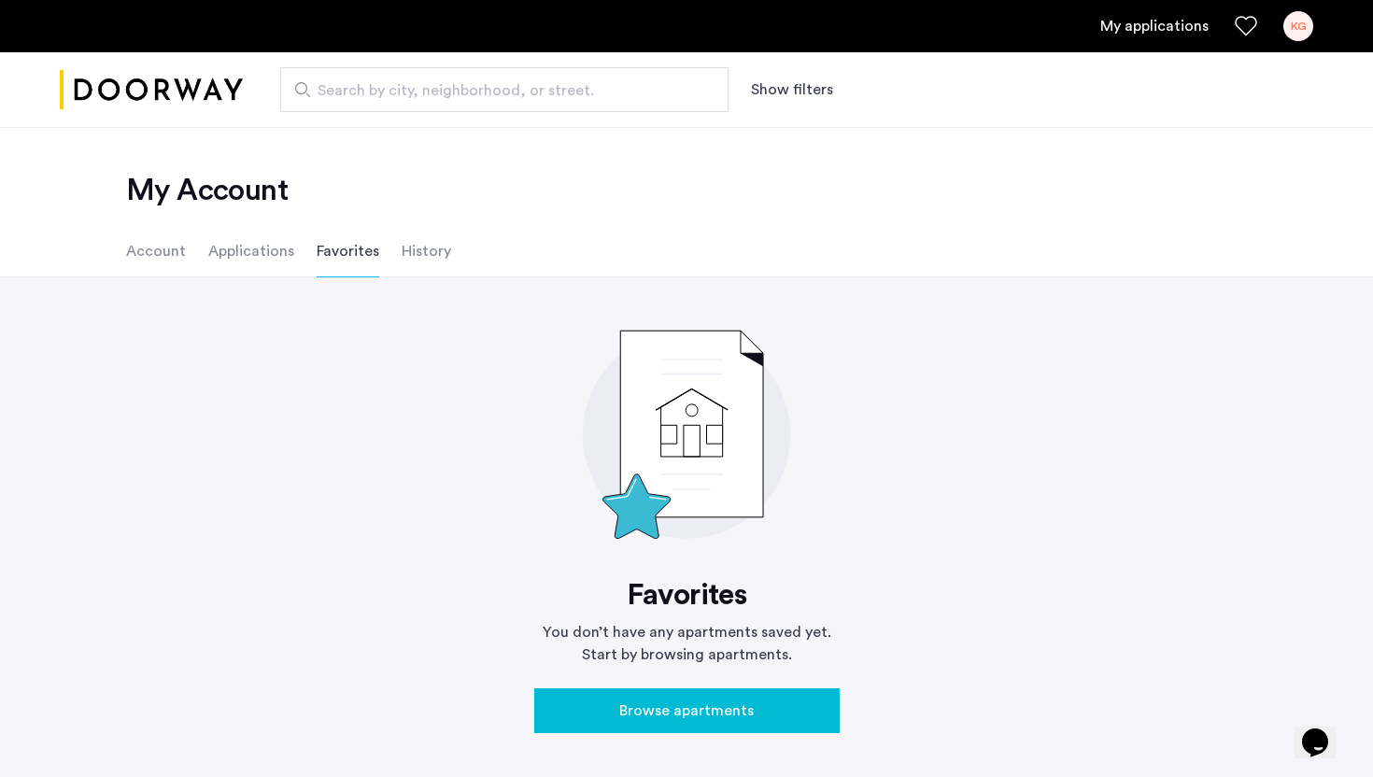
click at [422, 267] on li "History" at bounding box center [426, 251] width 49 height 52
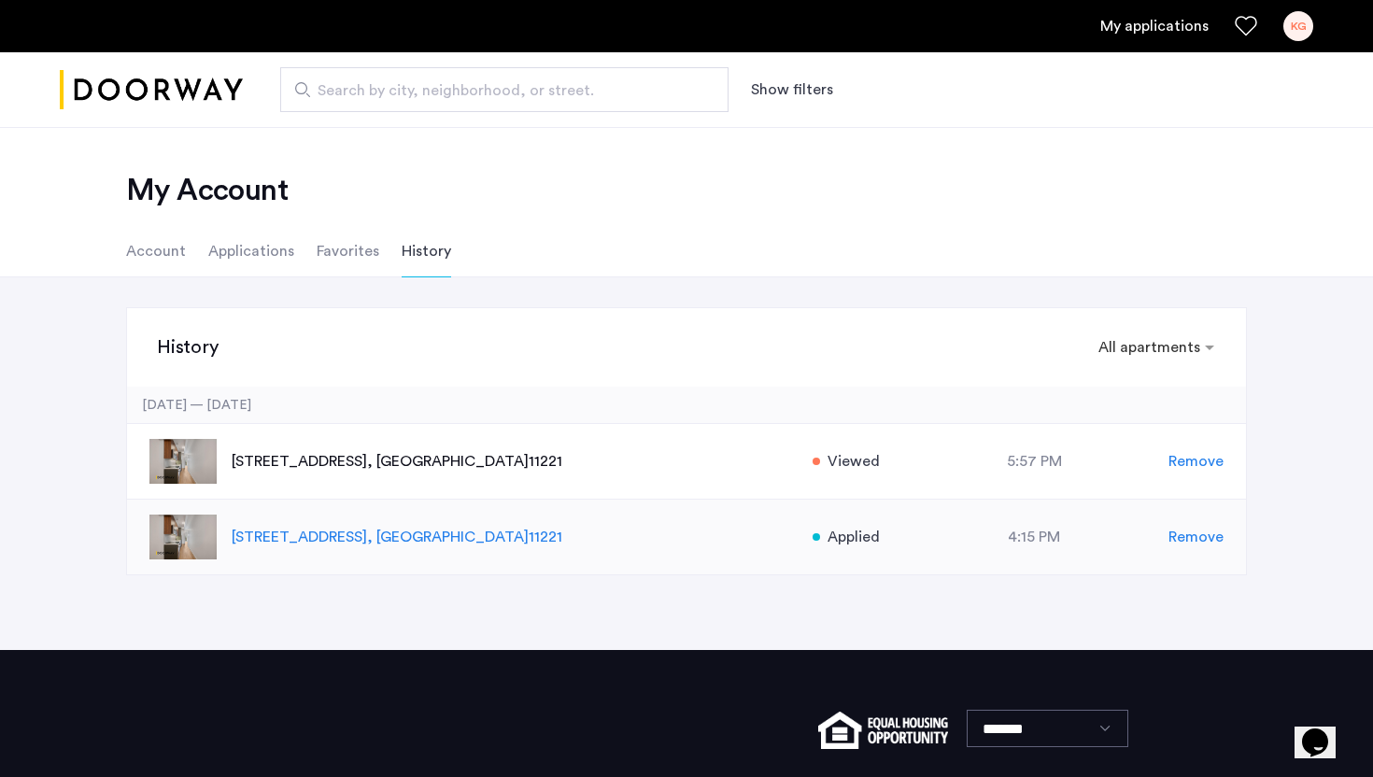
click at [838, 558] on div "972 Bushwick Avenue, Unit 7E, Brooklyn , NY 11221 Applied at 4:15 PM Remove" at bounding box center [686, 538] width 1119 height 76
click at [828, 541] on span "Applied" at bounding box center [853, 537] width 52 height 22
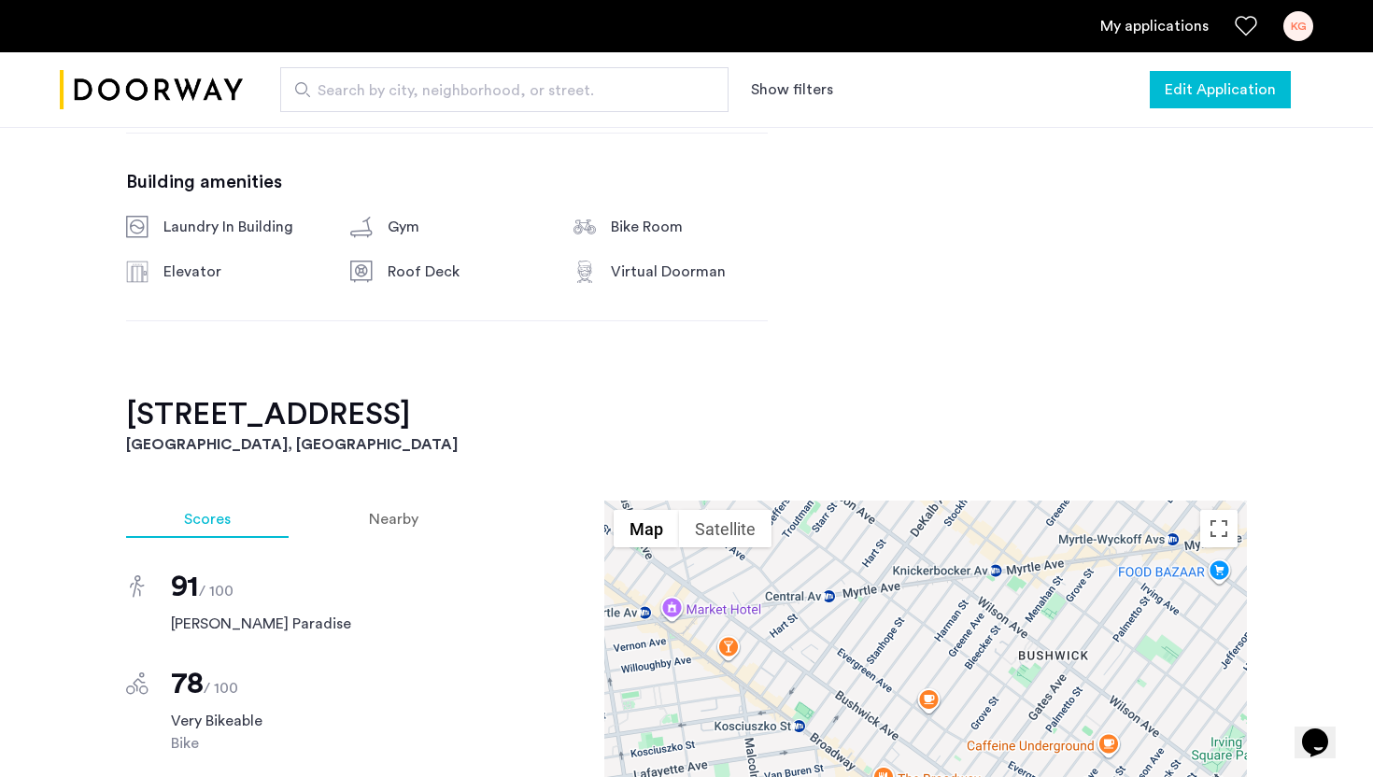
scroll to position [1104, 0]
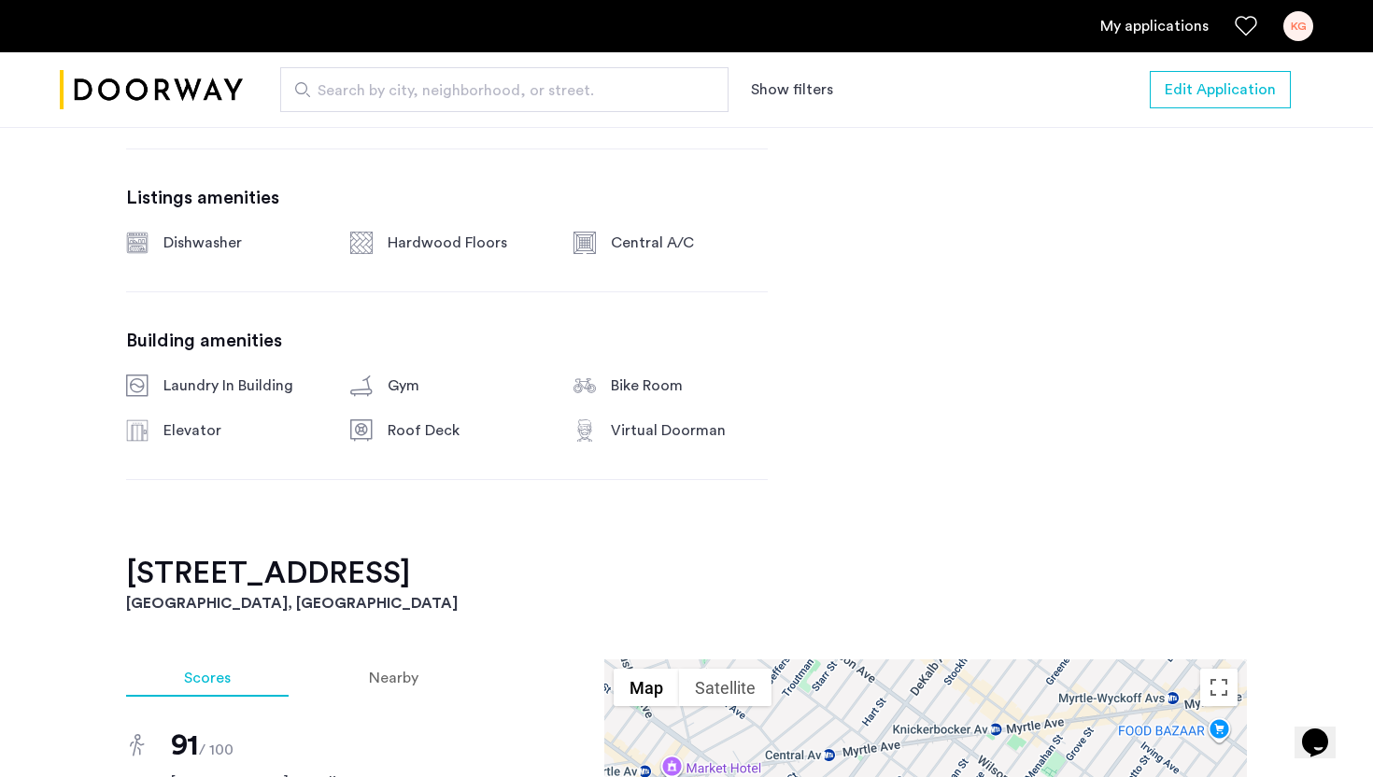
click at [1288, 34] on div "KG" at bounding box center [1298, 26] width 30 height 30
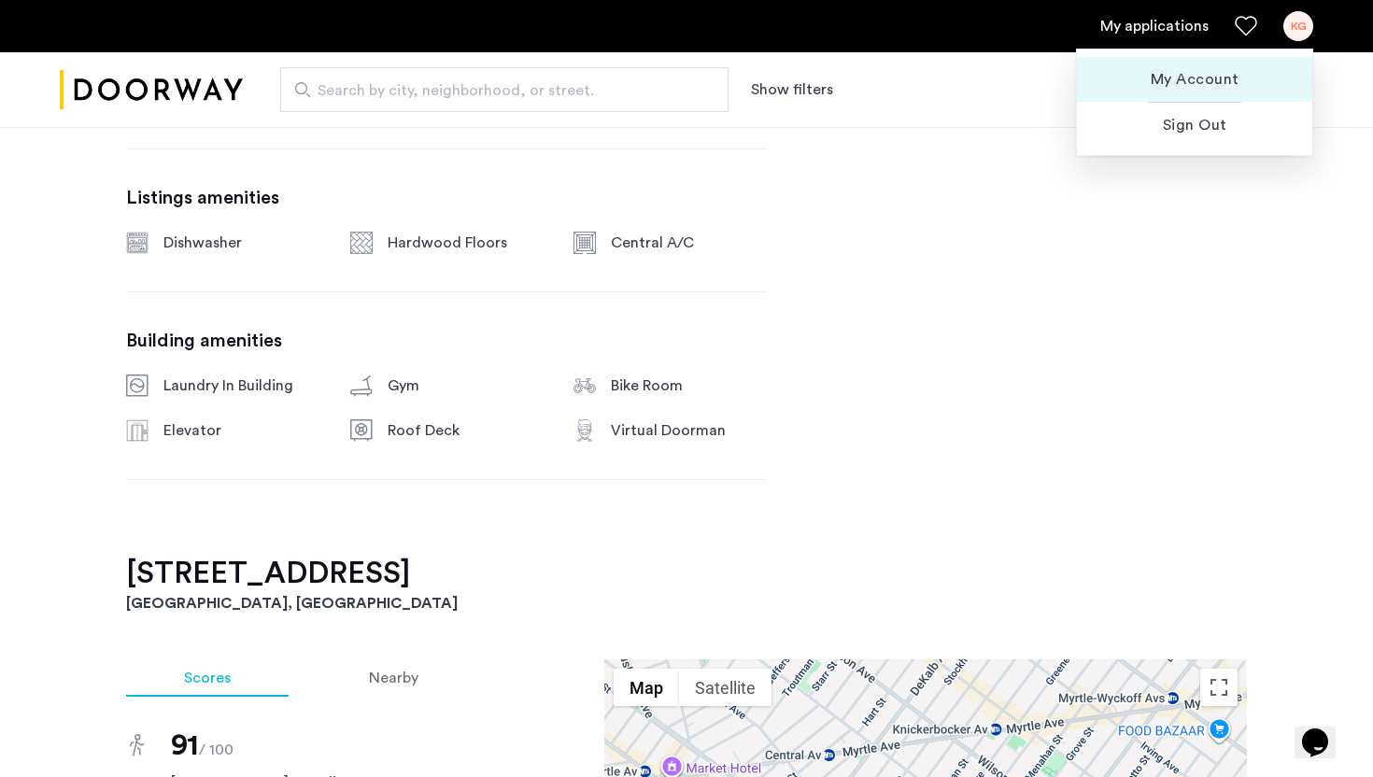
click at [1213, 78] on span "My Account" at bounding box center [1194, 79] width 205 height 22
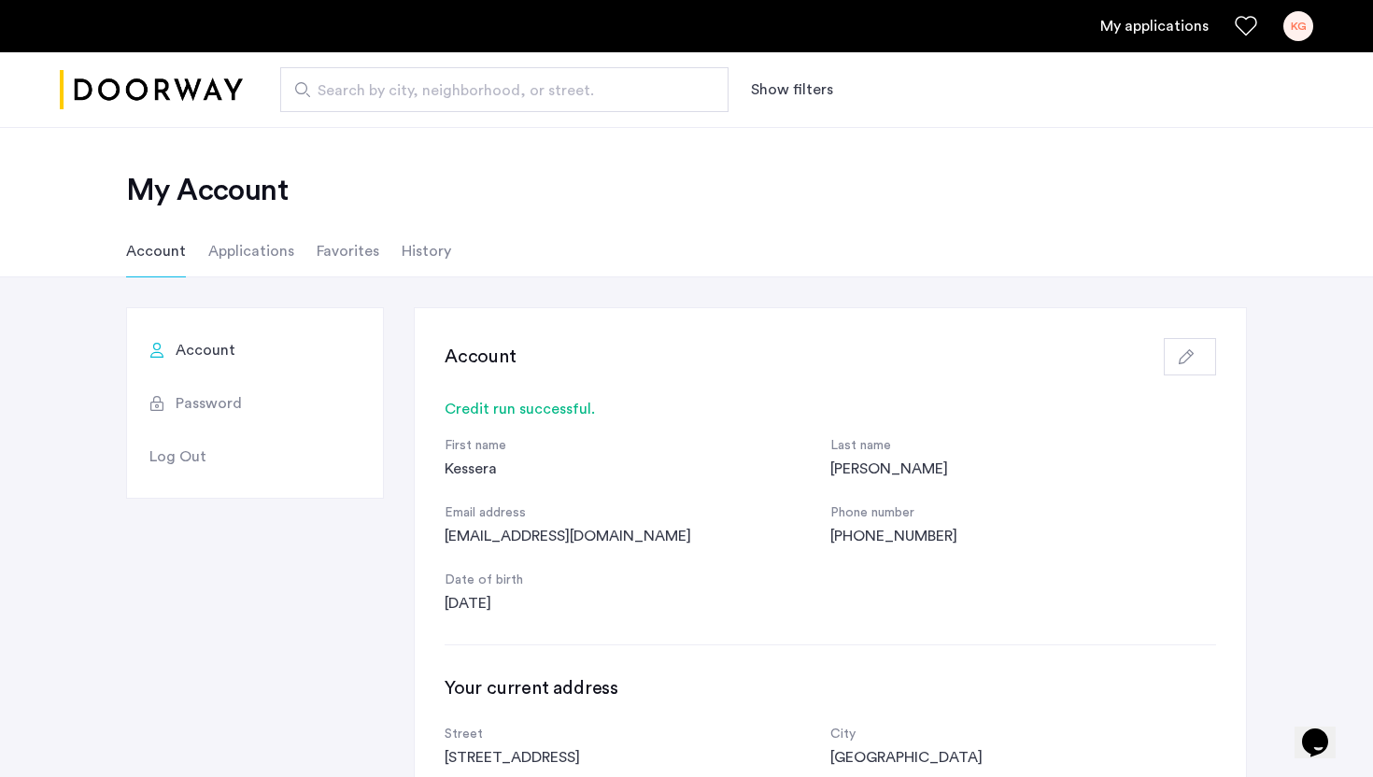
click at [441, 256] on li "History" at bounding box center [426, 251] width 49 height 52
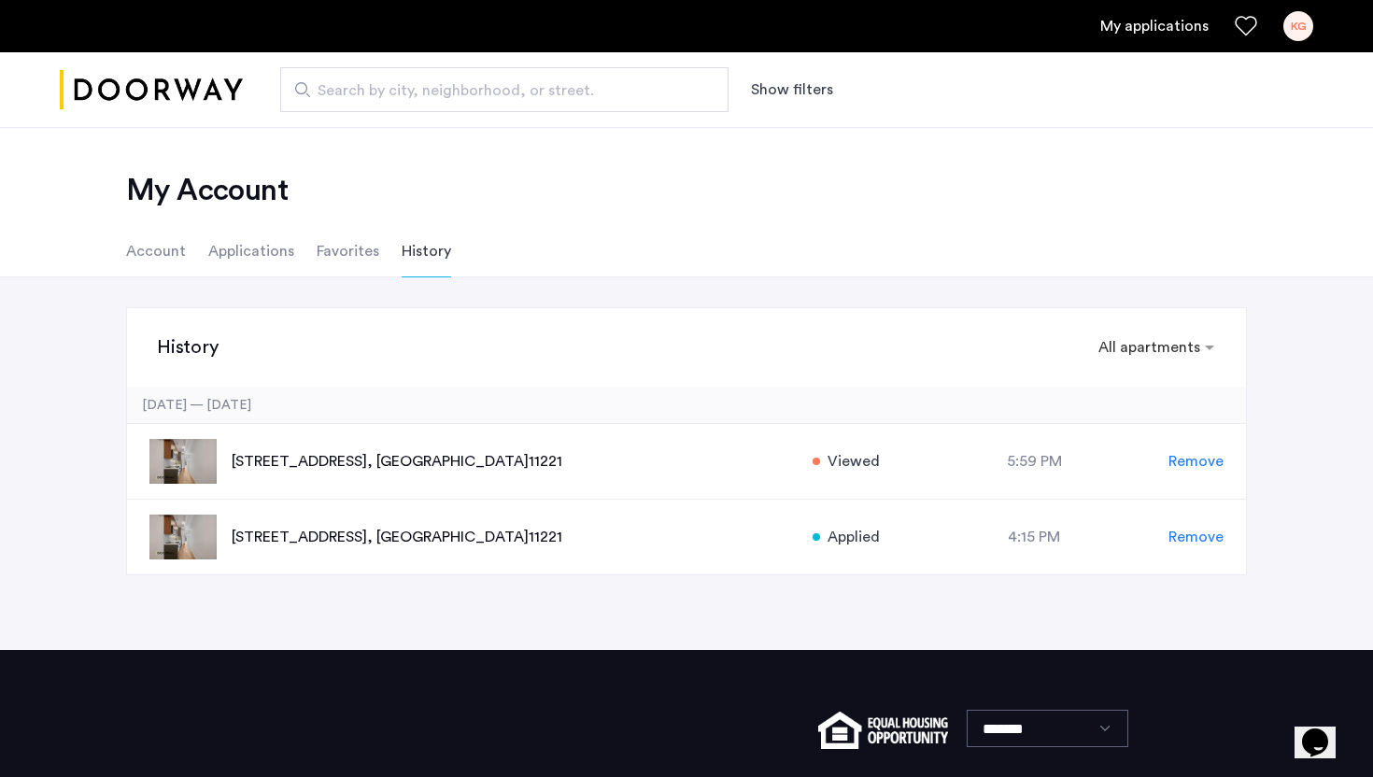
click at [270, 265] on li "Applications" at bounding box center [251, 251] width 86 height 52
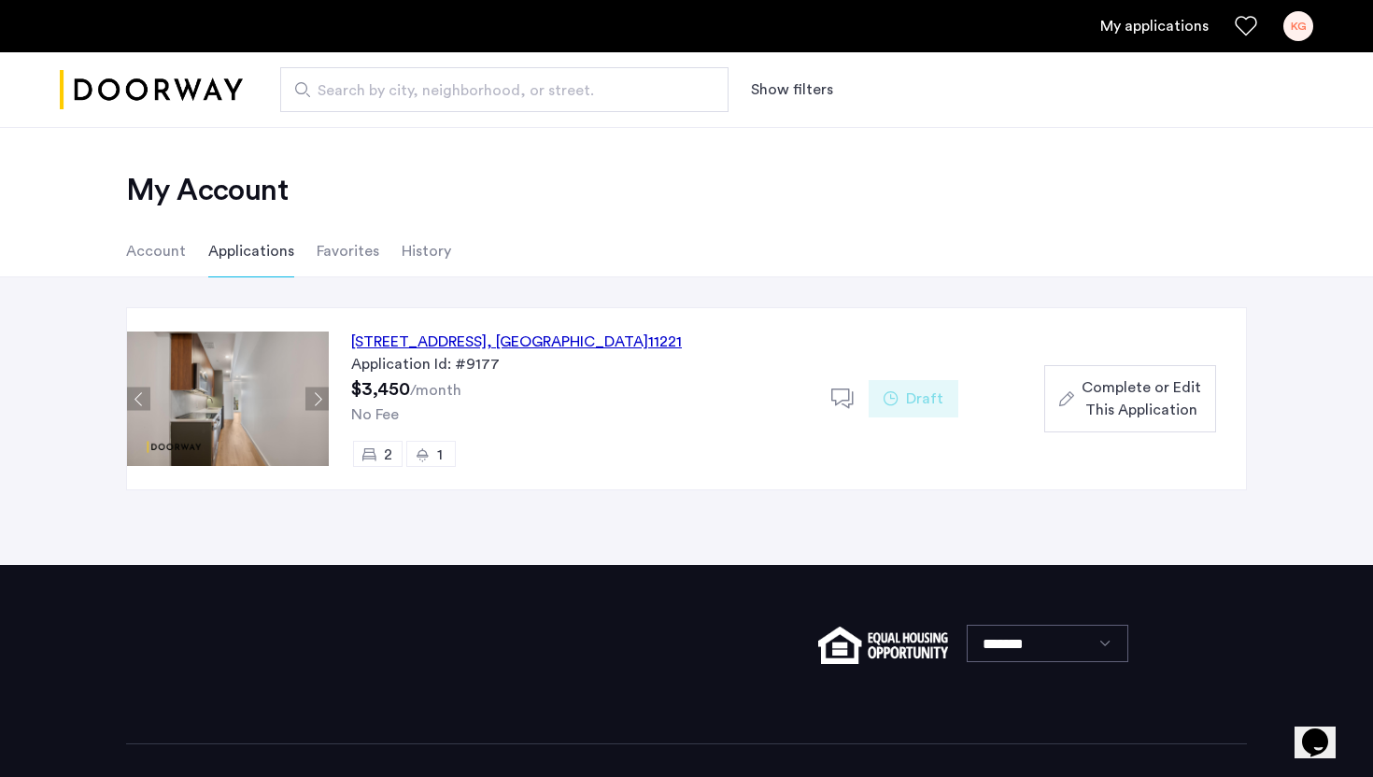
click at [419, 250] on li "History" at bounding box center [426, 251] width 49 height 52
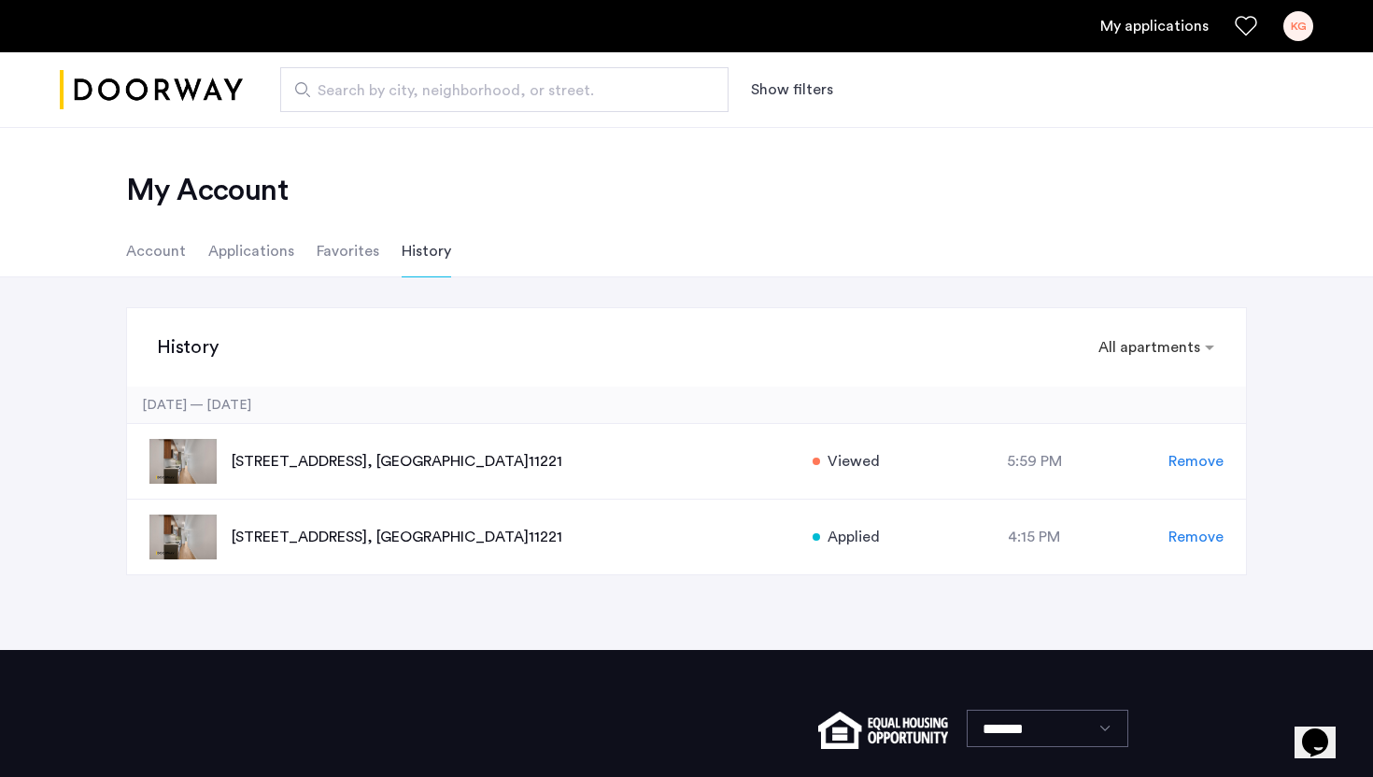
click at [244, 249] on li "Applications" at bounding box center [251, 251] width 86 height 52
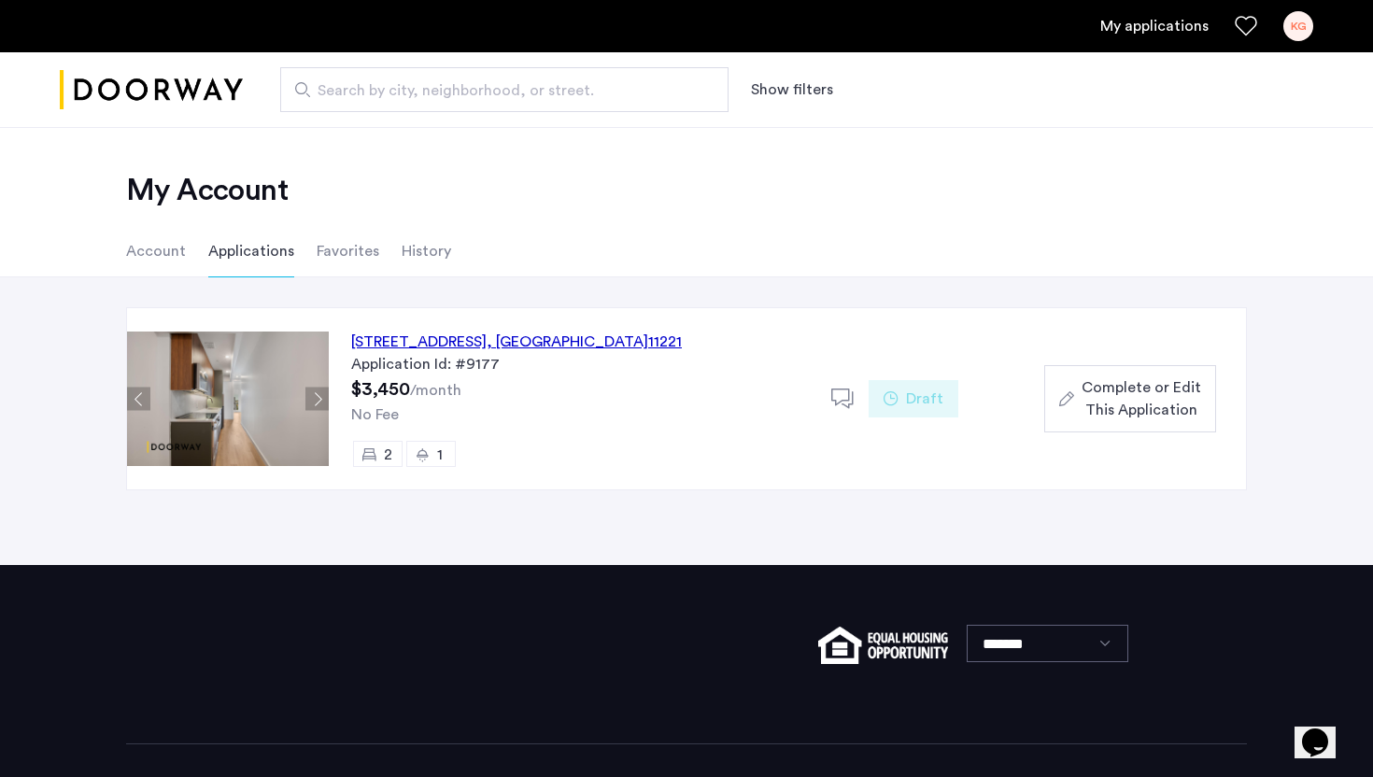
click at [244, 252] on li "Applications" at bounding box center [251, 251] width 86 height 52
click at [244, 250] on li "Applications" at bounding box center [251, 251] width 86 height 52
click at [772, 115] on div "Search by city, neighborhood, or street. Show filters" at bounding box center [686, 90] width 1373 height 76
click at [418, 251] on li "History" at bounding box center [426, 251] width 49 height 52
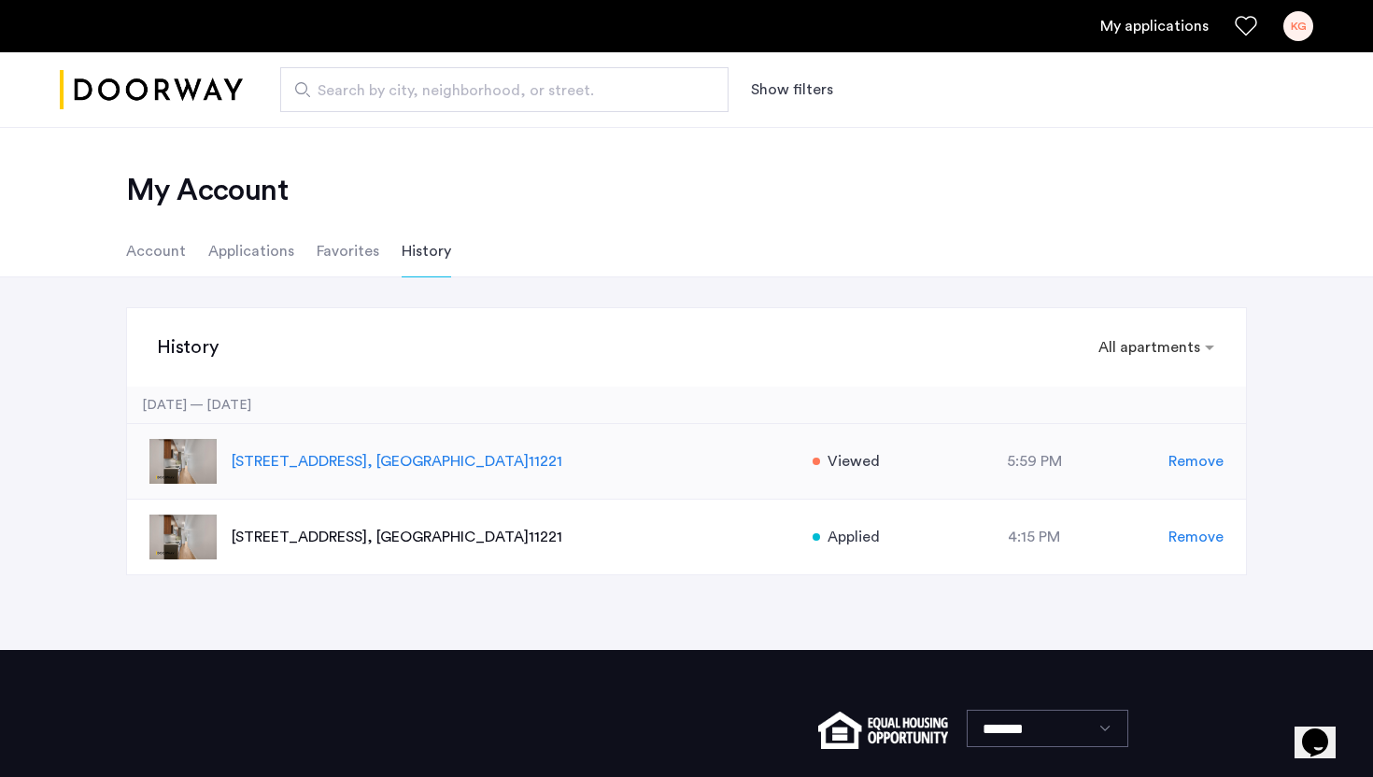
drag, startPoint x: 230, startPoint y: 443, endPoint x: 572, endPoint y: 463, distance: 343.3
click at [572, 463] on div "[STREET_ADDRESS] Viewed at 5:59 PM Remove" at bounding box center [686, 462] width 1119 height 76
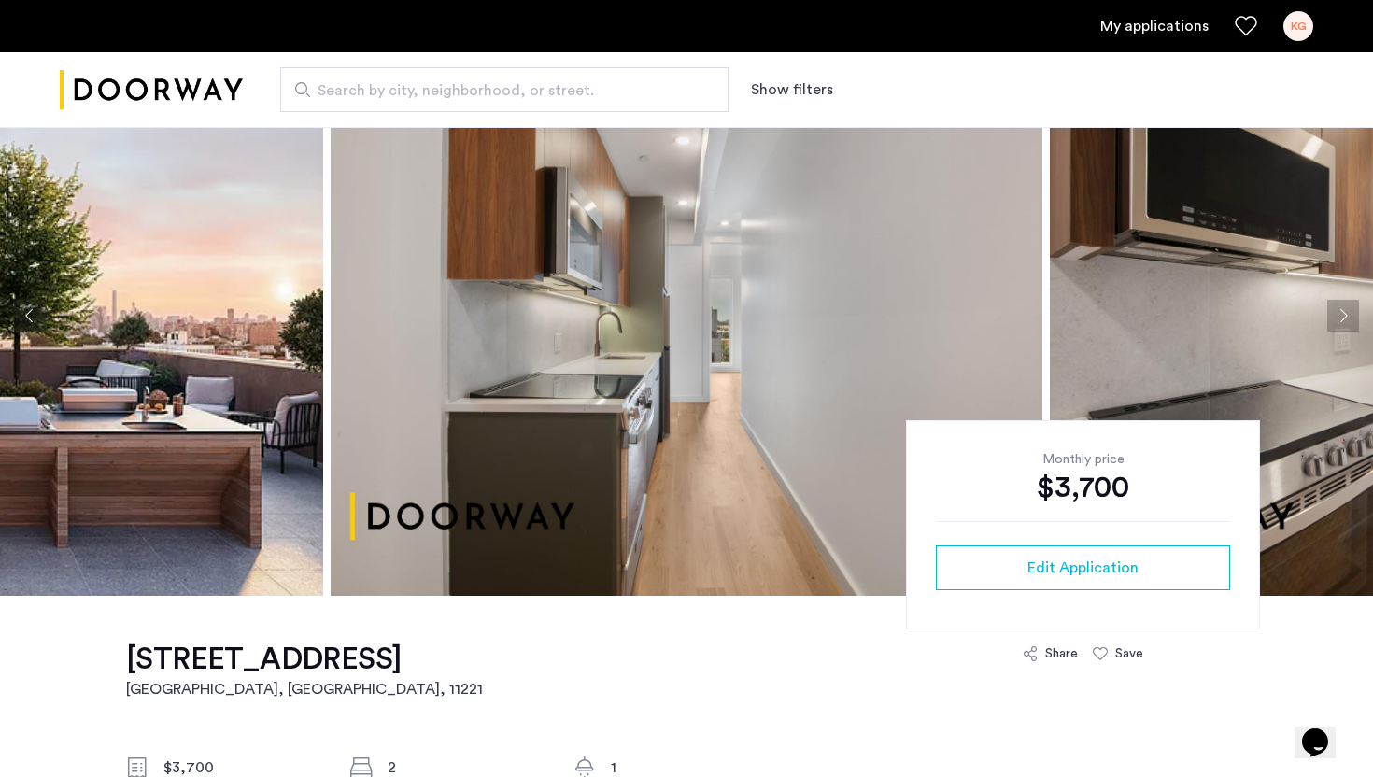
scroll to position [12, 0]
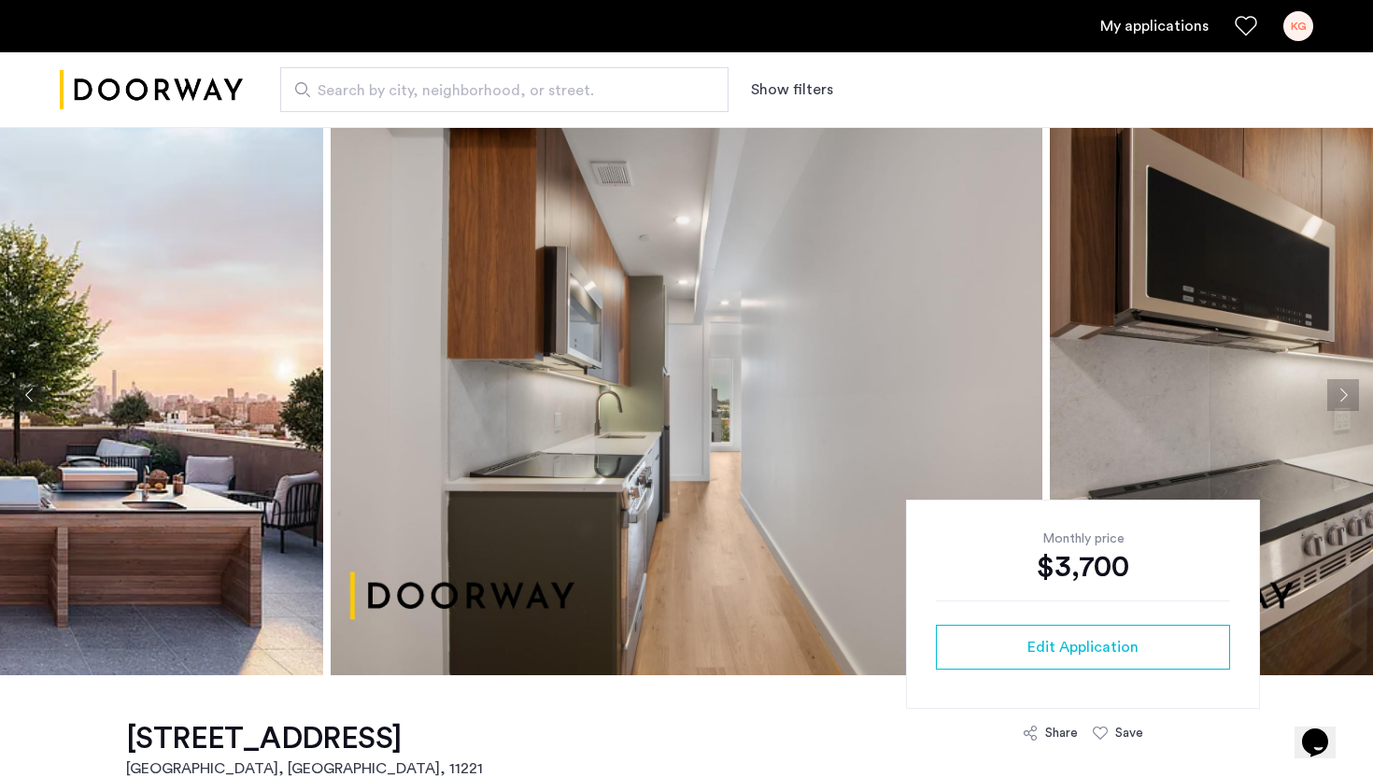
click at [807, 334] on img at bounding box center [687, 395] width 712 height 560
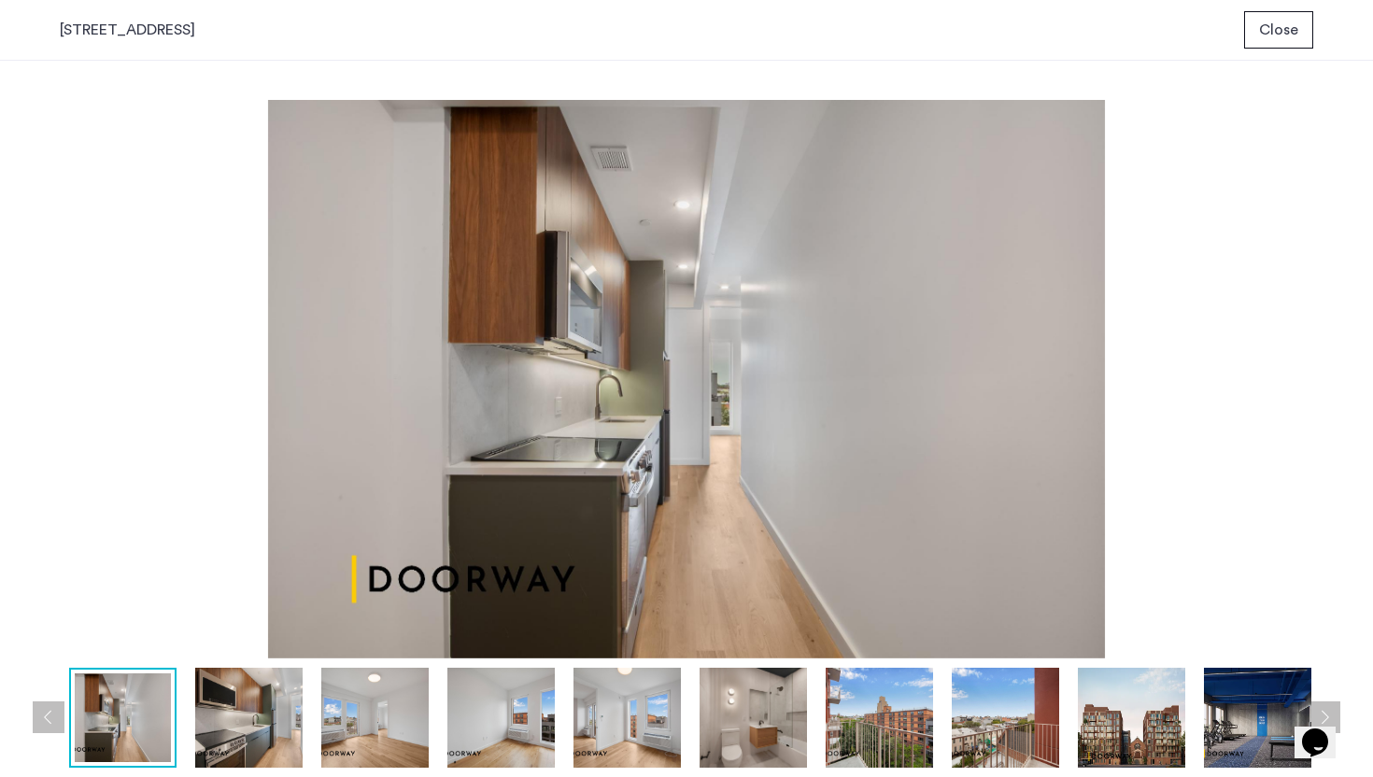
scroll to position [0, 0]
click at [262, 737] on img at bounding box center [248, 718] width 107 height 100
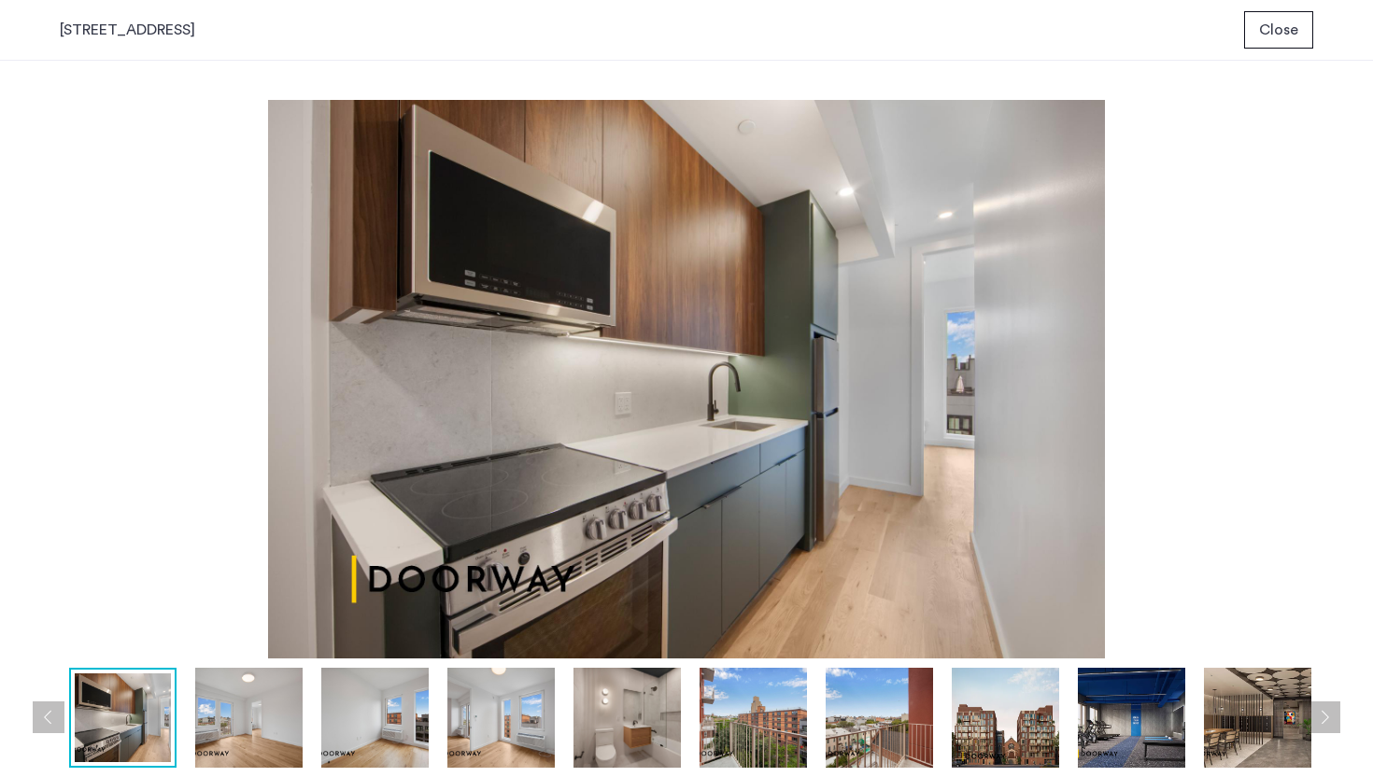
click at [399, 732] on img at bounding box center [374, 718] width 107 height 100
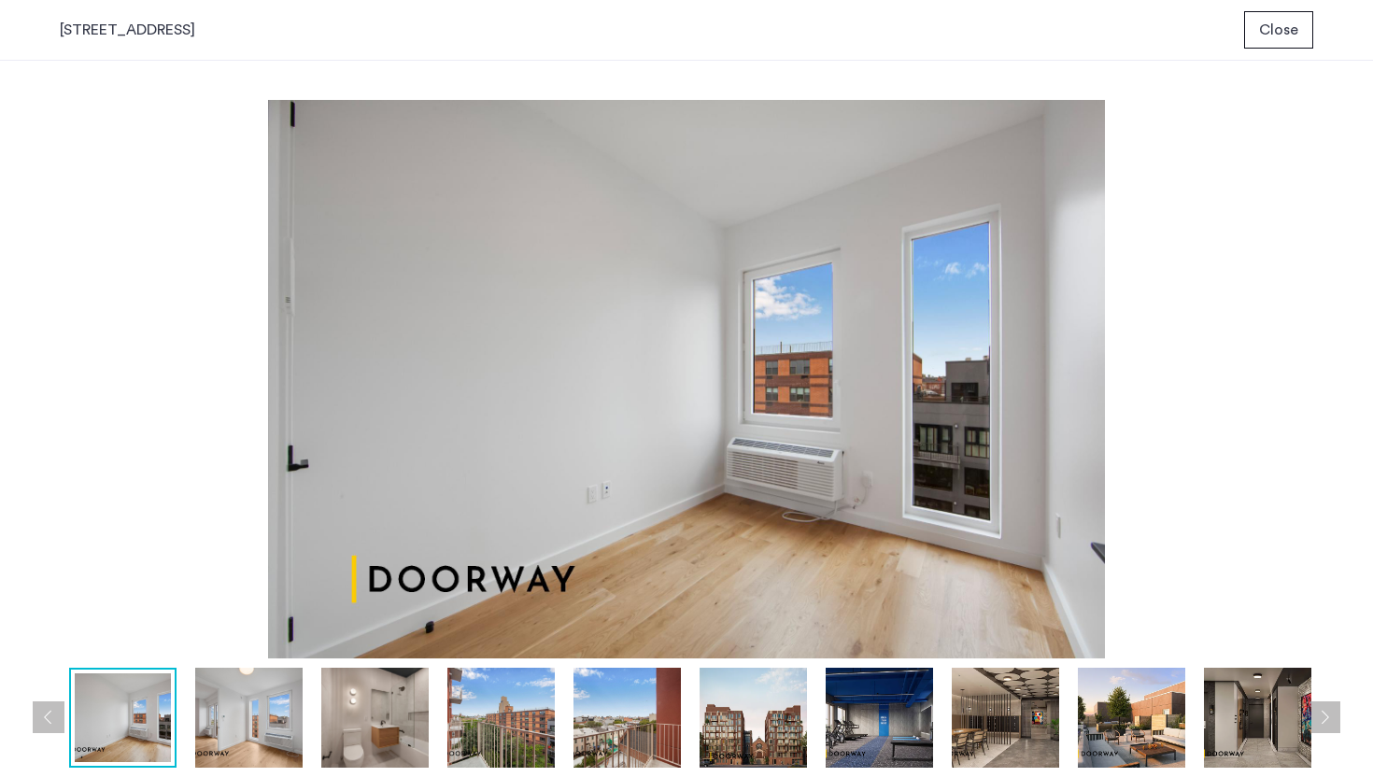
click at [656, 710] on img at bounding box center [626, 718] width 107 height 100
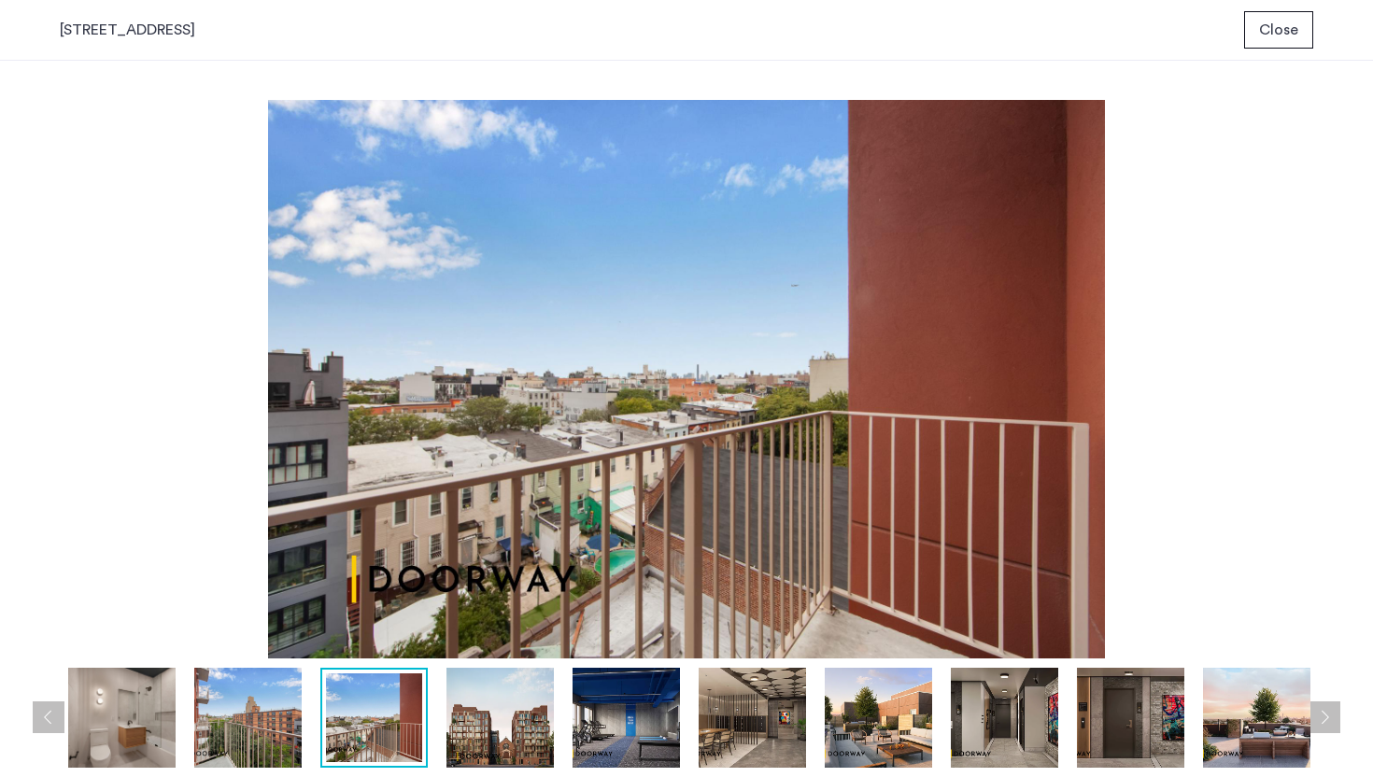
click at [737, 716] on img at bounding box center [752, 718] width 107 height 100
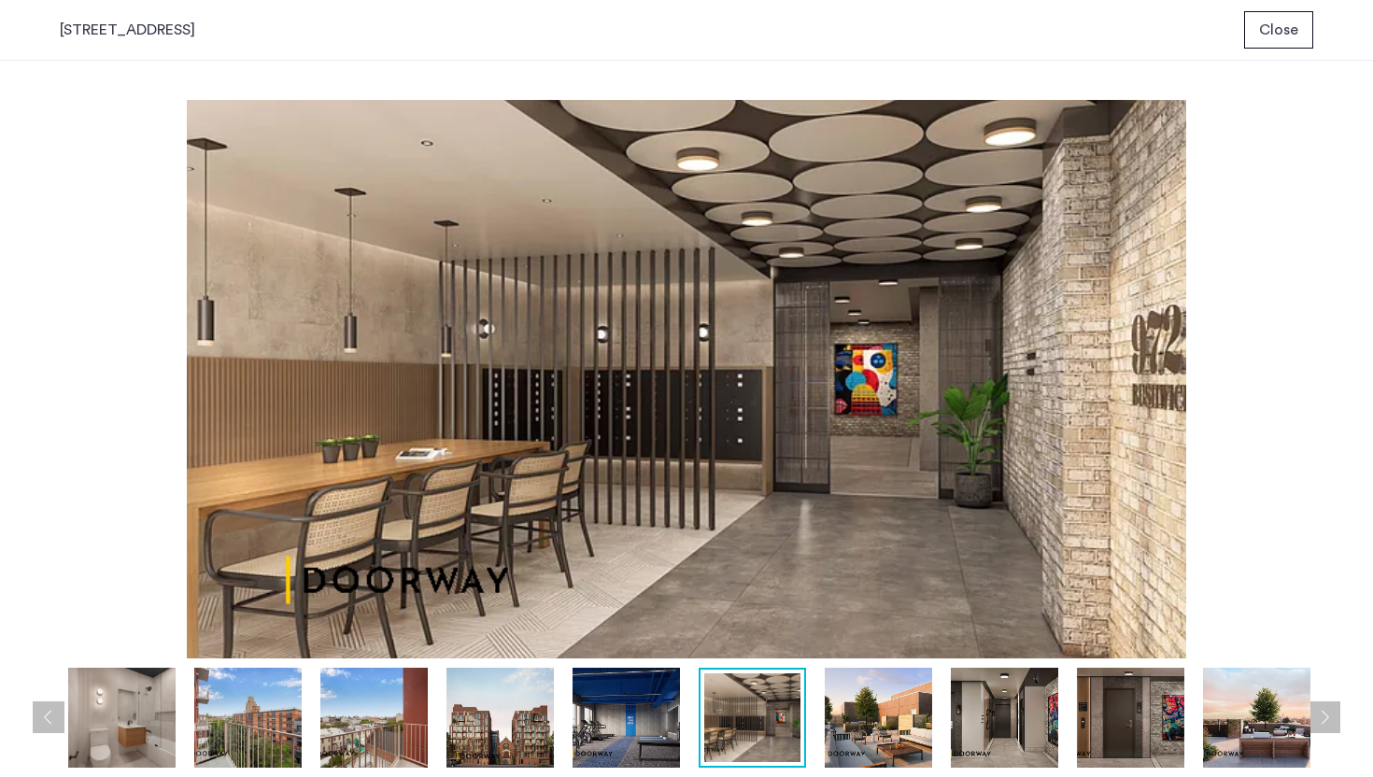
click at [854, 713] on img at bounding box center [878, 718] width 107 height 100
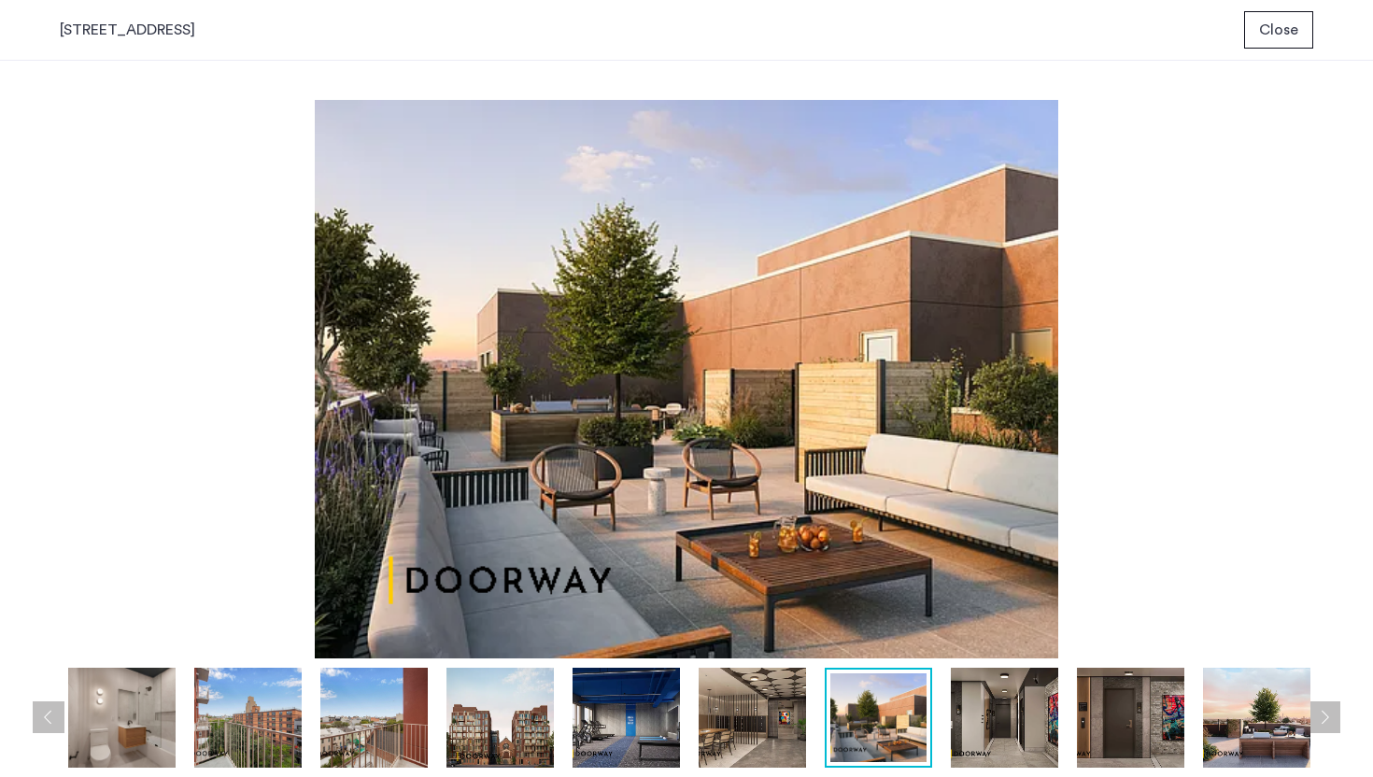
click at [992, 724] on img at bounding box center [1004, 718] width 107 height 100
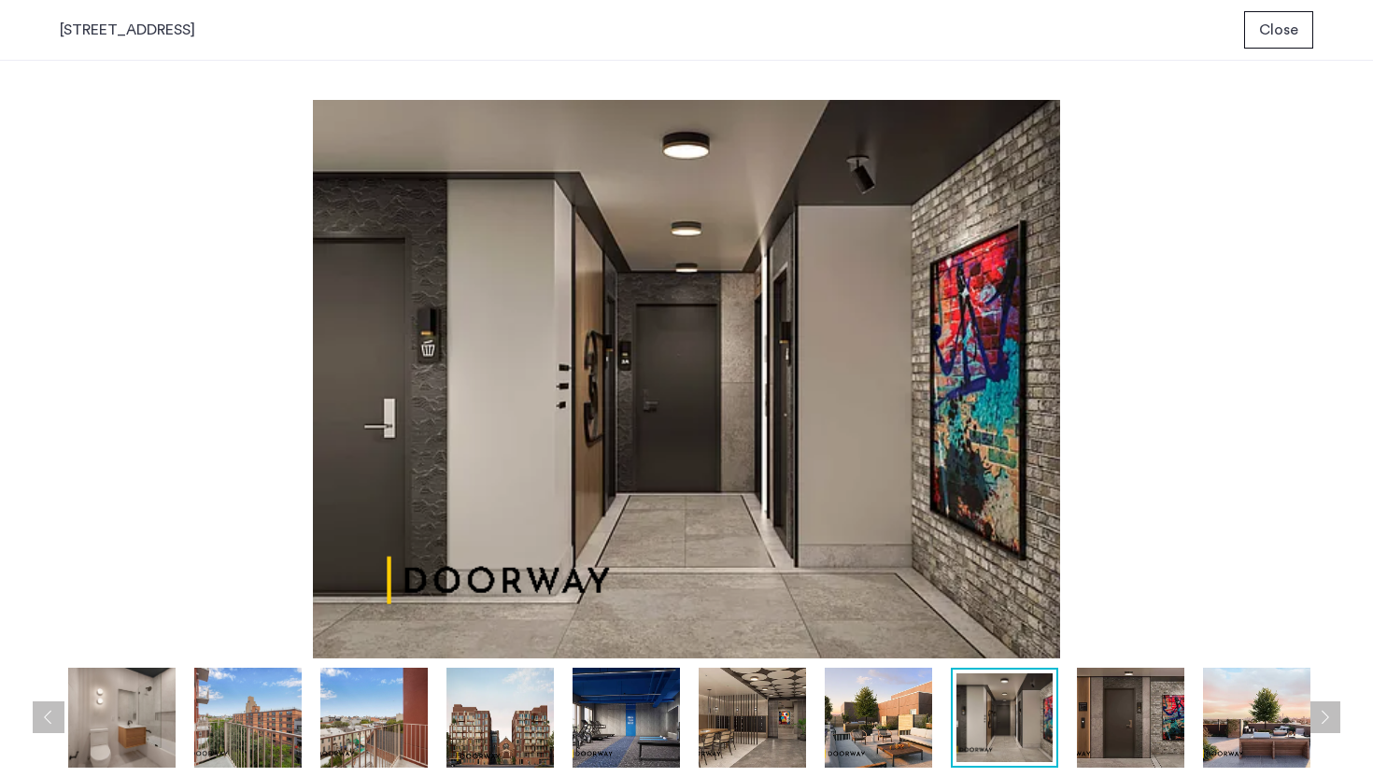
click at [1095, 722] on img at bounding box center [1130, 718] width 107 height 100
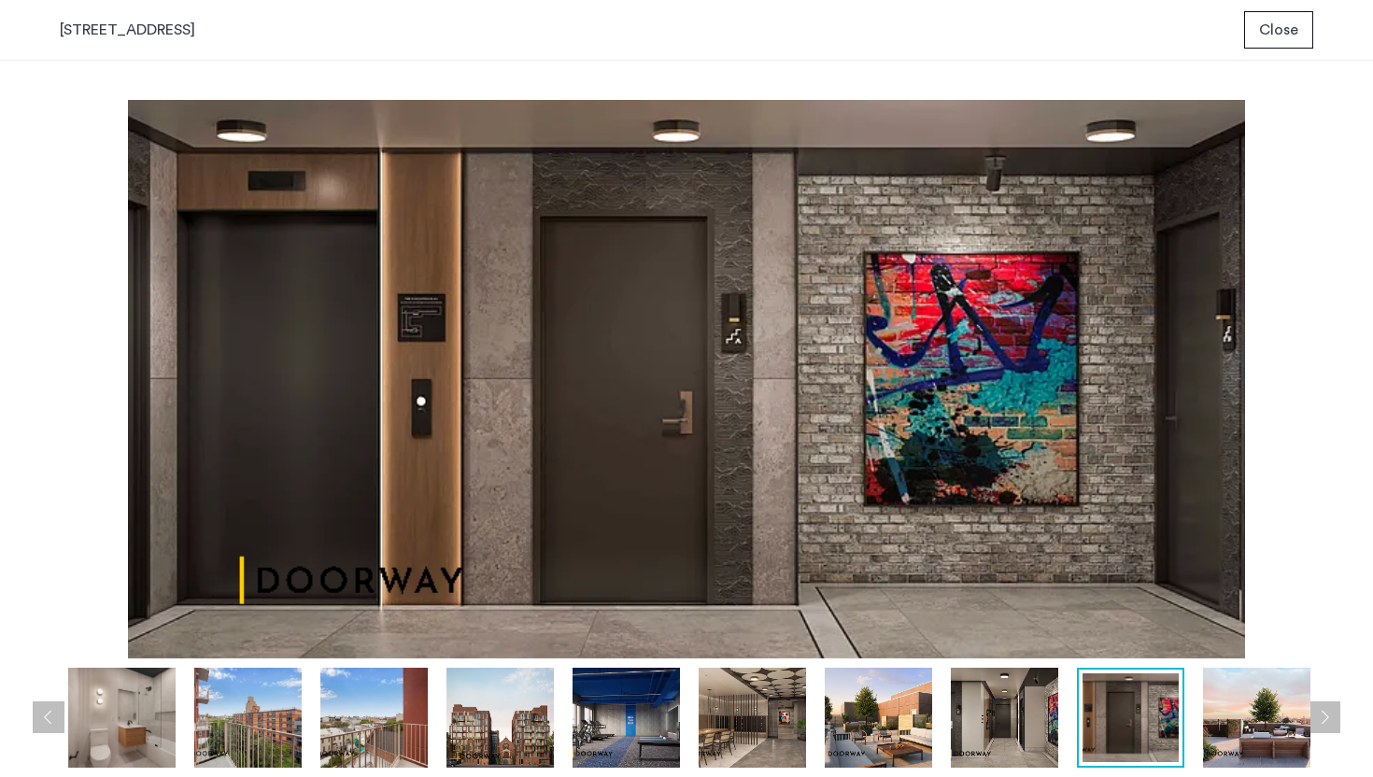
click at [1207, 712] on img at bounding box center [1256, 718] width 107 height 100
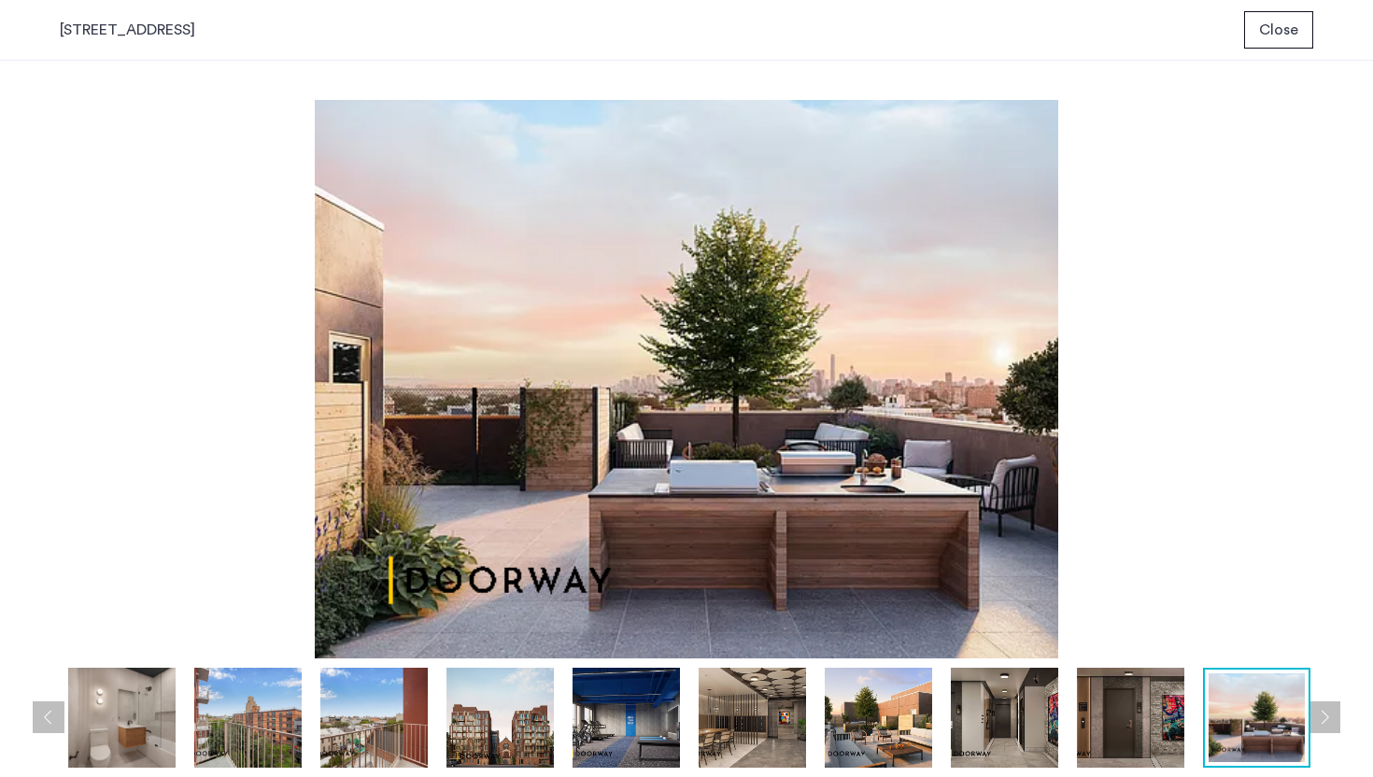
click at [1318, 719] on button "Next apartment" at bounding box center [1324, 717] width 32 height 32
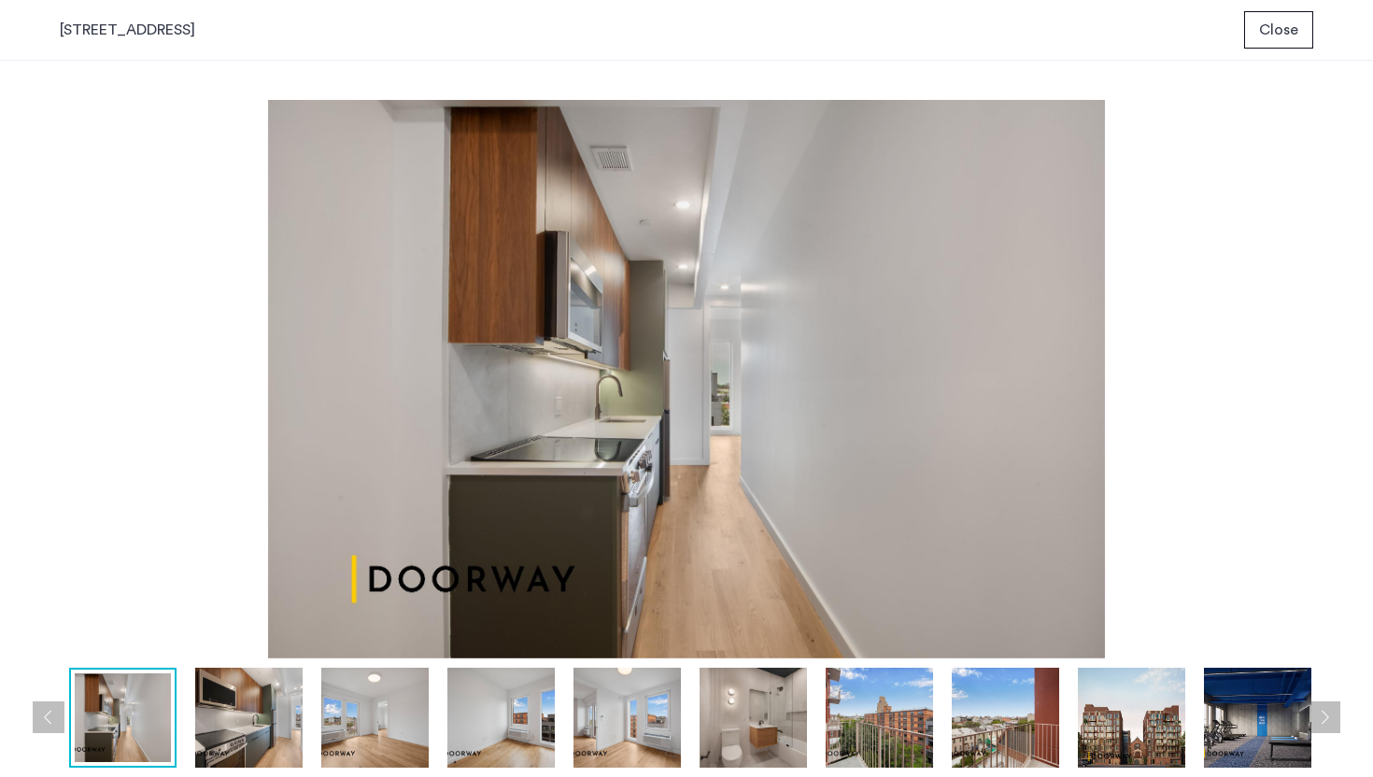
click at [1318, 719] on button "Next apartment" at bounding box center [1324, 717] width 32 height 32
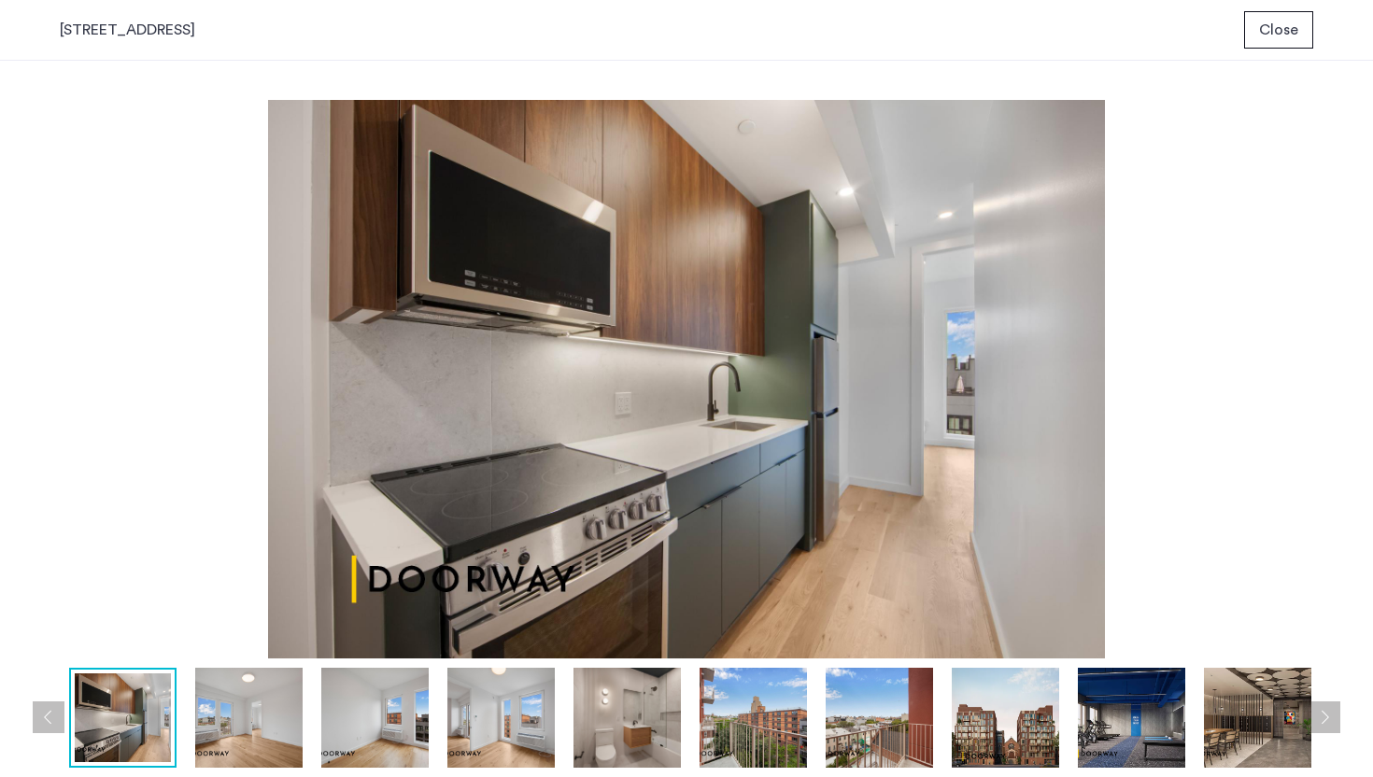
click at [1326, 729] on button "Next apartment" at bounding box center [1324, 717] width 32 height 32
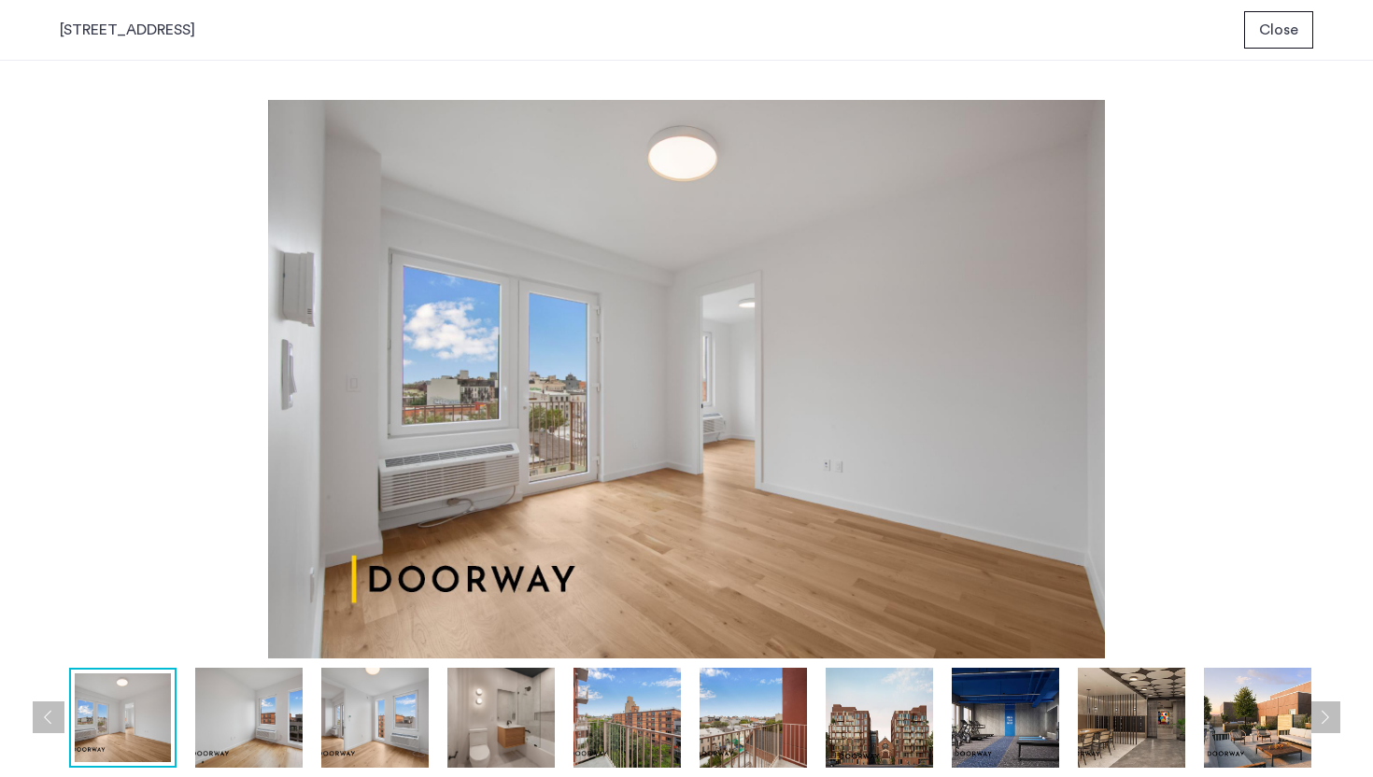
click at [1319, 724] on button "Next apartment" at bounding box center [1324, 717] width 32 height 32
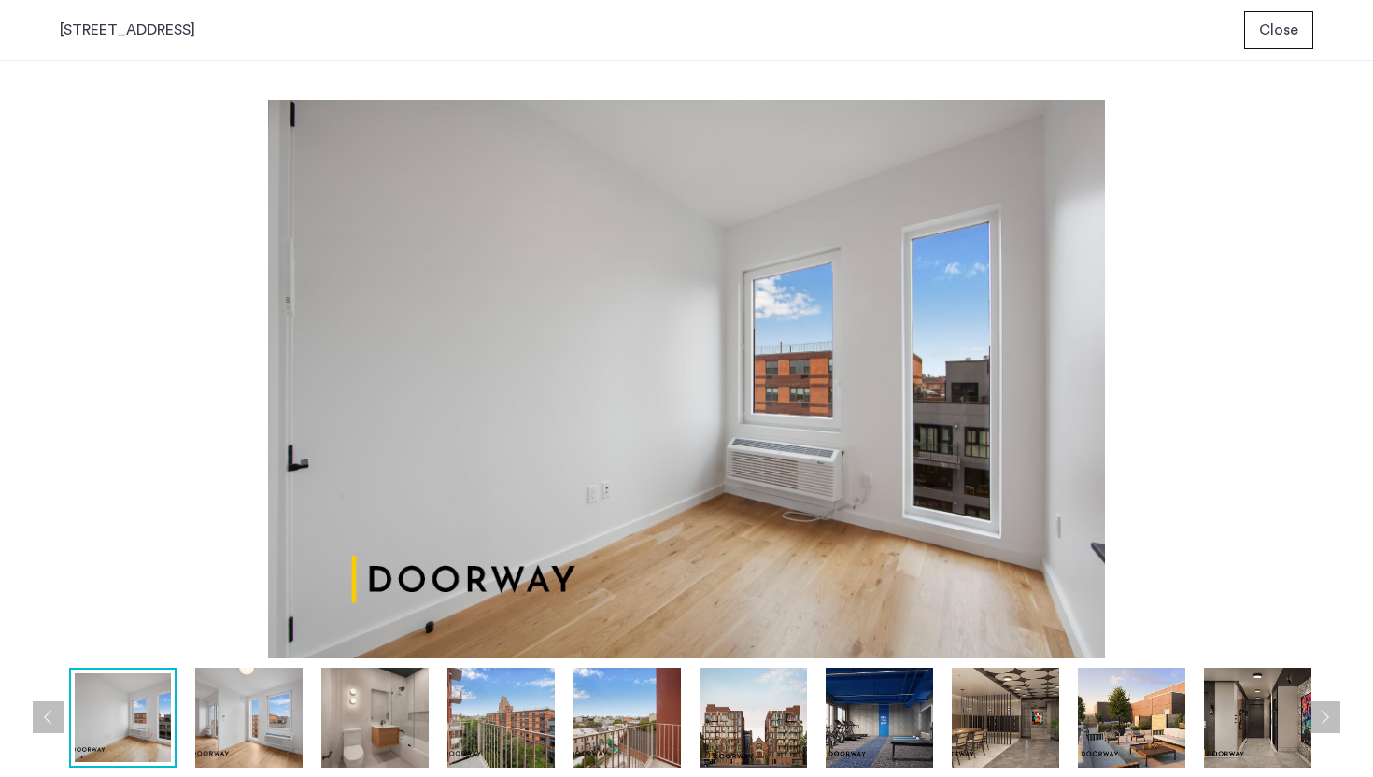
click at [1321, 720] on button "Next apartment" at bounding box center [1324, 717] width 32 height 32
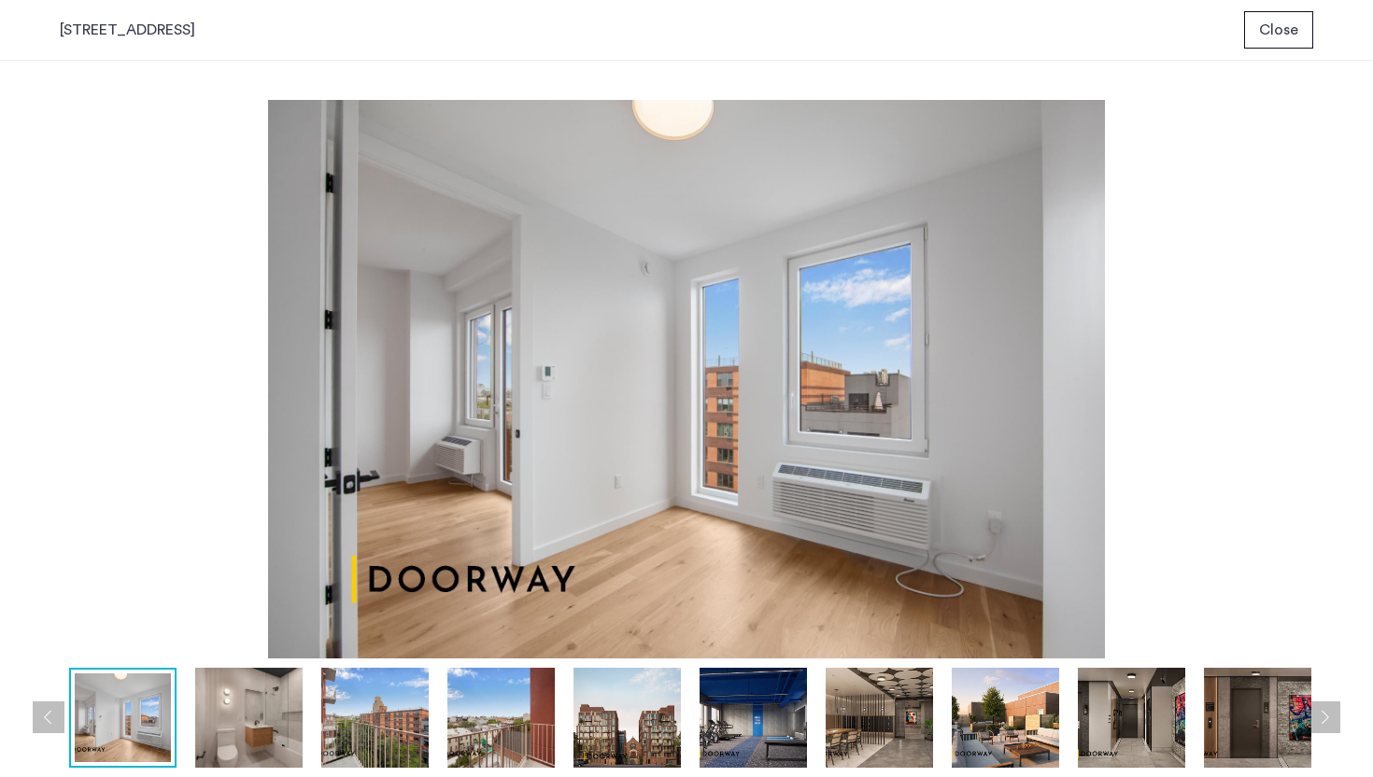
click at [1321, 720] on button "Next apartment" at bounding box center [1324, 717] width 32 height 32
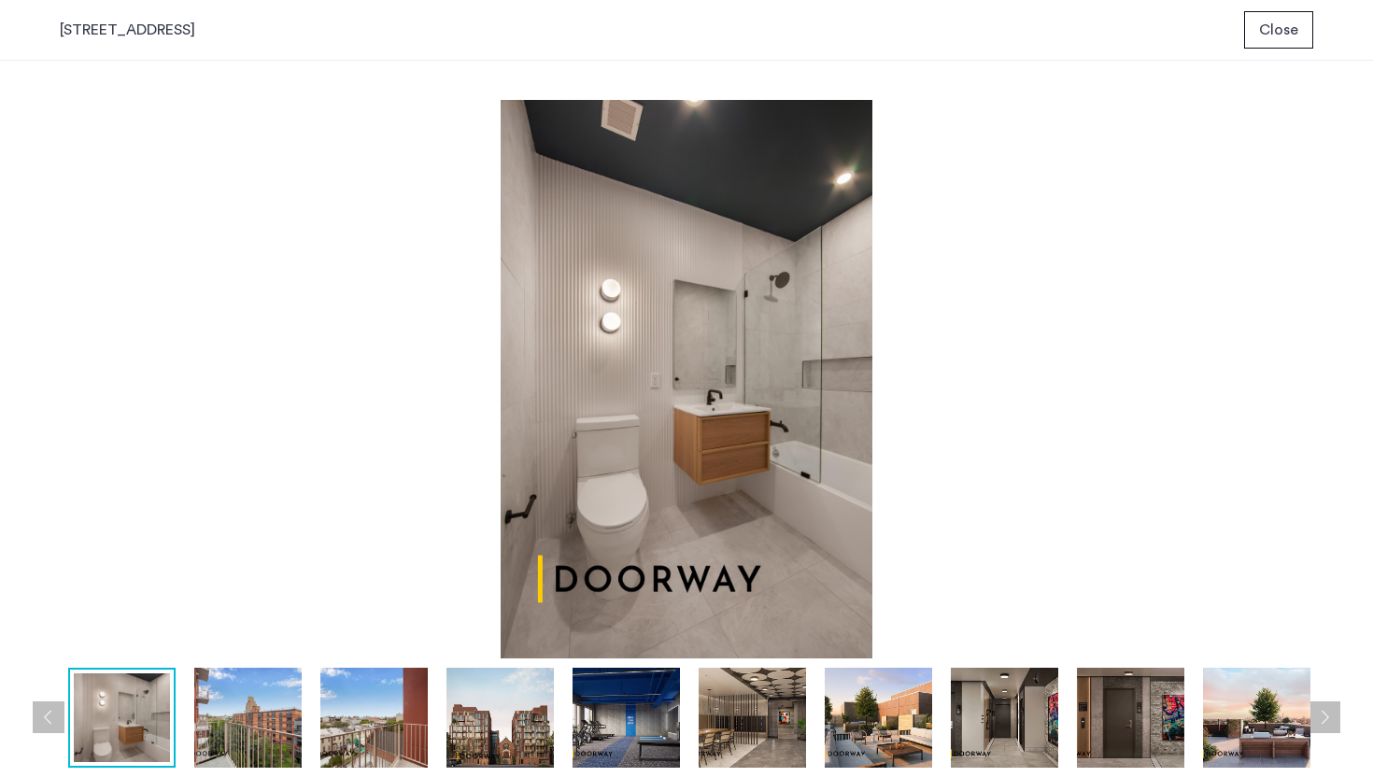
click at [1328, 715] on button "Next apartment" at bounding box center [1324, 717] width 32 height 32
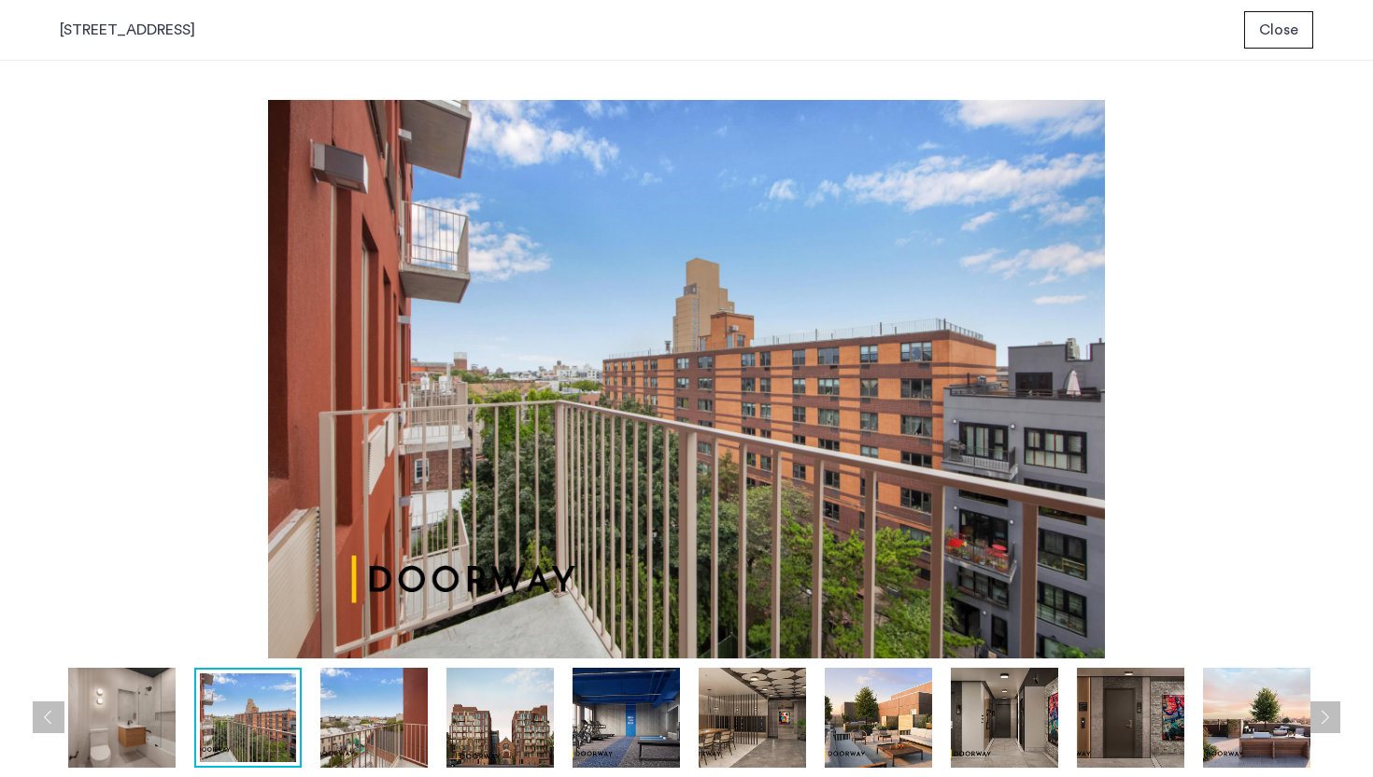
click at [151, 728] on img at bounding box center [121, 718] width 107 height 100
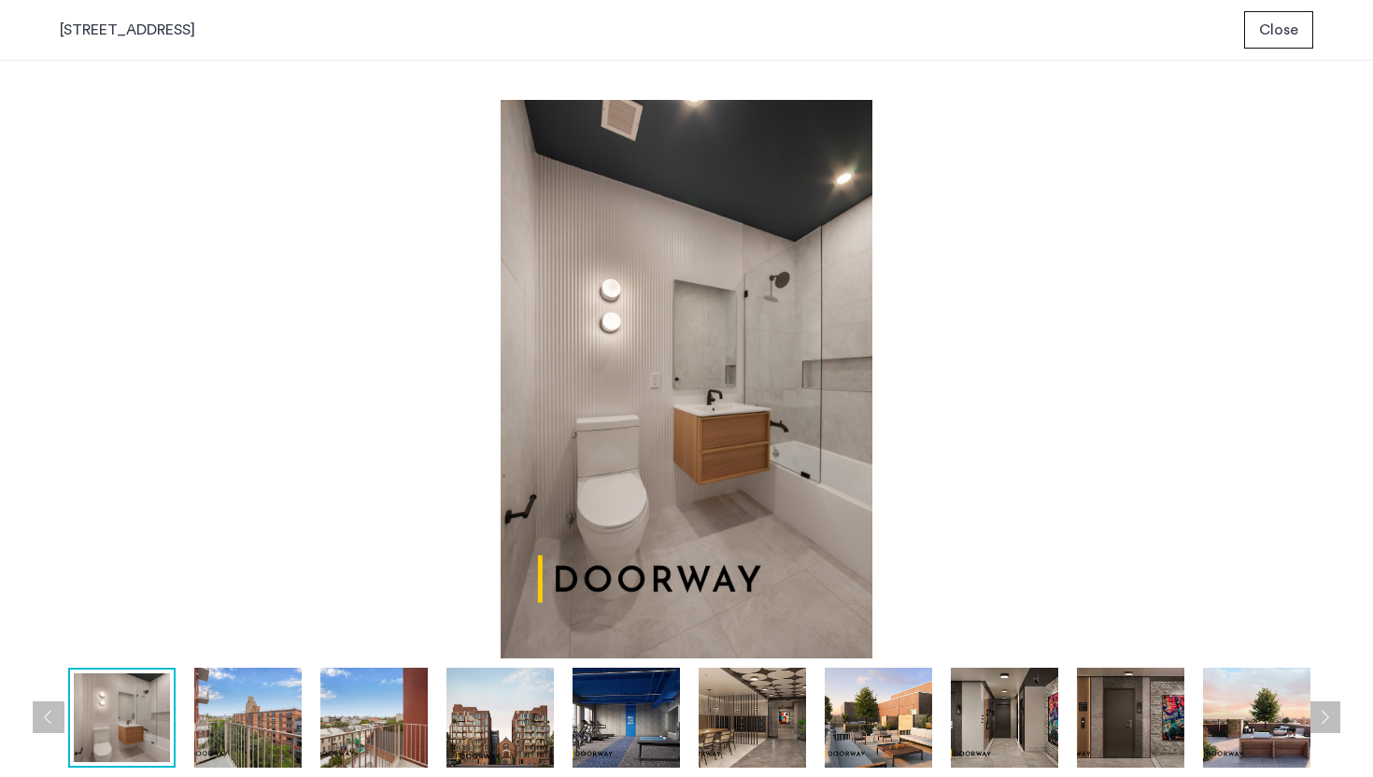
click at [1328, 721] on button "Next apartment" at bounding box center [1324, 717] width 32 height 32
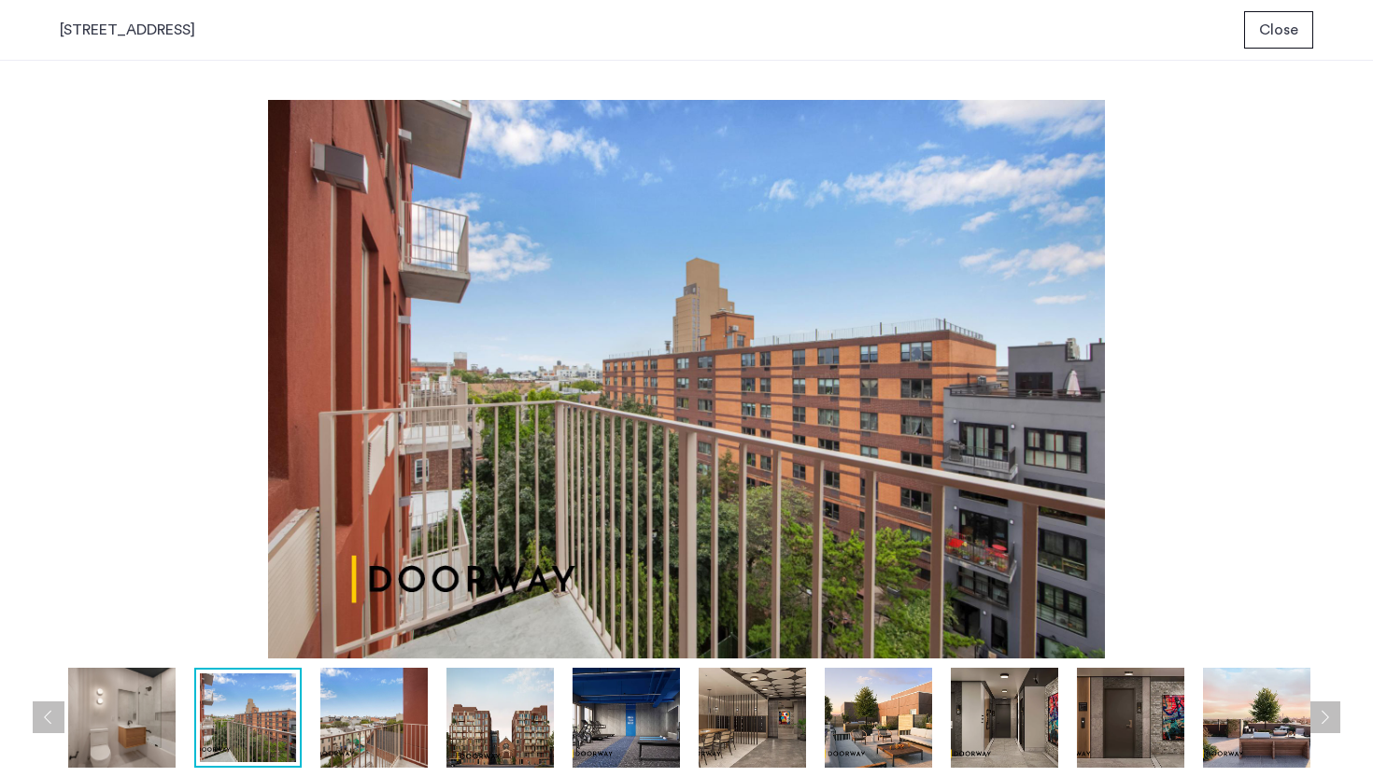
click at [1328, 721] on button "Next apartment" at bounding box center [1324, 717] width 32 height 32
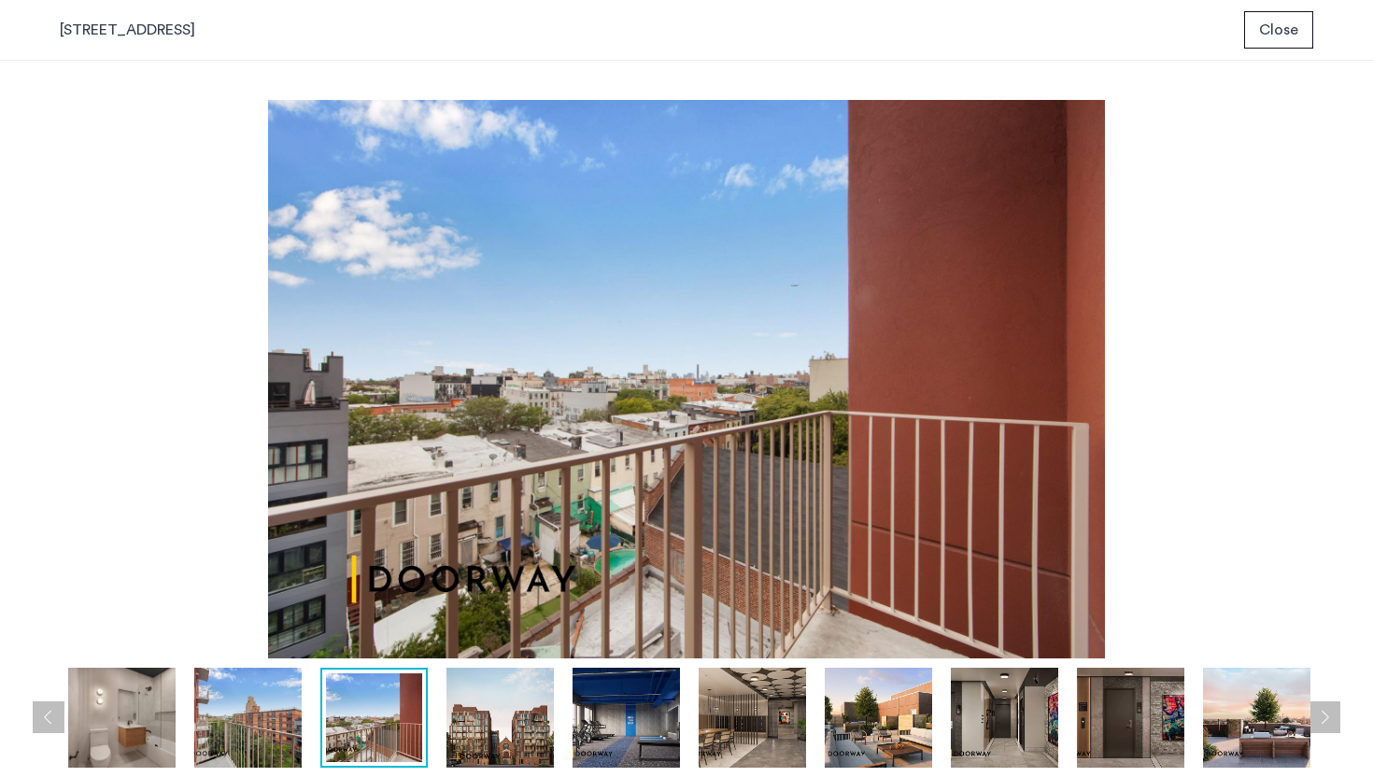
click at [1328, 721] on button "Next apartment" at bounding box center [1324, 717] width 32 height 32
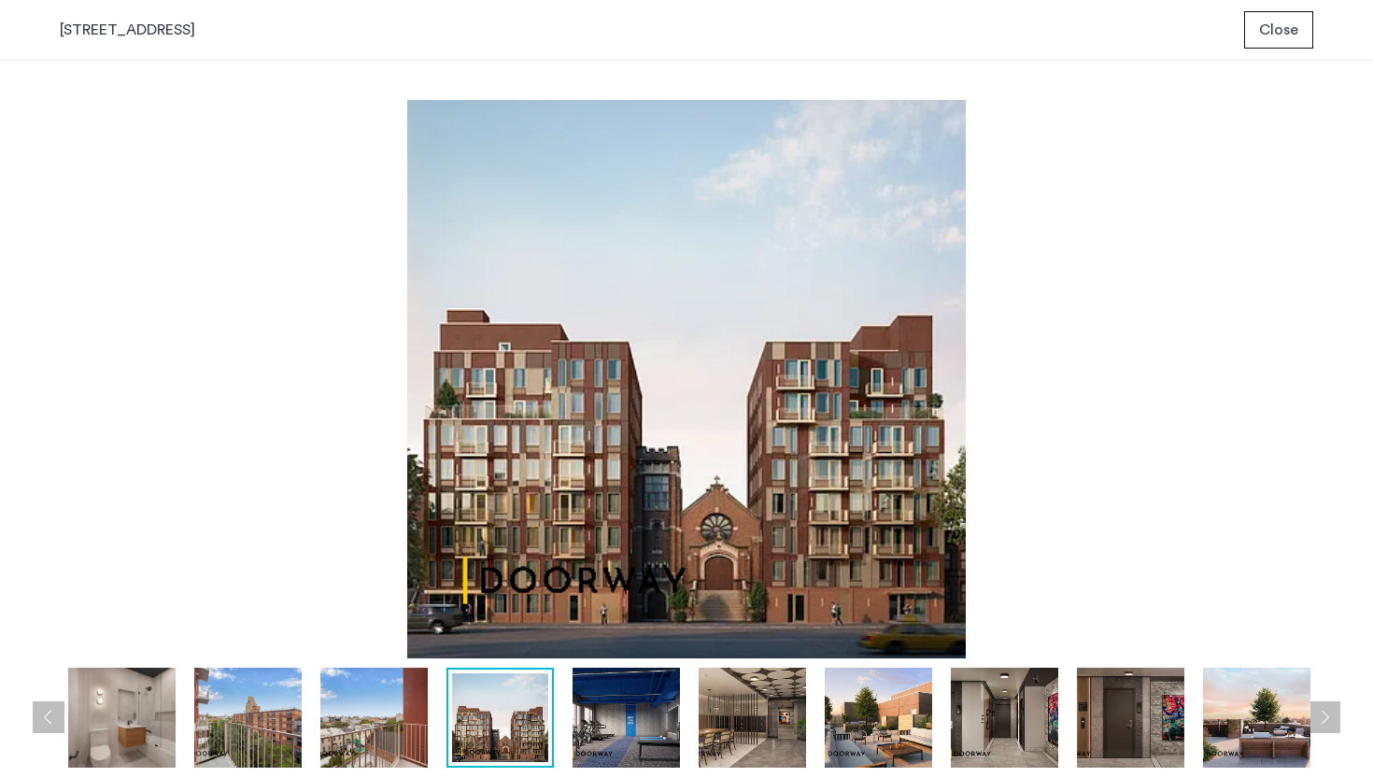
click at [1328, 721] on button "Next apartment" at bounding box center [1324, 717] width 32 height 32
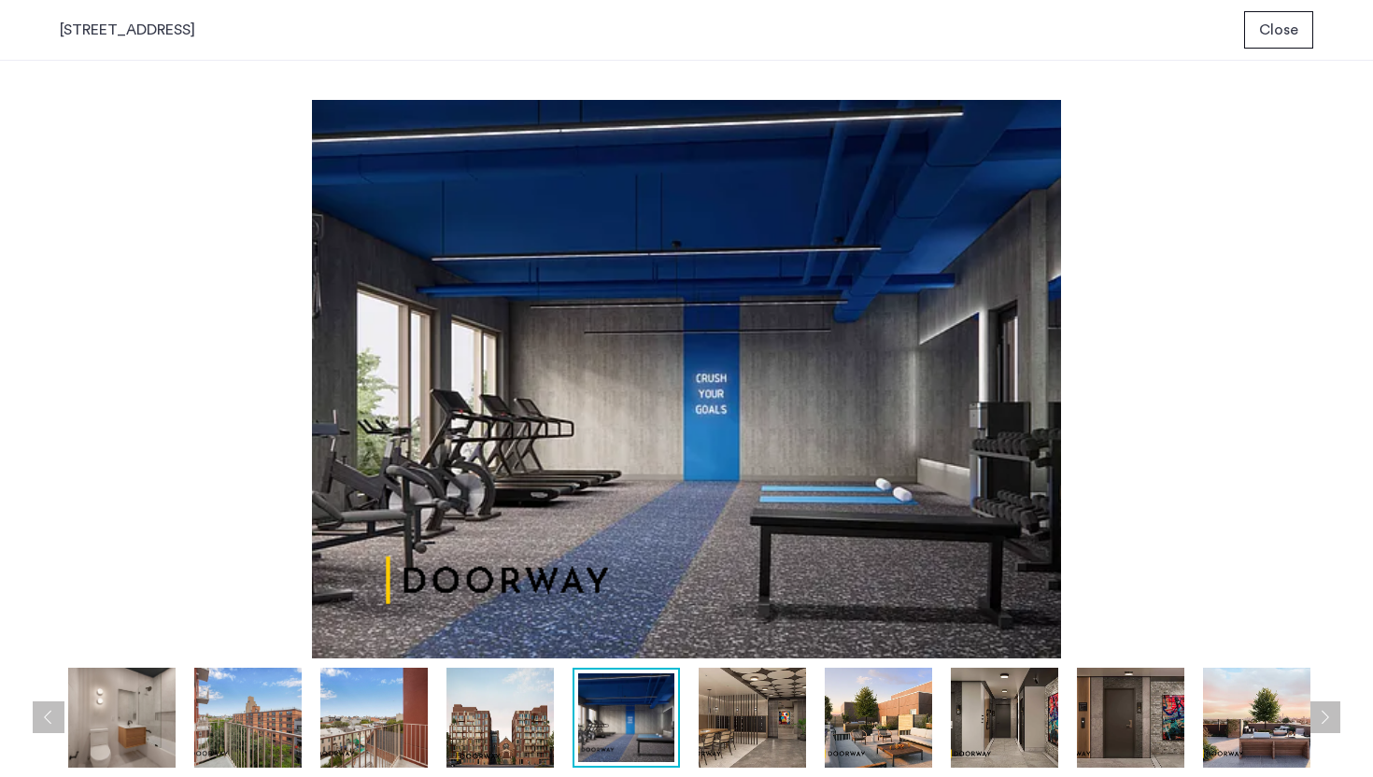
click at [1328, 721] on button "Next apartment" at bounding box center [1324, 717] width 32 height 32
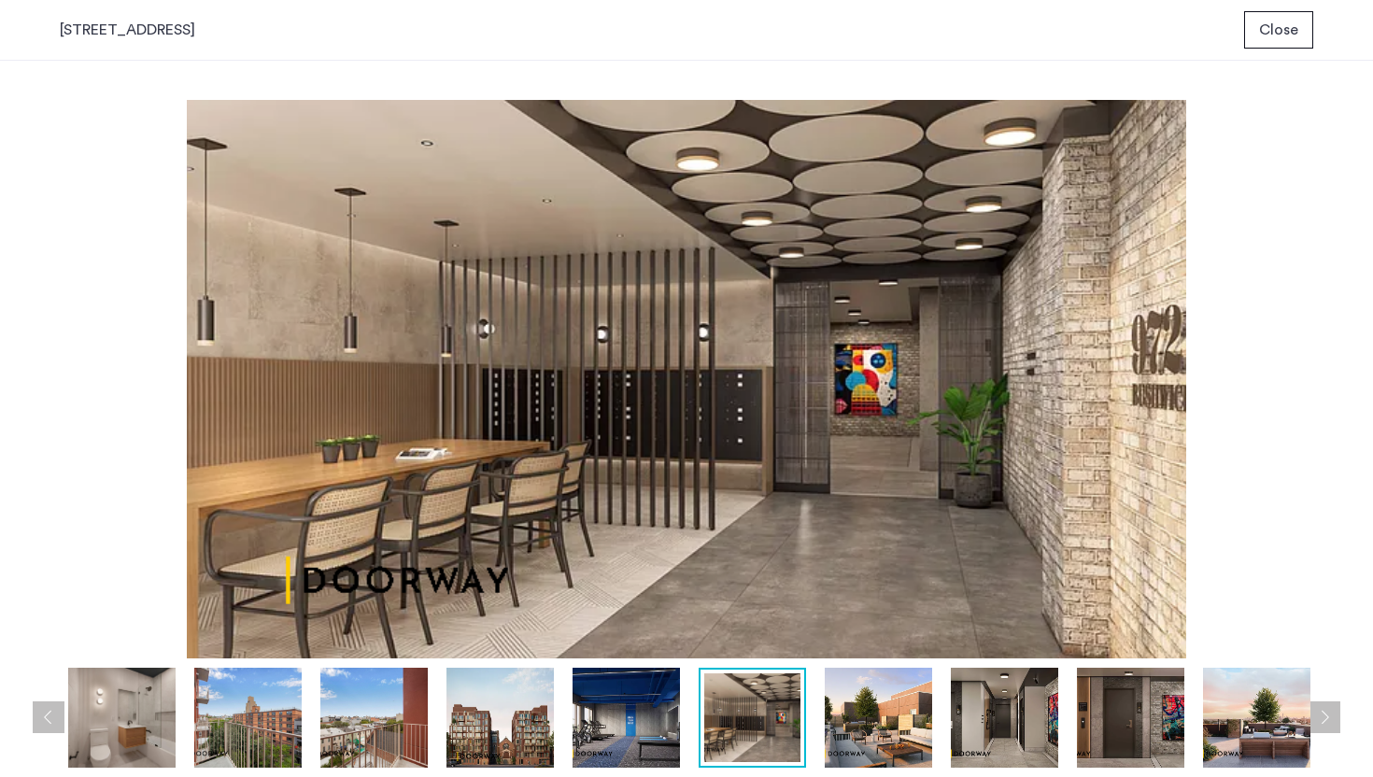
click at [1328, 721] on button "Next apartment" at bounding box center [1324, 717] width 32 height 32
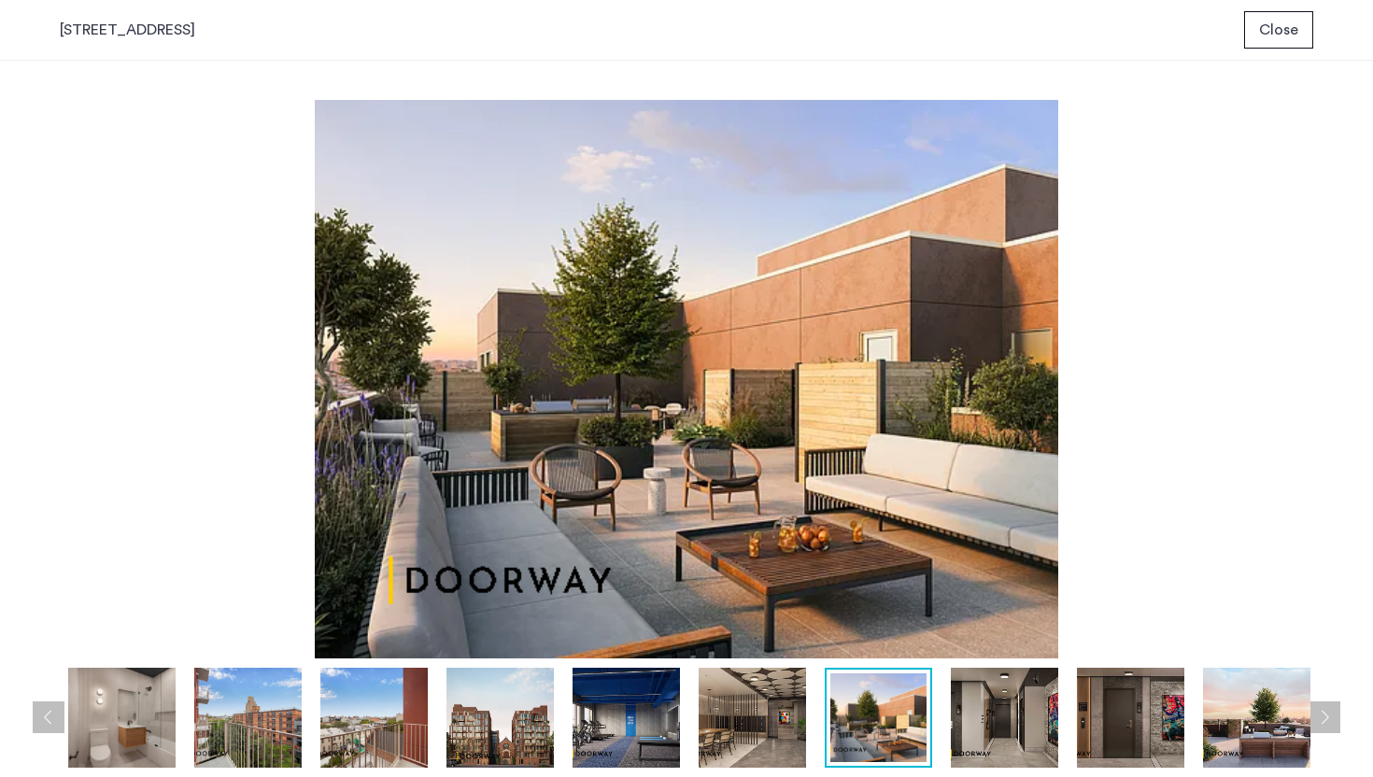
click at [1328, 721] on button "Next apartment" at bounding box center [1324, 717] width 32 height 32
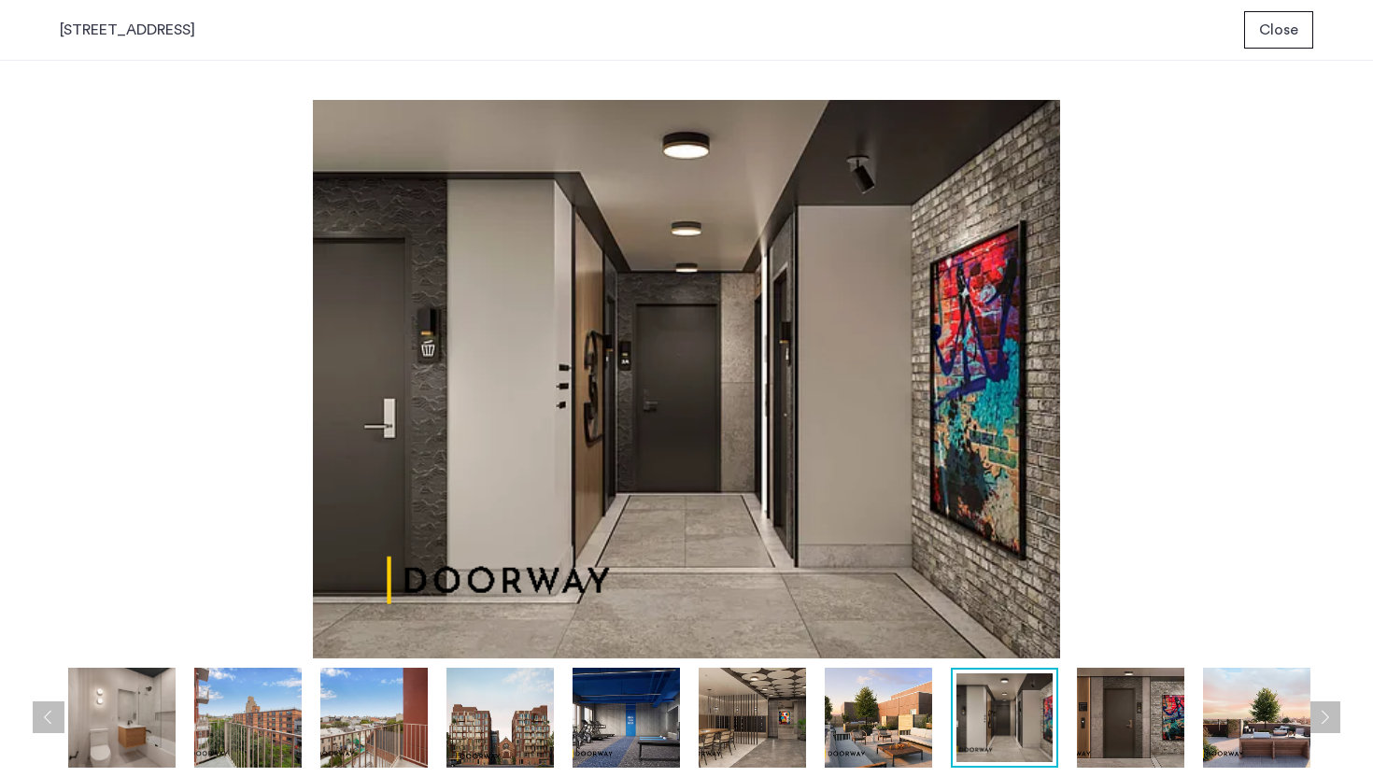
click at [1328, 721] on button "Next apartment" at bounding box center [1324, 717] width 32 height 32
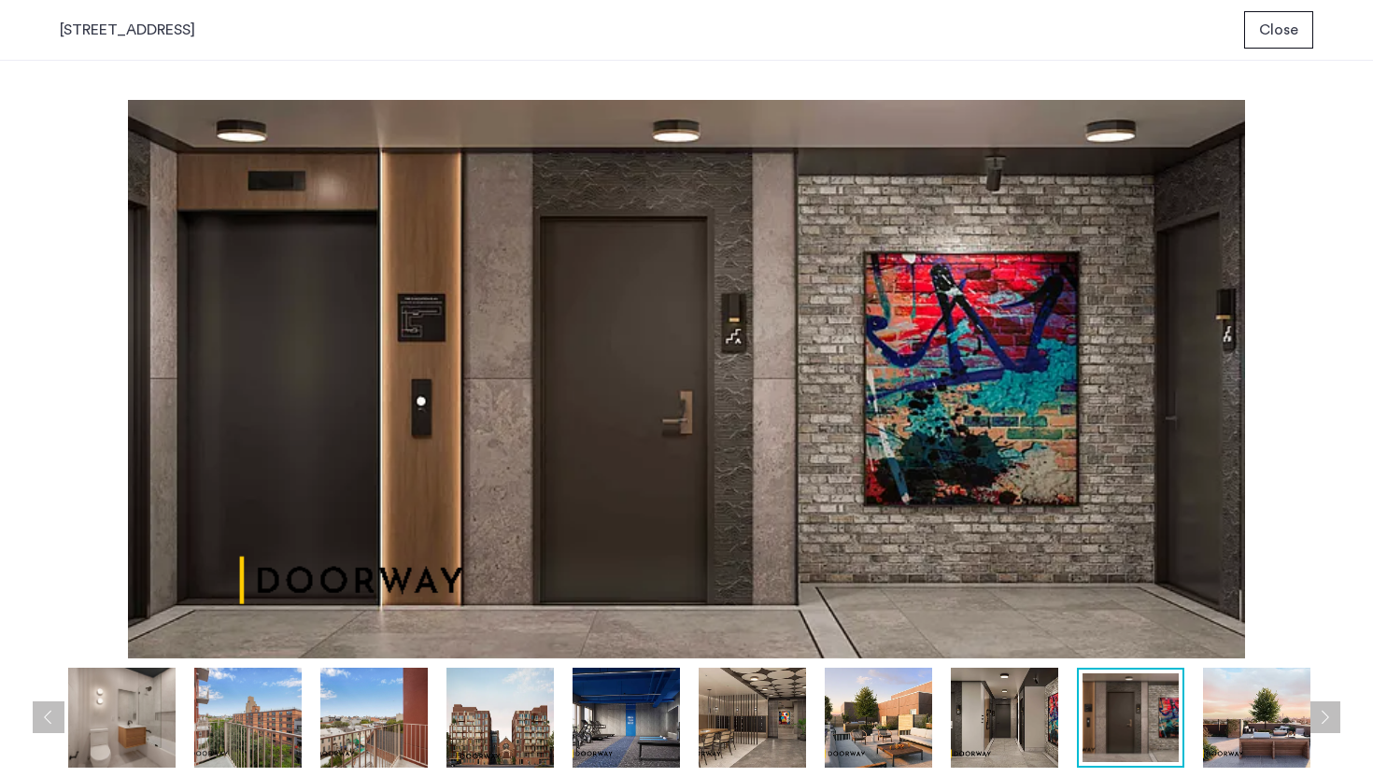
click at [1328, 721] on button "Next apartment" at bounding box center [1324, 717] width 32 height 32
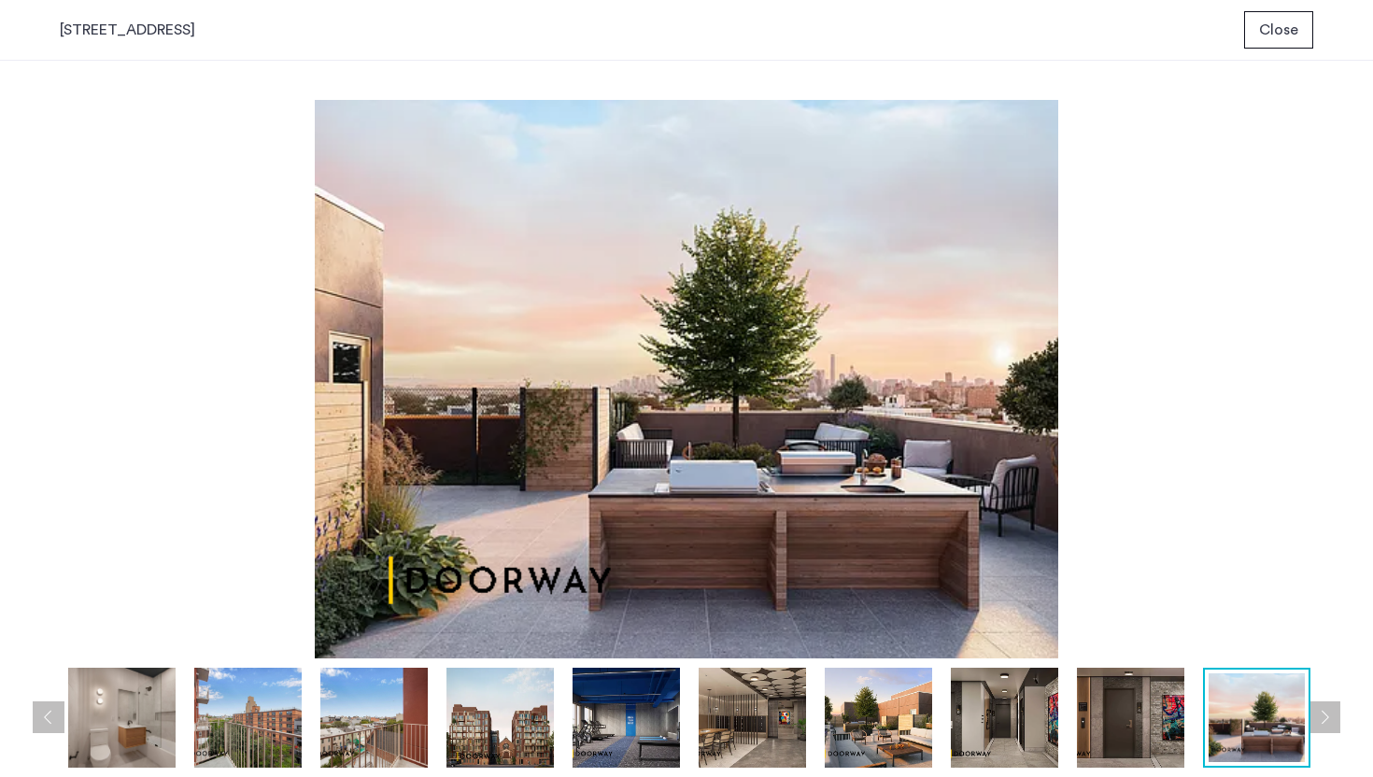
click at [1328, 721] on button "Next apartment" at bounding box center [1324, 717] width 32 height 32
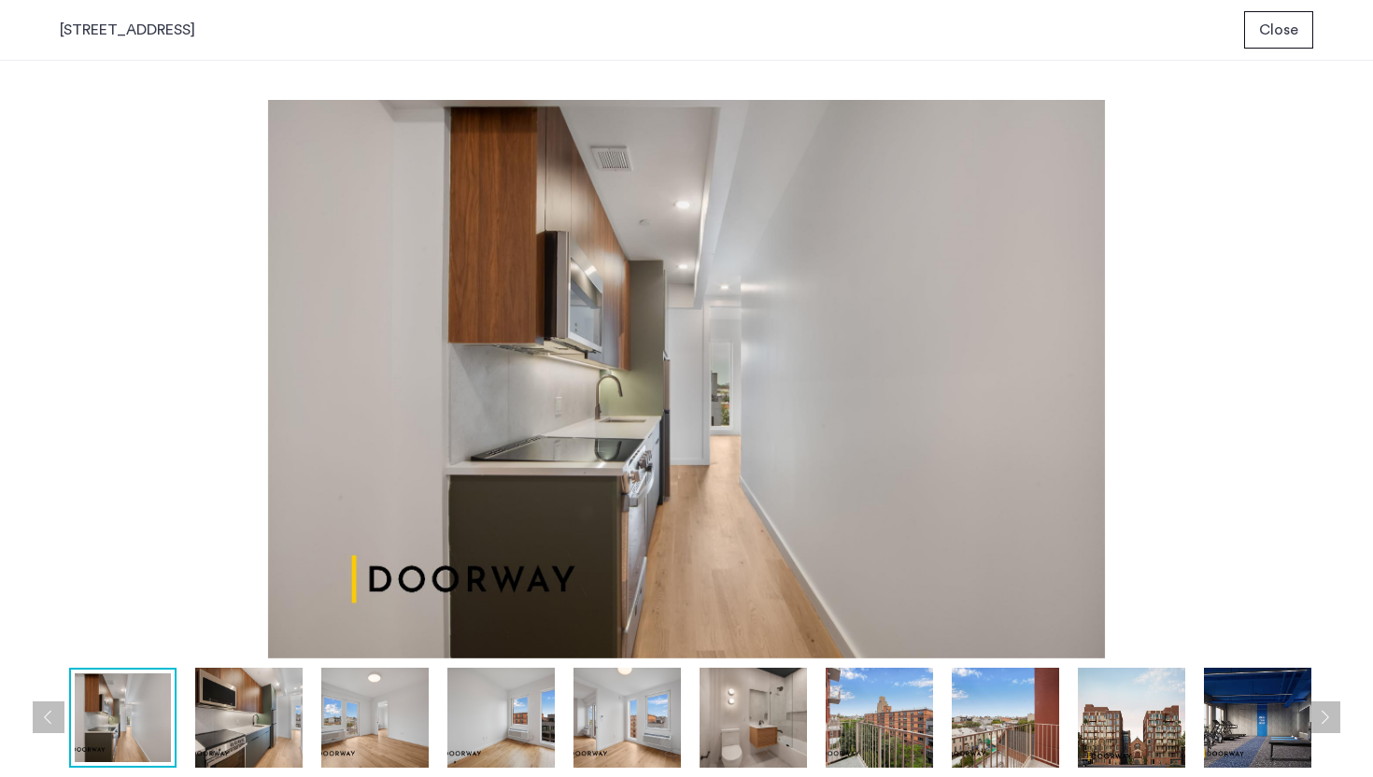
click at [1328, 721] on button "Next apartment" at bounding box center [1324, 717] width 32 height 32
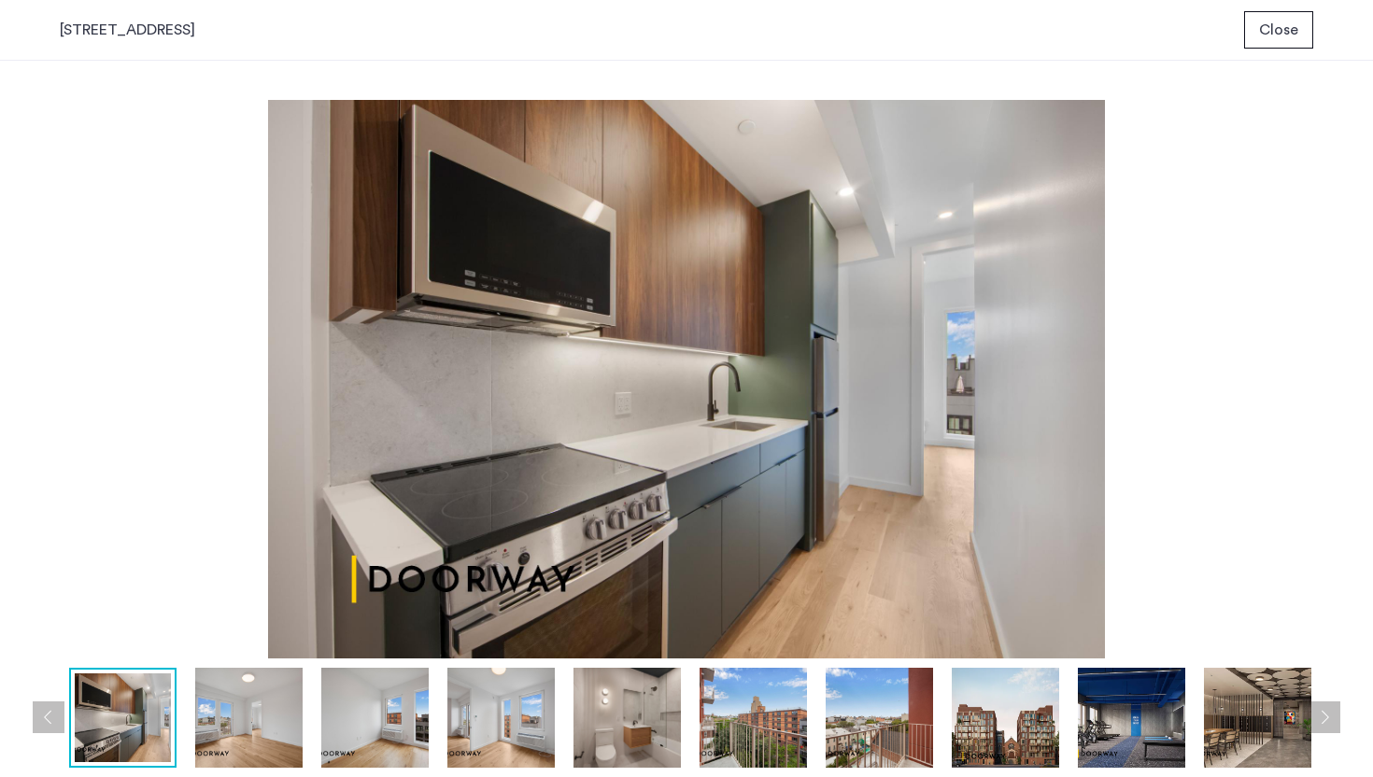
click at [1328, 721] on button "Next apartment" at bounding box center [1324, 717] width 32 height 32
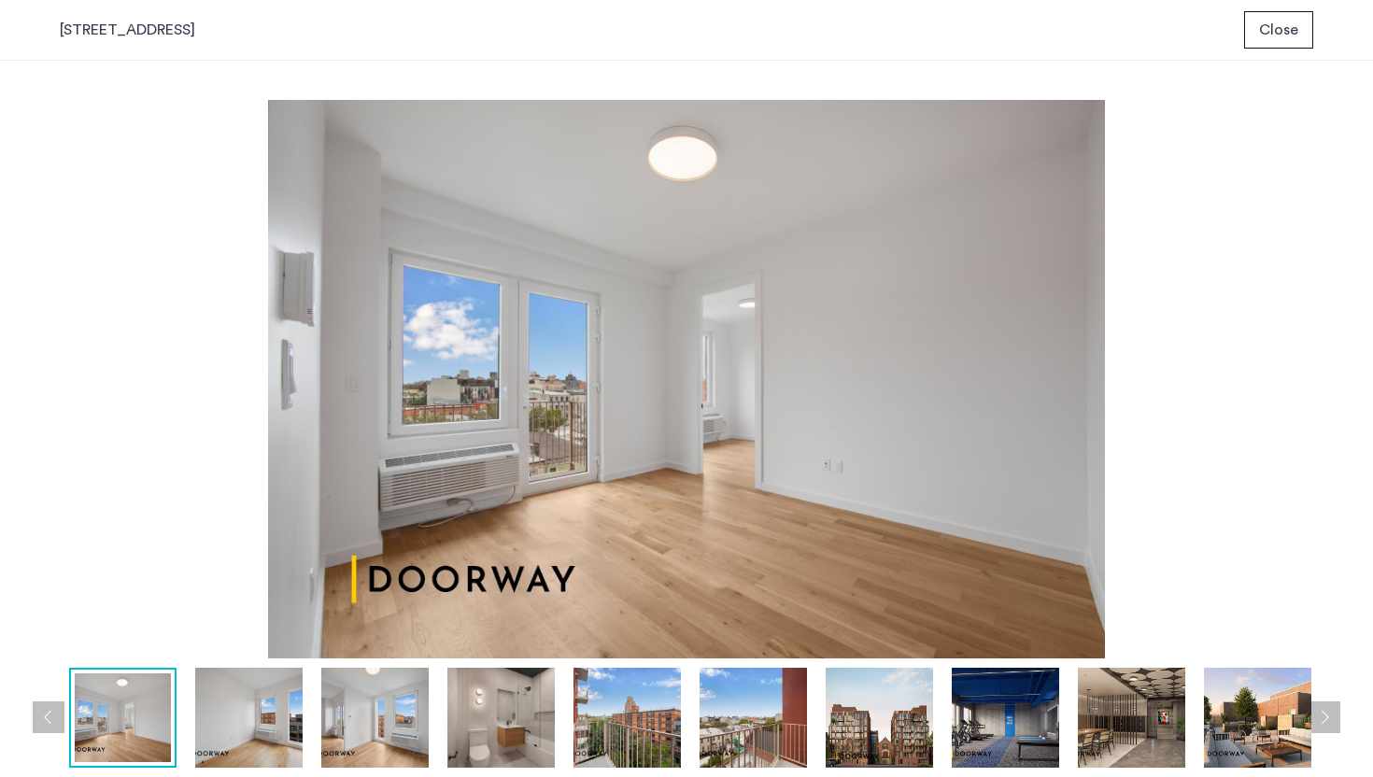
click at [1328, 721] on button "Next apartment" at bounding box center [1324, 717] width 32 height 32
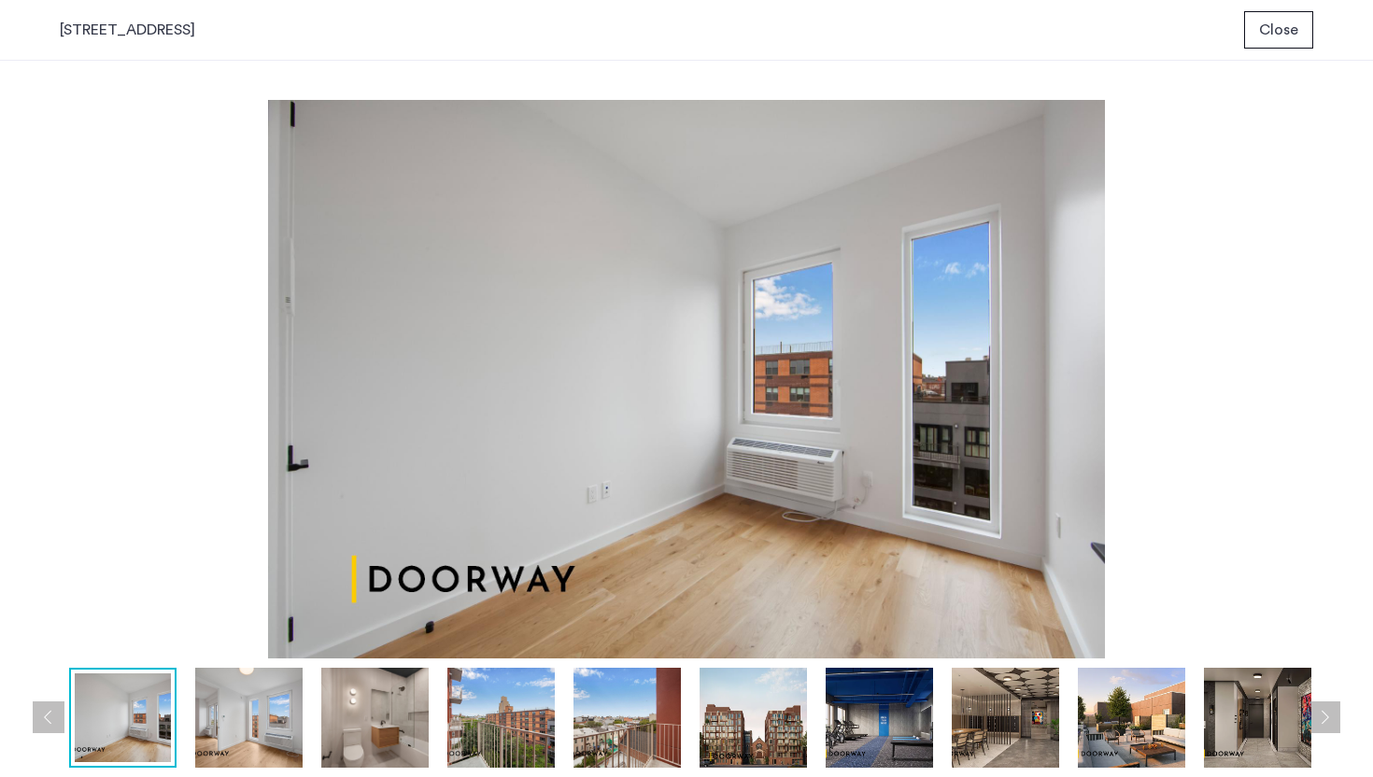
click at [1328, 721] on button "Next apartment" at bounding box center [1324, 717] width 32 height 32
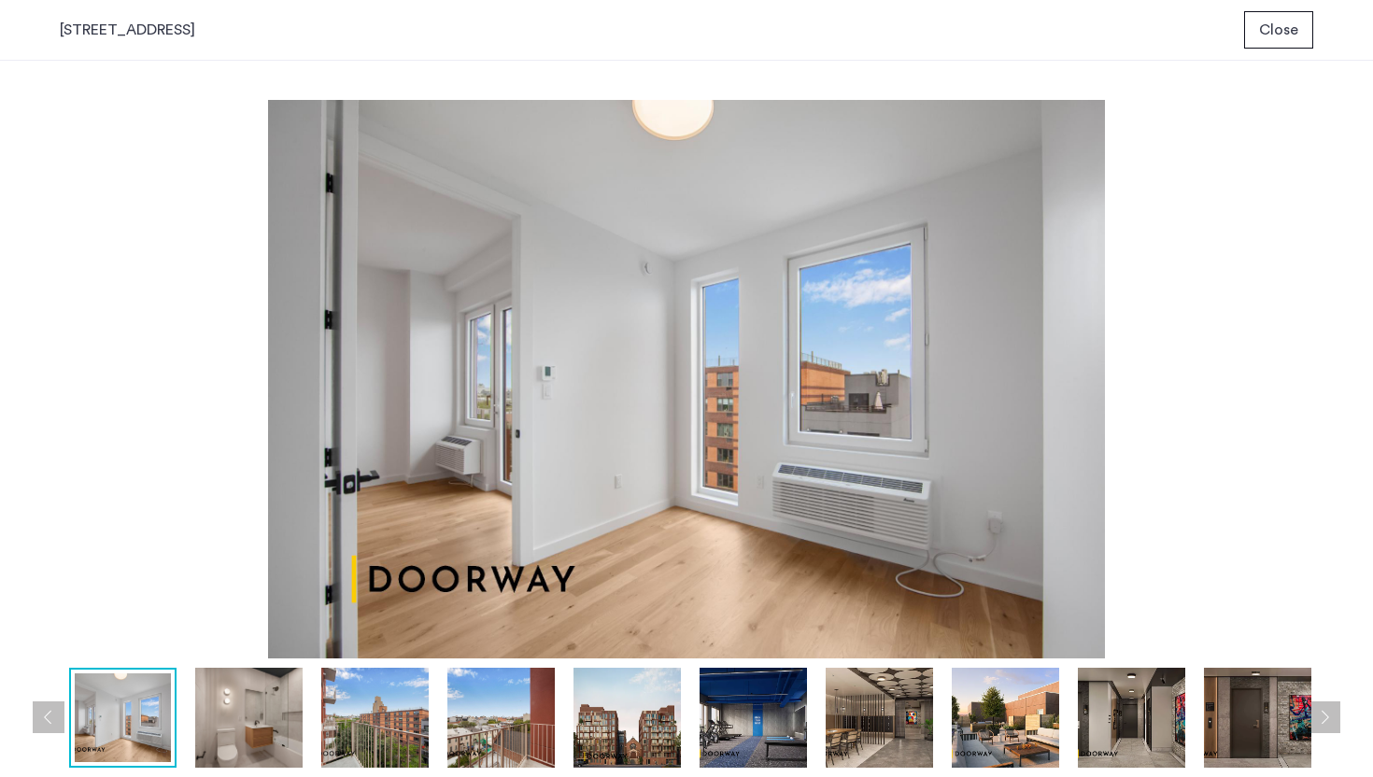
click at [1328, 721] on button "Next apartment" at bounding box center [1324, 717] width 32 height 32
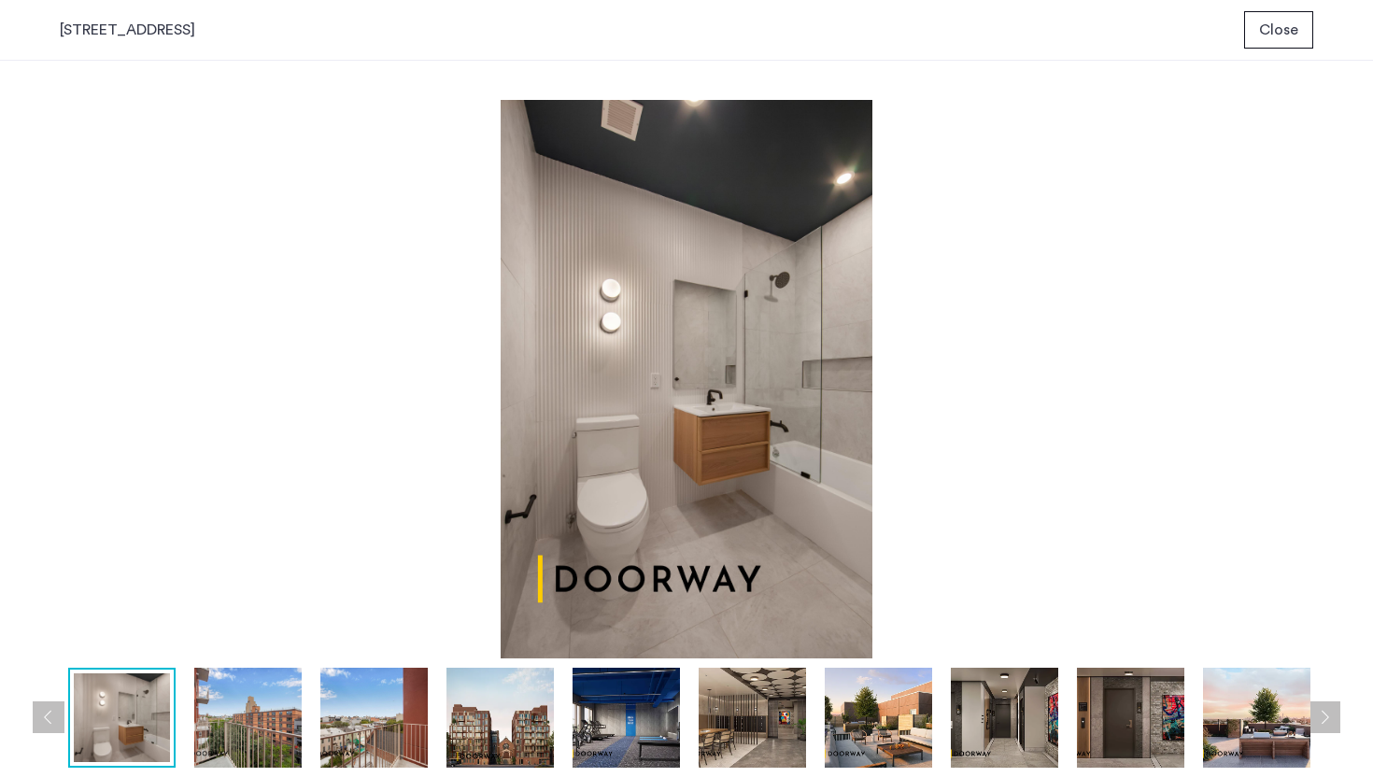
click at [1330, 723] on button "Next apartment" at bounding box center [1324, 717] width 32 height 32
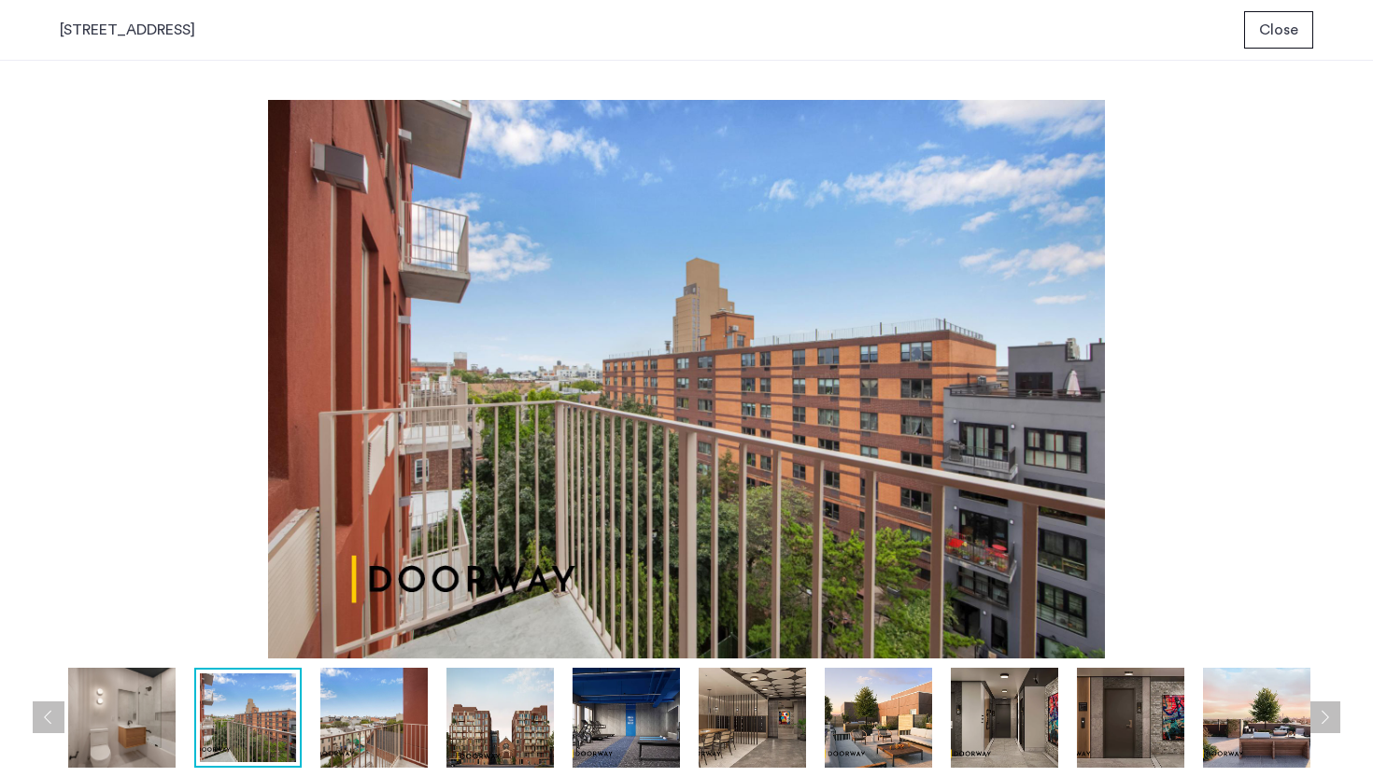
click at [1330, 723] on button "Next apartment" at bounding box center [1324, 717] width 32 height 32
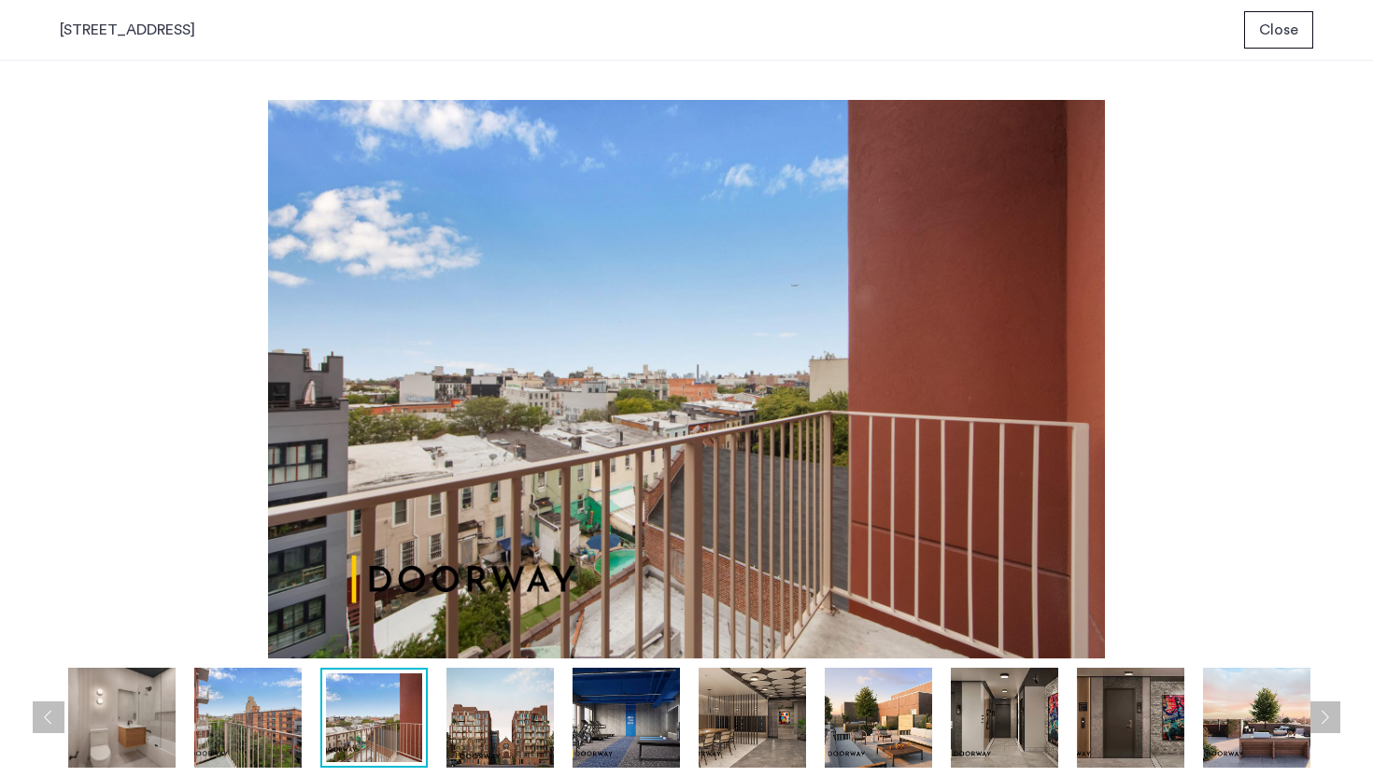
click at [1330, 723] on button "Next apartment" at bounding box center [1324, 717] width 32 height 32
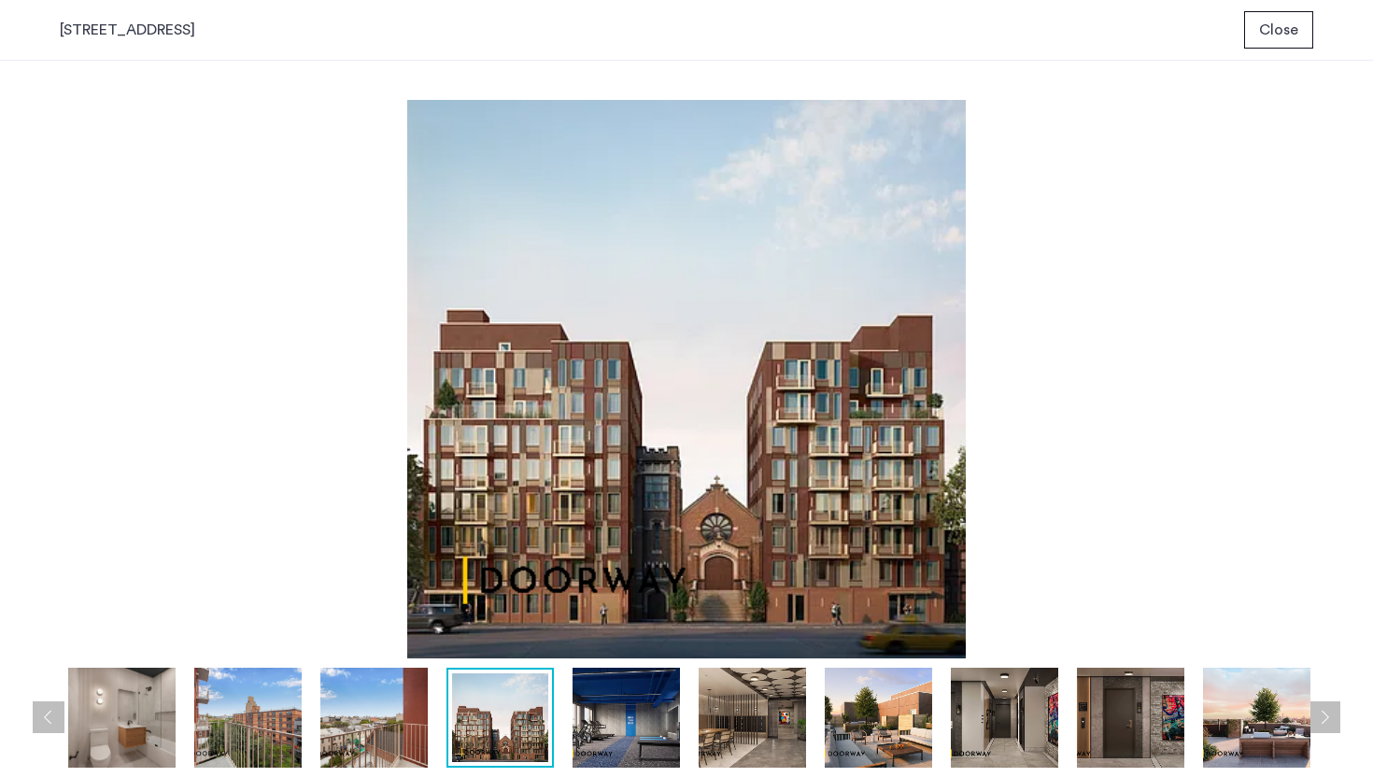
click at [1330, 723] on button "Next apartment" at bounding box center [1324, 717] width 32 height 32
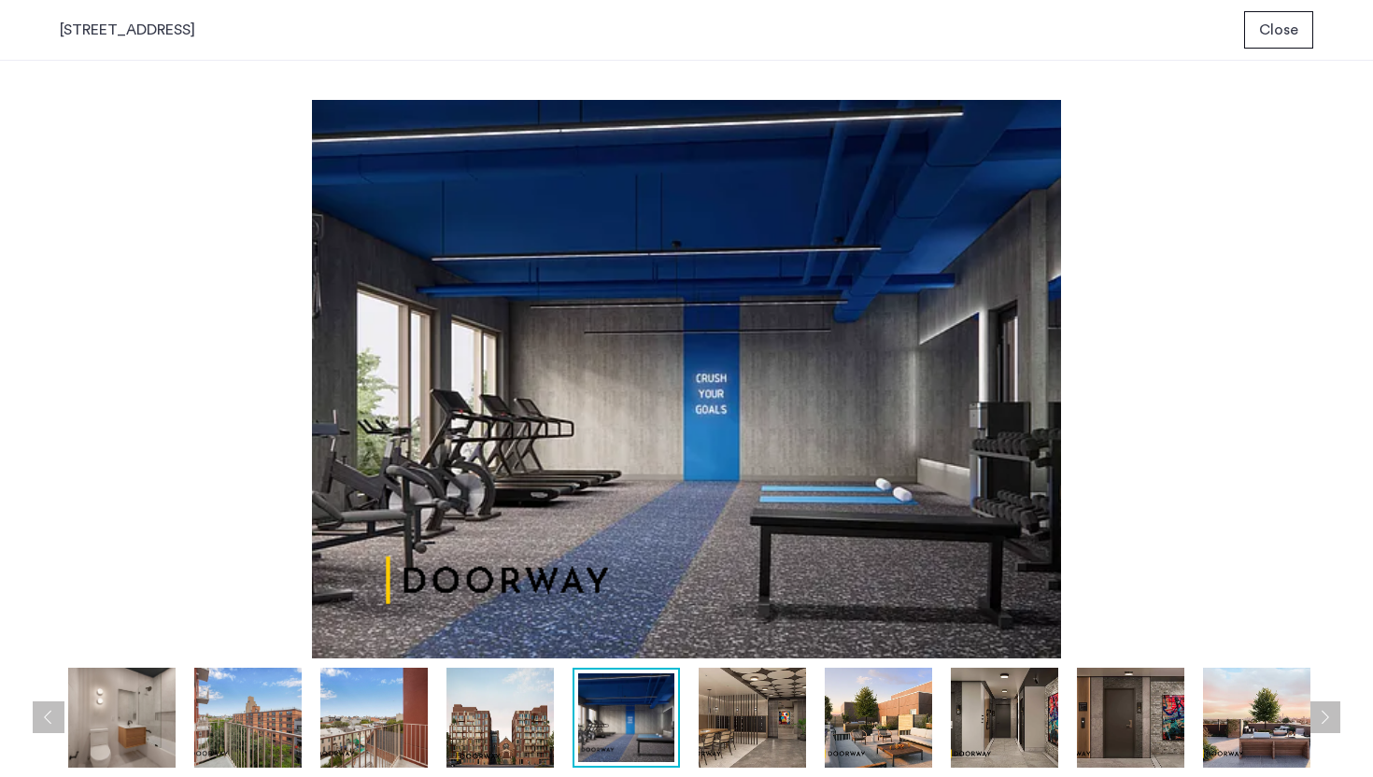
click at [1330, 723] on button "Next apartment" at bounding box center [1324, 717] width 32 height 32
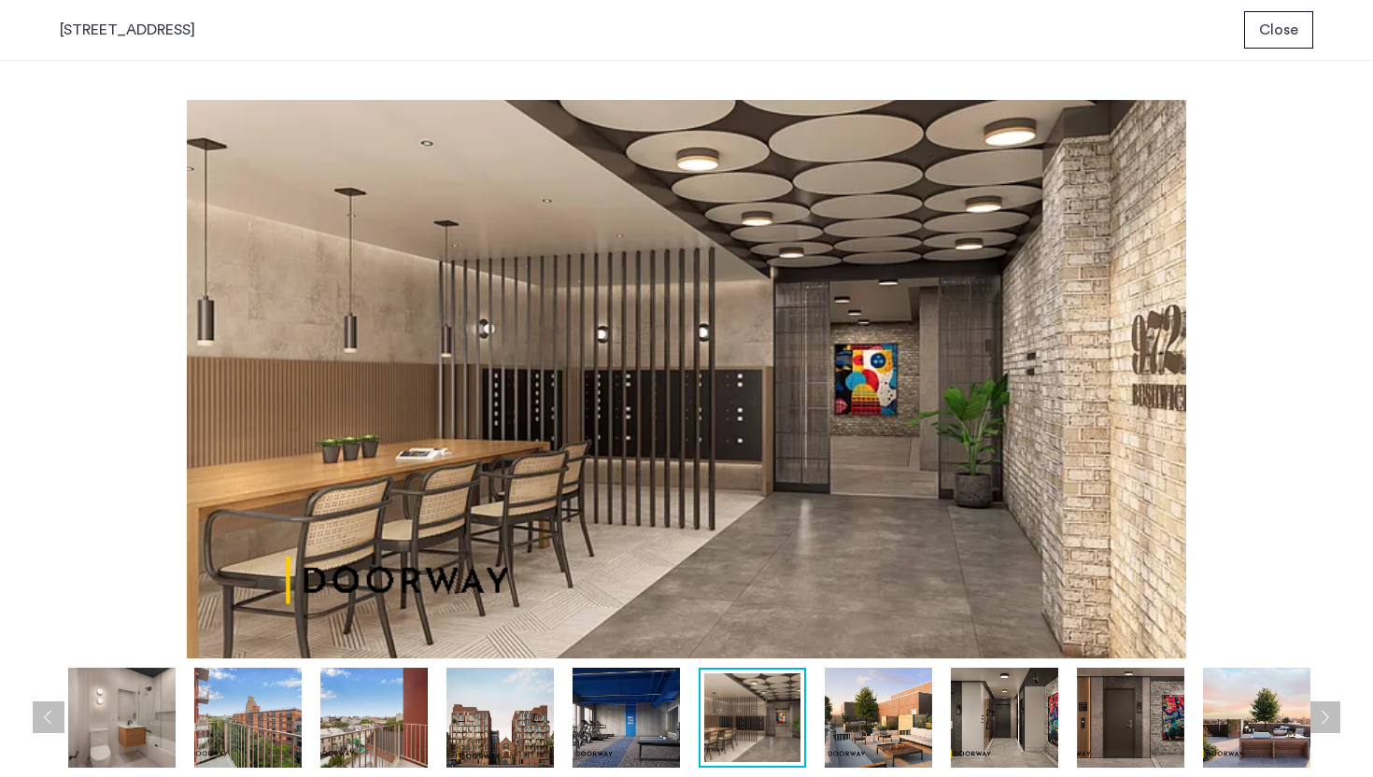
click at [1330, 723] on button "Next apartment" at bounding box center [1324, 717] width 32 height 32
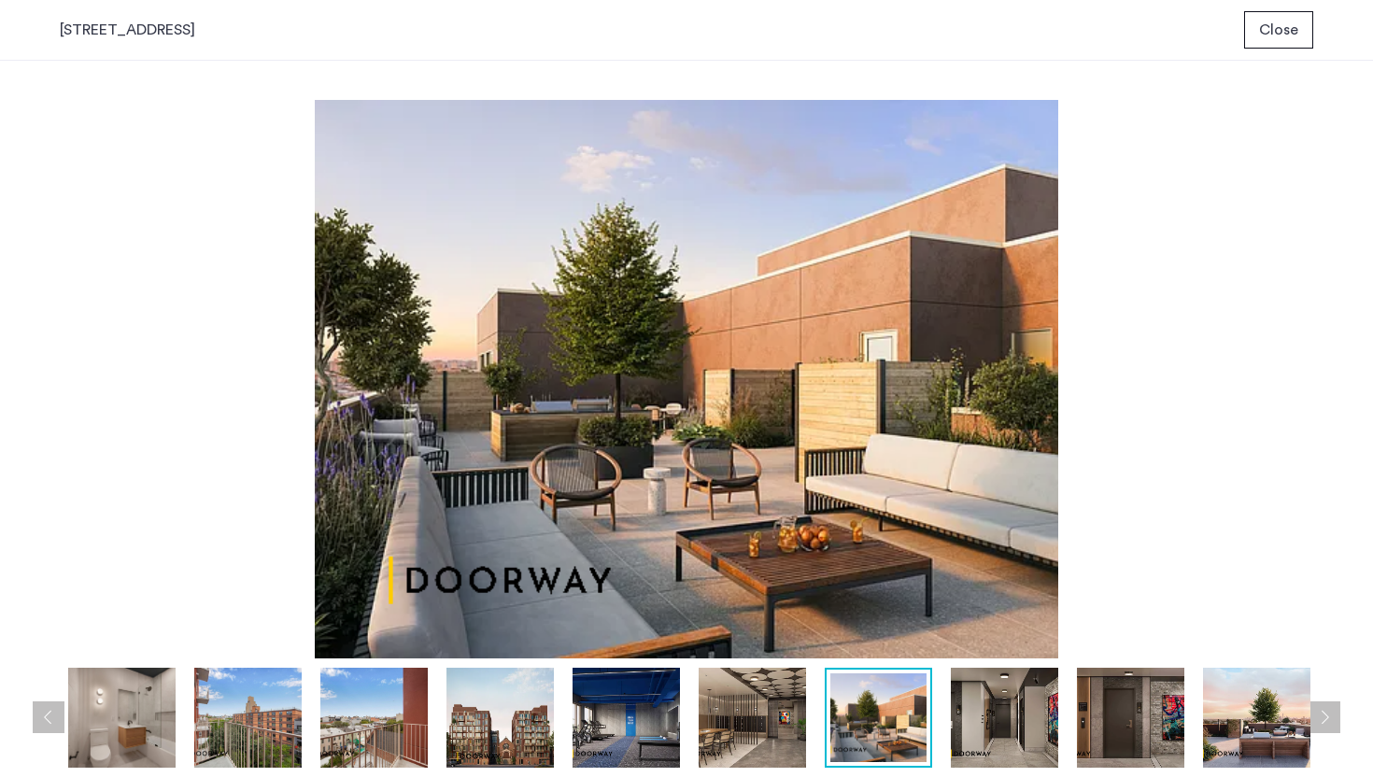
click at [1330, 723] on button "Next apartment" at bounding box center [1324, 717] width 32 height 32
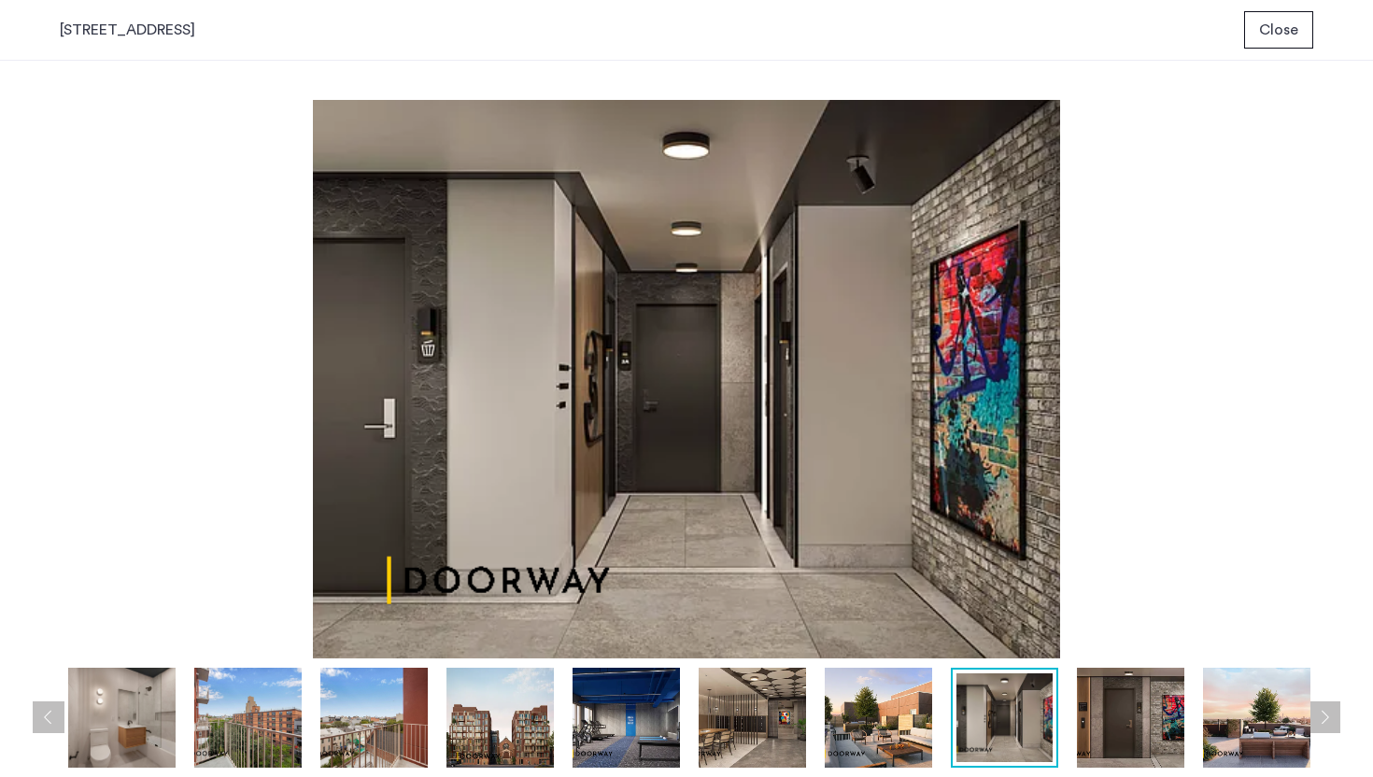
click at [1330, 723] on button "Next apartment" at bounding box center [1324, 717] width 32 height 32
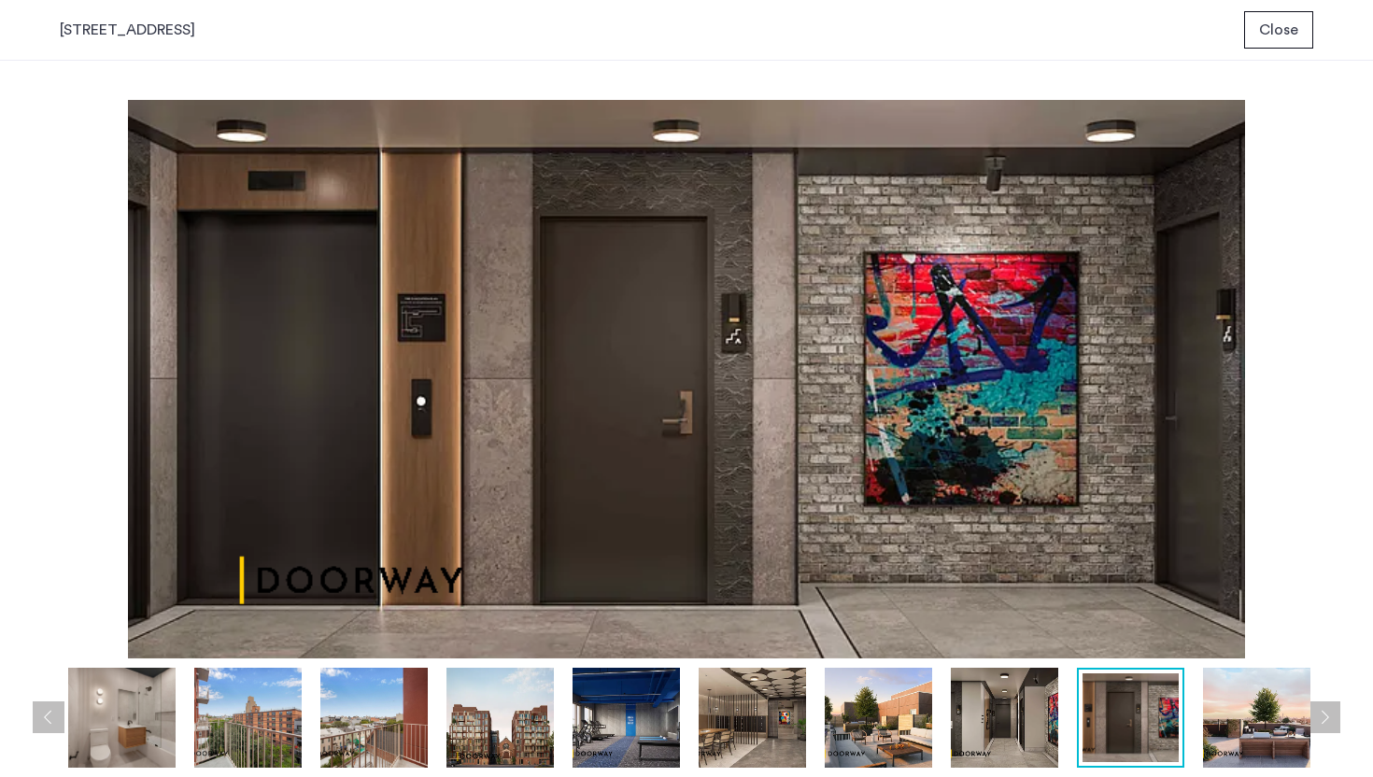
click at [174, 40] on div "972 Bushwick Avenue, Unit 7E Close" at bounding box center [686, 30] width 1373 height 61
click at [167, 35] on div "[STREET_ADDRESS]" at bounding box center [127, 30] width 135 height 22
click at [1265, 35] on span "Close" at bounding box center [1278, 30] width 39 height 22
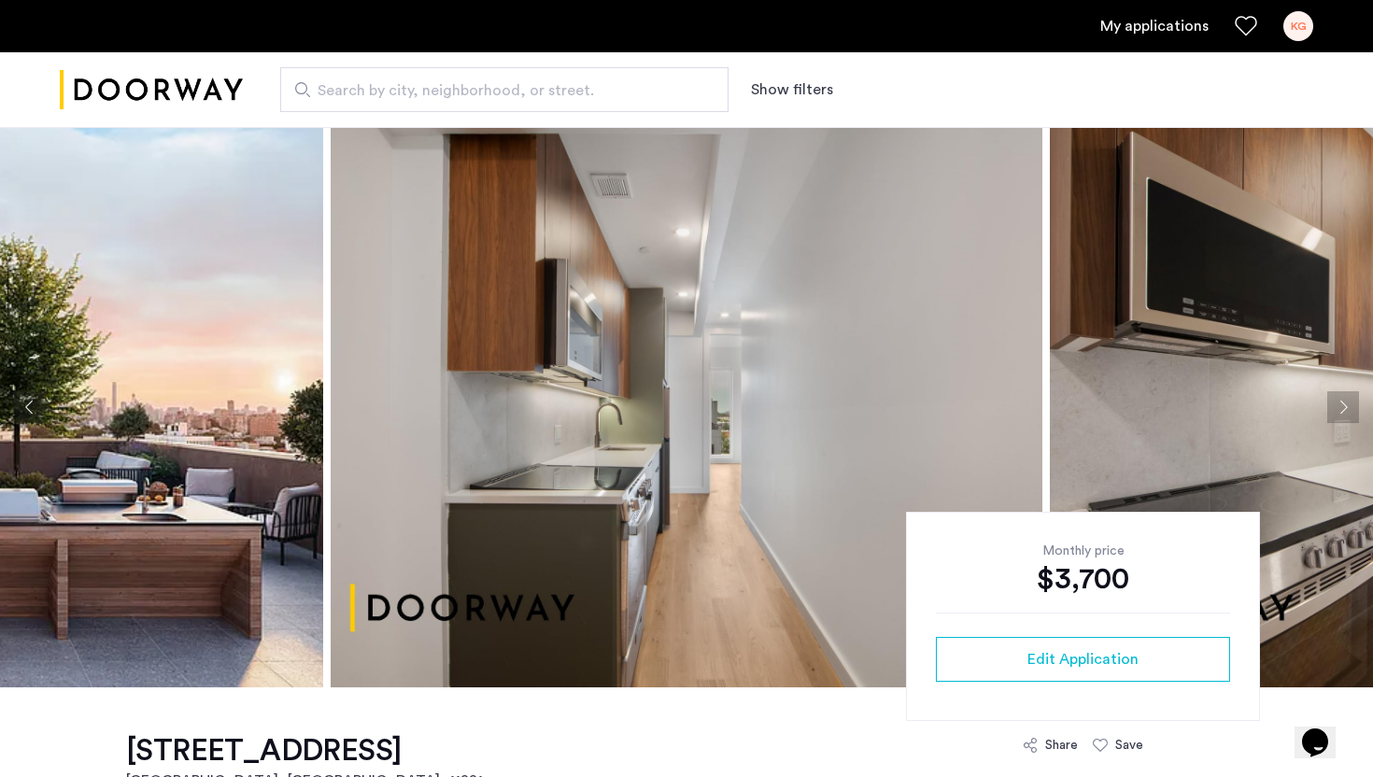
click at [1292, 26] on div "KG" at bounding box center [1298, 26] width 30 height 30
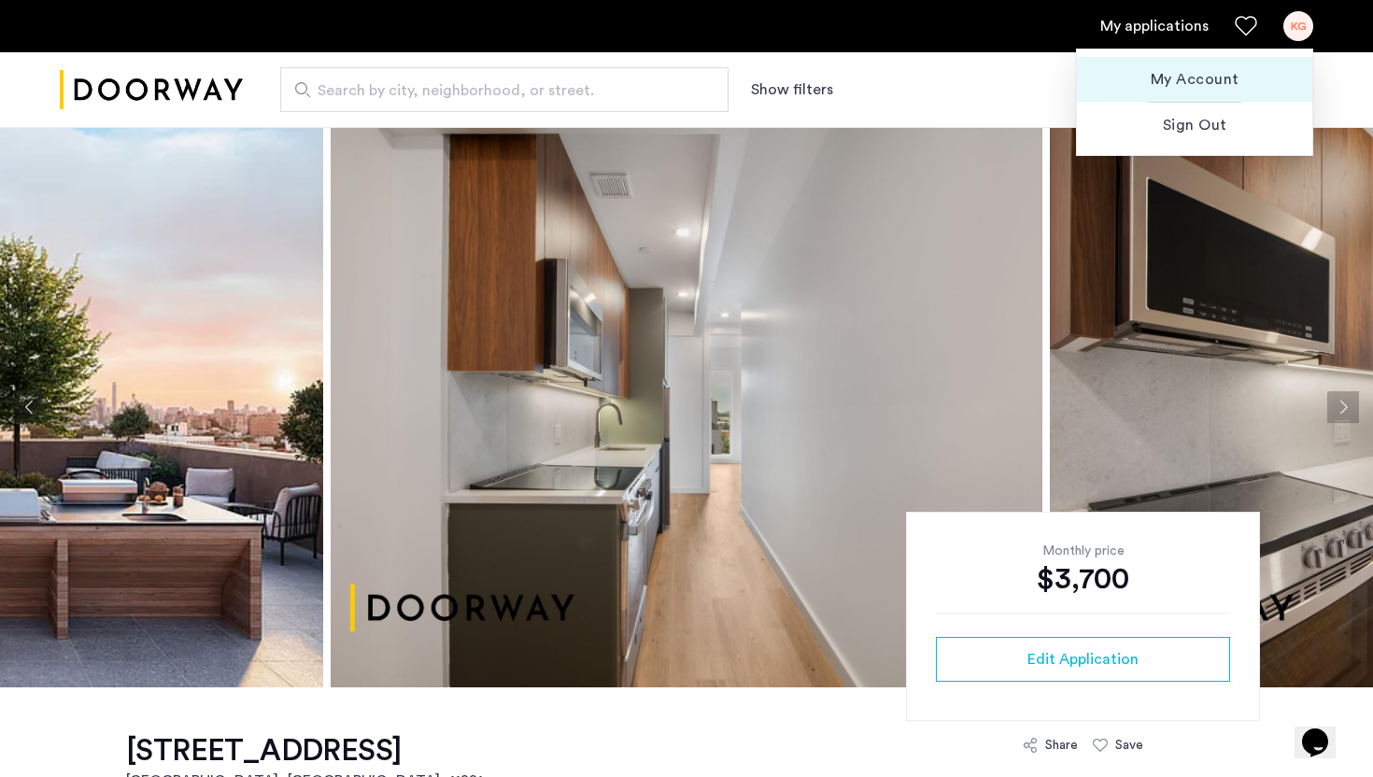
click at [1193, 82] on span "My Account" at bounding box center [1194, 79] width 205 height 22
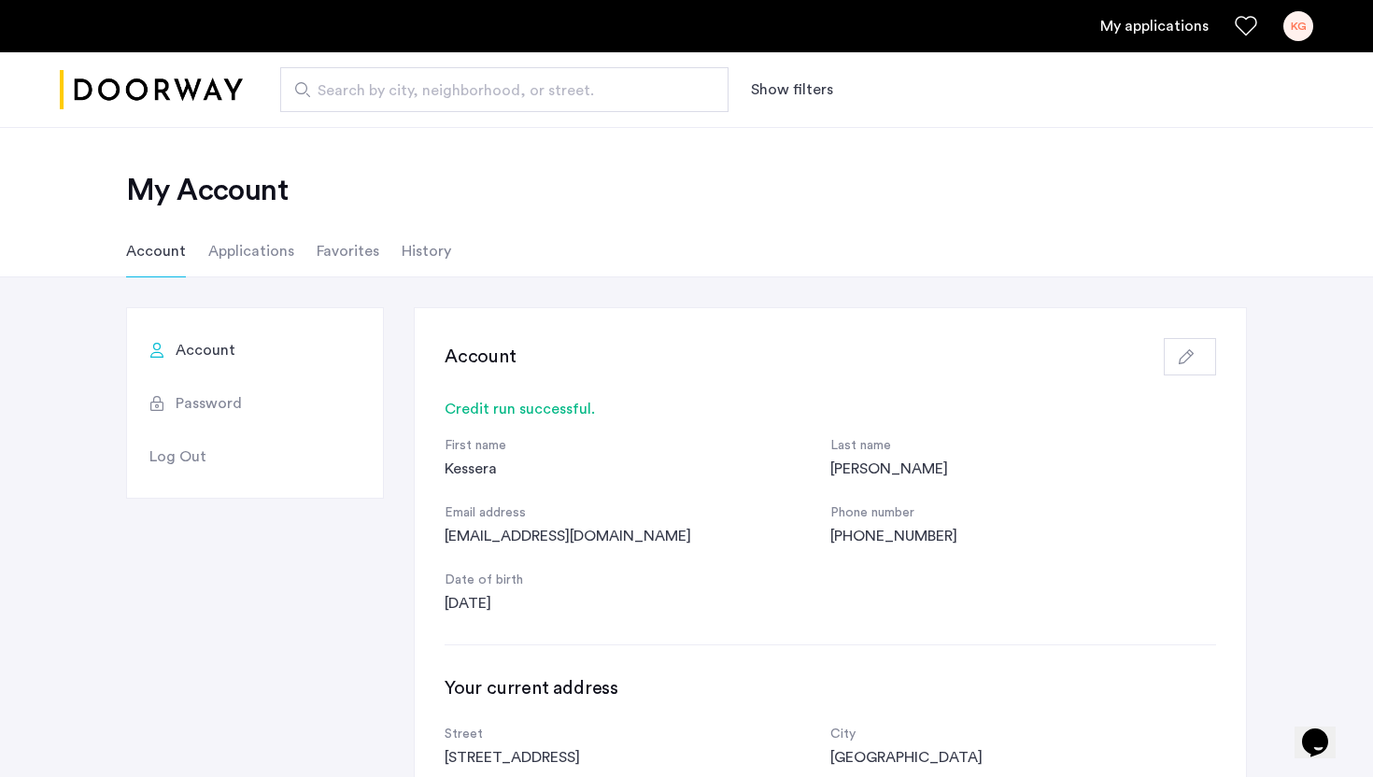
click at [443, 246] on li "History" at bounding box center [426, 251] width 49 height 52
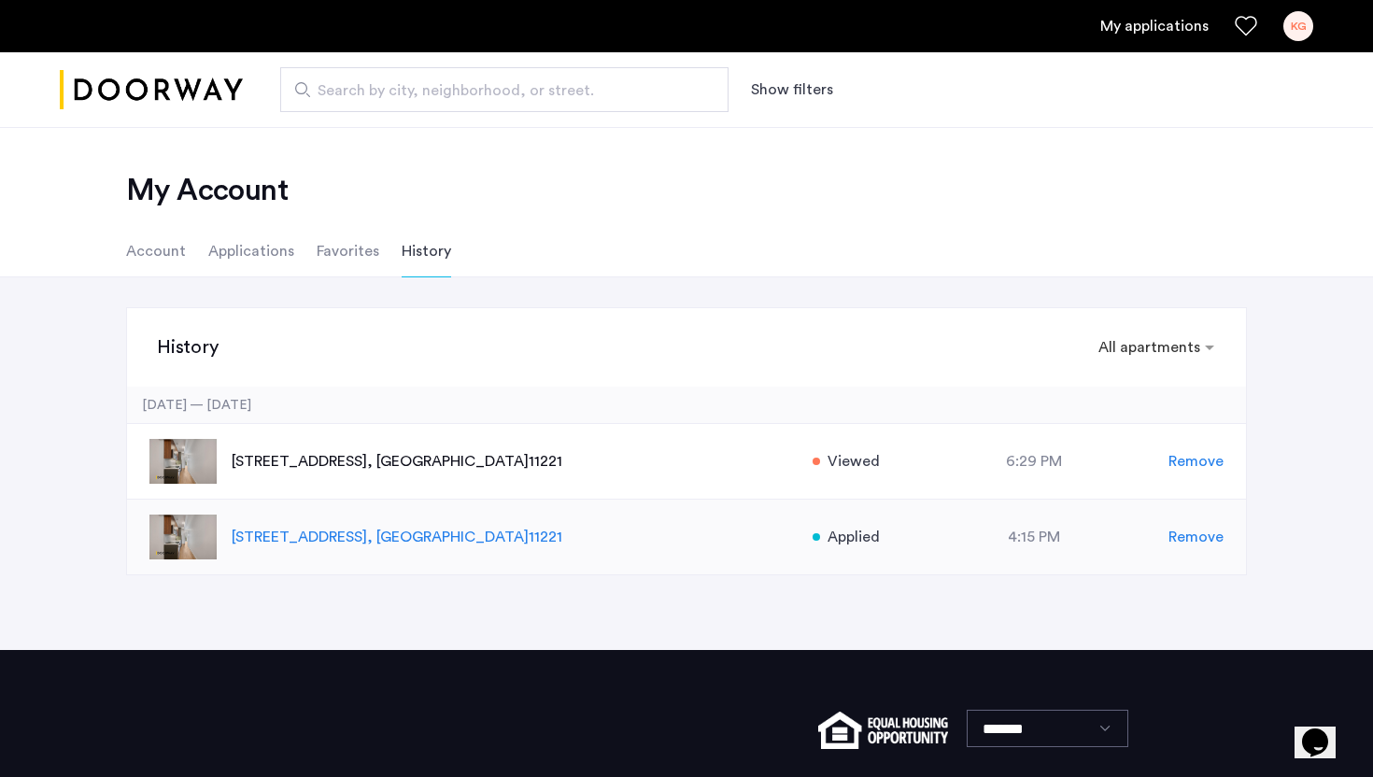
click at [902, 535] on div "4:15 PM" at bounding box center [1034, 537] width 269 height 22
click at [939, 525] on div "972 Bushwick Avenue, Unit 7E, Brooklyn , NY 11221 Applied at 4:15 PM Remove" at bounding box center [686, 538] width 1119 height 76
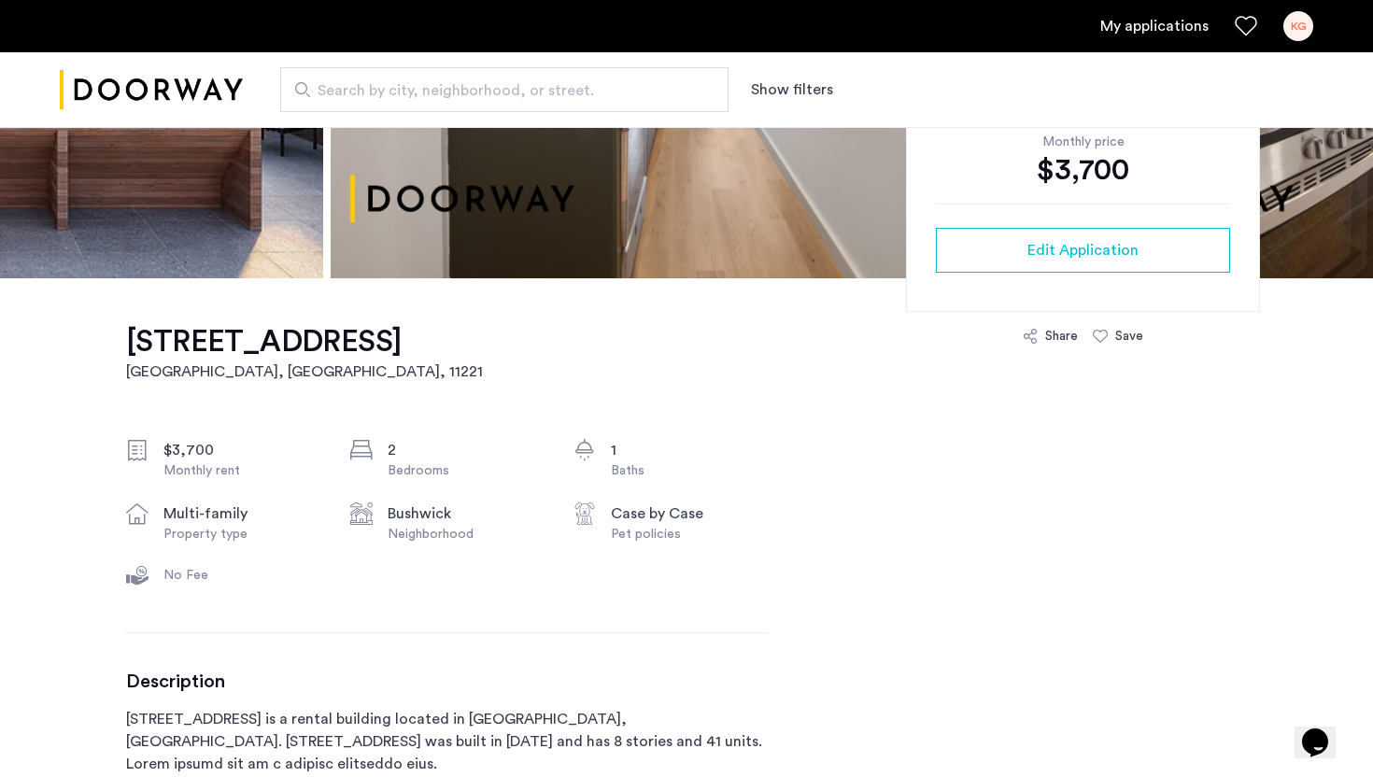
scroll to position [381, 0]
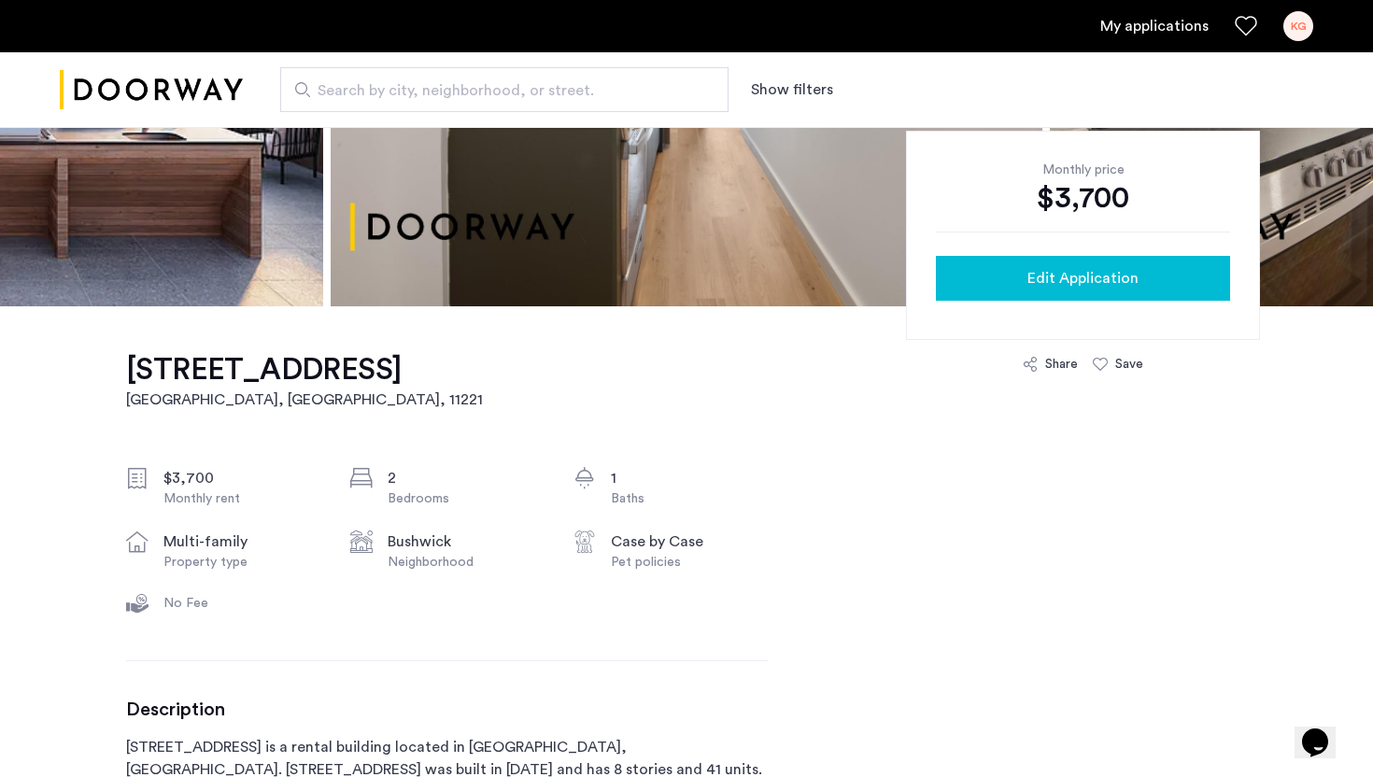
click at [1002, 284] on div "Edit Application" at bounding box center [1083, 278] width 264 height 22
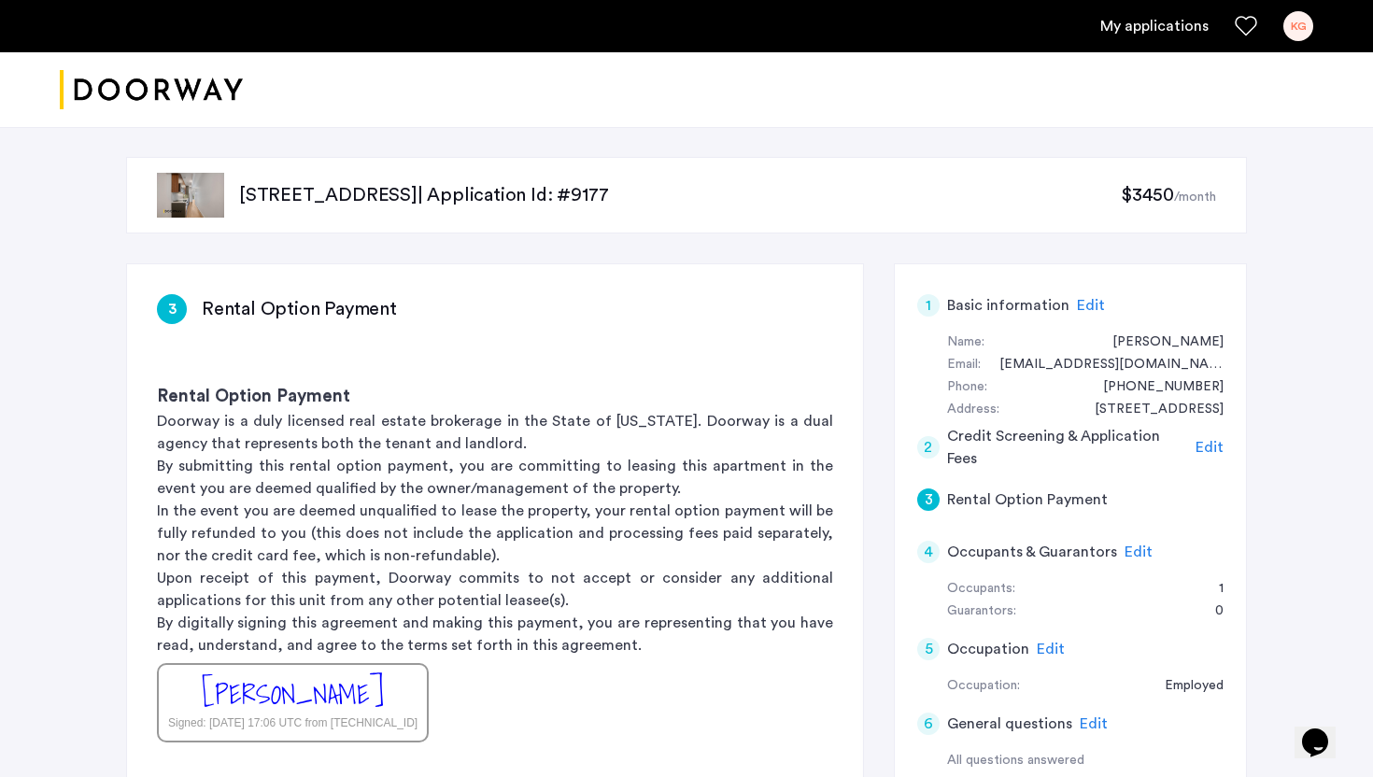
click at [1200, 454] on span "Edit" at bounding box center [1209, 447] width 28 height 15
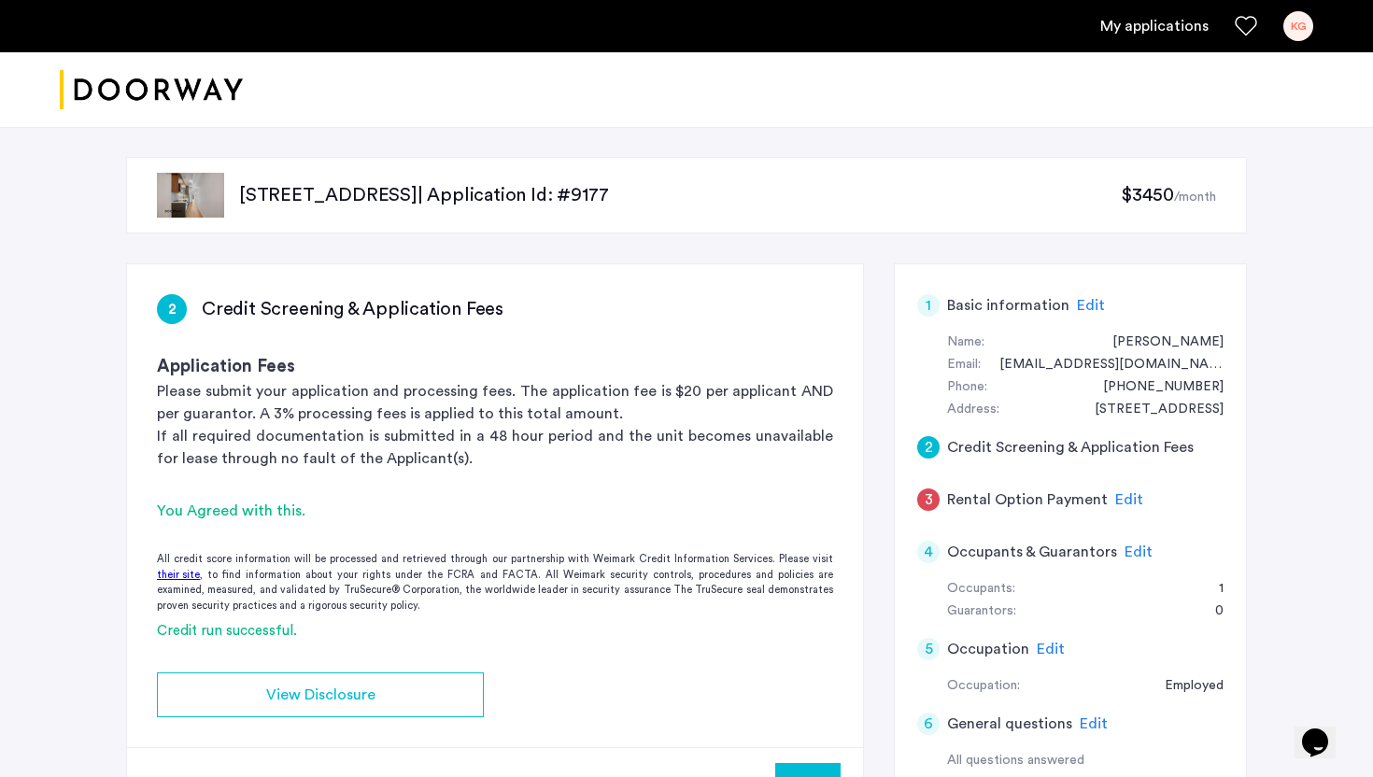
click at [1115, 506] on span "Edit" at bounding box center [1129, 499] width 28 height 15
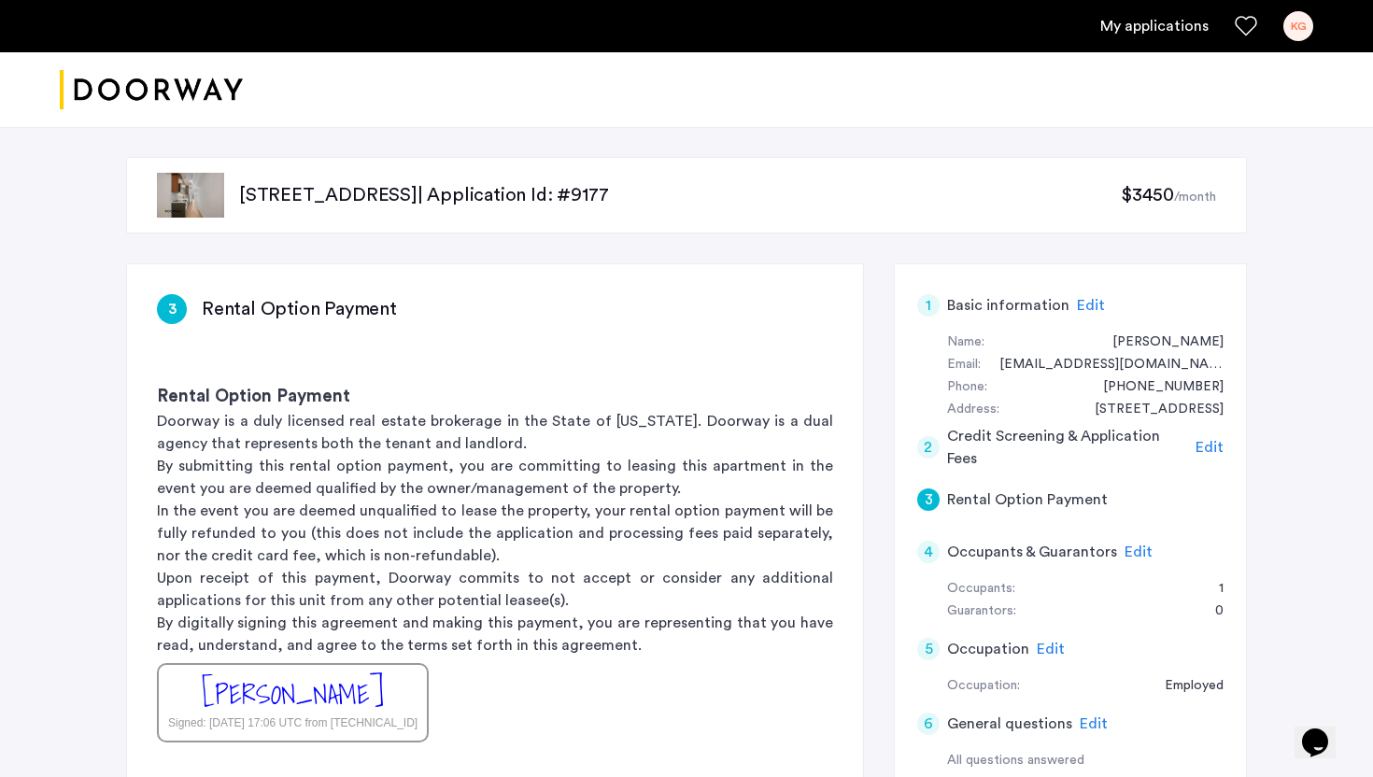
click at [1040, 493] on h5 "Rental Option Payment" at bounding box center [1027, 499] width 161 height 22
click at [1124, 547] on span "Edit" at bounding box center [1138, 551] width 28 height 15
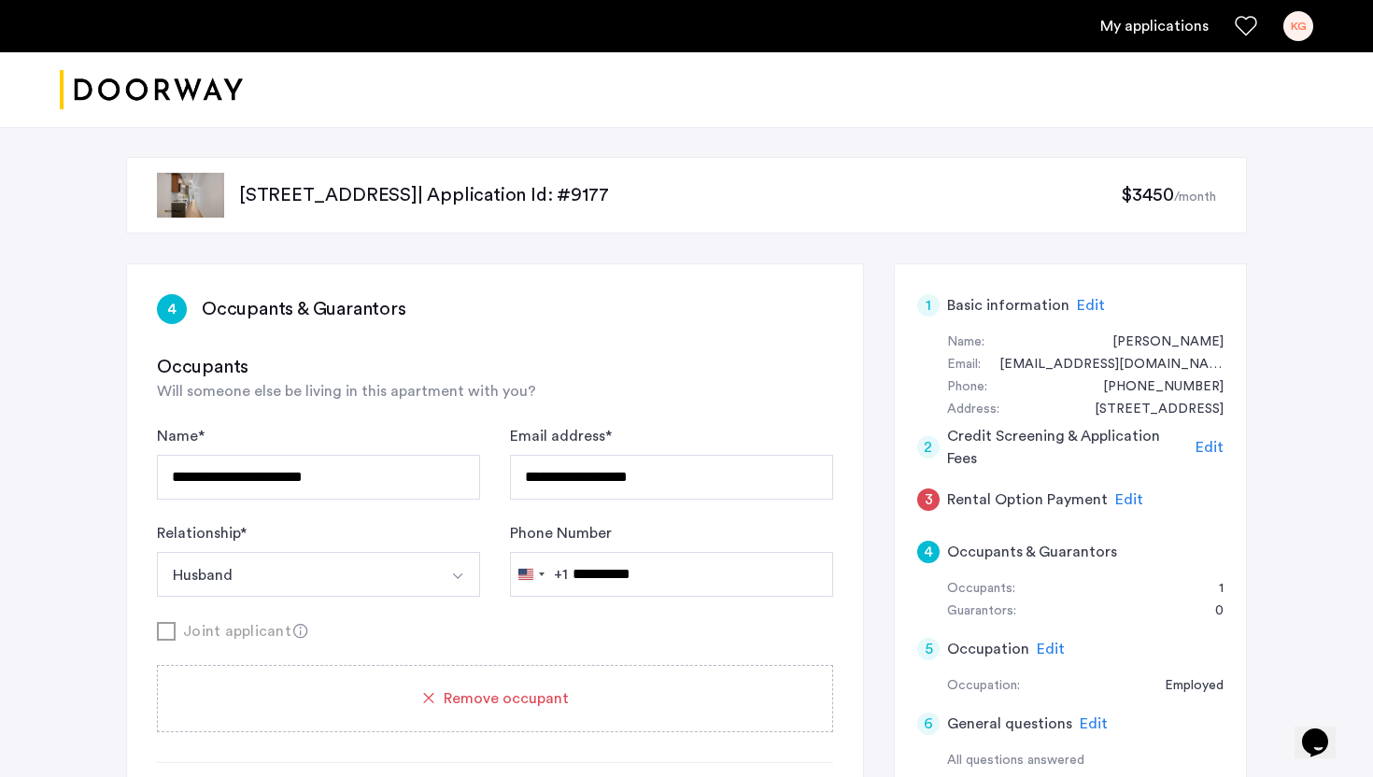
click at [293, 635] on use at bounding box center [300, 631] width 14 height 14
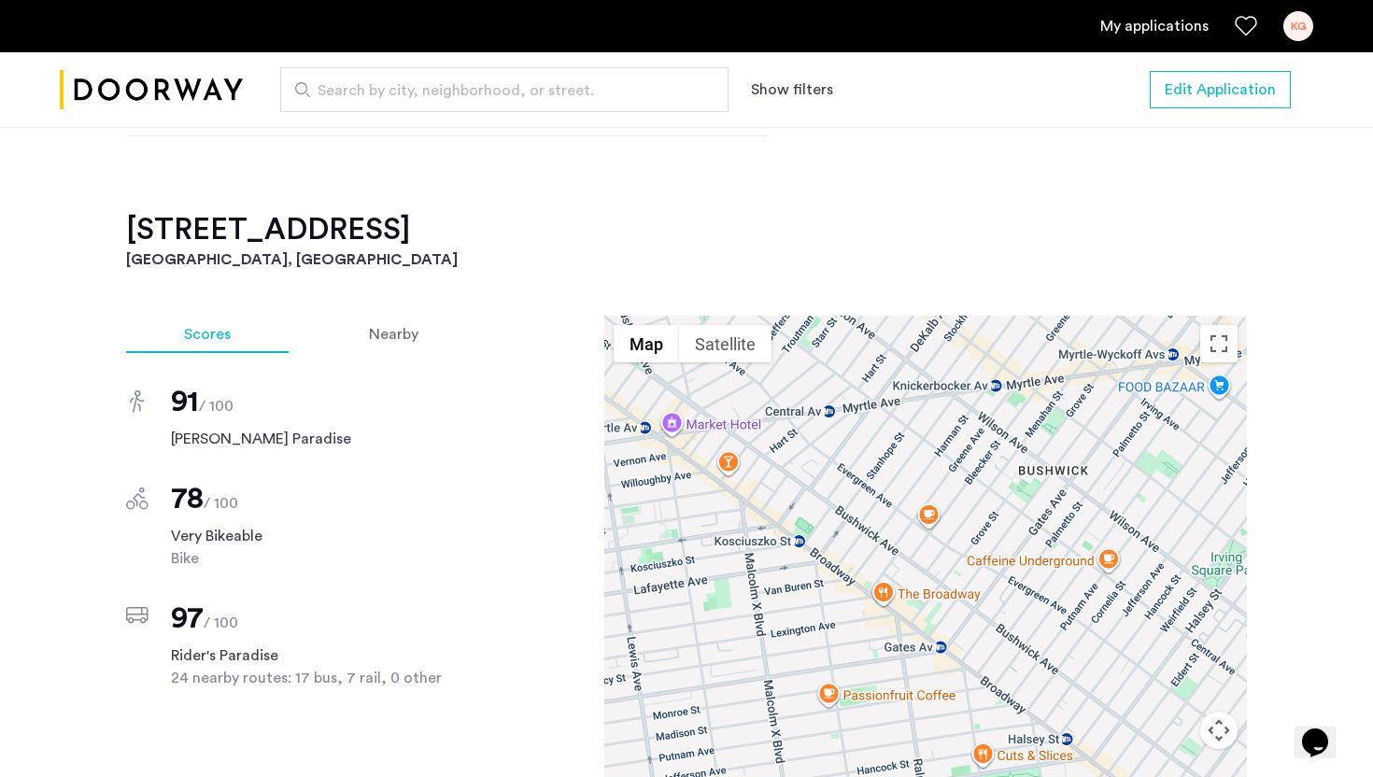
scroll to position [1458, 0]
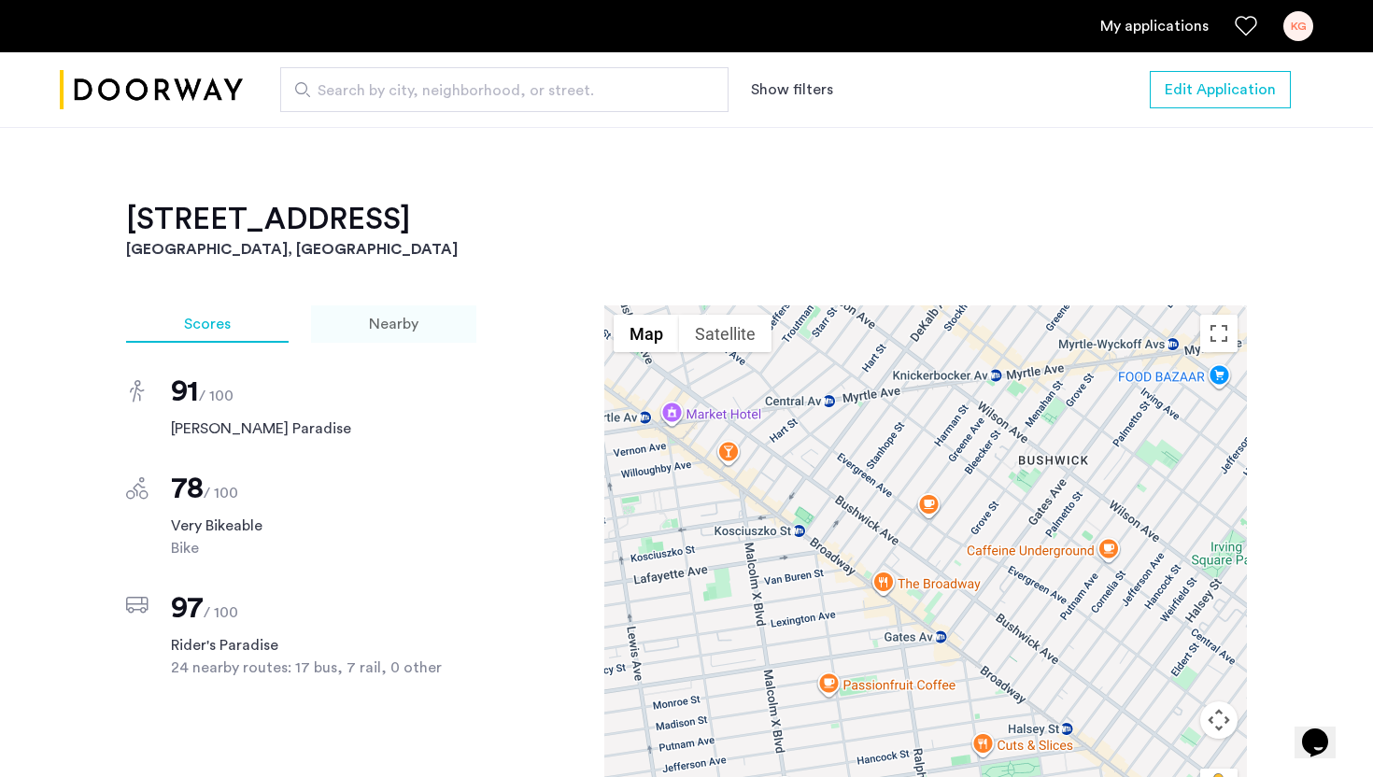
click at [397, 325] on span "Nearby" at bounding box center [393, 324] width 49 height 15
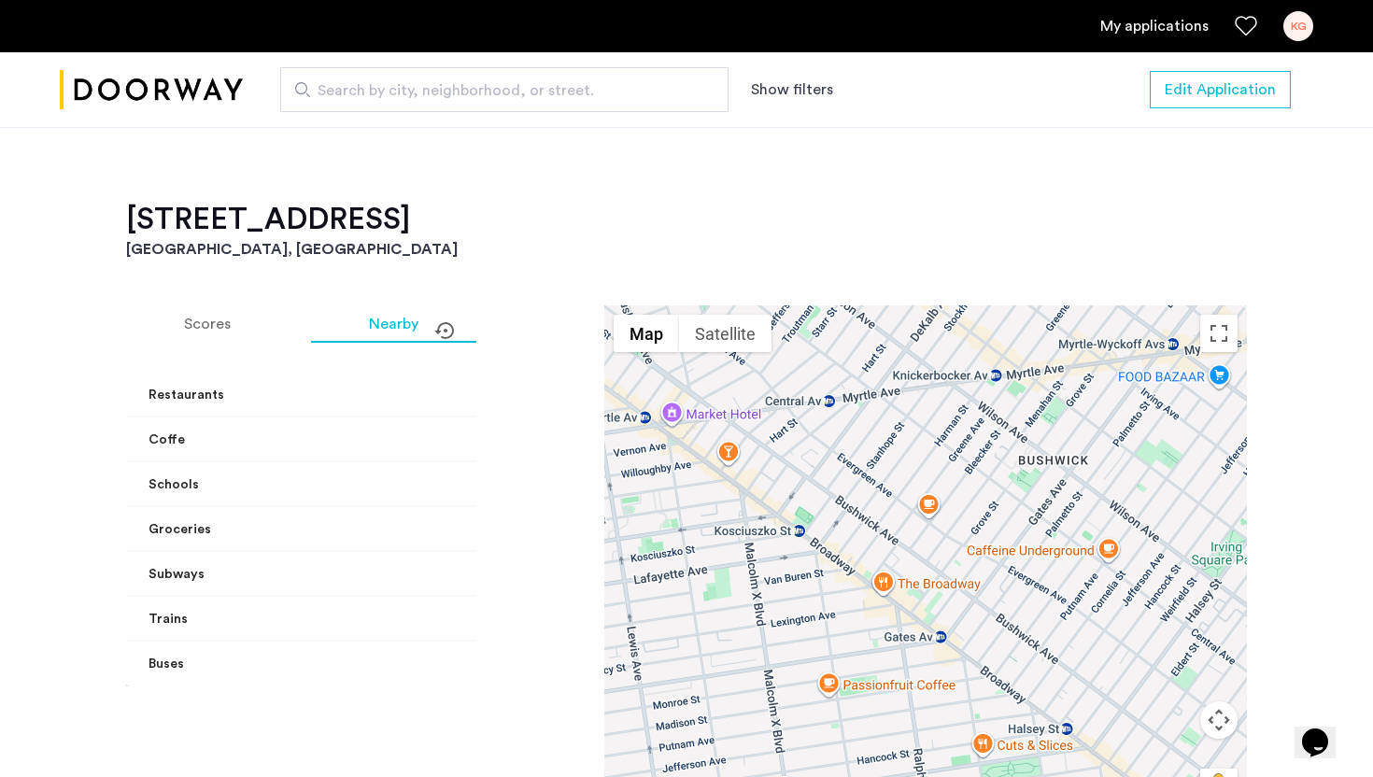
click at [361, 442] on mat-panel-title "Coffe" at bounding box center [314, 441] width 333 height 20
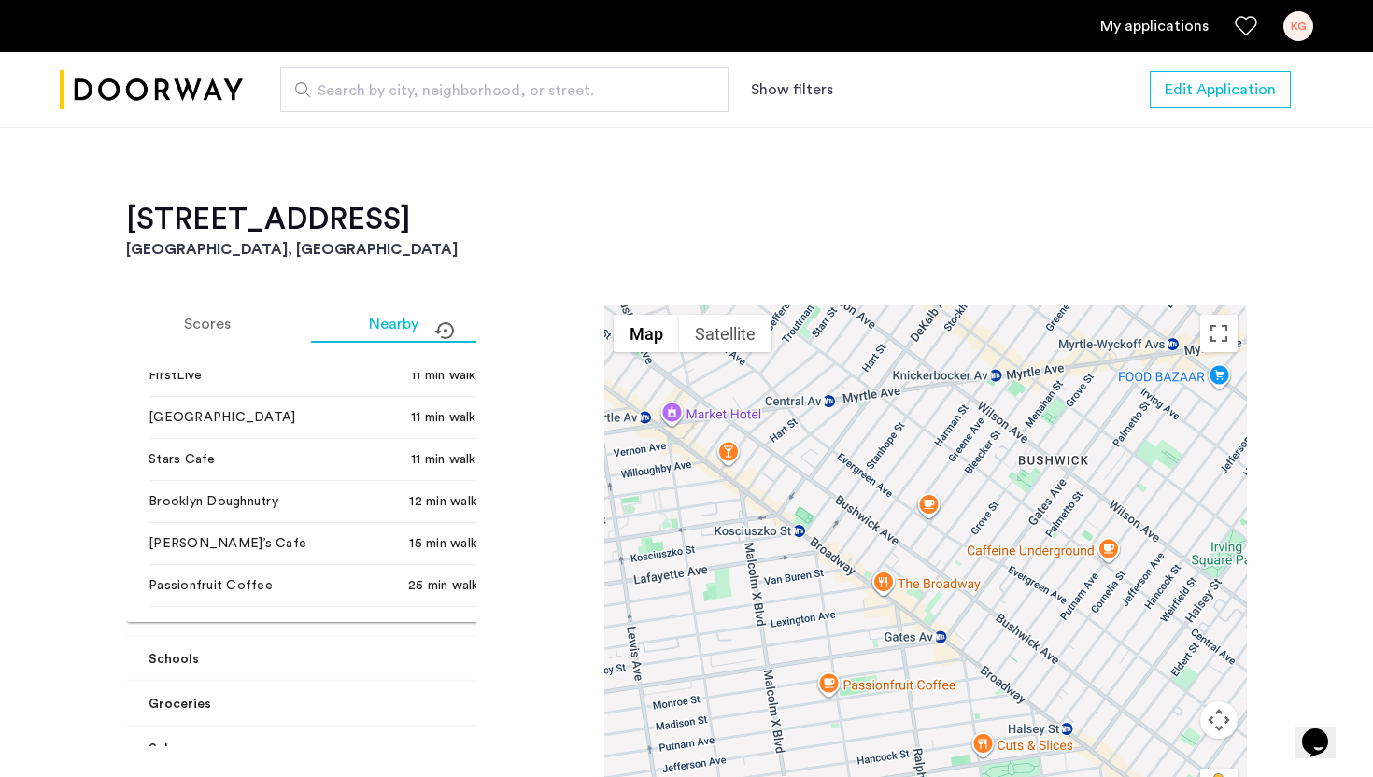
scroll to position [345, 0]
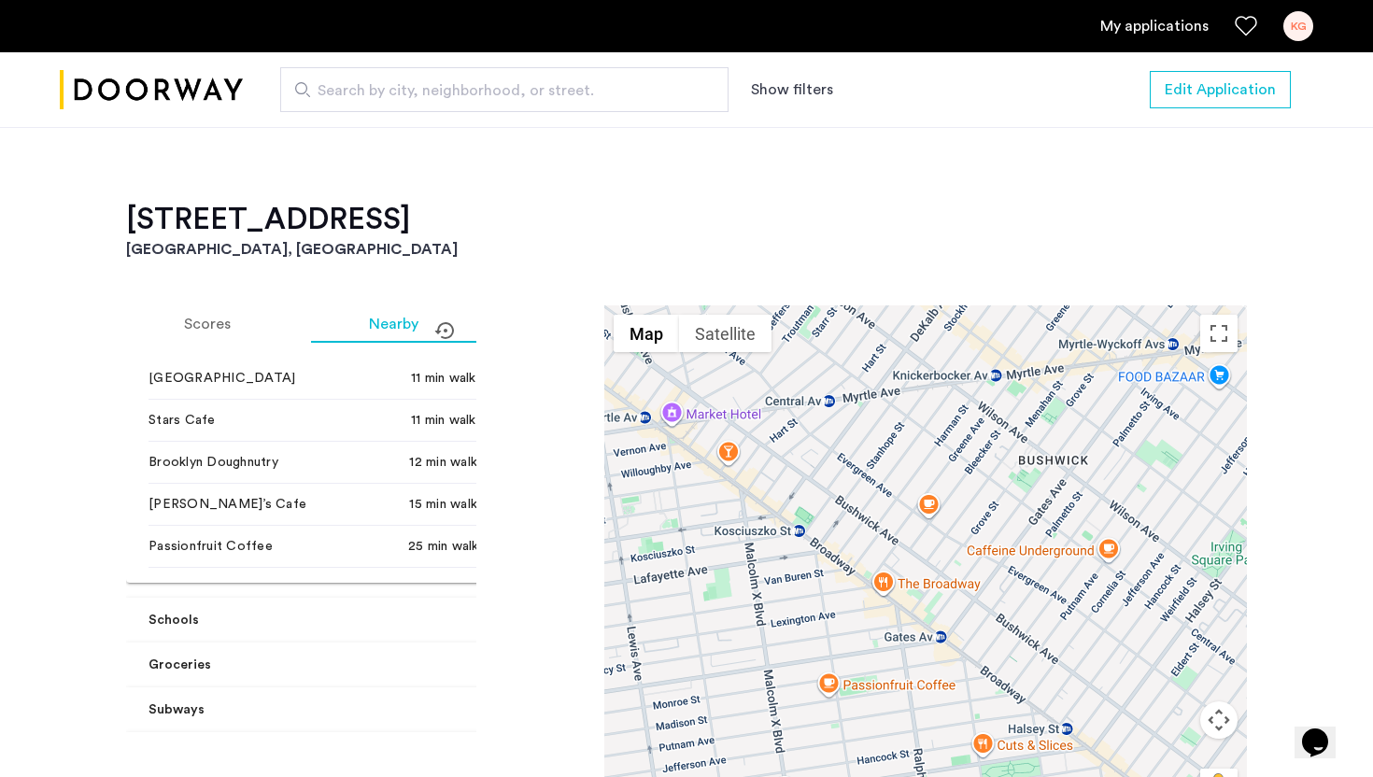
click at [313, 602] on mat-expansion-panel-header "Schools" at bounding box center [326, 620] width 401 height 45
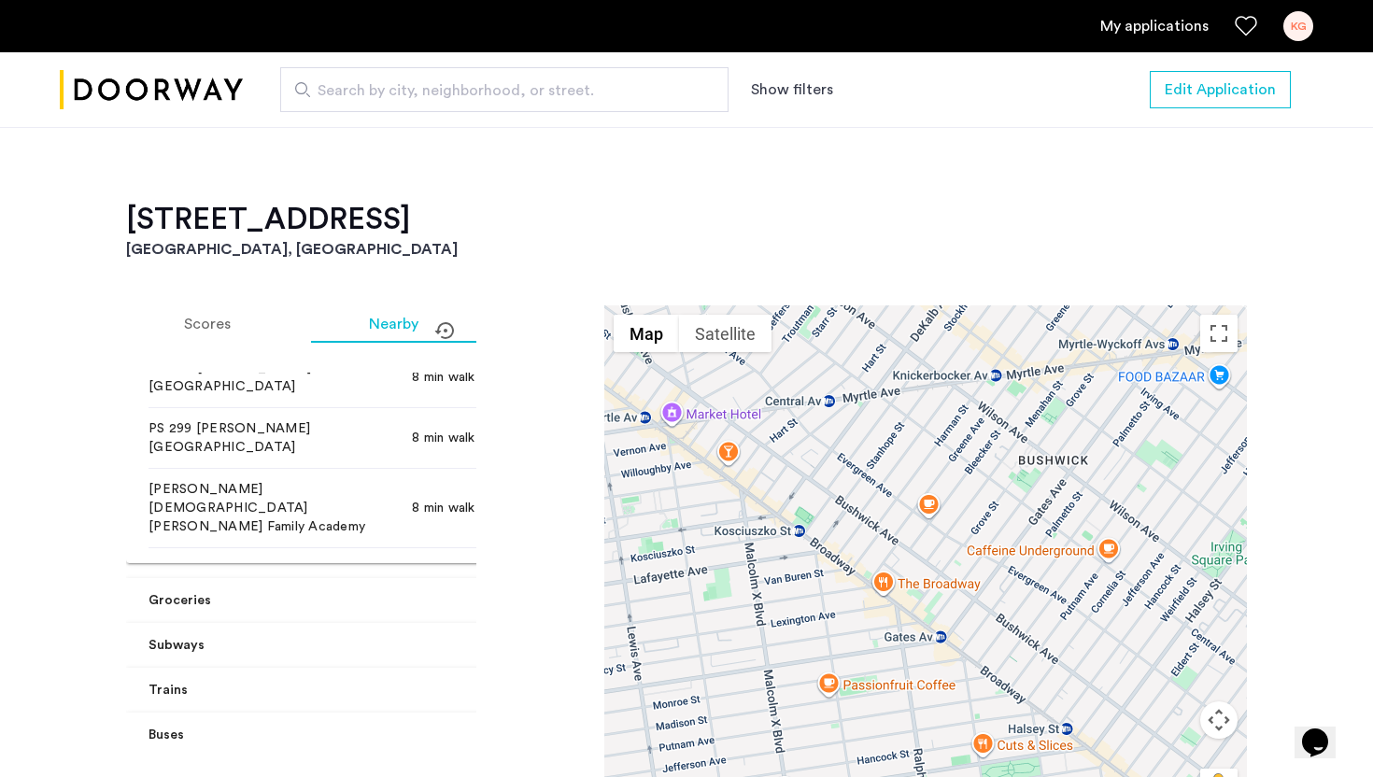
scroll to position [1035, 0]
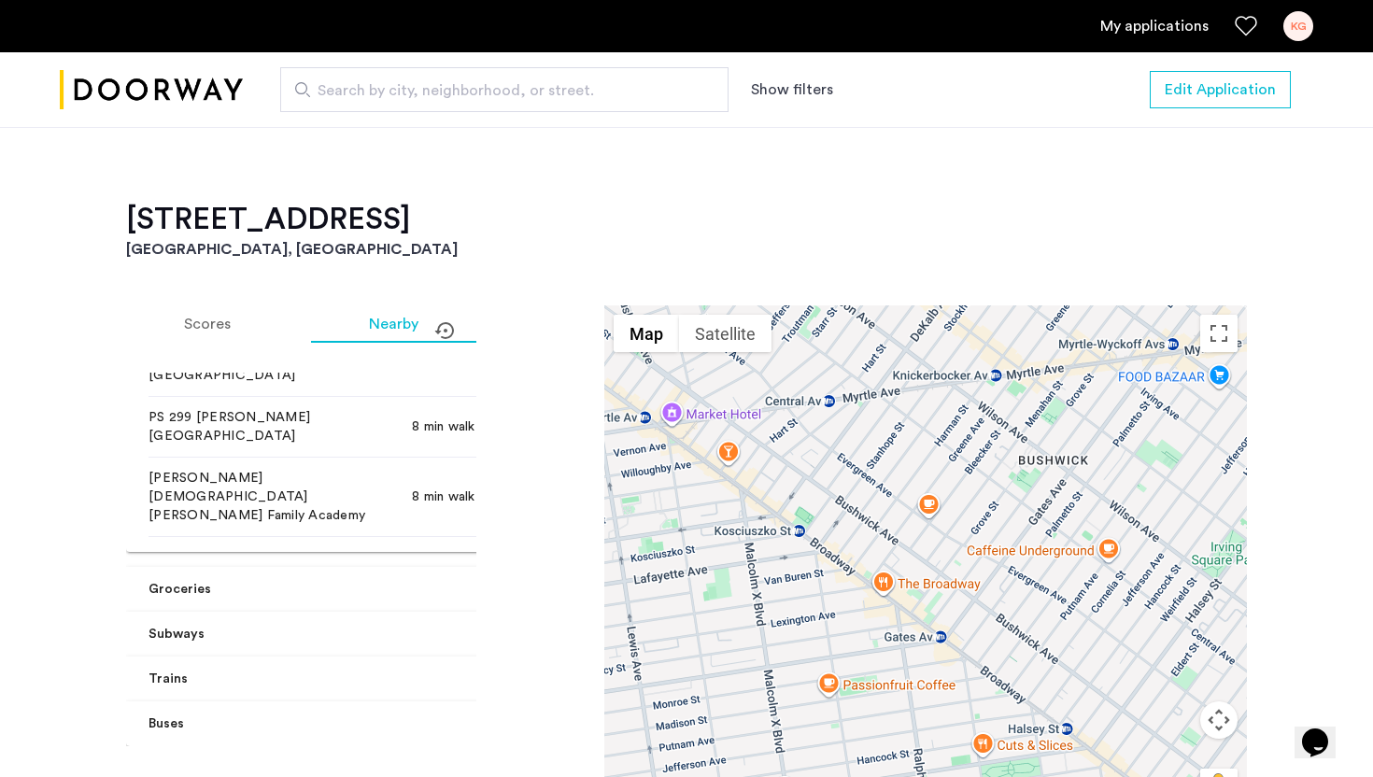
click at [317, 579] on mat-expansion-panel-header "Groceries" at bounding box center [326, 589] width 401 height 45
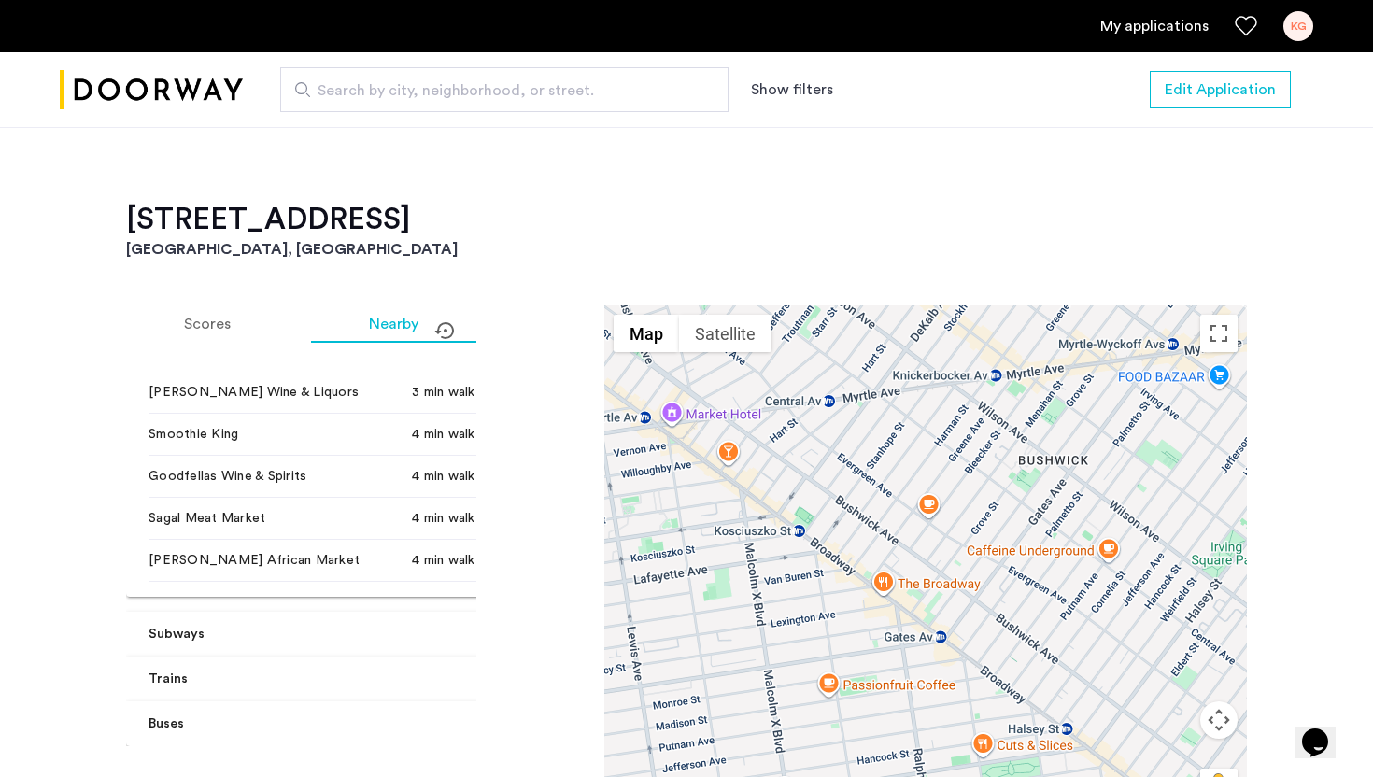
scroll to position [1500, 0]
click at [303, 636] on mat-panel-title "Subways" at bounding box center [314, 635] width 333 height 20
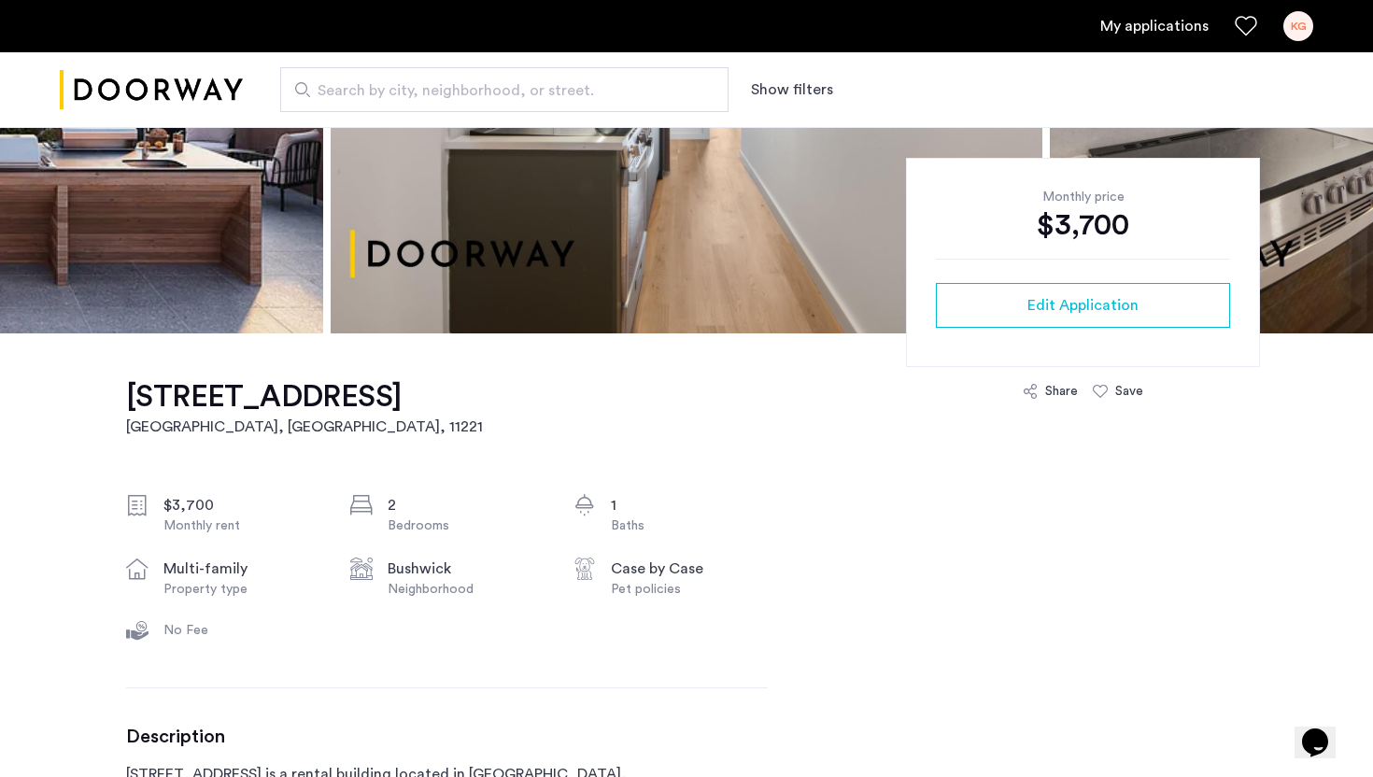
scroll to position [0, 0]
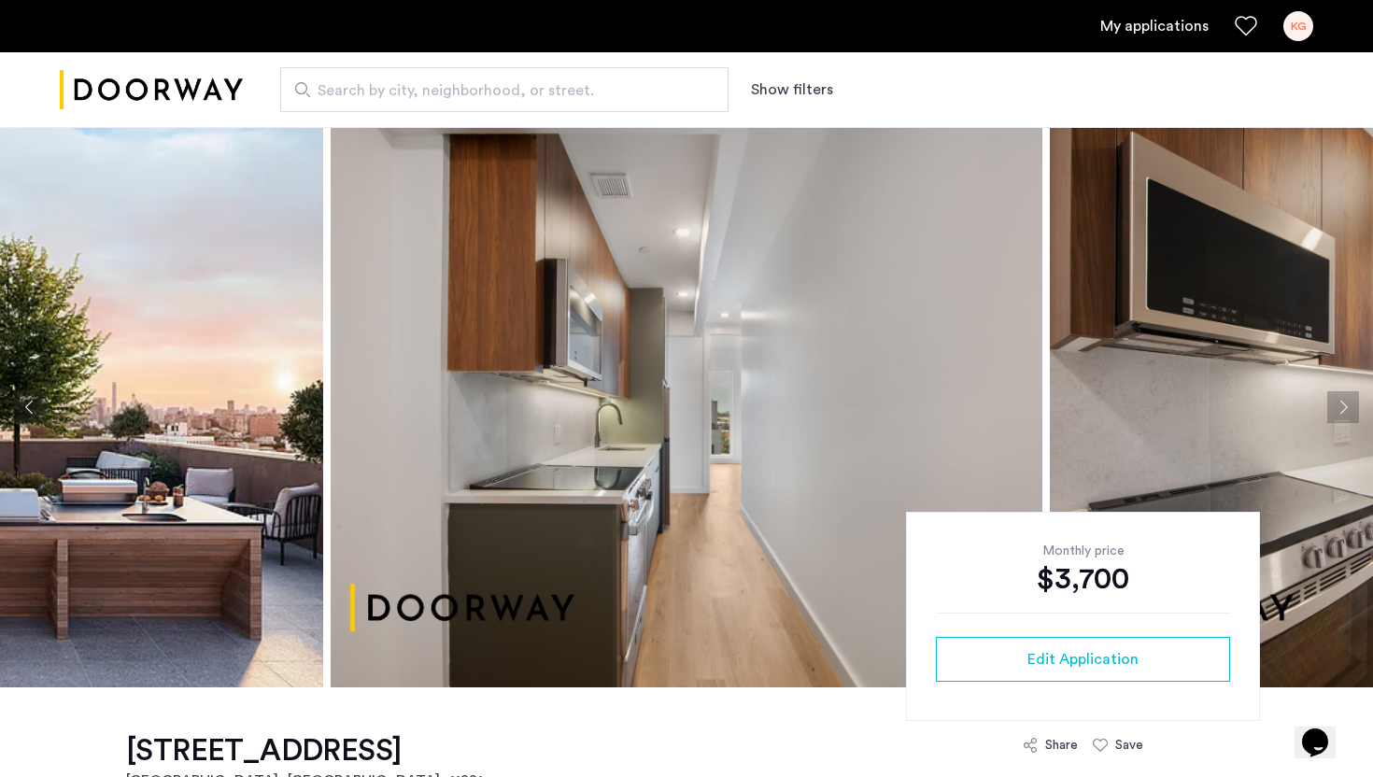
click at [185, 94] on img "Cazamio logo" at bounding box center [151, 90] width 183 height 70
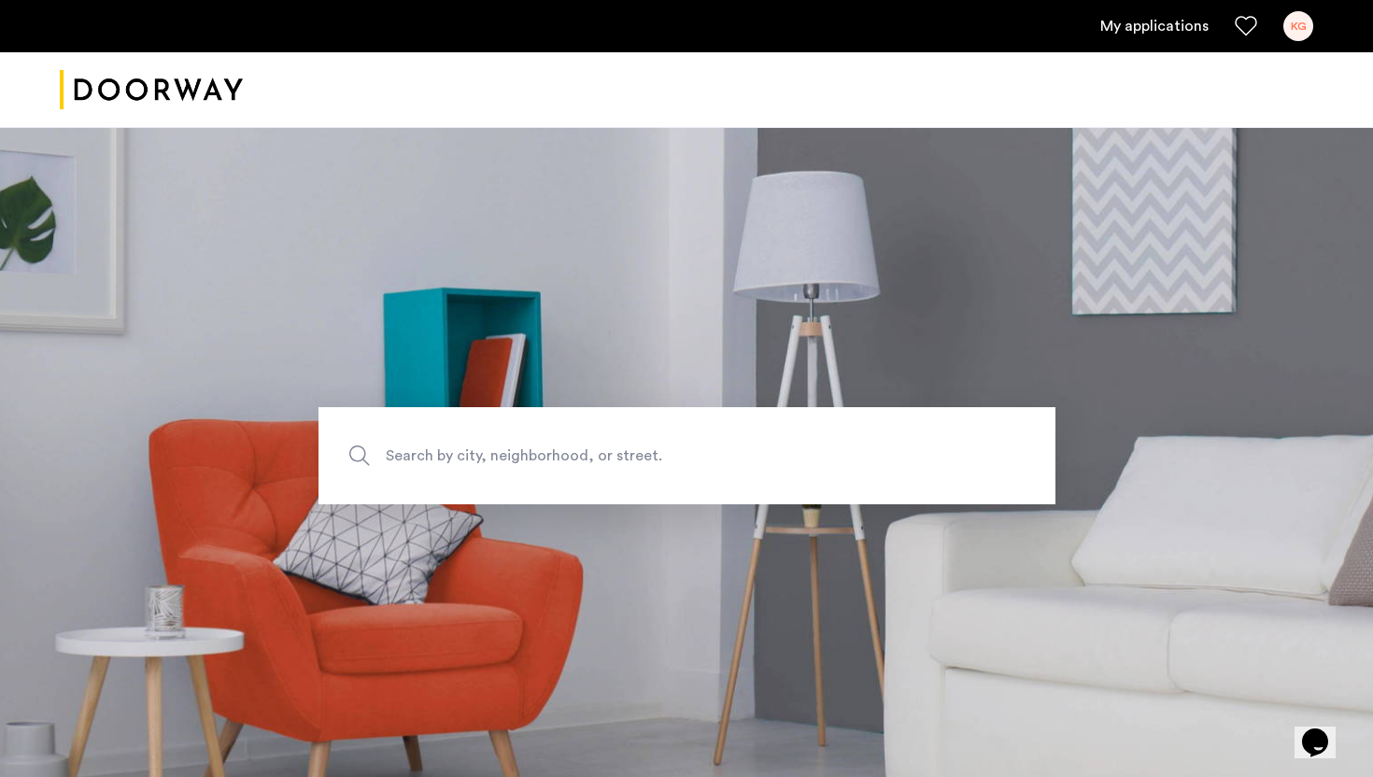
click at [1176, 23] on link "My applications" at bounding box center [1154, 26] width 108 height 22
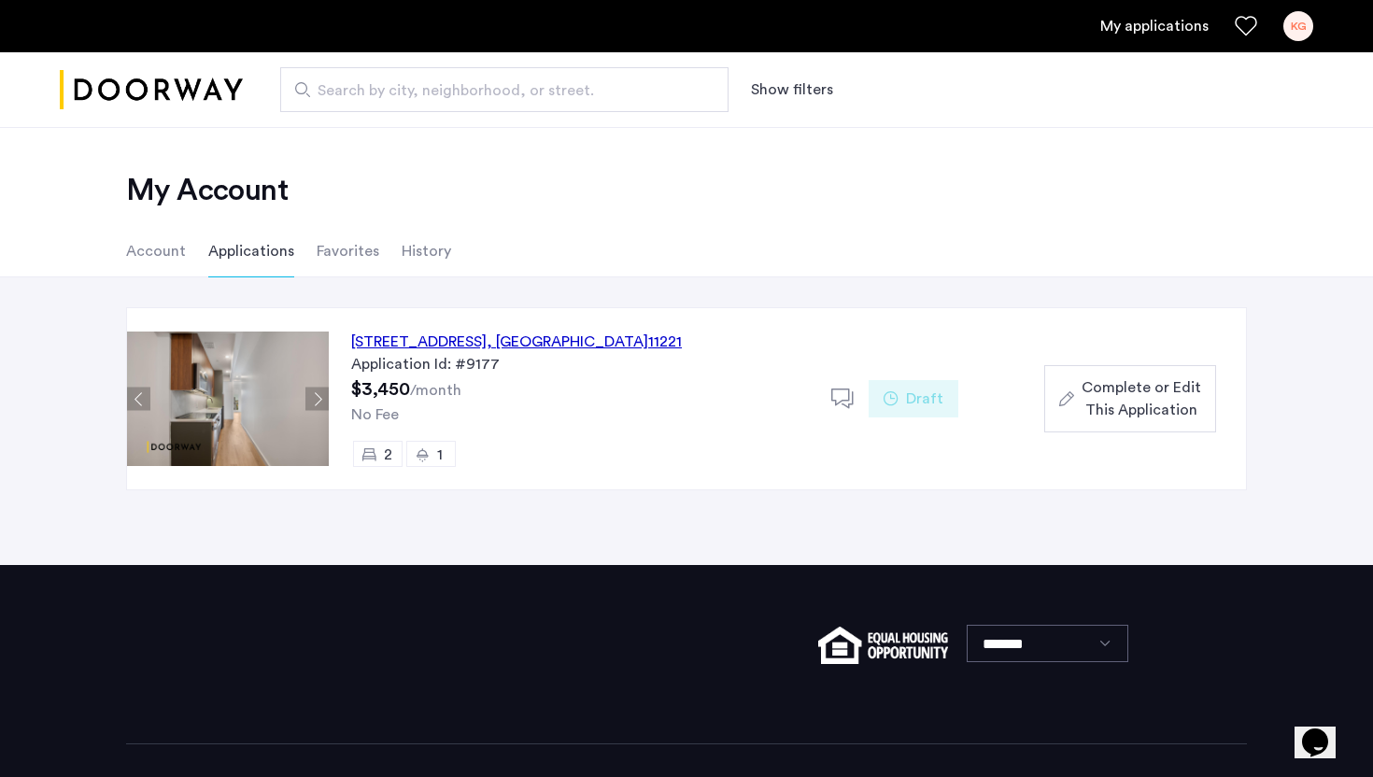
click at [1148, 398] on span "Complete or Edit This Application" at bounding box center [1141, 398] width 120 height 45
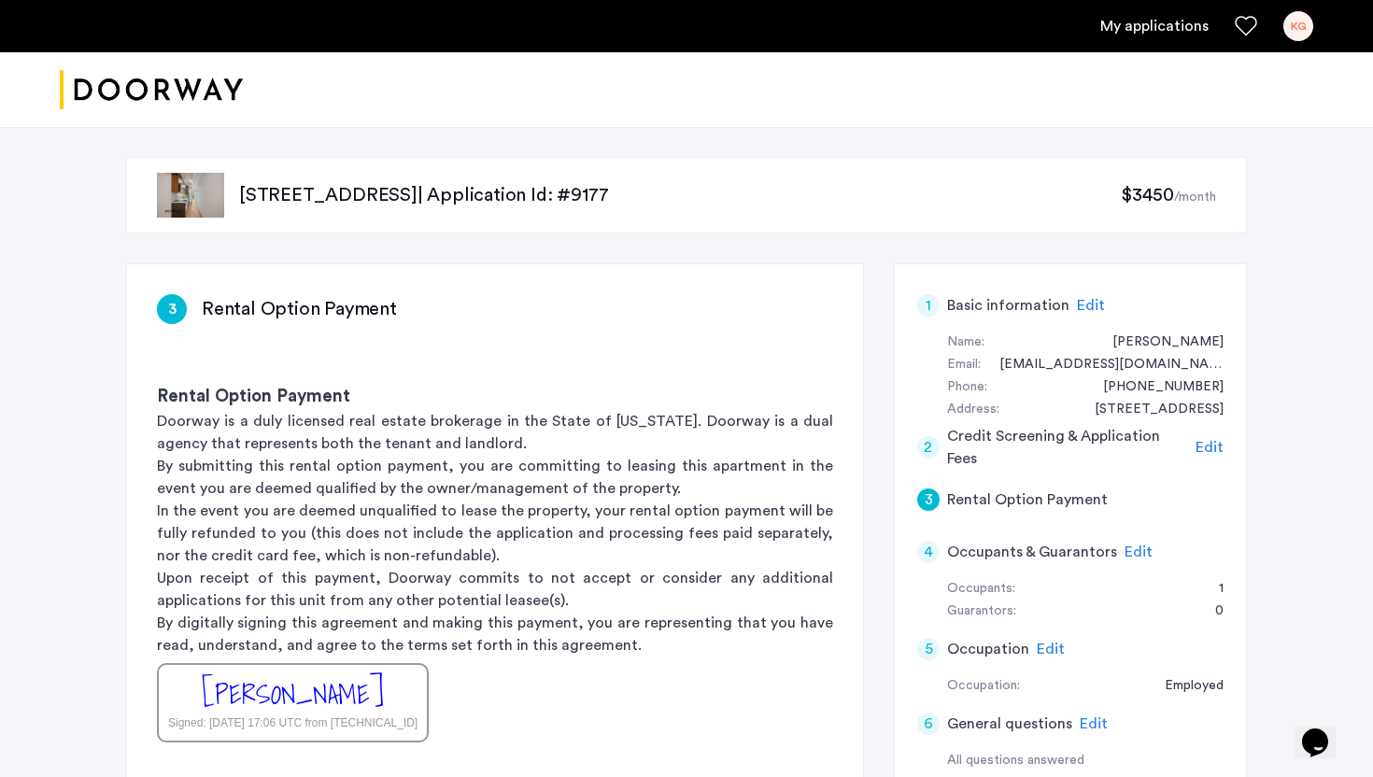
click at [187, 106] on img "Cazamio logo" at bounding box center [151, 90] width 183 height 70
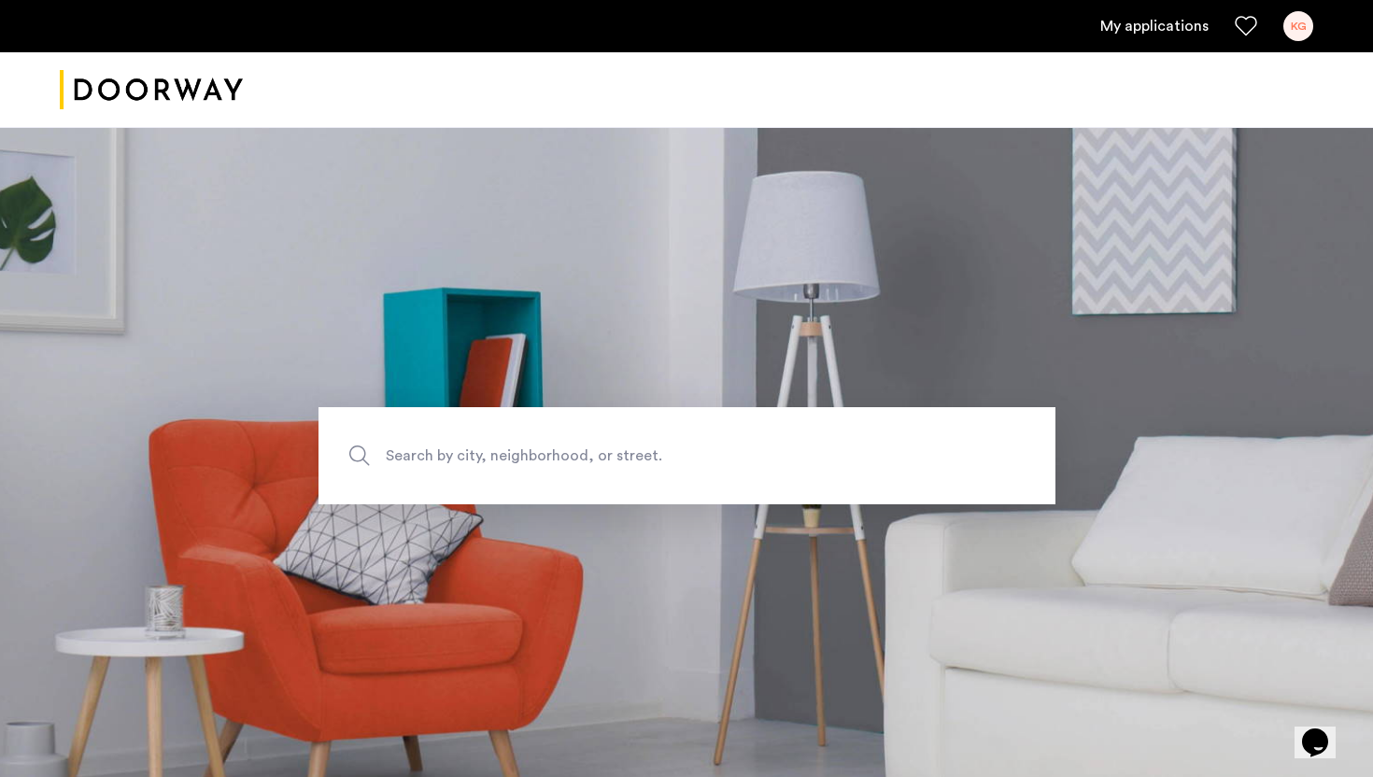
click at [1146, 31] on link "My applications" at bounding box center [1154, 26] width 108 height 22
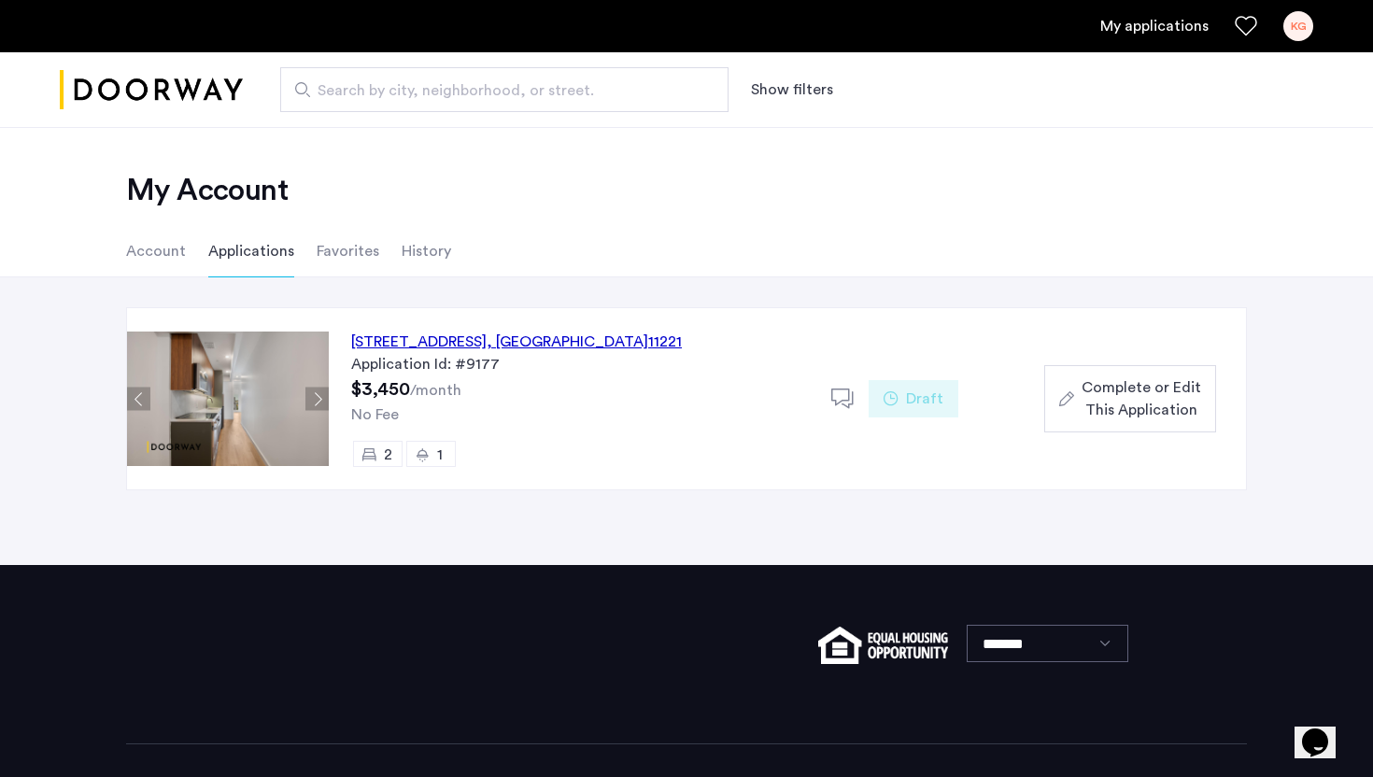
click at [447, 259] on ul "Account Applications Favorites History" at bounding box center [686, 251] width 1177 height 52
click at [430, 257] on li "History" at bounding box center [426, 251] width 49 height 52
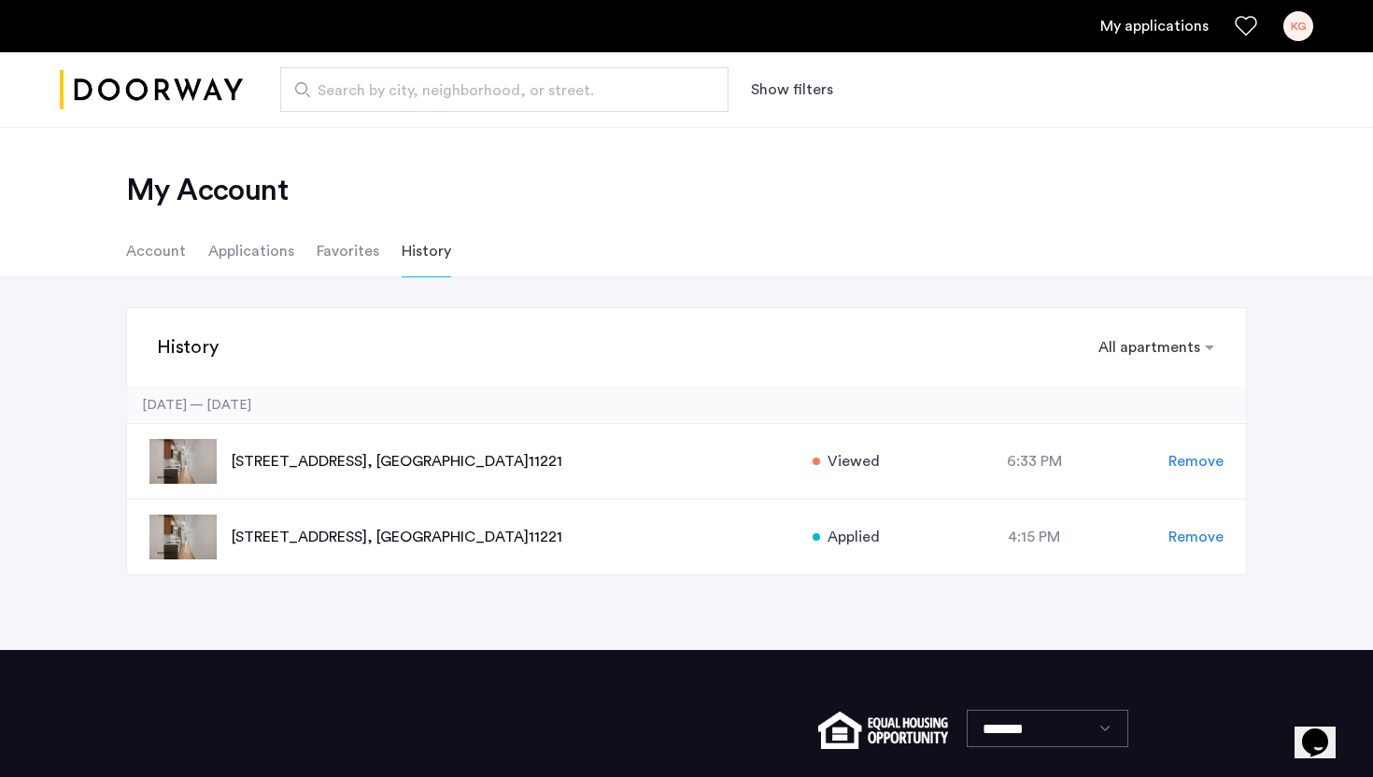
click at [367, 251] on li "Favorites" at bounding box center [348, 251] width 63 height 52
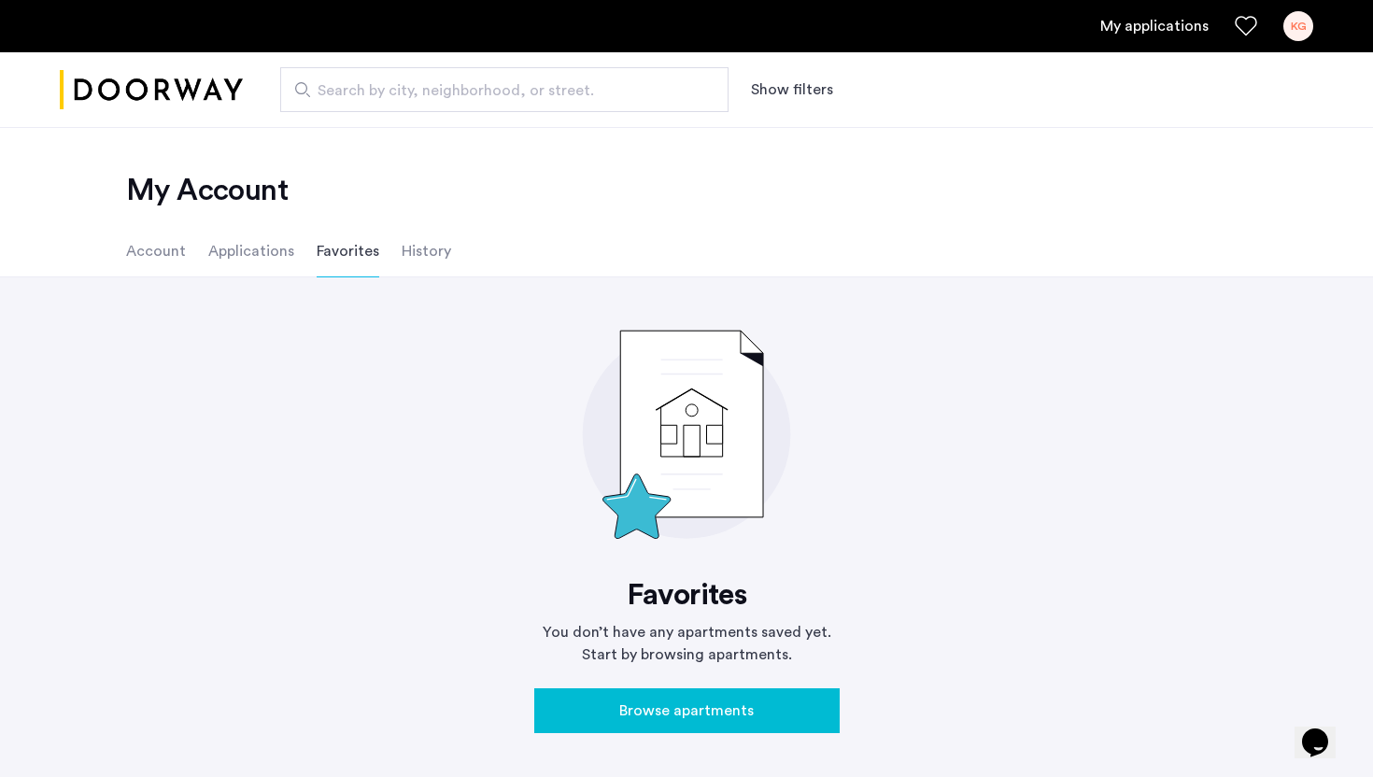
click at [276, 253] on li "Applications" at bounding box center [251, 251] width 86 height 52
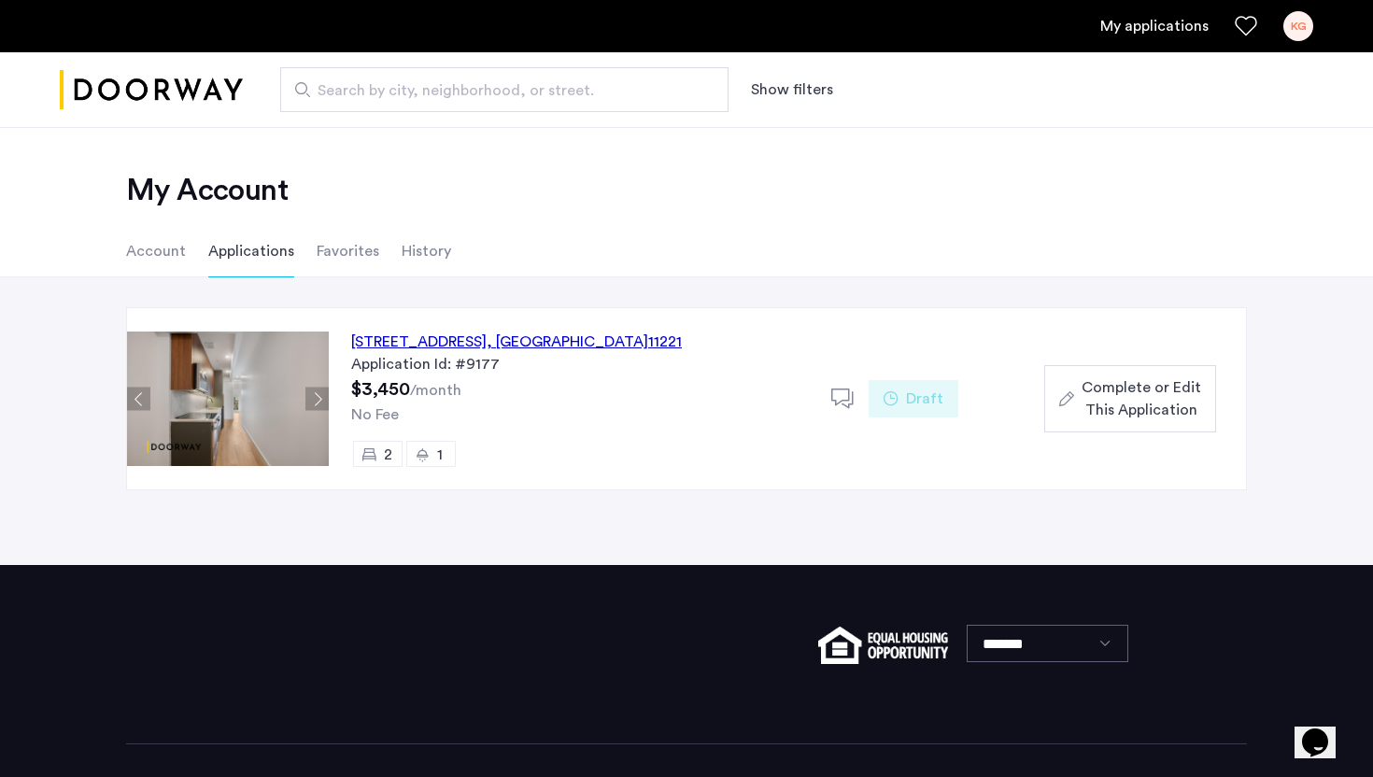
click at [158, 259] on li "Account" at bounding box center [156, 251] width 60 height 52
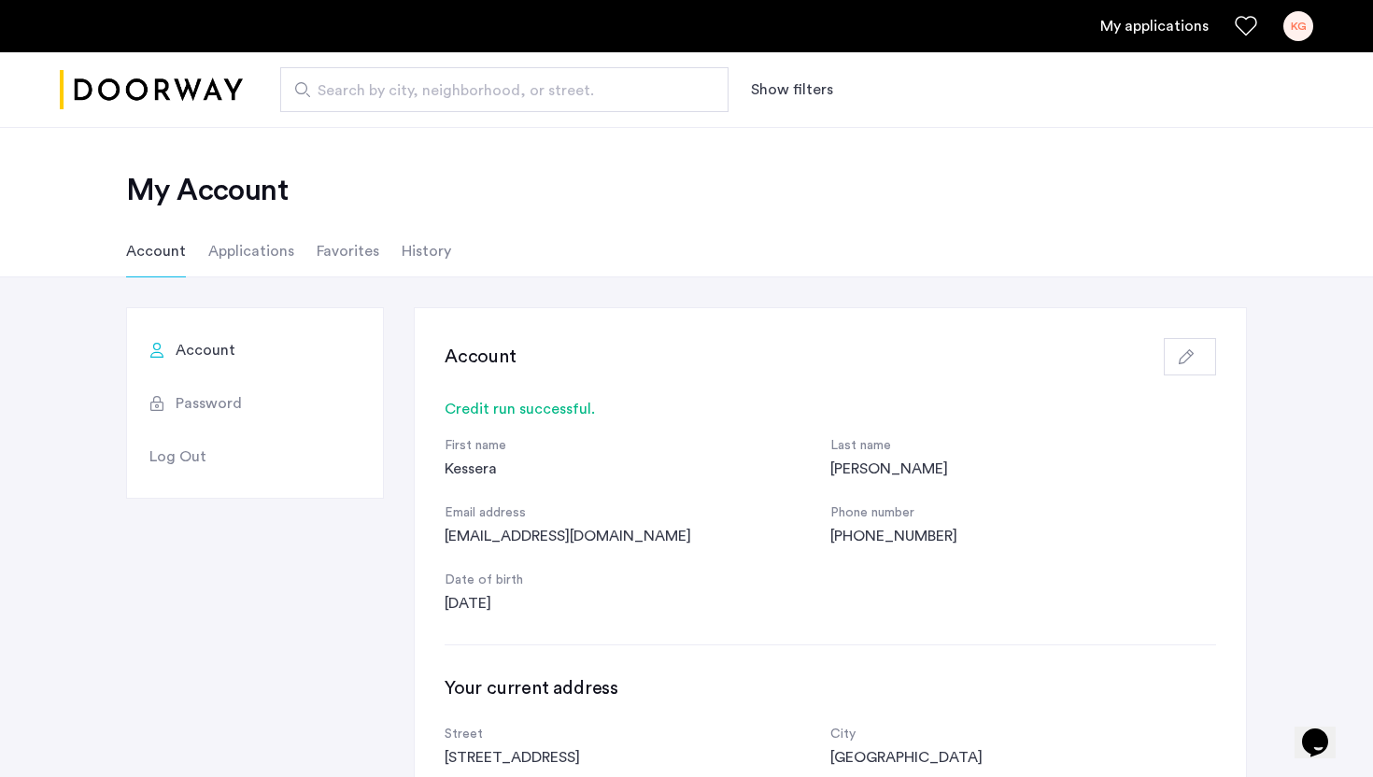
click at [1190, 361] on icon "button" at bounding box center [1186, 356] width 15 height 15
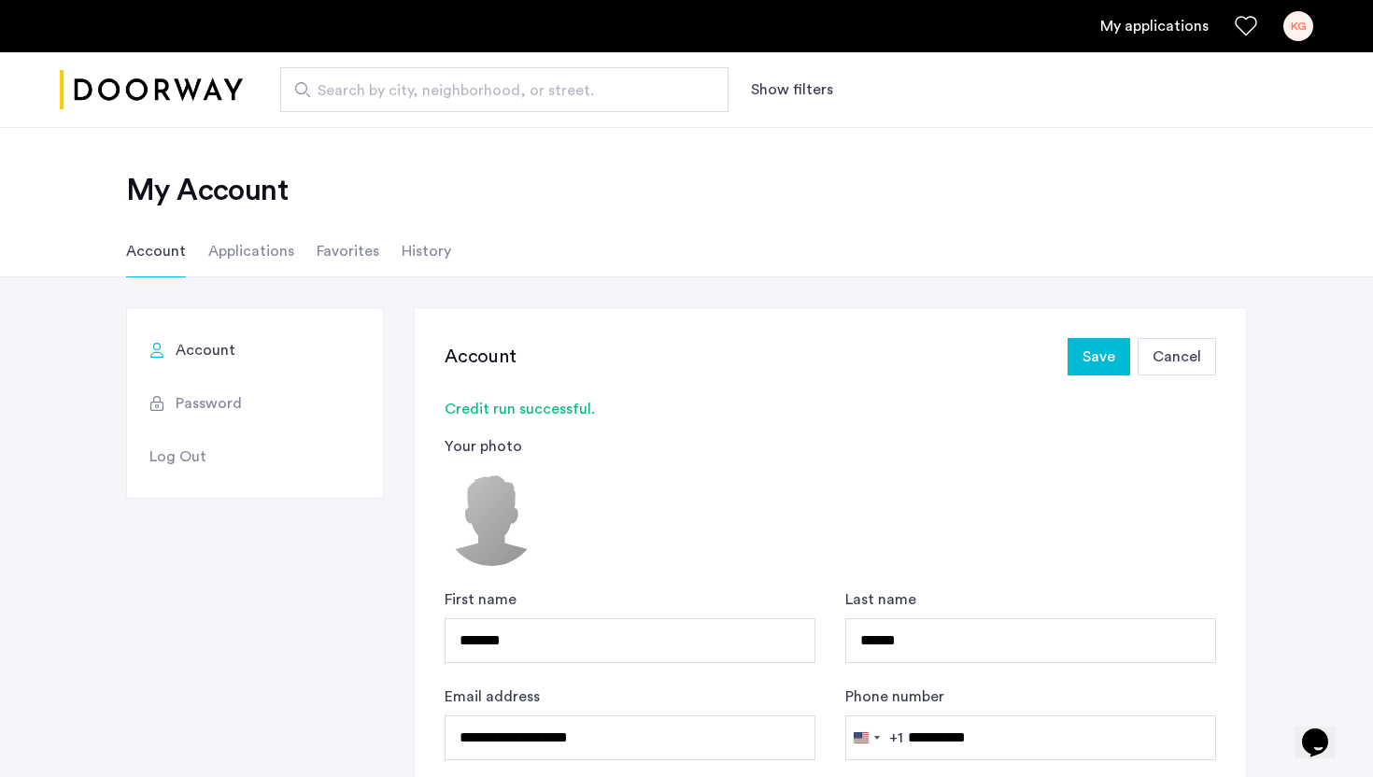
click at [1126, 35] on link "My applications" at bounding box center [1154, 26] width 108 height 22
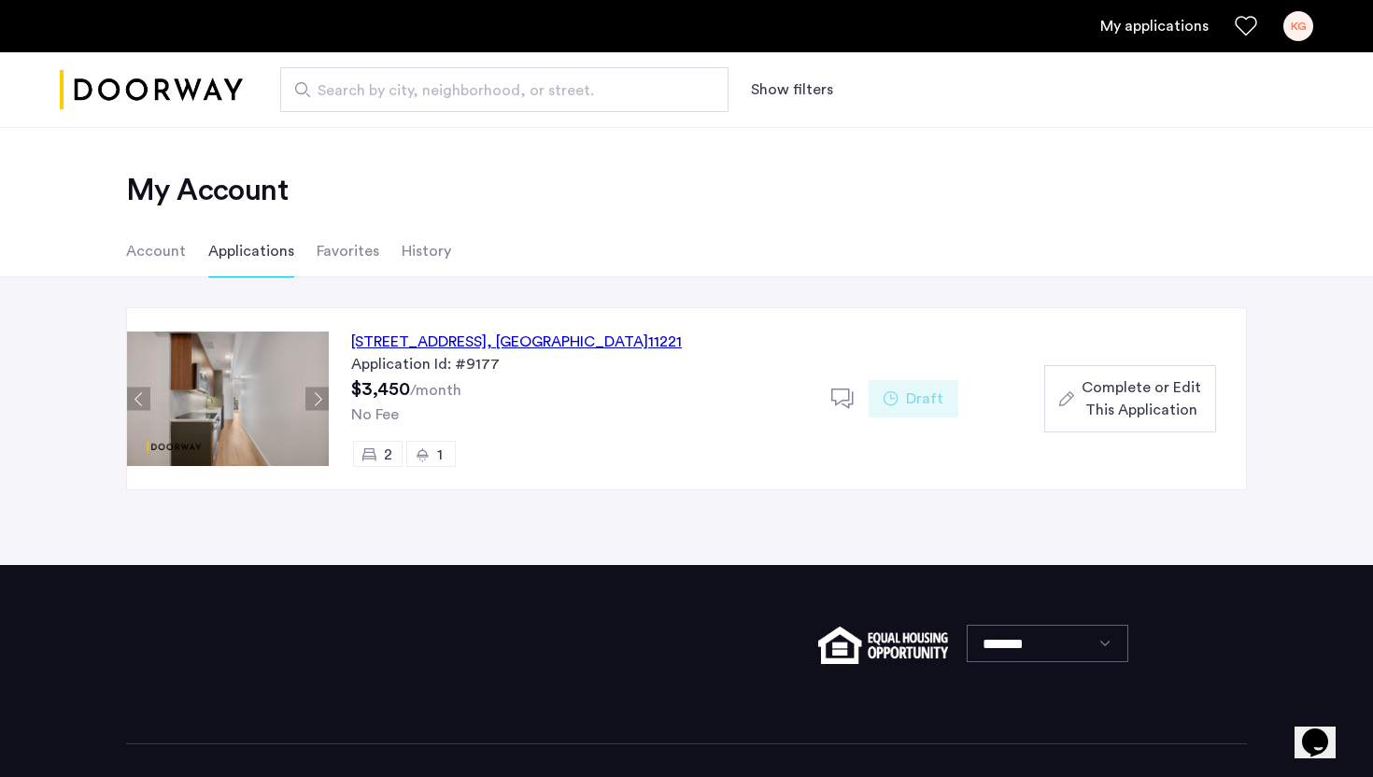
click at [1153, 400] on span "Complete or Edit This Application" at bounding box center [1141, 398] width 120 height 45
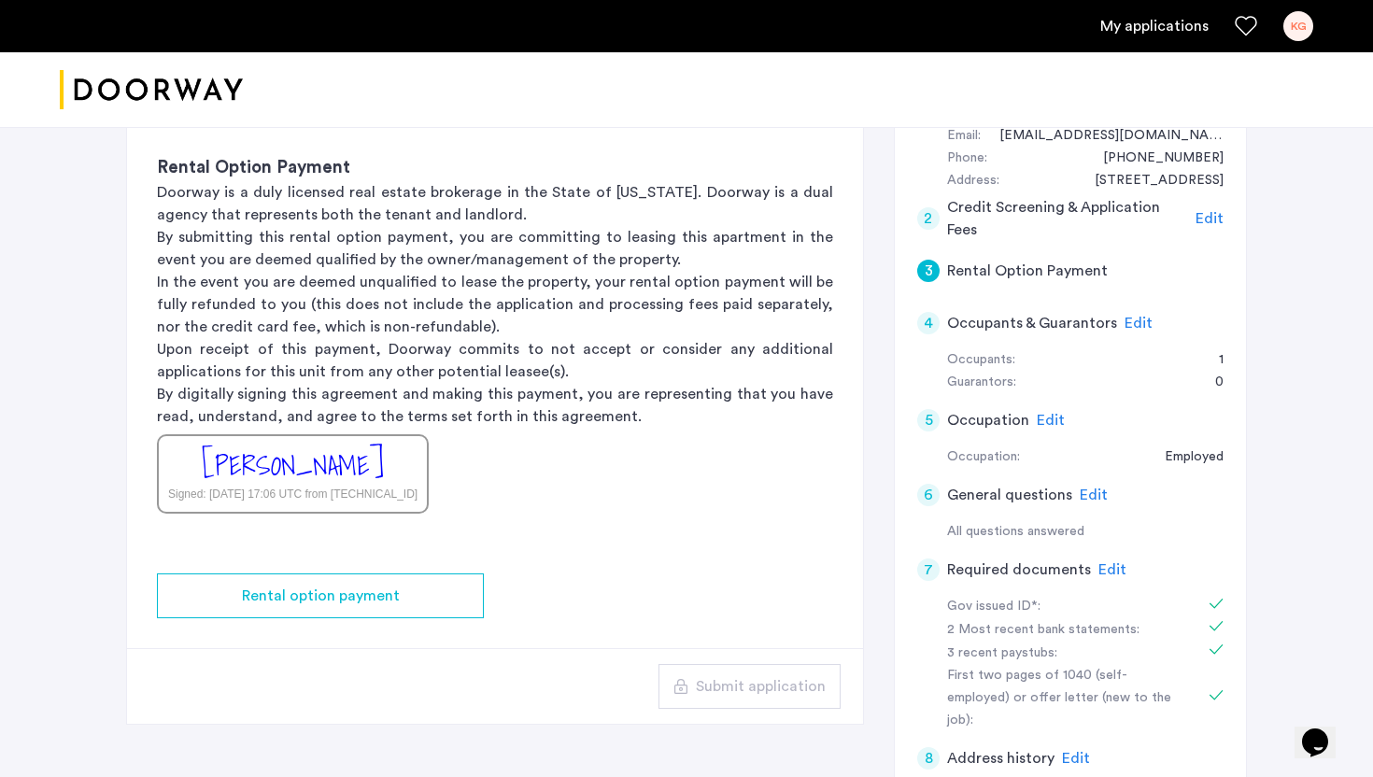
scroll to position [233, 0]
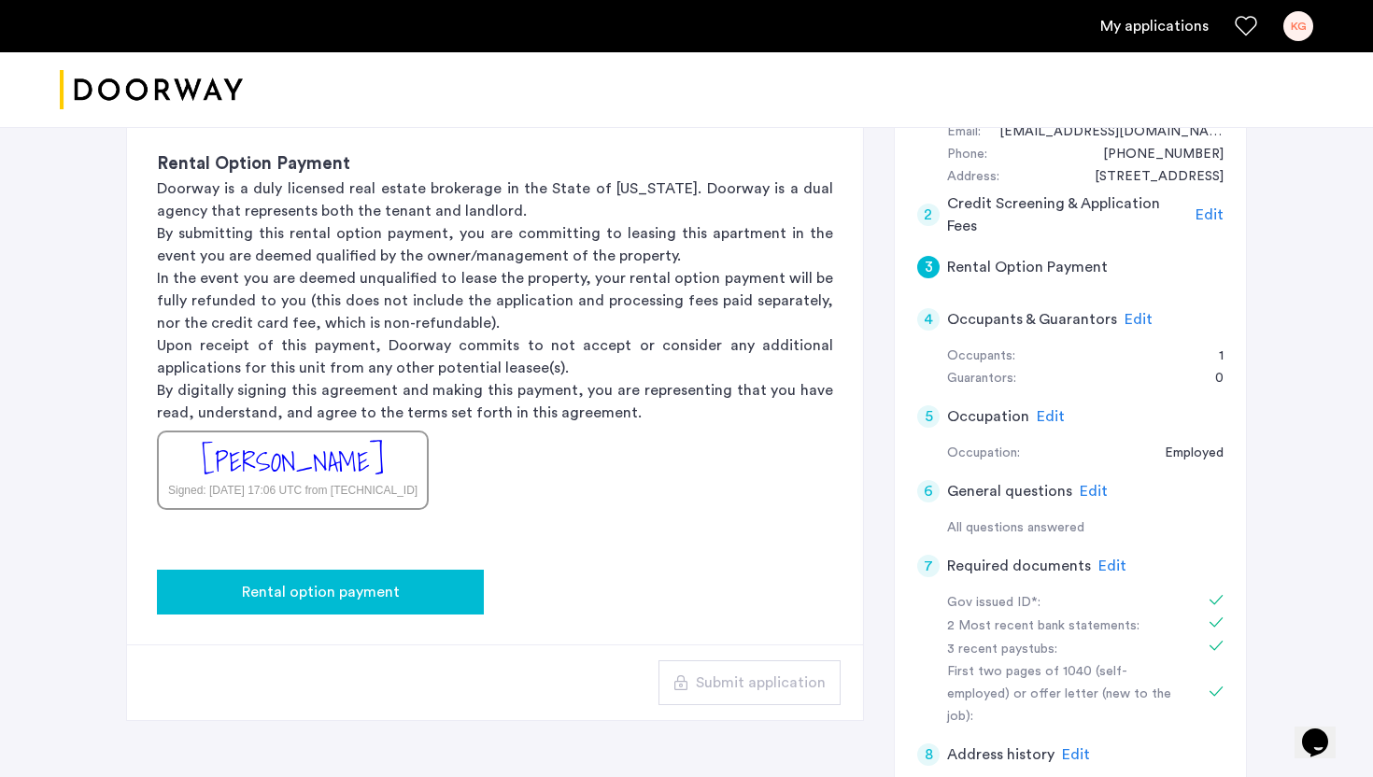
click at [370, 593] on span "Rental option payment" at bounding box center [321, 592] width 158 height 22
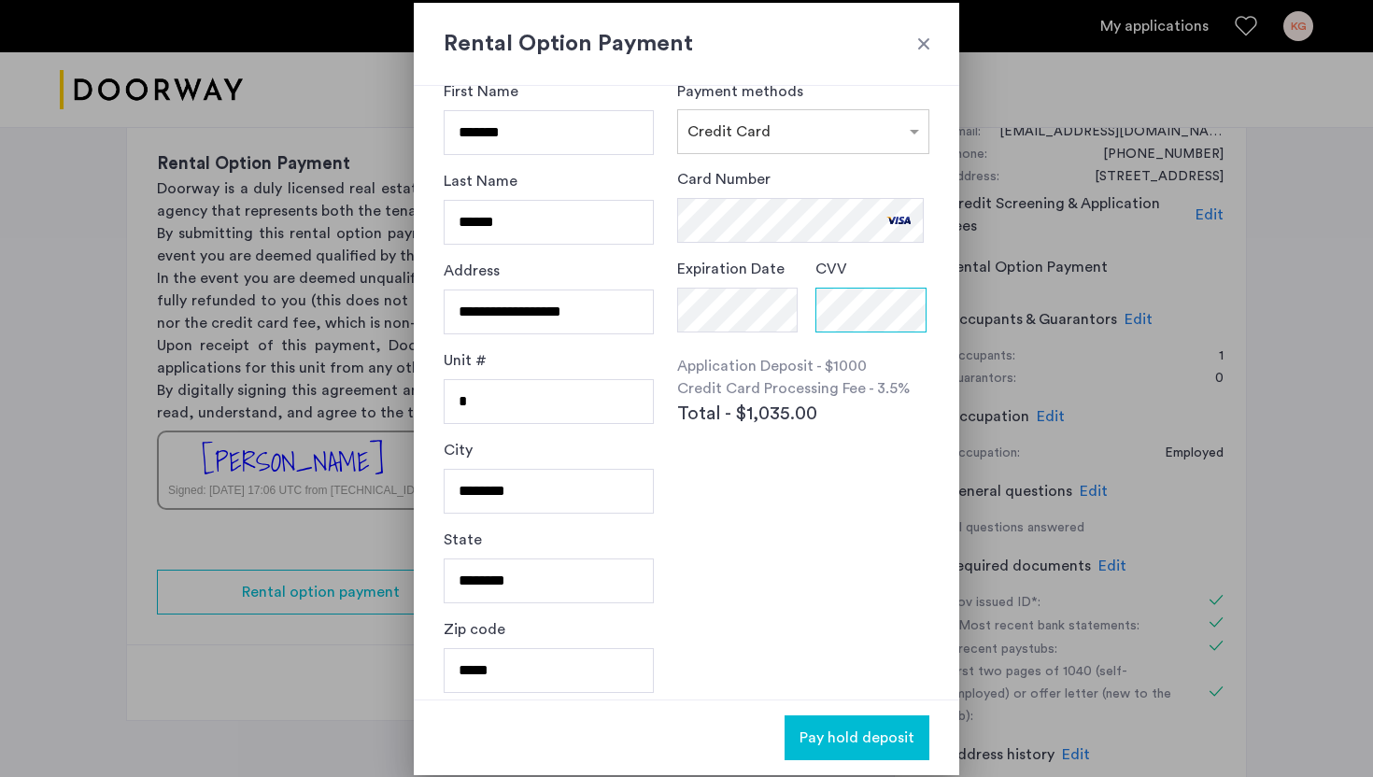
scroll to position [44, 0]
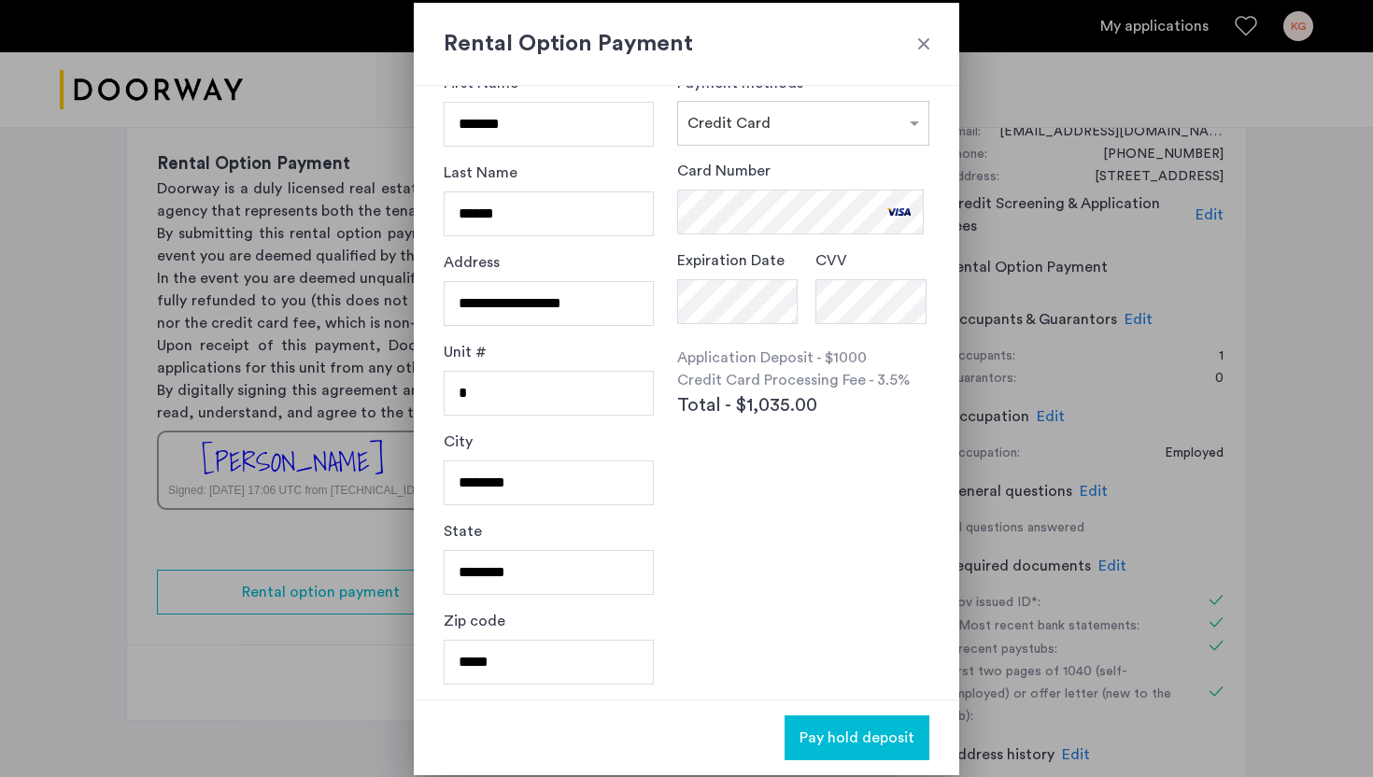
click at [925, 48] on div at bounding box center [923, 44] width 19 height 19
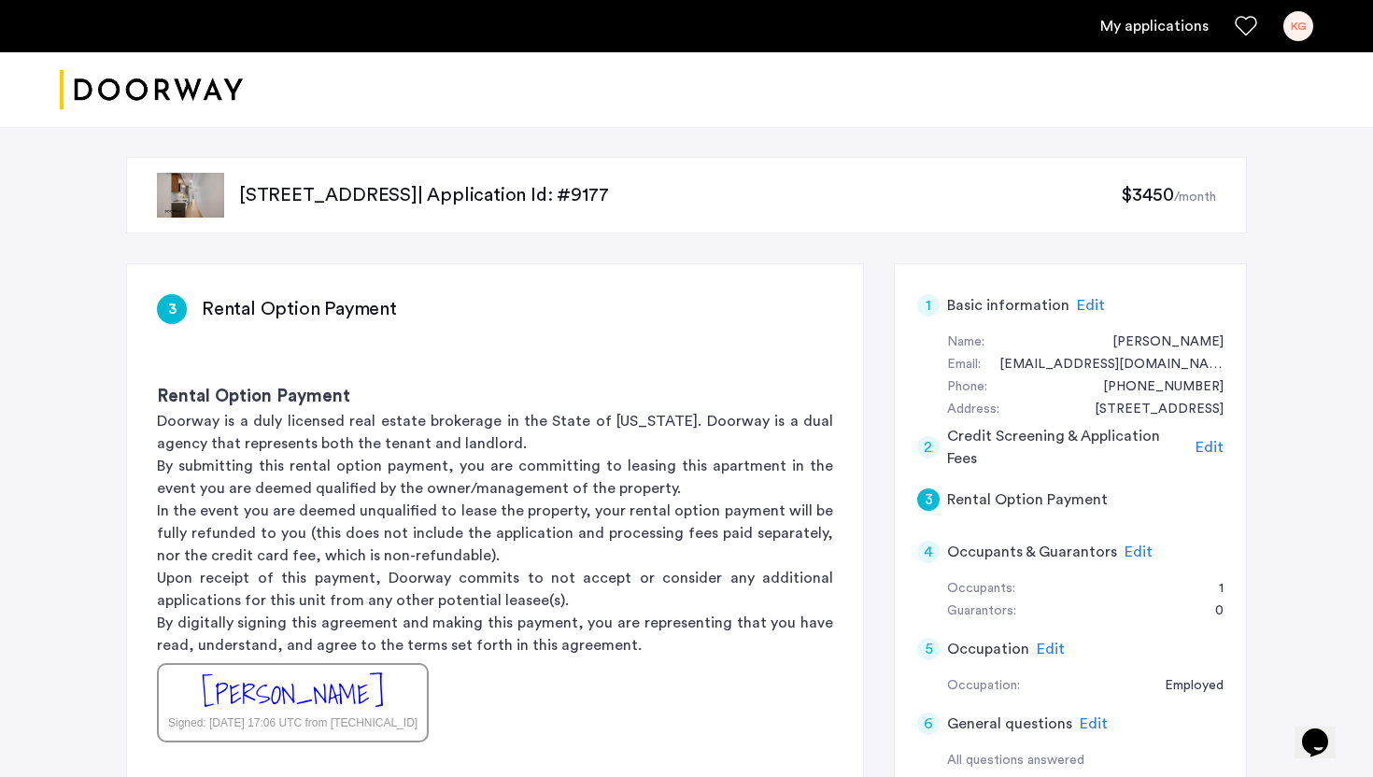
scroll to position [233, 0]
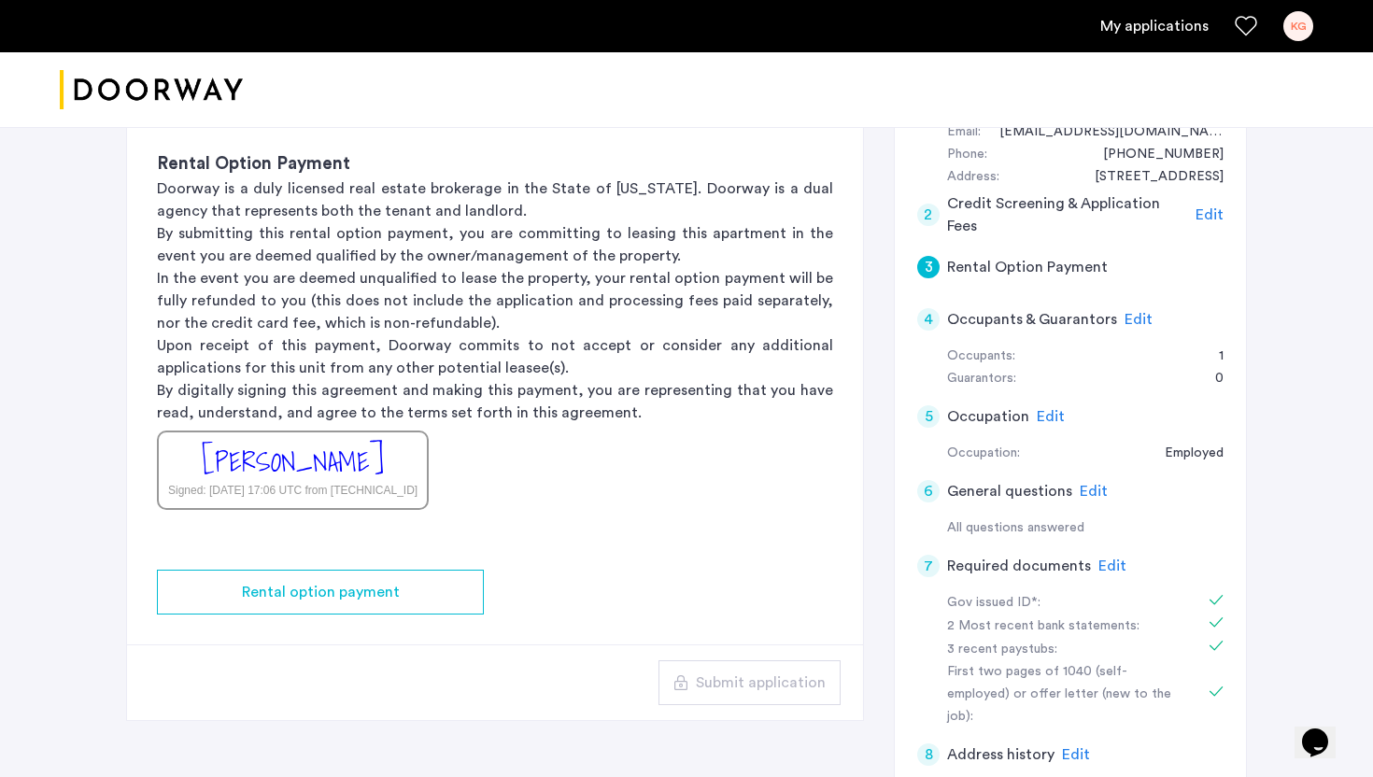
click at [414, 467] on div "Kessera Grimes Signed: Oct 11, 2025 at 17:06 UTC from 172.70.110.34" at bounding box center [293, 470] width 272 height 79
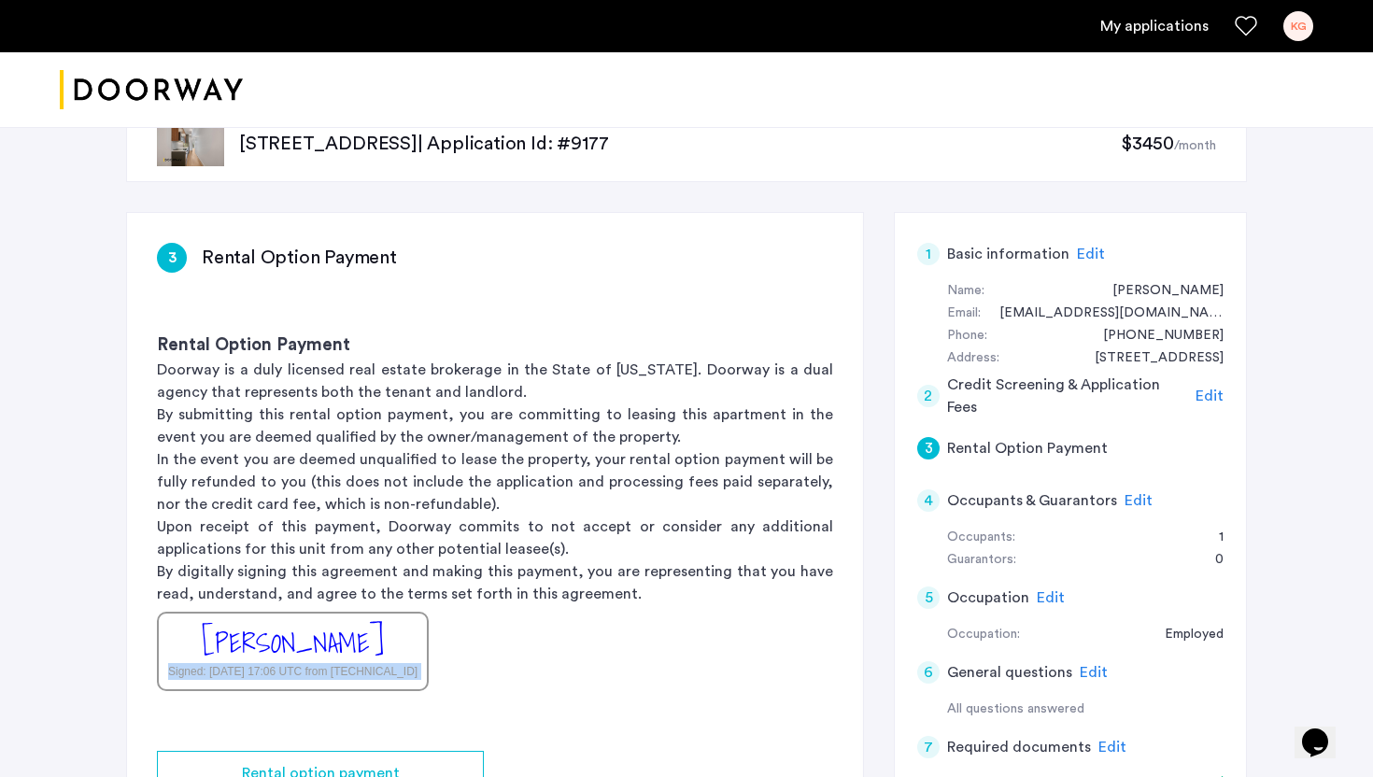
scroll to position [0, 0]
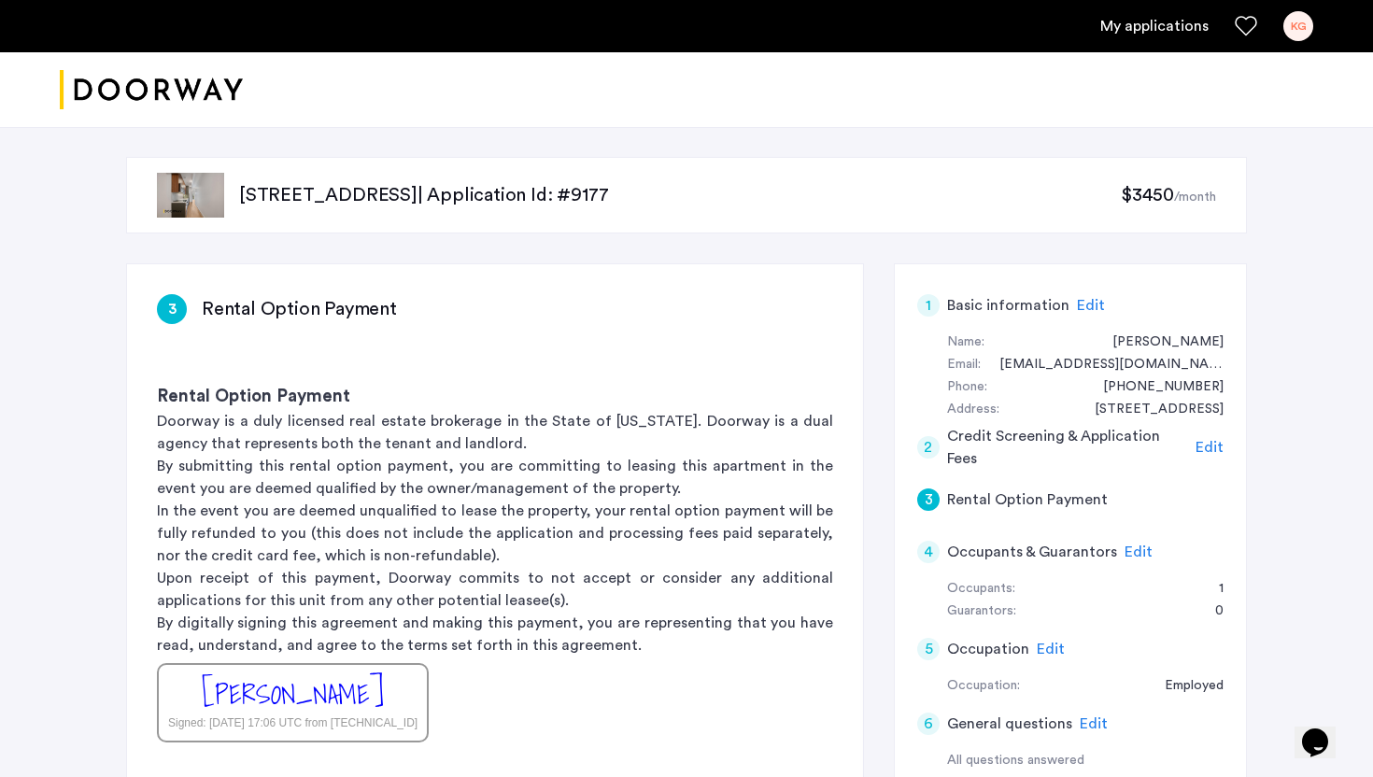
click at [222, 303] on h3 "Rental Option Payment" at bounding box center [299, 309] width 195 height 26
click at [1077, 307] on span "Edit" at bounding box center [1091, 305] width 28 height 15
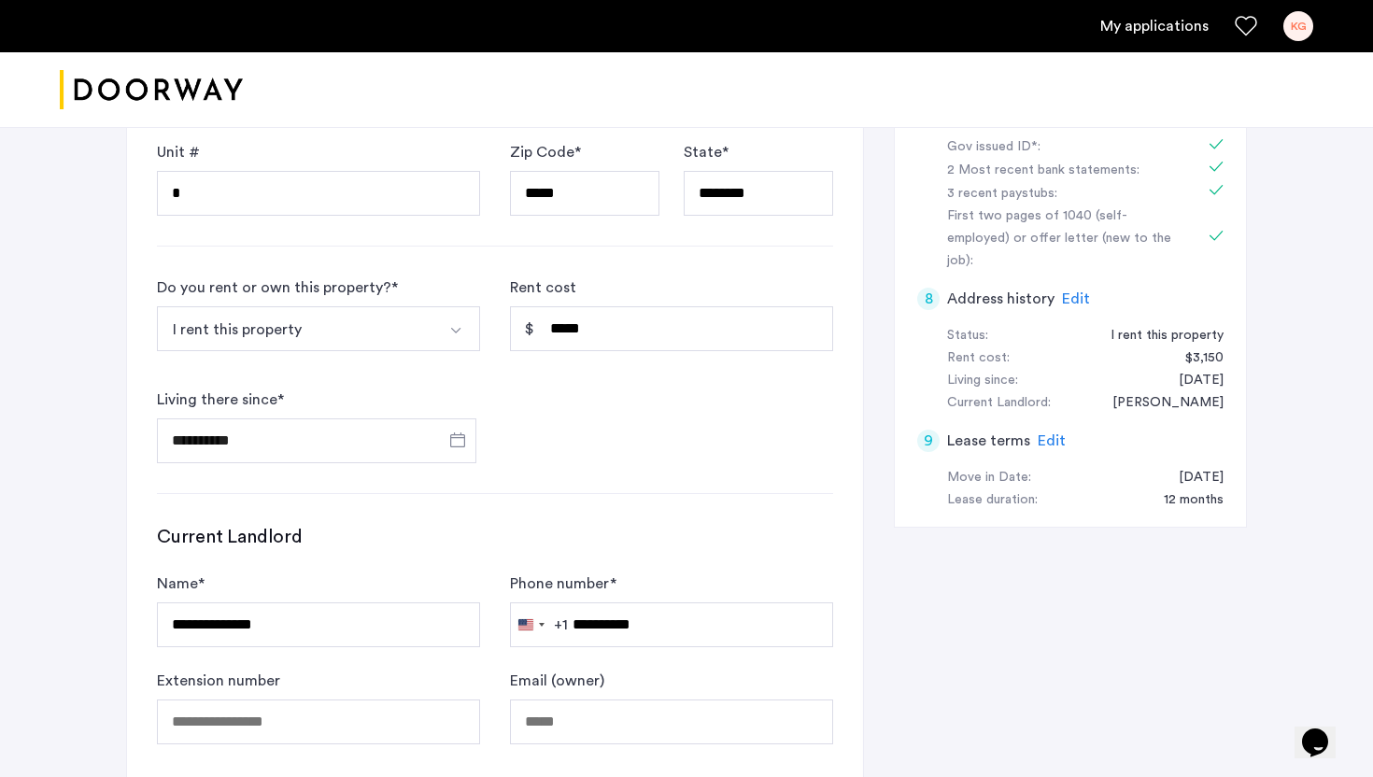
scroll to position [608, 0]
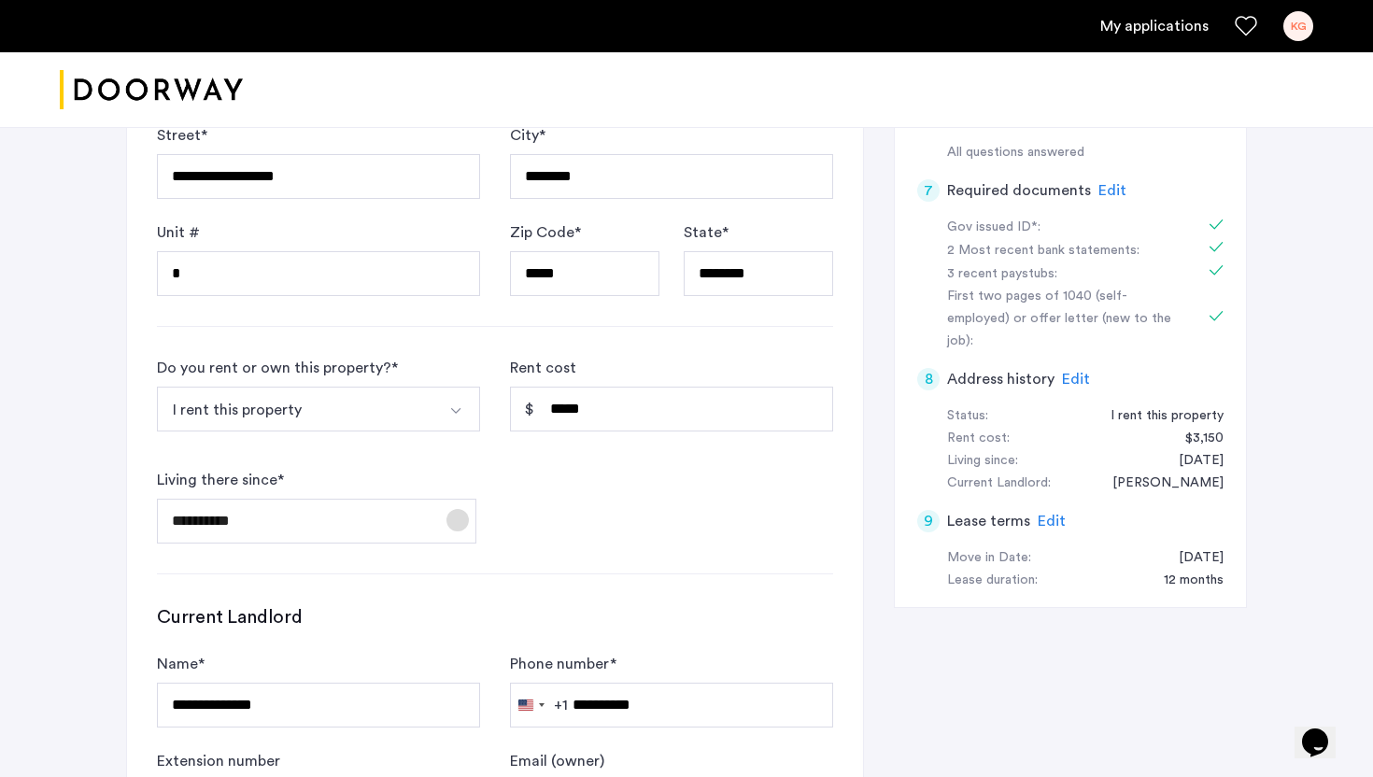
click at [435, 522] on span "Open calendar" at bounding box center [457, 520] width 45 height 45
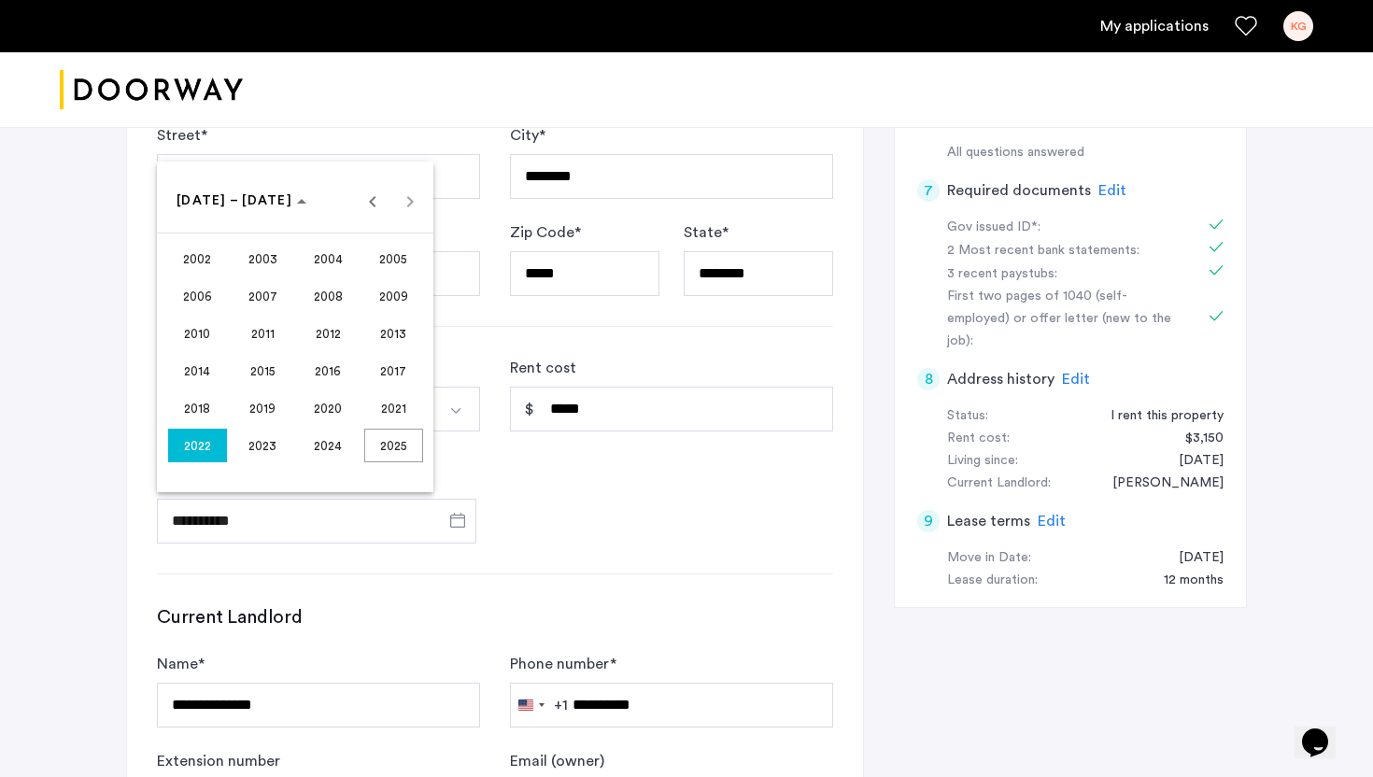
click at [675, 423] on div at bounding box center [686, 388] width 1373 height 777
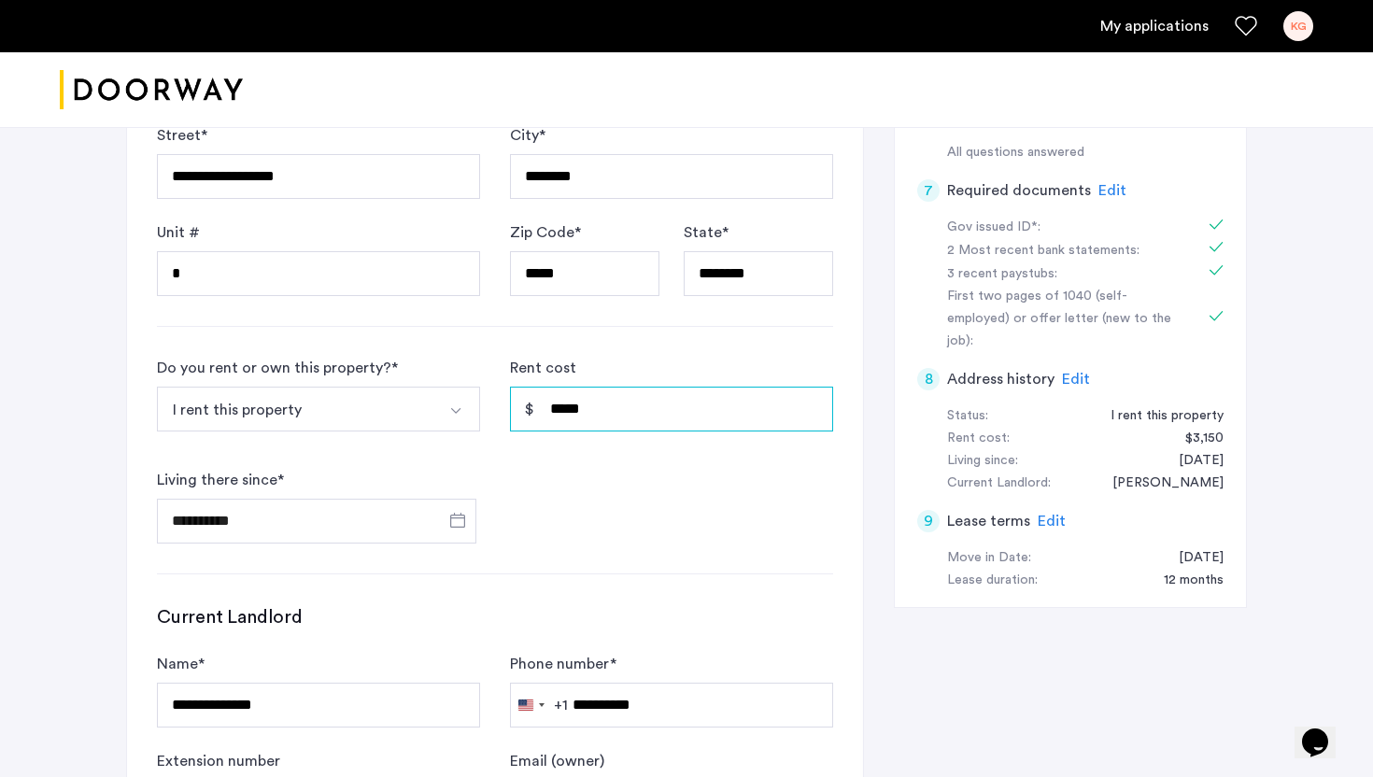
click at [673, 423] on input "*****" at bounding box center [671, 409] width 323 height 45
type input "*****"
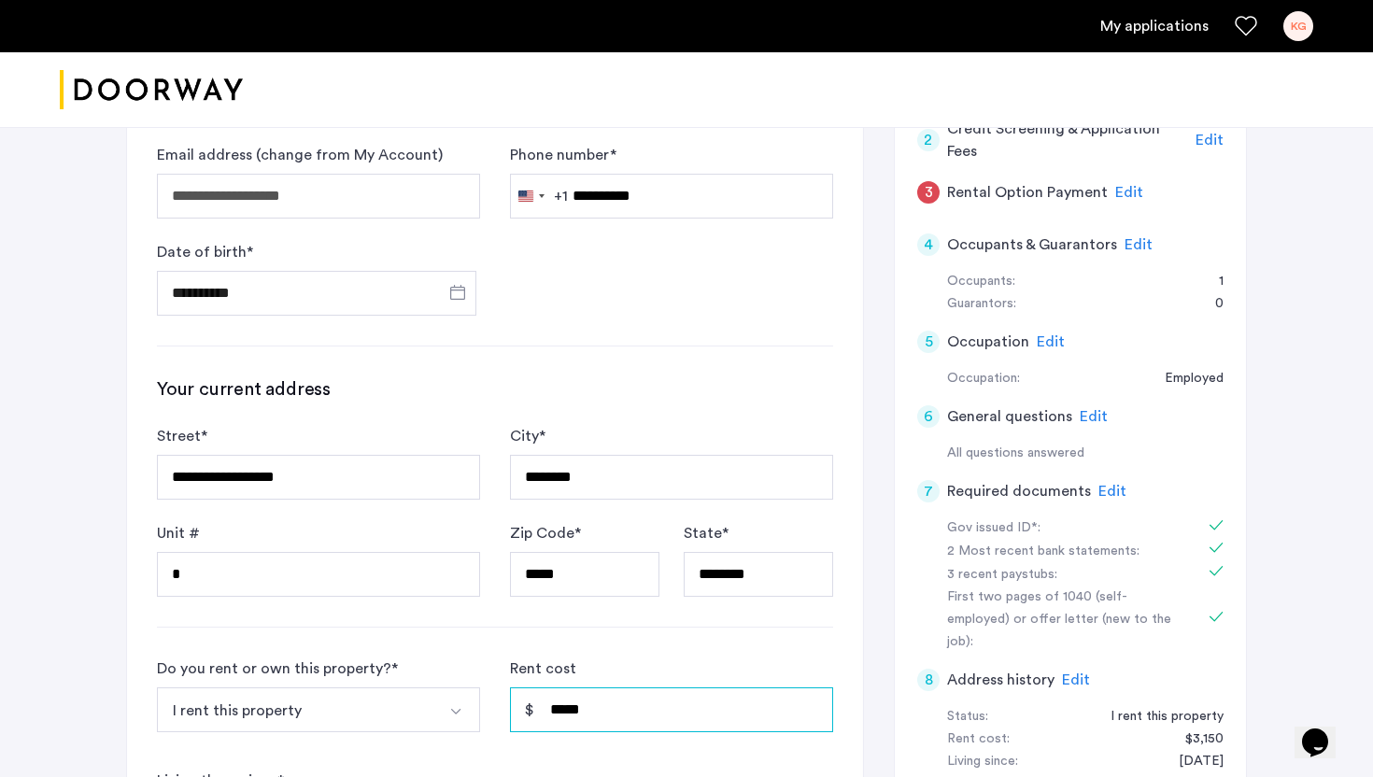
scroll to position [299, 0]
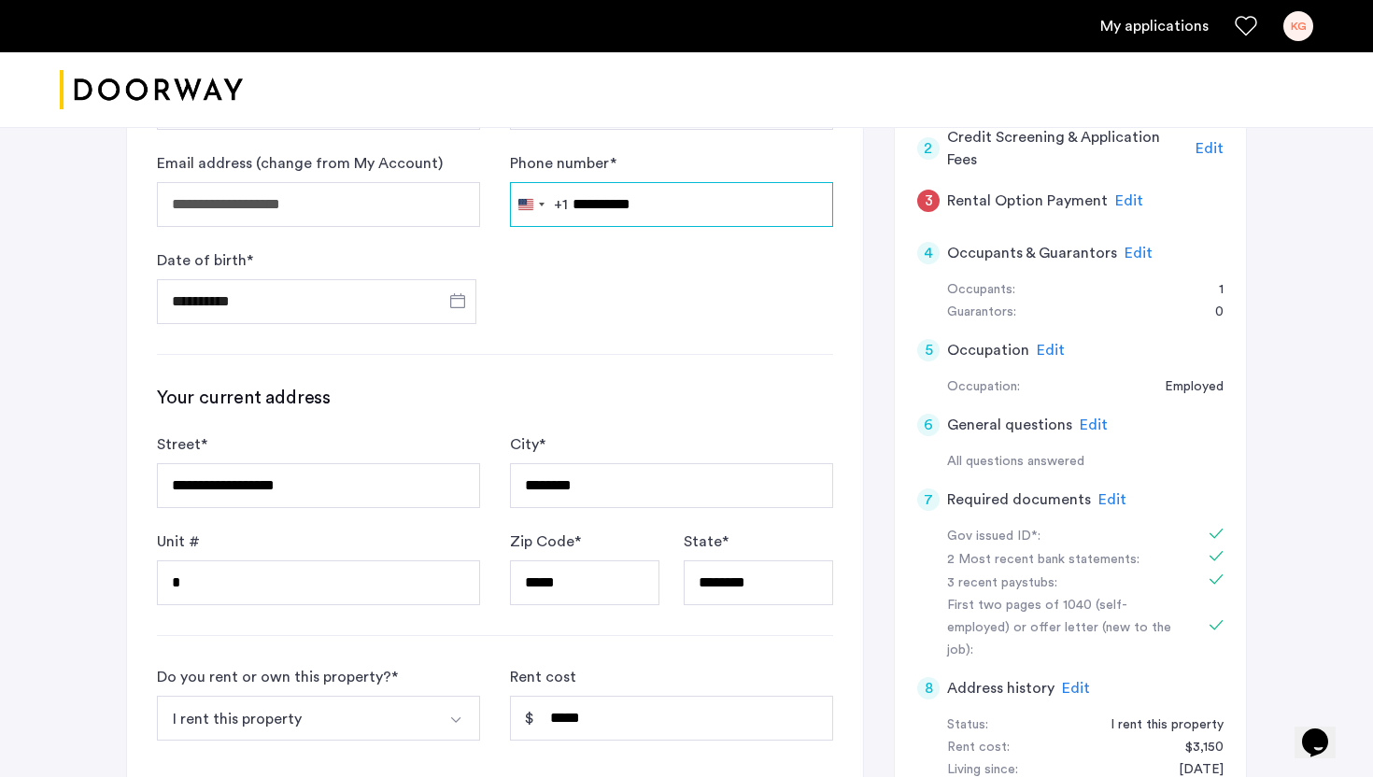
click at [568, 198] on input "**********" at bounding box center [671, 204] width 323 height 45
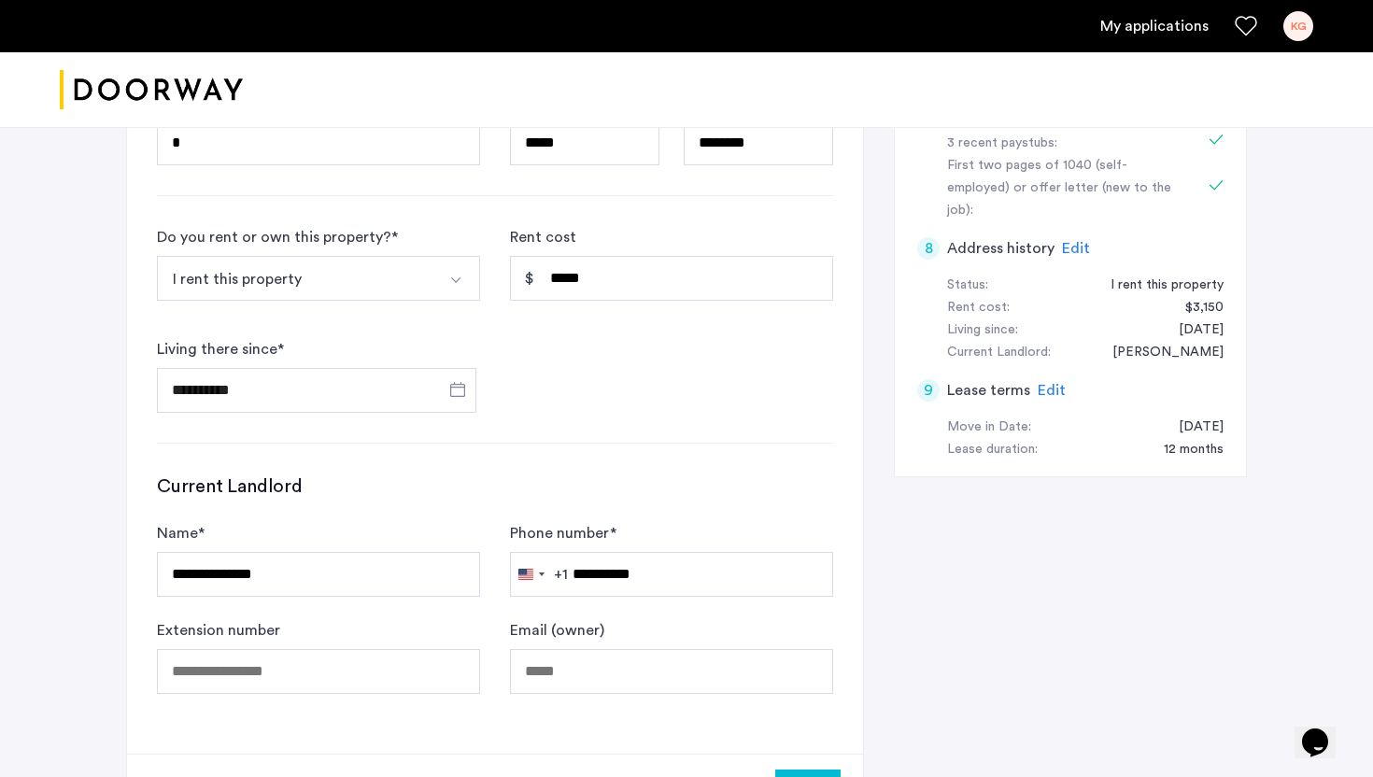
scroll to position [790, 0]
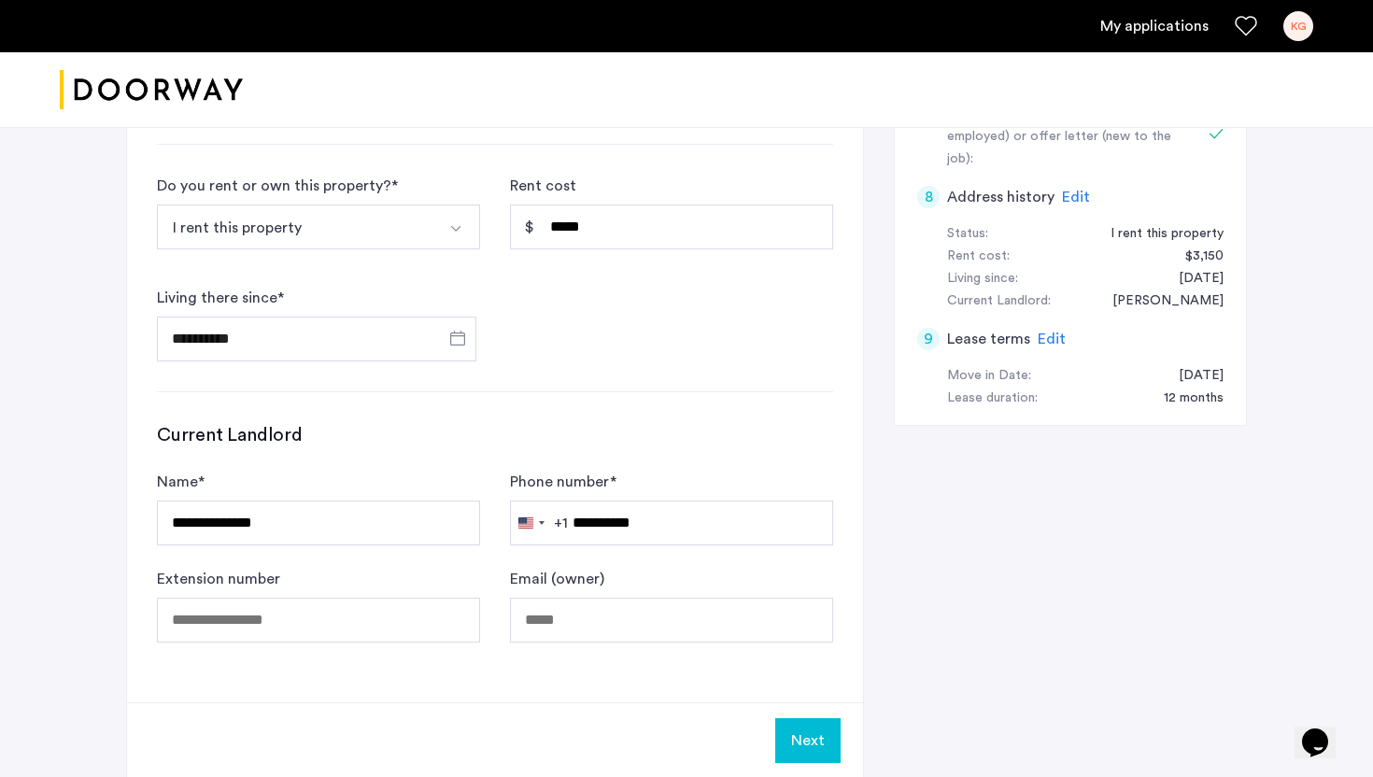
click at [821, 731] on button "Next" at bounding box center [807, 740] width 65 height 45
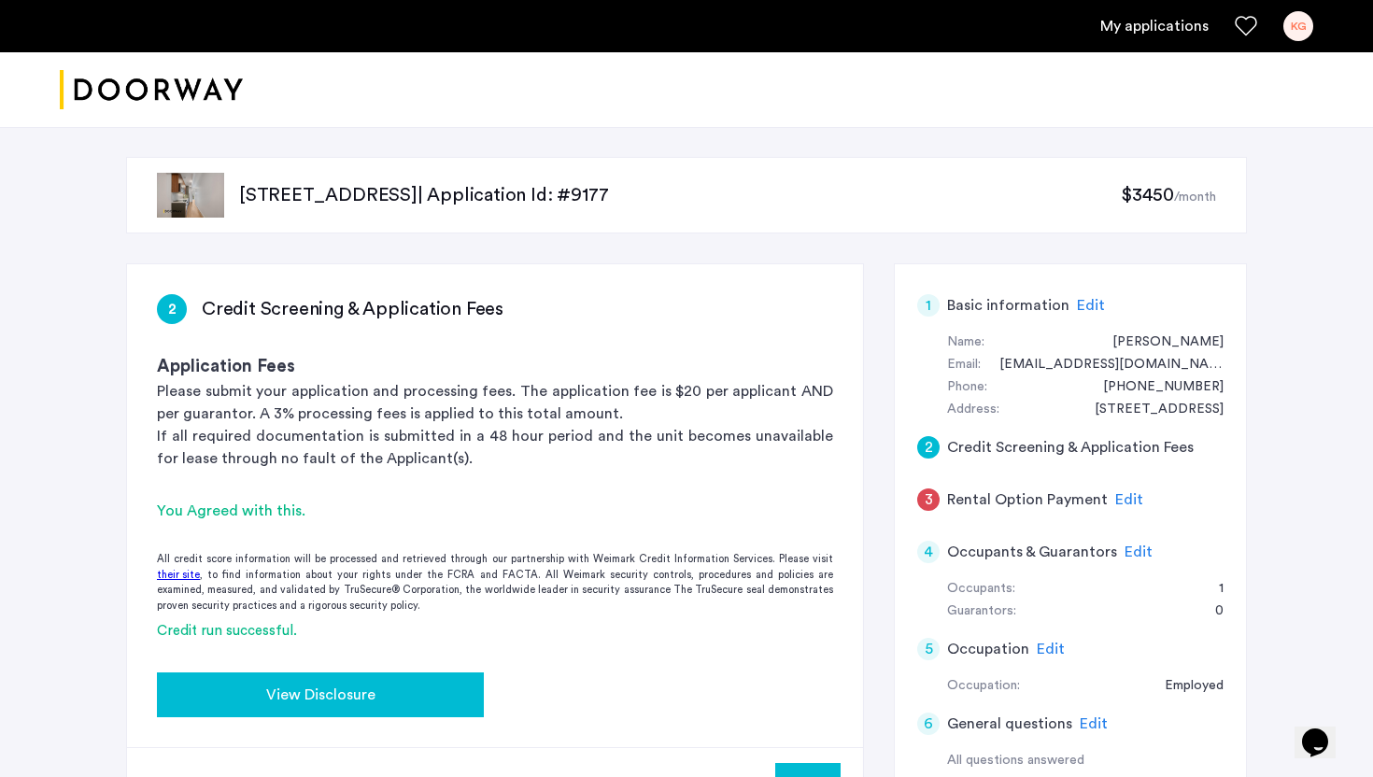
click at [429, 684] on div "View Disclosure" at bounding box center [320, 695] width 297 height 22
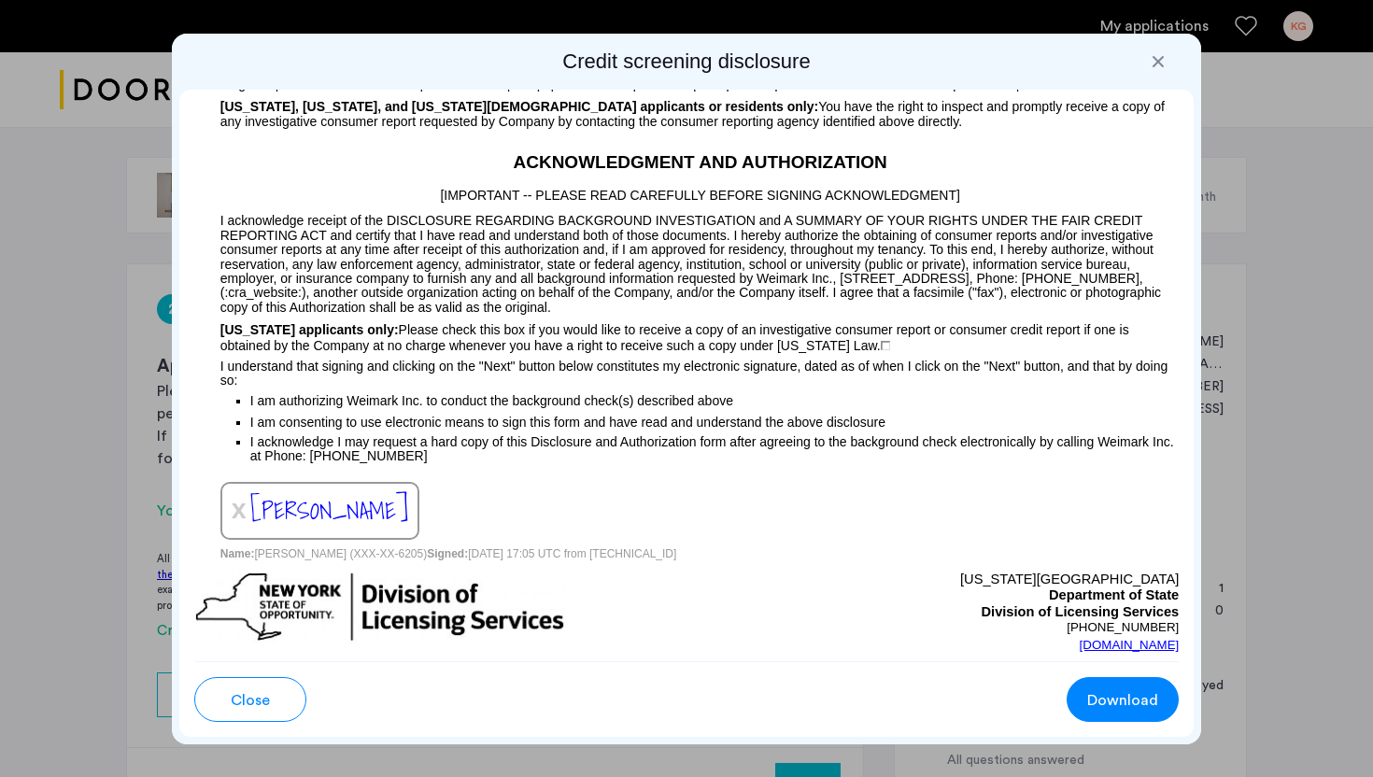
scroll to position [1937, 0]
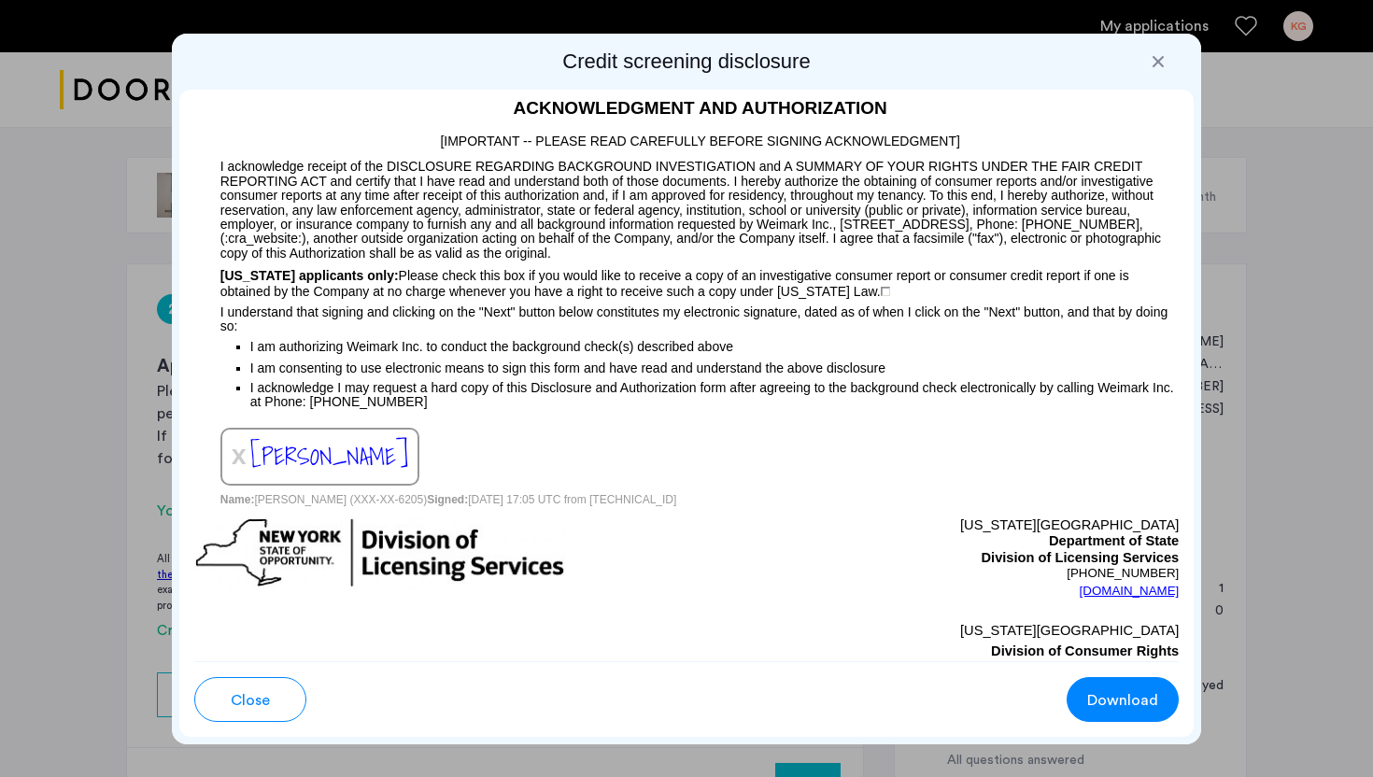
click at [1136, 696] on span "Download" at bounding box center [1122, 700] width 71 height 22
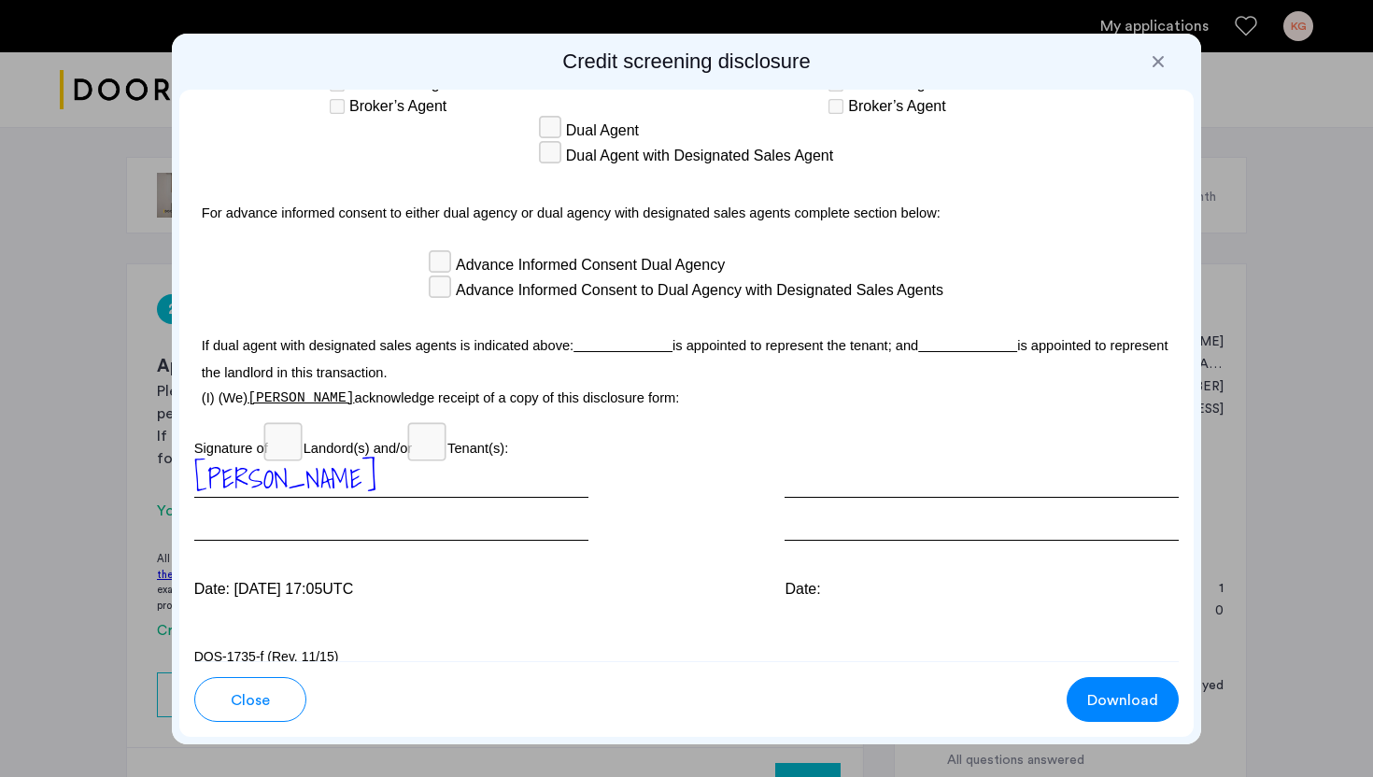
scroll to position [5422, 0]
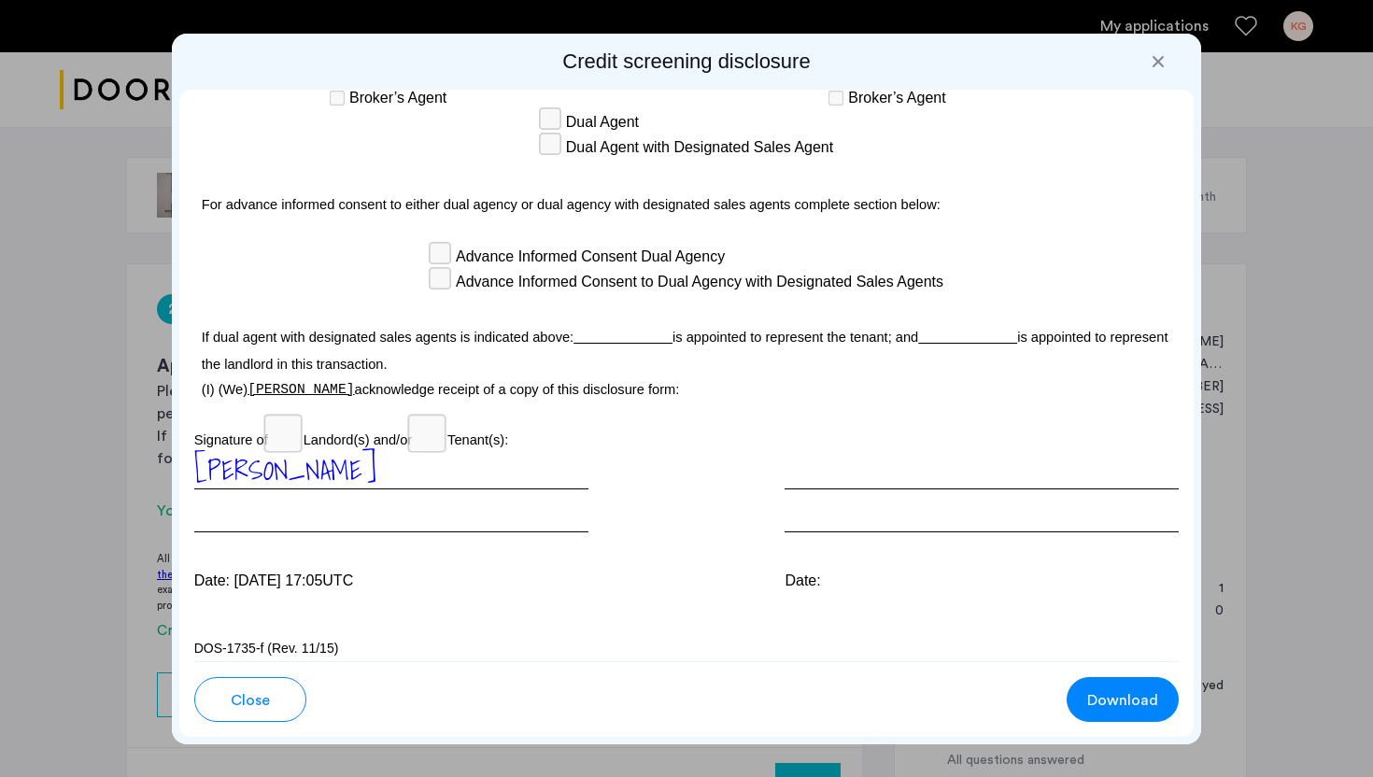
click at [273, 694] on button "Close" at bounding box center [250, 699] width 112 height 45
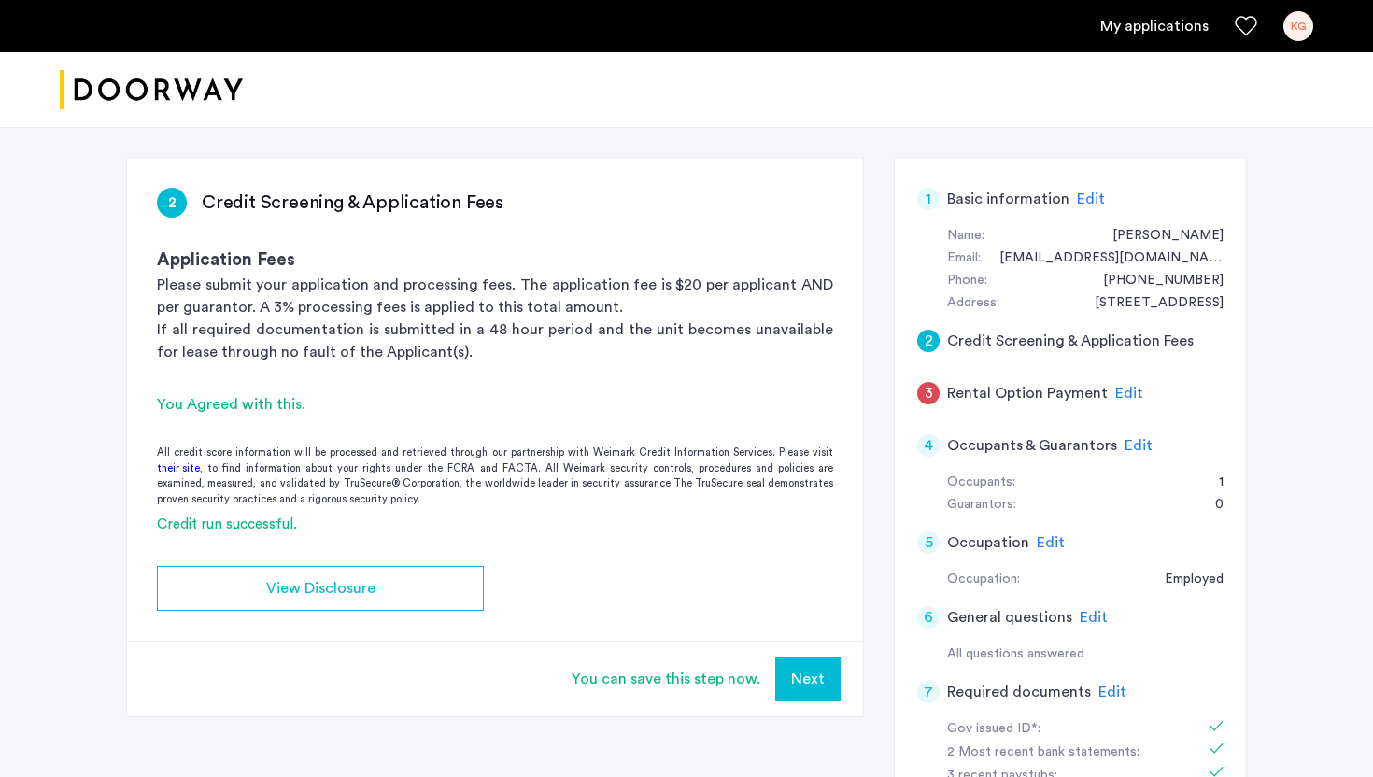
scroll to position [170, 0]
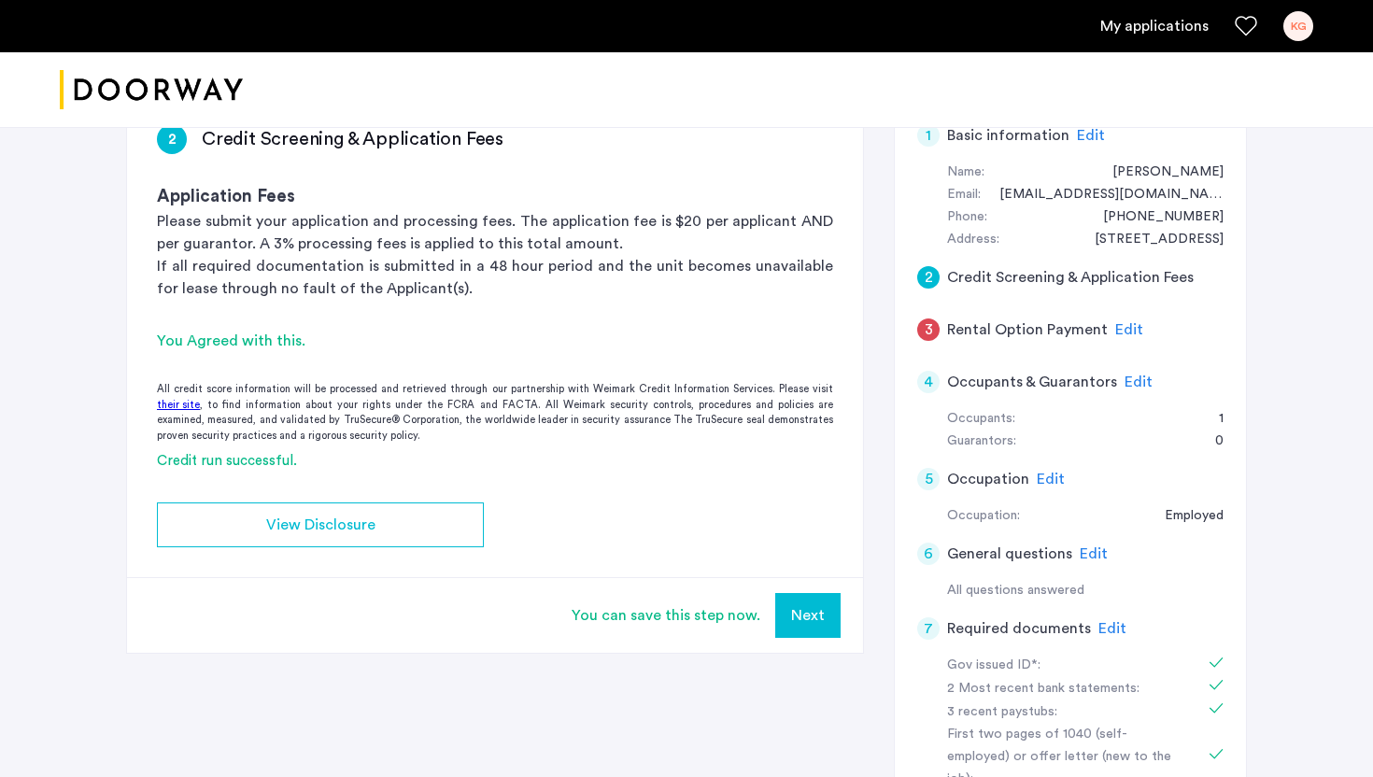
click at [816, 610] on button "Next" at bounding box center [807, 615] width 65 height 45
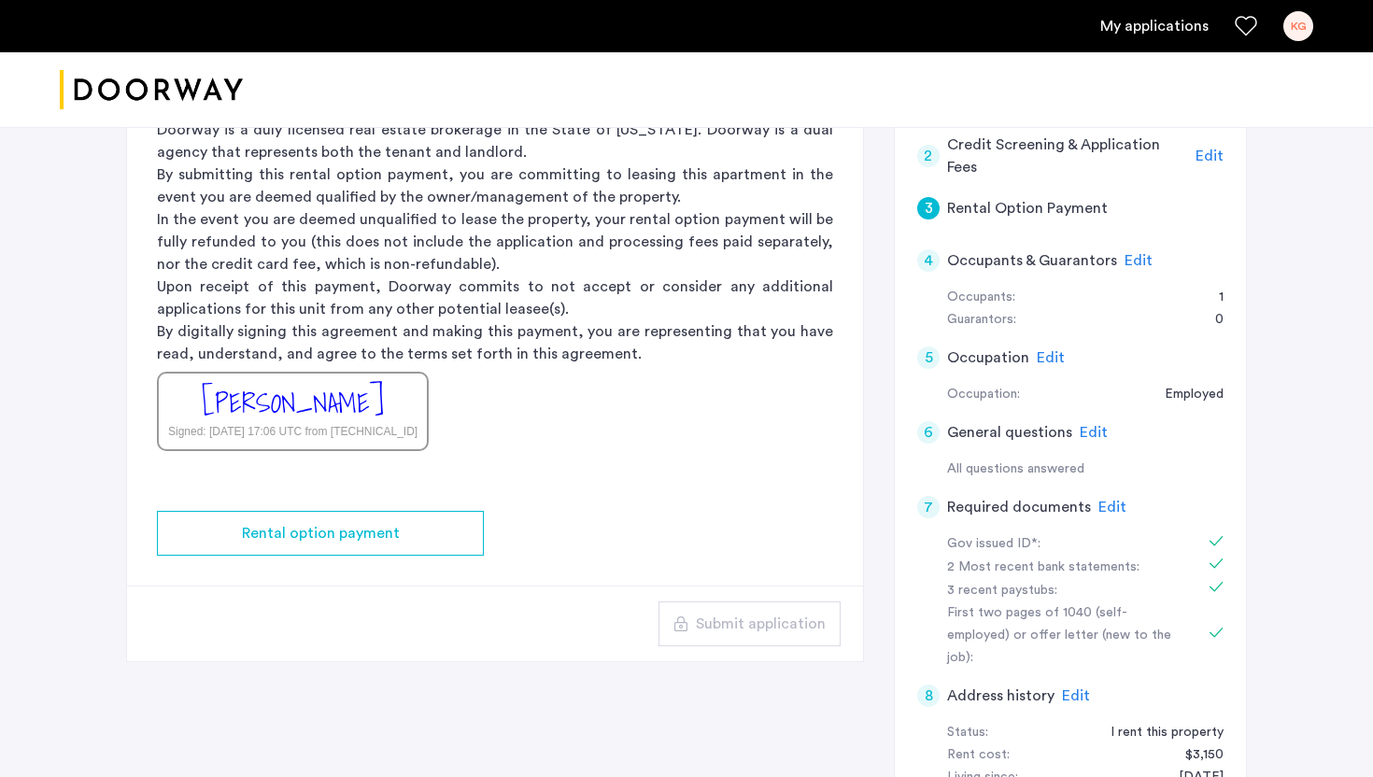
scroll to position [295, 0]
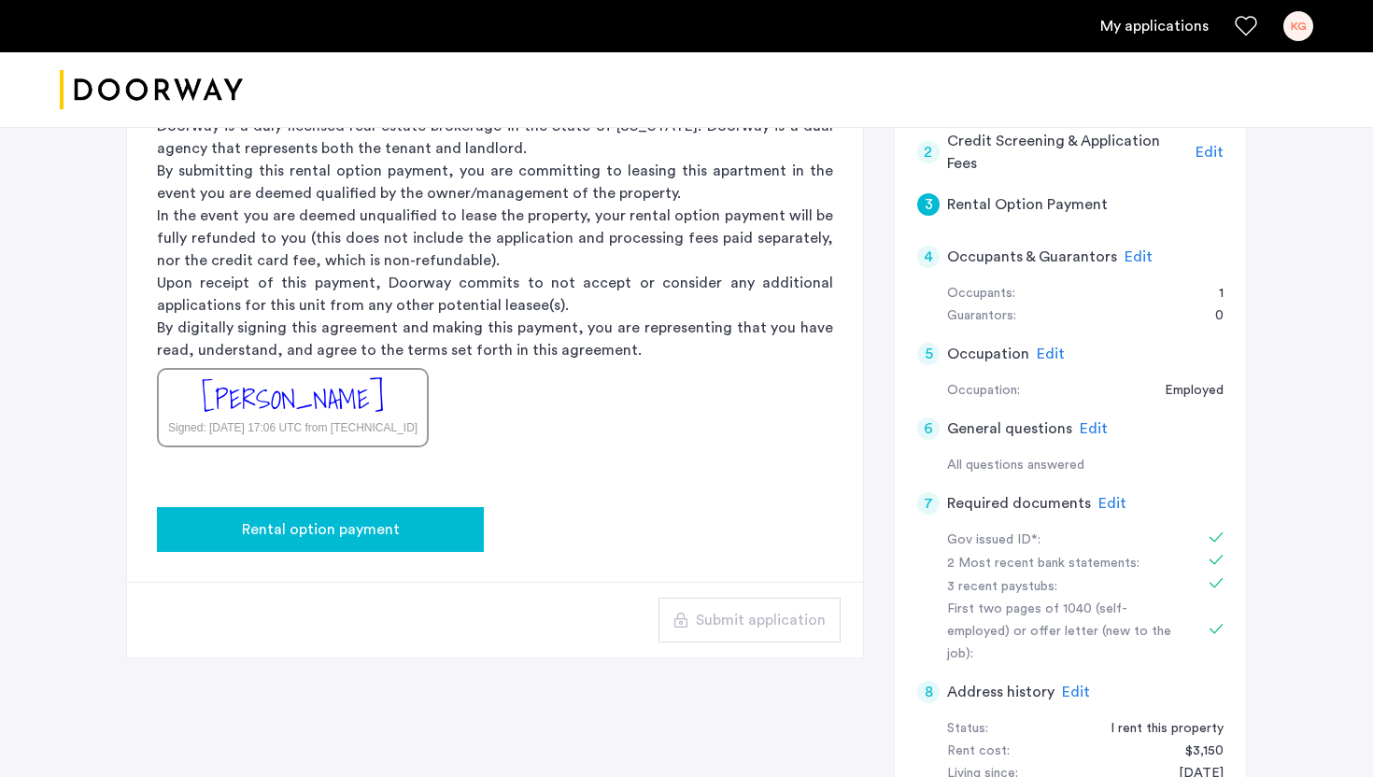
click at [477, 522] on button "Rental option payment" at bounding box center [320, 529] width 327 height 45
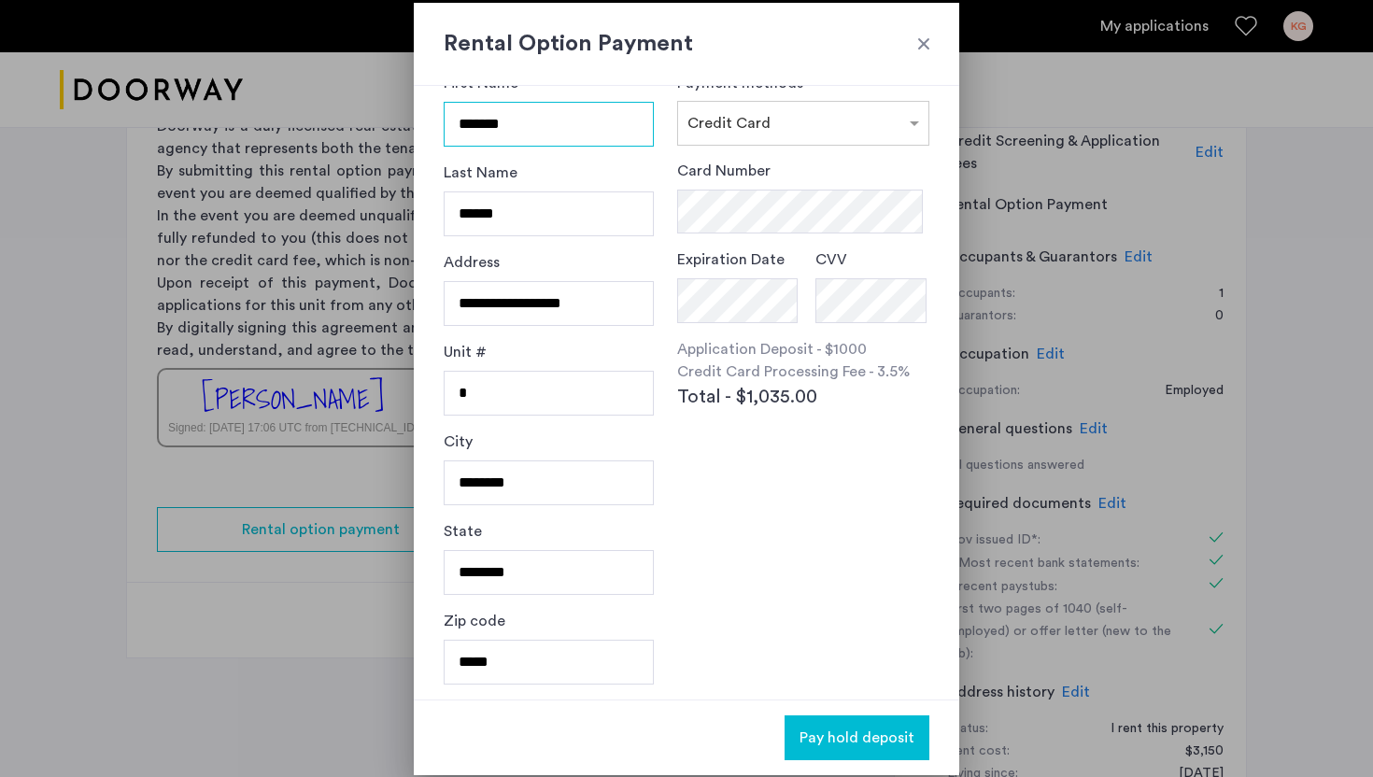
scroll to position [0, 0]
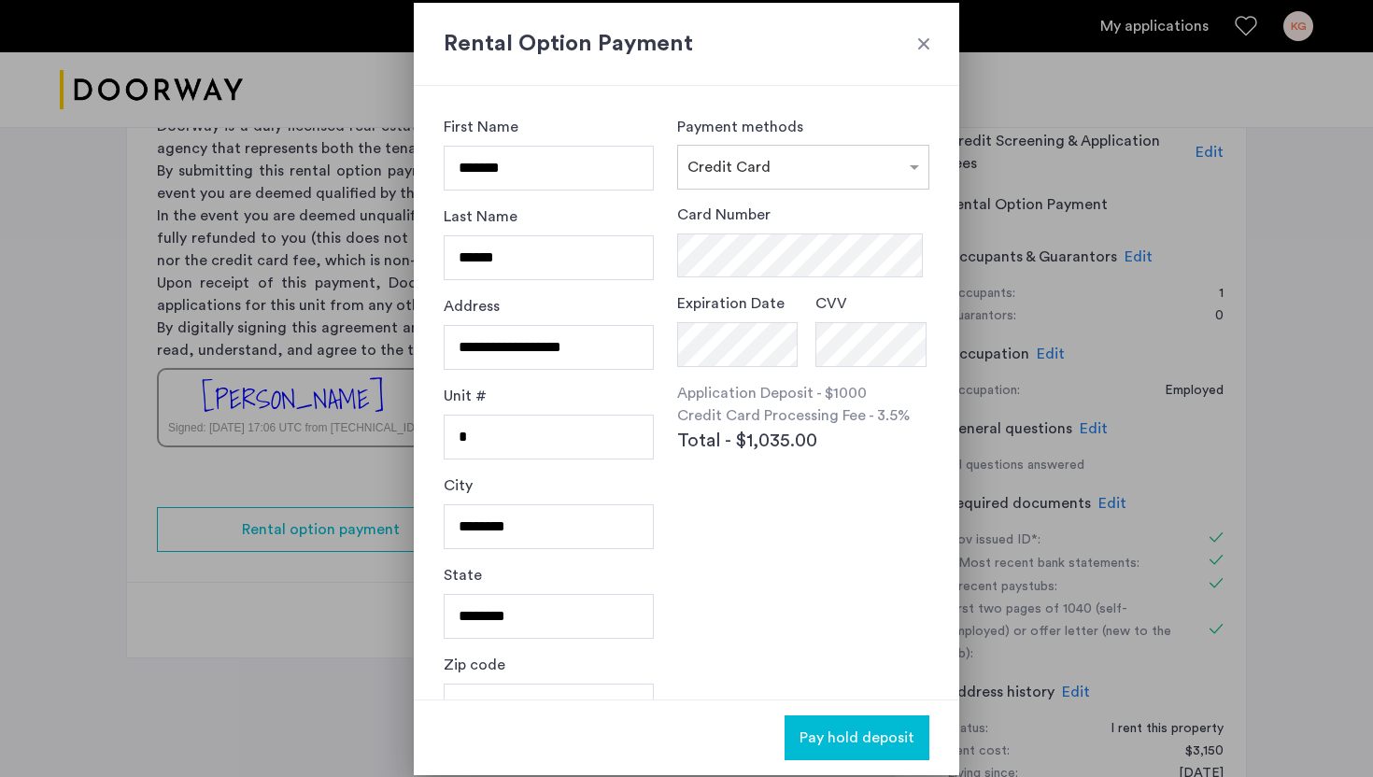
click at [930, 33] on div "Rental Option Payment" at bounding box center [686, 44] width 545 height 83
click at [928, 37] on div at bounding box center [923, 44] width 19 height 19
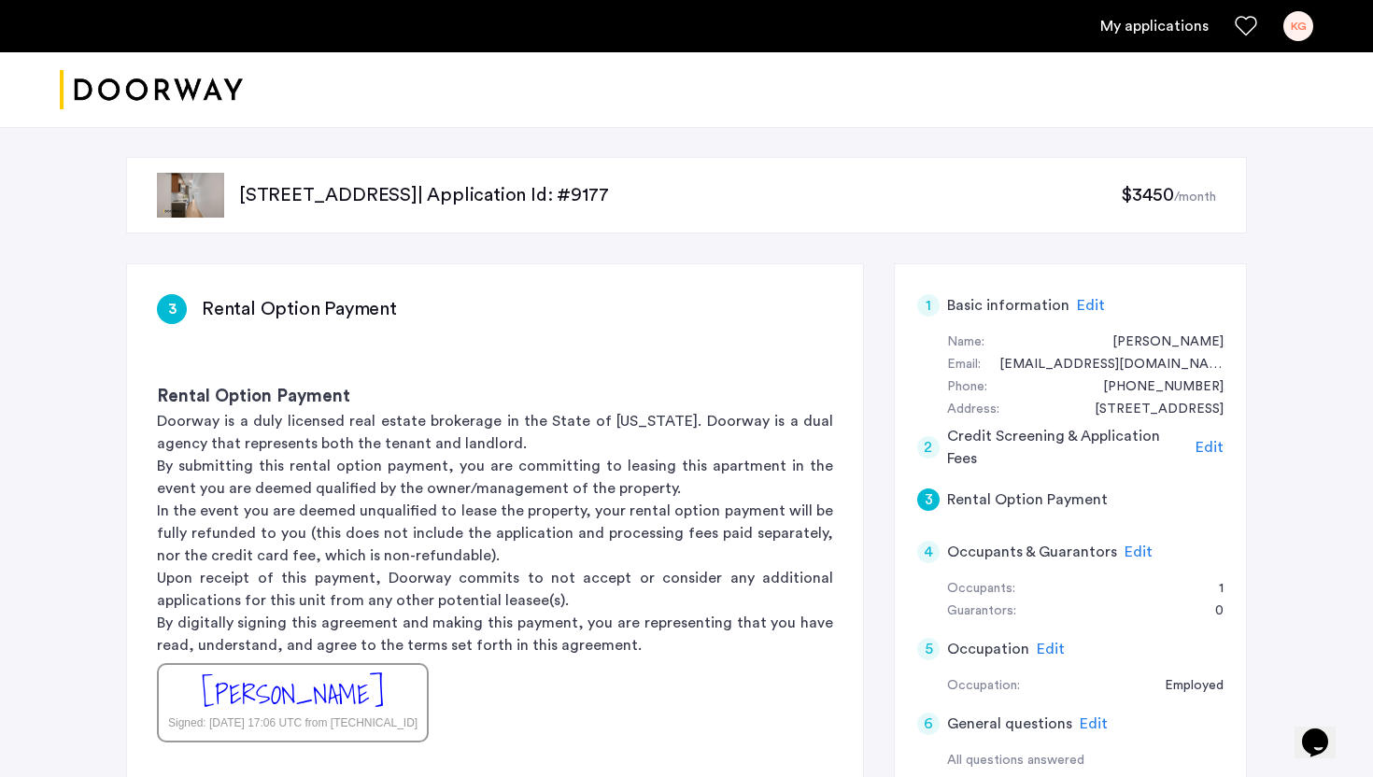
scroll to position [295, 0]
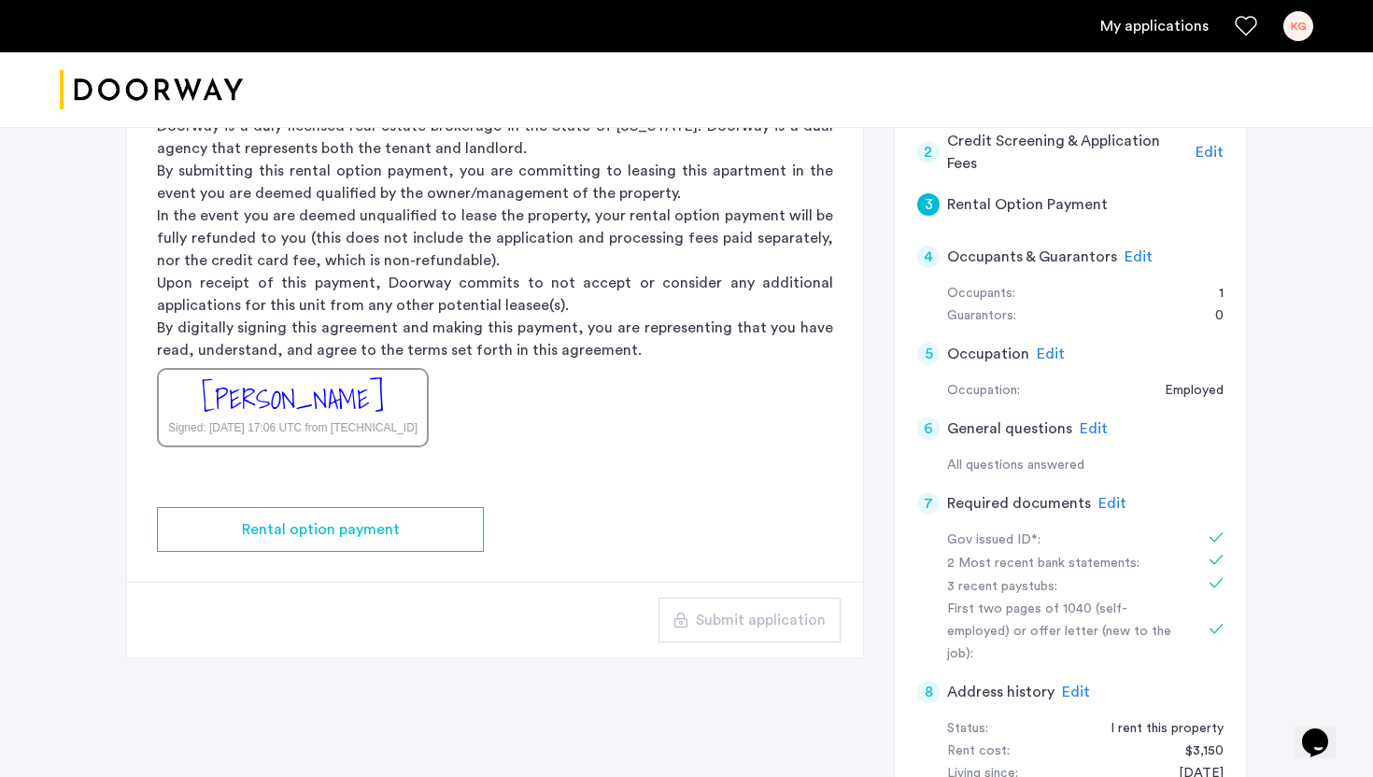
click at [329, 430] on div "Signed: [DATE] 17:06 UTC from [TECHNICAL_ID]" at bounding box center [292, 427] width 249 height 17
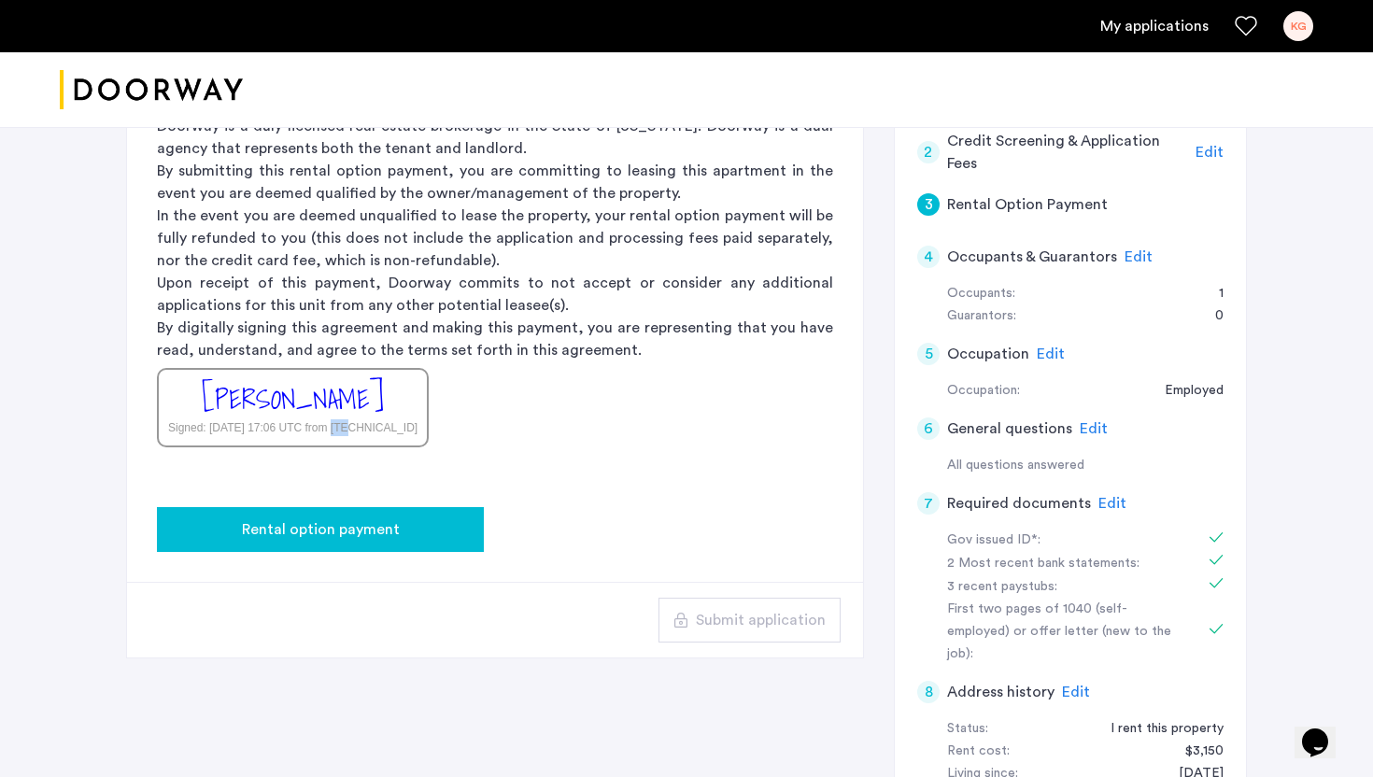
click at [322, 548] on button "Rental option payment" at bounding box center [320, 529] width 327 height 45
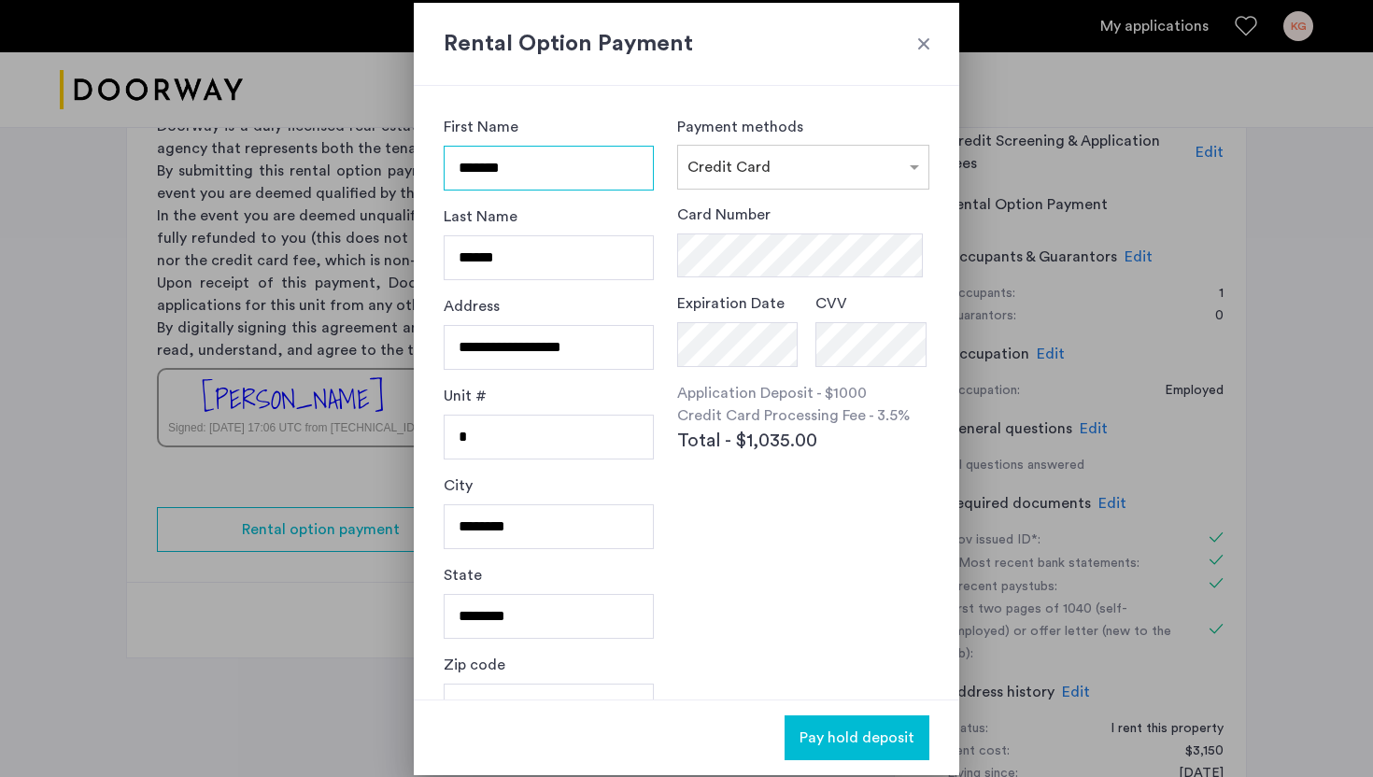
scroll to position [44, 0]
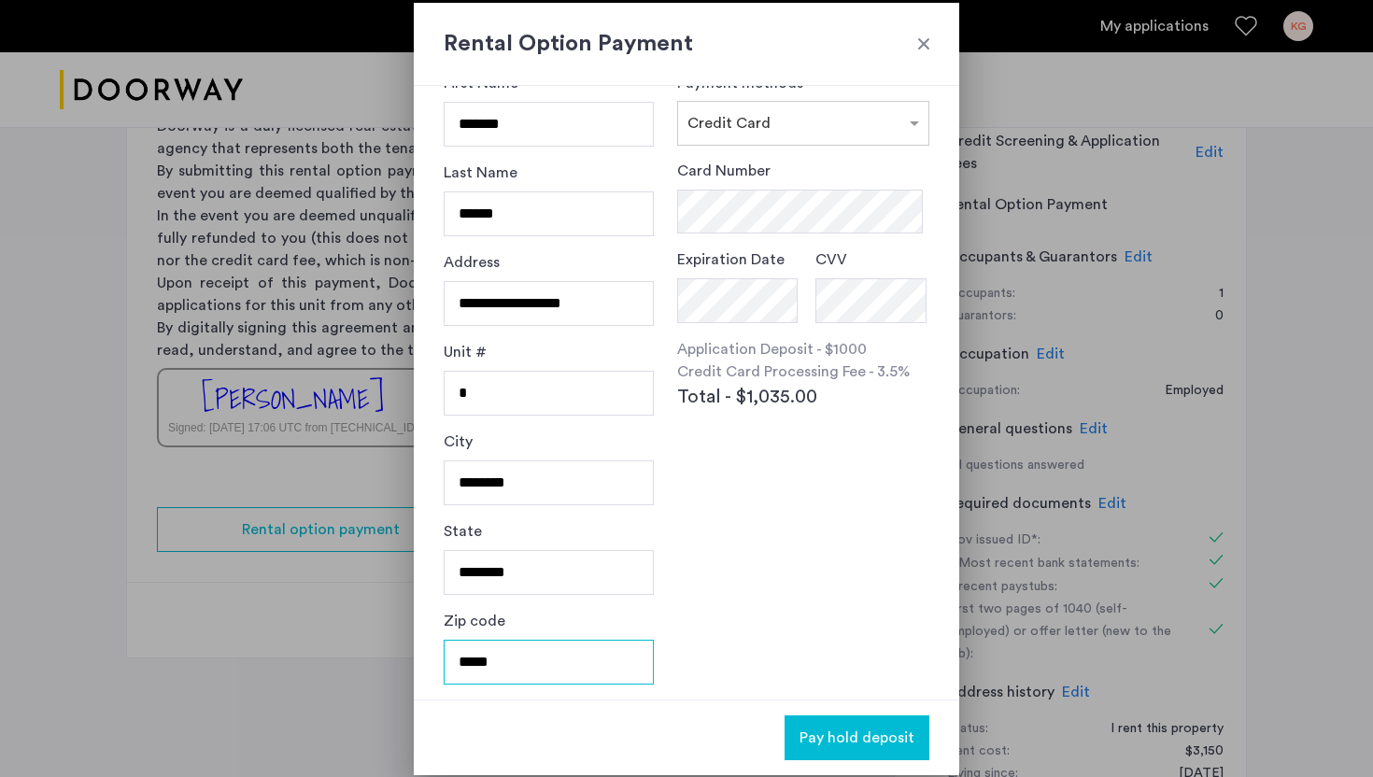
drag, startPoint x: 547, startPoint y: 656, endPoint x: 483, endPoint y: 208, distance: 451.9
click at [483, 208] on form "**********" at bounding box center [549, 386] width 210 height 628
click at [498, 558] on input "********" at bounding box center [549, 572] width 210 height 45
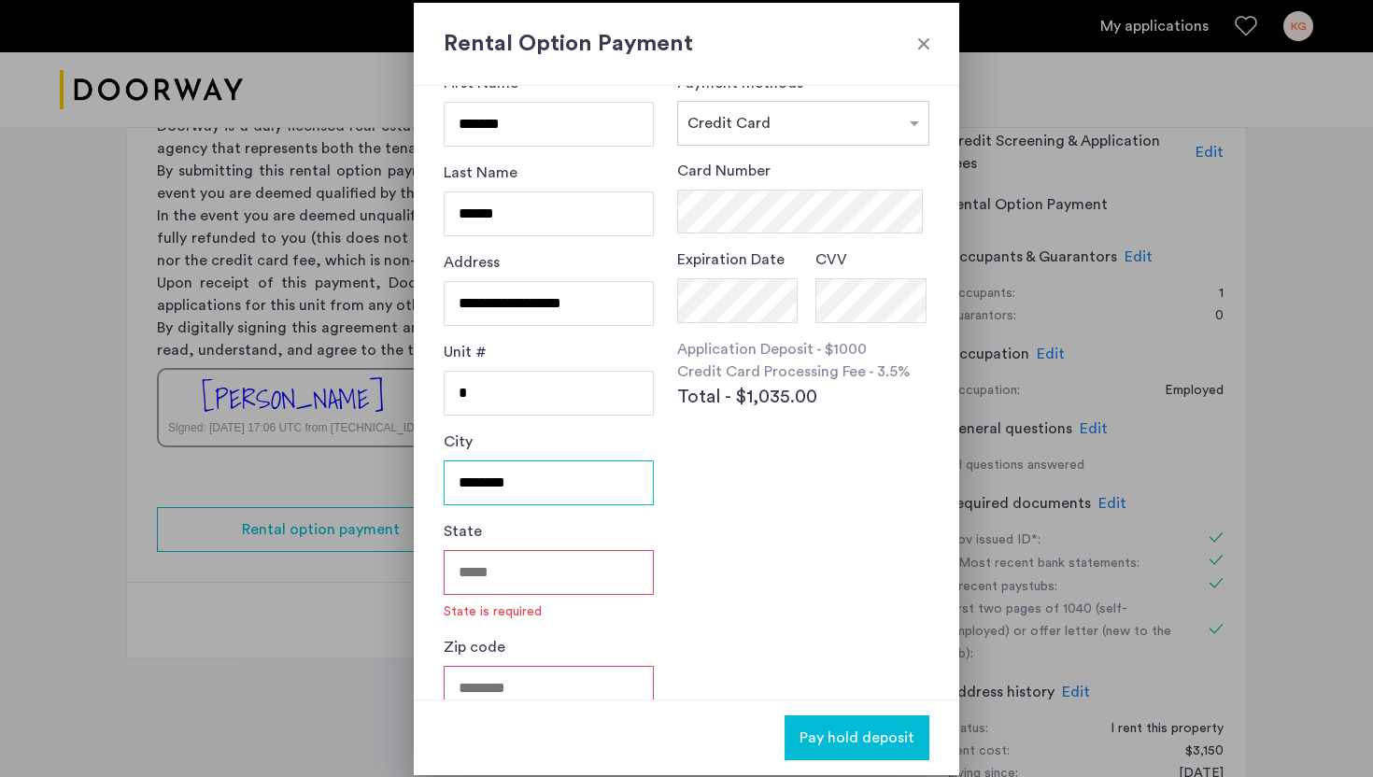
click at [475, 473] on input "********" at bounding box center [549, 482] width 210 height 45
click at [462, 388] on input "*" at bounding box center [549, 393] width 210 height 45
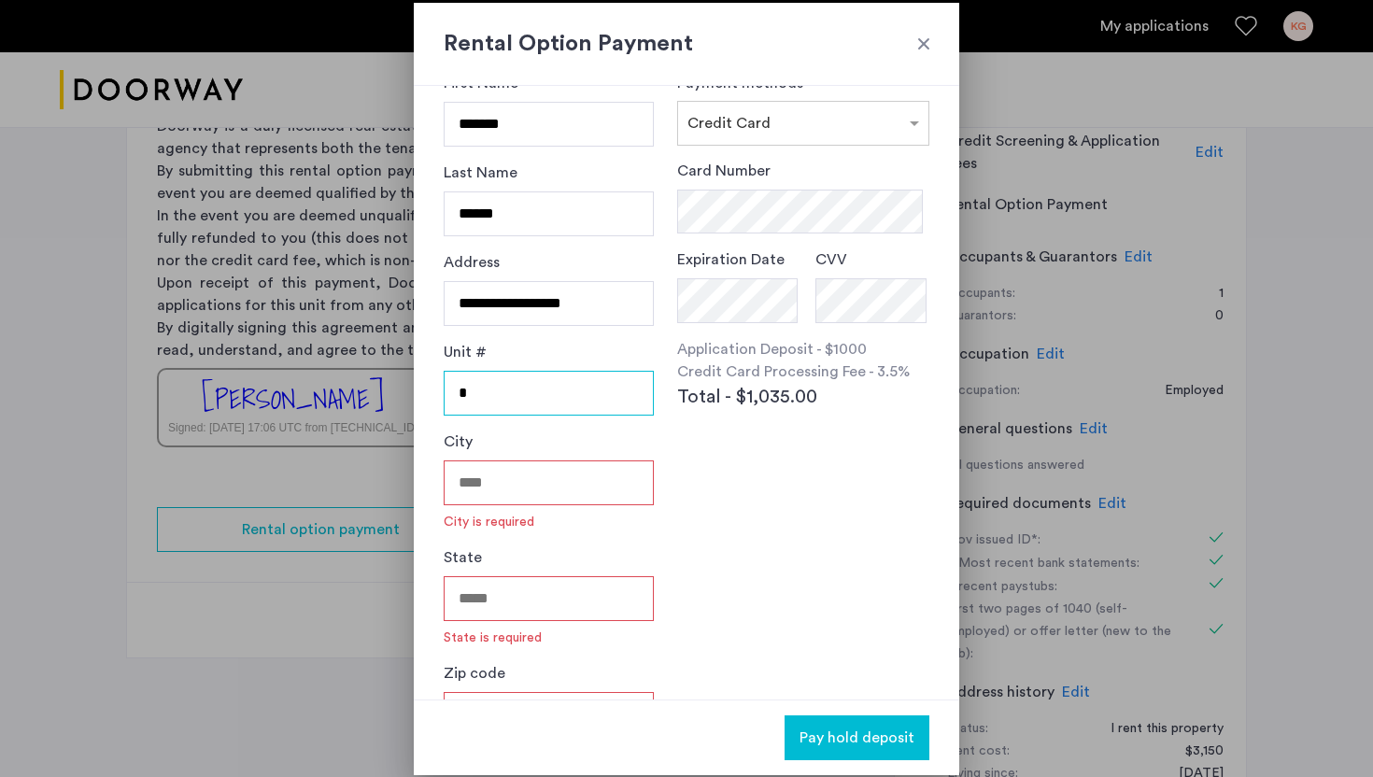
click at [462, 388] on input "*" at bounding box center [549, 393] width 210 height 45
click at [480, 320] on input "**********" at bounding box center [549, 303] width 210 height 45
click at [485, 267] on label "Address" at bounding box center [472, 262] width 56 height 22
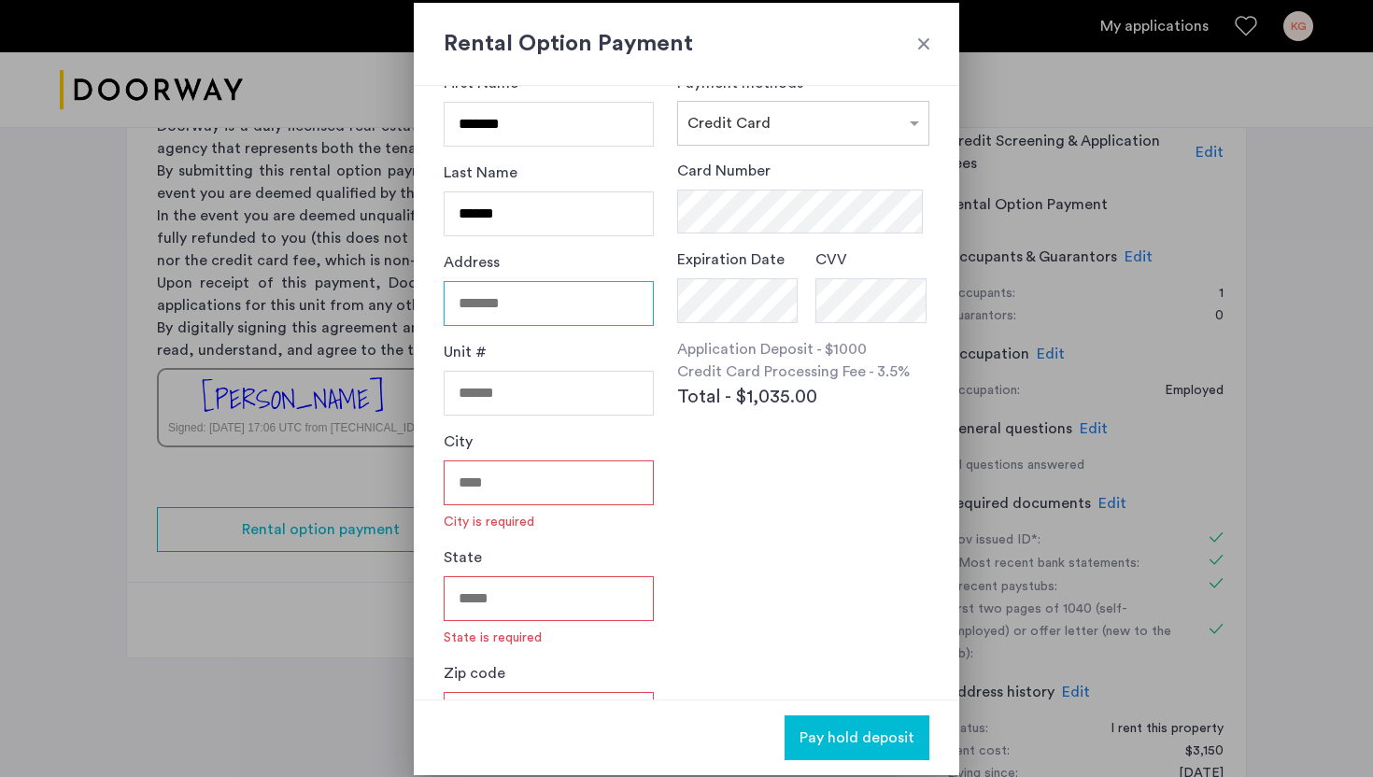
click at [485, 281] on input "Address" at bounding box center [549, 303] width 210 height 45
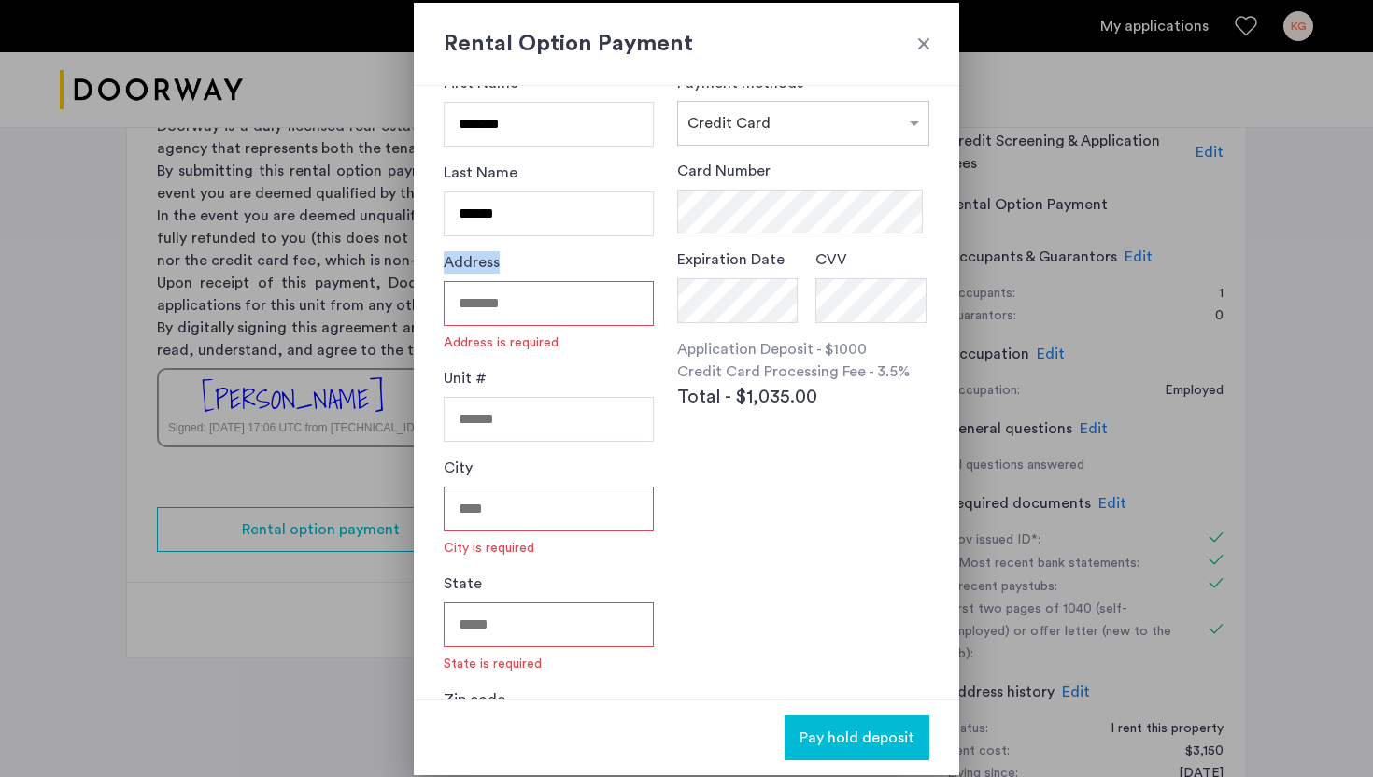
click at [485, 267] on label "Address" at bounding box center [472, 262] width 56 height 22
click at [485, 281] on input "Address" at bounding box center [549, 303] width 210 height 45
click at [485, 215] on input "******" at bounding box center [549, 213] width 210 height 45
click at [473, 120] on input "*******" at bounding box center [549, 124] width 210 height 45
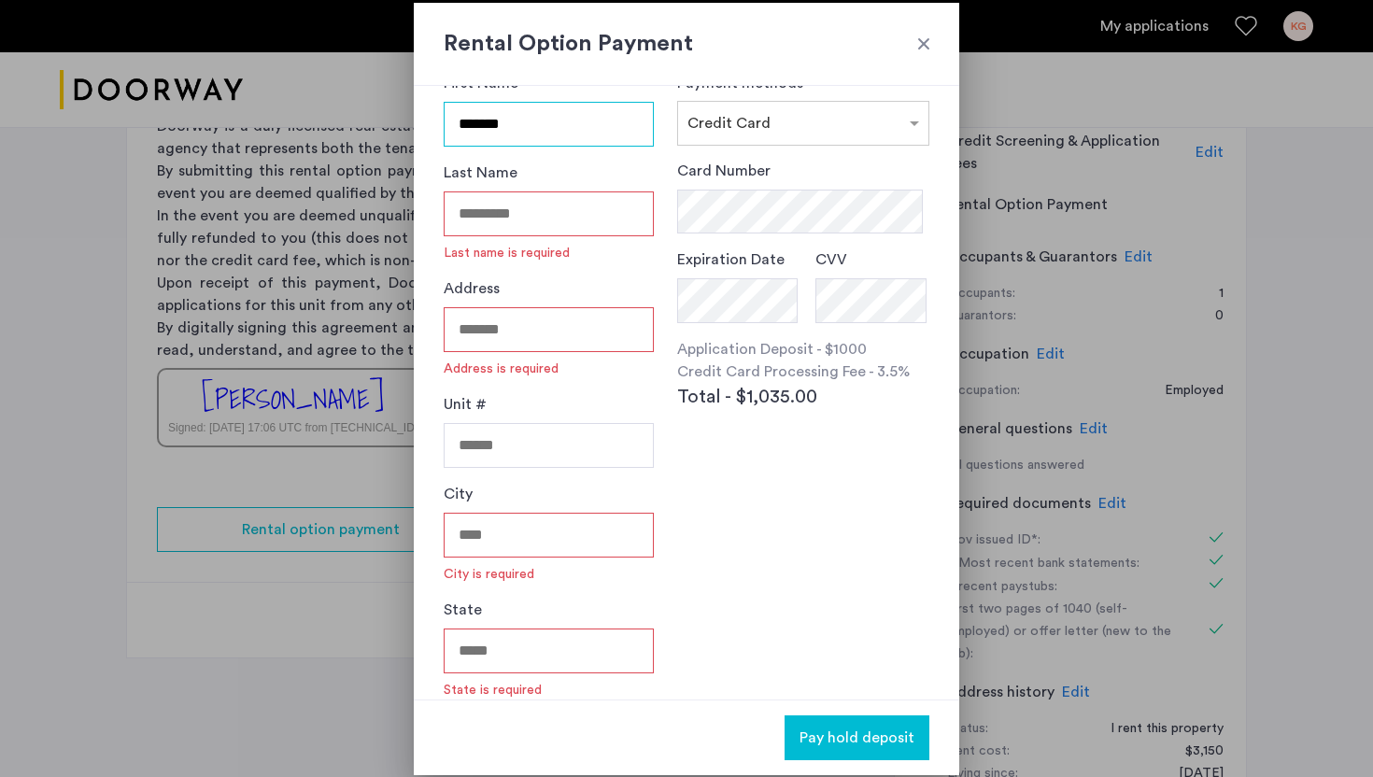
click at [473, 120] on input "*******" at bounding box center [549, 124] width 210 height 45
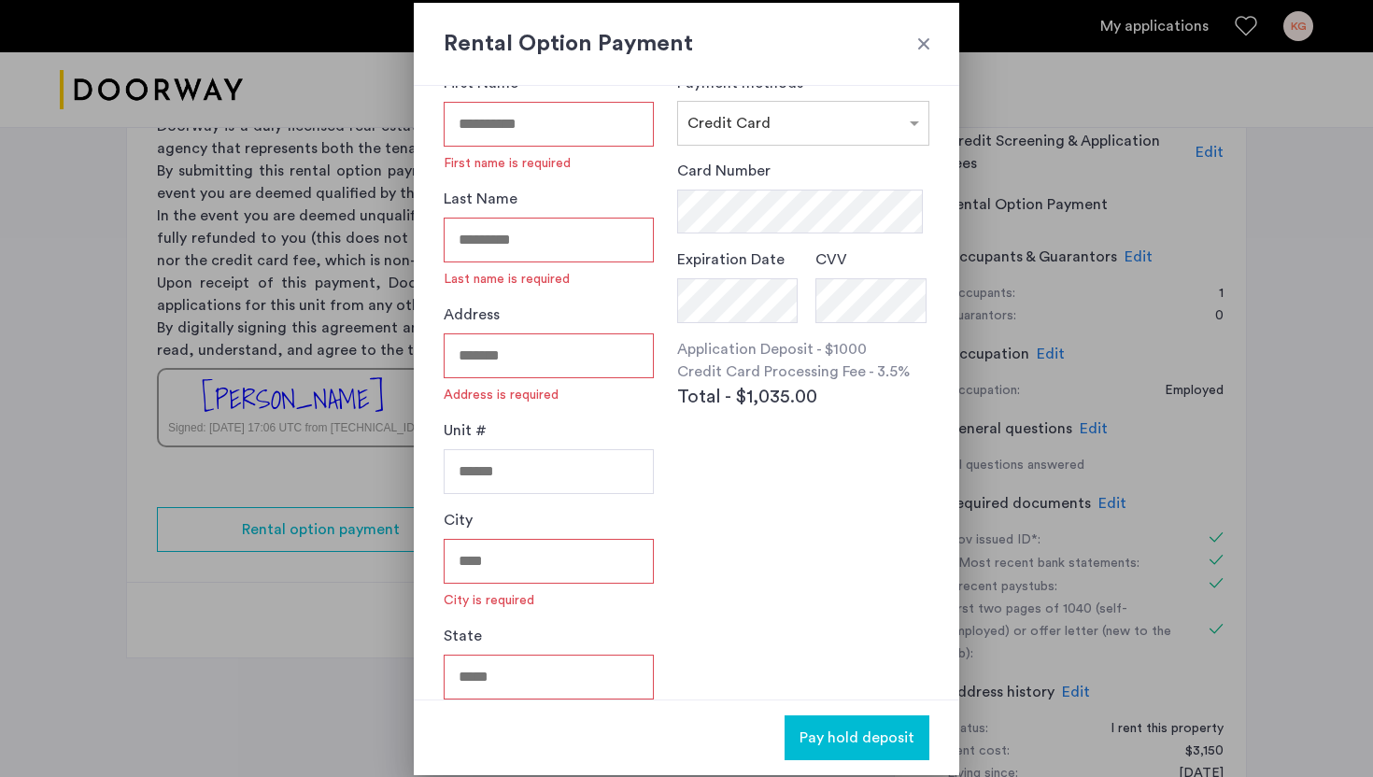
click at [759, 514] on div "Payment methods × Credit Card Card Number Expiration Date CVV Application Depos…" at bounding box center [803, 349] width 252 height 554
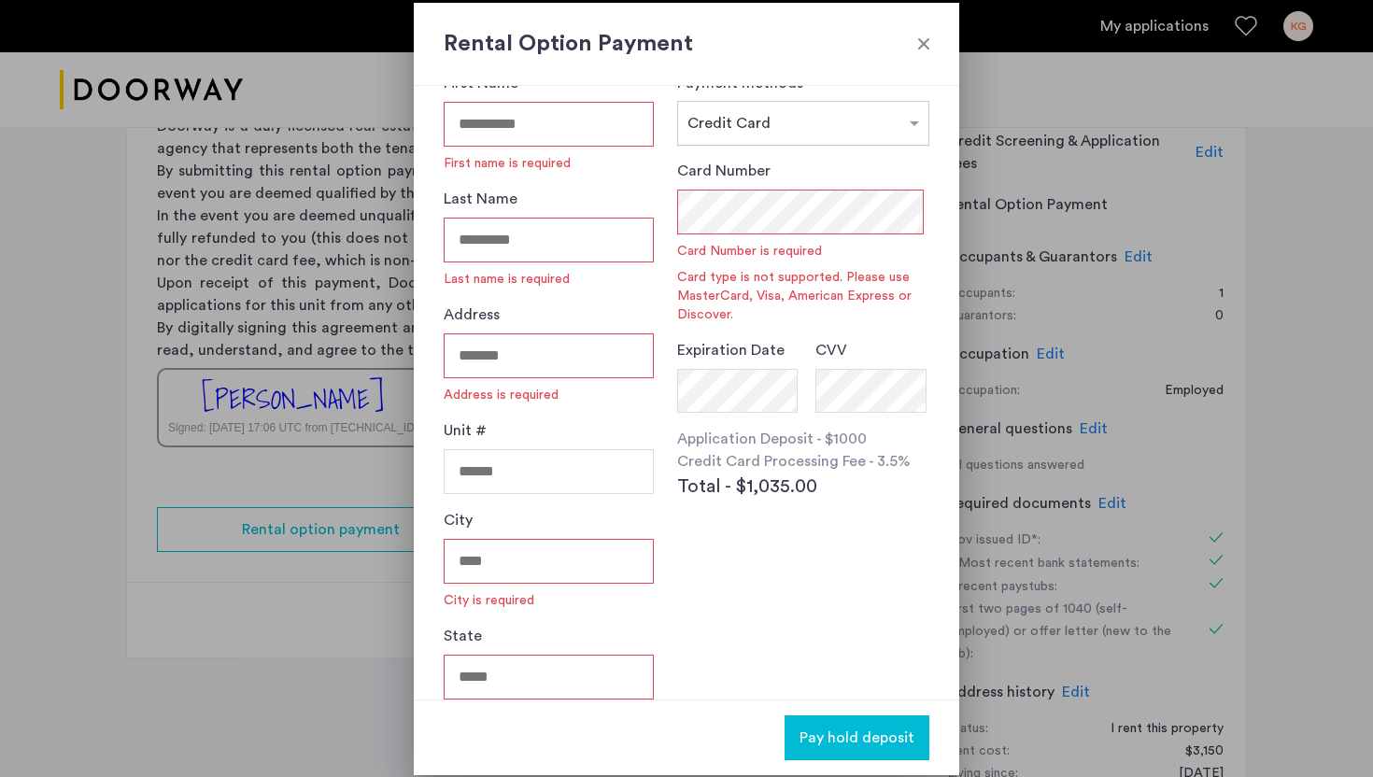
scroll to position [0, 0]
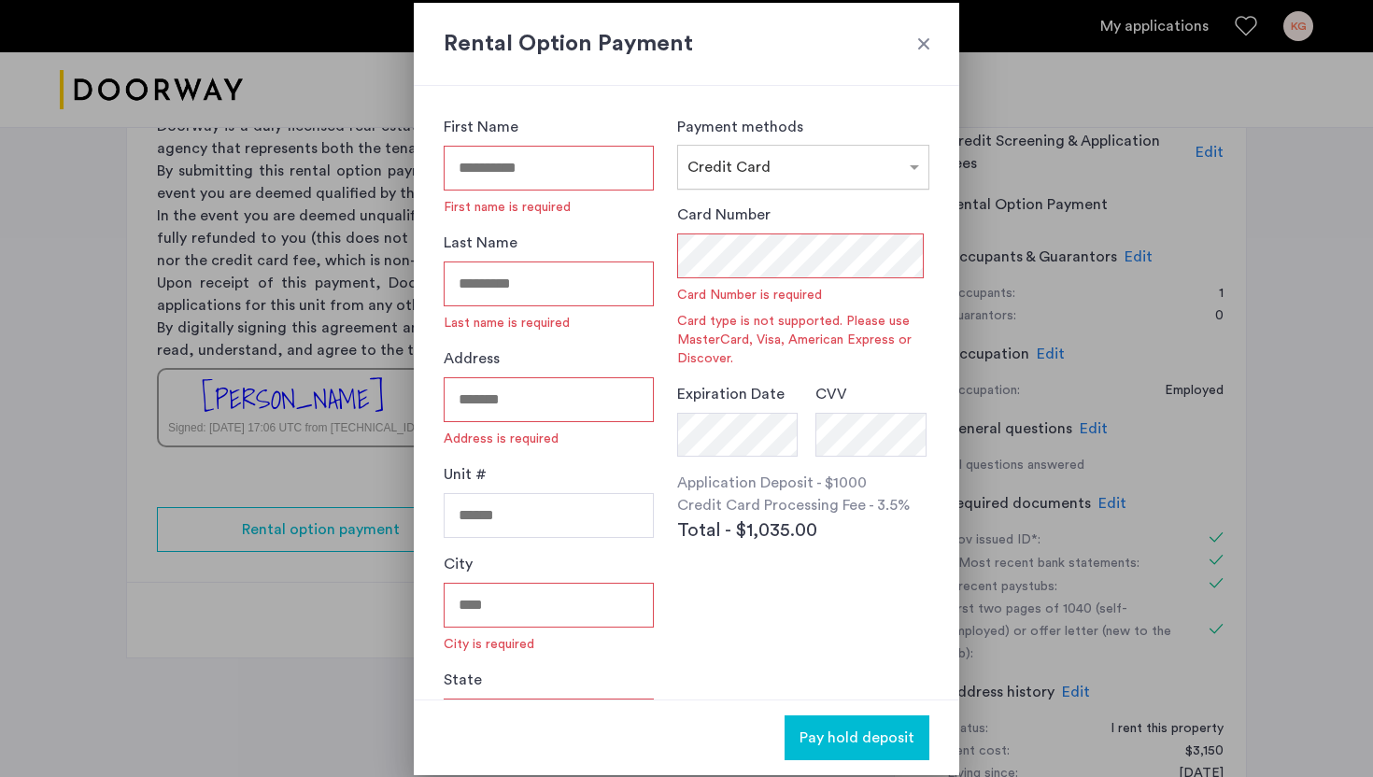
click at [833, 135] on div "Payment methods × Credit Card" at bounding box center [803, 153] width 252 height 74
click at [833, 140] on div "Payment methods × Credit Card" at bounding box center [803, 153] width 252 height 74
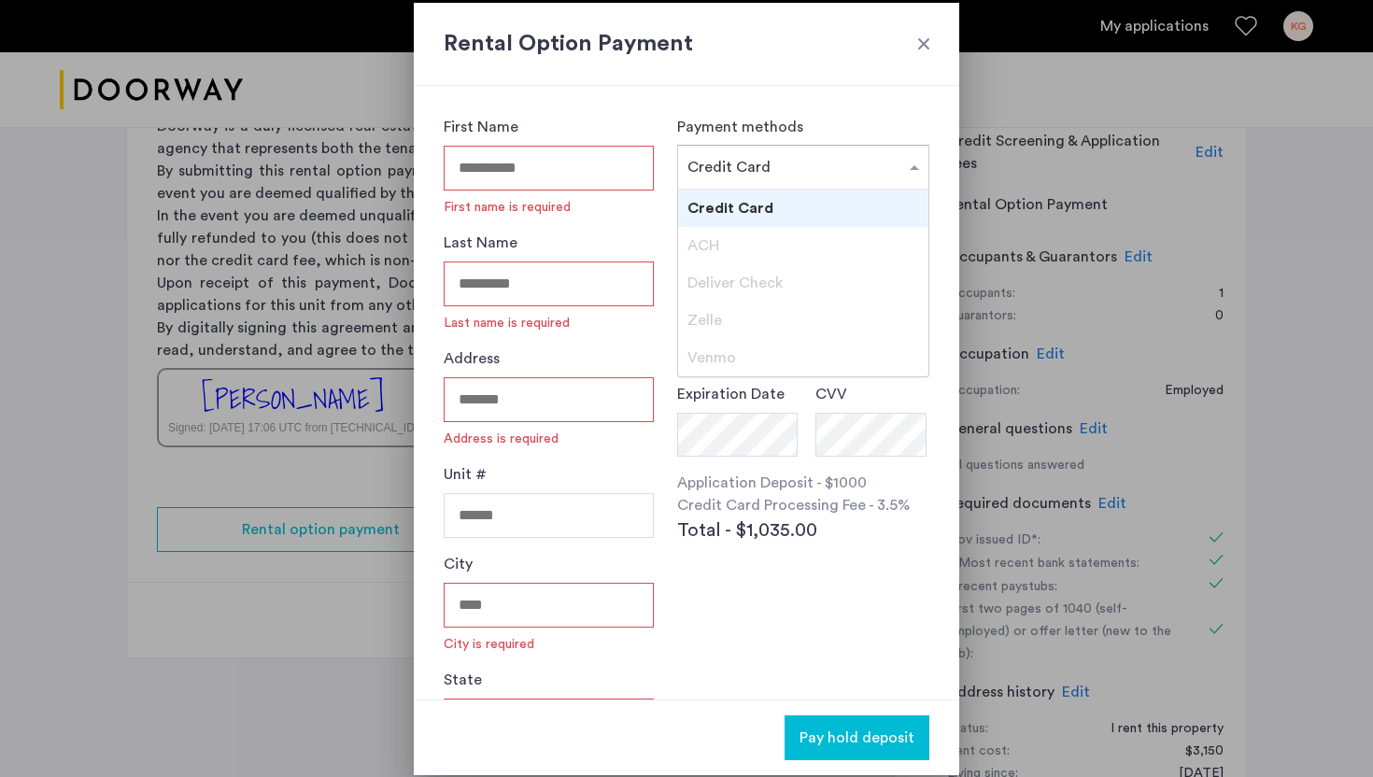
click at [830, 158] on input "text" at bounding box center [784, 163] width 194 height 13
click at [816, 145] on div "× Credit Card" at bounding box center [803, 167] width 252 height 45
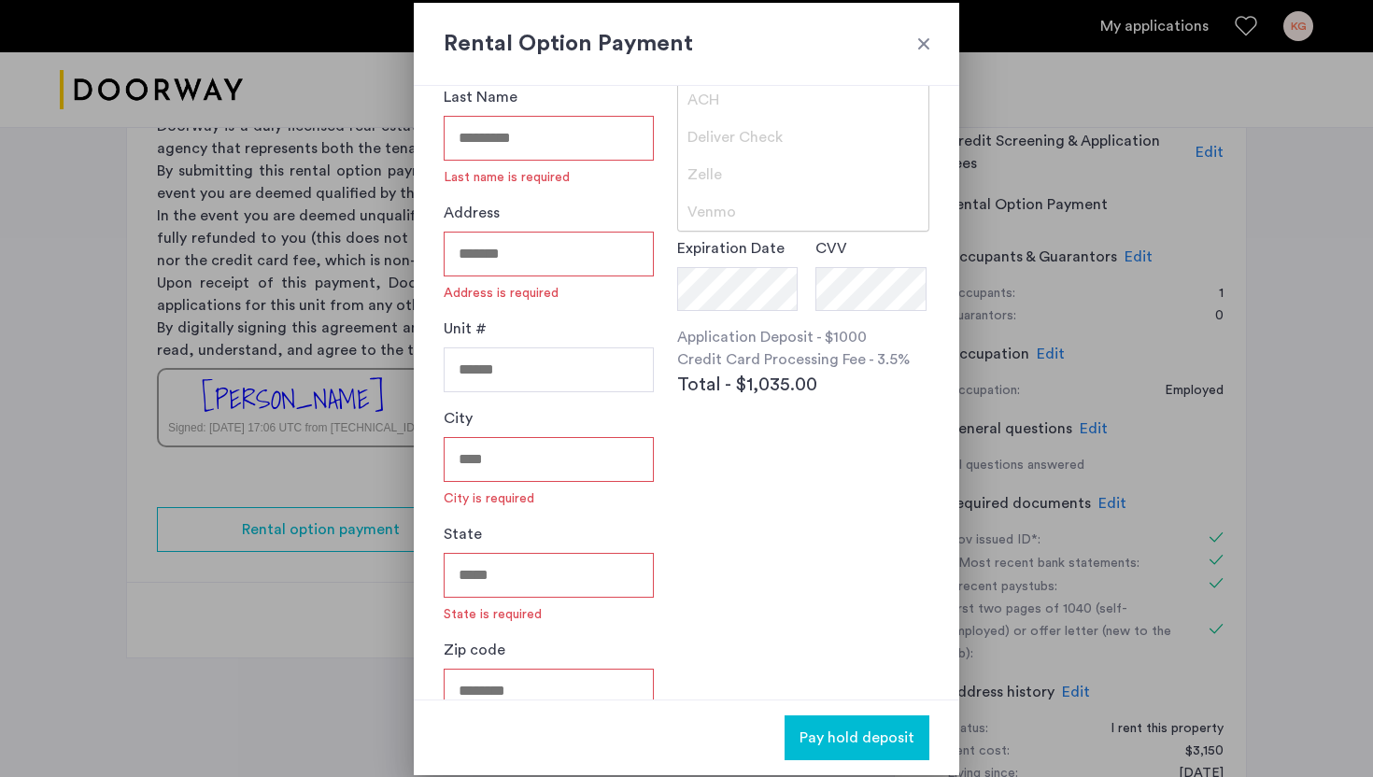
scroll to position [201, 0]
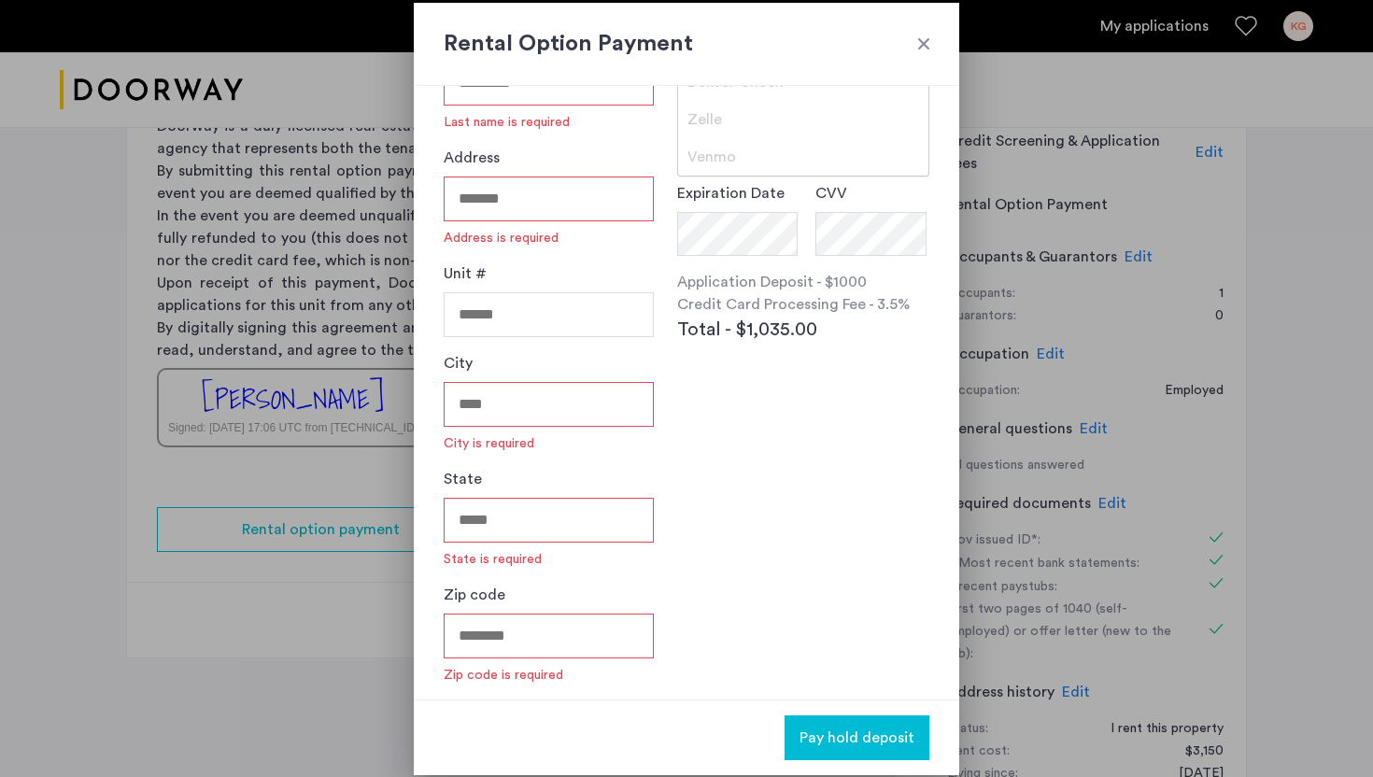
click at [756, 508] on div "First Name First name is required Last Name Last name is required Address Addre…" at bounding box center [686, 393] width 545 height 614
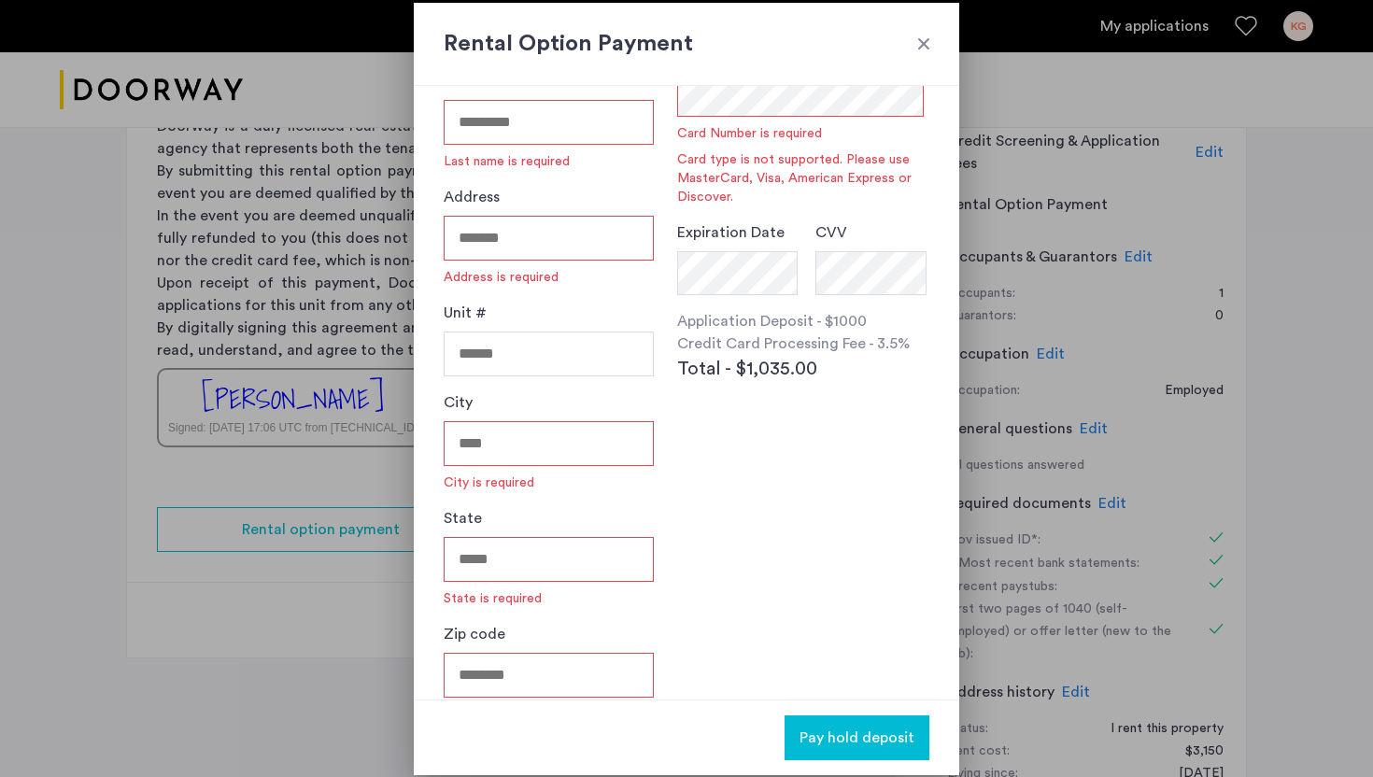
scroll to position [120, 0]
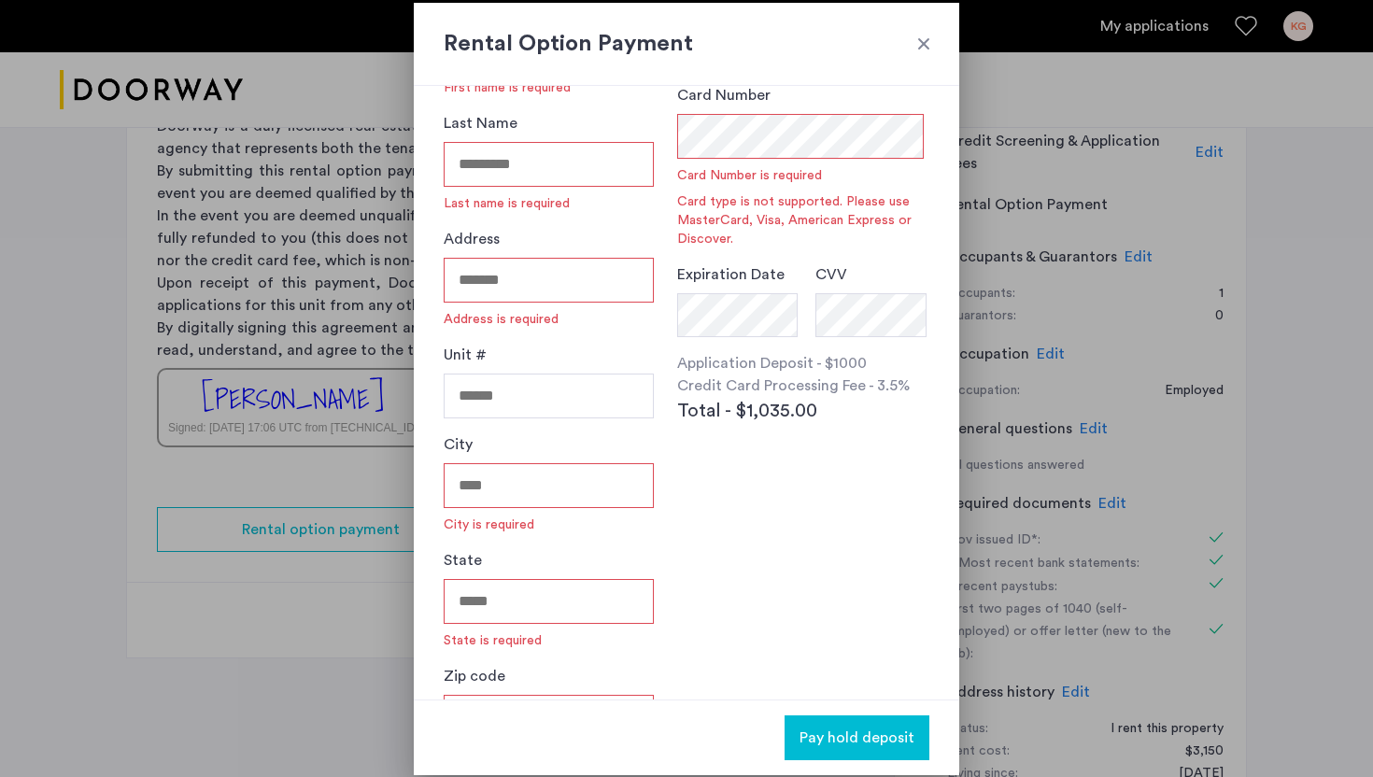
click at [871, 737] on span "Pay hold deposit" at bounding box center [856, 738] width 115 height 22
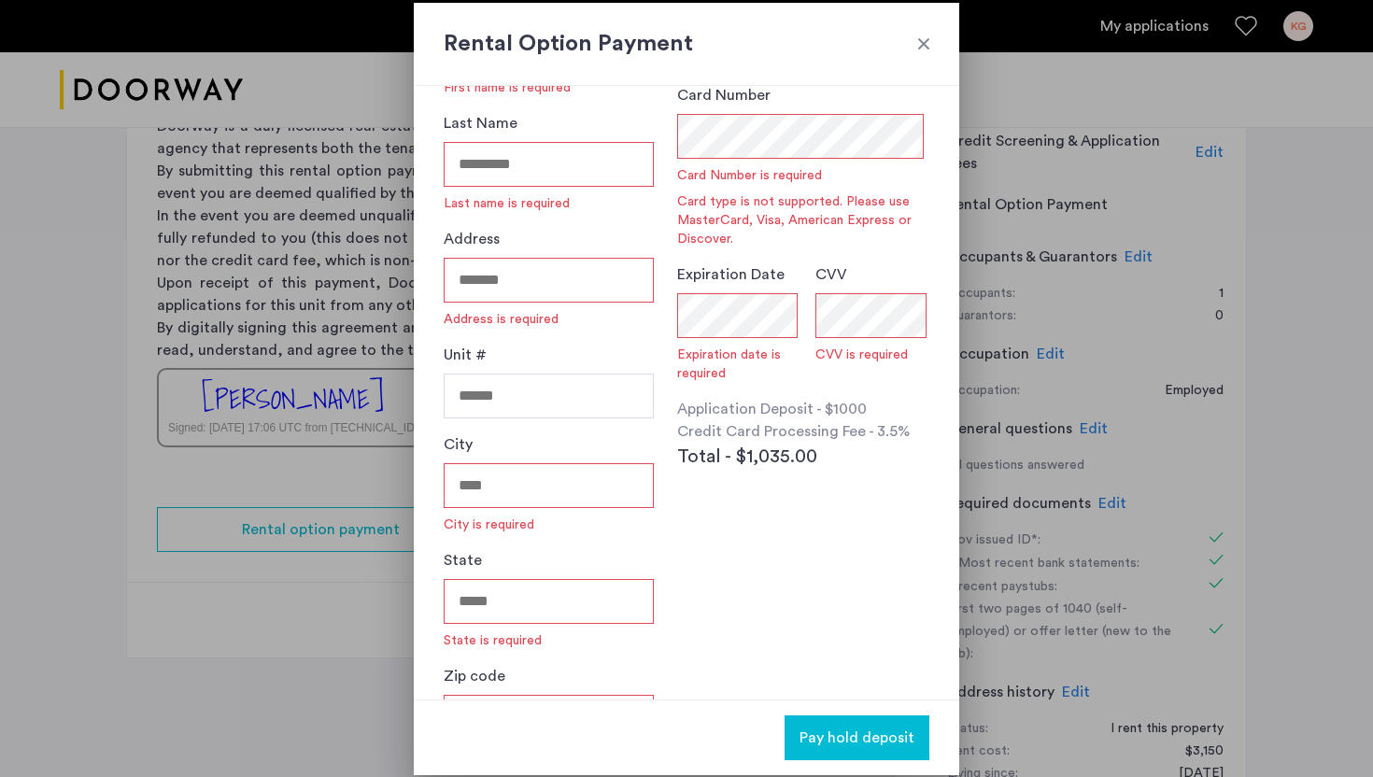
click at [896, 745] on span "Pay hold deposit" at bounding box center [856, 738] width 115 height 22
click at [919, 46] on div at bounding box center [923, 44] width 19 height 19
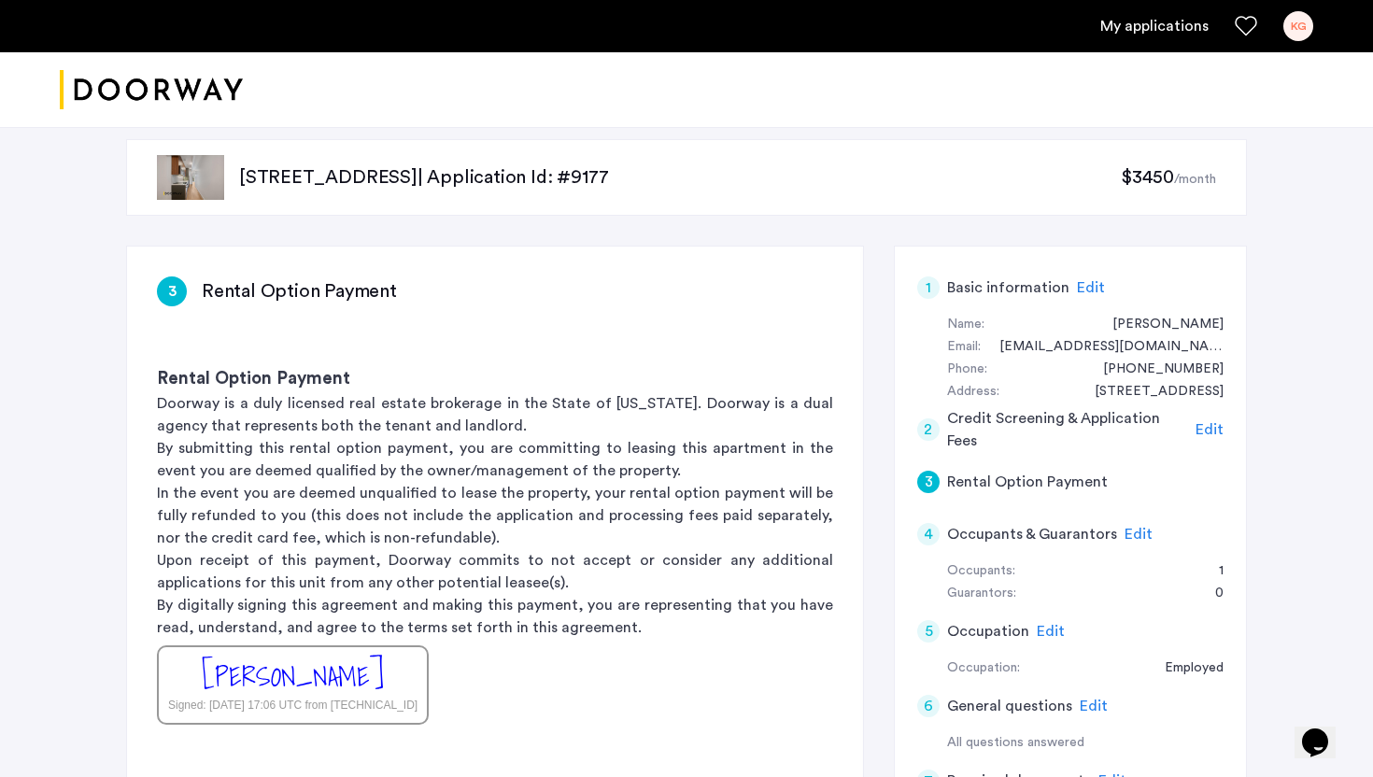
scroll to position [0, 0]
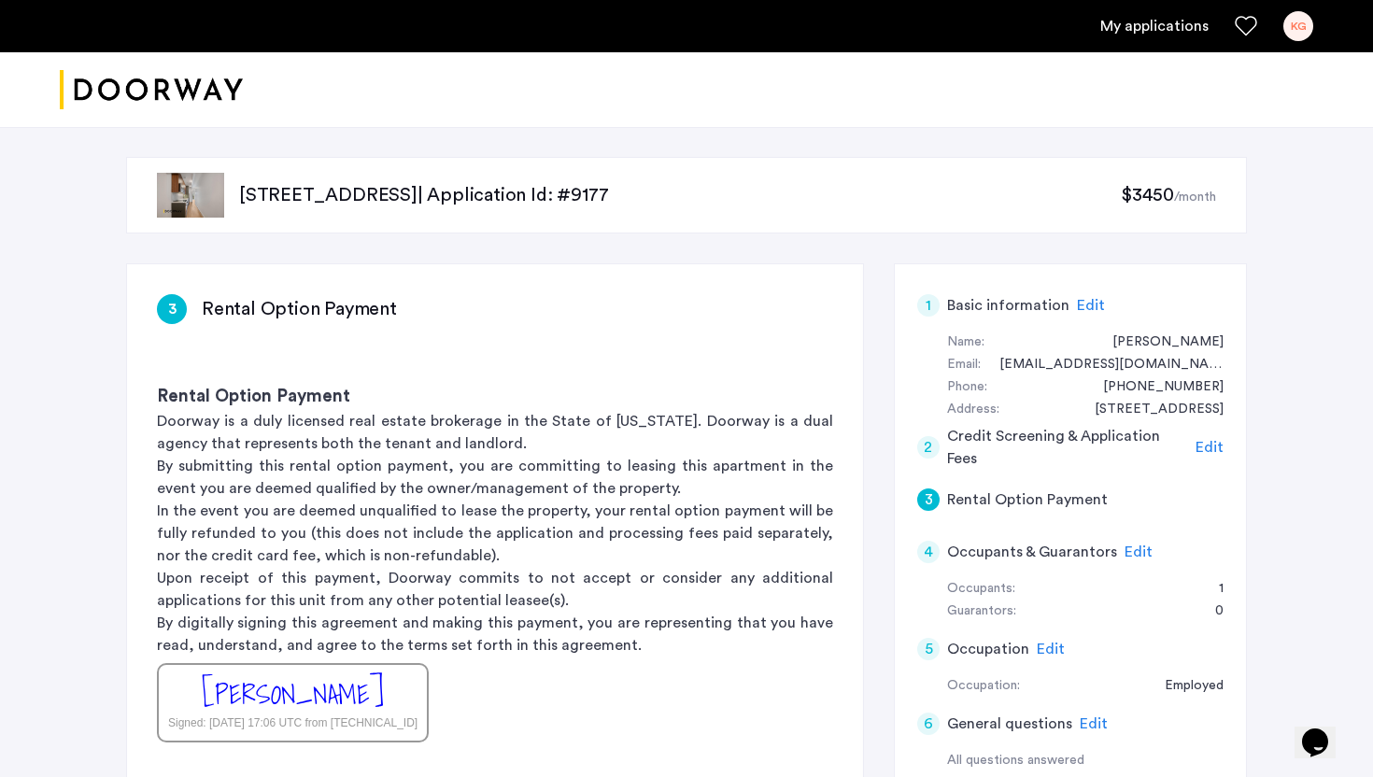
click at [254, 307] on h3 "Rental Option Payment" at bounding box center [299, 309] width 195 height 26
copy h3 "Rental Option Payment"
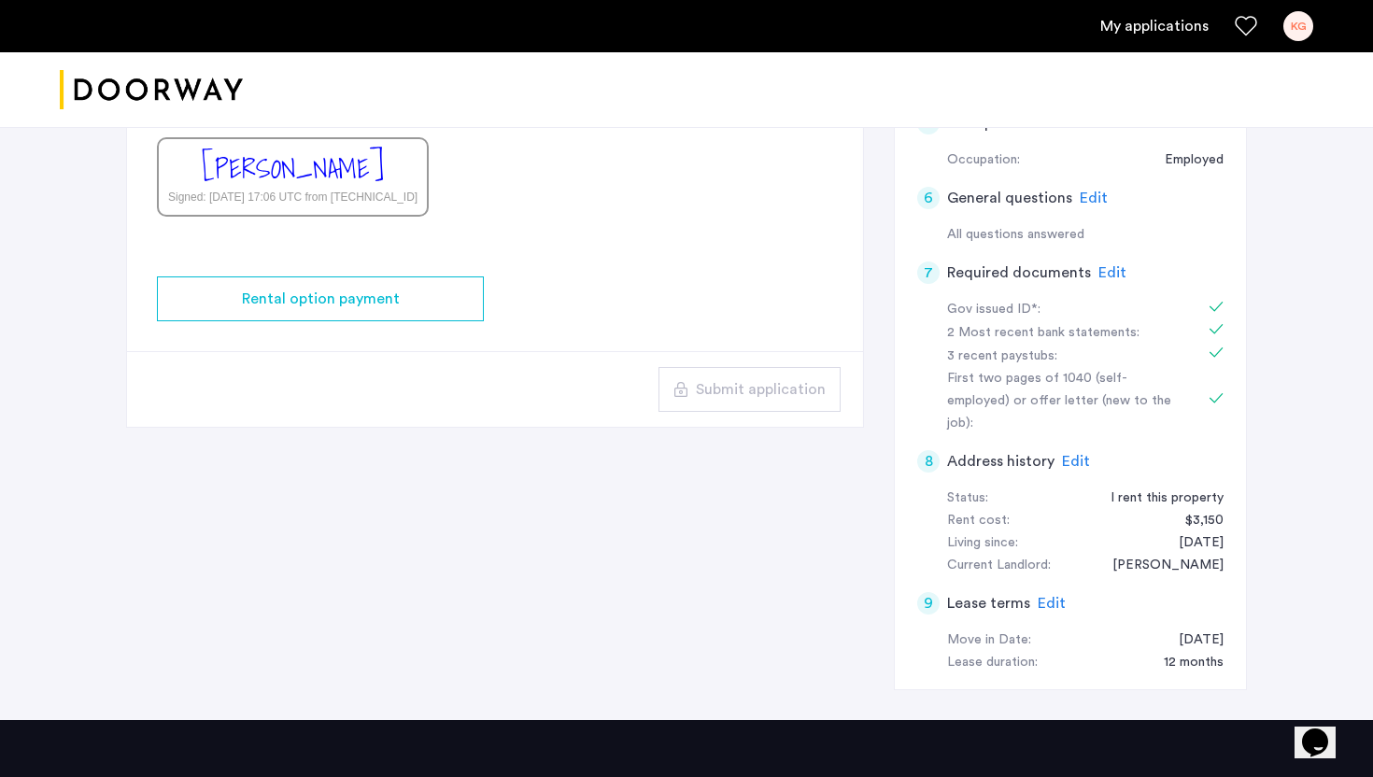
scroll to position [346, 0]
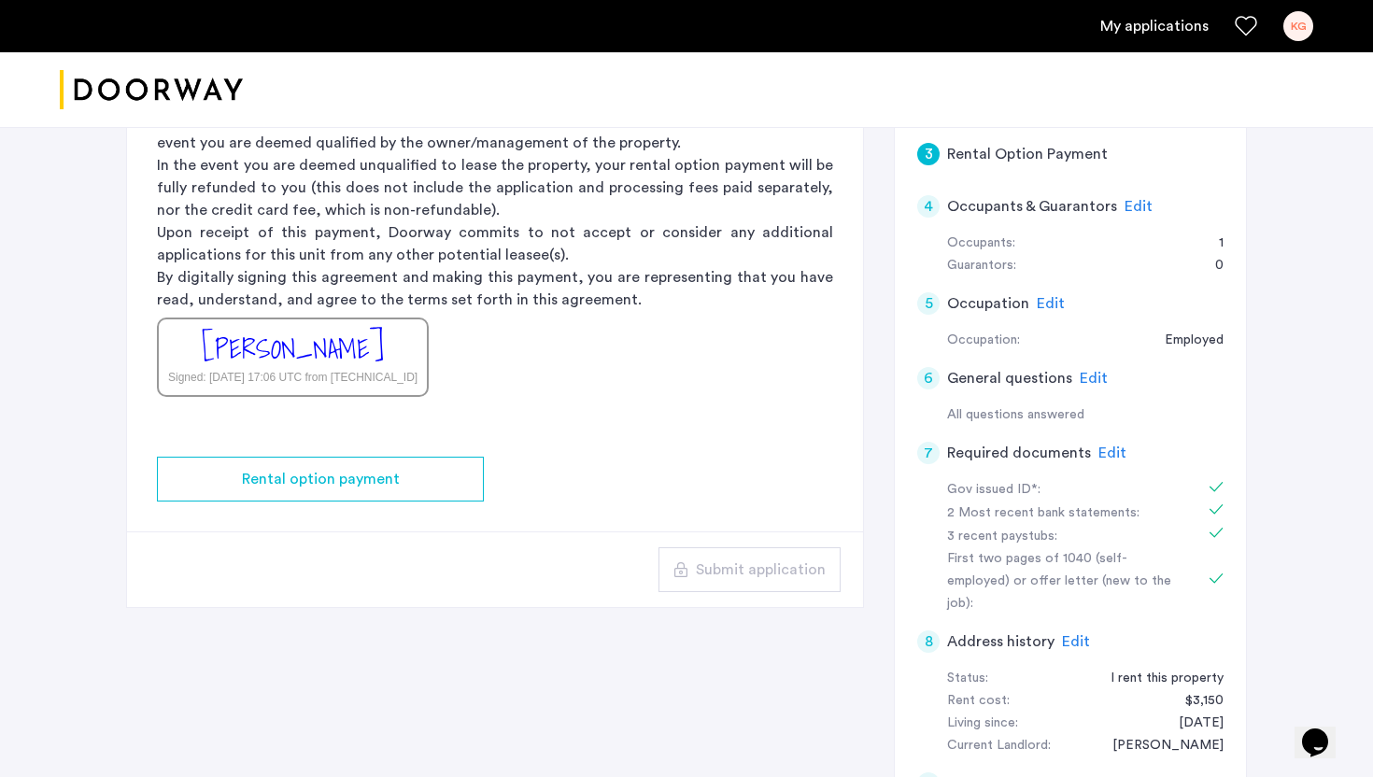
click at [376, 510] on app-rental-option-payment "3 Rental Option Payment Rental Option Payment Doorway is a duly licensed real e…" at bounding box center [495, 263] width 736 height 688
click at [352, 383] on div "Signed: Oct 11, 2025 at 17:06 UTC from 172.70.110.34" at bounding box center [292, 377] width 249 height 17
click at [352, 386] on div "Kessera Grimes Signed: Oct 11, 2025 at 17:06 UTC from 172.70.110.34" at bounding box center [293, 357] width 272 height 79
click at [347, 385] on div "Signed: Oct 11, 2025 at 17:06 UTC from 172.70.110.34" at bounding box center [292, 377] width 249 height 17
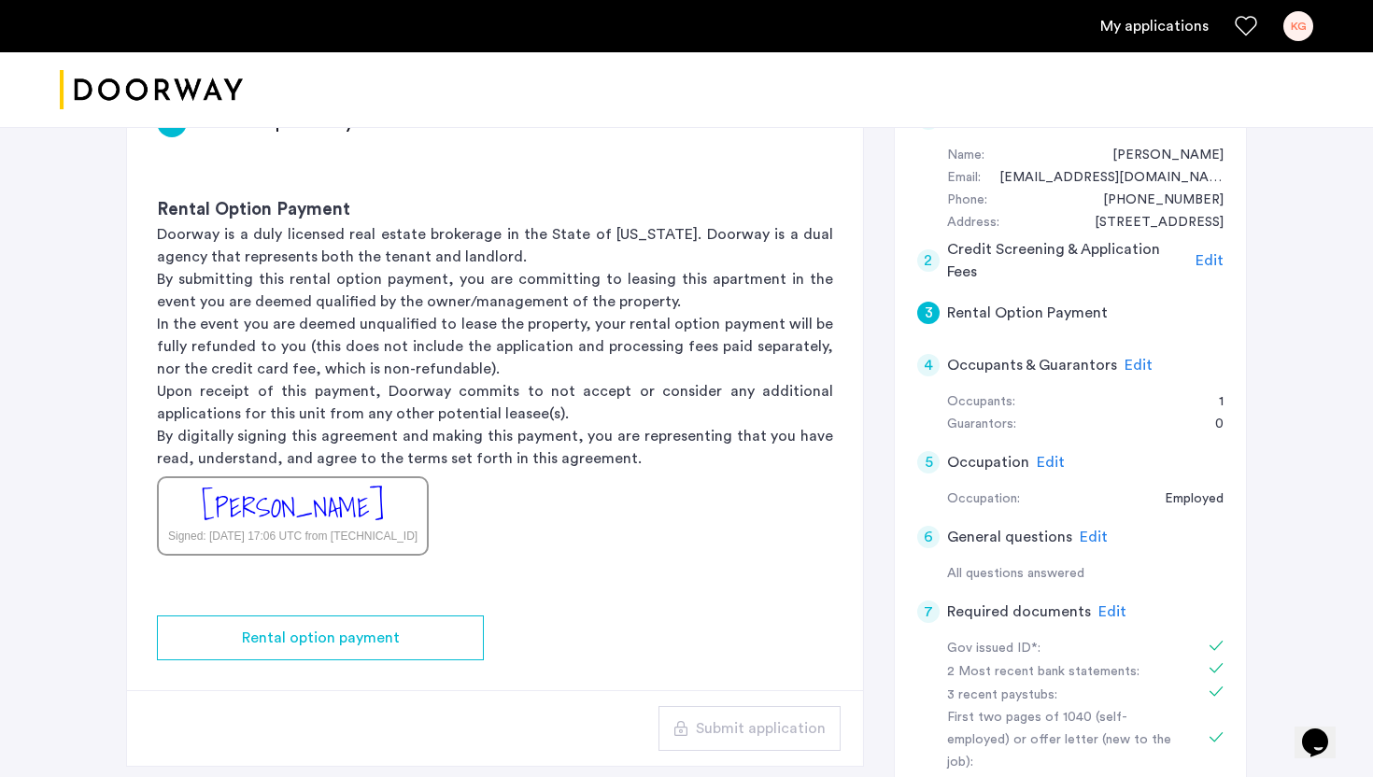
scroll to position [176, 0]
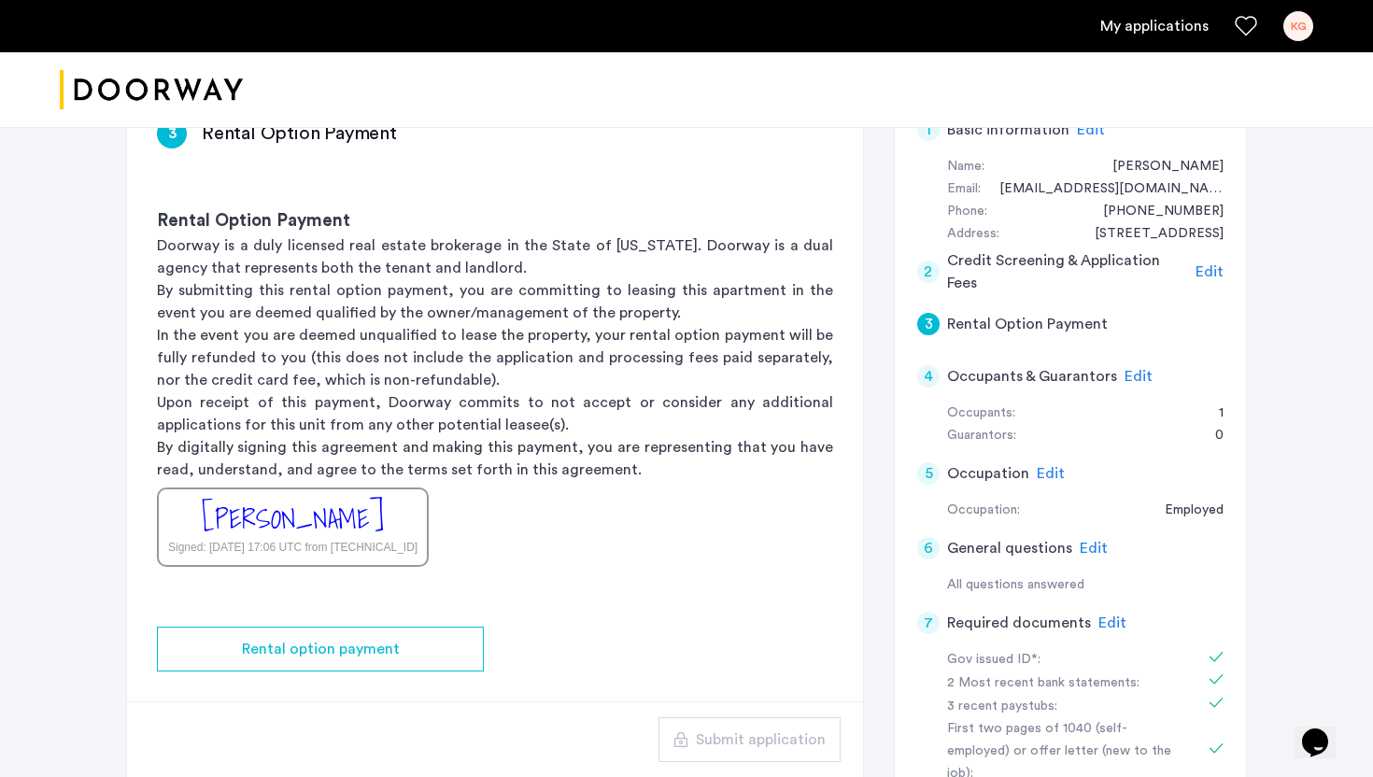
click at [1042, 475] on span "Edit" at bounding box center [1051, 473] width 28 height 15
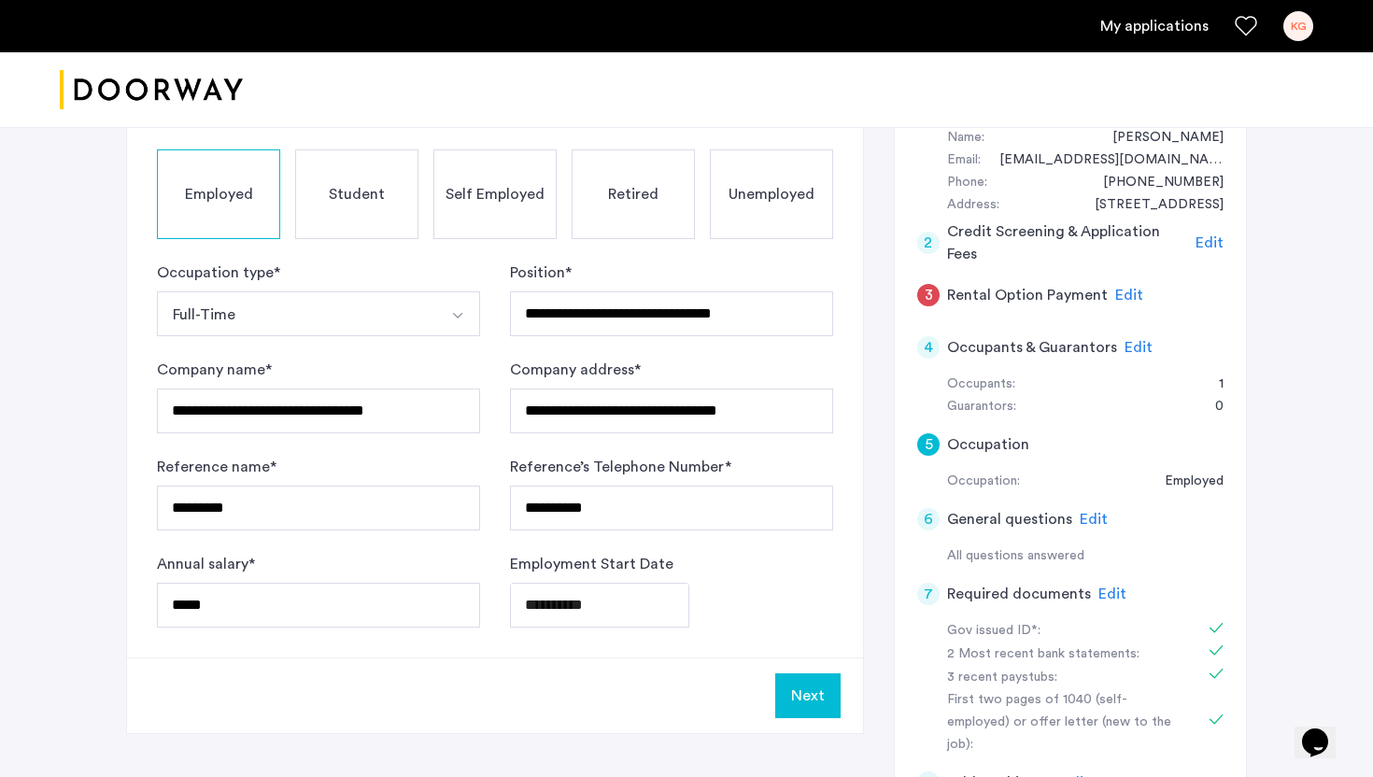
scroll to position [227, 0]
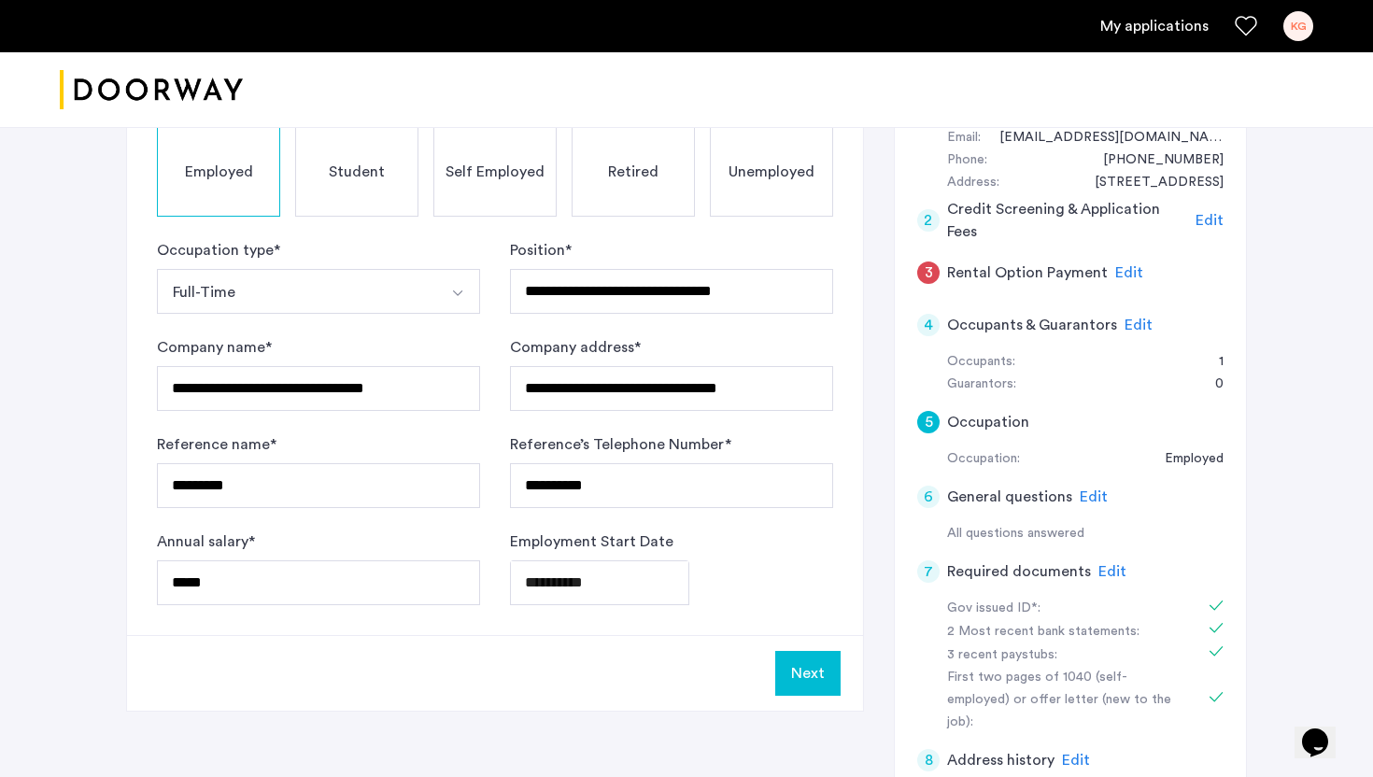
click at [806, 676] on button "Next" at bounding box center [807, 673] width 65 height 45
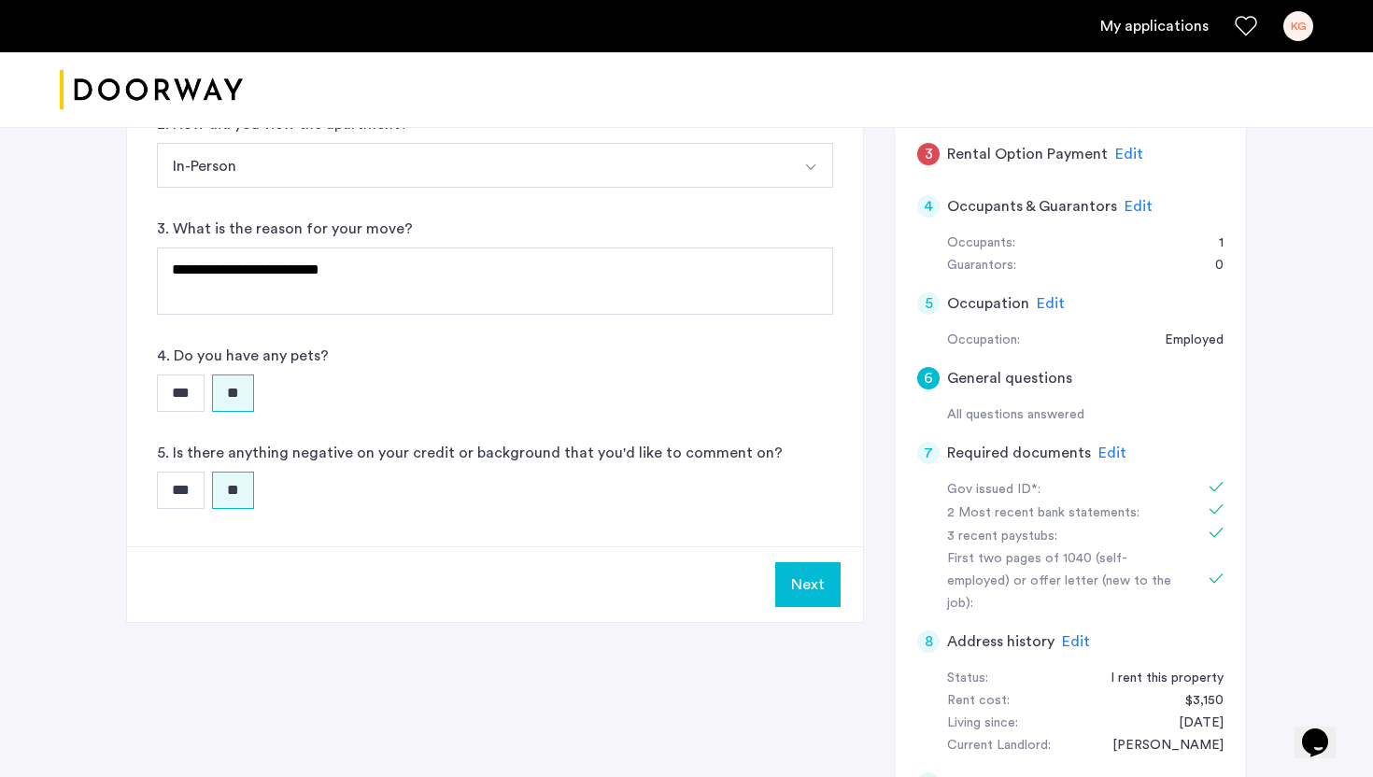
scroll to position [354, 0]
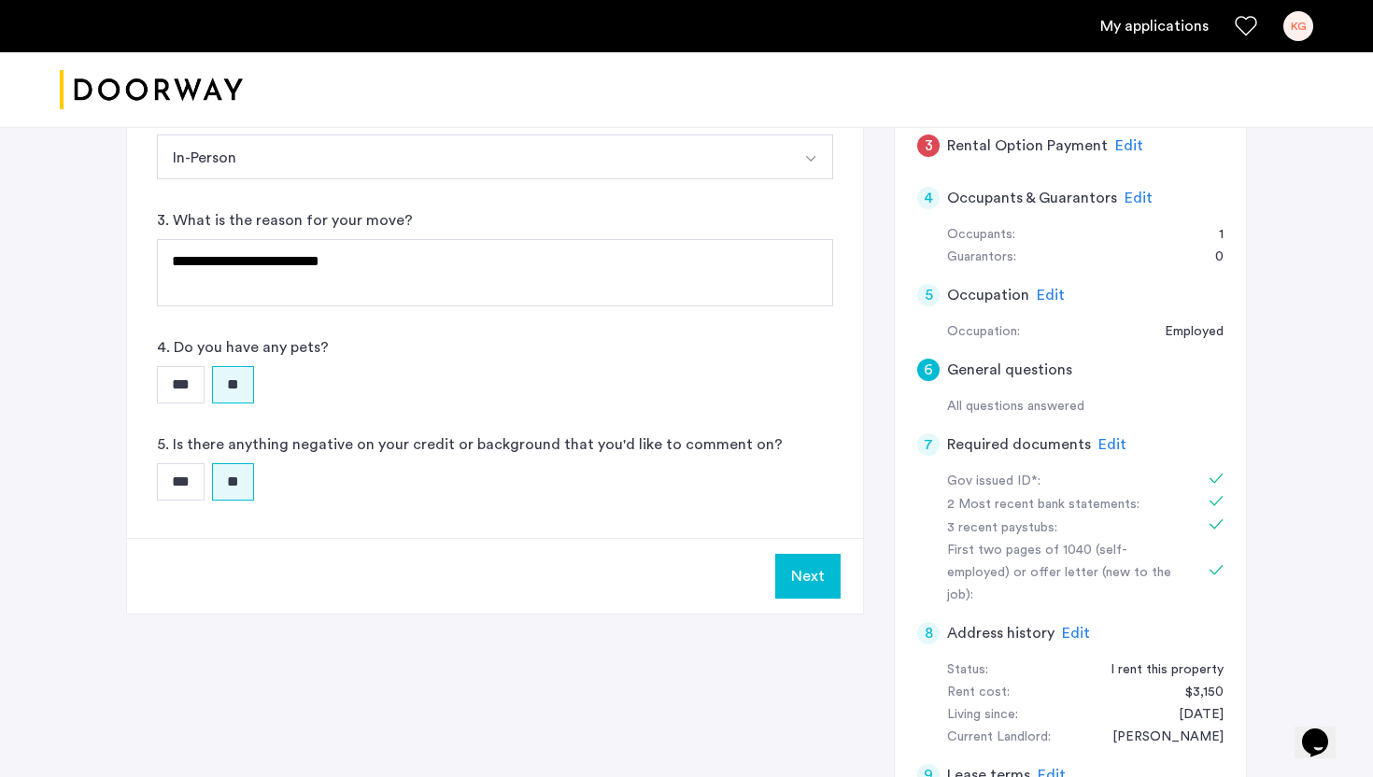
click at [820, 607] on div "Next" at bounding box center [495, 576] width 736 height 76
click at [820, 590] on button "Next" at bounding box center [807, 576] width 65 height 45
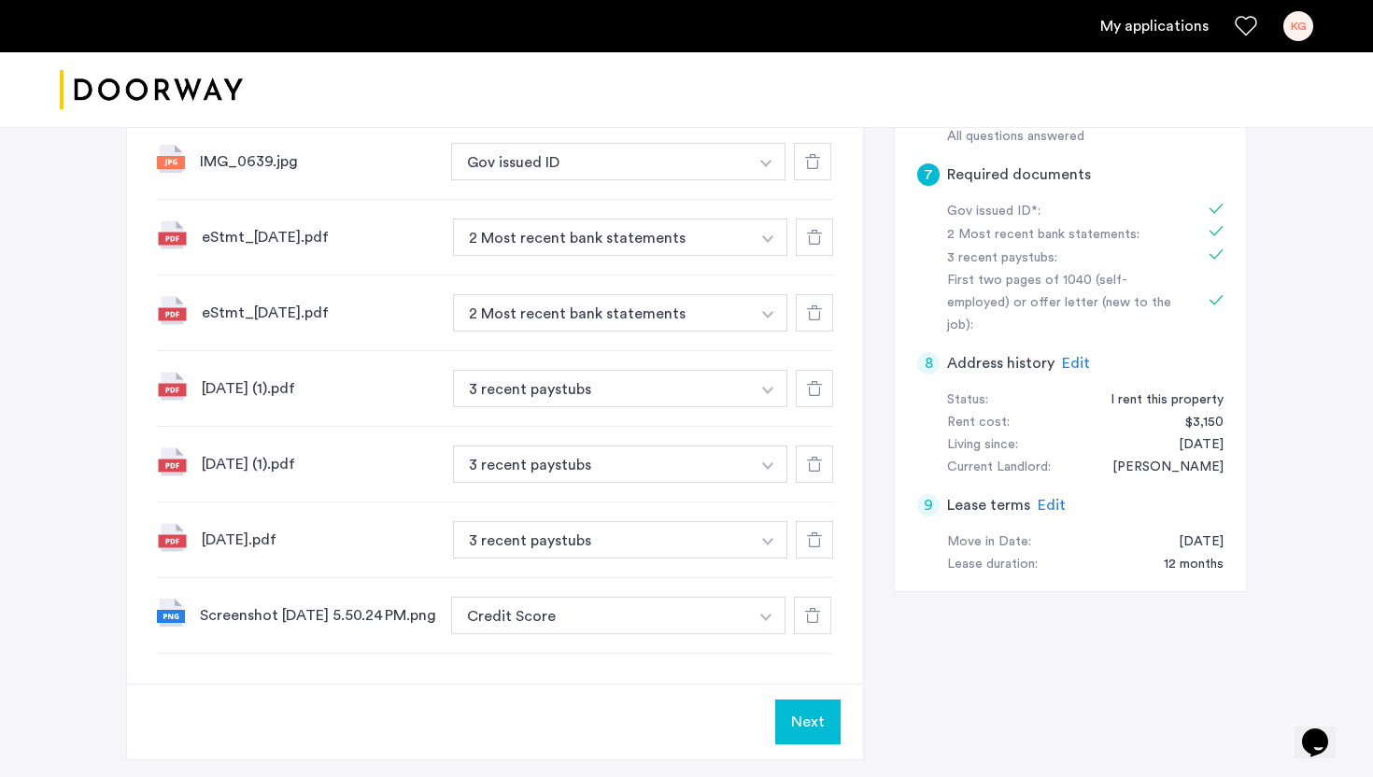
scroll to position [636, 0]
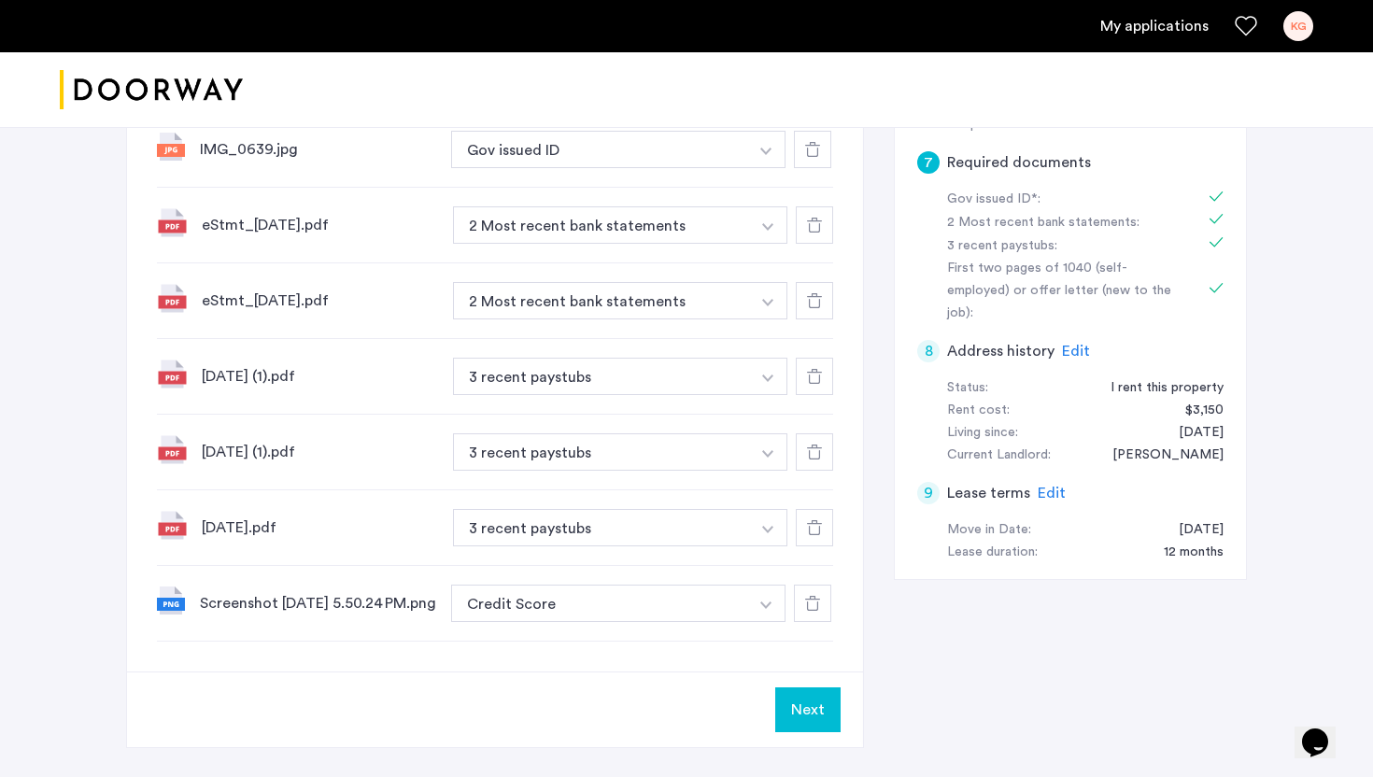
click at [822, 707] on button "Next" at bounding box center [807, 709] width 65 height 45
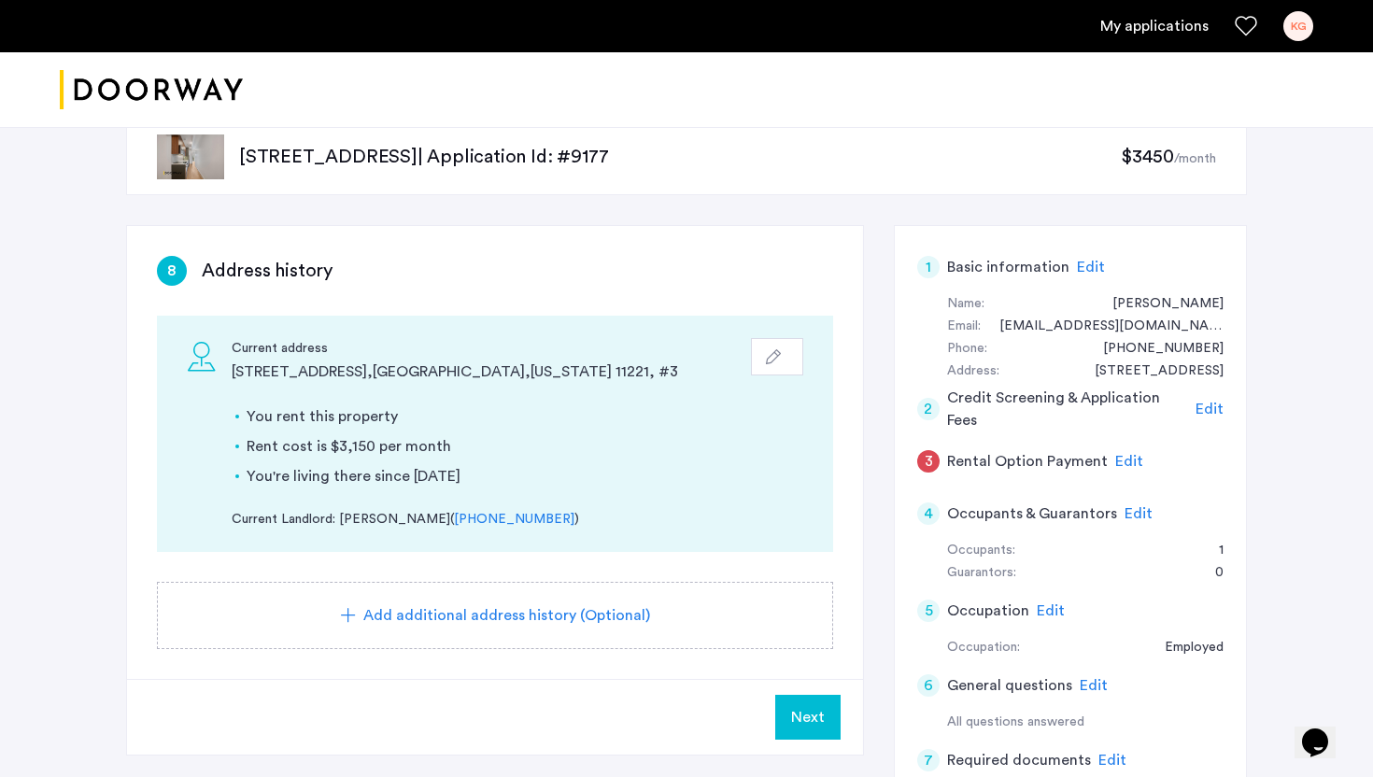
scroll to position [62, 0]
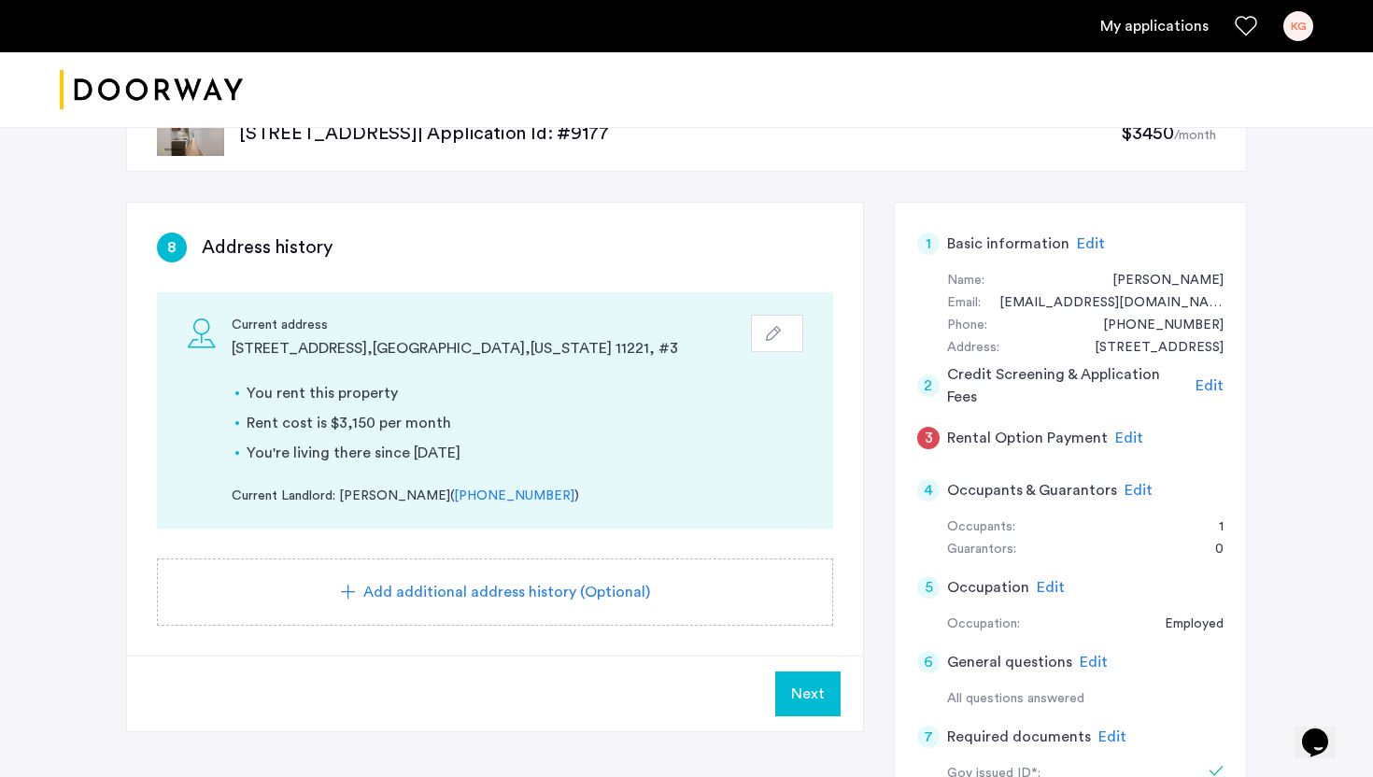
click at [822, 699] on span "Next" at bounding box center [808, 694] width 34 height 22
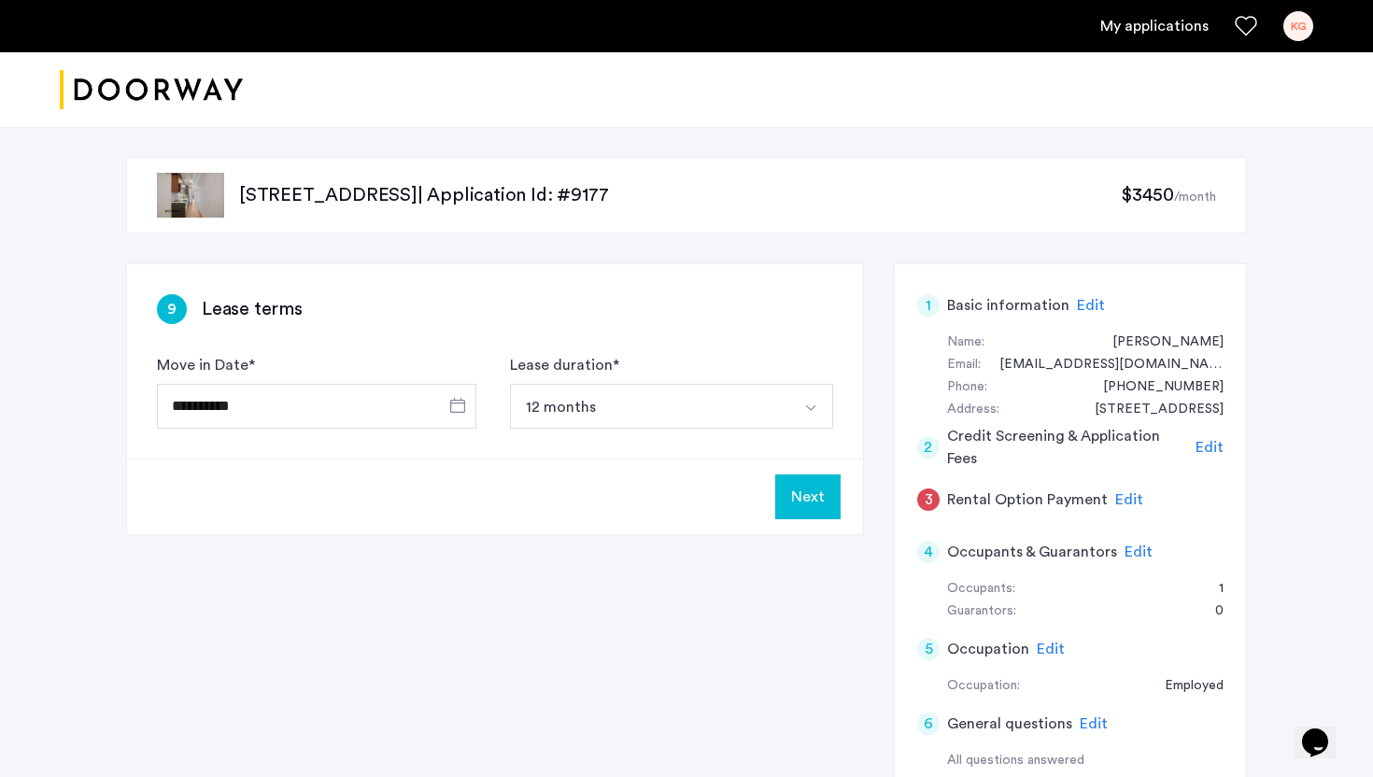
click at [818, 509] on button "Next" at bounding box center [807, 496] width 65 height 45
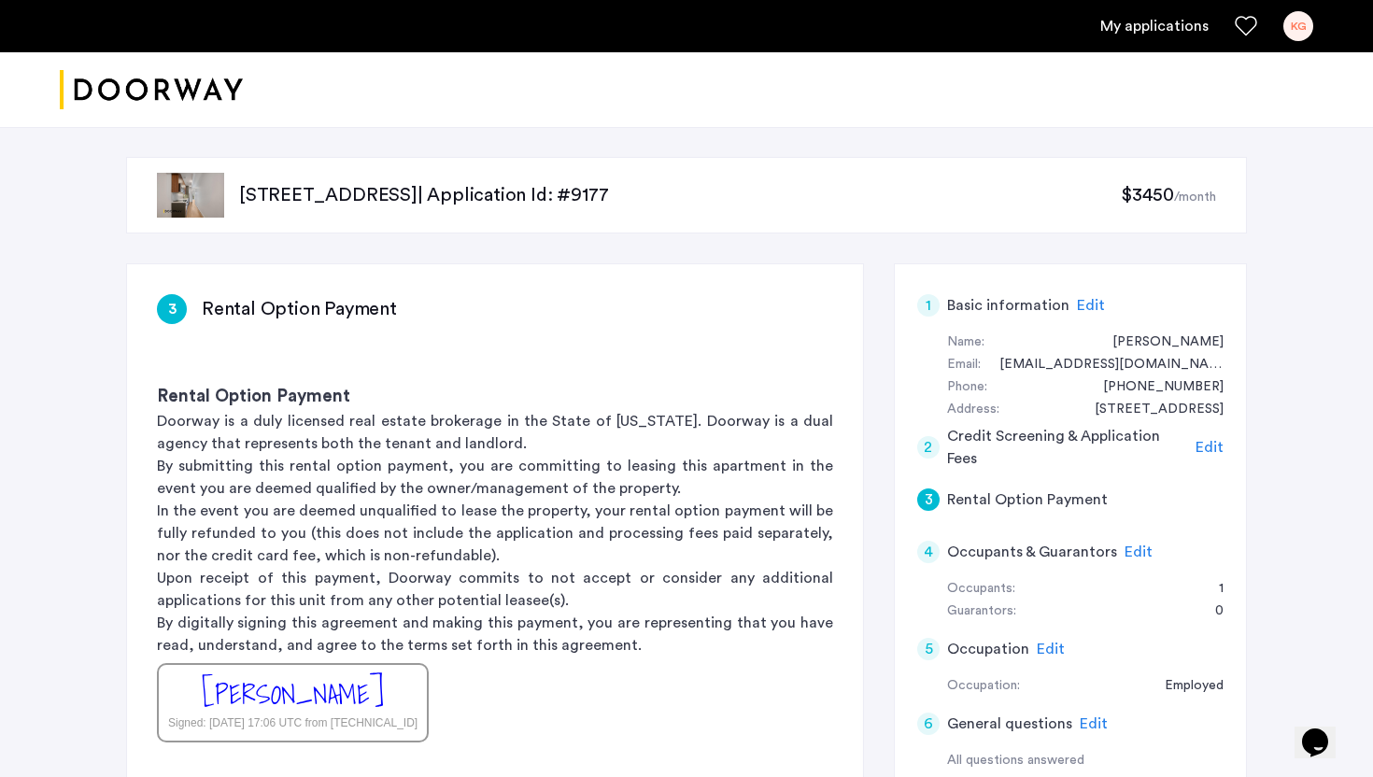
click at [1168, 31] on link "My applications" at bounding box center [1154, 26] width 108 height 22
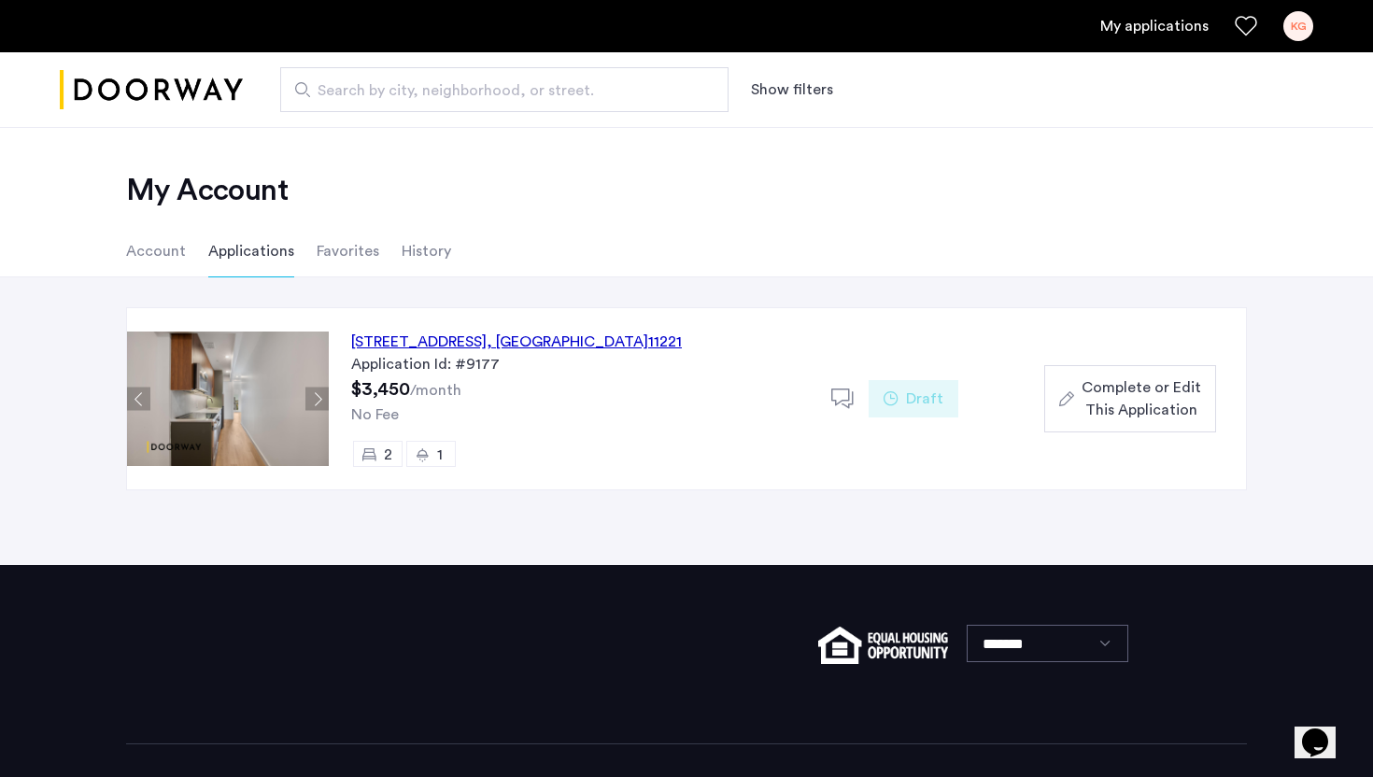
click at [917, 399] on span "Draft" at bounding box center [924, 399] width 37 height 22
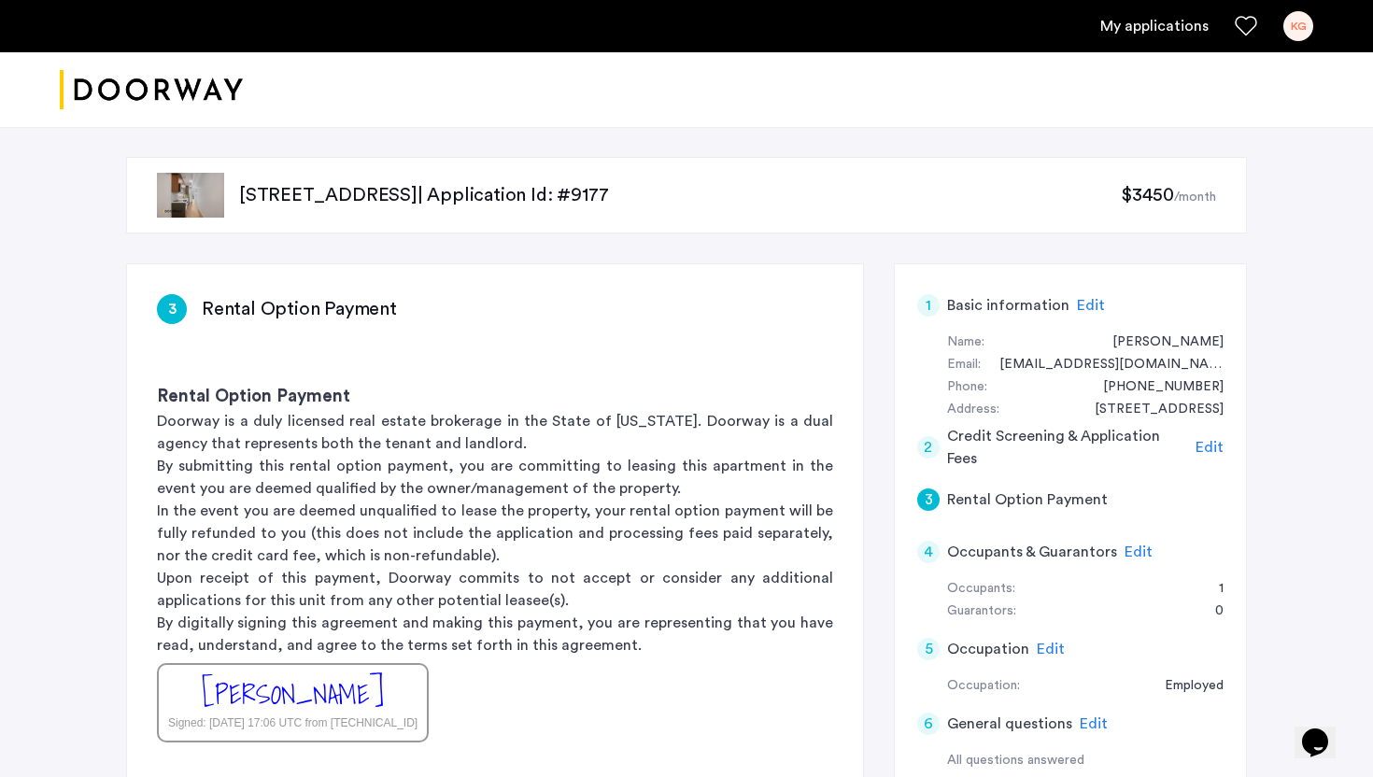
click at [1136, 41] on div "My applications KG" at bounding box center [686, 26] width 1373 height 52
click at [1131, 36] on link "My applications" at bounding box center [1154, 26] width 108 height 22
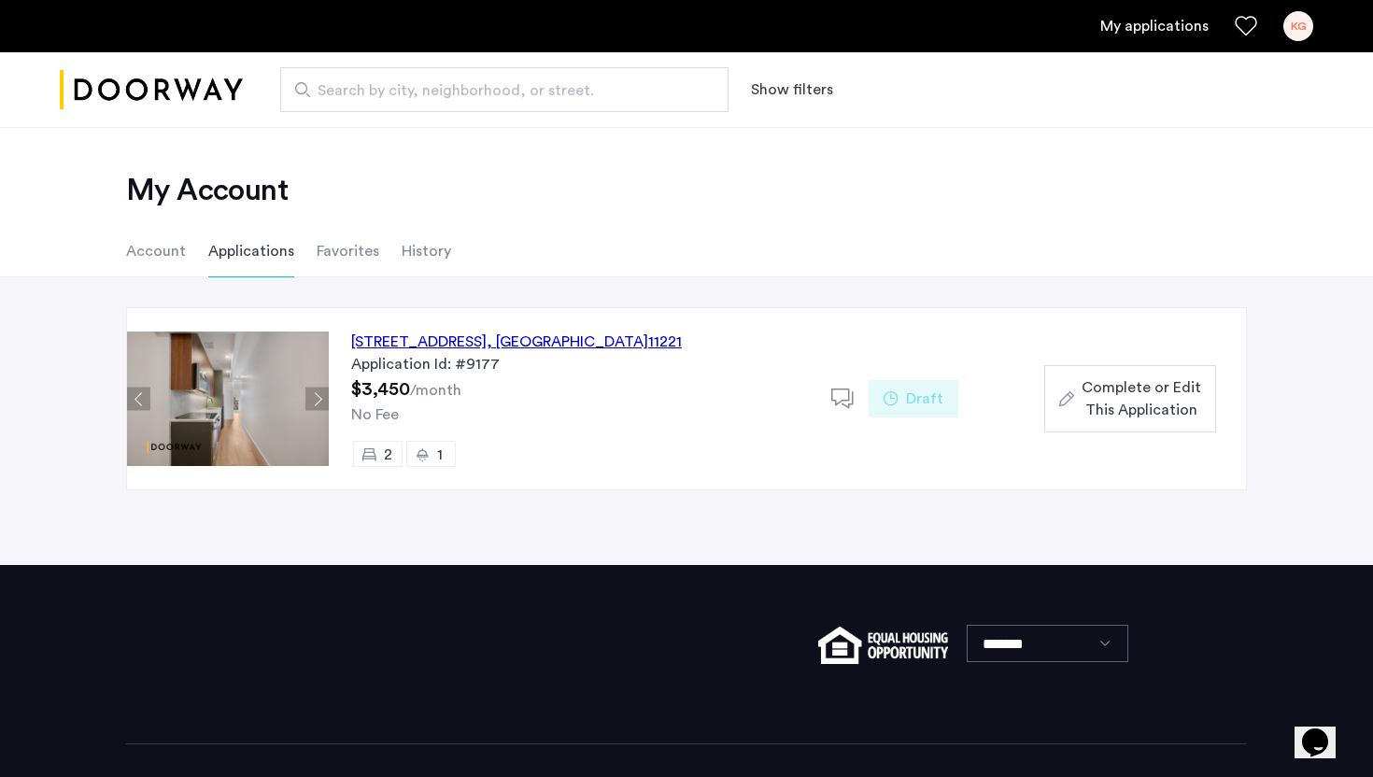
click at [1066, 399] on icon "button" at bounding box center [1066, 398] width 15 height 15
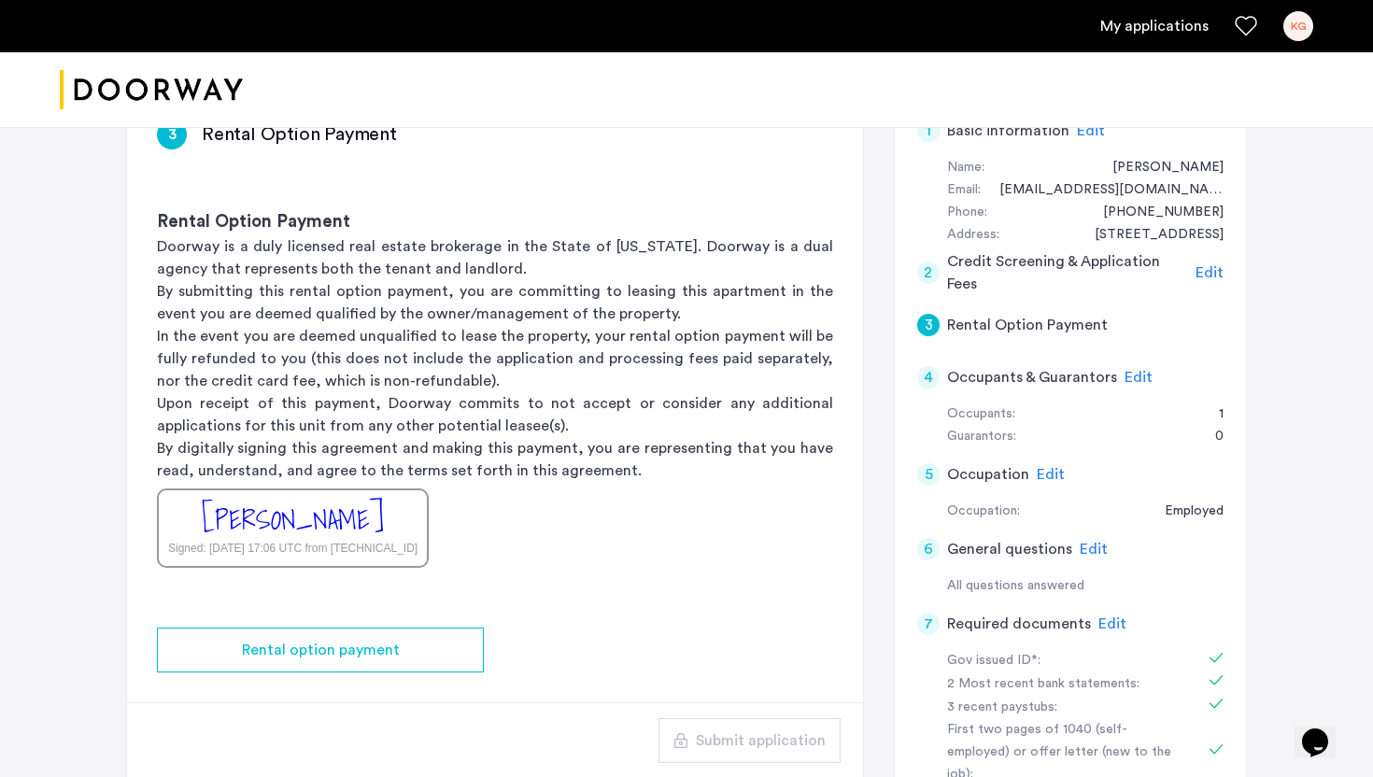
scroll to position [177, 0]
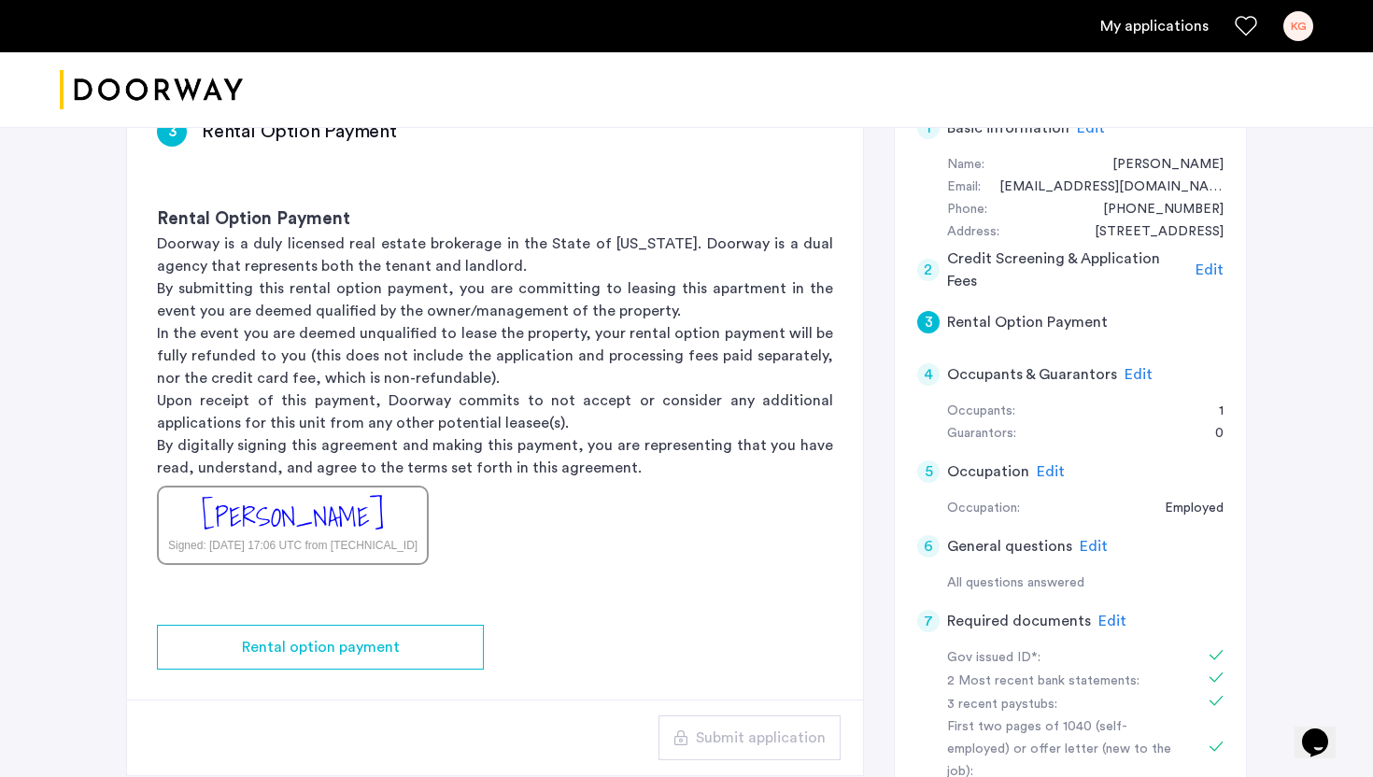
click at [1300, 25] on div "KG" at bounding box center [1298, 26] width 30 height 30
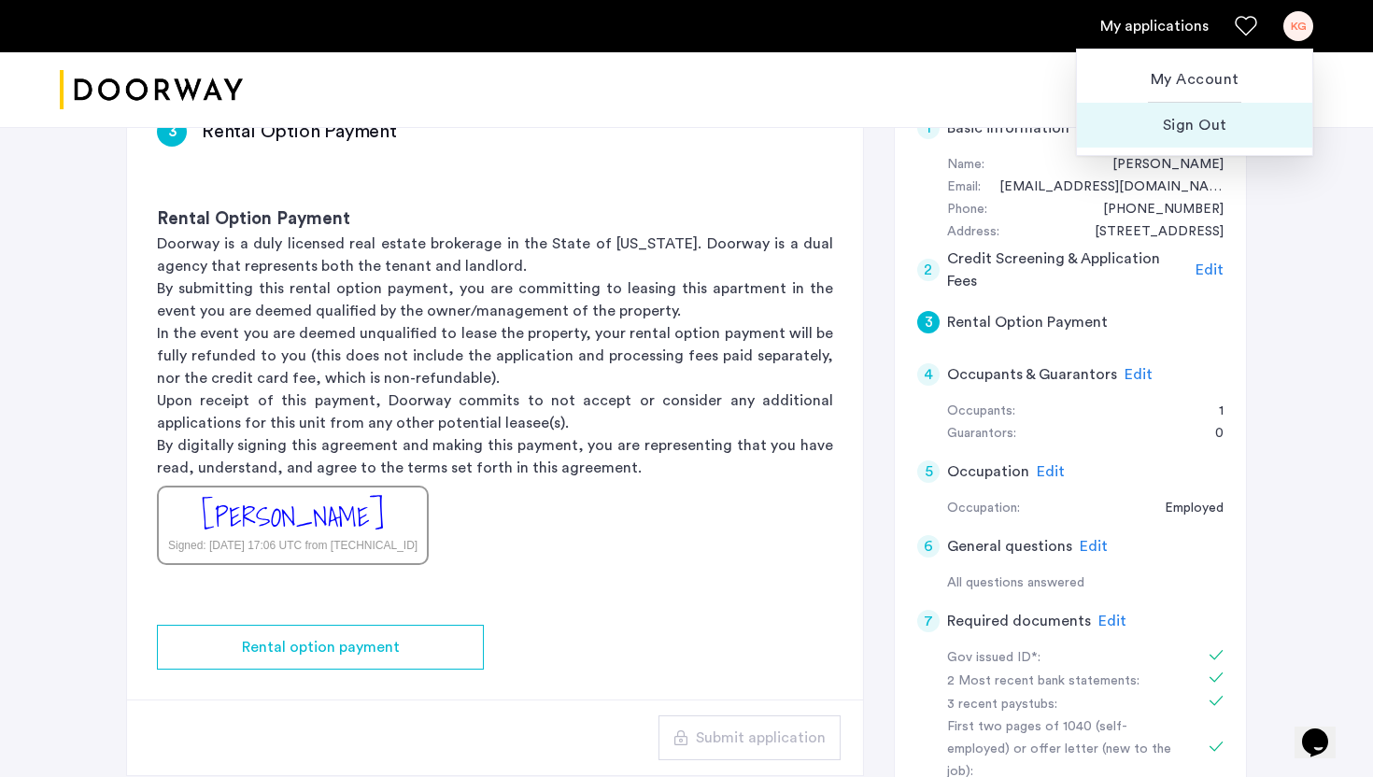
click at [1207, 127] on span "Sign Out" at bounding box center [1194, 125] width 205 height 22
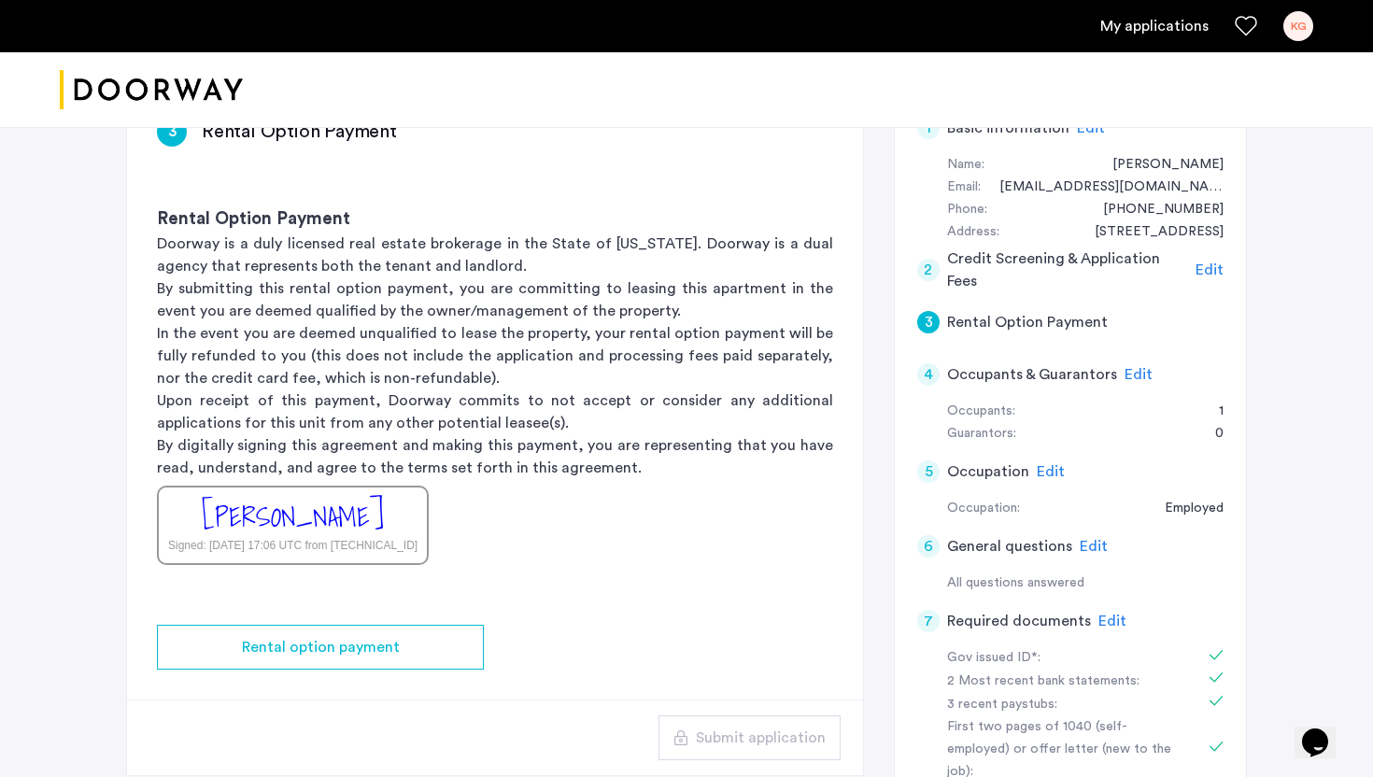
scroll to position [0, 0]
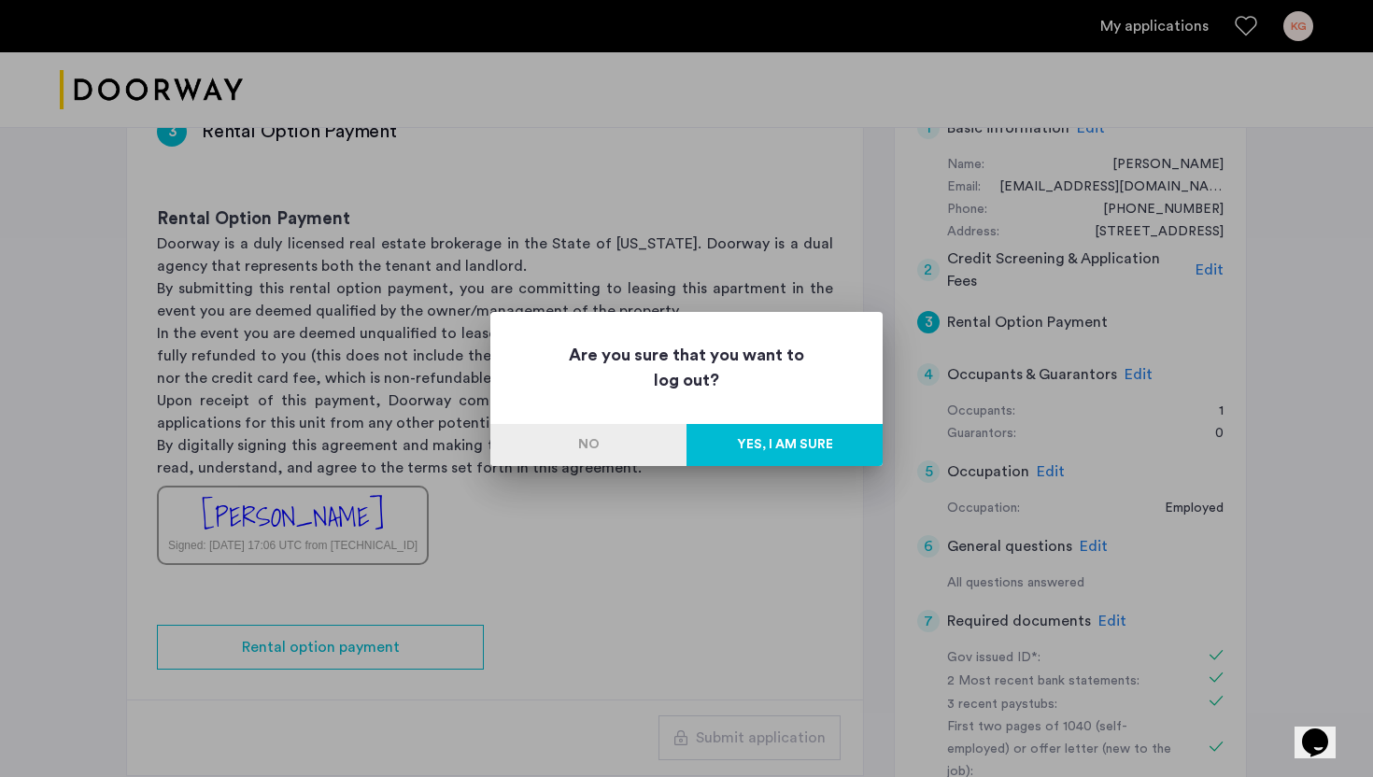
click at [784, 450] on button "Yes, I am sure" at bounding box center [784, 445] width 196 height 42
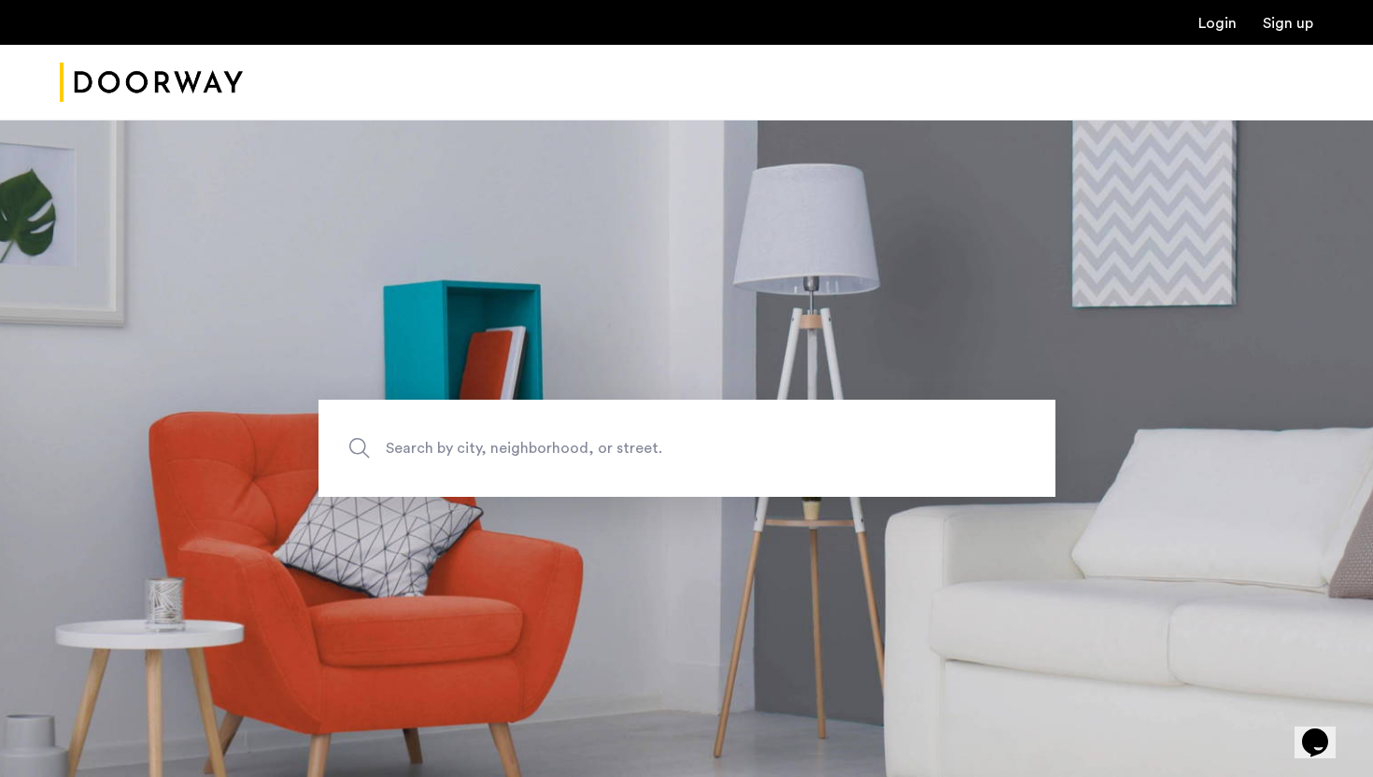
click at [1231, 28] on link "Login" at bounding box center [1217, 23] width 38 height 15
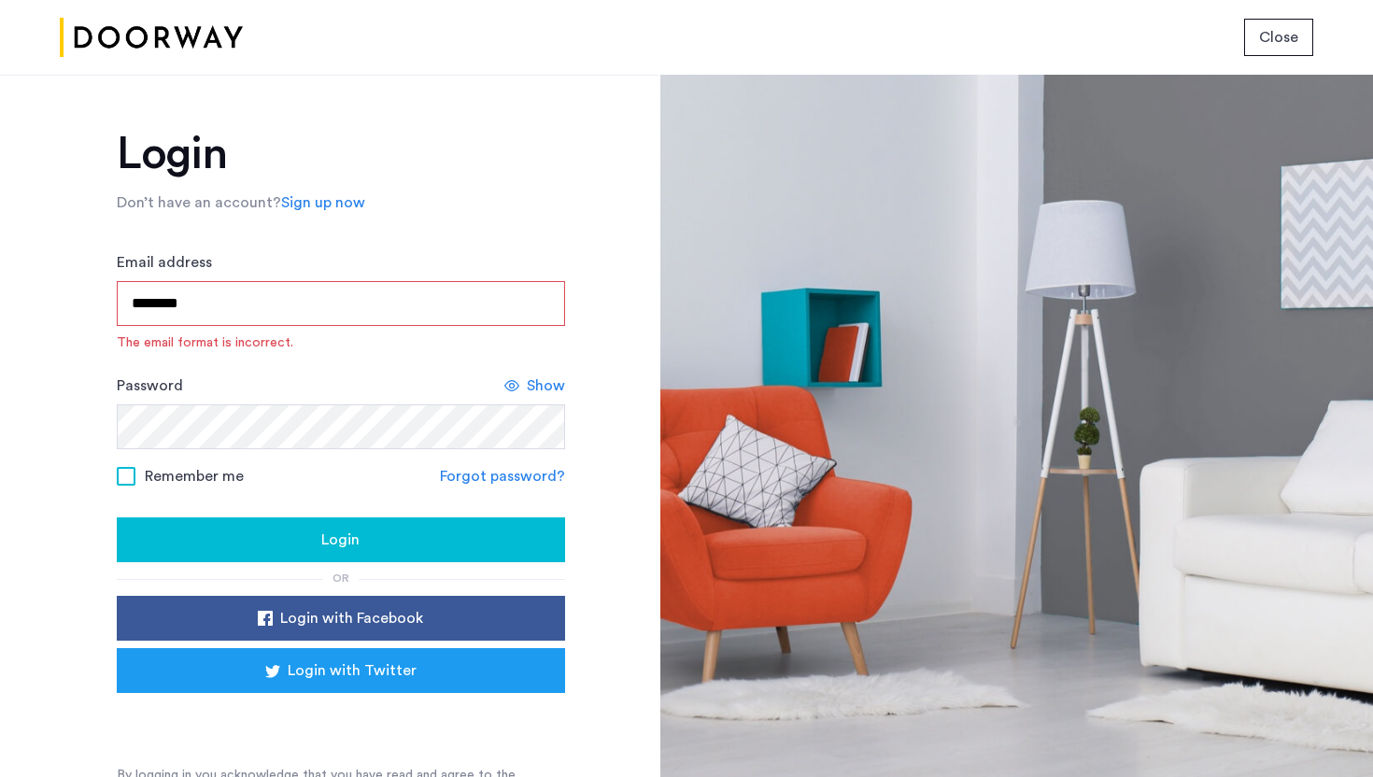
click at [393, 295] on input "********" at bounding box center [341, 303] width 448 height 45
click at [254, 544] on div "Login" at bounding box center [341, 540] width 418 height 22
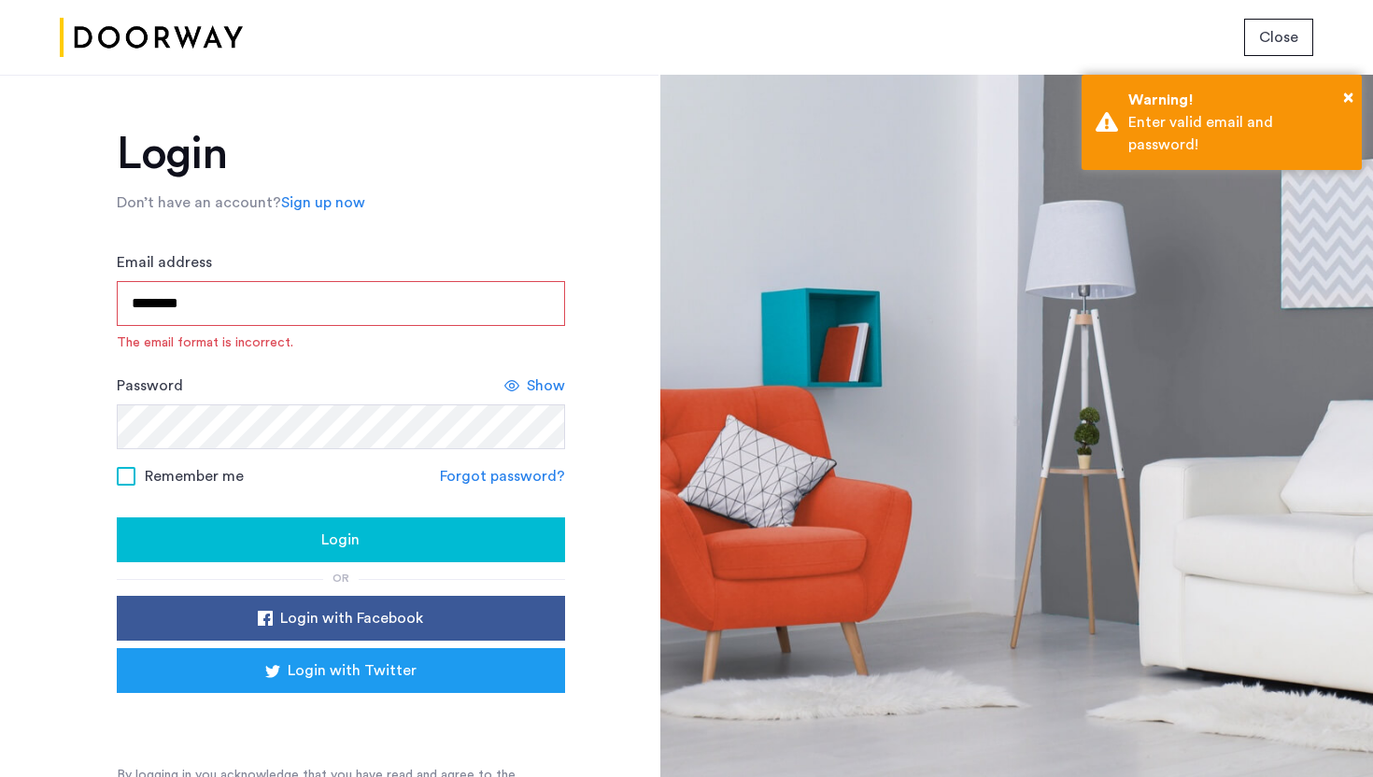
click at [272, 305] on input "********" at bounding box center [341, 303] width 448 height 45
click at [78, 509] on div "Login Don’t have an account? Sign up now Email address ******** The email forma…" at bounding box center [329, 426] width 658 height 702
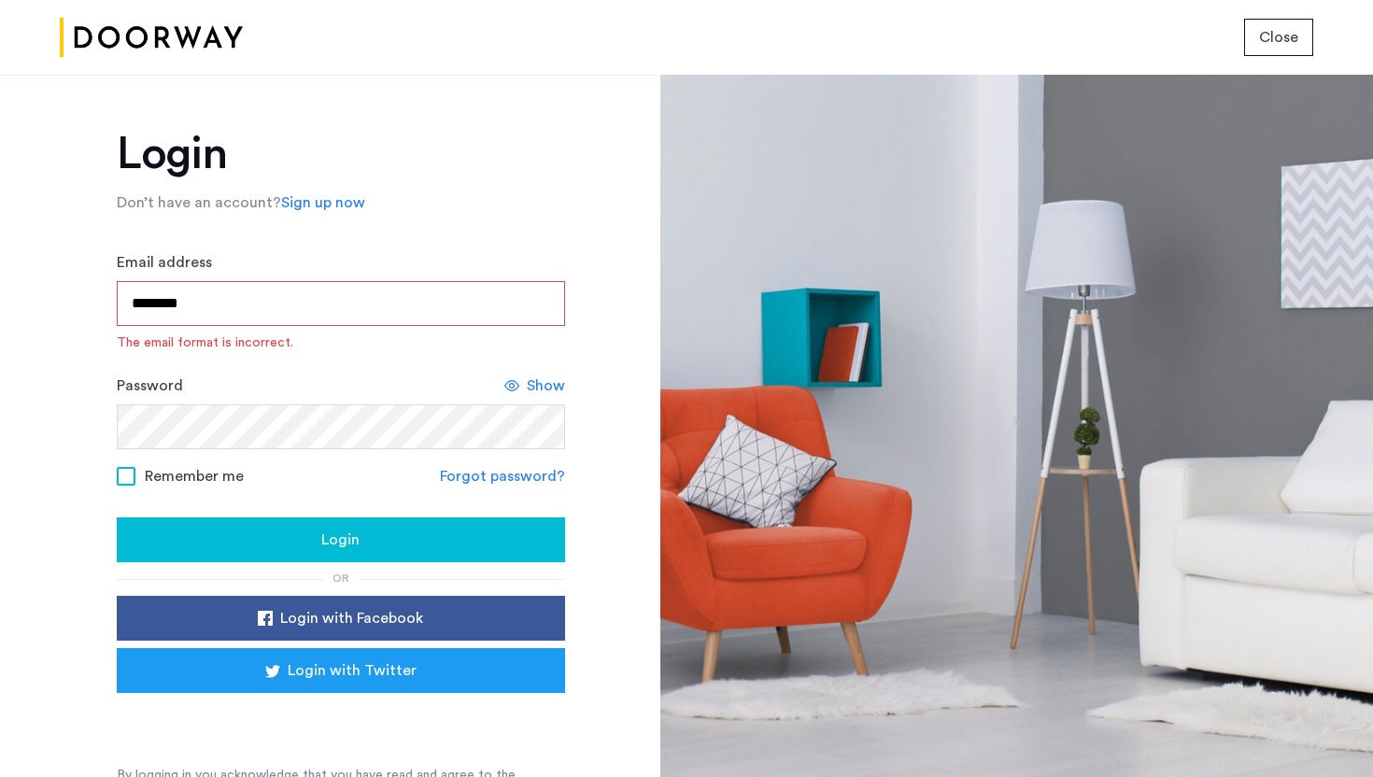
click at [541, 384] on span "Show" at bounding box center [546, 385] width 38 height 22
click at [266, 314] on input "********" at bounding box center [341, 303] width 448 height 45
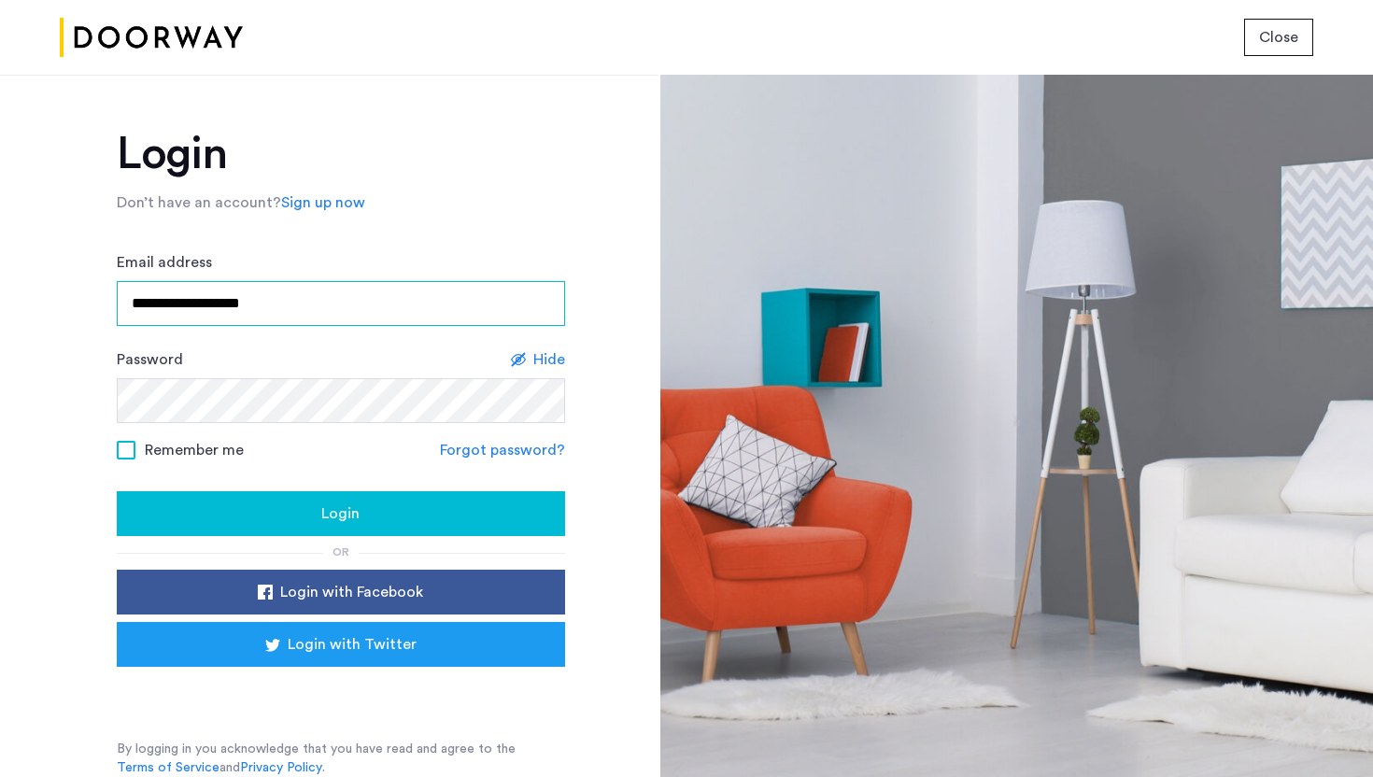
type input "**********"
click at [225, 516] on div "Login" at bounding box center [341, 513] width 418 height 22
click at [170, 517] on div "Login" at bounding box center [341, 513] width 418 height 22
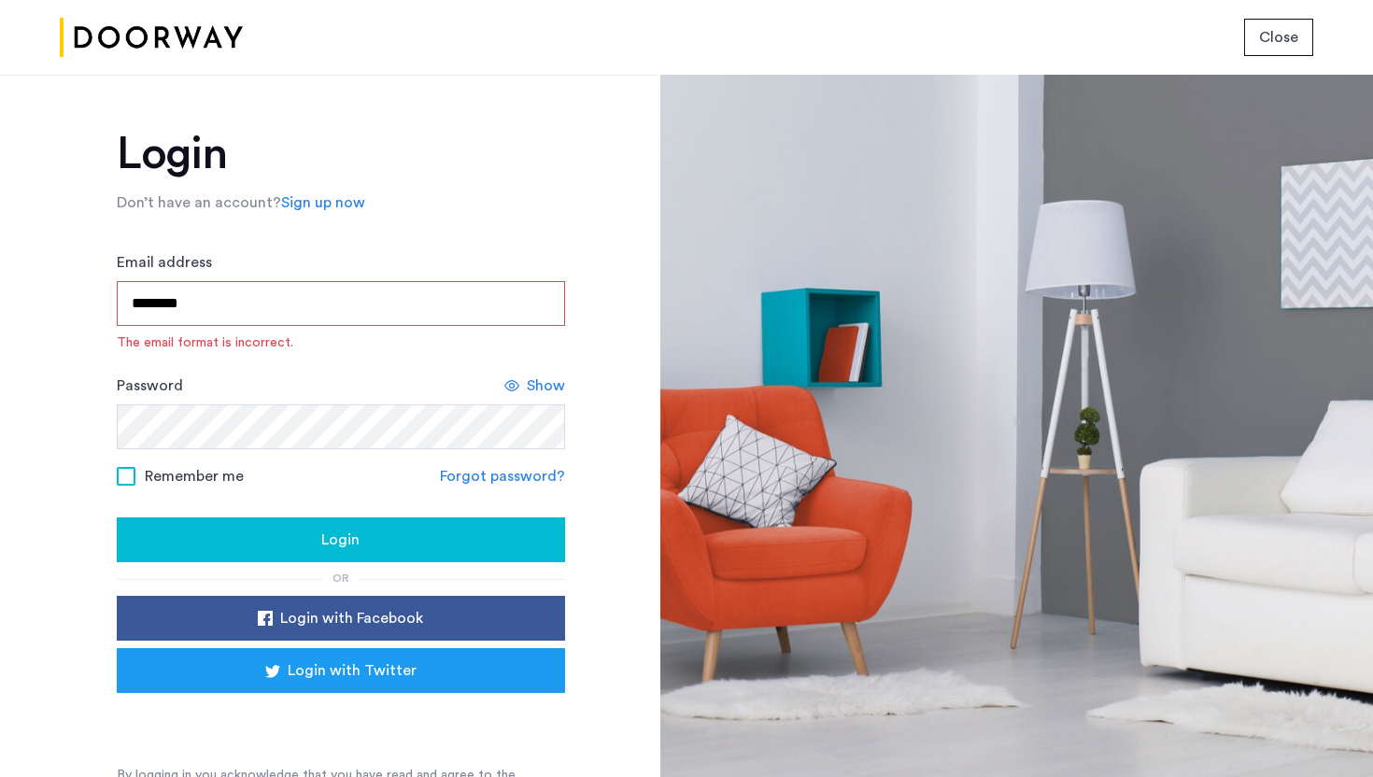
click at [331, 496] on form "Email address ******** The email format is incorrect. Password Show Remember me…" at bounding box center [341, 406] width 448 height 311
click at [322, 524] on button "Login" at bounding box center [341, 539] width 448 height 45
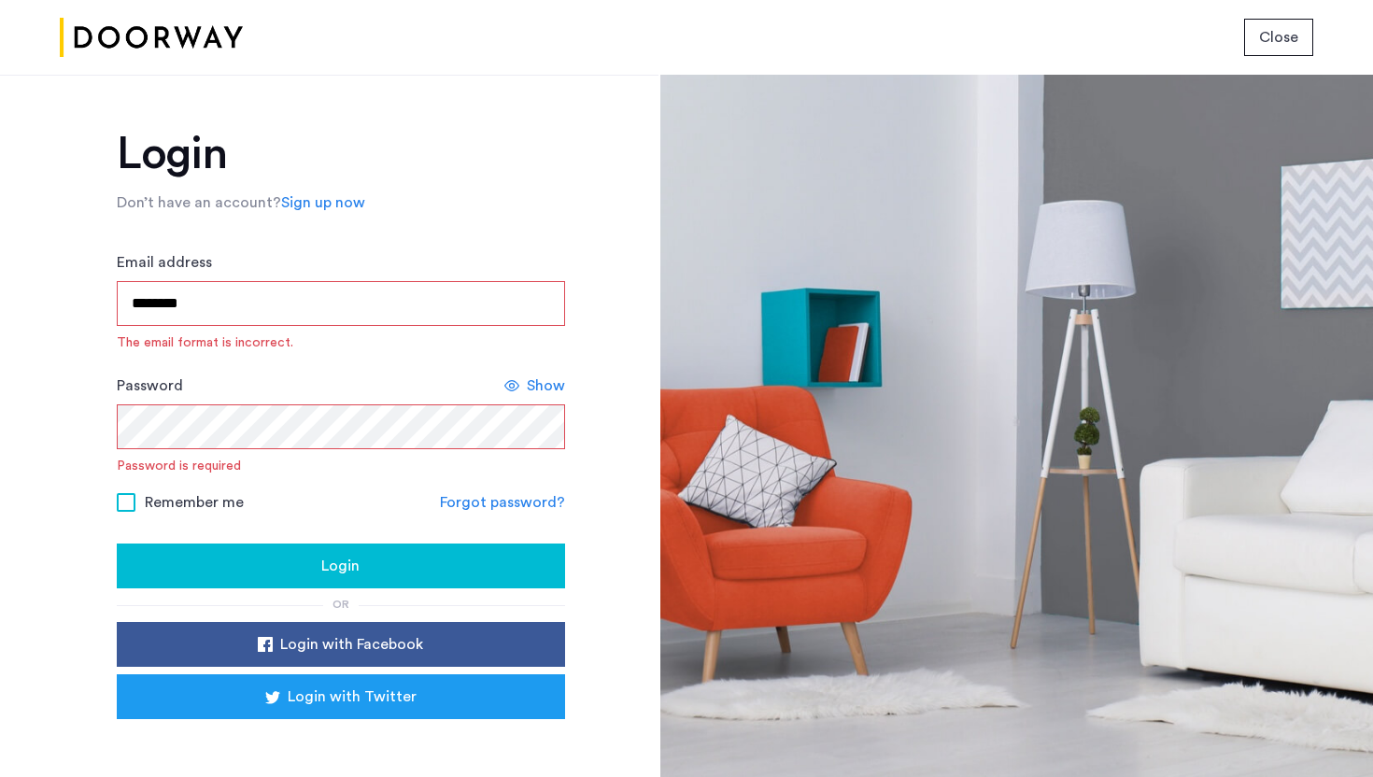
type input "**********"
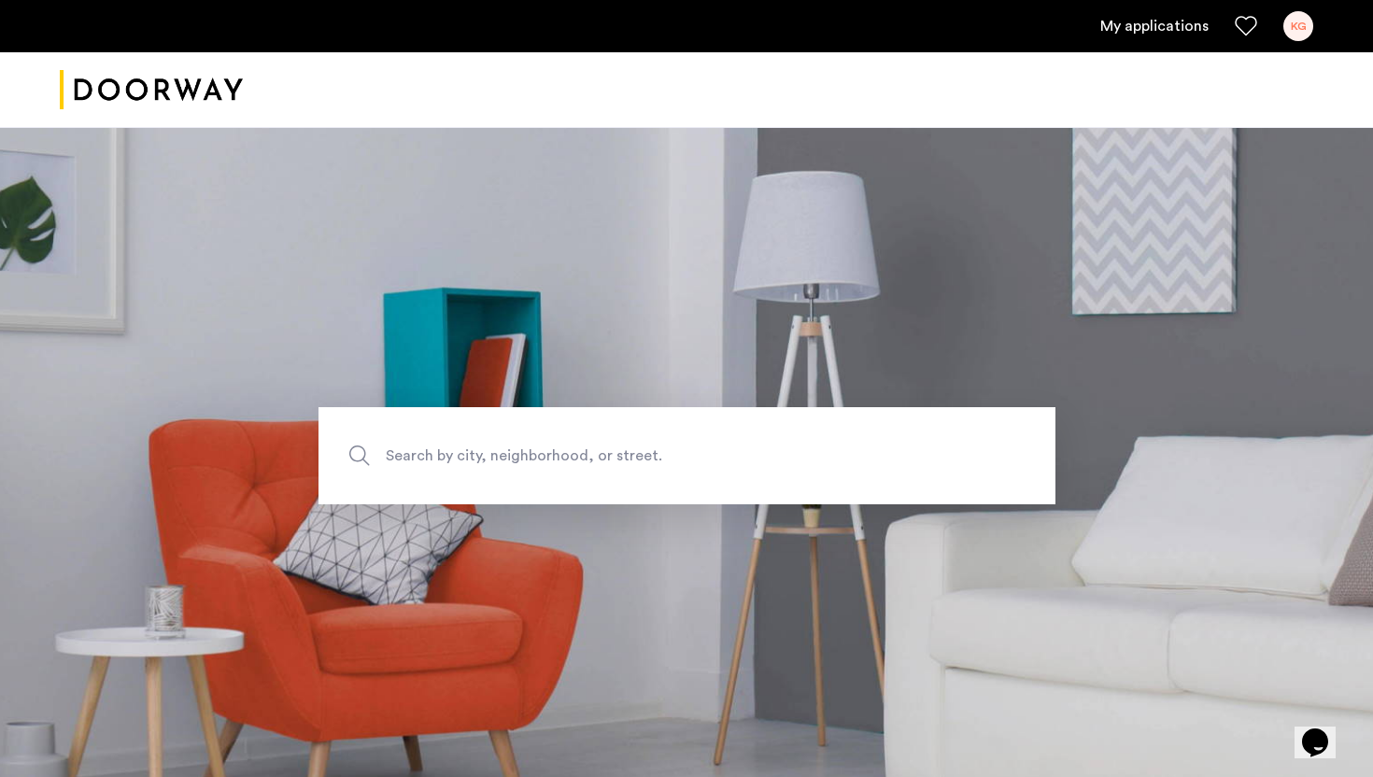
click at [1198, 30] on link "My applications" at bounding box center [1154, 26] width 108 height 22
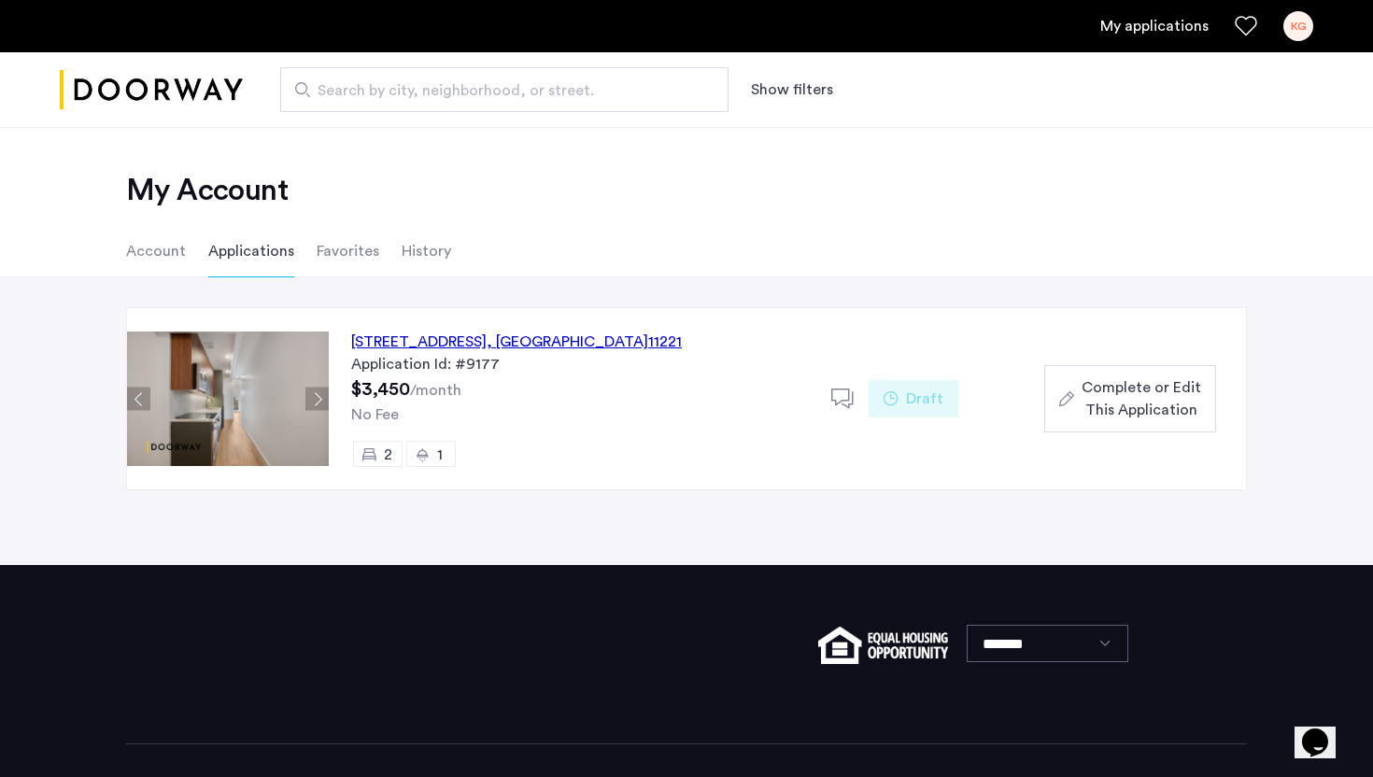
click at [369, 253] on ul "Account Applications Favorites History" at bounding box center [686, 251] width 1177 height 52
click at [367, 253] on li "Favorites" at bounding box center [348, 251] width 63 height 52
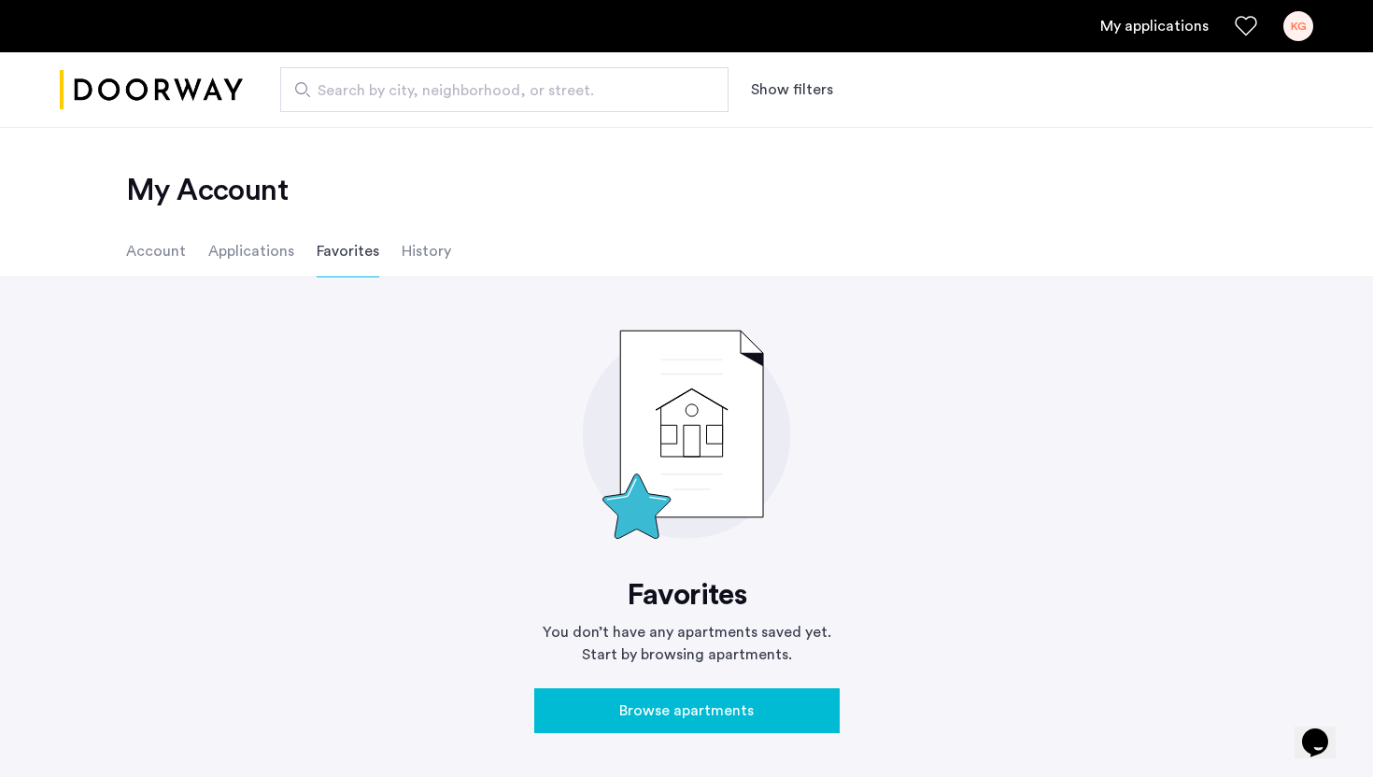
click at [414, 249] on li "History" at bounding box center [426, 251] width 49 height 52
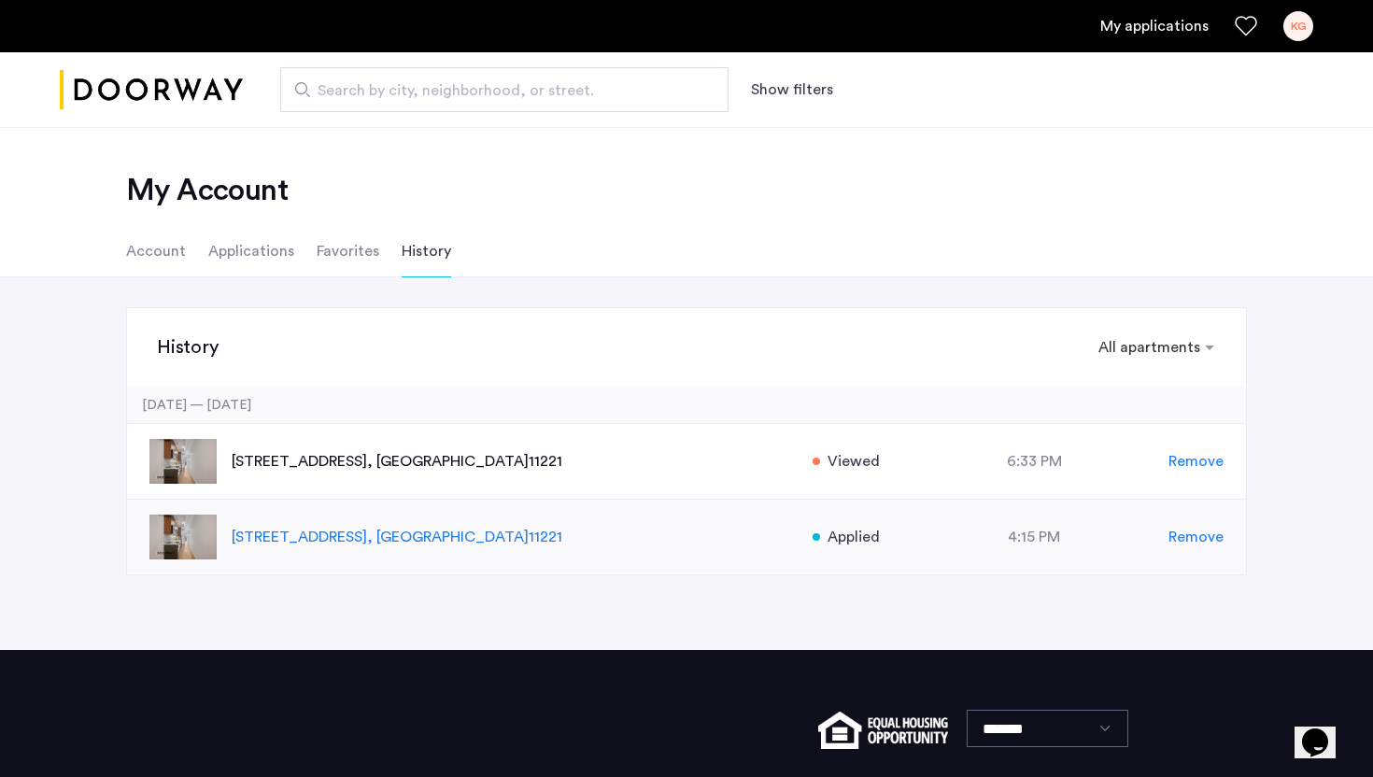
click at [587, 556] on div "[STREET_ADDRESS] Applied at 4:15 PM Remove" at bounding box center [686, 538] width 1119 height 76
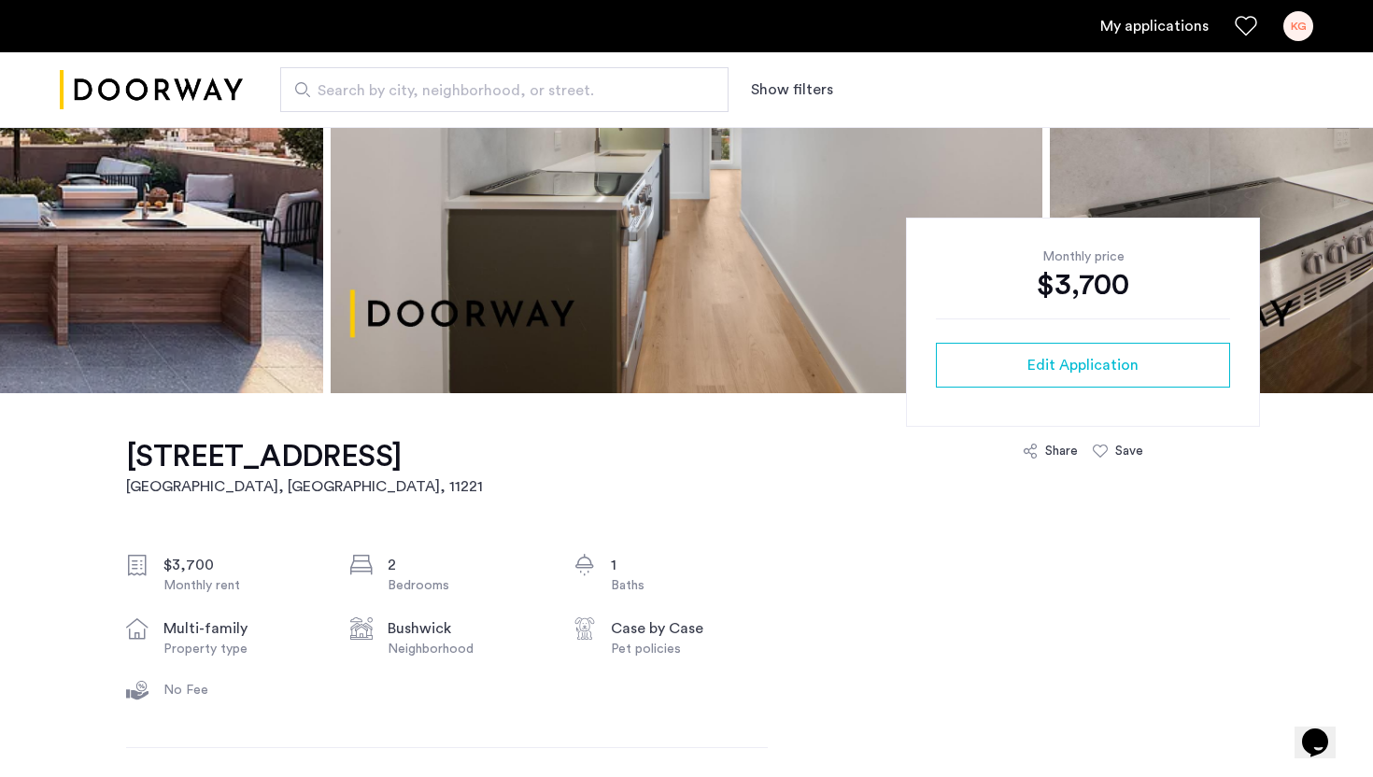
scroll to position [296, 0]
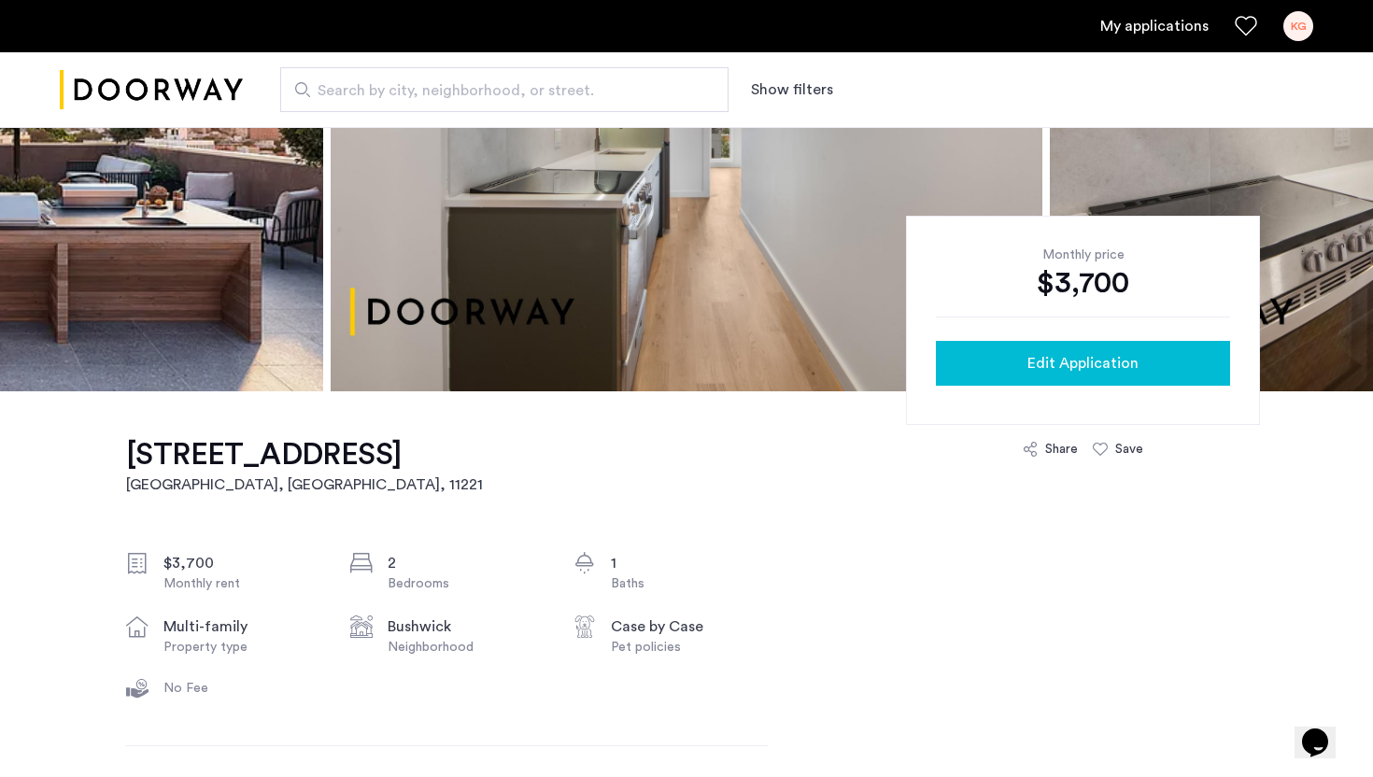
click at [1180, 384] on button "Edit Application" at bounding box center [1083, 363] width 294 height 45
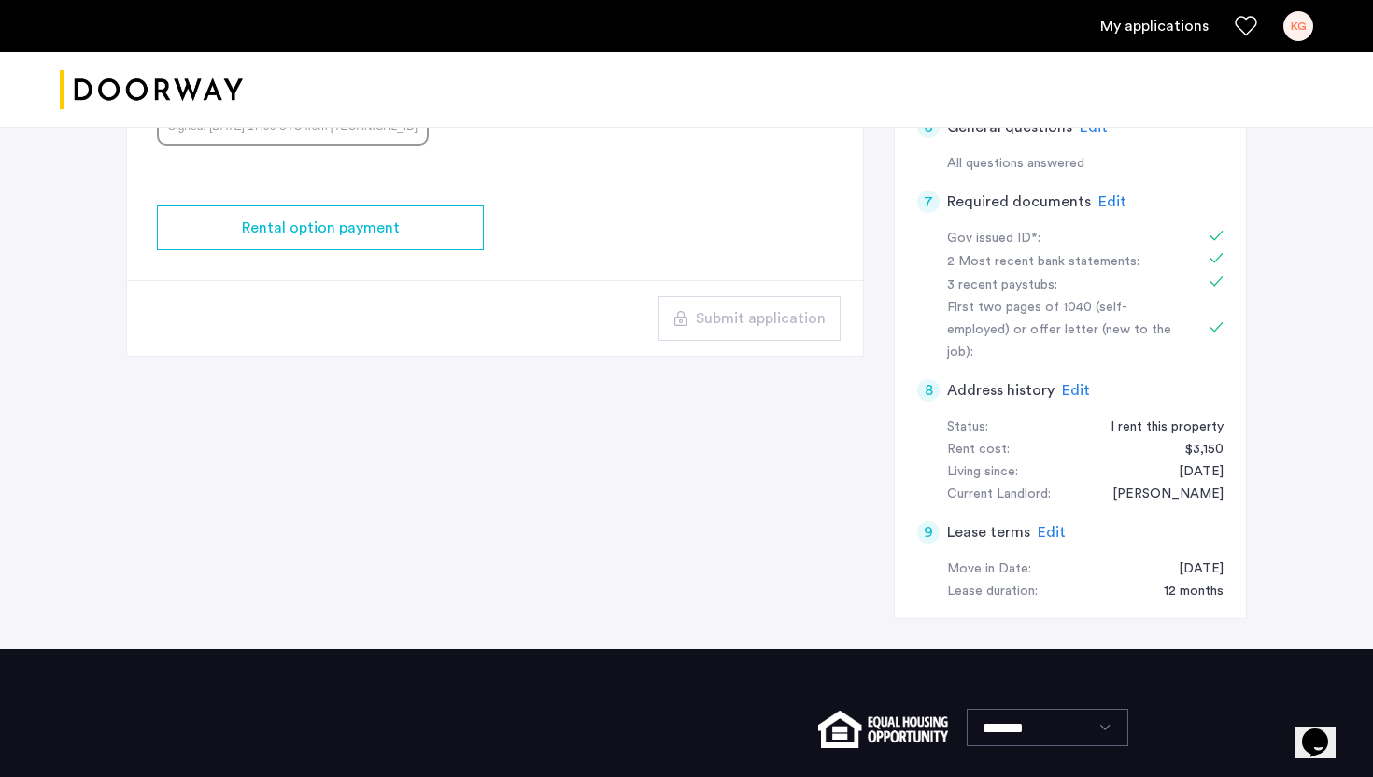
scroll to position [609, 0]
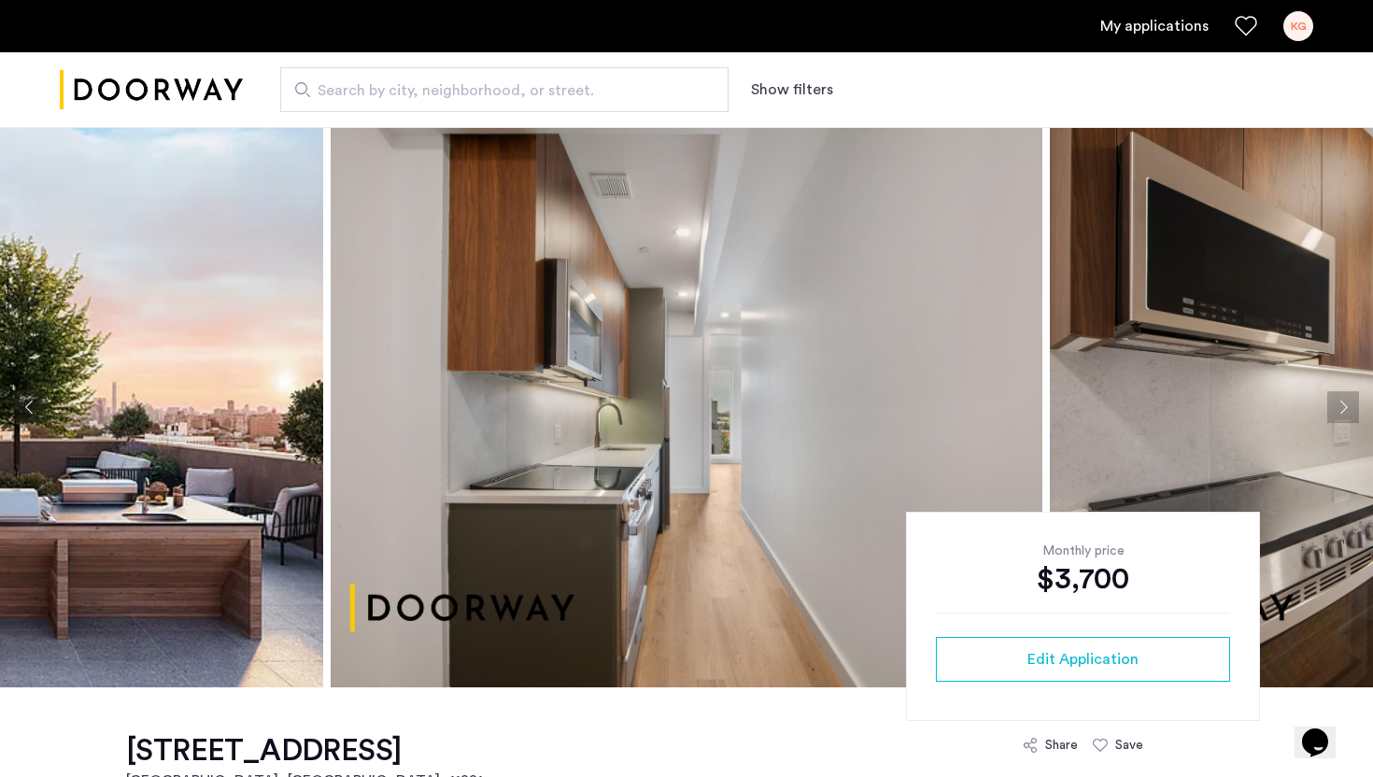
click at [1168, 15] on link "My applications" at bounding box center [1154, 26] width 108 height 22
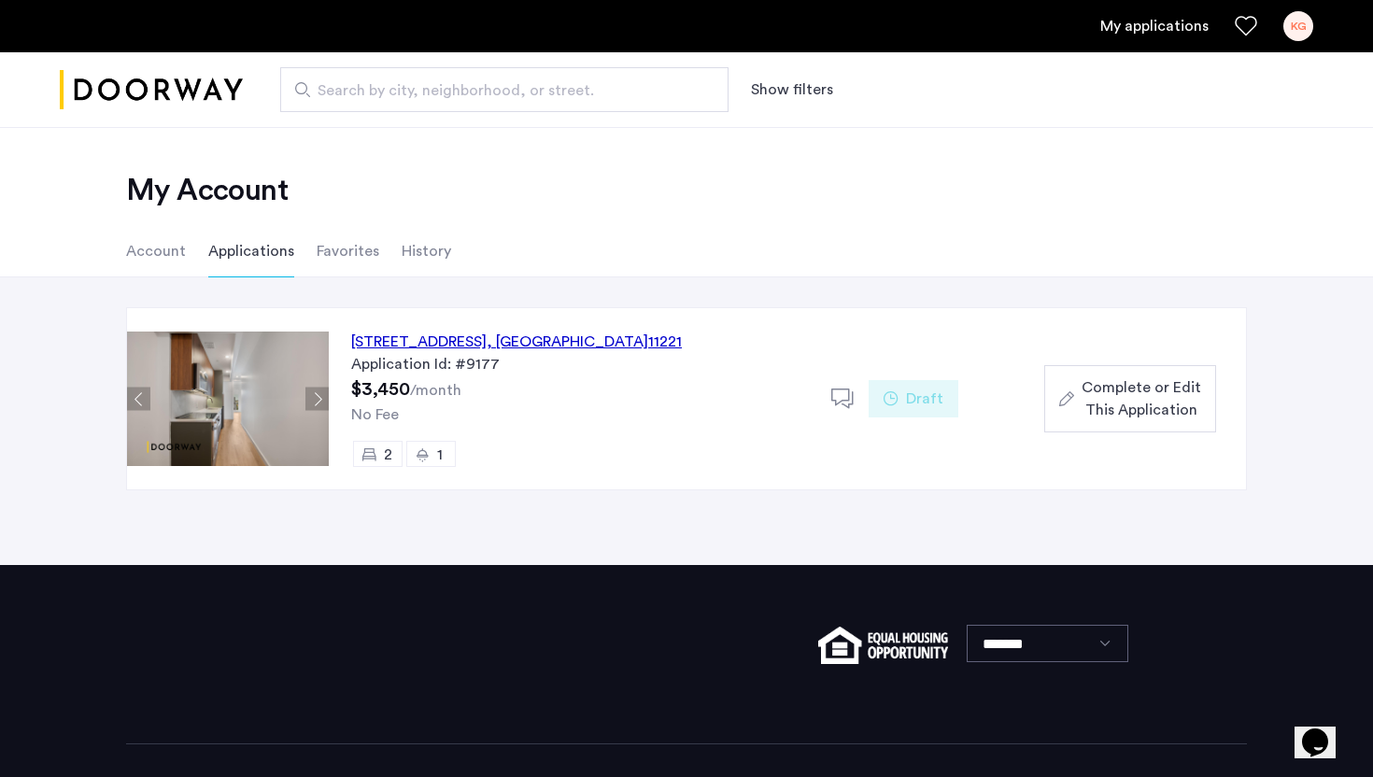
click at [417, 245] on li "History" at bounding box center [426, 251] width 49 height 52
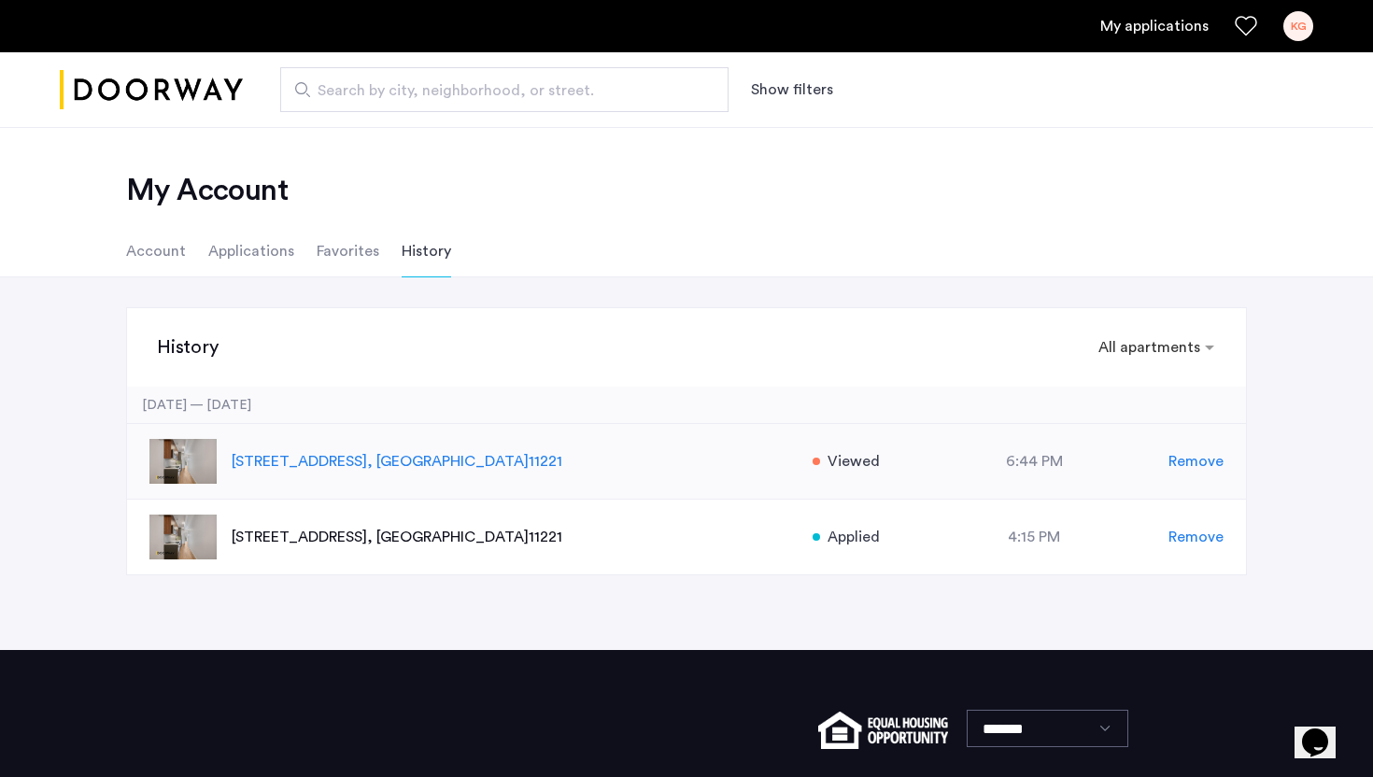
click at [1008, 470] on div "6:44 PM" at bounding box center [1034, 461] width 269 height 22
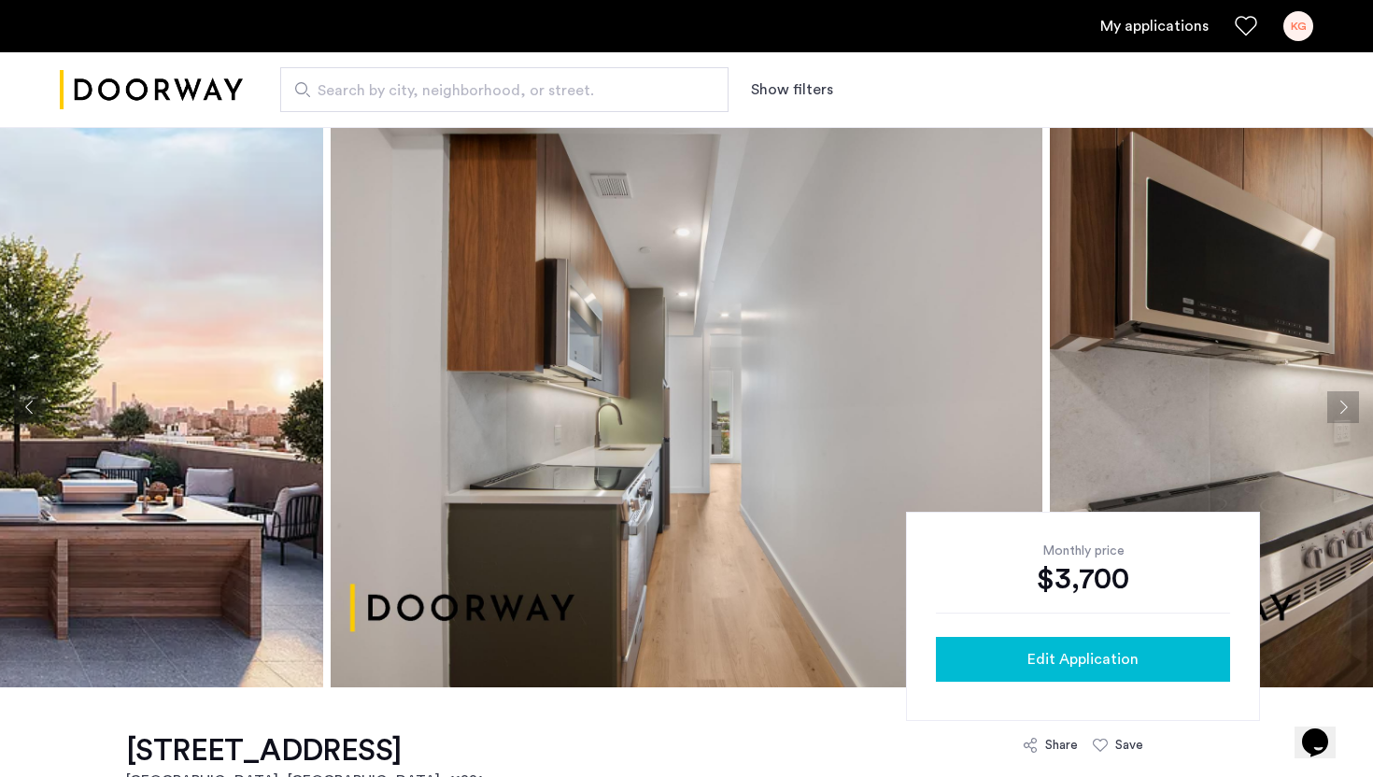
click at [1049, 652] on span "Edit Application" at bounding box center [1082, 659] width 111 height 22
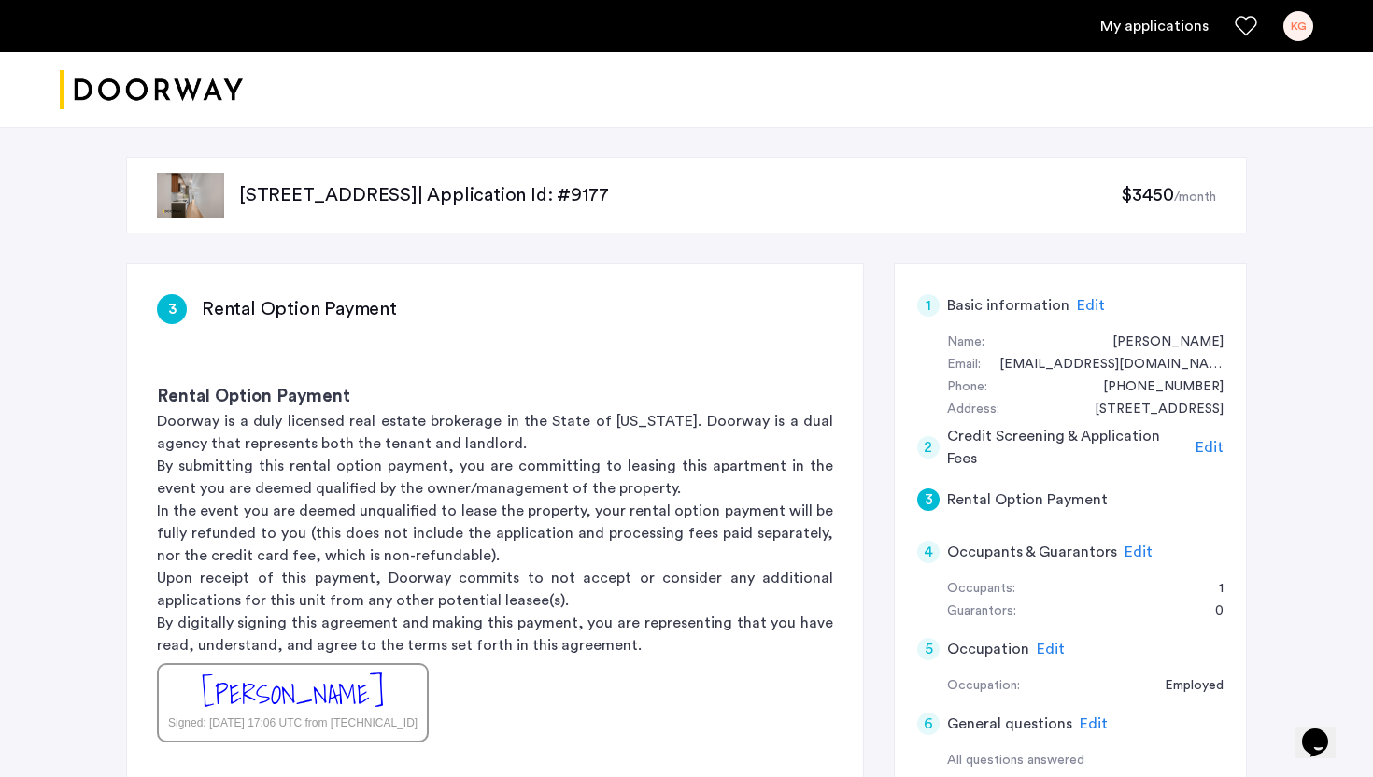
click at [1282, 13] on ul "My applications KG" at bounding box center [686, 26] width 1253 height 30
click at [1297, 22] on div "KG" at bounding box center [1298, 26] width 30 height 30
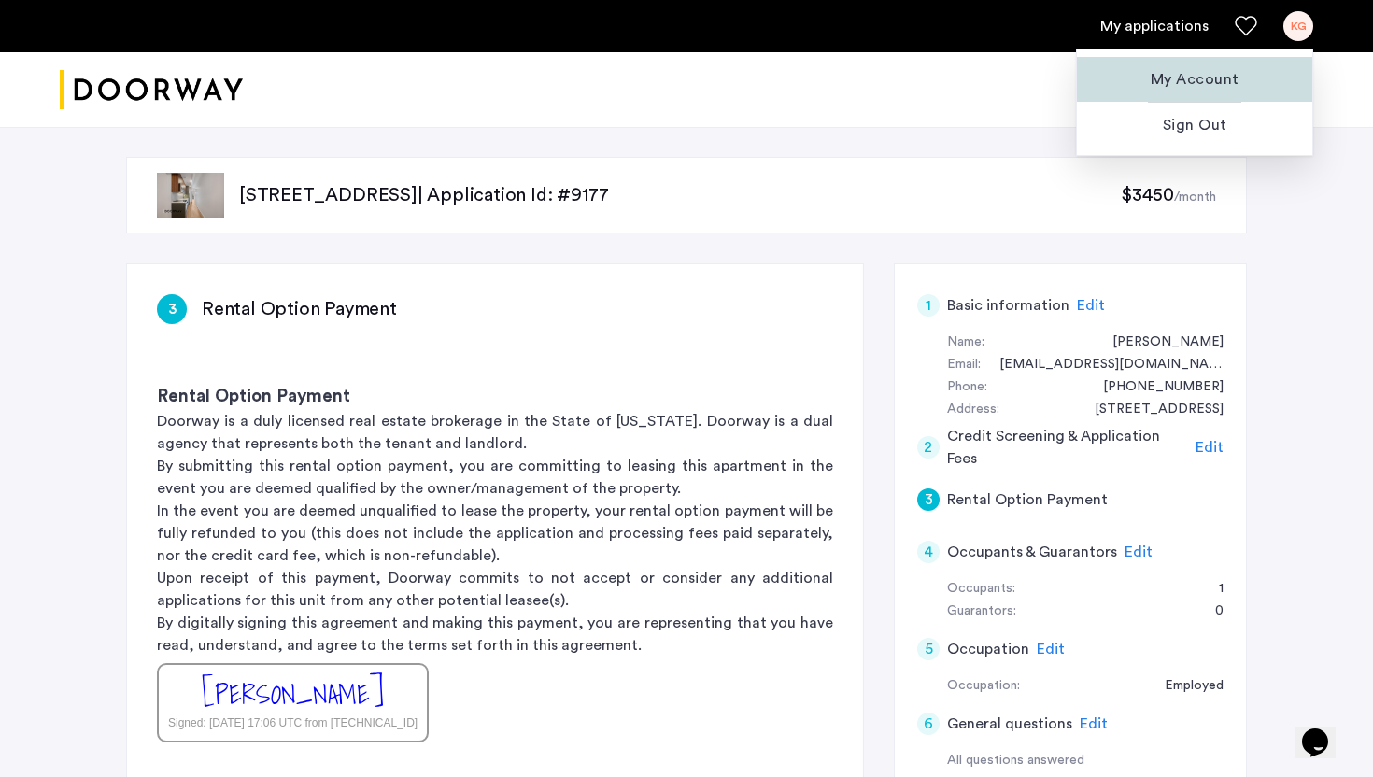
click at [1220, 69] on span "My Account" at bounding box center [1194, 79] width 205 height 22
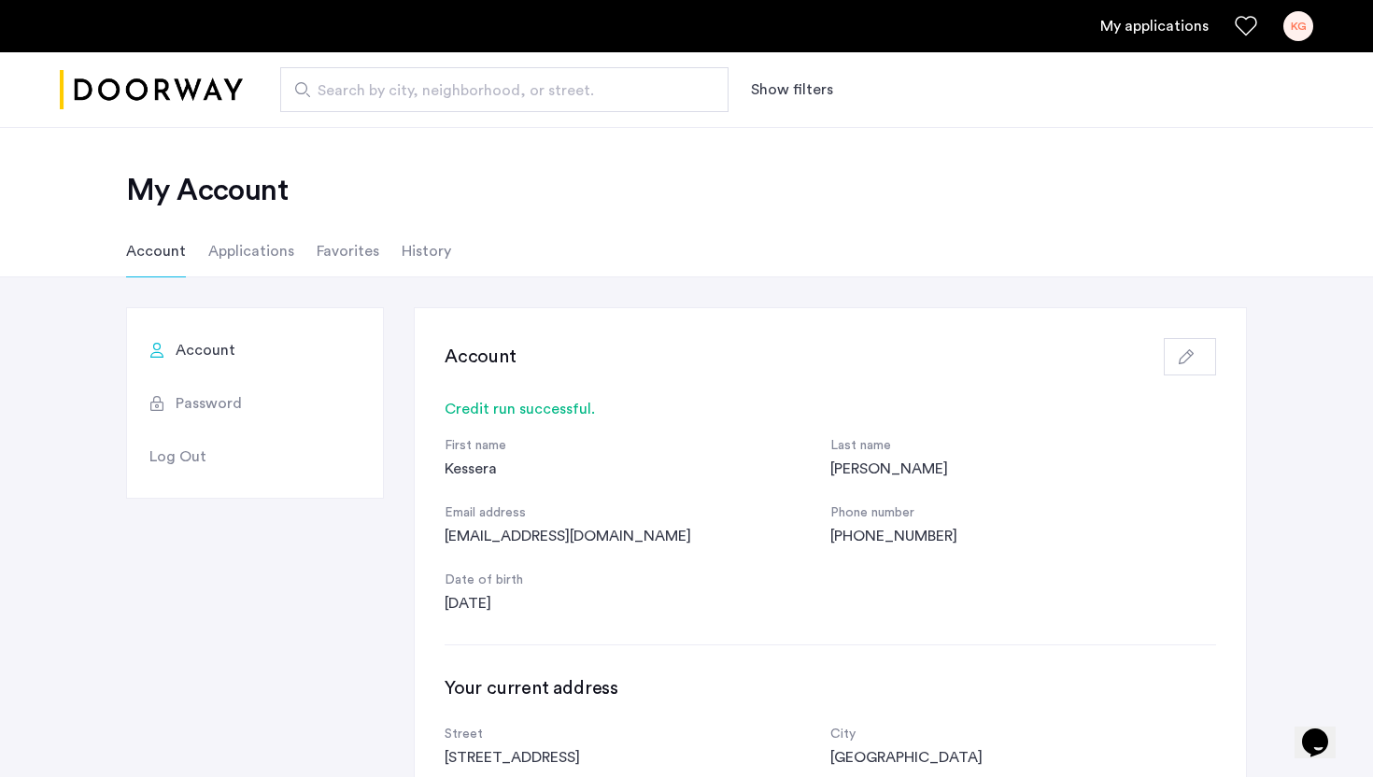
click at [250, 262] on li "Applications" at bounding box center [251, 251] width 86 height 52
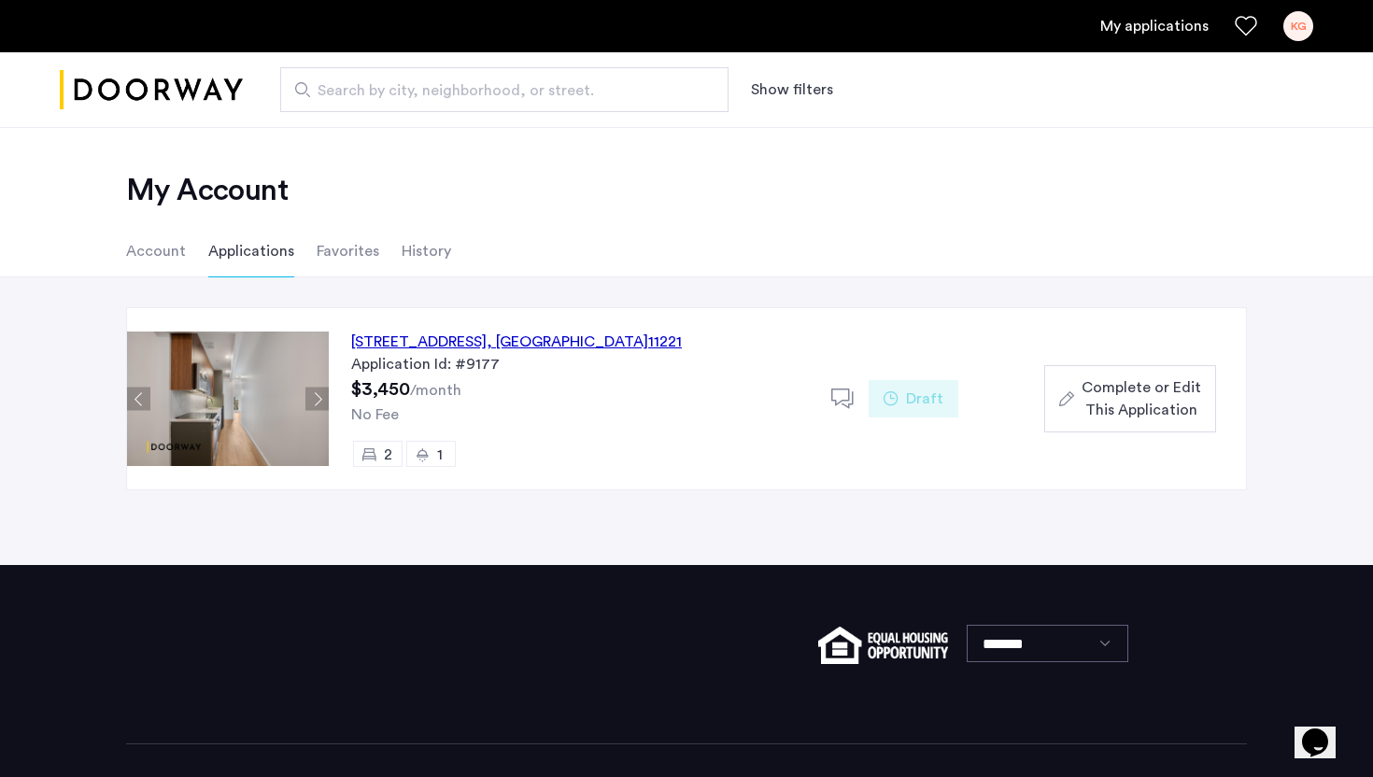
click at [402, 239] on li "History" at bounding box center [426, 251] width 49 height 52
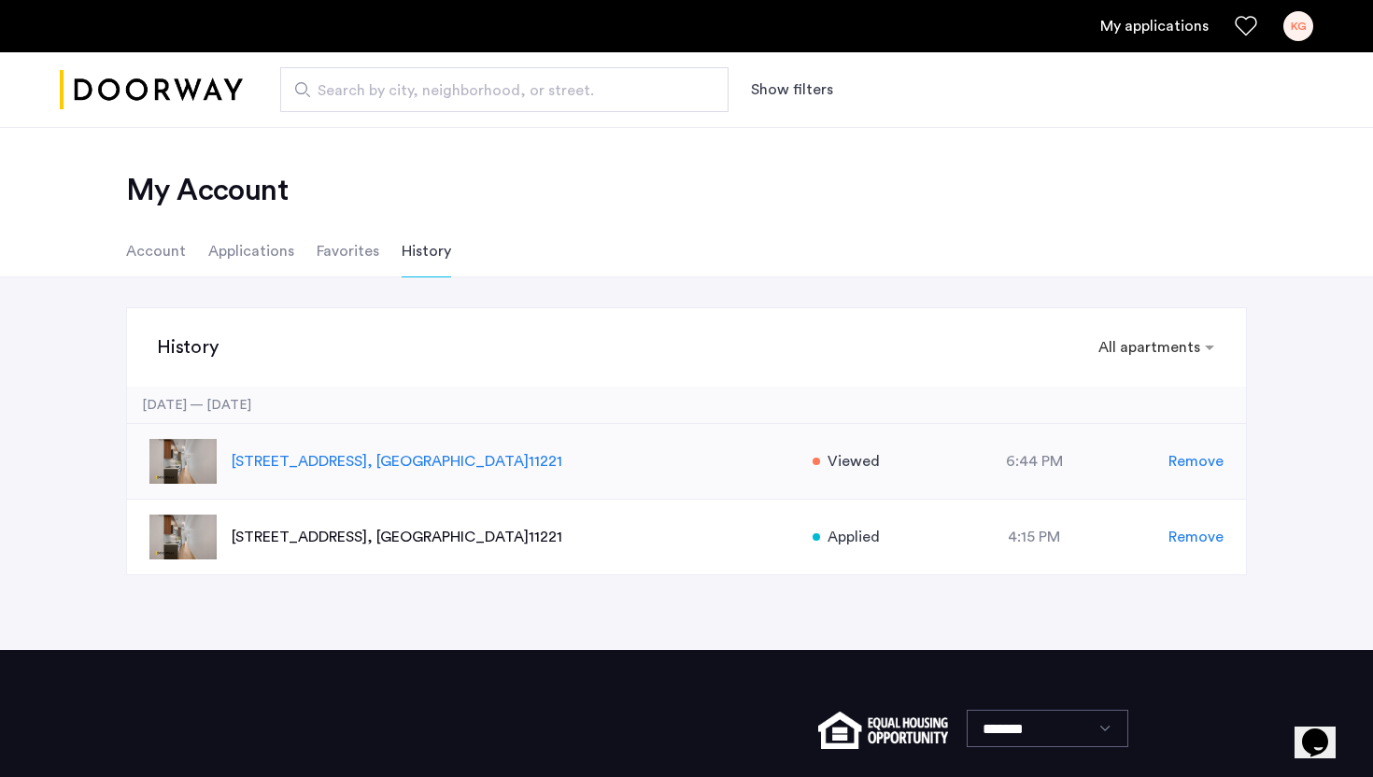
click at [1195, 464] on span "Remove" at bounding box center [1195, 461] width 55 height 22
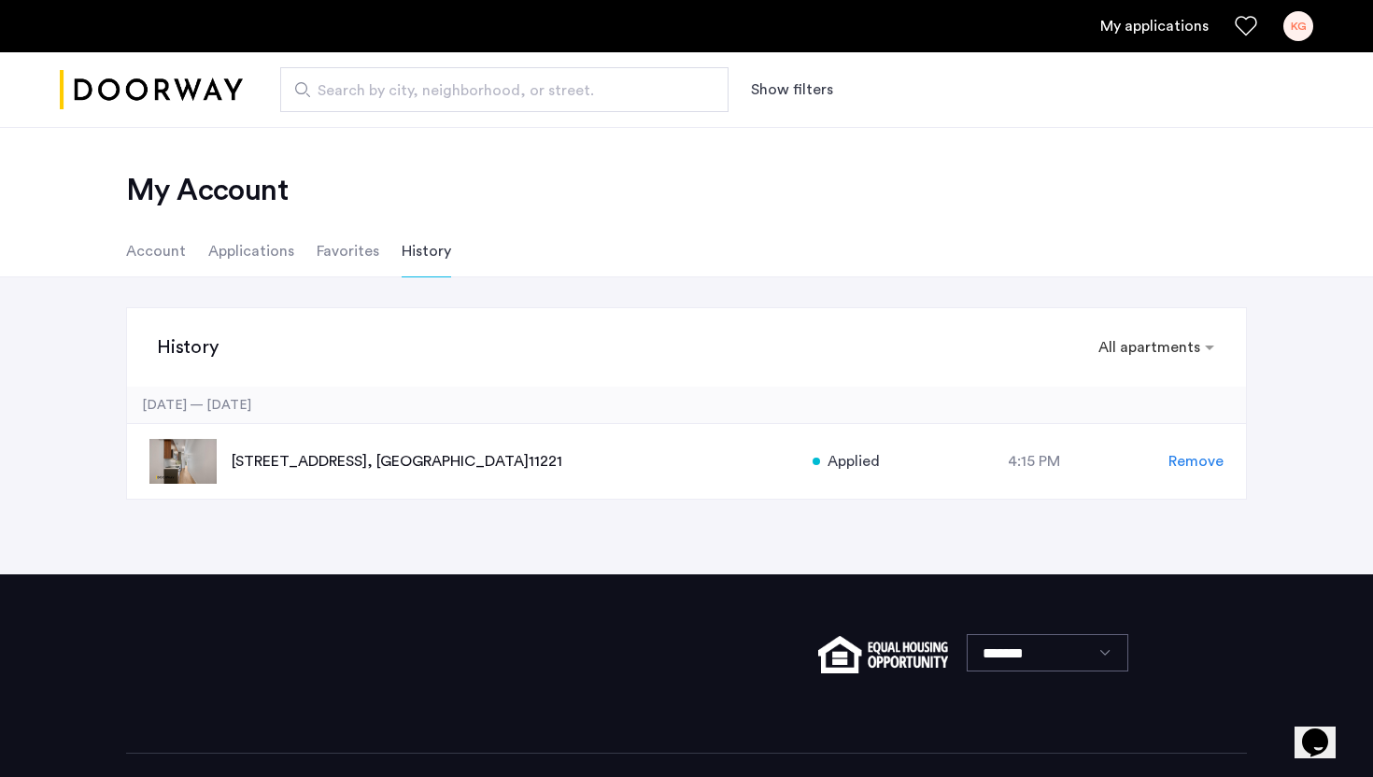
click at [1101, 375] on div "History × All apartments ×" at bounding box center [686, 347] width 1119 height 78
click at [1102, 360] on div "× All apartments ×" at bounding box center [1156, 348] width 134 height 34
click at [1120, 495] on span "Applied" at bounding box center [1133, 494] width 52 height 15
click at [1147, 366] on div "History × Applied ×" at bounding box center [686, 347] width 1119 height 78
click at [1149, 361] on div "× Applied ×" at bounding box center [1180, 348] width 85 height 34
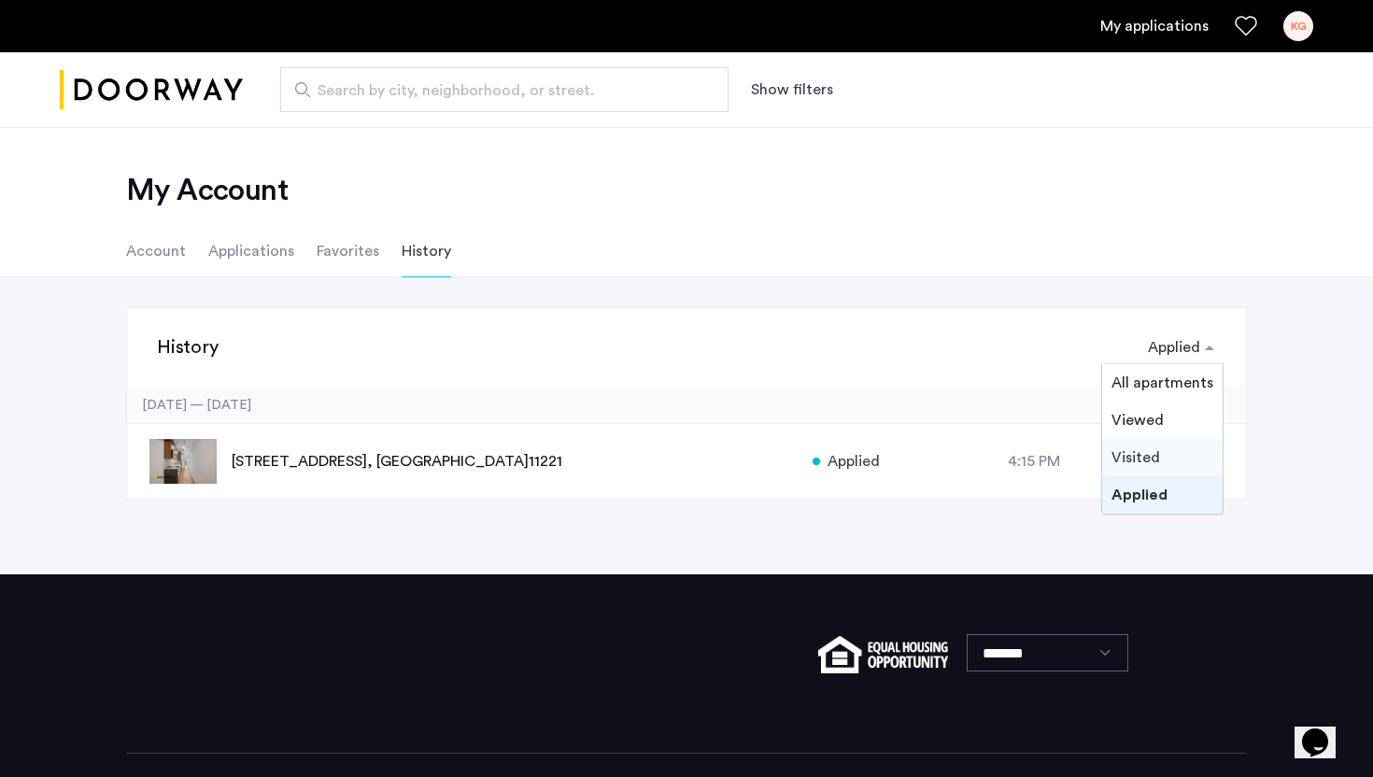
click at [279, 244] on li "Applications" at bounding box center [251, 251] width 86 height 52
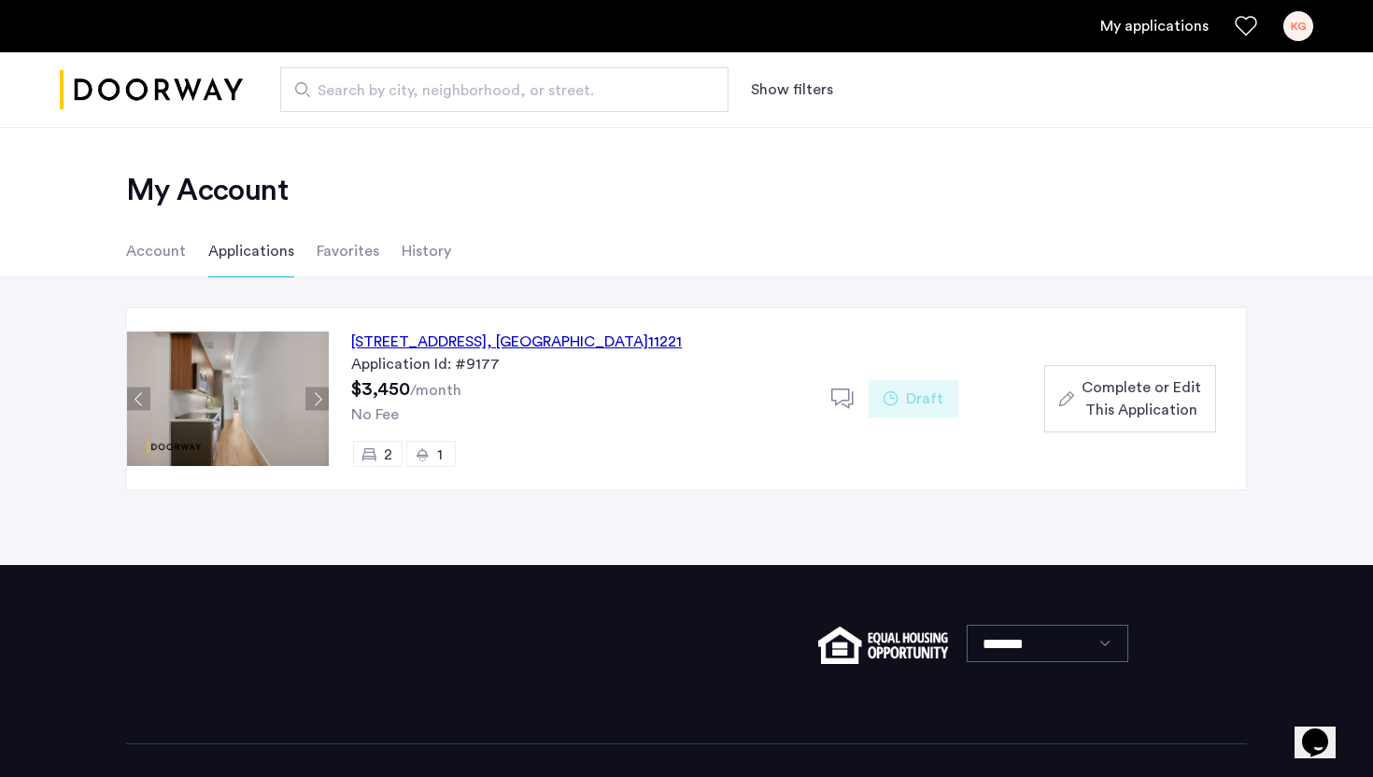
click at [919, 394] on span "Draft" at bounding box center [924, 399] width 37 height 22
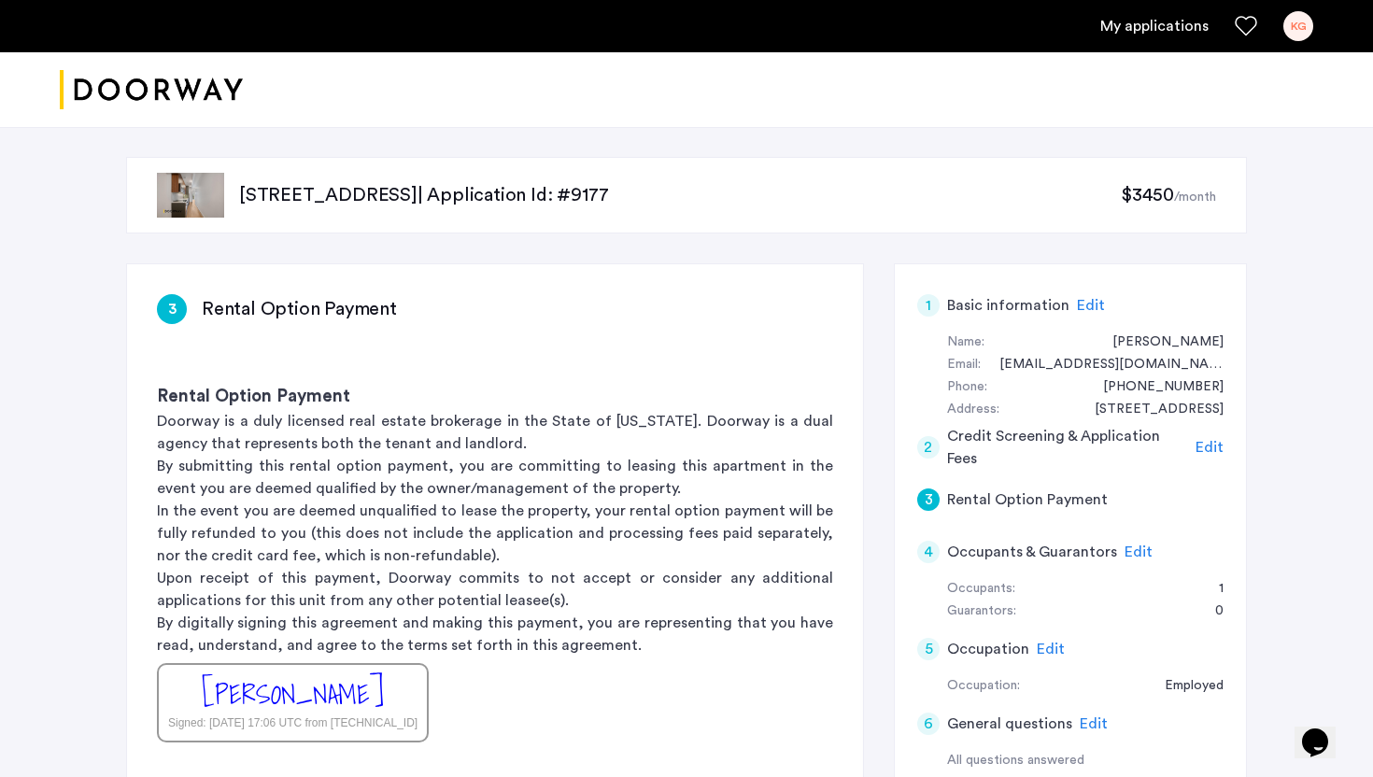
click at [1288, 40] on link "KG" at bounding box center [1298, 26] width 30 height 30
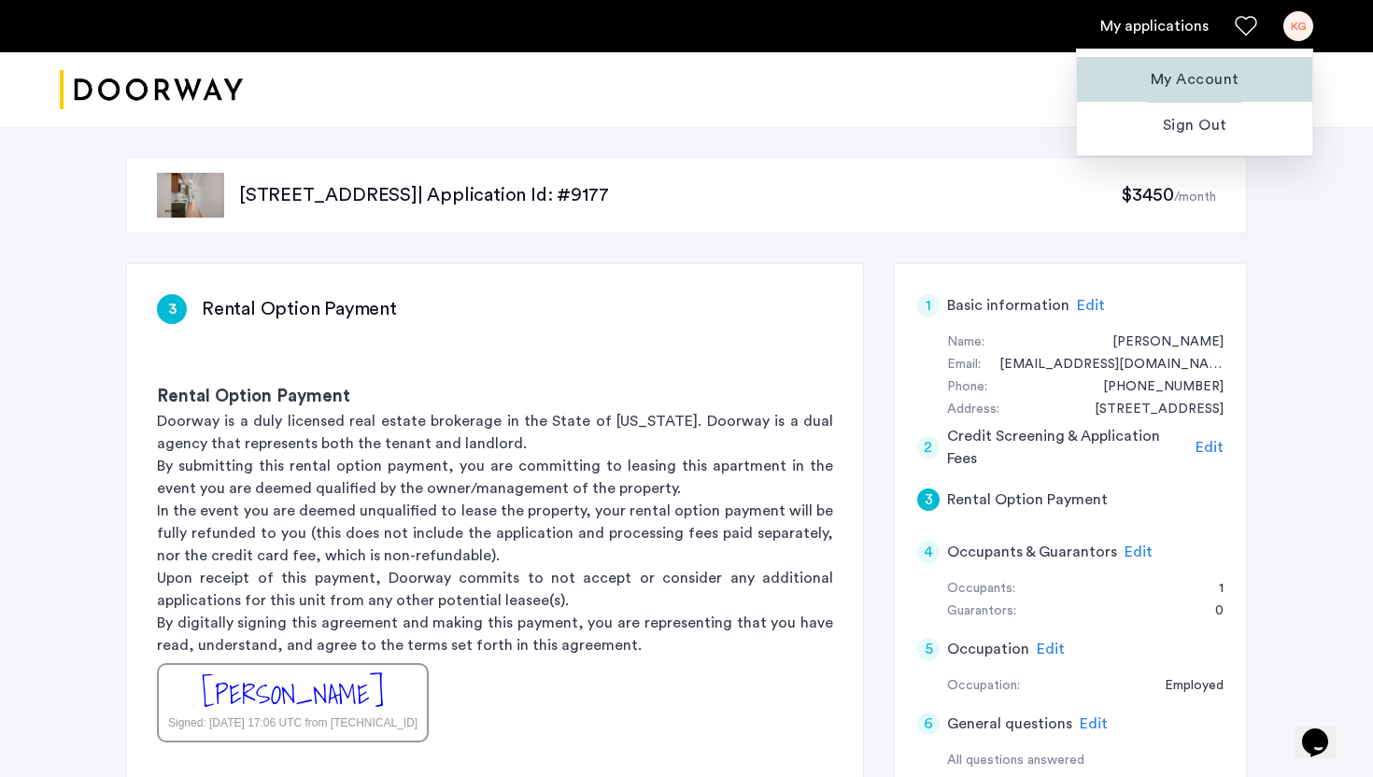
click at [1190, 84] on span "My Account" at bounding box center [1194, 79] width 205 height 22
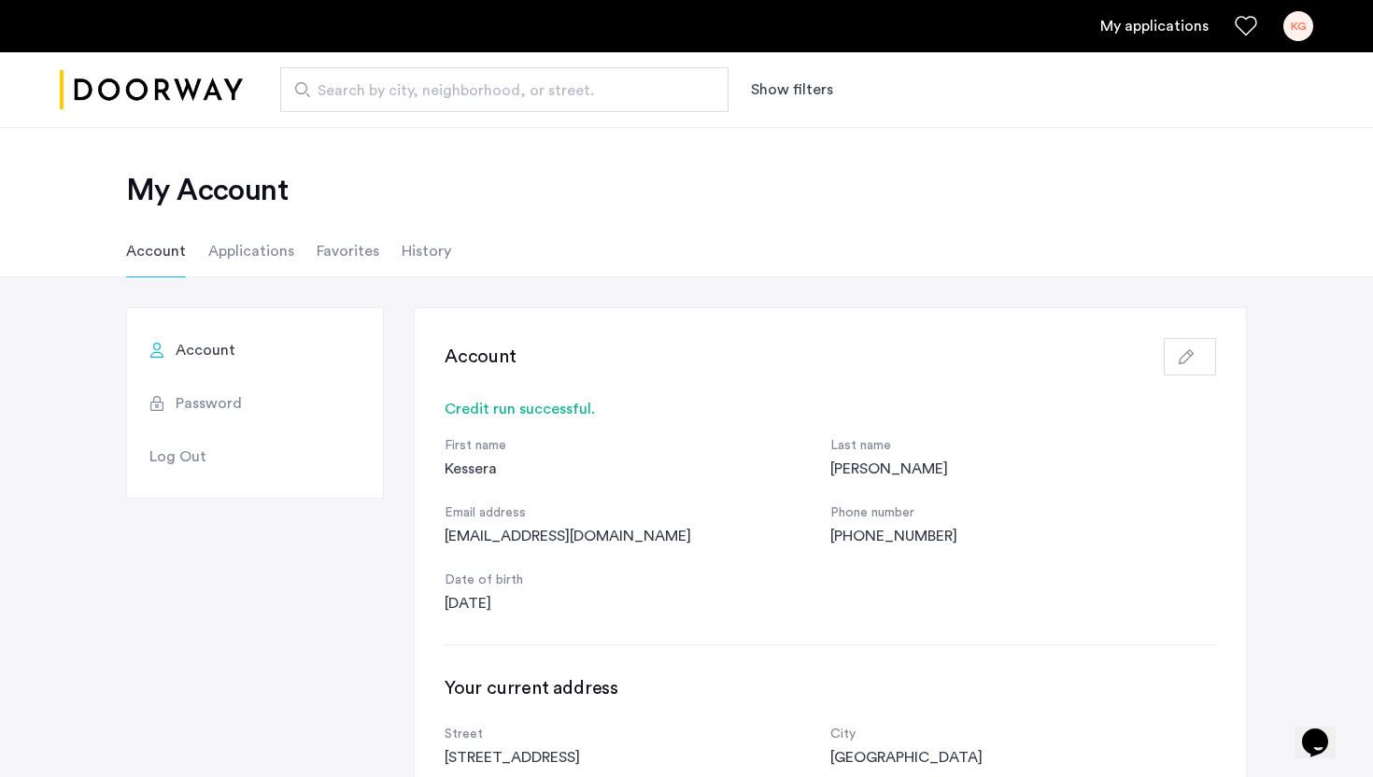
click at [159, 256] on li "Account" at bounding box center [156, 251] width 60 height 52
click at [291, 262] on ul "Account Applications Favorites History" at bounding box center [686, 251] width 1177 height 52
click at [271, 261] on li "Applications" at bounding box center [251, 251] width 86 height 52
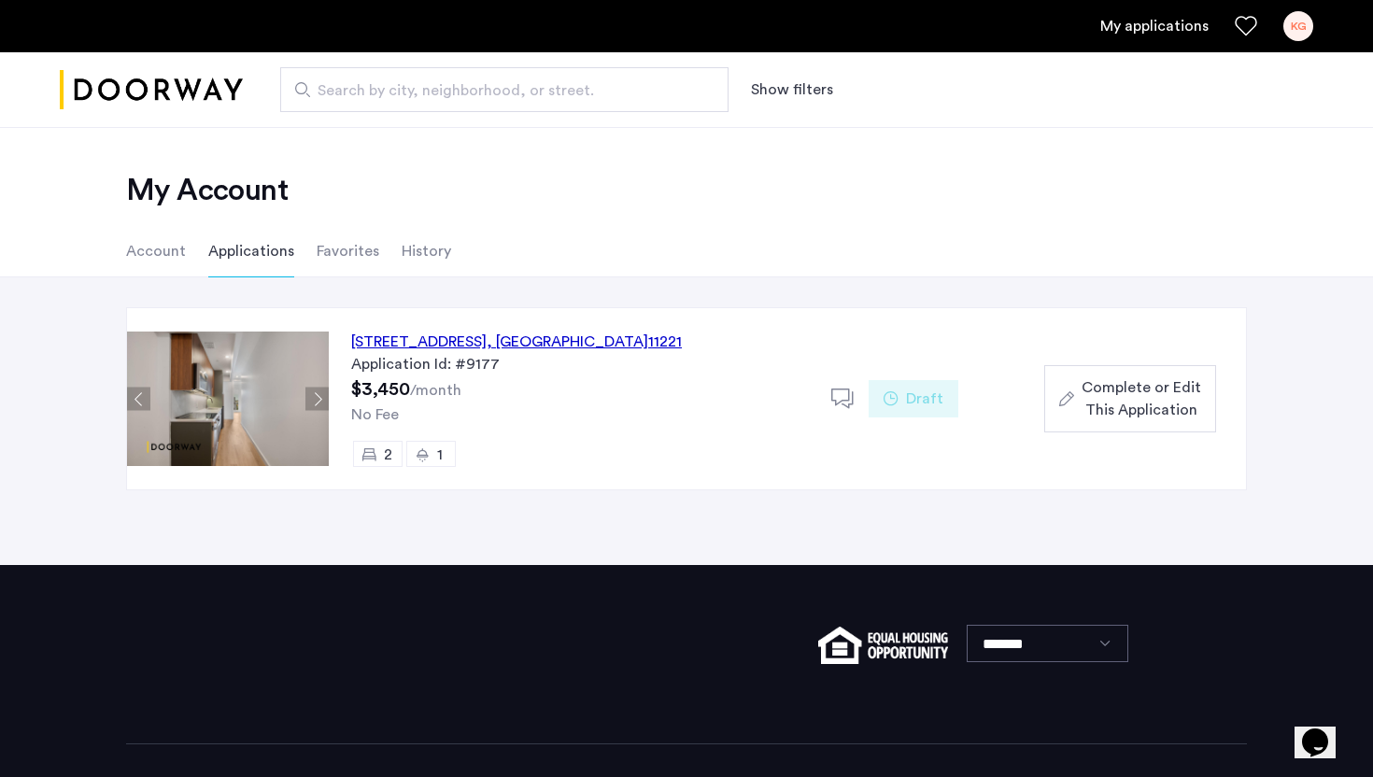
click at [1100, 373] on button "Complete or Edit This Application" at bounding box center [1130, 398] width 172 height 67
click at [405, 254] on li "History" at bounding box center [426, 251] width 49 height 52
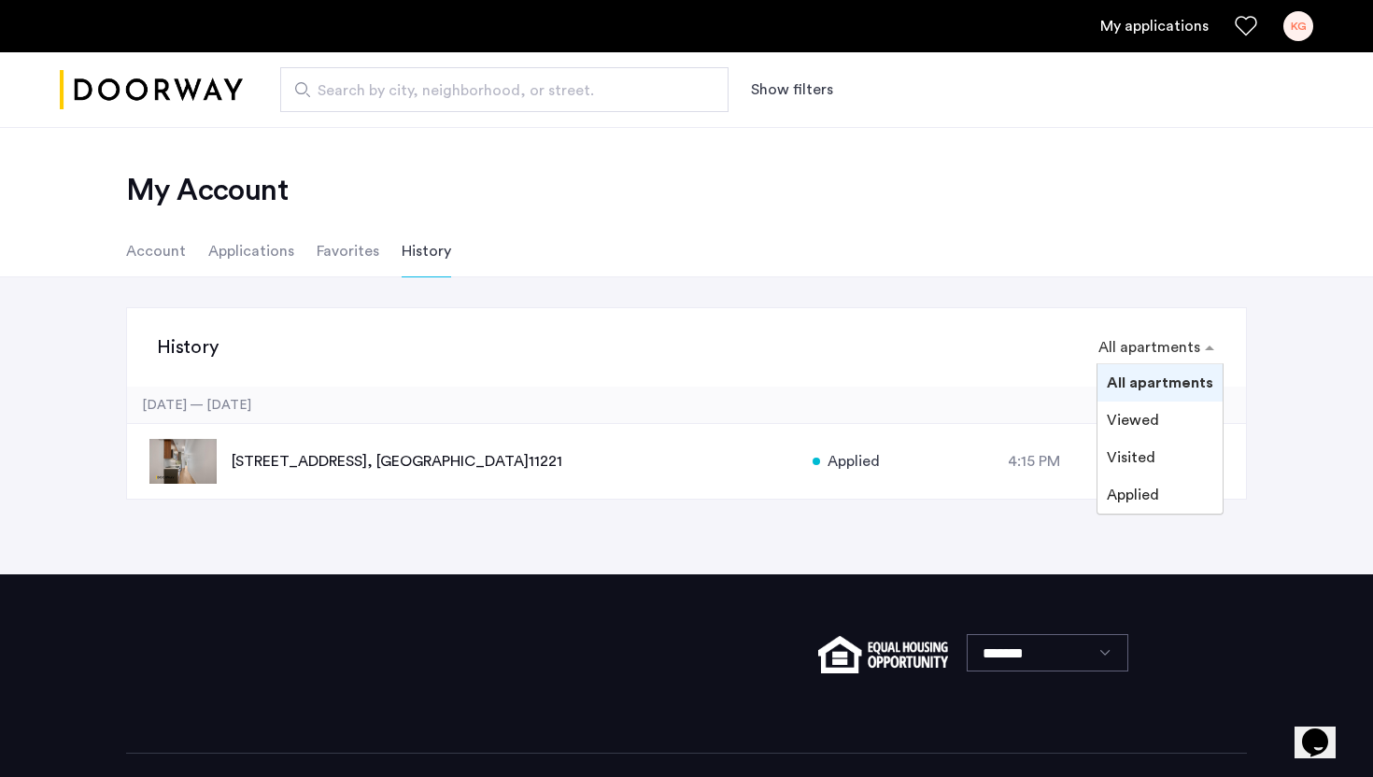
click at [1130, 350] on input "text" at bounding box center [1137, 348] width 78 height 13
click at [1107, 33] on link "My applications" at bounding box center [1154, 26] width 108 height 22
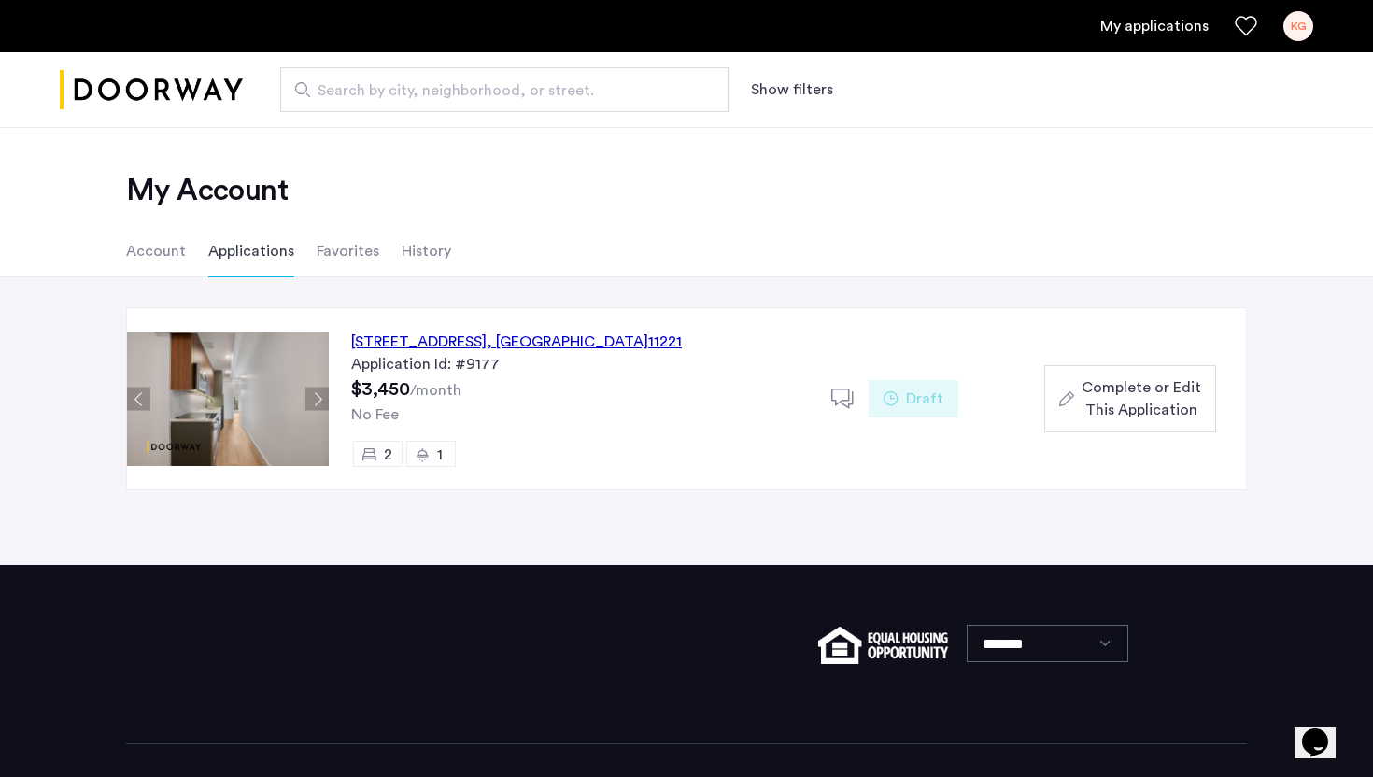
click at [569, 331] on div "[STREET_ADDRESS]" at bounding box center [516, 342] width 331 height 22
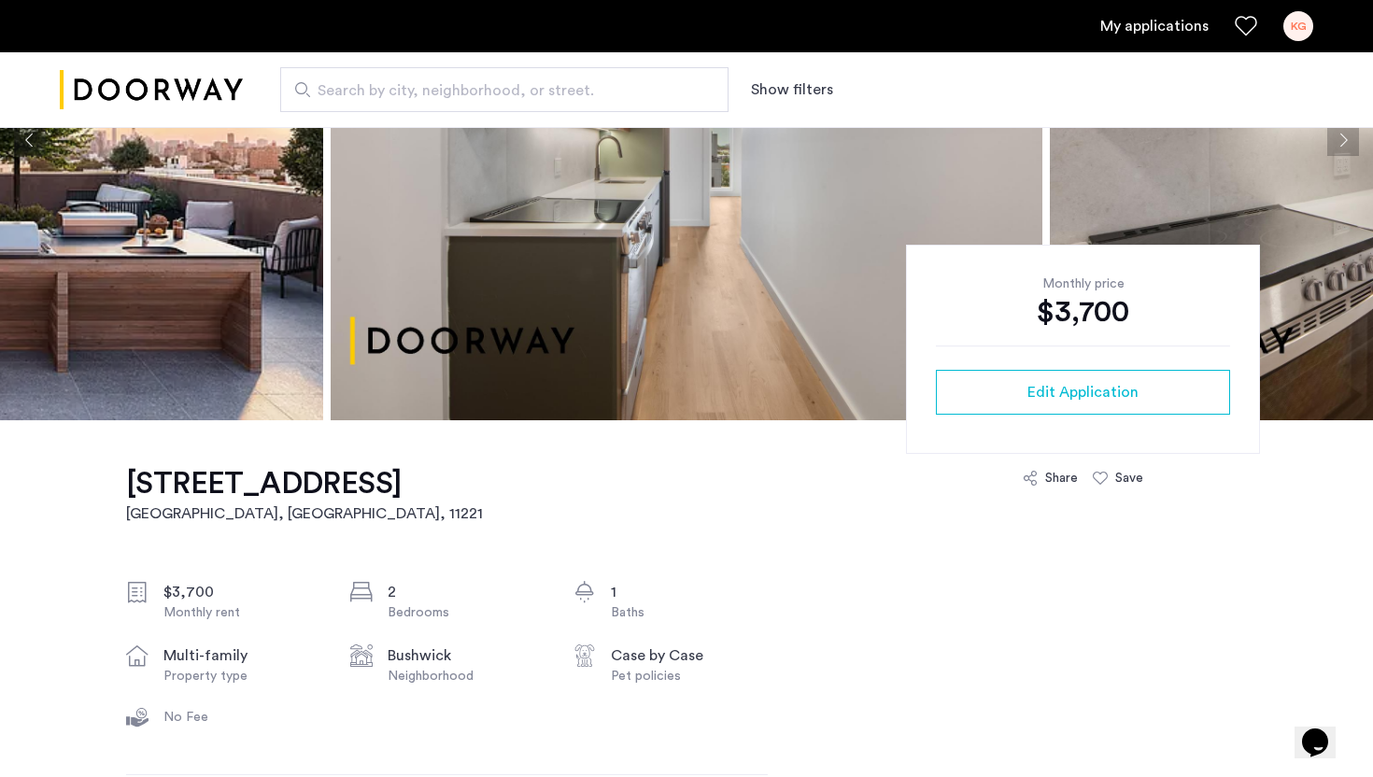
scroll to position [124, 0]
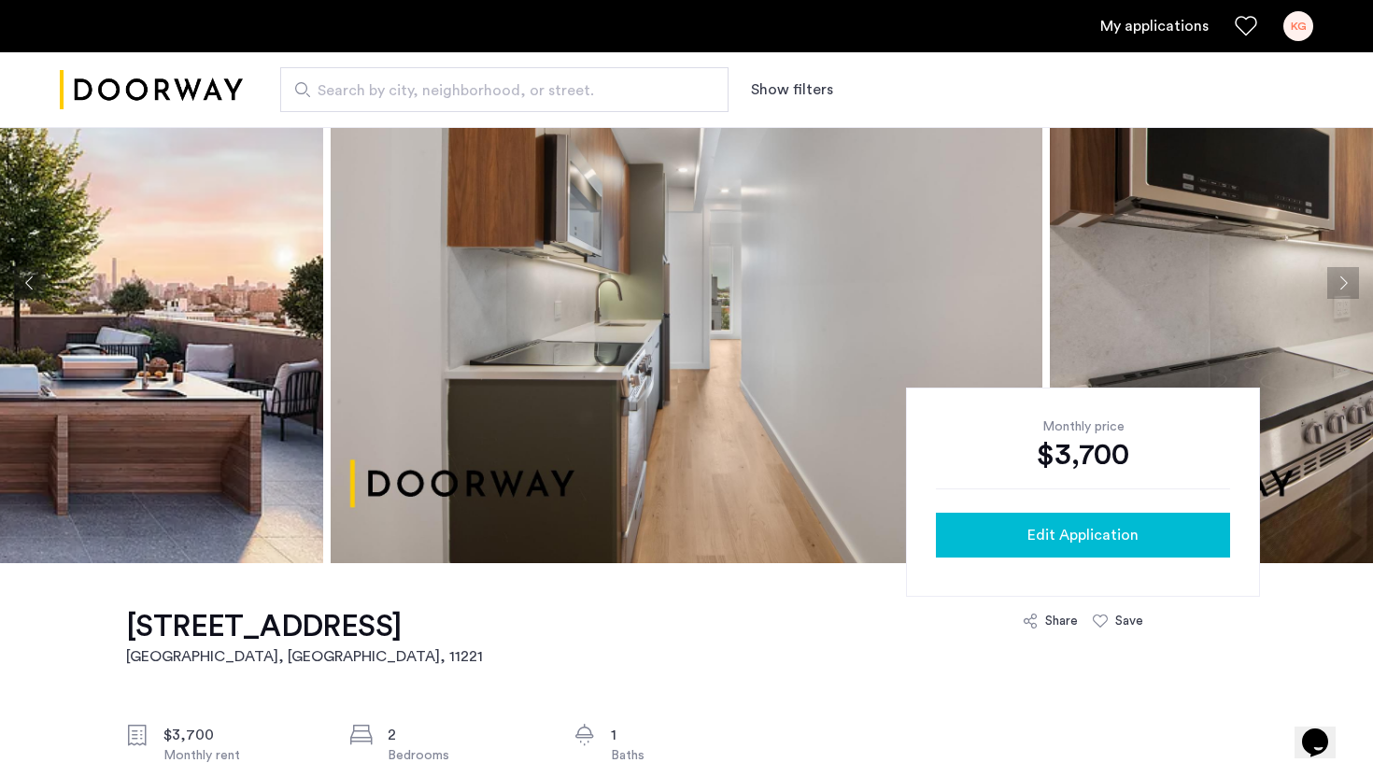
click at [1004, 554] on button "Edit Application" at bounding box center [1083, 535] width 294 height 45
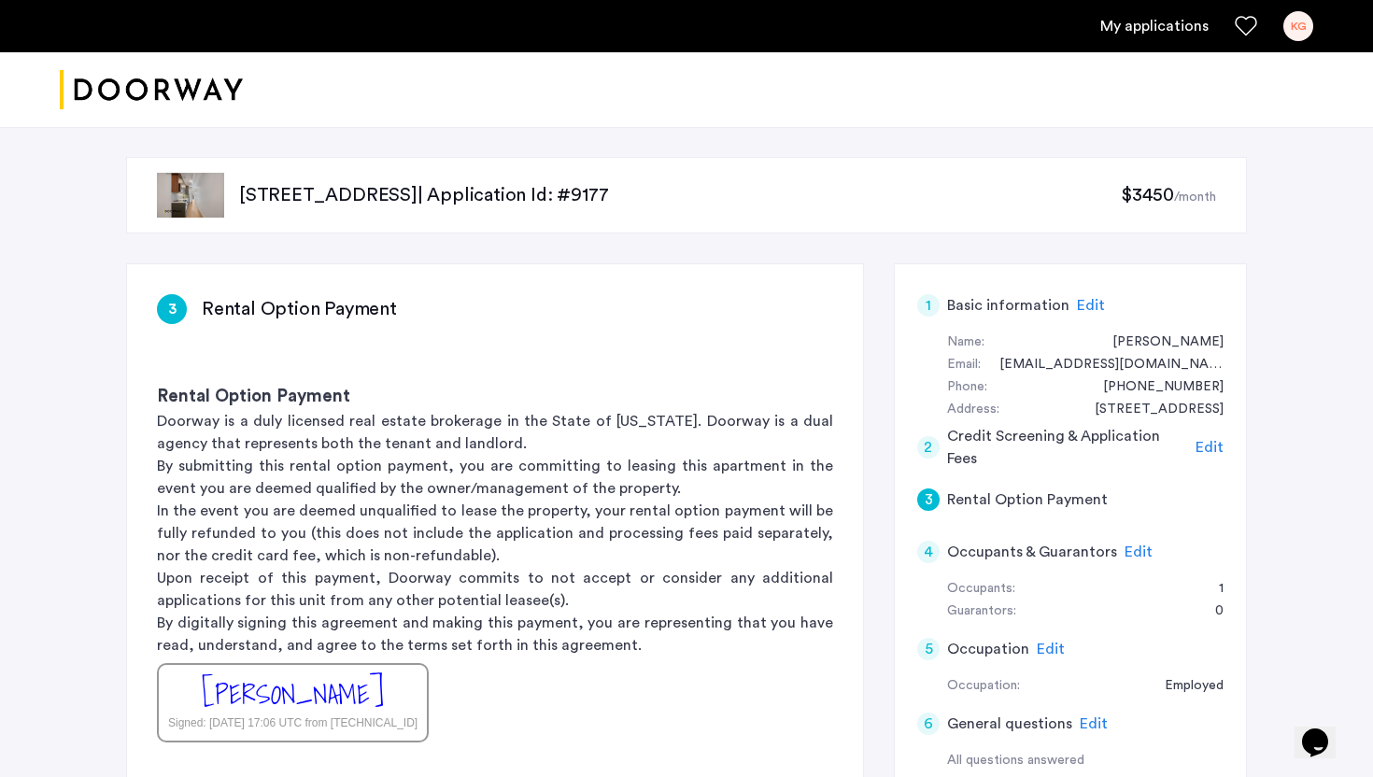
click at [1212, 448] on span "Edit" at bounding box center [1209, 447] width 28 height 15
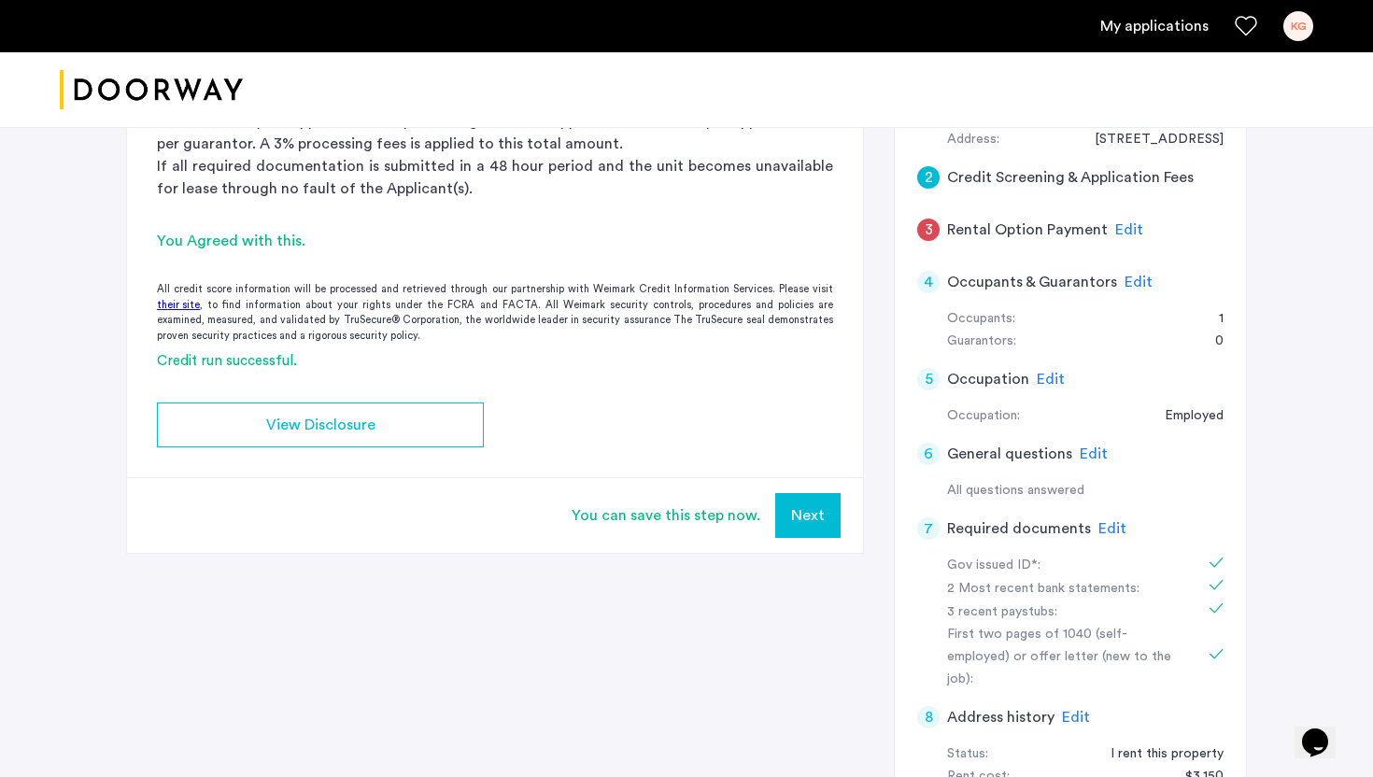
scroll to position [363, 0]
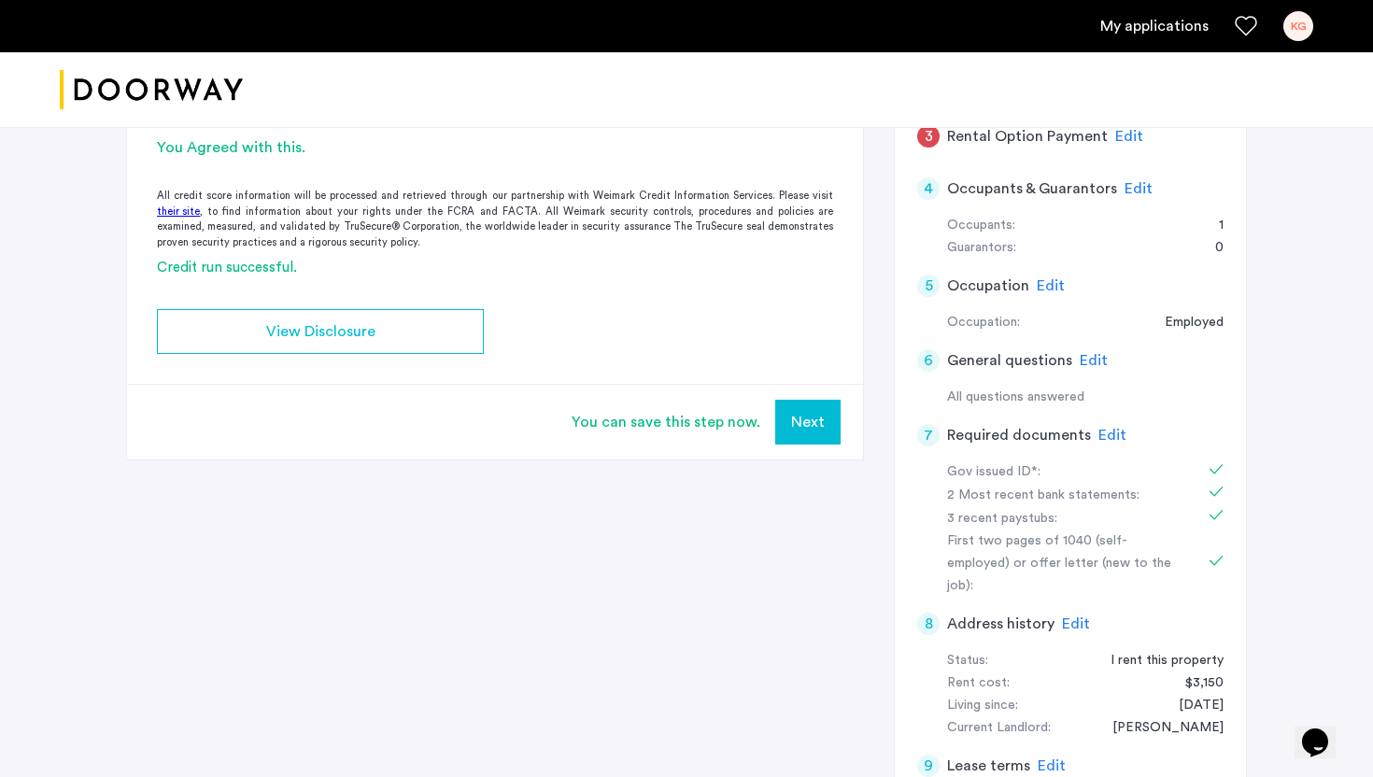
click at [1105, 436] on span "Edit" at bounding box center [1112, 435] width 28 height 15
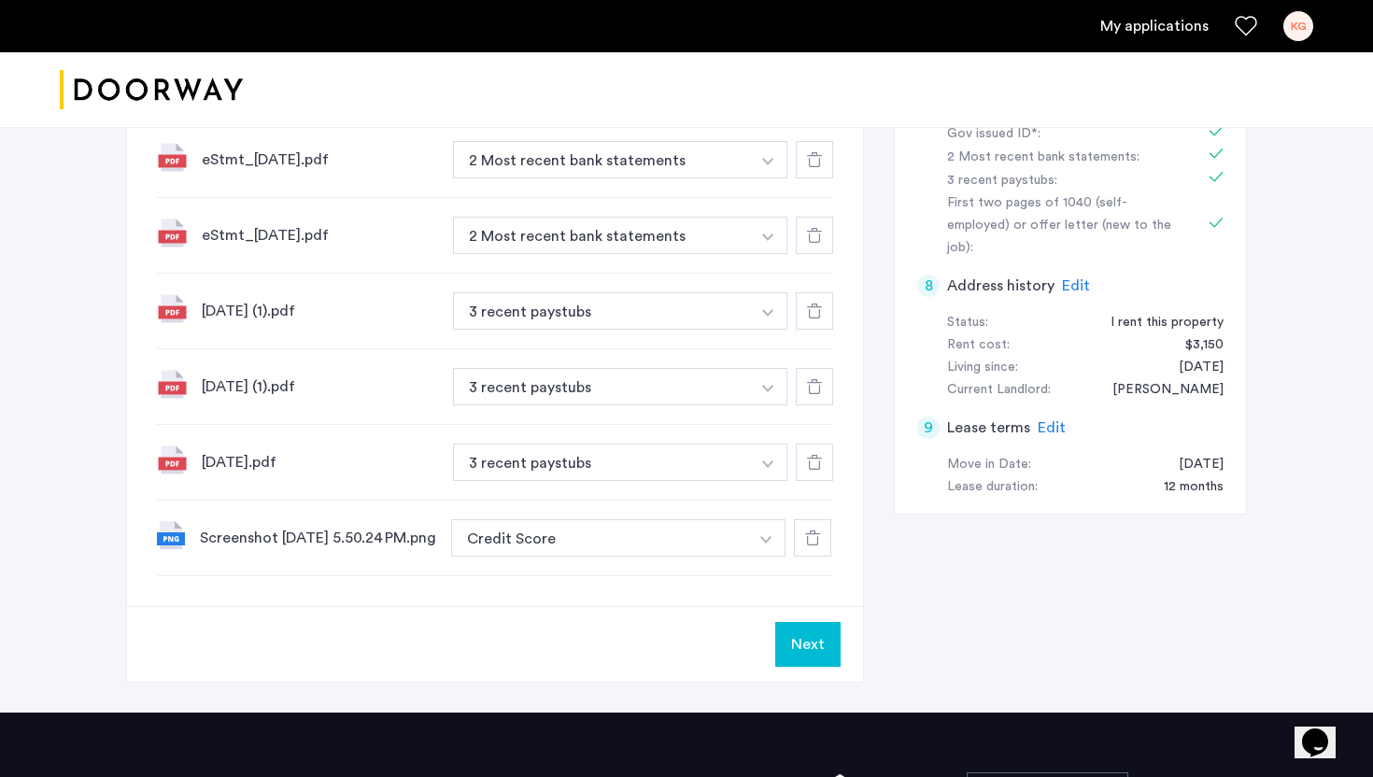
scroll to position [719, 0]
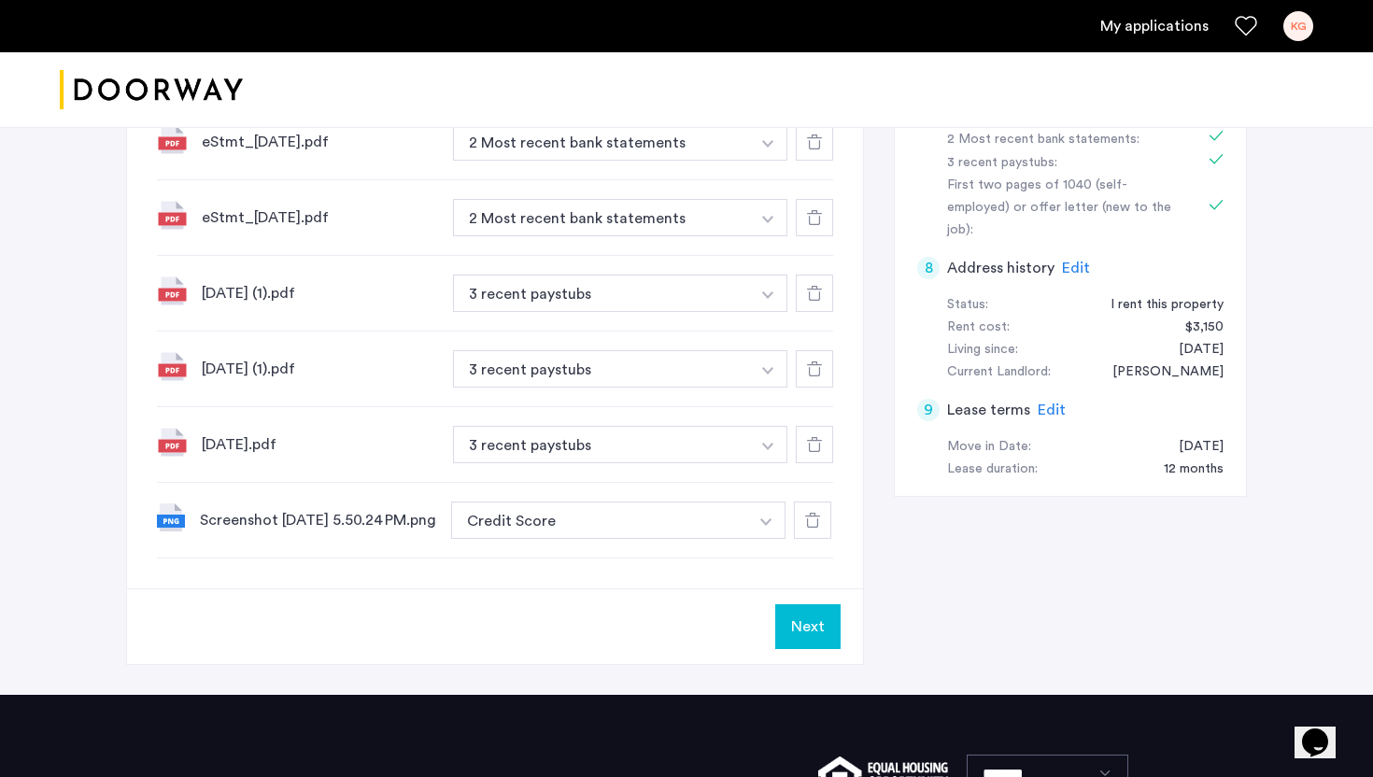
click at [278, 524] on div "Screenshot [DATE] 5.50.24 PM.png" at bounding box center [318, 520] width 236 height 22
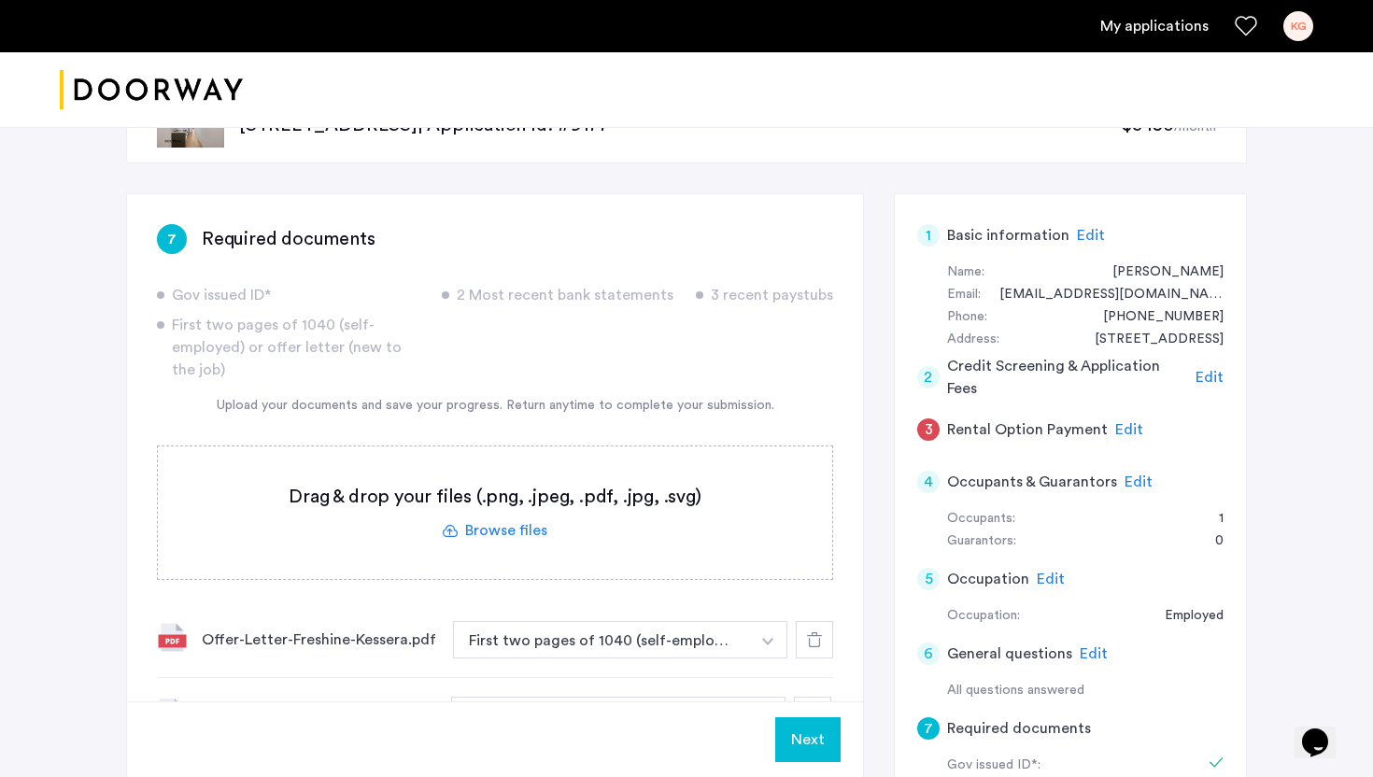
scroll to position [0, 0]
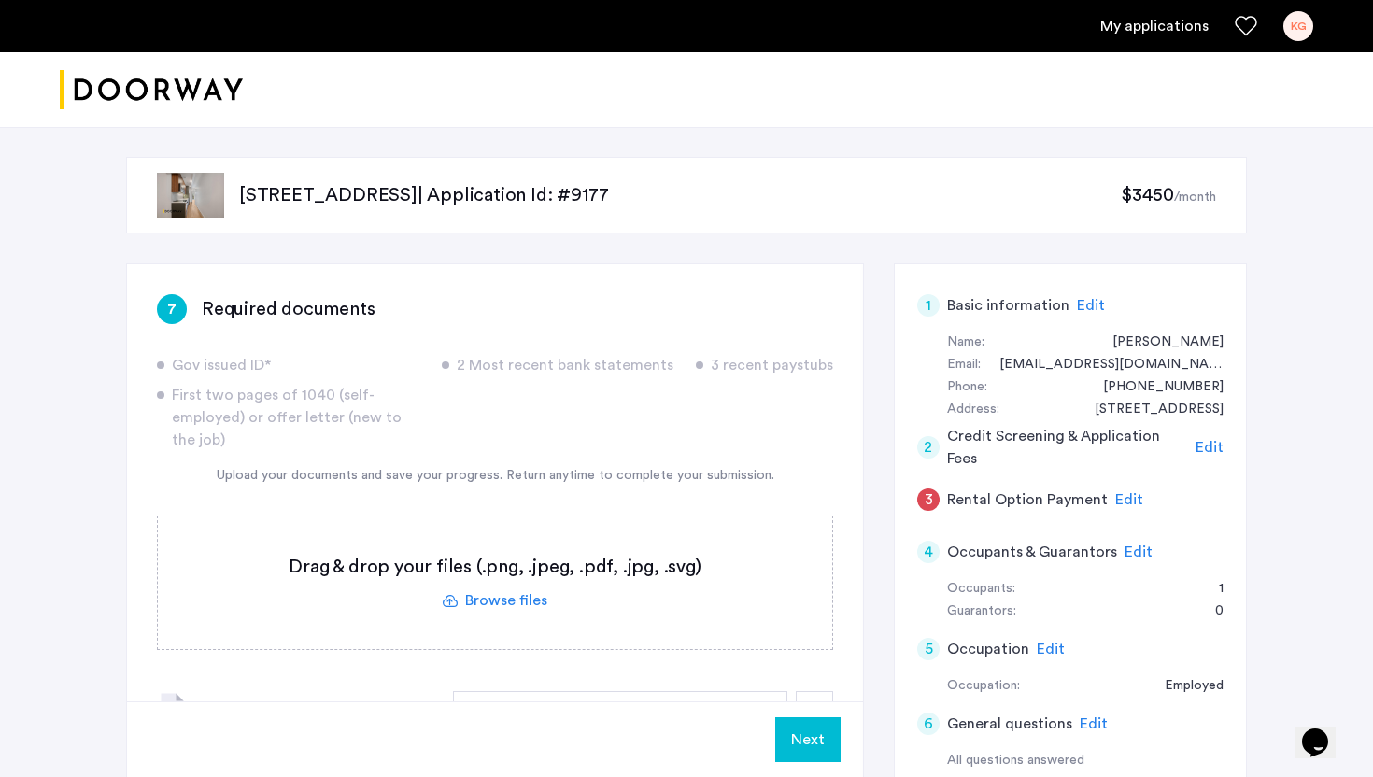
click at [817, 749] on button "Next" at bounding box center [807, 739] width 65 height 45
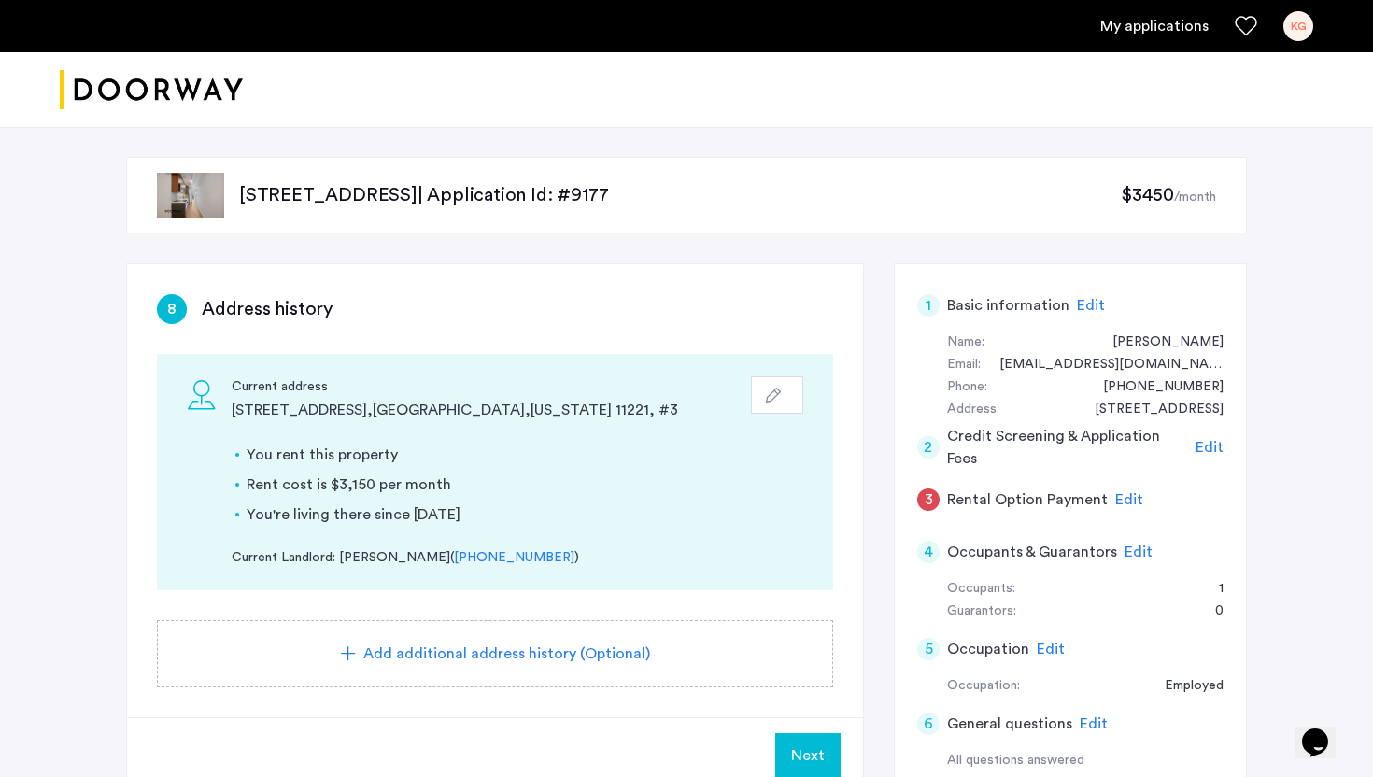
click at [817, 749] on span "Next" at bounding box center [808, 755] width 34 height 22
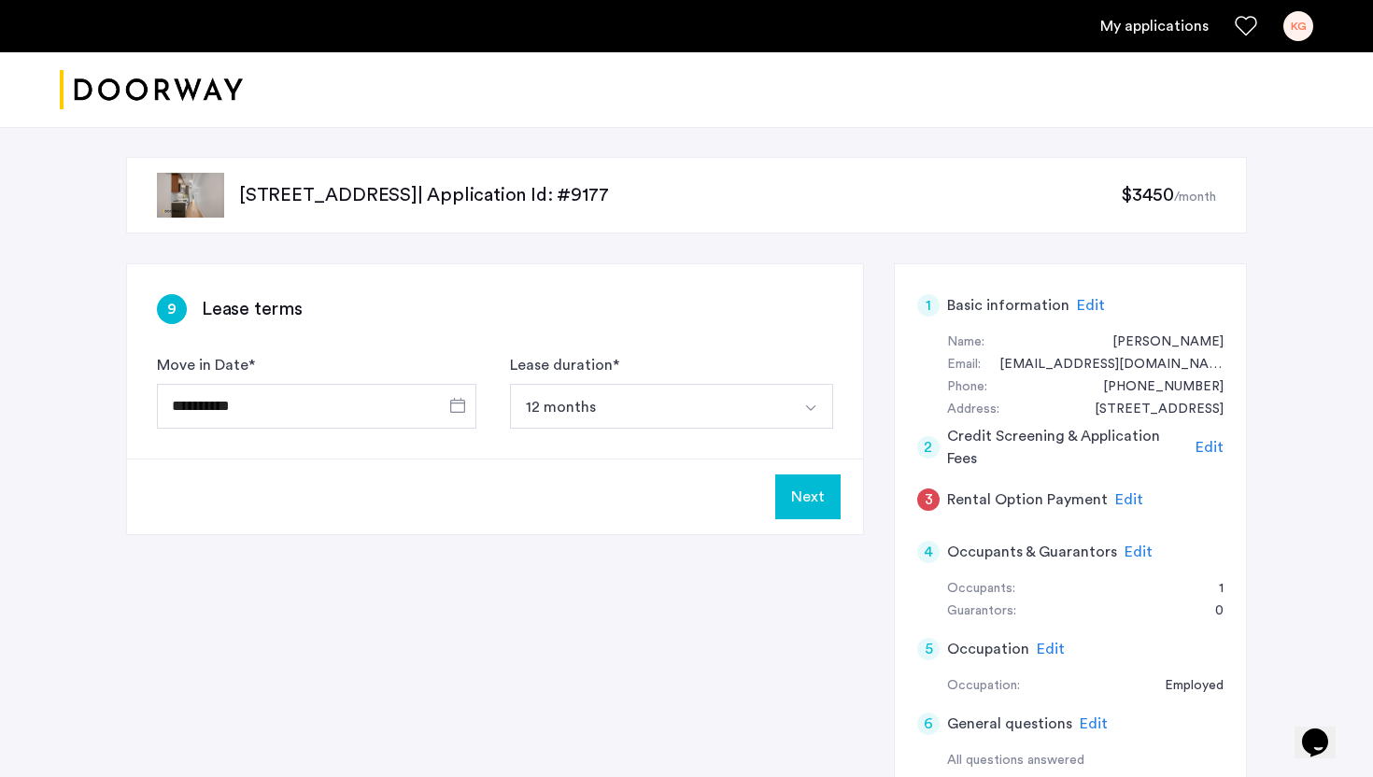
click at [801, 496] on button "Next" at bounding box center [807, 496] width 65 height 45
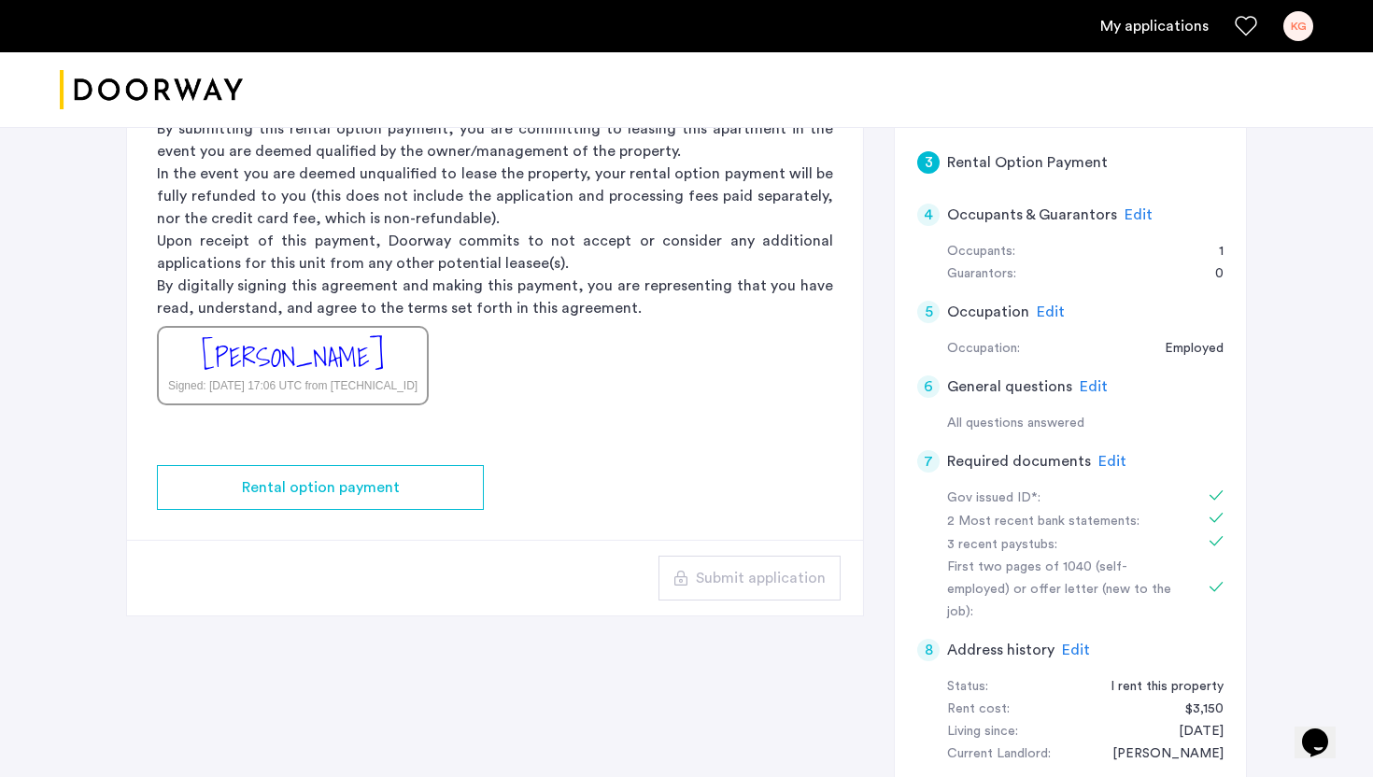
scroll to position [230, 0]
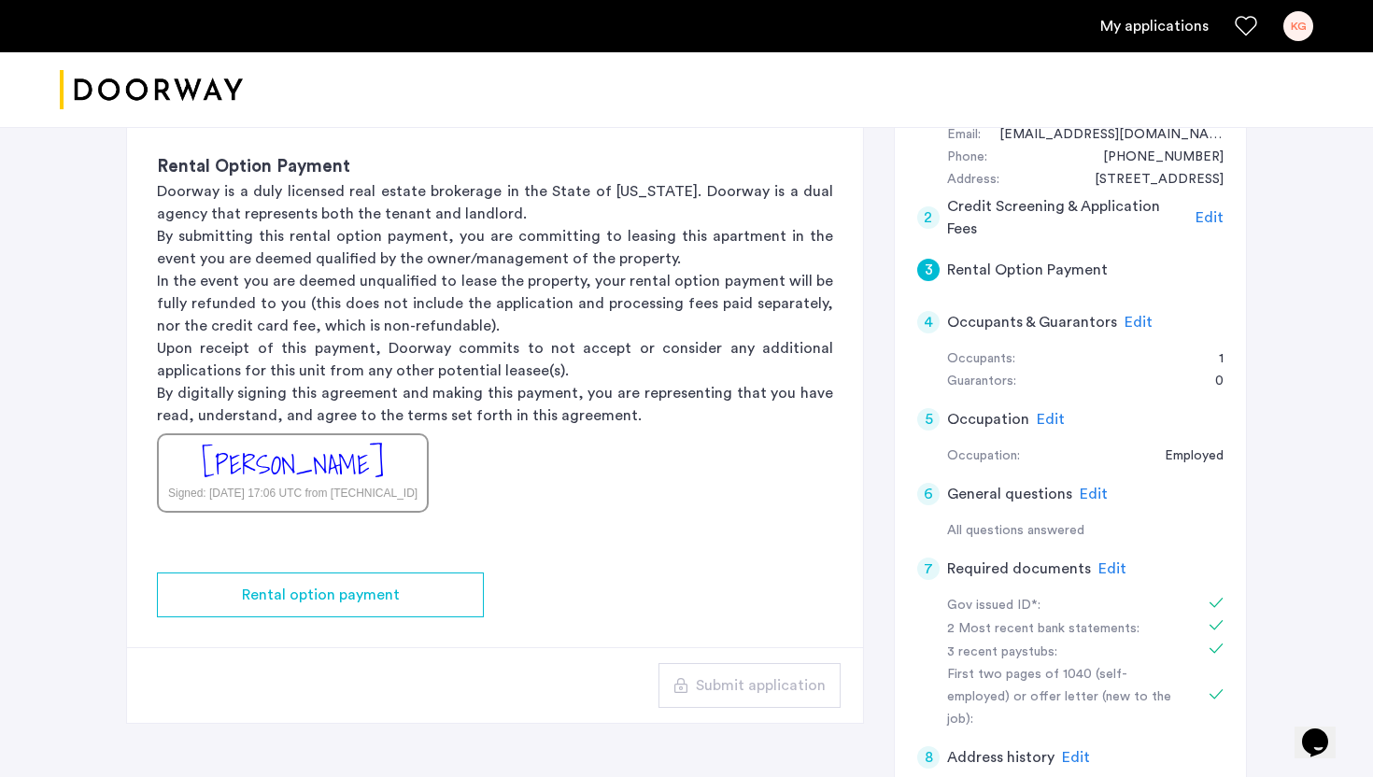
click at [351, 457] on div "[PERSON_NAME]" at bounding box center [293, 465] width 182 height 40
click at [351, 455] on div "[PERSON_NAME]" at bounding box center [293, 465] width 182 height 40
click at [285, 421] on p "By digitally signing this agreement and making this payment, you are representi…" at bounding box center [495, 404] width 676 height 45
click at [289, 424] on p "By digitally signing this agreement and making this payment, you are representi…" at bounding box center [495, 404] width 676 height 45
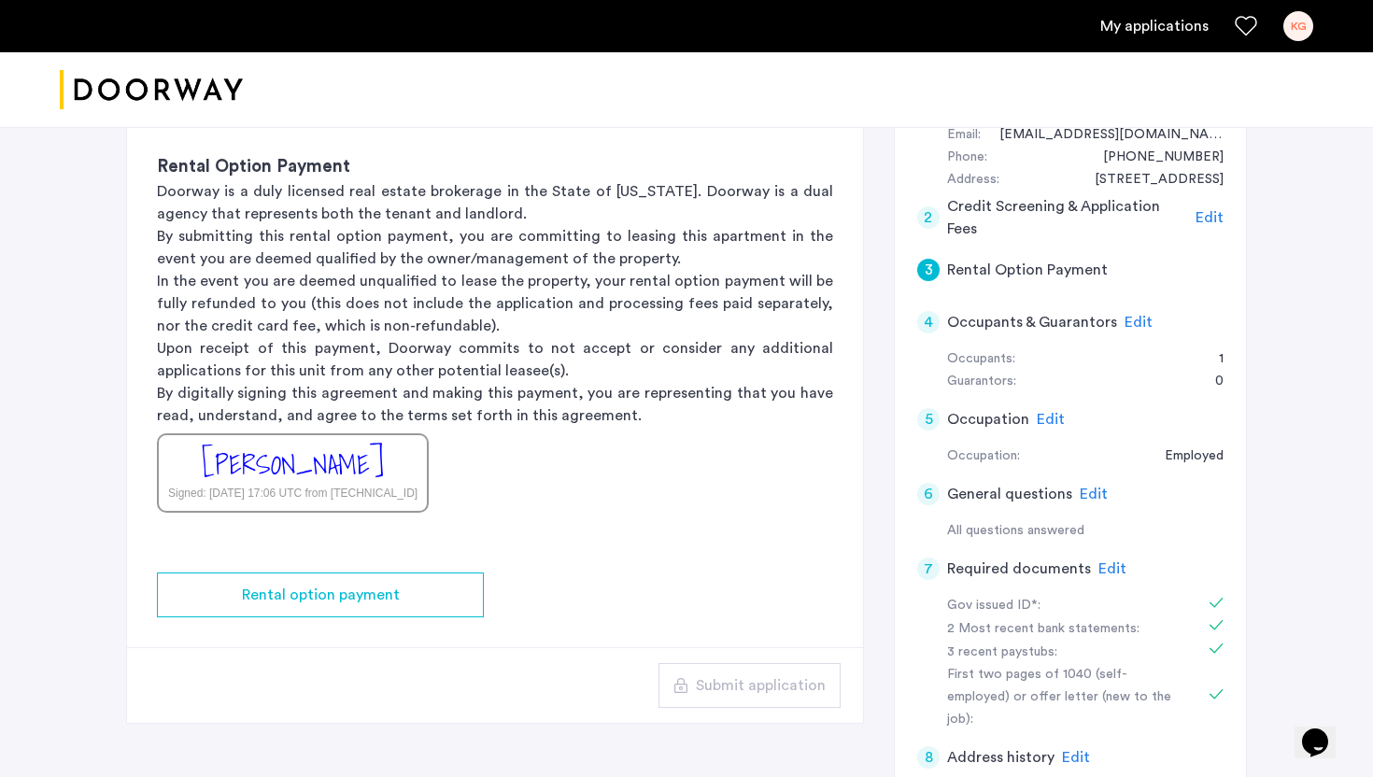
click at [289, 484] on div "[PERSON_NAME]" at bounding box center [293, 465] width 182 height 40
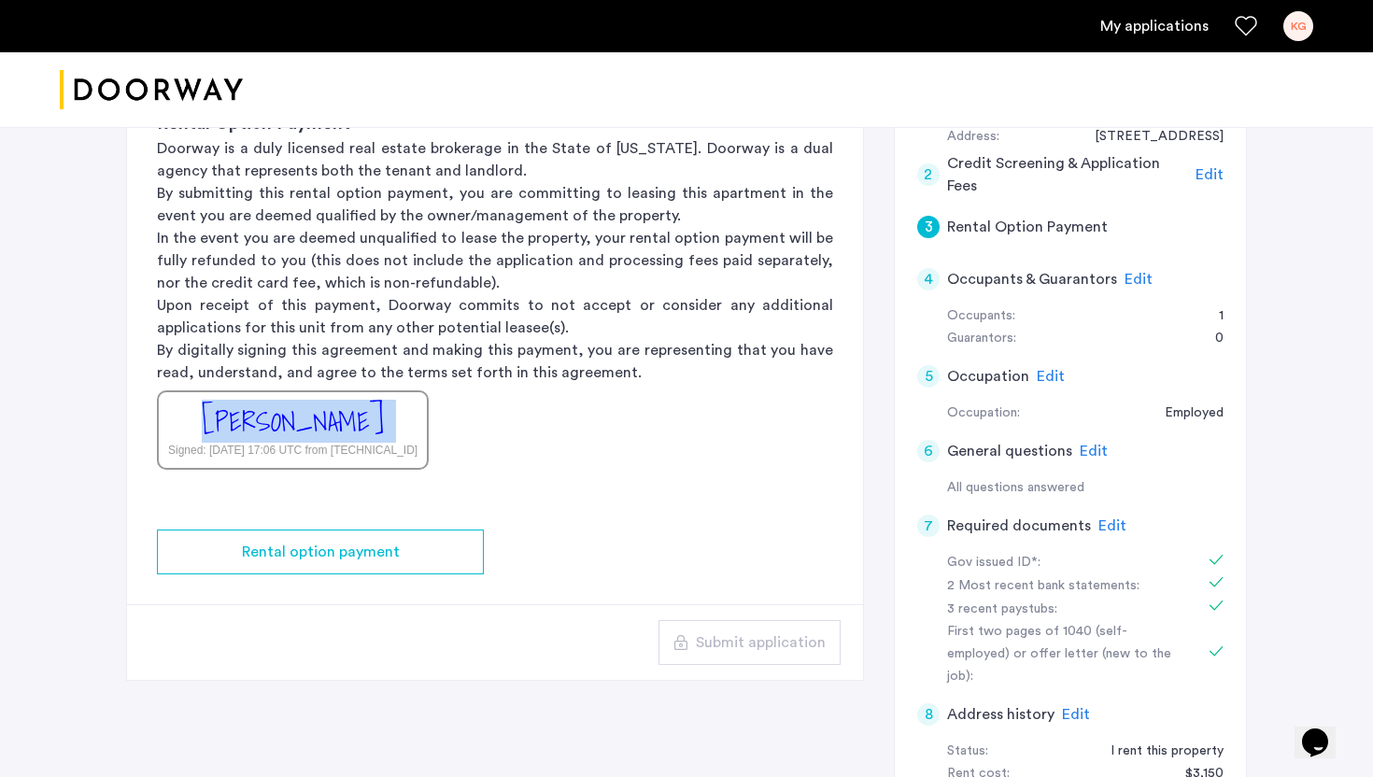
scroll to position [270, 0]
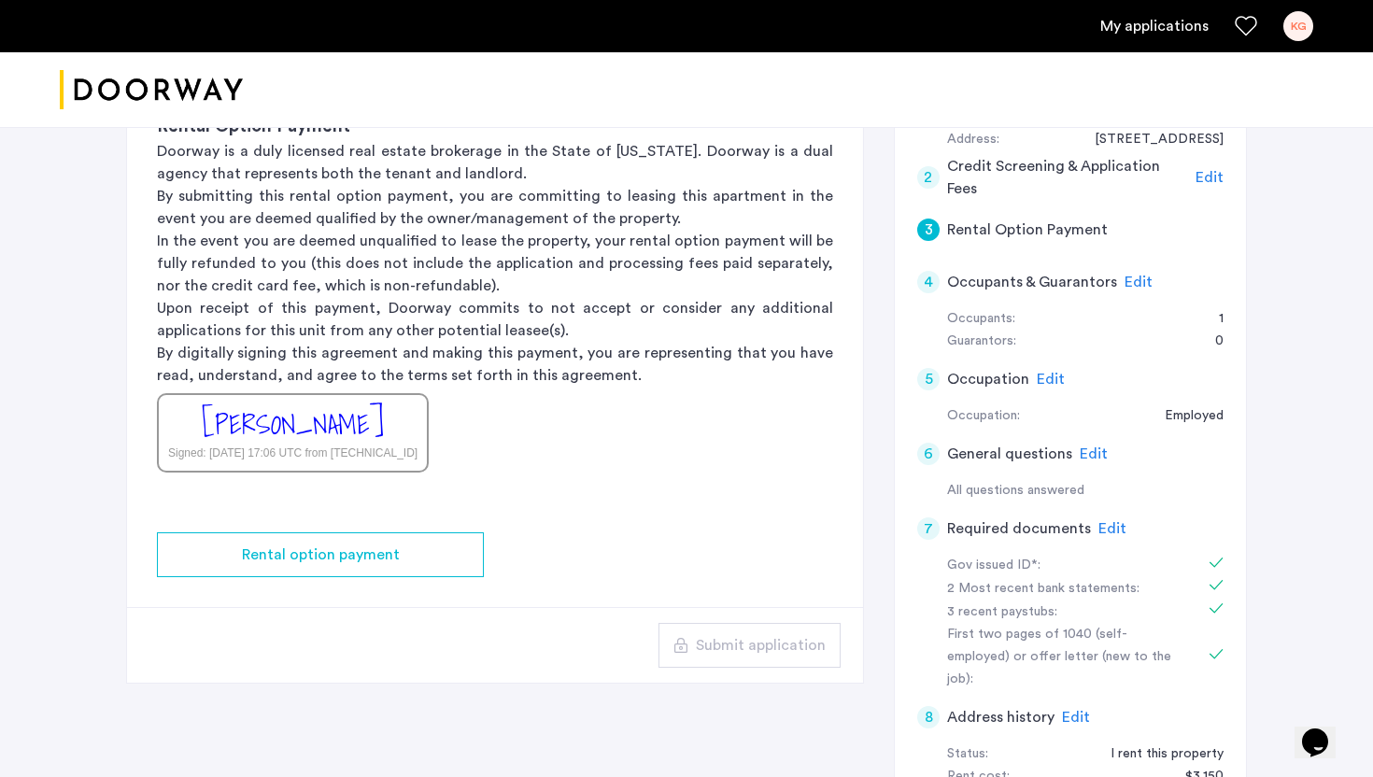
click at [1107, 527] on span "Edit" at bounding box center [1112, 528] width 28 height 15
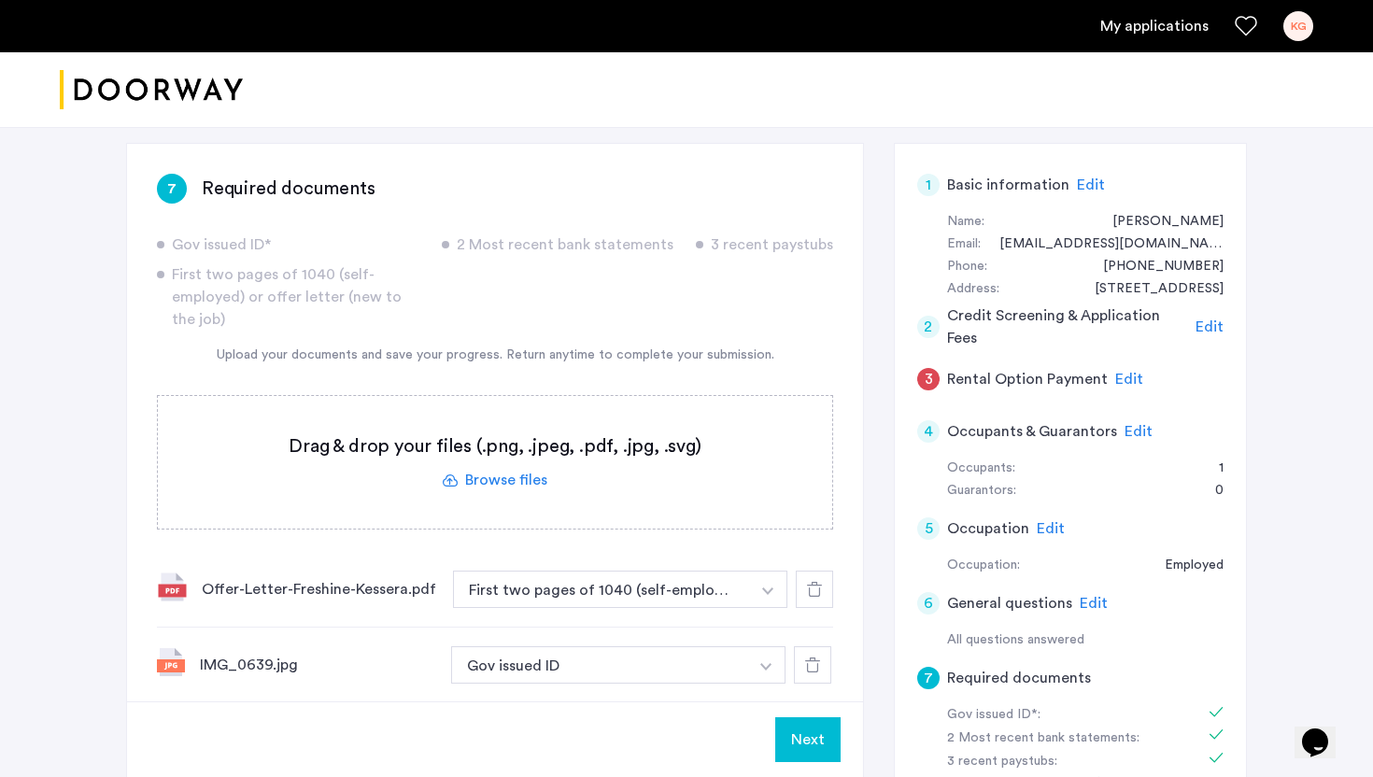
scroll to position [0, 0]
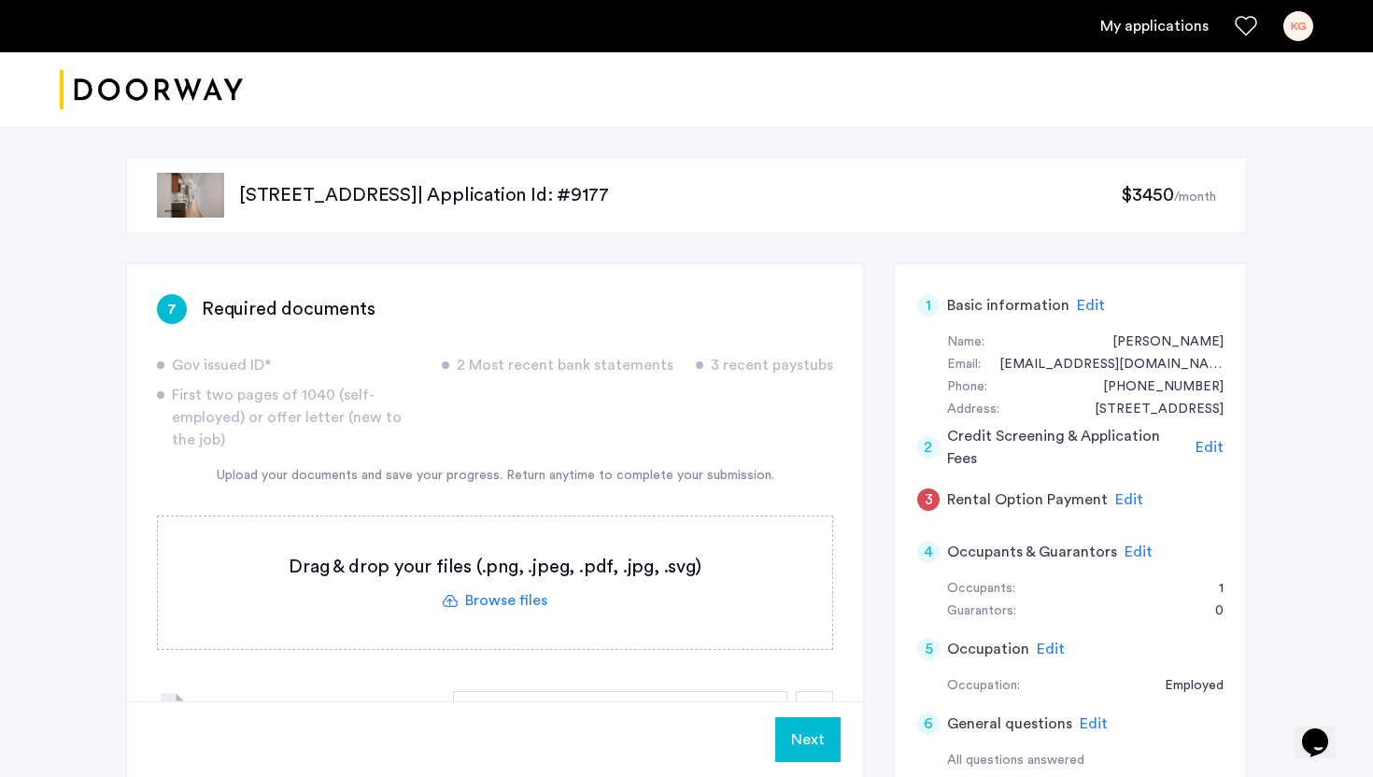
click at [472, 606] on label at bounding box center [495, 582] width 674 height 133
click at [0, 0] on input "file" at bounding box center [0, 0] width 0 height 0
click at [504, 603] on label at bounding box center [495, 582] width 674 height 133
click at [0, 0] on input "file" at bounding box center [0, 0] width 0 height 0
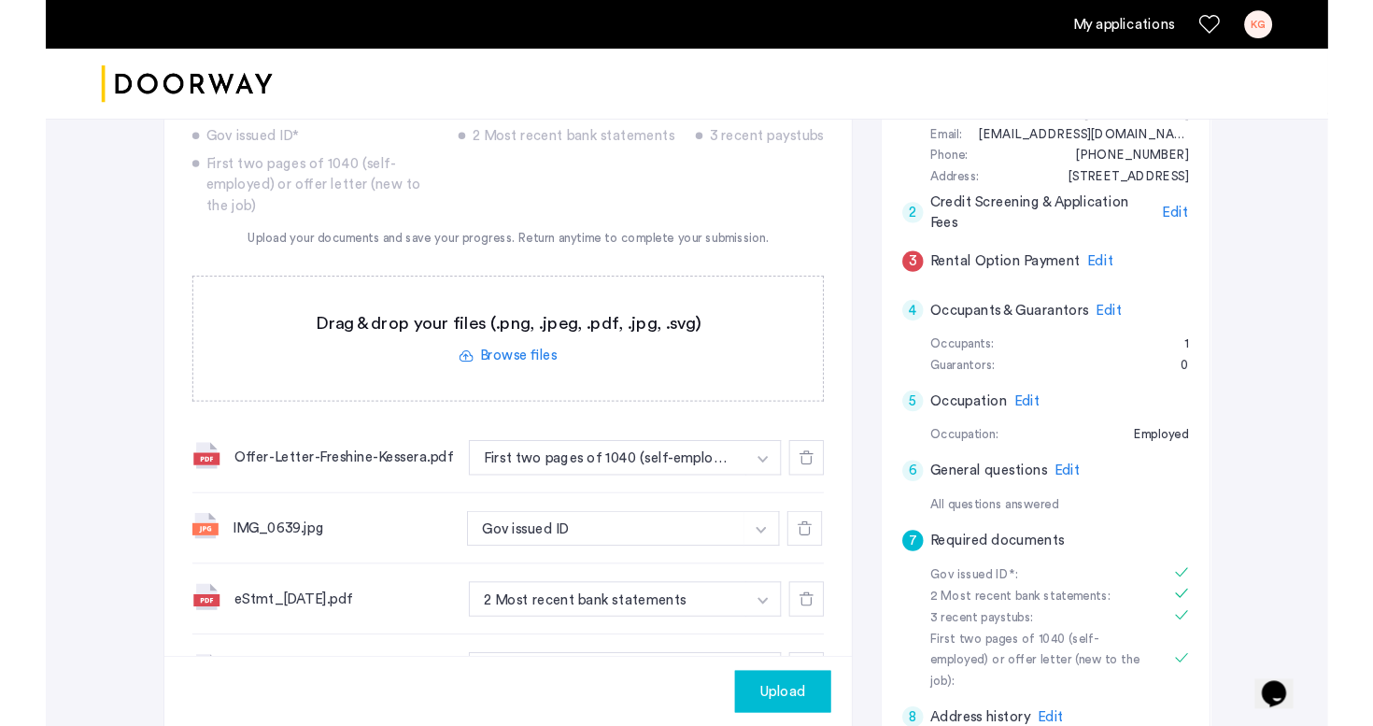
scroll to position [247, 0]
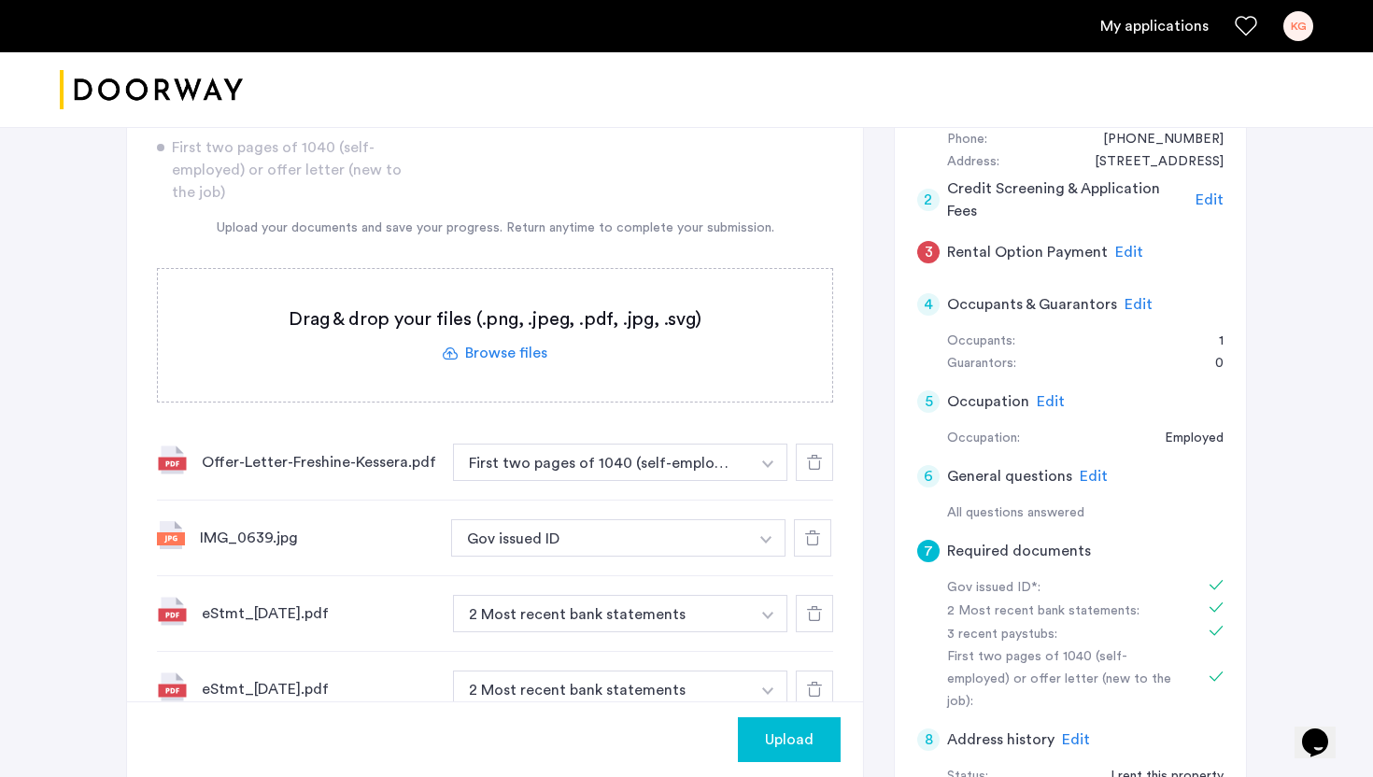
click at [505, 364] on label at bounding box center [495, 335] width 674 height 133
click at [0, 0] on input "file" at bounding box center [0, 0] width 0 height 0
click at [475, 360] on label at bounding box center [495, 335] width 674 height 133
click at [0, 0] on input "file" at bounding box center [0, 0] width 0 height 0
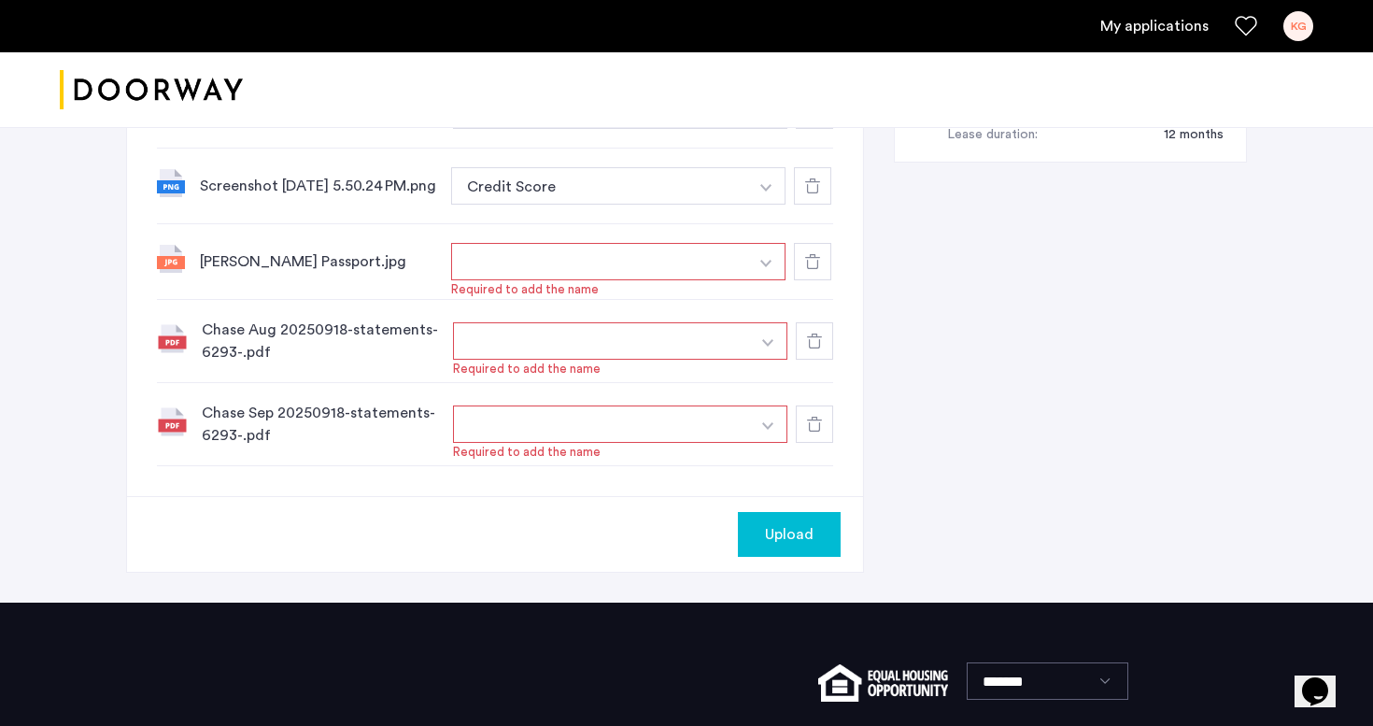
scroll to position [997, 0]
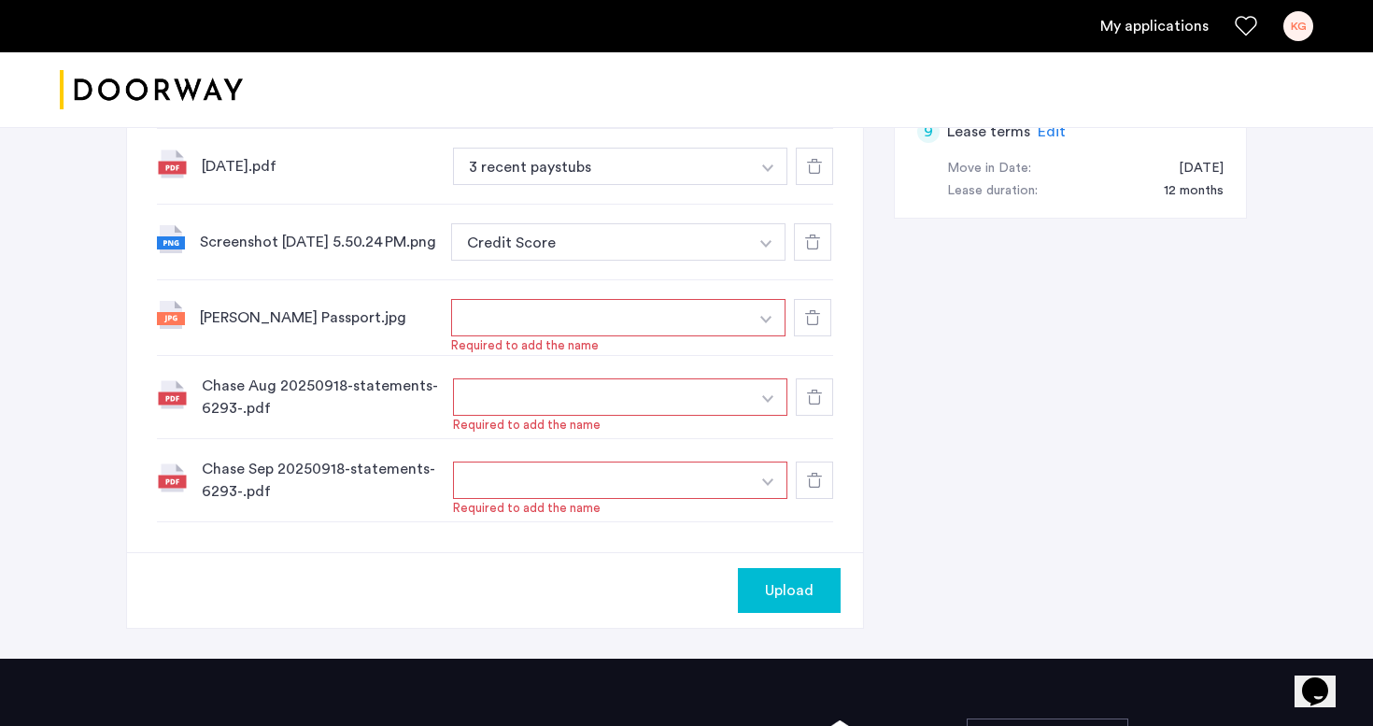
click at [491, 334] on button "button" at bounding box center [599, 317] width 297 height 37
click at [769, 323] on img "button" at bounding box center [765, 319] width 11 height 7
click at [620, 369] on input at bounding box center [618, 355] width 333 height 33
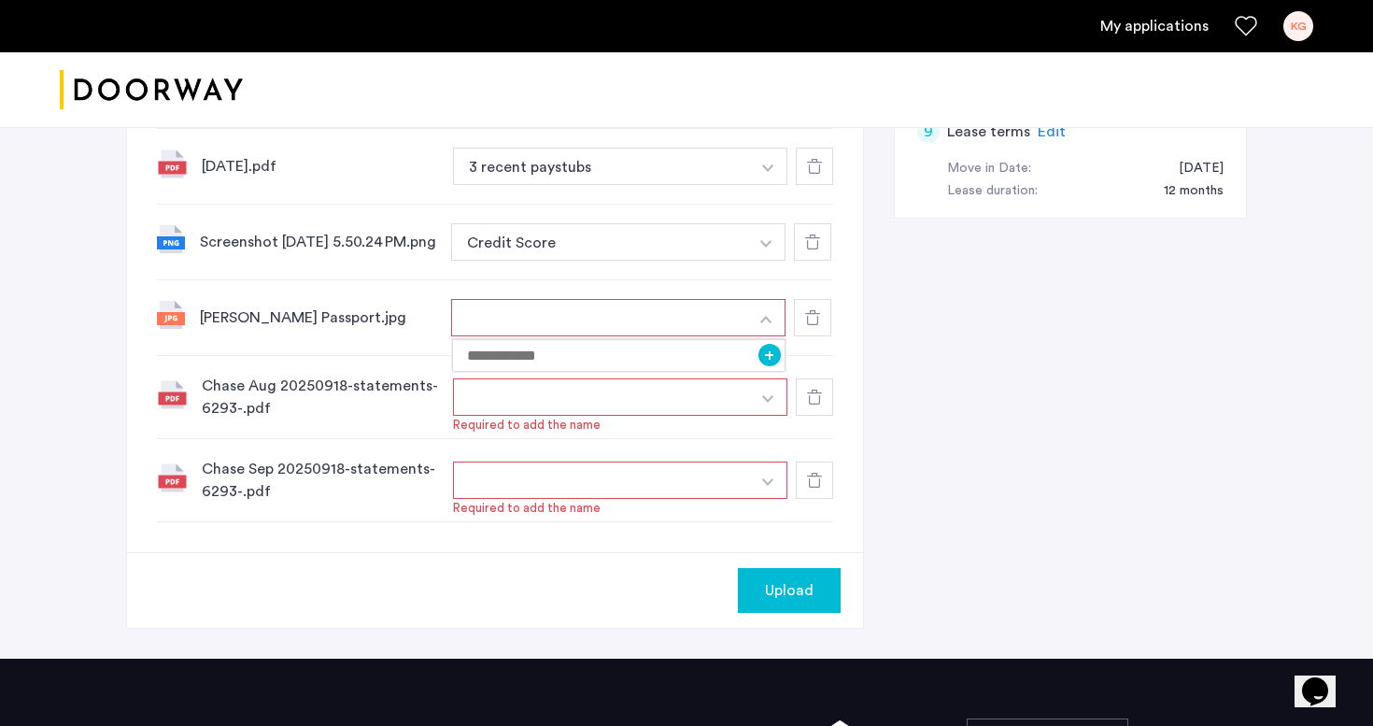
click at [755, 330] on button "button" at bounding box center [766, 317] width 38 height 37
click at [597, 333] on button "button" at bounding box center [599, 317] width 297 height 37
click at [767, 335] on button "button" at bounding box center [766, 317] width 38 height 37
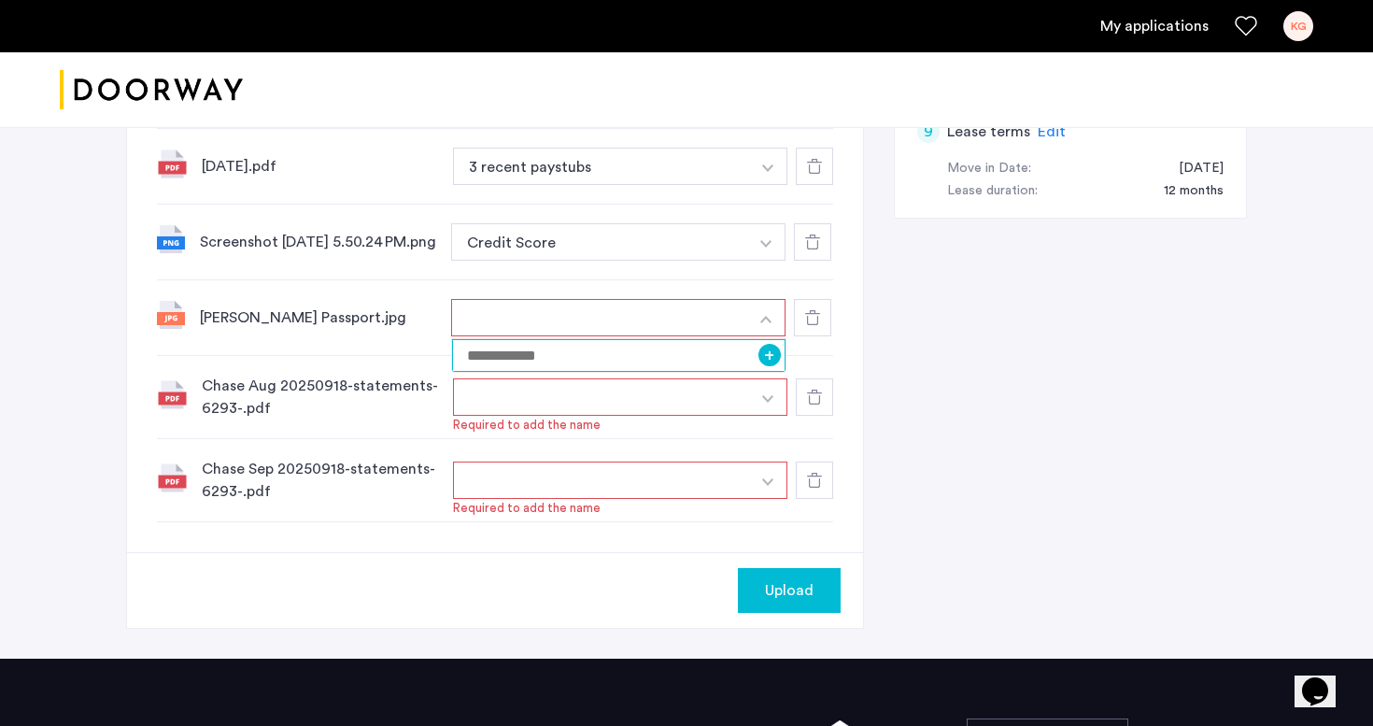
click at [667, 359] on input at bounding box center [618, 355] width 333 height 33
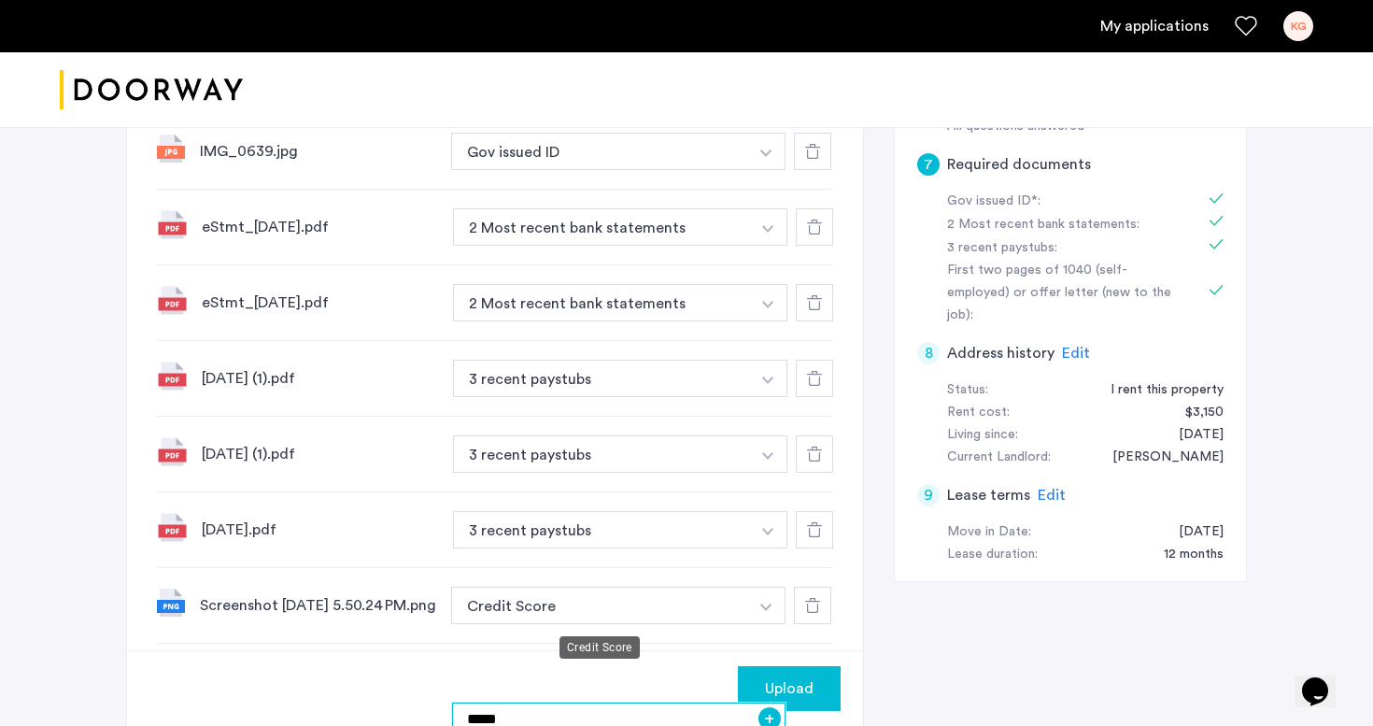
scroll to position [644, 0]
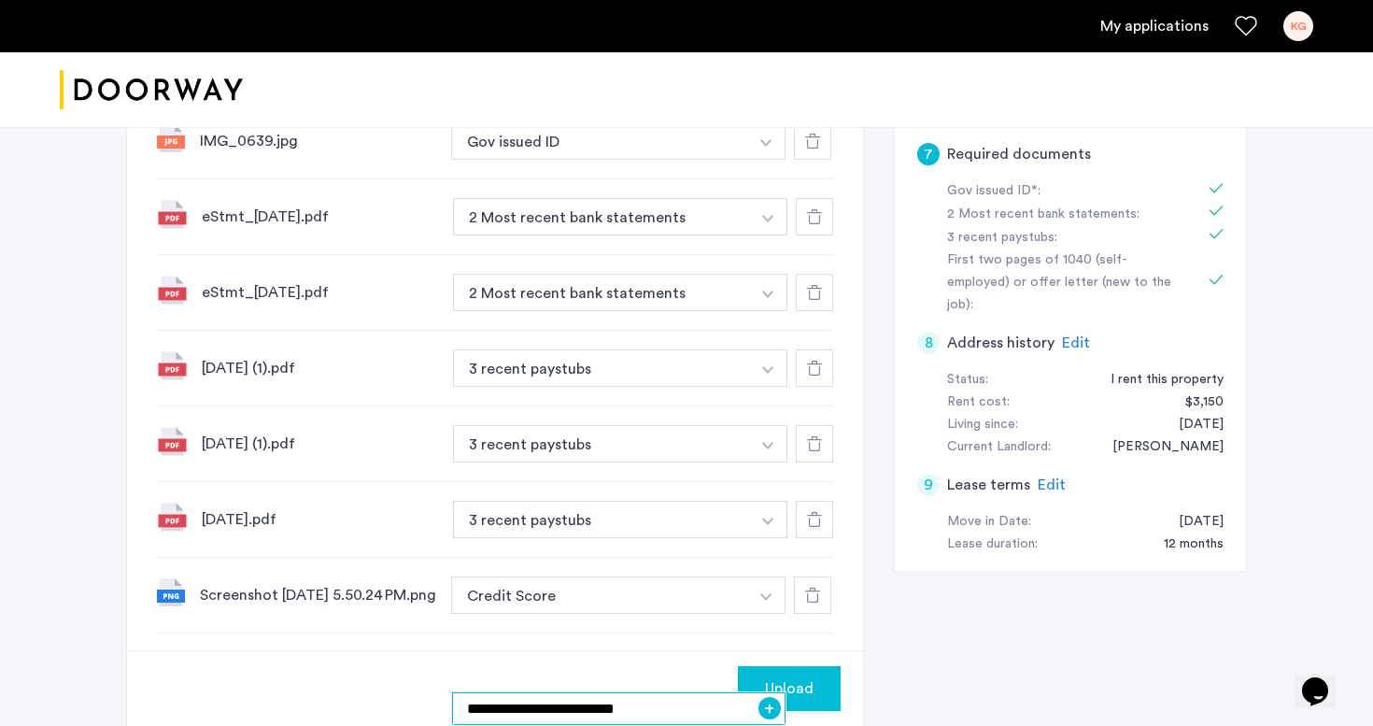
click at [566, 711] on input "**********" at bounding box center [618, 708] width 333 height 33
click at [534, 712] on input "**********" at bounding box center [618, 708] width 333 height 33
click at [535, 713] on input "**********" at bounding box center [618, 708] width 333 height 33
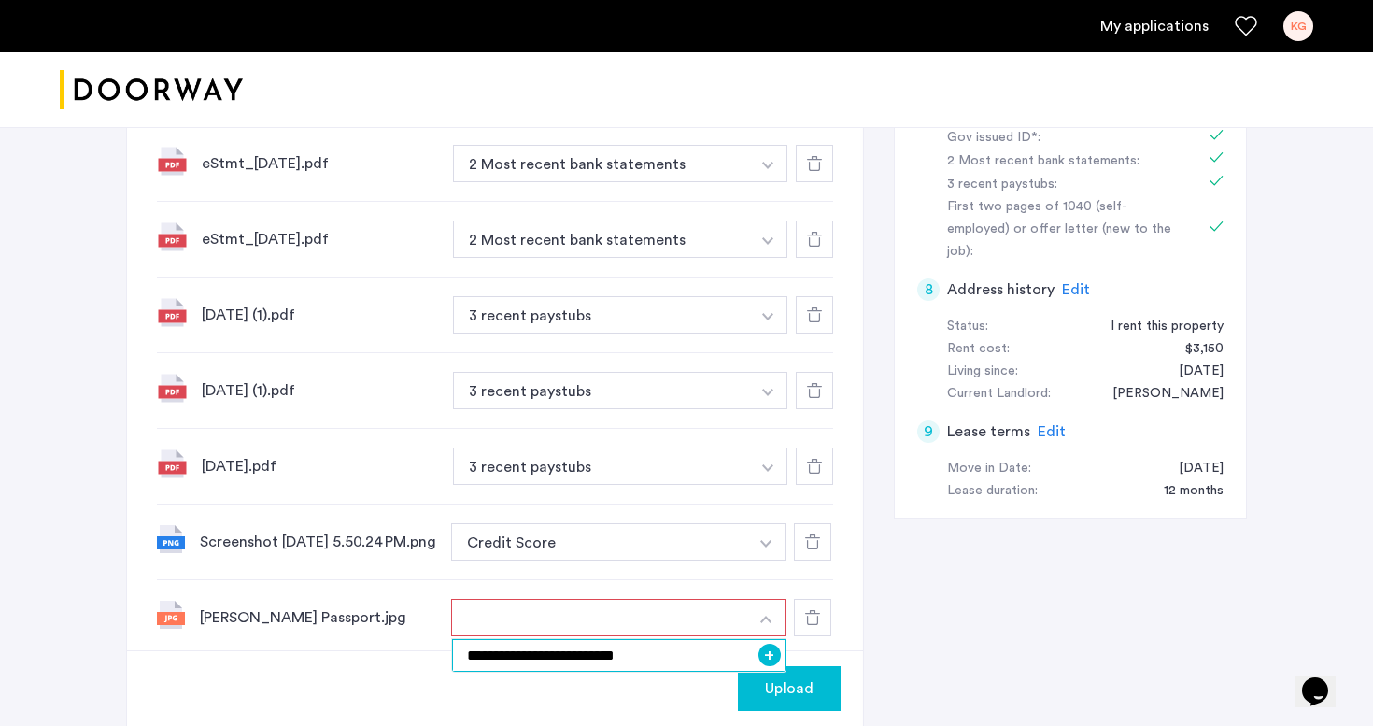
scroll to position [709, 0]
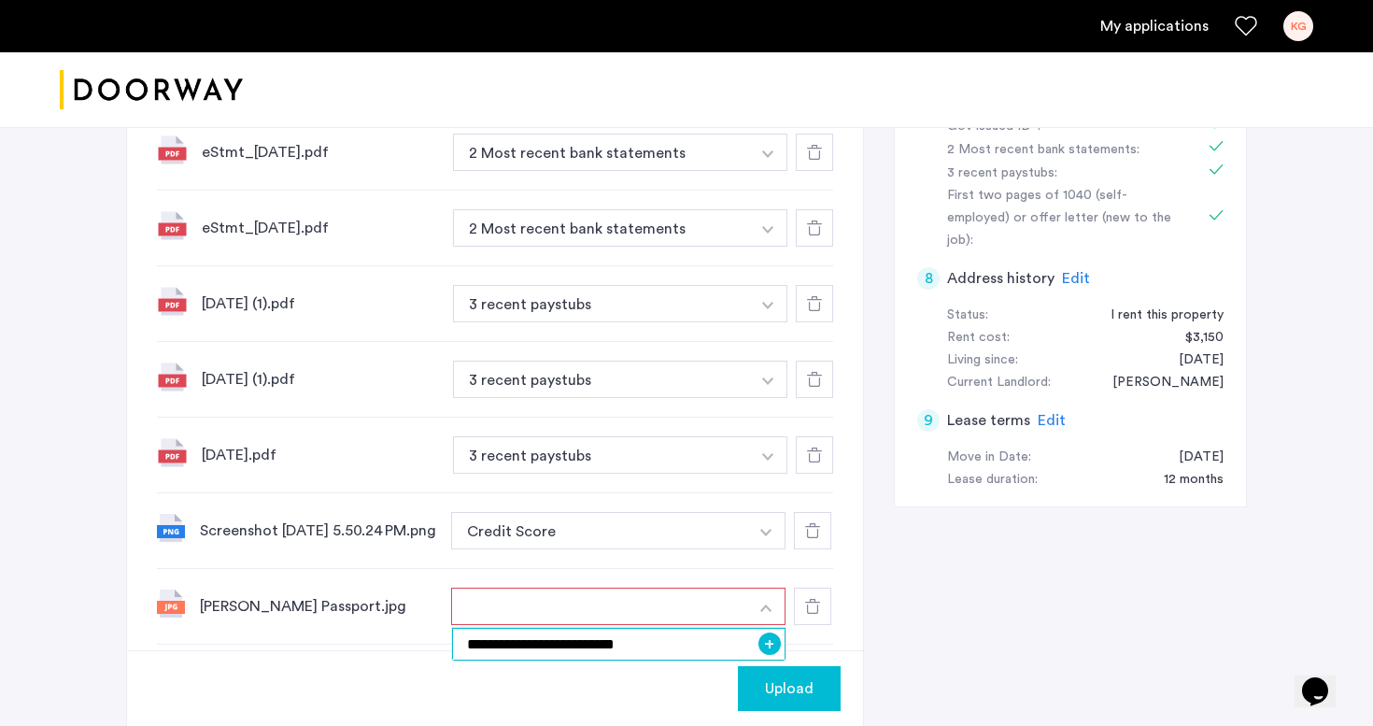
type input "**********"
click at [784, 686] on span "Upload" at bounding box center [789, 688] width 49 height 22
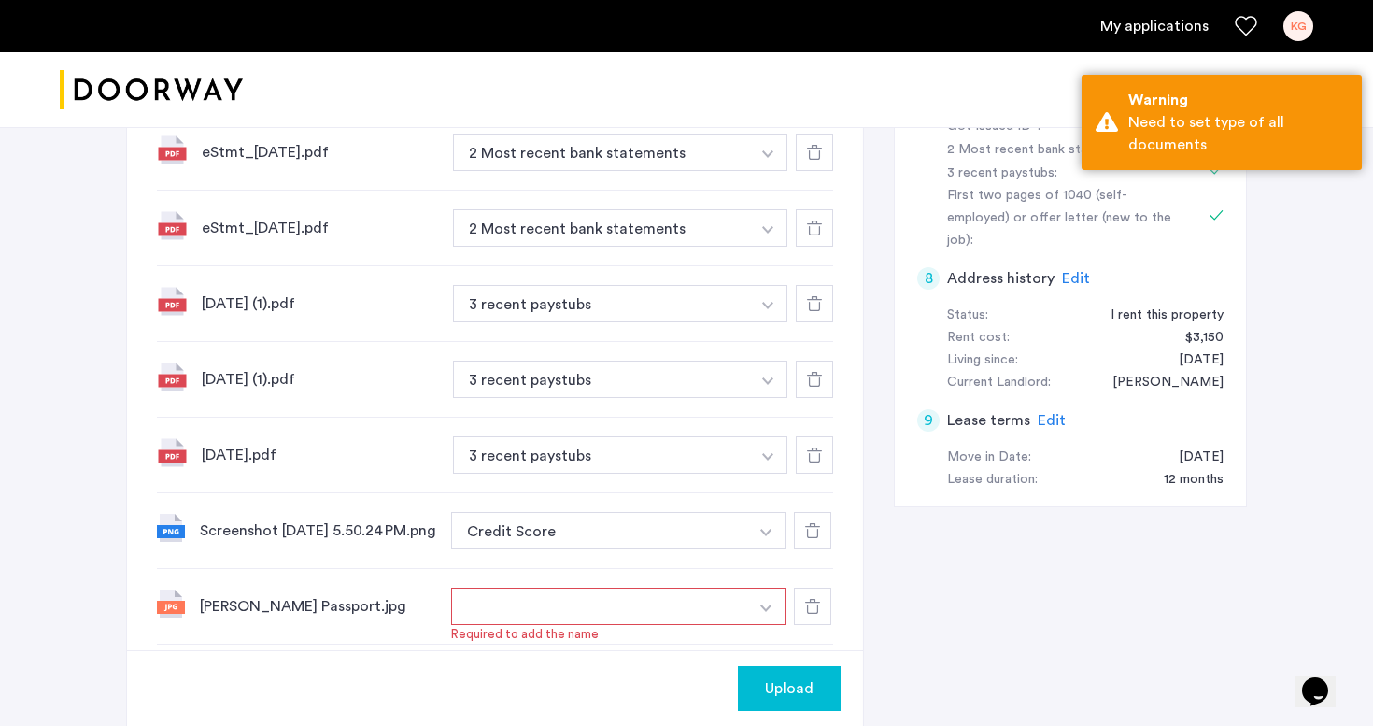
click at [645, 636] on span "Required to add the name" at bounding box center [618, 634] width 335 height 19
click at [644, 632] on span "Required to add the name" at bounding box center [618, 634] width 335 height 19
click at [643, 619] on button "button" at bounding box center [599, 605] width 297 height 37
click at [764, 600] on button "button" at bounding box center [766, 605] width 38 height 37
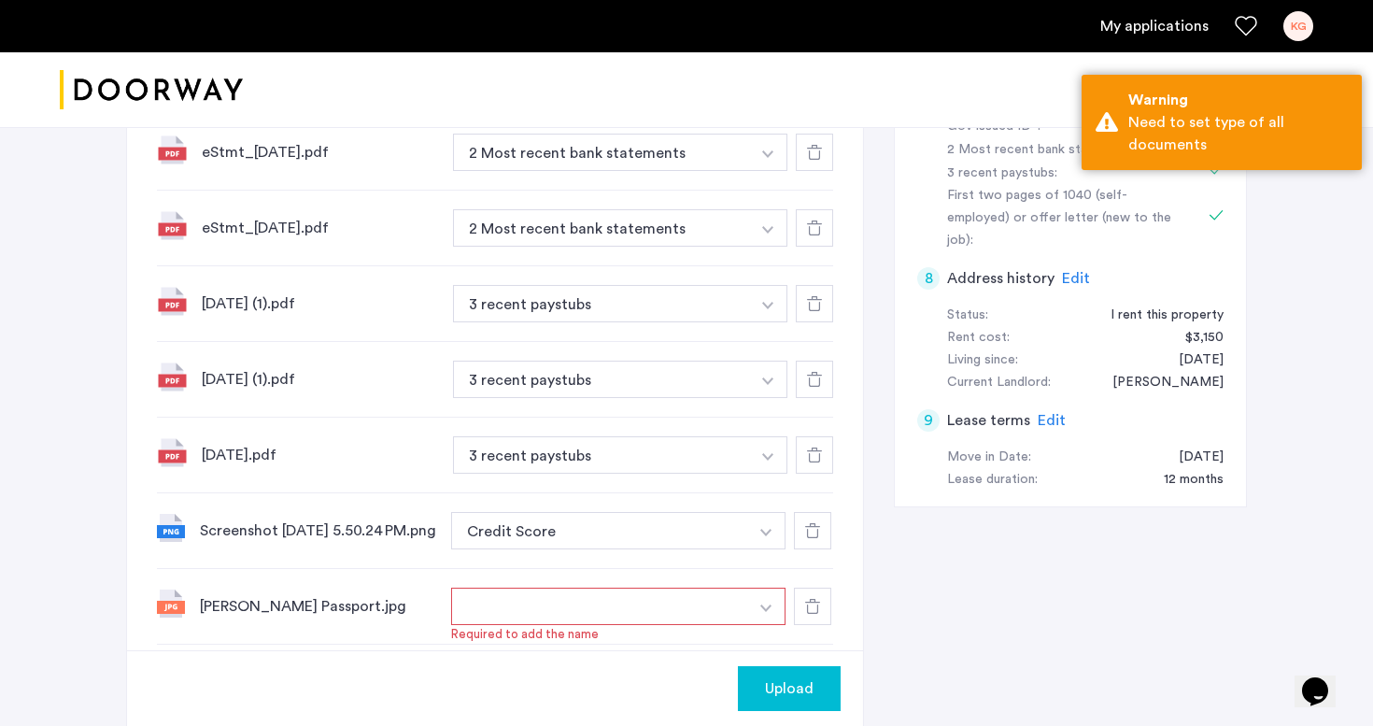
click at [743, 599] on button "button" at bounding box center [599, 605] width 297 height 37
click at [715, 620] on button "button" at bounding box center [599, 605] width 297 height 37
click at [713, 620] on button "button" at bounding box center [599, 605] width 297 height 37
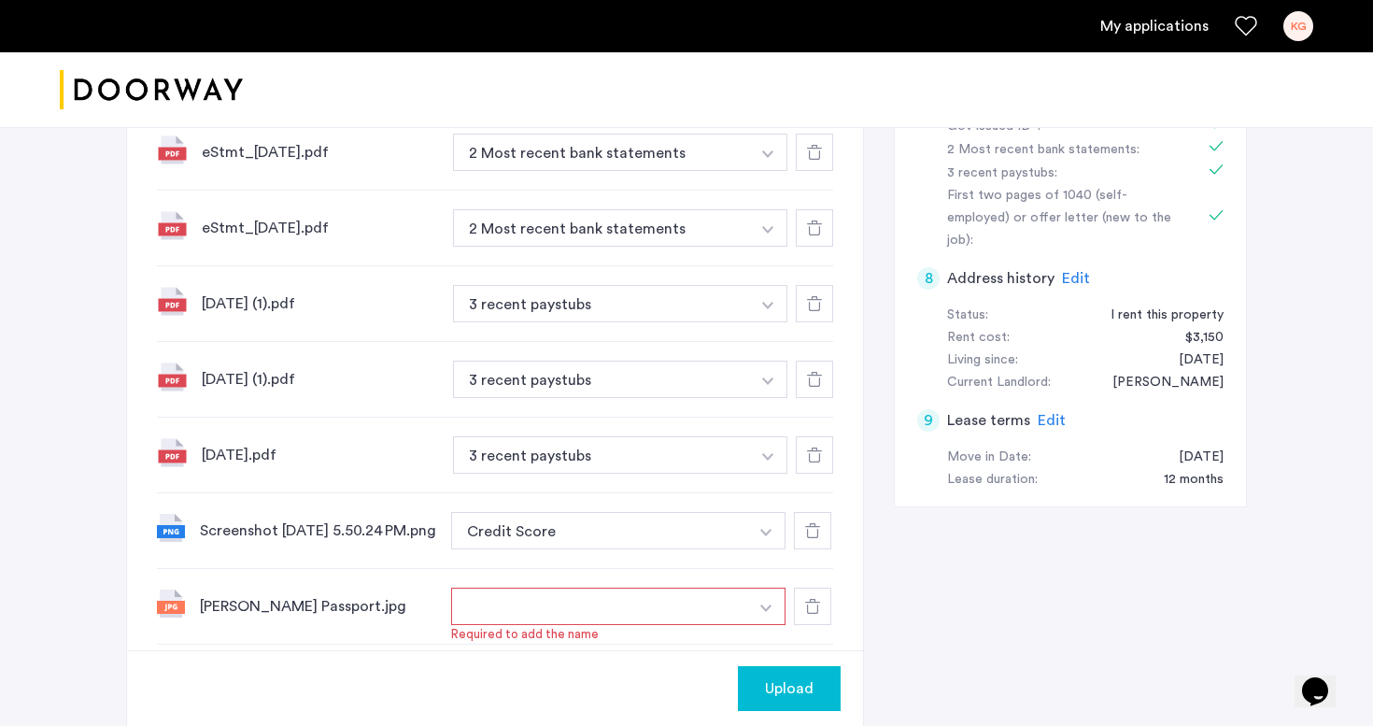
click at [761, 612] on img "button" at bounding box center [765, 607] width 11 height 7
click at [702, 658] on input "**********" at bounding box center [618, 644] width 333 height 33
click at [671, 658] on input "**********" at bounding box center [618, 644] width 333 height 33
click at [649, 651] on input "**********" at bounding box center [618, 644] width 333 height 33
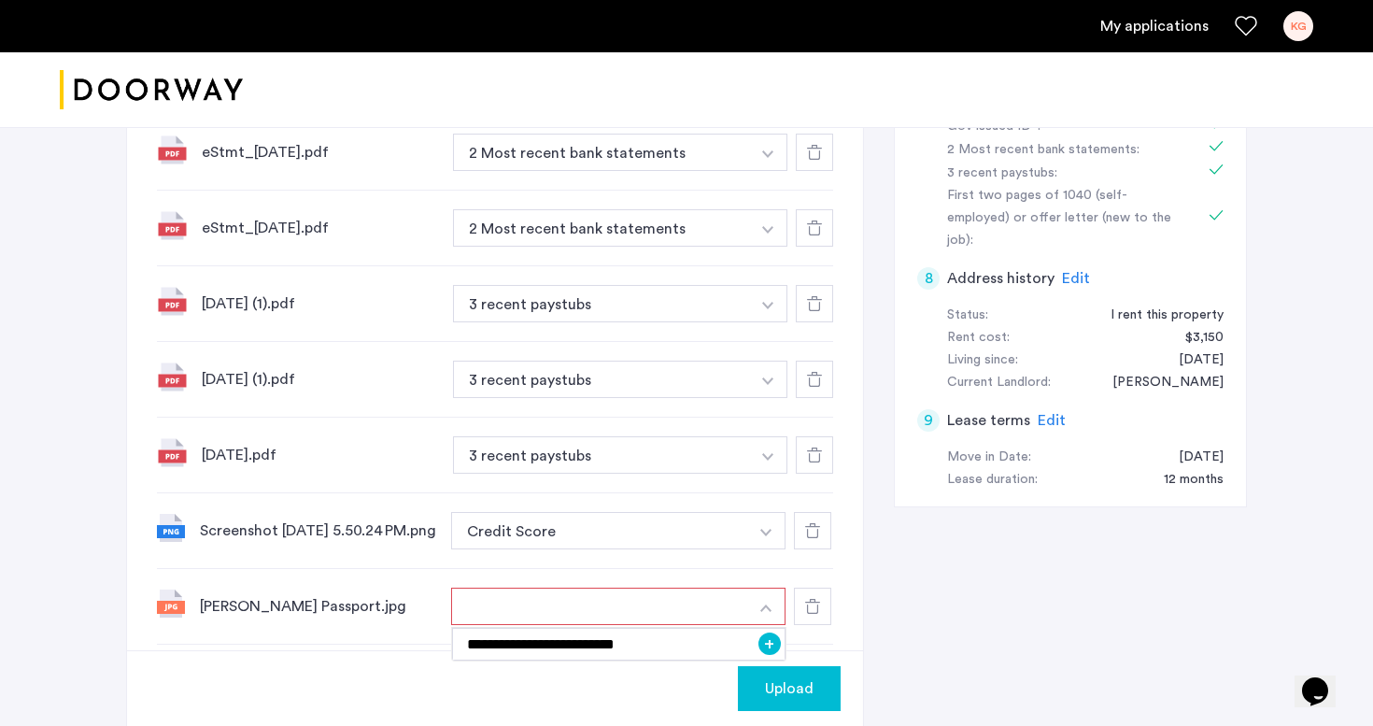
click at [768, 645] on button "+" at bounding box center [769, 643] width 22 height 22
click at [787, 686] on span "Upload" at bounding box center [789, 688] width 49 height 22
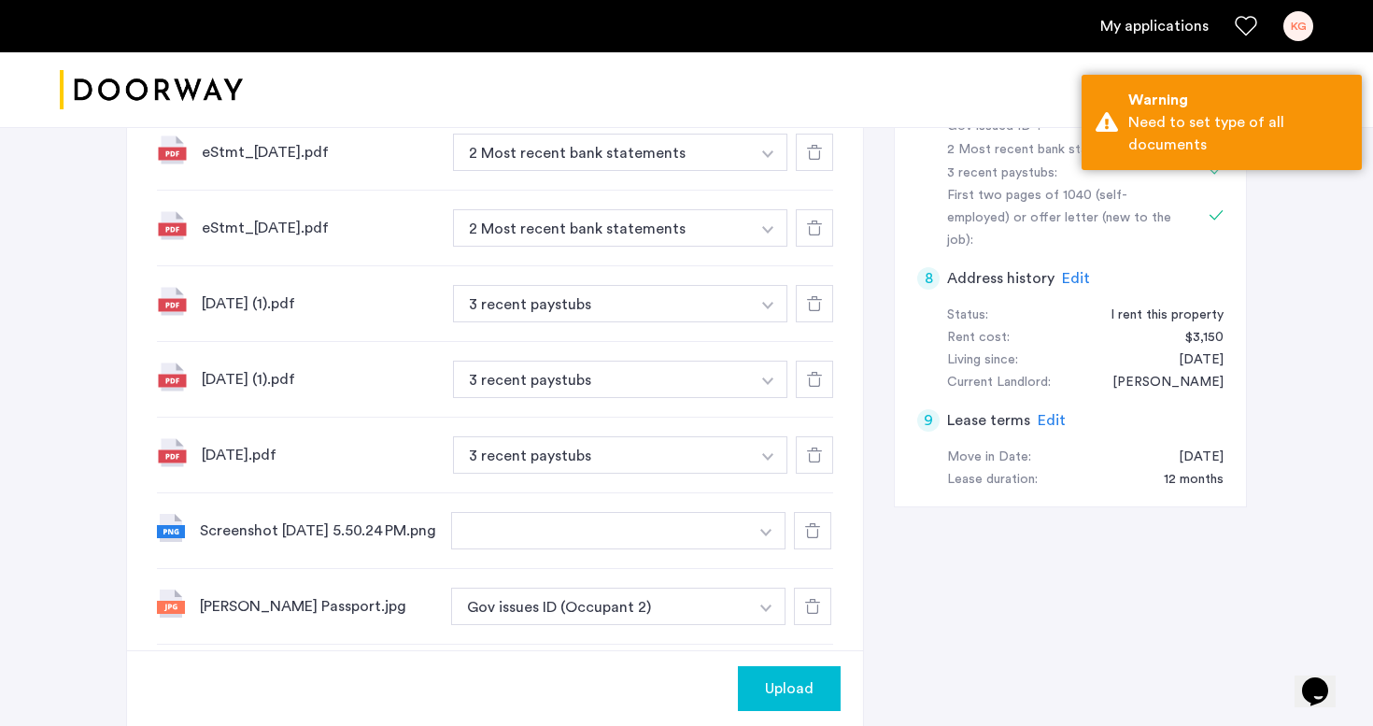
click at [765, 532] on img "button" at bounding box center [765, 532] width 11 height 7
click at [641, 544] on button "button" at bounding box center [599, 530] width 297 height 37
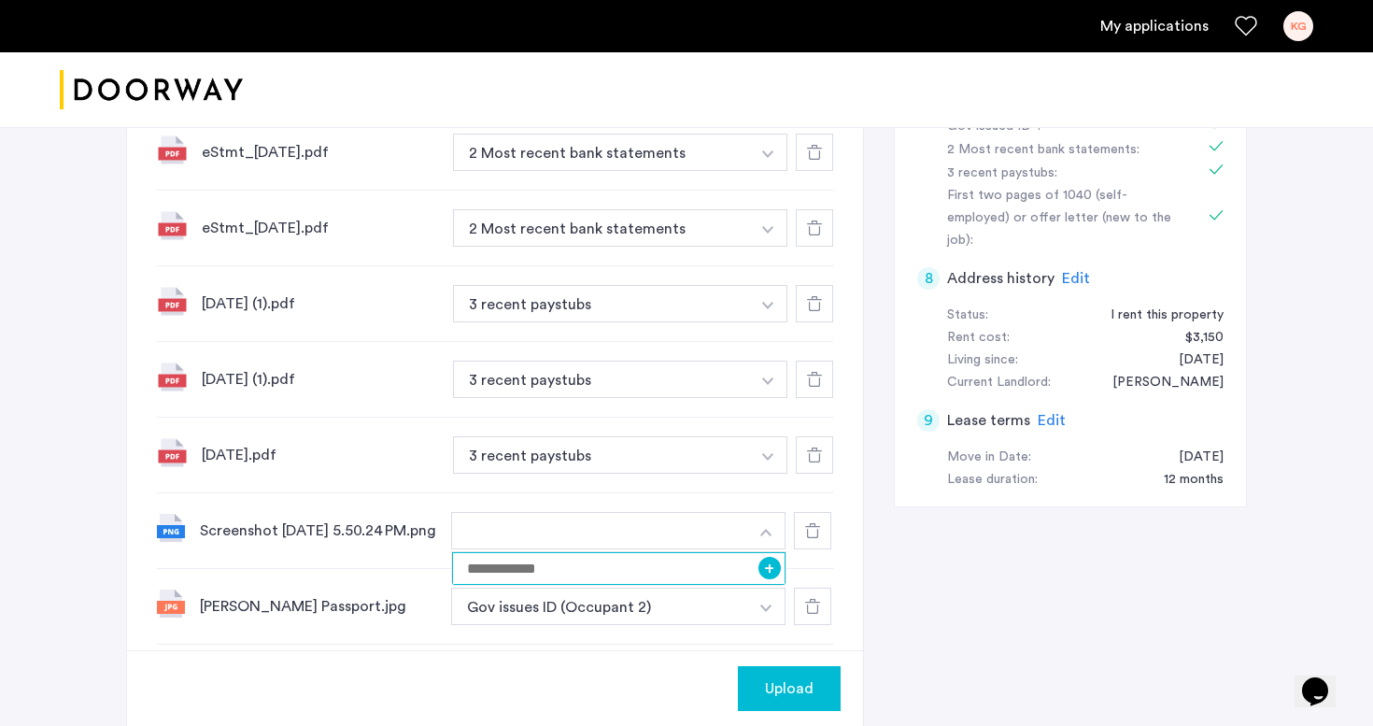
click at [575, 567] on input at bounding box center [618, 568] width 333 height 33
click at [473, 572] on input "**********" at bounding box center [618, 568] width 333 height 33
click at [709, 585] on input "**********" at bounding box center [618, 568] width 333 height 33
type input "**********"
click at [864, 582] on div "**********" at bounding box center [686, 251] width 1121 height 1392
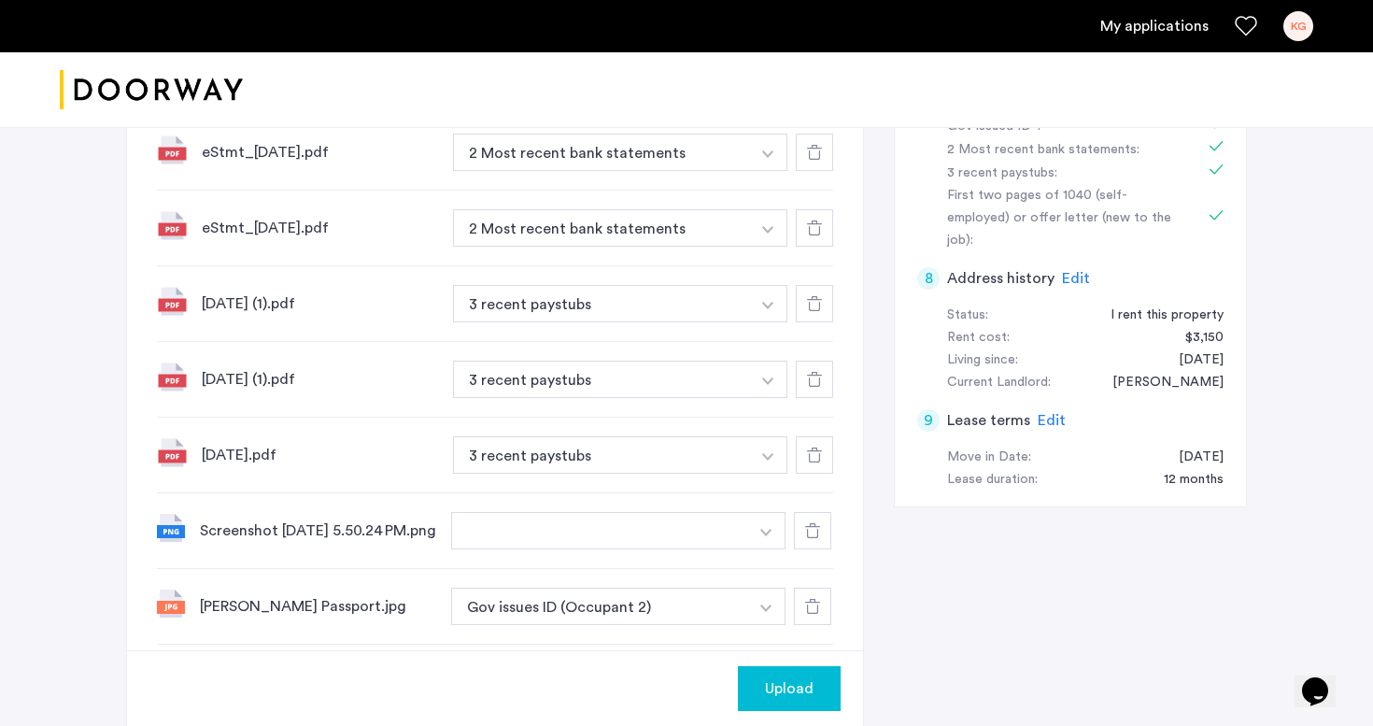
click at [634, 549] on button "button" at bounding box center [599, 530] width 297 height 37
click at [636, 529] on button "button" at bounding box center [599, 530] width 297 height 37
click at [774, 548] on button "button" at bounding box center [766, 530] width 38 height 37
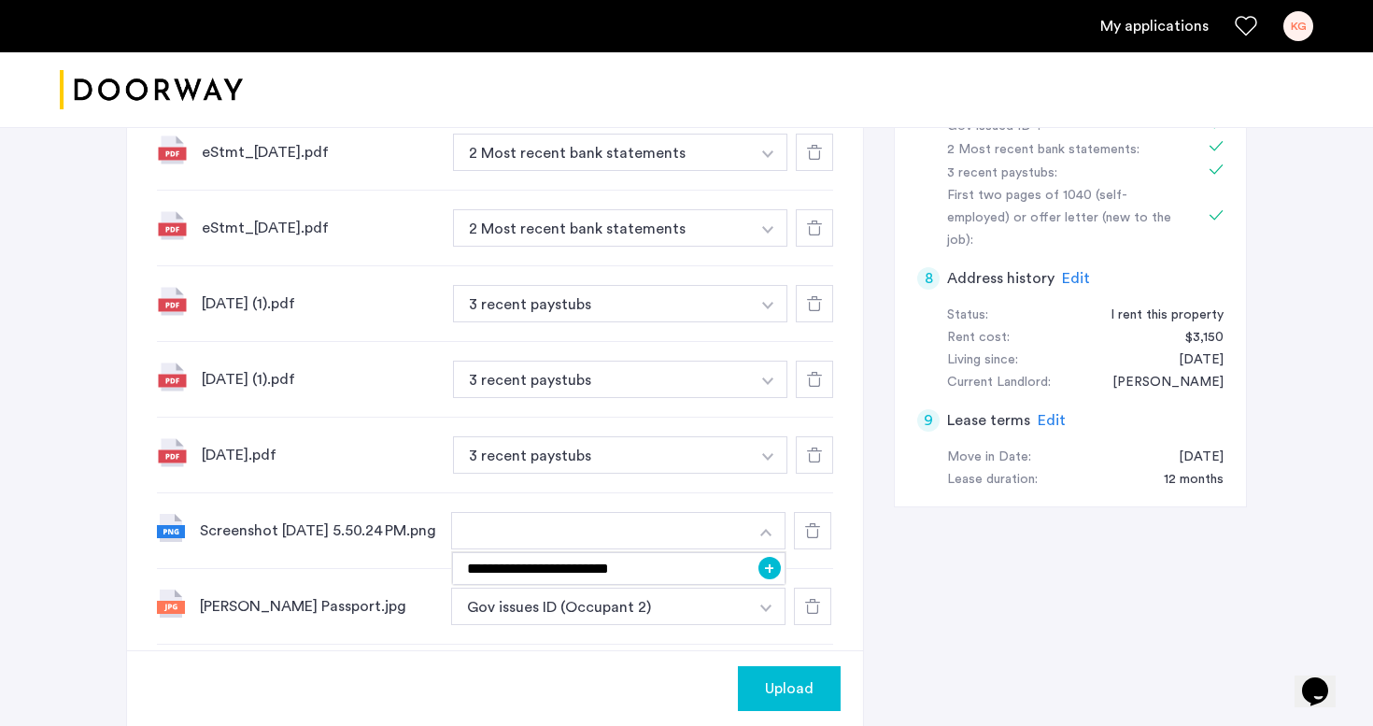
click at [770, 546] on button "button" at bounding box center [766, 530] width 38 height 37
click at [661, 581] on input "**********" at bounding box center [618, 568] width 333 height 33
click at [658, 574] on input "**********" at bounding box center [618, 568] width 333 height 33
click at [775, 571] on button "+" at bounding box center [769, 568] width 22 height 22
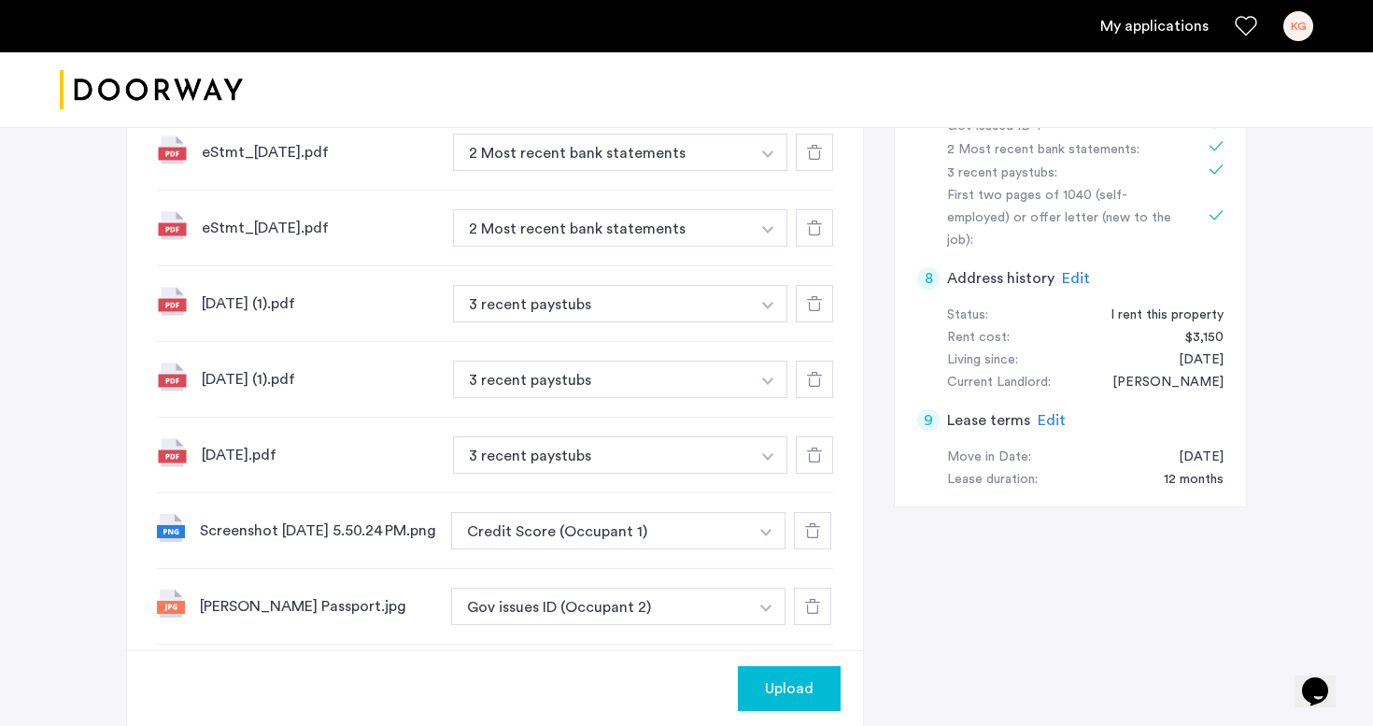
click at [877, 628] on div "7 Required documents Gov issued ID* 2 Most recent bank statements 3 recent pays…" at bounding box center [686, 251] width 1121 height 1392
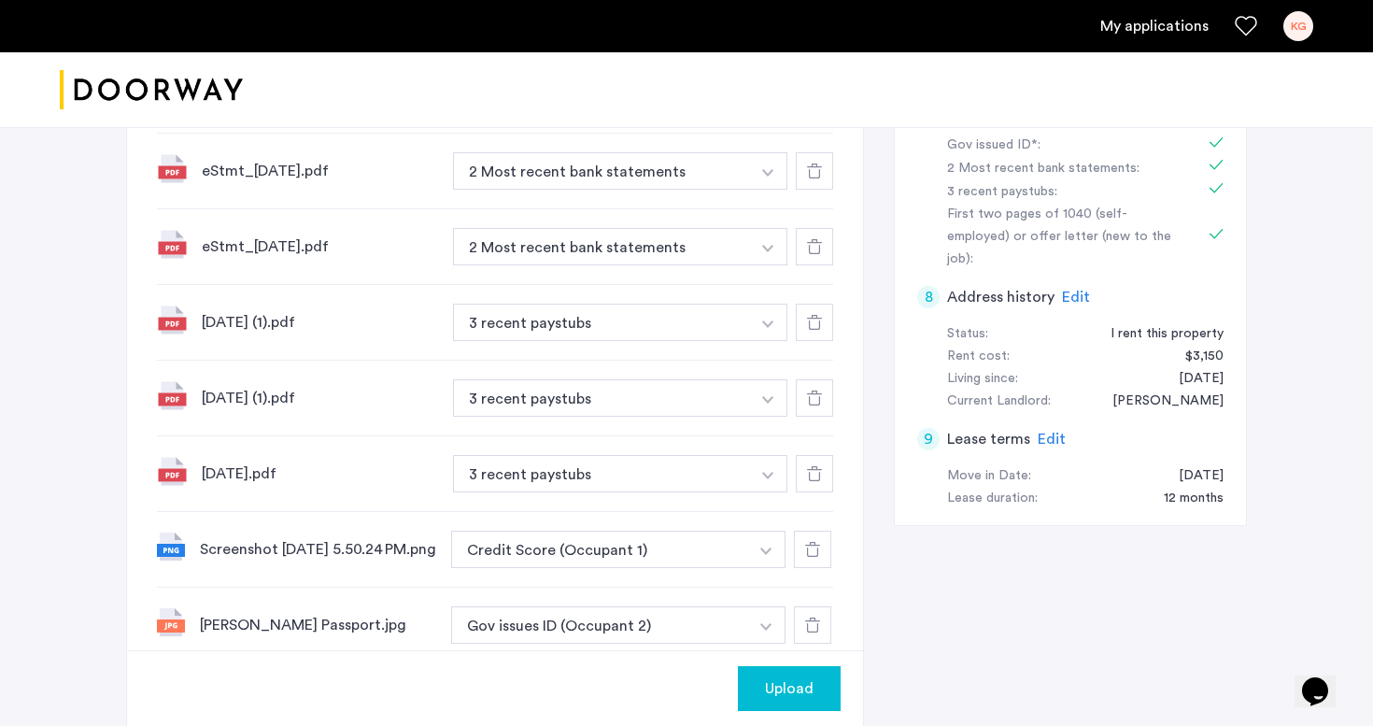
scroll to position [683, 0]
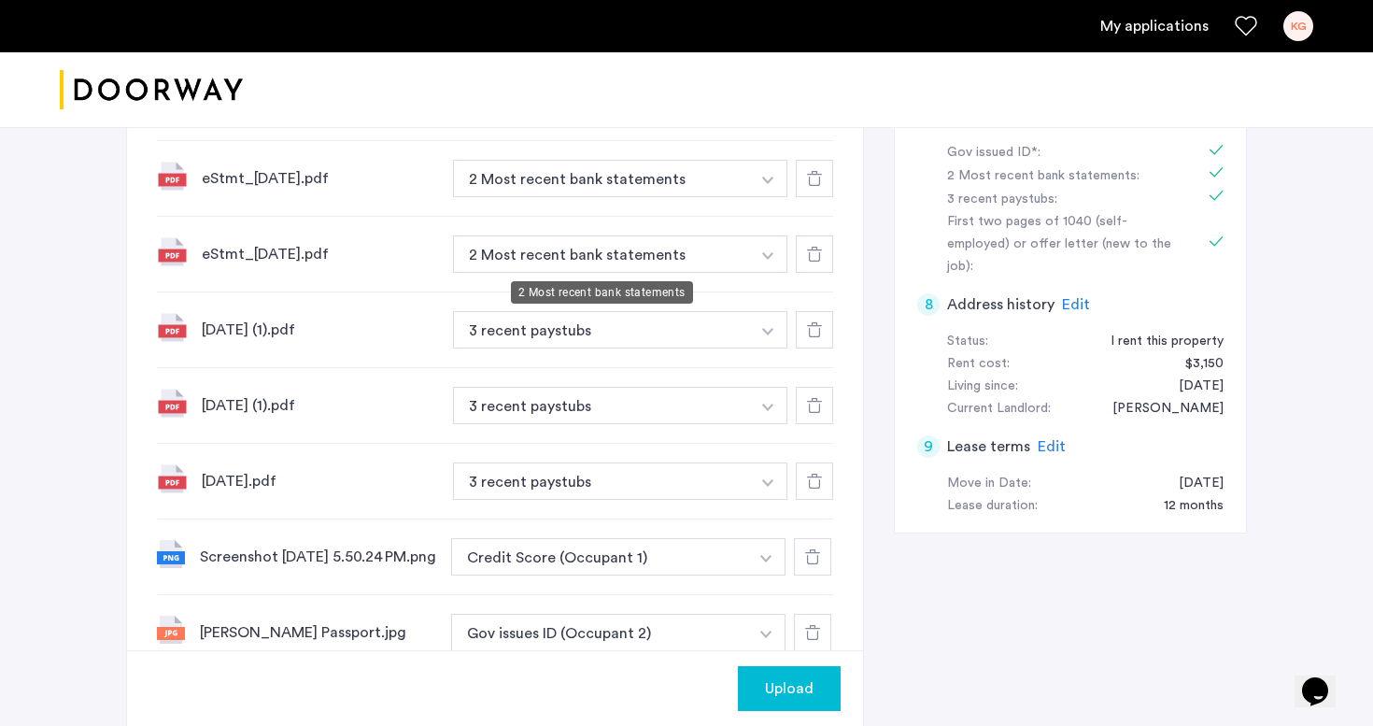
click at [603, 257] on button "2 Most recent bank statements" at bounding box center [601, 253] width 297 height 37
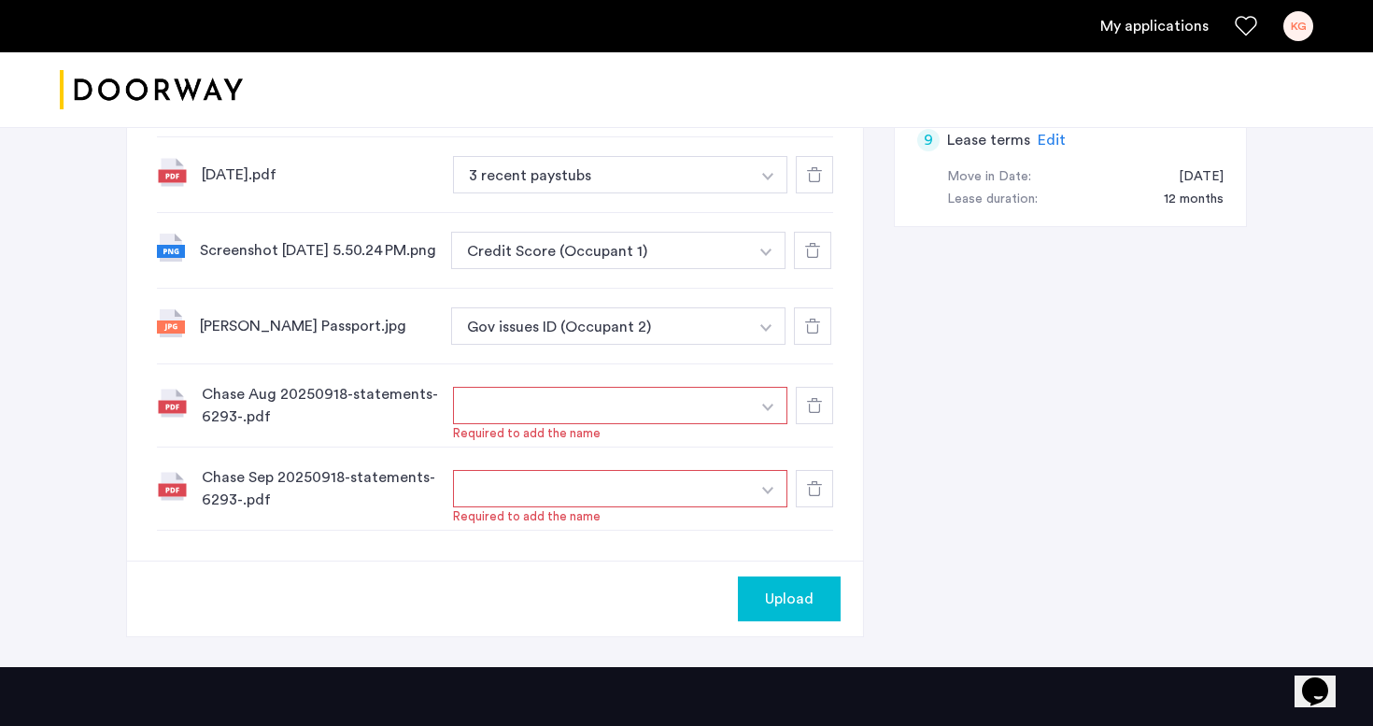
click at [773, 415] on button "button" at bounding box center [768, 405] width 38 height 37
click at [654, 411] on button "button" at bounding box center [601, 405] width 297 height 37
click at [587, 453] on input at bounding box center [620, 443] width 333 height 33
click at [701, 445] on input "**********" at bounding box center [620, 443] width 333 height 33
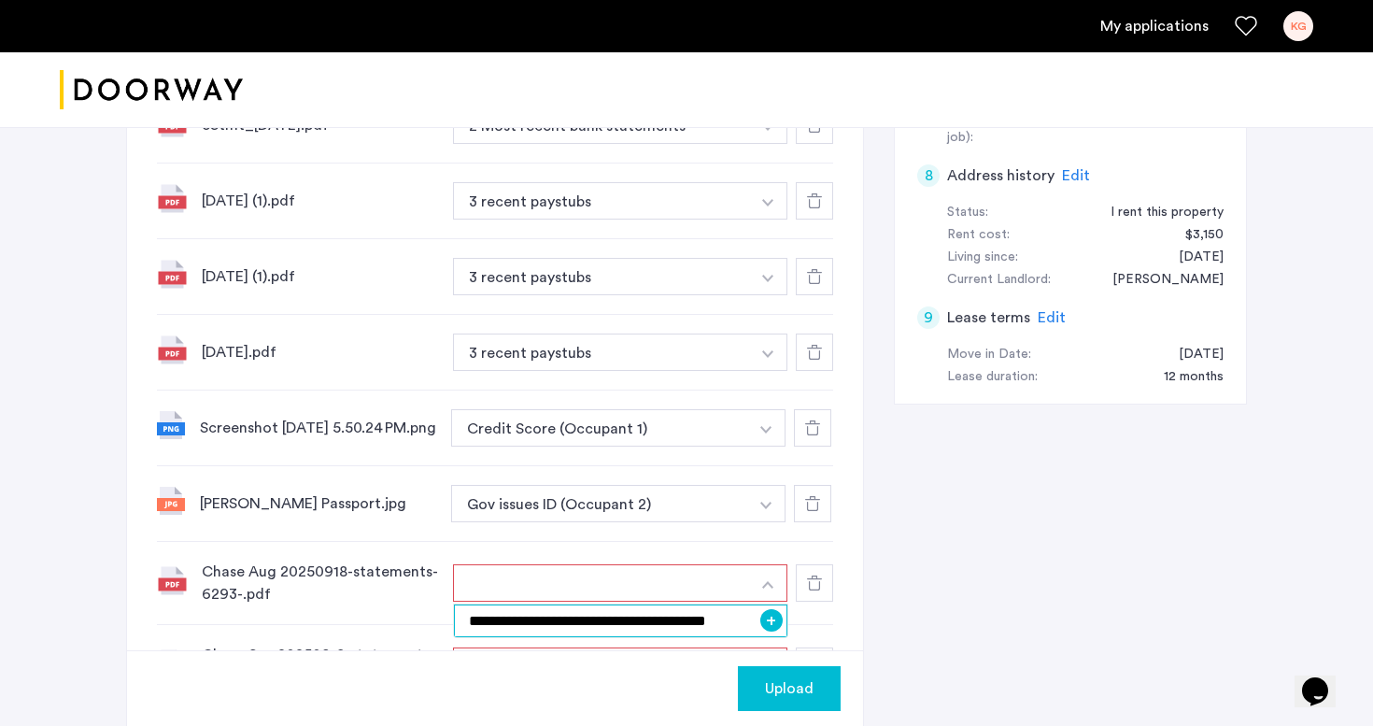
scroll to position [839, 0]
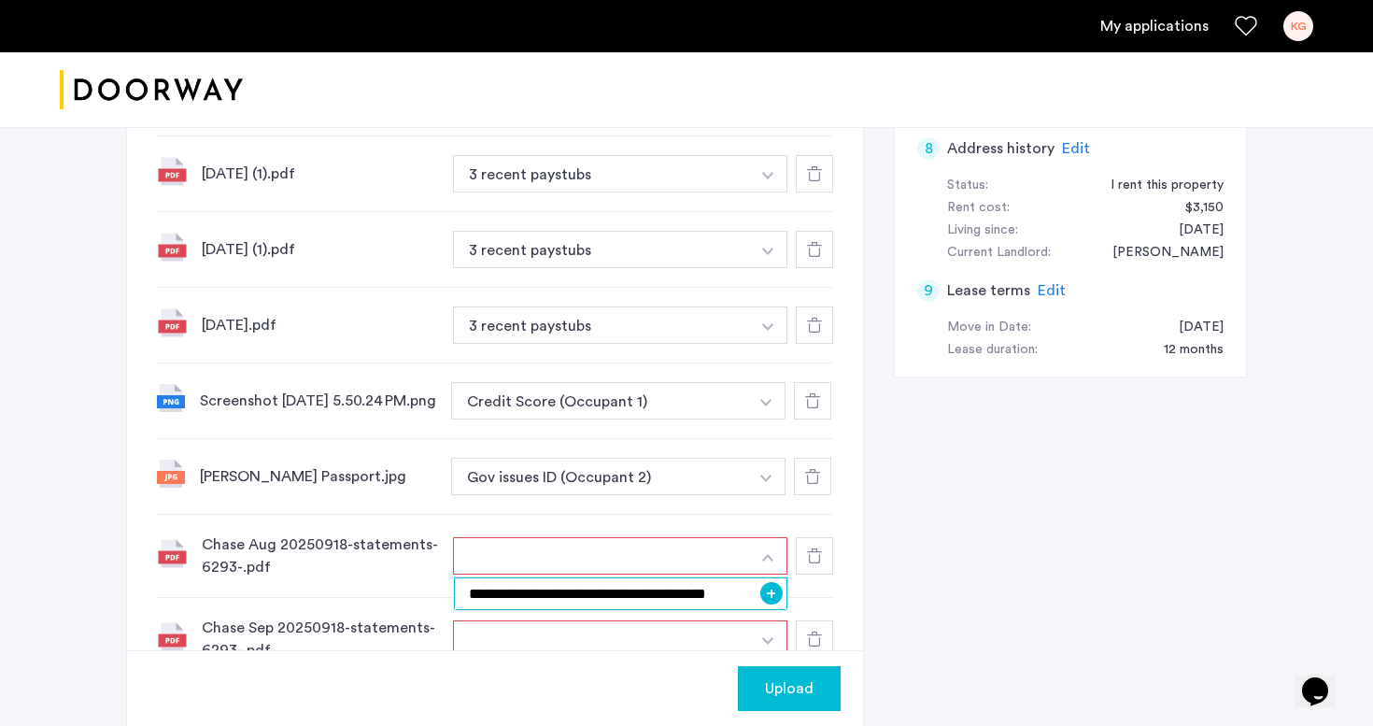
click at [524, 600] on input "**********" at bounding box center [620, 593] width 333 height 33
type input "**********"
click at [769, 597] on button "+" at bounding box center [771, 593] width 22 height 22
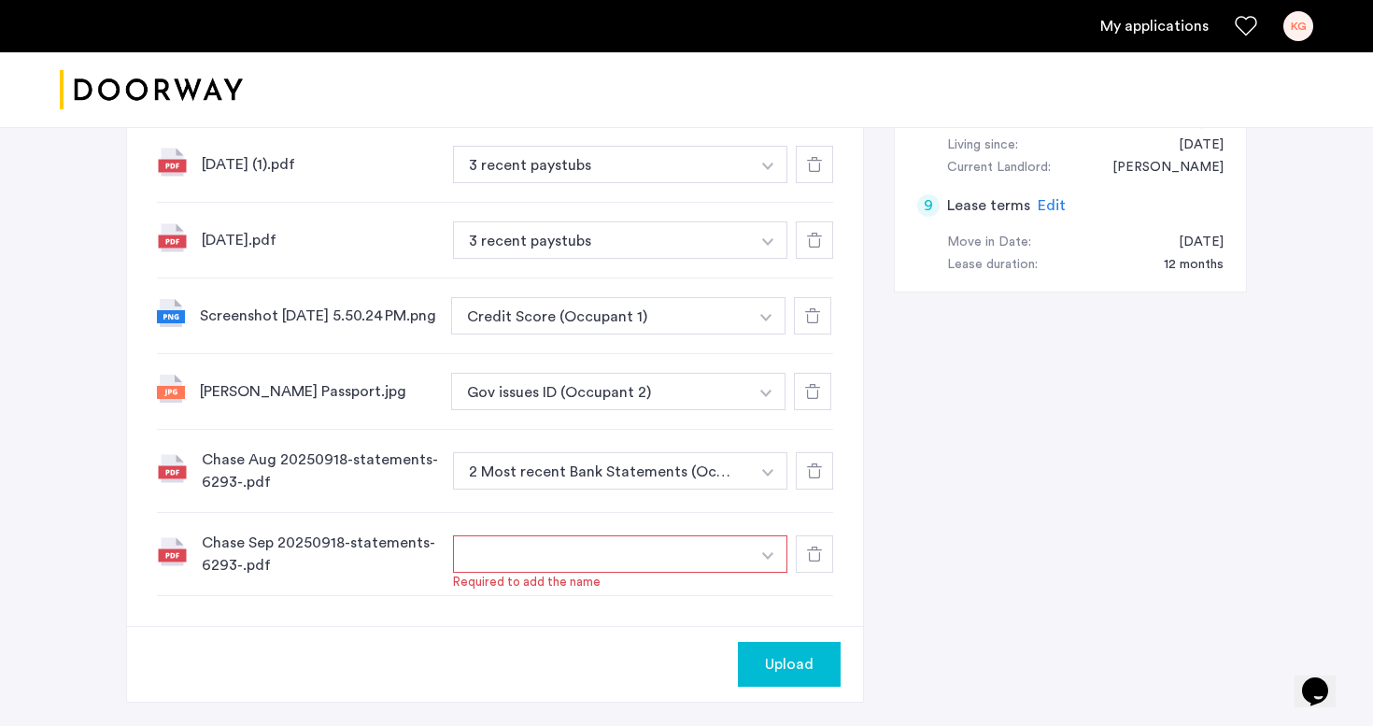
scroll to position [1033, 0]
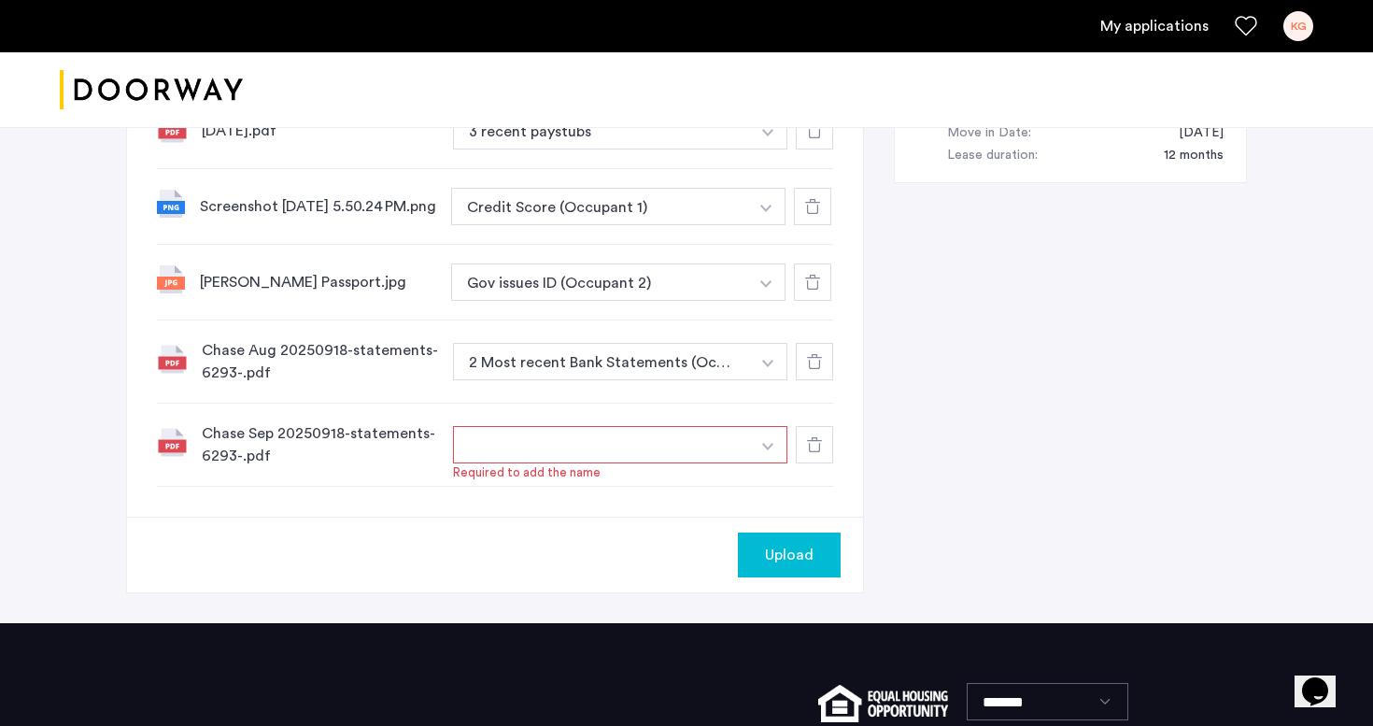
click at [768, 450] on img "button" at bounding box center [767, 446] width 11 height 7
click at [733, 490] on input at bounding box center [620, 482] width 333 height 33
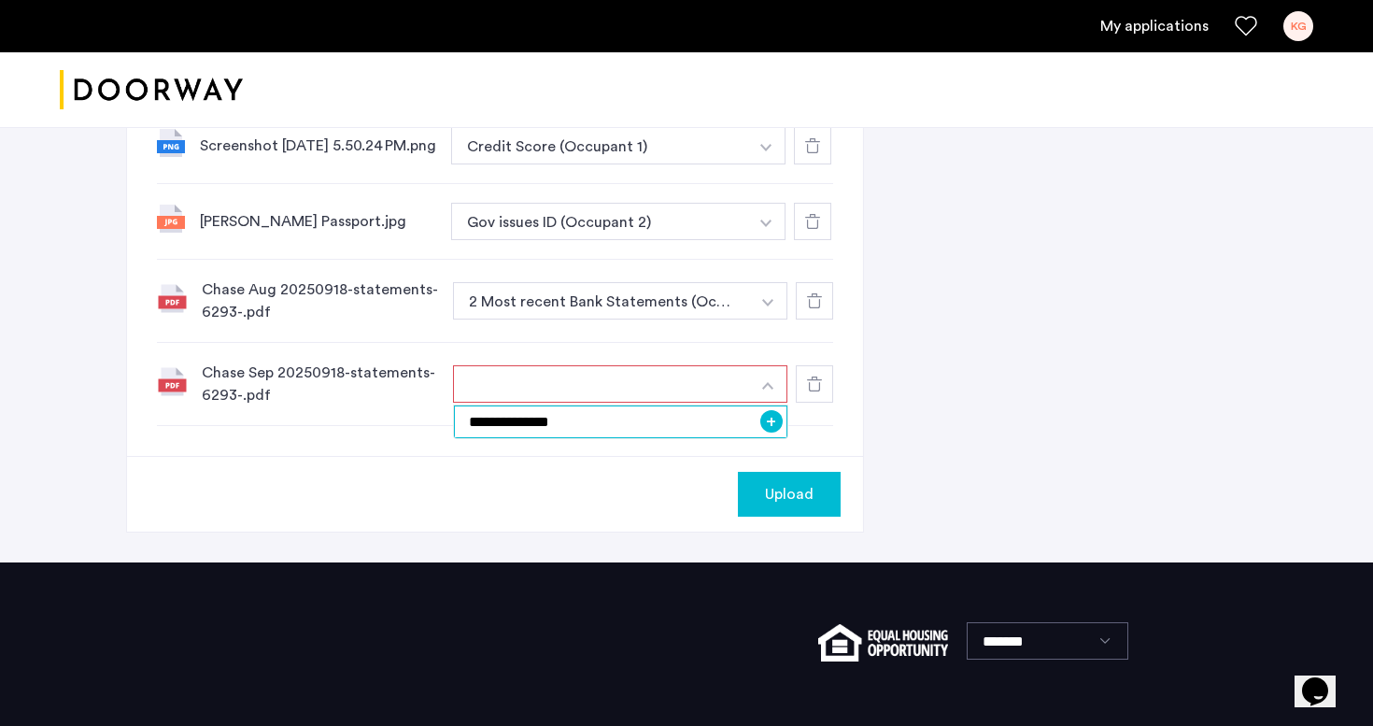
scroll to position [1209, 0]
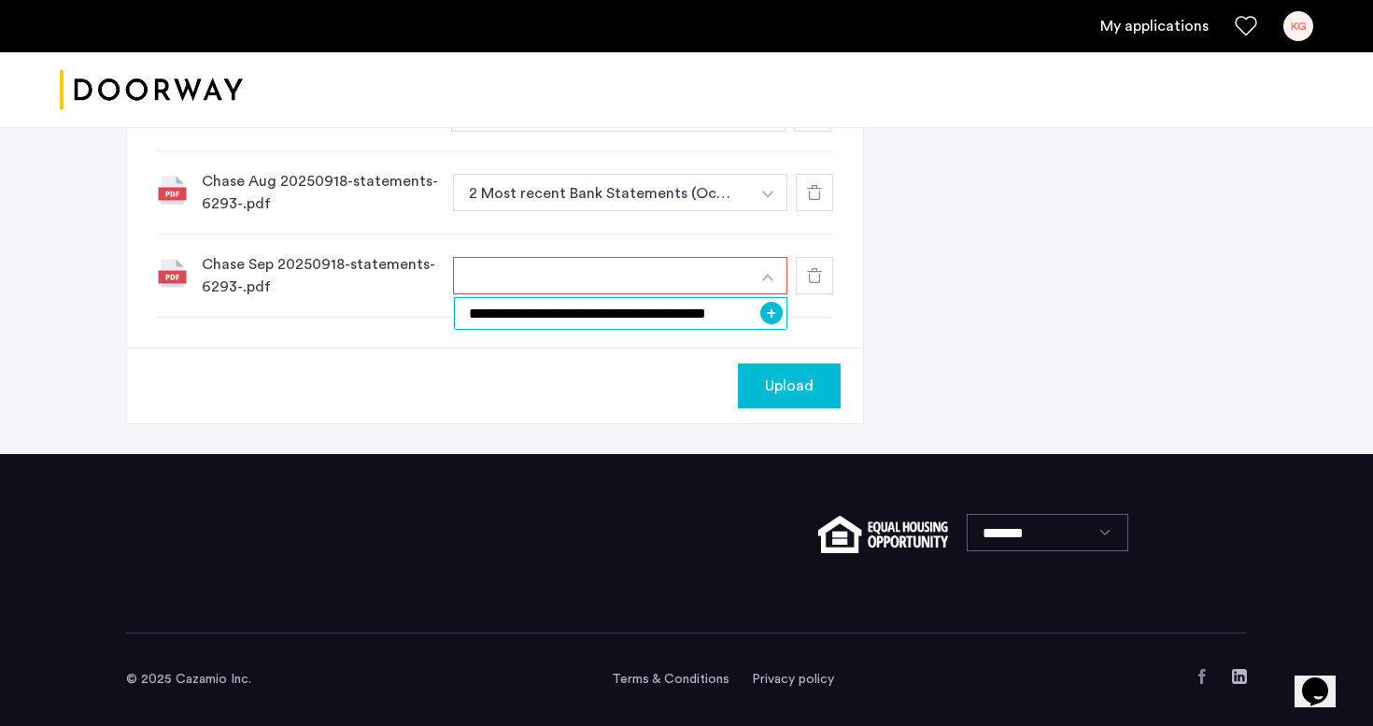
type input "**********"
click at [777, 318] on button "+" at bounding box center [771, 313] width 22 height 22
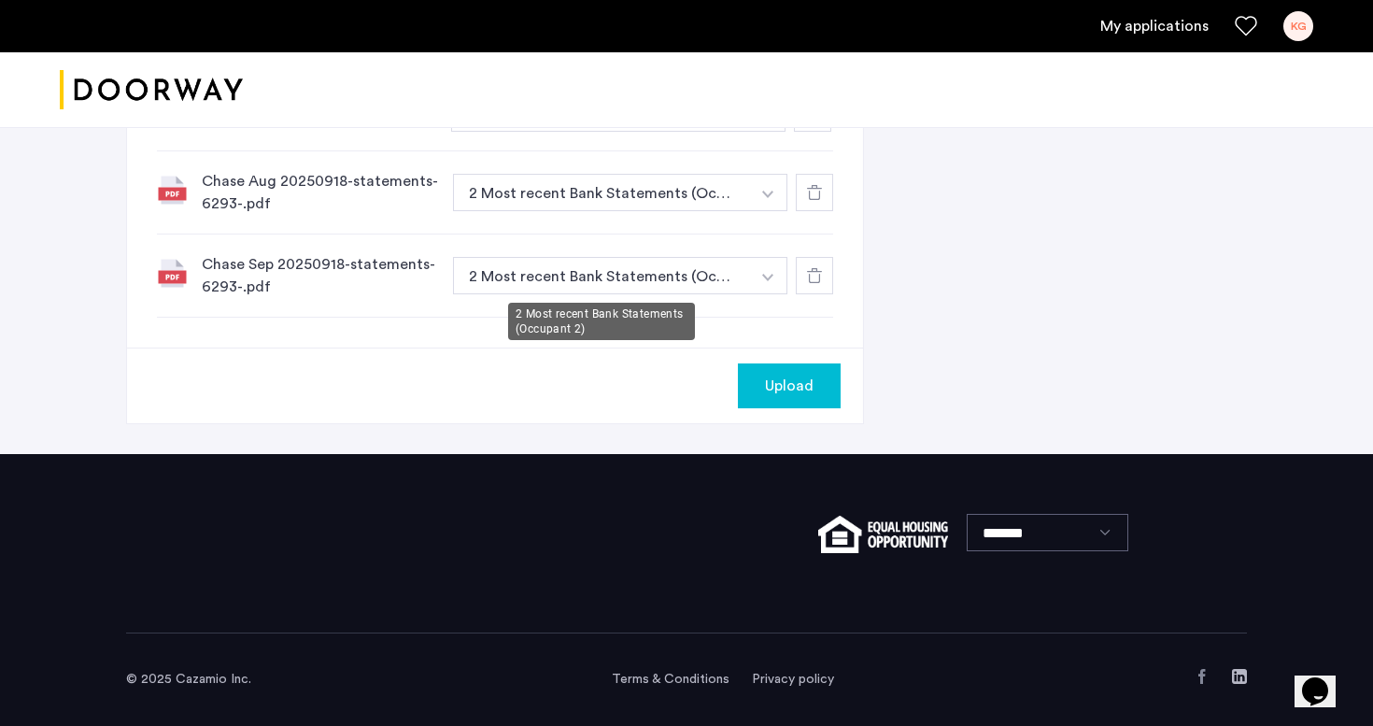
click at [703, 285] on button "2 Most recent Bank Statements (Occupant 2)" at bounding box center [601, 275] width 297 height 37
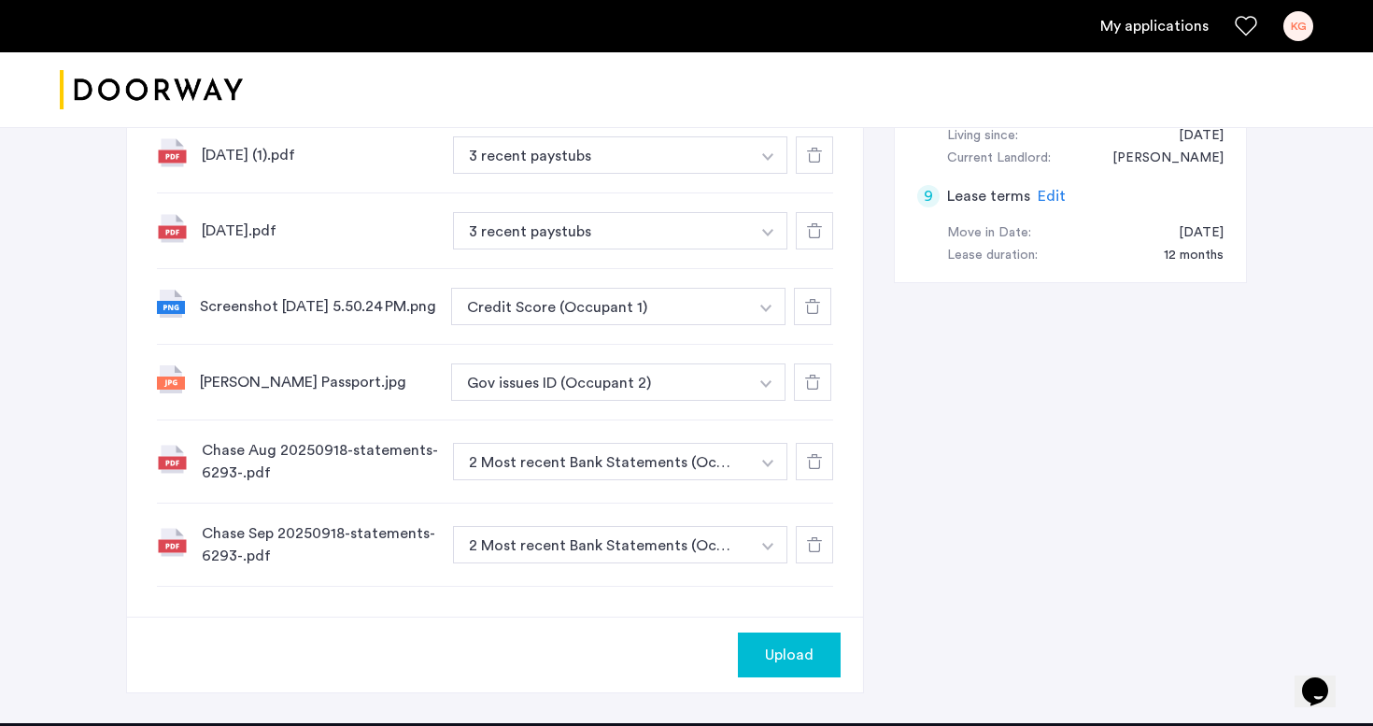
scroll to position [1090, 0]
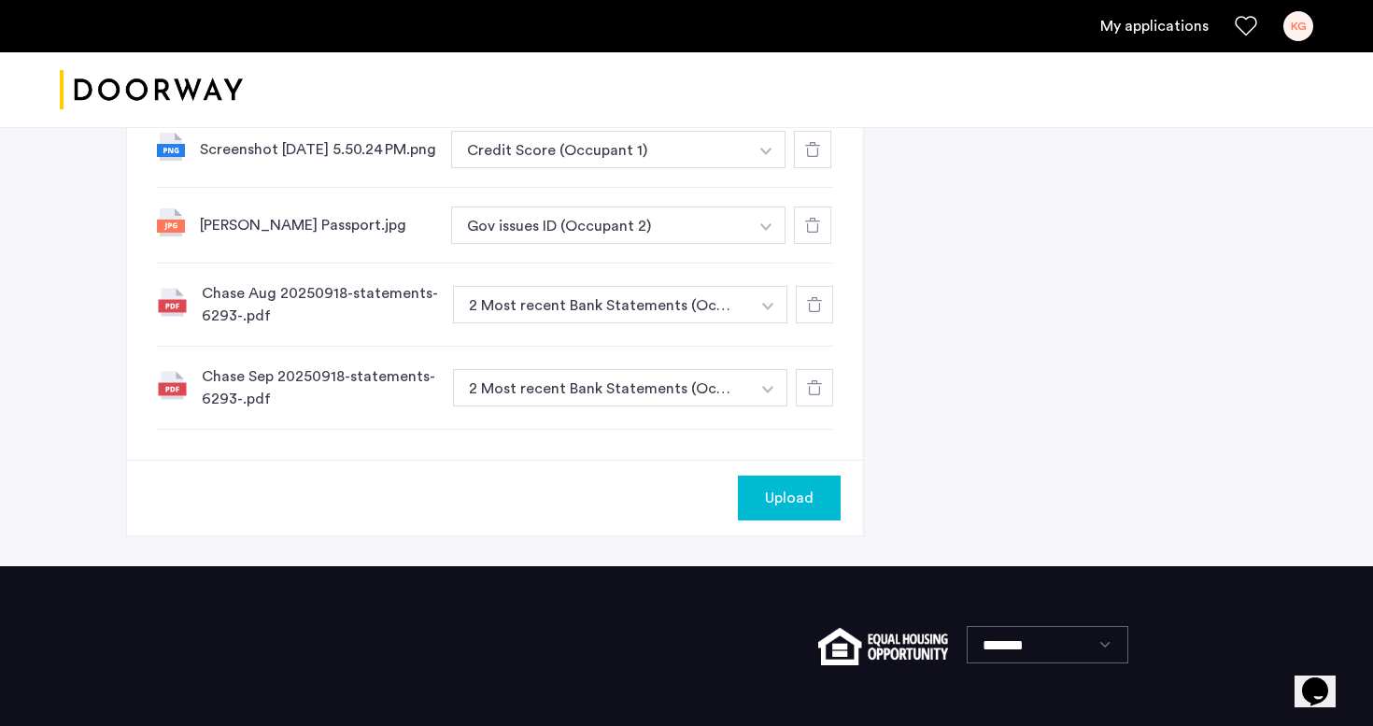
click at [757, 501] on div "Upload" at bounding box center [789, 498] width 73 height 22
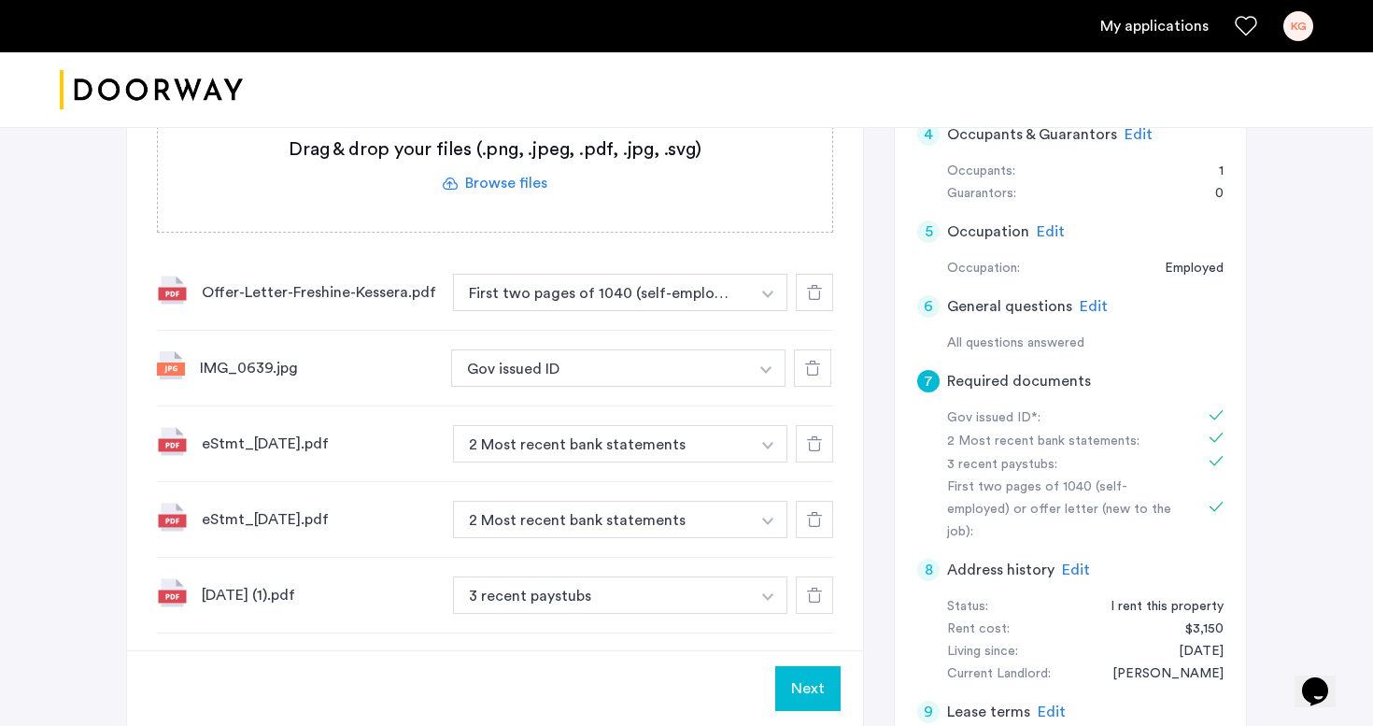
scroll to position [373, 0]
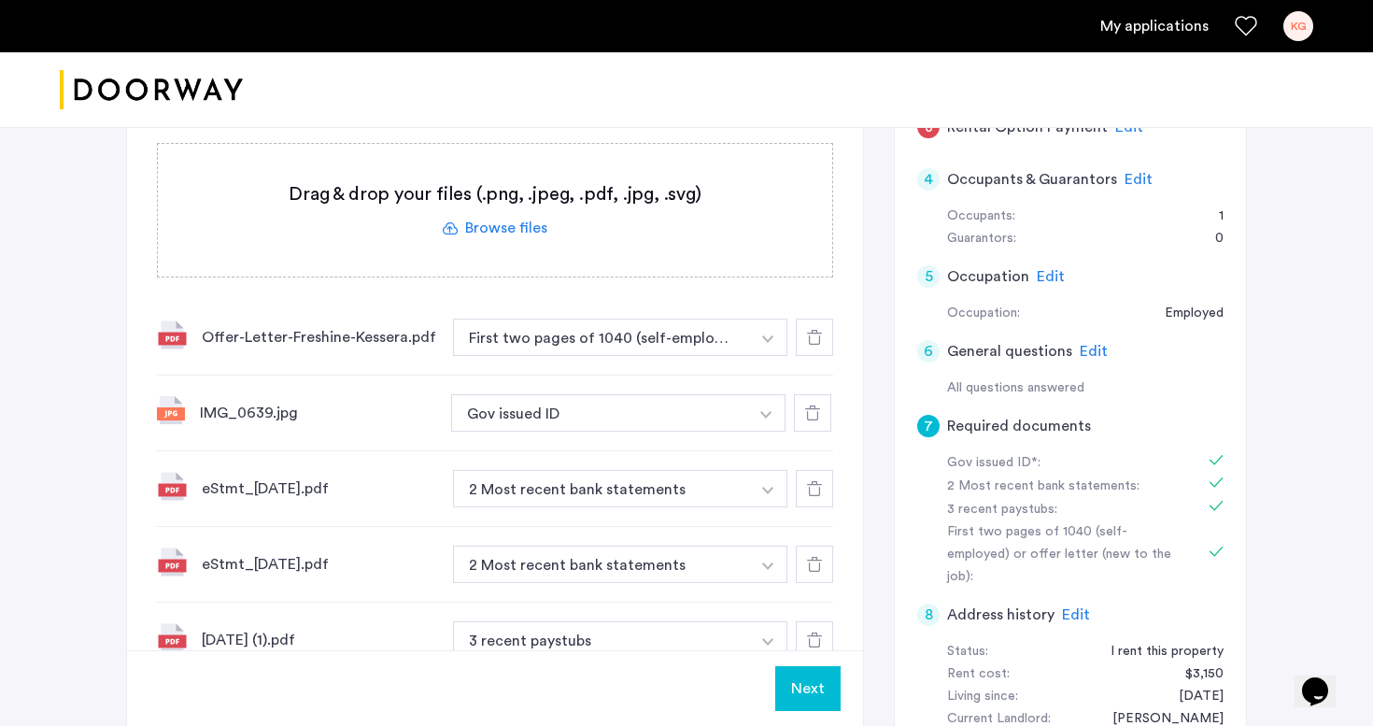
click at [504, 235] on label at bounding box center [495, 210] width 674 height 133
click at [0, 0] on input "file" at bounding box center [0, 0] width 0 height 0
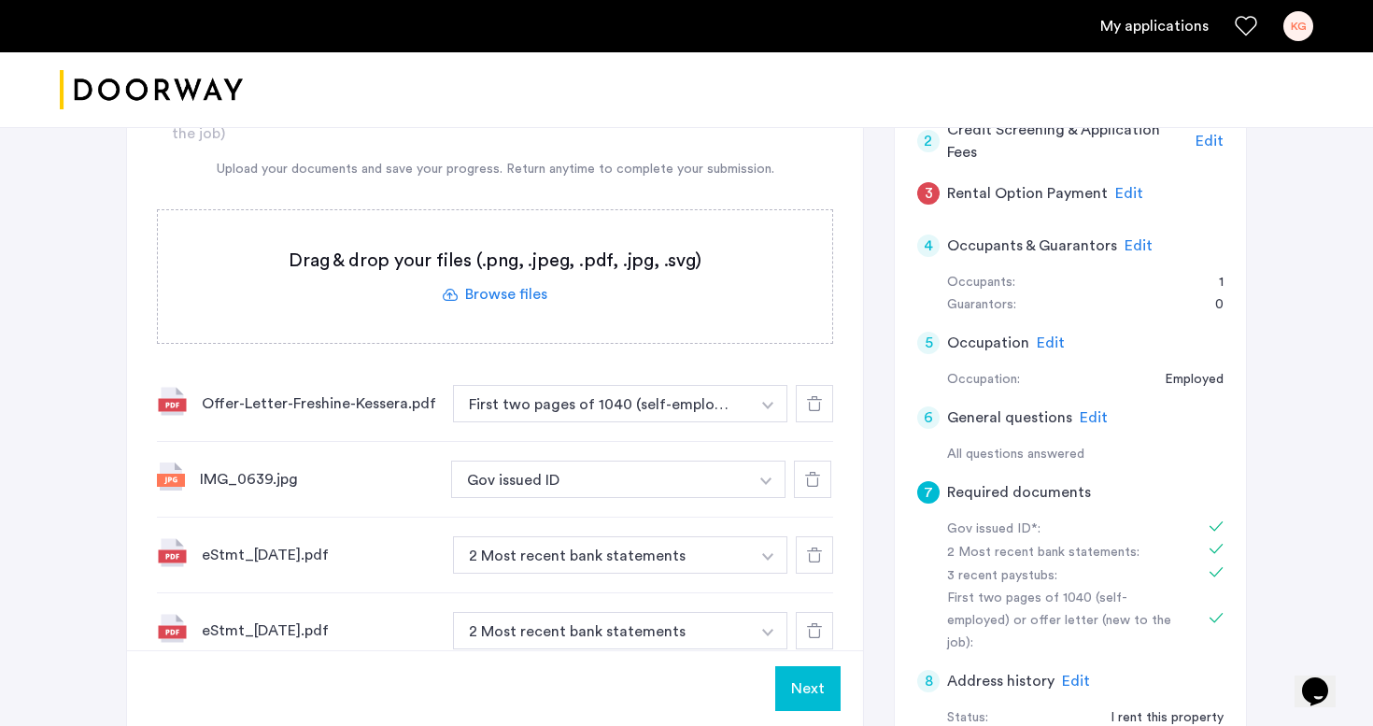
scroll to position [260, 0]
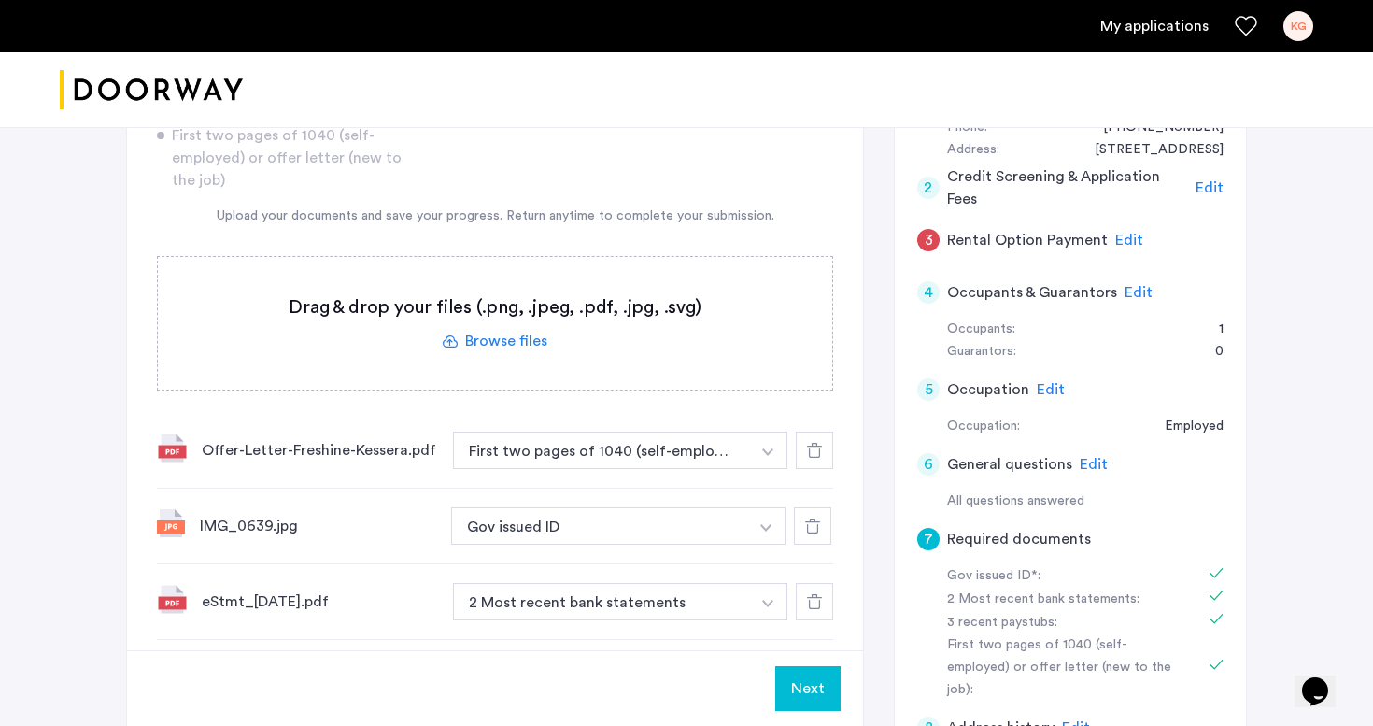
click at [492, 391] on div "Gov issued ID* 2 Most recent bank statements 3 recent paystubs First two pages …" at bounding box center [495, 676] width 676 height 1165
click at [488, 345] on label at bounding box center [495, 323] width 674 height 133
click at [0, 0] on input "file" at bounding box center [0, 0] width 0 height 0
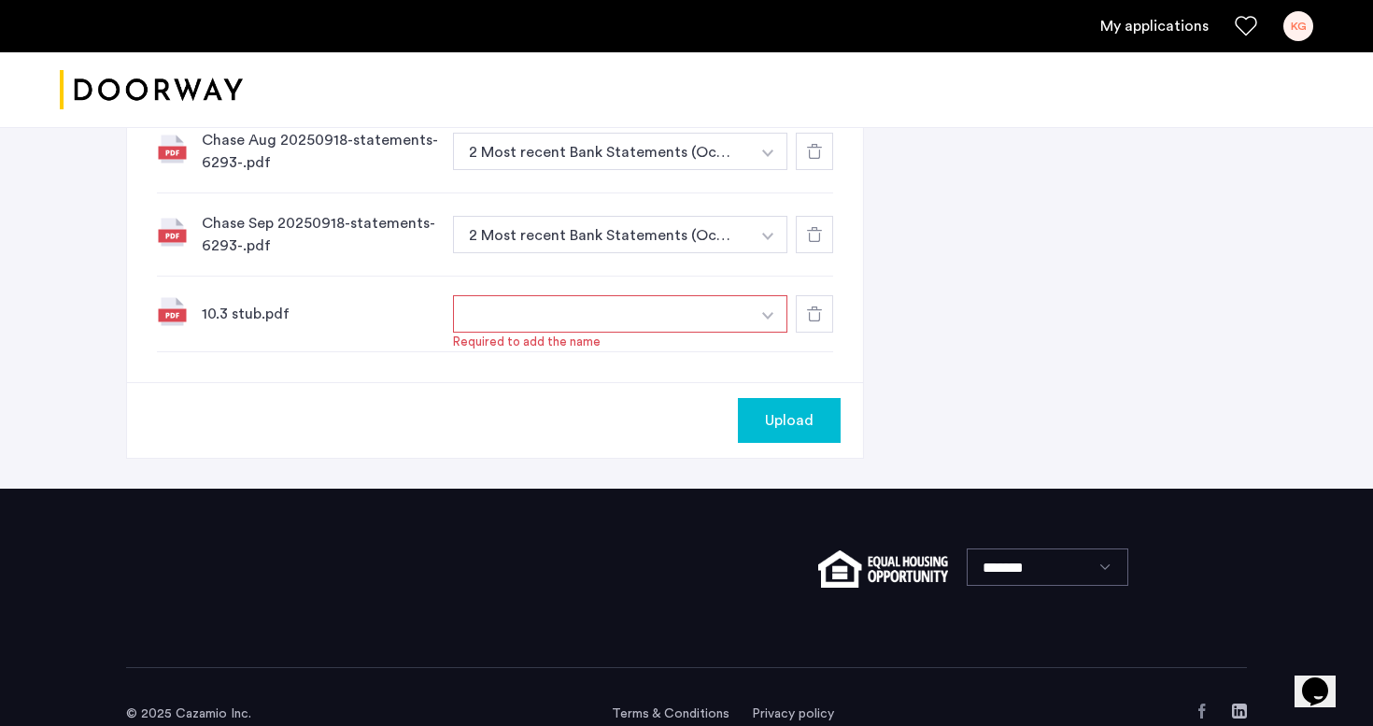
scroll to position [1208, 0]
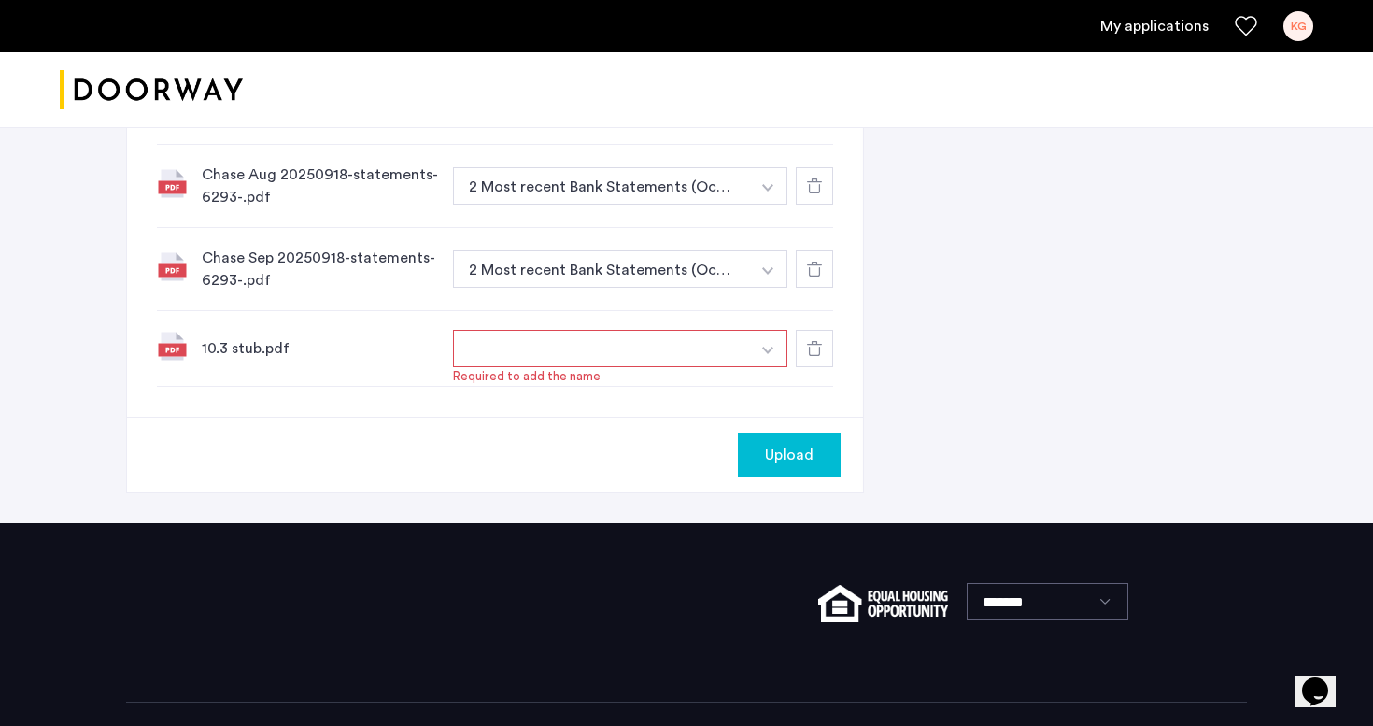
click at [485, 362] on button "button" at bounding box center [601, 348] width 297 height 37
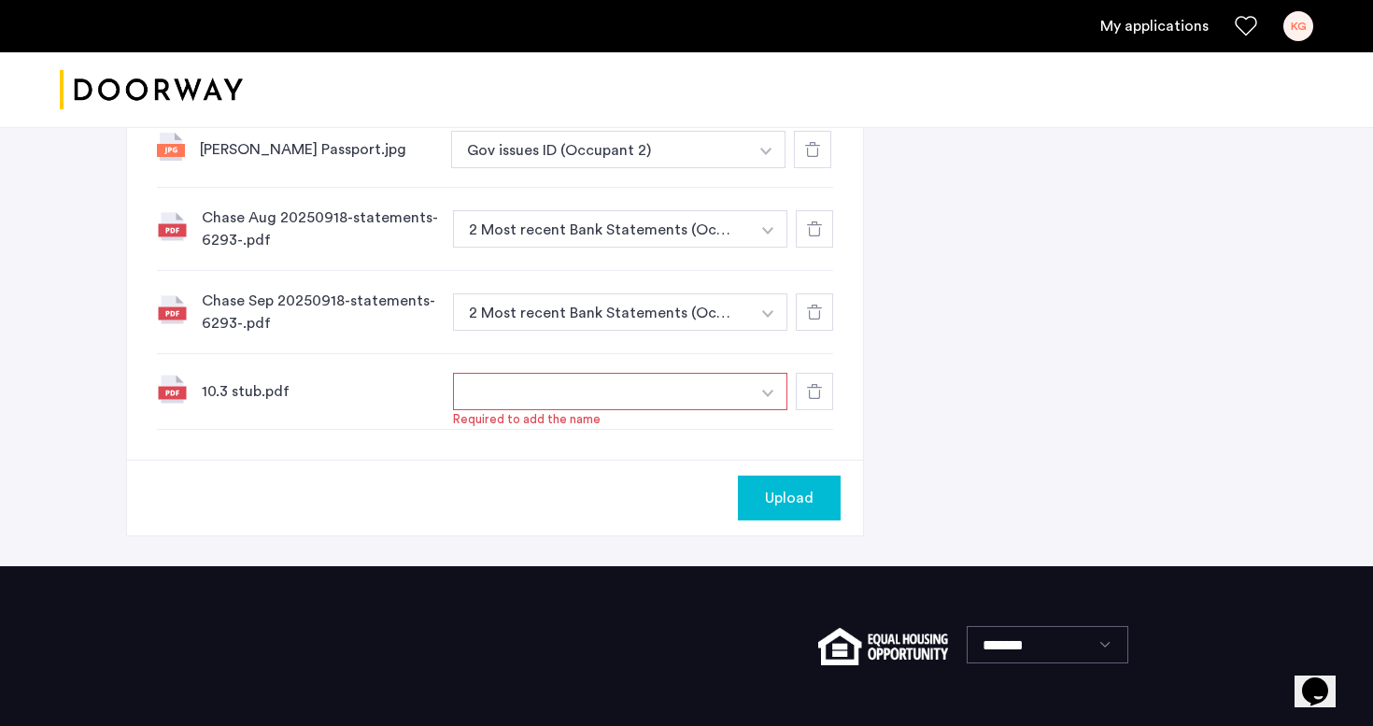
scroll to position [1186, 0]
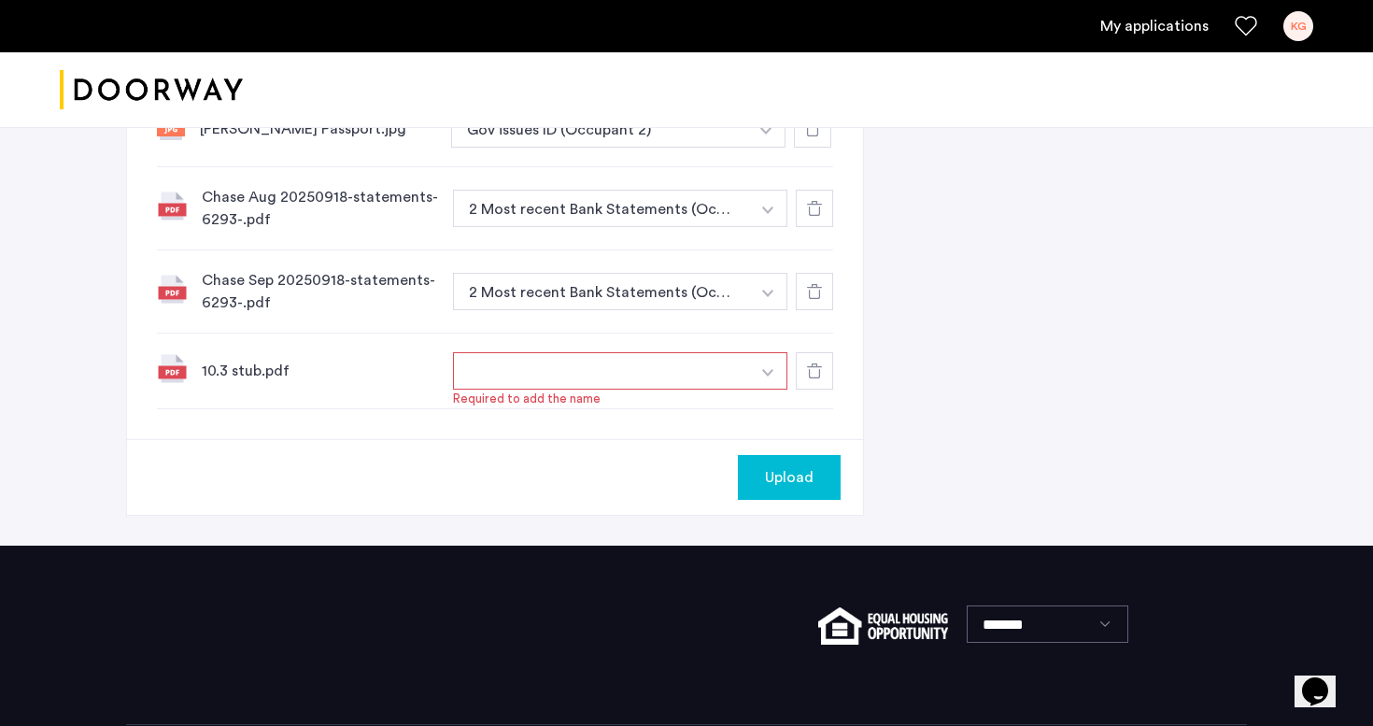
click at [766, 376] on img "button" at bounding box center [767, 372] width 11 height 7
click at [602, 413] on input at bounding box center [620, 408] width 333 height 33
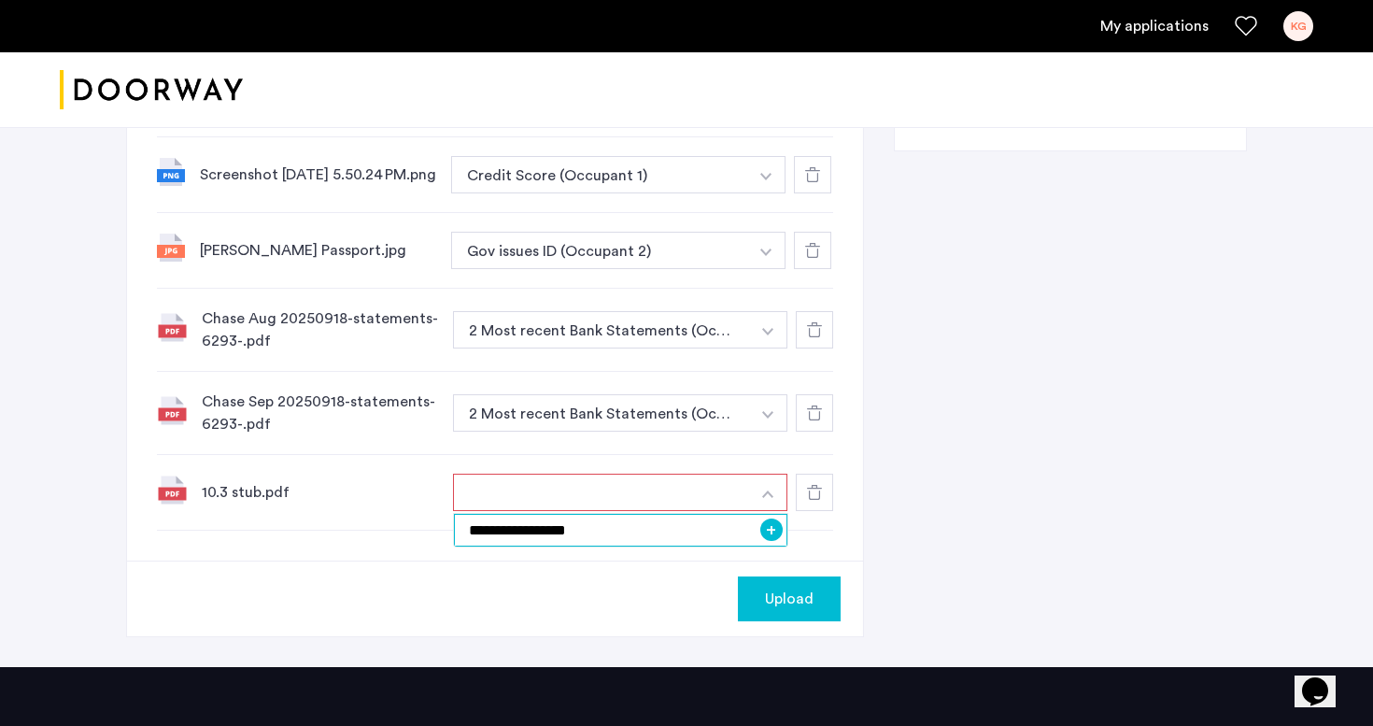
scroll to position [1068, 0]
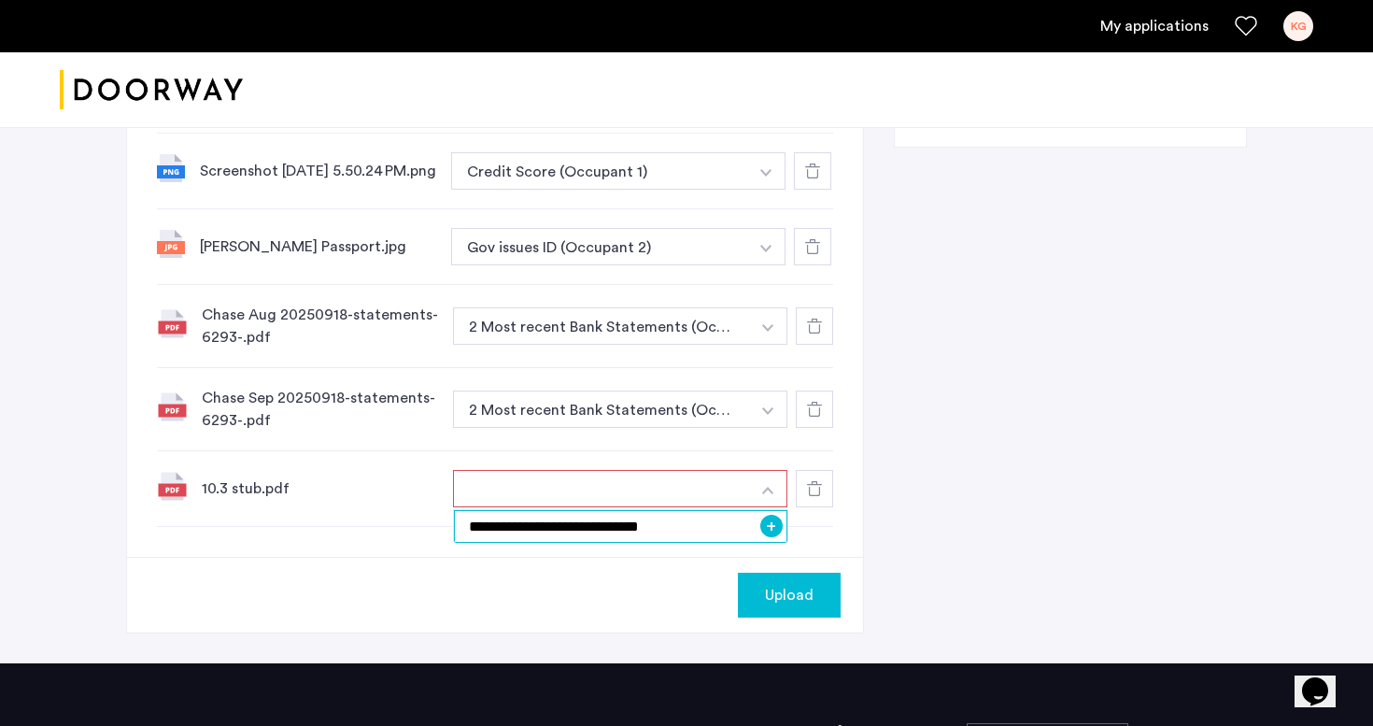
click at [640, 537] on input "**********" at bounding box center [620, 526] width 333 height 33
type input "**********"
click at [763, 536] on button "+" at bounding box center [771, 526] width 22 height 22
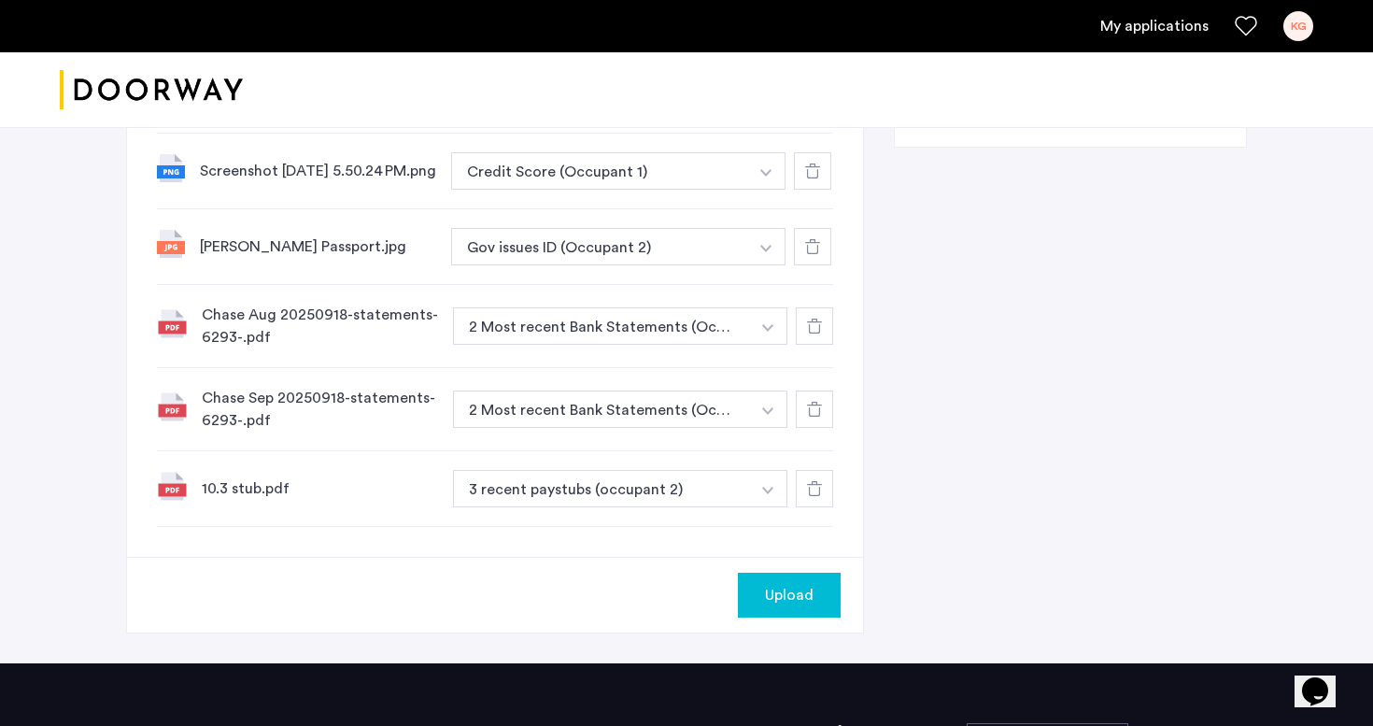
click at [733, 600] on div "Upload" at bounding box center [495, 595] width 736 height 76
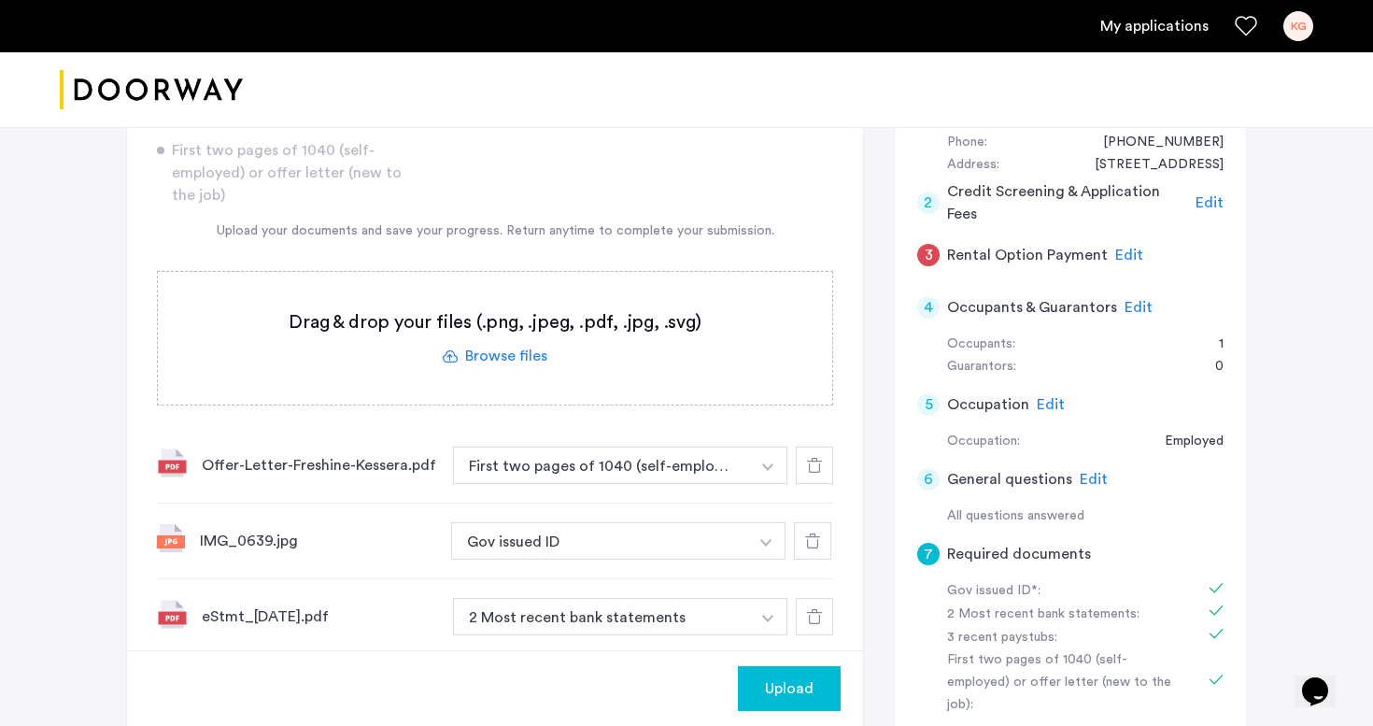
scroll to position [175, 0]
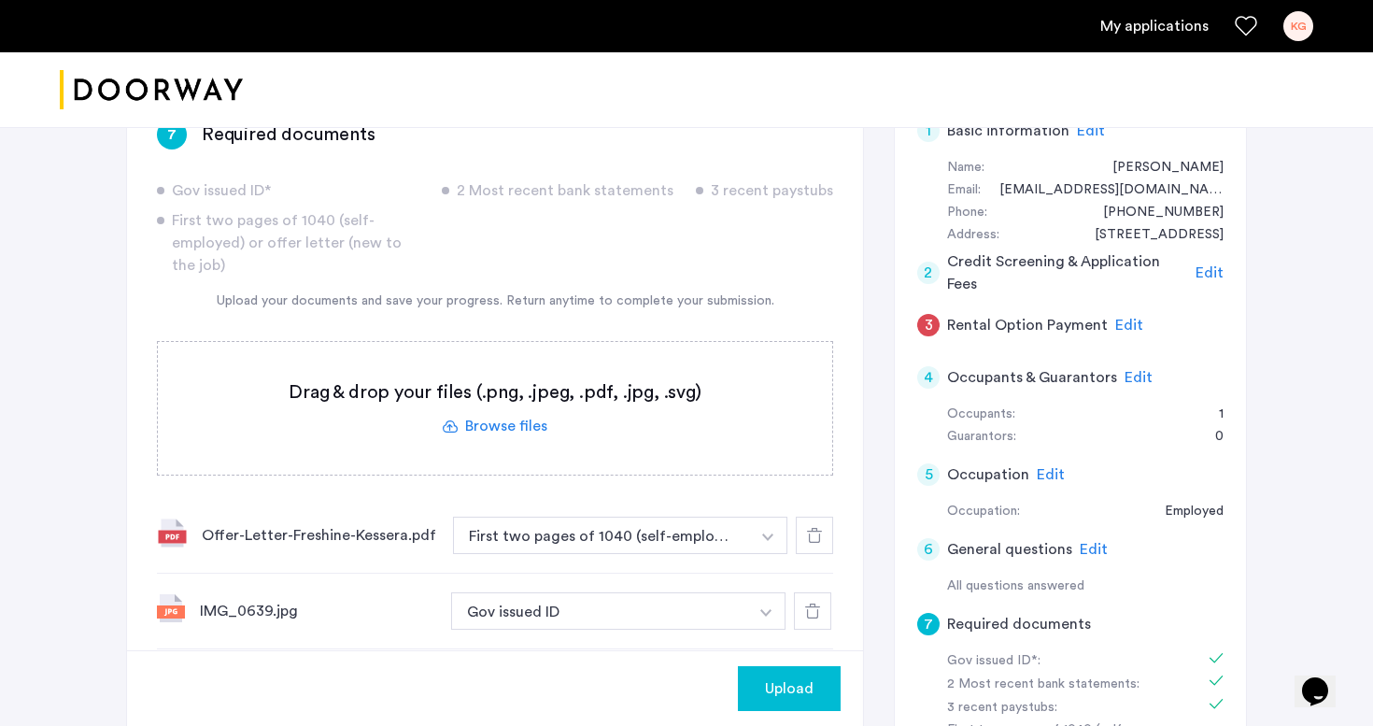
click at [529, 421] on label at bounding box center [495, 408] width 674 height 133
click at [0, 0] on input "file" at bounding box center [0, 0] width 0 height 0
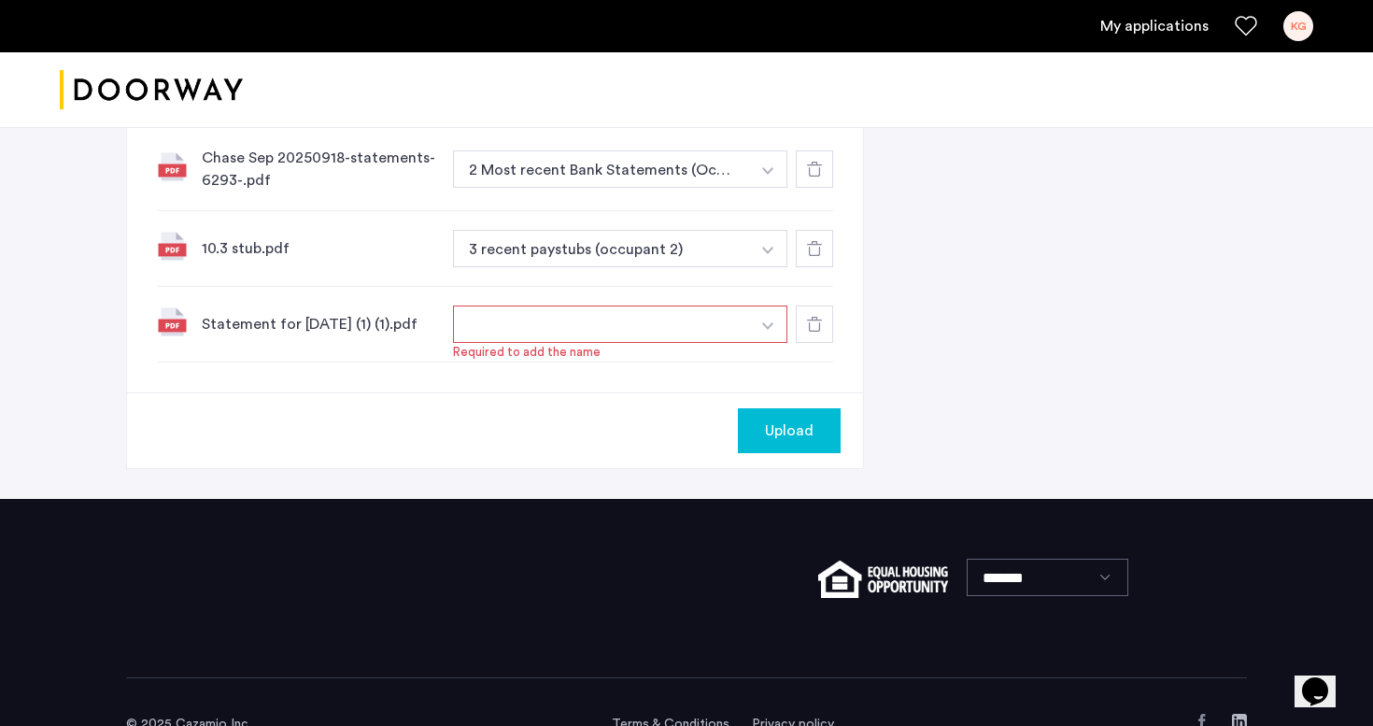
scroll to position [1192, 0]
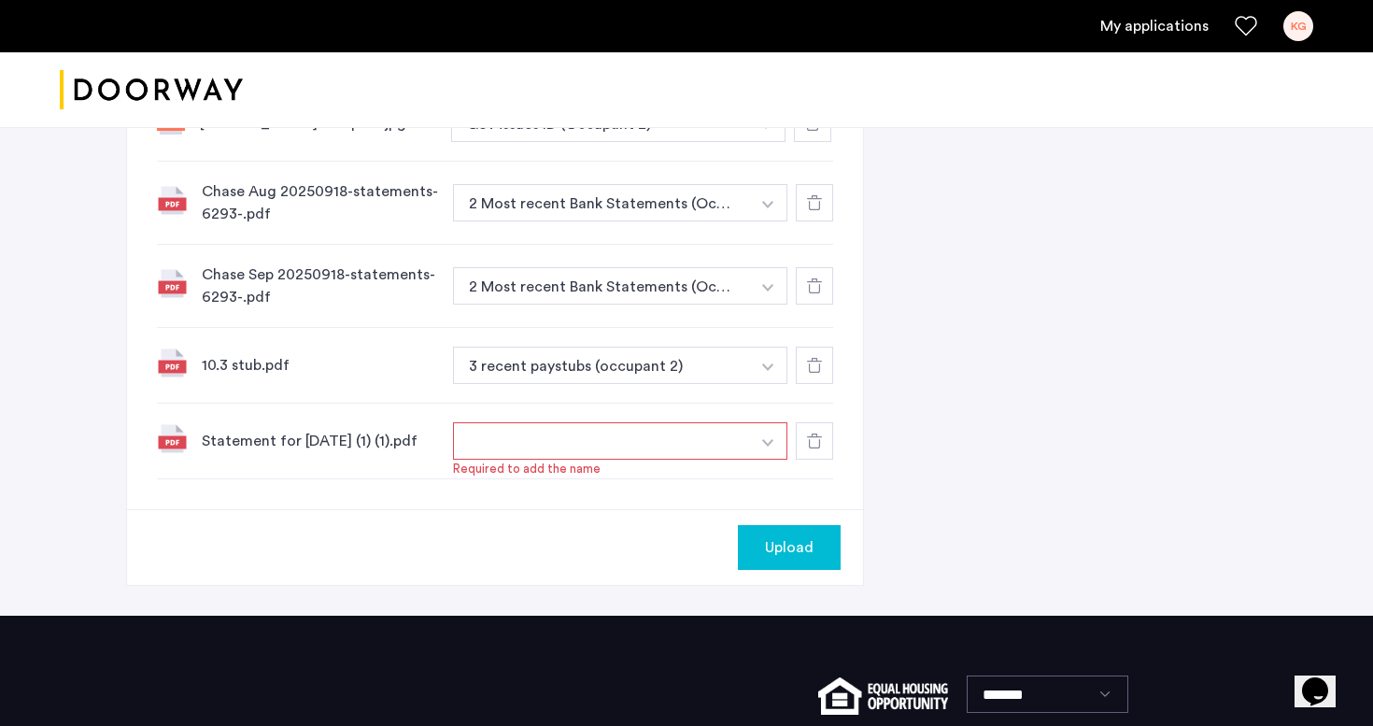
click at [552, 455] on button "button" at bounding box center [601, 440] width 297 height 37
click at [661, 455] on button "button" at bounding box center [601, 440] width 297 height 37
click at [774, 458] on button "button" at bounding box center [768, 440] width 38 height 37
click at [681, 476] on input at bounding box center [620, 478] width 333 height 33
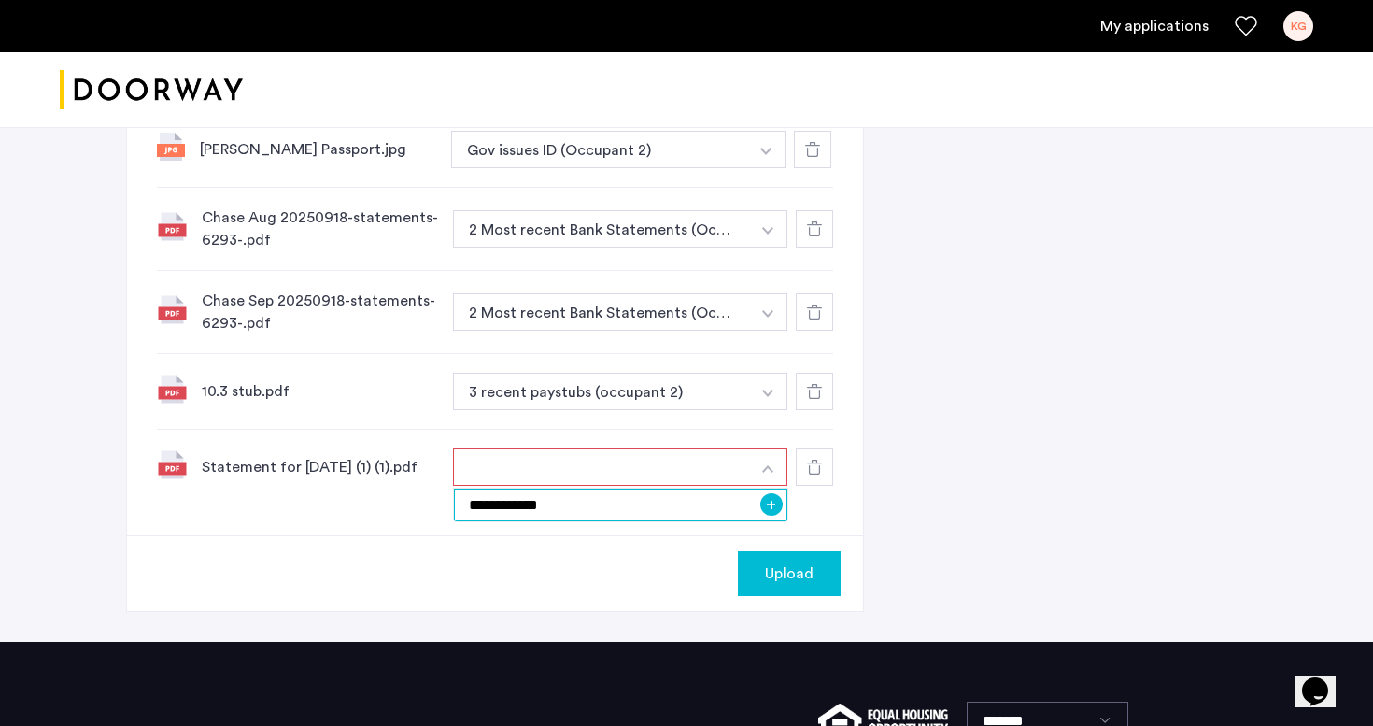
scroll to position [1166, 0]
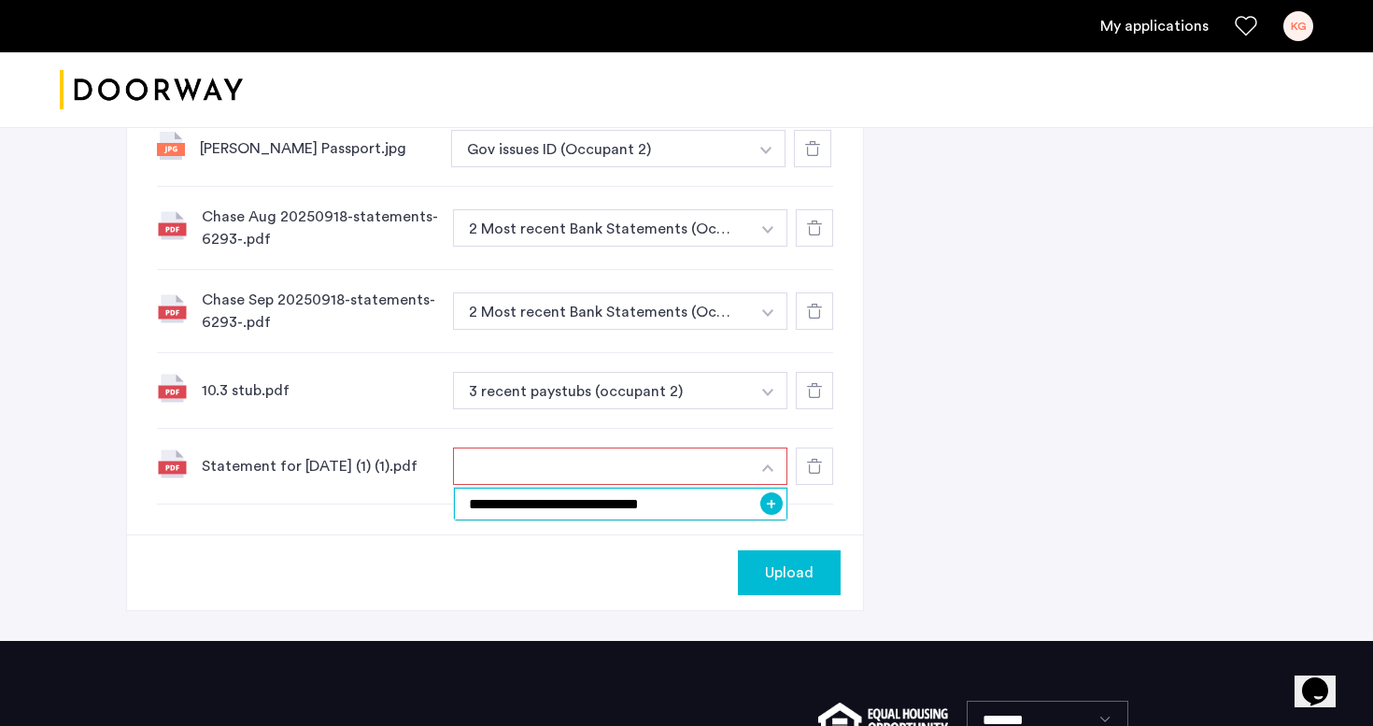
type input "**********"
click at [772, 510] on button "+" at bounding box center [771, 503] width 22 height 22
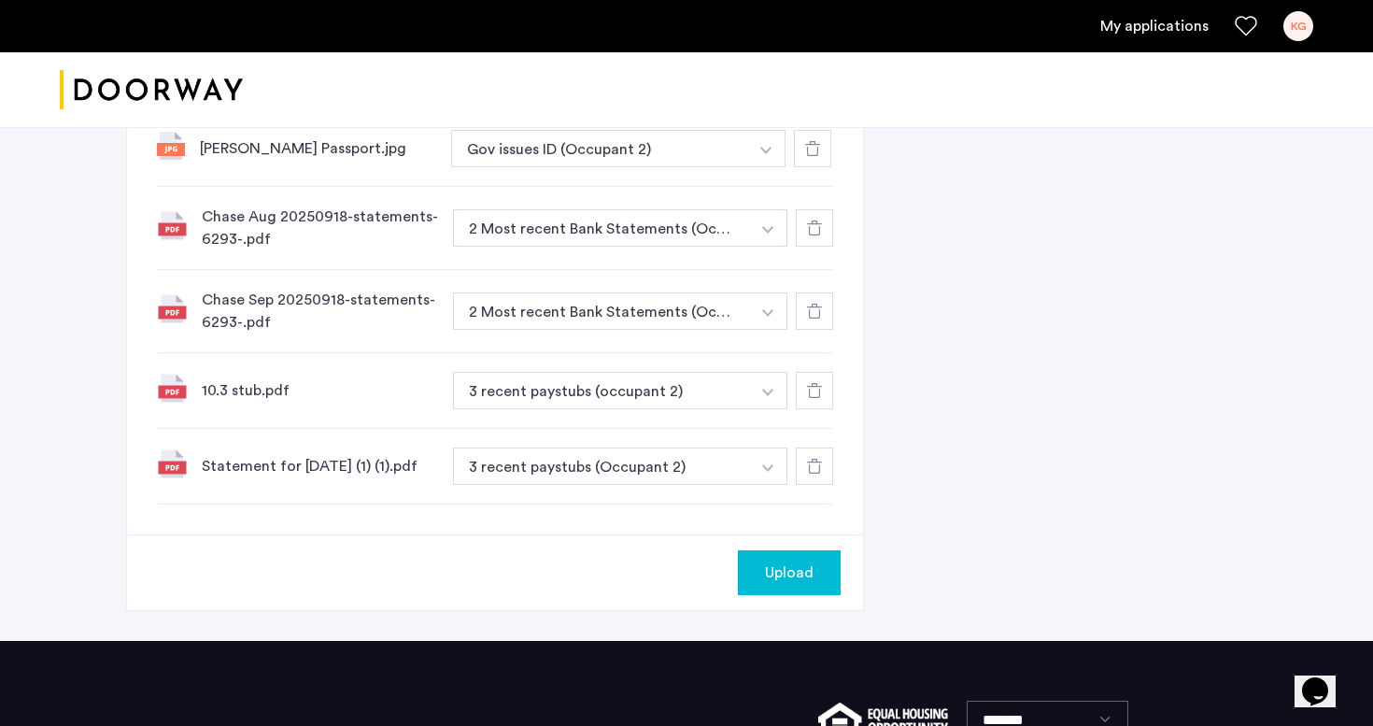
click at [790, 573] on button "Upload" at bounding box center [789, 572] width 103 height 45
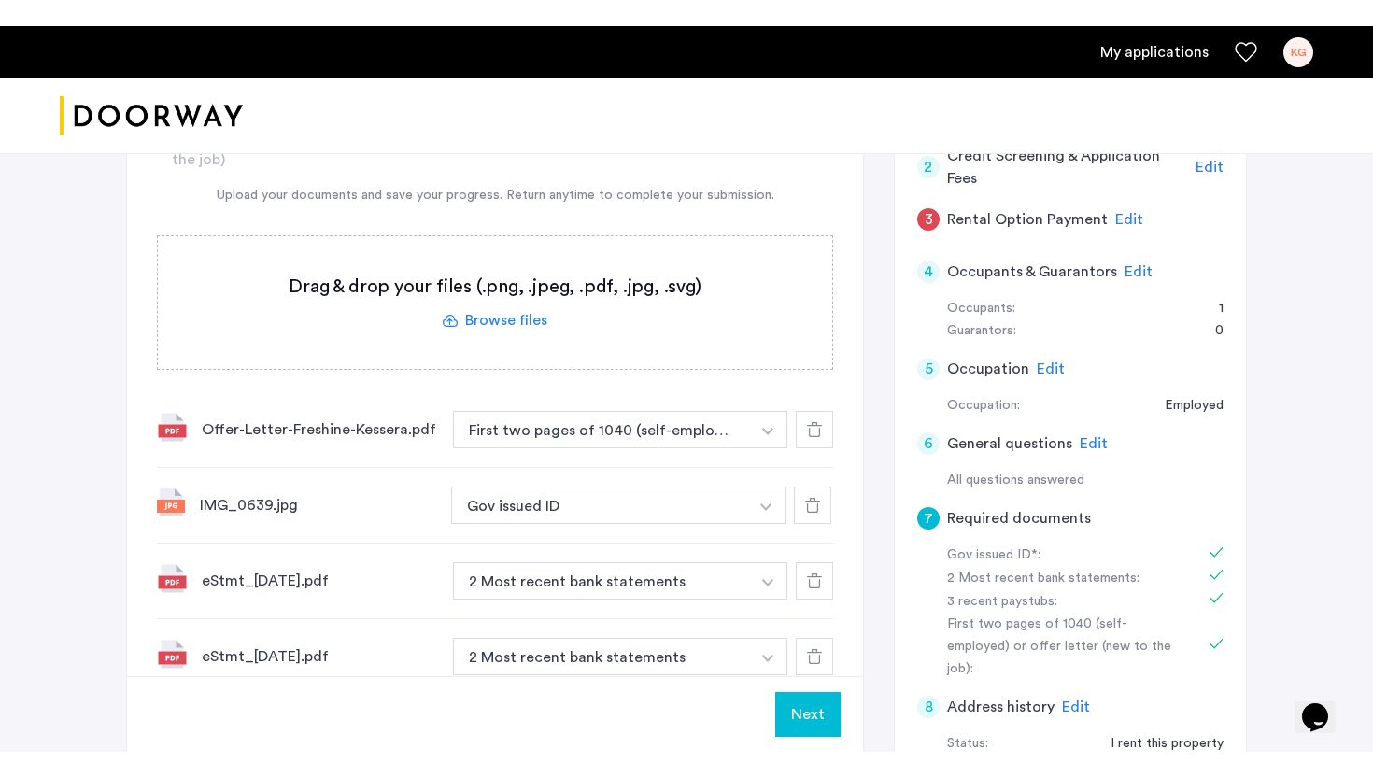
scroll to position [190, 0]
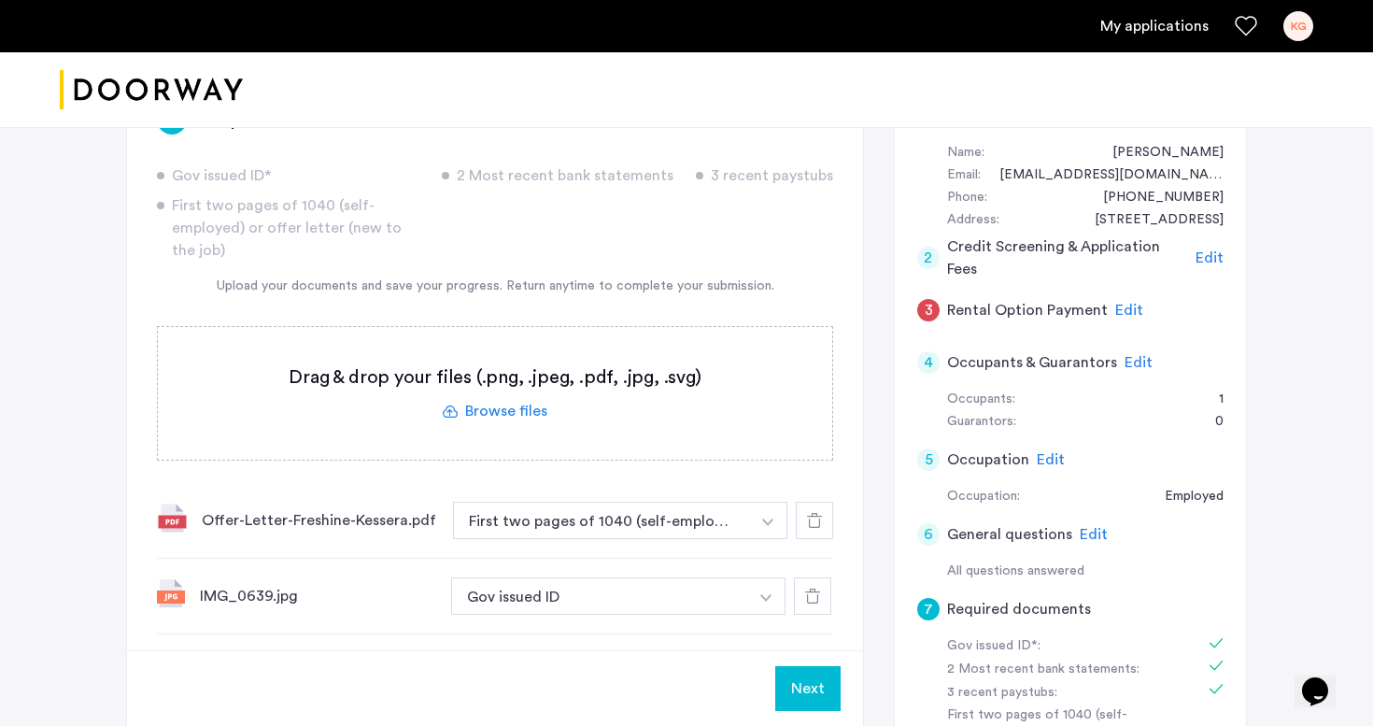
click at [473, 382] on label at bounding box center [495, 393] width 674 height 133
click at [0, 0] on input "file" at bounding box center [0, 0] width 0 height 0
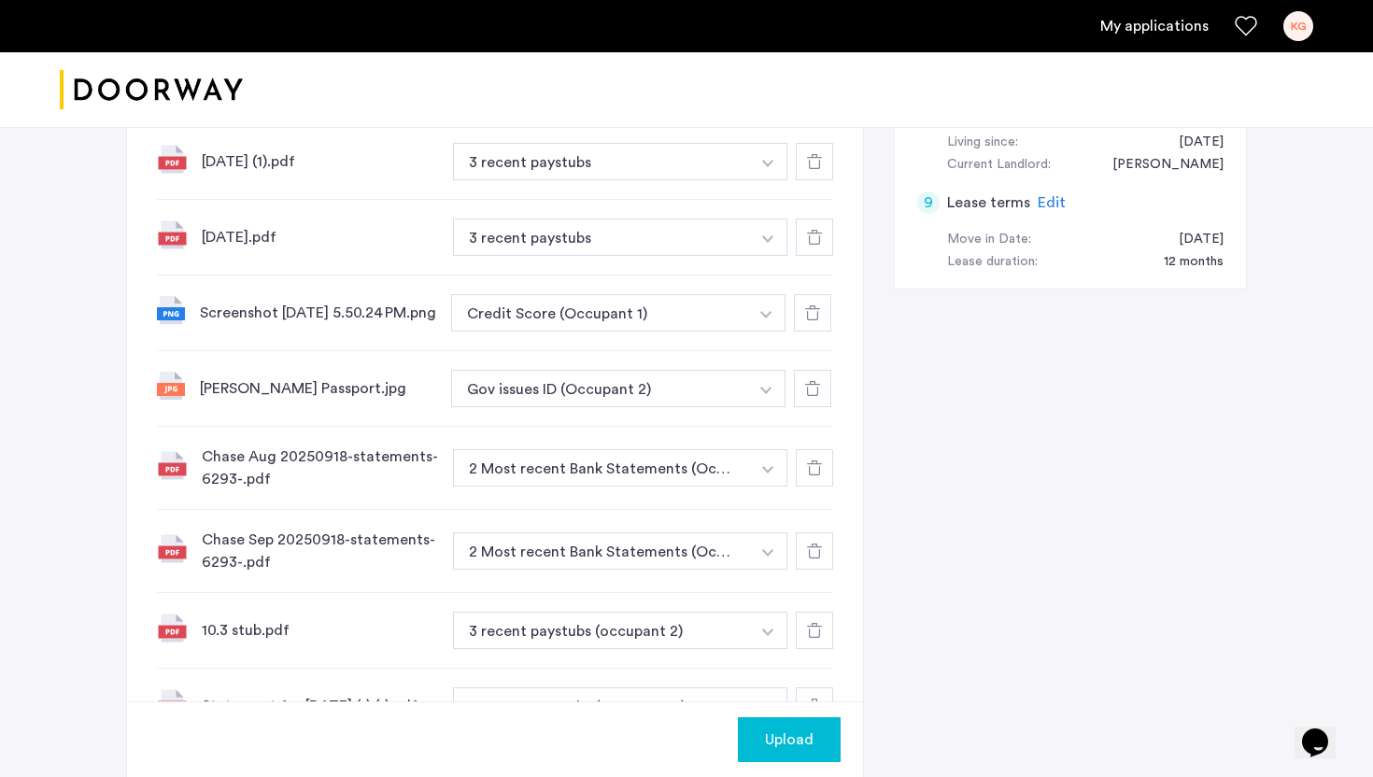
scroll to position [1400, 0]
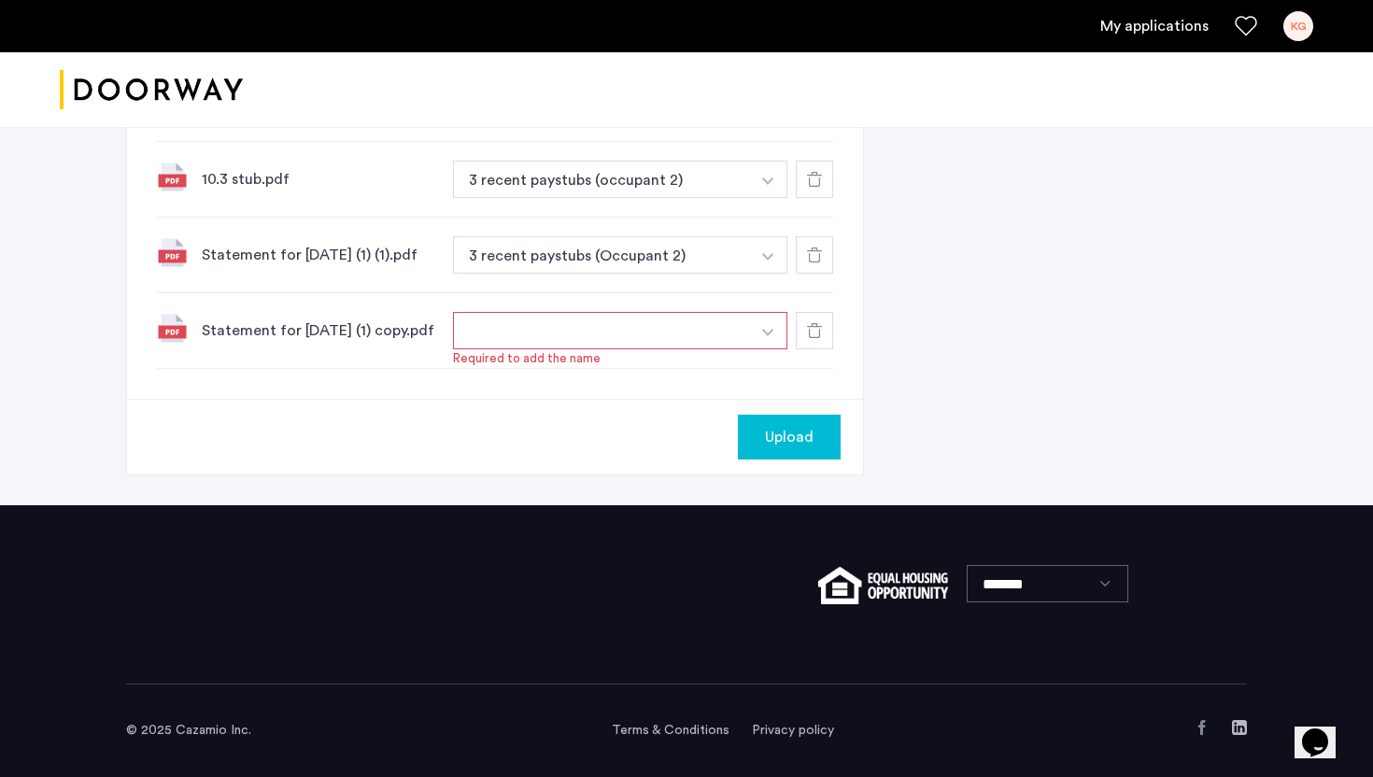
click at [672, 324] on button "button" at bounding box center [601, 330] width 297 height 37
click at [777, 324] on button "button" at bounding box center [768, 330] width 38 height 37
click at [713, 360] on input at bounding box center [620, 368] width 333 height 33
type input "**********"
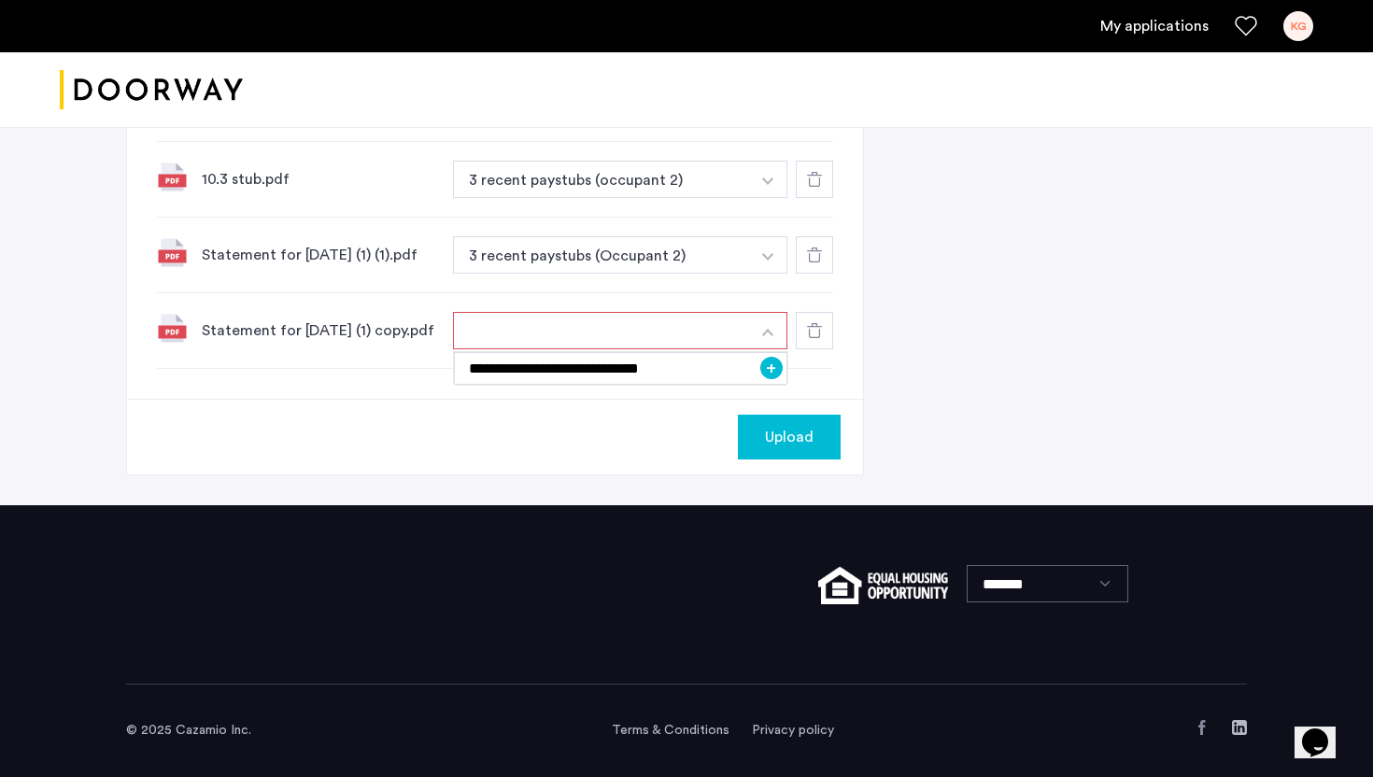
click at [787, 429] on span "Upload" at bounding box center [789, 437] width 49 height 22
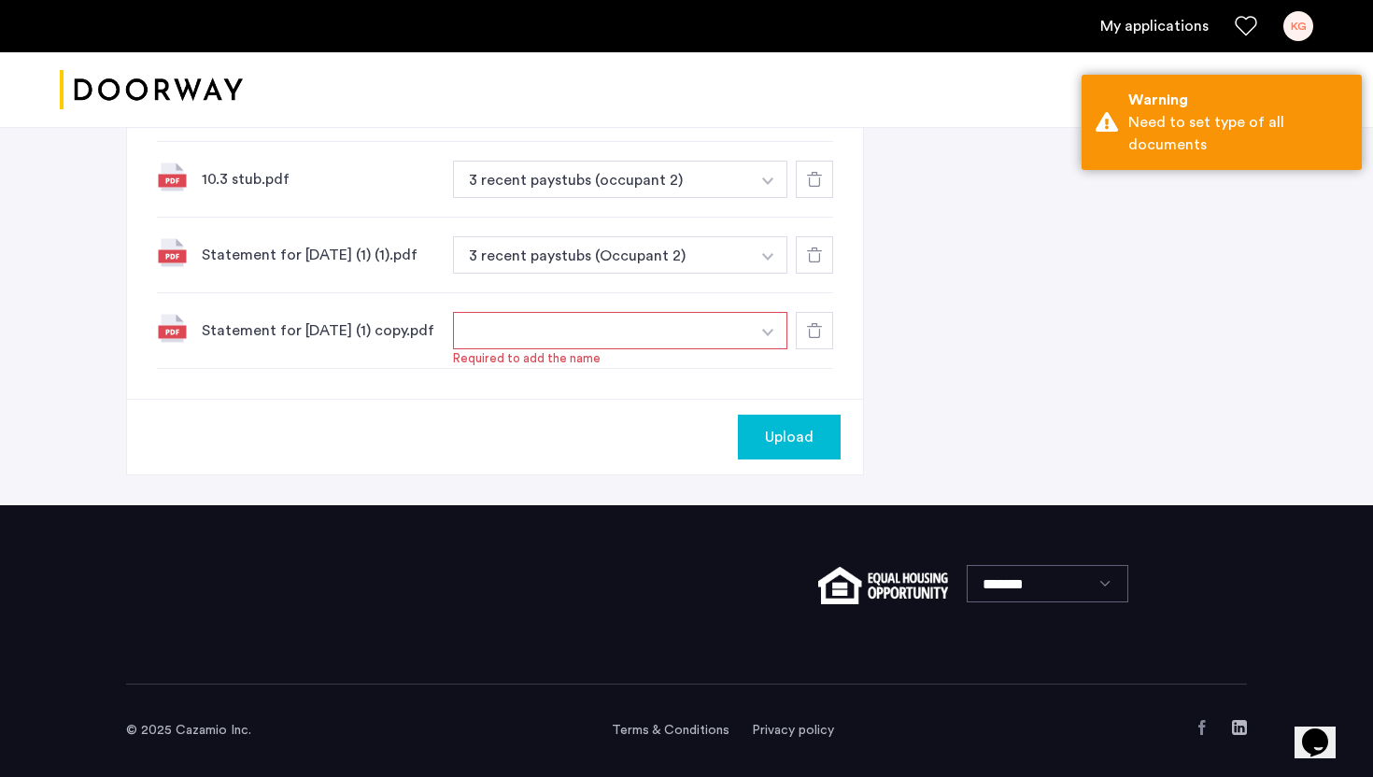
click at [755, 333] on button "button" at bounding box center [768, 330] width 38 height 37
click at [705, 372] on input "**********" at bounding box center [620, 368] width 333 height 33
click at [694, 366] on input "**********" at bounding box center [620, 368] width 333 height 33
click at [625, 352] on input "**********" at bounding box center [620, 368] width 333 height 33
click at [621, 359] on input "**********" at bounding box center [620, 368] width 333 height 33
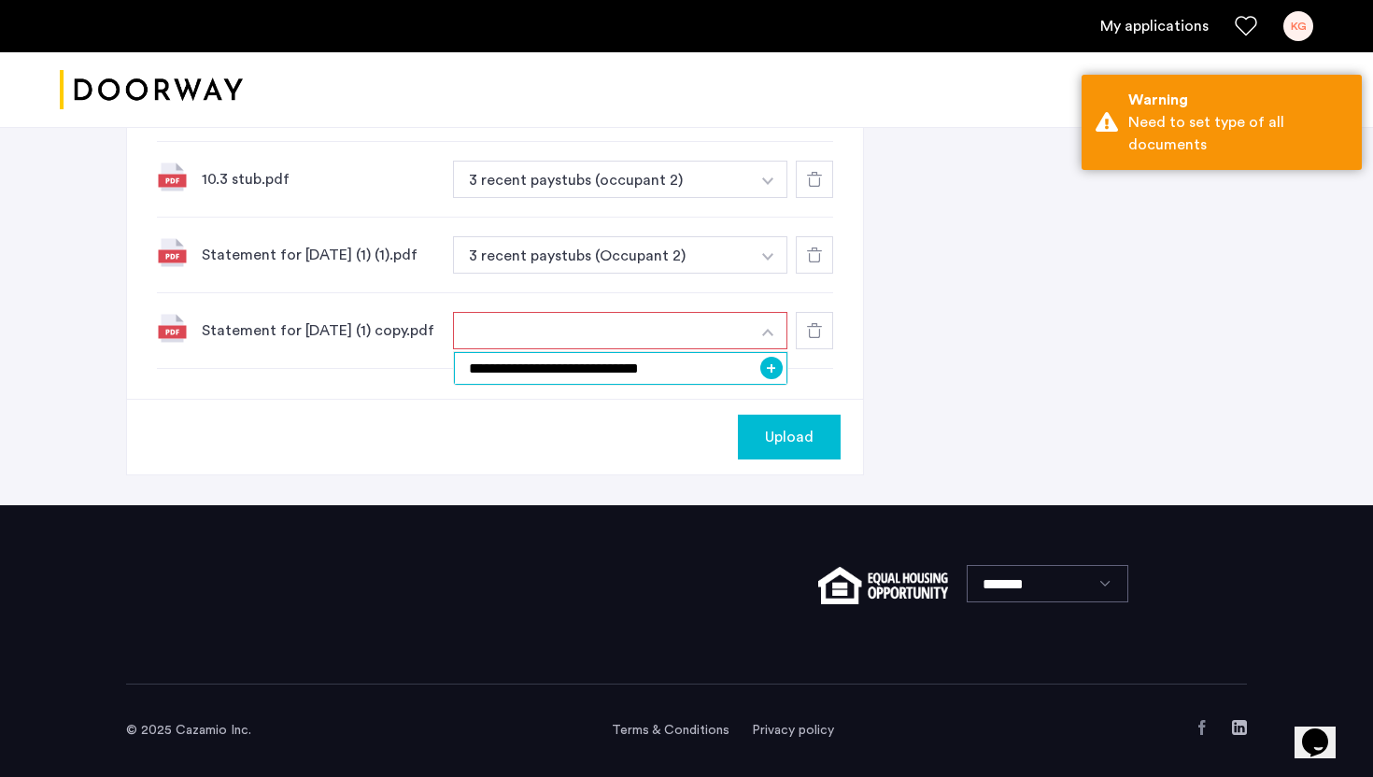
click at [621, 359] on input "**********" at bounding box center [620, 368] width 333 height 33
click at [762, 329] on img "button" at bounding box center [767, 332] width 11 height 7
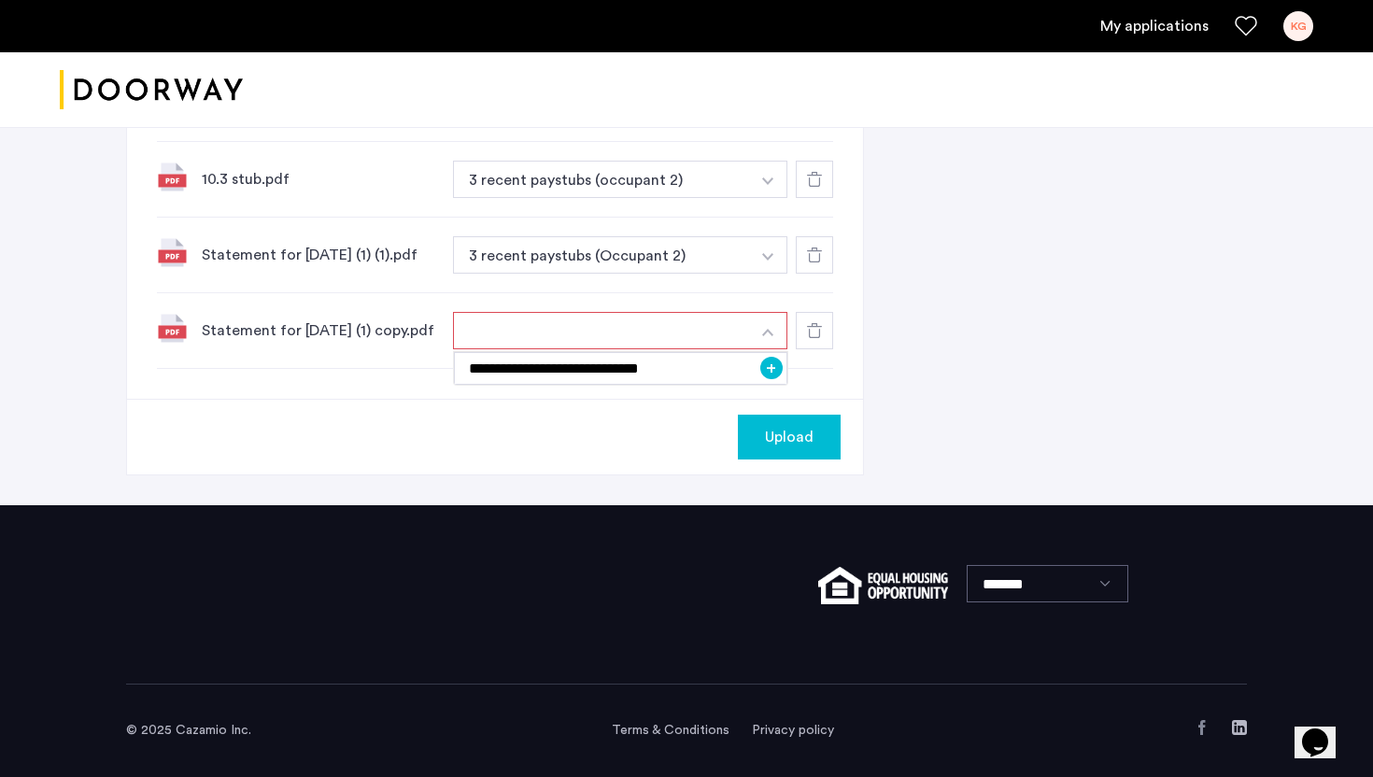
click at [769, 363] on button "+" at bounding box center [771, 368] width 22 height 22
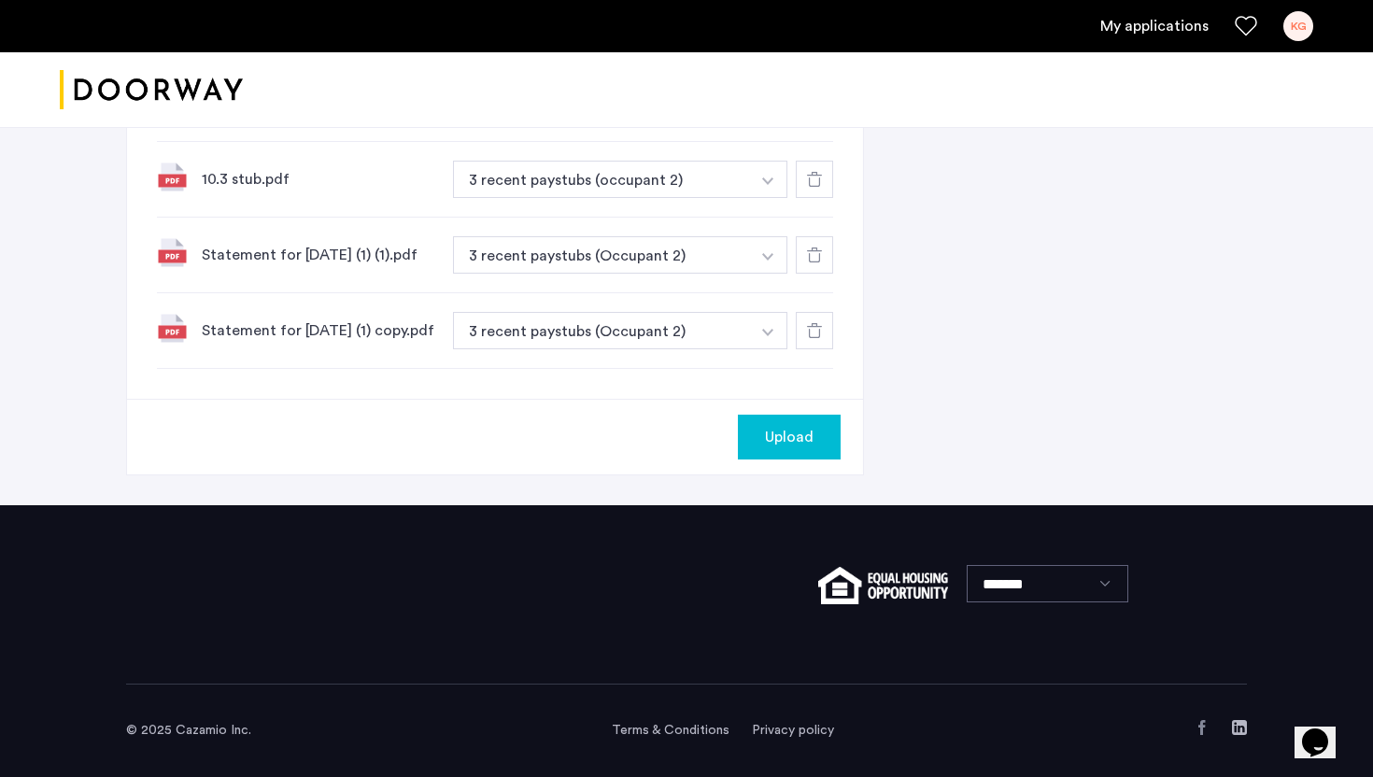
click at [778, 429] on span "Upload" at bounding box center [789, 437] width 49 height 22
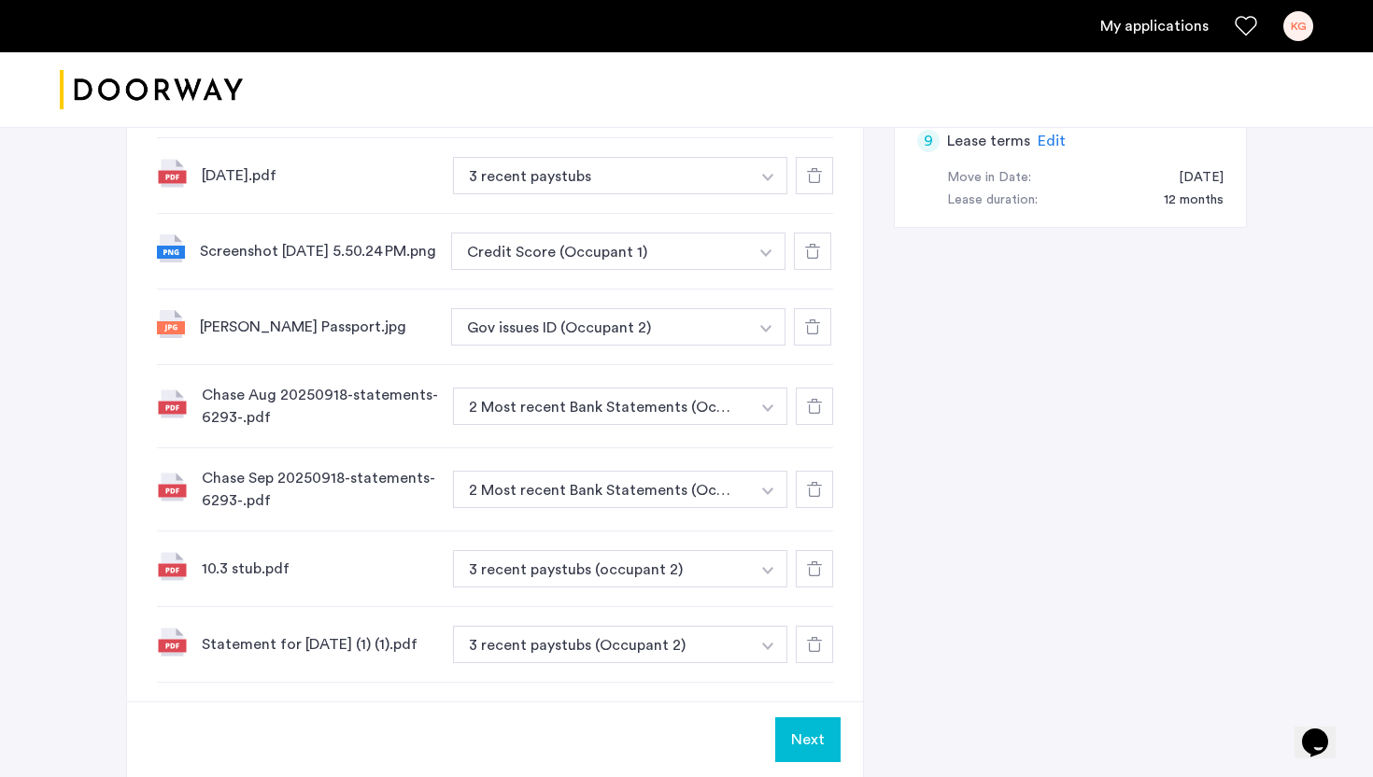
scroll to position [1100, 0]
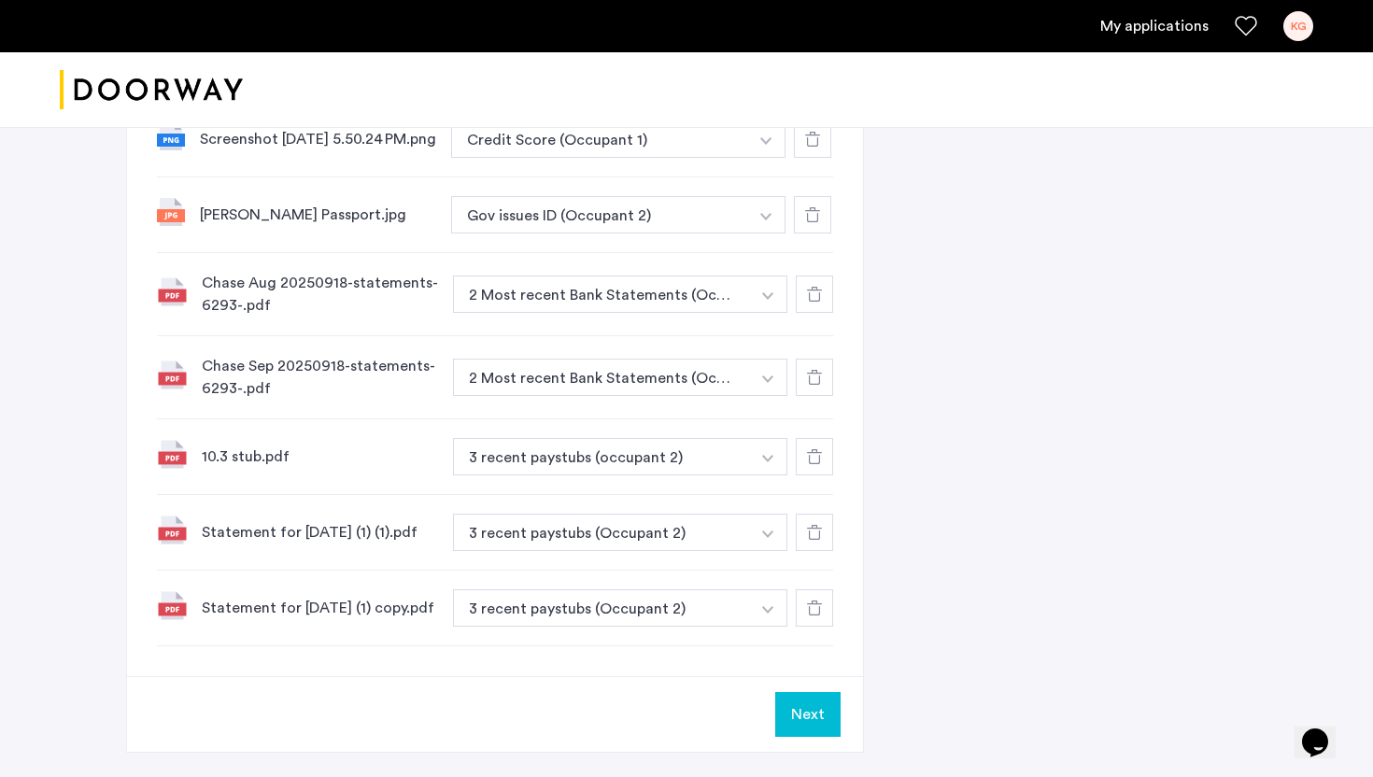
click at [817, 725] on button "Next" at bounding box center [807, 714] width 65 height 45
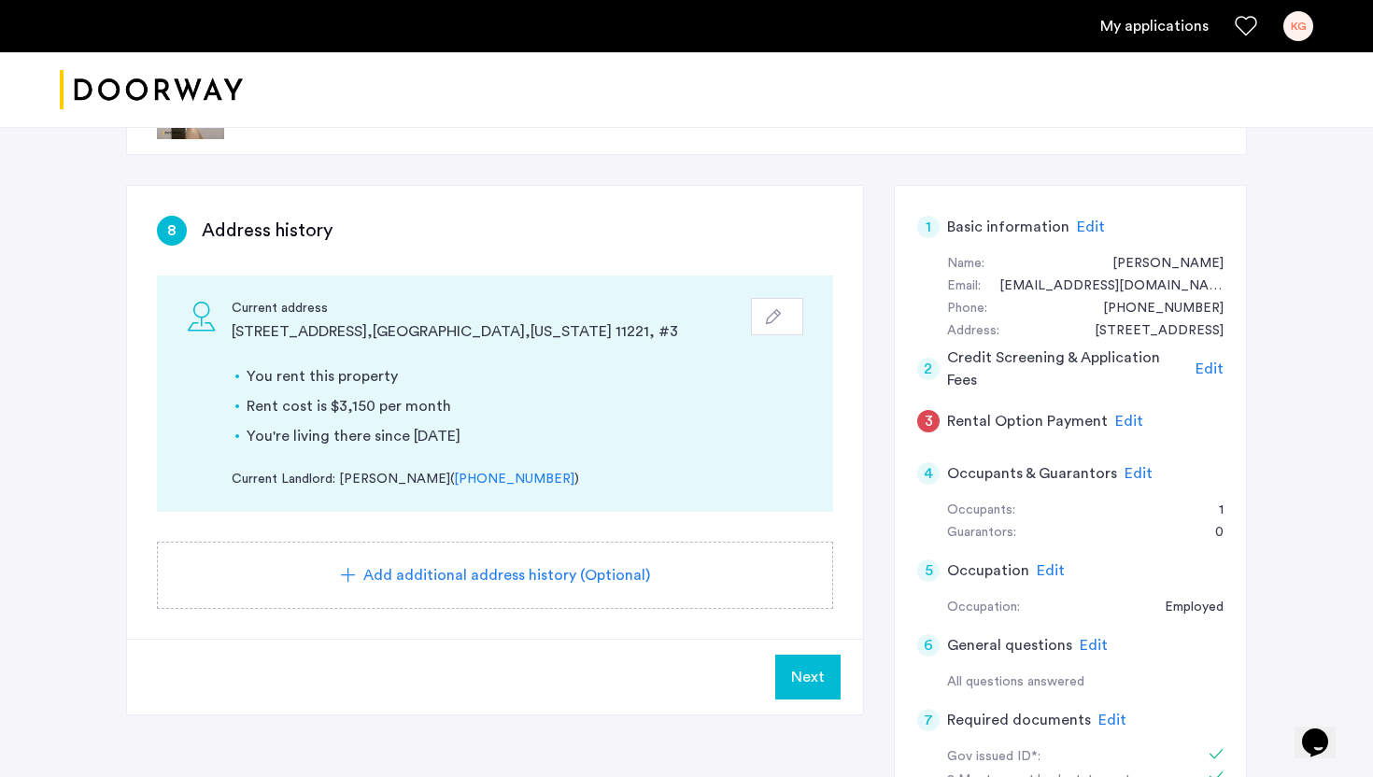
scroll to position [152, 0]
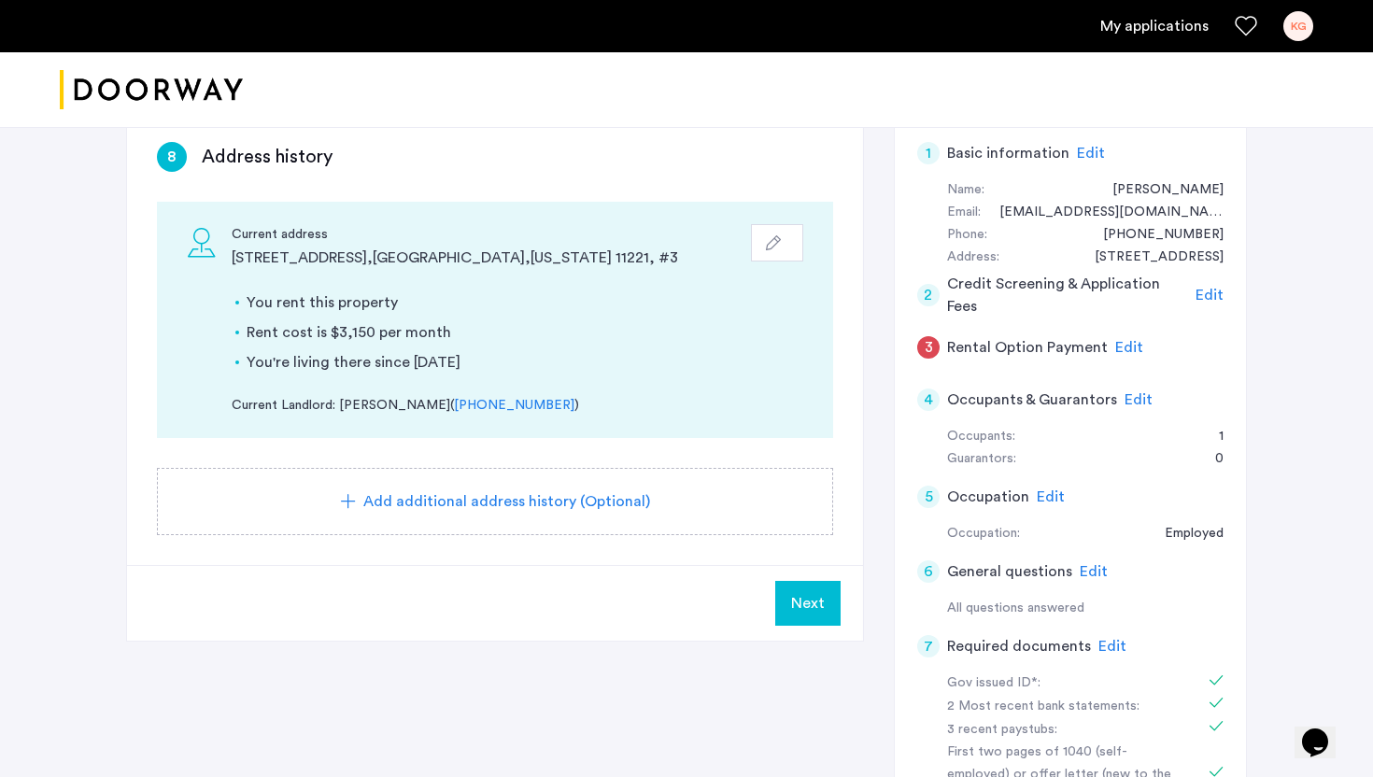
click at [812, 586] on button "Next" at bounding box center [807, 603] width 65 height 45
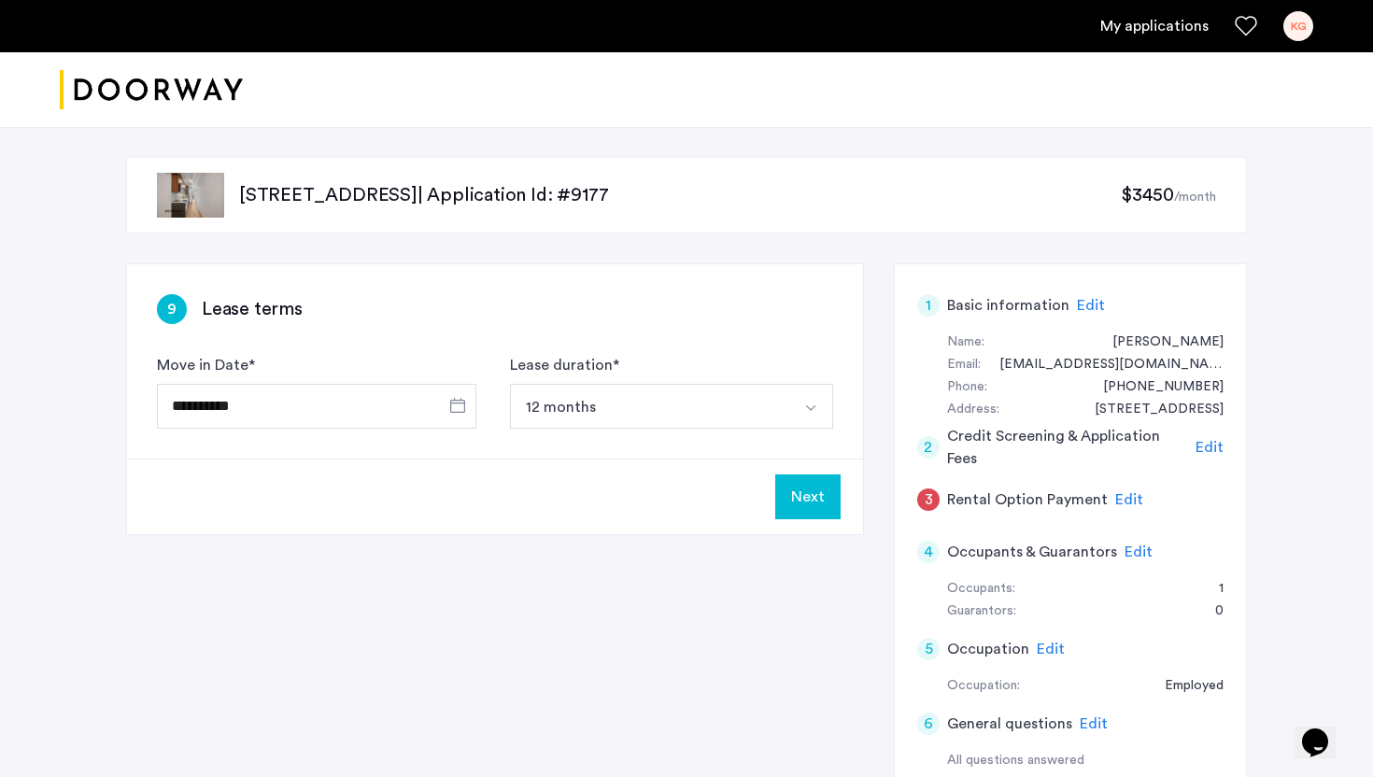
click at [797, 496] on button "Next" at bounding box center [807, 496] width 65 height 45
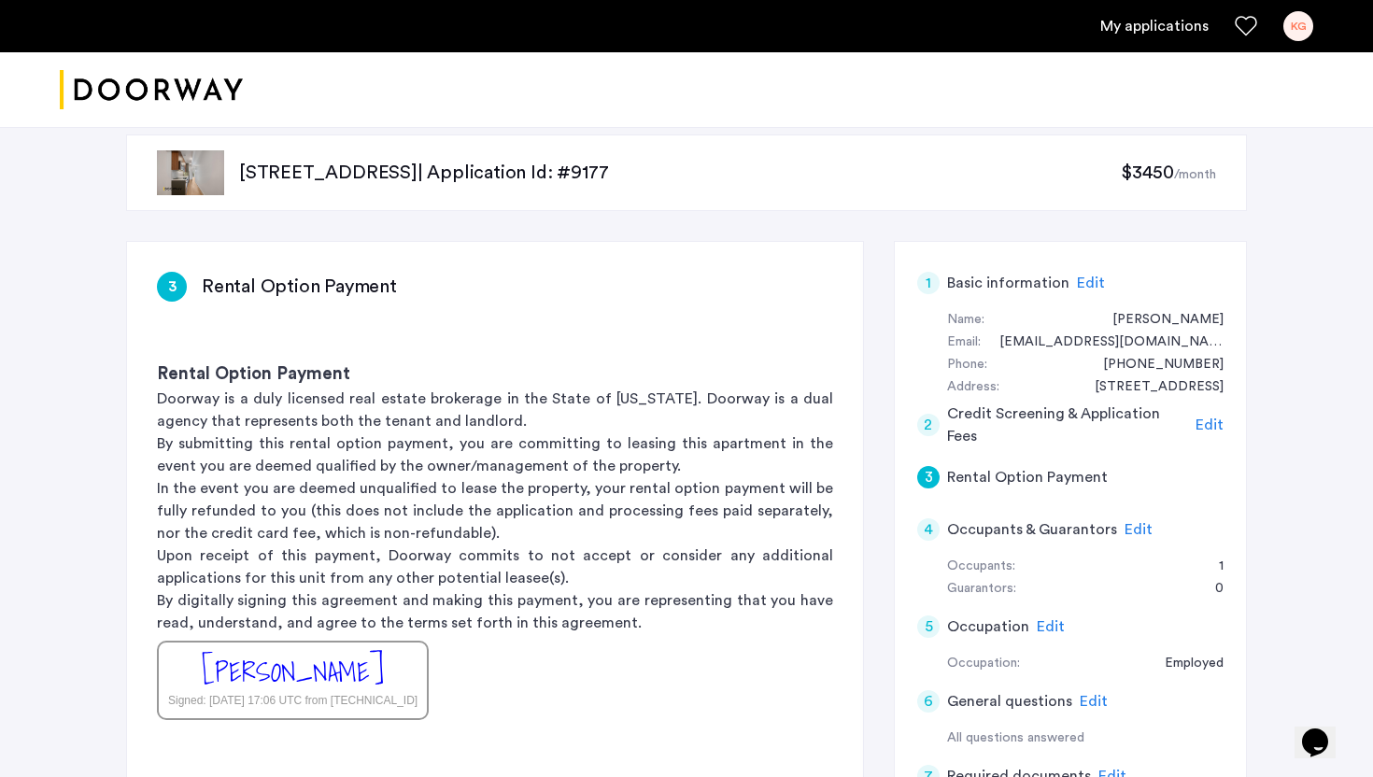
scroll to position [23, 0]
click at [1165, 21] on link "My applications" at bounding box center [1154, 26] width 108 height 22
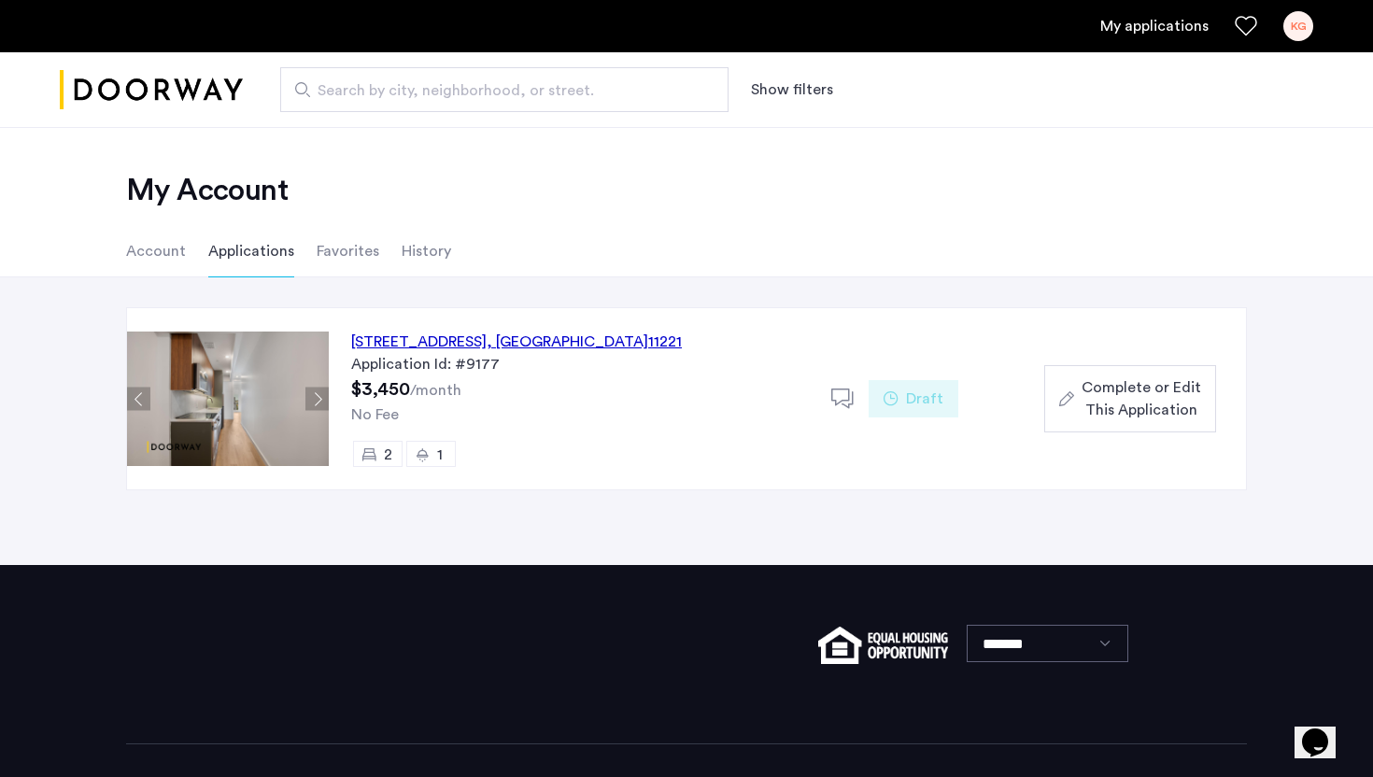
click at [897, 387] on div "Draft" at bounding box center [913, 398] width 90 height 37
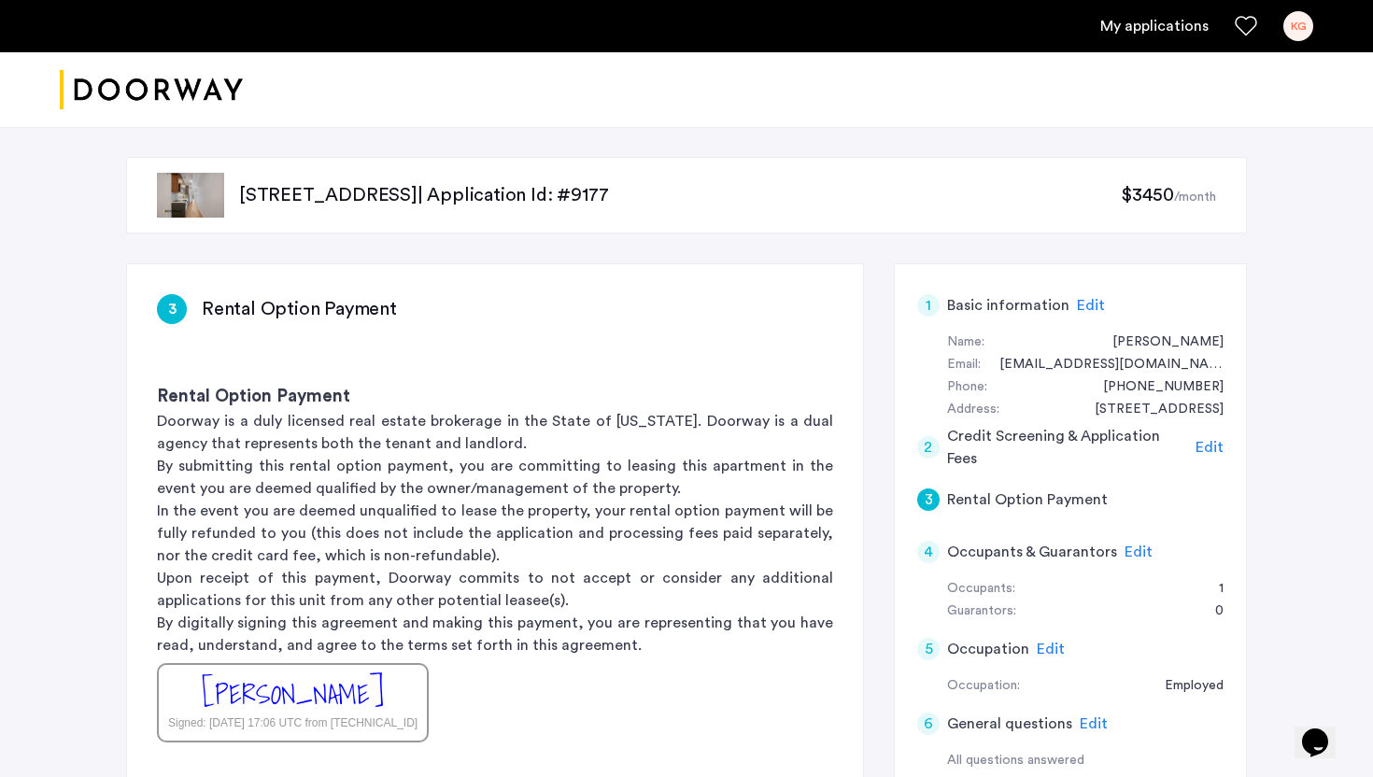
click at [1147, 32] on link "My applications" at bounding box center [1154, 26] width 108 height 22
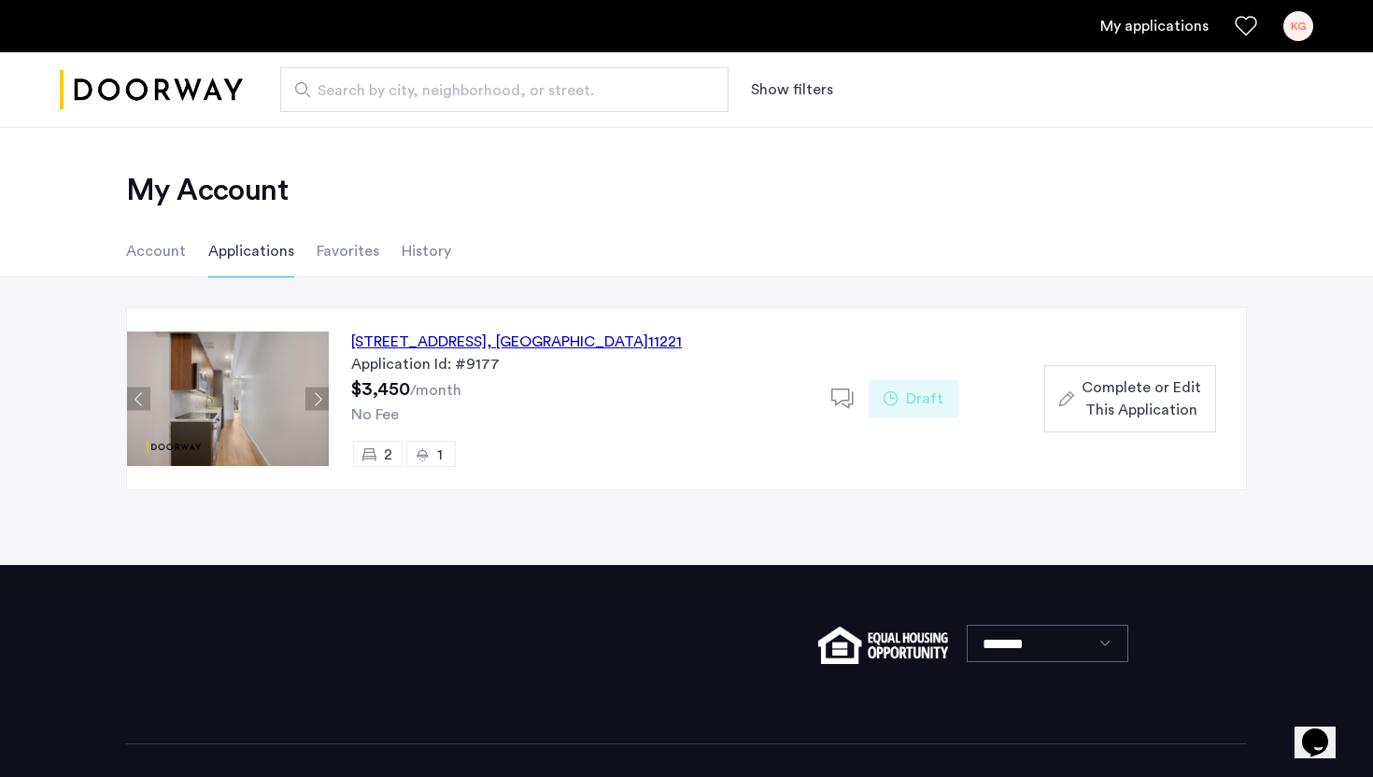
click at [453, 335] on div "972 Bushwick Avenue, Unit 7E, Brooklyn , NY 11221" at bounding box center [516, 342] width 331 height 22
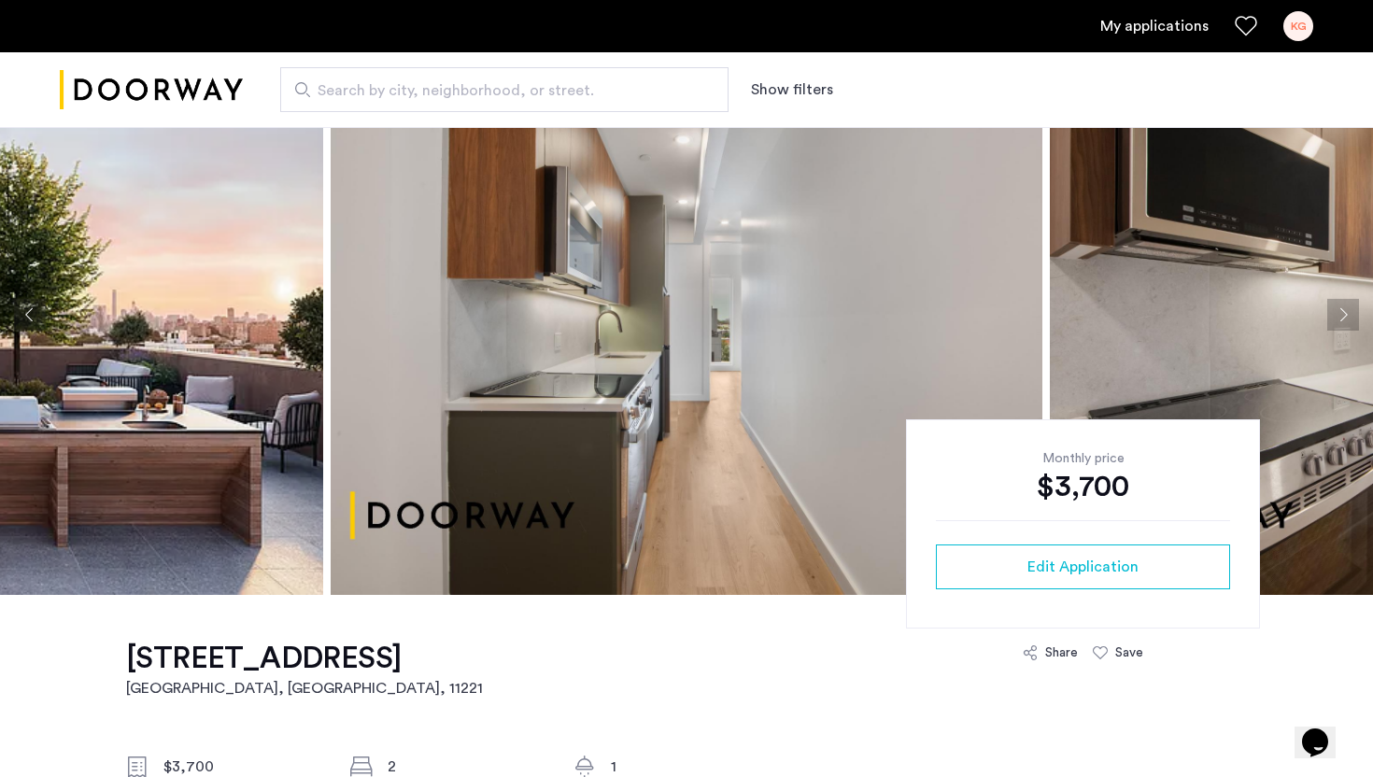
scroll to position [319, 0]
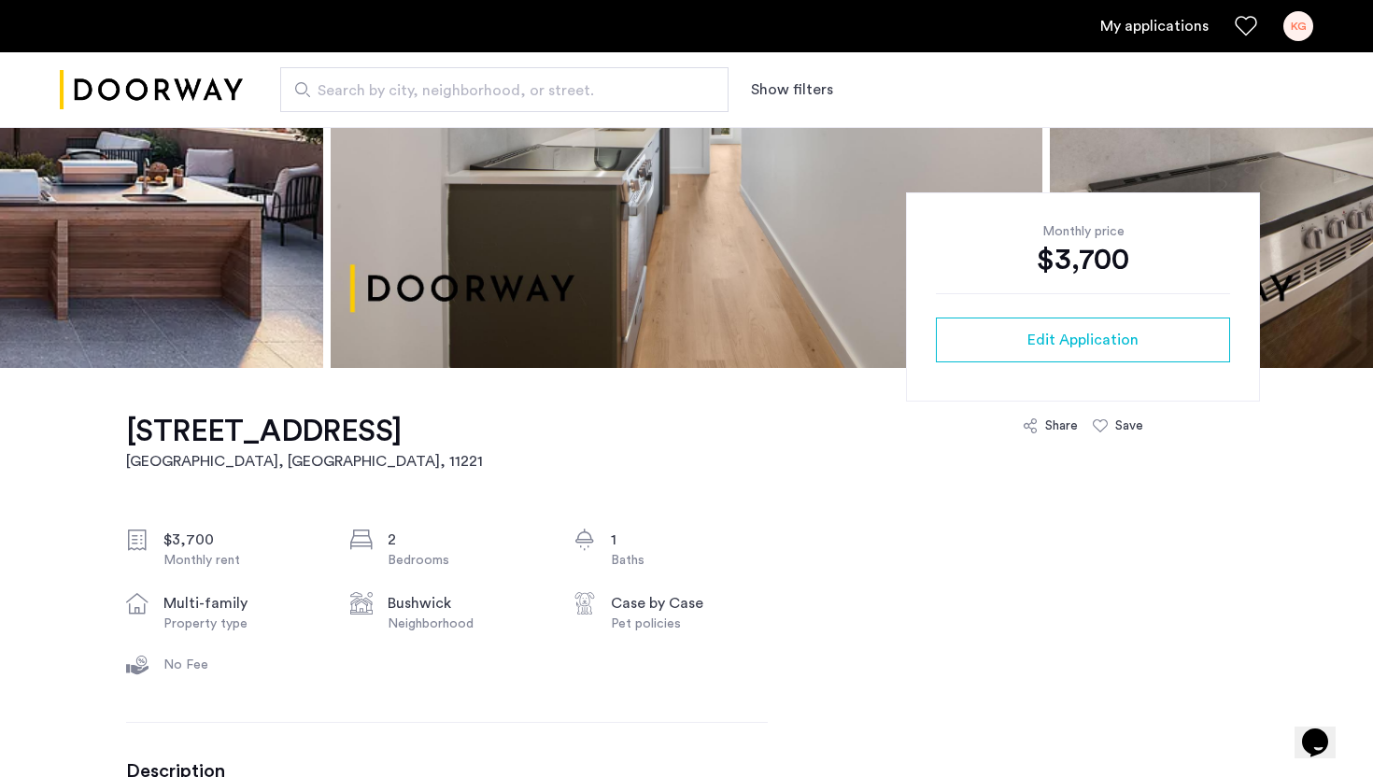
click at [329, 431] on h1 "[STREET_ADDRESS]" at bounding box center [304, 431] width 357 height 37
click at [411, 437] on h1 "[STREET_ADDRESS]" at bounding box center [304, 431] width 357 height 37
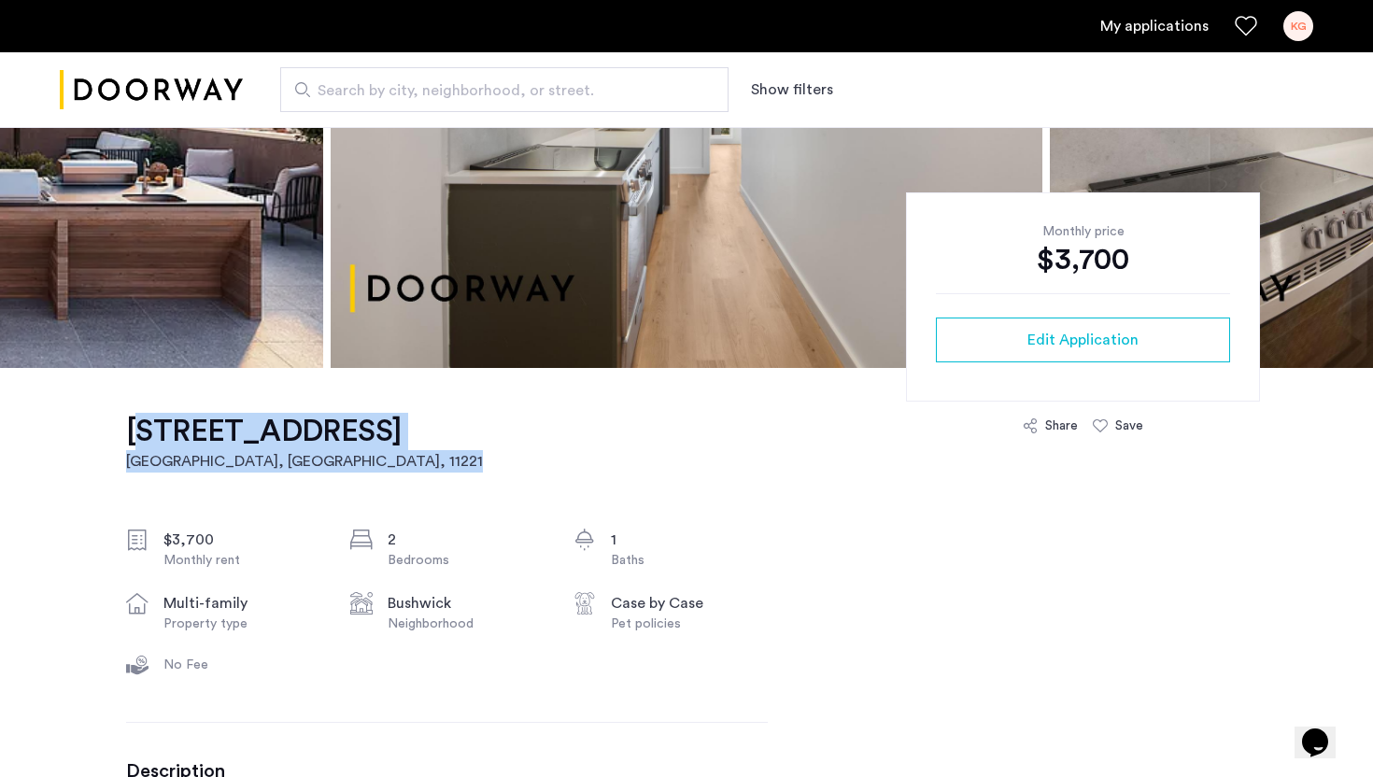
drag, startPoint x: 537, startPoint y: 431, endPoint x: 113, endPoint y: 440, distance: 424.1
copy link "[STREET_ADDRESS]"
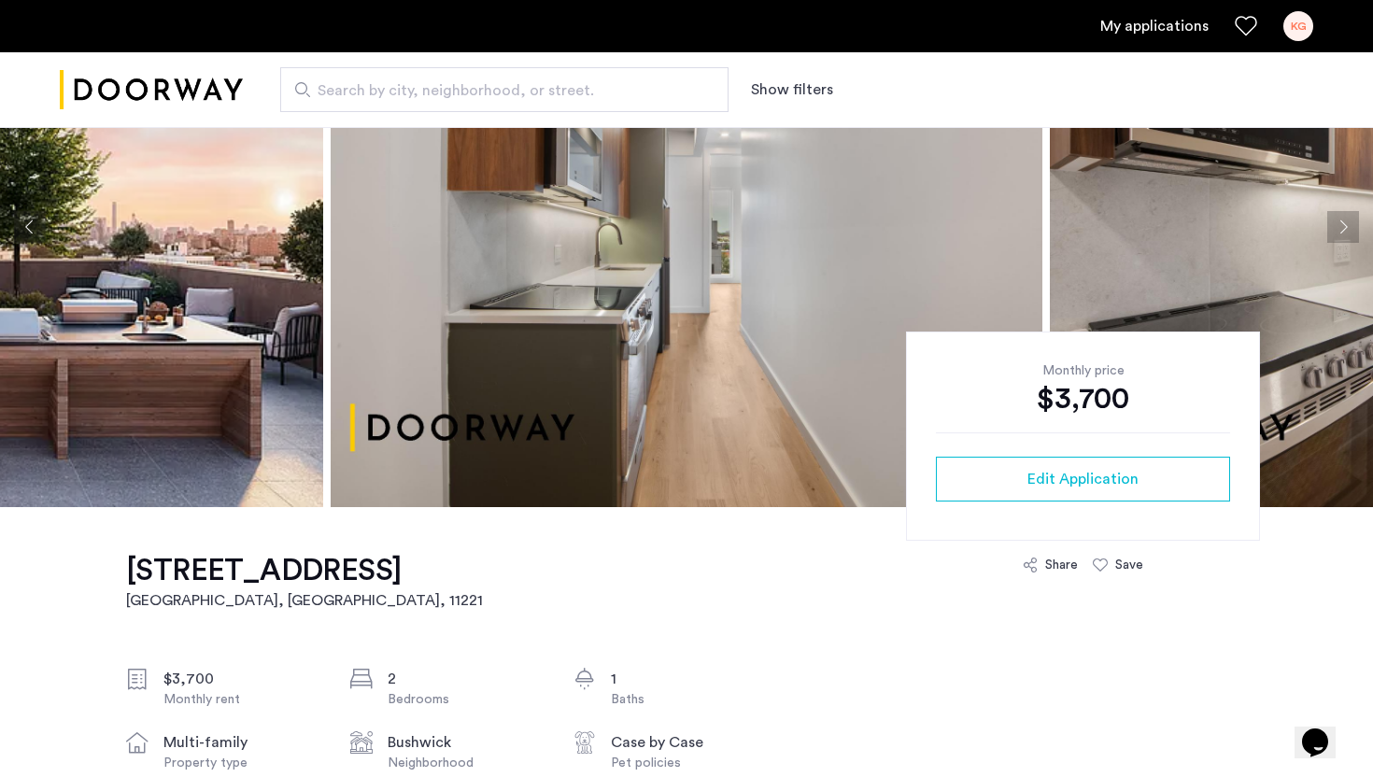
scroll to position [172, 0]
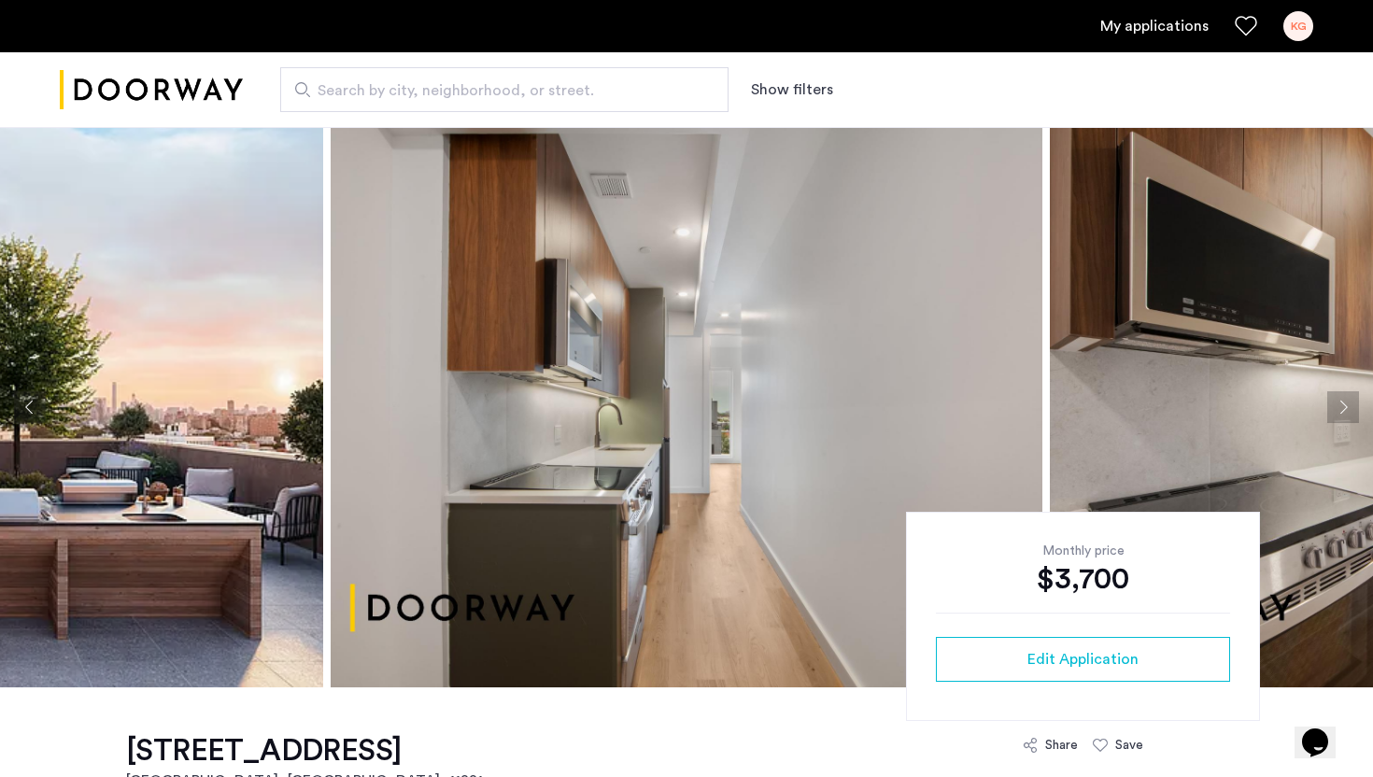
click at [35, 1] on div "My applications KG" at bounding box center [686, 26] width 1373 height 52
click at [1299, 31] on div "KG" at bounding box center [1298, 26] width 30 height 30
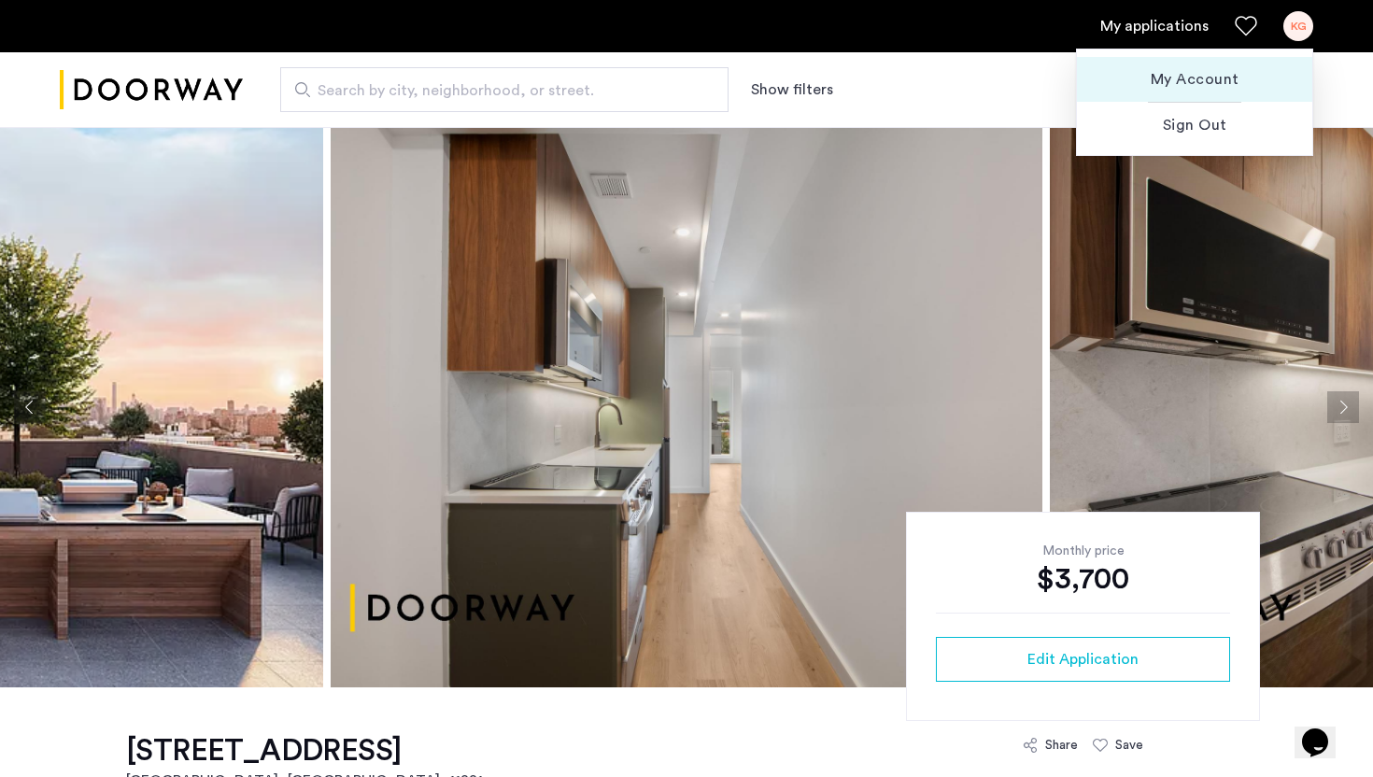
click at [1151, 86] on span "My Account" at bounding box center [1194, 79] width 205 height 22
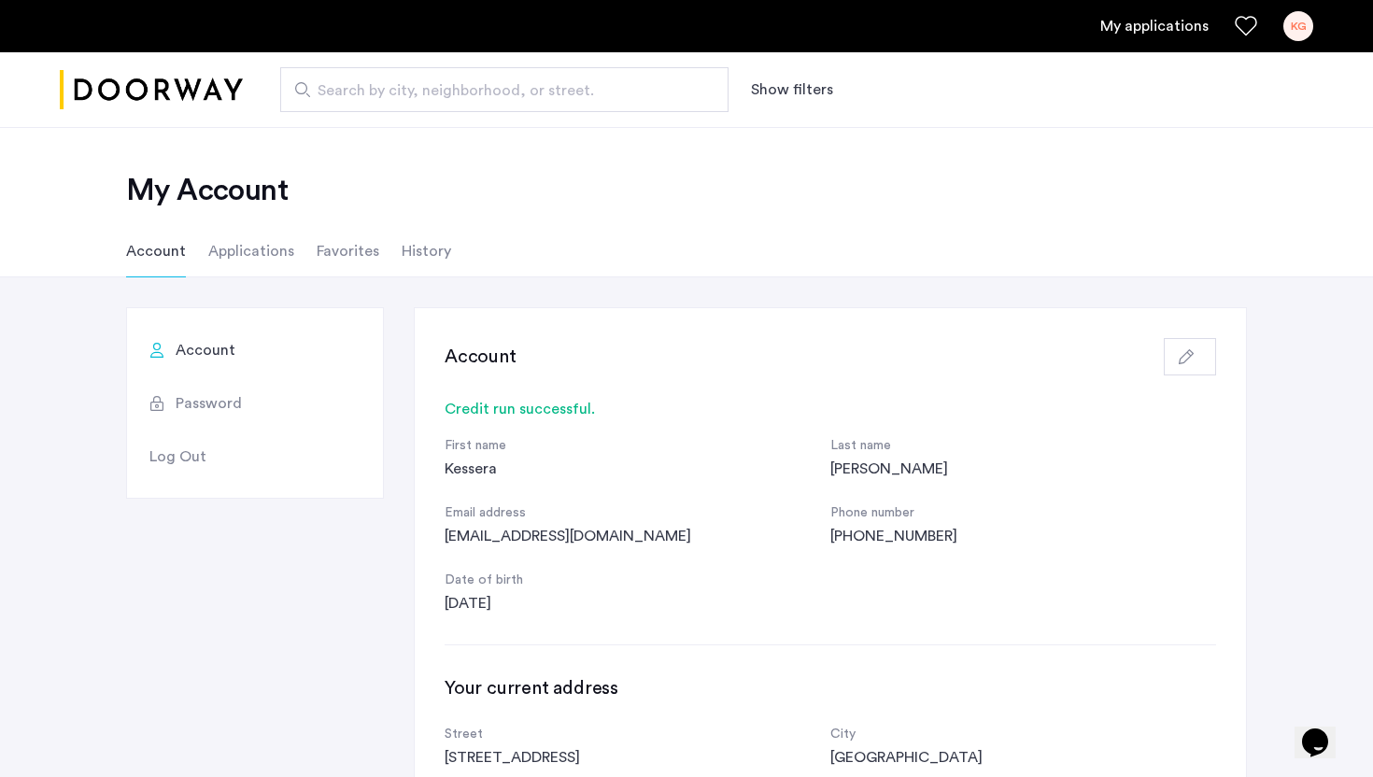
click at [777, 90] on button "Show filters" at bounding box center [792, 89] width 82 height 22
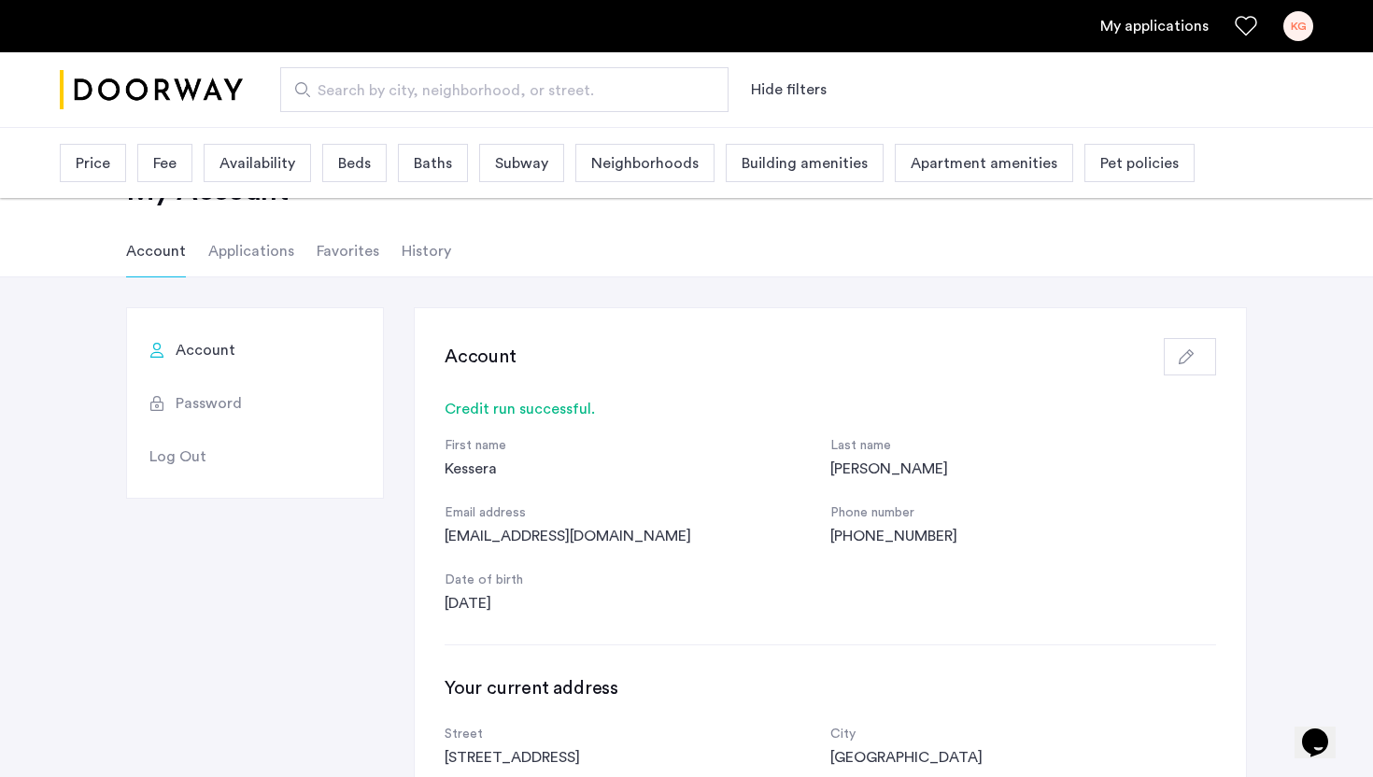
click at [1157, 32] on link "My applications" at bounding box center [1154, 26] width 108 height 22
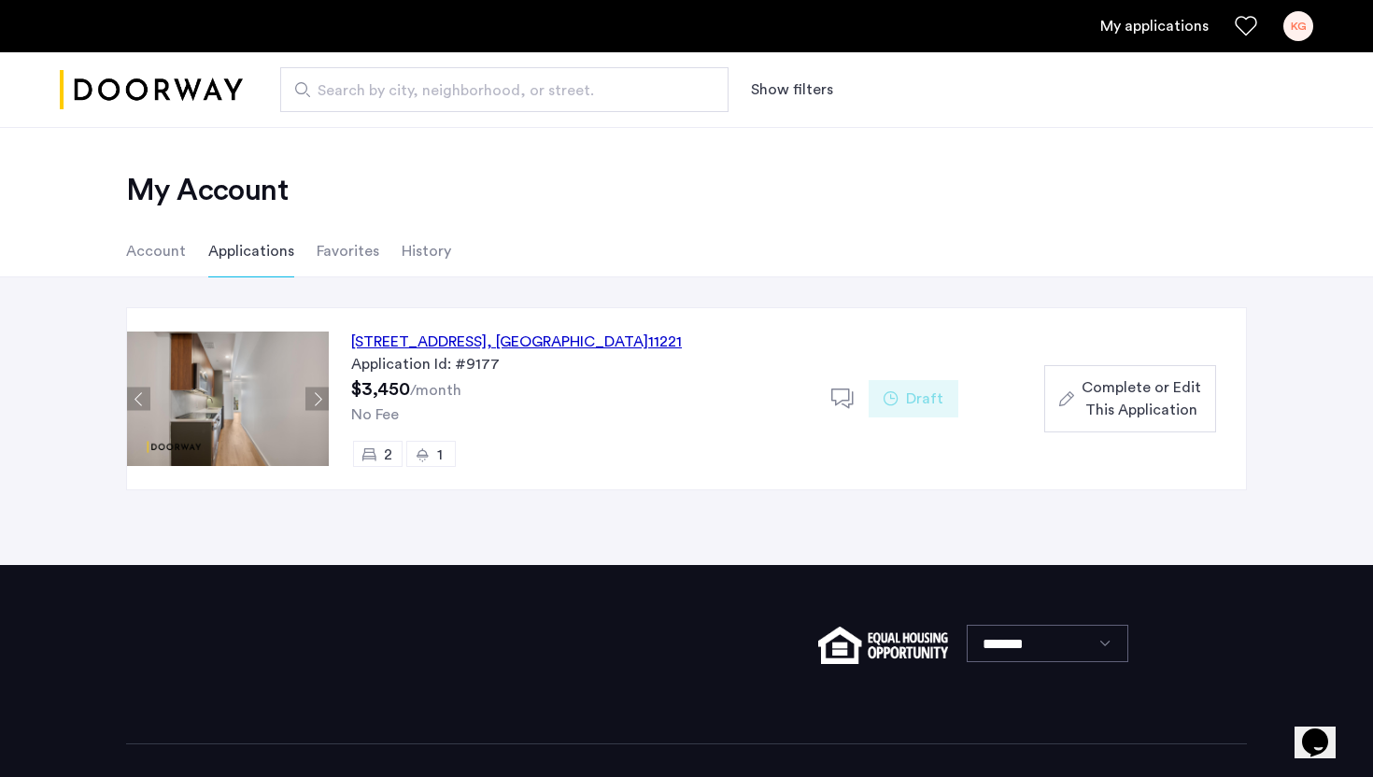
click at [411, 261] on li "History" at bounding box center [426, 251] width 49 height 52
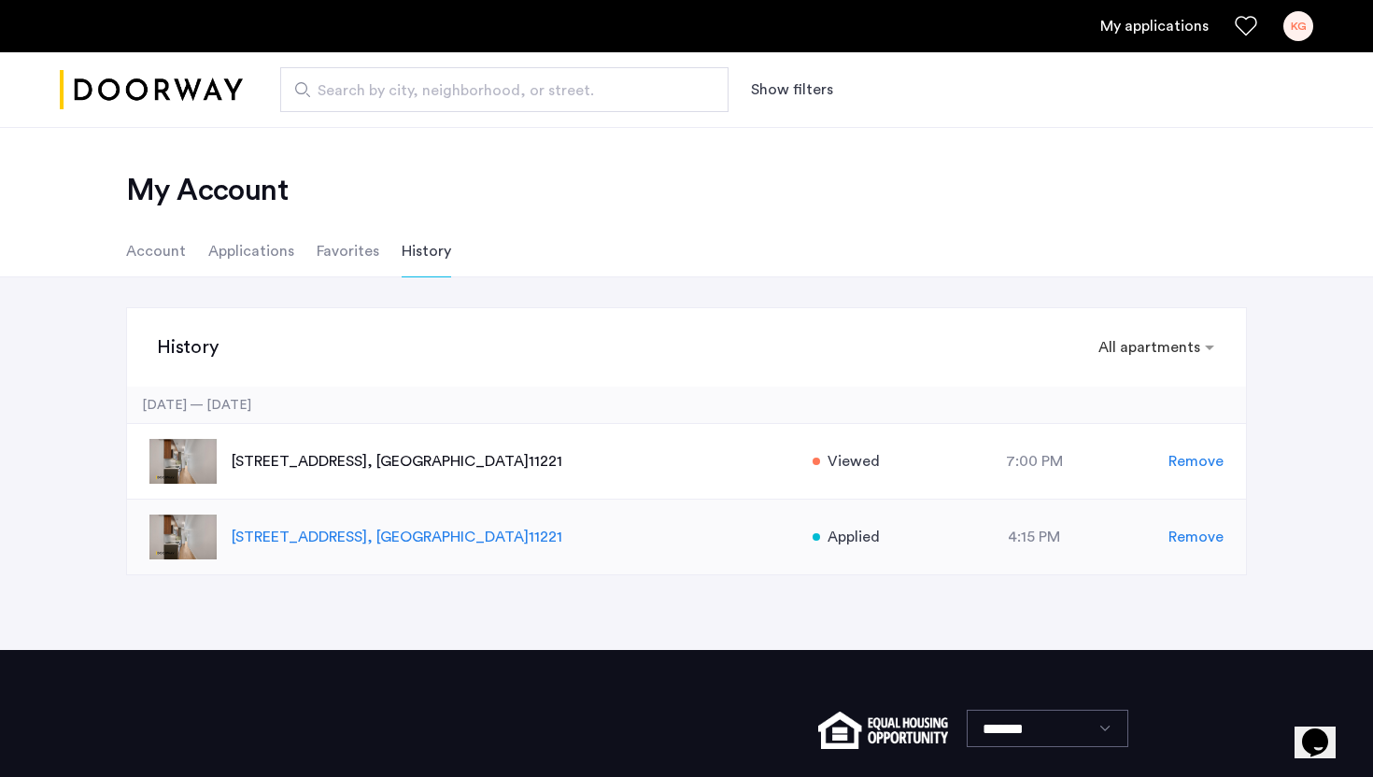
click at [864, 545] on span "Applied" at bounding box center [853, 537] width 52 height 22
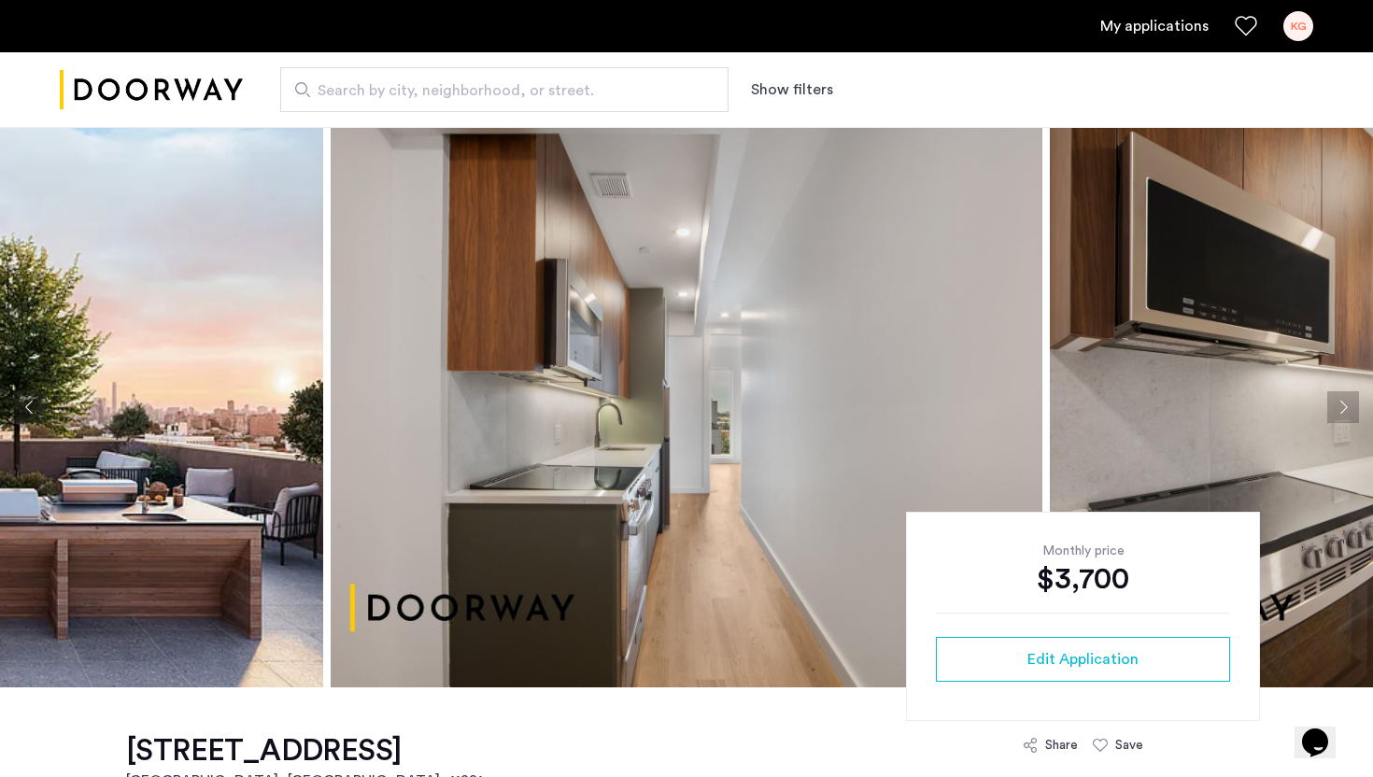
click at [1172, 11] on ul "My applications KG" at bounding box center [686, 26] width 1253 height 30
click at [1172, 15] on link "My applications" at bounding box center [1154, 26] width 108 height 22
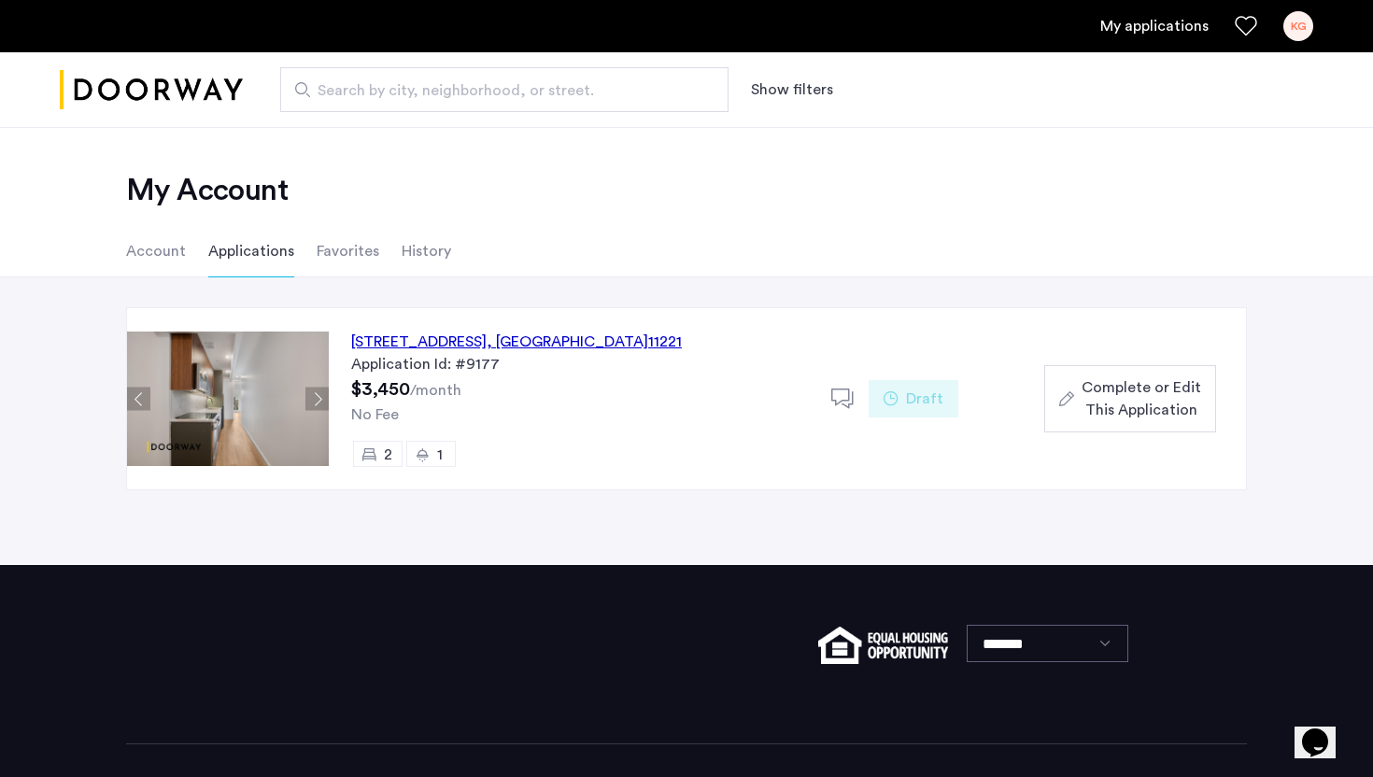
click at [1125, 393] on span "Complete or Edit This Application" at bounding box center [1141, 398] width 120 height 45
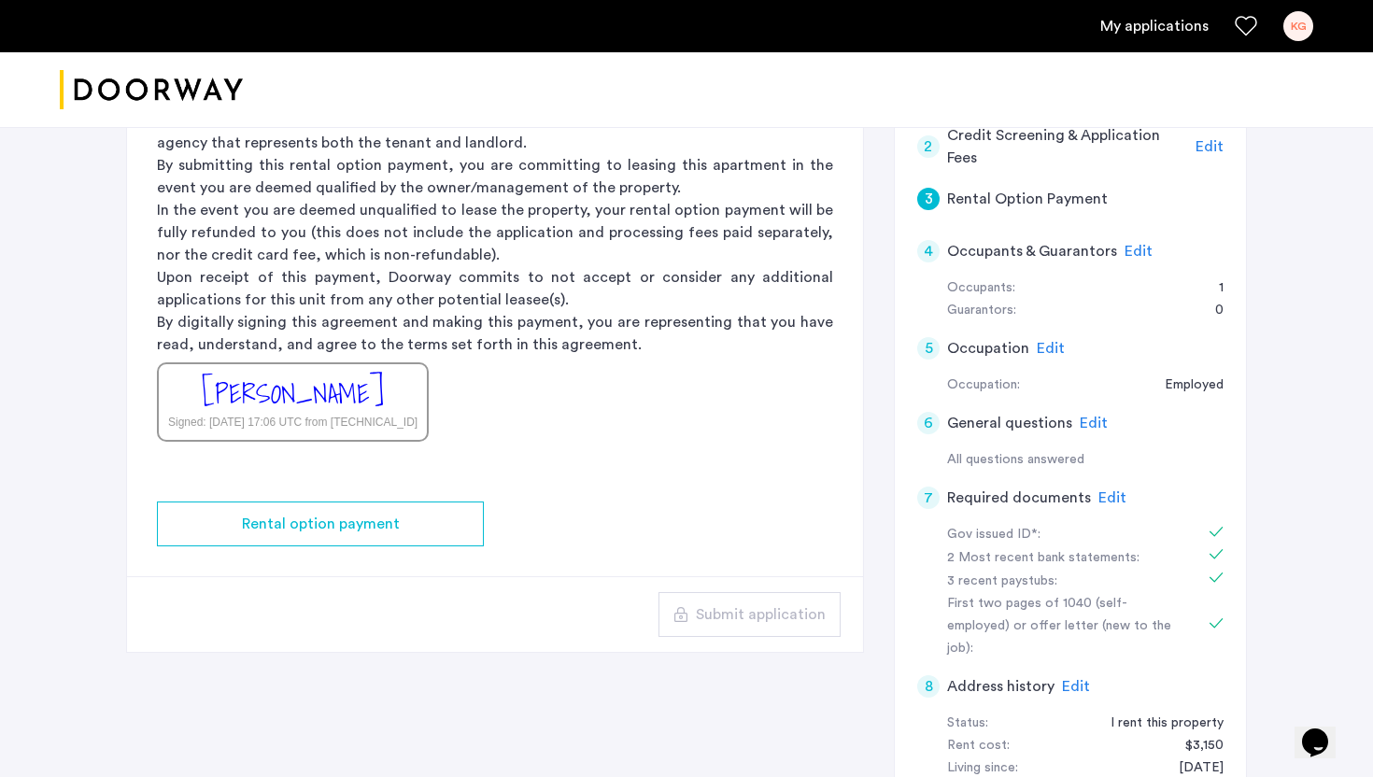
scroll to position [389, 0]
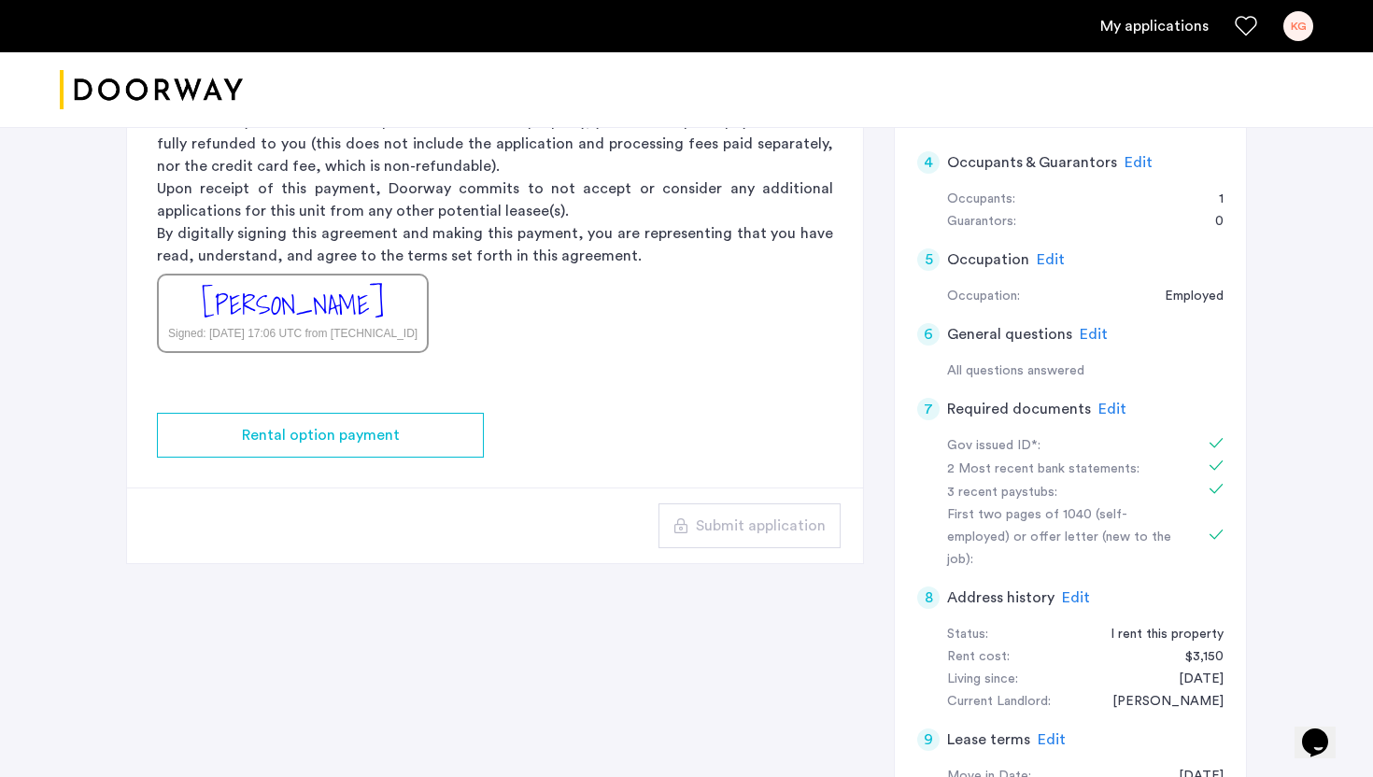
click at [1109, 409] on span "Edit" at bounding box center [1112, 409] width 28 height 15
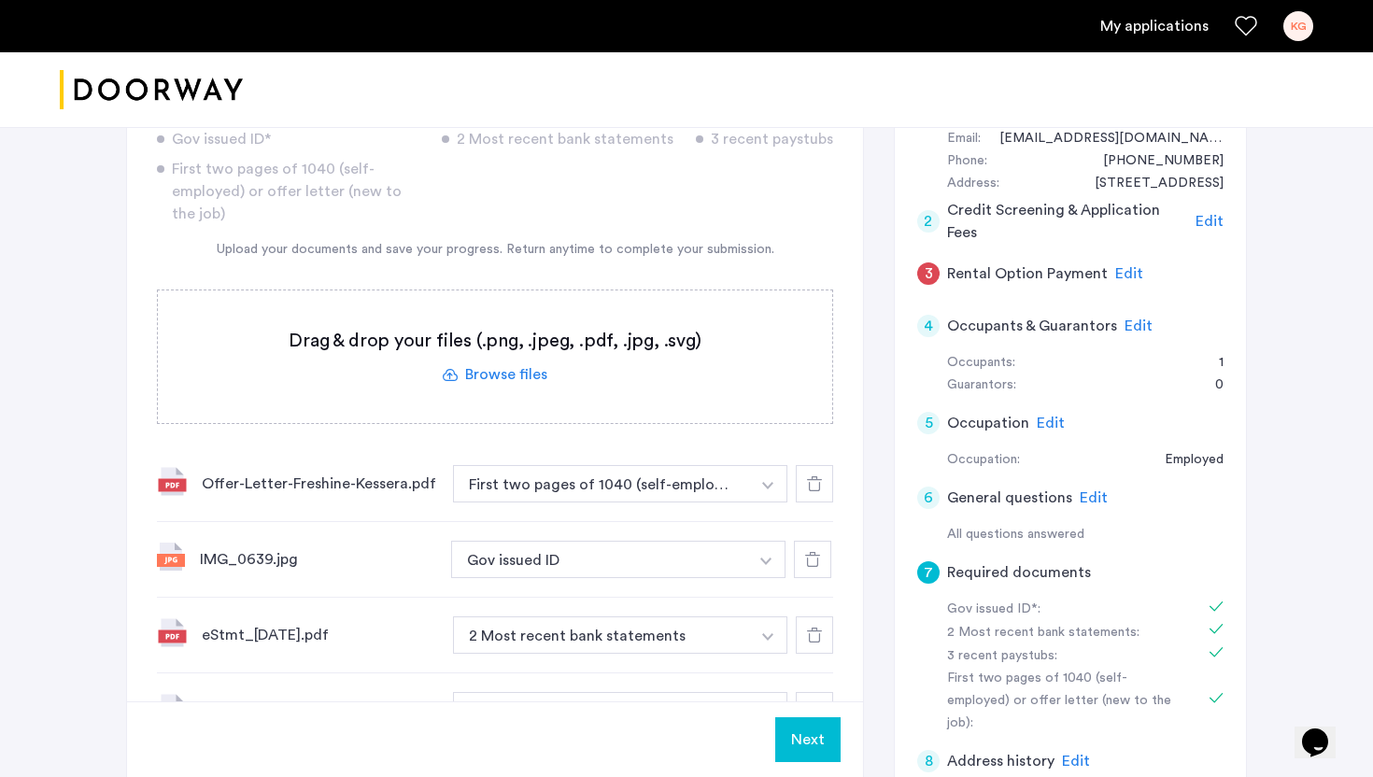
scroll to position [102, 0]
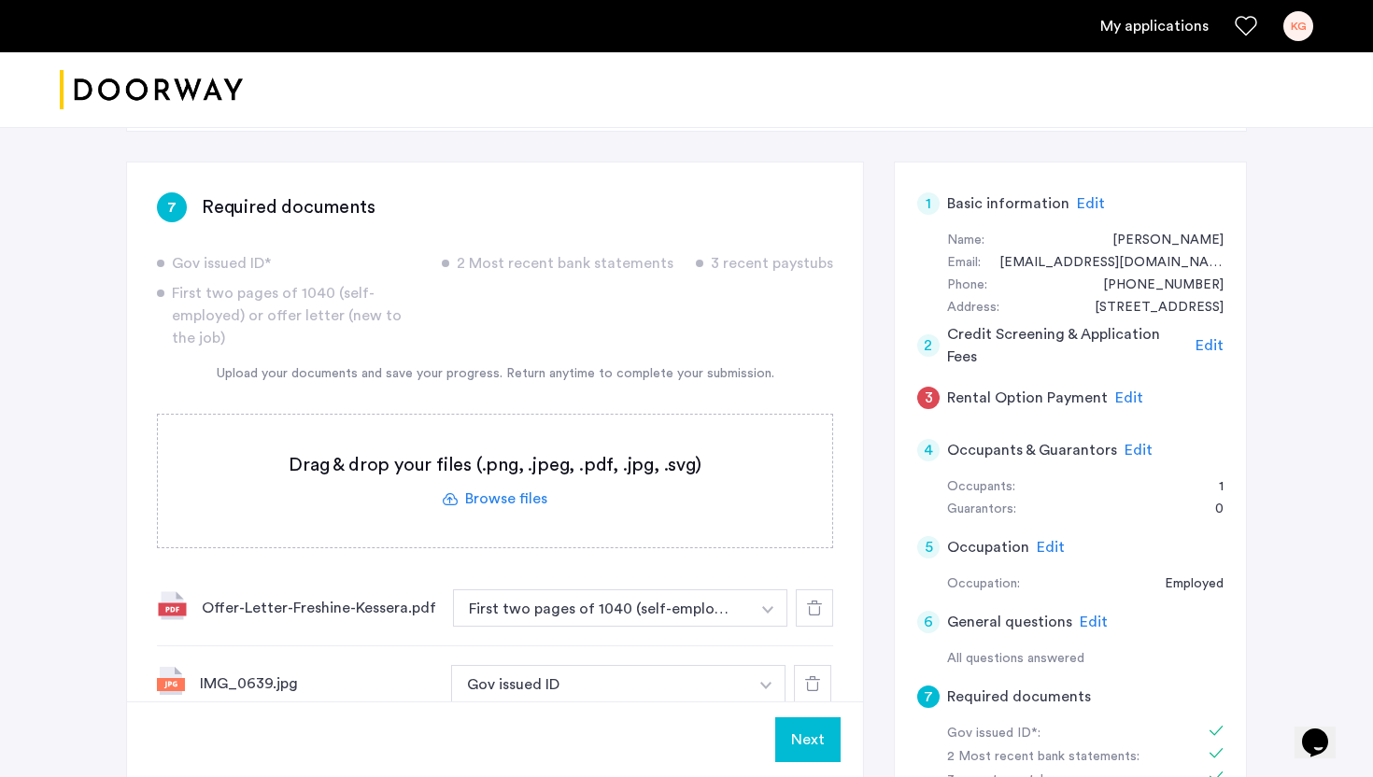
click at [830, 748] on button "Next" at bounding box center [807, 739] width 65 height 45
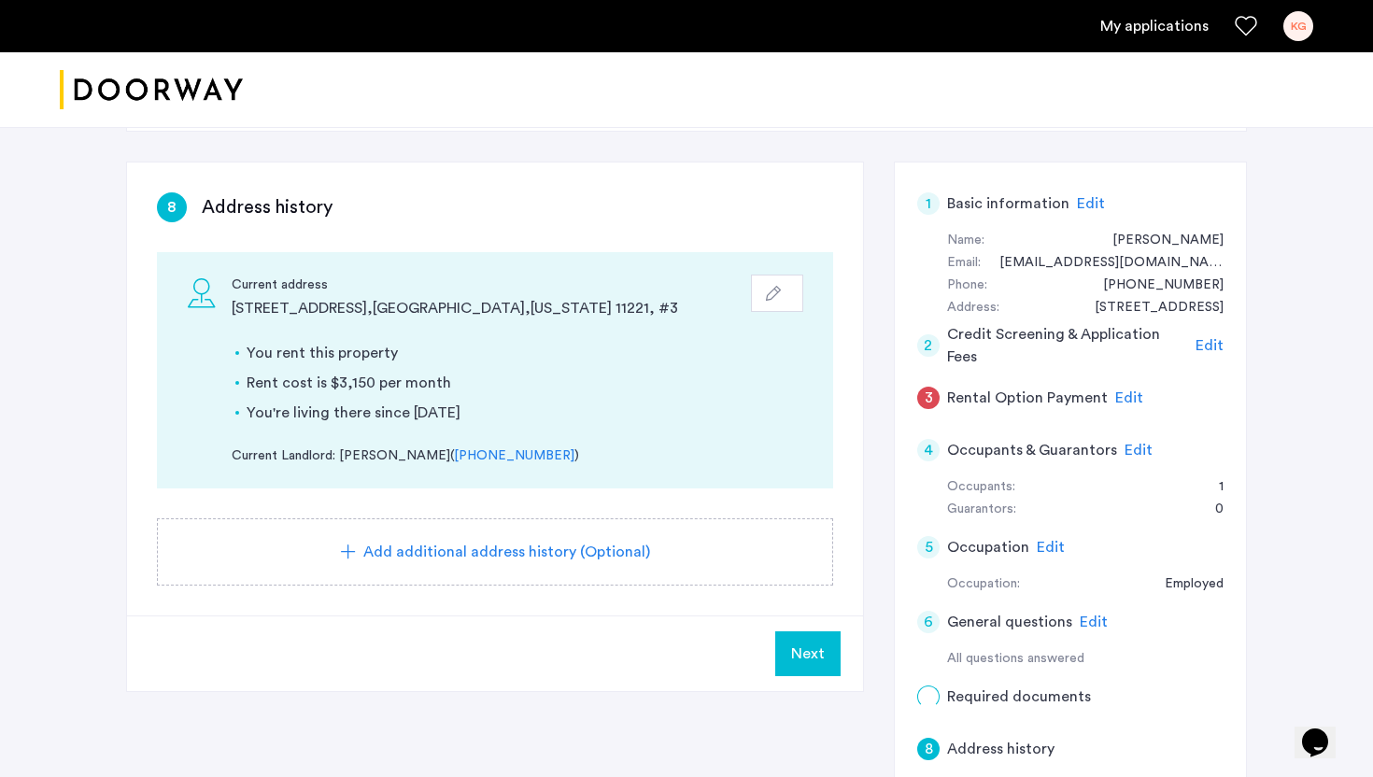
scroll to position [0, 0]
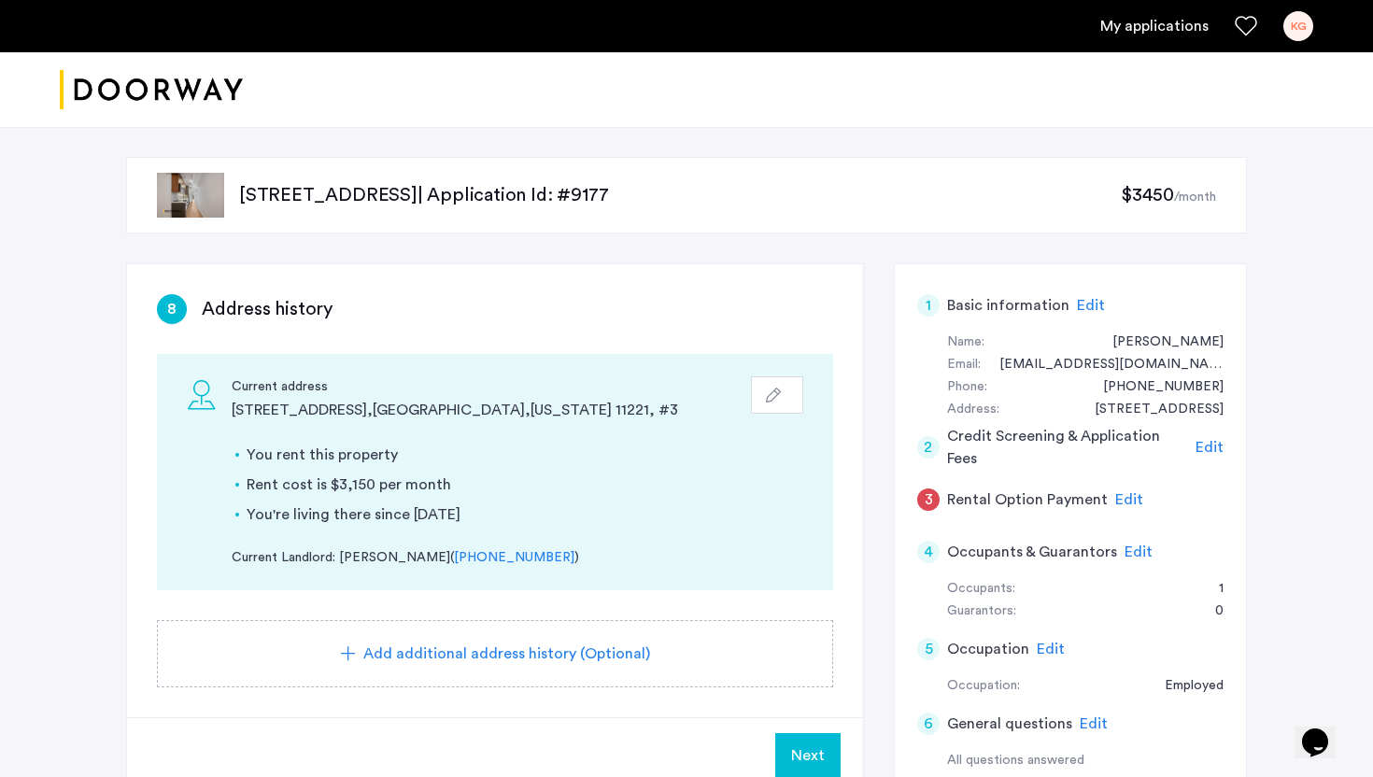
click at [1299, 42] on div "My applications KG" at bounding box center [686, 26] width 1373 height 52
click at [1286, 36] on link "KG" at bounding box center [1298, 26] width 30 height 30
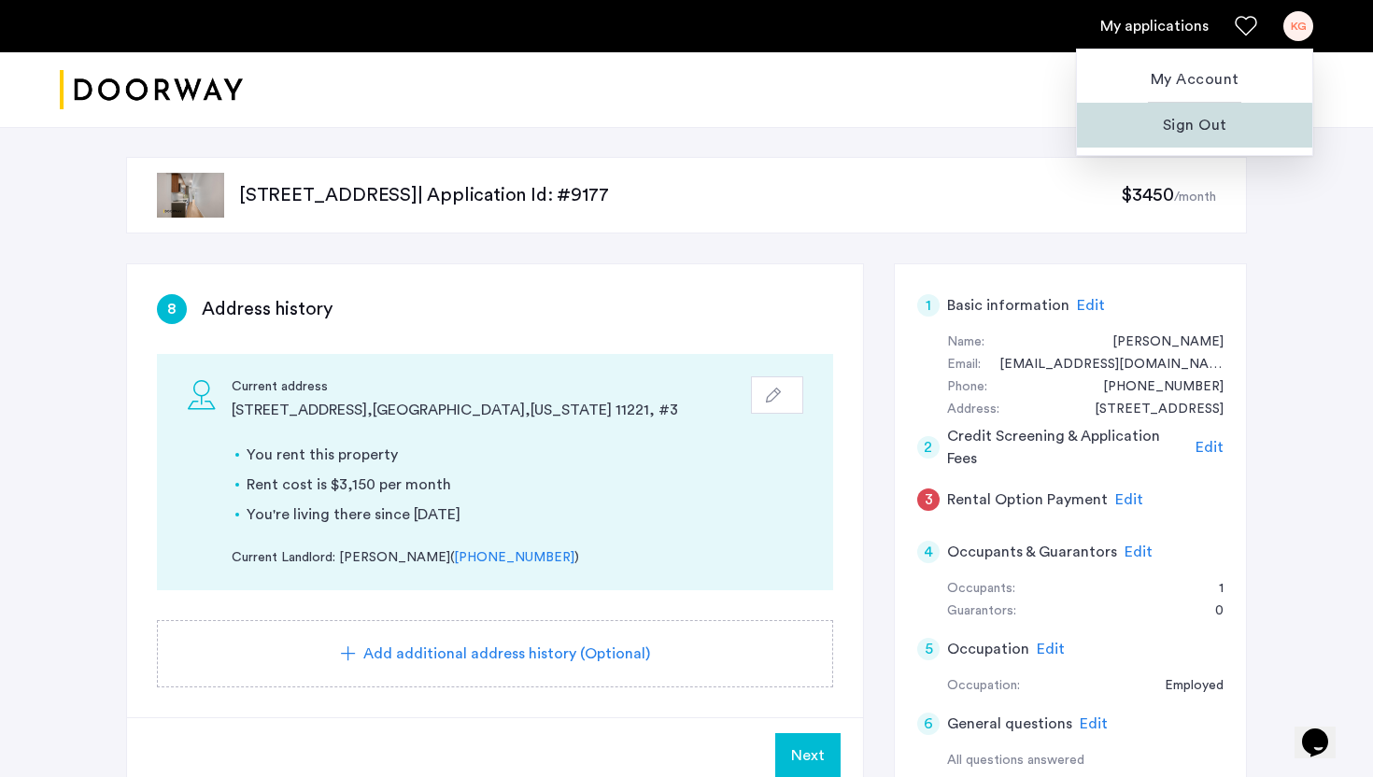
click at [1193, 134] on span "Sign Out" at bounding box center [1194, 125] width 205 height 22
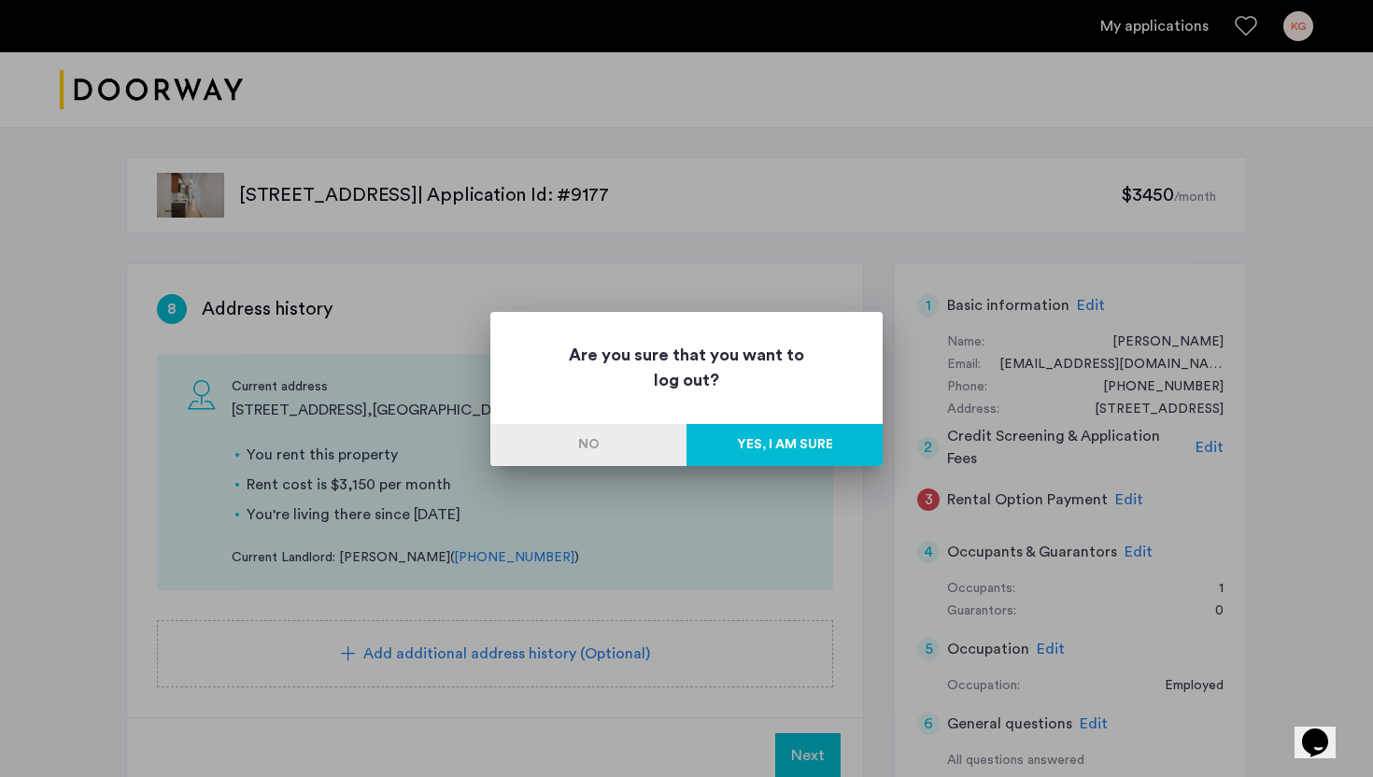
click at [808, 458] on button "Yes, I am sure" at bounding box center [784, 445] width 196 height 42
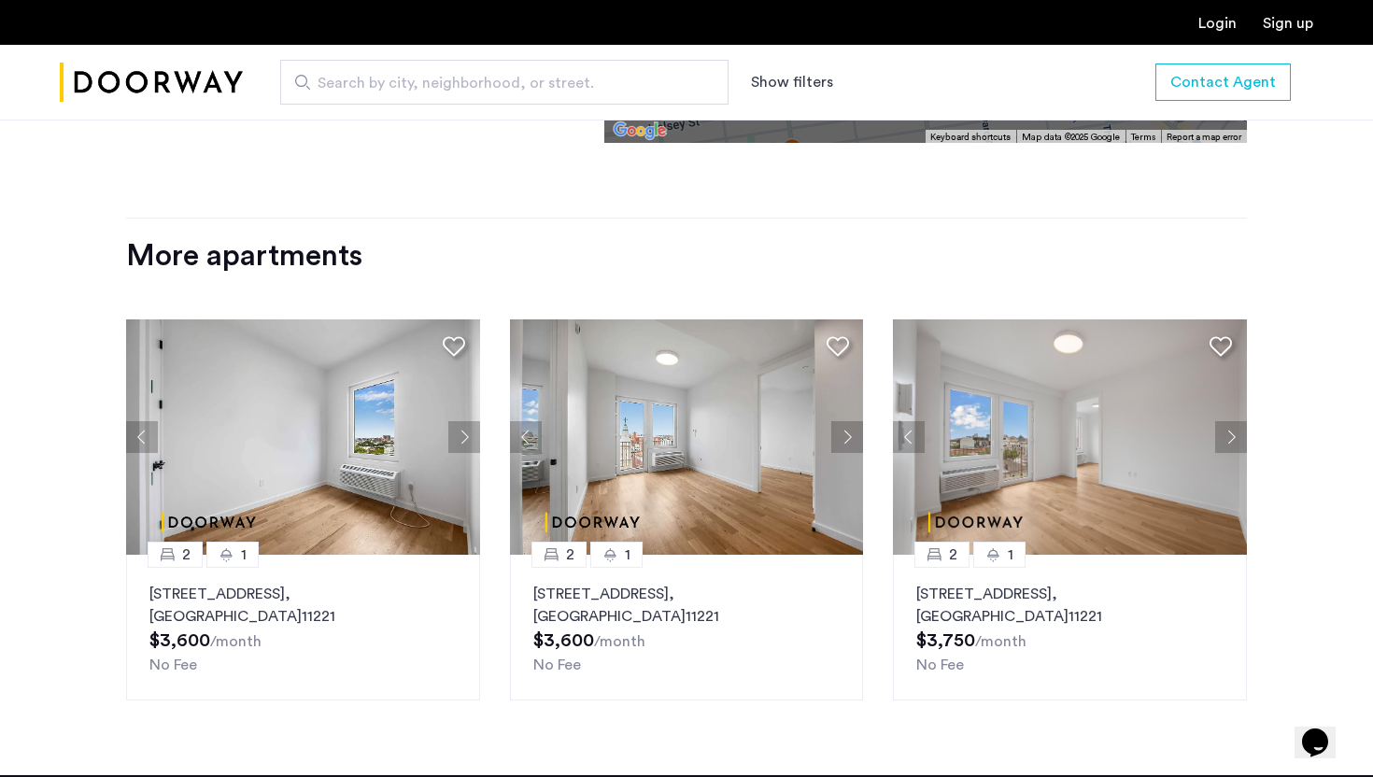
scroll to position [2313, 0]
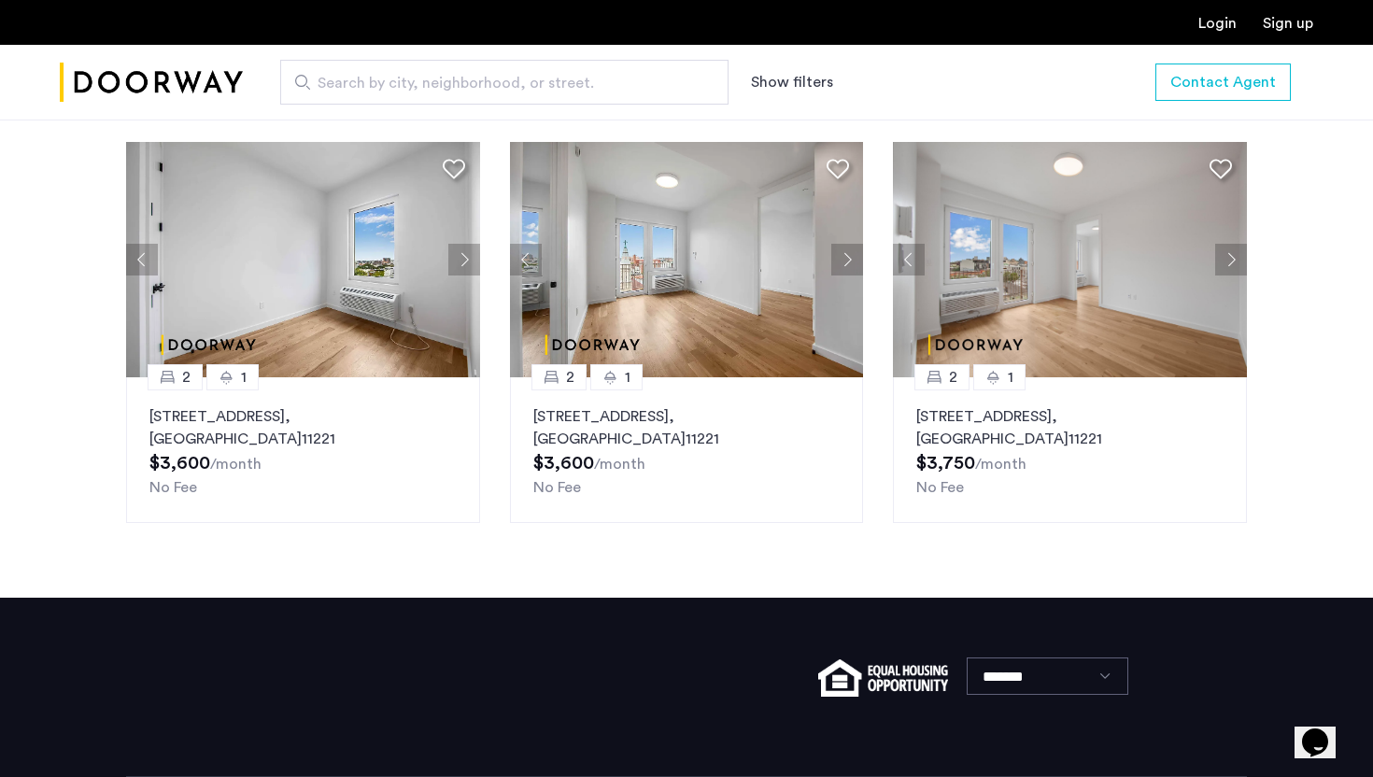
click at [1168, 294] on img at bounding box center [1070, 259] width 354 height 235
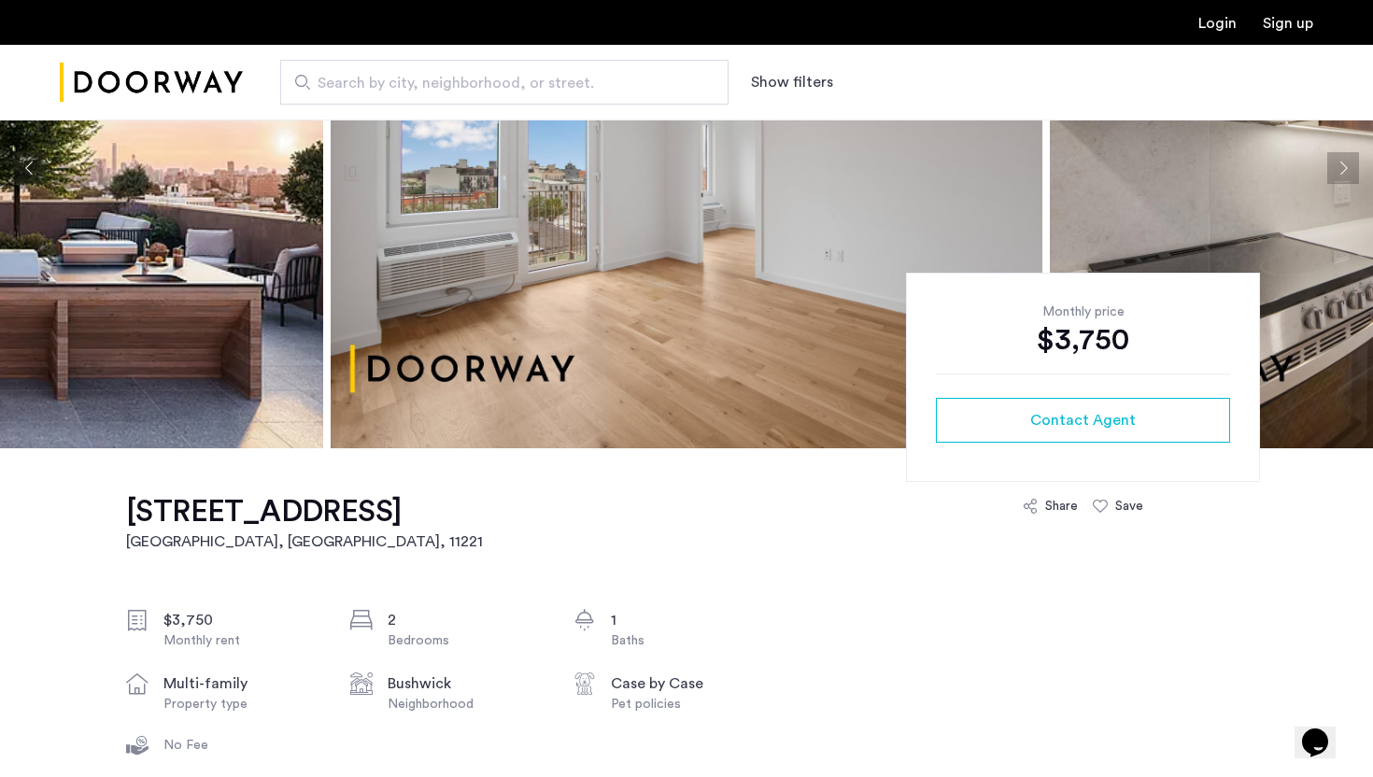
scroll to position [10, 0]
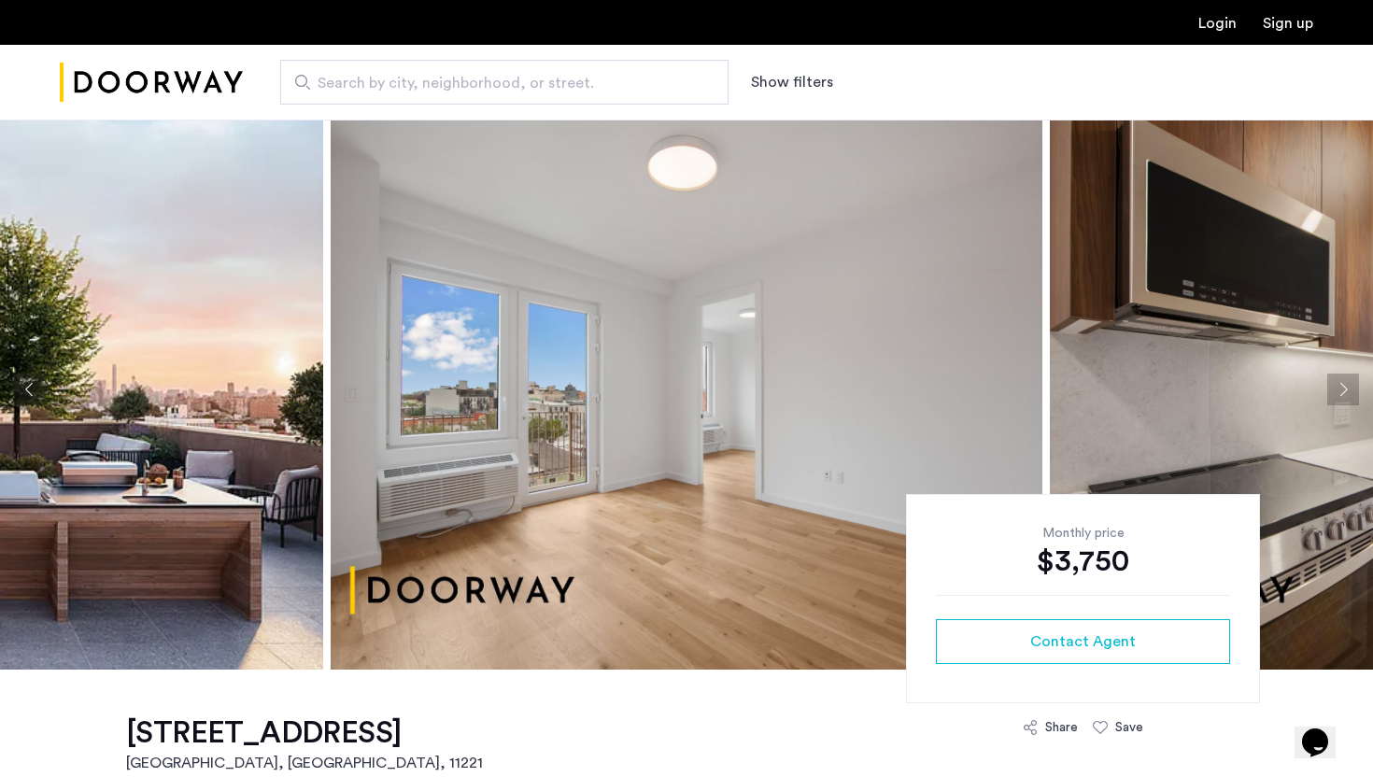
click at [856, 417] on img at bounding box center [687, 389] width 712 height 560
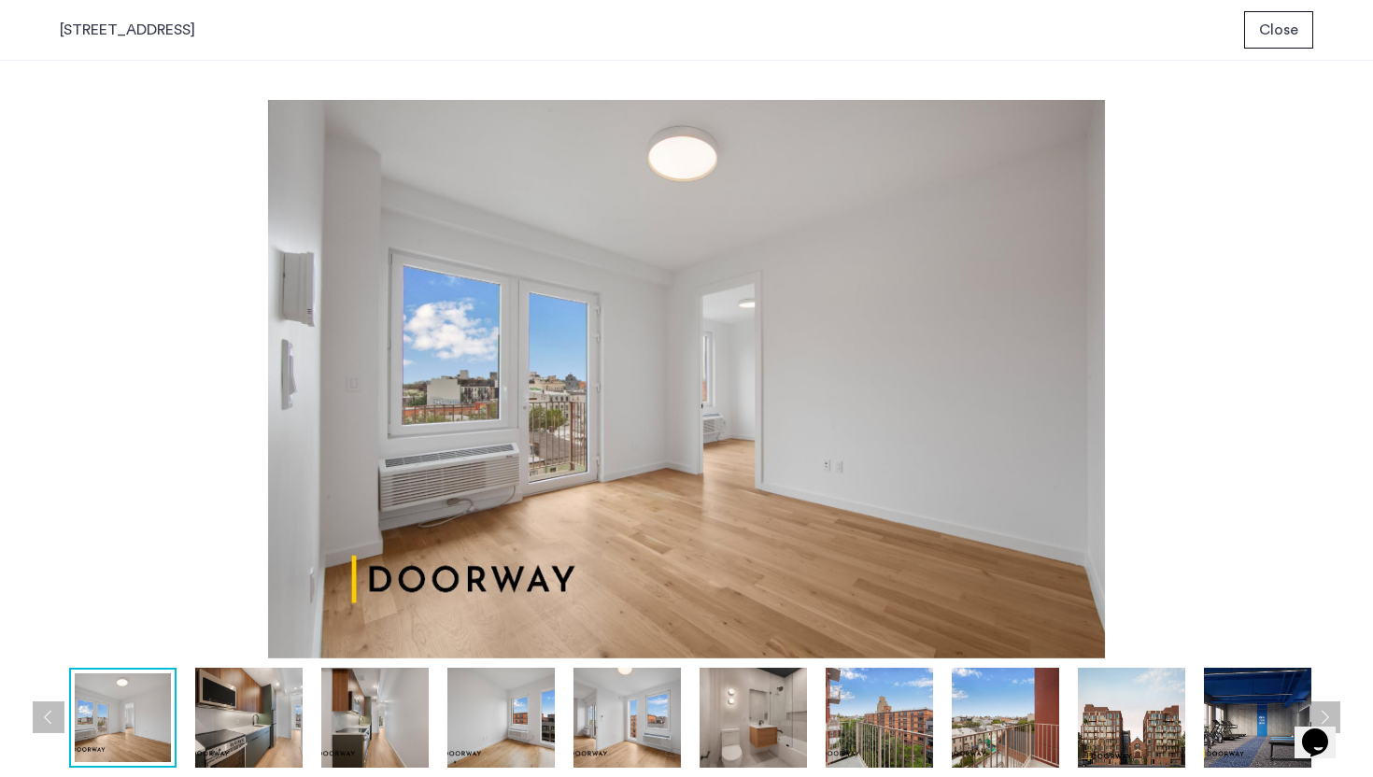
scroll to position [0, 0]
click at [856, 417] on img at bounding box center [686, 379] width 1253 height 558
click at [1334, 721] on button "Next apartment" at bounding box center [1324, 717] width 32 height 32
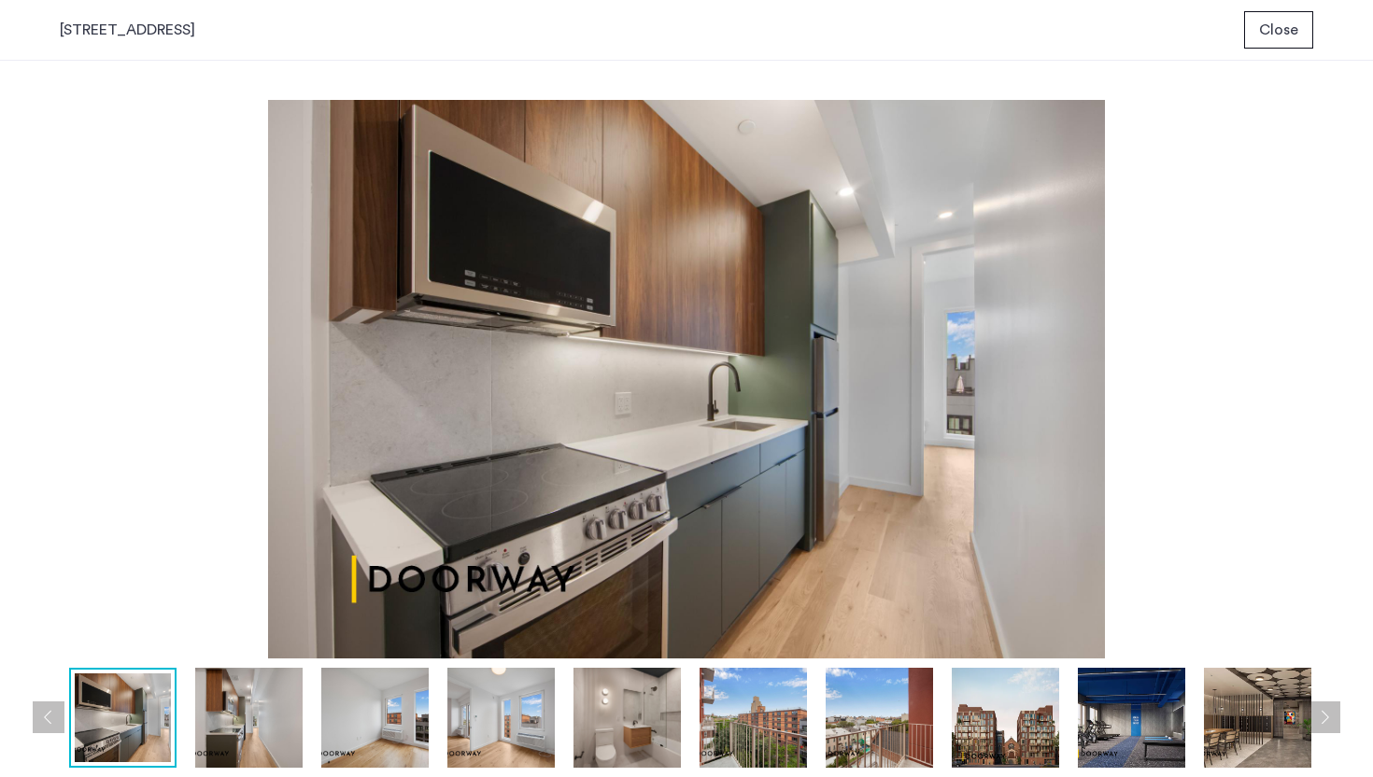
click at [1334, 721] on button "Next apartment" at bounding box center [1324, 717] width 32 height 32
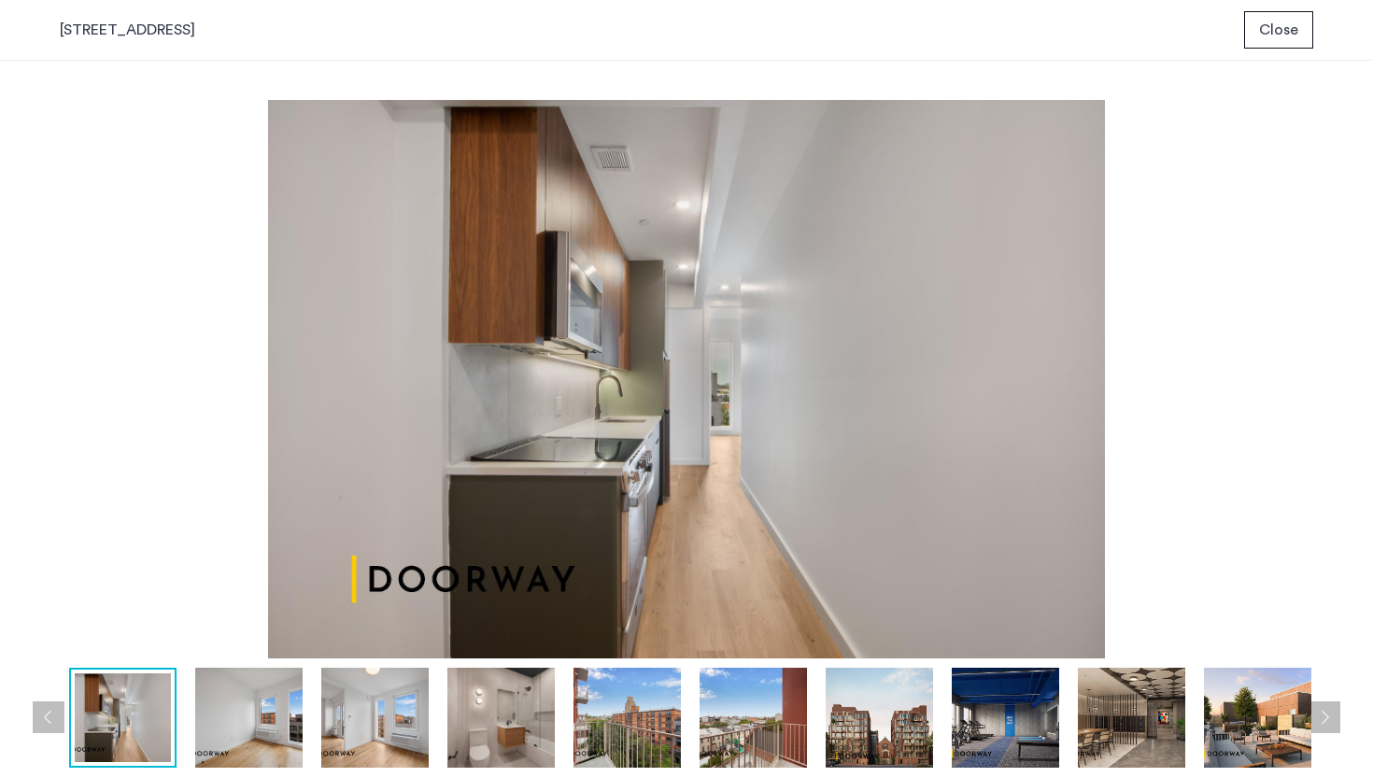
click at [1334, 721] on button "Next apartment" at bounding box center [1324, 717] width 32 height 32
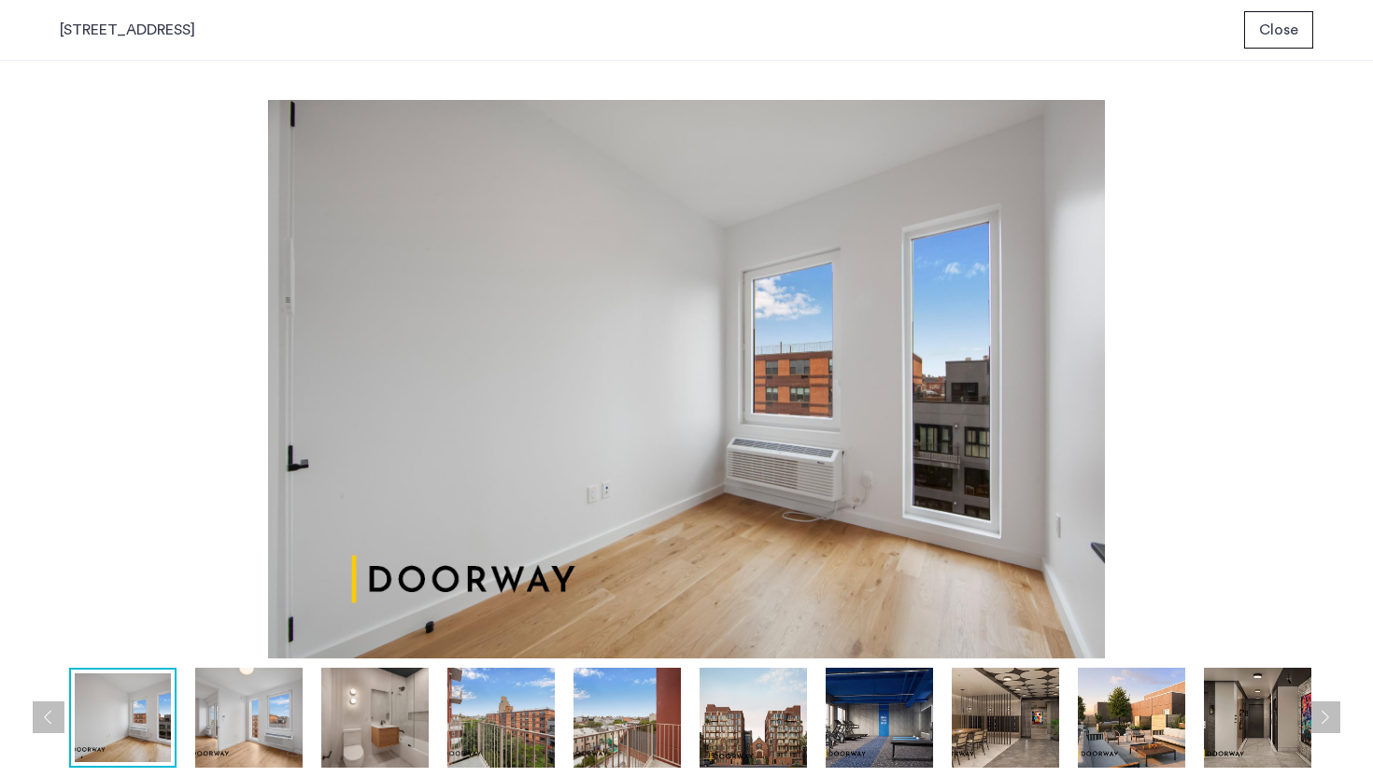
click at [1334, 721] on button "Next apartment" at bounding box center [1324, 717] width 32 height 32
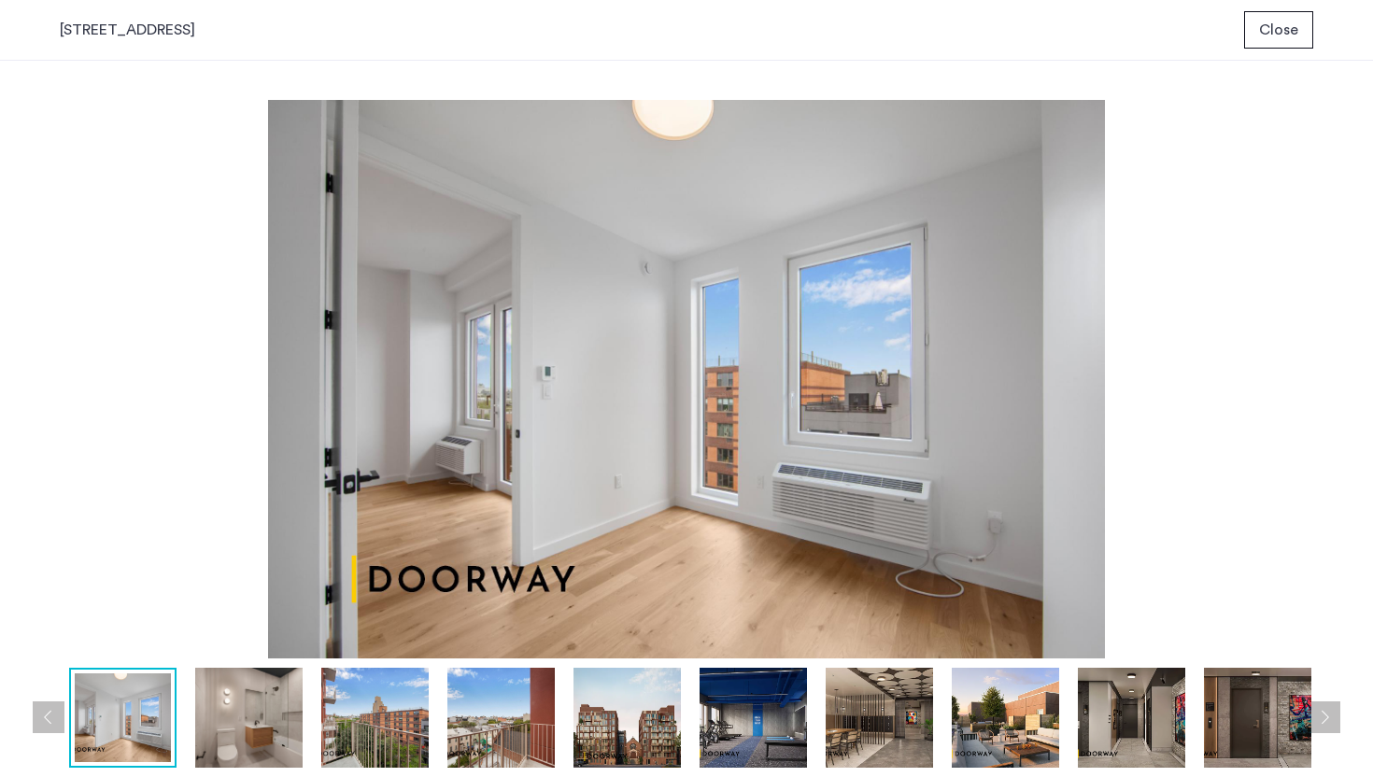
click at [1334, 721] on button "Next apartment" at bounding box center [1324, 717] width 32 height 32
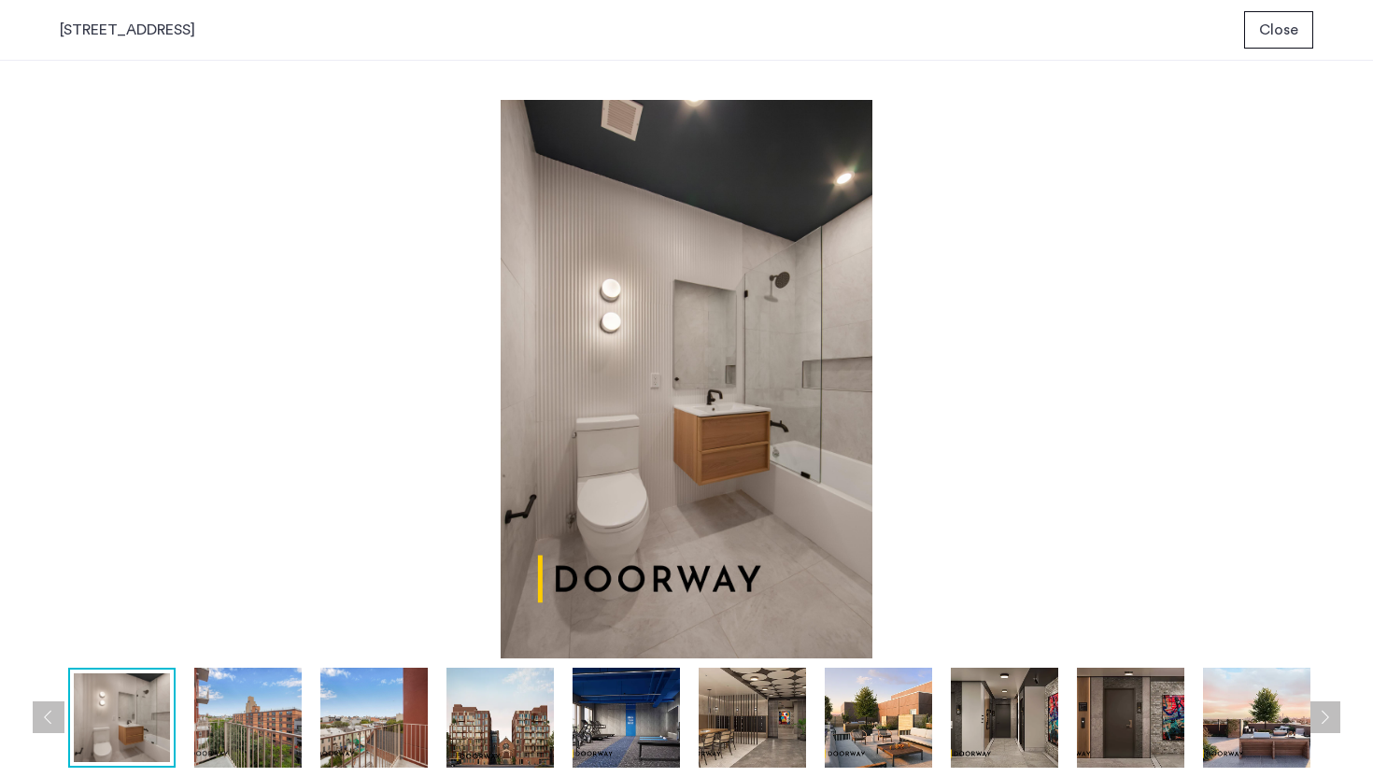
click at [1334, 721] on button "Next apartment" at bounding box center [1324, 717] width 32 height 32
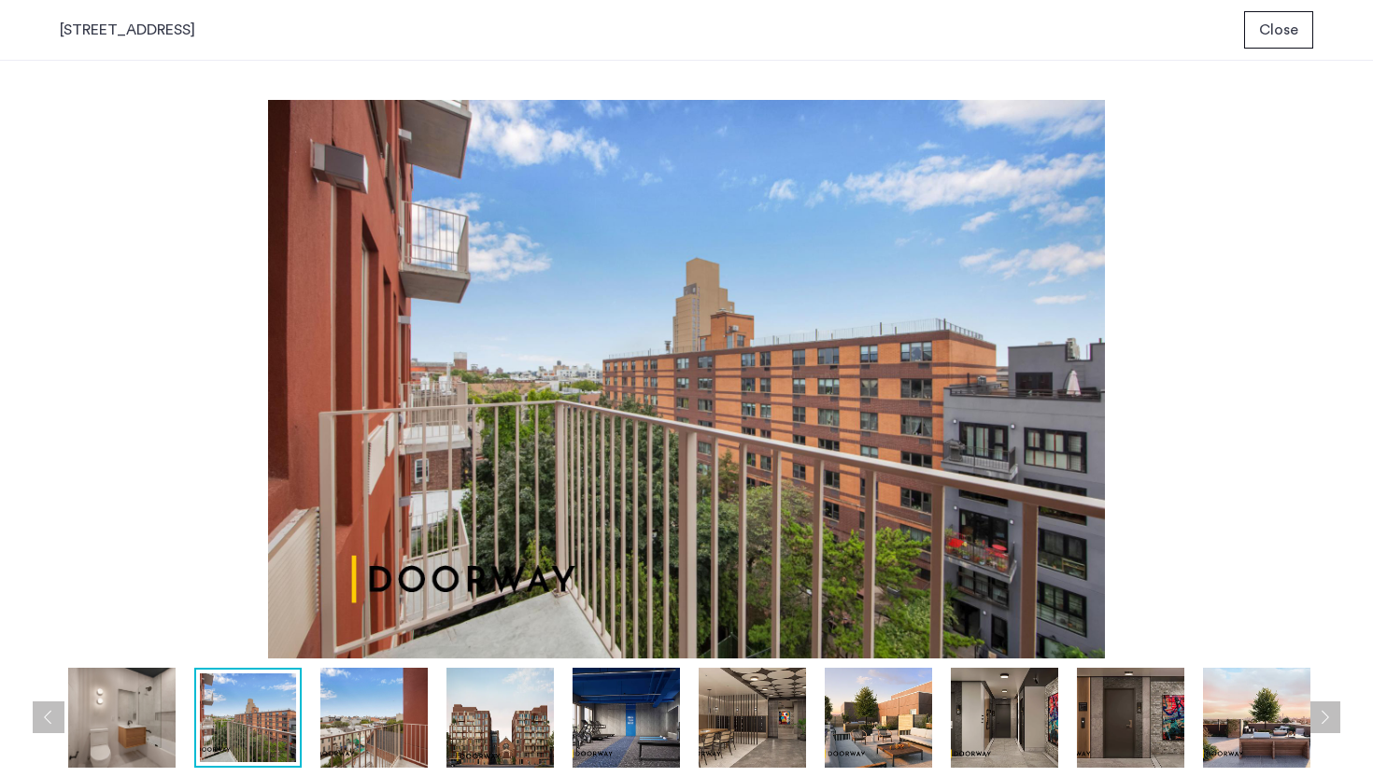
click at [1334, 721] on button "Next apartment" at bounding box center [1324, 717] width 32 height 32
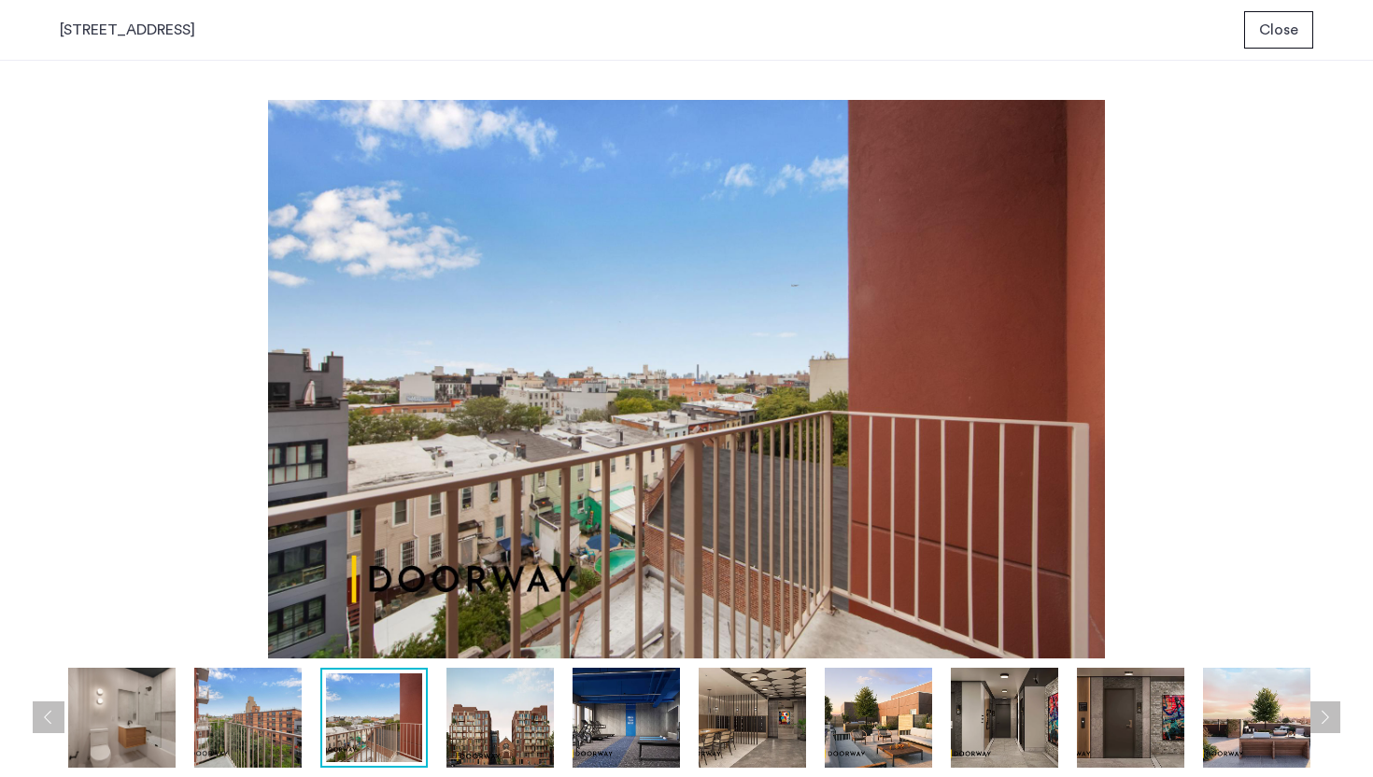
click at [1334, 721] on button "Next apartment" at bounding box center [1324, 717] width 32 height 32
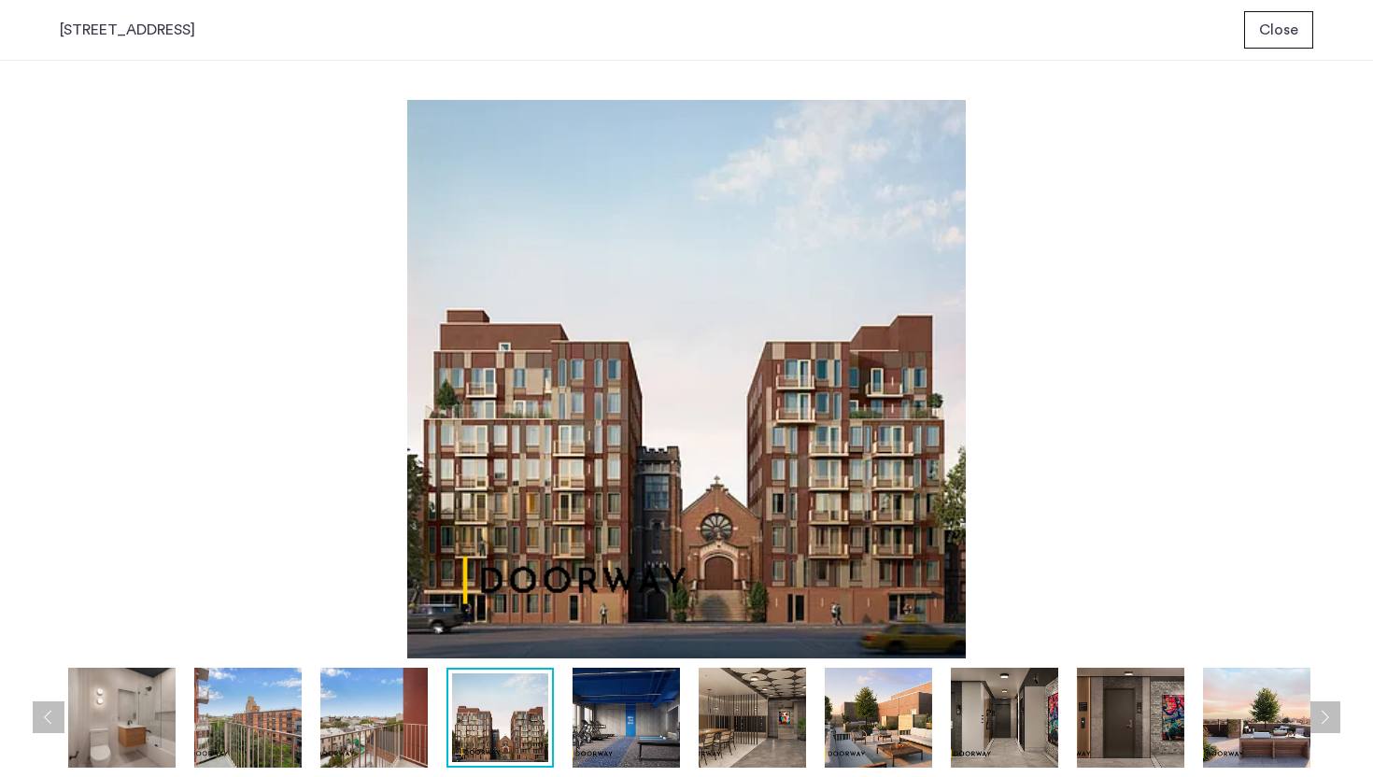
click at [1334, 721] on button "Next apartment" at bounding box center [1324, 717] width 32 height 32
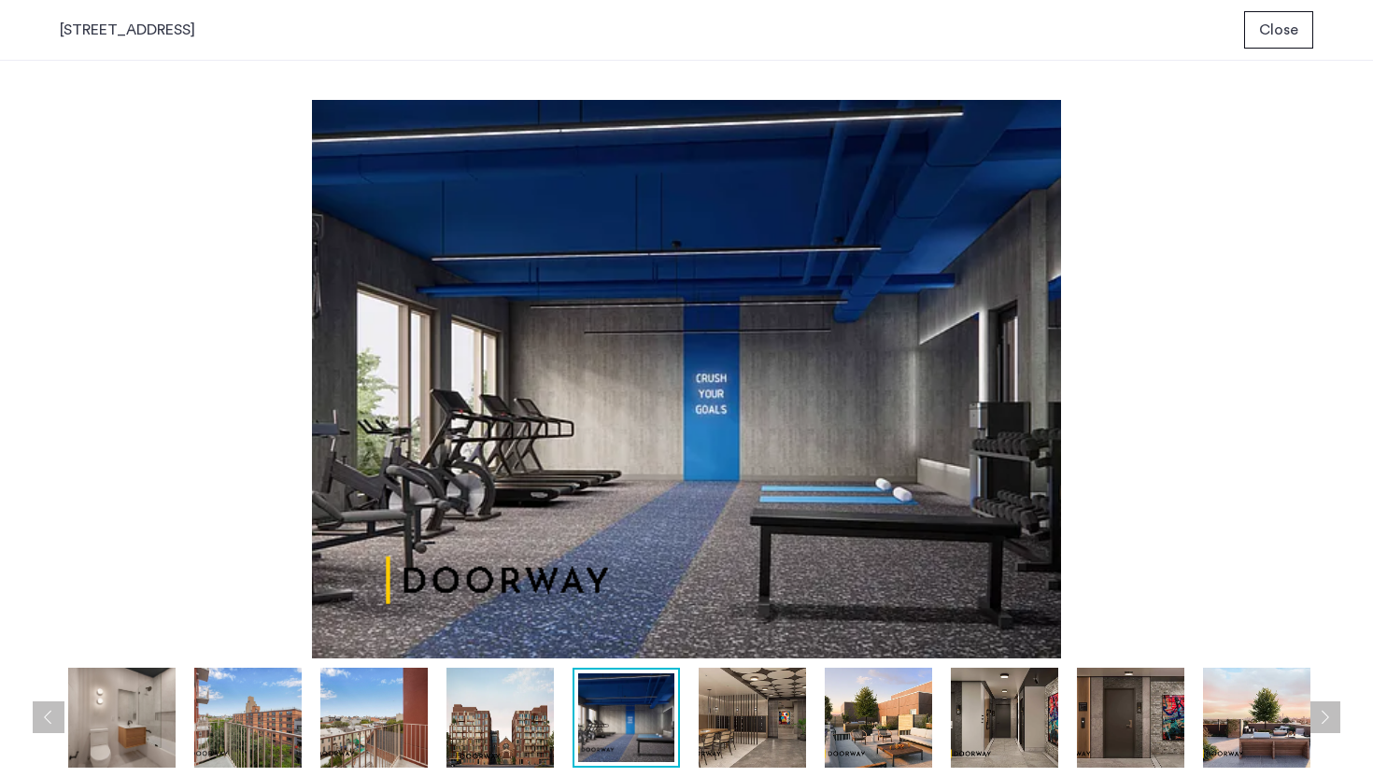
click at [1334, 721] on button "Next apartment" at bounding box center [1324, 717] width 32 height 32
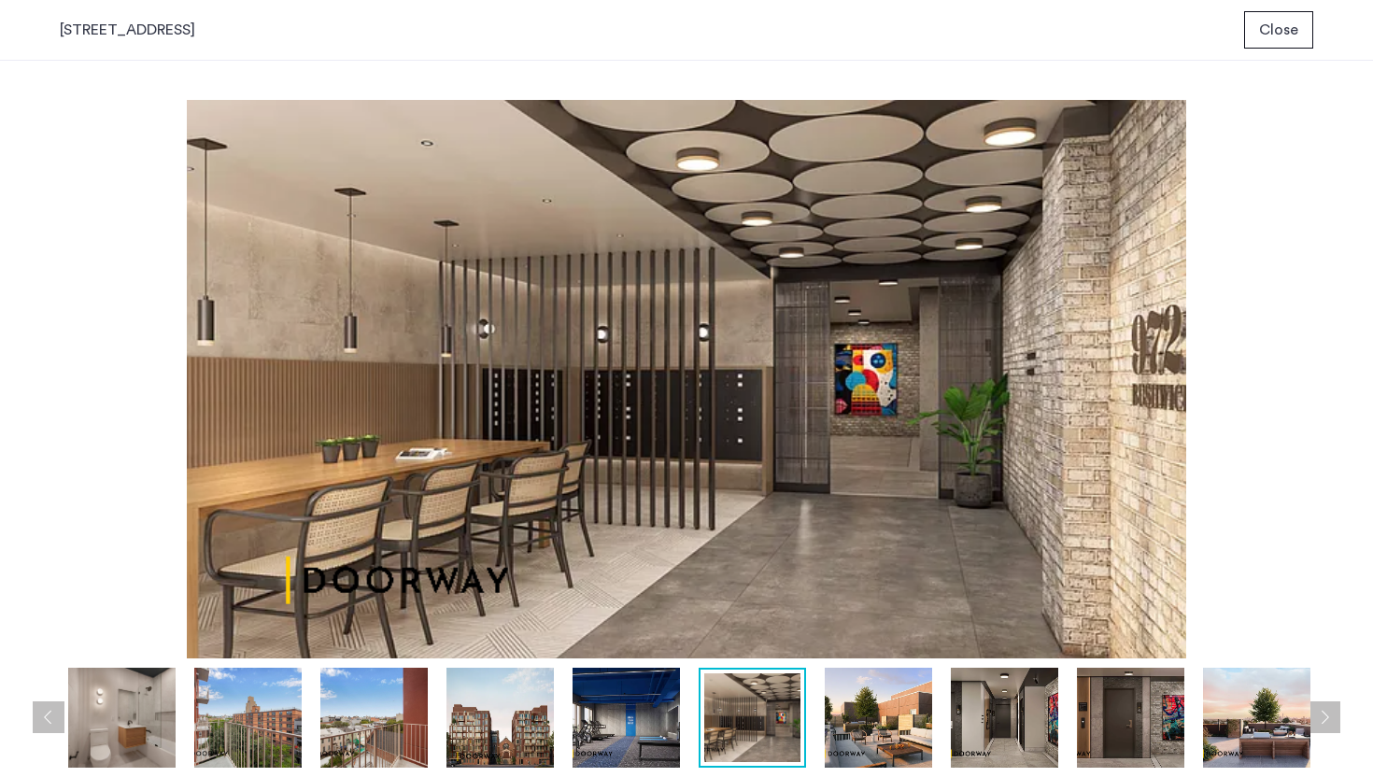
click at [1334, 721] on button "Next apartment" at bounding box center [1324, 717] width 32 height 32
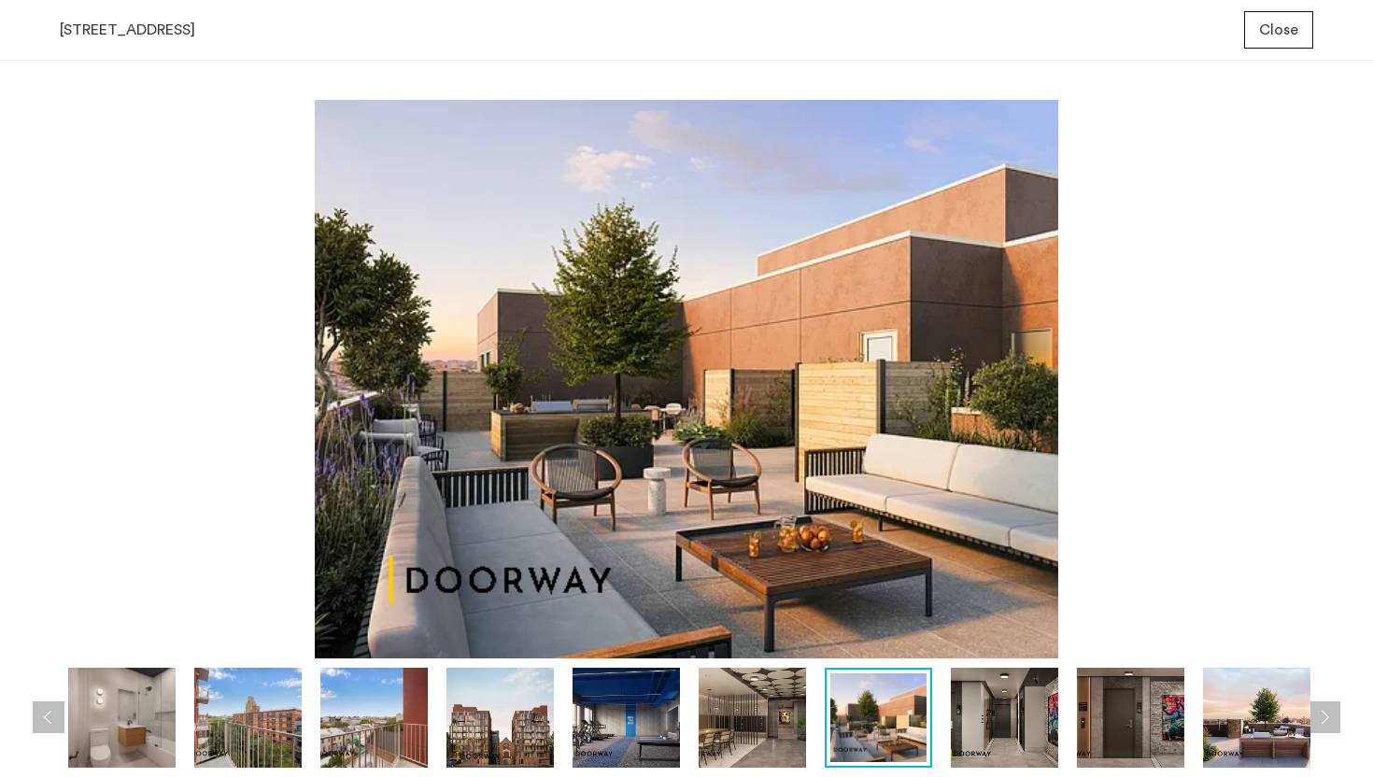
click at [1334, 721] on button "Next apartment" at bounding box center [1324, 717] width 32 height 32
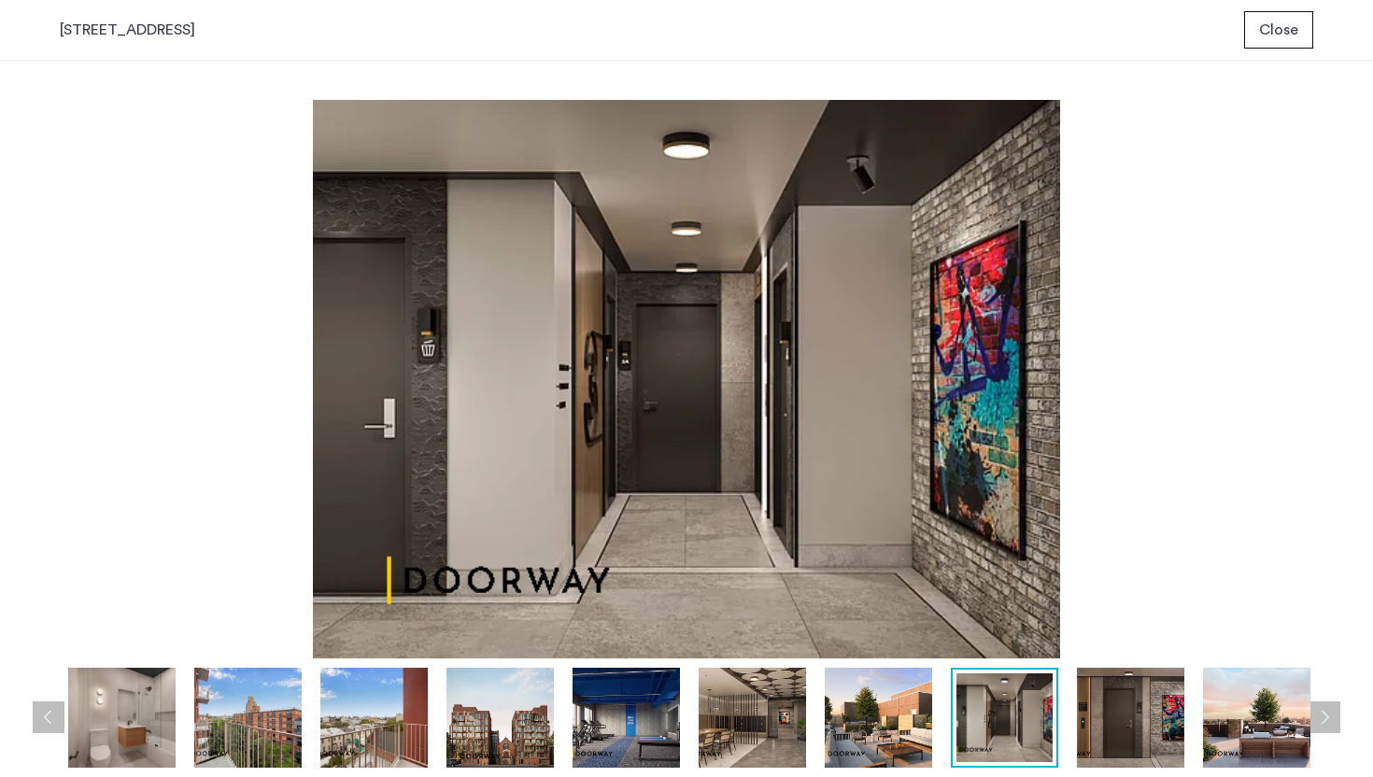
click at [1334, 721] on button "Next apartment" at bounding box center [1324, 717] width 32 height 32
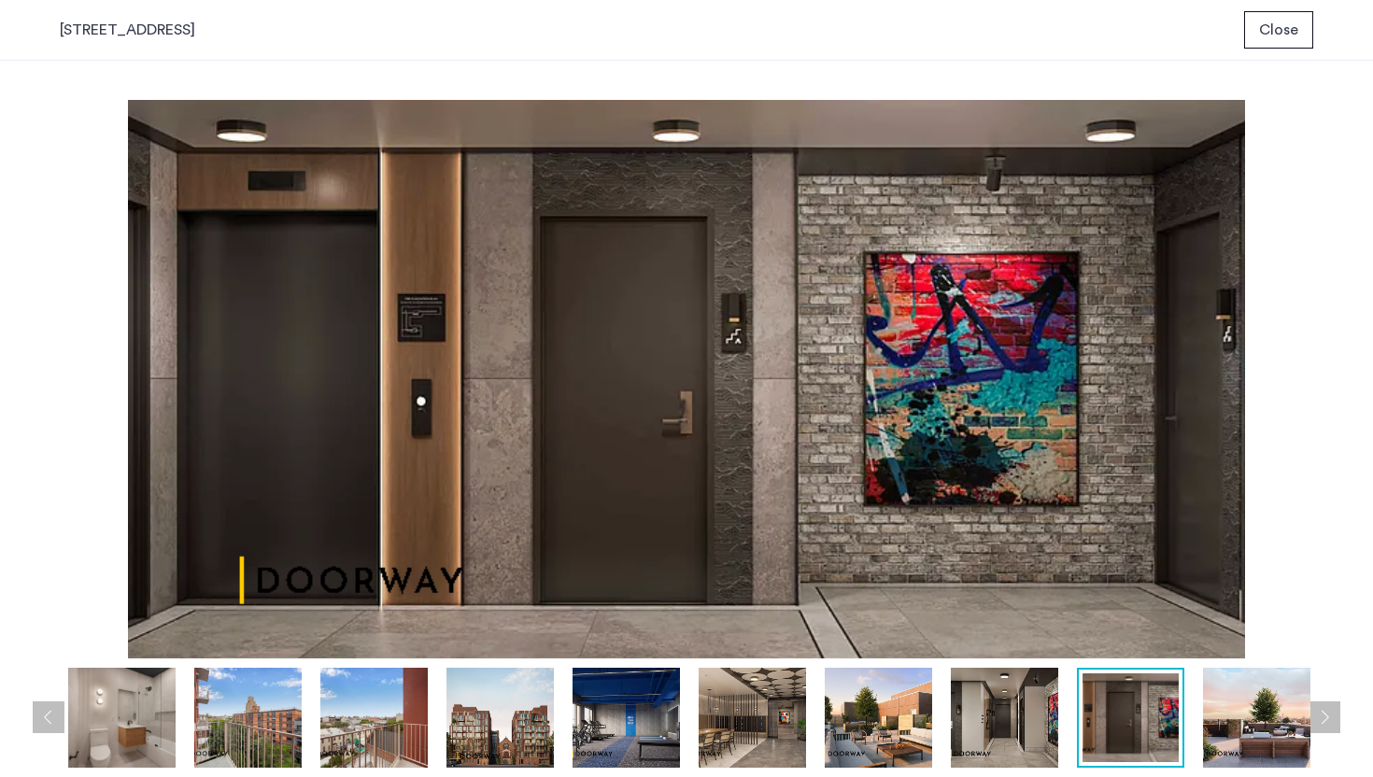
click at [1334, 721] on button "Next apartment" at bounding box center [1324, 717] width 32 height 32
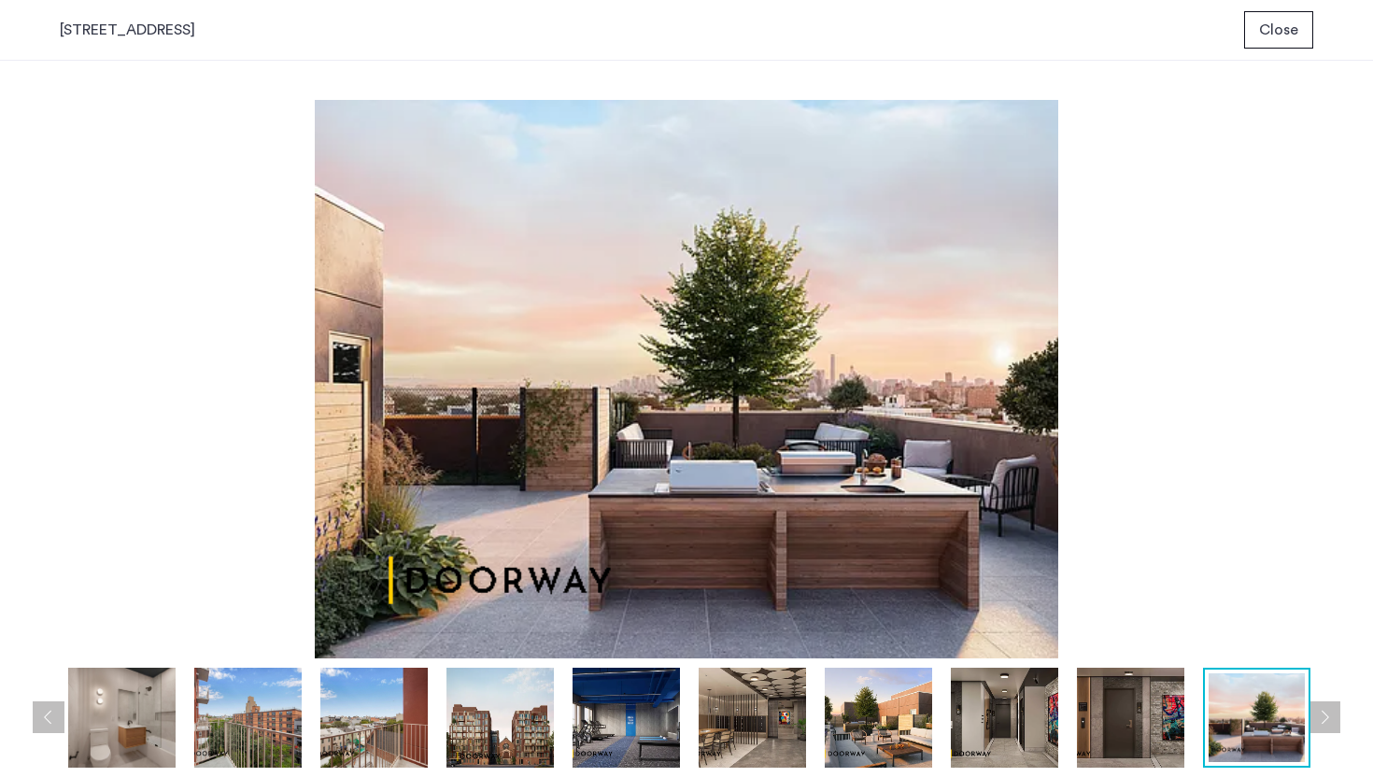
click at [1334, 721] on button "Next apartment" at bounding box center [1324, 717] width 32 height 32
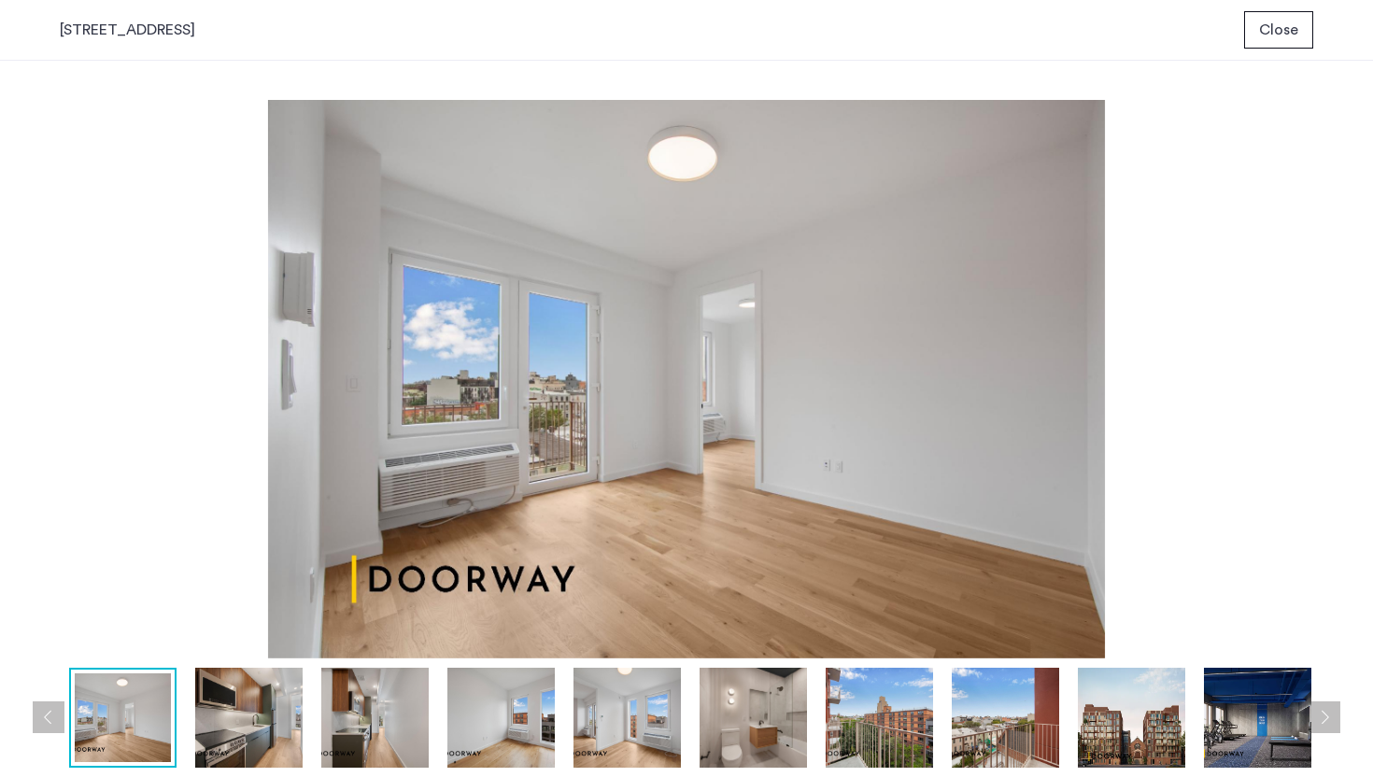
click at [1334, 721] on button "Next apartment" at bounding box center [1324, 717] width 32 height 32
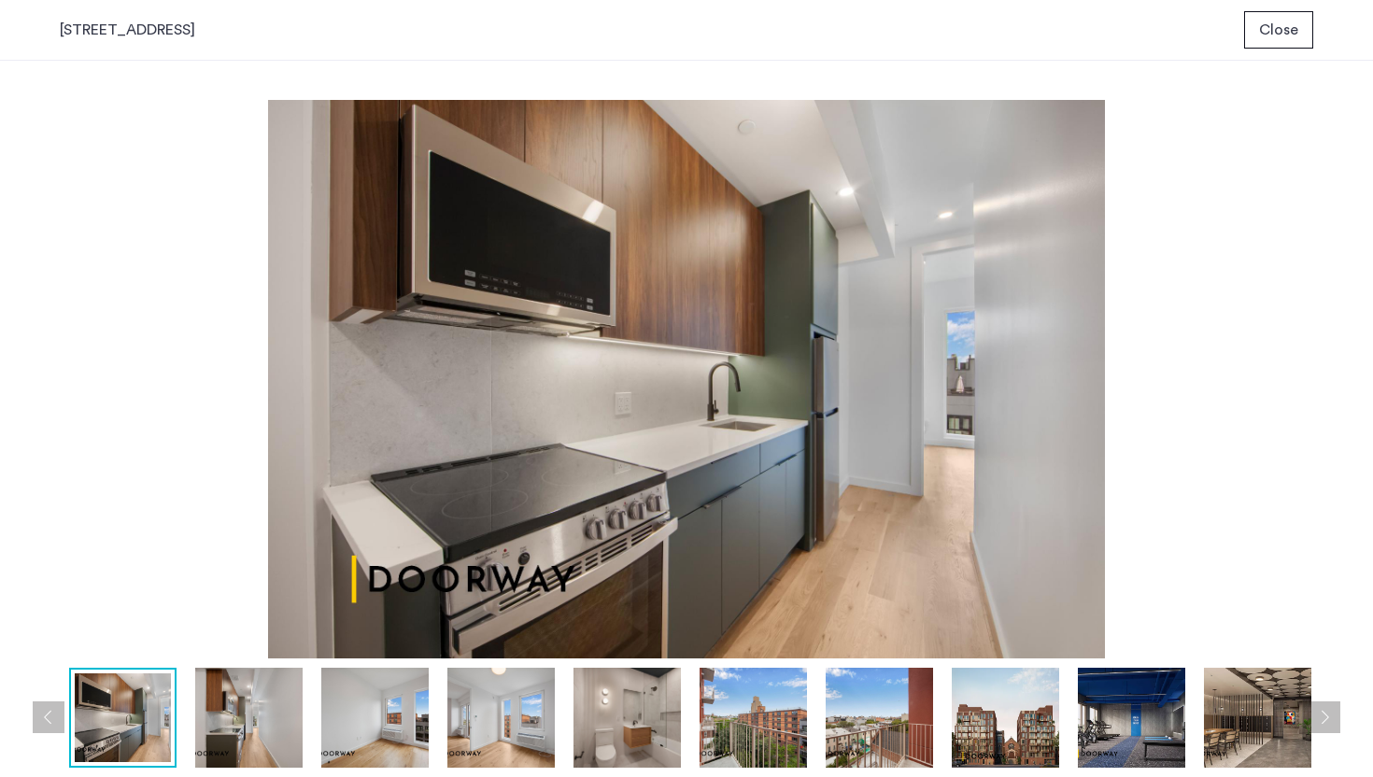
click at [1267, 23] on span "Close" at bounding box center [1278, 30] width 39 height 22
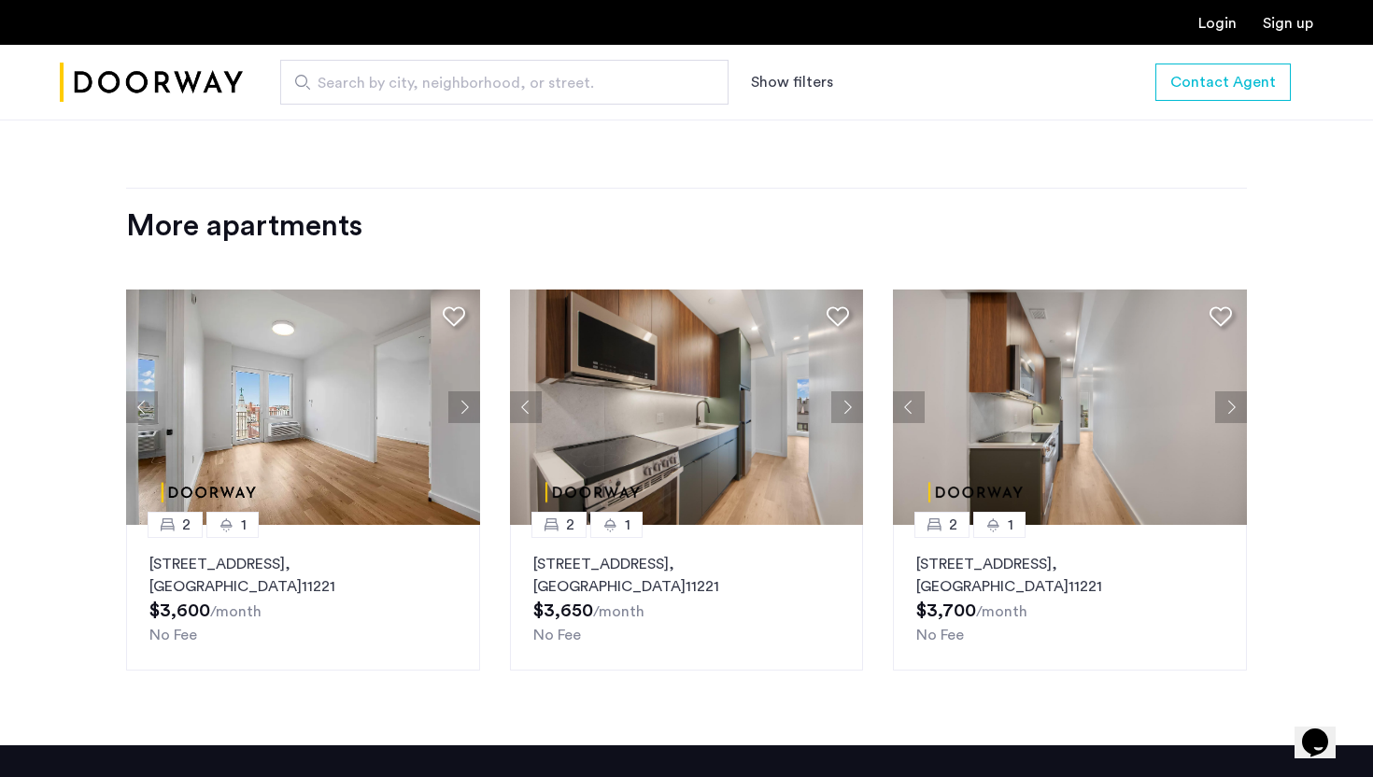
scroll to position [2260, 0]
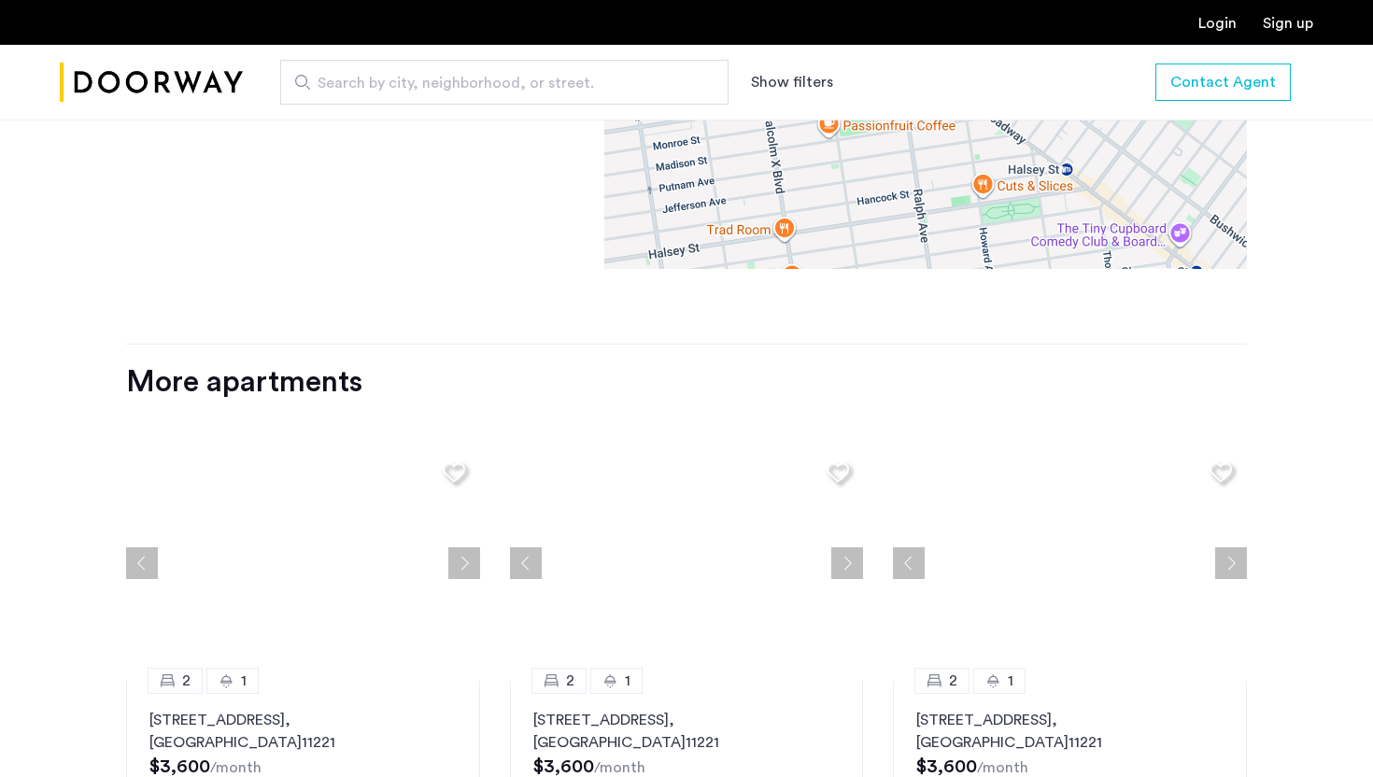
scroll to position [2047, 0]
